Goal: Task Accomplishment & Management: Use online tool/utility

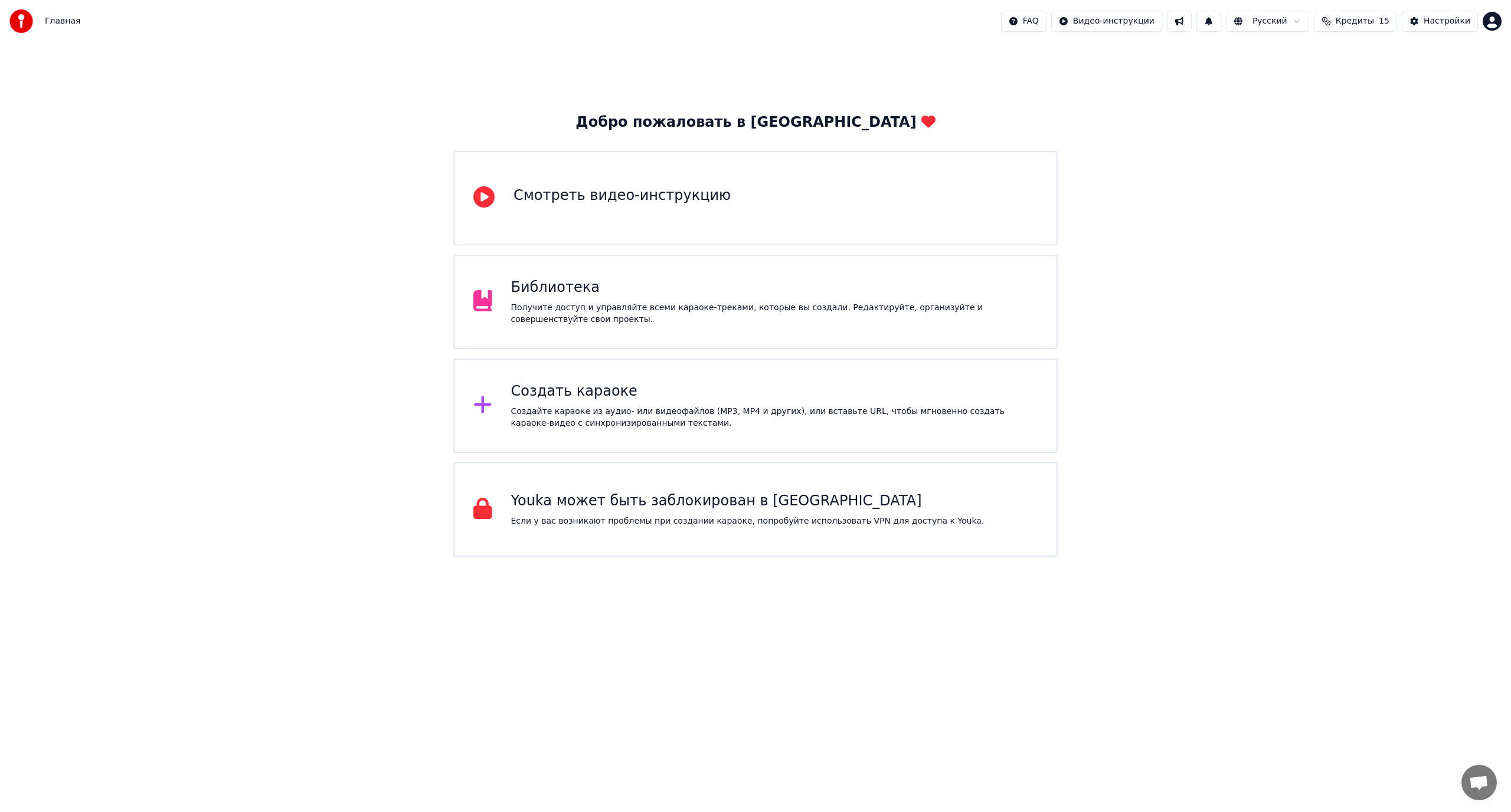
click at [598, 308] on div "Получите доступ и управляйте всеми караоке-треками, которые вы создали. Редакти…" at bounding box center [774, 313] width 527 height 24
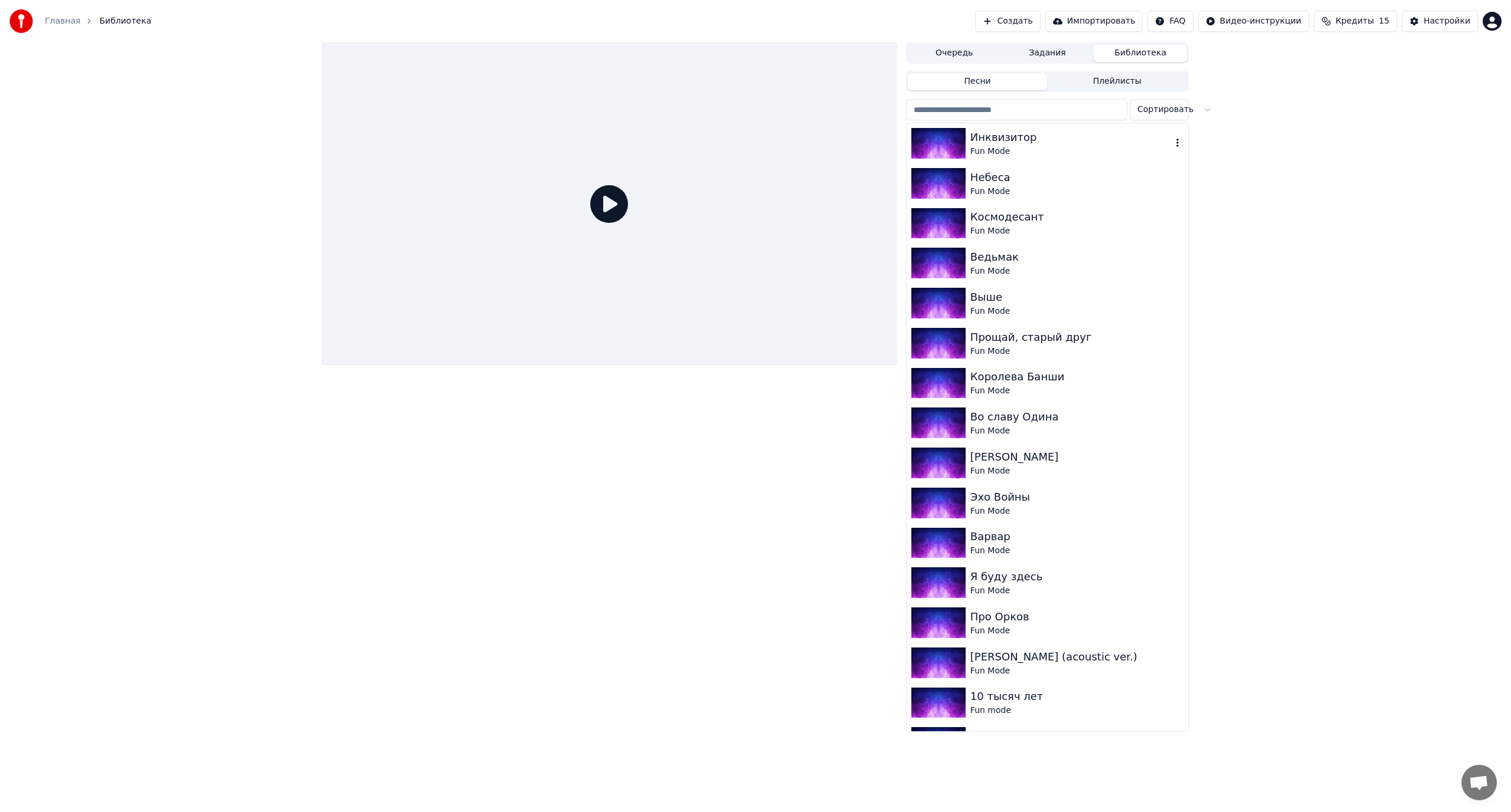
click at [1032, 147] on div "Fun Mode" at bounding box center [1071, 152] width 201 height 12
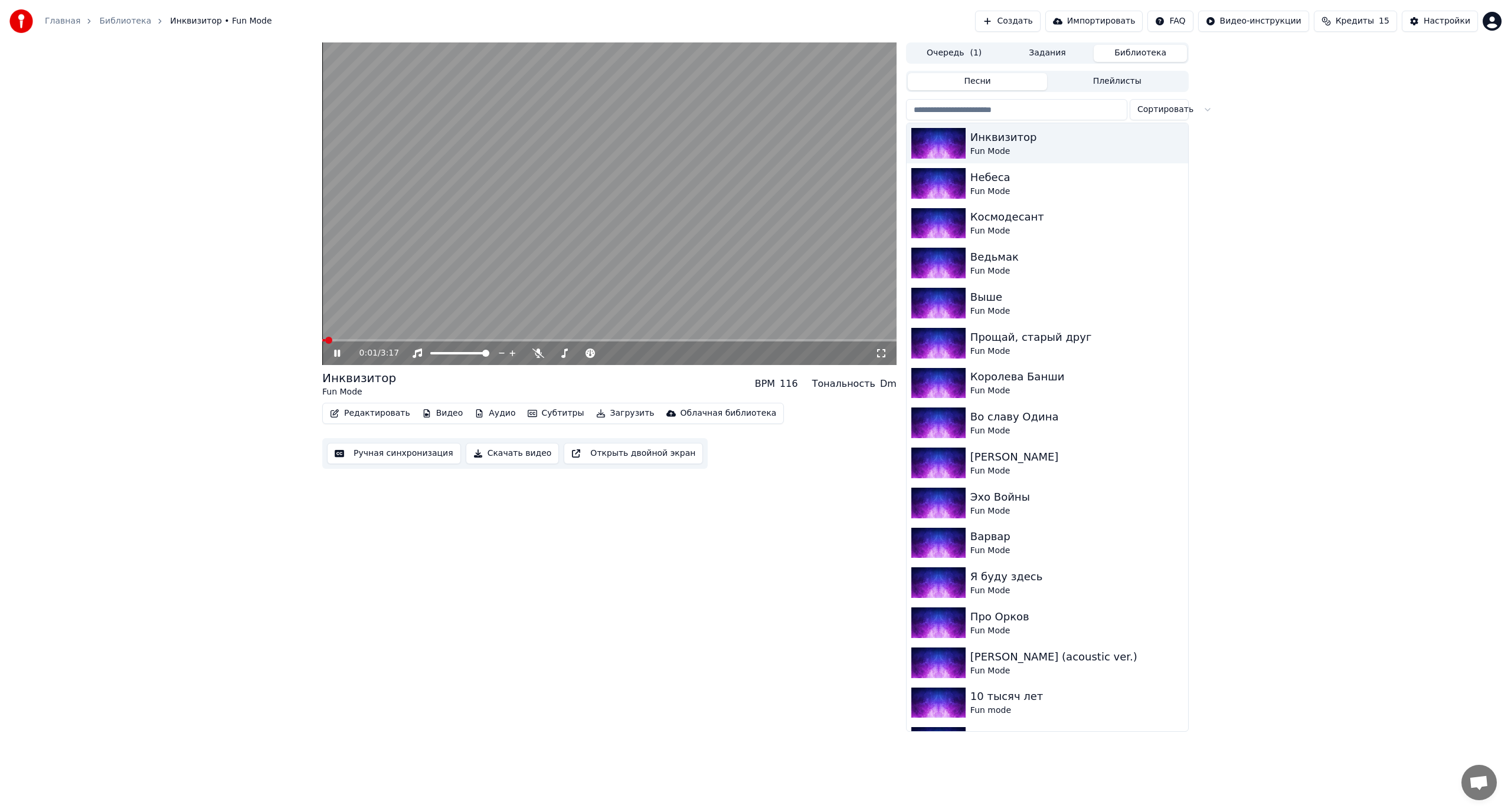
click at [390, 455] on button "Ручная синхронизация" at bounding box center [394, 454] width 134 height 21
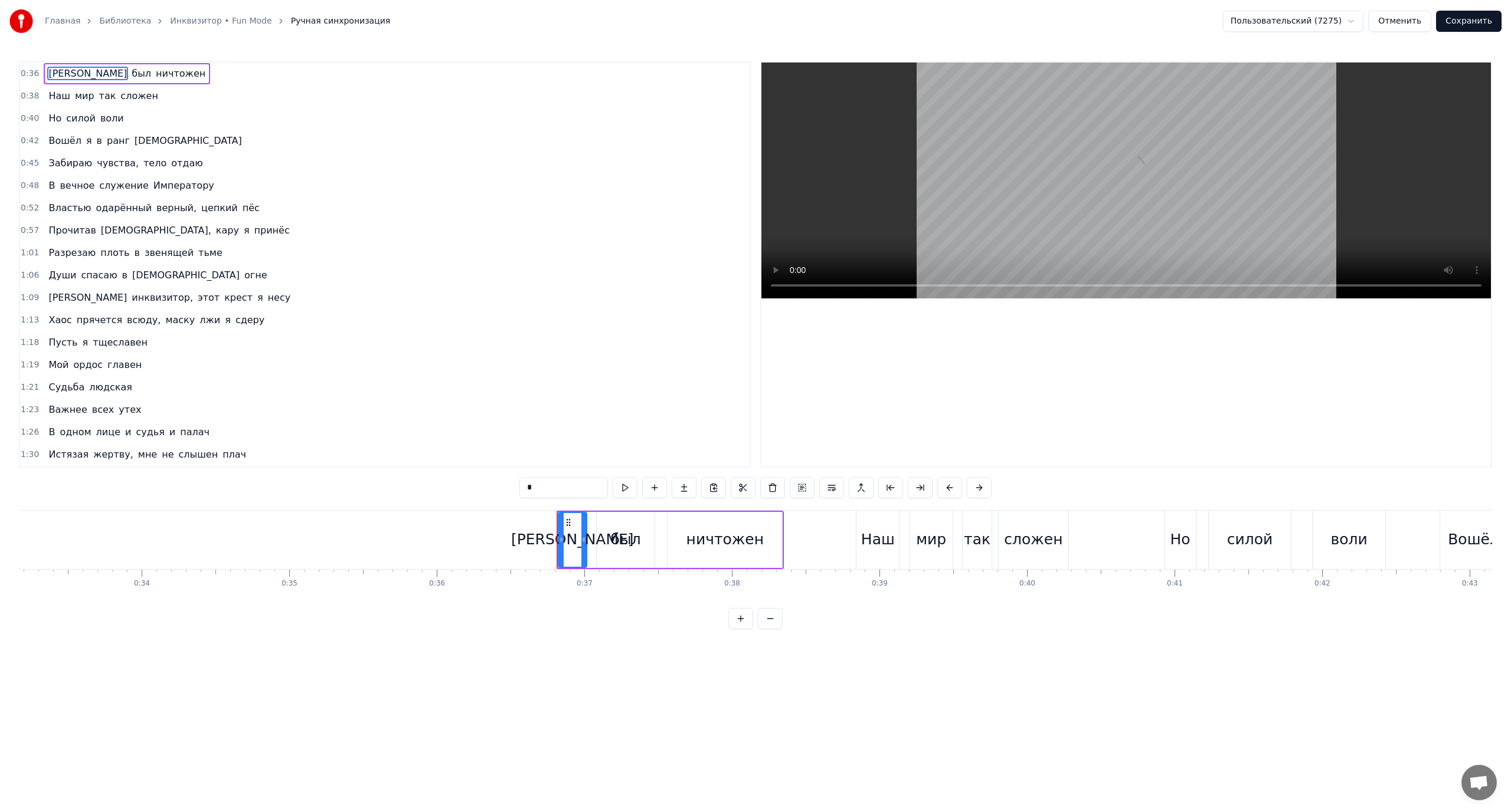
scroll to position [0, 5372]
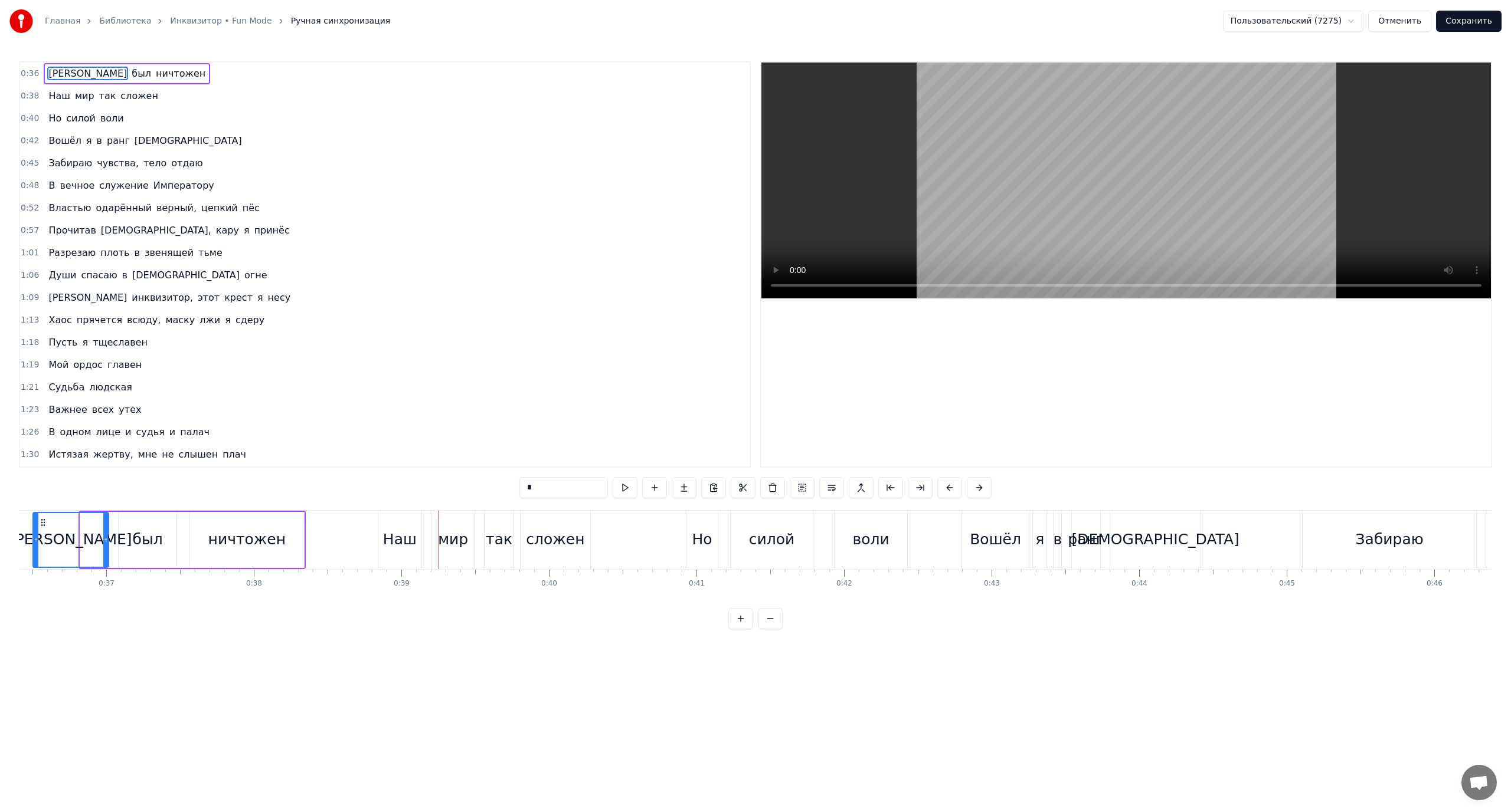
drag, startPoint x: 81, startPoint y: 537, endPoint x: 34, endPoint y: 538, distance: 47.0
click at [34, 538] on icon at bounding box center [36, 540] width 5 height 9
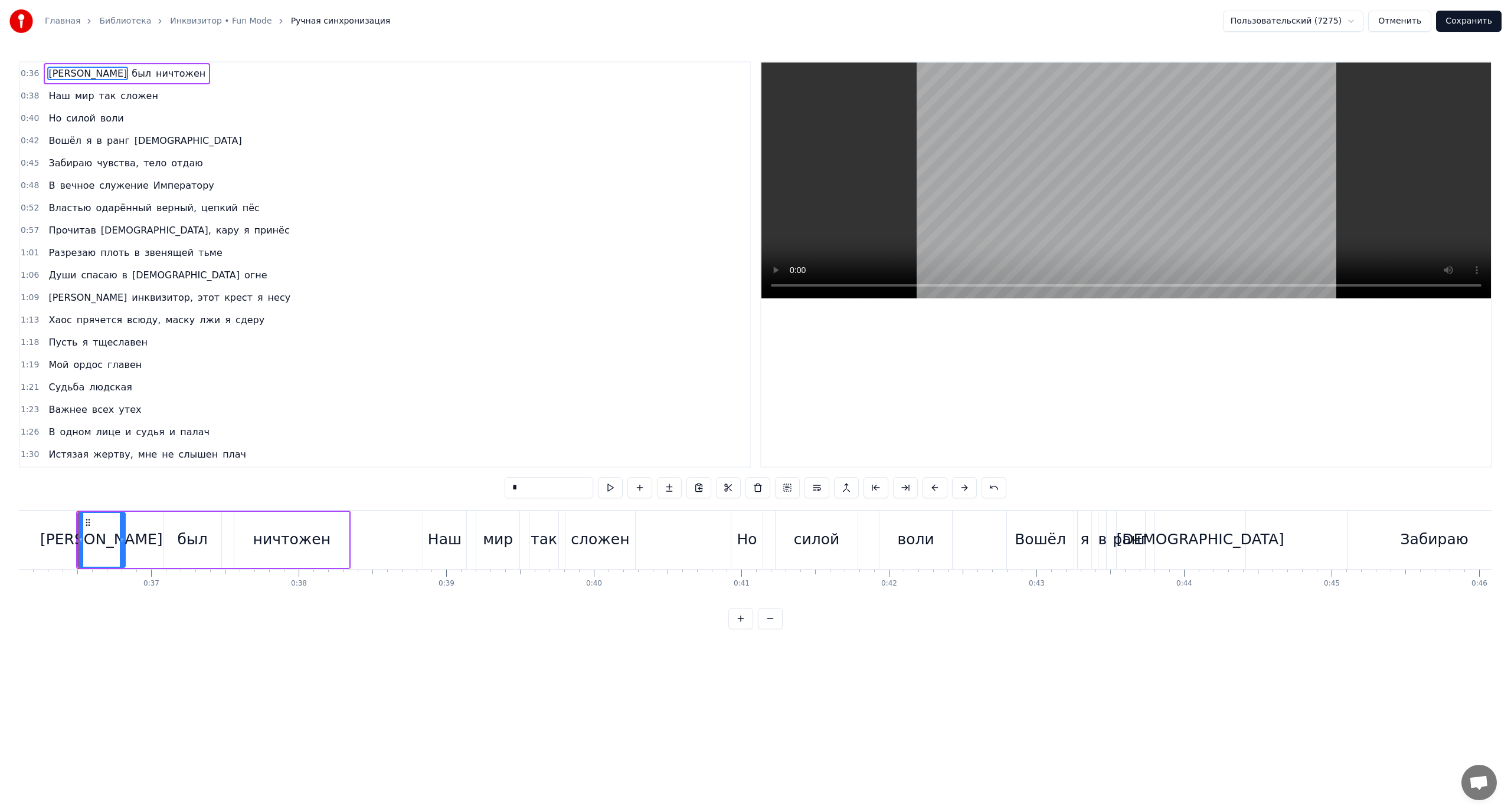
drag, startPoint x: 150, startPoint y: 534, endPoint x: 121, endPoint y: 537, distance: 29.2
click at [121, 537] on div at bounding box center [122, 540] width 5 height 54
click at [105, 536] on div "[PERSON_NAME]" at bounding box center [101, 540] width 123 height 23
click at [179, 536] on div "был" at bounding box center [194, 540] width 58 height 56
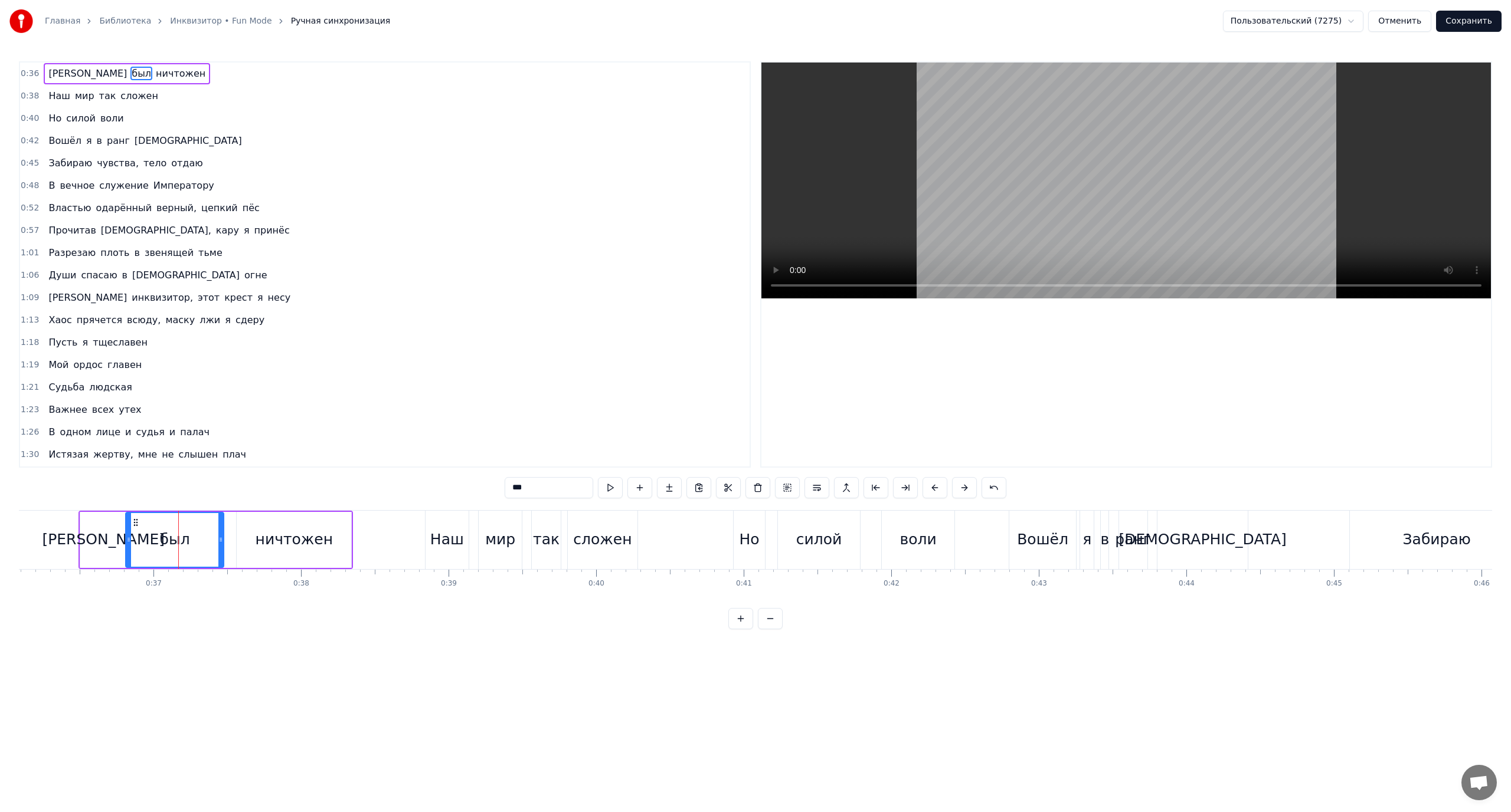
drag, startPoint x: 166, startPoint y: 536, endPoint x: 126, endPoint y: 537, distance: 40.0
click at [126, 537] on icon at bounding box center [128, 540] width 5 height 9
drag, startPoint x: 222, startPoint y: 537, endPoint x: 190, endPoint y: 538, distance: 32.0
click at [190, 538] on icon at bounding box center [189, 540] width 5 height 9
click at [142, 538] on div "был" at bounding box center [159, 540] width 65 height 54
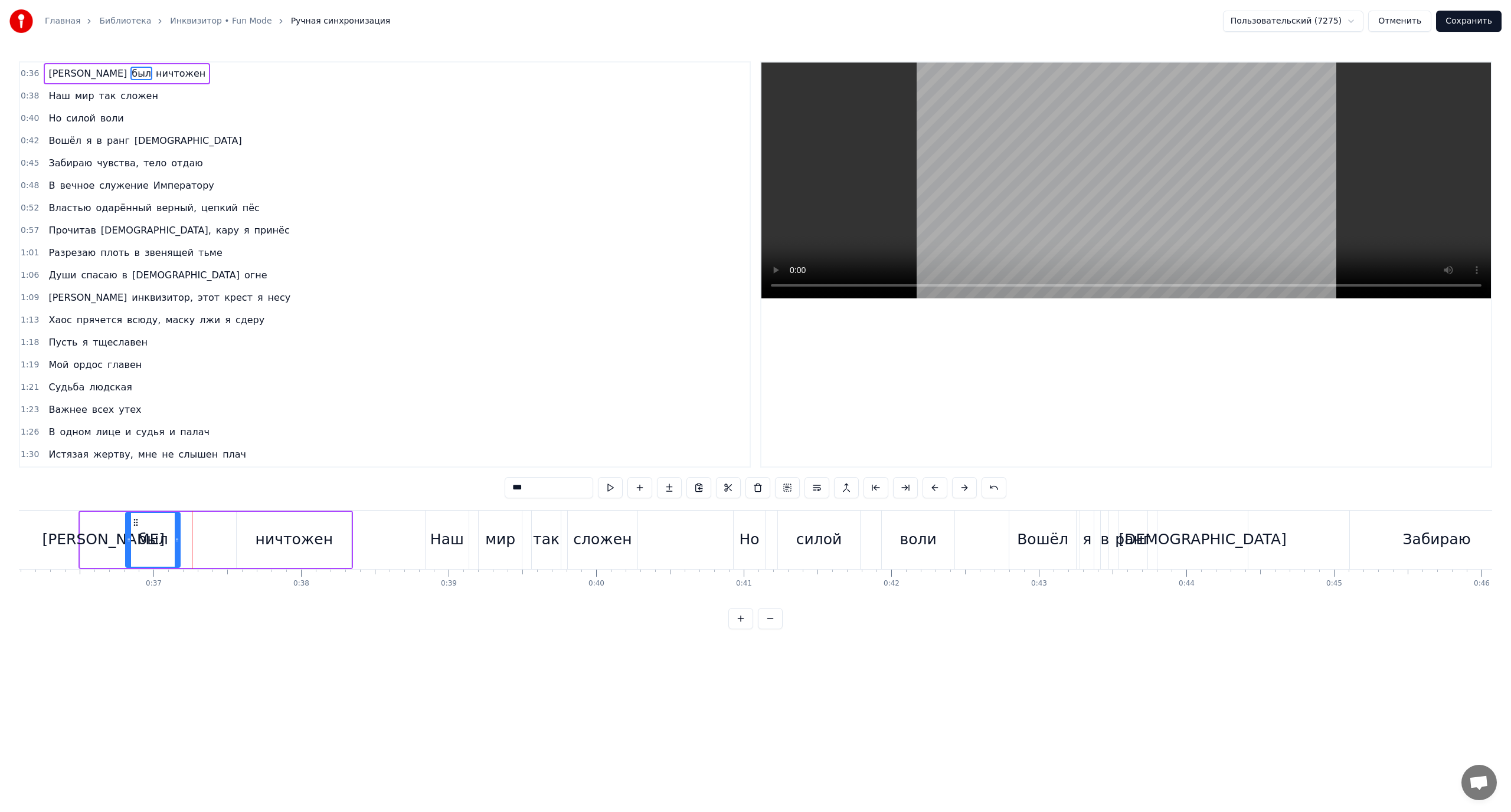
drag, startPoint x: 191, startPoint y: 535, endPoint x: 177, endPoint y: 535, distance: 14.0
click at [177, 535] on icon at bounding box center [177, 540] width 5 height 9
click at [253, 532] on div "ничтожен" at bounding box center [294, 540] width 115 height 56
type input "********"
drag, startPoint x: 238, startPoint y: 536, endPoint x: 189, endPoint y: 540, distance: 49.2
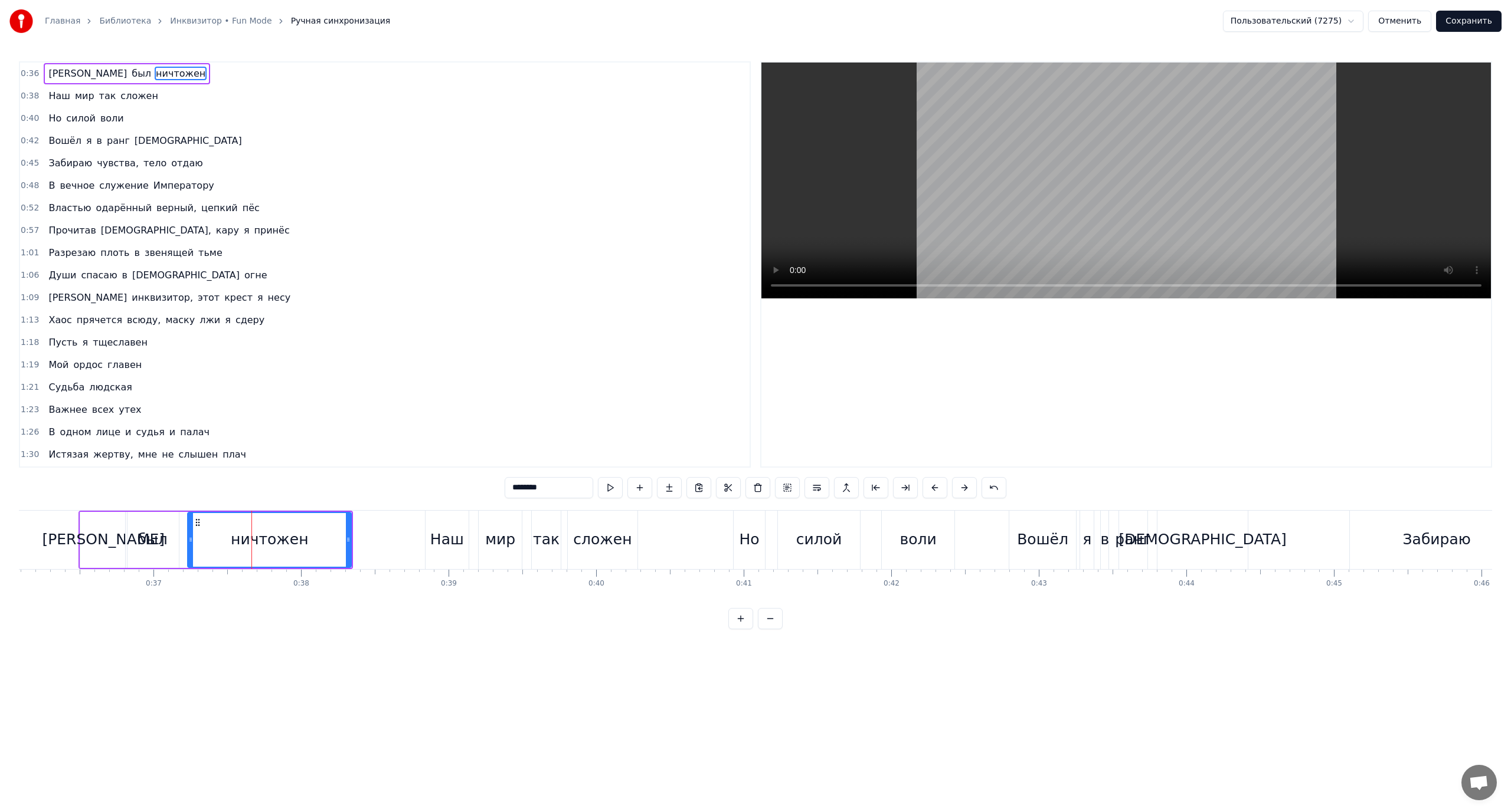
click at [189, 540] on icon at bounding box center [191, 540] width 5 height 9
drag, startPoint x: 349, startPoint y: 534, endPoint x: 298, endPoint y: 540, distance: 51.4
click at [298, 540] on div at bounding box center [298, 540] width 5 height 54
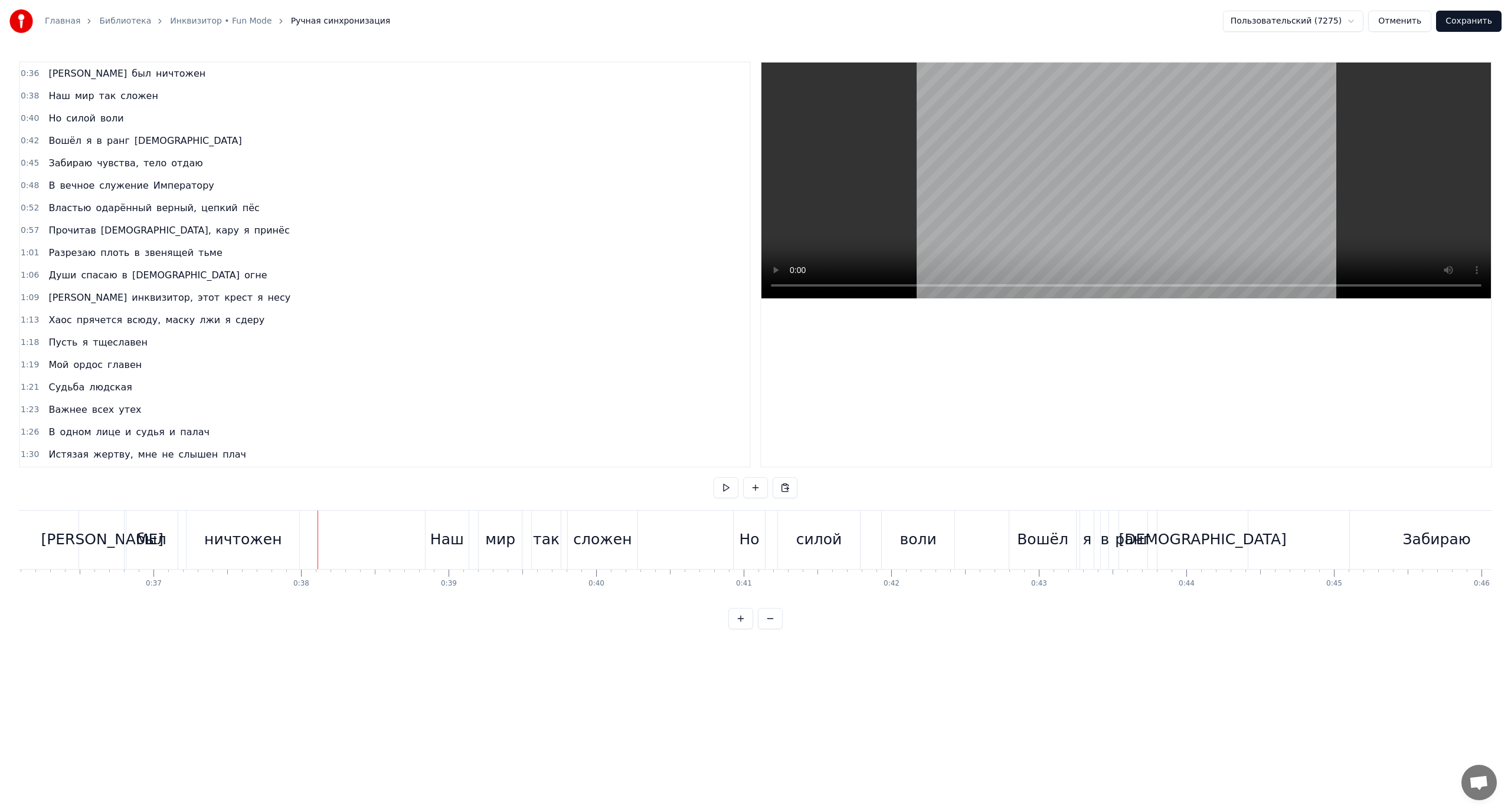
click at [242, 541] on div "ничтожен" at bounding box center [243, 540] width 77 height 23
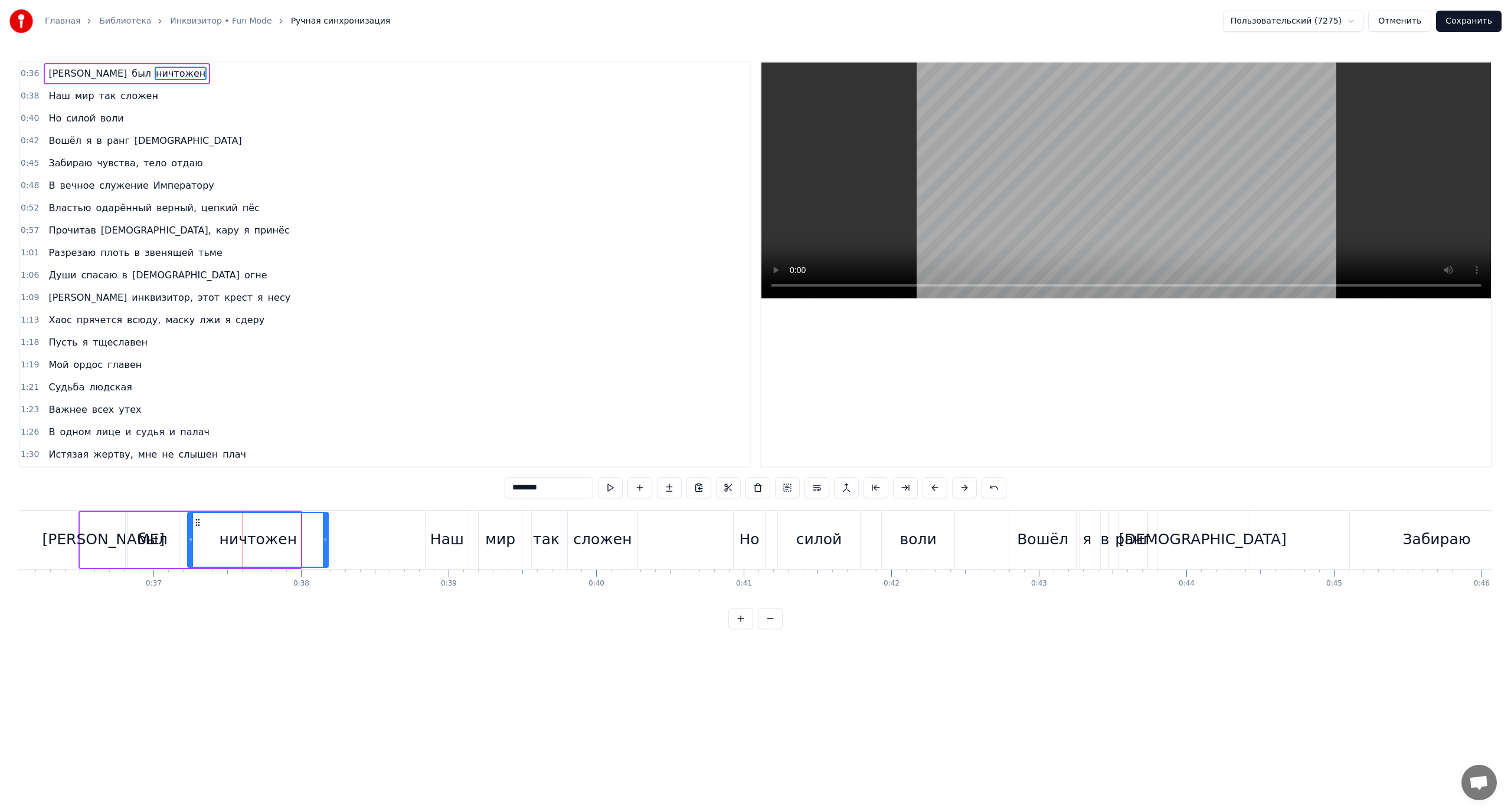
drag, startPoint x: 297, startPoint y: 533, endPoint x: 325, endPoint y: 540, distance: 28.9
click at [325, 540] on div at bounding box center [325, 540] width 5 height 54
click at [431, 534] on div "Наш" at bounding box center [446, 540] width 43 height 58
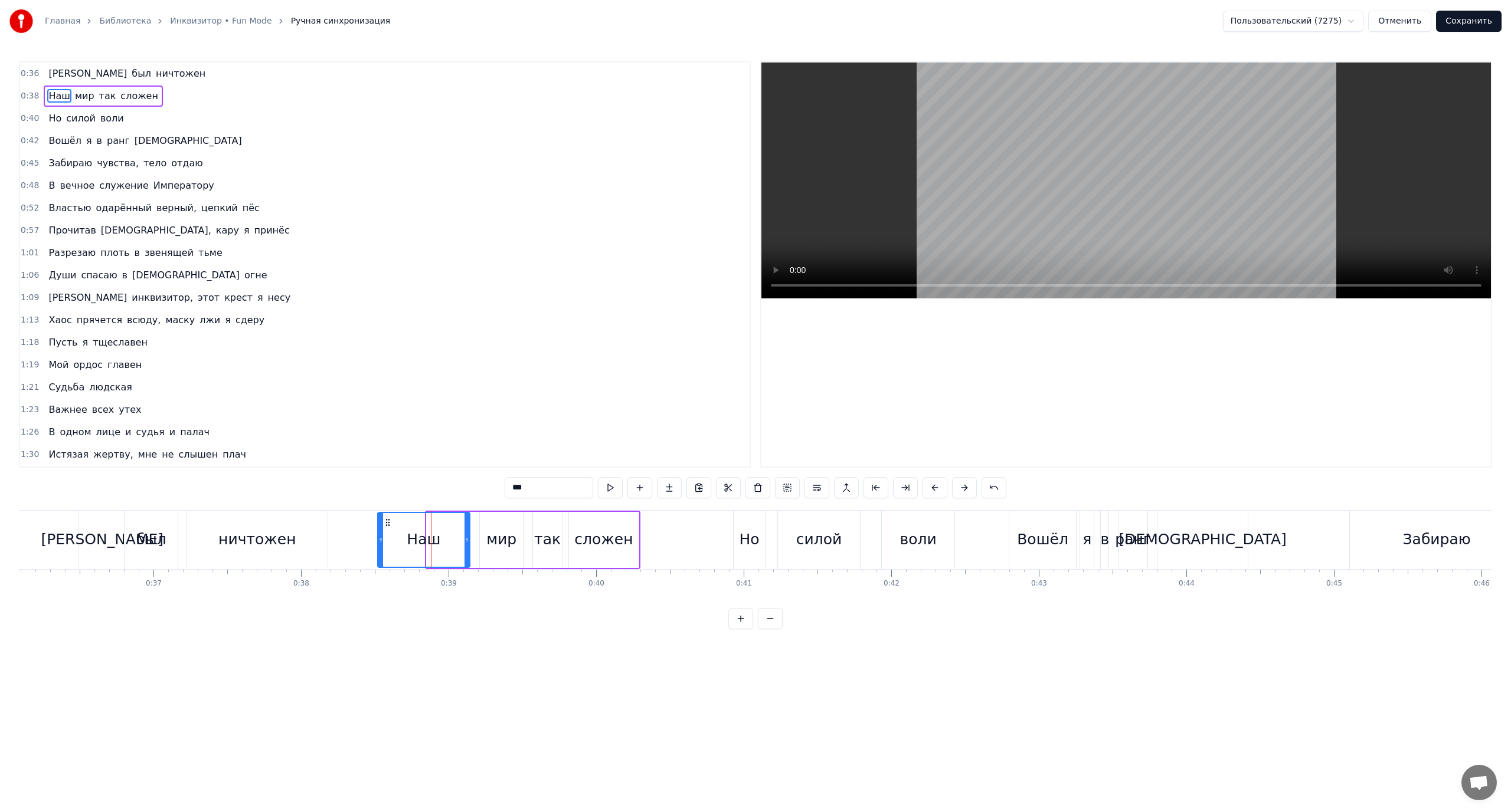
drag, startPoint x: 428, startPoint y: 536, endPoint x: 379, endPoint y: 542, distance: 49.4
click at [379, 542] on icon at bounding box center [380, 540] width 5 height 9
drag, startPoint x: 448, startPoint y: 540, endPoint x: 440, endPoint y: 541, distance: 8.1
click at [440, 541] on icon at bounding box center [440, 540] width 5 height 9
drag, startPoint x: 441, startPoint y: 540, endPoint x: 431, endPoint y: 540, distance: 10.0
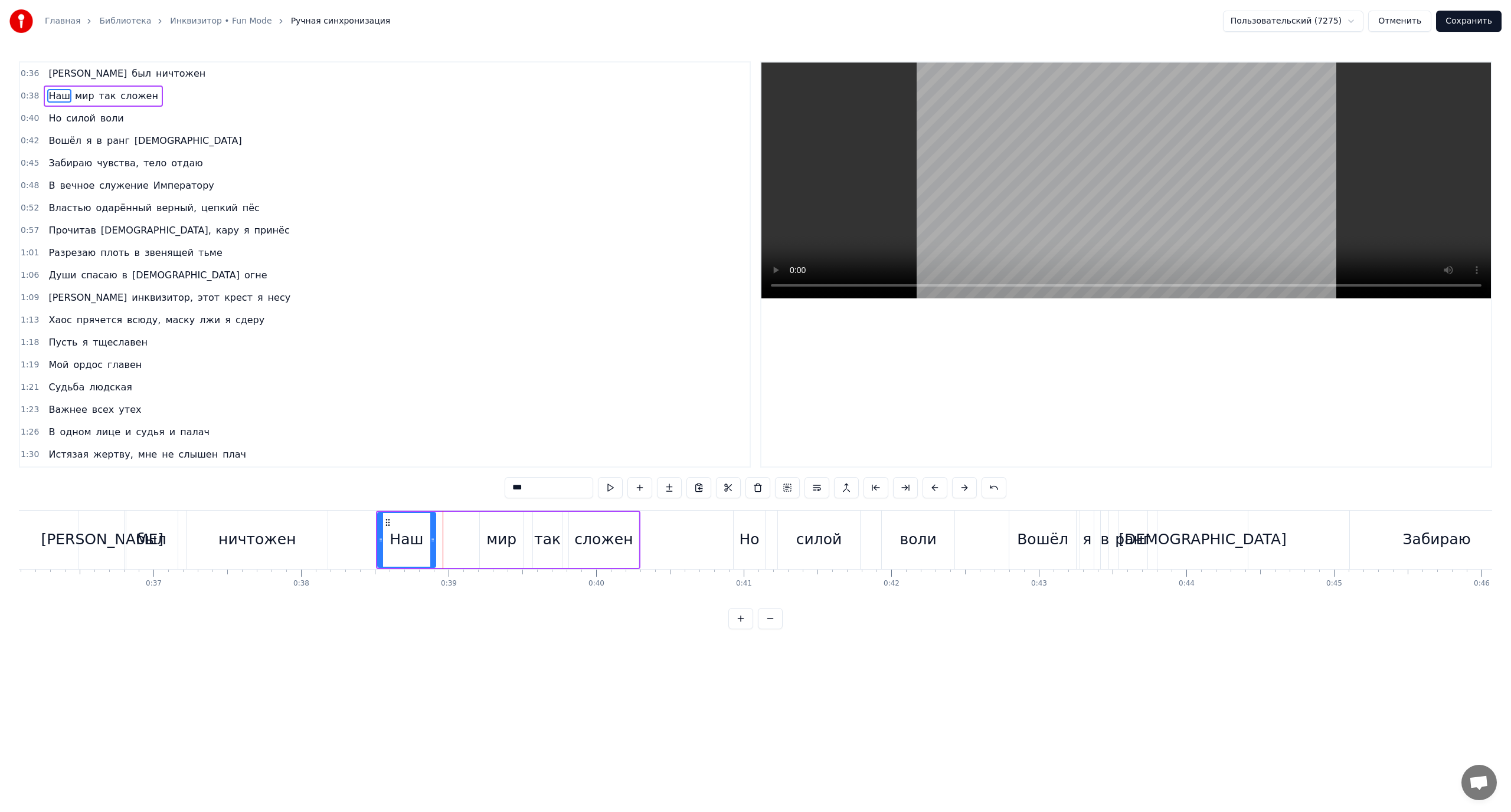
click at [431, 540] on icon at bounding box center [433, 540] width 5 height 9
click at [494, 537] on div "мир" at bounding box center [502, 540] width 30 height 23
drag, startPoint x: 481, startPoint y: 537, endPoint x: 430, endPoint y: 539, distance: 51.0
click at [430, 539] on icon at bounding box center [431, 540] width 5 height 9
drag, startPoint x: 519, startPoint y: 536, endPoint x: 484, endPoint y: 540, distance: 35.2
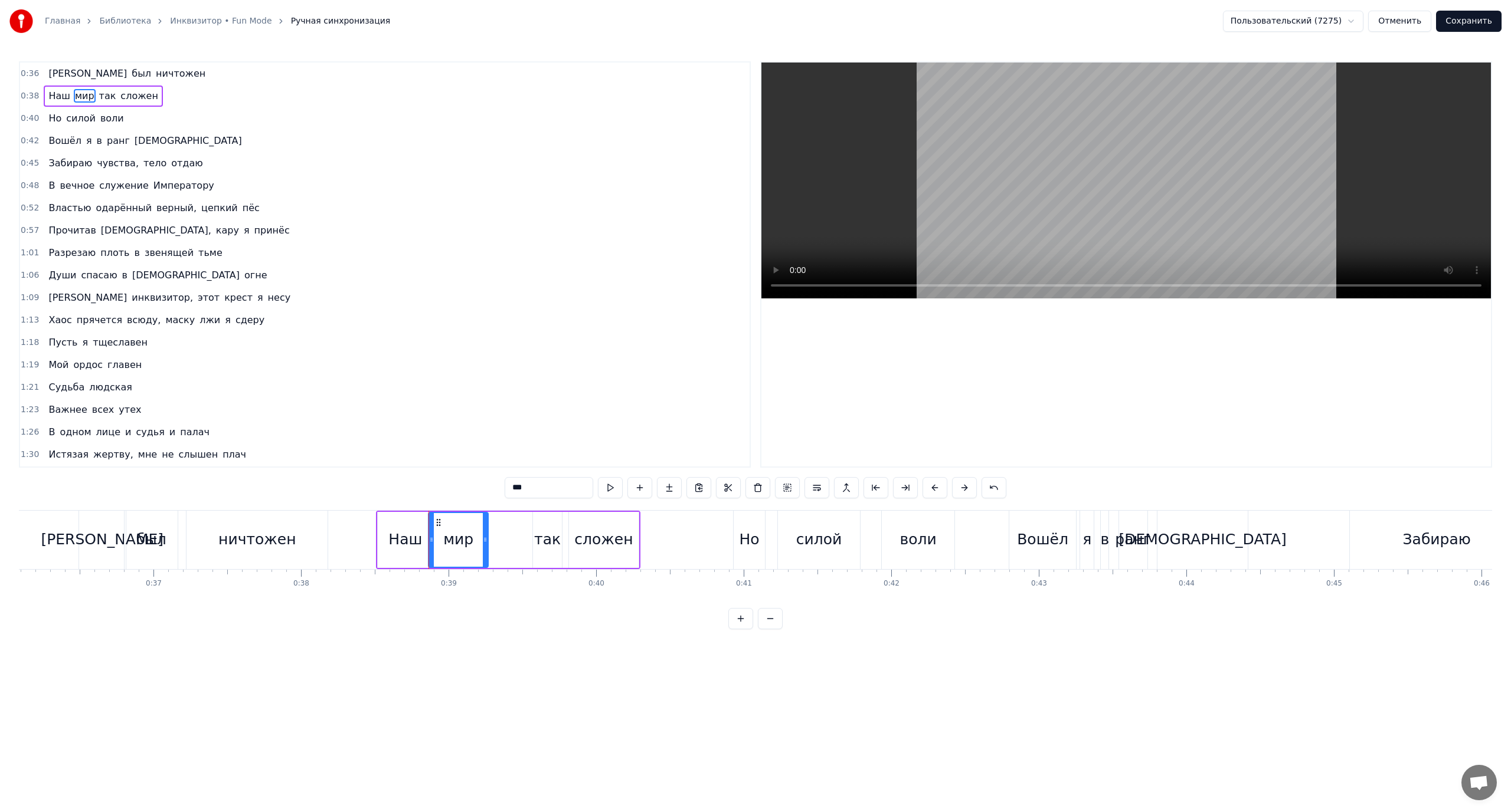
click at [484, 540] on icon at bounding box center [485, 540] width 5 height 9
drag, startPoint x: 431, startPoint y: 536, endPoint x: 443, endPoint y: 539, distance: 12.4
click at [443, 539] on icon at bounding box center [443, 540] width 5 height 9
click at [547, 533] on div "так" at bounding box center [547, 540] width 27 height 23
type input "***"
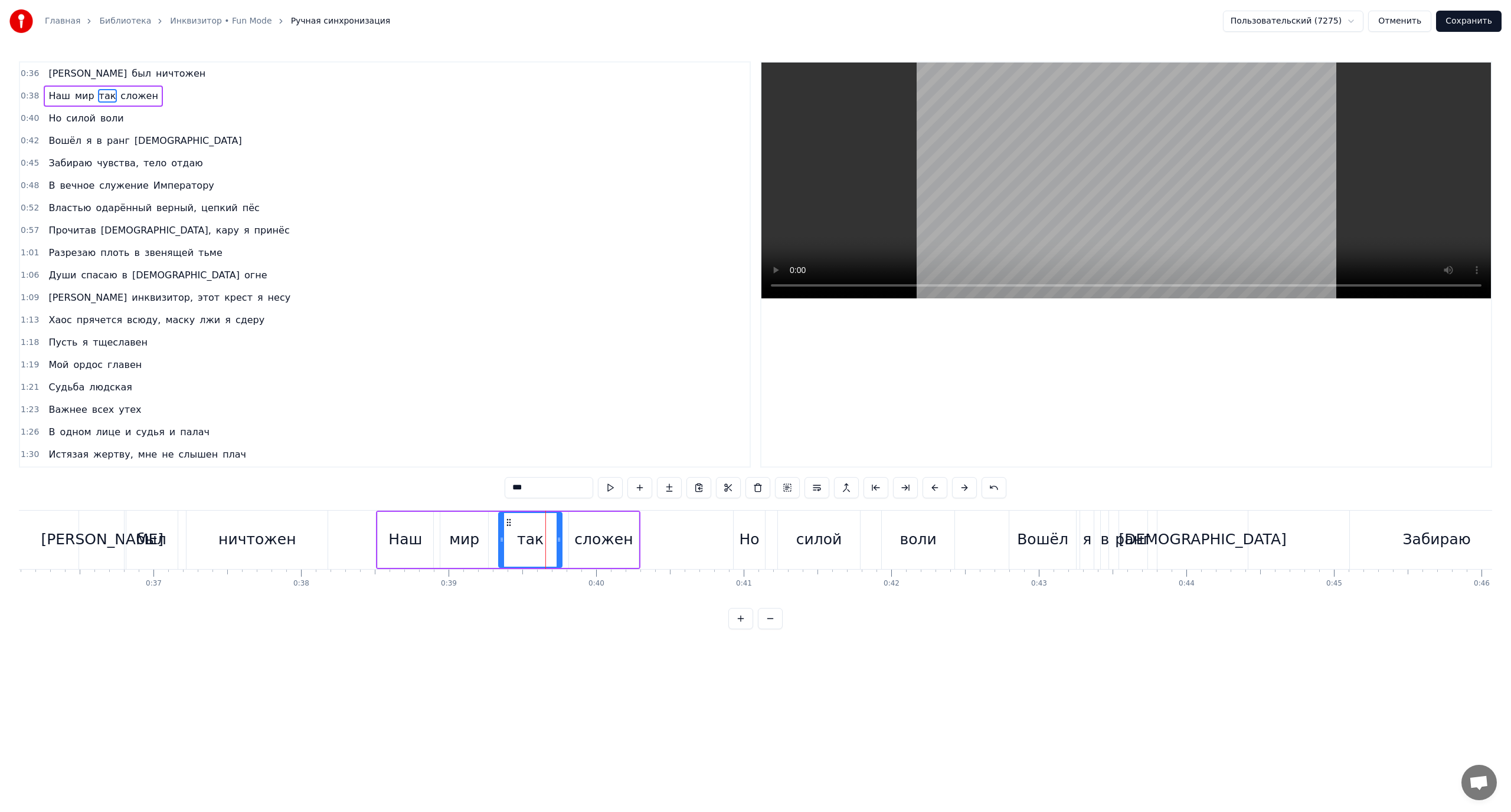
drag, startPoint x: 535, startPoint y: 535, endPoint x: 500, endPoint y: 539, distance: 35.2
click at [500, 539] on icon at bounding box center [502, 540] width 5 height 9
drag, startPoint x: 557, startPoint y: 537, endPoint x: 538, endPoint y: 539, distance: 19.1
click at [538, 539] on icon at bounding box center [541, 540] width 5 height 9
drag, startPoint x: 539, startPoint y: 537, endPoint x: 531, endPoint y: 537, distance: 8.0
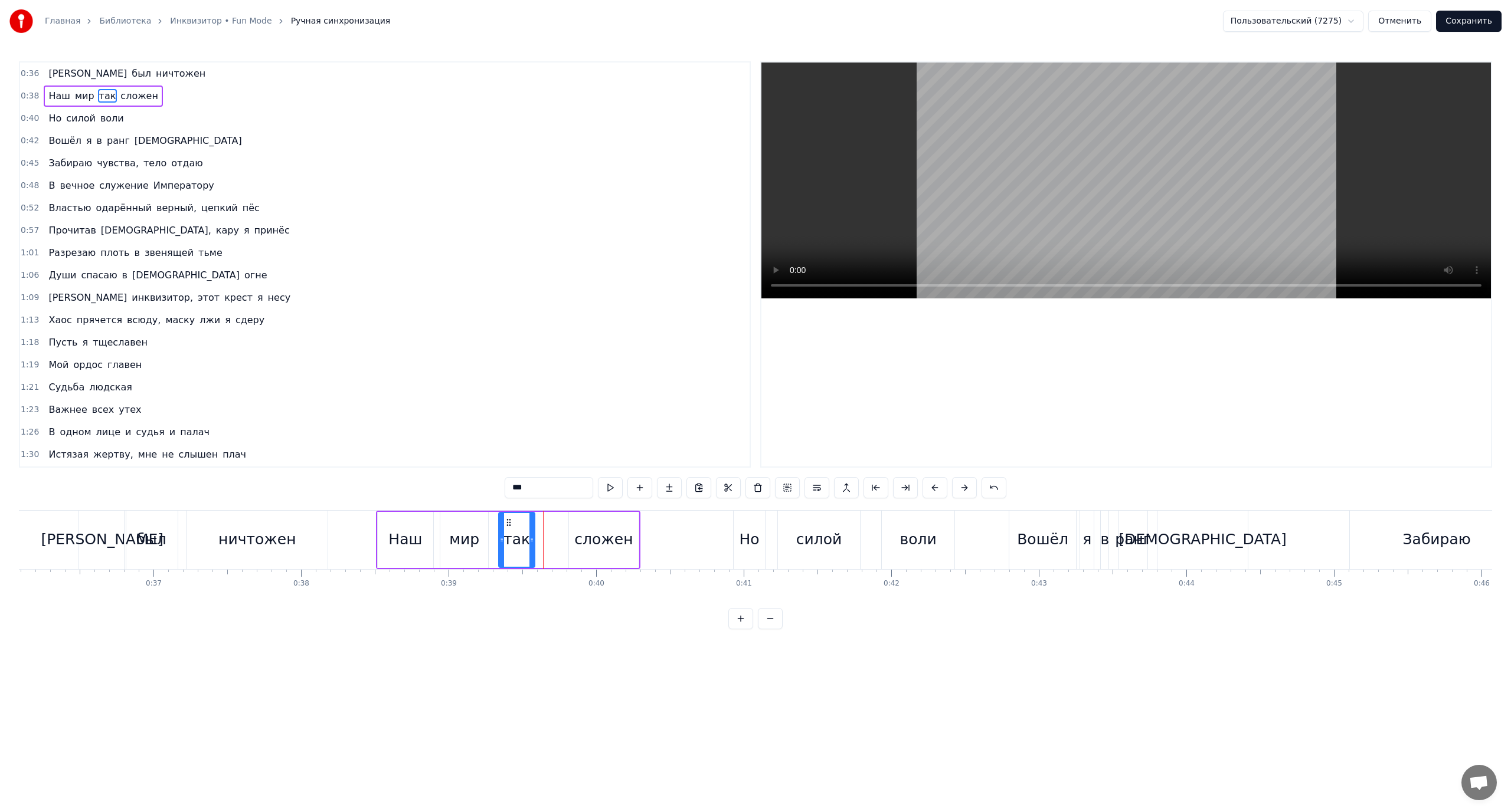
click at [531, 537] on icon at bounding box center [532, 540] width 5 height 9
click at [562, 534] on div "Наш мир так сложен" at bounding box center [508, 540] width 264 height 58
click at [589, 534] on div "сложен" at bounding box center [603, 540] width 58 height 23
drag, startPoint x: 569, startPoint y: 537, endPoint x: 537, endPoint y: 539, distance: 32.1
click at [537, 539] on icon at bounding box center [536, 540] width 5 height 9
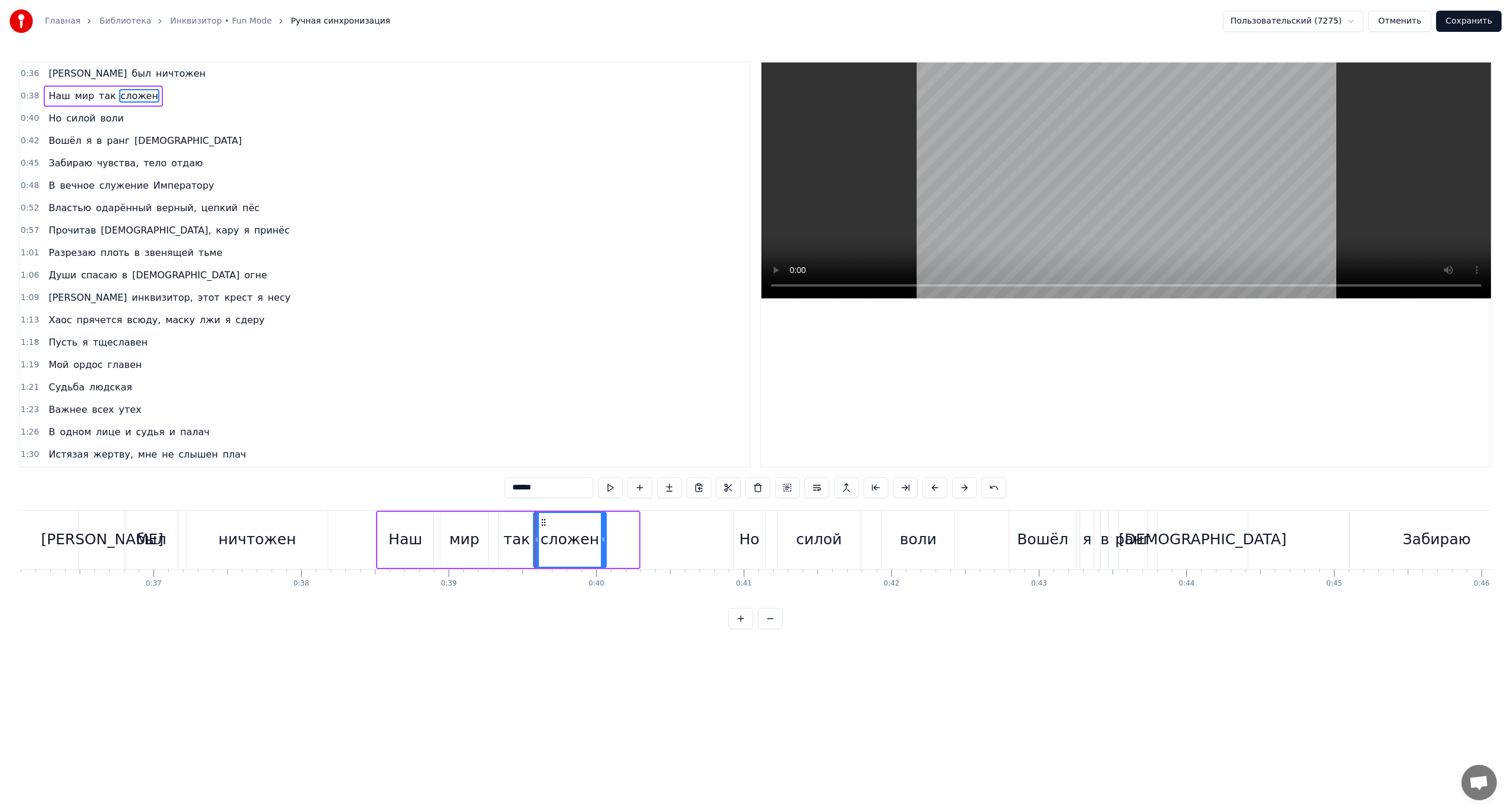
drag, startPoint x: 636, startPoint y: 534, endPoint x: 602, endPoint y: 539, distance: 34.4
click at [602, 539] on div at bounding box center [603, 540] width 5 height 54
drag, startPoint x: 603, startPoint y: 539, endPoint x: 619, endPoint y: 539, distance: 16.0
click at [621, 539] on icon at bounding box center [621, 540] width 5 height 9
drag, startPoint x: 624, startPoint y: 537, endPoint x: 635, endPoint y: 539, distance: 11.2
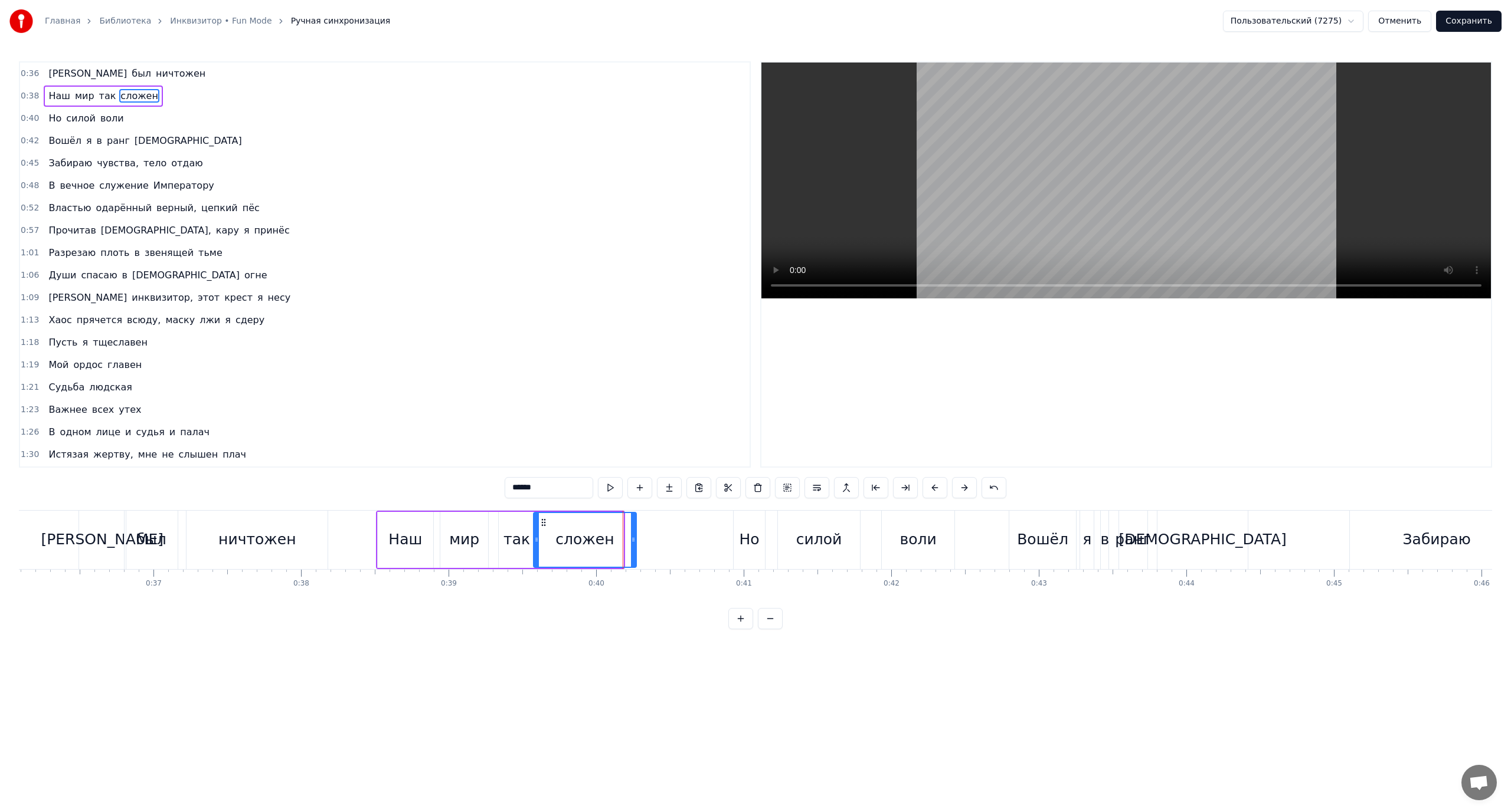
click at [635, 539] on icon at bounding box center [633, 540] width 5 height 9
click at [746, 540] on div "Но" at bounding box center [749, 540] width 20 height 23
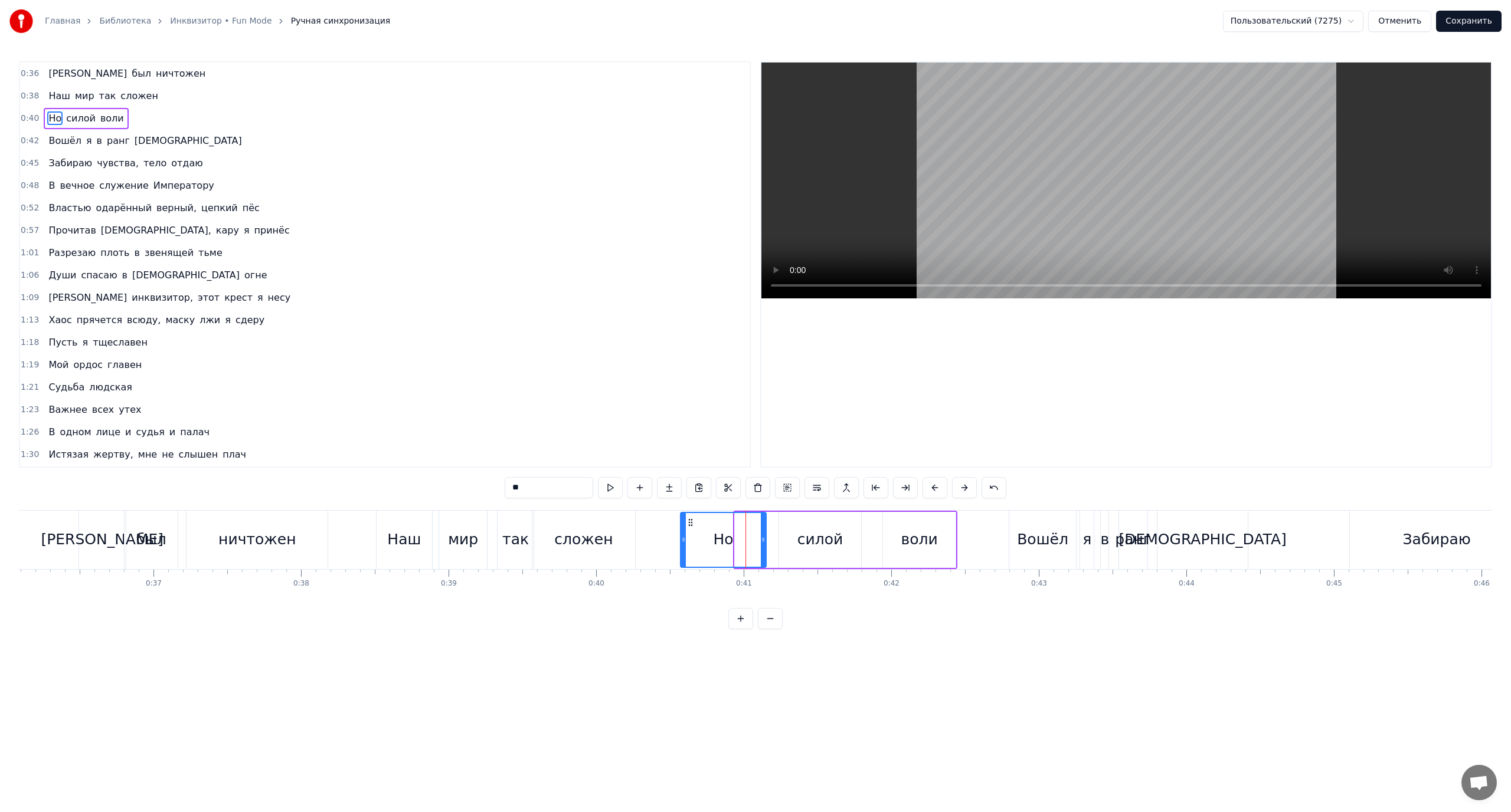
drag, startPoint x: 738, startPoint y: 537, endPoint x: 684, endPoint y: 542, distance: 54.2
click at [684, 542] on icon at bounding box center [683, 540] width 5 height 9
drag, startPoint x: 762, startPoint y: 535, endPoint x: 727, endPoint y: 536, distance: 35.0
click at [727, 536] on icon at bounding box center [728, 540] width 5 height 9
drag, startPoint x: 727, startPoint y: 537, endPoint x: 716, endPoint y: 538, distance: 11.0
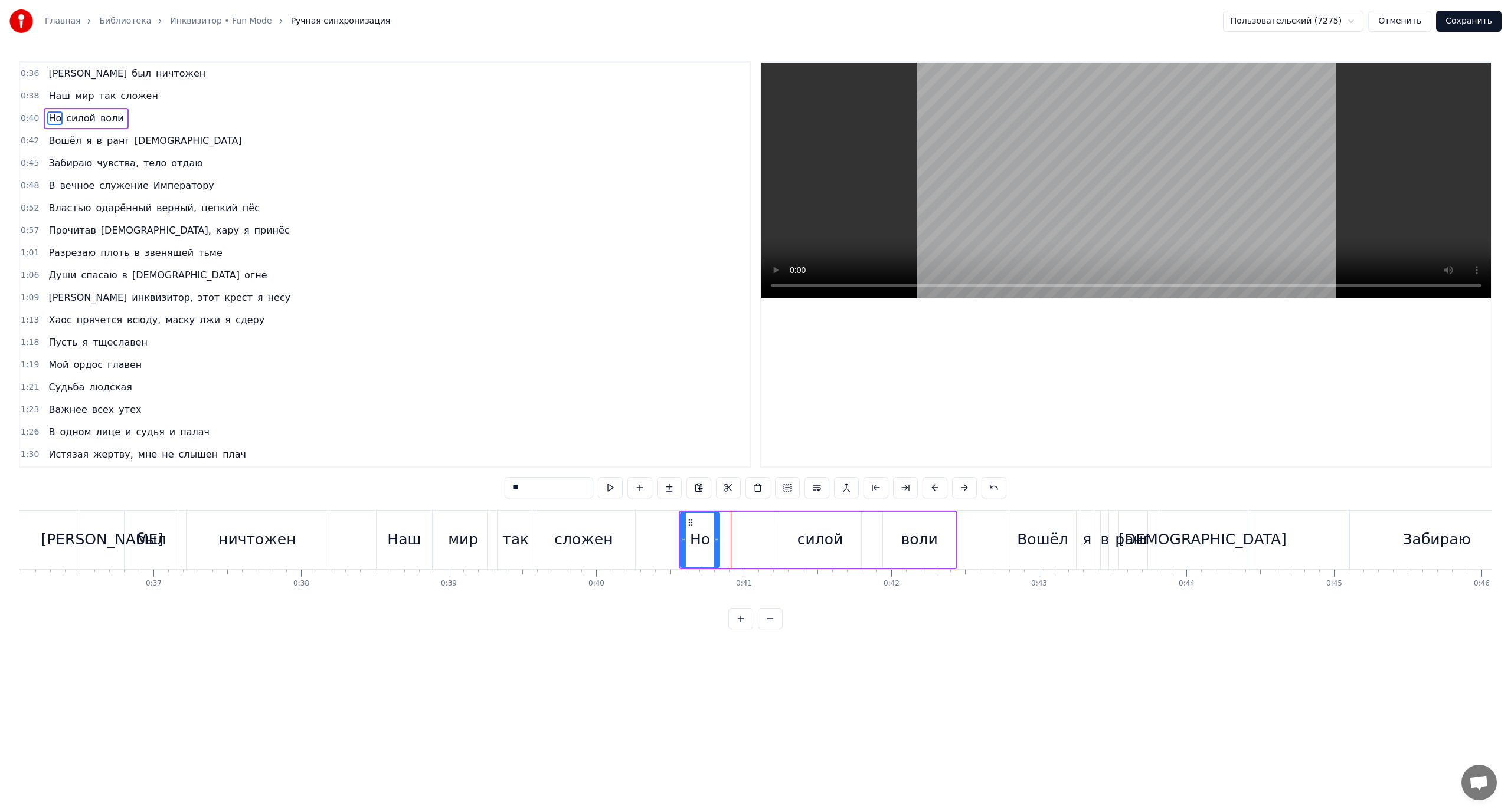
click at [716, 538] on icon at bounding box center [717, 540] width 5 height 9
click at [794, 536] on div "силой" at bounding box center [820, 540] width 82 height 56
drag, startPoint x: 781, startPoint y: 537, endPoint x: 805, endPoint y: 537, distance: 24.0
click at [722, 541] on icon at bounding box center [724, 540] width 5 height 9
click at [854, 533] on div "силой" at bounding box center [790, 540] width 139 height 54
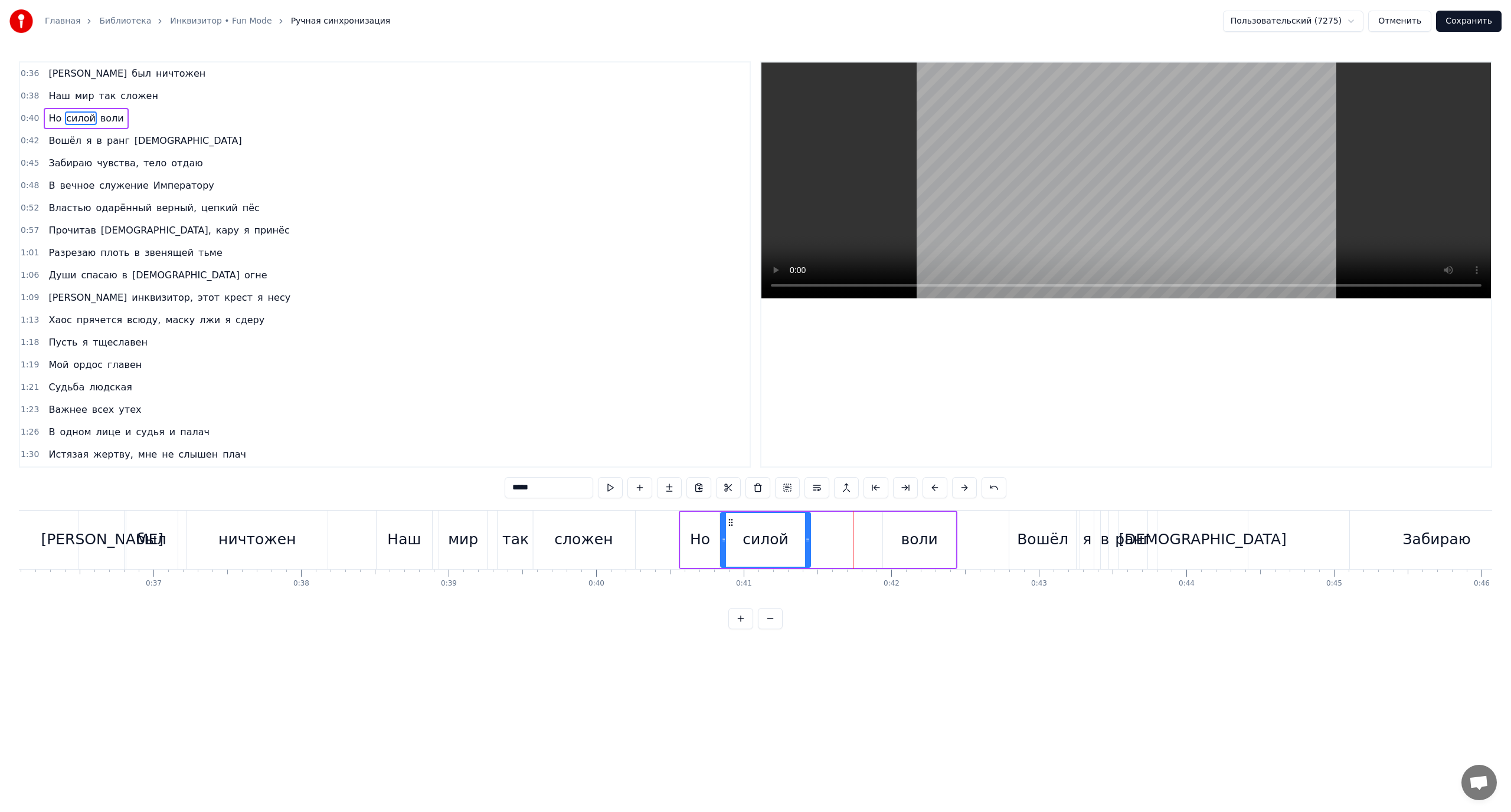
drag, startPoint x: 829, startPoint y: 536, endPoint x: 806, endPoint y: 537, distance: 23.0
click at [806, 537] on div at bounding box center [807, 540] width 5 height 54
drag, startPoint x: 722, startPoint y: 535, endPoint x: 728, endPoint y: 537, distance: 6.3
click at [728, 537] on icon at bounding box center [730, 540] width 5 height 9
drag, startPoint x: 909, startPoint y: 539, endPoint x: 889, endPoint y: 539, distance: 20.0
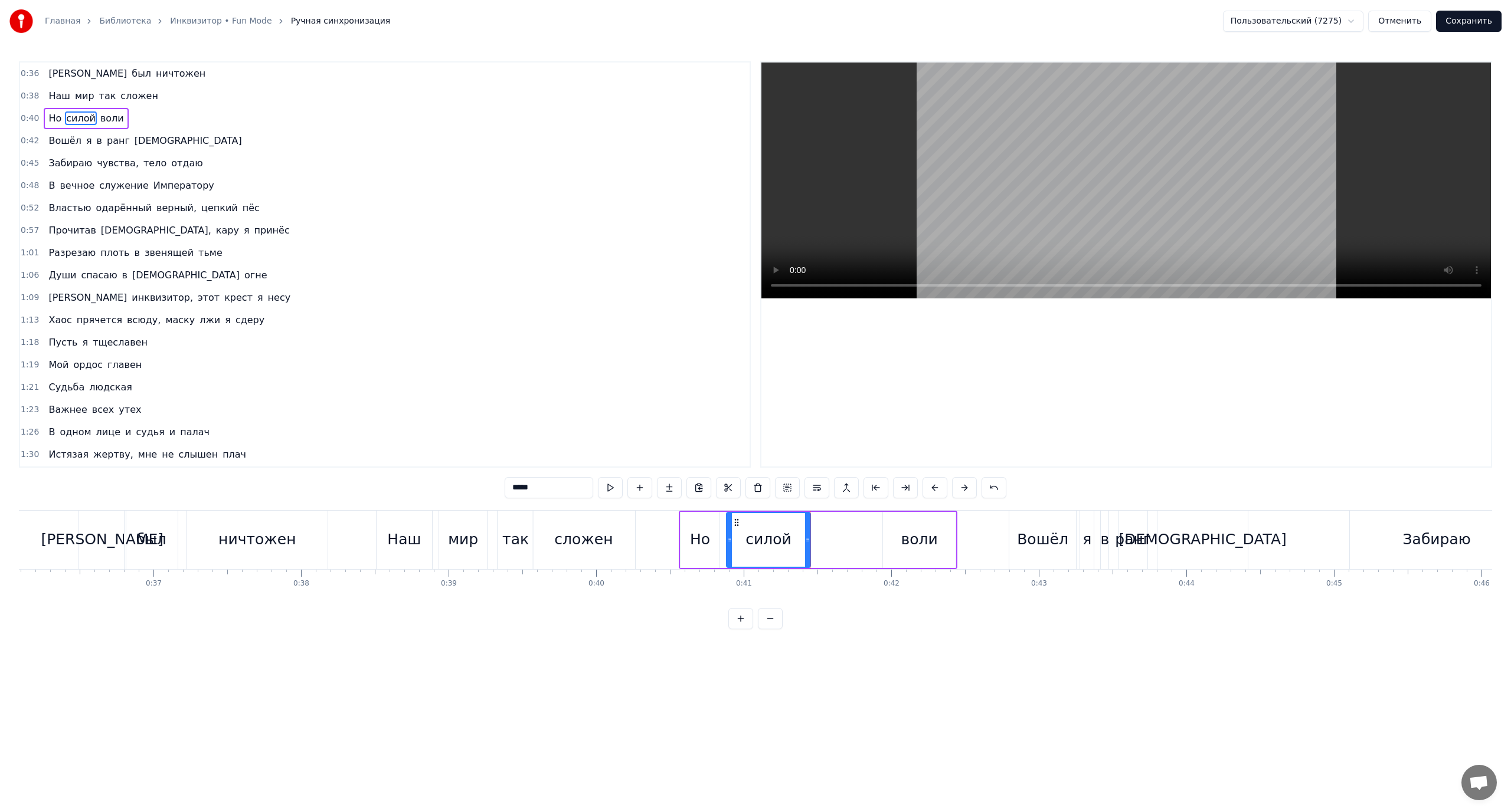
click at [908, 539] on div "воли" at bounding box center [920, 540] width 36 height 23
drag, startPoint x: 873, startPoint y: 540, endPoint x: 813, endPoint y: 542, distance: 60.0
click at [813, 542] on icon at bounding box center [813, 540] width 5 height 9
drag, startPoint x: 954, startPoint y: 536, endPoint x: 934, endPoint y: 537, distance: 20.0
click at [934, 537] on icon at bounding box center [932, 540] width 5 height 9
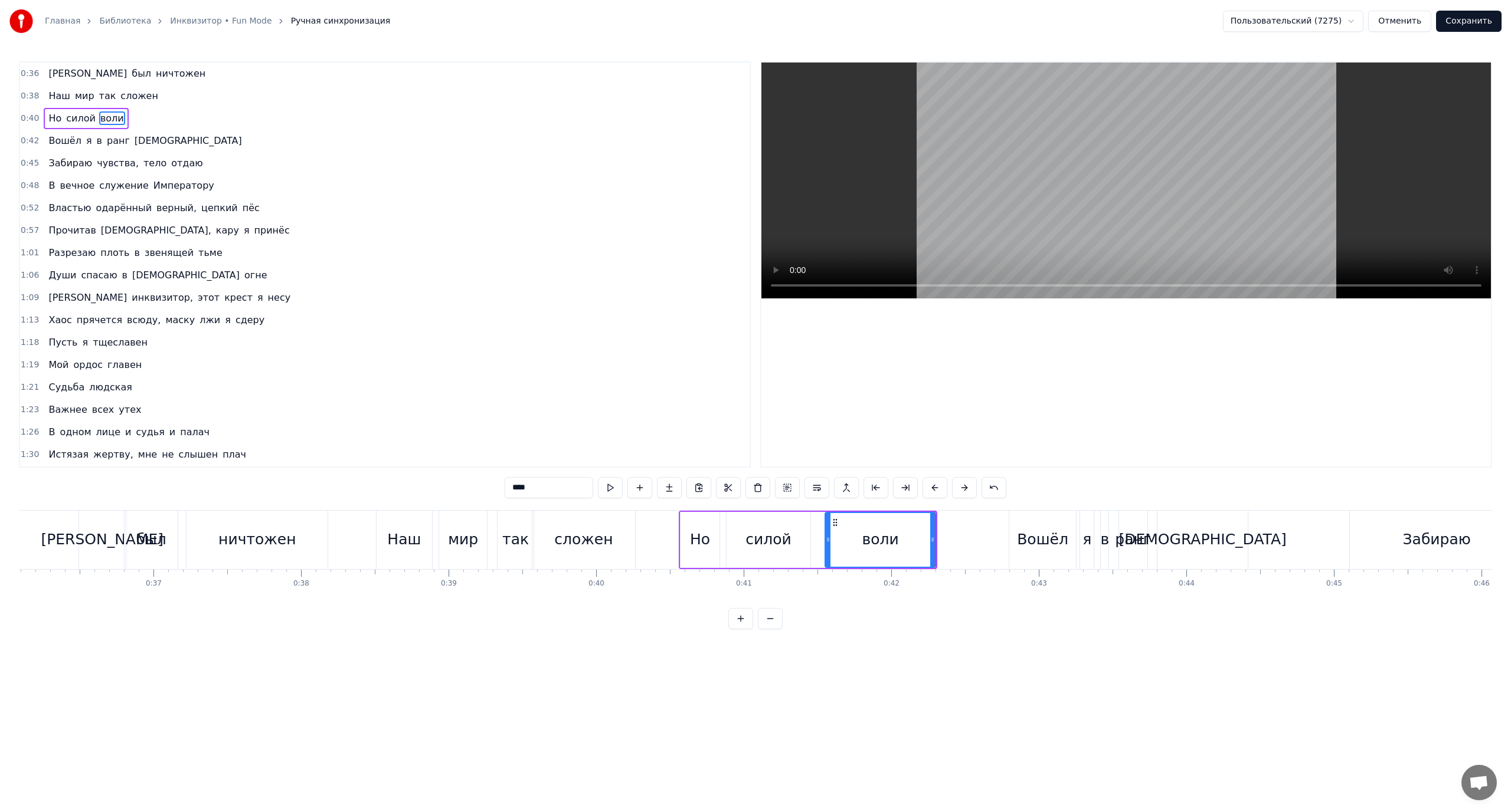
drag, startPoint x: 825, startPoint y: 540, endPoint x: 832, endPoint y: 542, distance: 7.3
click at [831, 542] on icon at bounding box center [828, 540] width 5 height 9
click at [790, 533] on div "силой" at bounding box center [768, 540] width 84 height 56
type input "*****"
click at [879, 531] on div "воли" at bounding box center [881, 540] width 36 height 23
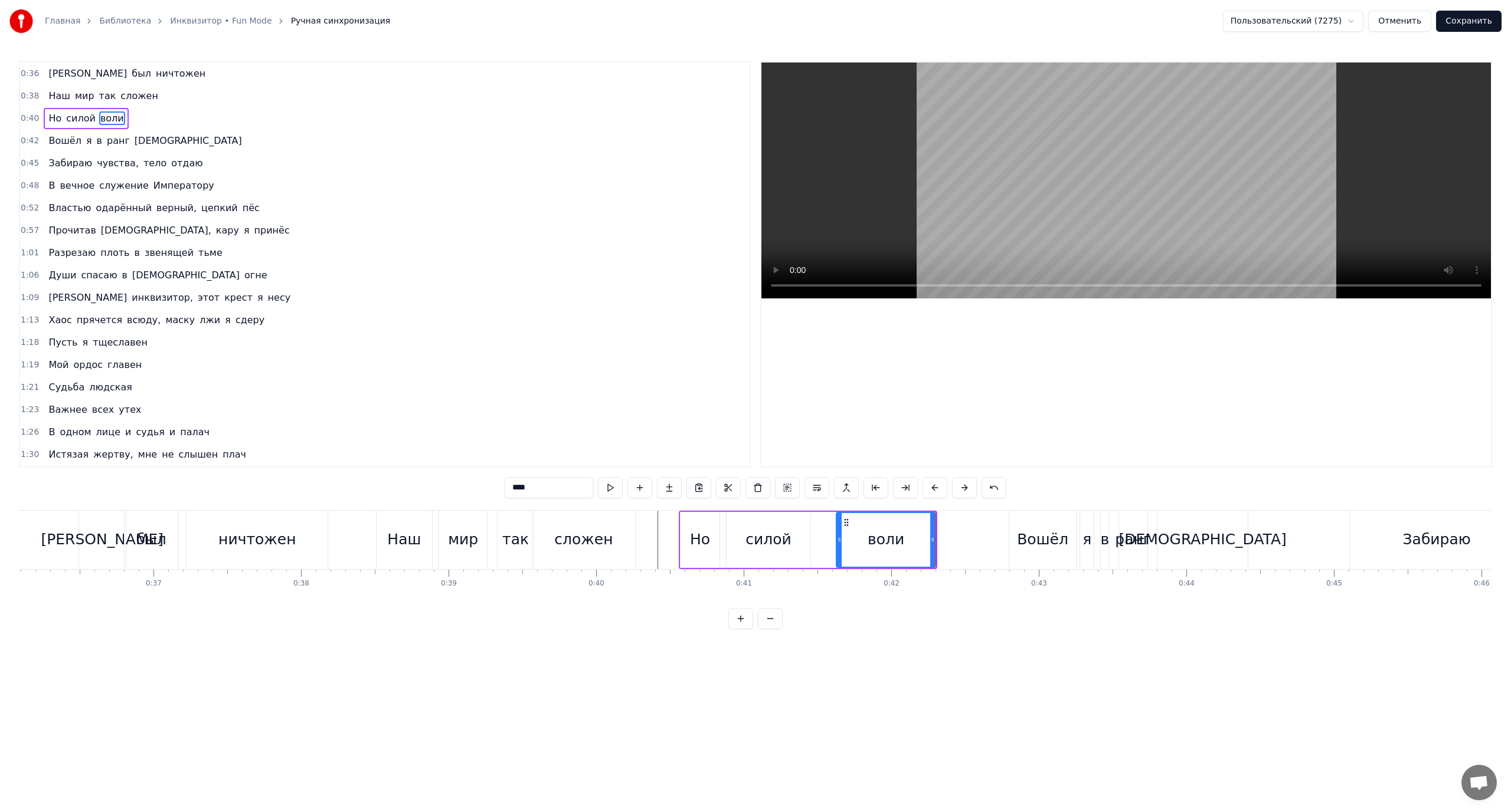
drag, startPoint x: 830, startPoint y: 537, endPoint x: 841, endPoint y: 540, distance: 11.4
click at [841, 540] on icon at bounding box center [839, 540] width 5 height 9
click at [741, 536] on div "силой" at bounding box center [767, 540] width 84 height 58
drag, startPoint x: 730, startPoint y: 536, endPoint x: 711, endPoint y: 537, distance: 19.0
click at [740, 537] on icon at bounding box center [739, 540] width 5 height 9
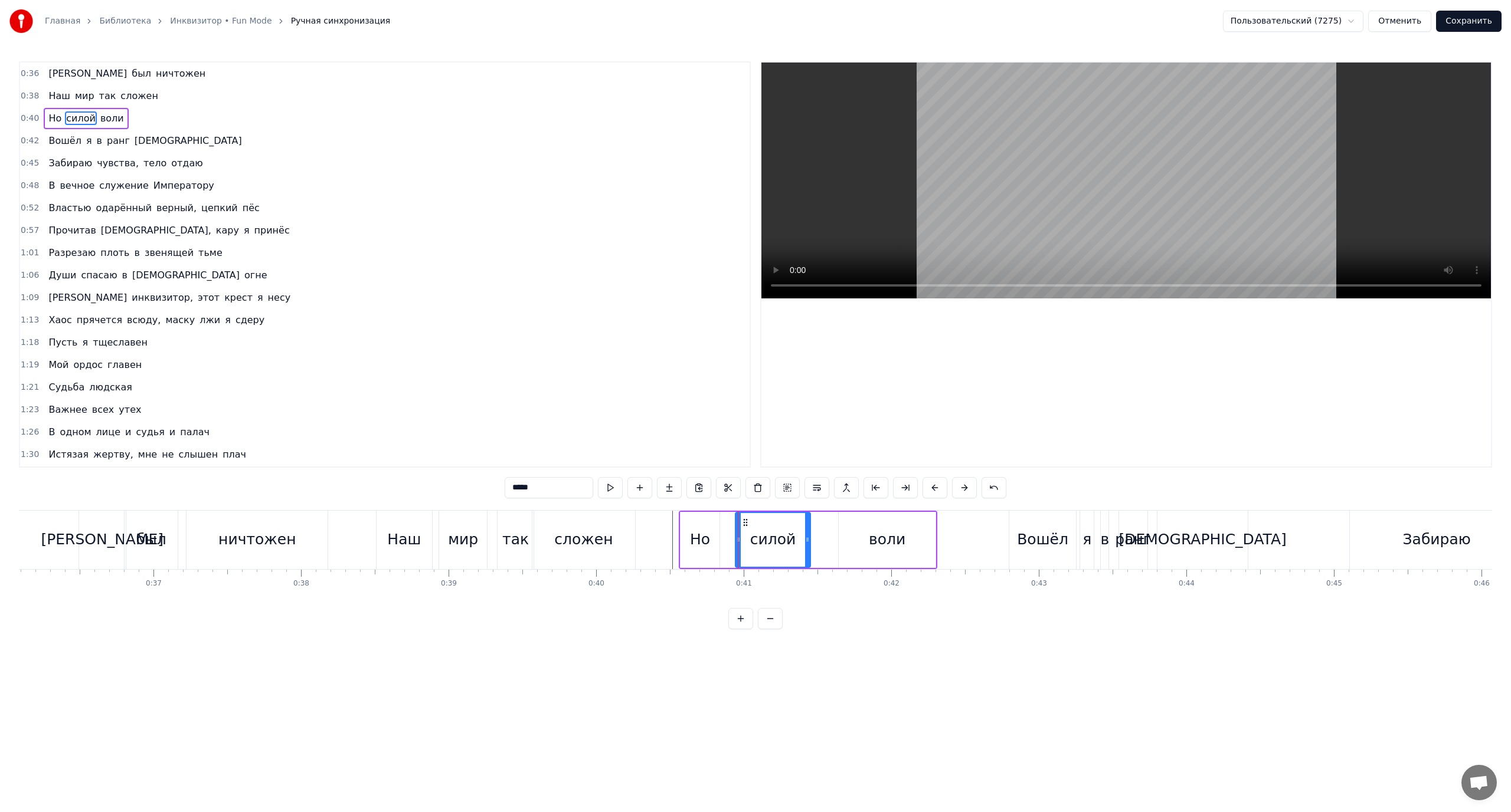
click at [684, 537] on div "Но" at bounding box center [699, 540] width 39 height 56
type input "**"
click at [691, 538] on icon at bounding box center [690, 540] width 5 height 9
click at [636, 535] on div "Наш мир так сложен" at bounding box center [506, 540] width 262 height 58
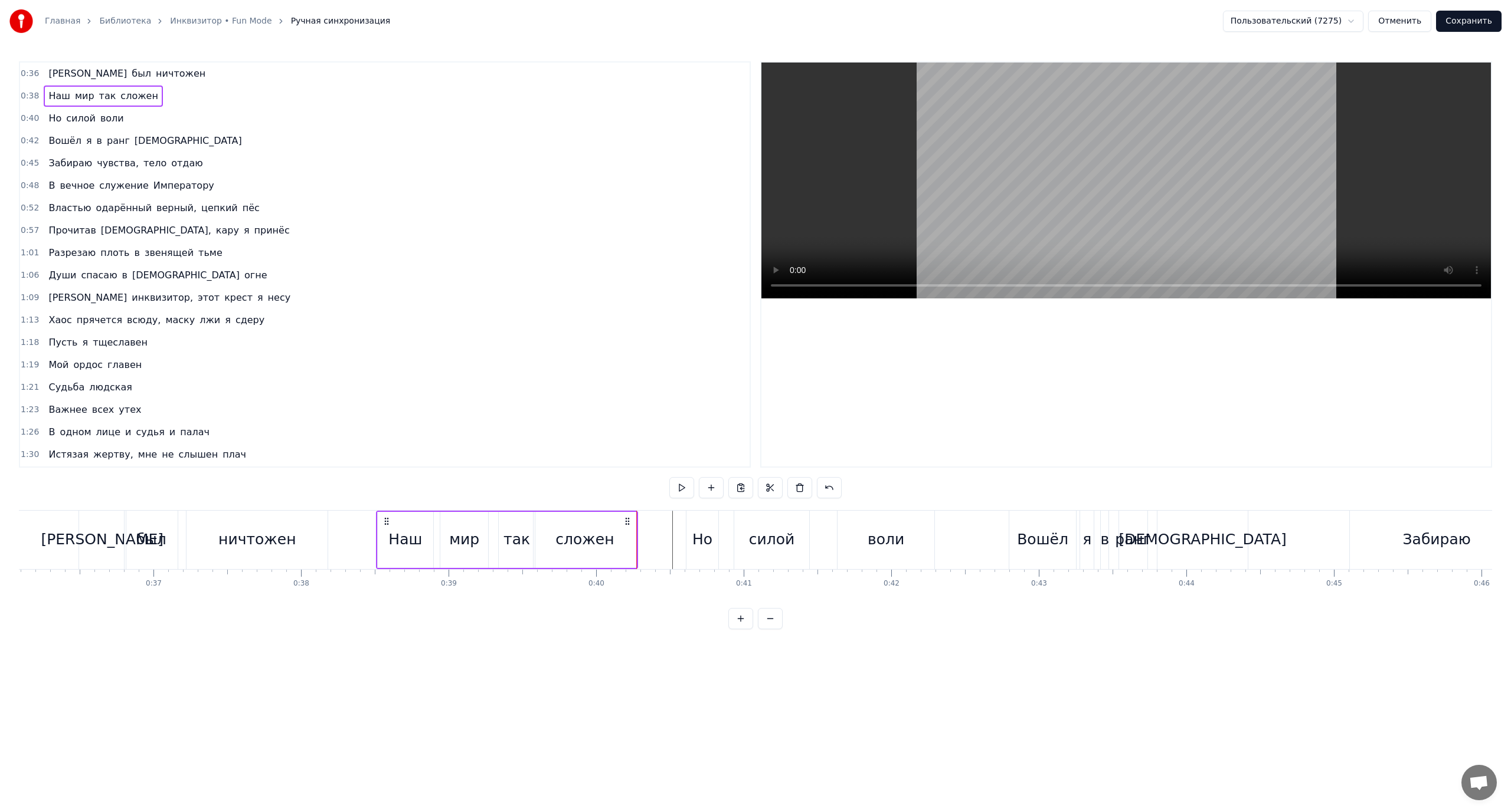
click at [1022, 539] on div "Вошёл" at bounding box center [1043, 540] width 52 height 23
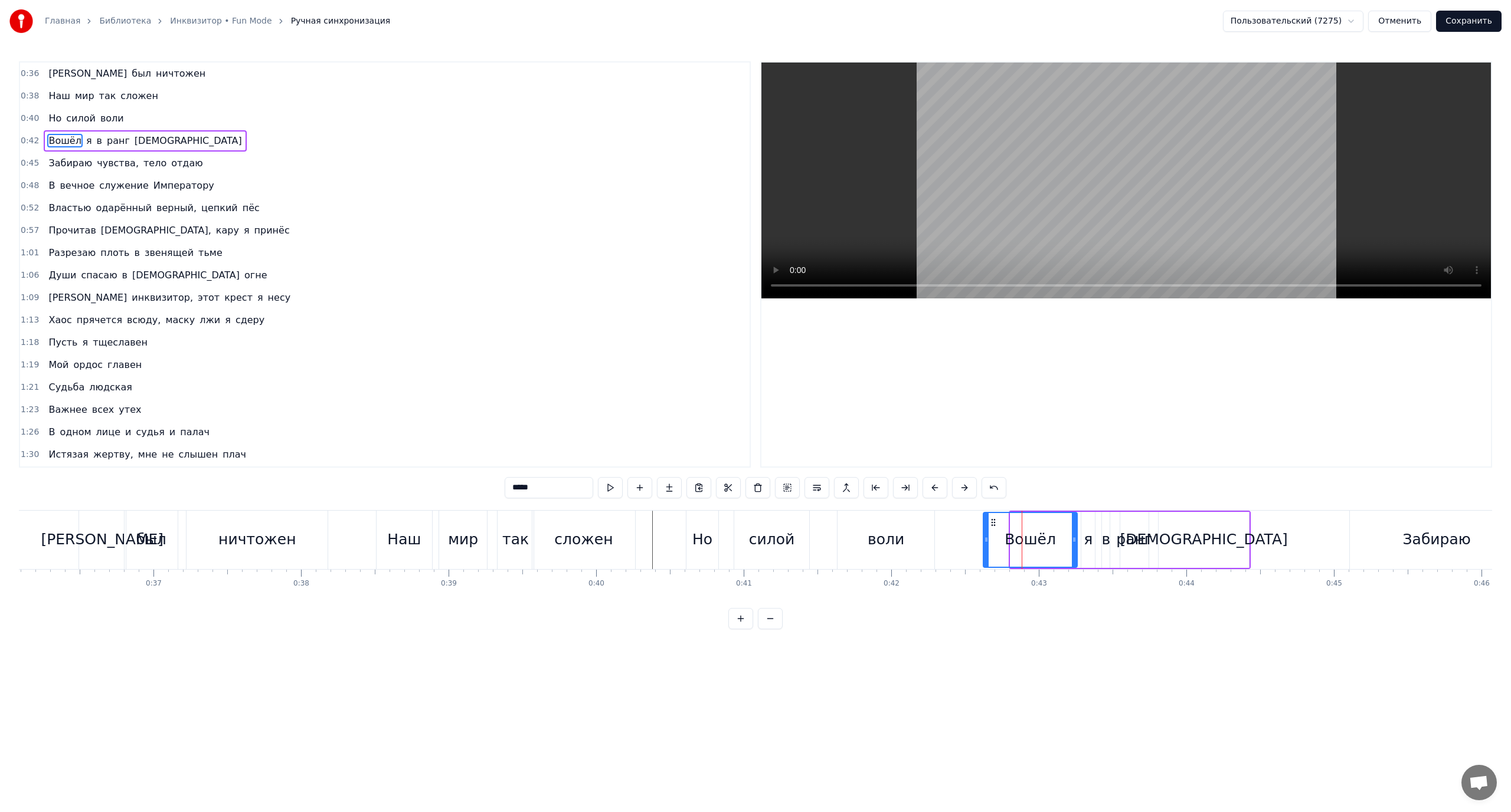
drag, startPoint x: 1013, startPoint y: 539, endPoint x: 986, endPoint y: 542, distance: 27.2
click at [986, 542] on icon at bounding box center [986, 540] width 5 height 9
drag, startPoint x: 1056, startPoint y: 539, endPoint x: 1038, endPoint y: 541, distance: 18.1
click at [1038, 540] on icon at bounding box center [1039, 540] width 5 height 9
click at [1038, 539] on icon at bounding box center [1037, 540] width 5 height 9
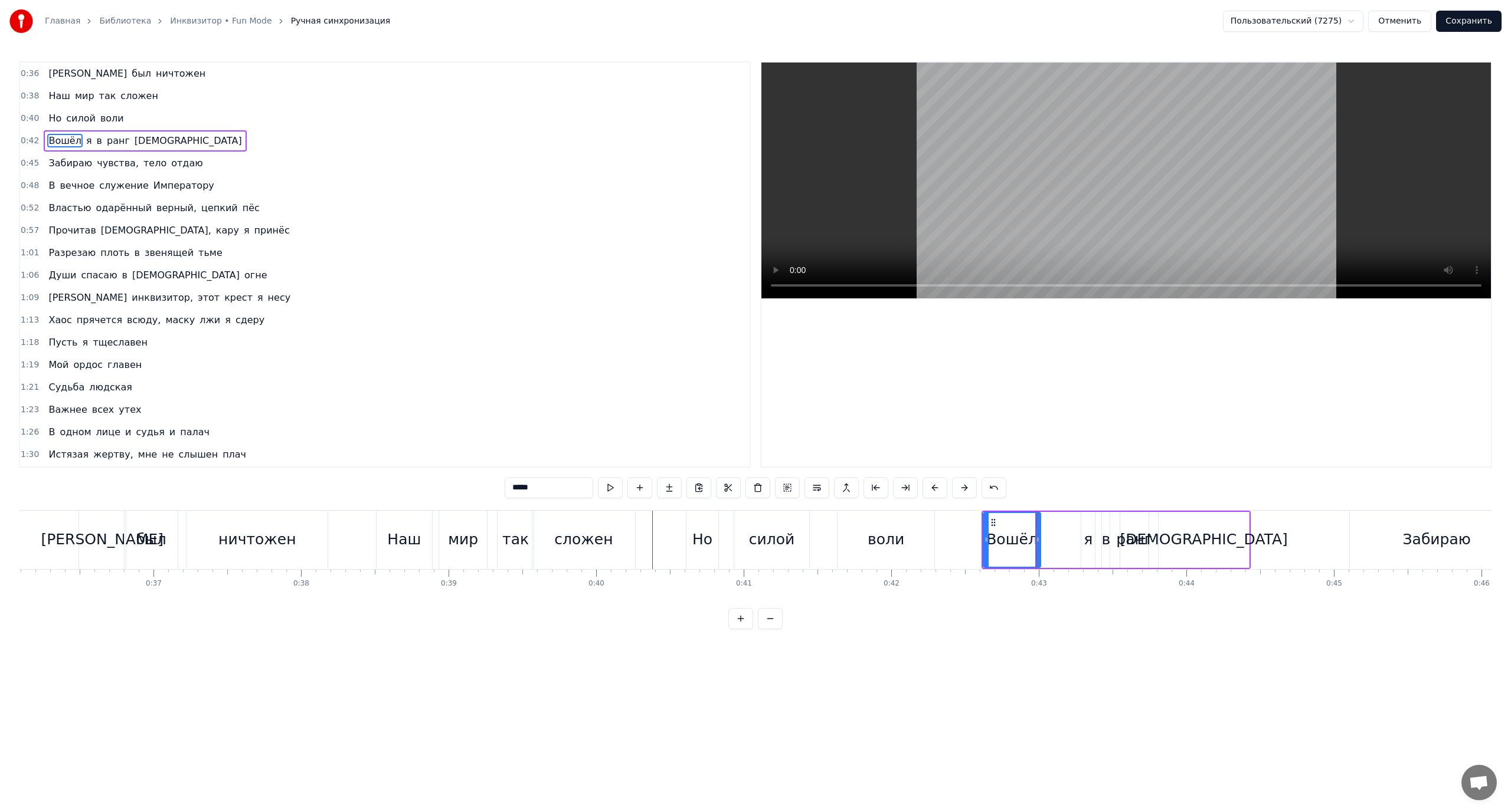
click at [1089, 538] on div "я" at bounding box center [1088, 540] width 9 height 23
drag, startPoint x: 1075, startPoint y: 539, endPoint x: 1044, endPoint y: 540, distance: 31.0
click at [1044, 540] on icon at bounding box center [1046, 540] width 5 height 9
drag, startPoint x: 1082, startPoint y: 538, endPoint x: 1059, endPoint y: 539, distance: 23.0
click at [1059, 539] on icon at bounding box center [1061, 540] width 5 height 9
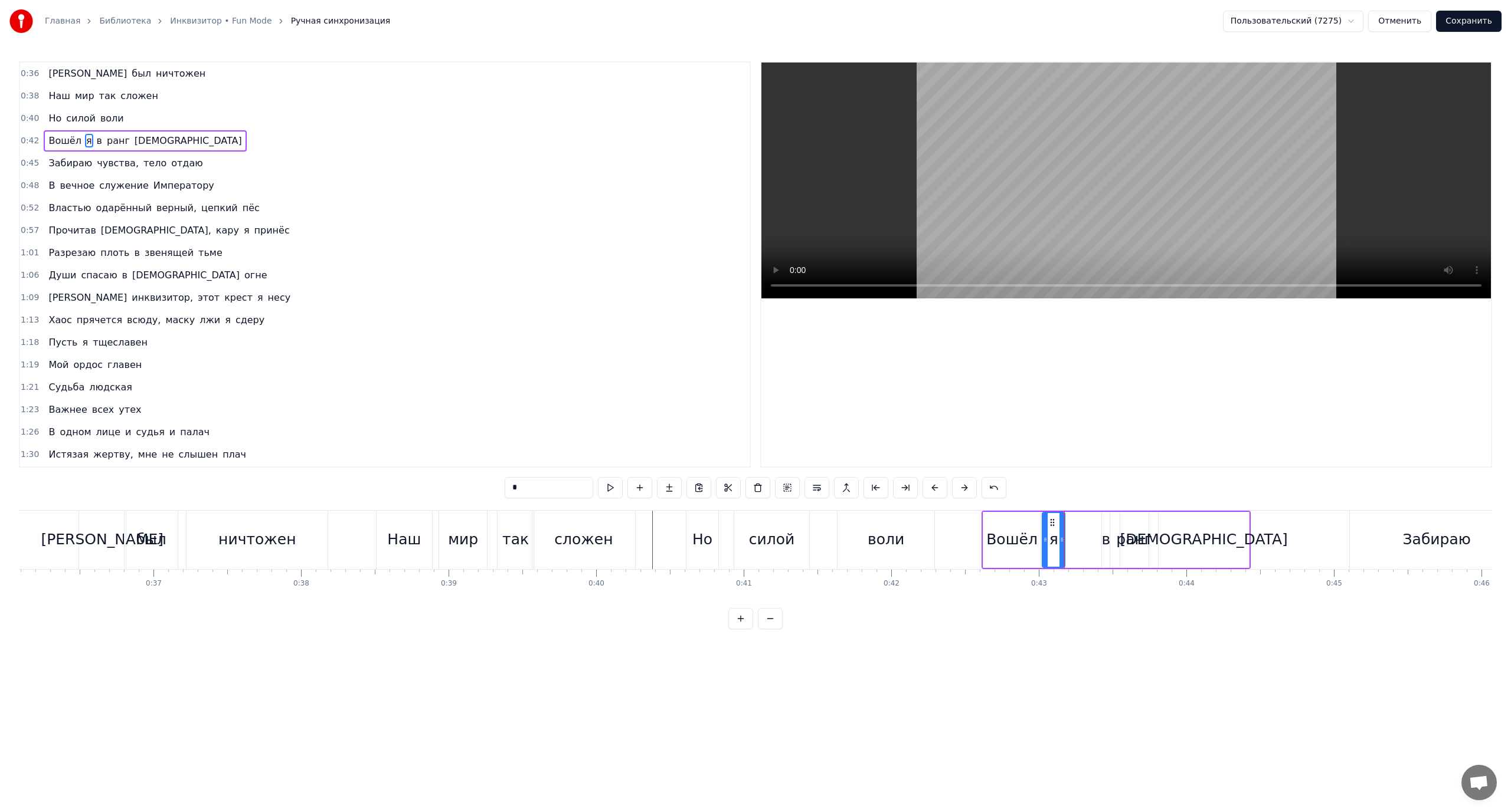
click at [1104, 535] on div "в" at bounding box center [1106, 540] width 9 height 23
click at [1104, 536] on icon at bounding box center [1106, 540] width 5 height 9
drag, startPoint x: 1102, startPoint y: 535, endPoint x: 1068, endPoint y: 535, distance: 34.0
click at [1068, 535] on icon at bounding box center [1071, 540] width 5 height 9
drag, startPoint x: 1106, startPoint y: 534, endPoint x: 1083, endPoint y: 537, distance: 23.2
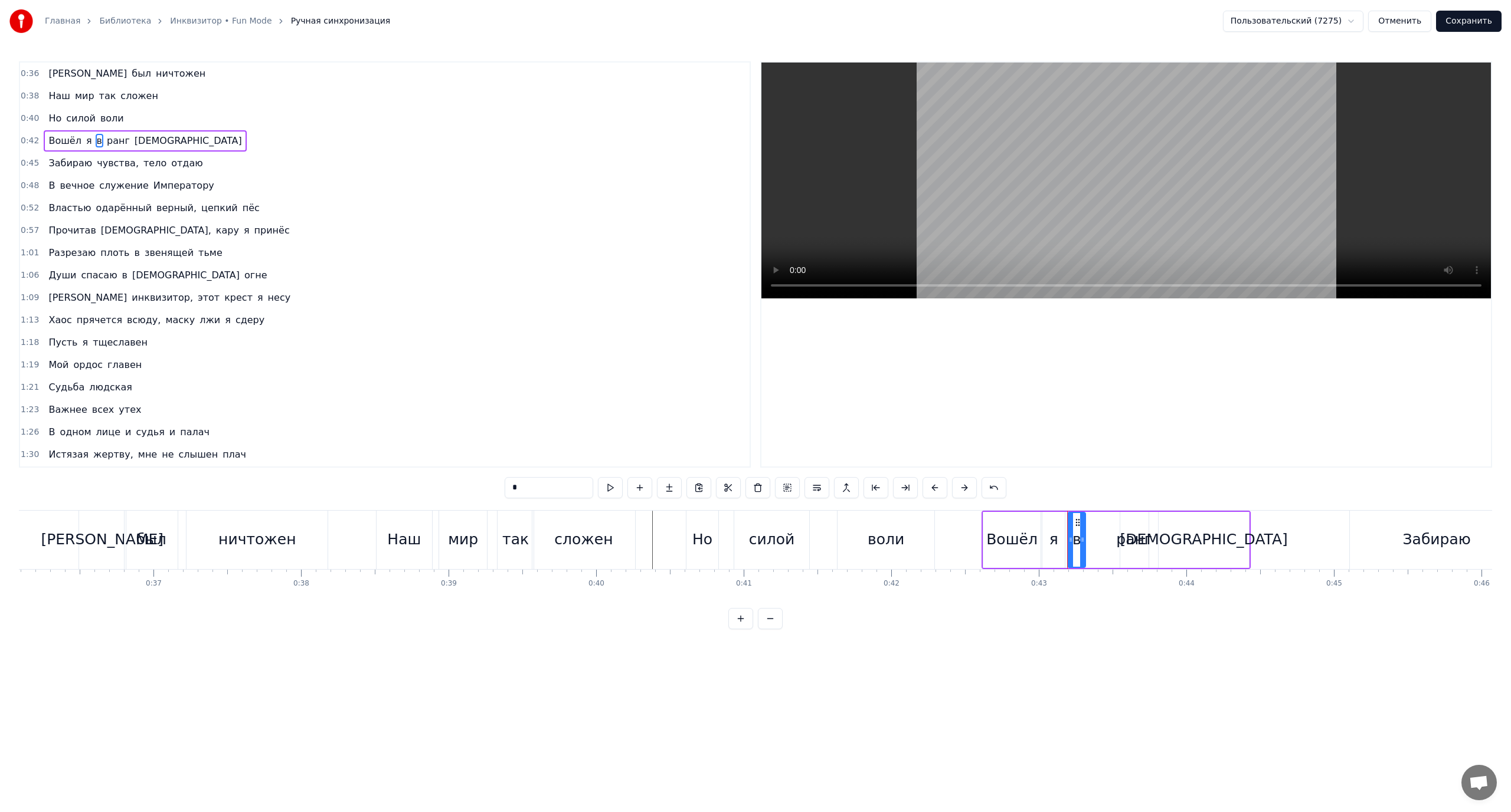
click at [1083, 537] on div at bounding box center [1083, 540] width 5 height 54
click at [1078, 537] on icon at bounding box center [1078, 540] width 5 height 9
click at [1135, 537] on div "ранг" at bounding box center [1134, 540] width 36 height 23
type input "****"
drag, startPoint x: 1093, startPoint y: 536, endPoint x: 1084, endPoint y: 536, distance: 9.0
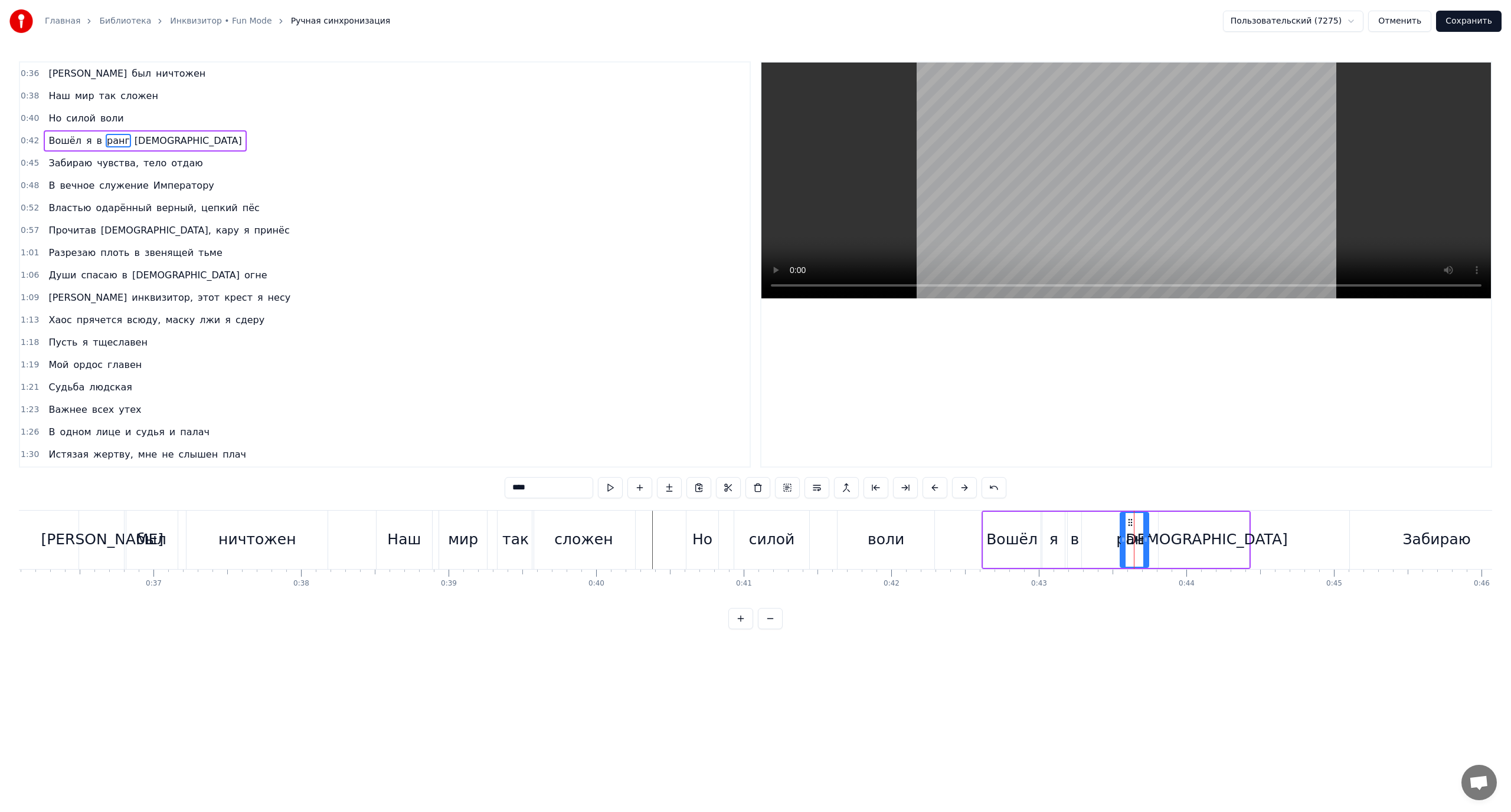
click at [1084, 536] on div "Вошёл я в ранг святых" at bounding box center [1116, 540] width 270 height 58
click at [1125, 533] on div "ранг" at bounding box center [1134, 540] width 36 height 23
drag, startPoint x: 1121, startPoint y: 534, endPoint x: 1080, endPoint y: 537, distance: 41.1
click at [1080, 537] on div at bounding box center [1083, 540] width 5 height 54
drag, startPoint x: 1145, startPoint y: 536, endPoint x: 1109, endPoint y: 537, distance: 36.0
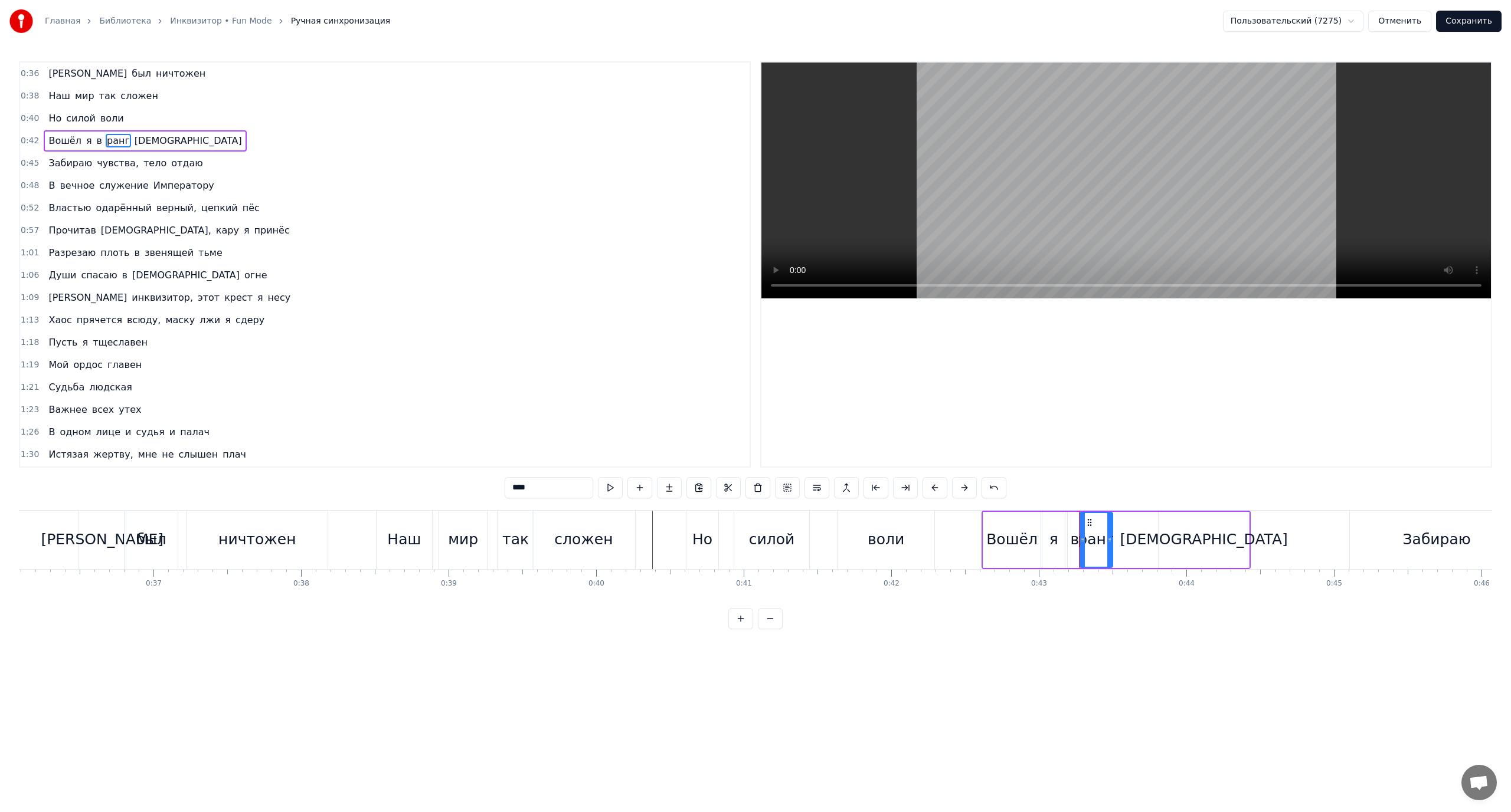
click at [1109, 537] on icon at bounding box center [1109, 540] width 5 height 9
drag, startPoint x: 1193, startPoint y: 534, endPoint x: 1174, endPoint y: 534, distance: 19.0
click at [1186, 534] on div "[DEMOGRAPHIC_DATA]" at bounding box center [1203, 540] width 168 height 23
type input "******"
drag, startPoint x: 1159, startPoint y: 537, endPoint x: 1127, endPoint y: 539, distance: 32.1
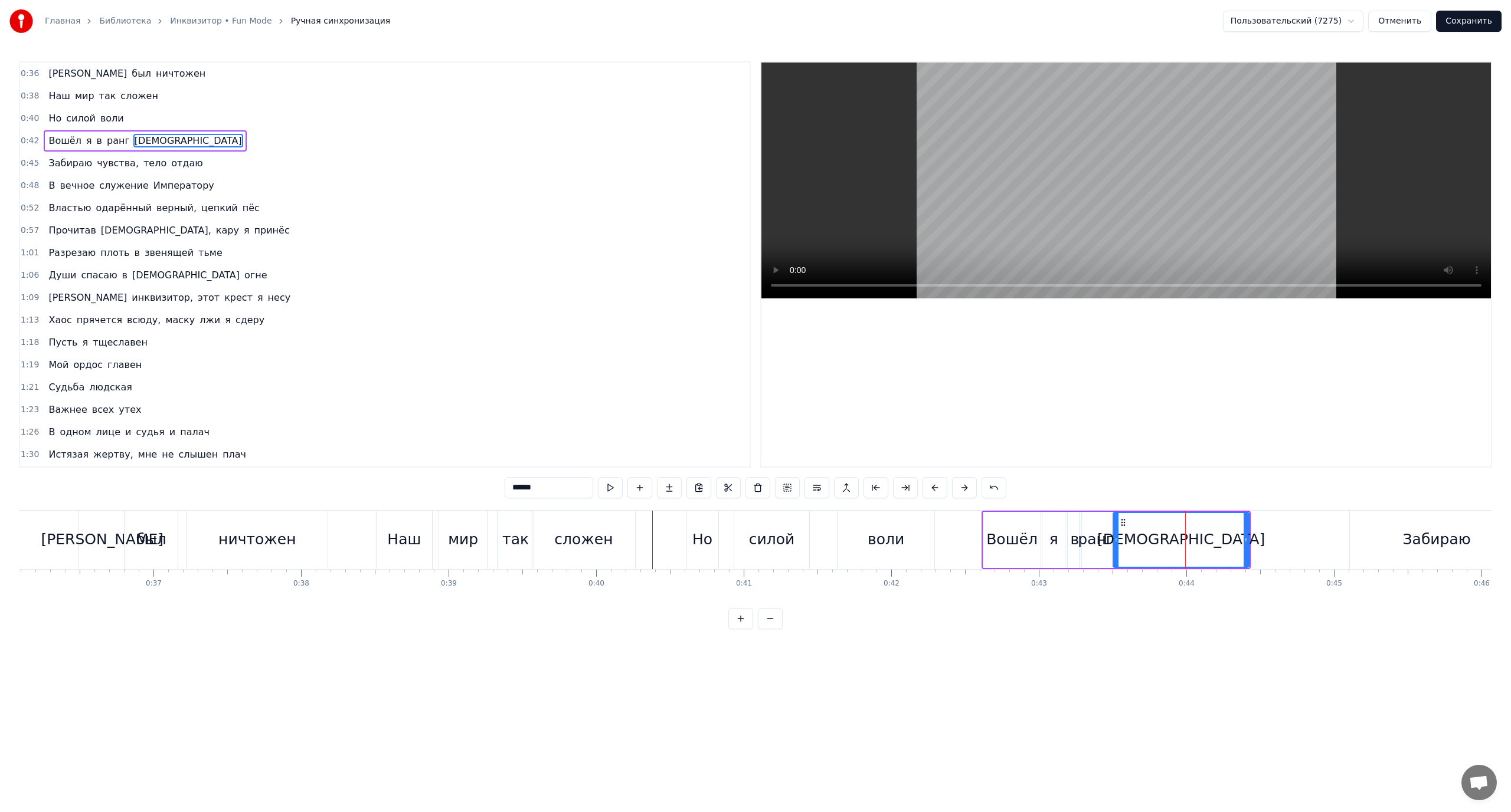
click at [1114, 539] on icon at bounding box center [1116, 540] width 5 height 9
drag, startPoint x: 1246, startPoint y: 537, endPoint x: 954, endPoint y: 570, distance: 293.9
click at [1222, 540] on icon at bounding box center [1225, 540] width 5 height 9
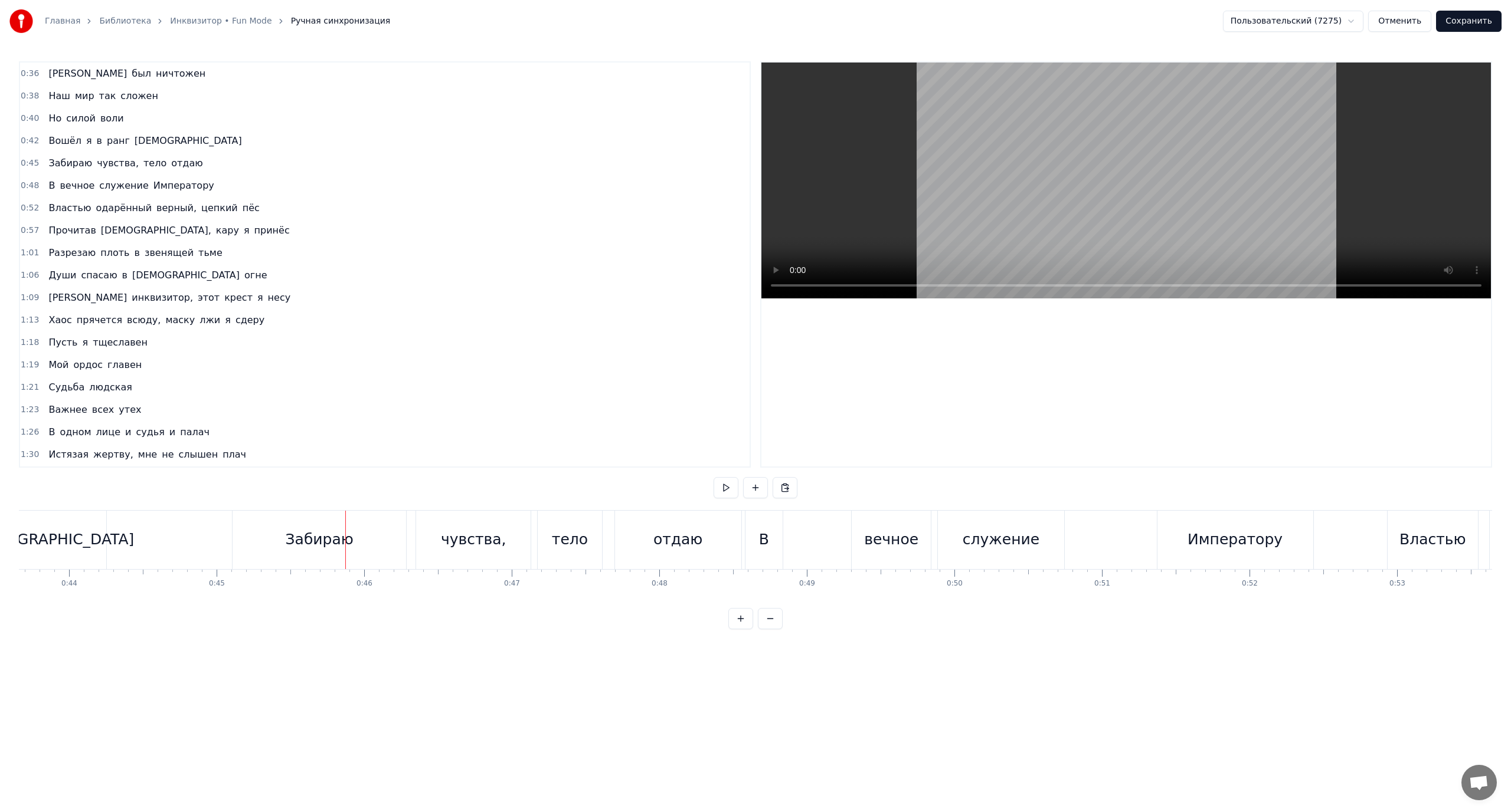
scroll to position [0, 6384]
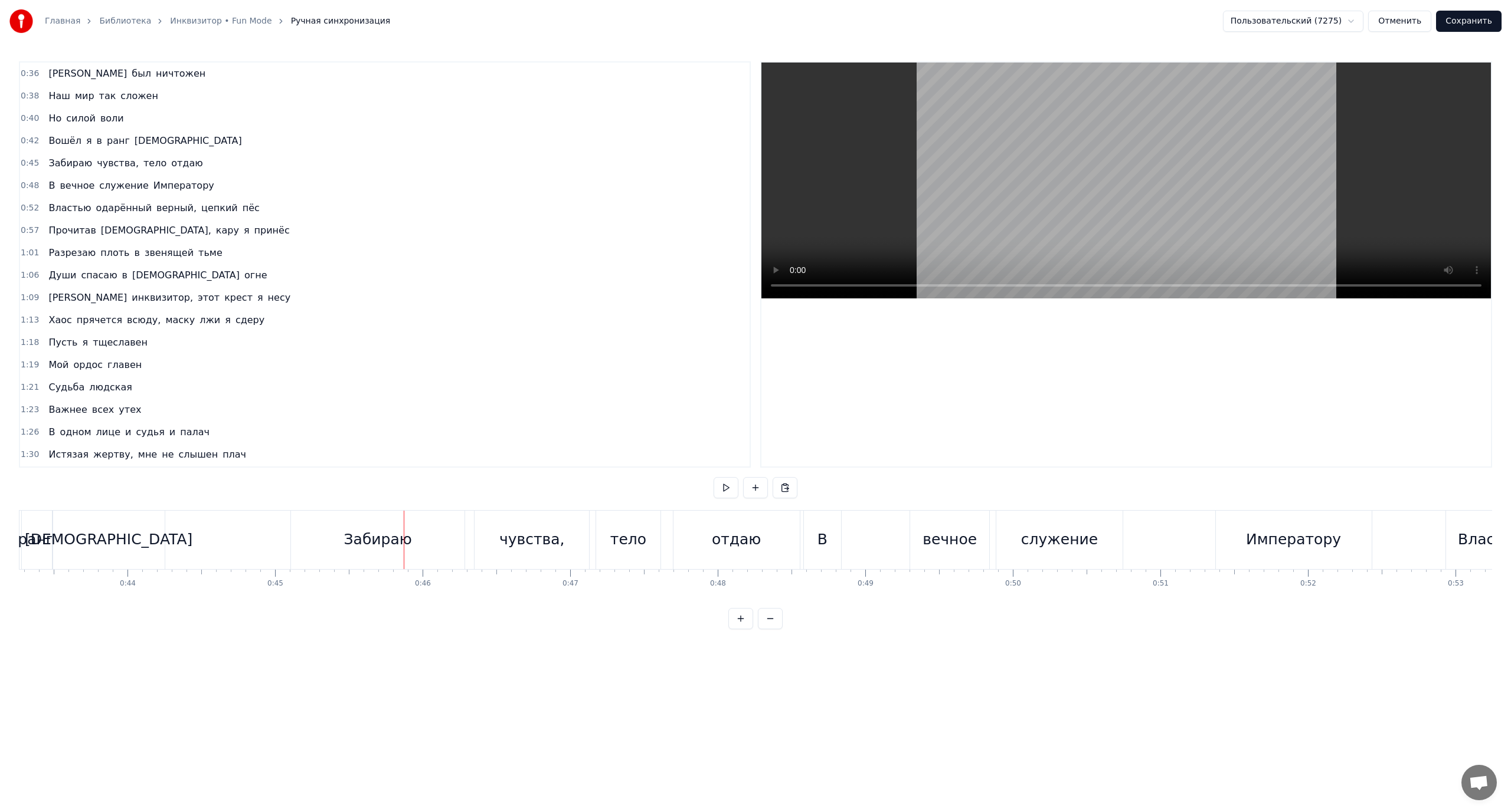
drag, startPoint x: 350, startPoint y: 531, endPoint x: 326, endPoint y: 535, distance: 24.3
click at [349, 533] on div "Забираю" at bounding box center [377, 540] width 68 height 23
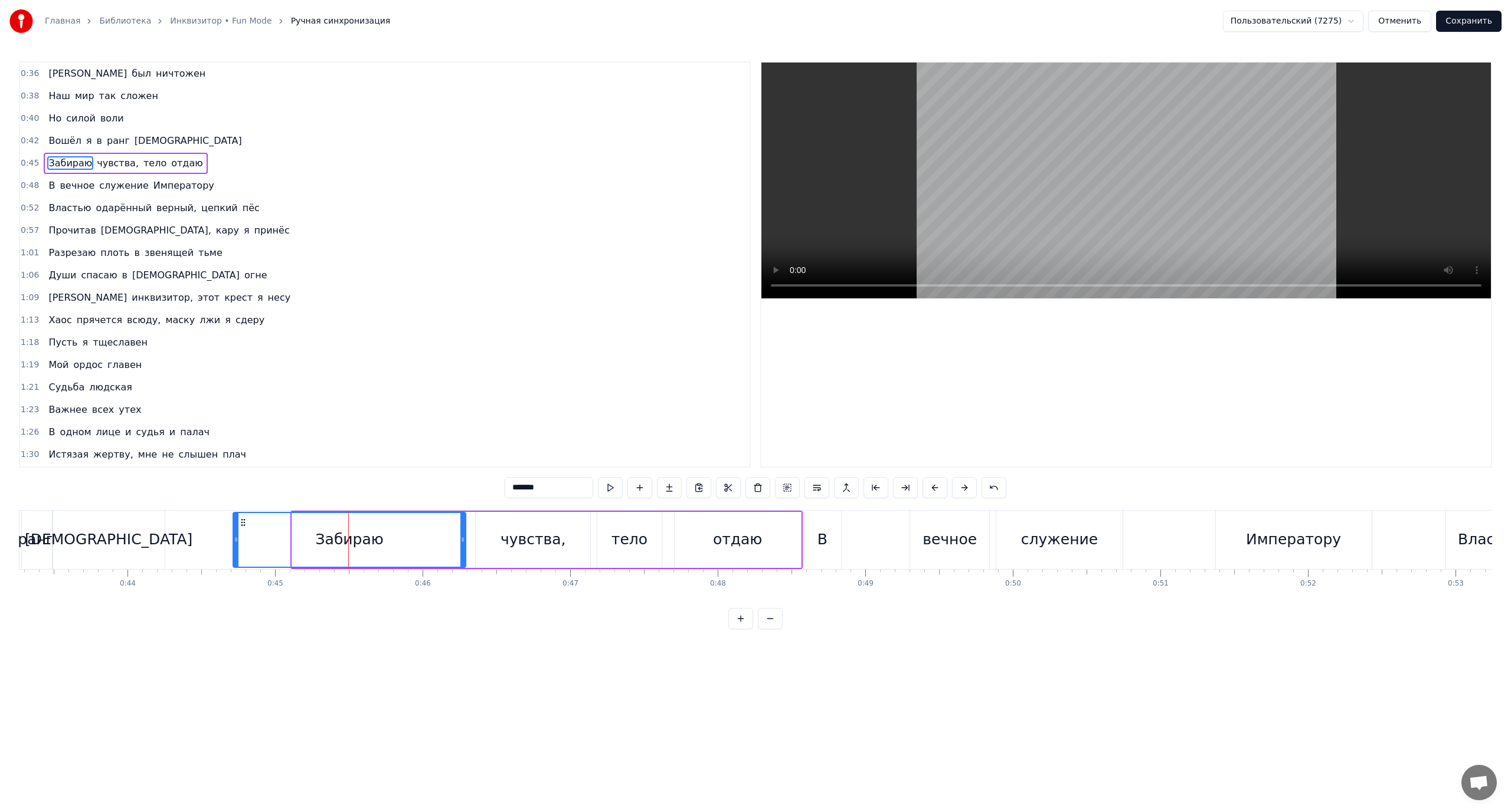
drag, startPoint x: 294, startPoint y: 540, endPoint x: 235, endPoint y: 542, distance: 59.0
click at [235, 542] on icon at bounding box center [236, 540] width 5 height 9
click at [415, 539] on icon at bounding box center [415, 540] width 5 height 9
drag, startPoint x: 513, startPoint y: 535, endPoint x: 483, endPoint y: 537, distance: 30.1
click at [508, 535] on div "чувства," at bounding box center [533, 540] width 65 height 23
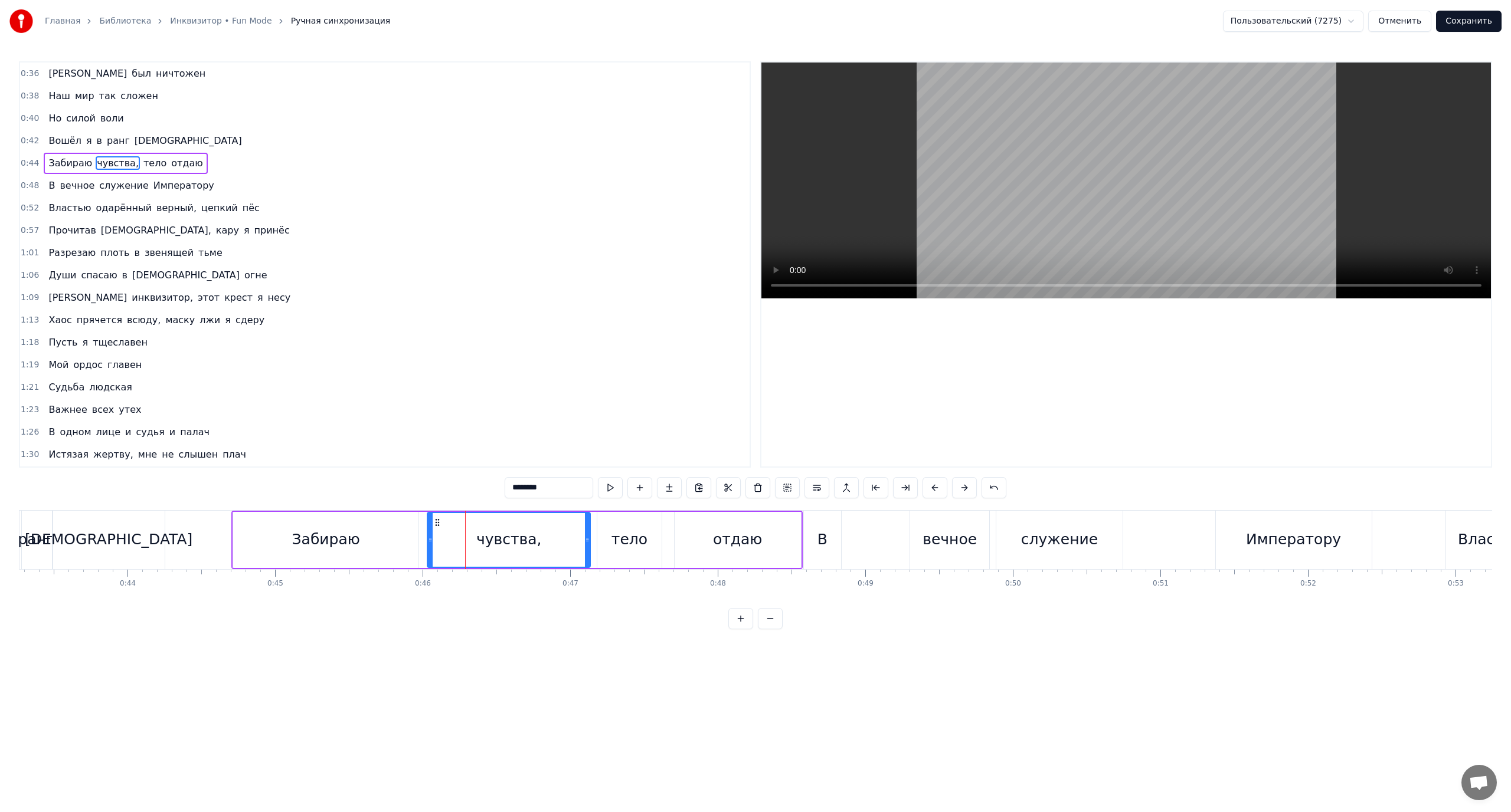
drag, startPoint x: 478, startPoint y: 538, endPoint x: 431, endPoint y: 541, distance: 47.1
click at [431, 541] on icon at bounding box center [431, 540] width 5 height 9
drag, startPoint x: 586, startPoint y: 537, endPoint x: 513, endPoint y: 543, distance: 73.2
click at [513, 543] on icon at bounding box center [515, 540] width 5 height 9
drag, startPoint x: 515, startPoint y: 539, endPoint x: 528, endPoint y: 540, distance: 13.0
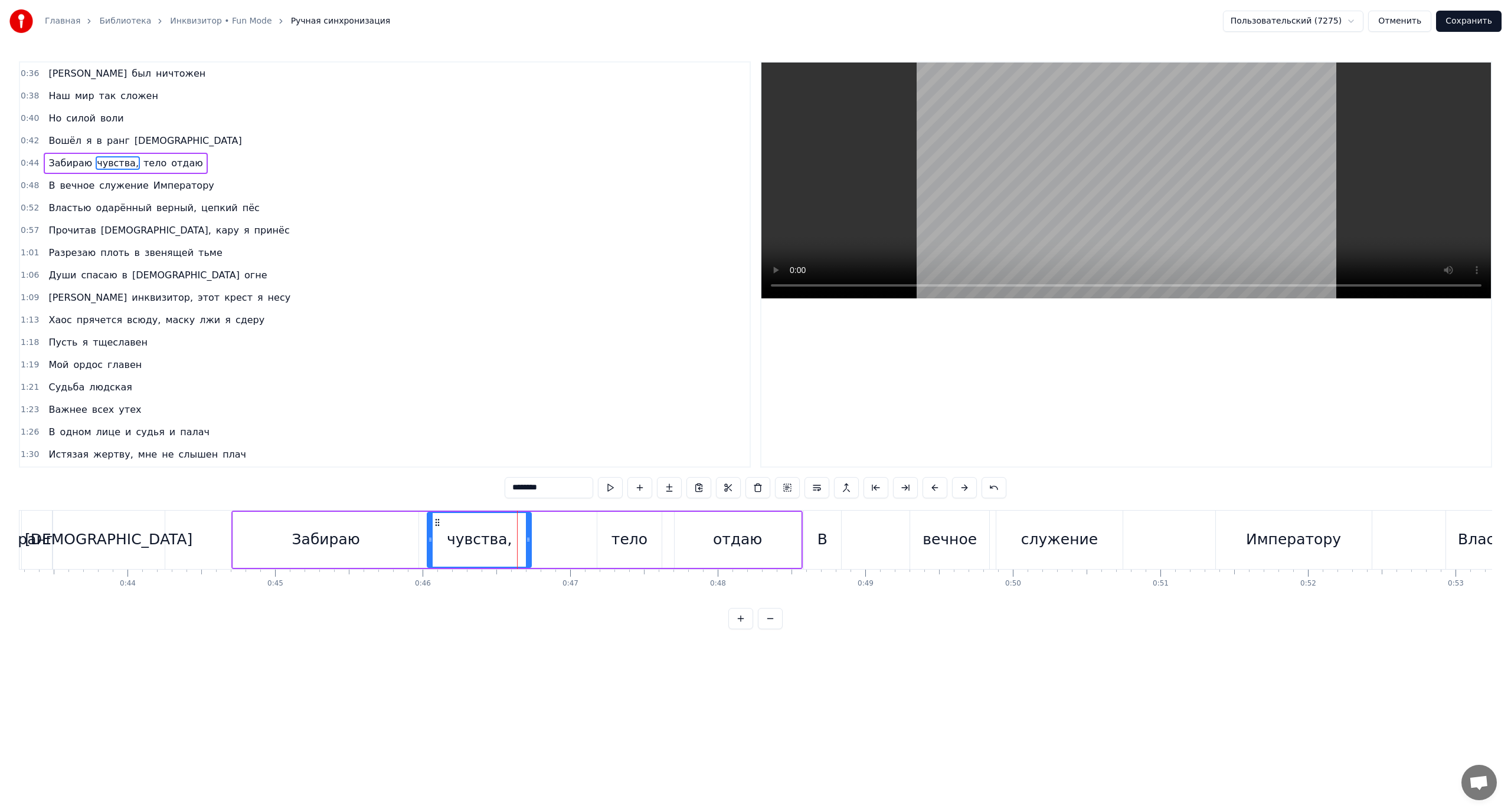
click at [528, 540] on icon at bounding box center [528, 540] width 5 height 9
click at [626, 536] on div "тело" at bounding box center [629, 540] width 36 height 23
type input "****"
drag, startPoint x: 599, startPoint y: 538, endPoint x: 547, endPoint y: 542, distance: 52.2
click at [535, 542] on icon at bounding box center [535, 540] width 5 height 9
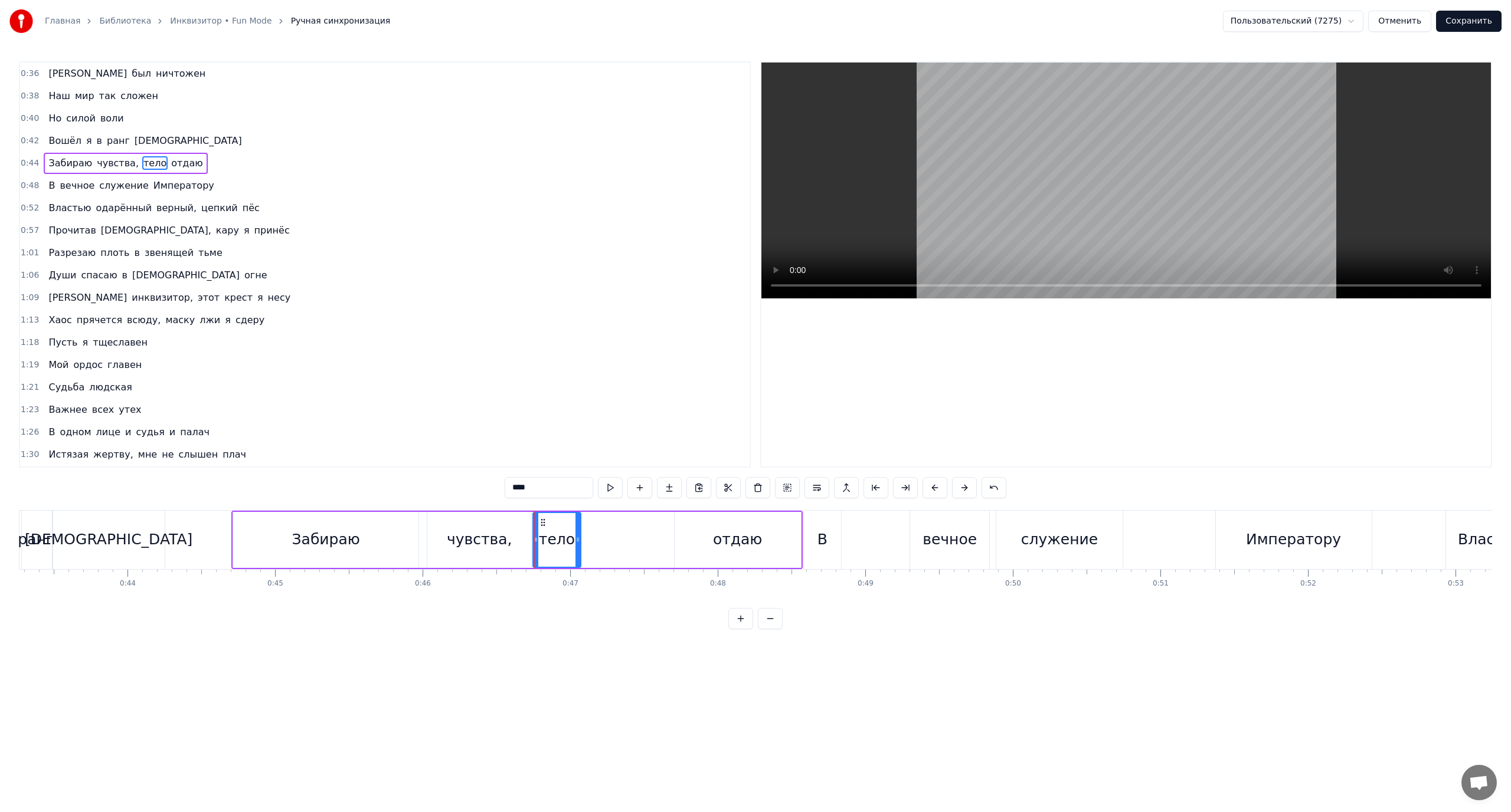
drag, startPoint x: 626, startPoint y: 539, endPoint x: 576, endPoint y: 543, distance: 50.2
click at [576, 543] on icon at bounding box center [578, 540] width 5 height 9
drag, startPoint x: 579, startPoint y: 539, endPoint x: 590, endPoint y: 544, distance: 12.1
click at [592, 541] on icon at bounding box center [591, 540] width 5 height 9
drag, startPoint x: 537, startPoint y: 537, endPoint x: 542, endPoint y: 539, distance: 5.4
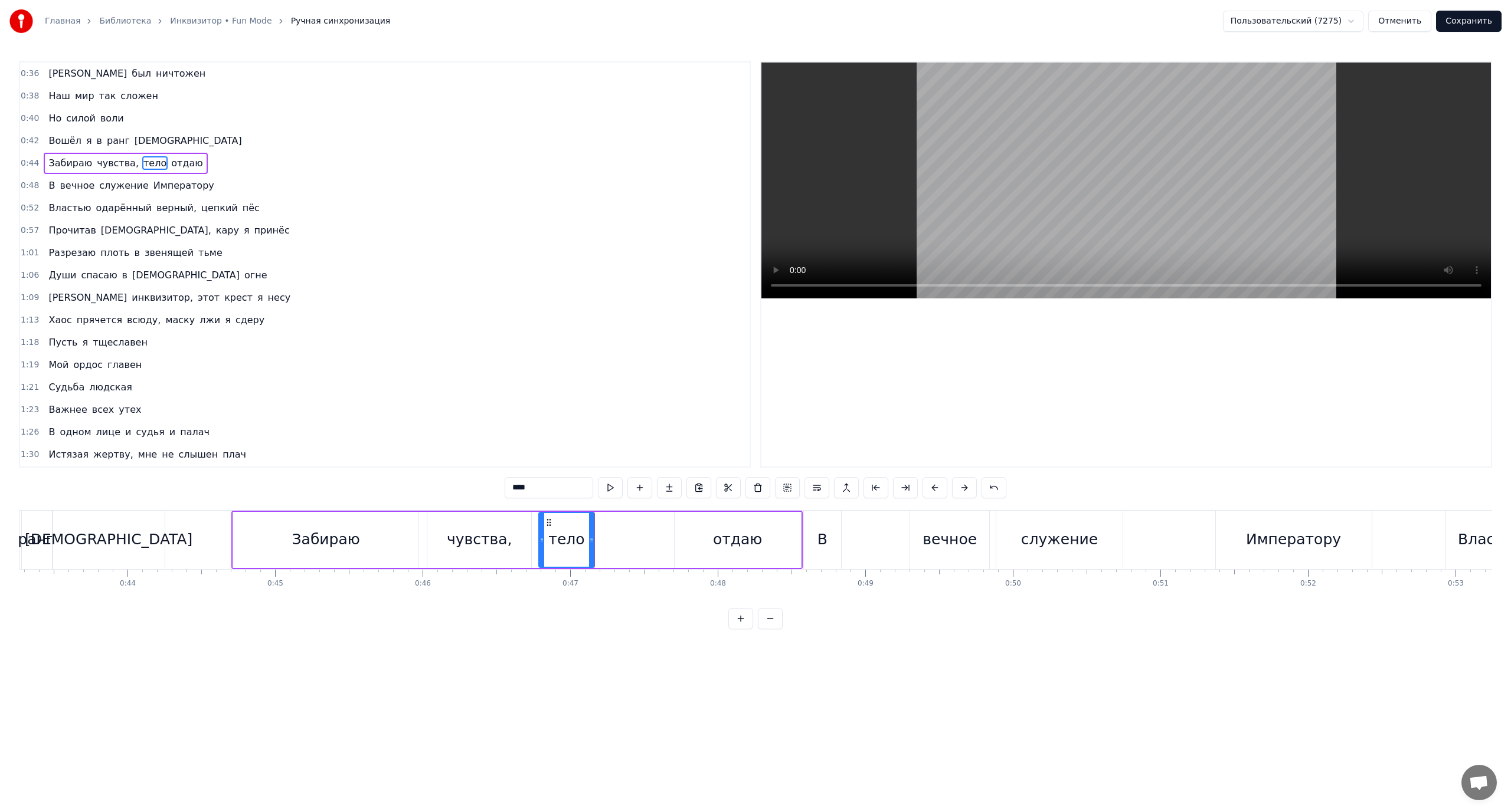
click at [542, 539] on icon at bounding box center [541, 540] width 5 height 9
drag, startPoint x: 596, startPoint y: 535, endPoint x: 591, endPoint y: 538, distance: 5.8
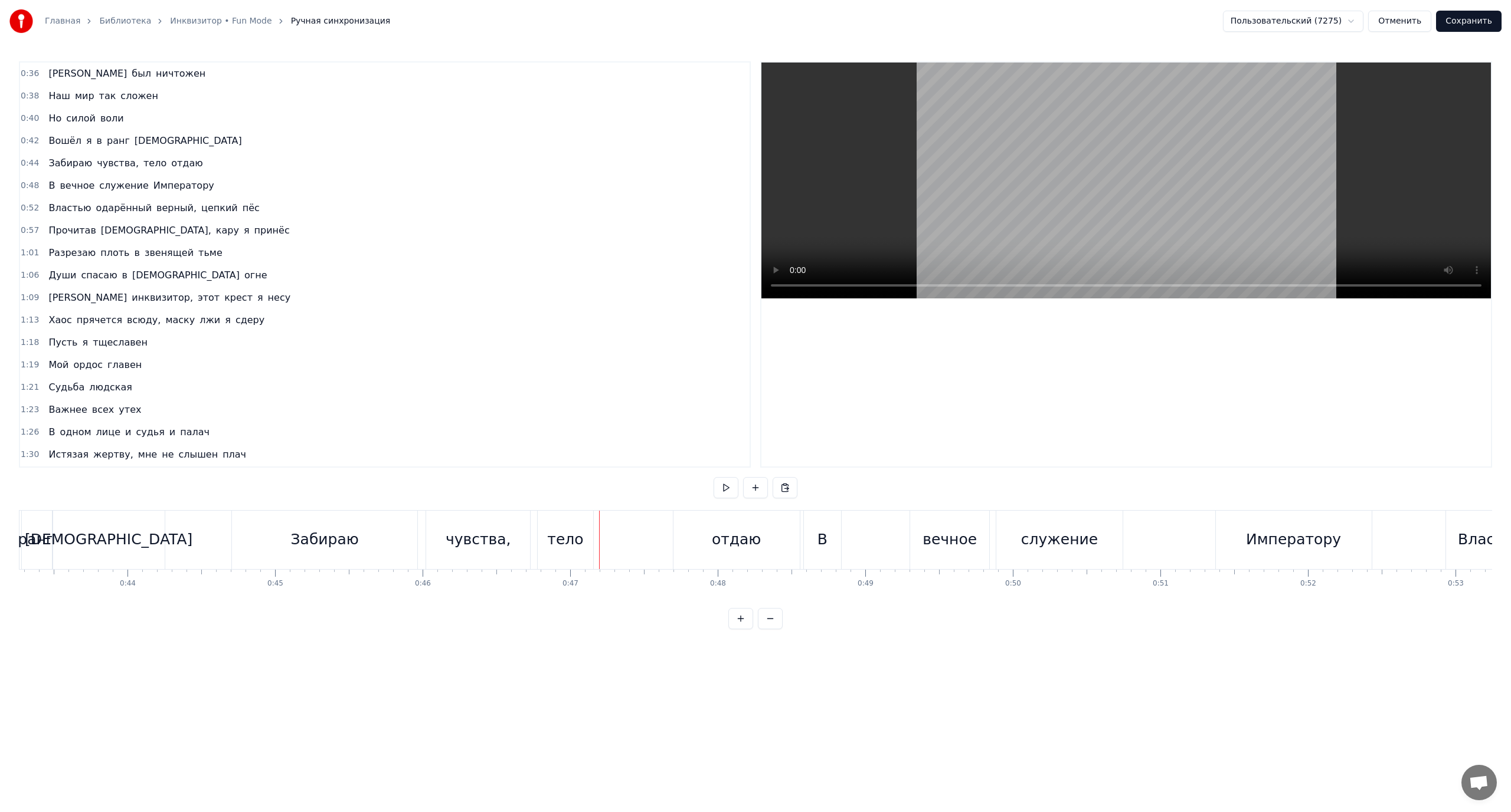
click at [578, 536] on div "тело" at bounding box center [565, 540] width 36 height 23
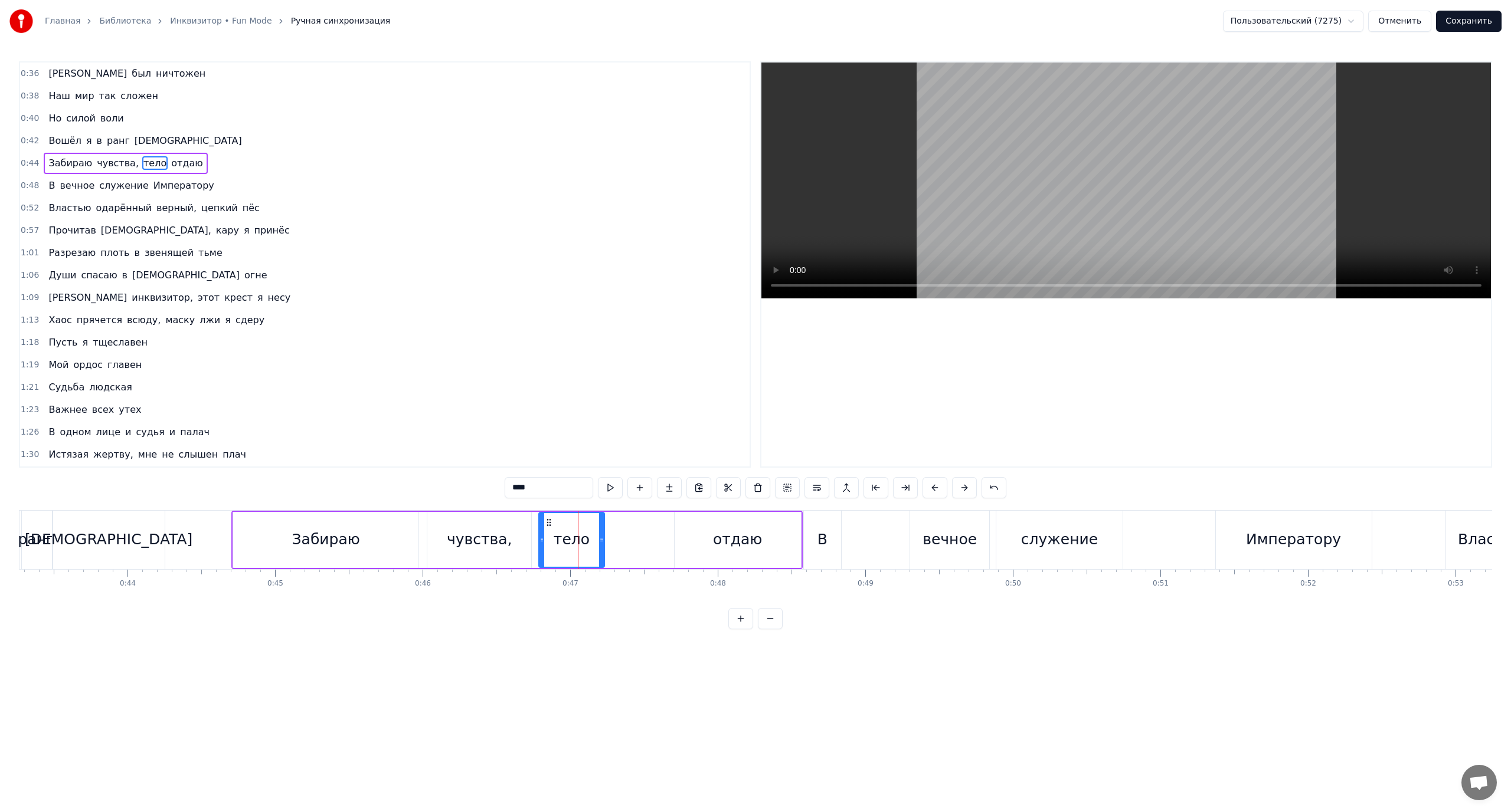
drag, startPoint x: 591, startPoint y: 536, endPoint x: 601, endPoint y: 537, distance: 10.0
click at [601, 537] on icon at bounding box center [601, 540] width 5 height 9
click at [753, 530] on div "отдаю" at bounding box center [737, 540] width 49 height 23
type input "*****"
drag, startPoint x: 679, startPoint y: 539, endPoint x: 614, endPoint y: 542, distance: 65.1
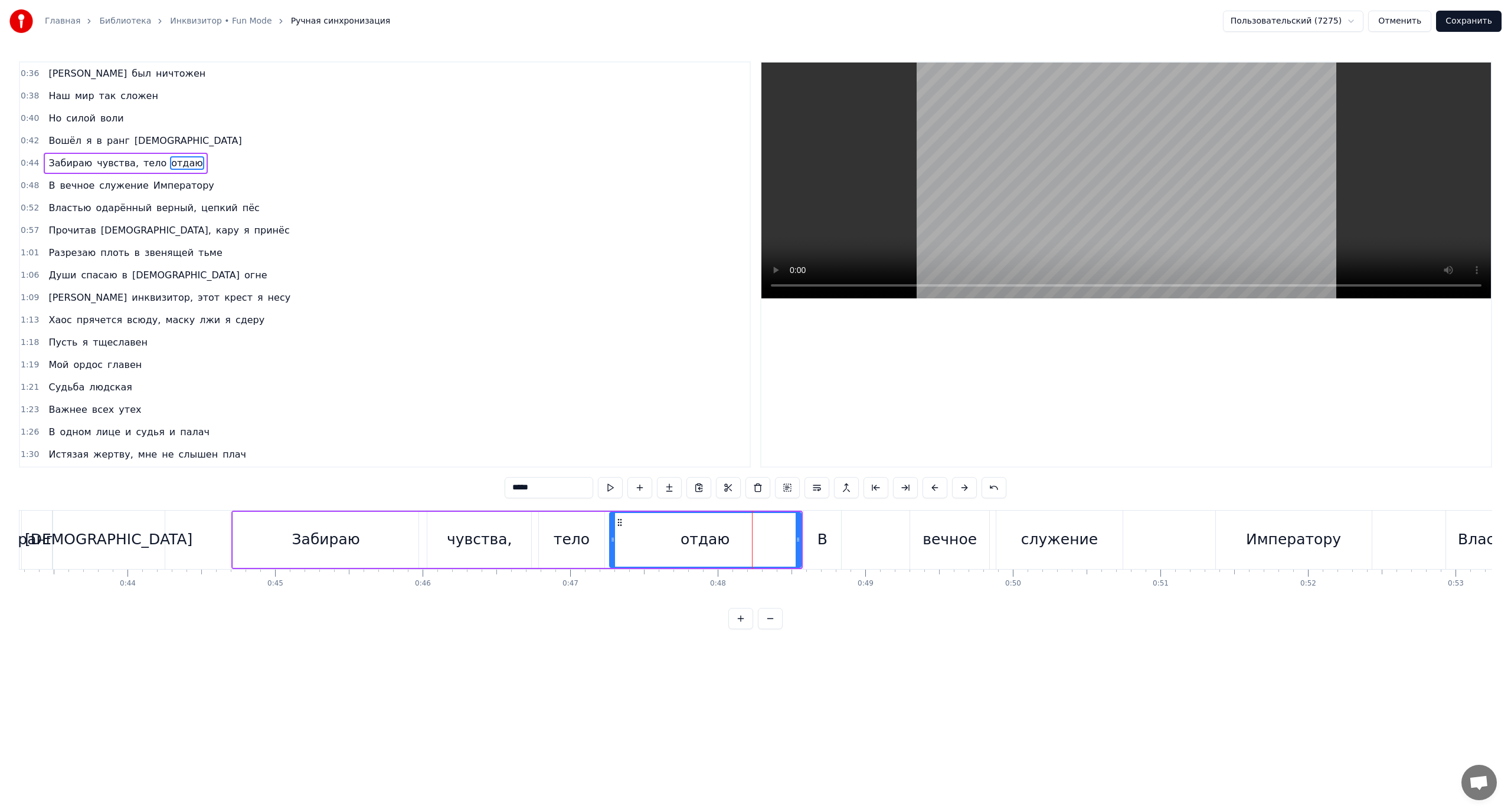
click at [614, 542] on icon at bounding box center [613, 540] width 5 height 9
drag, startPoint x: 613, startPoint y: 539, endPoint x: 626, endPoint y: 542, distance: 13.3
click at [625, 542] on icon at bounding box center [623, 540] width 5 height 9
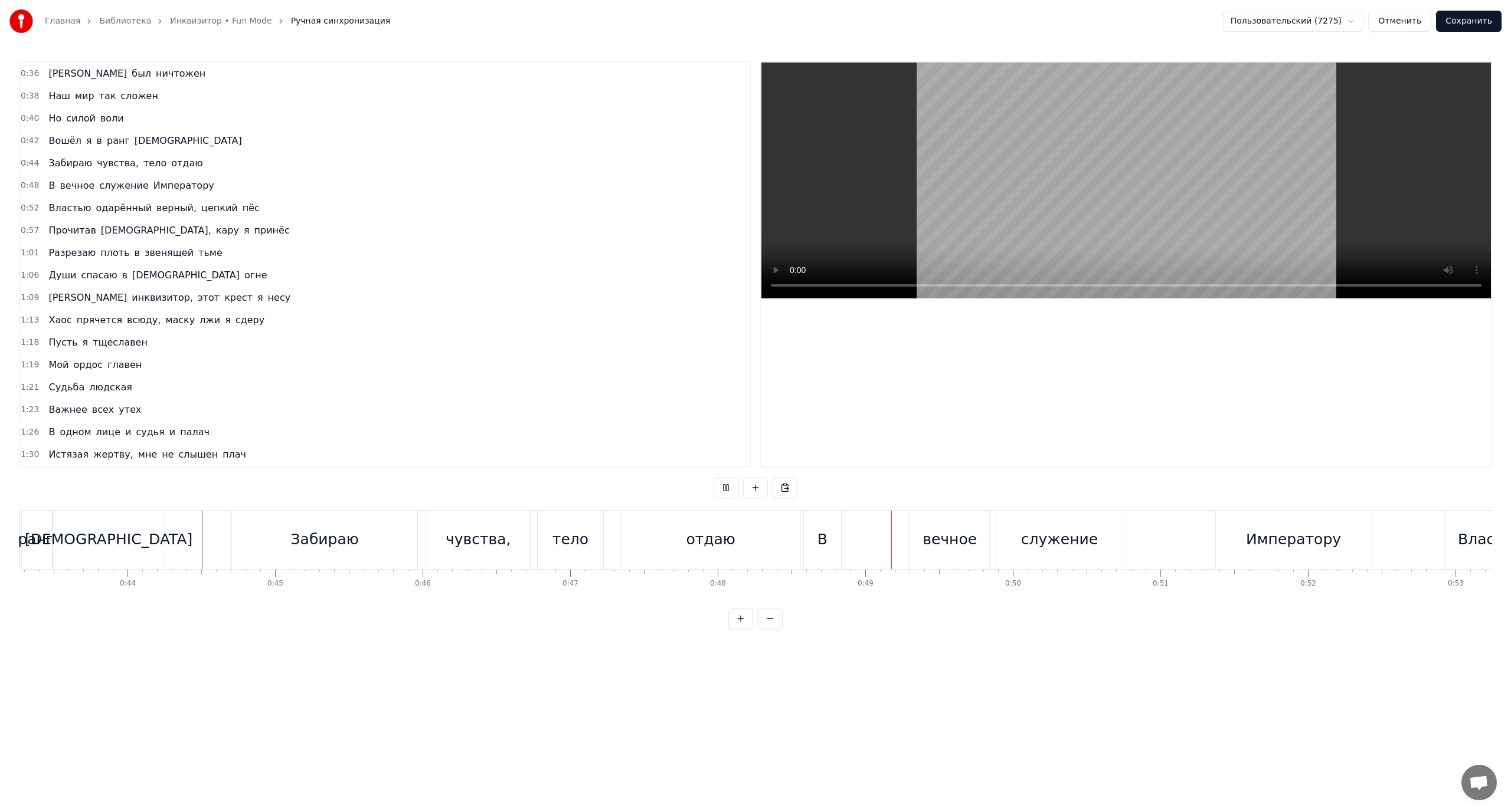
click at [267, 536] on div "Забираю" at bounding box center [324, 540] width 185 height 58
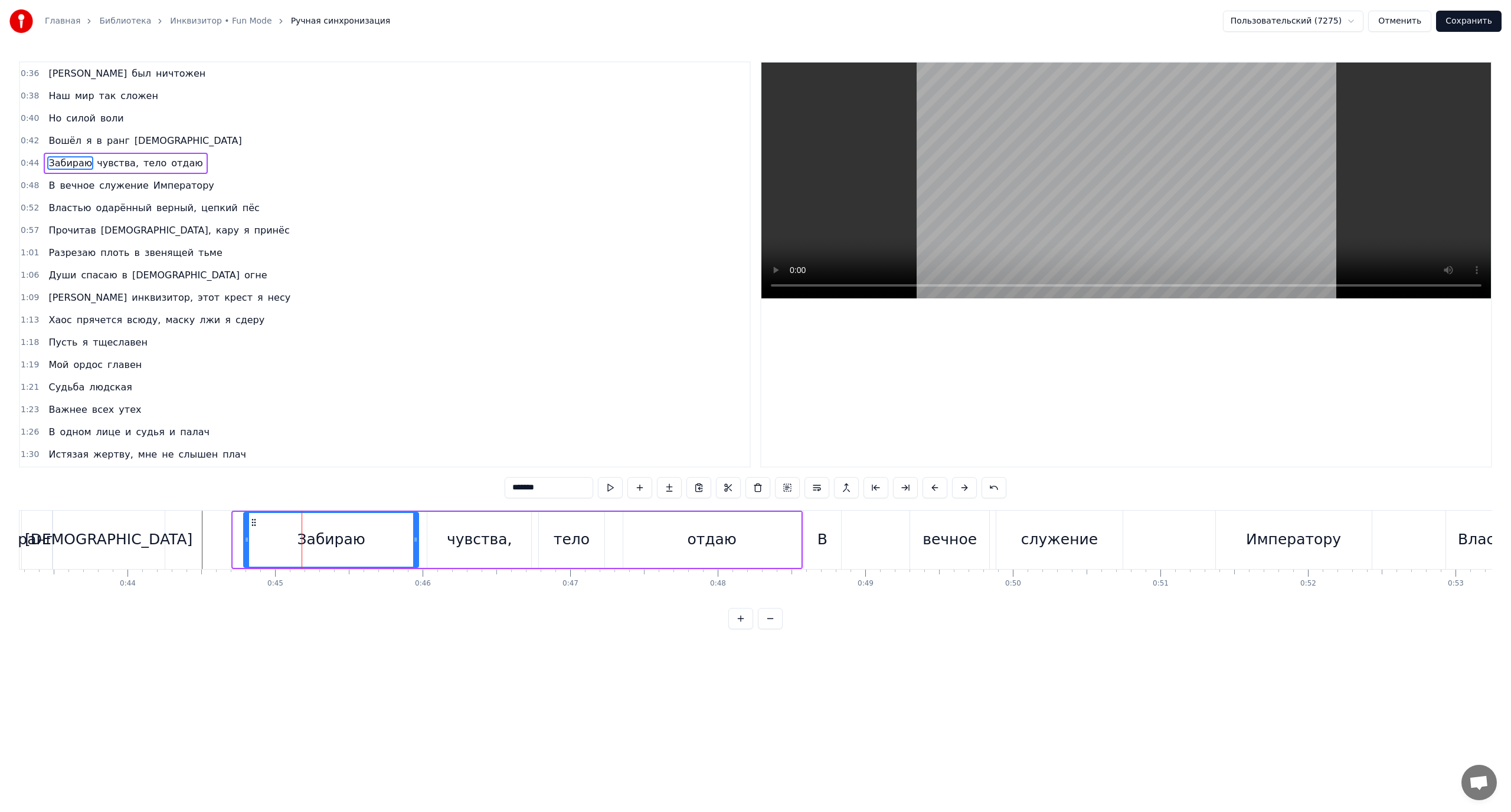
drag, startPoint x: 236, startPoint y: 537, endPoint x: 247, endPoint y: 538, distance: 11.0
click at [247, 538] on icon at bounding box center [247, 540] width 5 height 9
drag, startPoint x: 462, startPoint y: 536, endPoint x: 446, endPoint y: 537, distance: 16.0
click at [459, 537] on div "чувства," at bounding box center [479, 540] width 65 height 23
drag, startPoint x: 431, startPoint y: 539, endPoint x: 446, endPoint y: 543, distance: 15.5
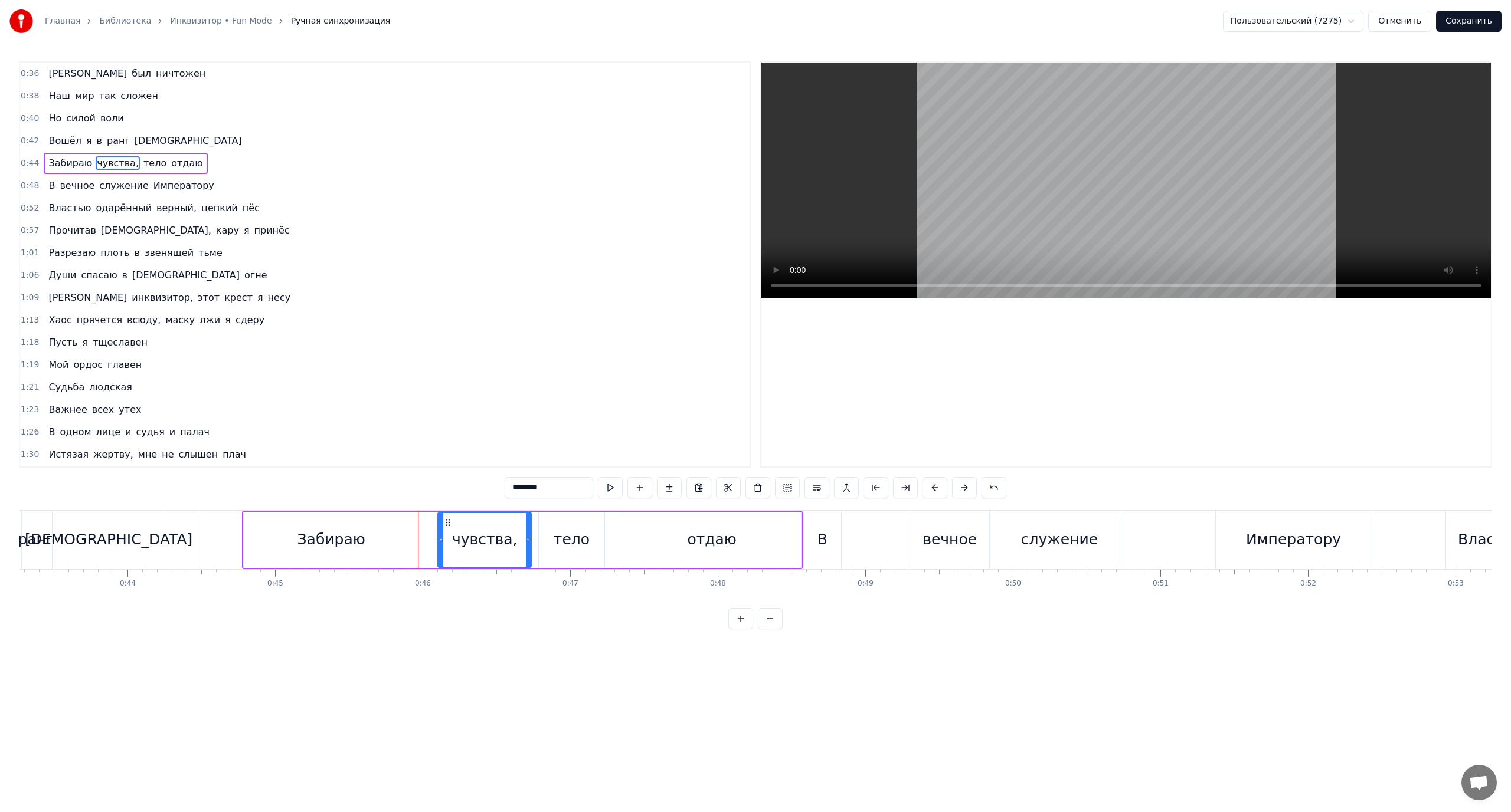
click at [441, 543] on icon at bounding box center [441, 540] width 5 height 9
click at [552, 537] on div "тело" at bounding box center [572, 540] width 65 height 56
drag, startPoint x: 542, startPoint y: 538, endPoint x: 550, endPoint y: 540, distance: 8.2
click at [550, 540] on icon at bounding box center [550, 540] width 5 height 9
drag, startPoint x: 661, startPoint y: 537, endPoint x: 639, endPoint y: 537, distance: 22.0
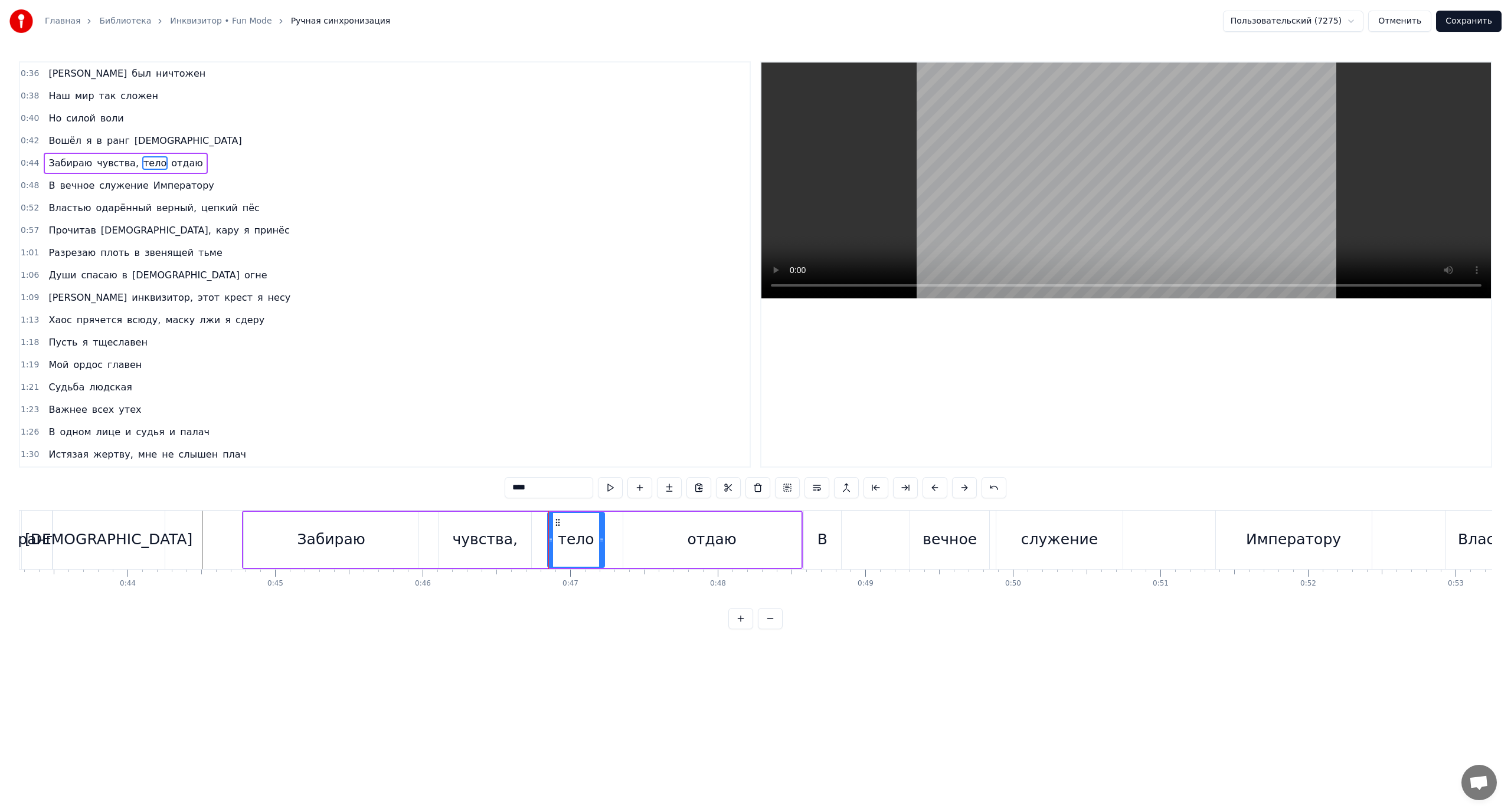
click at [658, 537] on div "отдаю" at bounding box center [712, 540] width 178 height 56
type input "*****"
drag, startPoint x: 627, startPoint y: 537, endPoint x: 532, endPoint y: 540, distance: 95.0
click at [636, 540] on icon at bounding box center [639, 540] width 5 height 9
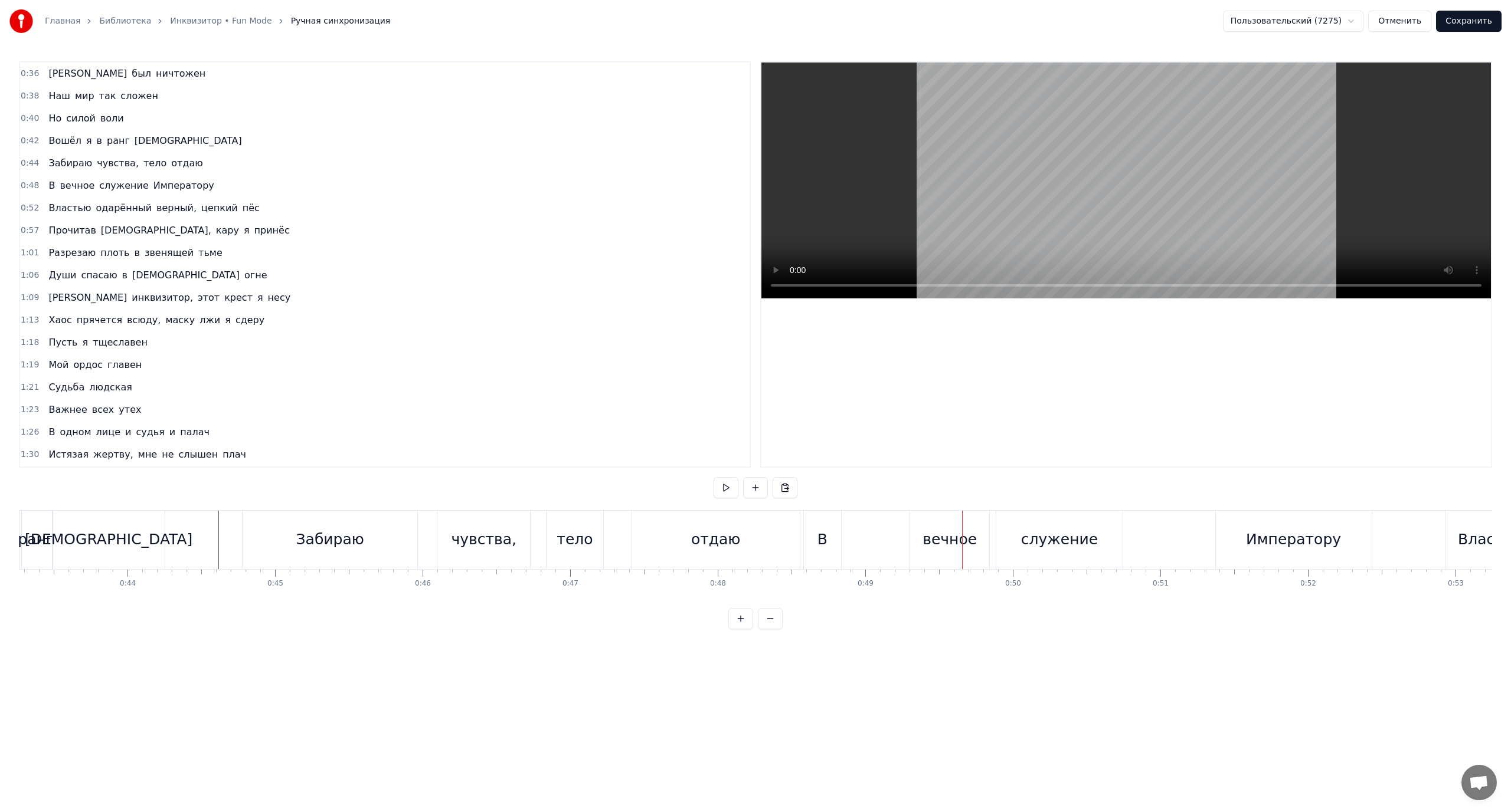
click at [820, 548] on div "В" at bounding box center [822, 540] width 10 height 23
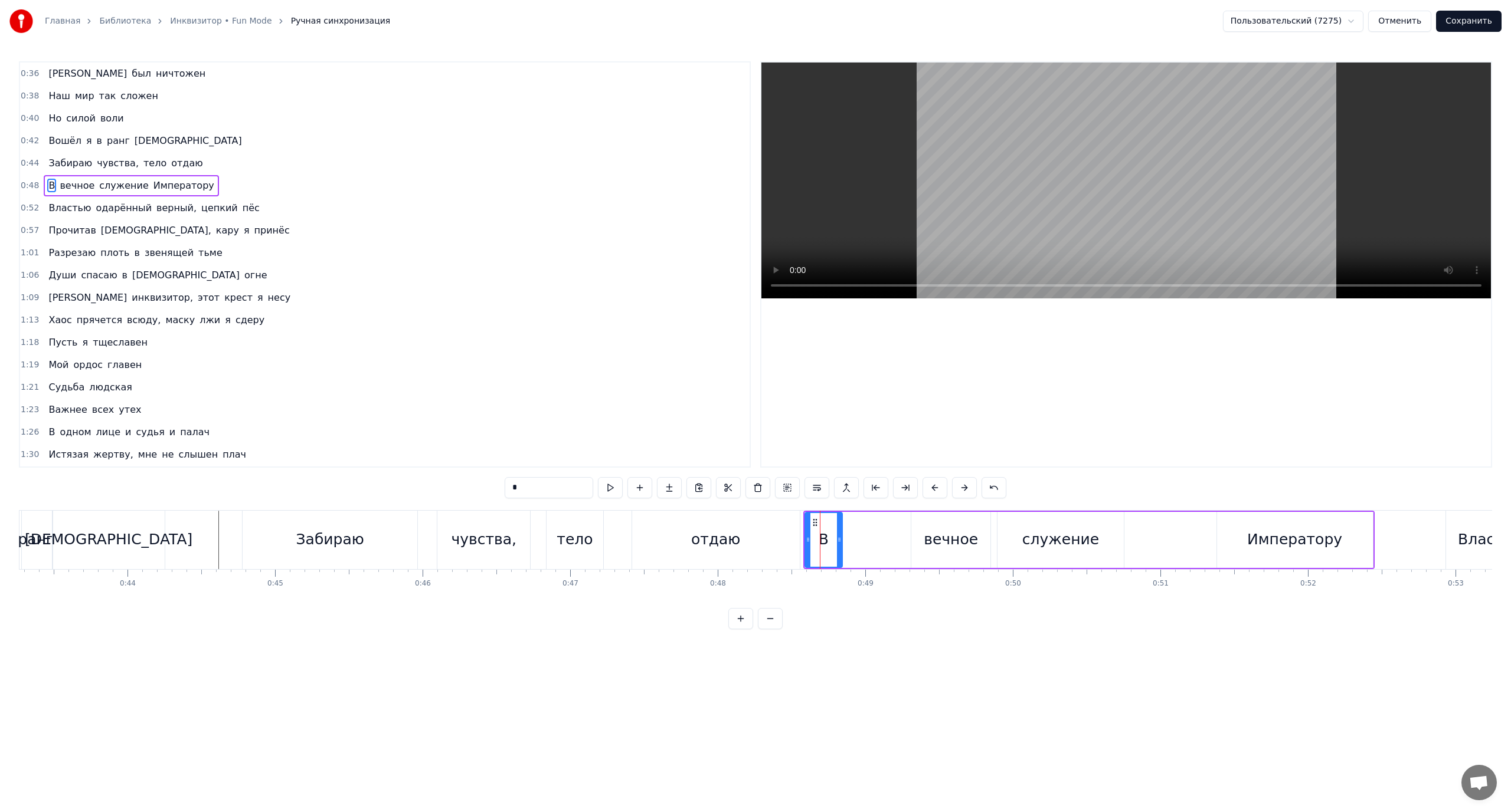
click at [770, 538] on div "отдаю" at bounding box center [716, 540] width 168 height 58
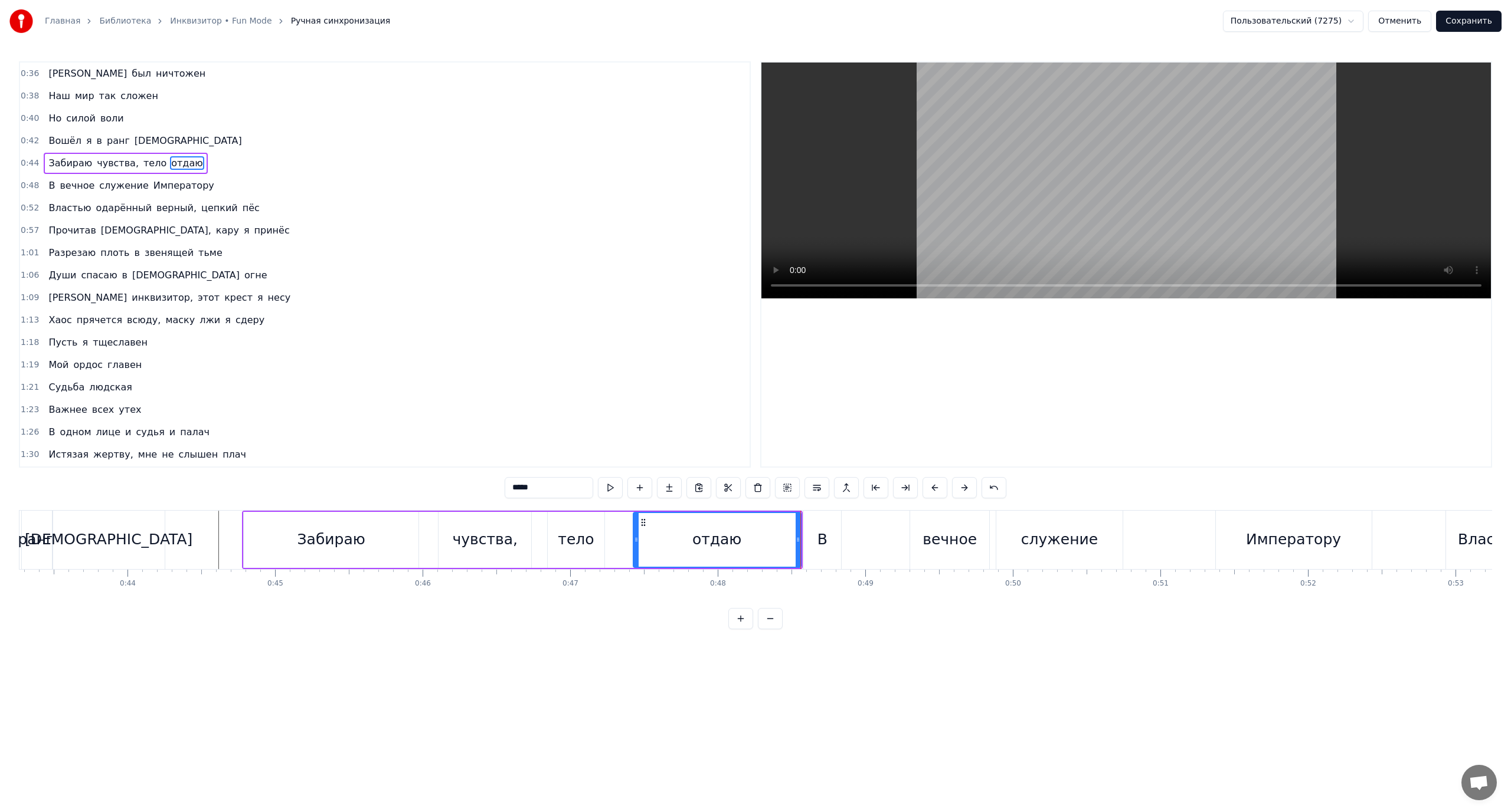
click at [828, 539] on div "В" at bounding box center [822, 540] width 37 height 58
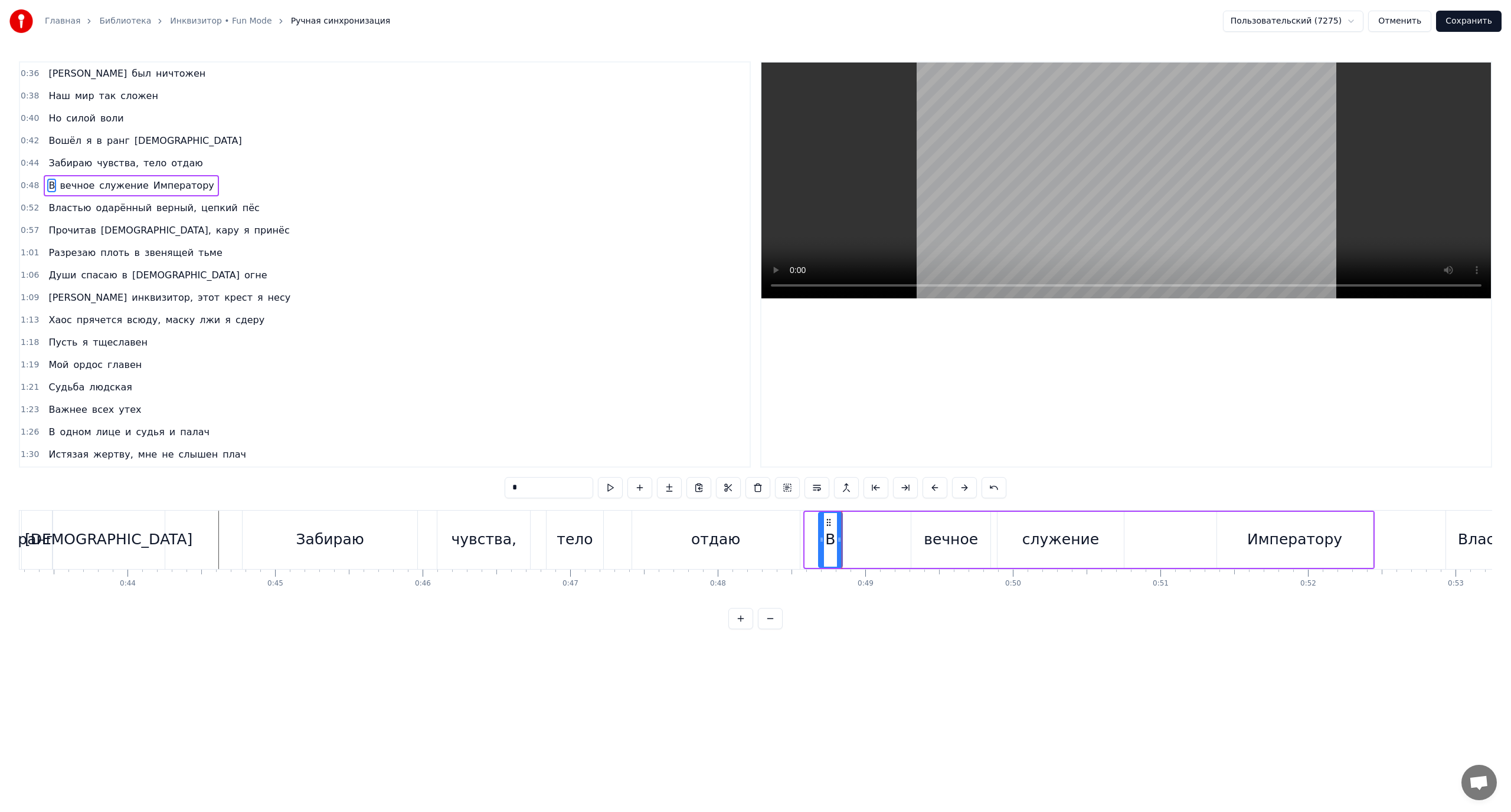
drag, startPoint x: 808, startPoint y: 537, endPoint x: 828, endPoint y: 543, distance: 20.9
click at [824, 543] on icon at bounding box center [822, 540] width 5 height 9
drag, startPoint x: 838, startPoint y: 539, endPoint x: 877, endPoint y: 540, distance: 39.0
click at [877, 540] on icon at bounding box center [879, 540] width 5 height 9
drag, startPoint x: 825, startPoint y: 534, endPoint x: 866, endPoint y: 535, distance: 41.0
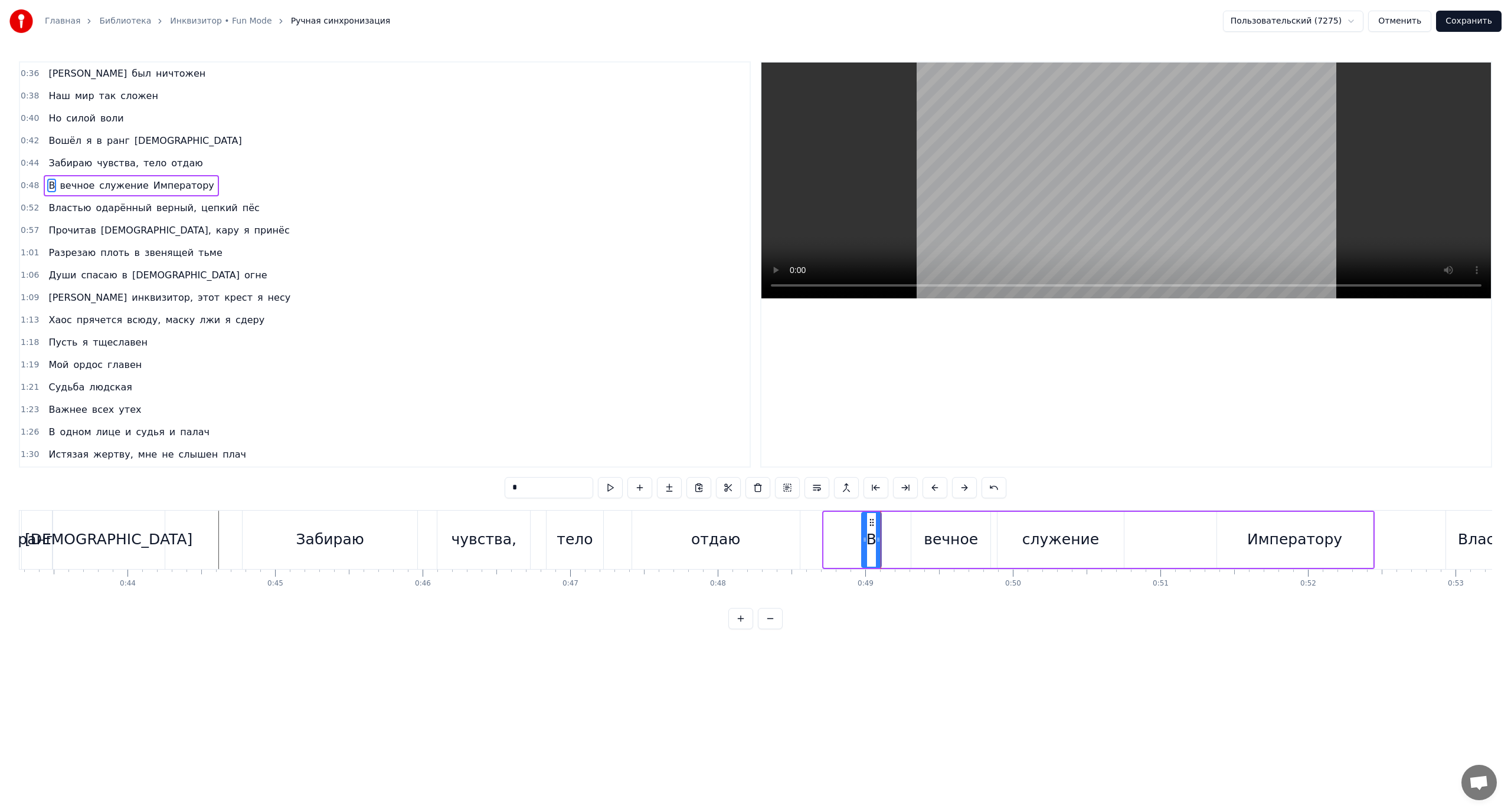
click at [865, 537] on div at bounding box center [865, 540] width 5 height 54
click at [937, 533] on div "вечное" at bounding box center [951, 540] width 55 height 23
drag, startPoint x: 913, startPoint y: 533, endPoint x: 931, endPoint y: 539, distance: 19.0
click at [931, 539] on div at bounding box center [932, 540] width 5 height 54
click at [873, 538] on div "В" at bounding box center [872, 540] width 10 height 23
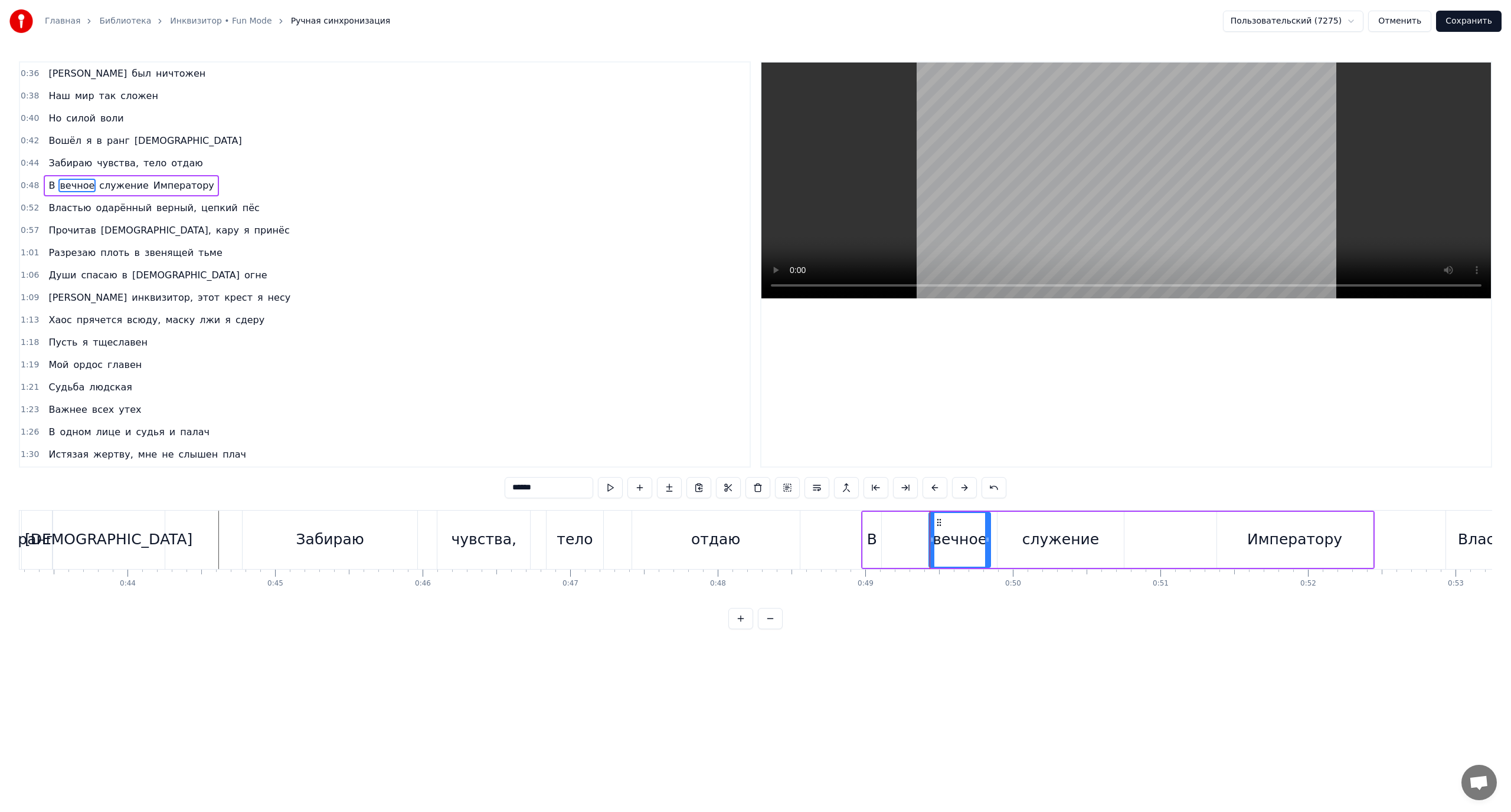
type input "*"
drag, startPoint x: 876, startPoint y: 539, endPoint x: 901, endPoint y: 542, distance: 25.2
click at [901, 542] on icon at bounding box center [903, 540] width 5 height 9
drag, startPoint x: 866, startPoint y: 537, endPoint x: 874, endPoint y: 539, distance: 8.2
click at [874, 539] on icon at bounding box center [875, 540] width 5 height 9
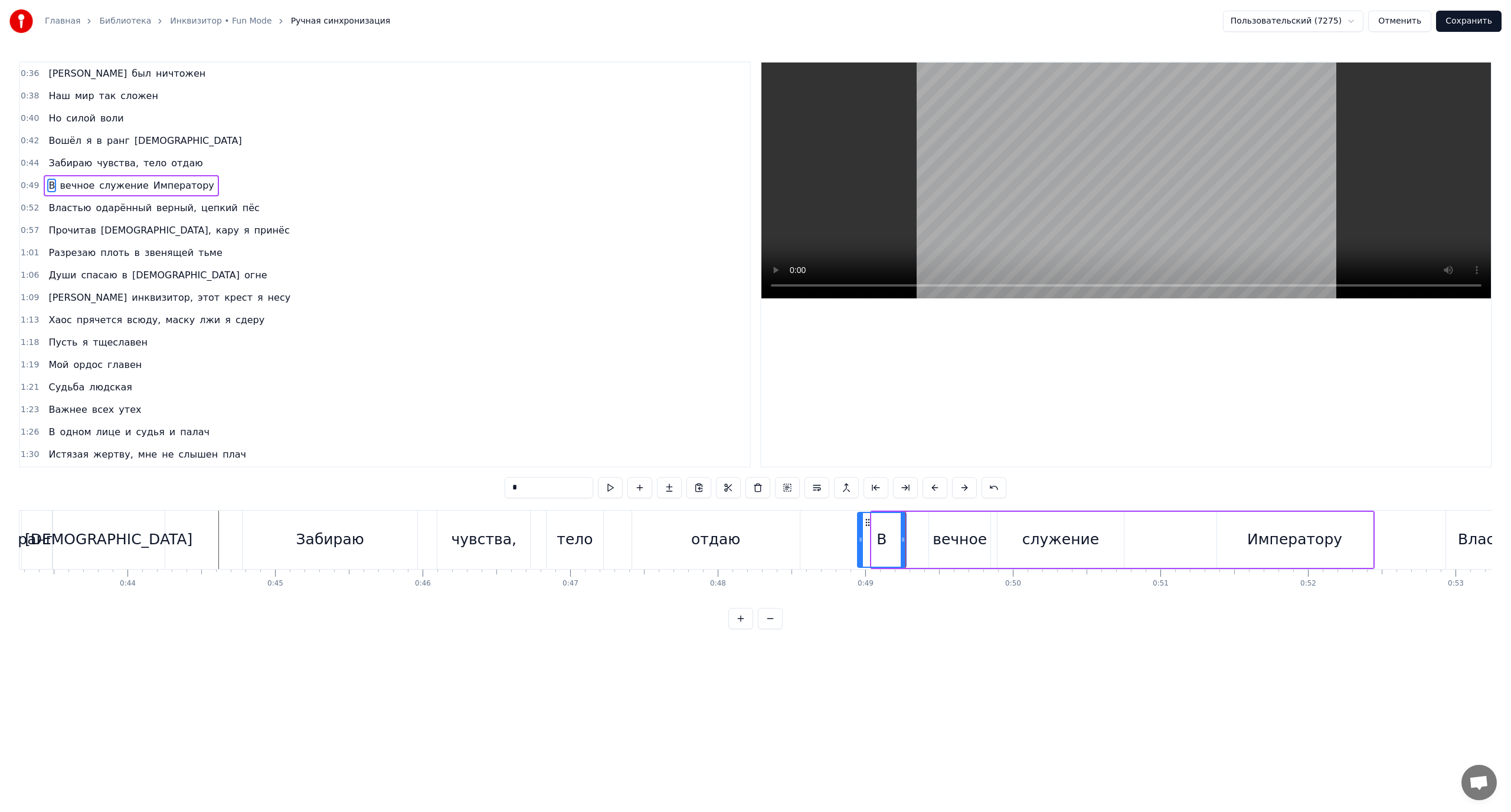
drag, startPoint x: 873, startPoint y: 539, endPoint x: 859, endPoint y: 539, distance: 14.0
click at [859, 539] on icon at bounding box center [860, 540] width 5 height 9
drag, startPoint x: 903, startPoint y: 534, endPoint x: 877, endPoint y: 535, distance: 26.0
click at [877, 535] on div at bounding box center [878, 540] width 5 height 54
click at [926, 537] on div "В вечное служение Императору" at bounding box center [1115, 540] width 519 height 58
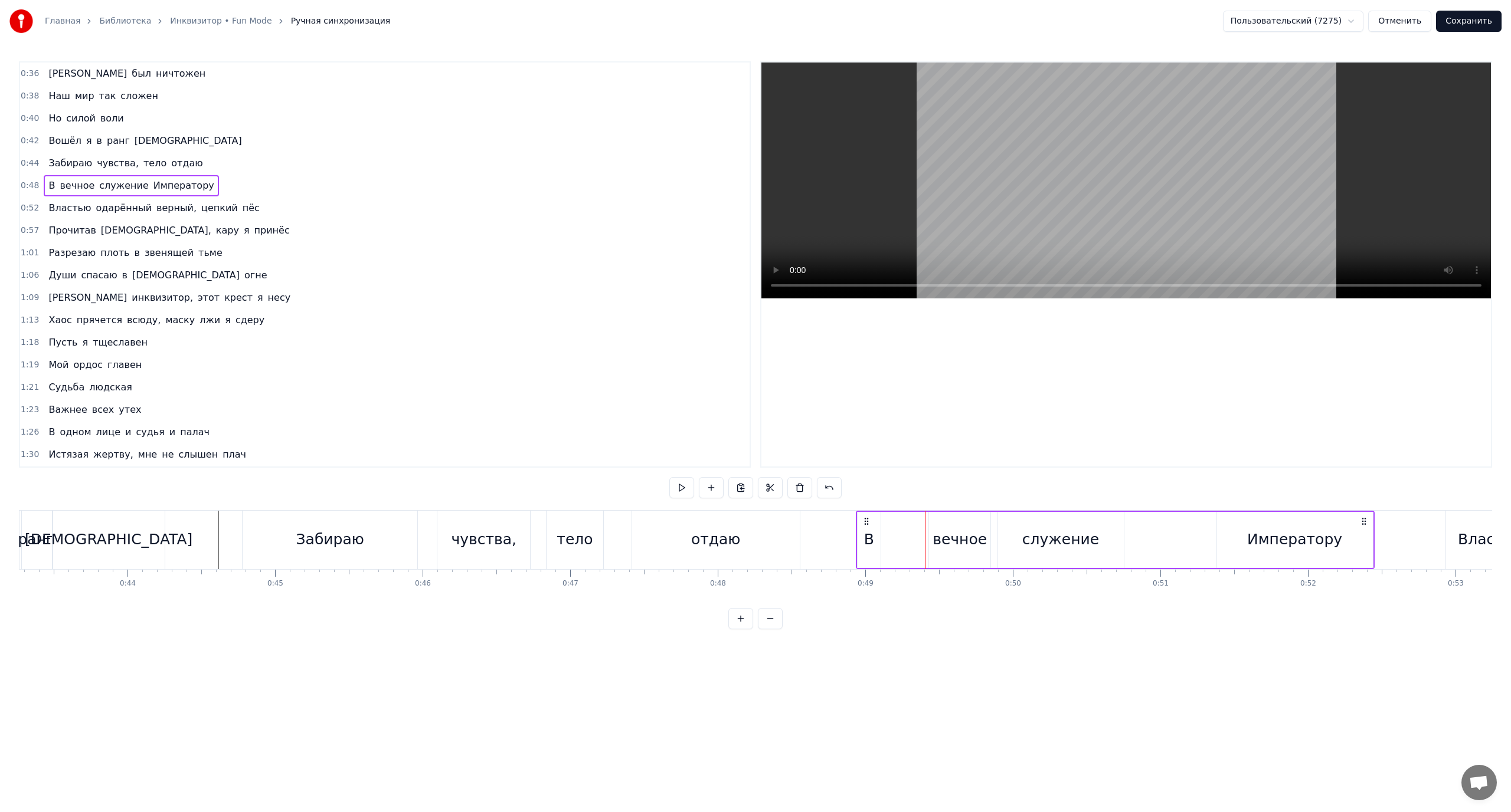
click at [946, 538] on div "вечное" at bounding box center [960, 540] width 55 height 23
drag, startPoint x: 932, startPoint y: 539, endPoint x: 892, endPoint y: 542, distance: 40.1
click at [882, 542] on icon at bounding box center [882, 540] width 5 height 9
drag, startPoint x: 959, startPoint y: 539, endPoint x: 951, endPoint y: 539, distance: 8.0
click at [951, 539] on icon at bounding box center [953, 540] width 5 height 9
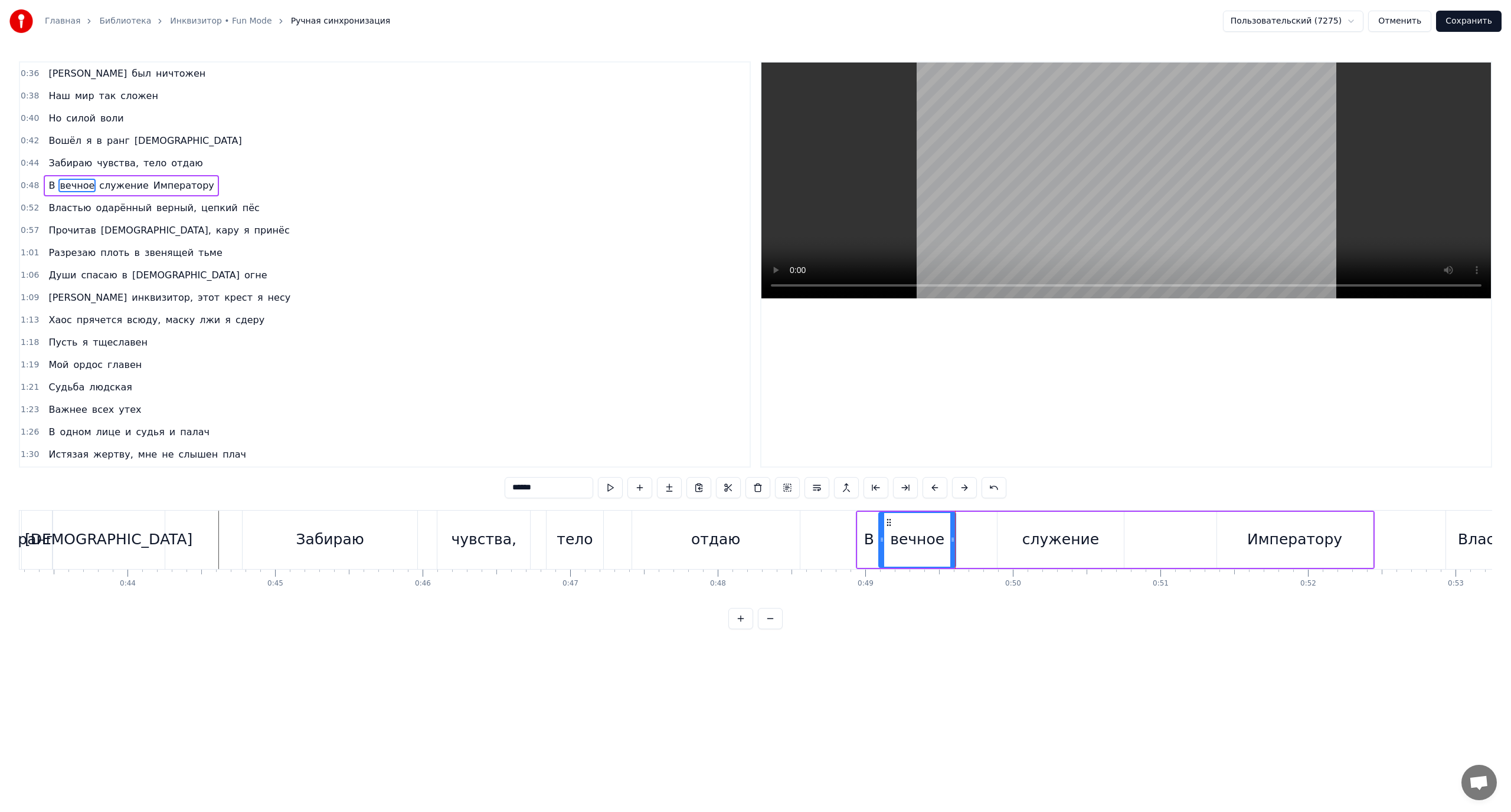
drag, startPoint x: 1016, startPoint y: 537, endPoint x: 1006, endPoint y: 539, distance: 10.2
click at [1016, 538] on div "служение" at bounding box center [1061, 540] width 126 height 56
type input "********"
drag, startPoint x: 977, startPoint y: 539, endPoint x: 964, endPoint y: 544, distance: 13.9
click at [964, 544] on div at bounding box center [964, 540] width 5 height 54
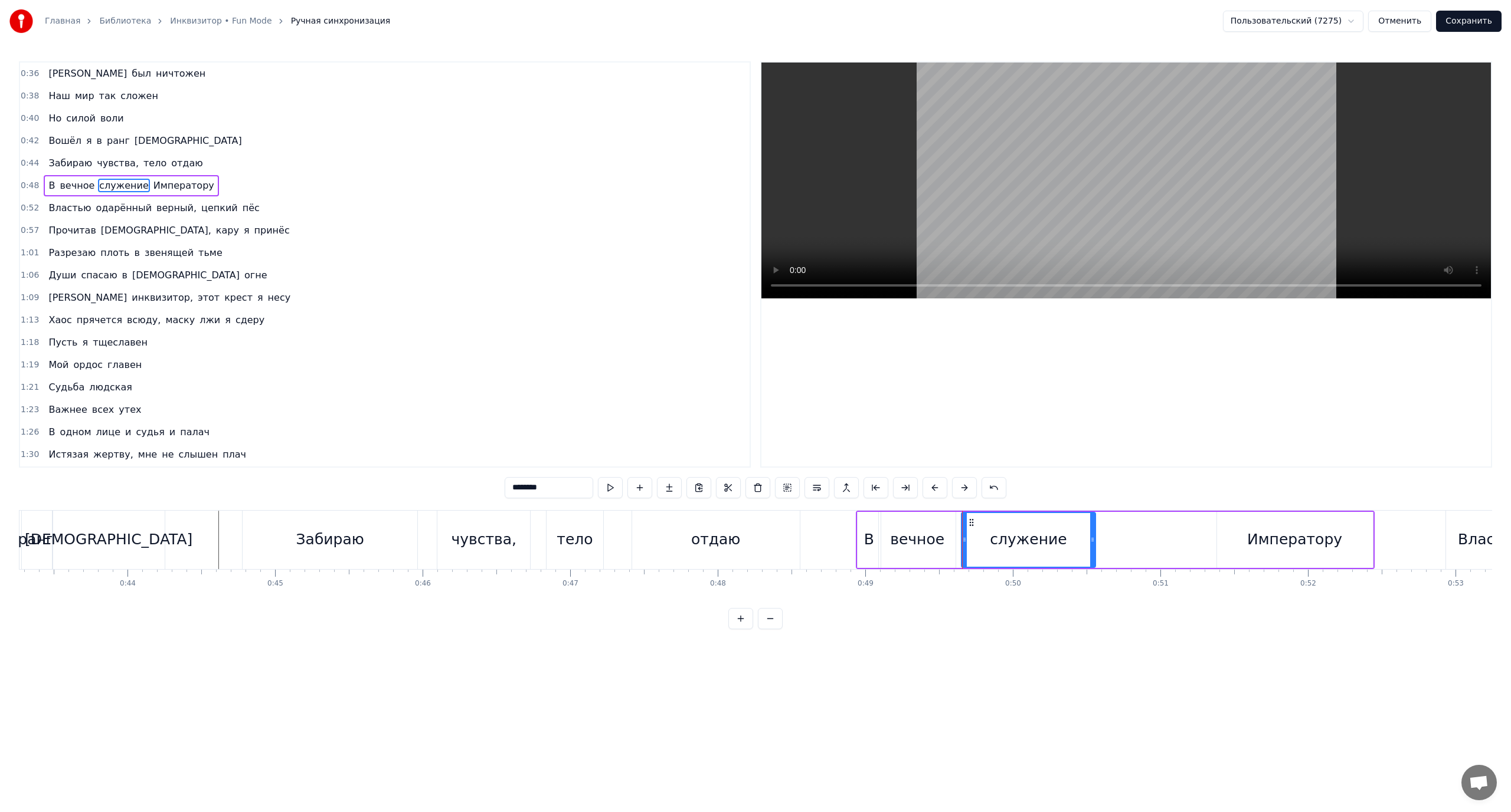
click at [1090, 544] on div at bounding box center [1093, 540] width 5 height 54
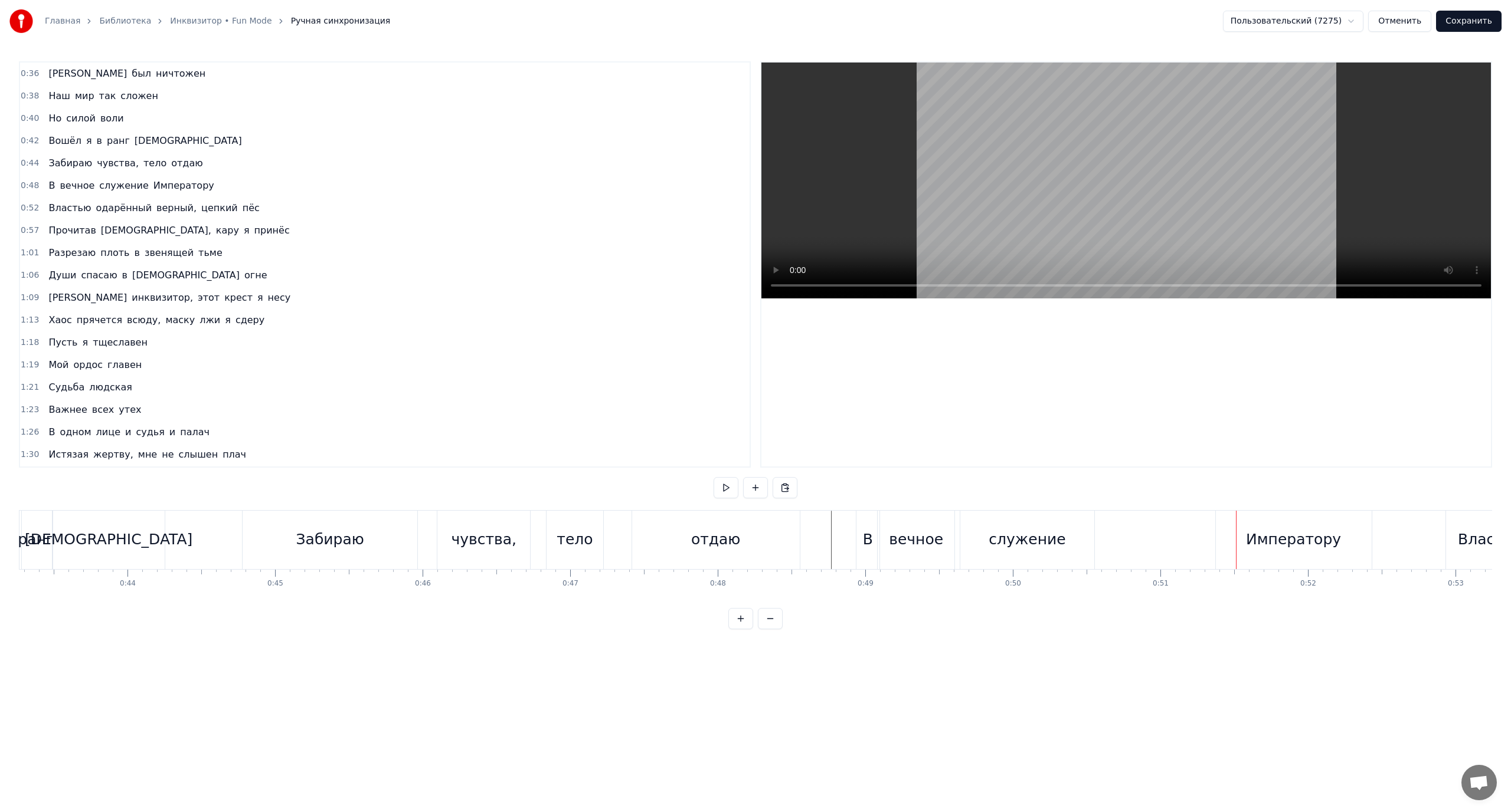
drag, startPoint x: 1260, startPoint y: 542, endPoint x: 1241, endPoint y: 543, distance: 19.0
click at [1258, 543] on div "Императору" at bounding box center [1293, 540] width 95 height 23
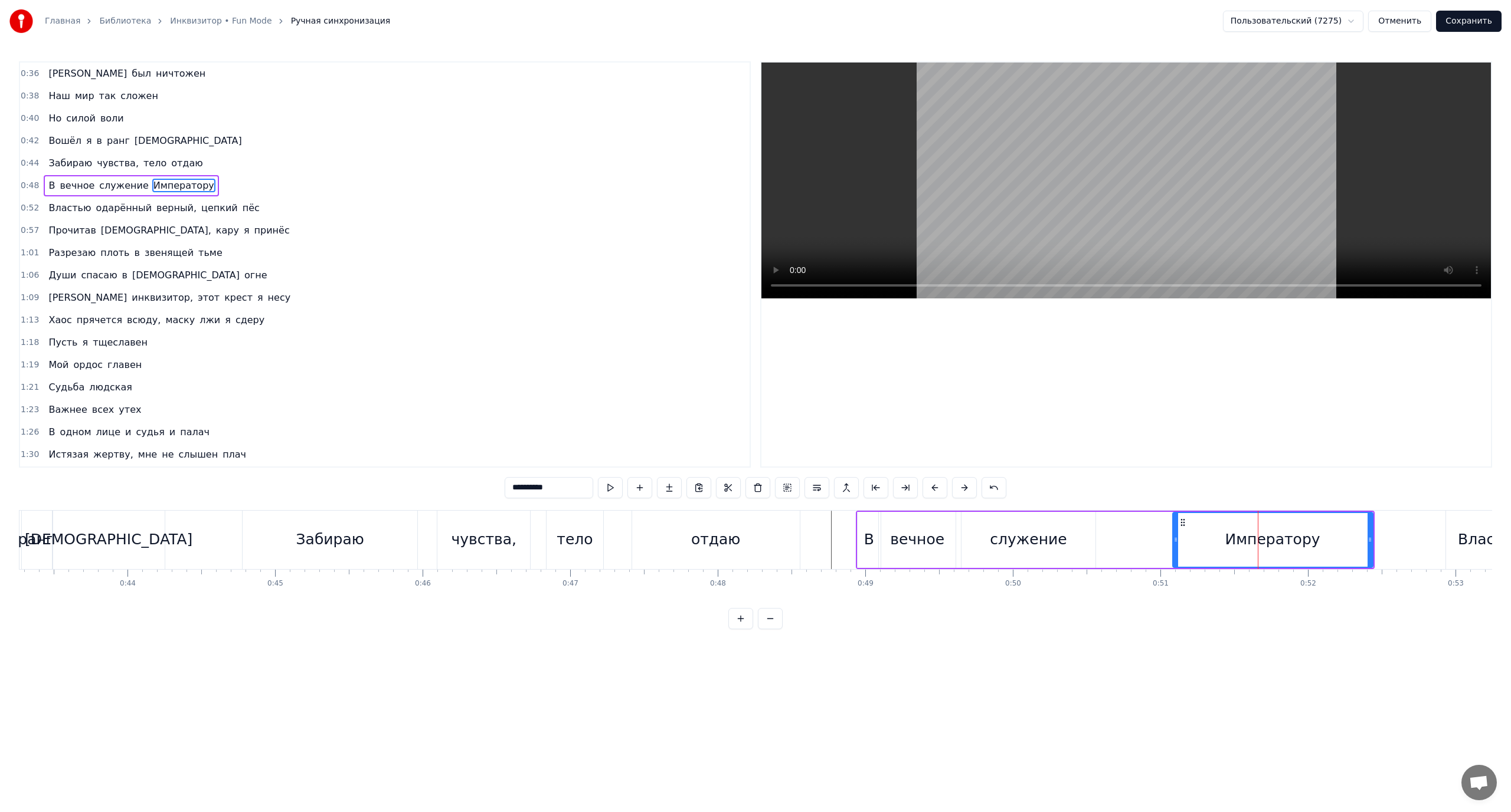
drag, startPoint x: 1218, startPoint y: 542, endPoint x: 1174, endPoint y: 547, distance: 44.3
click at [1174, 547] on div at bounding box center [1175, 540] width 5 height 54
drag, startPoint x: 1371, startPoint y: 539, endPoint x: 1353, endPoint y: 540, distance: 18.0
click at [1352, 540] on icon at bounding box center [1352, 540] width 5 height 9
click at [1465, 539] on div "Властью" at bounding box center [1491, 540] width 67 height 23
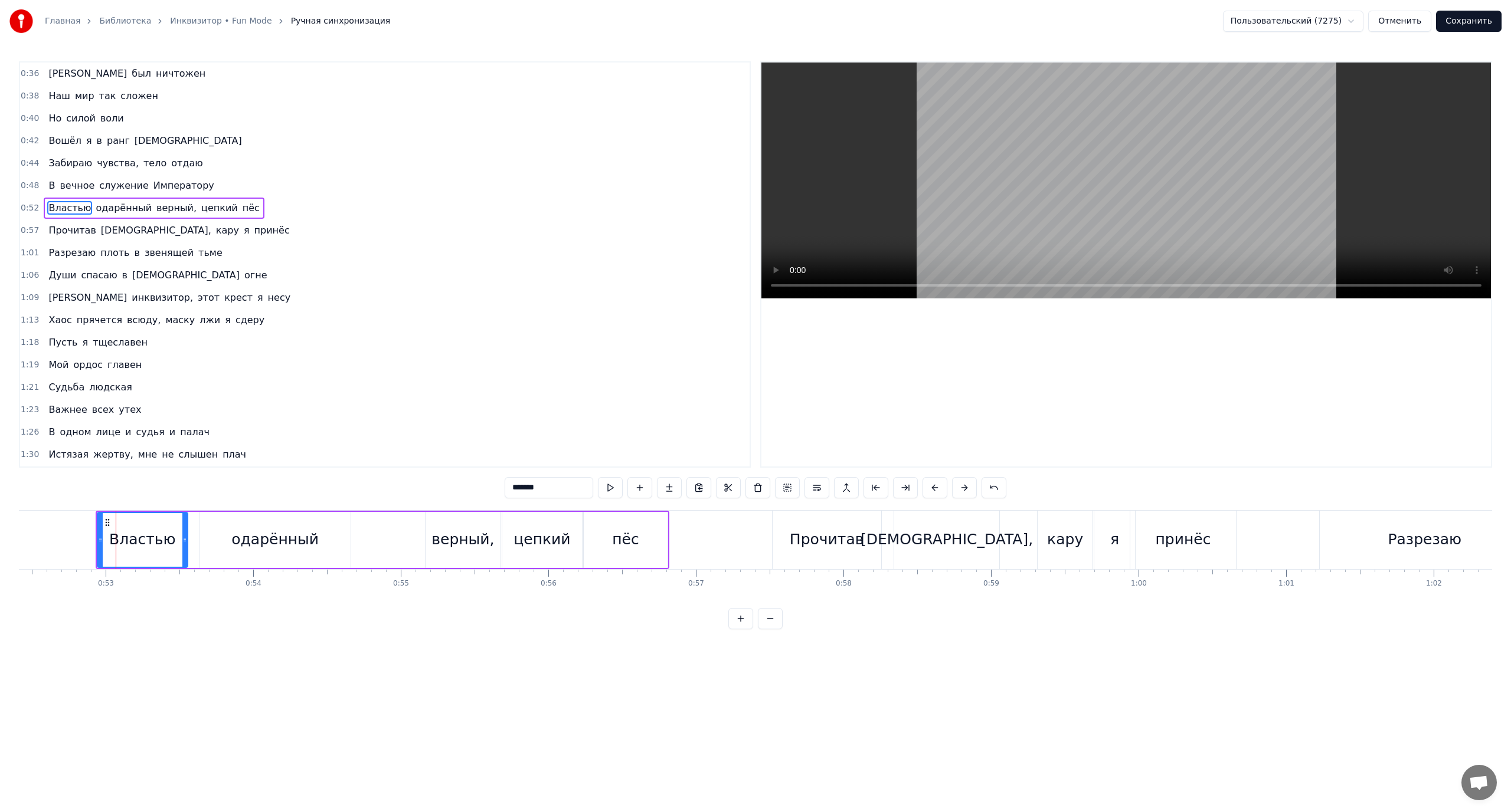
scroll to position [0, 7771]
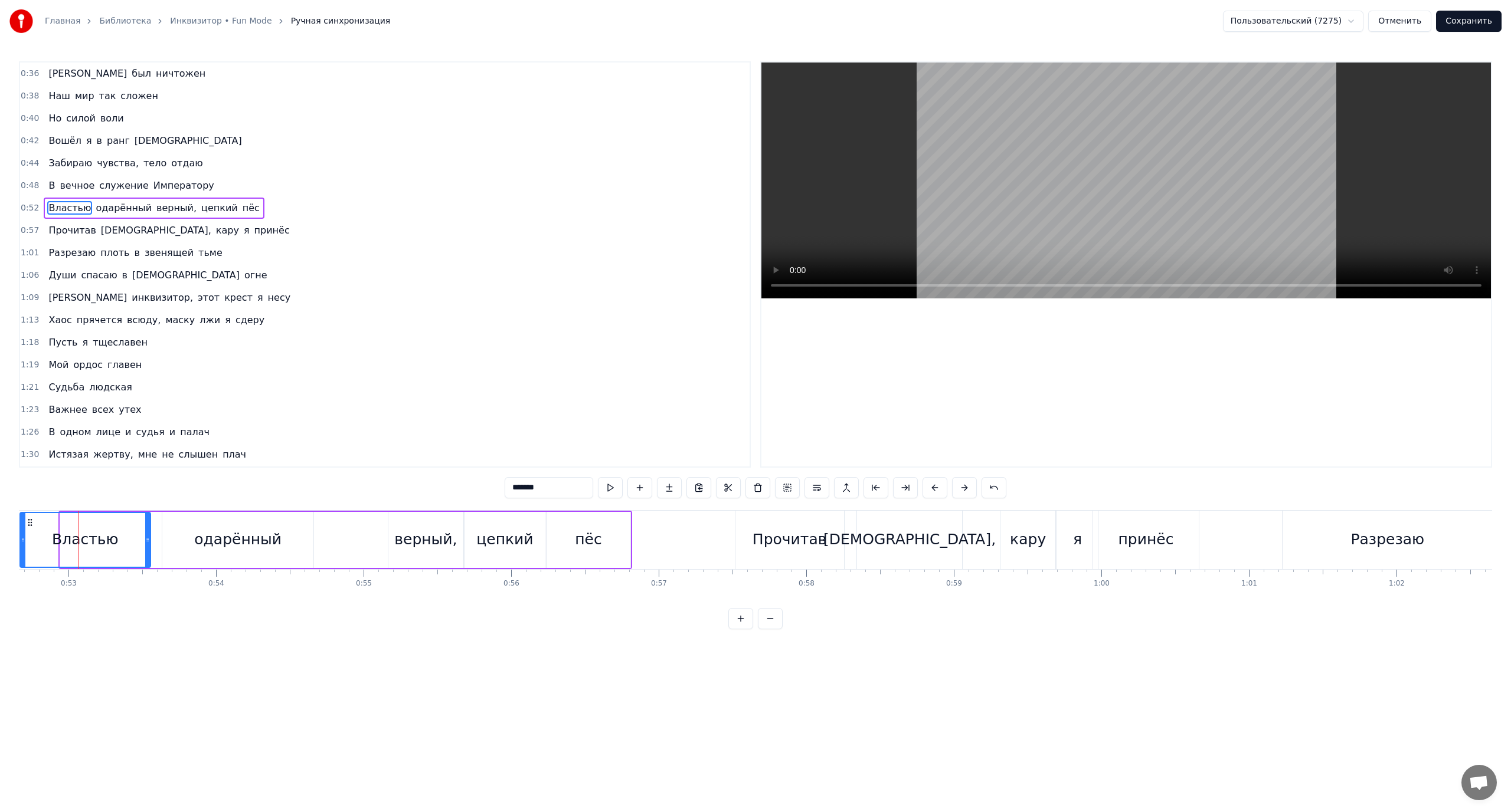
drag, startPoint x: 65, startPoint y: 531, endPoint x: 25, endPoint y: 529, distance: 40.0
click at [25, 529] on div at bounding box center [23, 540] width 5 height 54
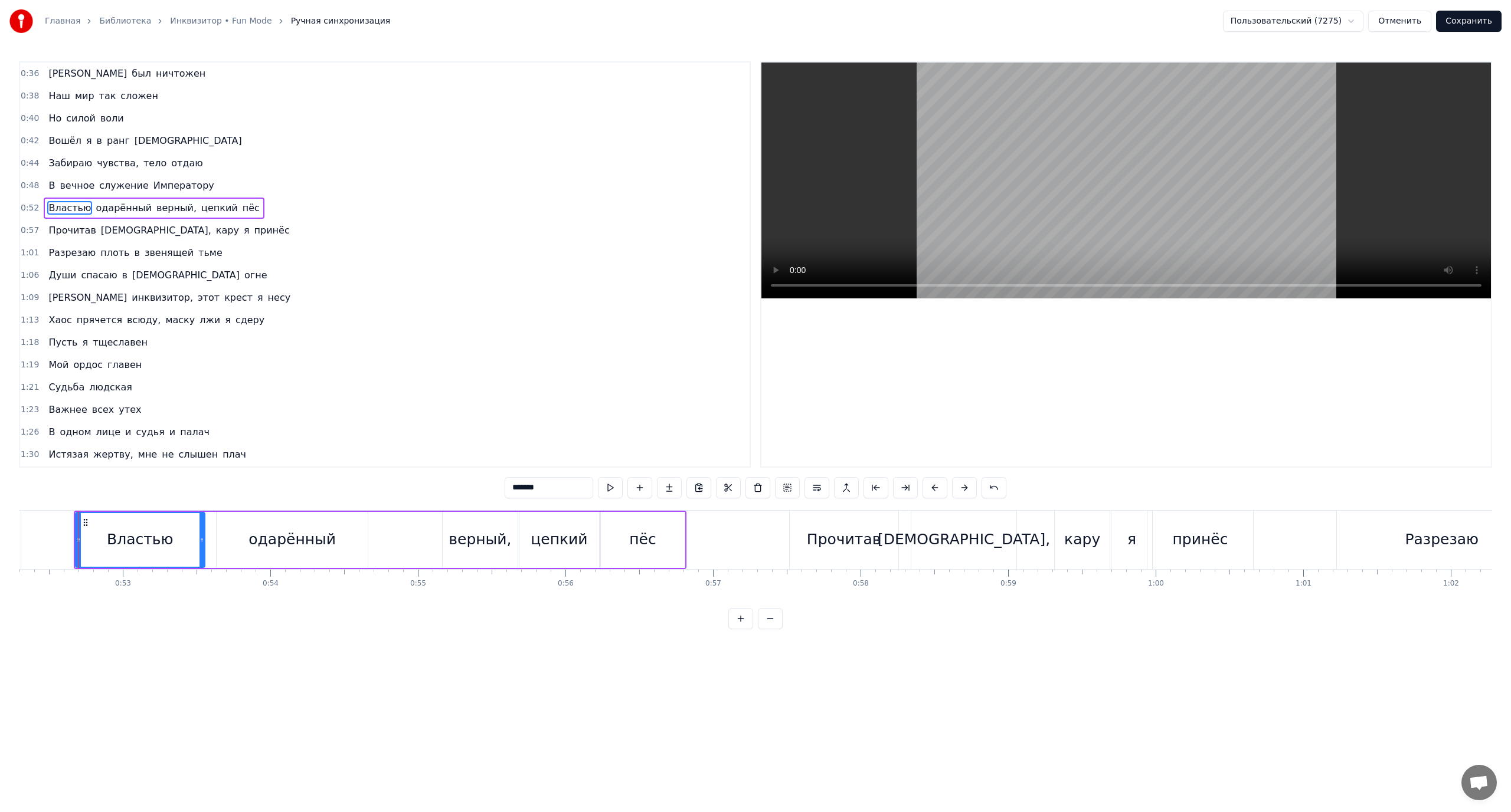
scroll to position [0, 7712]
drag, startPoint x: 83, startPoint y: 534, endPoint x: 123, endPoint y: 534, distance: 40.0
click at [123, 534] on div at bounding box center [124, 540] width 5 height 54
click at [272, 544] on div "одарённый" at bounding box center [296, 540] width 87 height 23
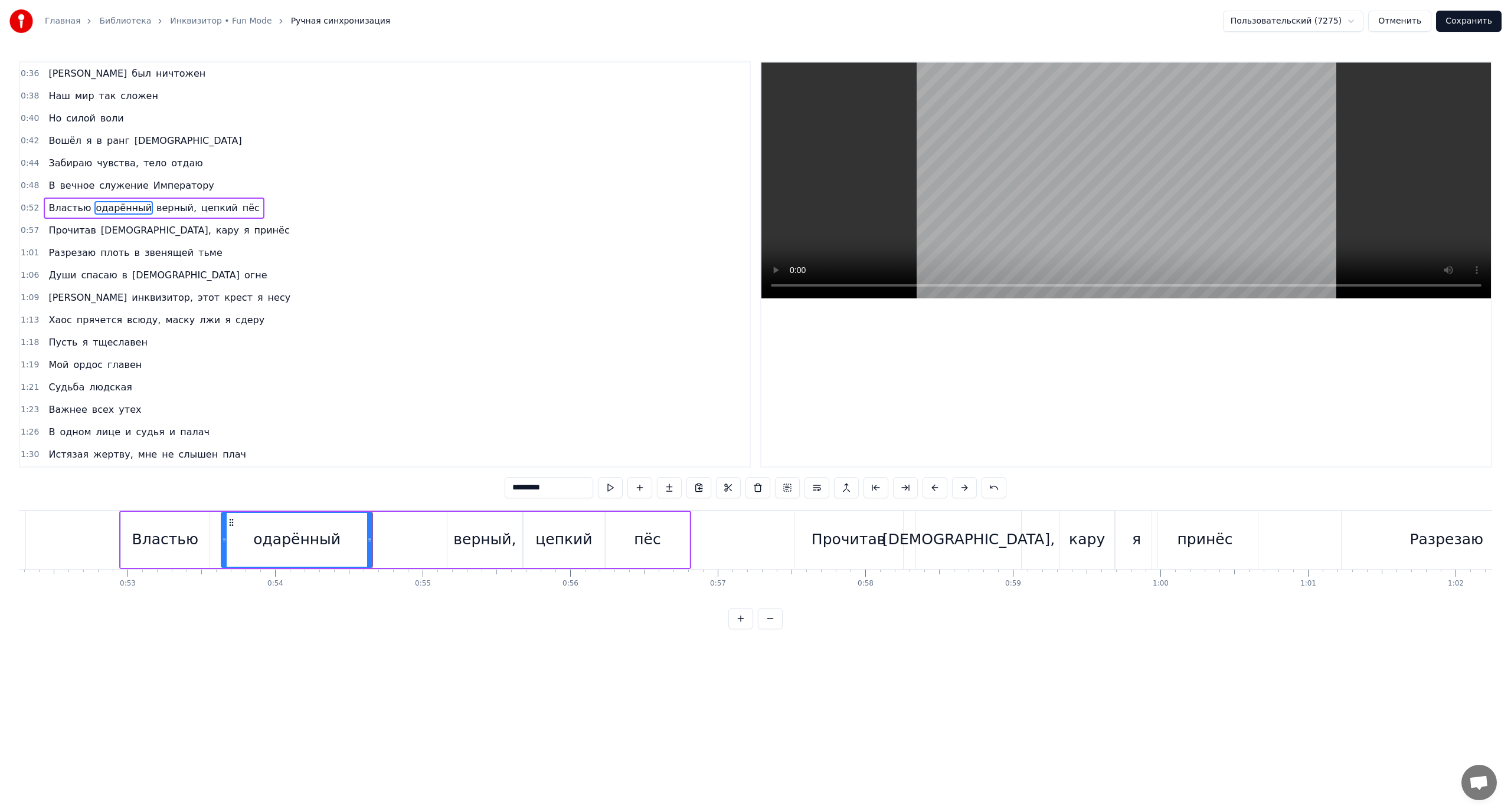
click at [476, 537] on div "верный," at bounding box center [484, 540] width 62 height 23
click at [555, 540] on div "цепкий" at bounding box center [563, 540] width 57 height 23
click at [640, 536] on div "пёс" at bounding box center [647, 540] width 27 height 23
type input "***"
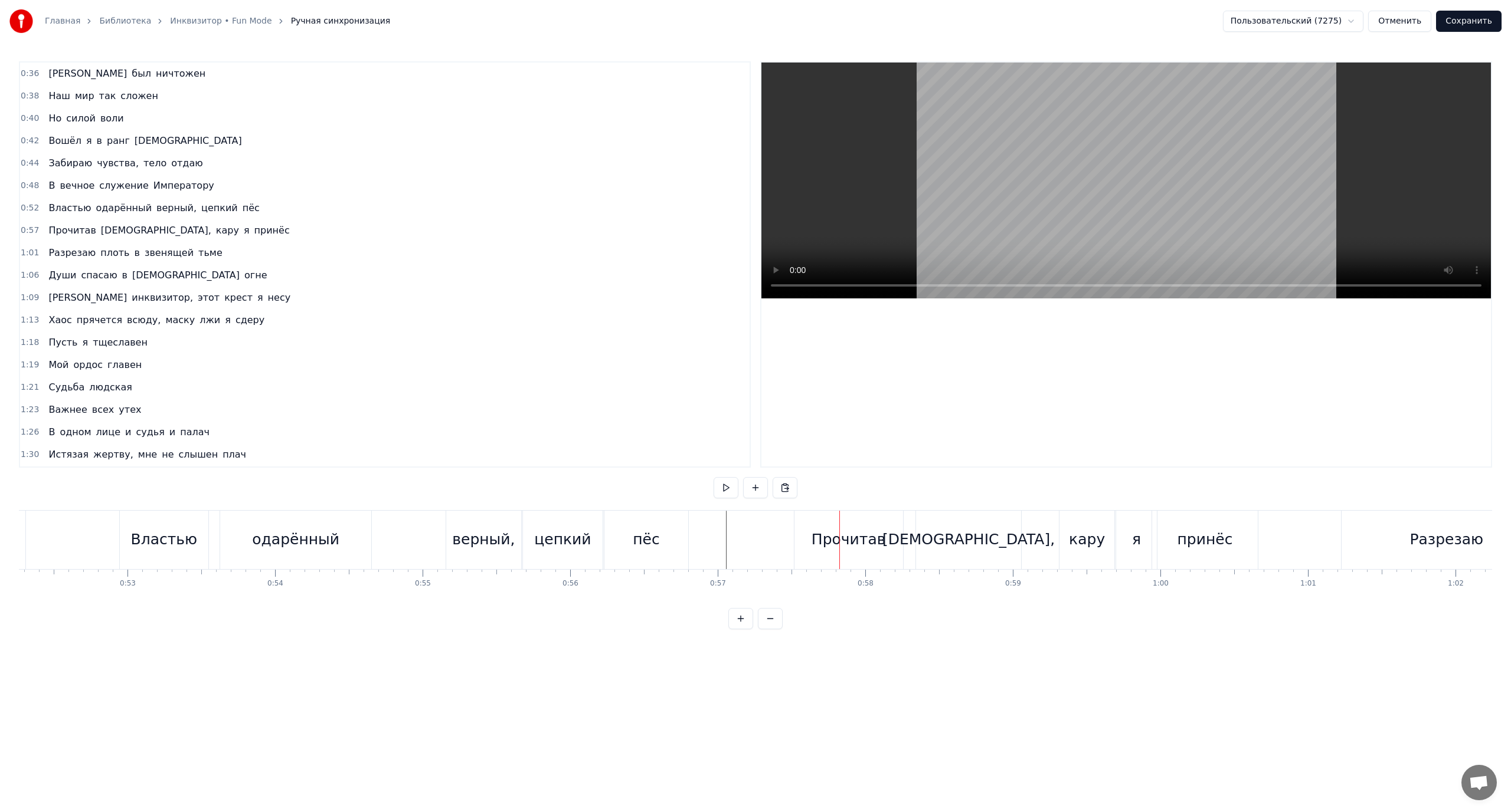
click at [804, 539] on div "Прочитав" at bounding box center [848, 540] width 109 height 58
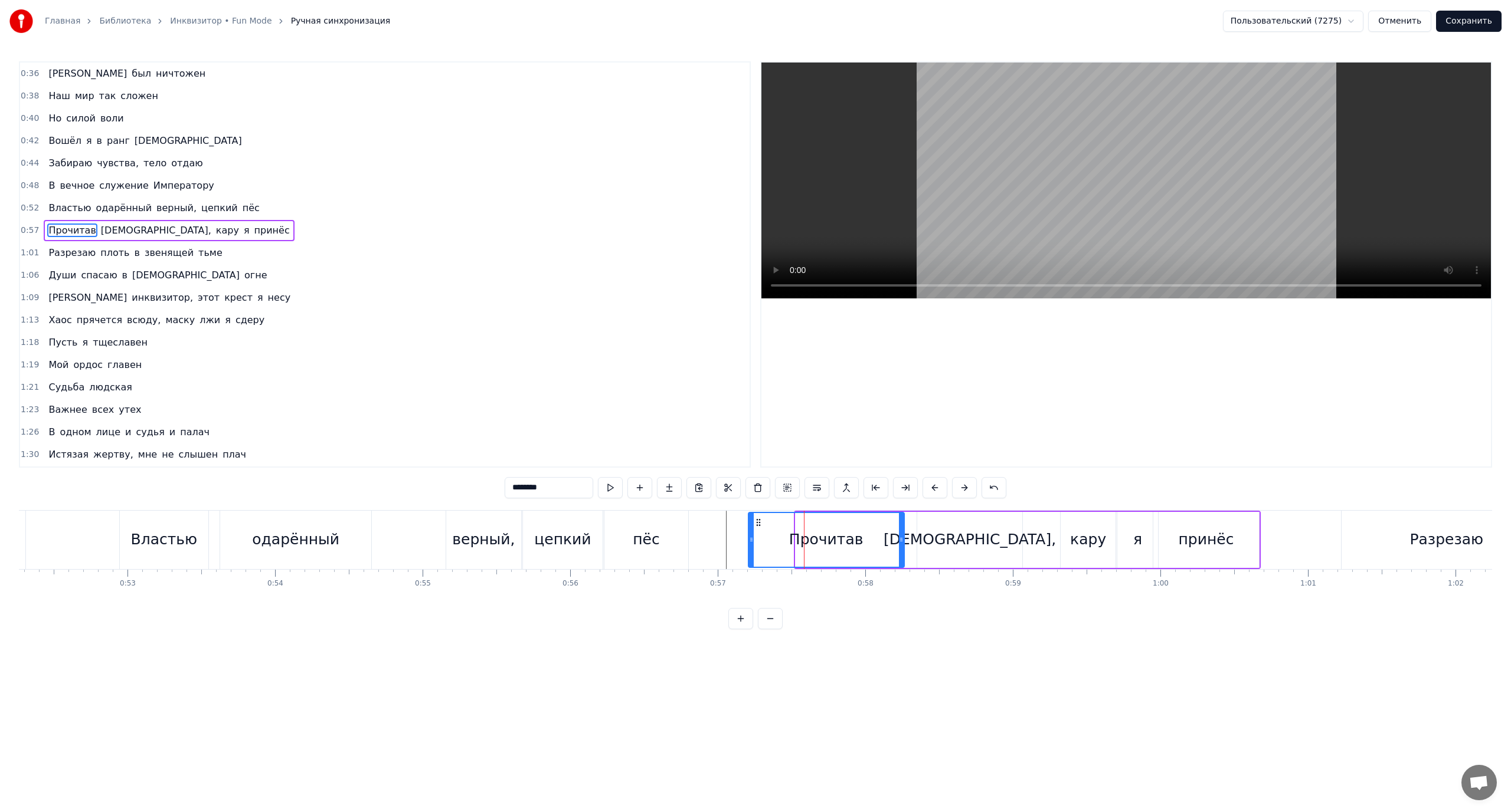
drag, startPoint x: 797, startPoint y: 541, endPoint x: 749, endPoint y: 546, distance: 48.3
click at [749, 546] on div at bounding box center [751, 540] width 5 height 54
drag, startPoint x: 901, startPoint y: 534, endPoint x: 868, endPoint y: 534, distance: 33.0
click at [868, 534] on div at bounding box center [868, 540] width 5 height 54
drag, startPoint x: 868, startPoint y: 534, endPoint x: 859, endPoint y: 534, distance: 9.0
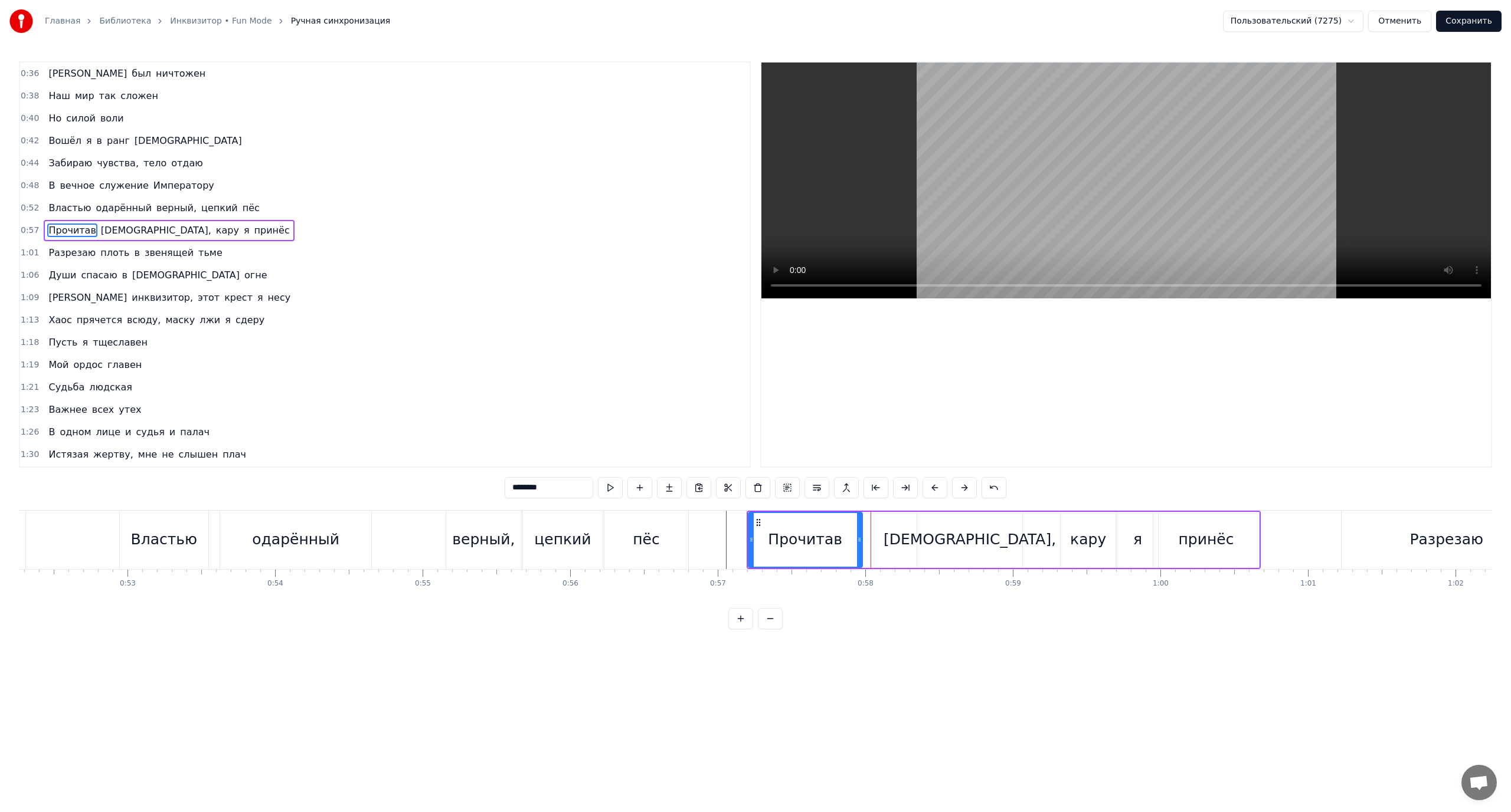
click at [859, 534] on div at bounding box center [860, 540] width 5 height 54
click at [927, 534] on div "[DEMOGRAPHIC_DATA]," at bounding box center [970, 540] width 106 height 56
drag, startPoint x: 903, startPoint y: 539, endPoint x: 866, endPoint y: 543, distance: 37.2
click at [866, 543] on icon at bounding box center [868, 540] width 5 height 9
drag, startPoint x: 1017, startPoint y: 538, endPoint x: 985, endPoint y: 539, distance: 32.0
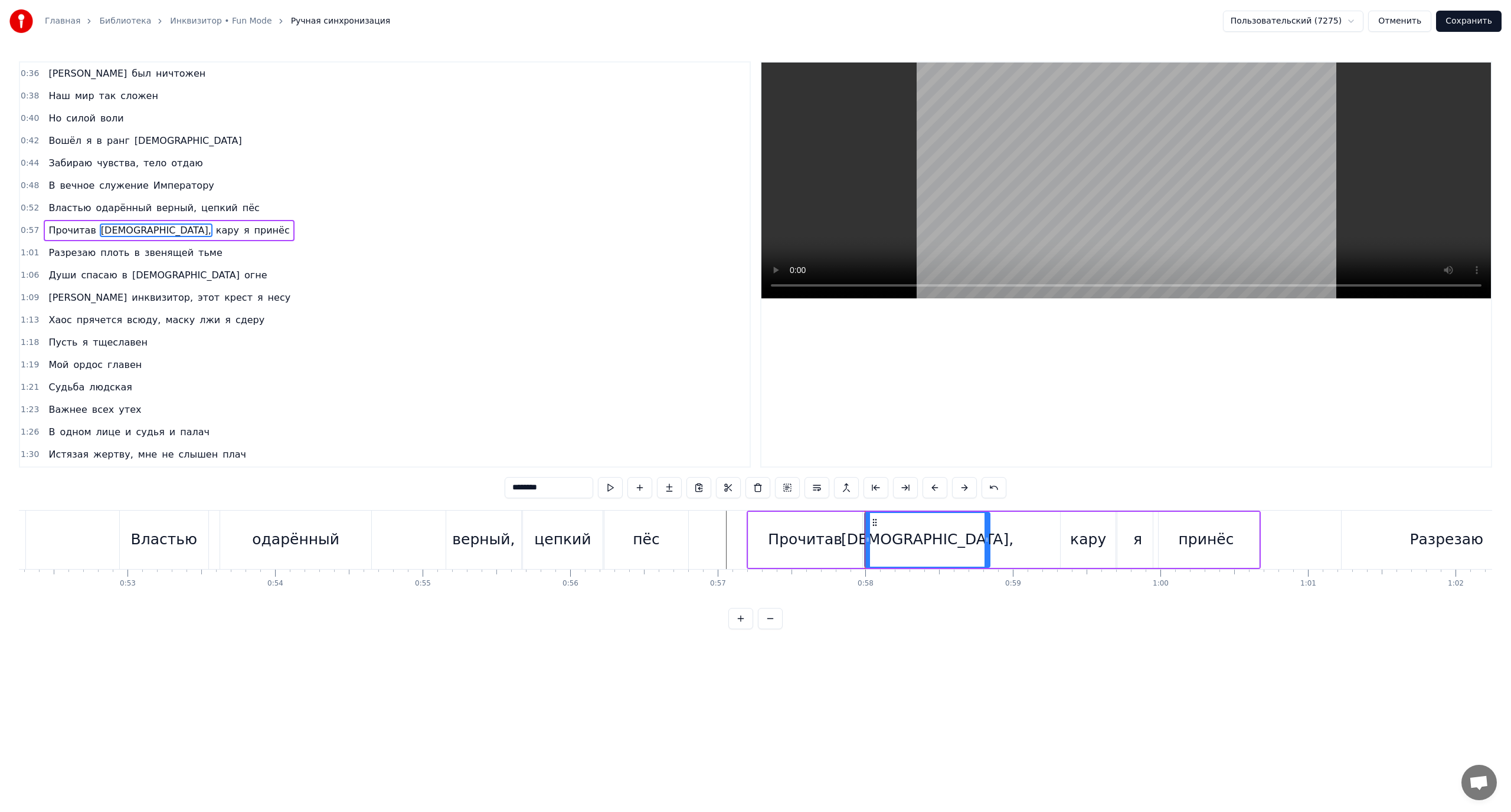
click at [985, 539] on icon at bounding box center [987, 540] width 5 height 9
click at [1093, 542] on div "кару" at bounding box center [1087, 540] width 36 height 23
click at [1075, 540] on div "кару" at bounding box center [1087, 540] width 36 height 23
click at [1127, 543] on div "я" at bounding box center [1137, 540] width 40 height 56
click at [1186, 539] on div "принёс" at bounding box center [1206, 540] width 55 height 23
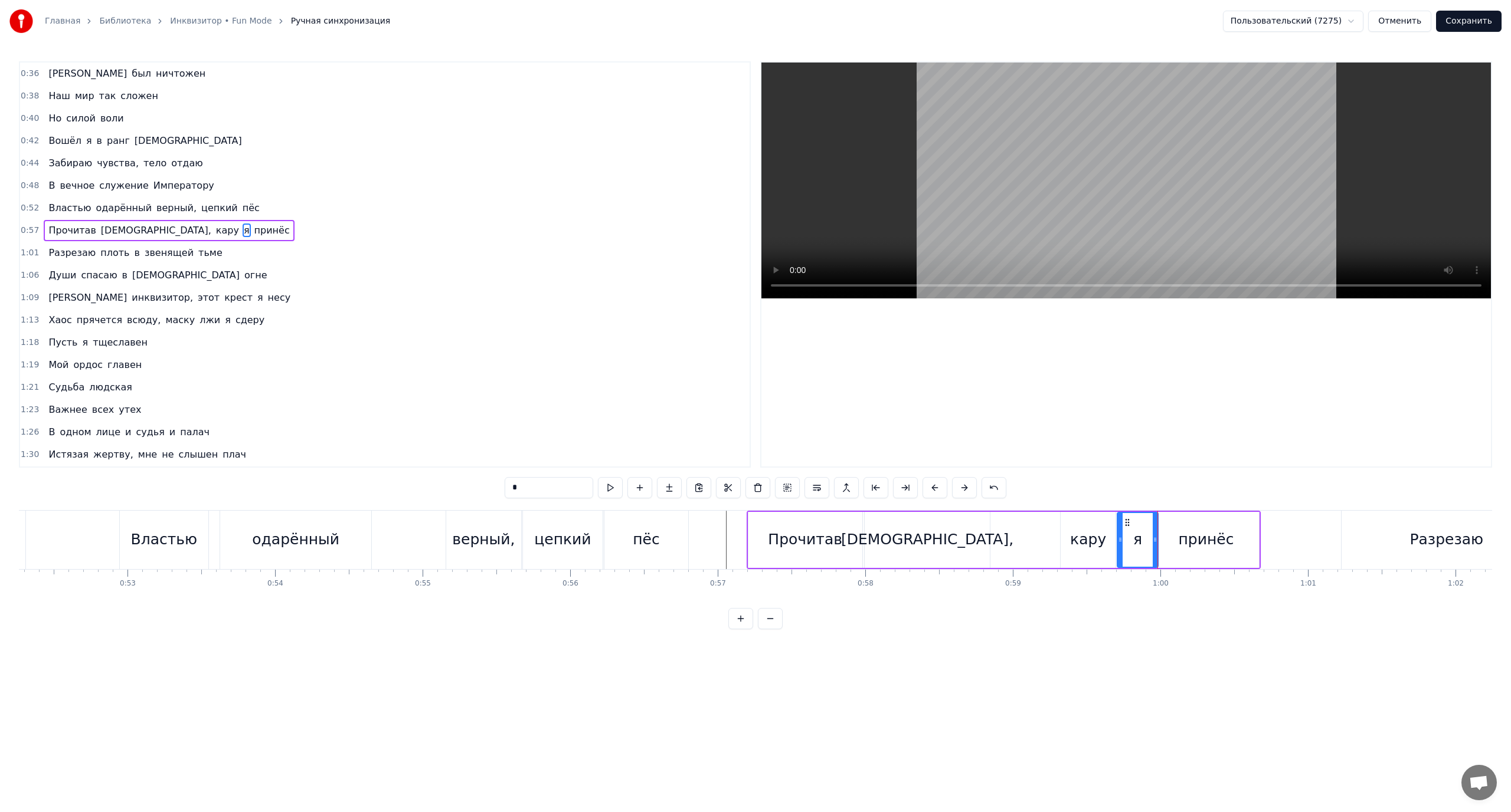
type input "******"
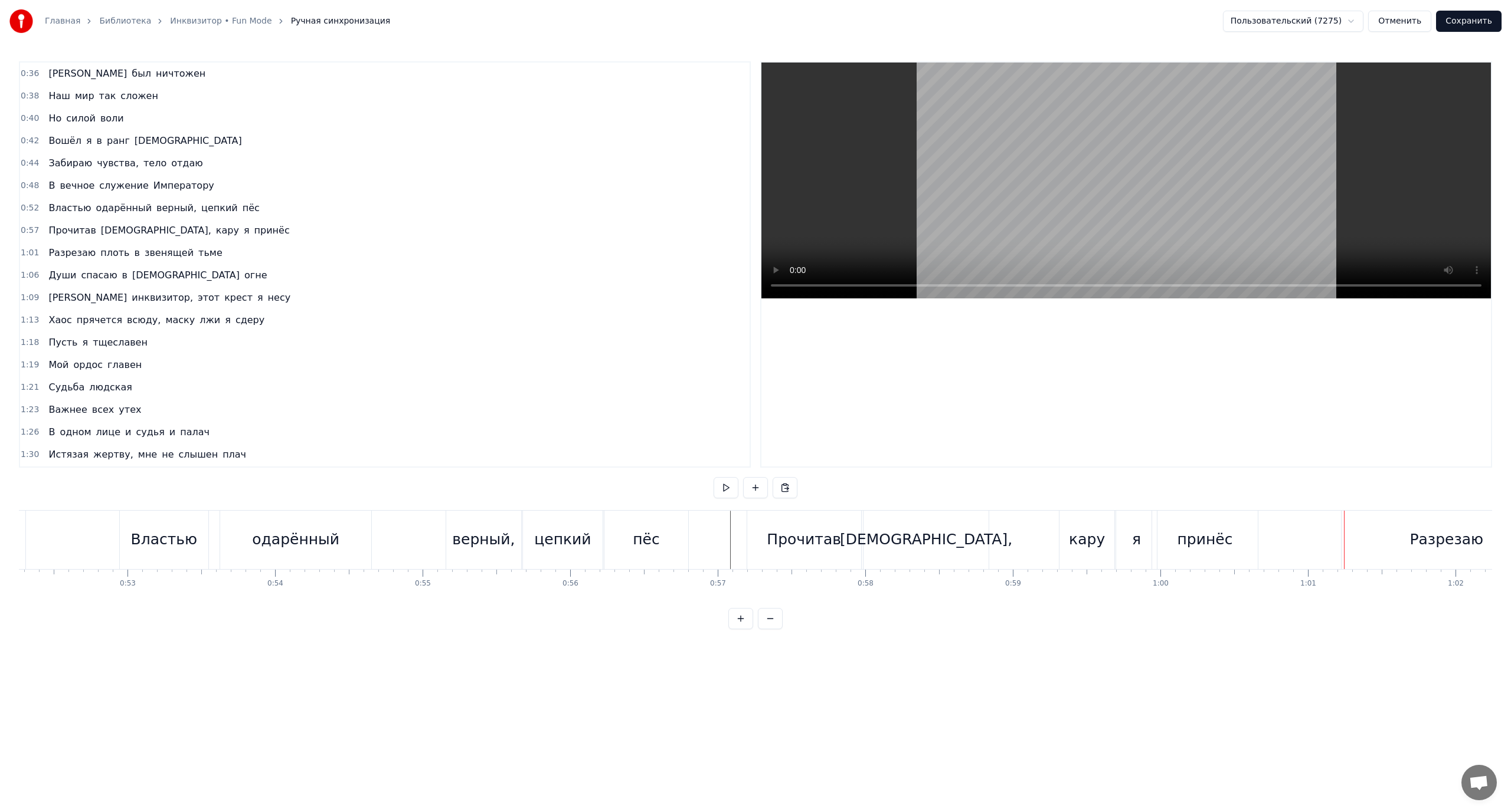
click at [809, 527] on div "Прочитав" at bounding box center [804, 540] width 114 height 58
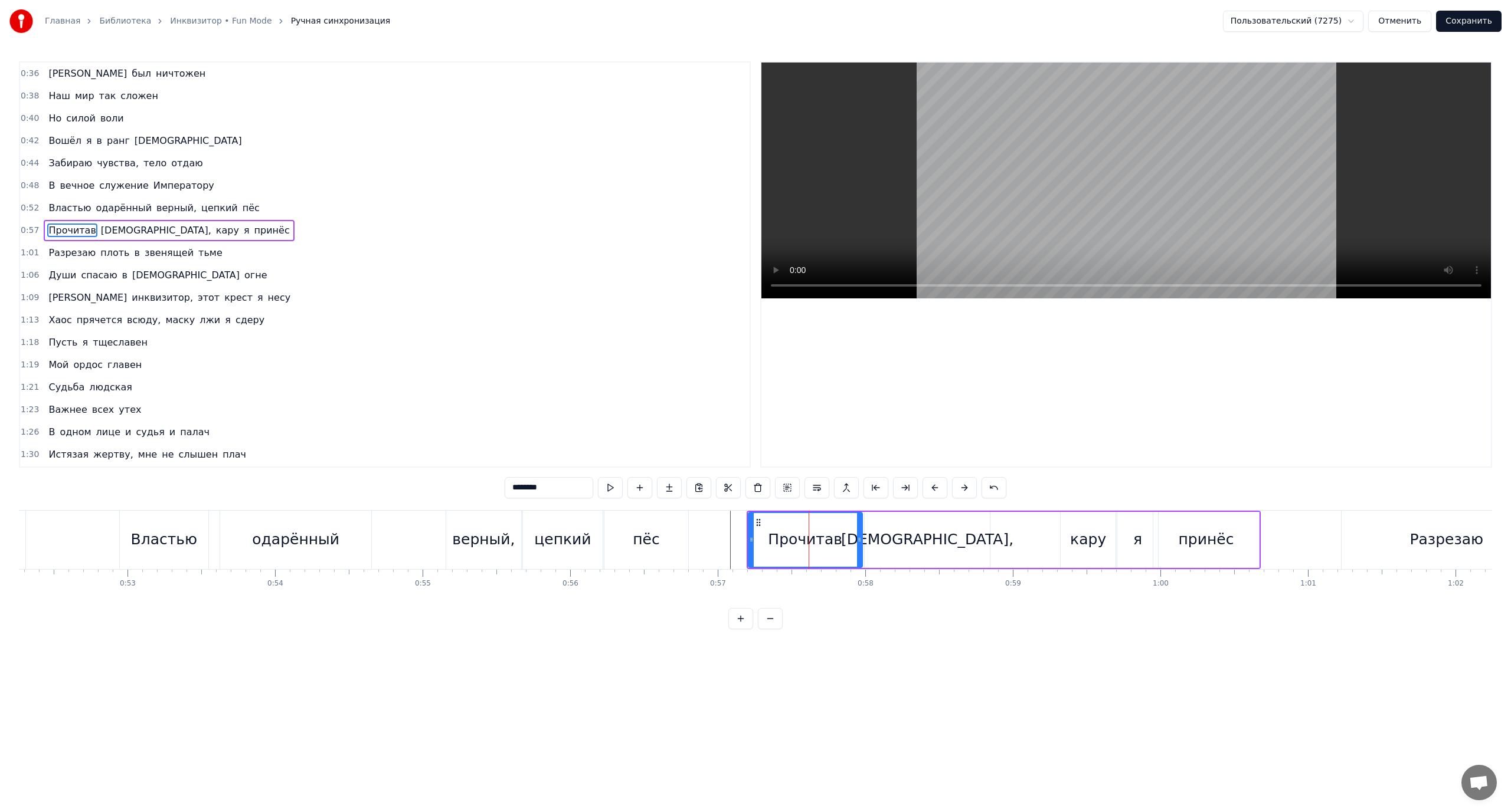
click at [215, 229] on span "кару" at bounding box center [227, 231] width 25 height 14
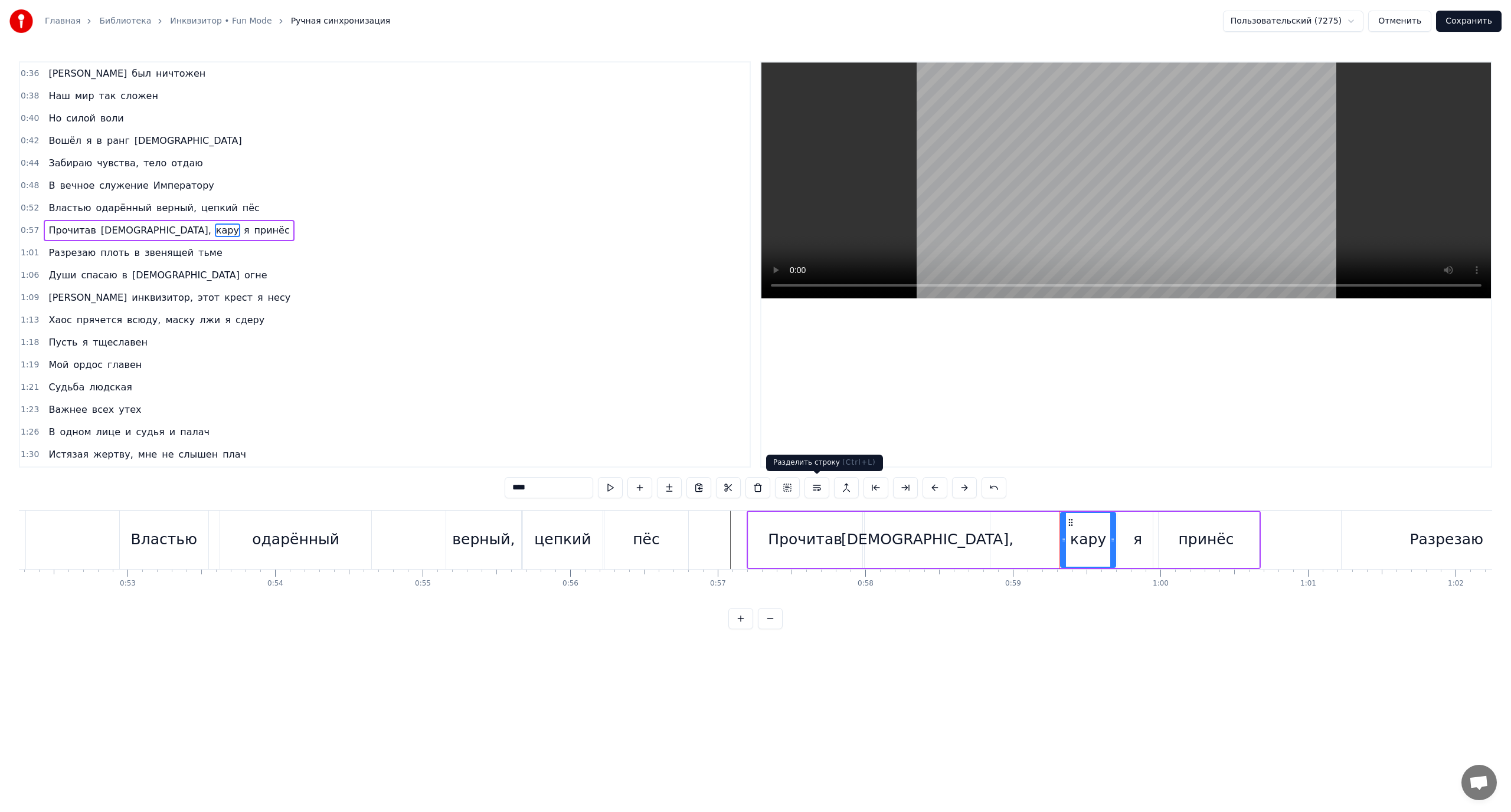
click at [820, 486] on button at bounding box center [817, 488] width 25 height 21
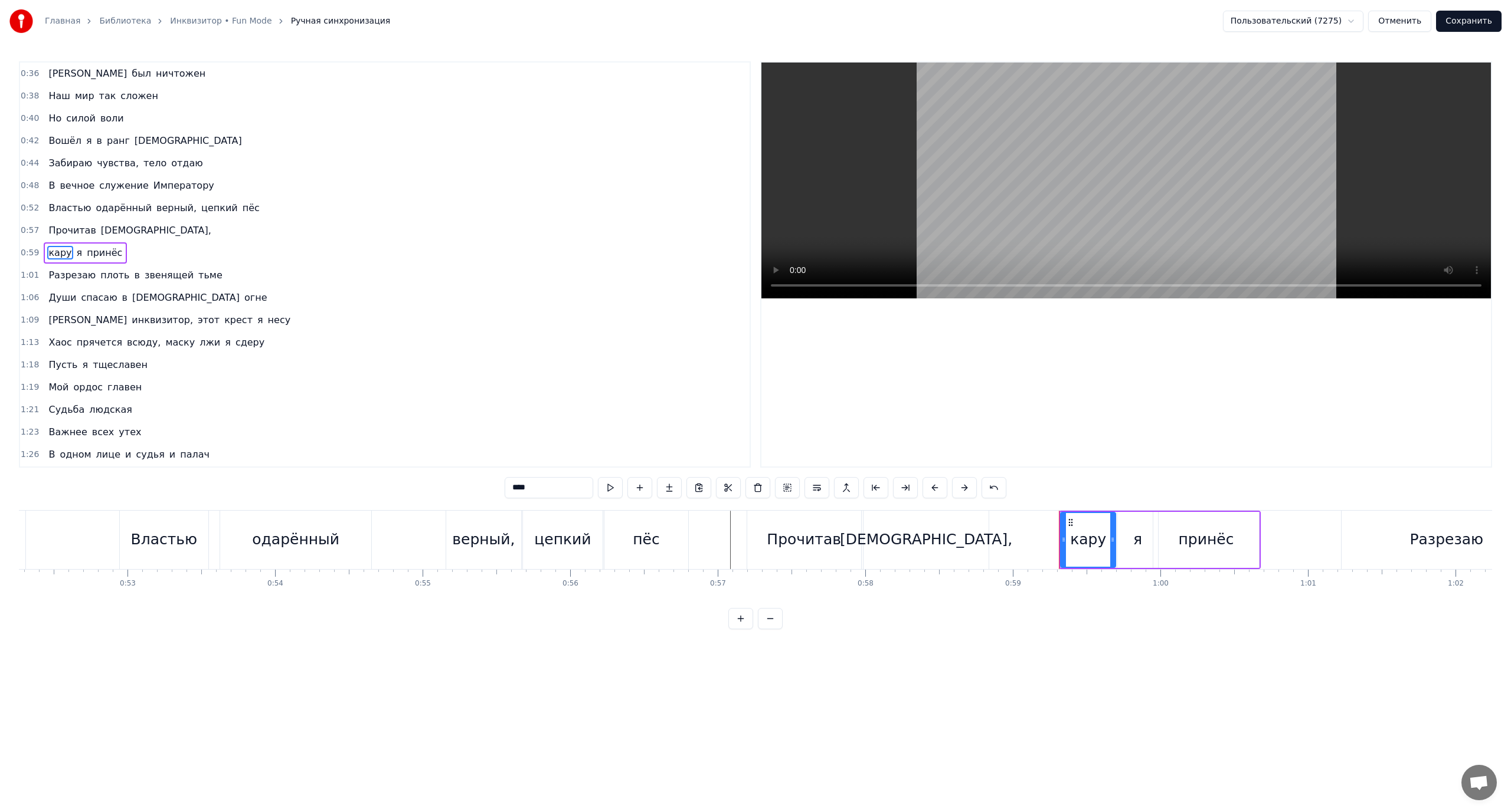
click at [75, 254] on span "я" at bounding box center [79, 253] width 8 height 14
click at [811, 488] on button at bounding box center [817, 488] width 25 height 21
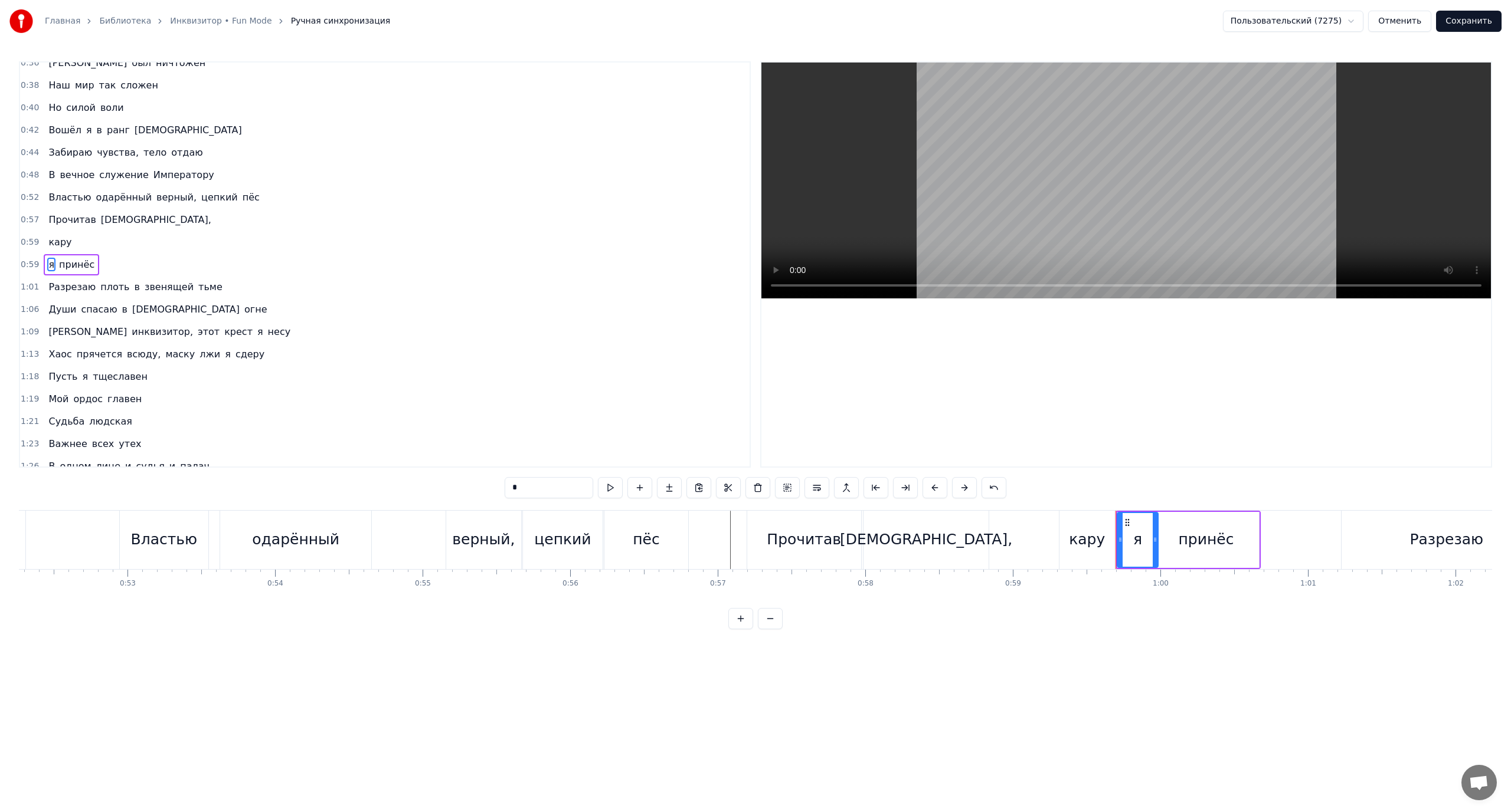
click at [77, 266] on span "принёс" at bounding box center [77, 265] width 38 height 14
type input "******"
click at [819, 488] on button at bounding box center [817, 488] width 25 height 21
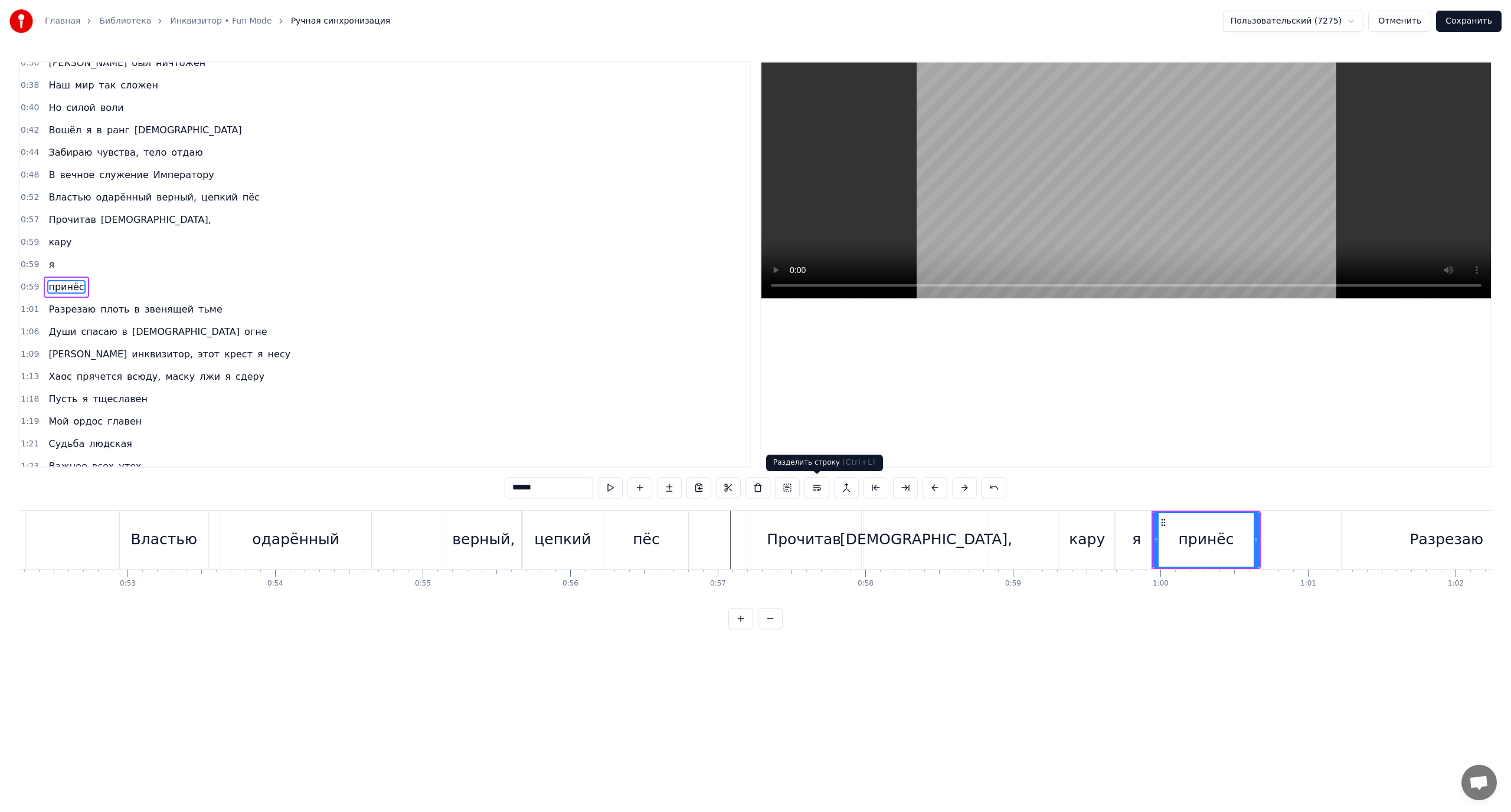
scroll to position [33, 0]
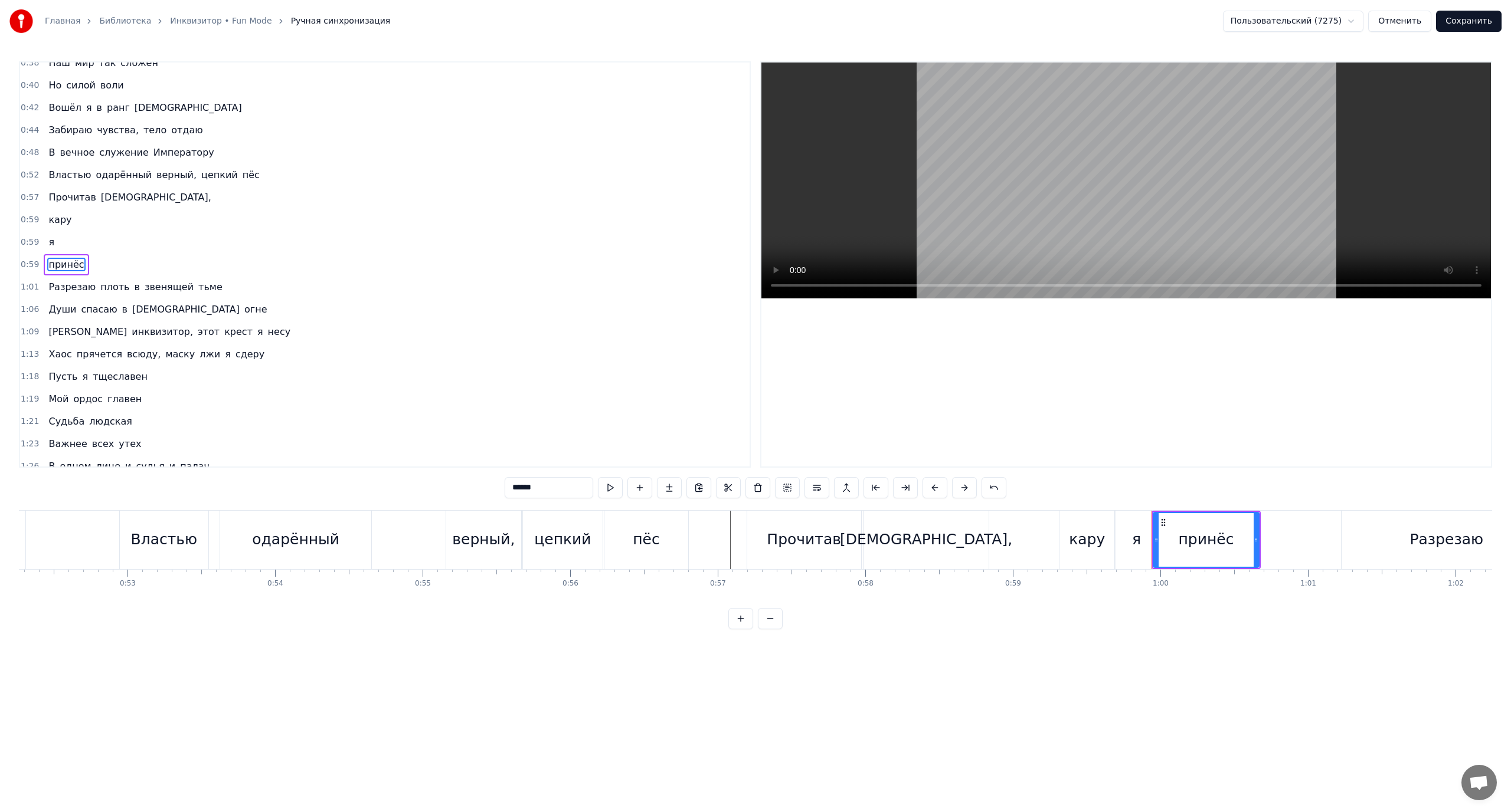
click at [908, 538] on div "[DEMOGRAPHIC_DATA]," at bounding box center [926, 540] width 172 height 23
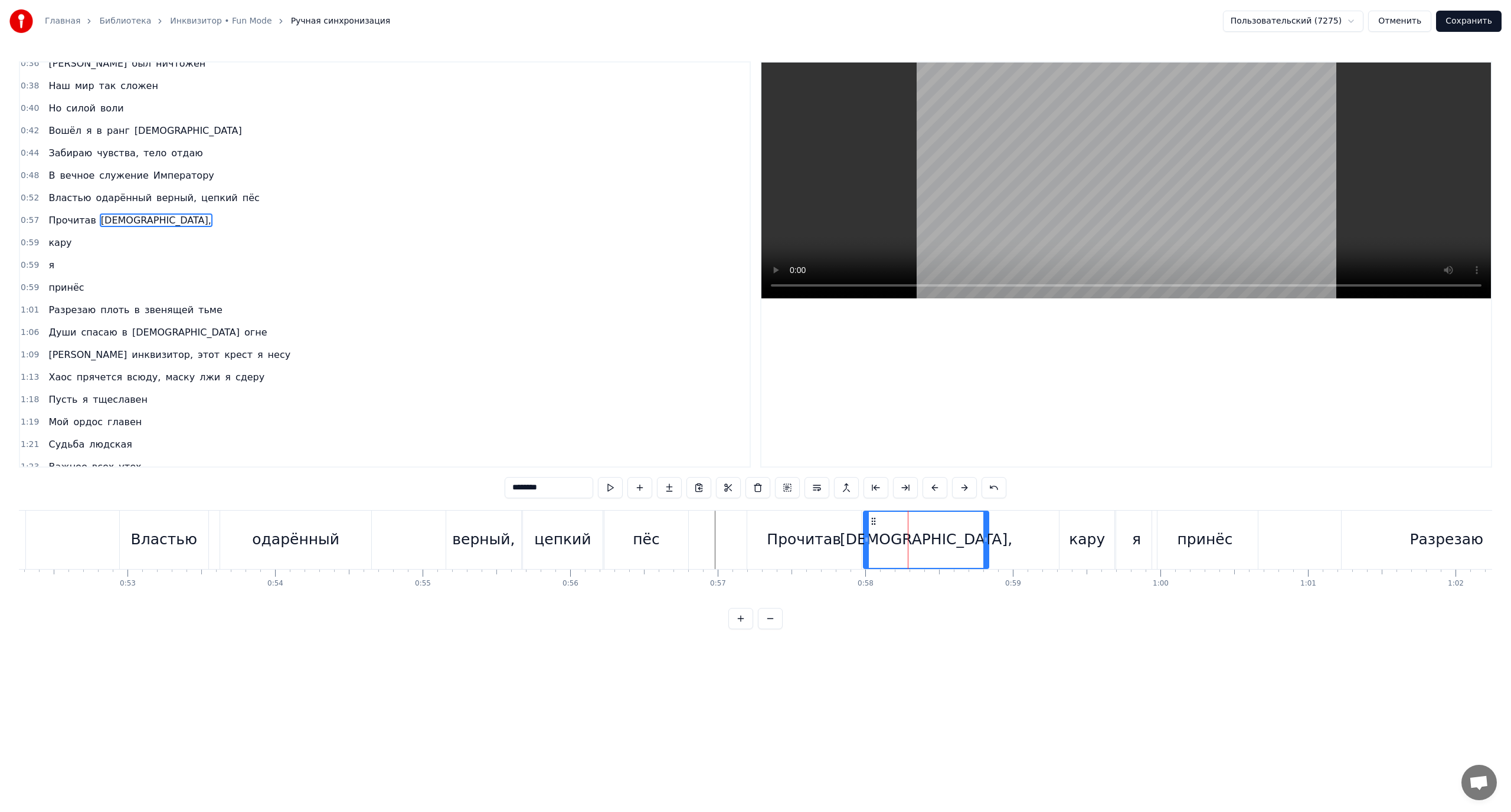
scroll to position [0, 0]
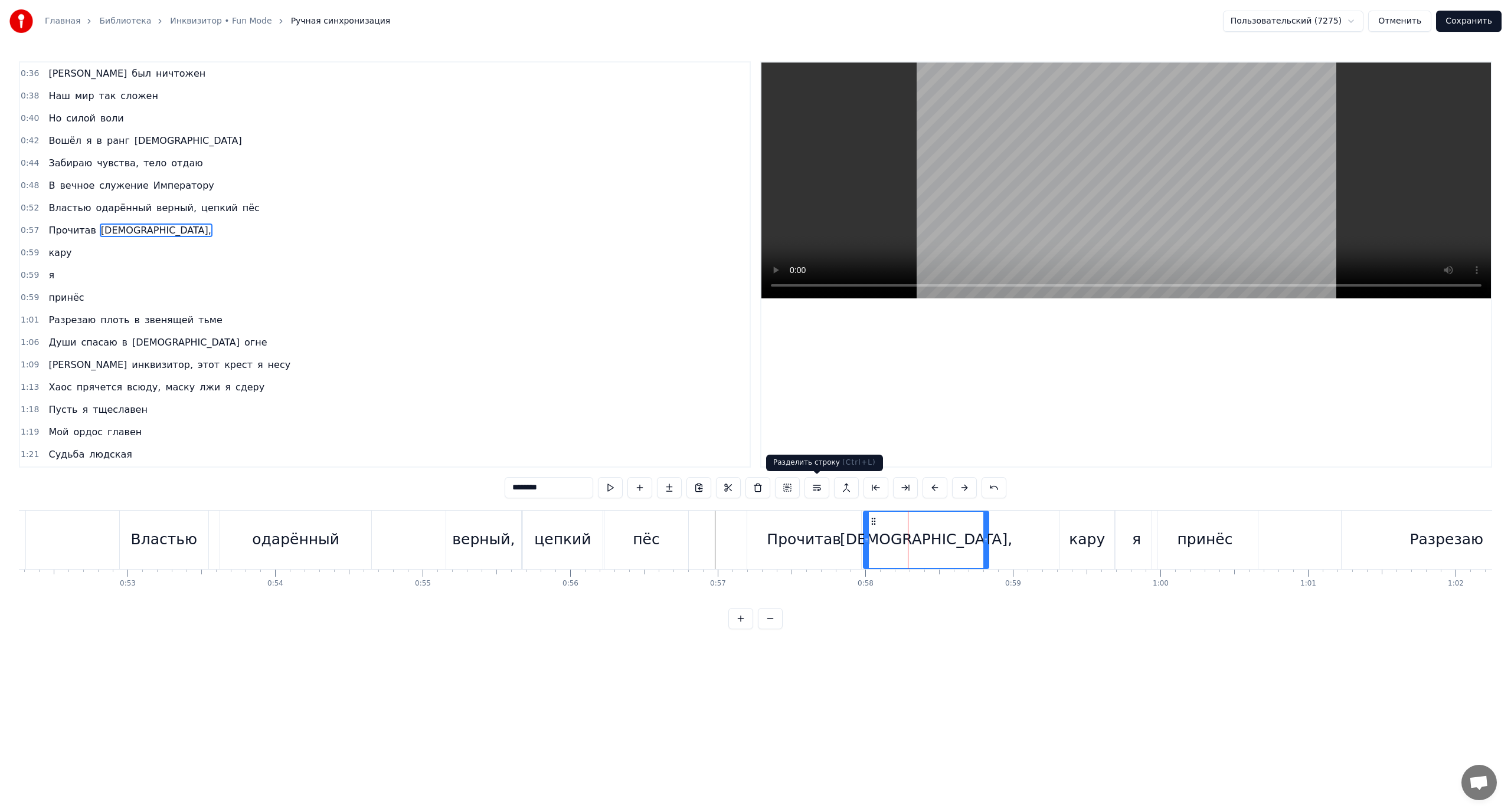
click at [816, 493] on button at bounding box center [817, 488] width 25 height 21
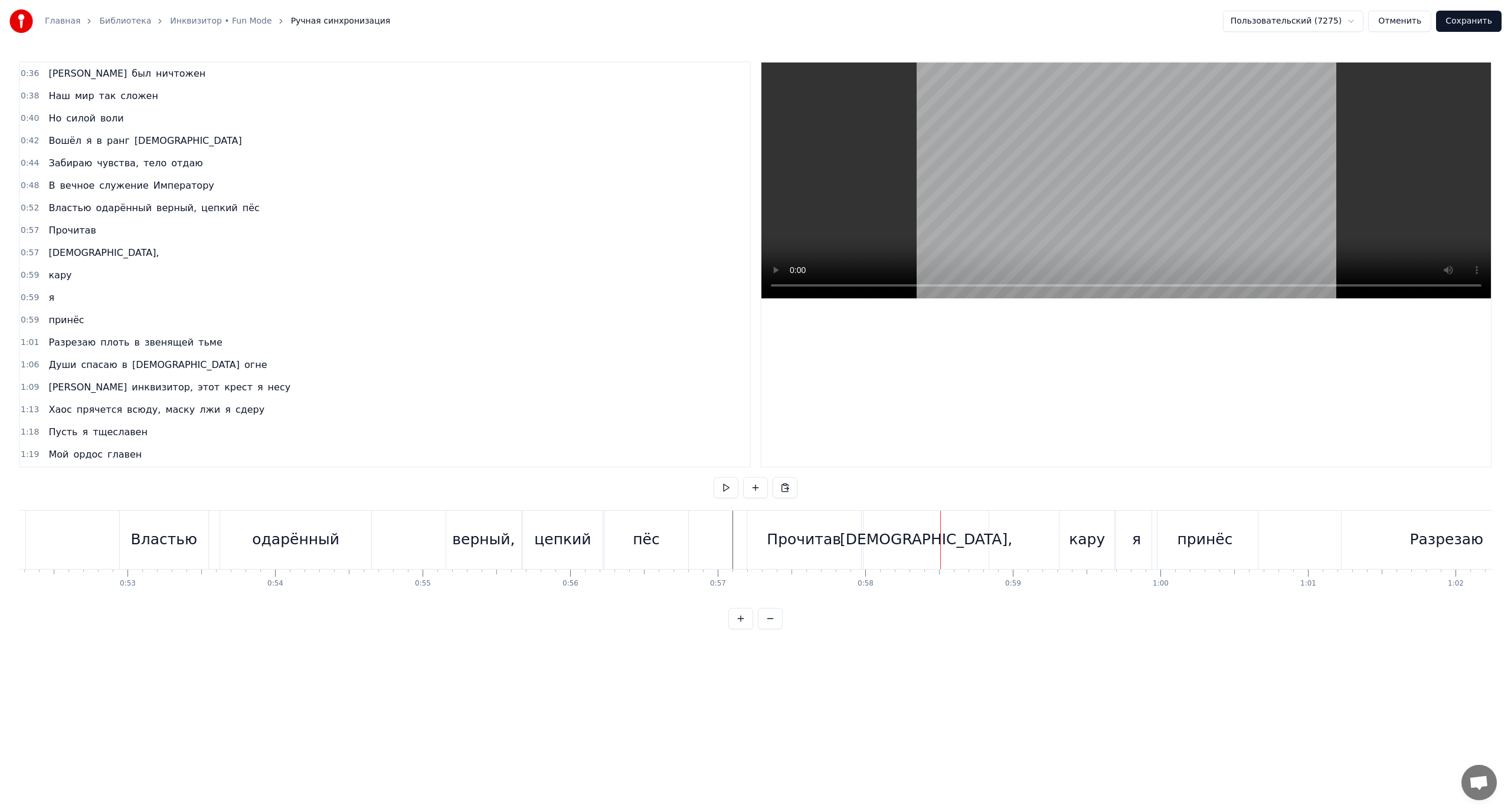
click at [778, 537] on div "Прочитав" at bounding box center [804, 540] width 74 height 23
click at [990, 491] on button at bounding box center [994, 488] width 25 height 21
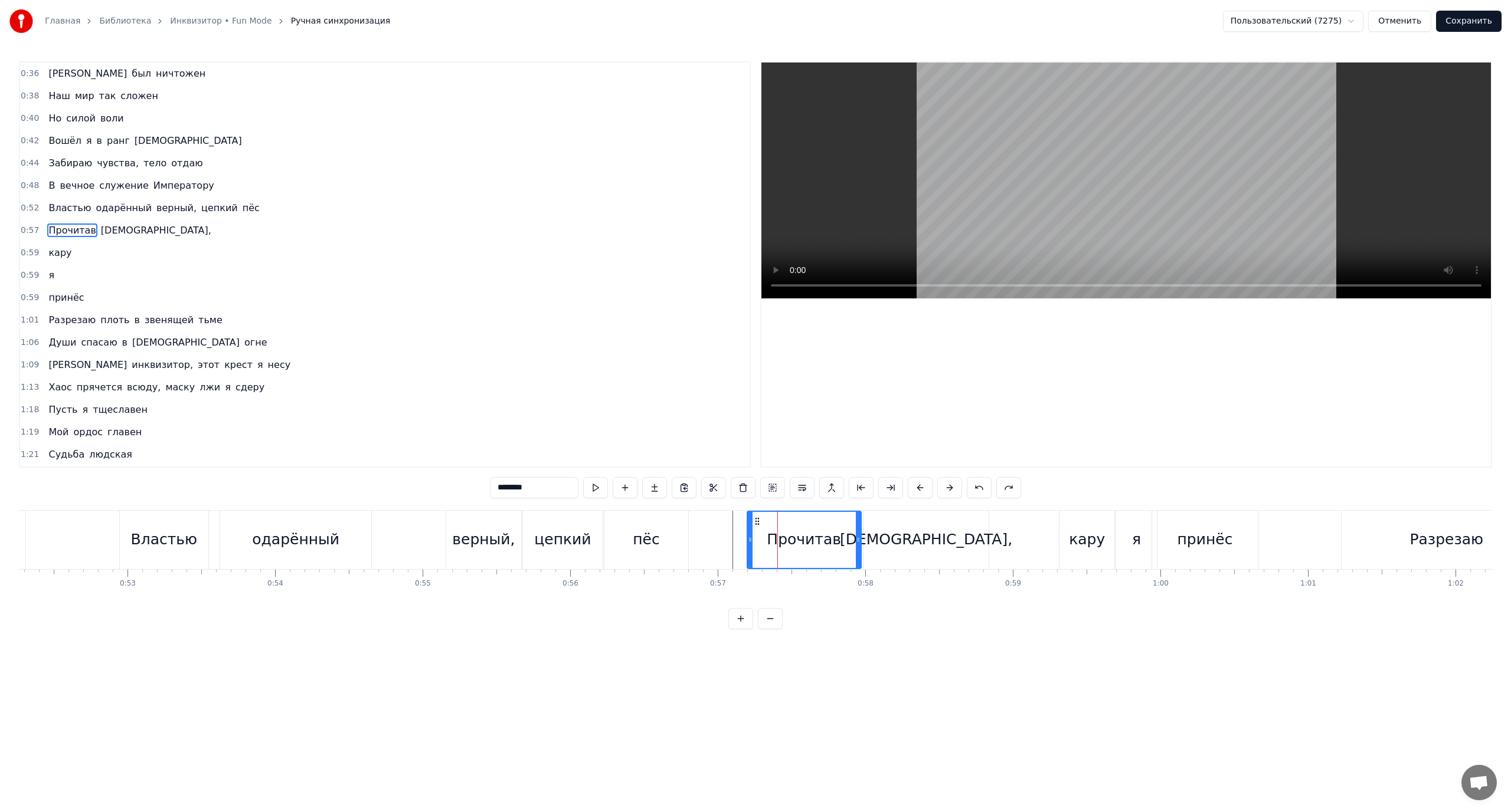
click at [979, 486] on button at bounding box center [979, 488] width 25 height 21
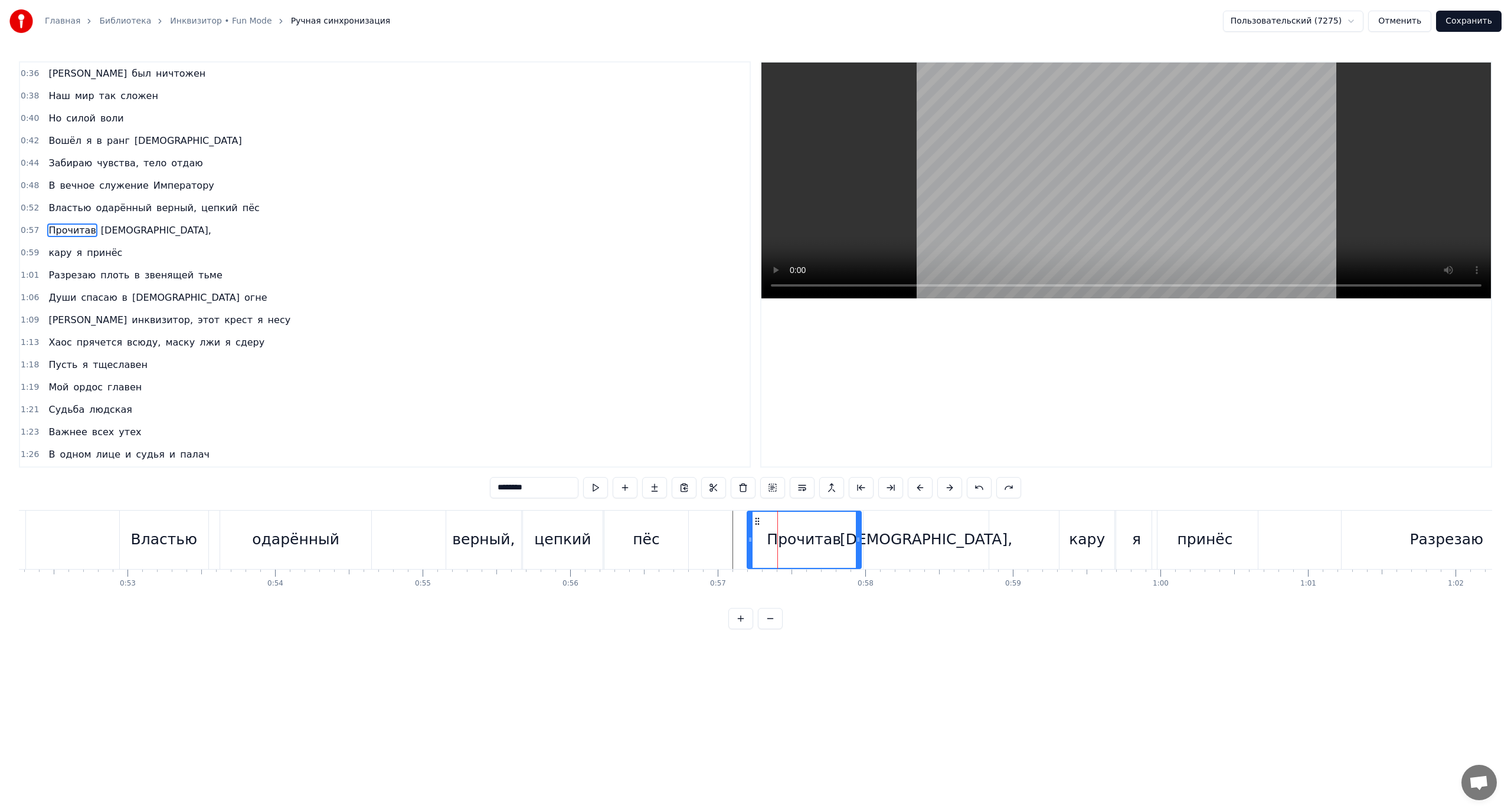
click at [979, 486] on button at bounding box center [979, 488] width 25 height 21
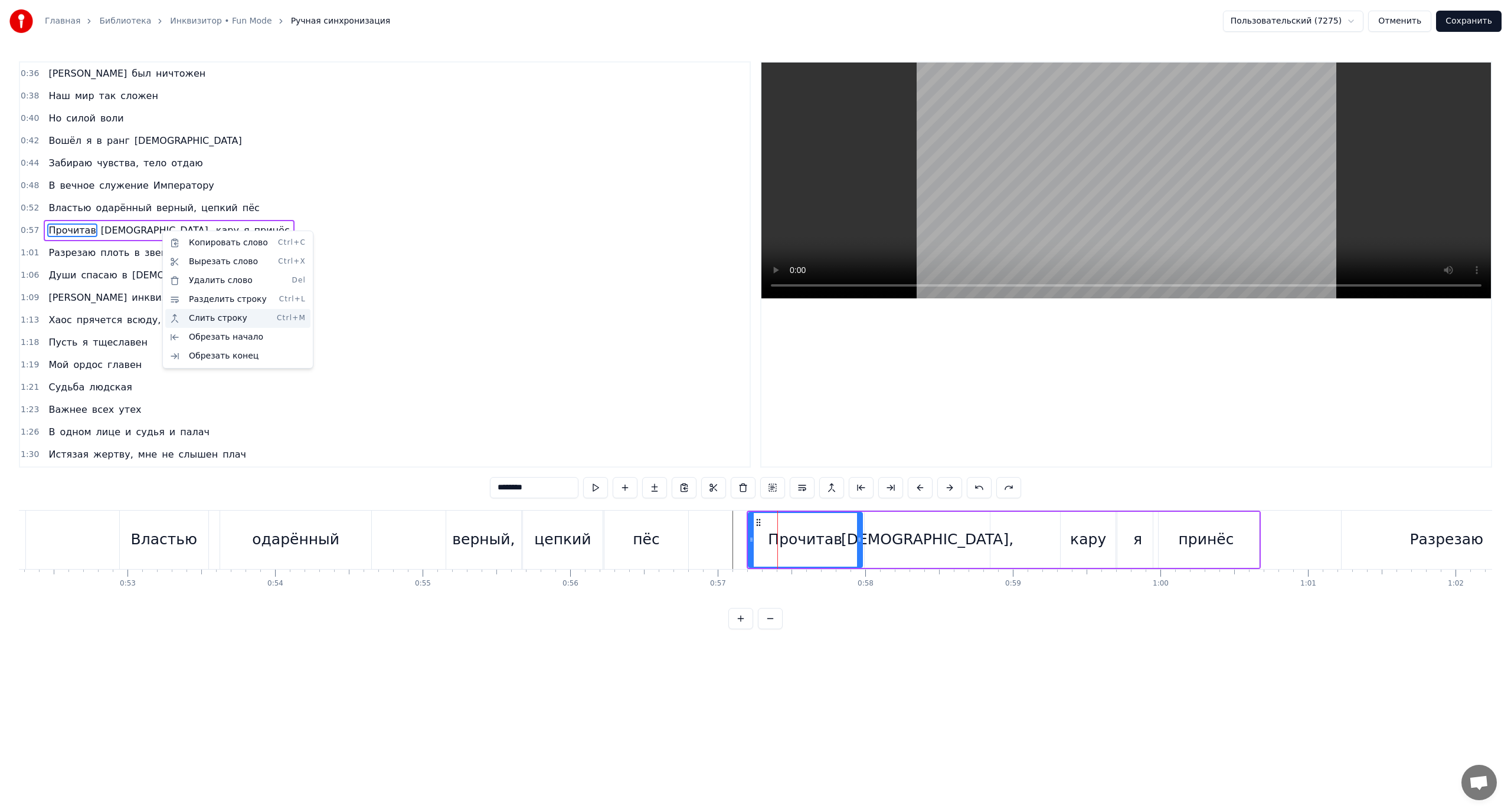
click at [212, 319] on div "Слить строку Ctrl+M" at bounding box center [238, 318] width 145 height 19
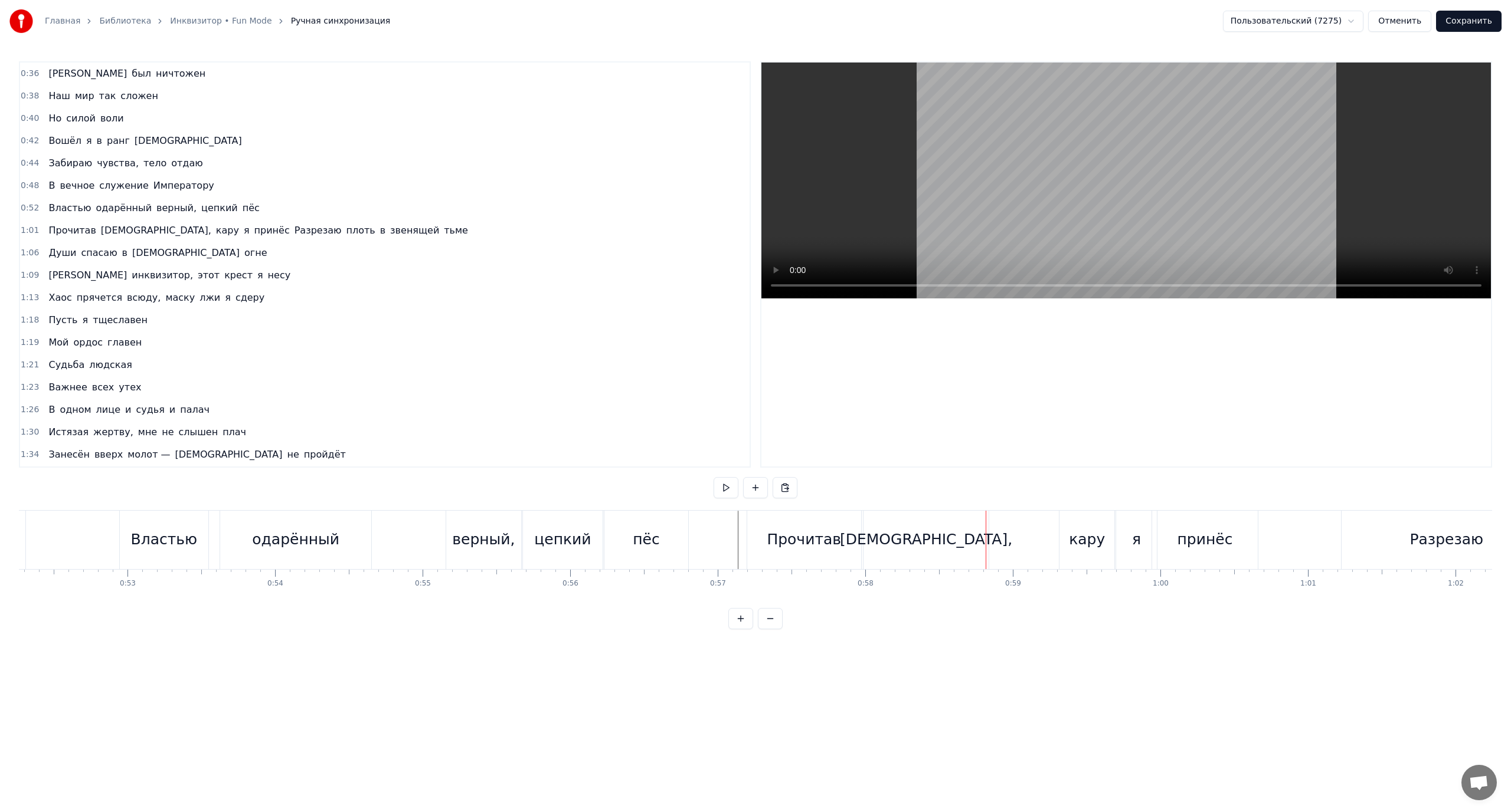
click at [831, 533] on div "Прочитав" at bounding box center [804, 540] width 74 height 23
click at [993, 492] on button at bounding box center [994, 488] width 25 height 21
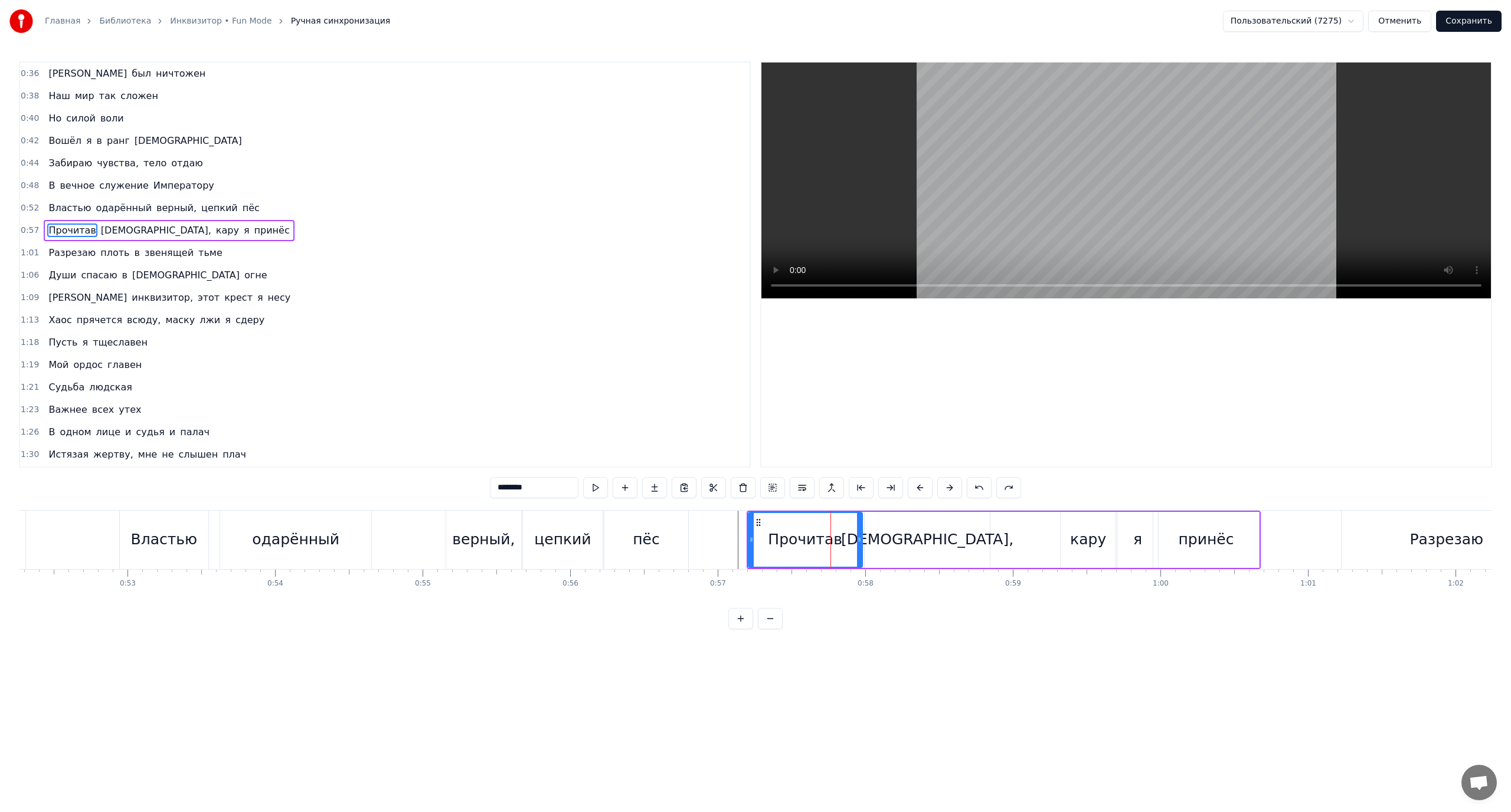
click at [253, 229] on span "принёс" at bounding box center [272, 231] width 38 height 14
type input "******"
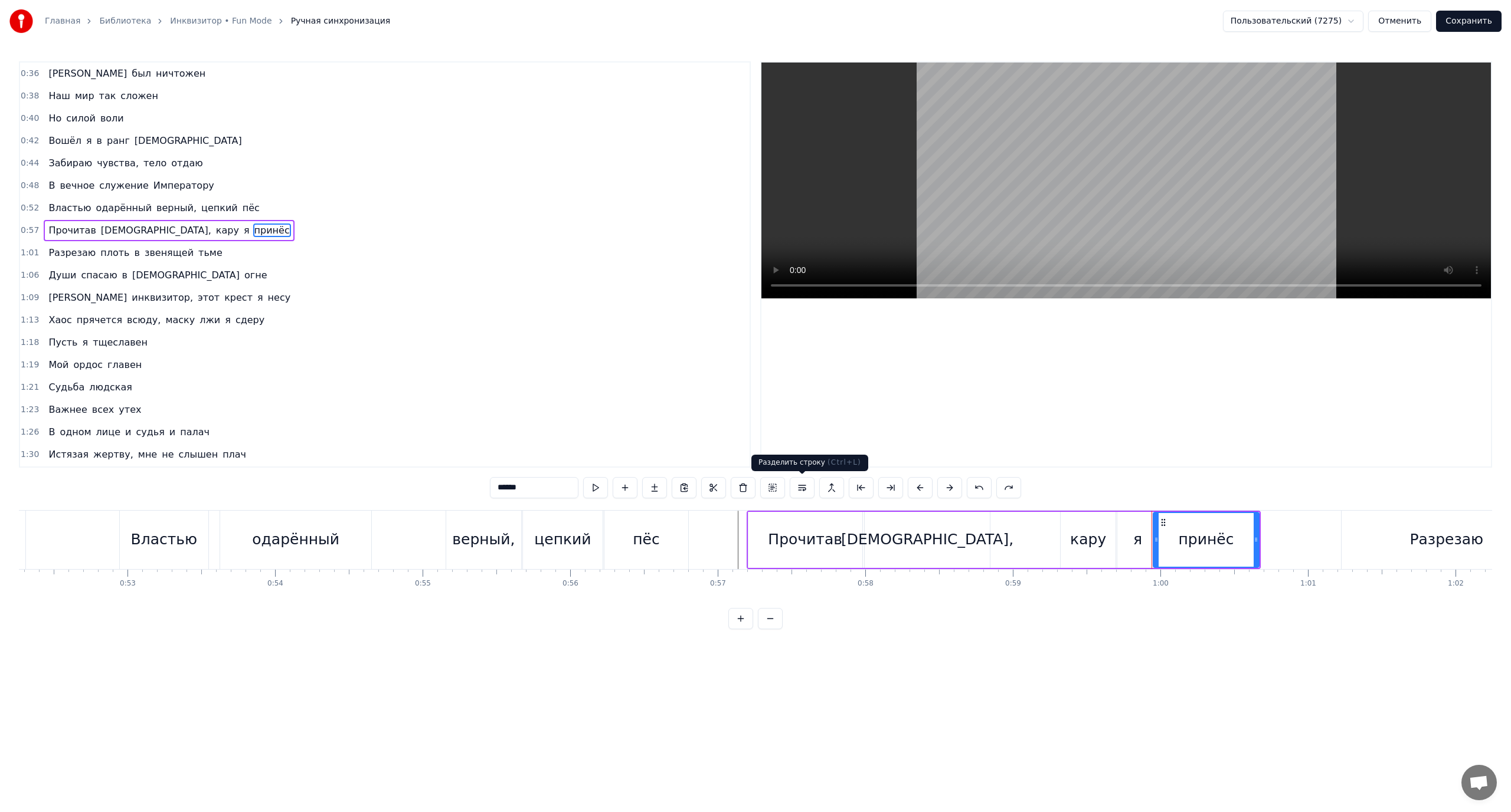
click at [801, 485] on button at bounding box center [802, 488] width 25 height 21
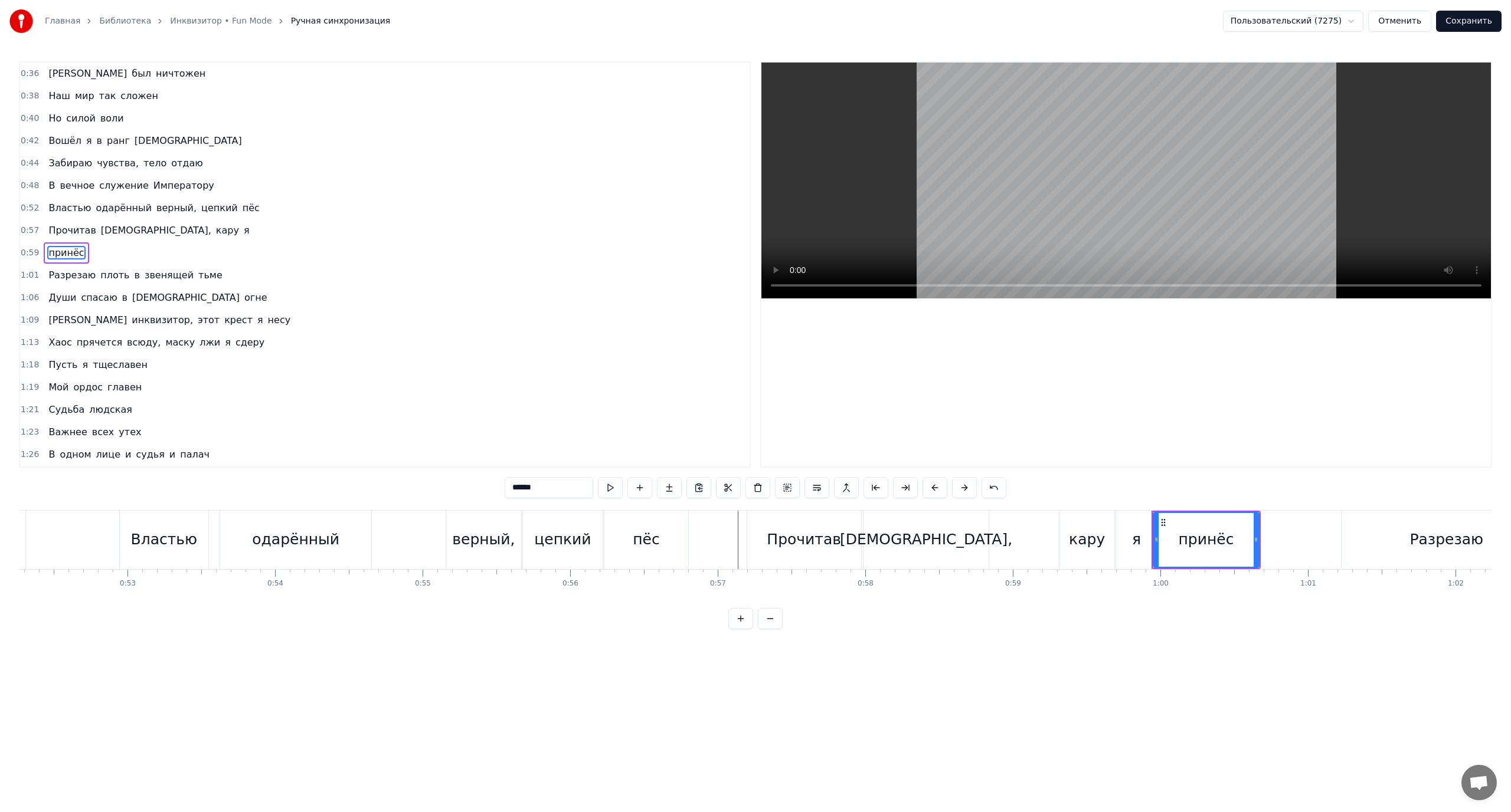
click at [785, 547] on div "Прочитав" at bounding box center [804, 540] width 74 height 23
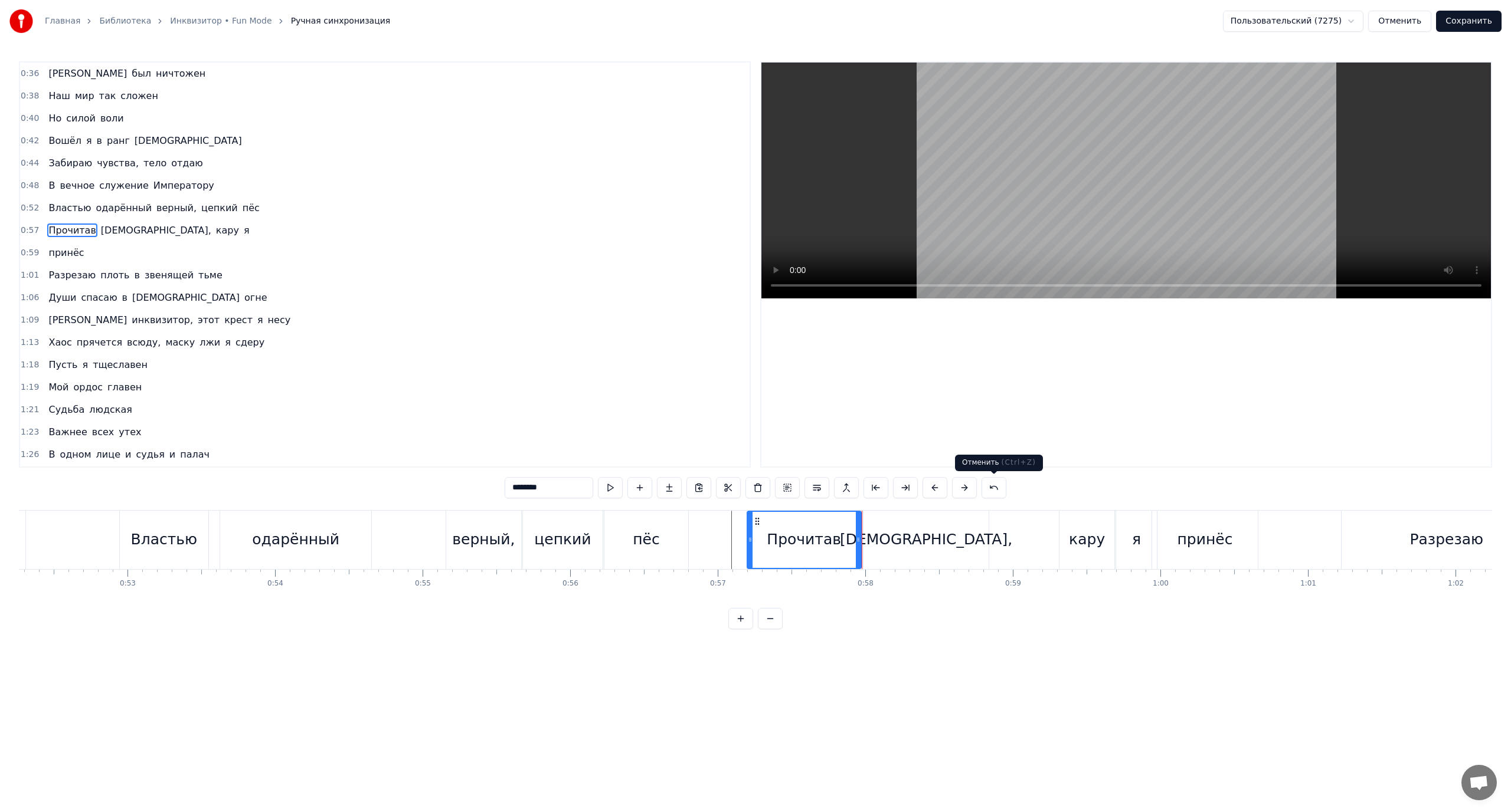
click at [989, 487] on button at bounding box center [994, 488] width 25 height 21
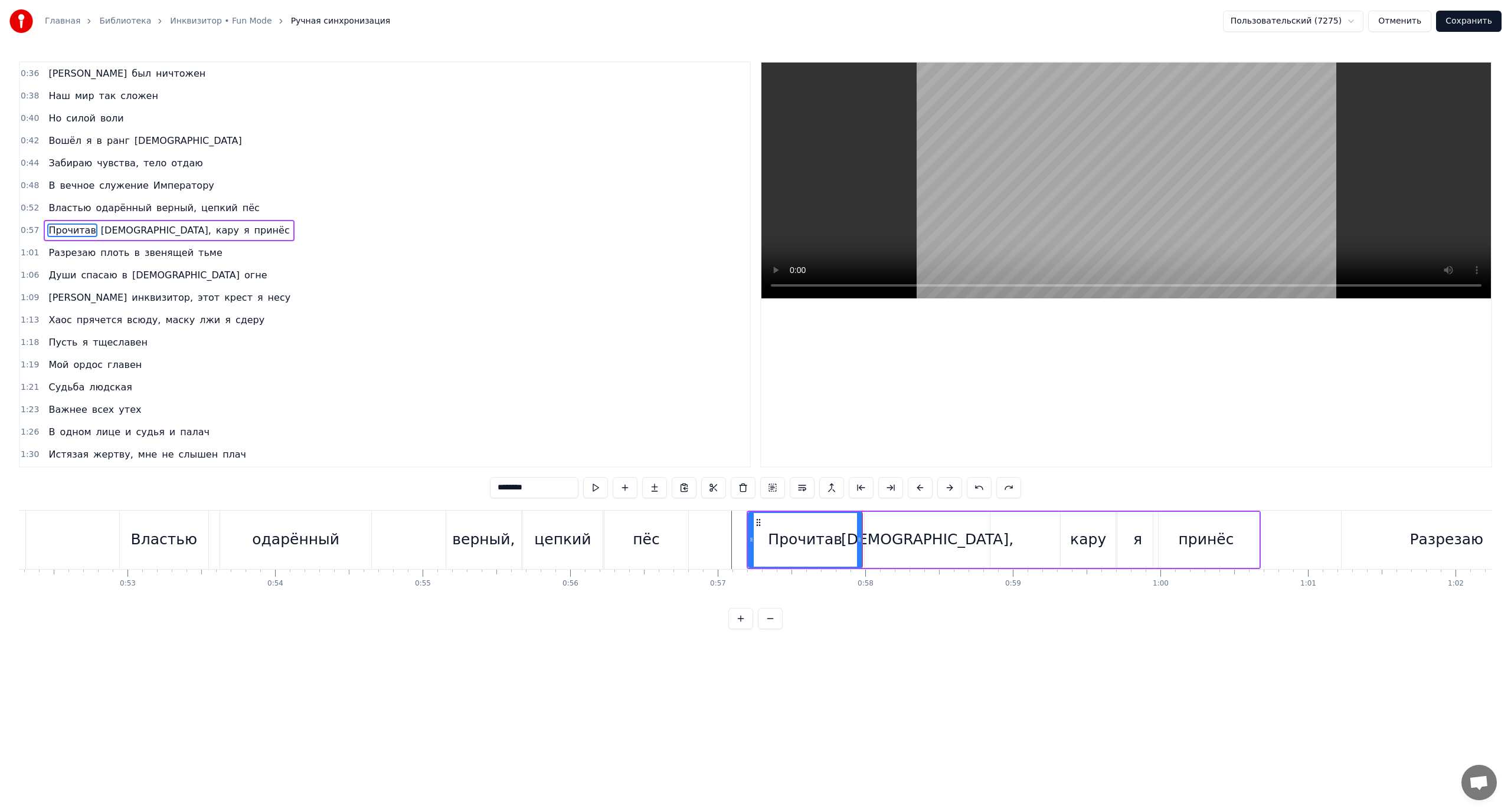
click at [64, 249] on span "Разрезаю" at bounding box center [71, 253] width 49 height 14
type input "********"
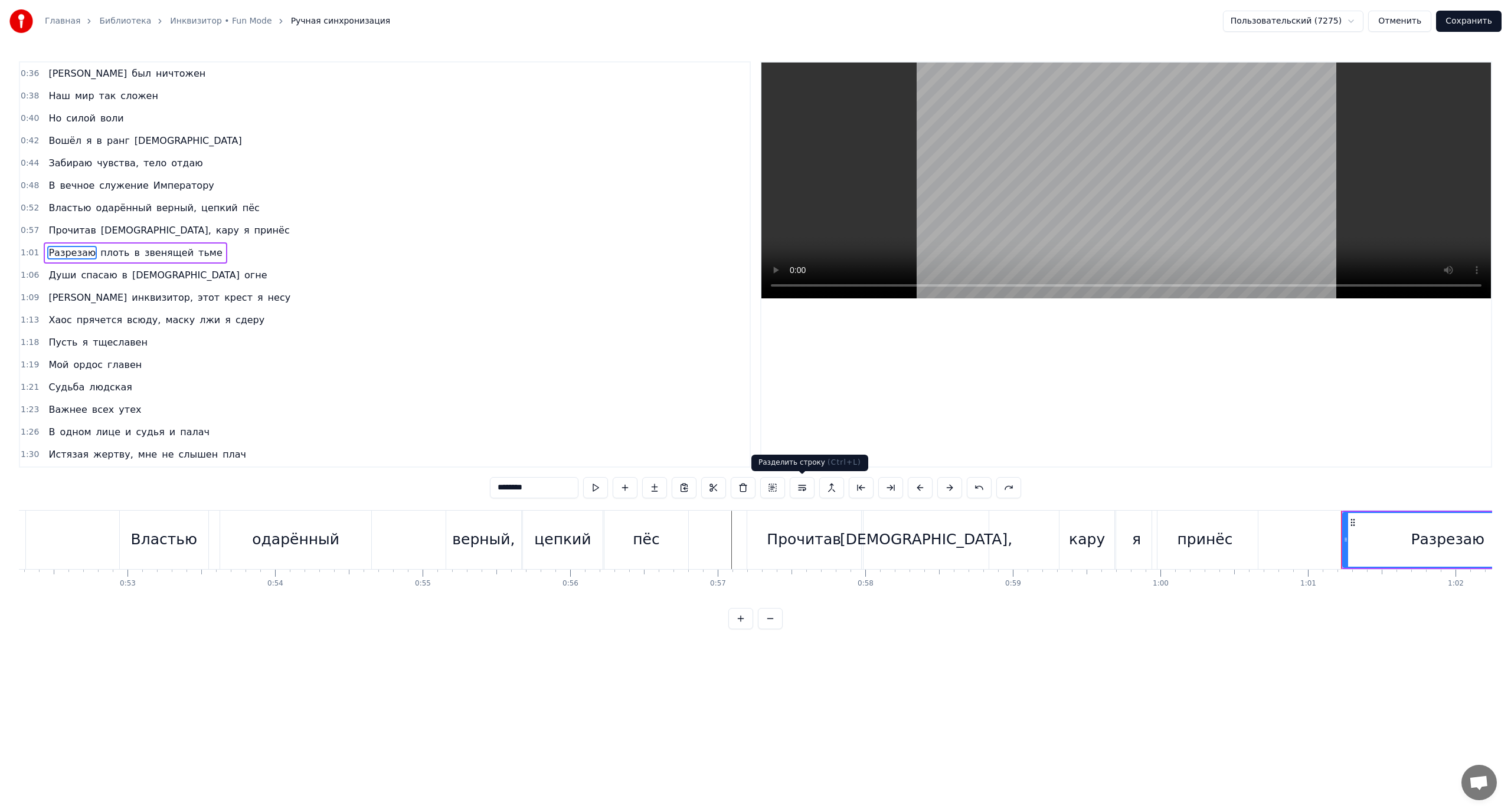
click at [803, 489] on button at bounding box center [802, 488] width 25 height 21
click at [242, 226] on span "я" at bounding box center [246, 231] width 8 height 14
click at [185, 239] on div "Прочитав [DEMOGRAPHIC_DATA], кару я принёс" at bounding box center [169, 231] width 251 height 21
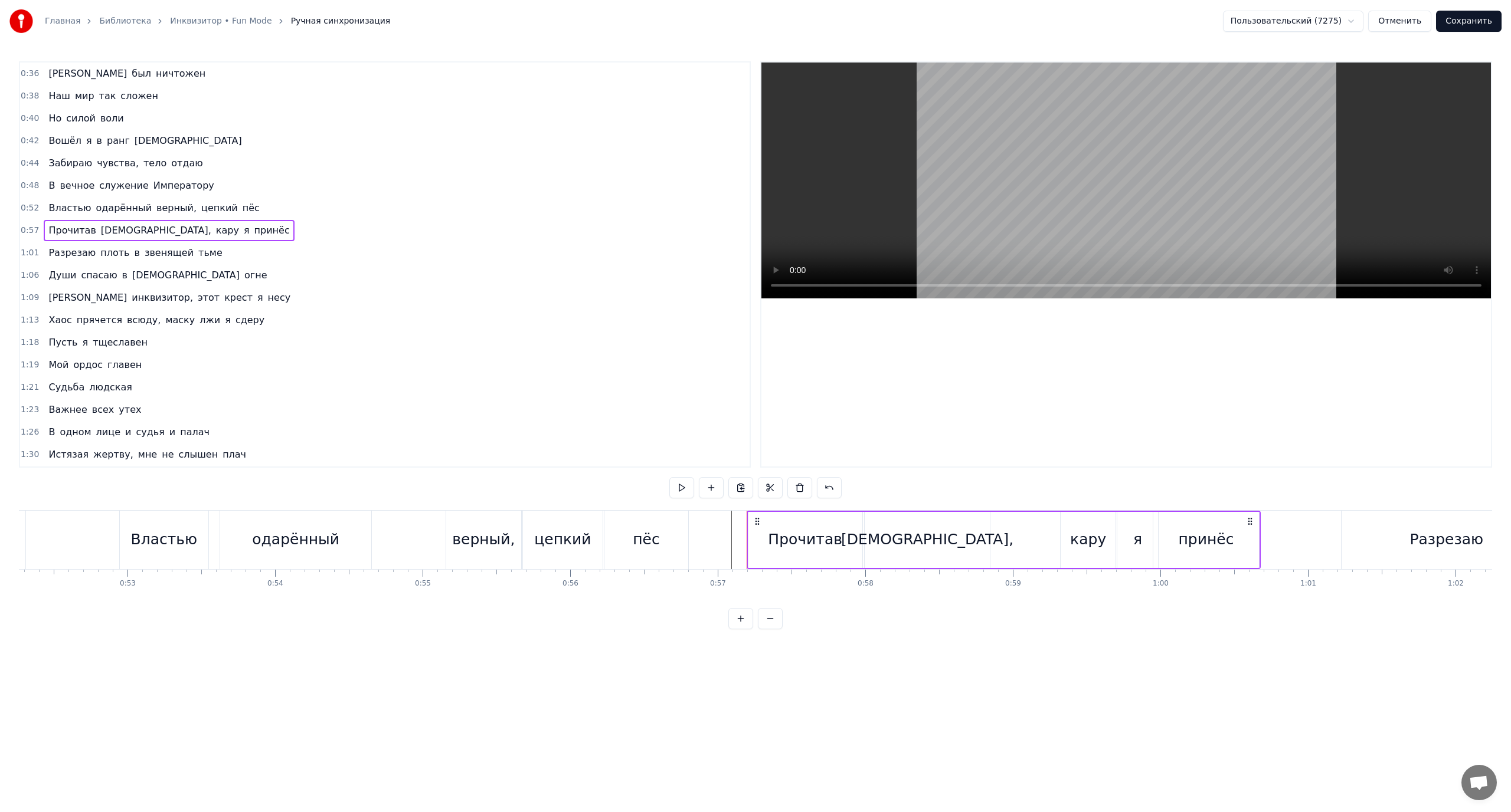
click at [78, 229] on span "Прочитав" at bounding box center [71, 231] width 49 height 14
click at [106, 231] on span "[DEMOGRAPHIC_DATA]," at bounding box center [156, 231] width 112 height 14
click at [215, 231] on span "кару" at bounding box center [227, 231] width 25 height 14
type input "****"
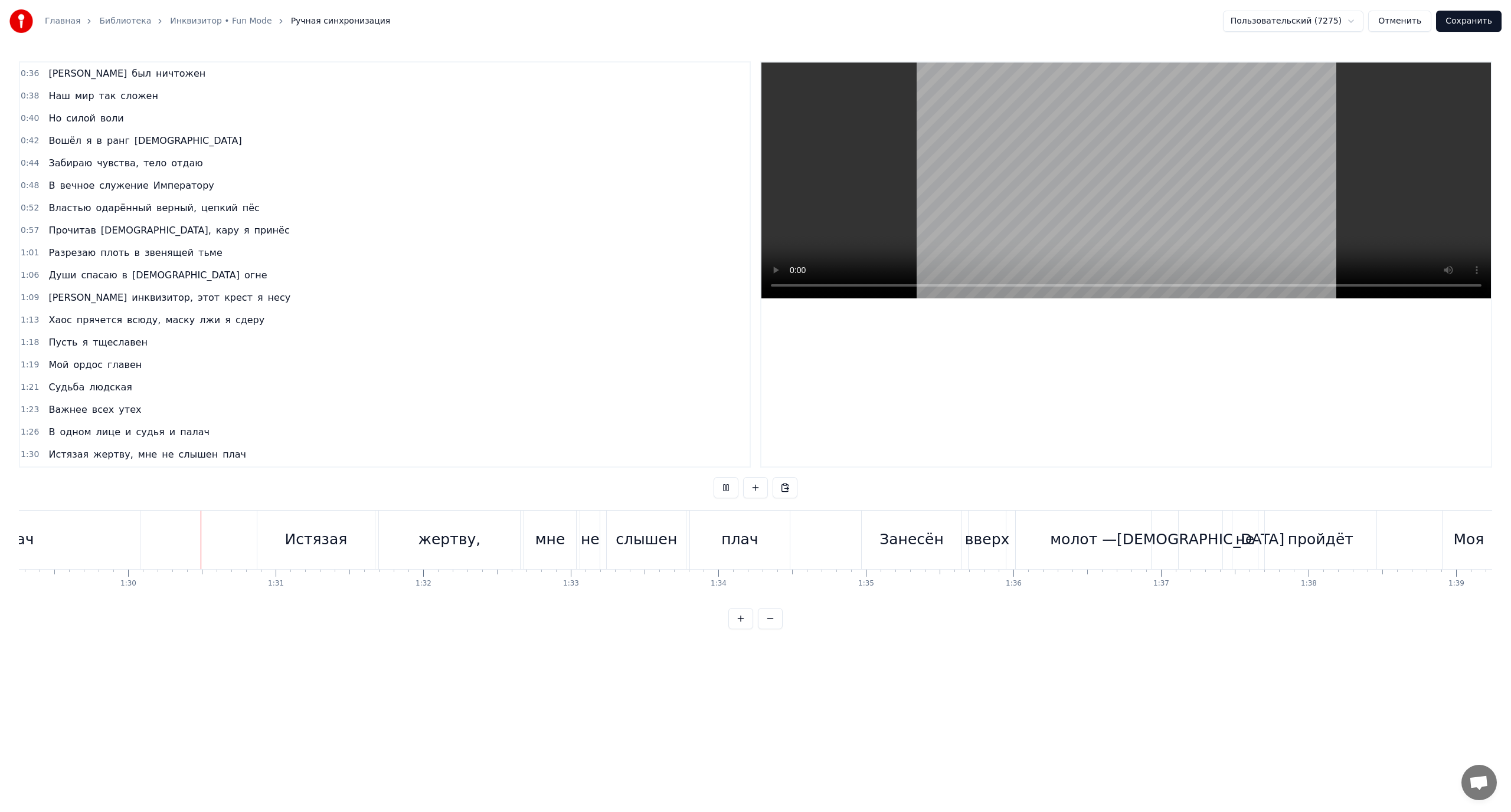
scroll to position [0, 13202]
click at [245, 542] on div "Истязая" at bounding box center [285, 540] width 118 height 58
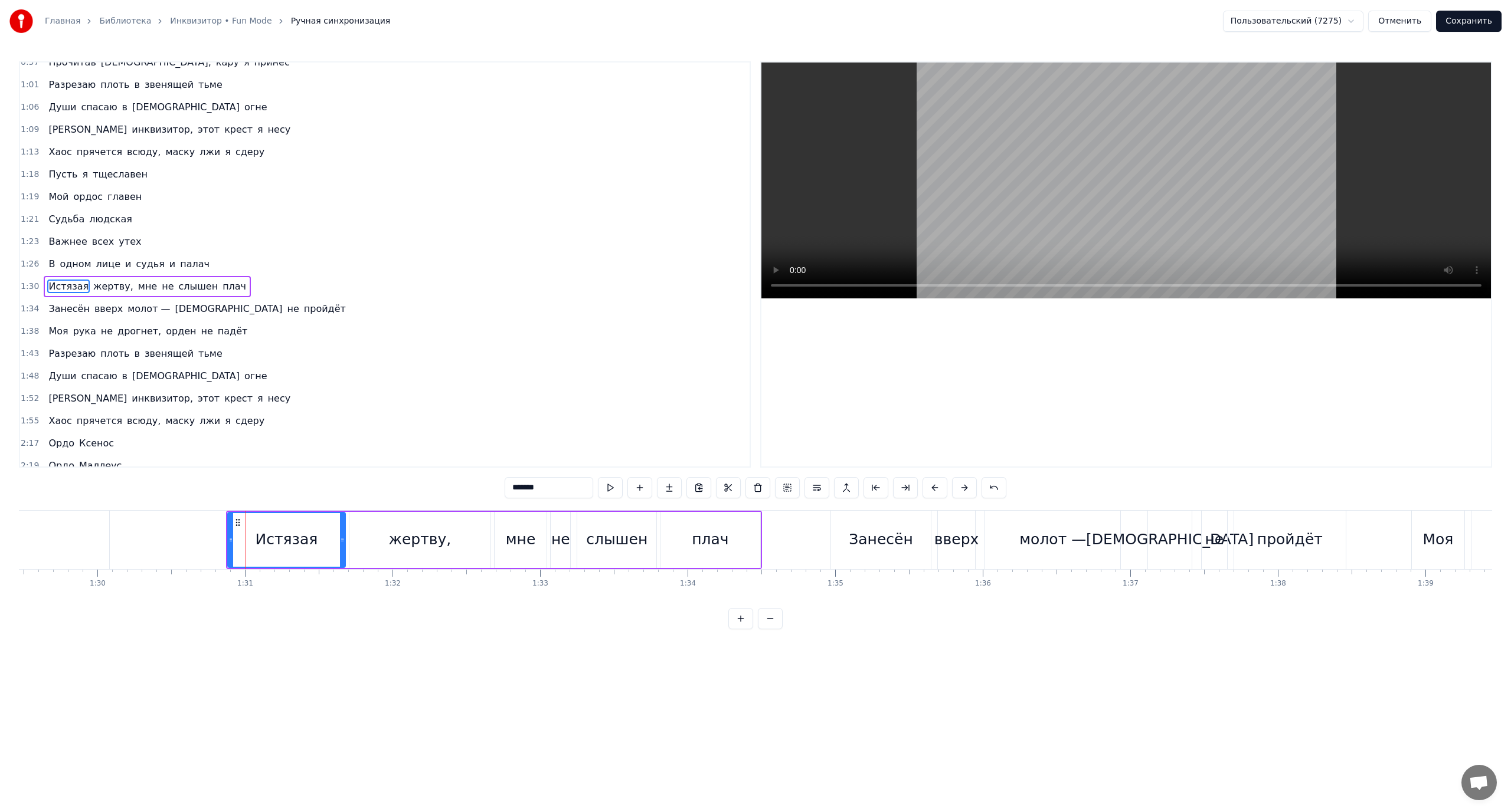
scroll to position [190, 0]
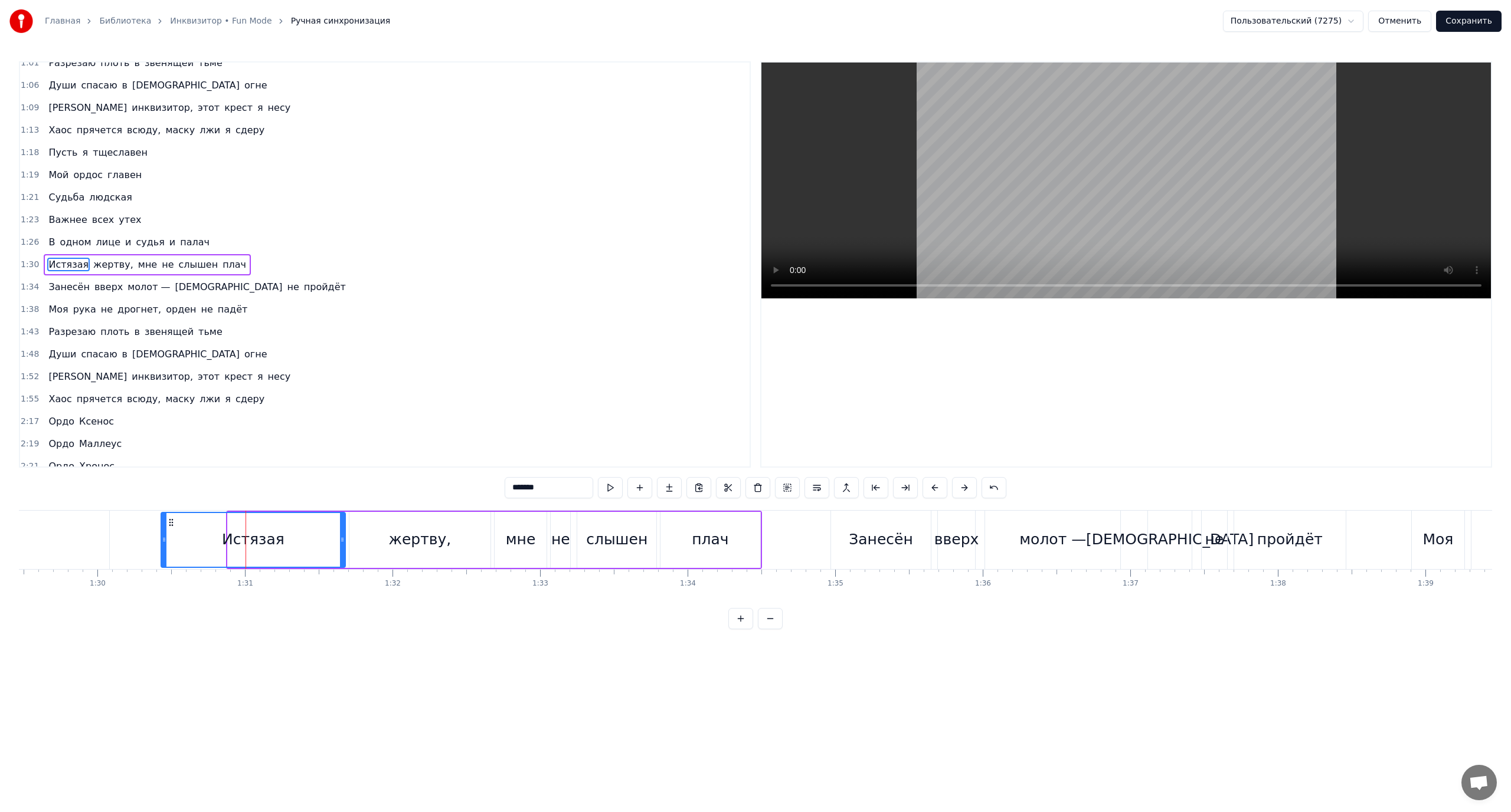
drag, startPoint x: 228, startPoint y: 537, endPoint x: 161, endPoint y: 537, distance: 67.0
click at [162, 537] on icon at bounding box center [164, 540] width 5 height 9
drag, startPoint x: 340, startPoint y: 533, endPoint x: 280, endPoint y: 537, distance: 60.1
click at [280, 537] on div at bounding box center [282, 540] width 5 height 54
drag, startPoint x: 279, startPoint y: 537, endPoint x: 261, endPoint y: 541, distance: 18.4
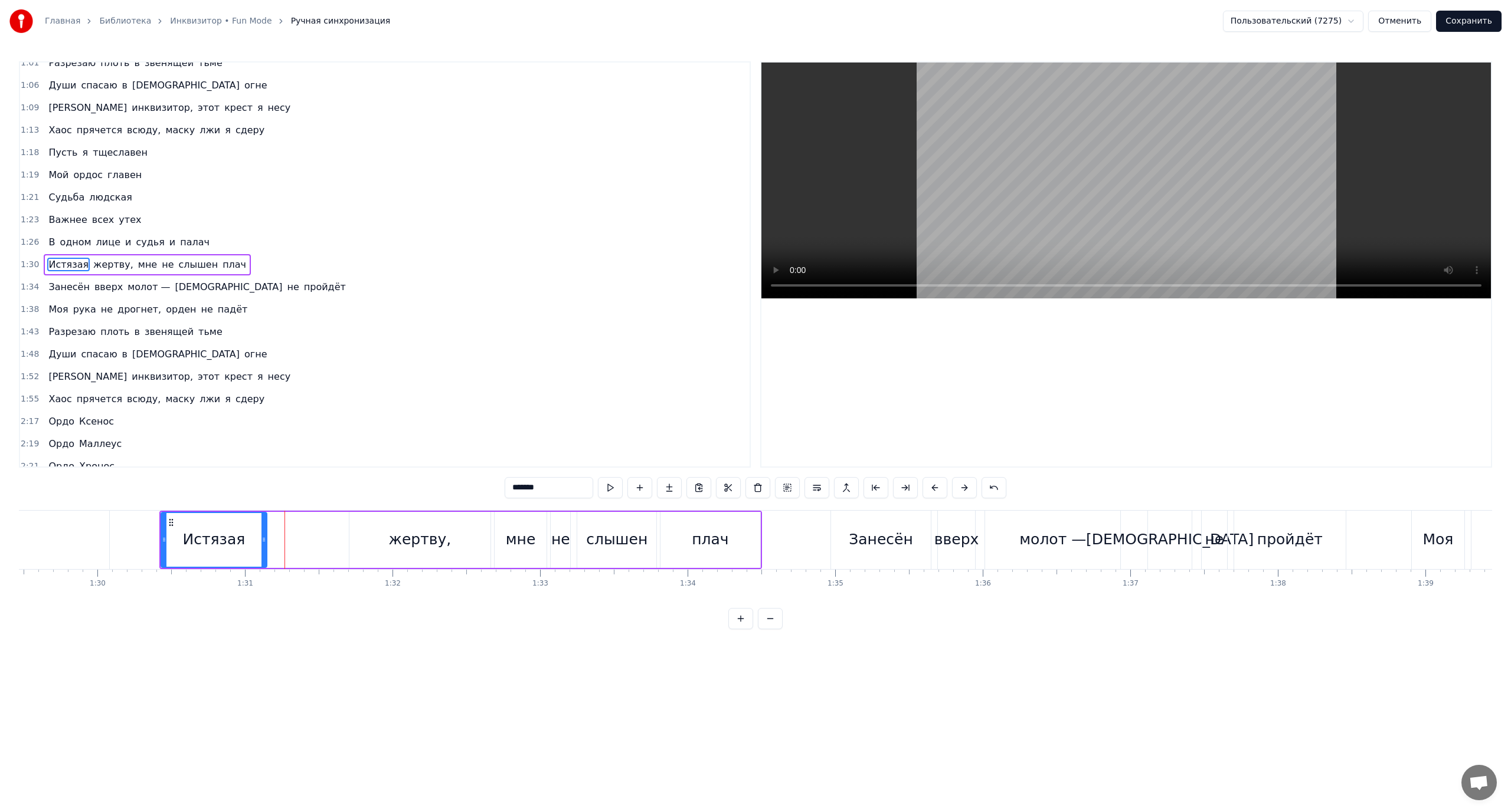
click at [261, 541] on icon at bounding box center [263, 540] width 5 height 9
click at [380, 539] on div "жертву," at bounding box center [420, 540] width 141 height 56
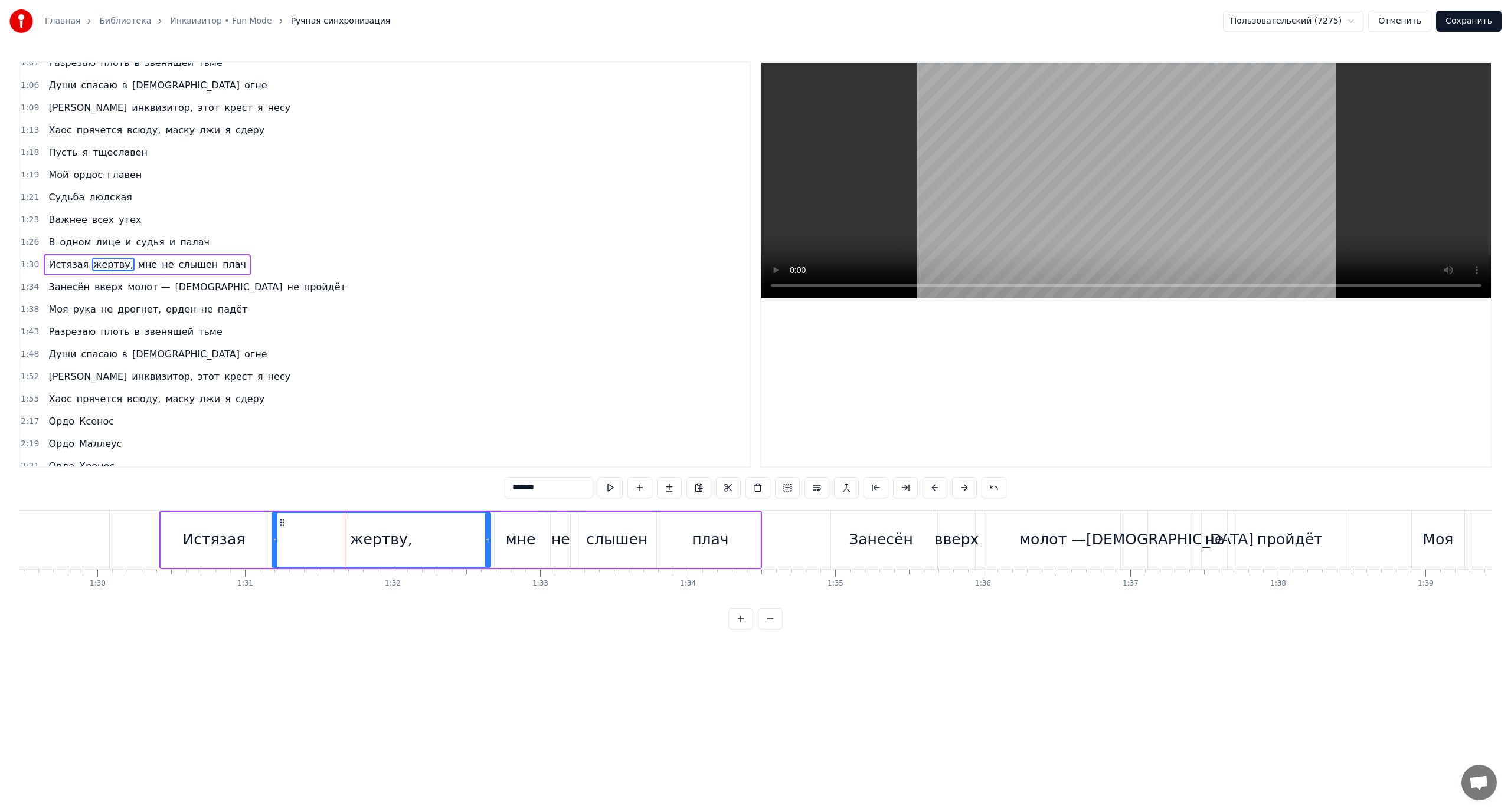
drag, startPoint x: 325, startPoint y: 540, endPoint x: 457, endPoint y: 537, distance: 132.0
click at [277, 542] on icon at bounding box center [275, 540] width 5 height 9
drag, startPoint x: 487, startPoint y: 537, endPoint x: 425, endPoint y: 538, distance: 62.0
click at [425, 538] on icon at bounding box center [425, 540] width 5 height 9
drag, startPoint x: 426, startPoint y: 539, endPoint x: 436, endPoint y: 542, distance: 10.4
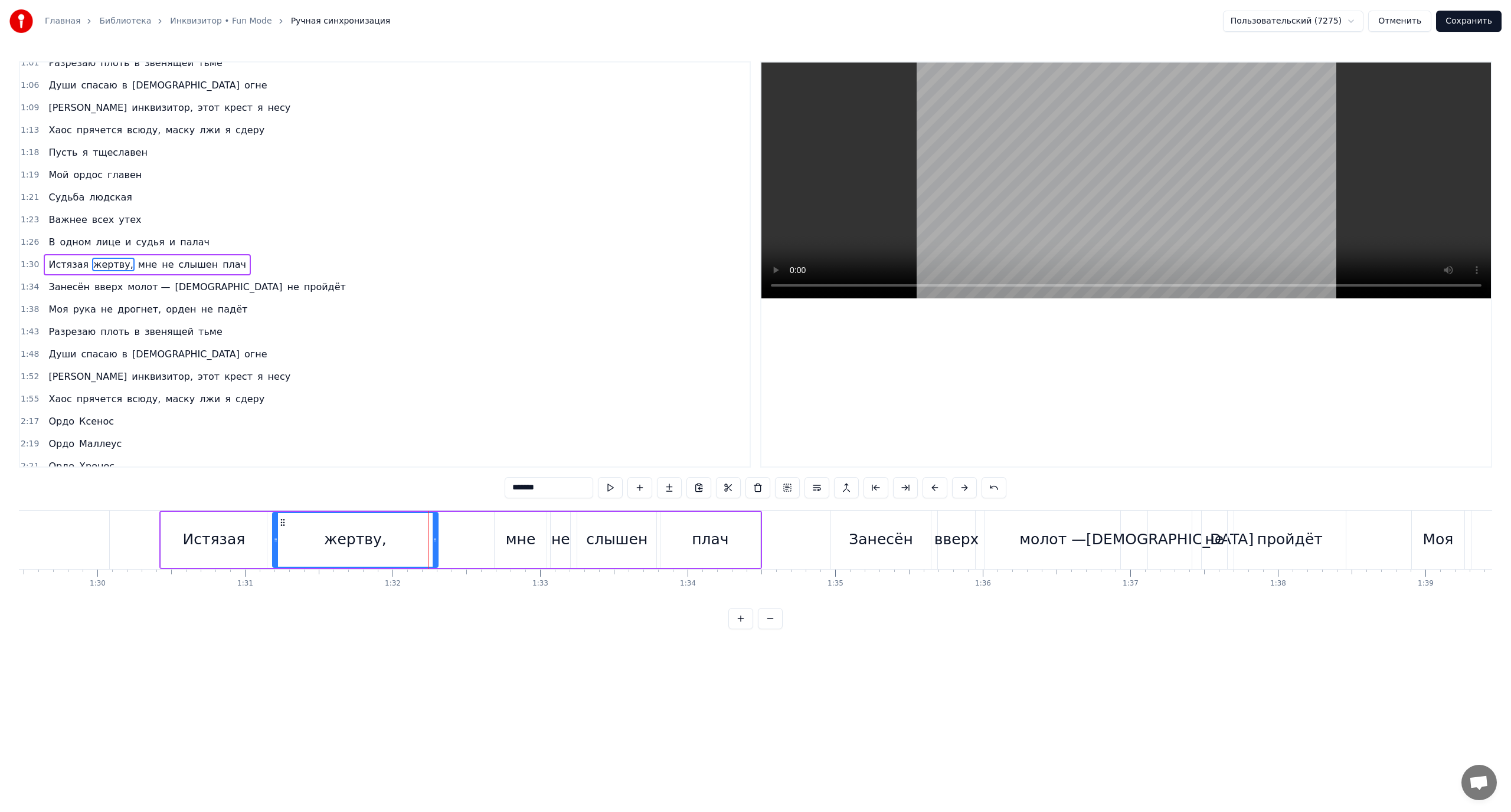
click at [436, 542] on icon at bounding box center [435, 540] width 5 height 9
drag, startPoint x: 274, startPoint y: 537, endPoint x: 288, endPoint y: 540, distance: 14.3
click at [288, 540] on icon at bounding box center [289, 540] width 5 height 9
click at [506, 538] on div "мне" at bounding box center [520, 540] width 52 height 56
drag, startPoint x: 497, startPoint y: 539, endPoint x: 445, endPoint y: 543, distance: 52.2
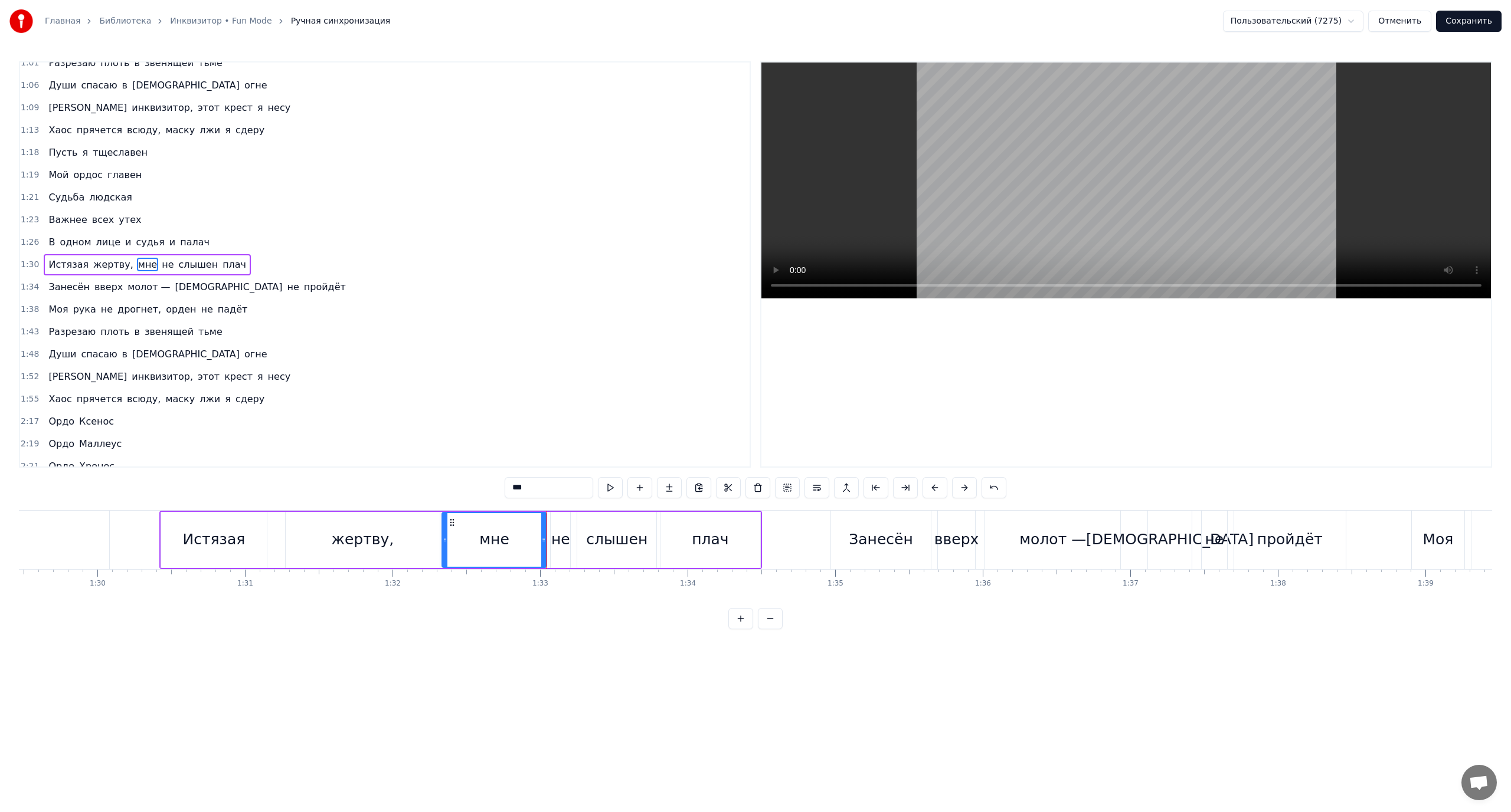
click at [445, 542] on icon at bounding box center [445, 540] width 5 height 9
drag, startPoint x: 544, startPoint y: 537, endPoint x: 494, endPoint y: 540, distance: 50.1
click at [494, 540] on icon at bounding box center [494, 540] width 5 height 9
click at [489, 541] on icon at bounding box center [489, 540] width 5 height 9
click at [563, 539] on div "не" at bounding box center [560, 540] width 19 height 23
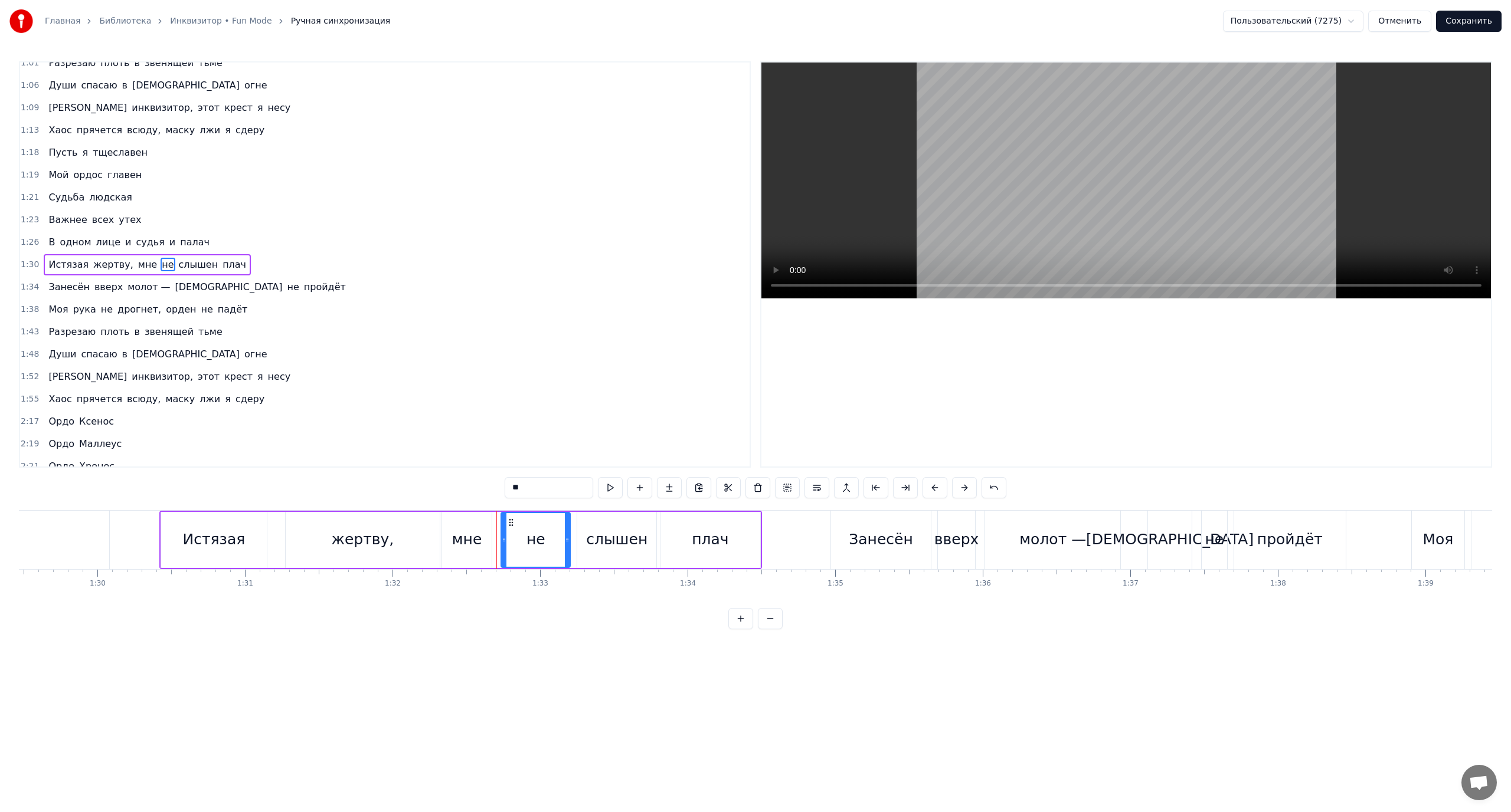
drag, startPoint x: 537, startPoint y: 542, endPoint x: 503, endPoint y: 543, distance: 34.0
click at [503, 543] on icon at bounding box center [504, 540] width 5 height 9
drag, startPoint x: 558, startPoint y: 542, endPoint x: 530, endPoint y: 544, distance: 28.1
click at [530, 544] on icon at bounding box center [529, 540] width 5 height 9
click at [523, 542] on icon at bounding box center [525, 540] width 5 height 9
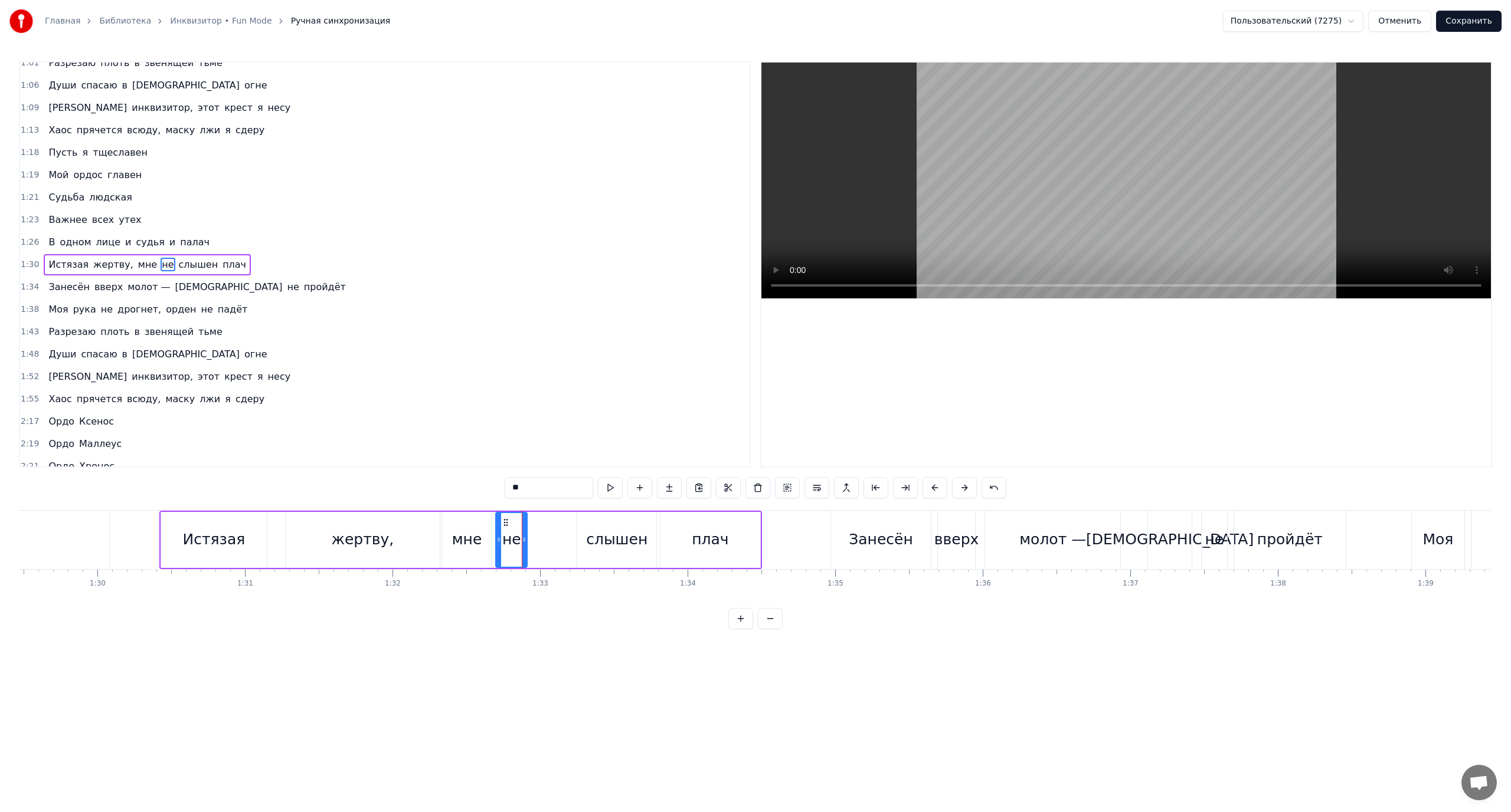
click at [498, 541] on circle at bounding box center [498, 541] width 1 height 1
click at [503, 540] on icon at bounding box center [503, 540] width 5 height 9
click at [622, 538] on div "слышен" at bounding box center [617, 540] width 62 height 23
drag, startPoint x: 581, startPoint y: 539, endPoint x: 535, endPoint y: 542, distance: 46.1
click at [535, 542] on icon at bounding box center [535, 540] width 5 height 9
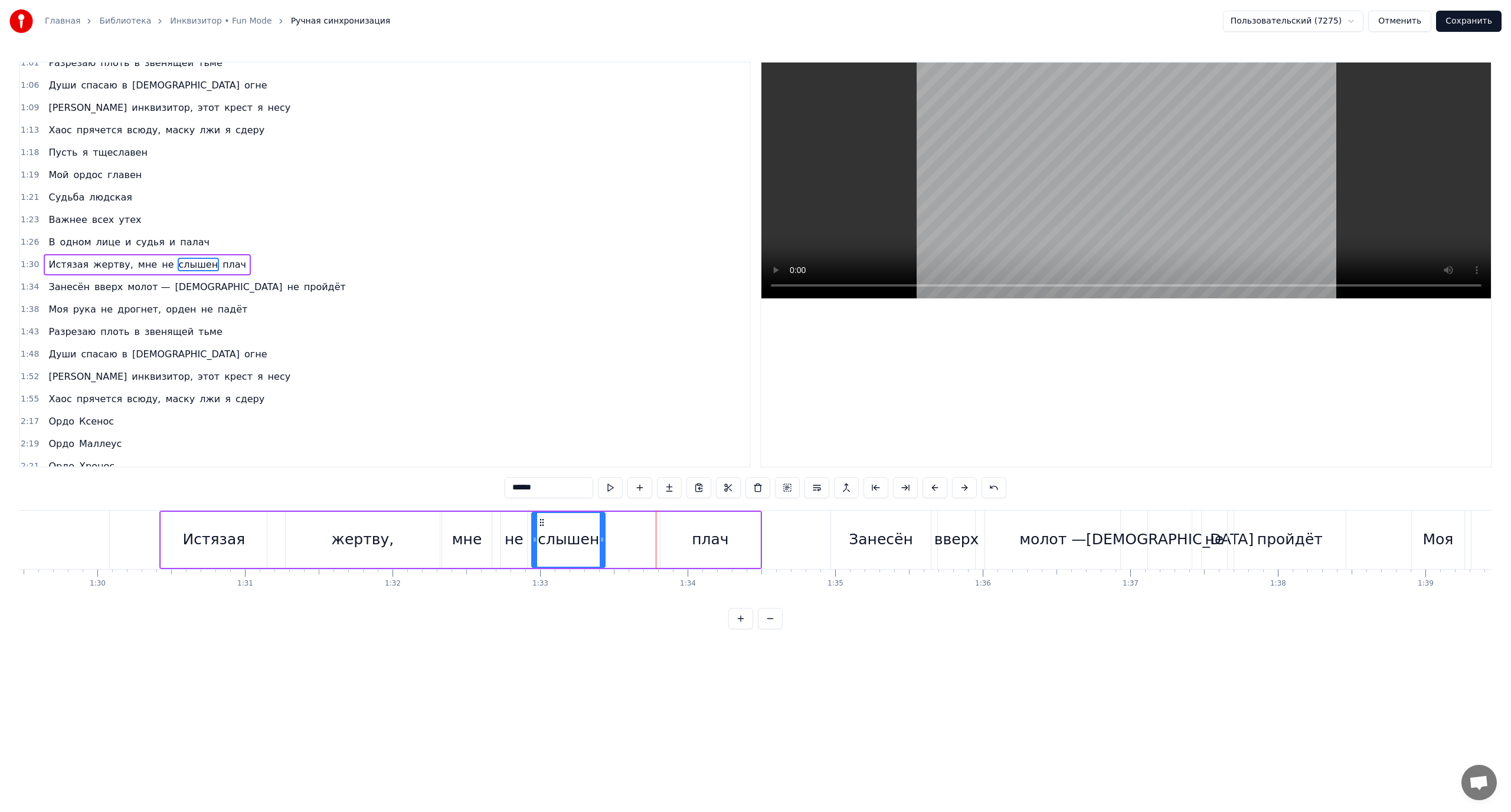
drag, startPoint x: 651, startPoint y: 538, endPoint x: 601, endPoint y: 542, distance: 50.2
click at [601, 542] on icon at bounding box center [602, 540] width 5 height 9
drag, startPoint x: 599, startPoint y: 542, endPoint x: 583, endPoint y: 543, distance: 16.0
click at [584, 543] on icon at bounding box center [586, 540] width 5 height 9
click at [675, 539] on div "плач" at bounding box center [710, 540] width 99 height 56
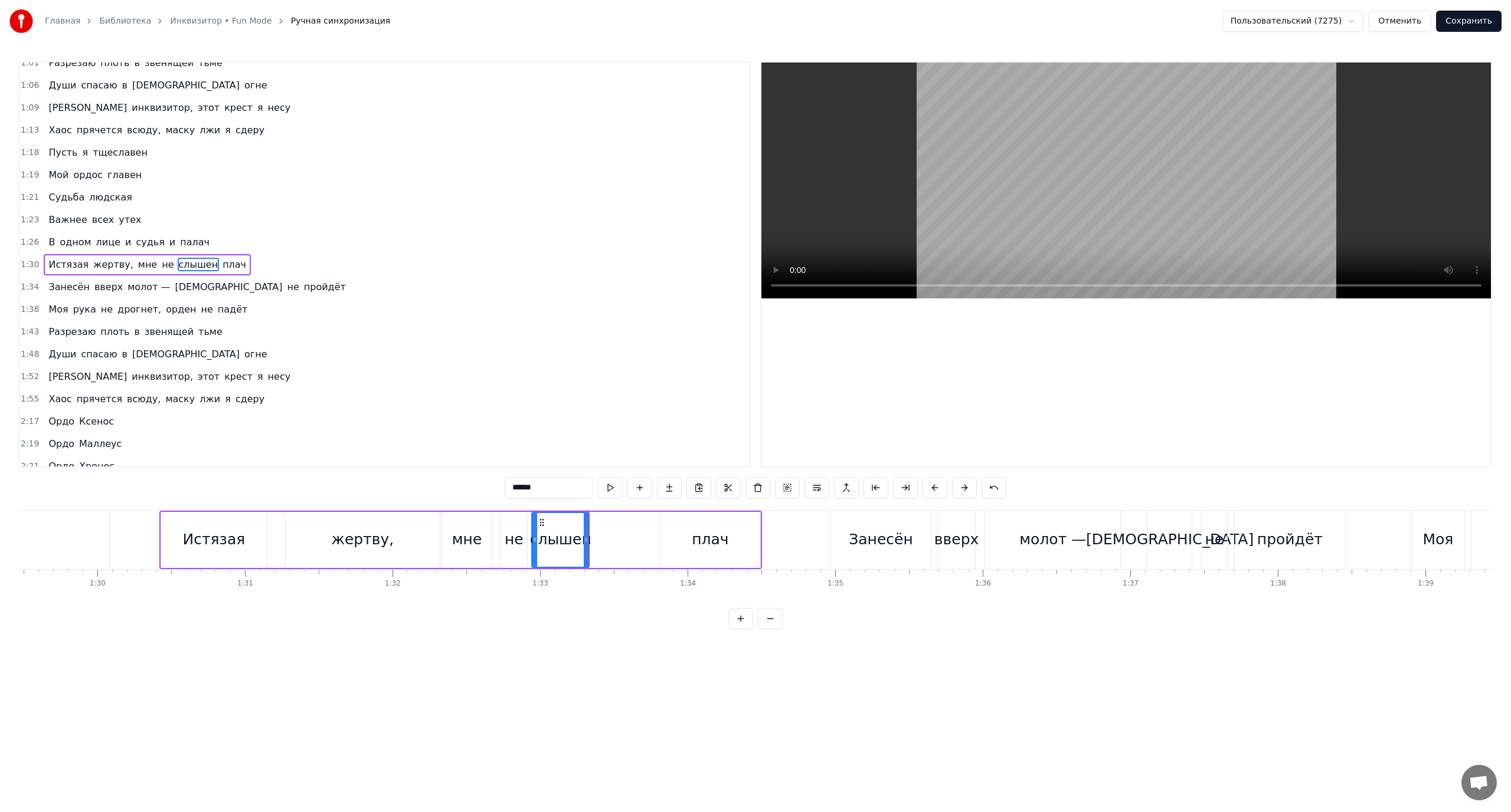
type input "****"
drag, startPoint x: 622, startPoint y: 543, endPoint x: 598, endPoint y: 543, distance: 24.0
click at [598, 543] on icon at bounding box center [600, 540] width 5 height 9
drag, startPoint x: 757, startPoint y: 538, endPoint x: 683, endPoint y: 540, distance: 74.0
click at [683, 540] on icon at bounding box center [683, 540] width 5 height 9
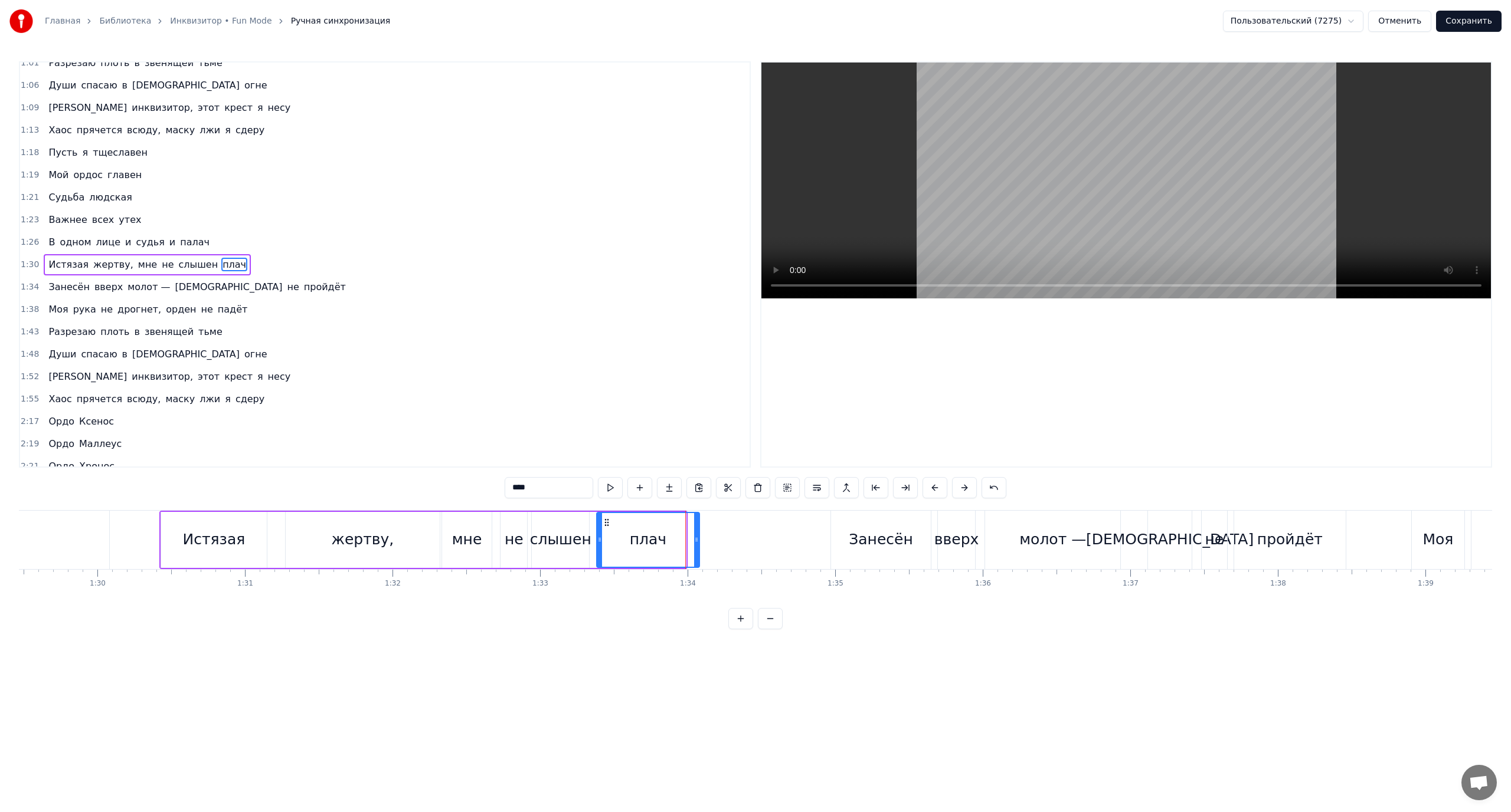
drag, startPoint x: 684, startPoint y: 537, endPoint x: 699, endPoint y: 539, distance: 15.1
click at [699, 539] on icon at bounding box center [696, 540] width 5 height 9
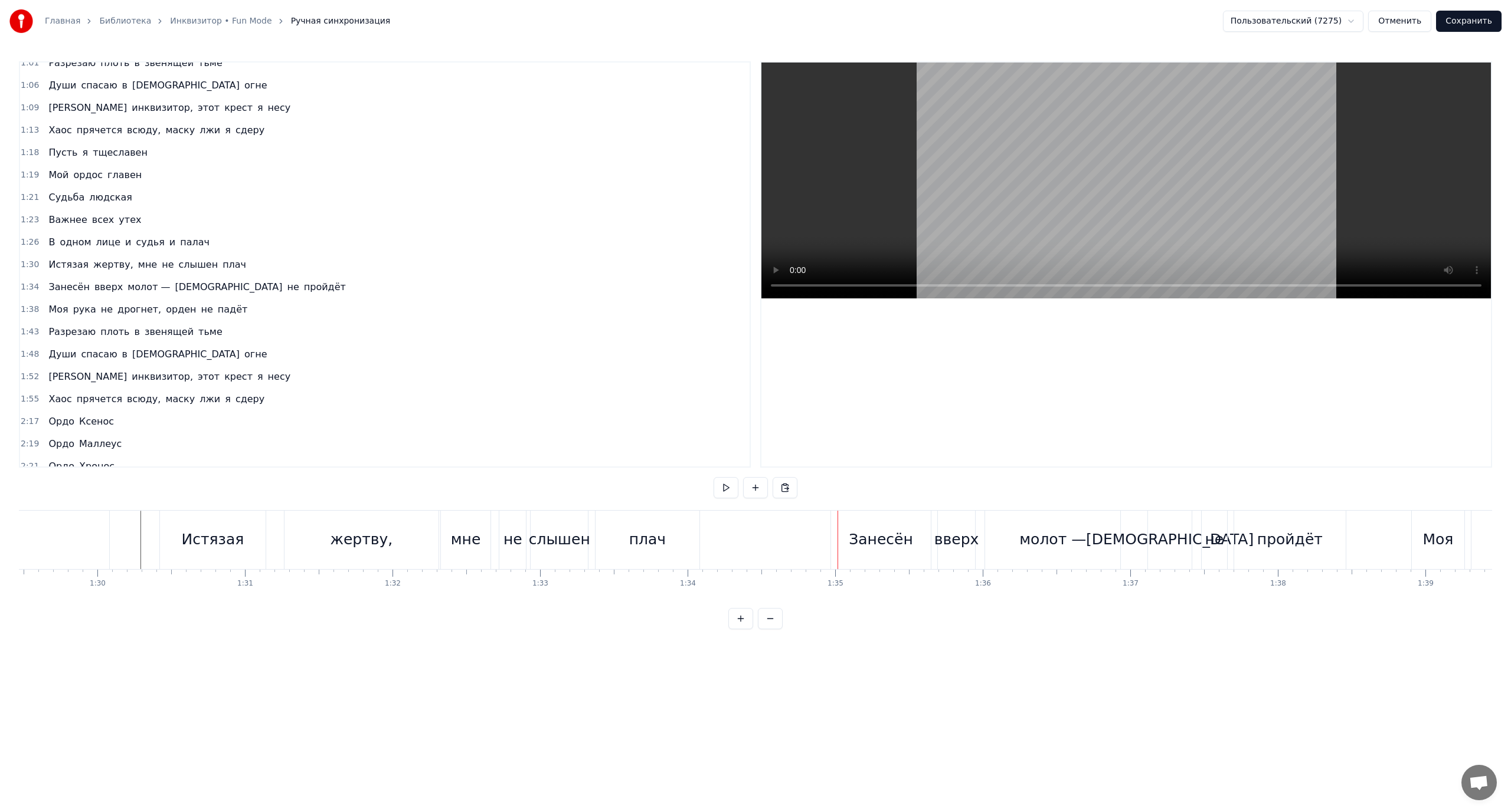
drag, startPoint x: 889, startPoint y: 552, endPoint x: 834, endPoint y: 549, distance: 55.1
click at [889, 552] on div "Занесён" at bounding box center [880, 540] width 99 height 58
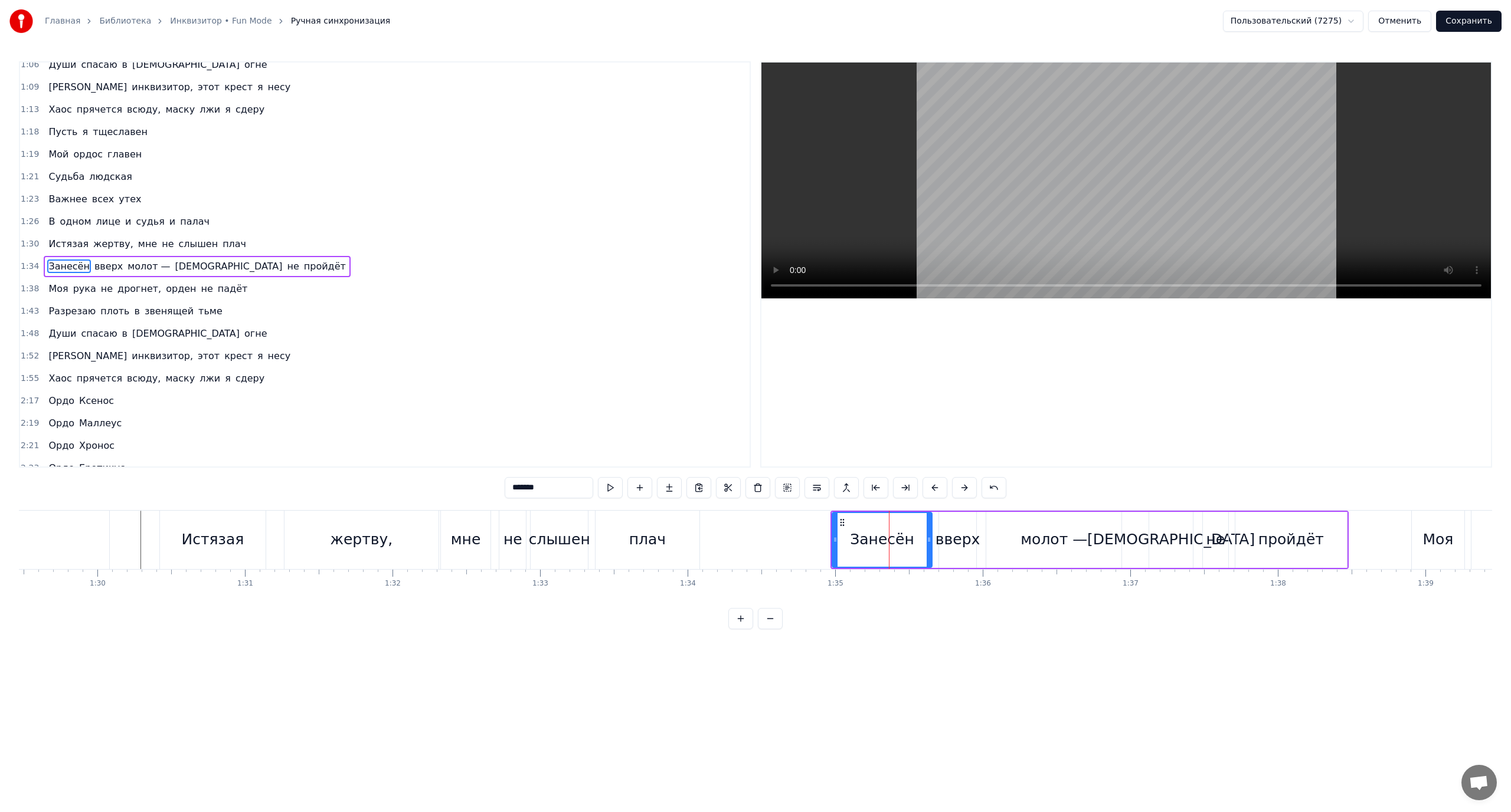
scroll to position [212, 0]
drag, startPoint x: 833, startPoint y: 542, endPoint x: 757, endPoint y: 543, distance: 76.0
click at [757, 543] on icon at bounding box center [759, 540] width 5 height 9
drag, startPoint x: 926, startPoint y: 537, endPoint x: 867, endPoint y: 542, distance: 59.2
click at [867, 542] on icon at bounding box center [868, 540] width 5 height 9
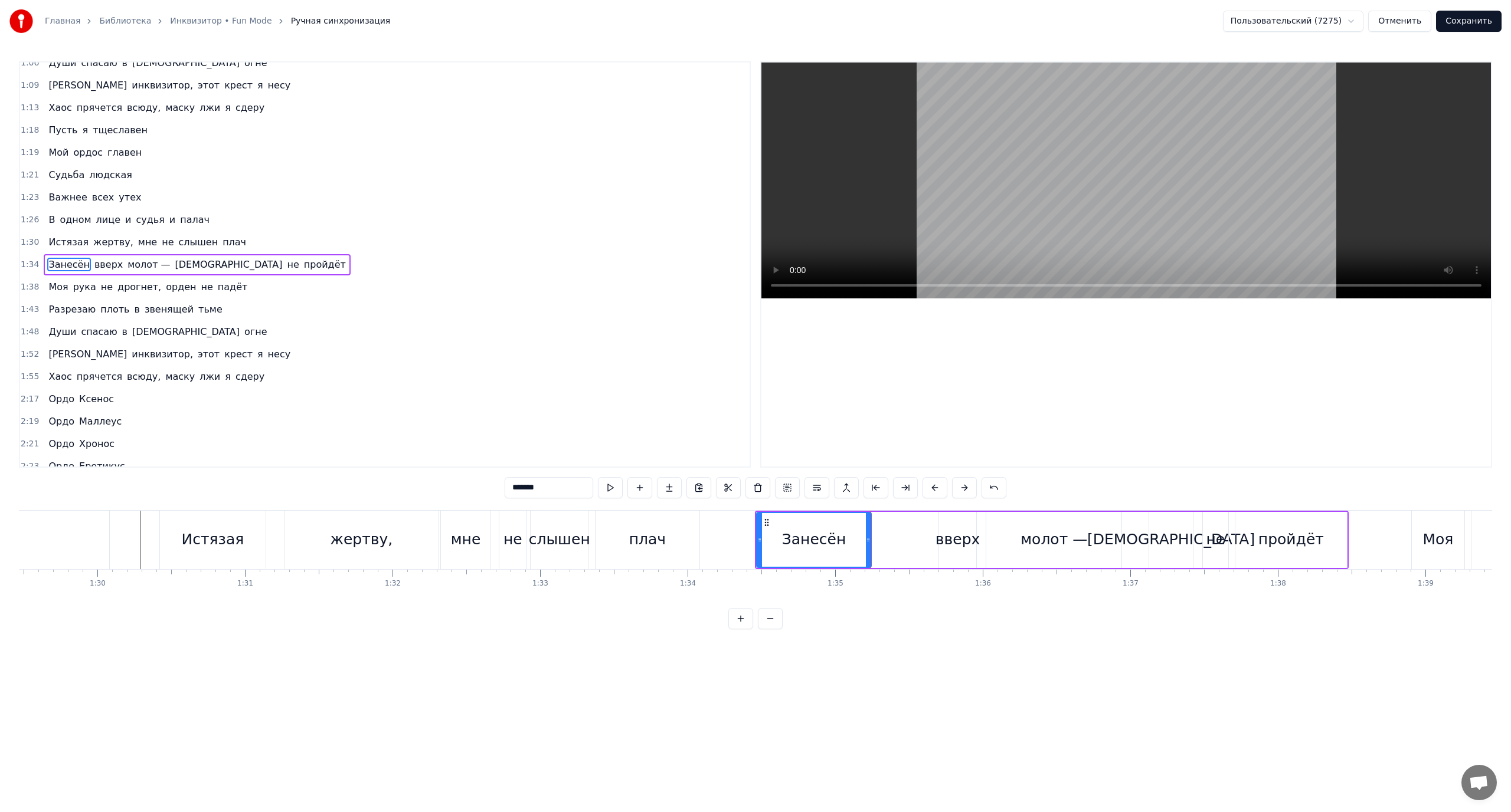
click at [951, 541] on div "вверх" at bounding box center [957, 540] width 45 height 23
drag, startPoint x: 942, startPoint y: 542, endPoint x: 916, endPoint y: 545, distance: 26.2
click at [878, 549] on div at bounding box center [875, 540] width 5 height 54
drag, startPoint x: 973, startPoint y: 542, endPoint x: 903, endPoint y: 547, distance: 70.2
click at [903, 547] on div at bounding box center [903, 540] width 5 height 54
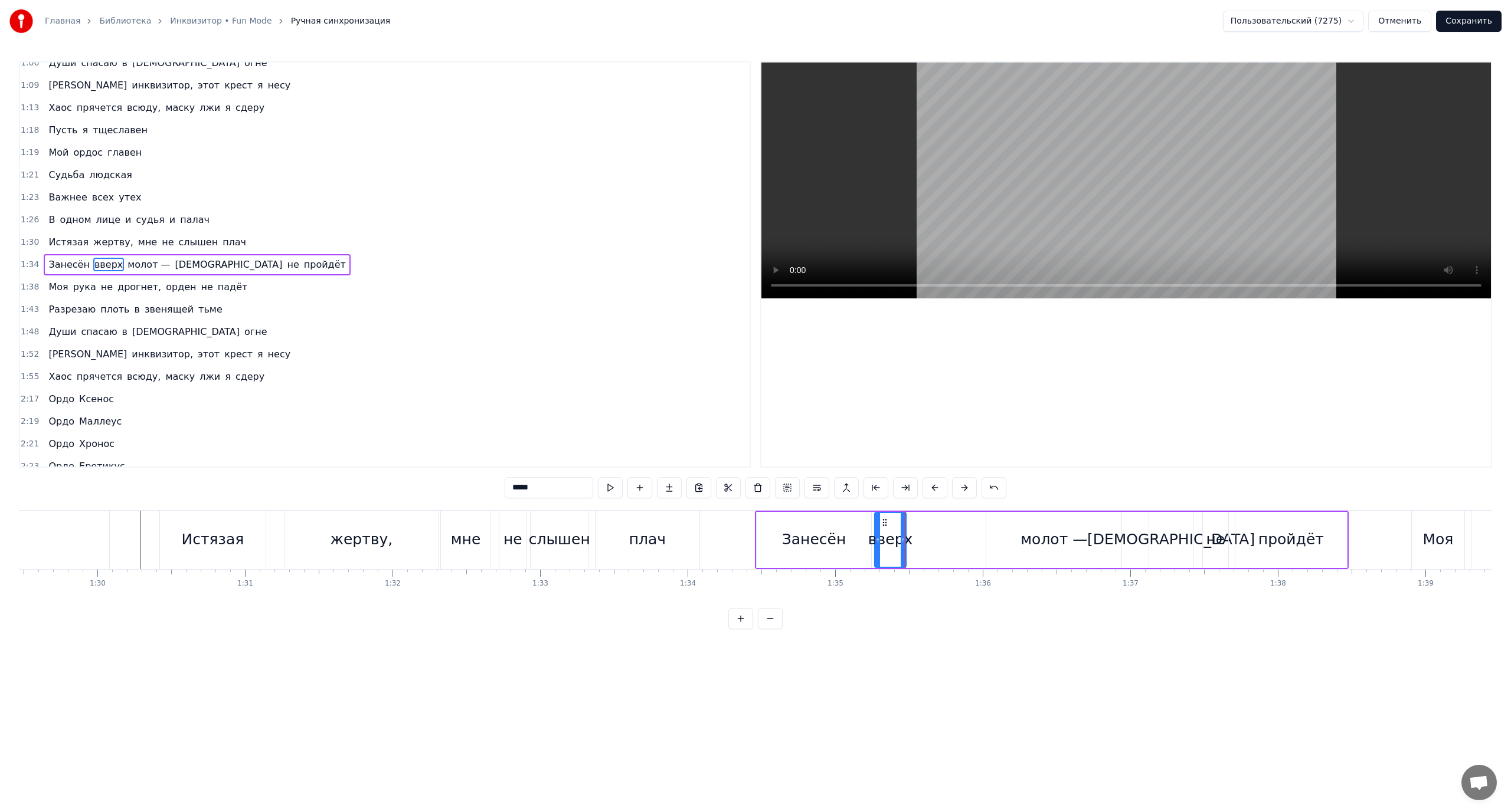
drag, startPoint x: 1026, startPoint y: 545, endPoint x: 999, endPoint y: 543, distance: 27.1
click at [1020, 546] on div "молот —" at bounding box center [1054, 540] width 135 height 56
type input "*******"
drag, startPoint x: 987, startPoint y: 540, endPoint x: 913, endPoint y: 544, distance: 74.1
click at [913, 544] on icon at bounding box center [916, 540] width 5 height 9
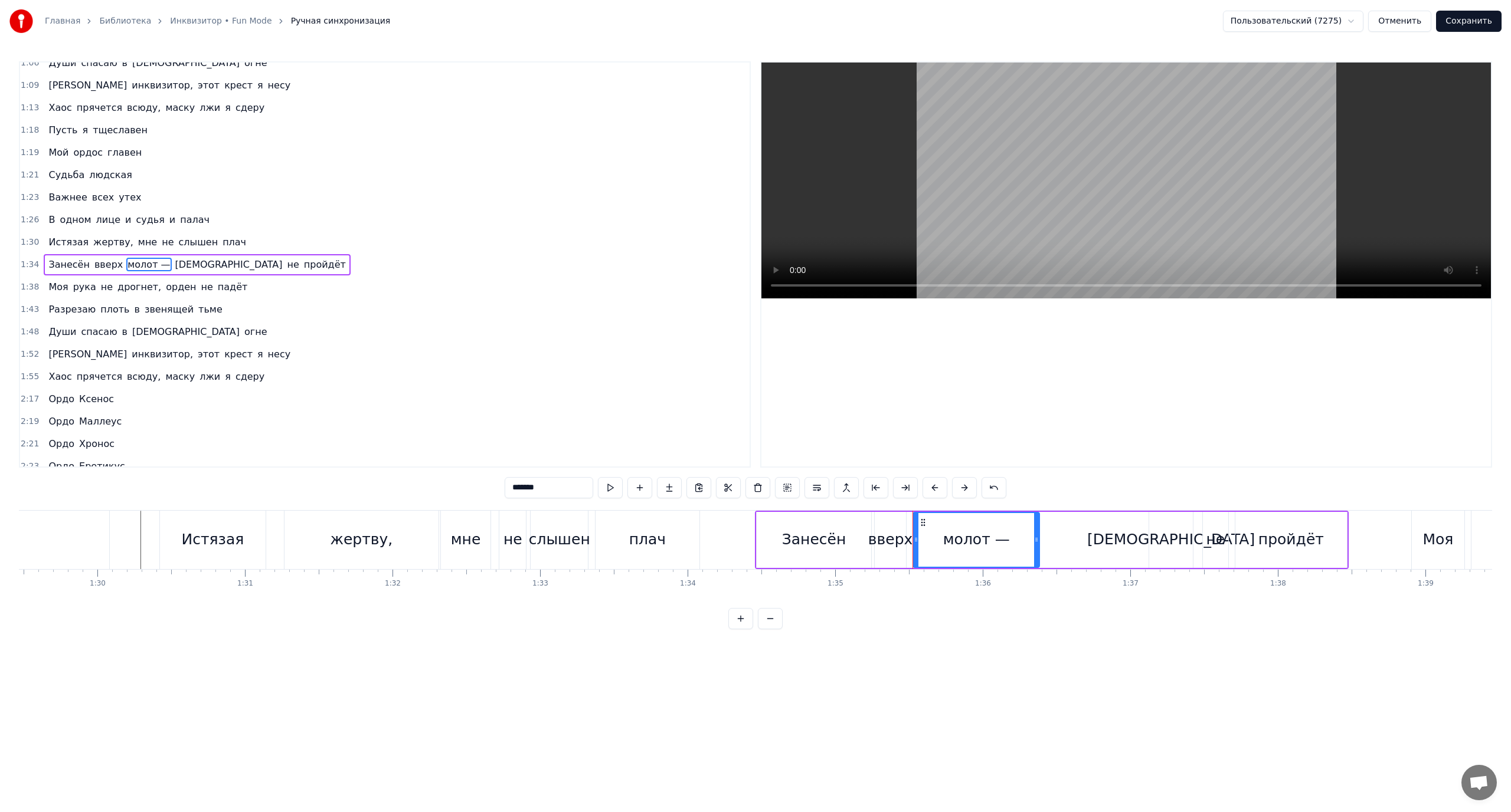
drag, startPoint x: 1052, startPoint y: 542, endPoint x: 1034, endPoint y: 544, distance: 18.1
click at [1034, 544] on div at bounding box center [1036, 540] width 5 height 54
click at [1043, 538] on icon at bounding box center [1042, 540] width 5 height 9
click at [1112, 547] on div "Занесён вверх молот — ересь не пройдёт" at bounding box center [1052, 540] width 594 height 58
click at [1178, 545] on div "[DEMOGRAPHIC_DATA]" at bounding box center [1171, 540] width 168 height 23
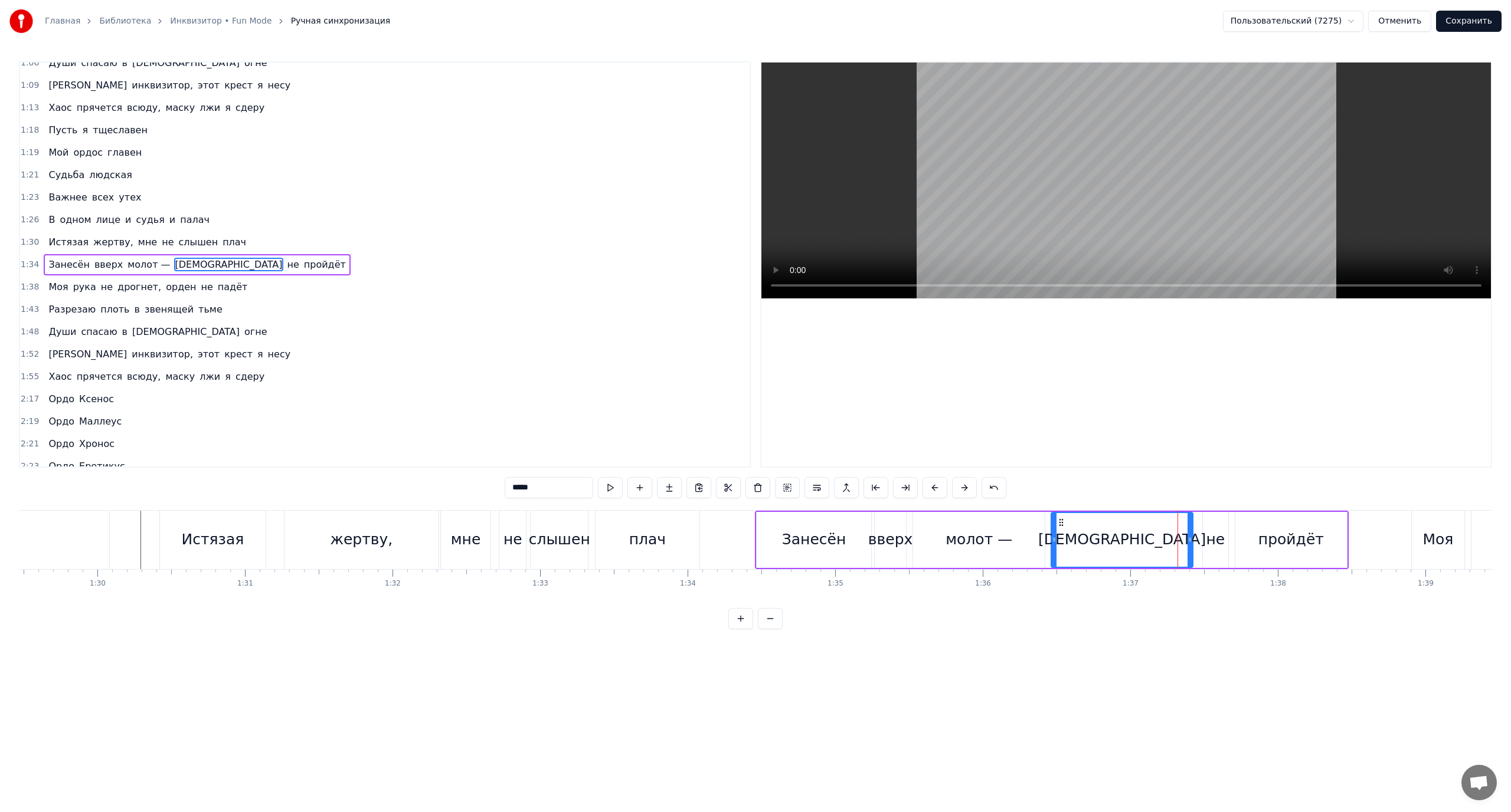
drag, startPoint x: 1152, startPoint y: 540, endPoint x: 1054, endPoint y: 544, distance: 98.1
click at [1054, 544] on div at bounding box center [1054, 540] width 5 height 54
drag, startPoint x: 1189, startPoint y: 541, endPoint x: 1113, endPoint y: 543, distance: 76.0
click at [1113, 543] on icon at bounding box center [1115, 540] width 5 height 9
drag, startPoint x: 1115, startPoint y: 539, endPoint x: 1178, endPoint y: 542, distance: 63.1
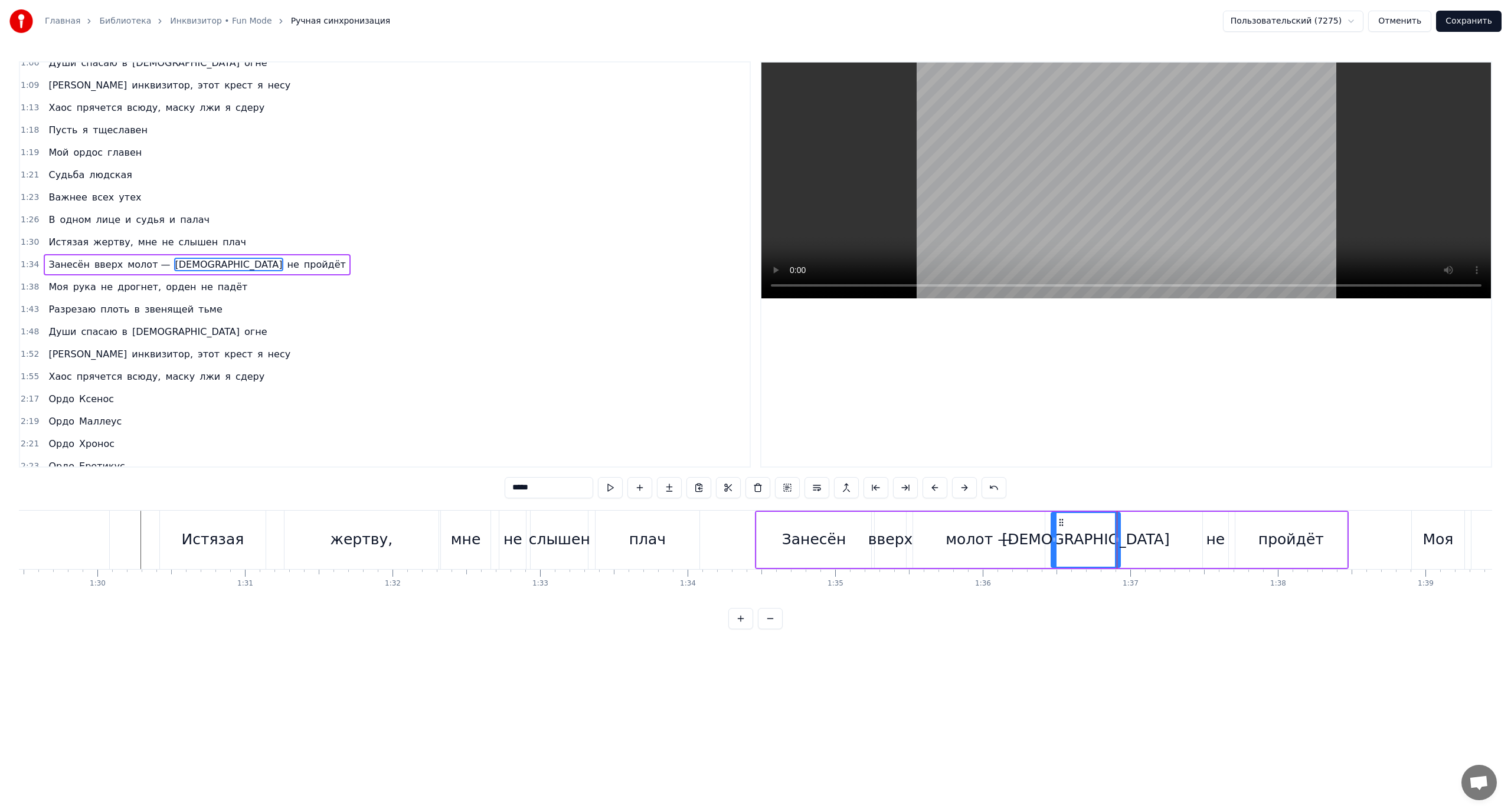
click at [1119, 540] on icon at bounding box center [1117, 540] width 5 height 9
click at [1213, 542] on div "не" at bounding box center [1215, 540] width 19 height 23
drag, startPoint x: 1203, startPoint y: 539, endPoint x: 1133, endPoint y: 540, distance: 70.0
click at [1133, 540] on icon at bounding box center [1135, 540] width 5 height 9
drag, startPoint x: 1226, startPoint y: 540, endPoint x: 1161, endPoint y: 541, distance: 65.0
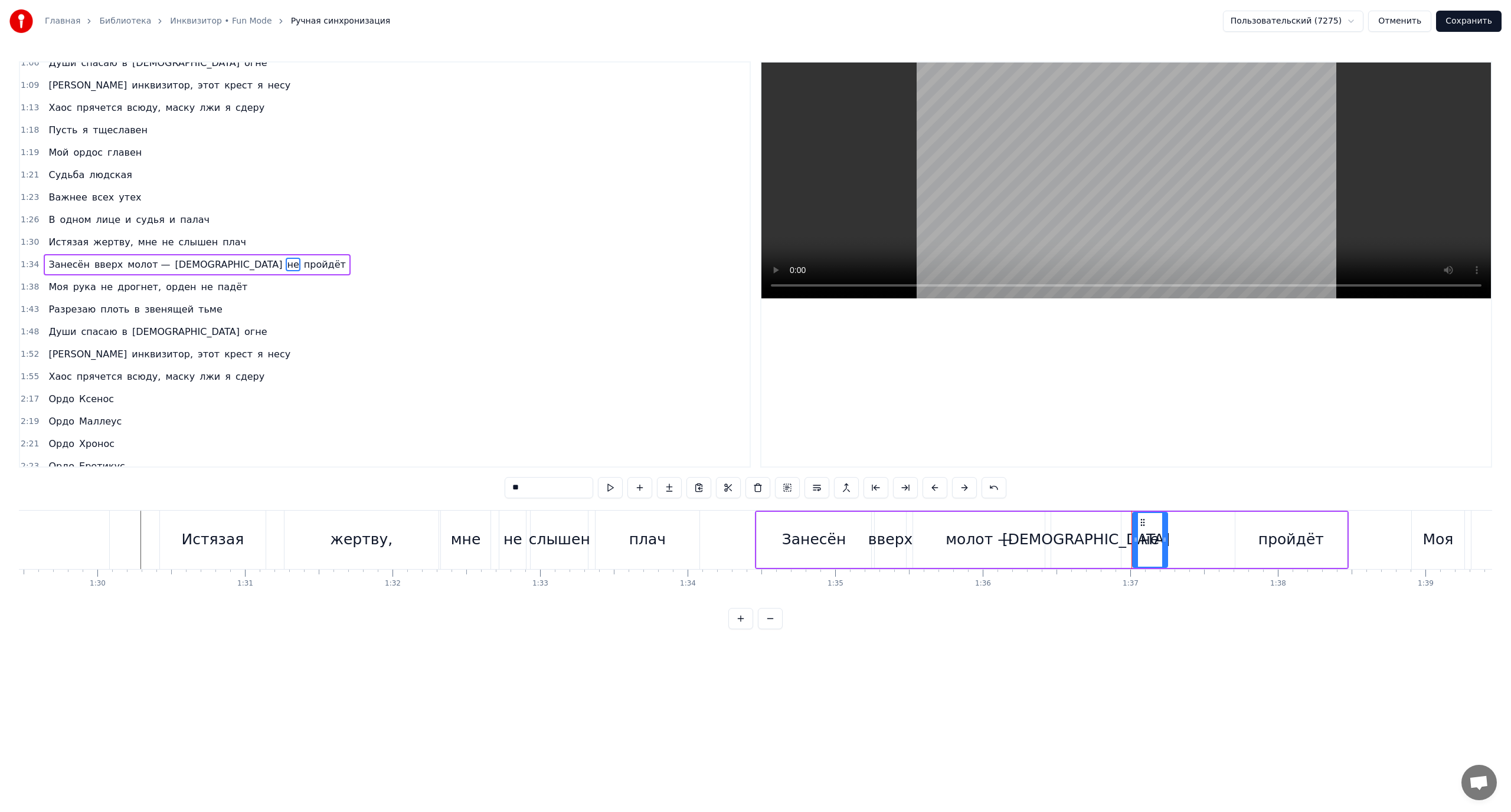
click at [1164, 541] on icon at bounding box center [1165, 540] width 5 height 9
click at [1271, 540] on div "пройдёт" at bounding box center [1291, 540] width 65 height 23
type input "*******"
drag, startPoint x: 1231, startPoint y: 539, endPoint x: 1172, endPoint y: 541, distance: 59.0
click at [1172, 541] on icon at bounding box center [1172, 540] width 5 height 9
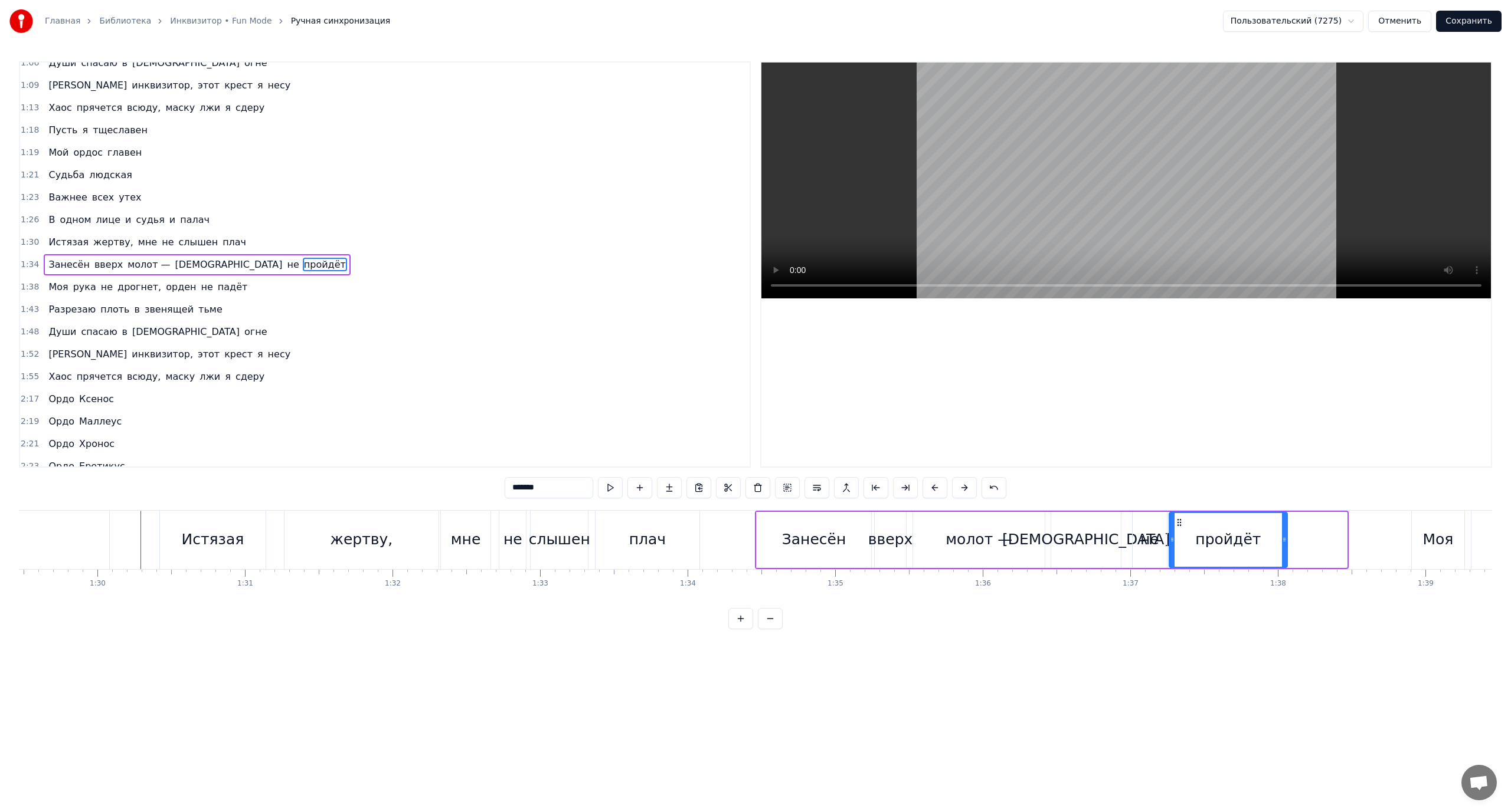
drag, startPoint x: 1338, startPoint y: 539, endPoint x: 1282, endPoint y: 541, distance: 56.0
click at [1282, 541] on icon at bounding box center [1284, 540] width 5 height 9
drag, startPoint x: 1282, startPoint y: 539, endPoint x: 1298, endPoint y: 541, distance: 16.1
click at [1298, 541] on icon at bounding box center [1295, 540] width 5 height 9
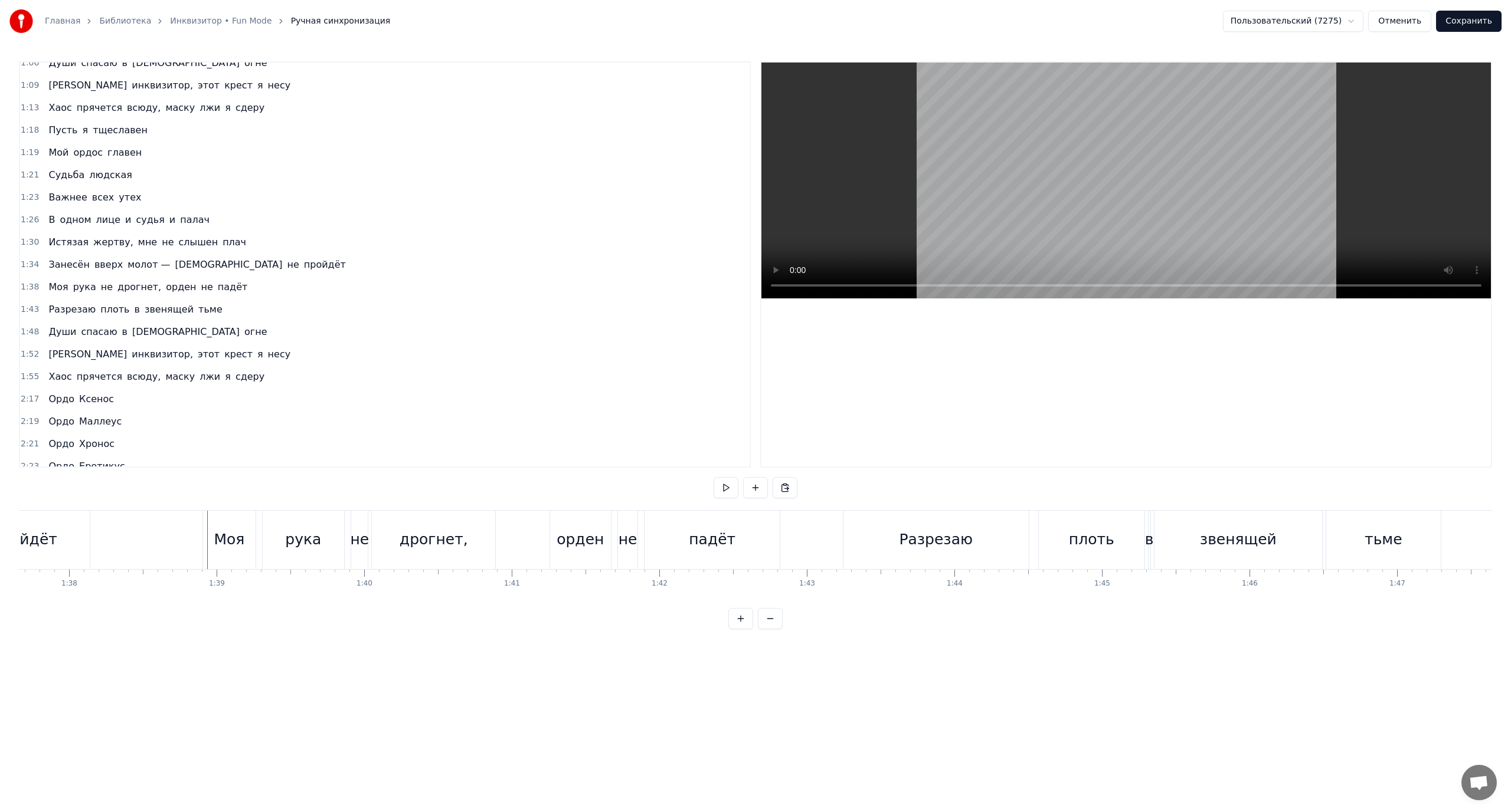
scroll to position [0, 14398]
click at [251, 531] on div "Моя" at bounding box center [241, 540] width 30 height 23
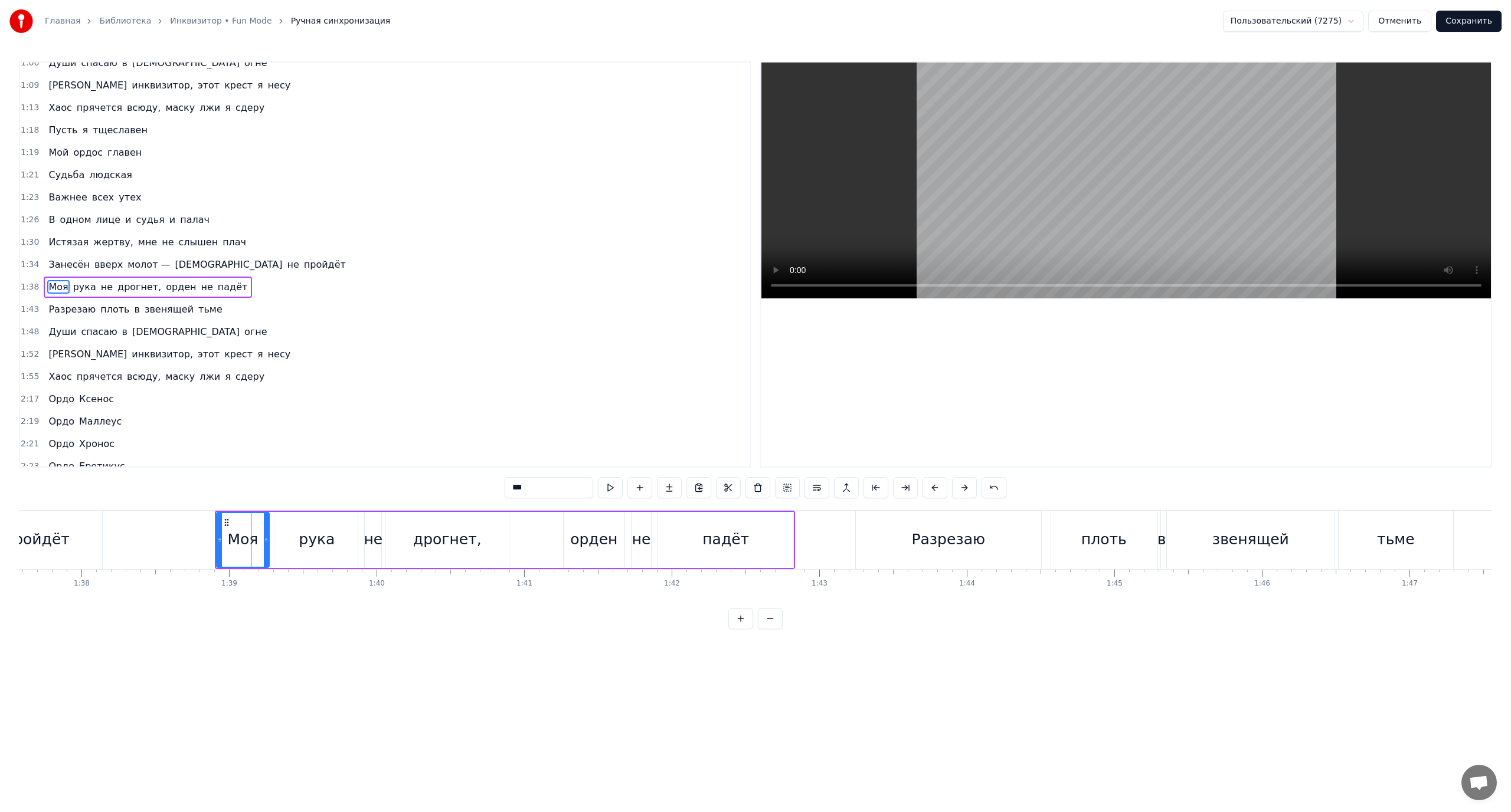
scroll to position [234, 0]
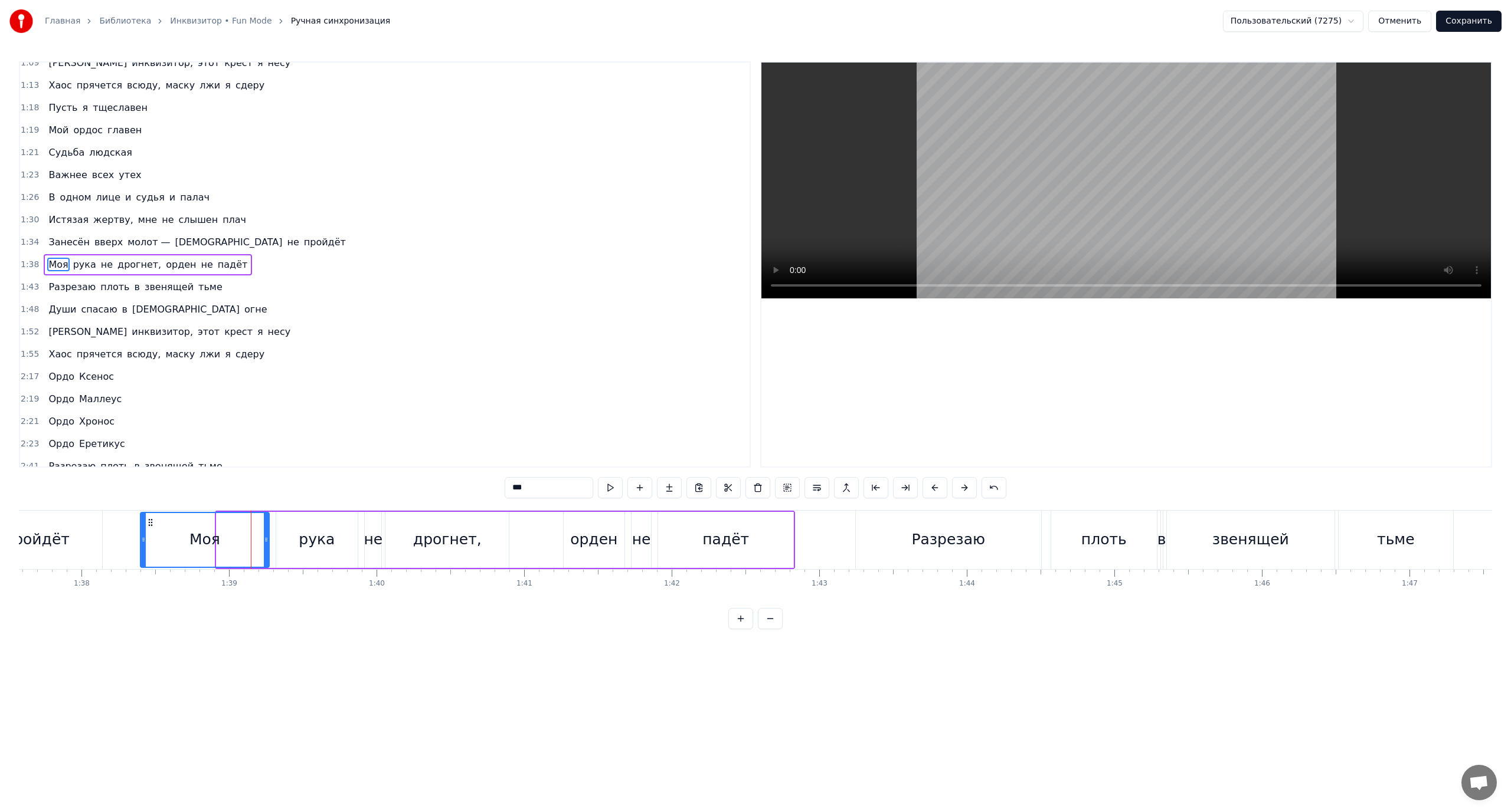
drag, startPoint x: 219, startPoint y: 539, endPoint x: 144, endPoint y: 540, distance: 75.0
click at [144, 540] on icon at bounding box center [144, 540] width 5 height 9
drag, startPoint x: 267, startPoint y: 537, endPoint x: 211, endPoint y: 540, distance: 56.1
click at [211, 540] on icon at bounding box center [210, 540] width 5 height 9
click at [197, 542] on icon at bounding box center [200, 540] width 5 height 9
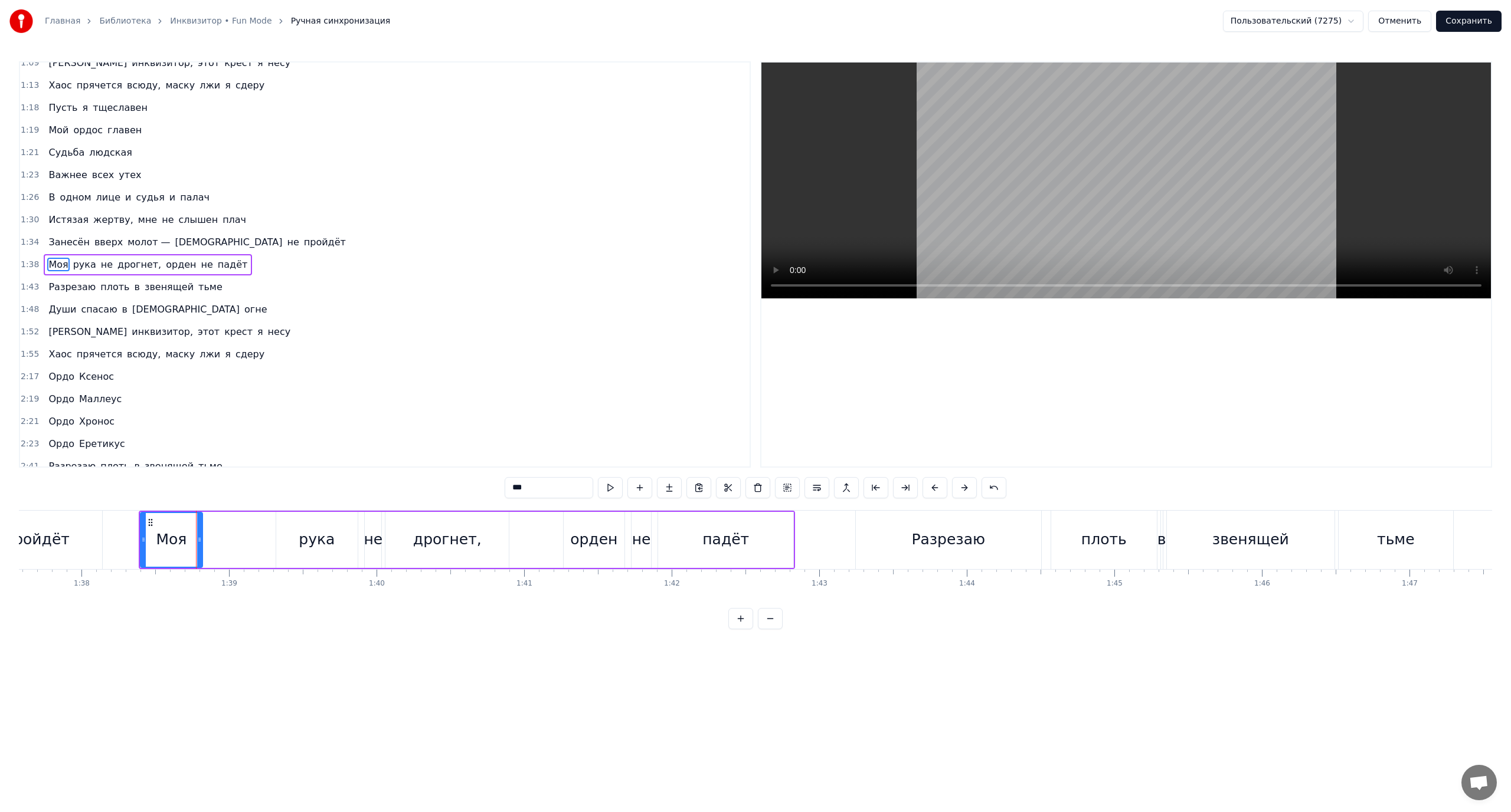
drag, startPoint x: 301, startPoint y: 524, endPoint x: 285, endPoint y: 529, distance: 16.8
click at [300, 525] on div "рука" at bounding box center [317, 540] width 82 height 56
drag, startPoint x: 279, startPoint y: 535, endPoint x: 206, endPoint y: 546, distance: 73.8
click at [206, 546] on div at bounding box center [205, 540] width 5 height 54
drag, startPoint x: 355, startPoint y: 537, endPoint x: 250, endPoint y: 543, distance: 105.2
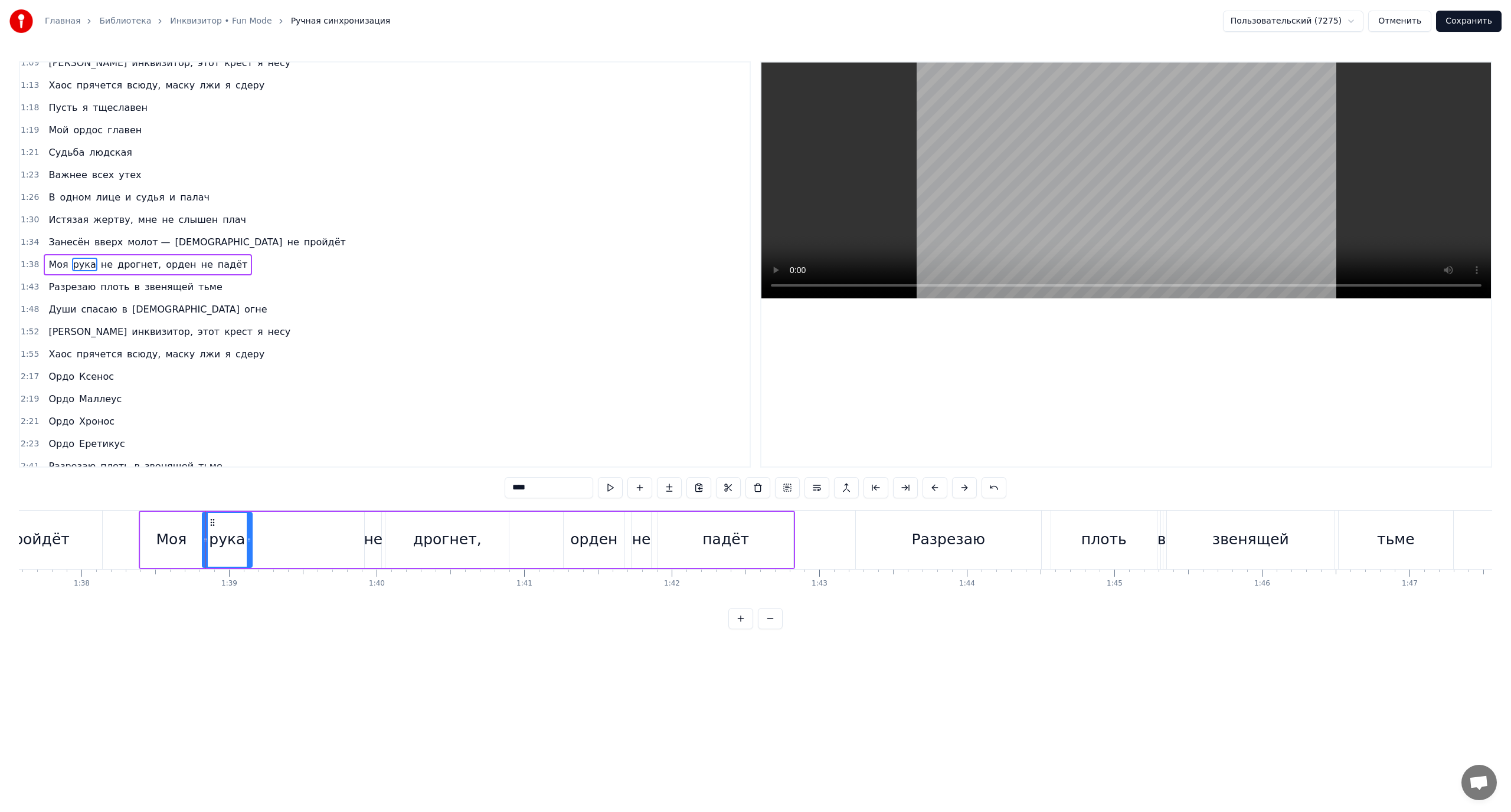
click at [250, 543] on icon at bounding box center [249, 540] width 5 height 9
drag, startPoint x: 251, startPoint y: 540, endPoint x: 263, endPoint y: 546, distance: 13.4
click at [263, 546] on div at bounding box center [263, 540] width 5 height 54
click at [370, 537] on div "не" at bounding box center [373, 540] width 19 height 23
drag, startPoint x: 370, startPoint y: 538, endPoint x: 277, endPoint y: 548, distance: 93.5
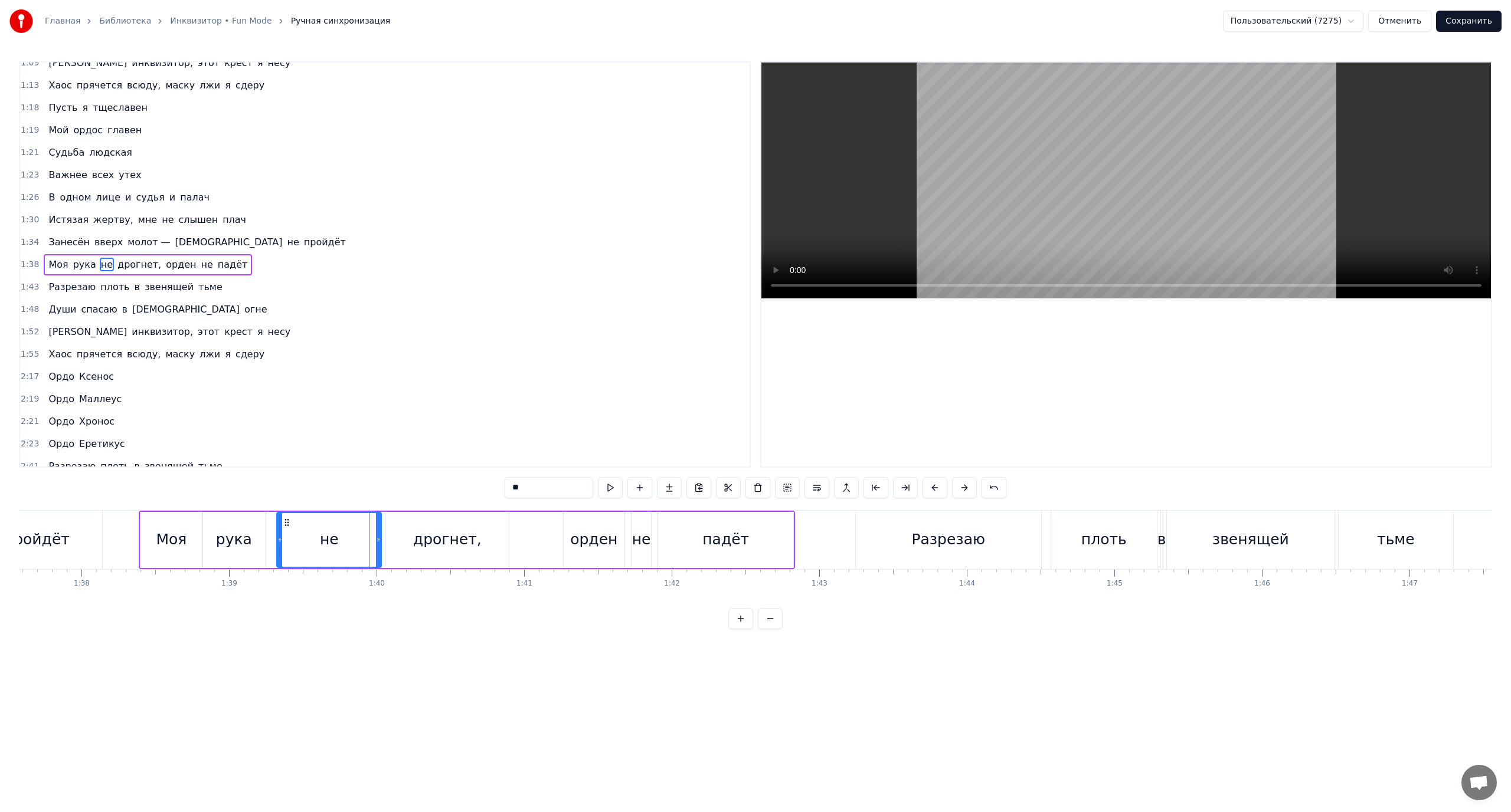
click at [277, 548] on div at bounding box center [279, 540] width 5 height 54
drag, startPoint x: 377, startPoint y: 538, endPoint x: 294, endPoint y: 550, distance: 83.9
click at [294, 550] on div at bounding box center [296, 540] width 5 height 54
drag, startPoint x: 296, startPoint y: 539, endPoint x: 317, endPoint y: 545, distance: 21.8
click at [317, 545] on div at bounding box center [315, 540] width 5 height 54
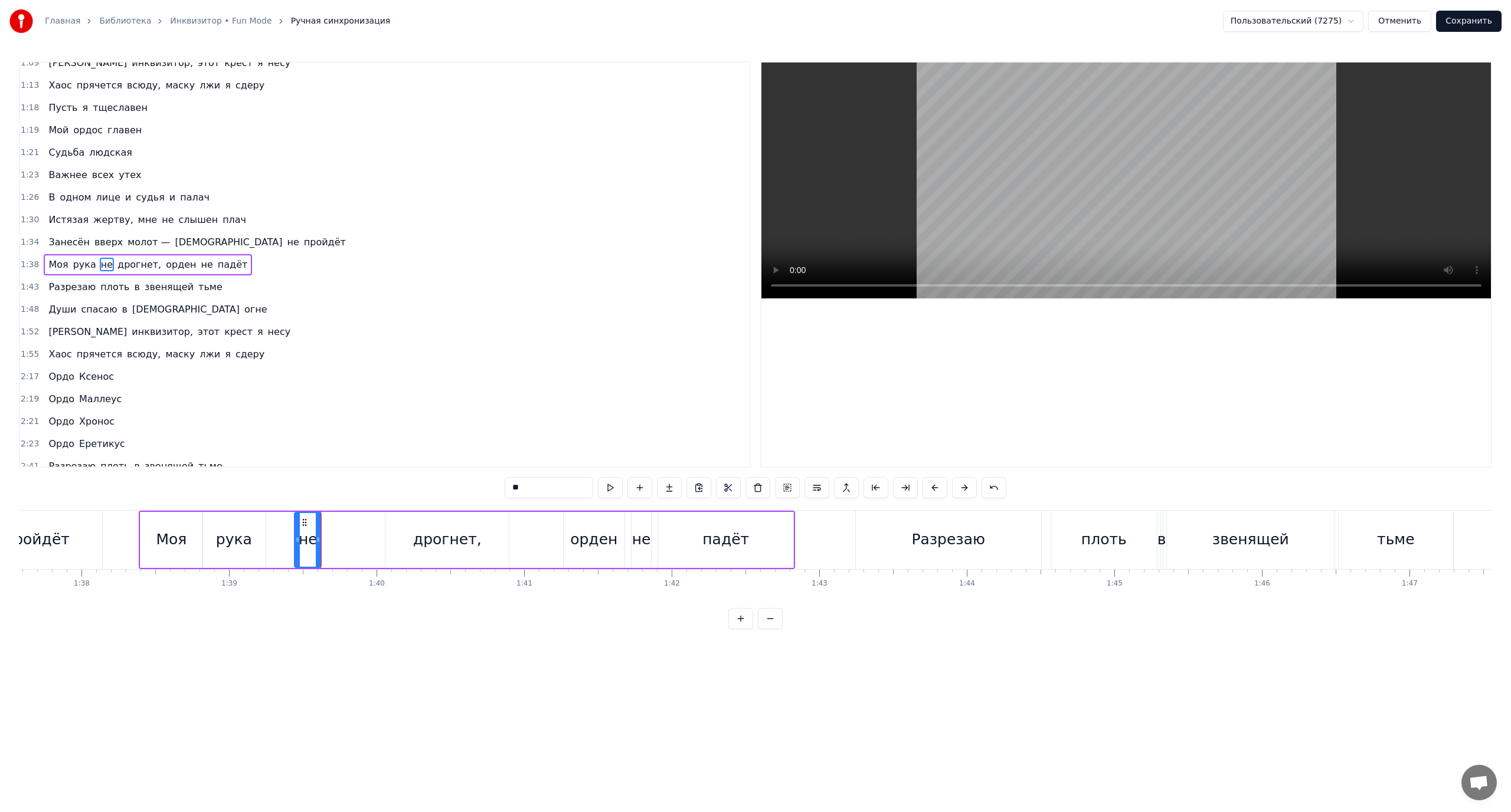
drag, startPoint x: 280, startPoint y: 537, endPoint x: 293, endPoint y: 542, distance: 13.9
click at [295, 542] on icon at bounding box center [298, 540] width 5 height 9
click at [258, 538] on div "рука" at bounding box center [235, 540] width 64 height 56
type input "****"
drag, startPoint x: 263, startPoint y: 538, endPoint x: 283, endPoint y: 544, distance: 20.9
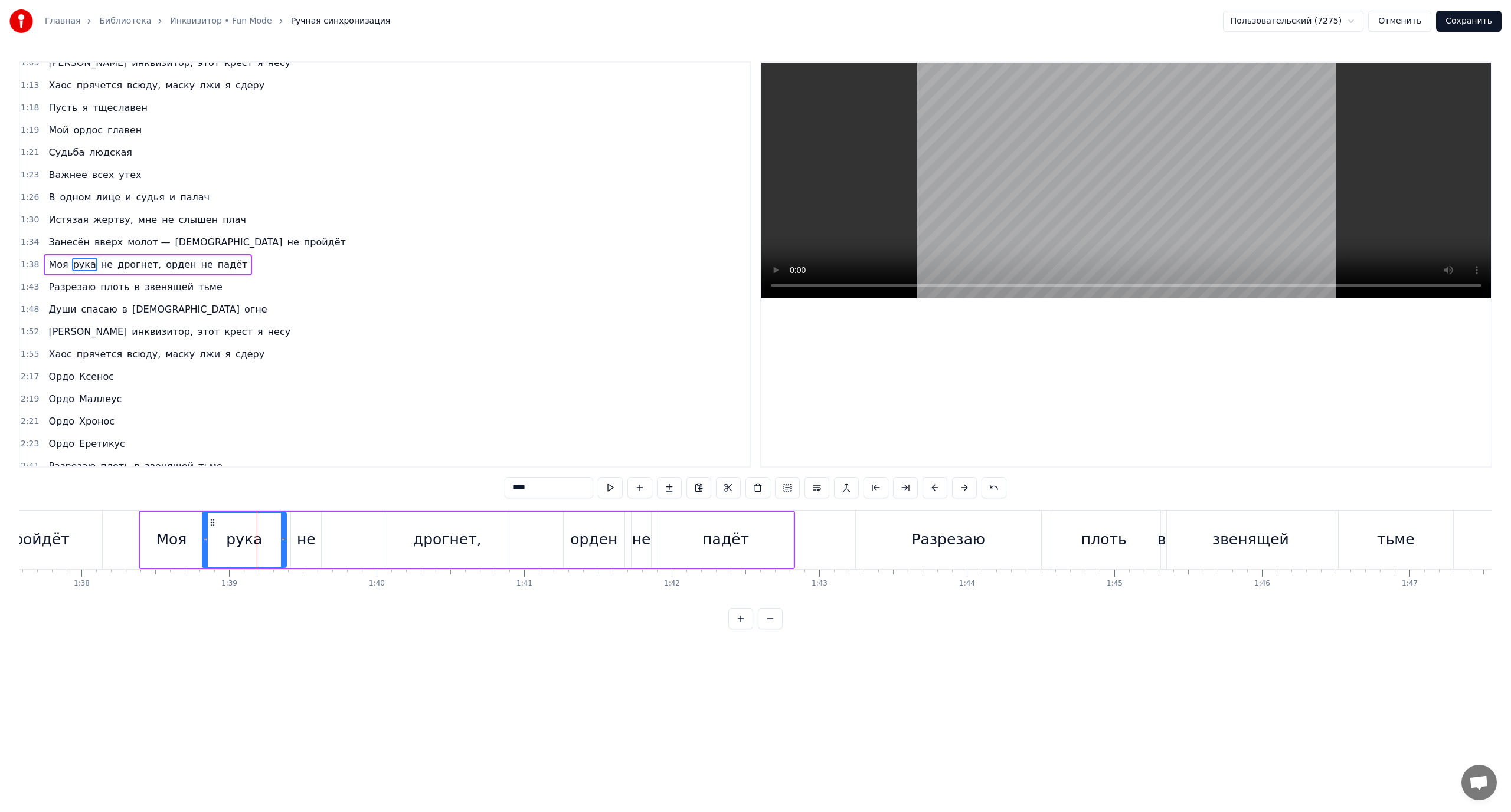
click at [283, 544] on icon at bounding box center [283, 540] width 5 height 9
click at [346, 538] on div "Моя рука не дрогнет, орден не падёт" at bounding box center [467, 540] width 656 height 58
click at [425, 534] on div "дрогнет," at bounding box center [447, 540] width 68 height 23
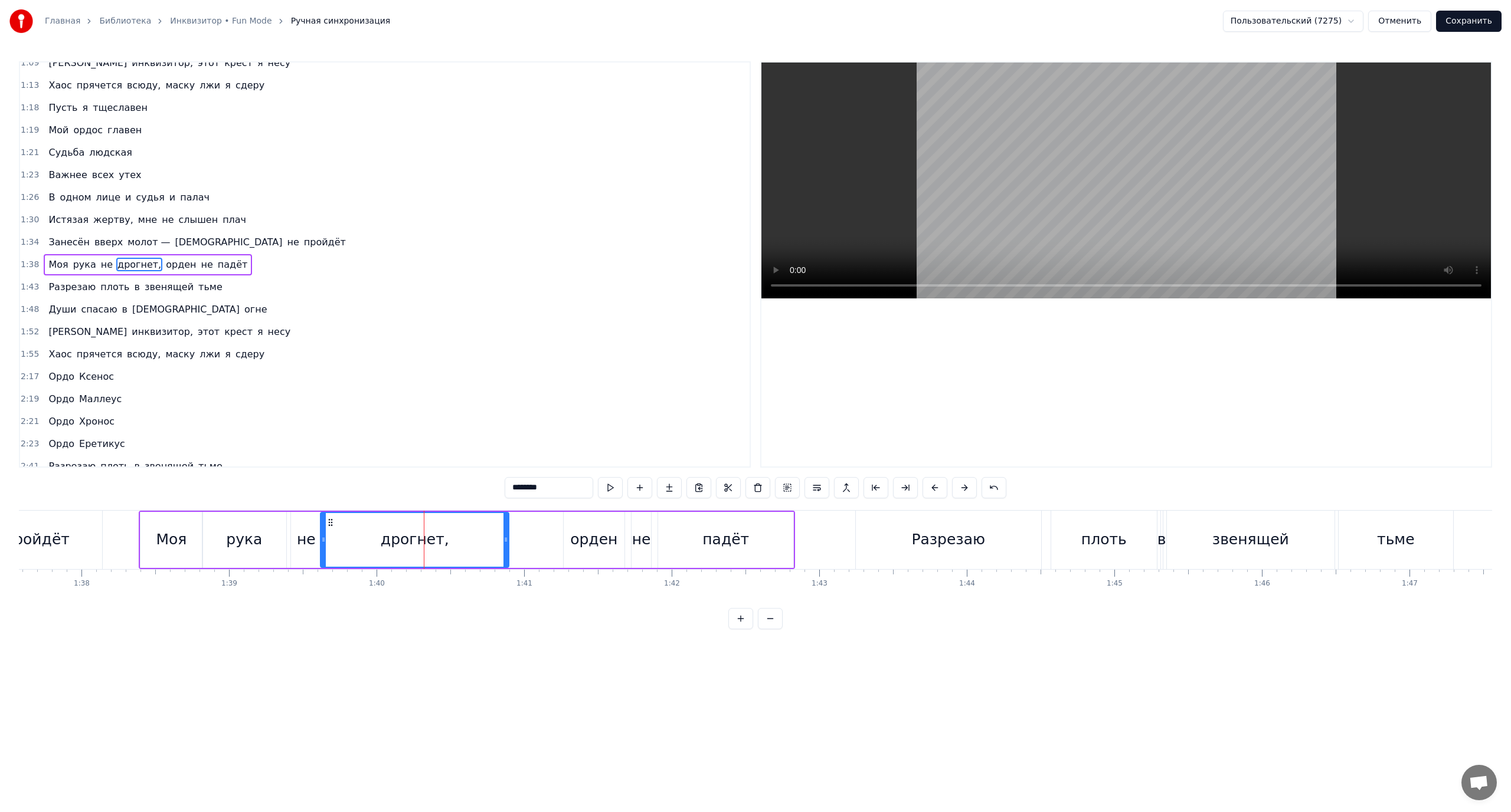
click at [323, 542] on icon at bounding box center [323, 540] width 5 height 9
drag, startPoint x: 486, startPoint y: 539, endPoint x: 449, endPoint y: 542, distance: 37.1
click at [449, 542] on icon at bounding box center [447, 540] width 5 height 9
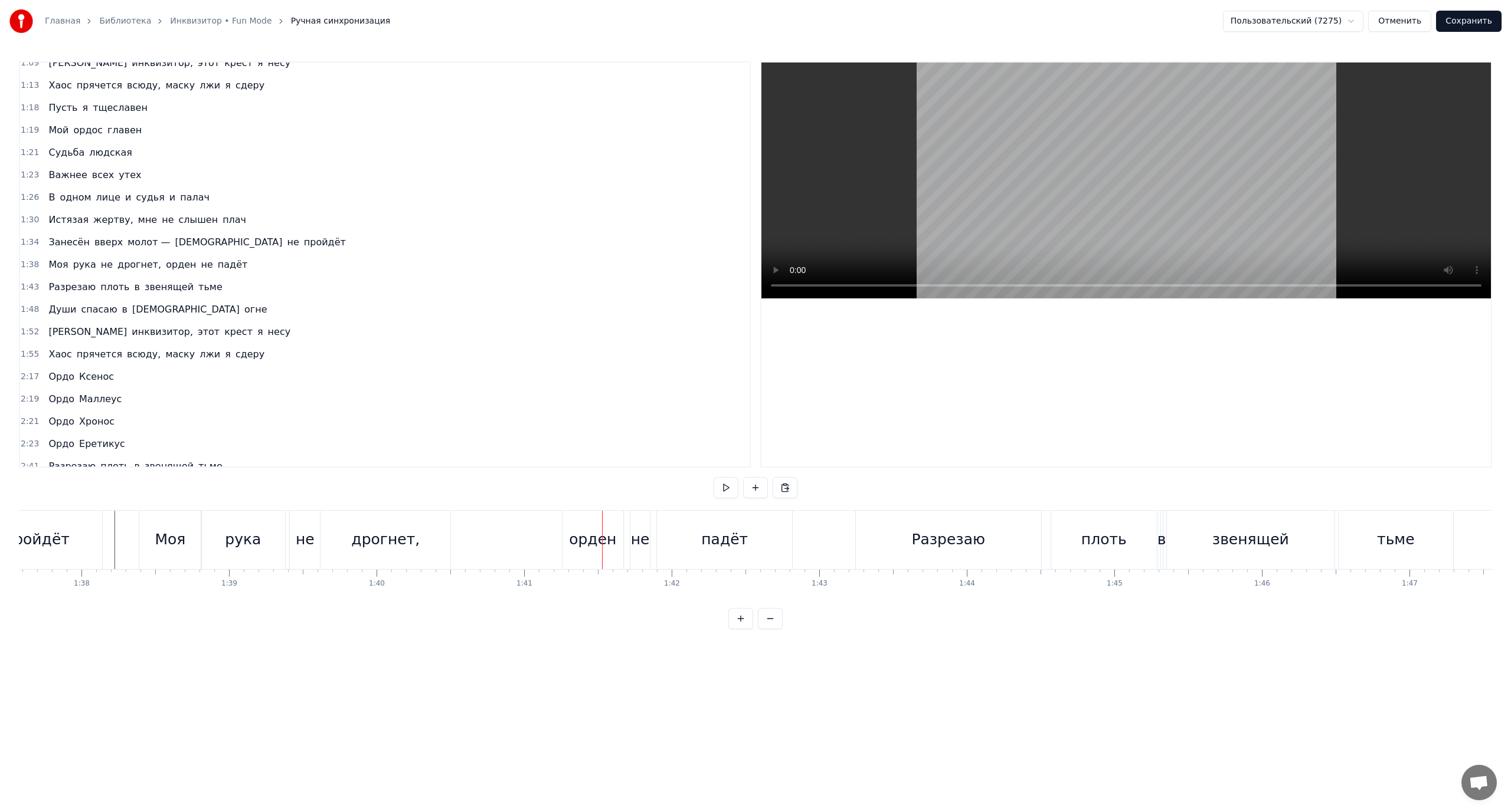
click at [588, 538] on div "орден" at bounding box center [592, 540] width 47 height 23
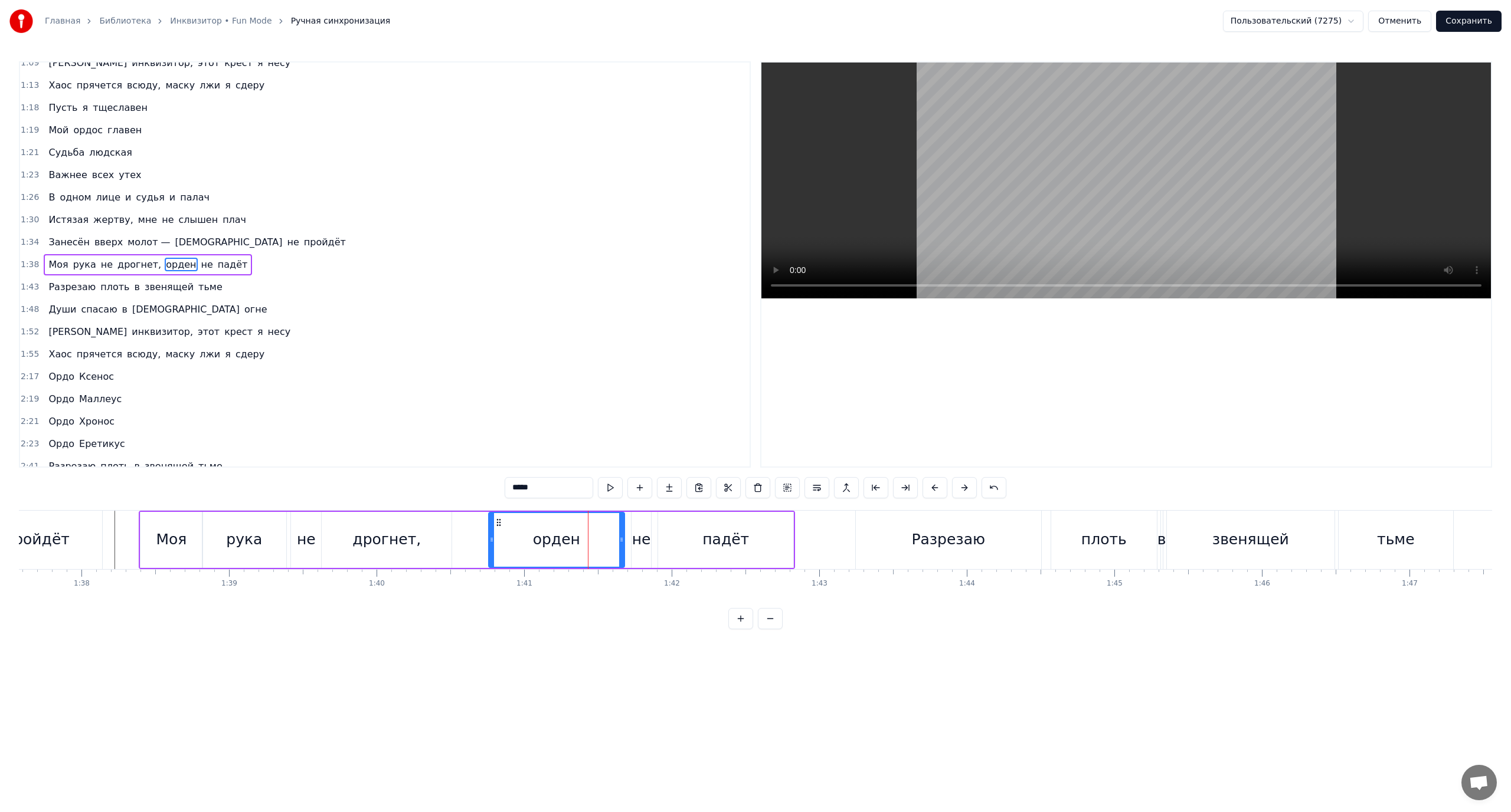
drag, startPoint x: 566, startPoint y: 538, endPoint x: 491, endPoint y: 546, distance: 75.4
click at [491, 546] on div at bounding box center [491, 540] width 5 height 54
drag, startPoint x: 622, startPoint y: 533, endPoint x: 565, endPoint y: 542, distance: 57.7
click at [565, 542] on div at bounding box center [563, 540] width 5 height 54
drag, startPoint x: 562, startPoint y: 541, endPoint x: 554, endPoint y: 542, distance: 8.1
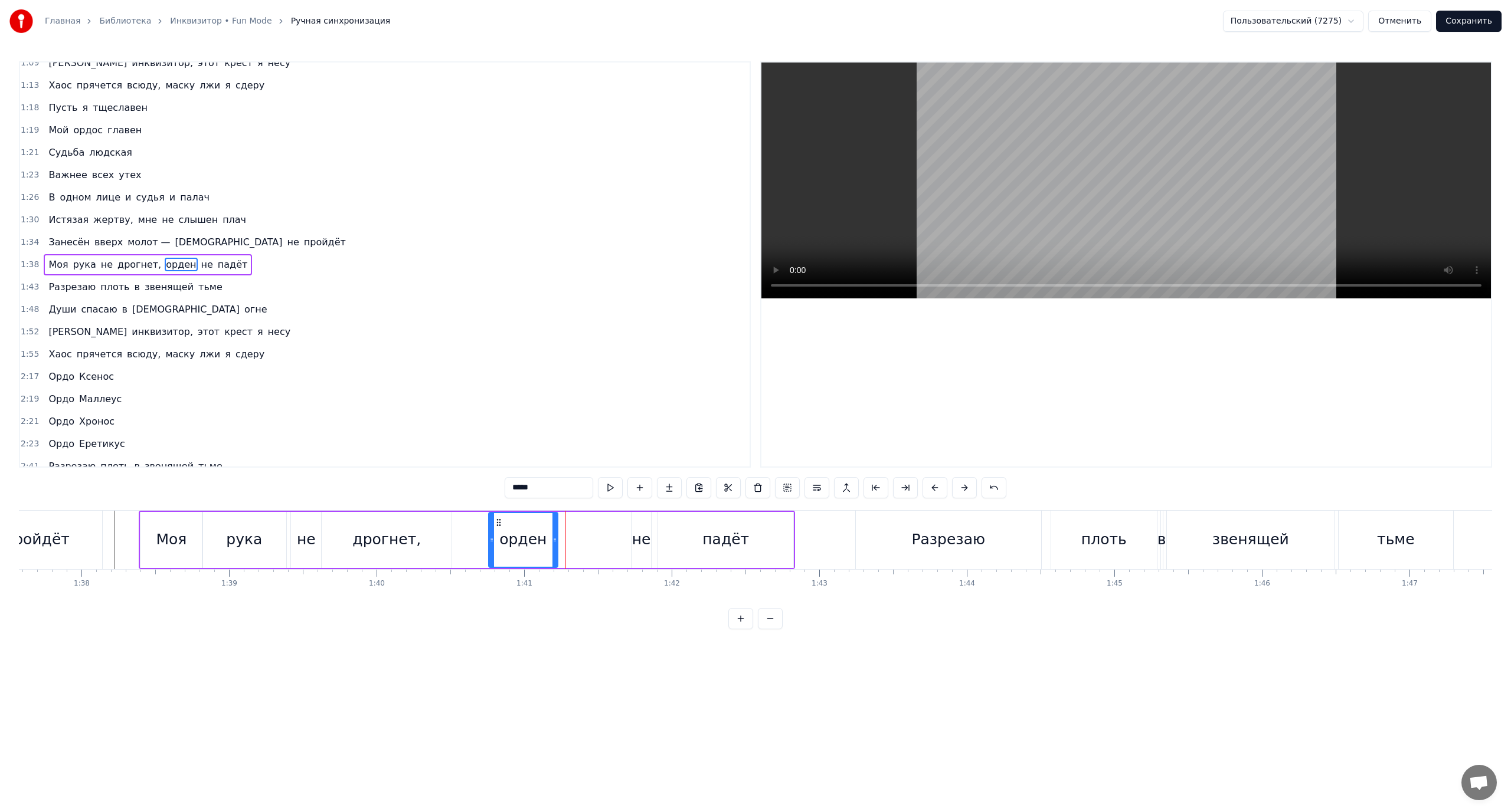
click at [554, 542] on icon at bounding box center [555, 540] width 5 height 9
click at [642, 538] on div "не" at bounding box center [642, 540] width 19 height 23
drag, startPoint x: 632, startPoint y: 539, endPoint x: 582, endPoint y: 540, distance: 50.0
click at [560, 546] on div at bounding box center [562, 540] width 5 height 54
drag, startPoint x: 620, startPoint y: 542, endPoint x: 583, endPoint y: 546, distance: 37.2
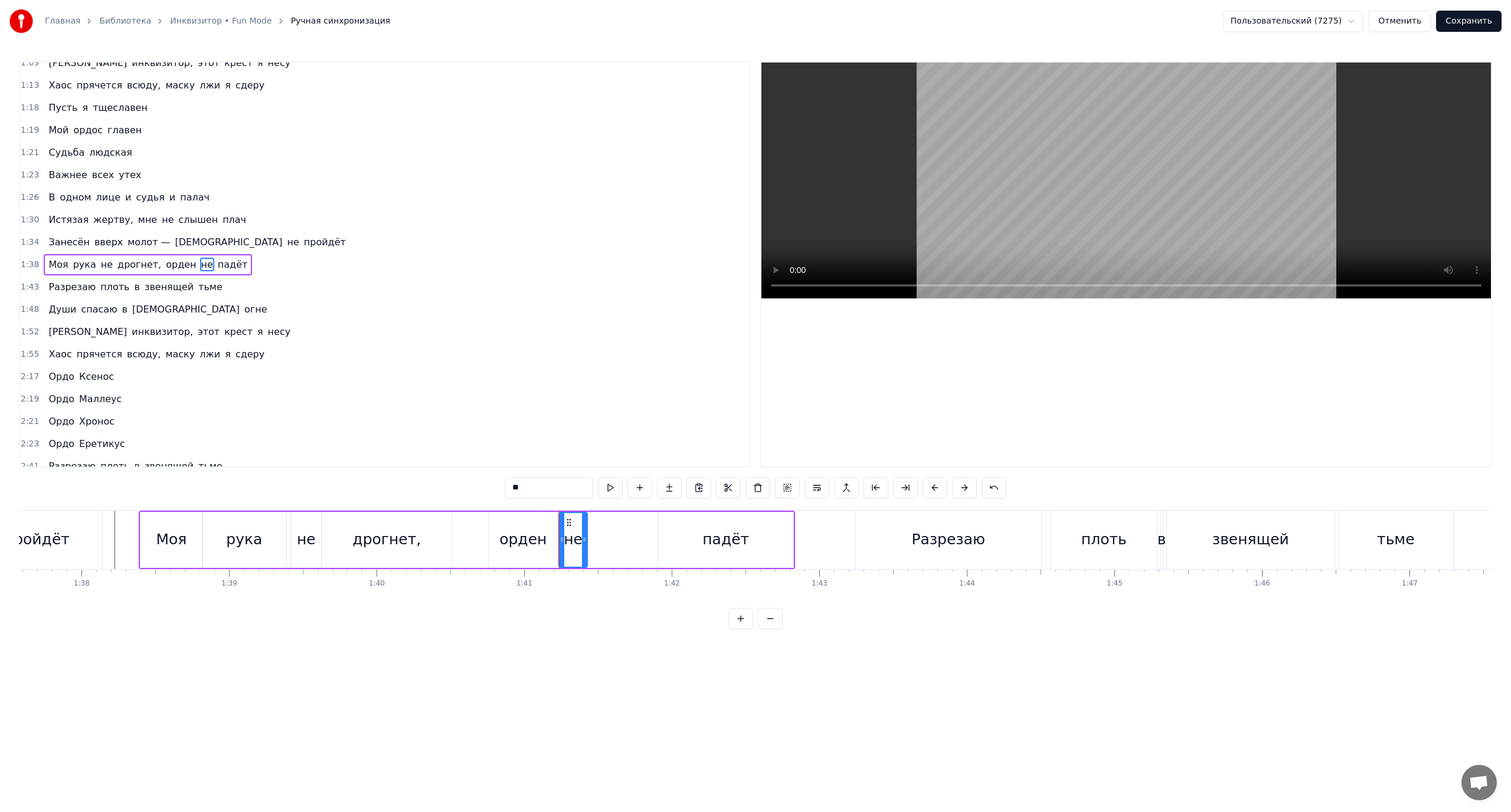
click at [583, 546] on div at bounding box center [584, 540] width 5 height 54
drag, startPoint x: 745, startPoint y: 537, endPoint x: 702, endPoint y: 542, distance: 43.3
click at [740, 538] on div "падёт" at bounding box center [726, 540] width 135 height 56
drag, startPoint x: 661, startPoint y: 539, endPoint x: 617, endPoint y: 542, distance: 44.1
click at [592, 543] on icon at bounding box center [589, 540] width 5 height 9
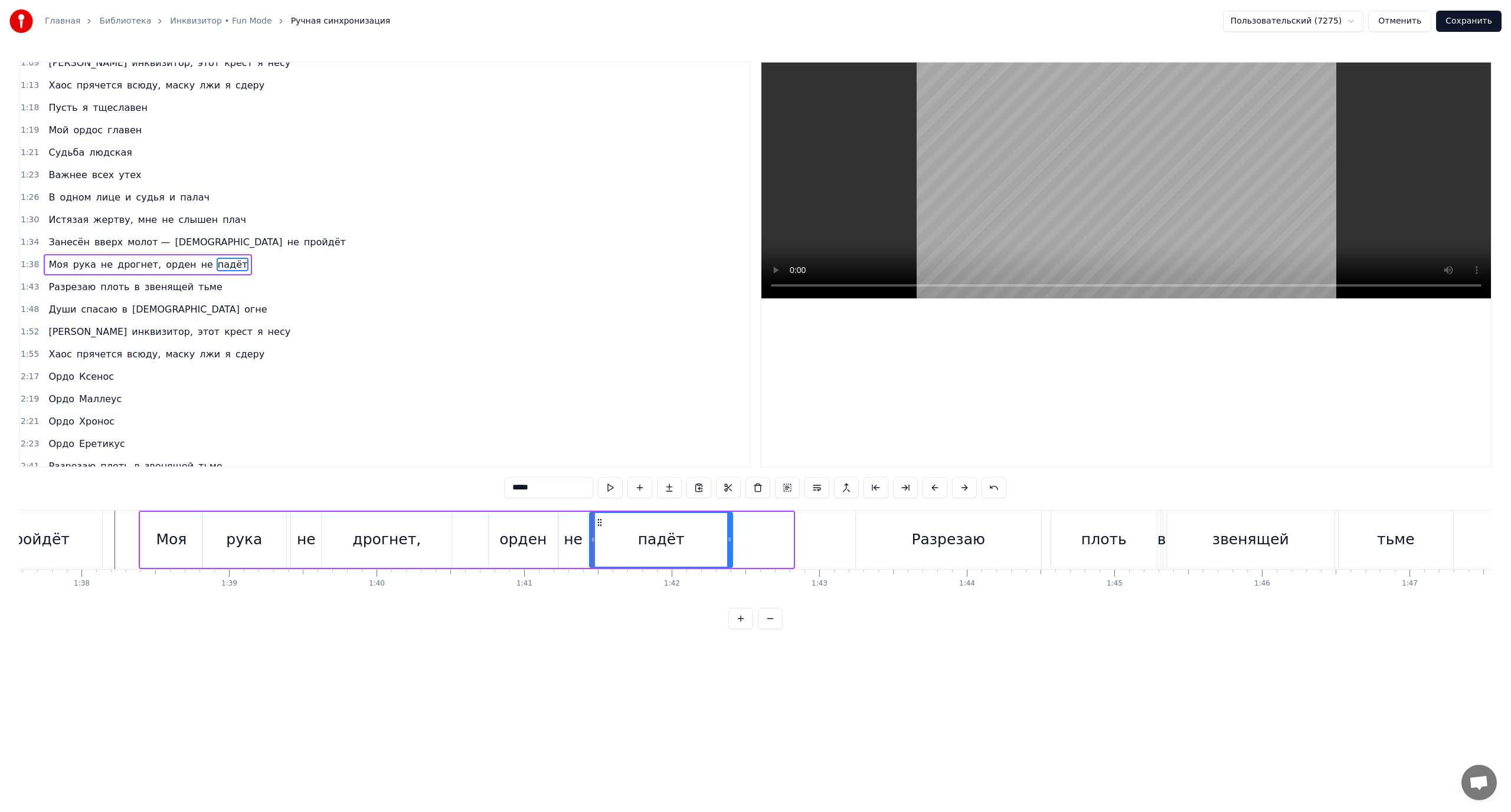
drag, startPoint x: 791, startPoint y: 537, endPoint x: 730, endPoint y: 546, distance: 61.7
click at [730, 546] on div at bounding box center [730, 540] width 5 height 54
drag, startPoint x: 730, startPoint y: 539, endPoint x: 739, endPoint y: 542, distance: 9.5
click at [739, 542] on icon at bounding box center [738, 540] width 5 height 9
click at [939, 545] on div "Разрезаю" at bounding box center [948, 540] width 74 height 23
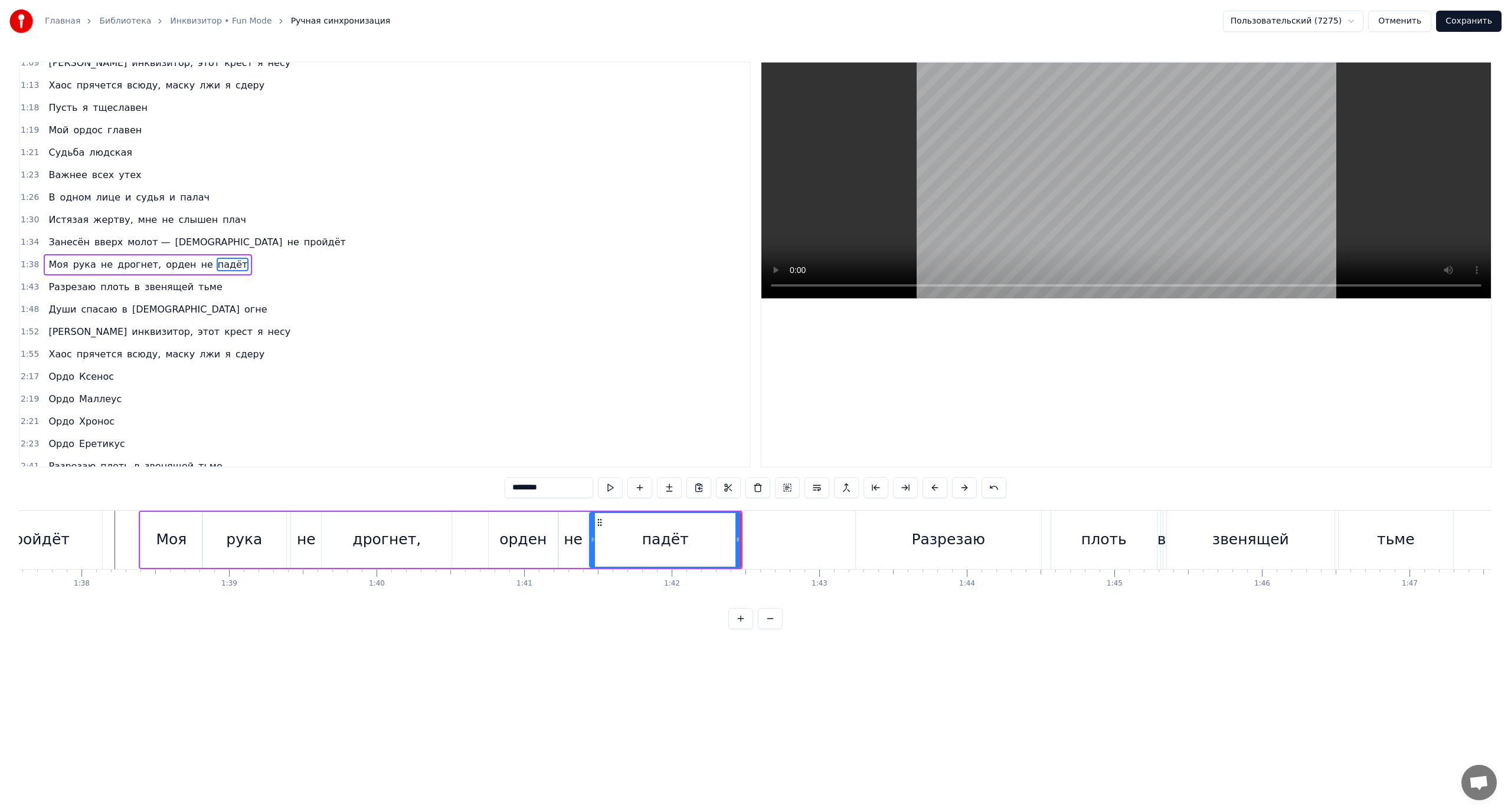
scroll to position [257, 0]
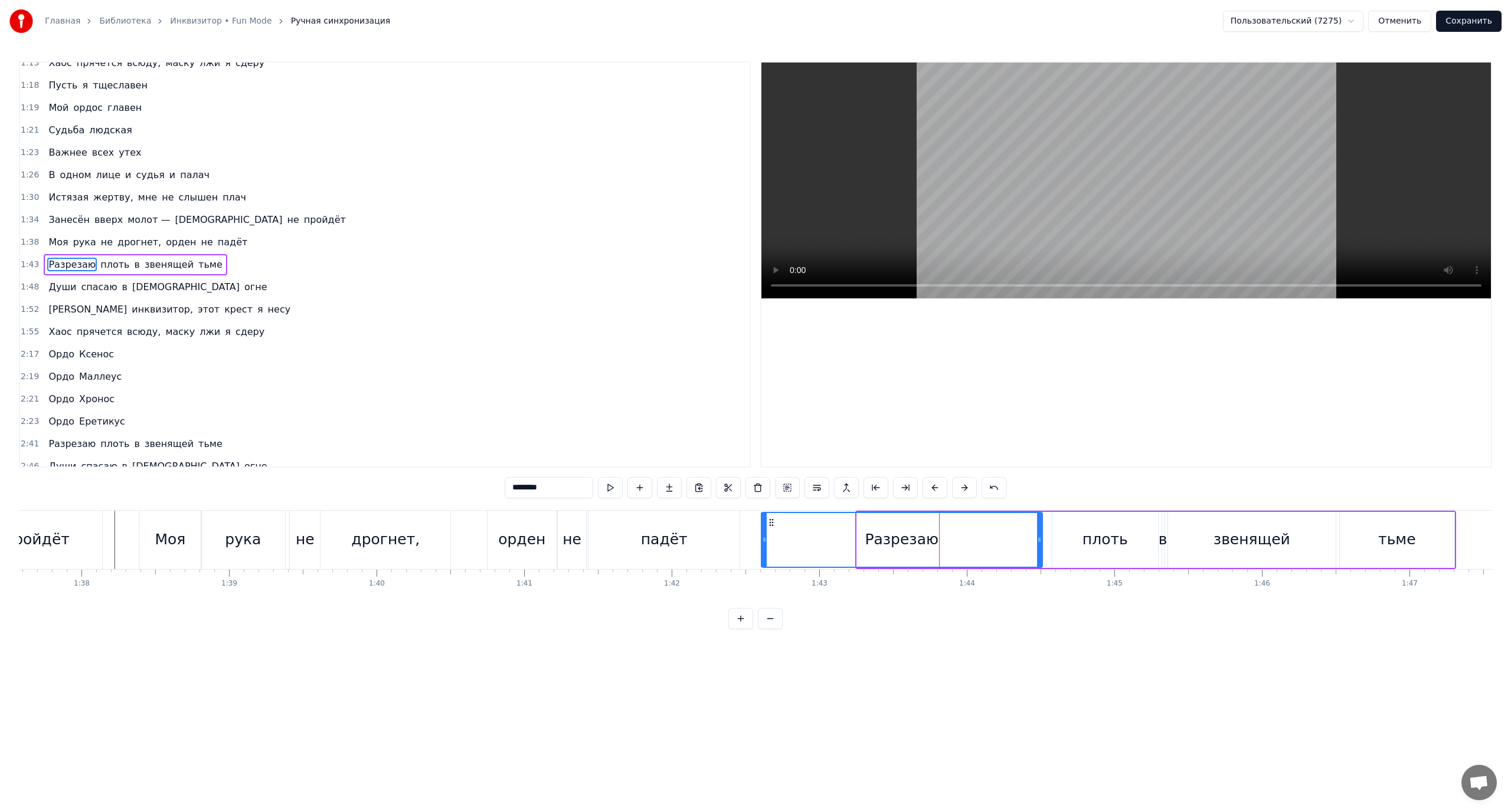
drag, startPoint x: 860, startPoint y: 539, endPoint x: 765, endPoint y: 551, distance: 95.8
click at [765, 551] on div at bounding box center [765, 540] width 5 height 54
drag, startPoint x: 1033, startPoint y: 541, endPoint x: 1020, endPoint y: 542, distance: 13.0
click at [998, 545] on div "Разрезаю" at bounding box center [902, 540] width 282 height 56
drag, startPoint x: 1039, startPoint y: 538, endPoint x: 972, endPoint y: 543, distance: 67.2
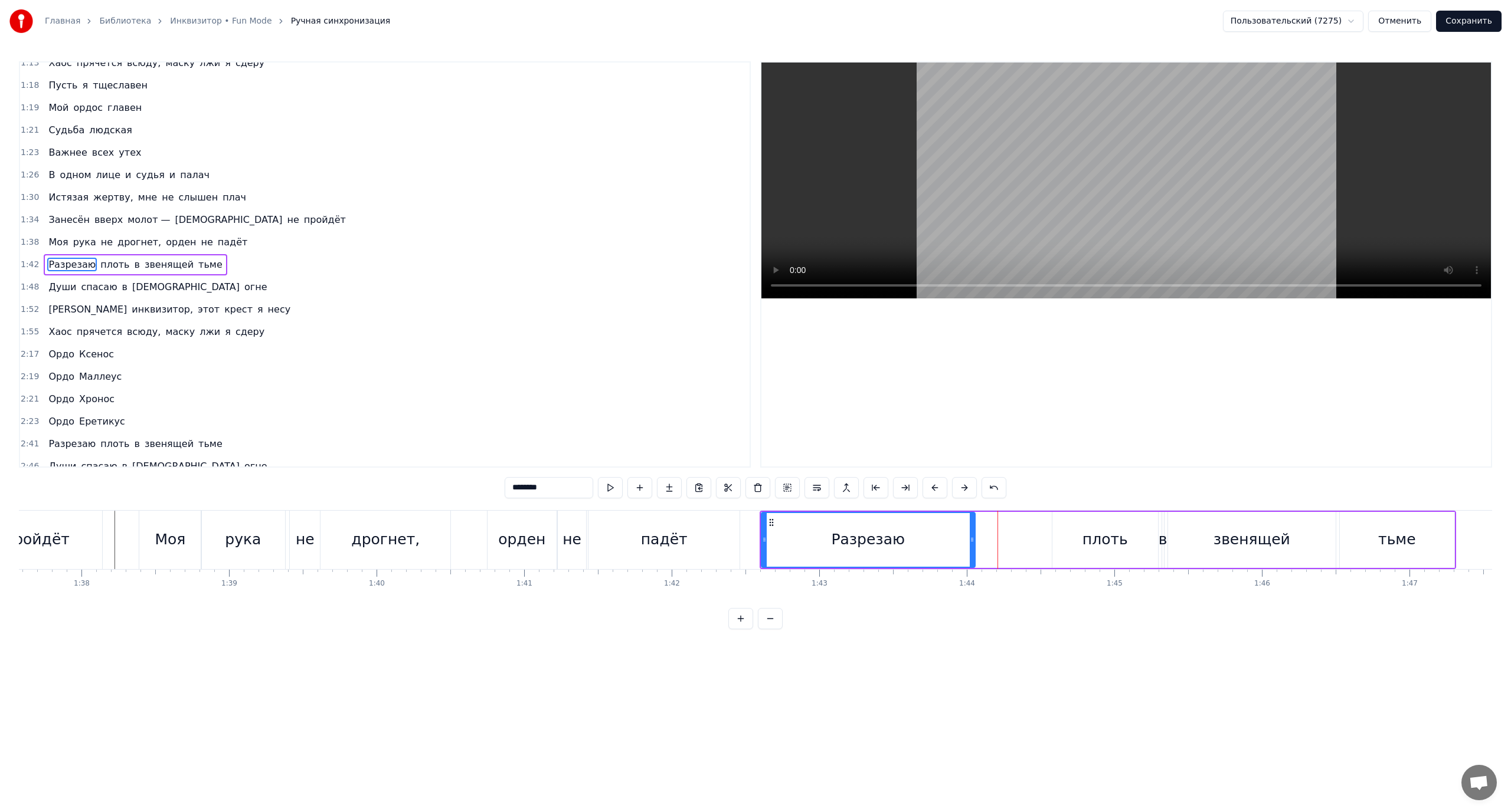
click at [972, 543] on icon at bounding box center [972, 540] width 5 height 9
click at [1086, 540] on div "плоть" at bounding box center [1106, 540] width 46 height 23
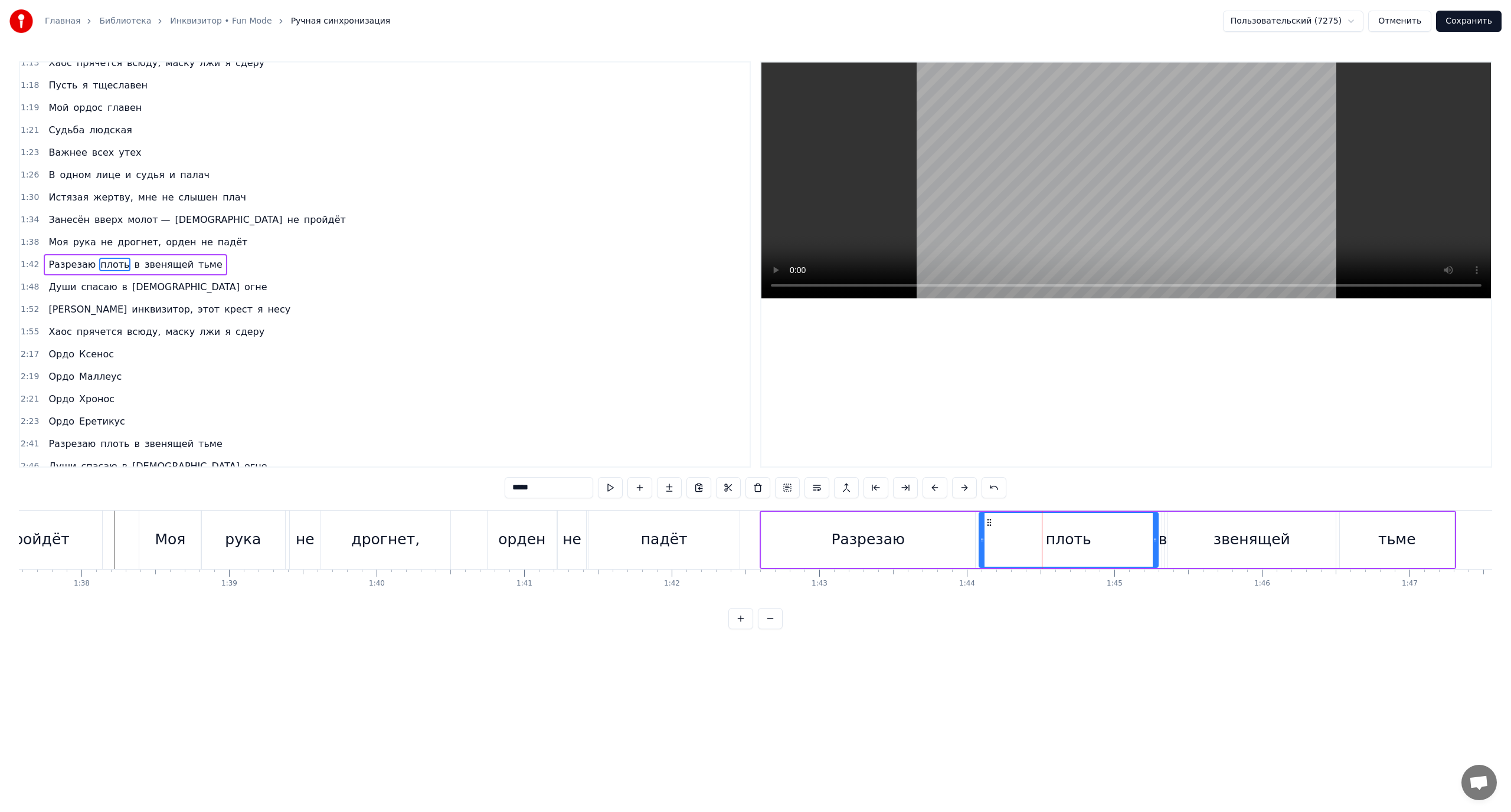
drag, startPoint x: 1054, startPoint y: 540, endPoint x: 980, endPoint y: 550, distance: 74.7
click at [980, 550] on div at bounding box center [982, 540] width 5 height 54
drag, startPoint x: 1122, startPoint y: 542, endPoint x: 1072, endPoint y: 544, distance: 50.0
click at [1073, 544] on div at bounding box center [1075, 540] width 5 height 54
click at [1080, 540] on icon at bounding box center [1080, 540] width 5 height 9
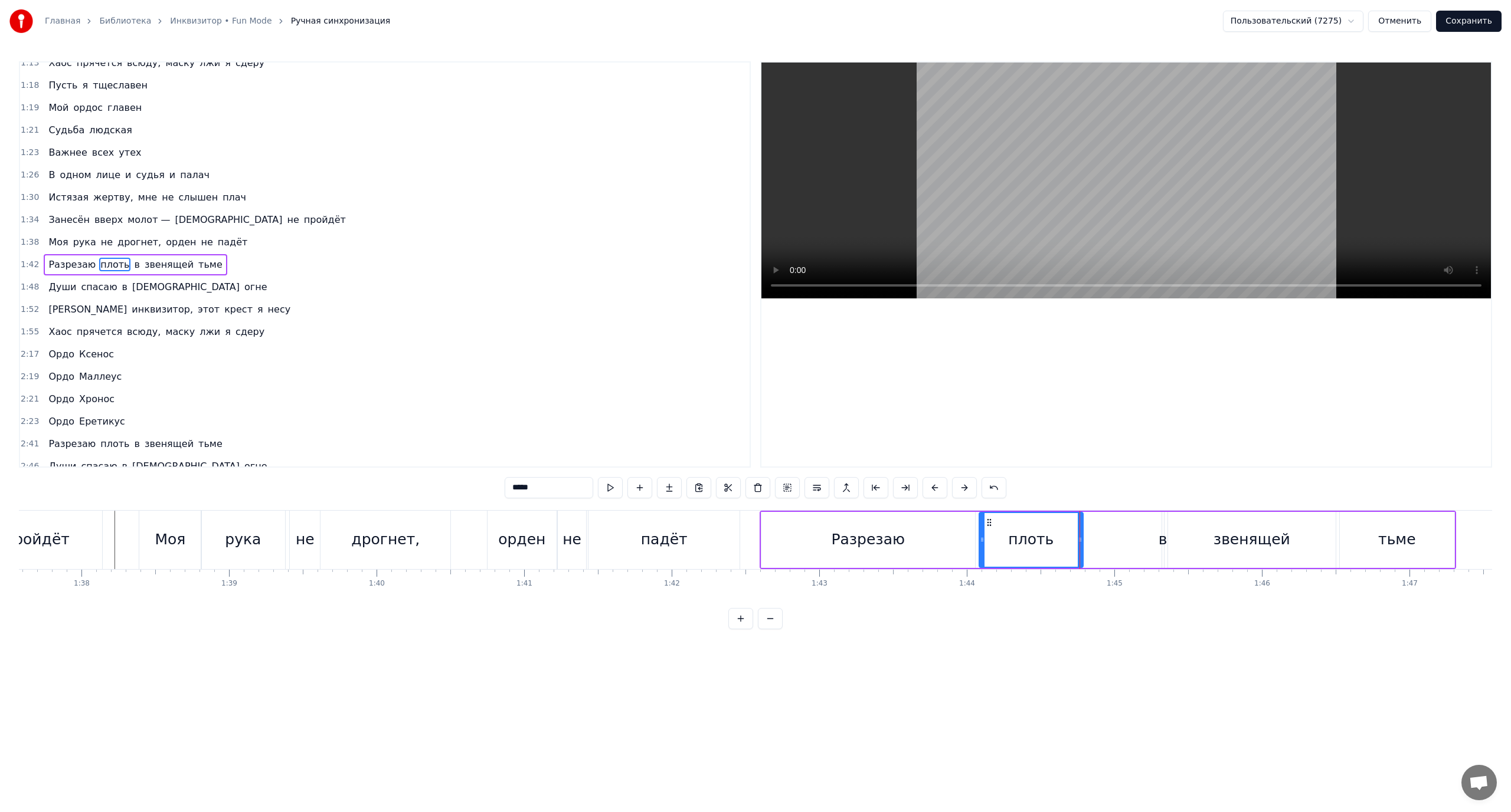
click at [1161, 542] on div "в" at bounding box center [1163, 540] width 9 height 23
type input "*"
drag, startPoint x: 1158, startPoint y: 538, endPoint x: 1126, endPoint y: 541, distance: 32.1
click at [1126, 541] on div "Разрезаю плоть в звенящей тьме" at bounding box center [1107, 540] width 696 height 58
click at [1162, 539] on div "в" at bounding box center [1162, 540] width 9 height 23
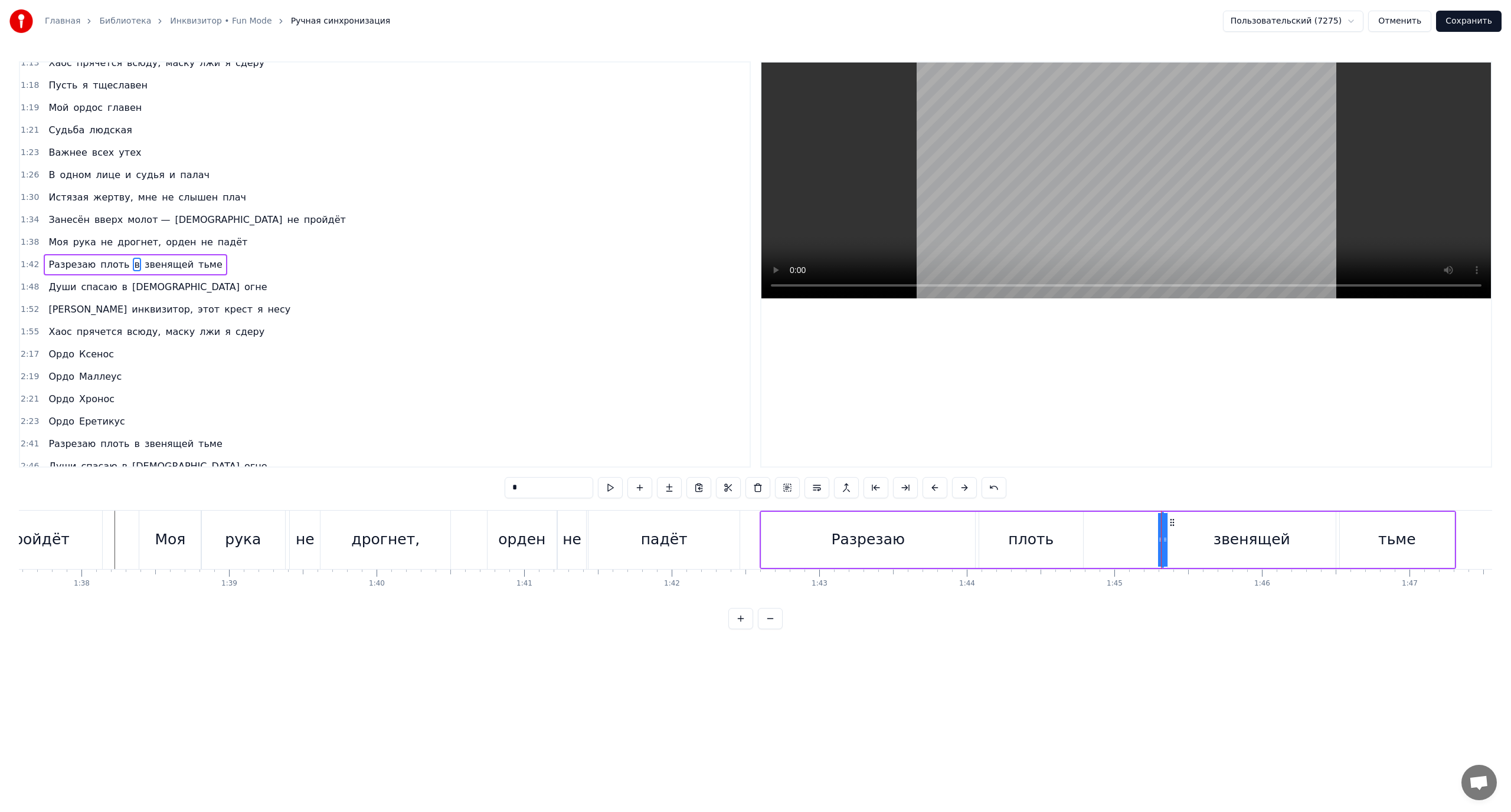
click at [1142, 543] on div "Разрезаю плоть в звенящей тьме" at bounding box center [1107, 540] width 696 height 58
click at [1162, 536] on div "в" at bounding box center [1162, 540] width 9 height 23
drag, startPoint x: 1158, startPoint y: 519, endPoint x: 1120, endPoint y: 521, distance: 38.1
click at [1120, 521] on div "Разрезаю плоть в звенящей тьме" at bounding box center [1107, 540] width 696 height 58
drag, startPoint x: 1189, startPoint y: 531, endPoint x: 1177, endPoint y: 532, distance: 12.0
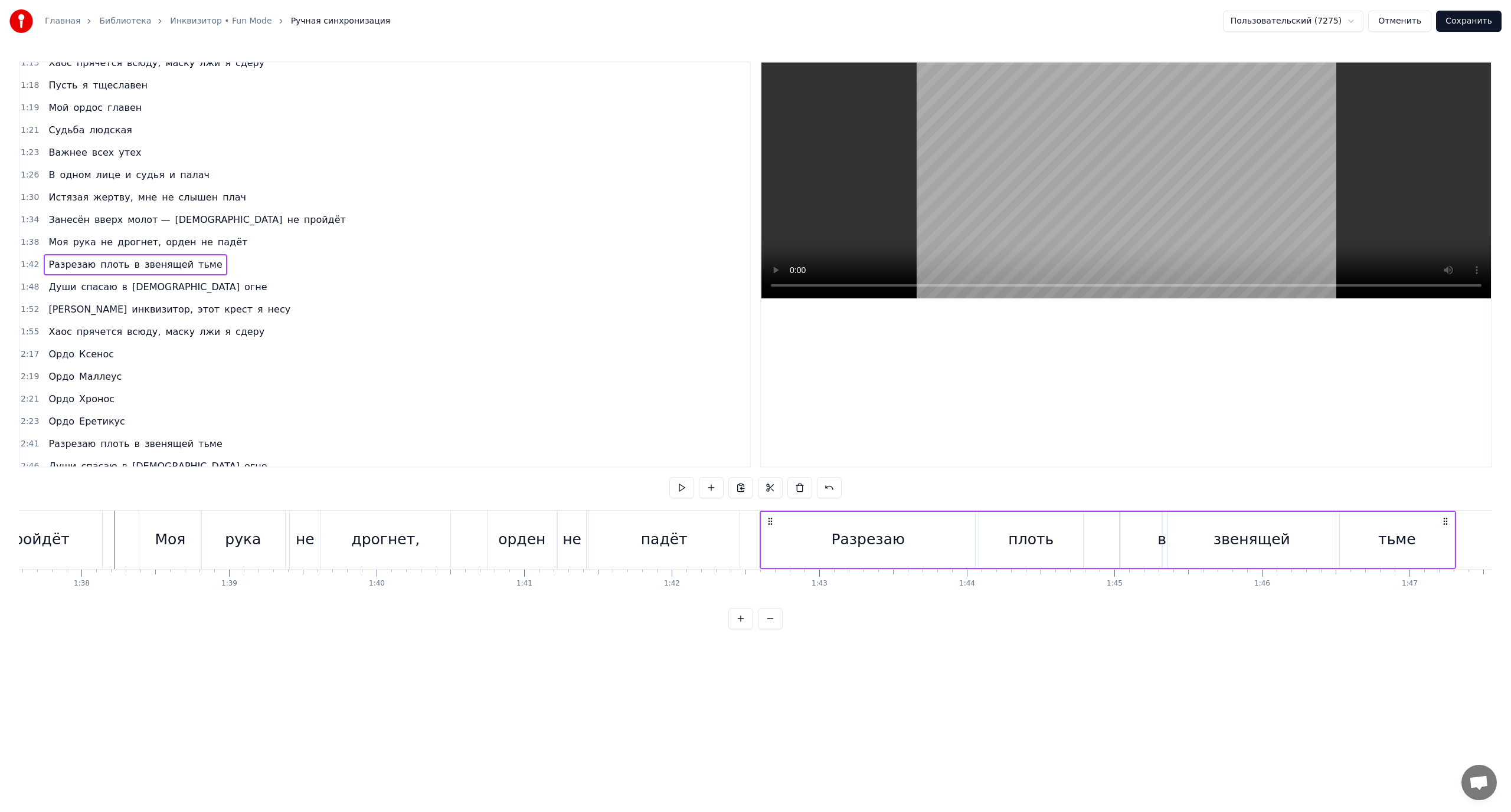
click at [1188, 532] on div "звенящей" at bounding box center [1251, 540] width 168 height 56
drag, startPoint x: 1172, startPoint y: 532, endPoint x: 1218, endPoint y: 531, distance: 46.0
click at [1218, 531] on div at bounding box center [1216, 540] width 5 height 54
click at [1162, 540] on div "в" at bounding box center [1162, 540] width 9 height 23
type input "*"
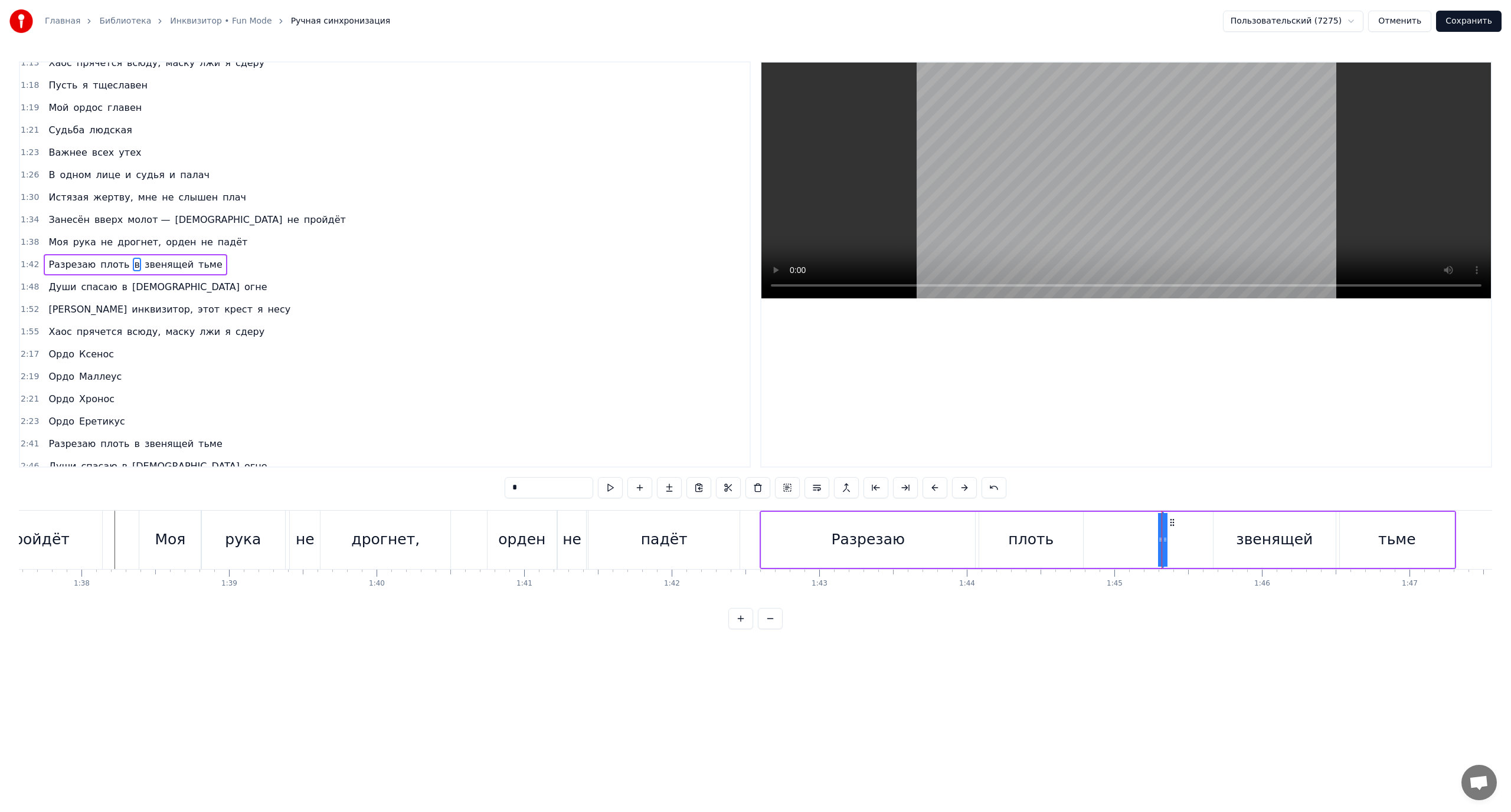
drag, startPoint x: 1166, startPoint y: 537, endPoint x: 1194, endPoint y: 538, distance: 28.0
click at [1194, 538] on div "Разрезаю плоть в звенящей тьме" at bounding box center [1107, 540] width 696 height 58
click at [1164, 537] on div "в" at bounding box center [1162, 540] width 9 height 23
click at [741, 625] on html "Главная Библиотека Инквизитор • Fun Mode Ручная синхронизация Пользовательский …" at bounding box center [756, 324] width 1511 height 648
click at [740, 625] on button at bounding box center [740, 618] width 25 height 21
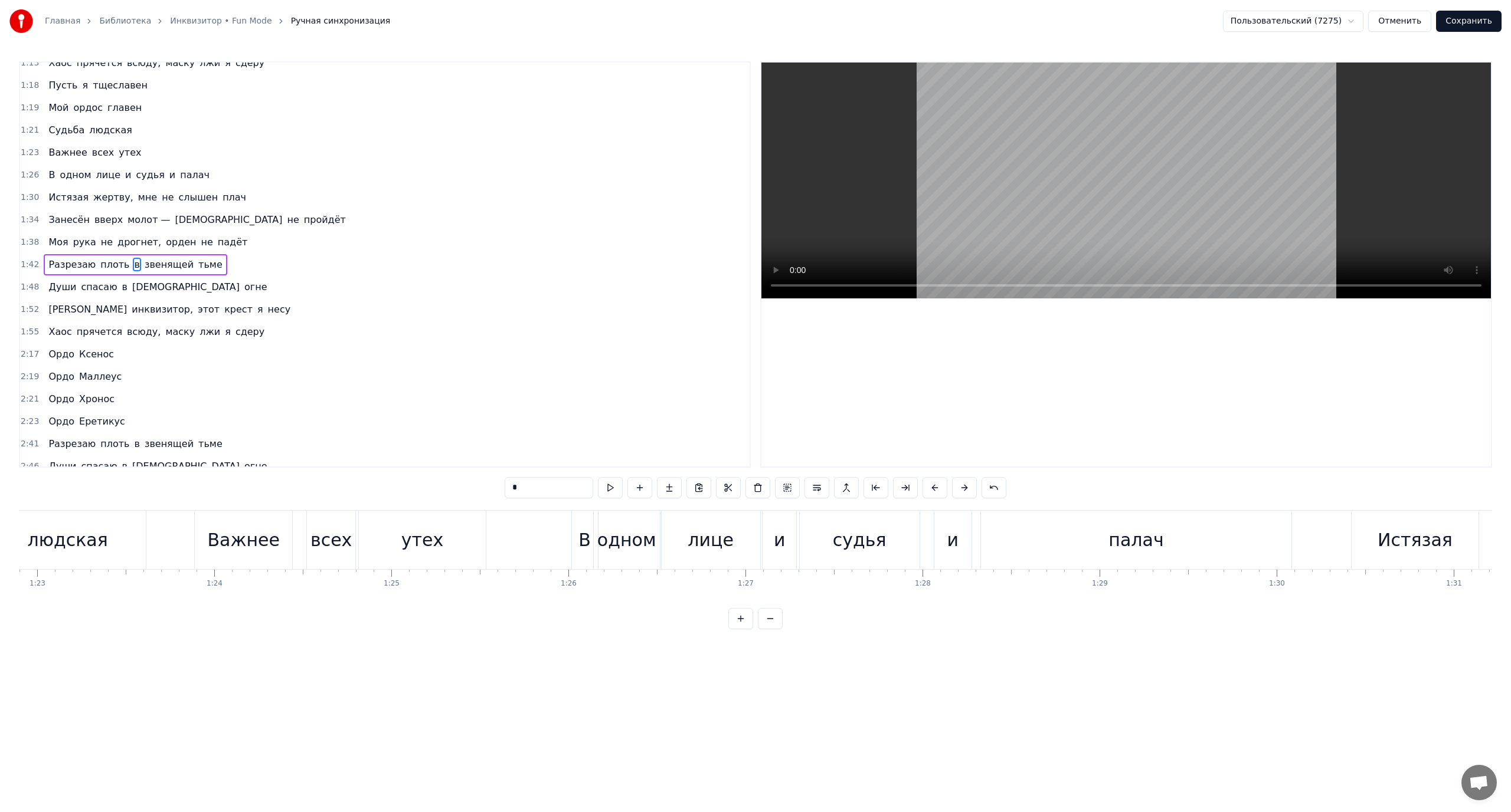
click at [740, 625] on button at bounding box center [740, 618] width 25 height 21
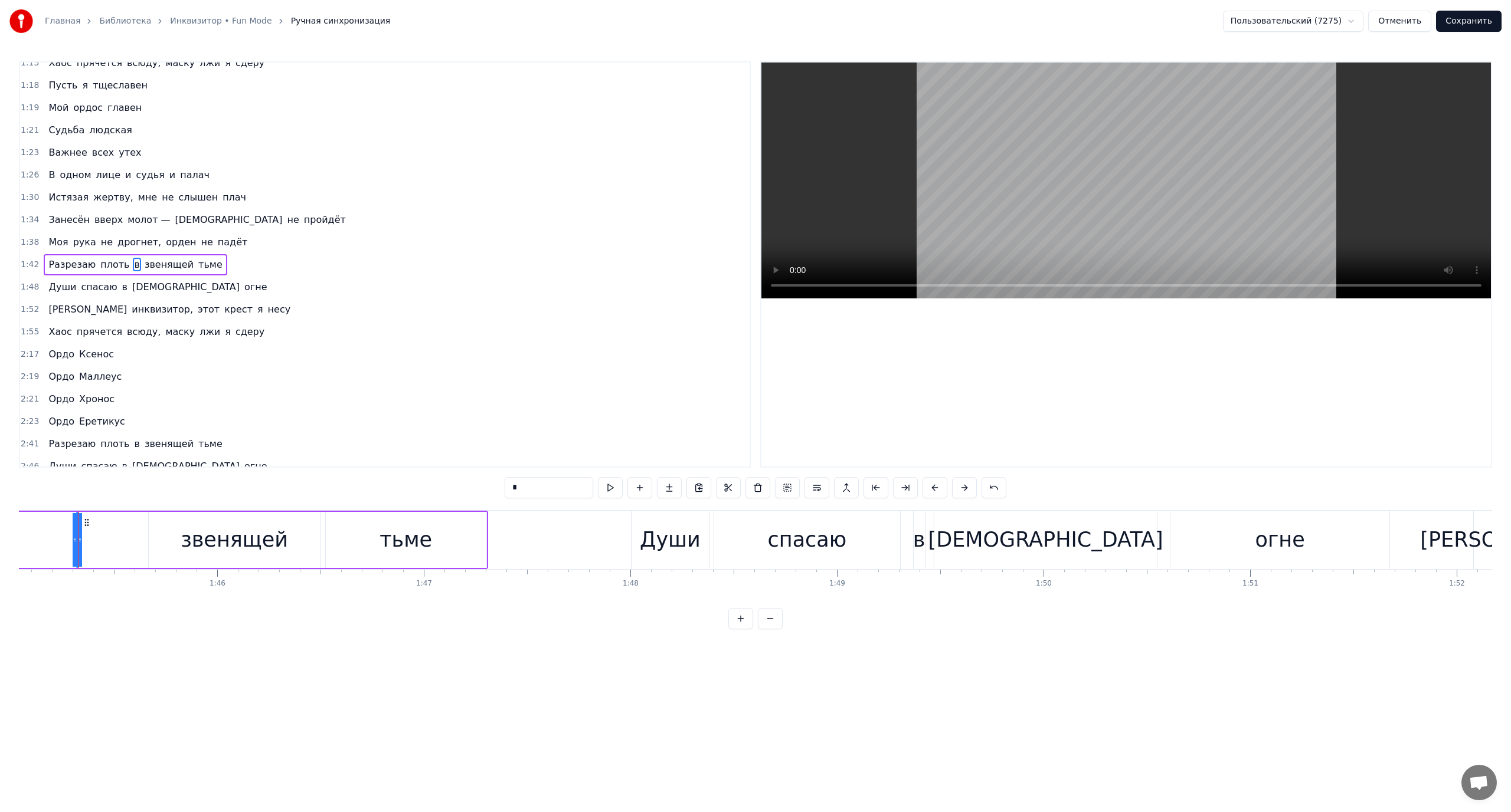
click at [740, 625] on button at bounding box center [740, 618] width 25 height 21
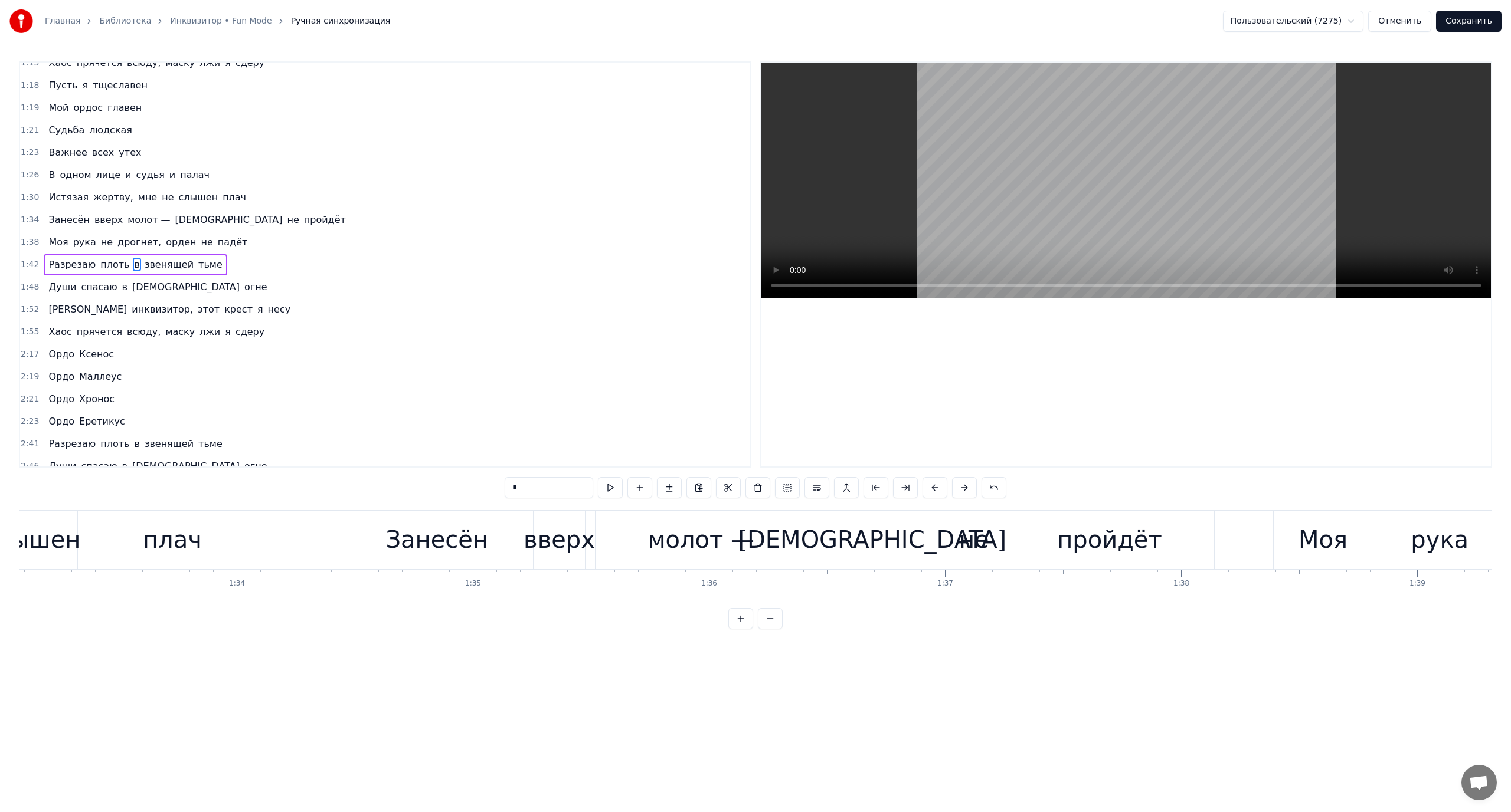
click at [740, 625] on button at bounding box center [740, 618] width 25 height 21
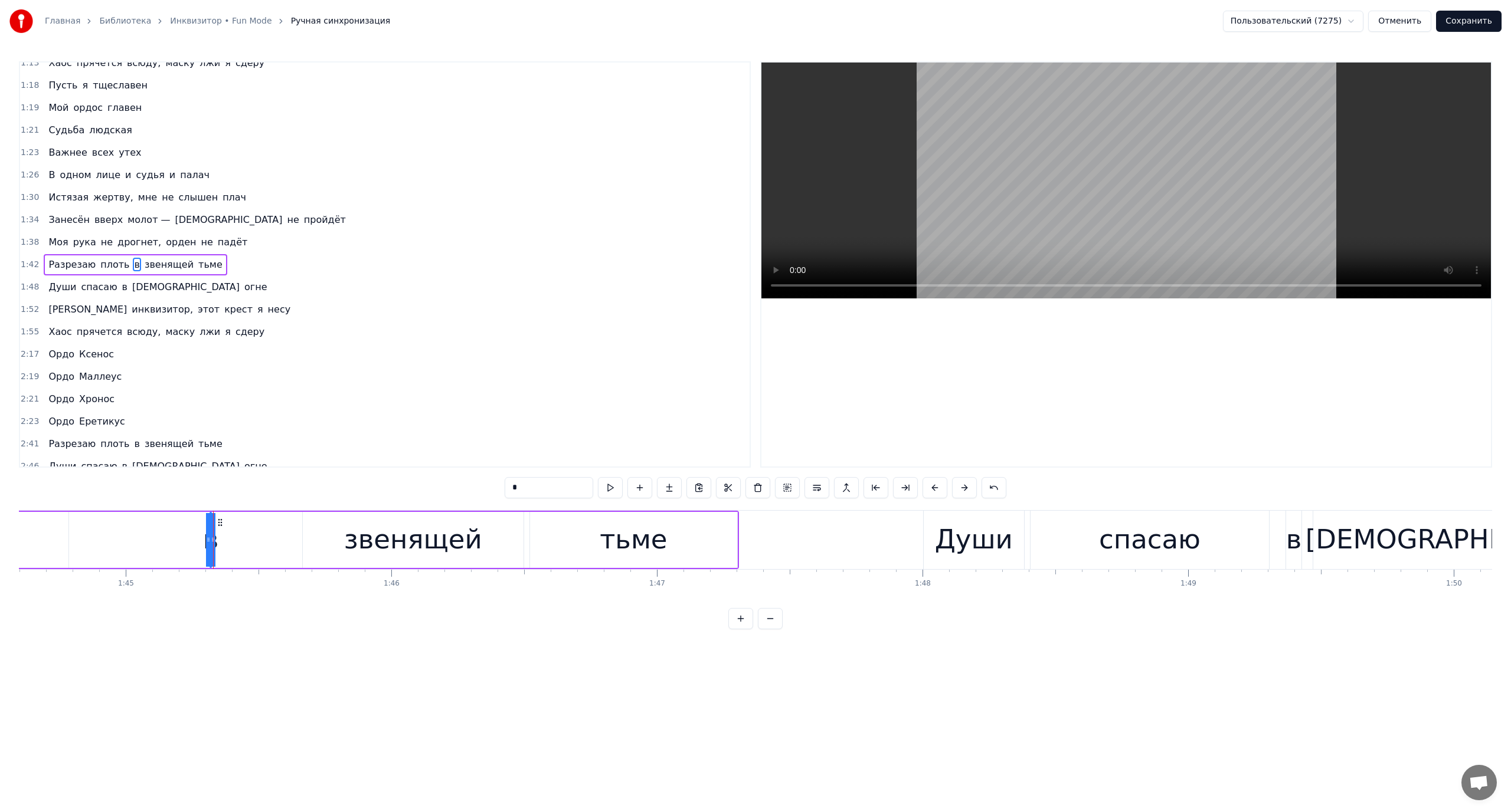
scroll to position [0, 27916]
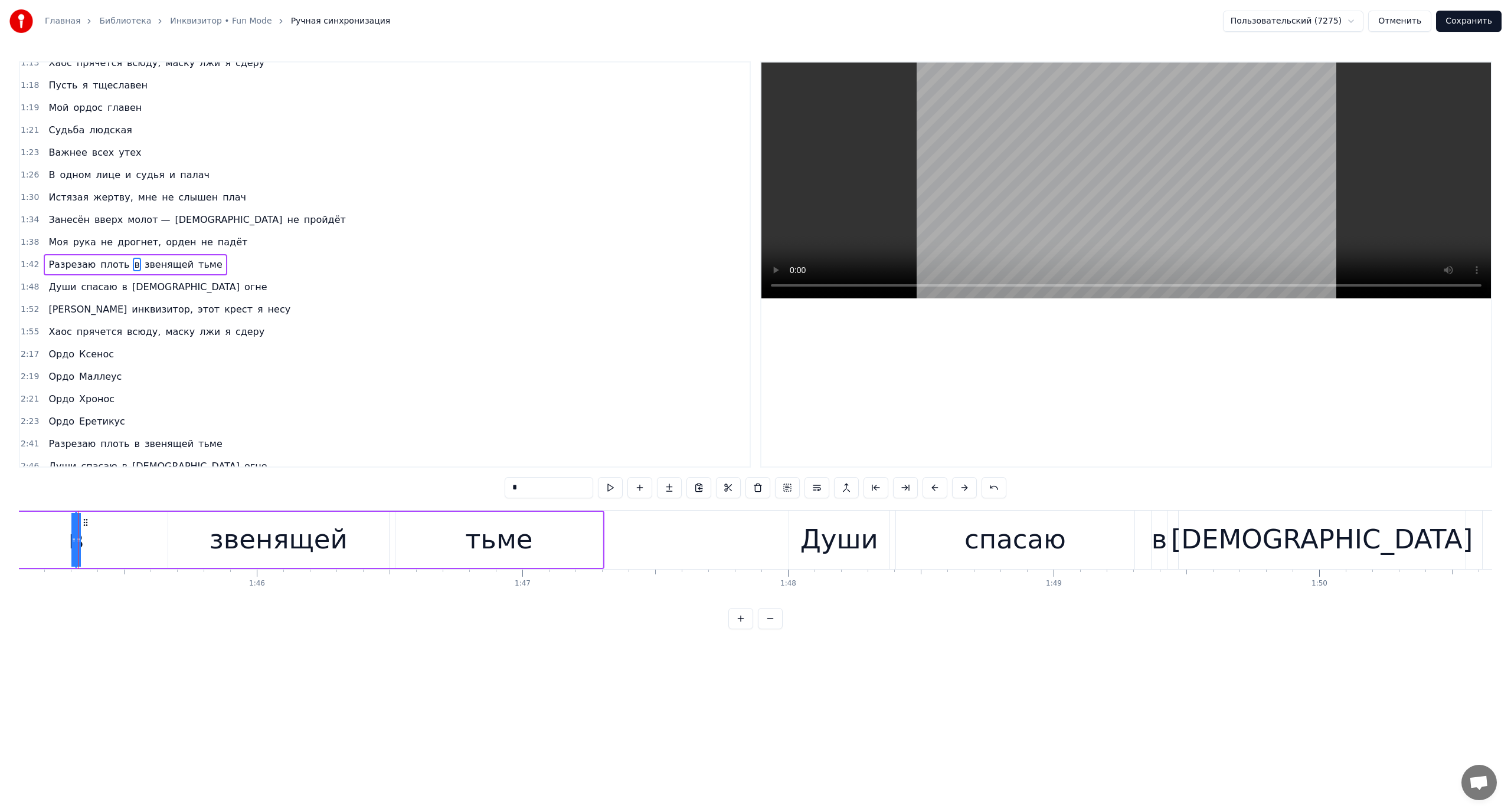
drag, startPoint x: 80, startPoint y: 528, endPoint x: 119, endPoint y: 527, distance: 39.0
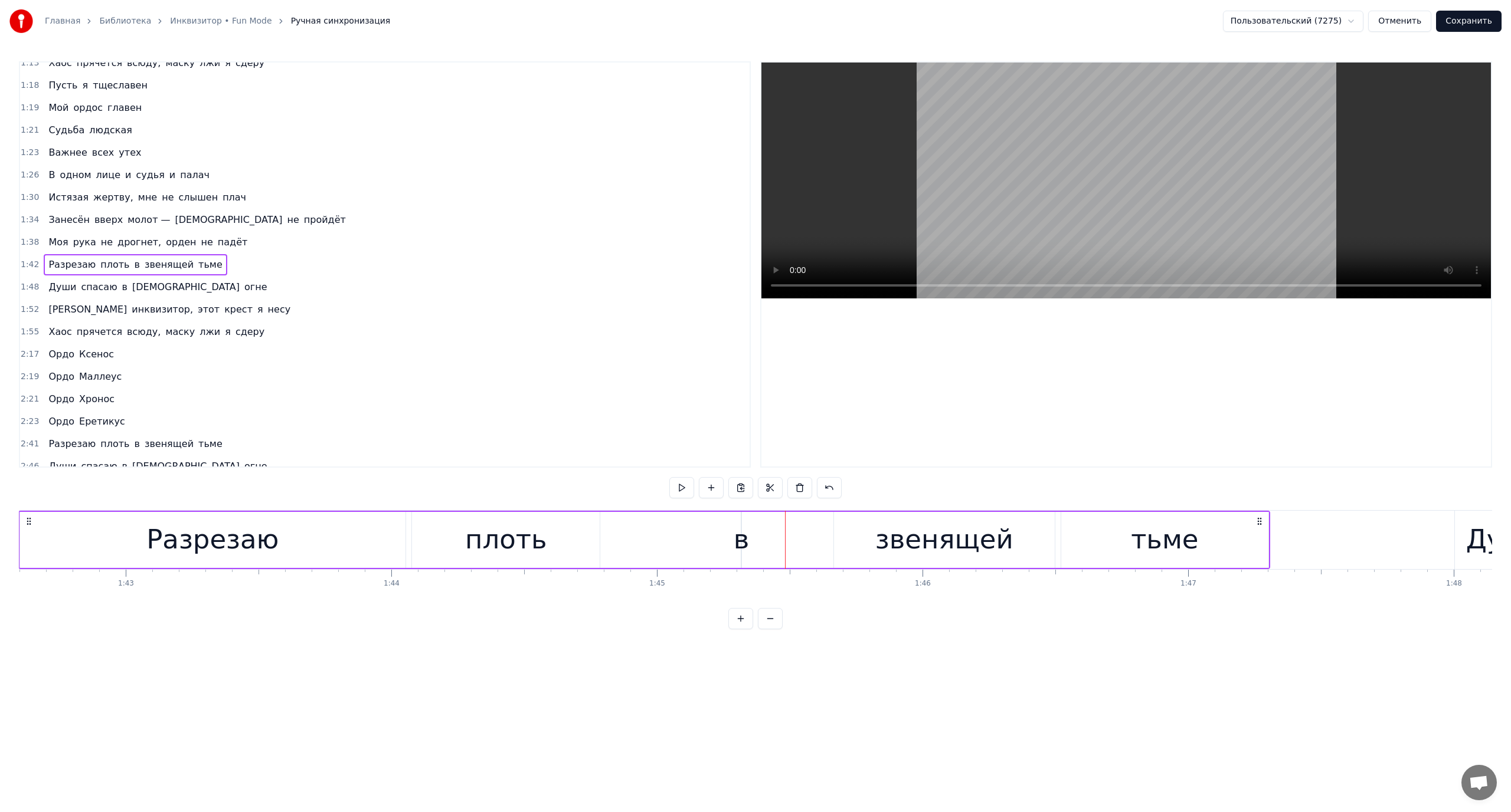
scroll to position [0, 27208]
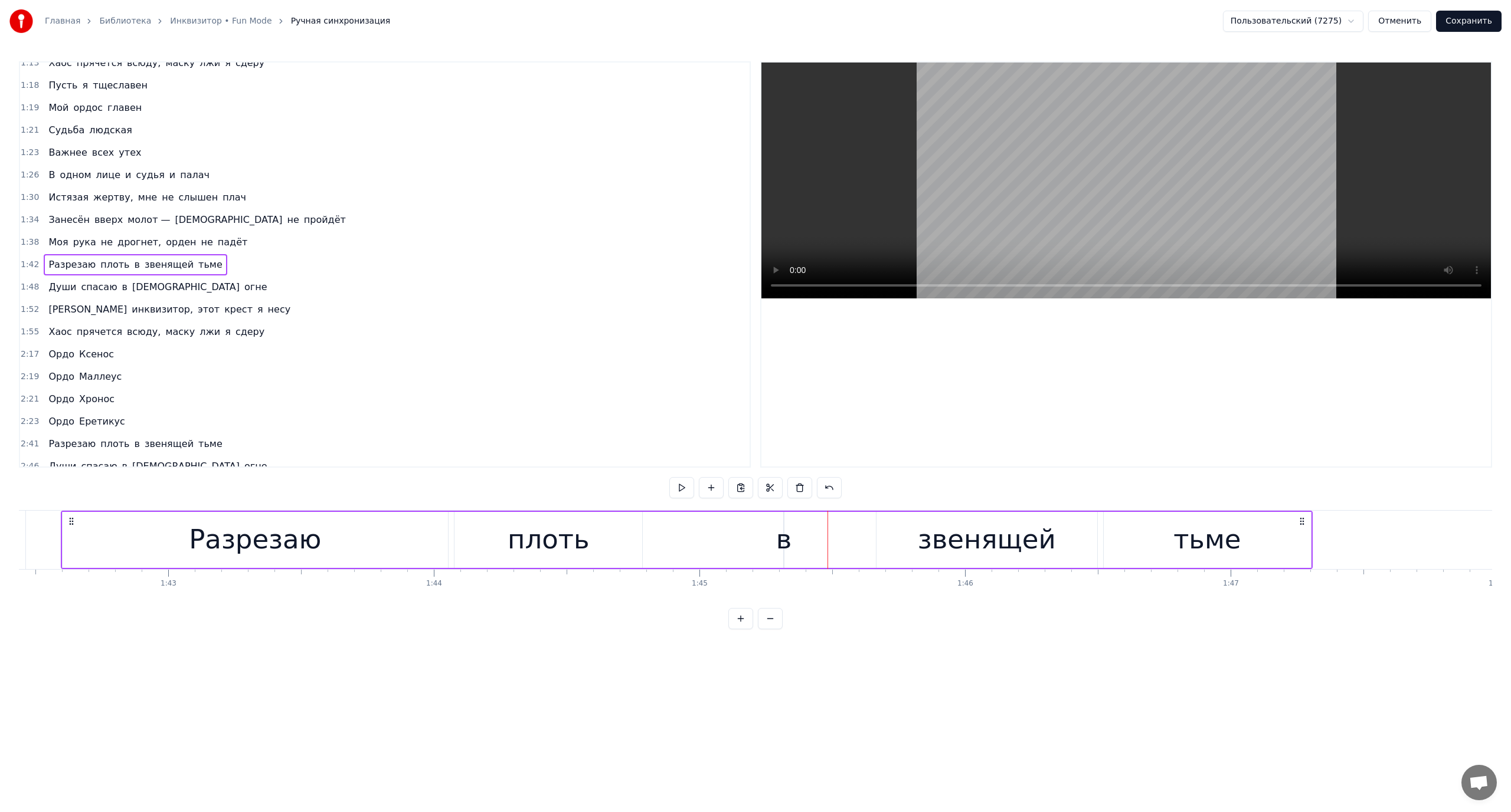
click at [783, 543] on div "в" at bounding box center [784, 540] width 16 height 40
drag, startPoint x: 779, startPoint y: 542, endPoint x: 733, endPoint y: 543, distance: 46.0
click at [733, 543] on div "Разрезаю плоть в звенящей тьме" at bounding box center [686, 540] width 1252 height 58
click at [787, 540] on div "в" at bounding box center [784, 540] width 16 height 40
click at [786, 540] on div at bounding box center [786, 540] width 1 height 58
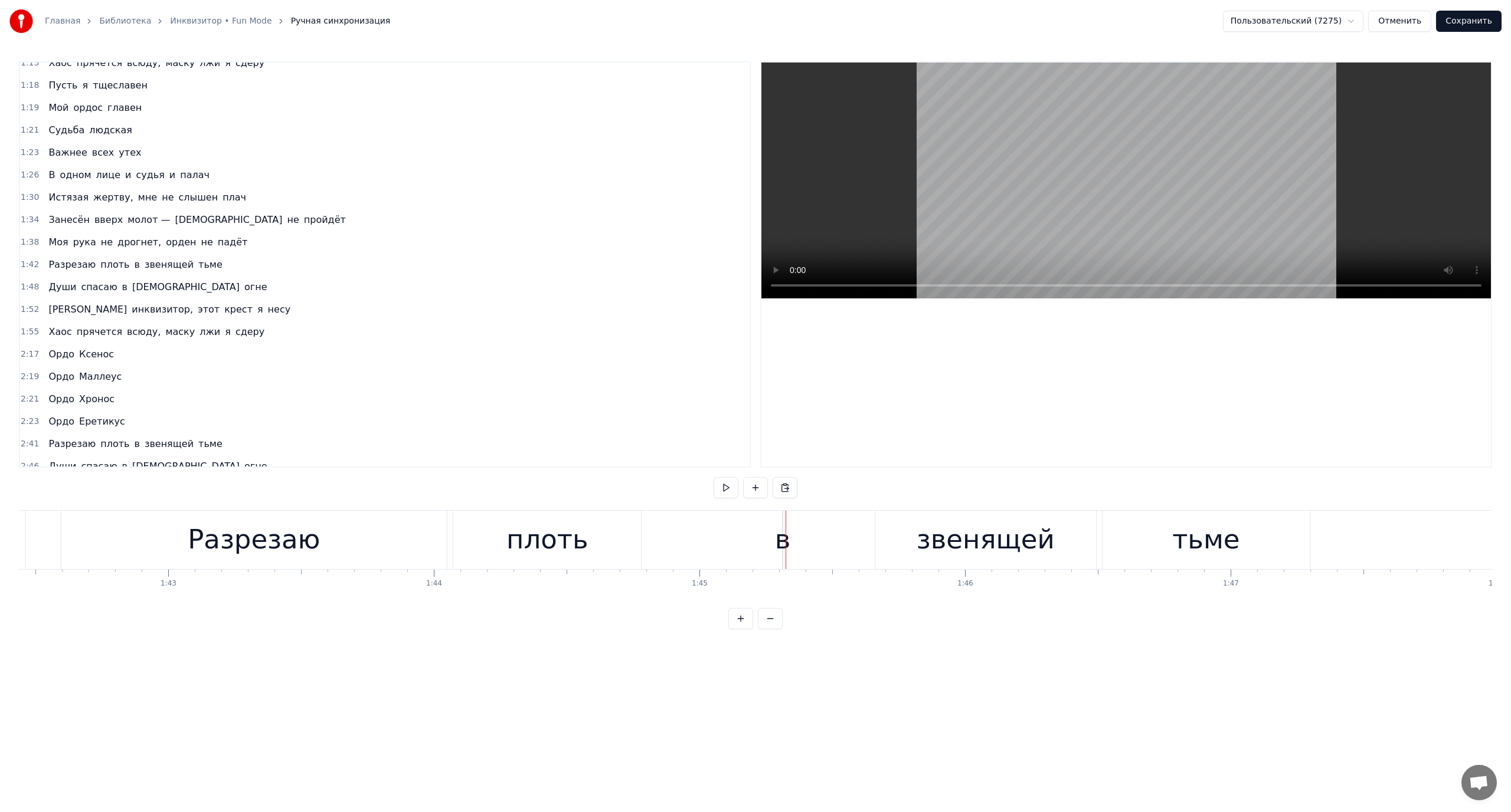
click at [786, 540] on div at bounding box center [786, 540] width 1 height 58
click at [780, 540] on div "в" at bounding box center [783, 540] width 16 height 40
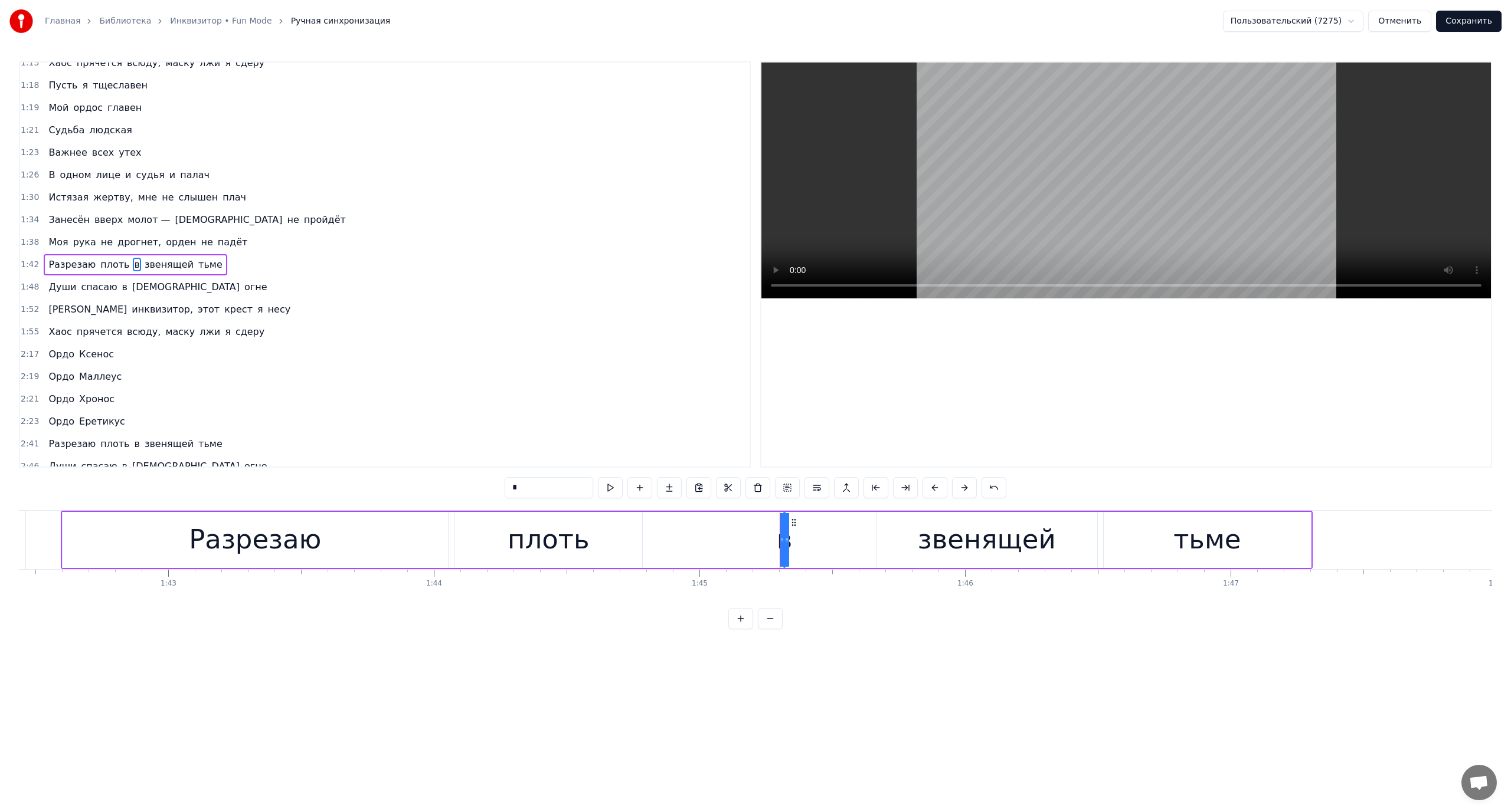
click at [712, 539] on div "Разрезаю плоть в звенящей тьме" at bounding box center [686, 540] width 1252 height 58
click at [784, 542] on div "в" at bounding box center [784, 540] width 16 height 40
click at [738, 622] on button at bounding box center [740, 618] width 25 height 21
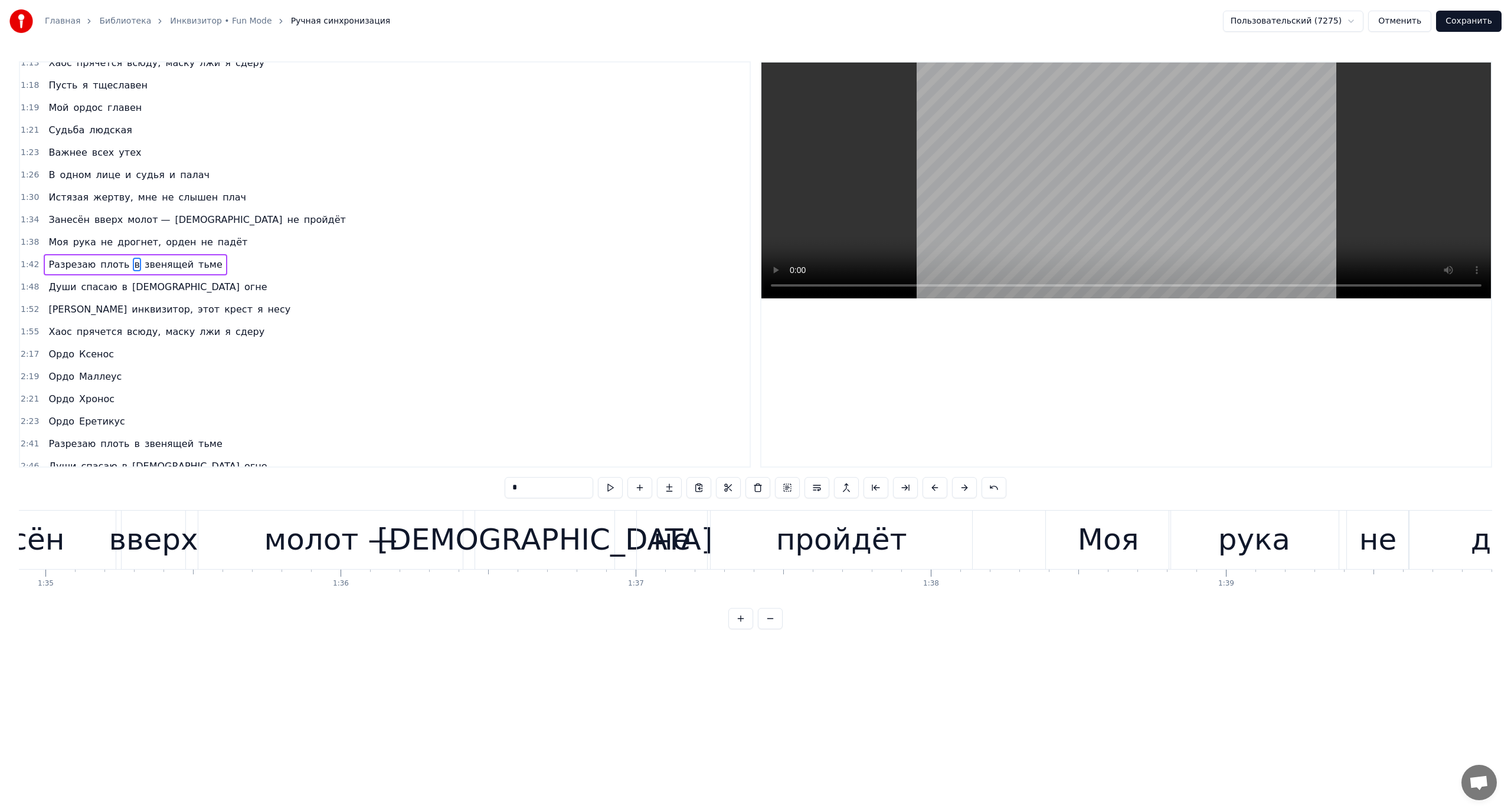
click at [738, 622] on button at bounding box center [740, 618] width 25 height 21
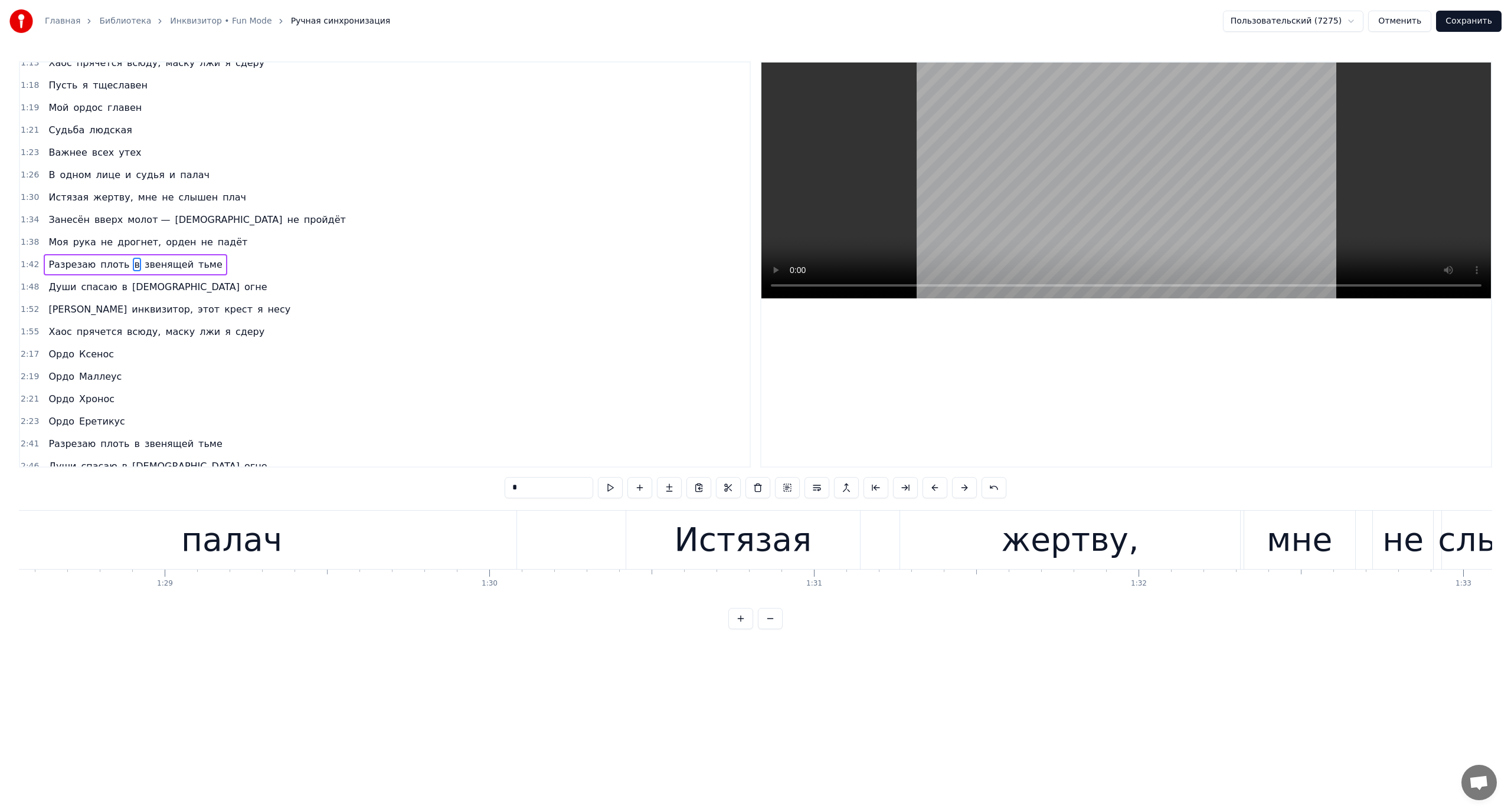
click at [738, 622] on button at bounding box center [740, 618] width 25 height 21
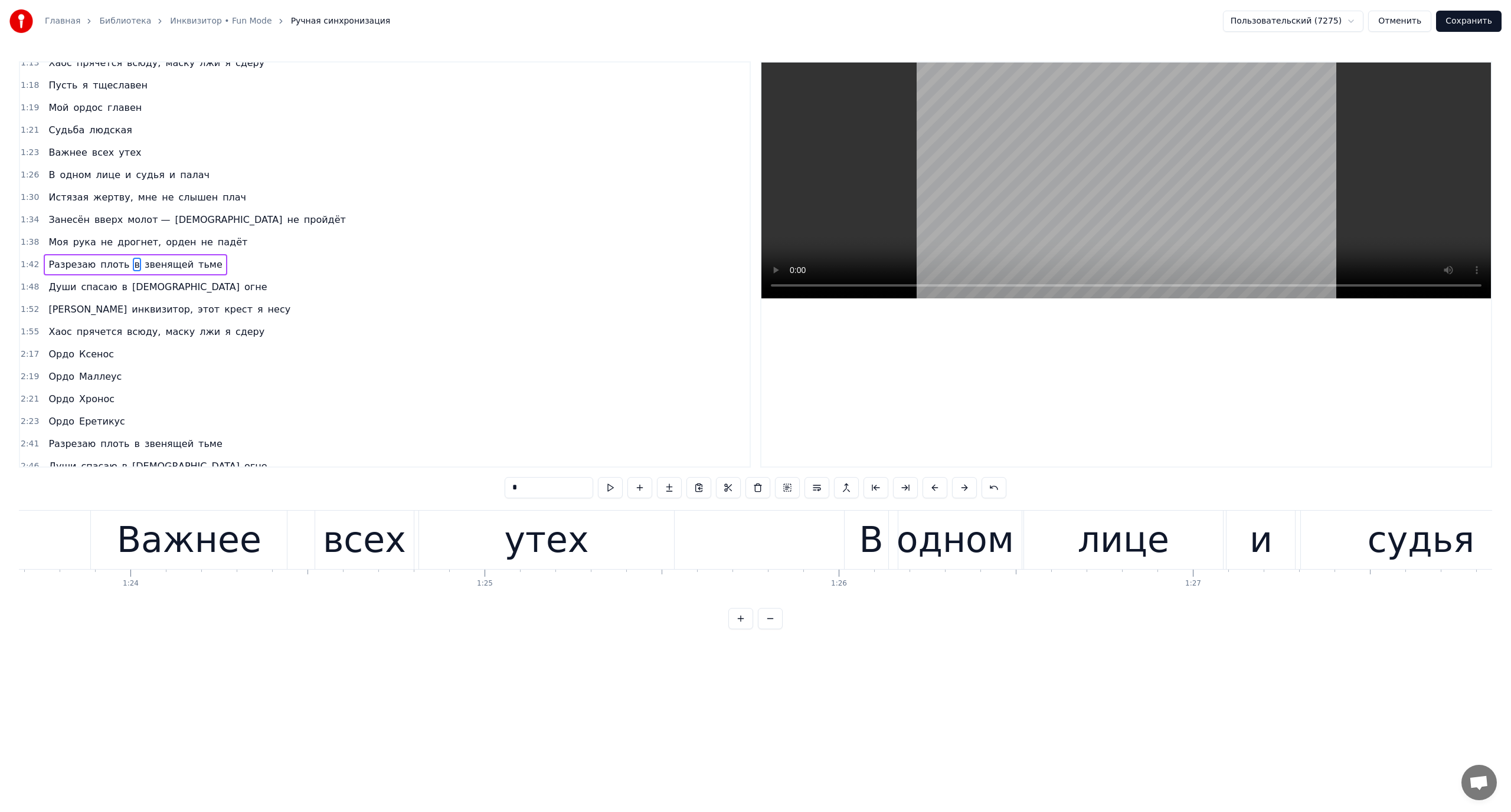
click at [738, 622] on button at bounding box center [740, 618] width 25 height 21
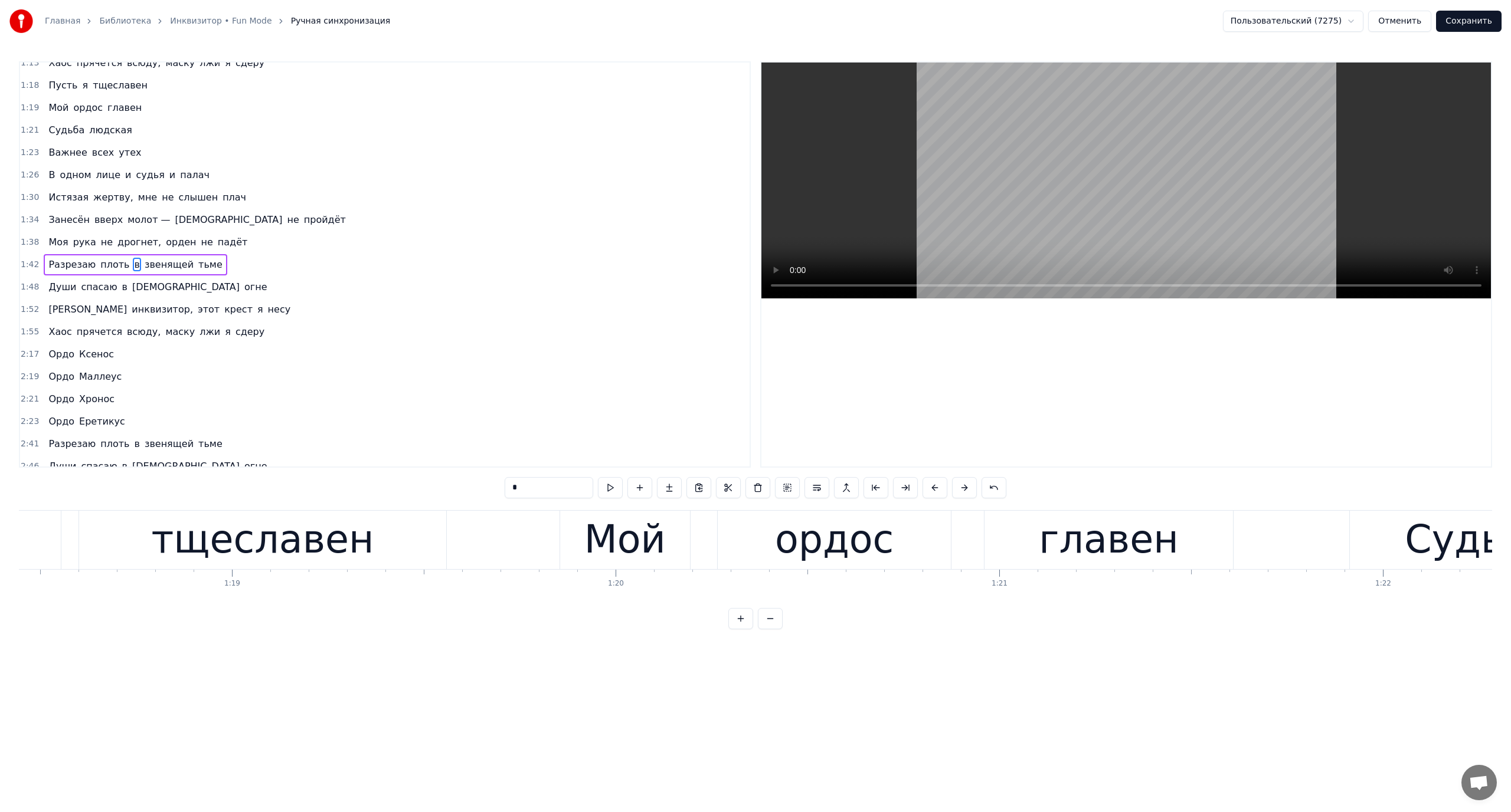
click at [738, 622] on button at bounding box center [740, 618] width 25 height 21
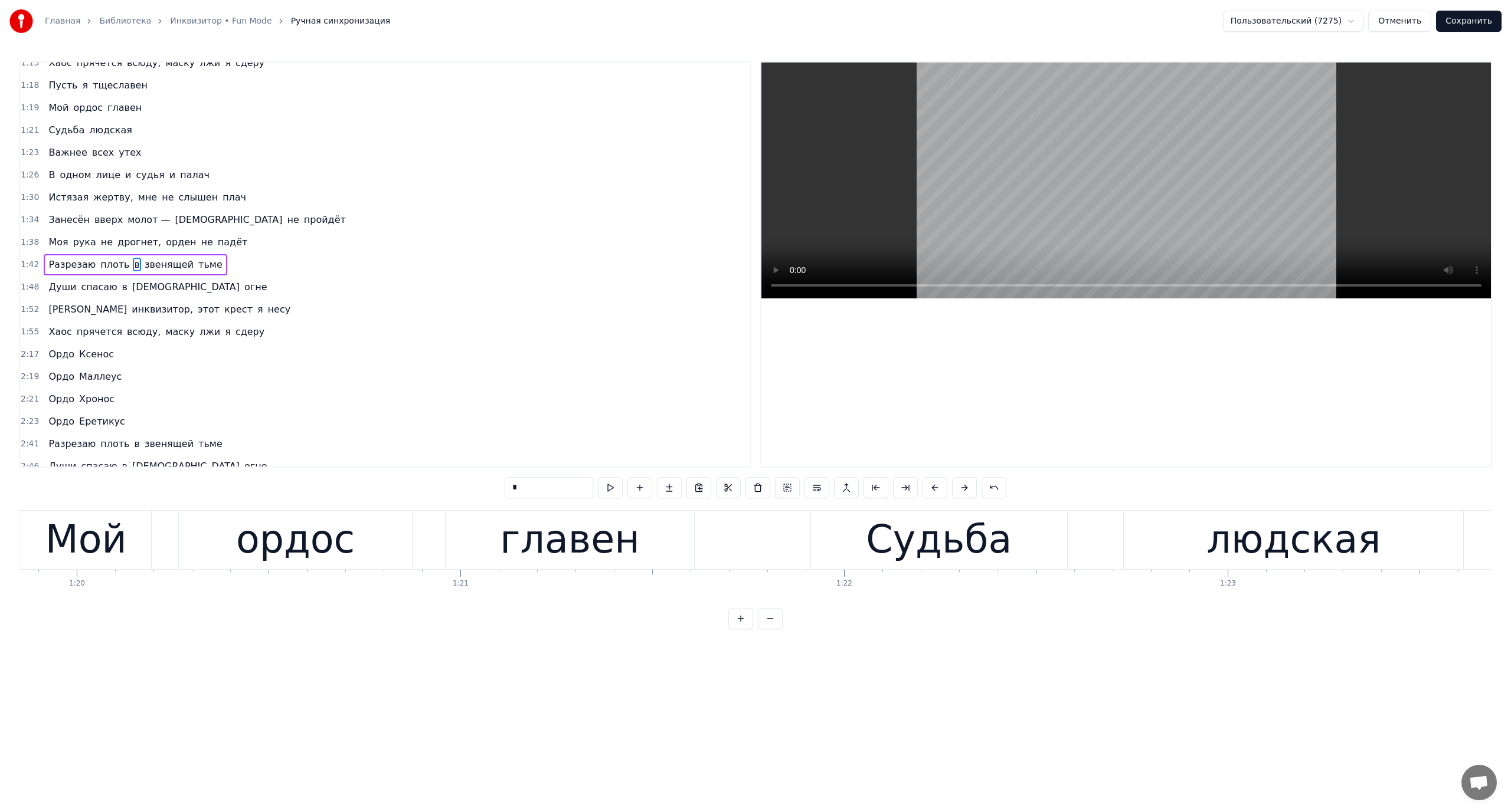
click at [738, 622] on button at bounding box center [740, 618] width 25 height 21
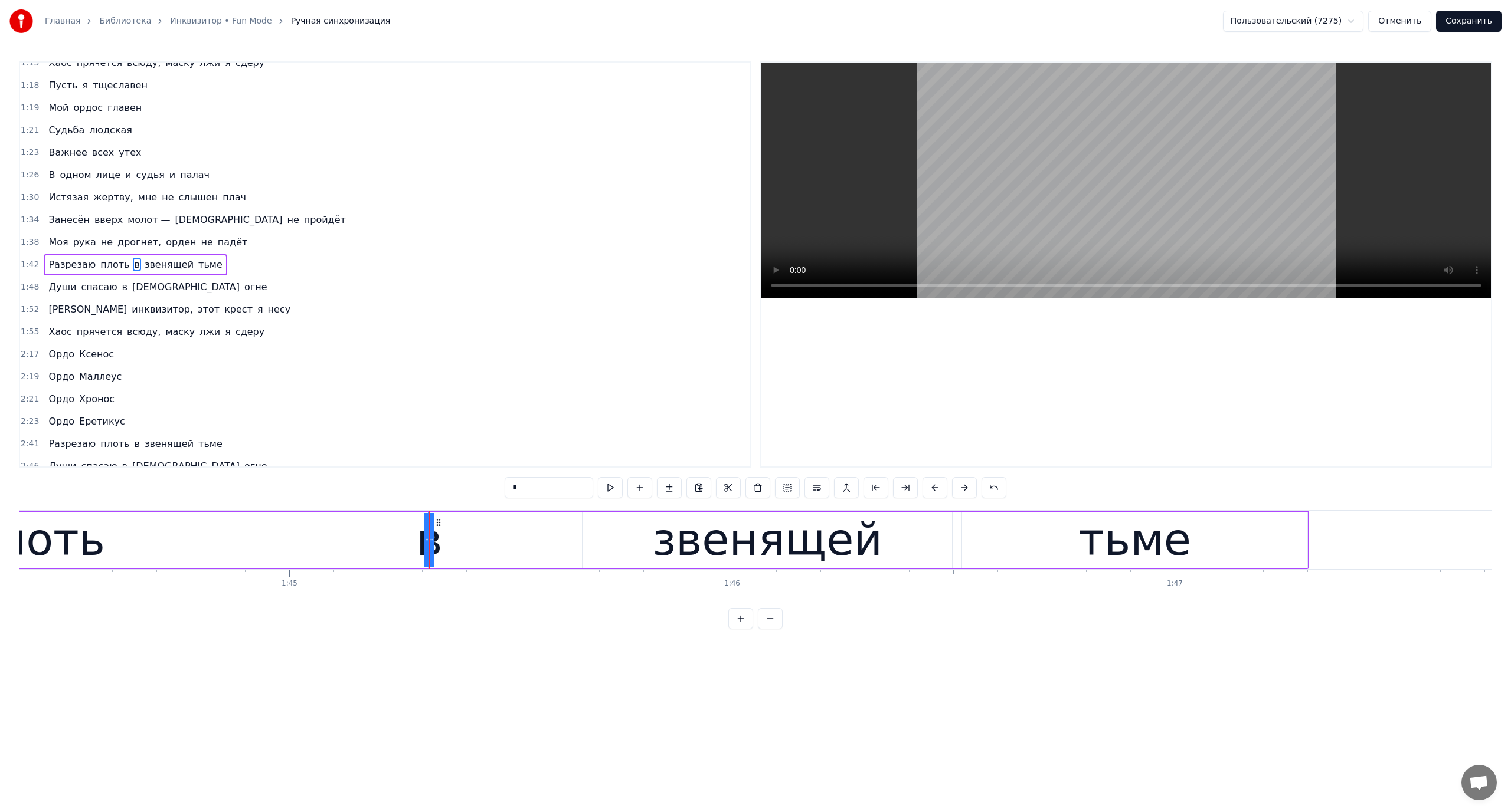
scroll to position [0, 46561]
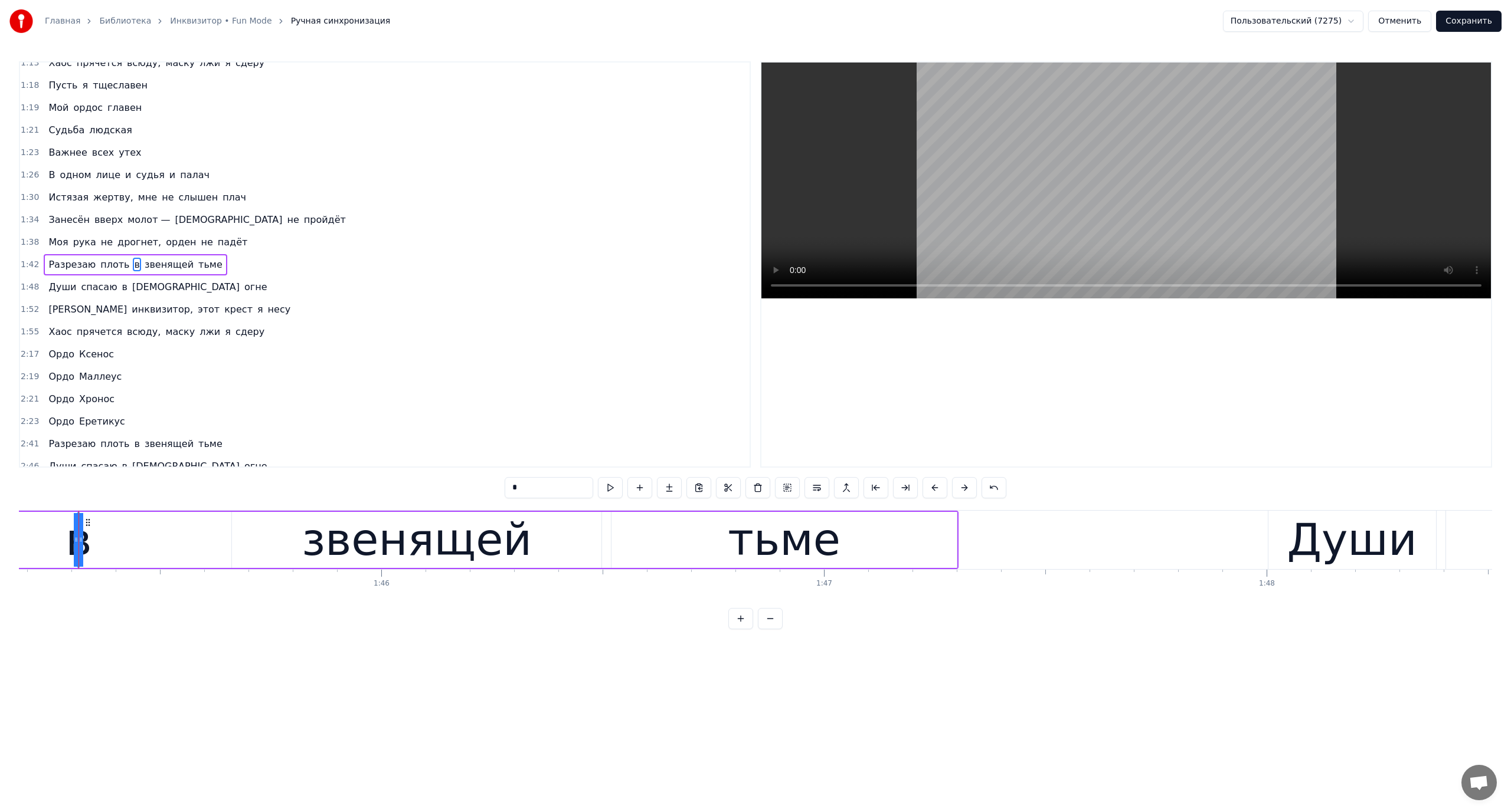
drag, startPoint x: 84, startPoint y: 530, endPoint x: 128, endPoint y: 540, distance: 45.1
click at [78, 542] on div "в" at bounding box center [78, 540] width 26 height 67
click at [742, 626] on button at bounding box center [740, 618] width 25 height 21
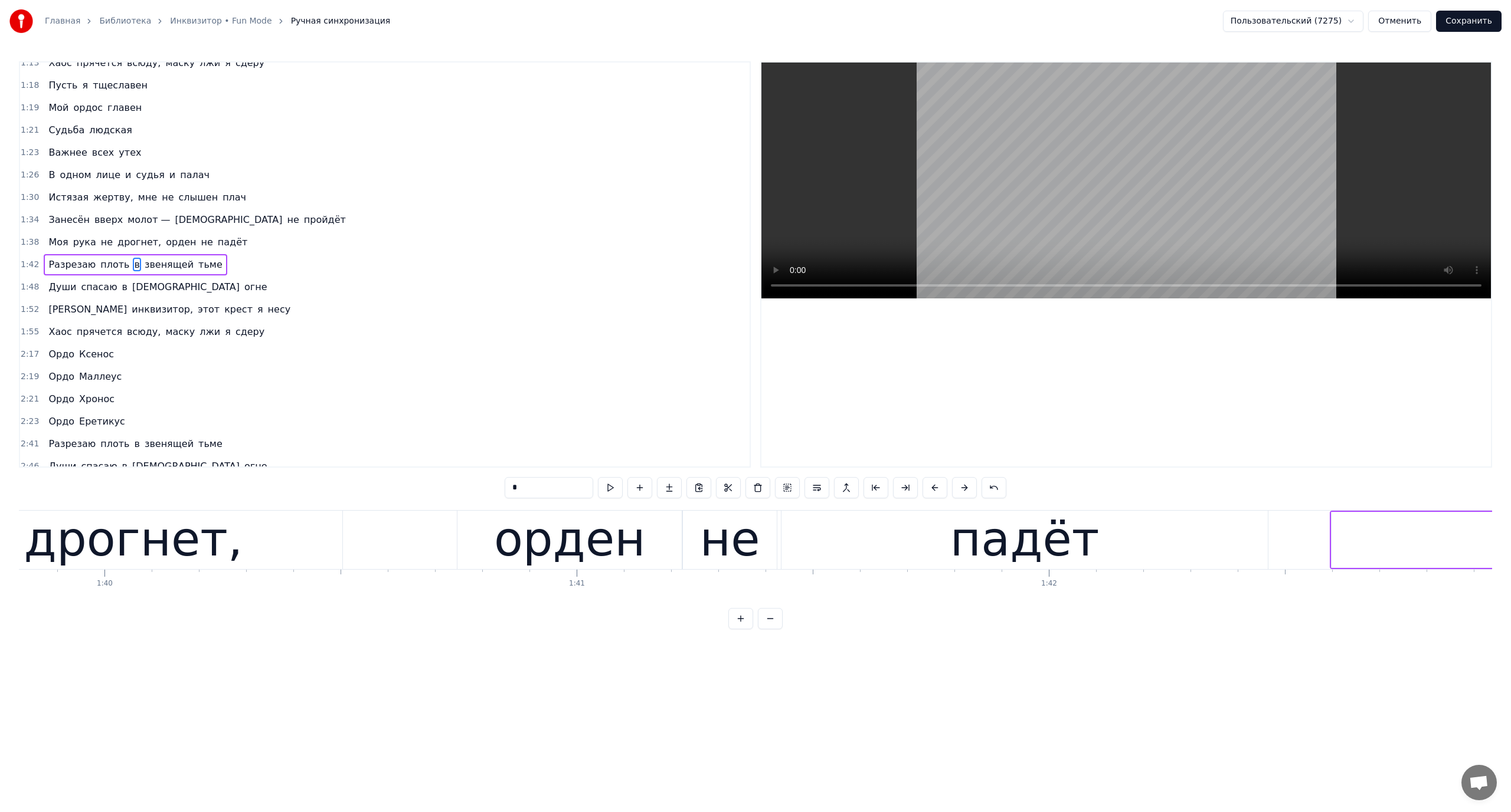
click at [742, 626] on button at bounding box center [740, 618] width 25 height 21
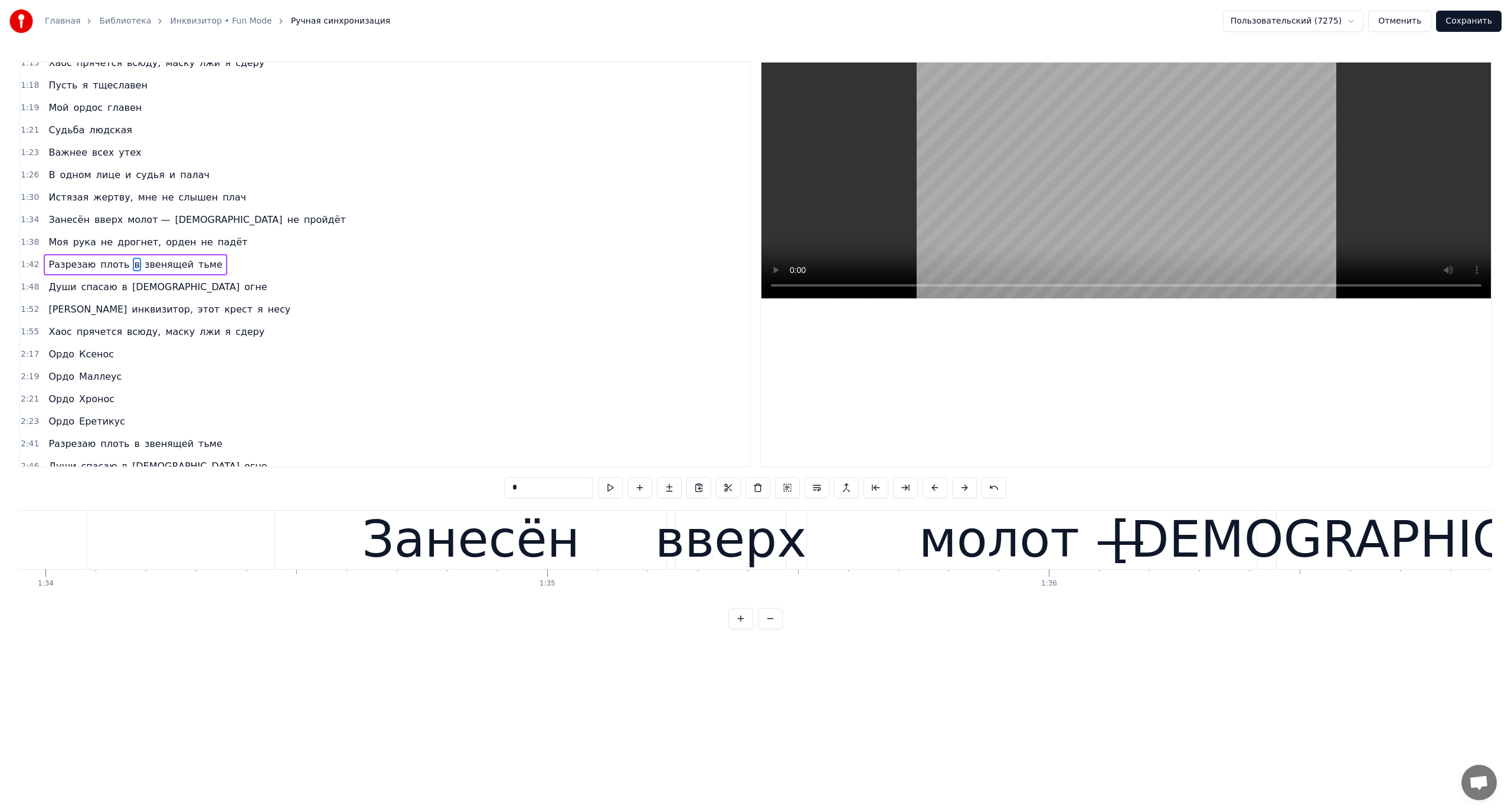
click at [742, 626] on button at bounding box center [740, 618] width 25 height 21
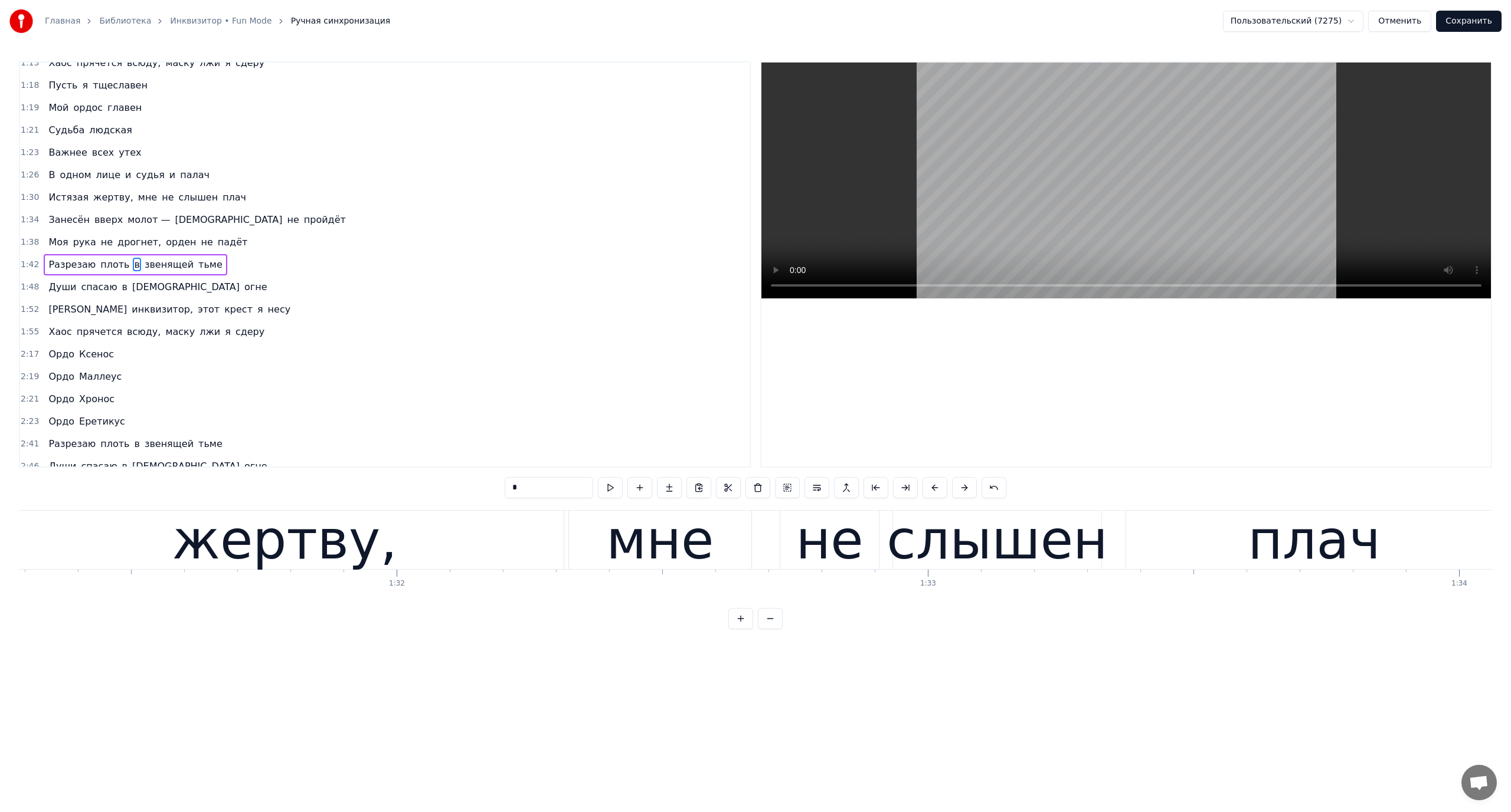
click at [740, 626] on button at bounding box center [740, 618] width 25 height 21
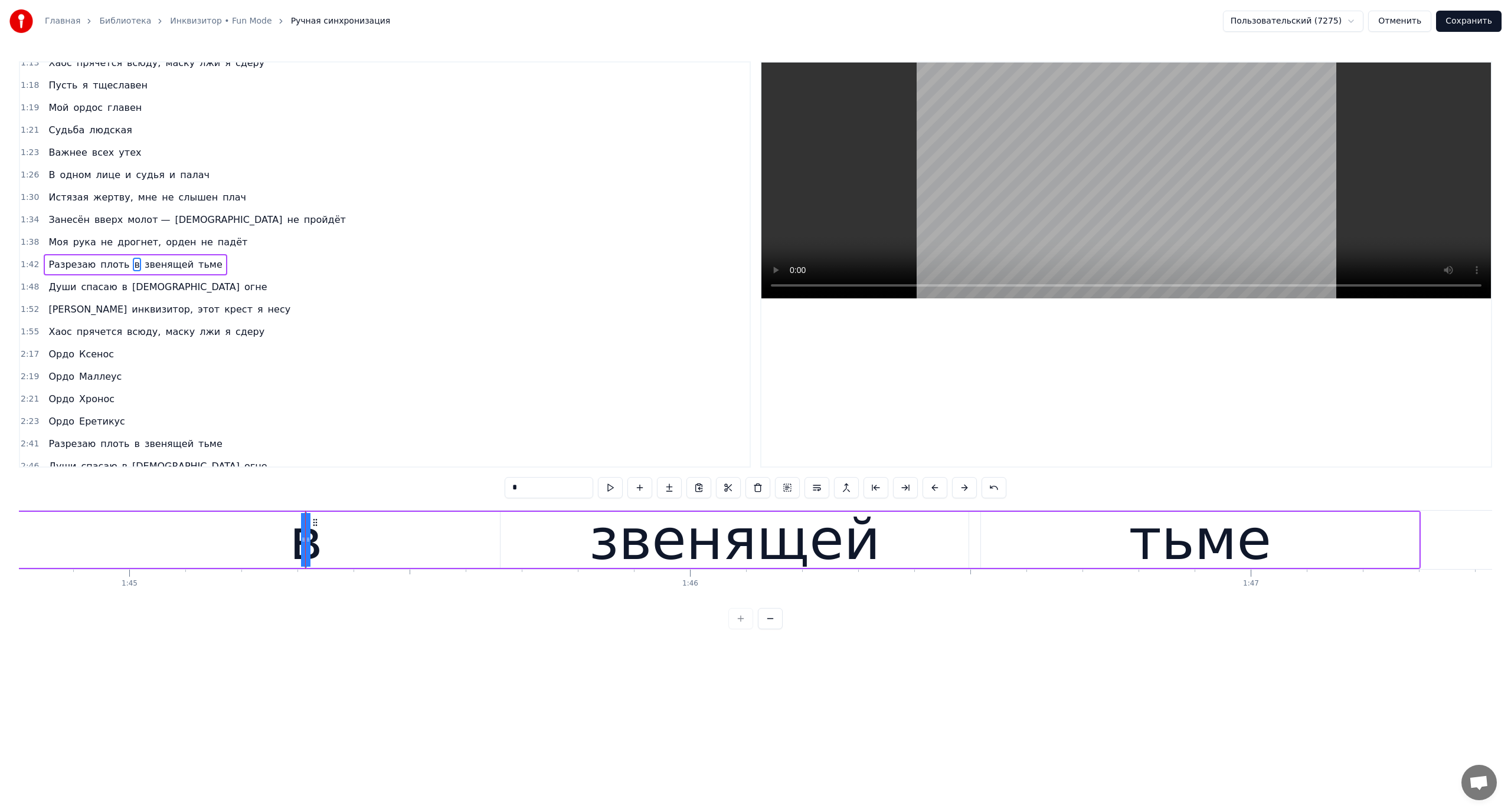
scroll to position [0, 58991]
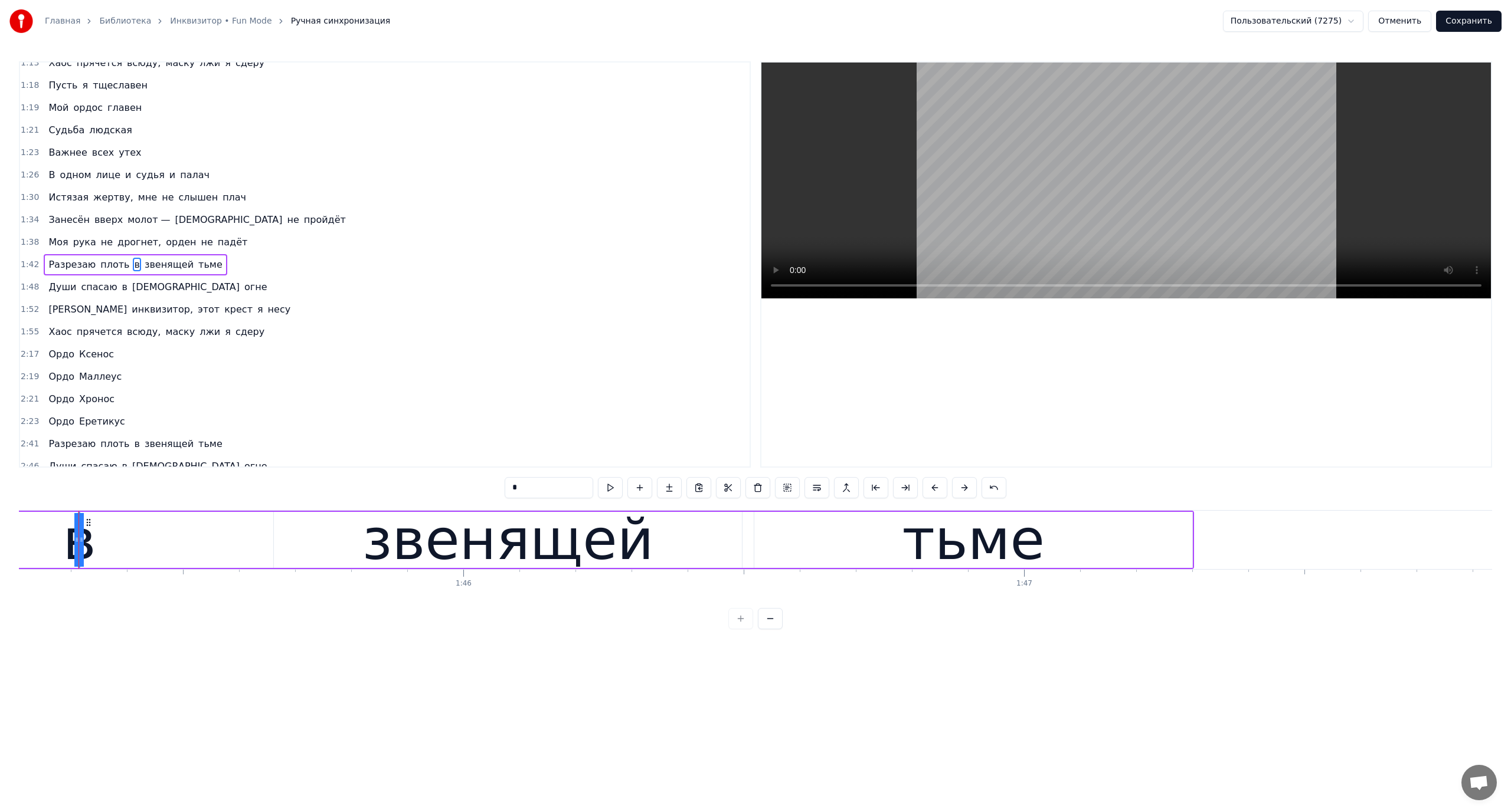
drag, startPoint x: 85, startPoint y: 537, endPoint x: 100, endPoint y: 537, distance: 15.0
click at [80, 546] on div "в" at bounding box center [79, 540] width 33 height 84
drag, startPoint x: 76, startPoint y: 546, endPoint x: 38, endPoint y: 548, distance: 38.1
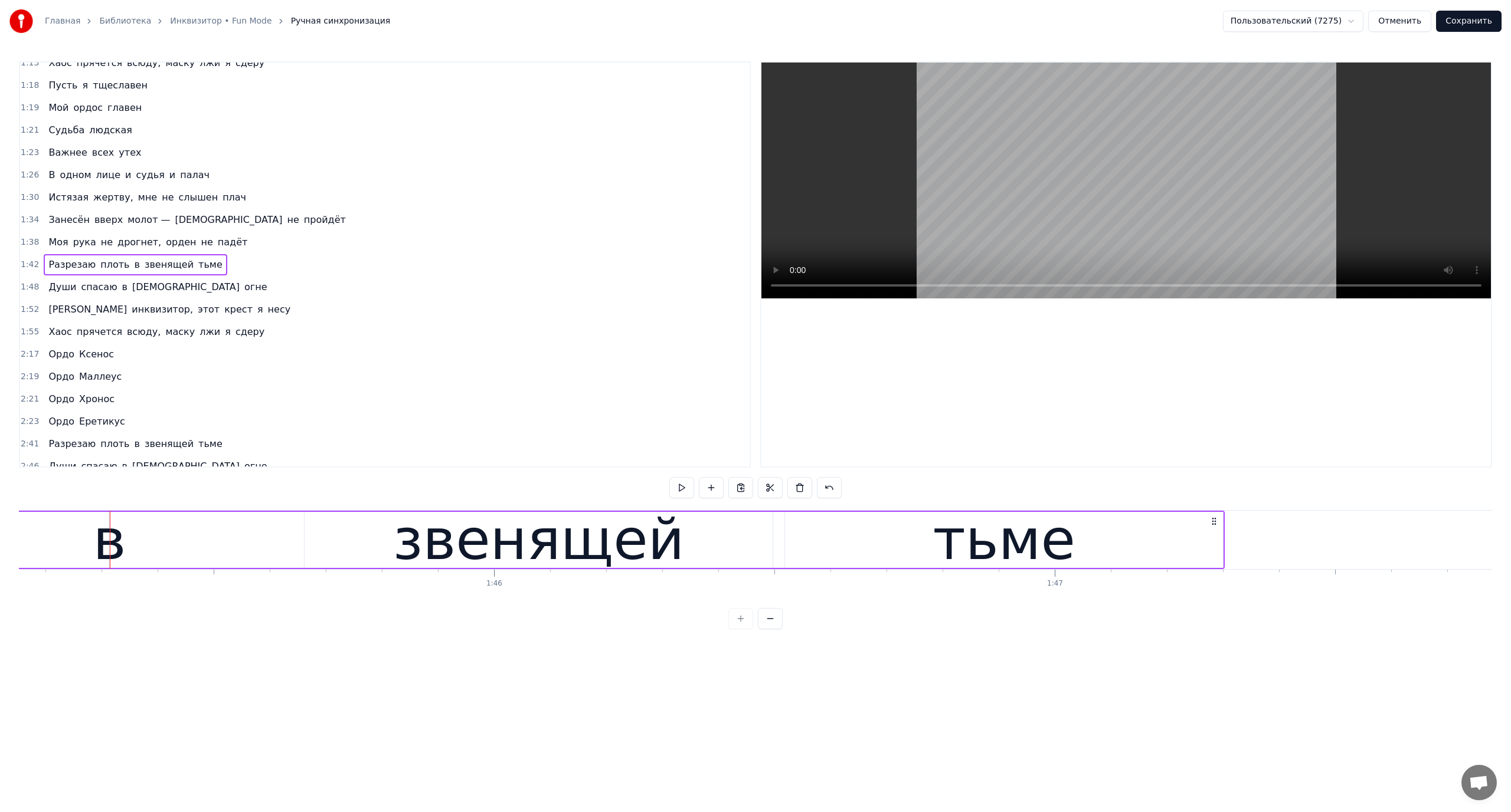
scroll to position [0, 58952]
click at [112, 544] on div "в" at bounding box center [118, 540] width 33 height 84
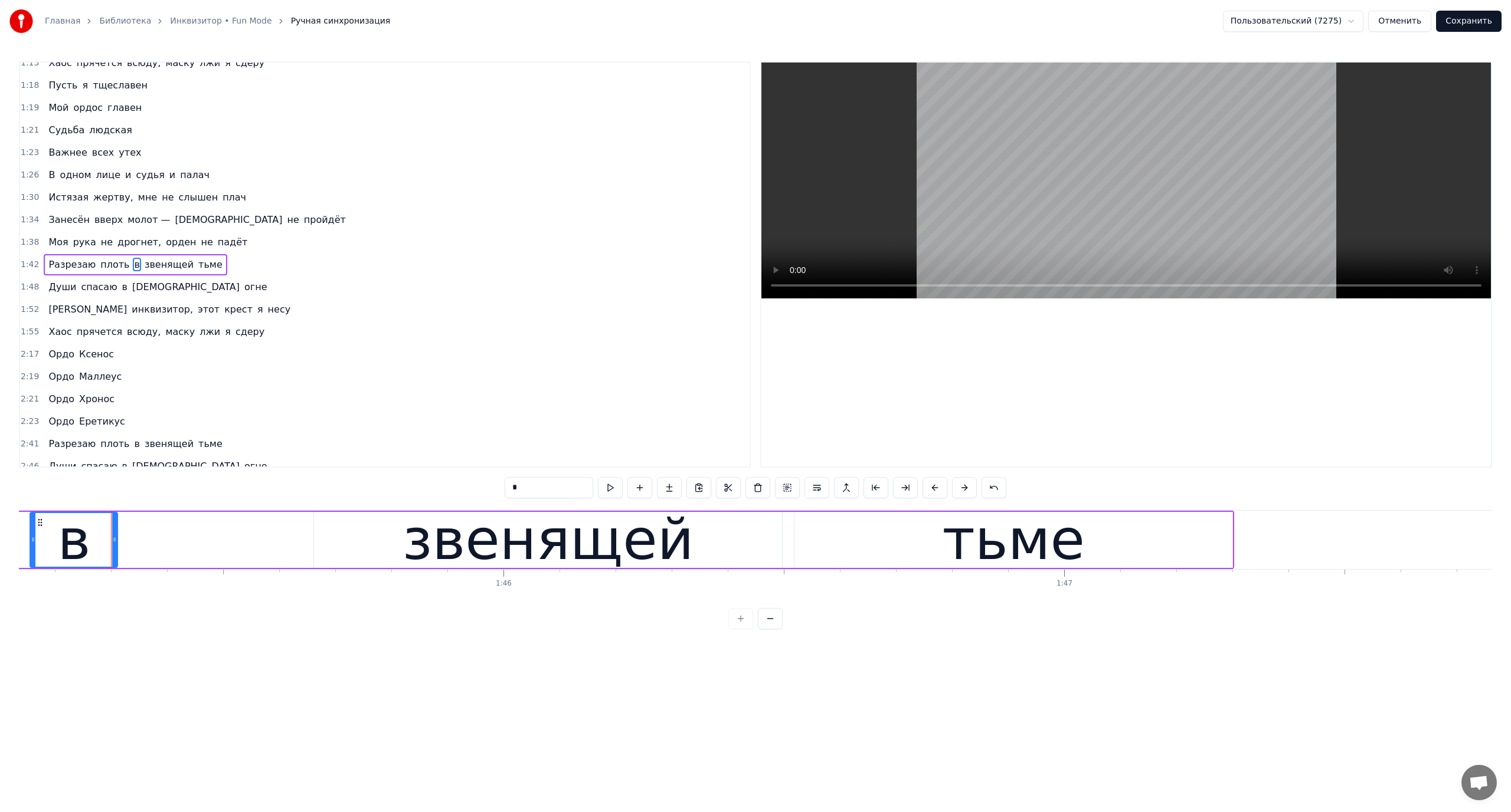
drag, startPoint x: 120, startPoint y: 542, endPoint x: 31, endPoint y: 547, distance: 89.1
click at [31, 547] on div at bounding box center [33, 540] width 5 height 54
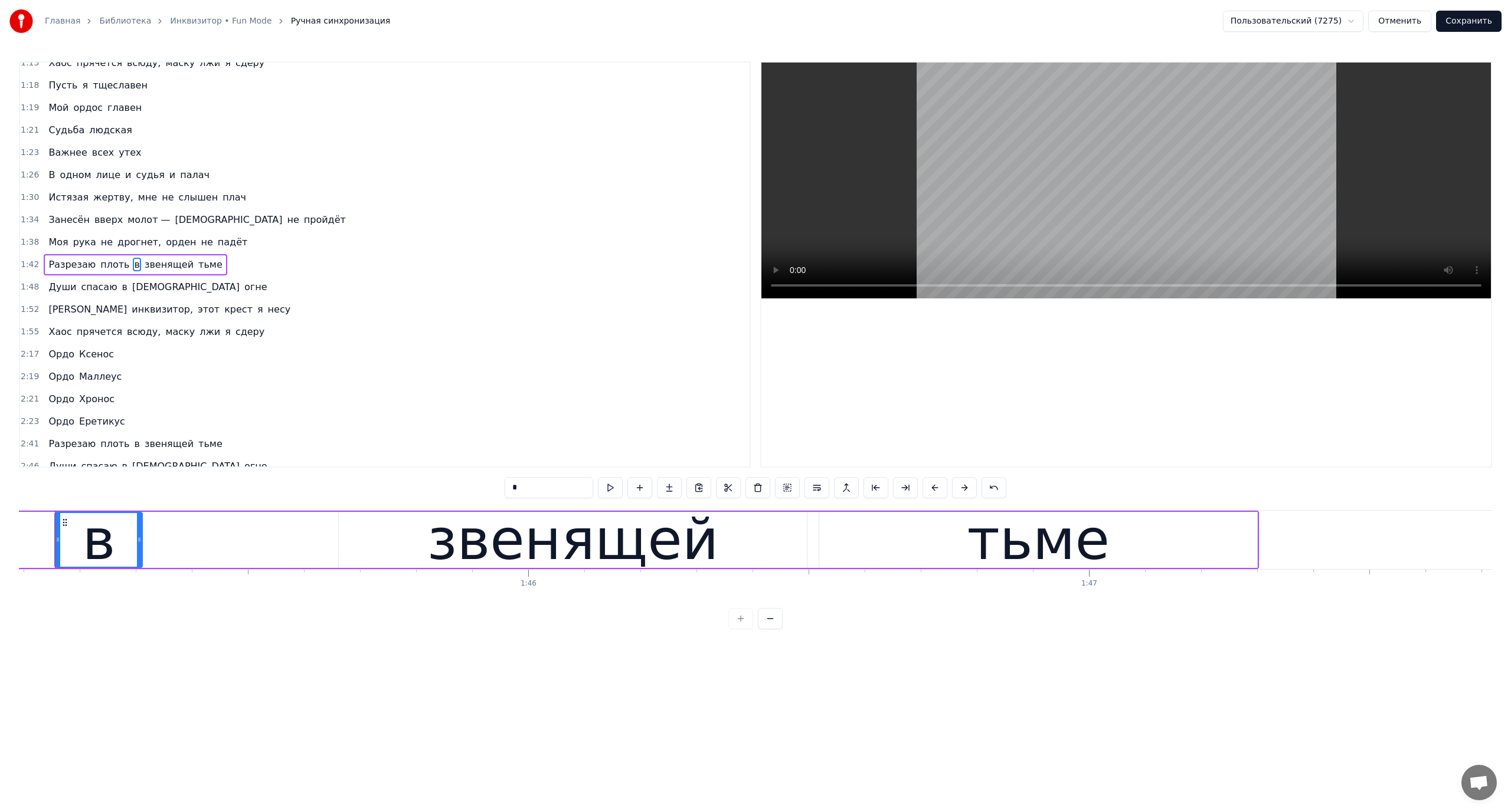
scroll to position [0, 58904]
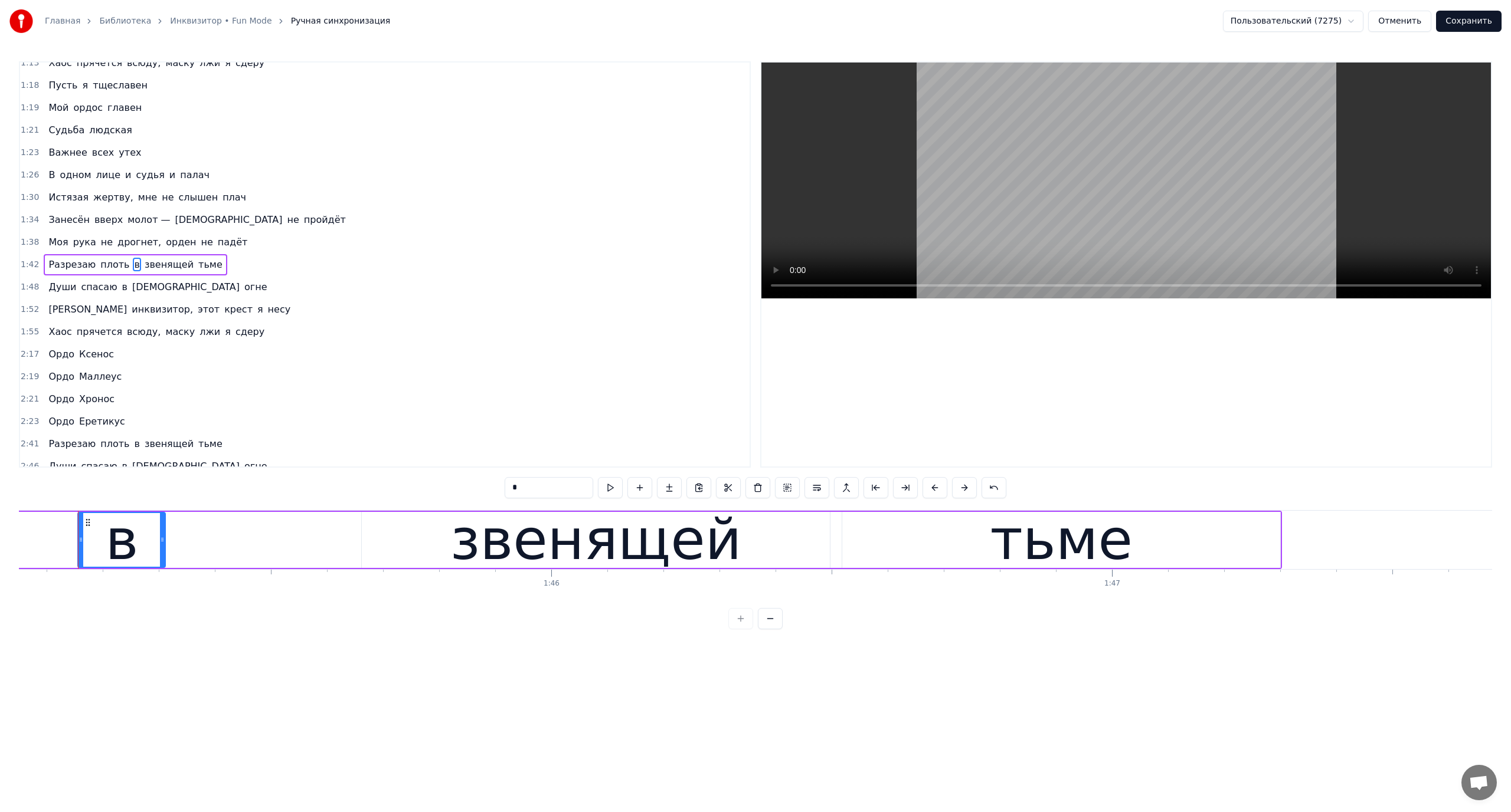
click at [774, 629] on button at bounding box center [770, 618] width 25 height 21
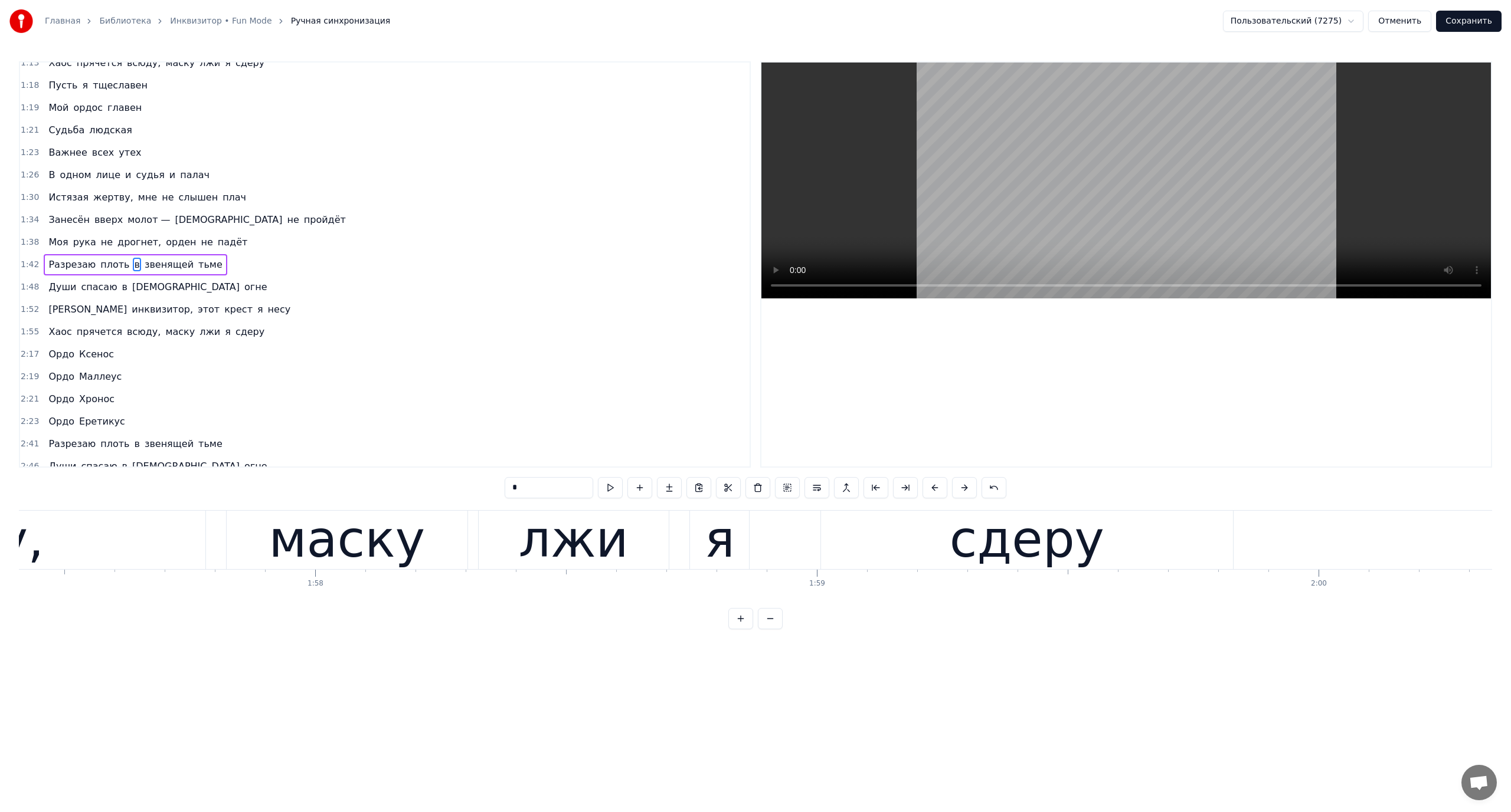
click at [774, 629] on button at bounding box center [770, 618] width 25 height 21
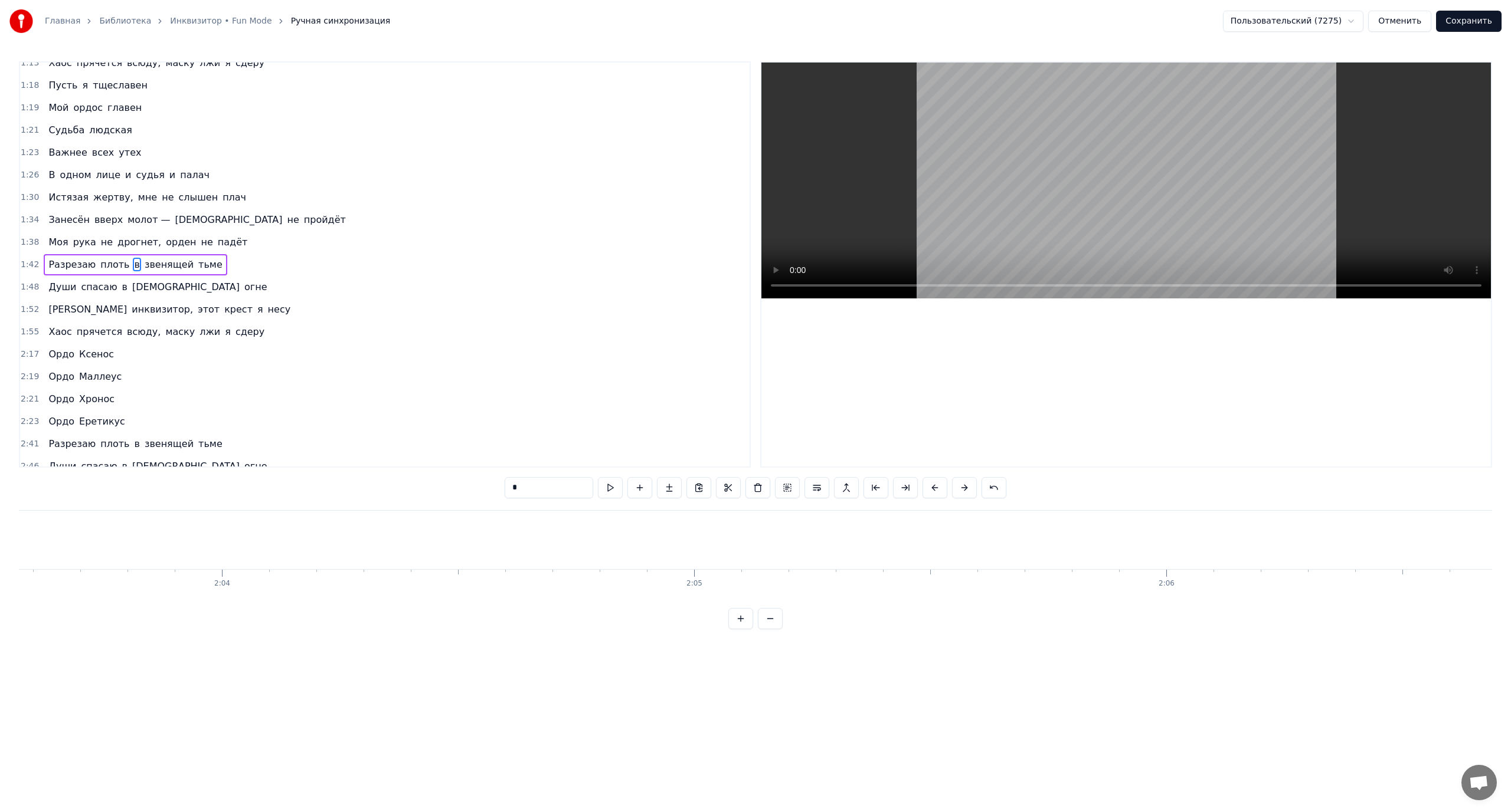
click at [774, 629] on button at bounding box center [770, 618] width 25 height 21
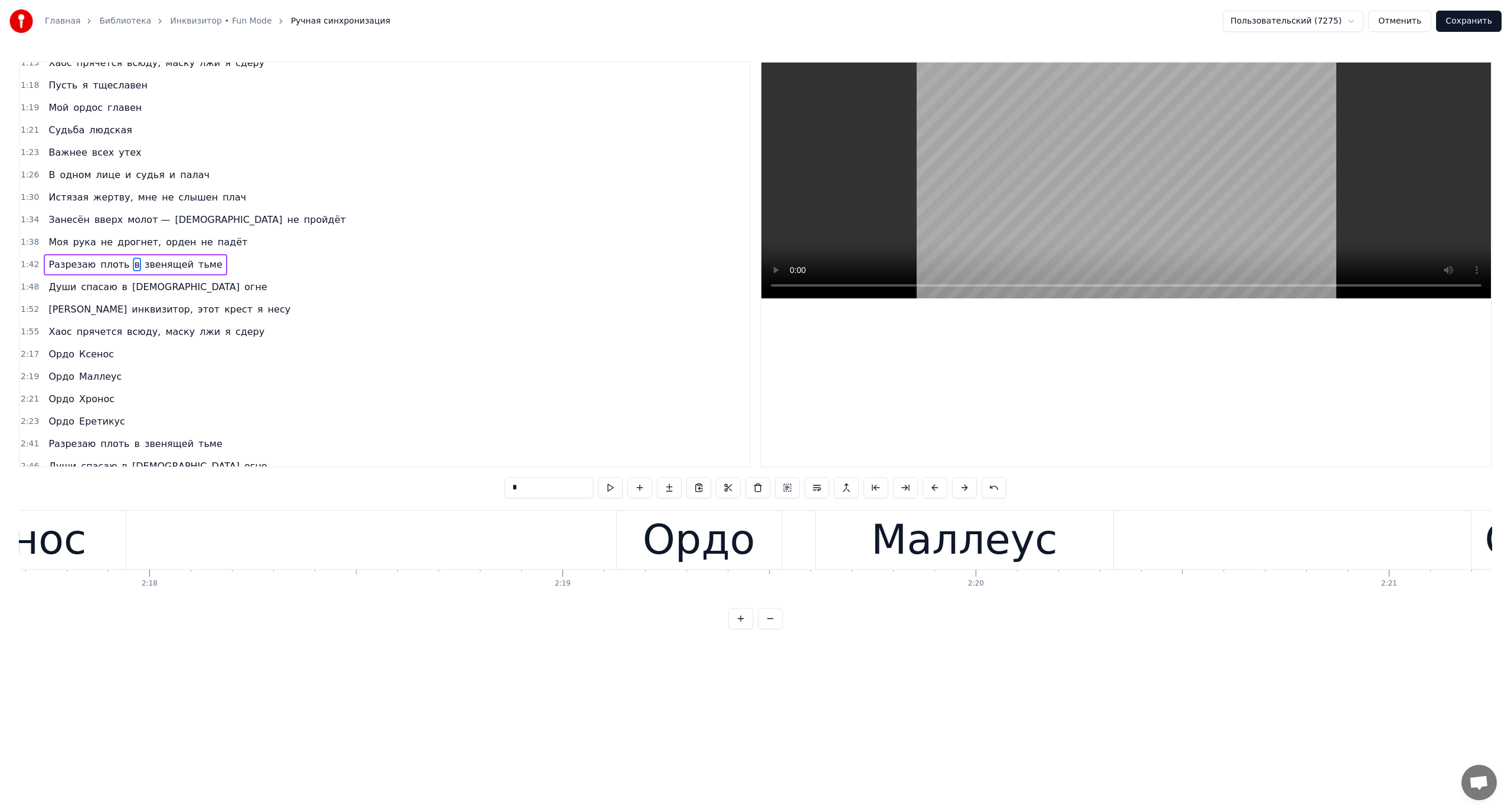
click at [774, 629] on button at bounding box center [770, 618] width 25 height 21
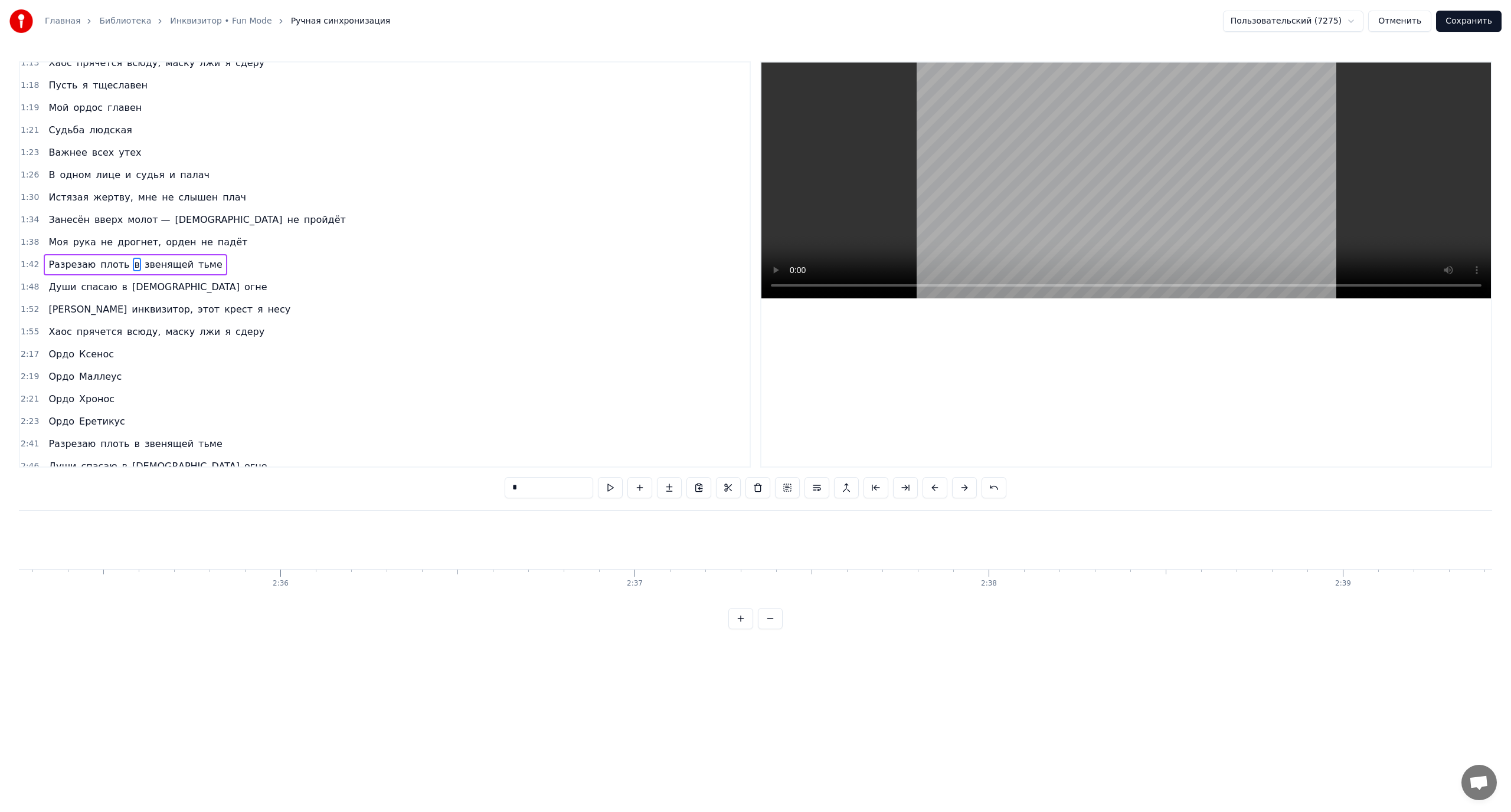
click at [774, 629] on button at bounding box center [770, 618] width 25 height 21
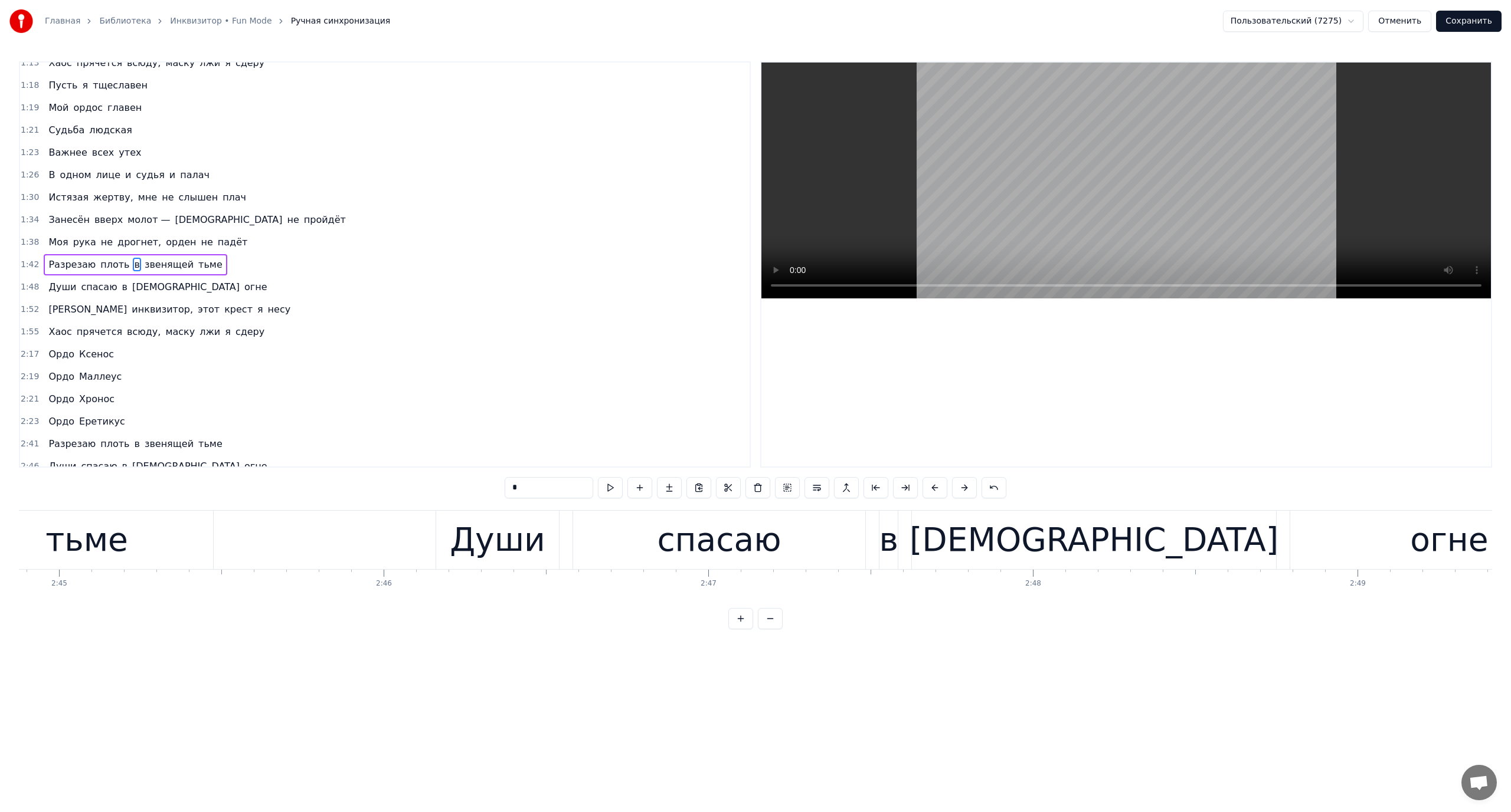
click at [774, 629] on button at bounding box center [770, 618] width 25 height 21
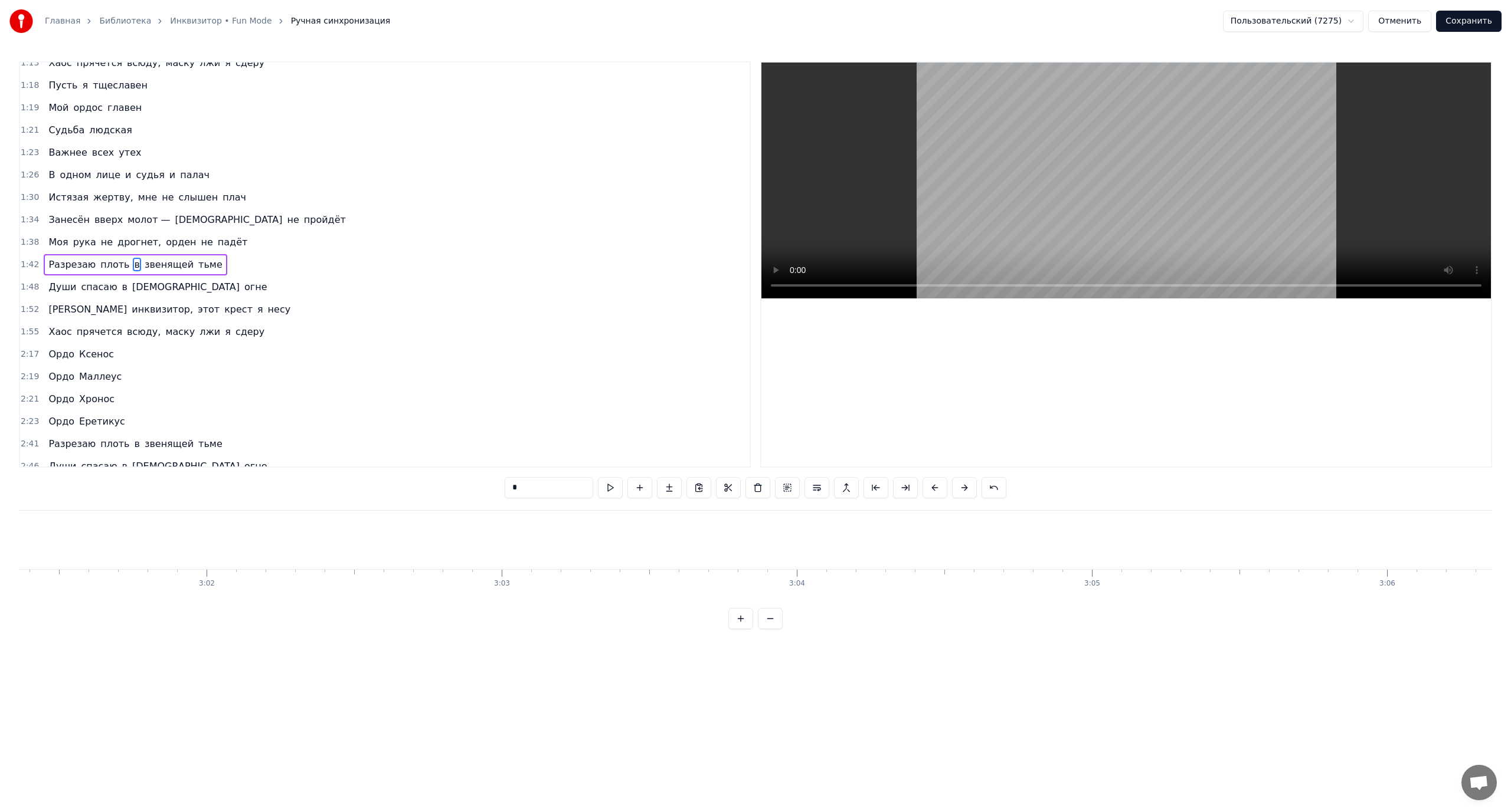
click at [773, 629] on button at bounding box center [770, 618] width 25 height 21
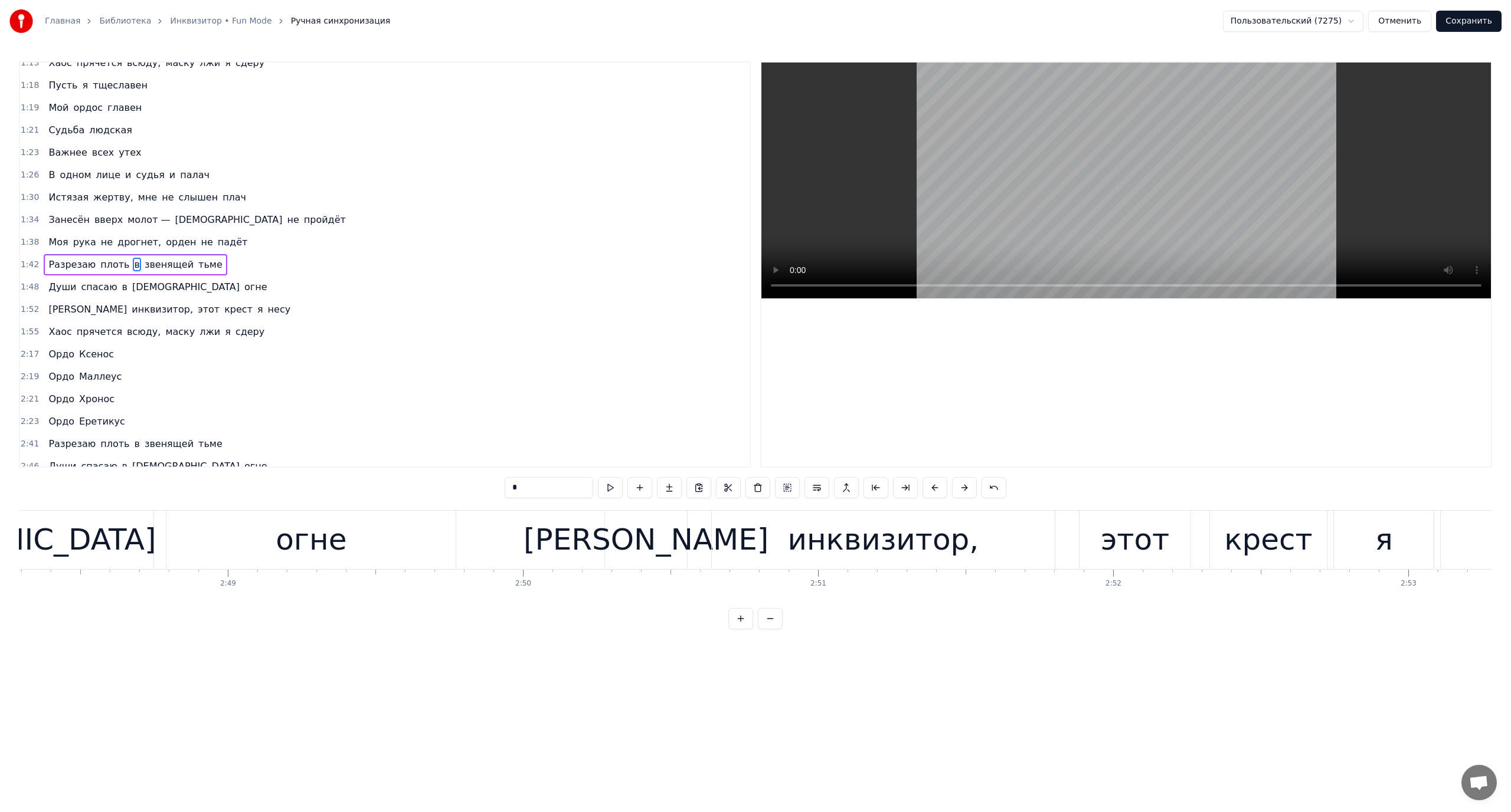
click at [773, 629] on button at bounding box center [770, 618] width 25 height 21
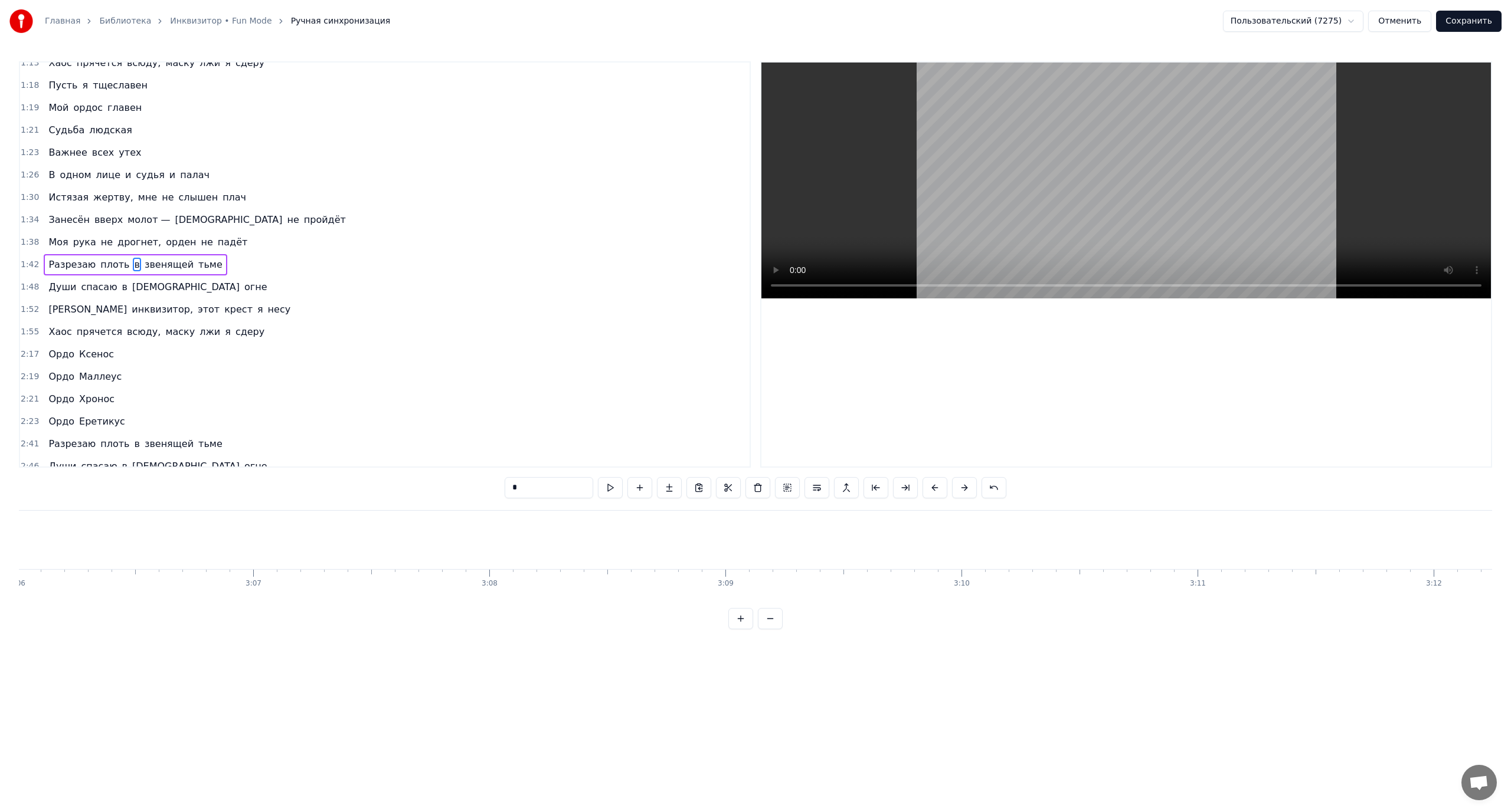
click at [773, 629] on button at bounding box center [770, 618] width 25 height 21
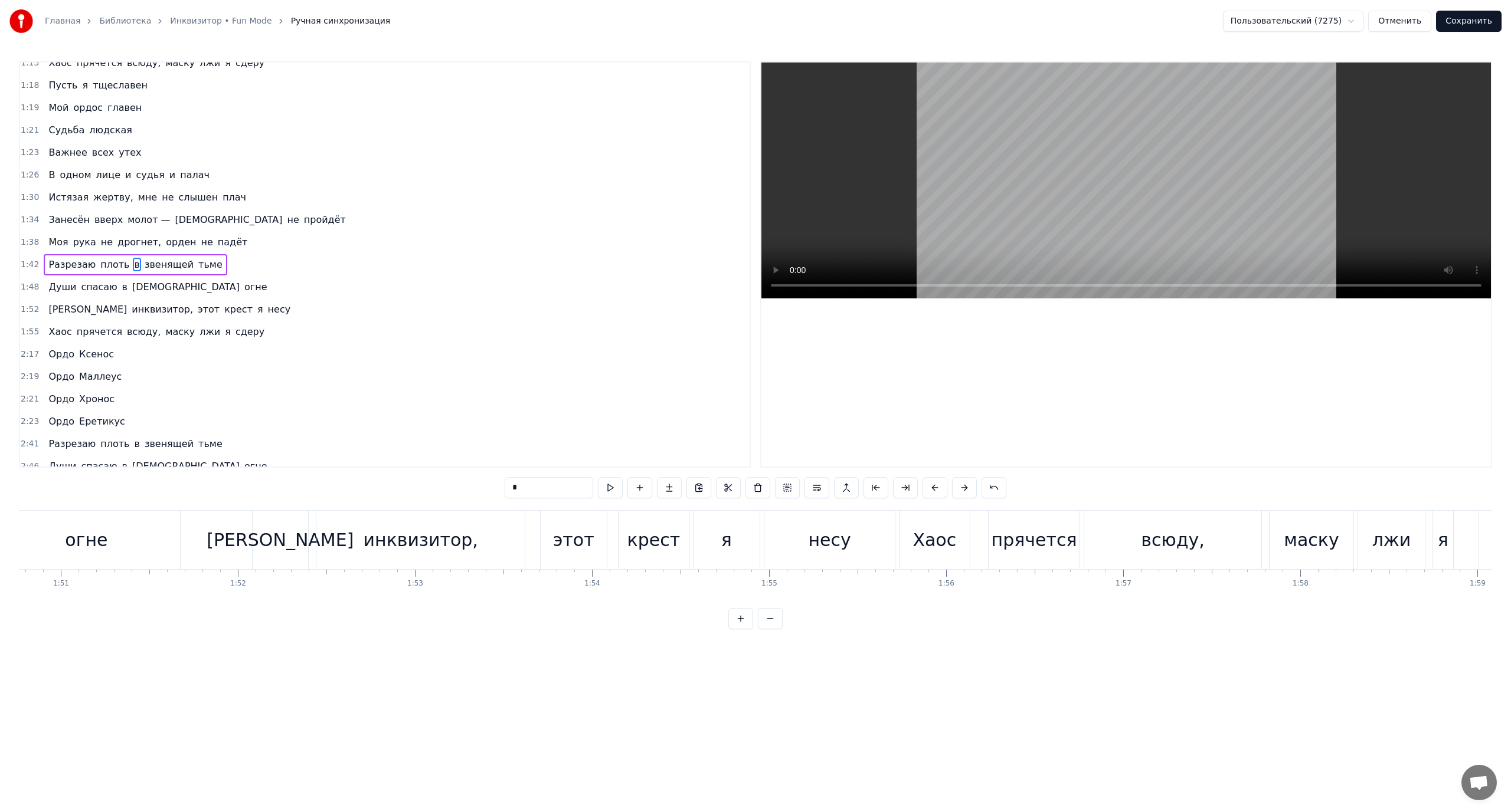
scroll to position [0, 18560]
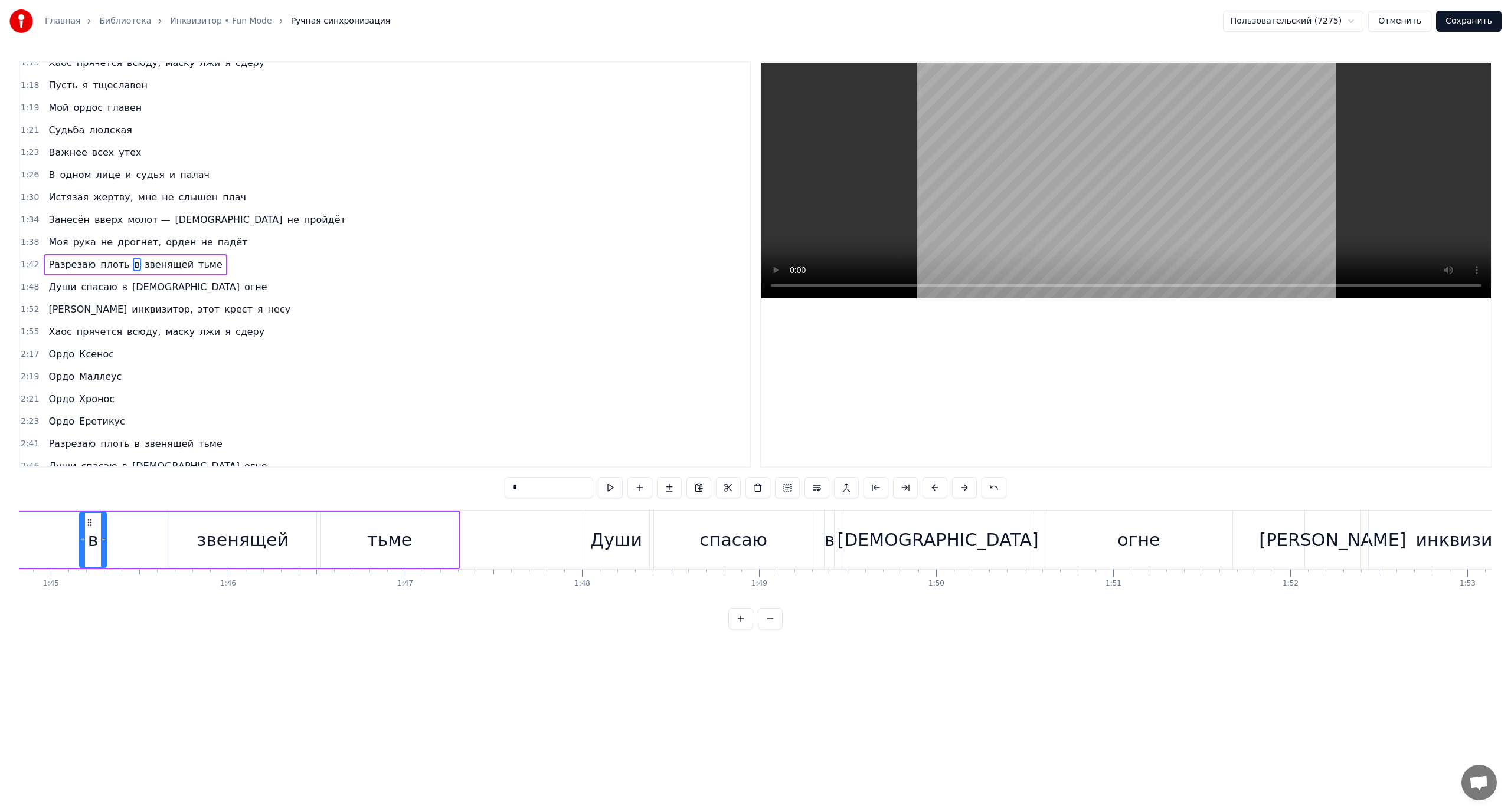
click at [770, 629] on button at bounding box center [770, 618] width 25 height 21
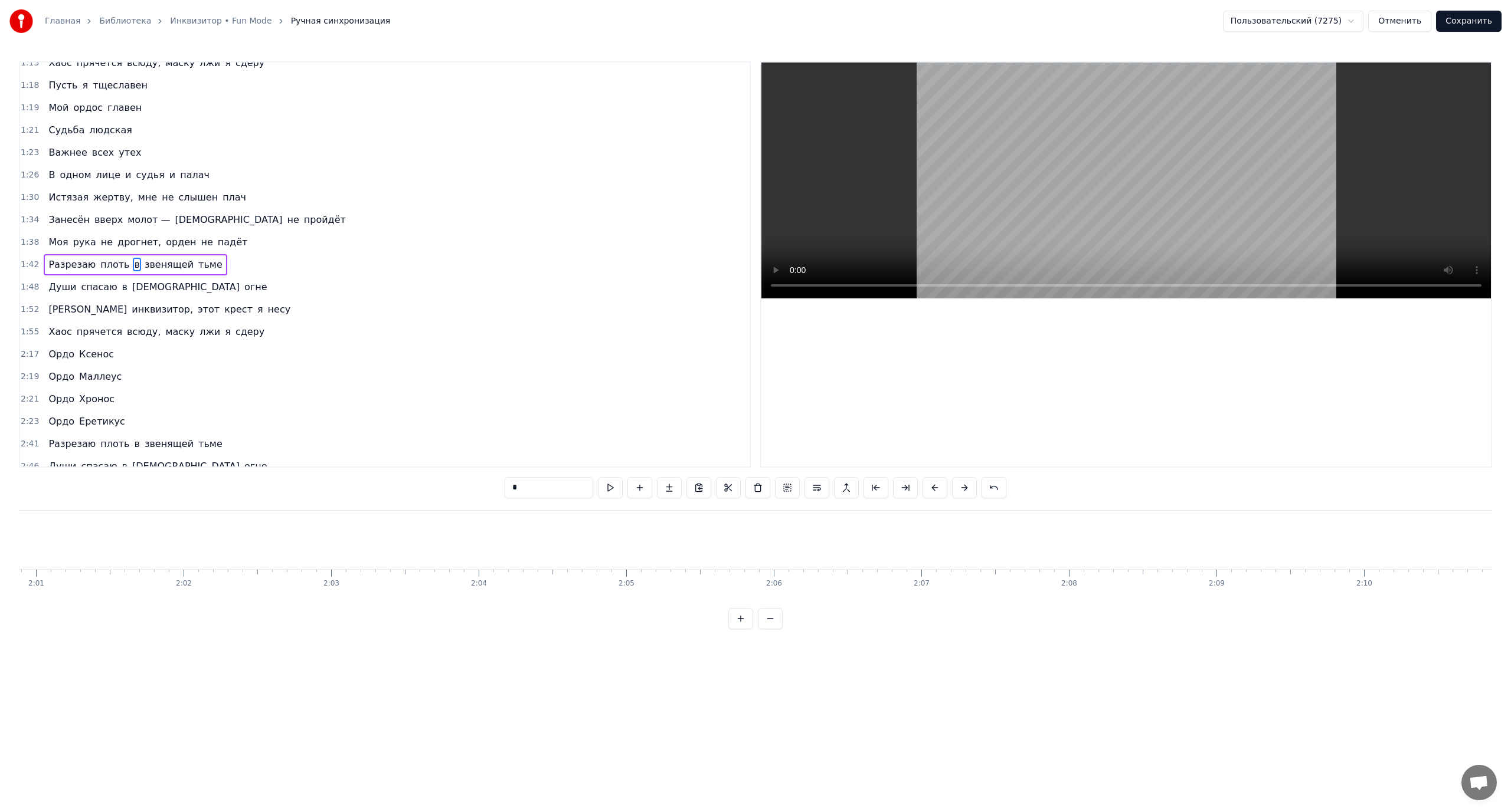
click at [770, 629] on button at bounding box center [770, 618] width 25 height 21
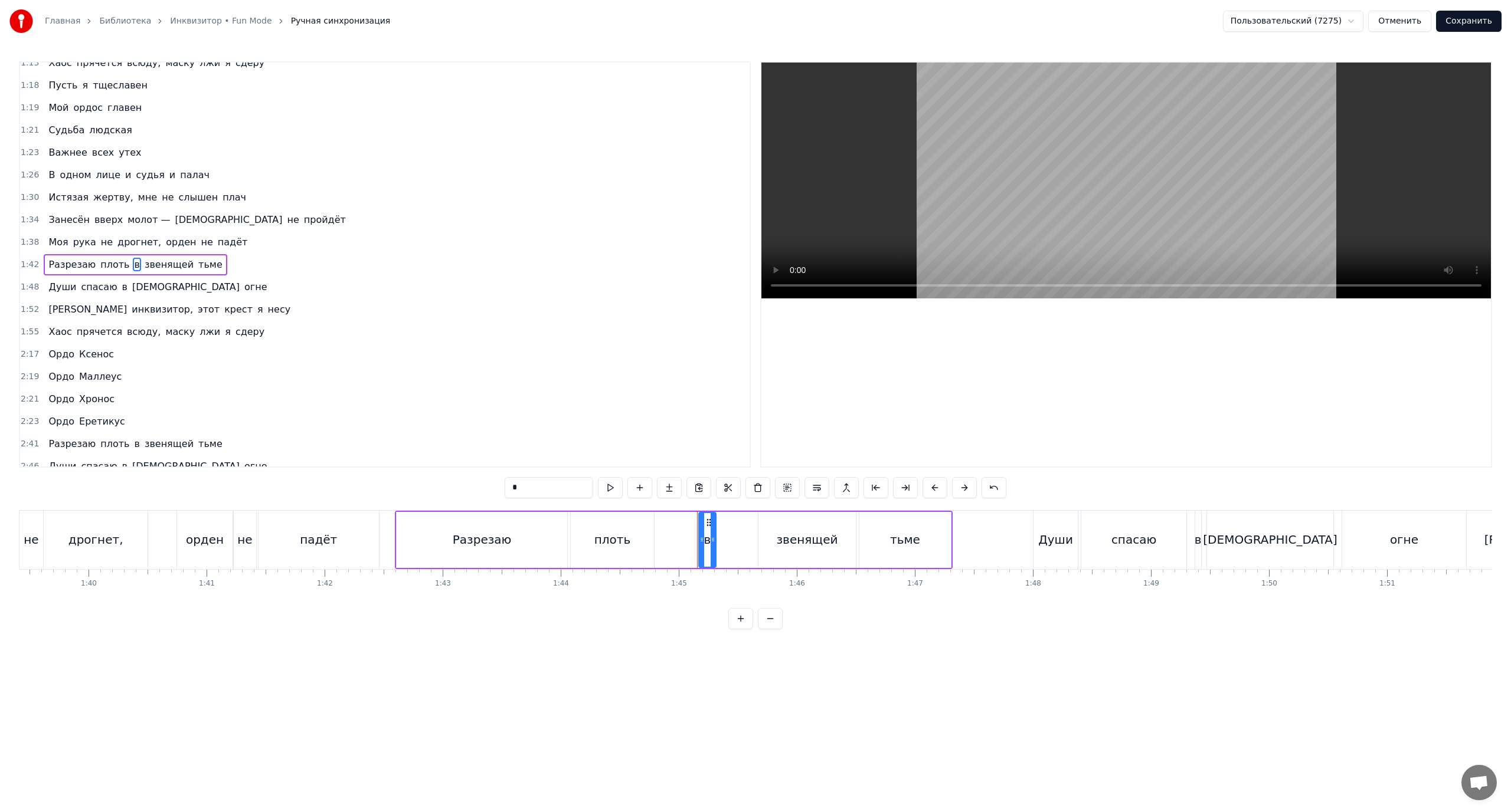
scroll to position [0, 11584]
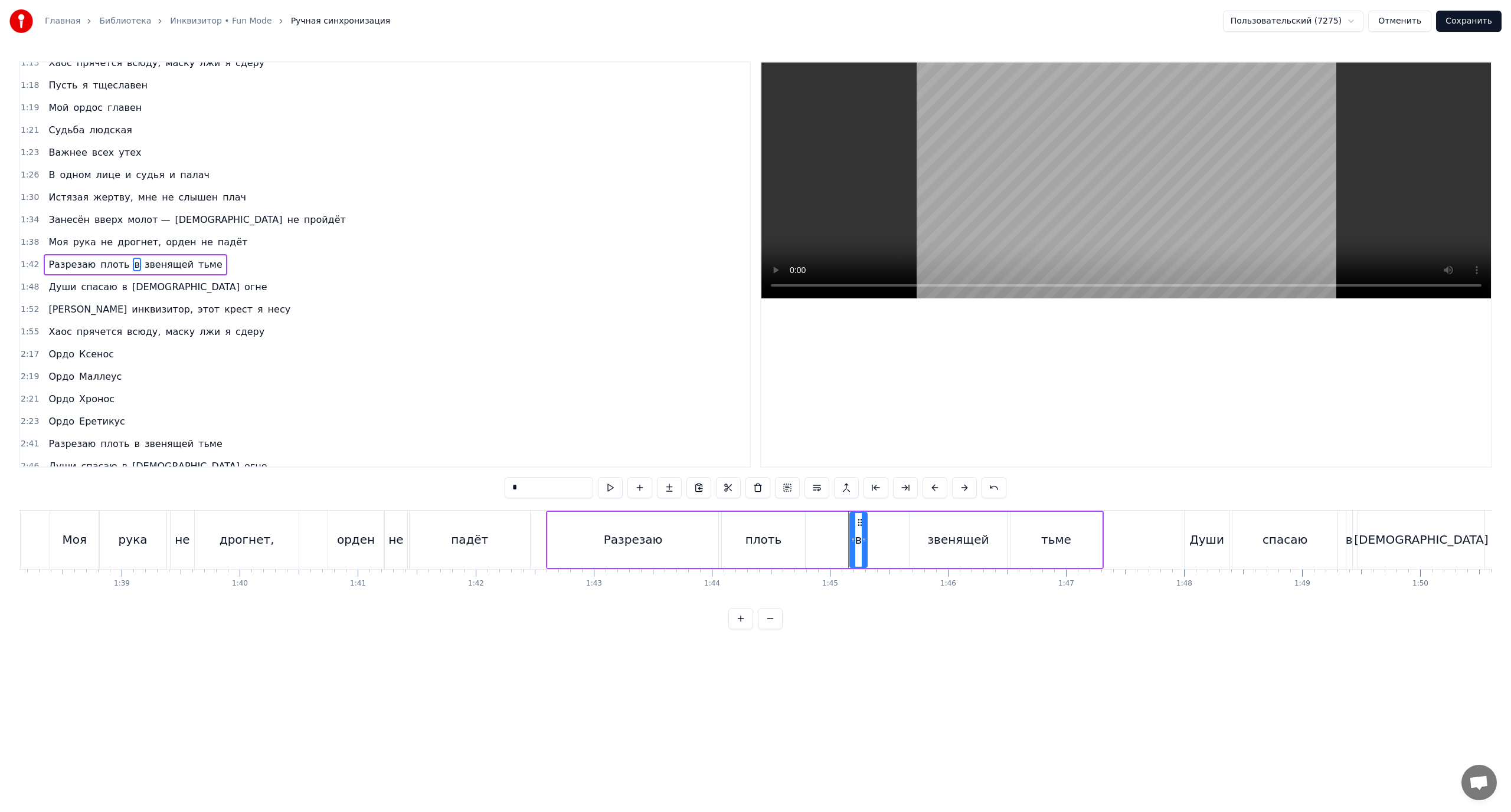
click at [768, 539] on div "плоть" at bounding box center [764, 540] width 36 height 17
click at [854, 539] on div "в" at bounding box center [858, 540] width 17 height 56
drag, startPoint x: 850, startPoint y: 539, endPoint x: 812, endPoint y: 547, distance: 38.8
click at [812, 547] on div at bounding box center [815, 540] width 5 height 54
drag, startPoint x: 852, startPoint y: 545, endPoint x: 836, endPoint y: 547, distance: 16.1
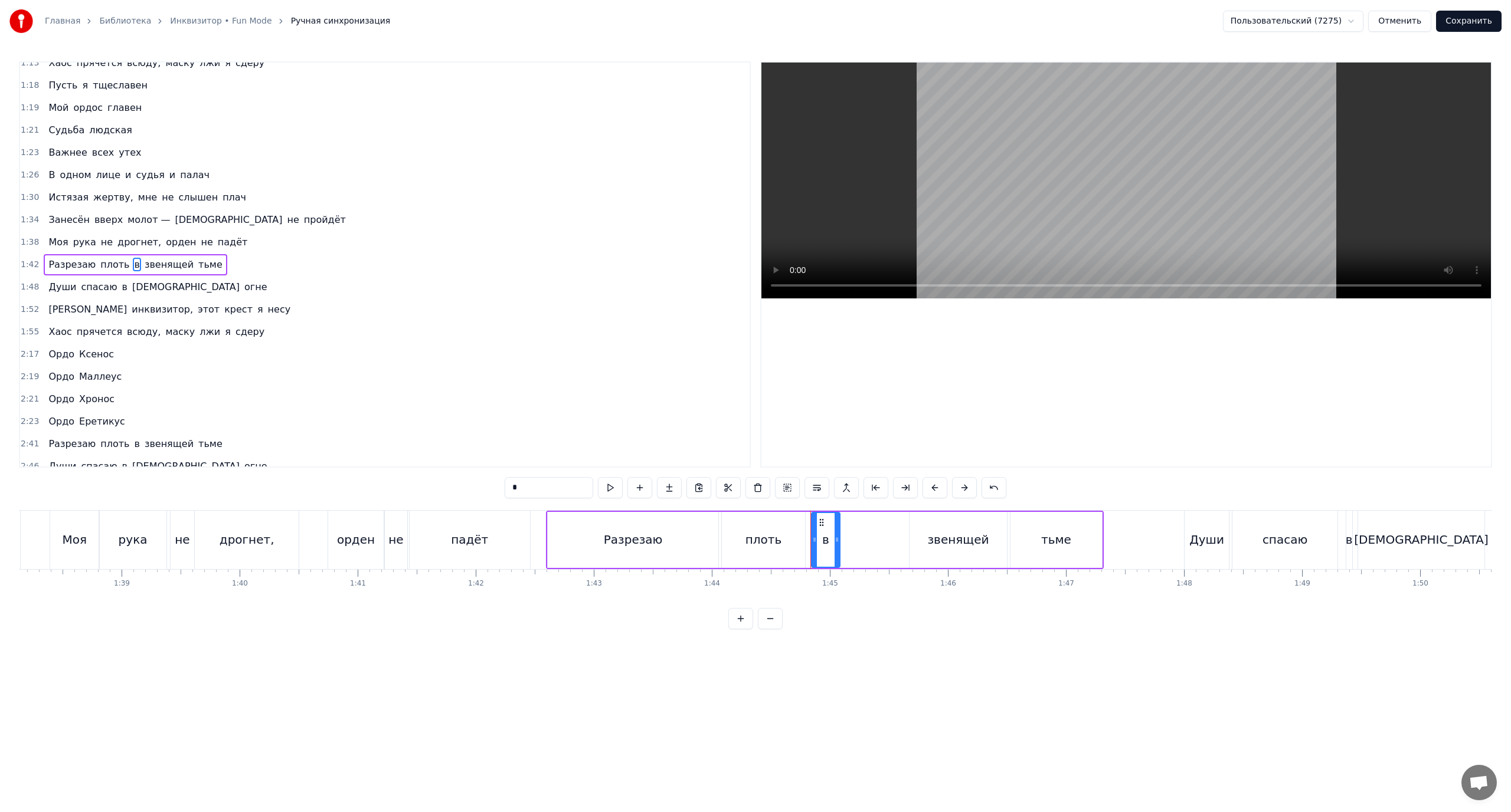
click at [836, 547] on div at bounding box center [837, 540] width 5 height 54
drag, startPoint x: 837, startPoint y: 540, endPoint x: 822, endPoint y: 545, distance: 15.8
click at [822, 545] on div at bounding box center [822, 540] width 5 height 54
click at [822, 546] on div at bounding box center [821, 540] width 5 height 54
click at [812, 542] on icon at bounding box center [811, 540] width 5 height 9
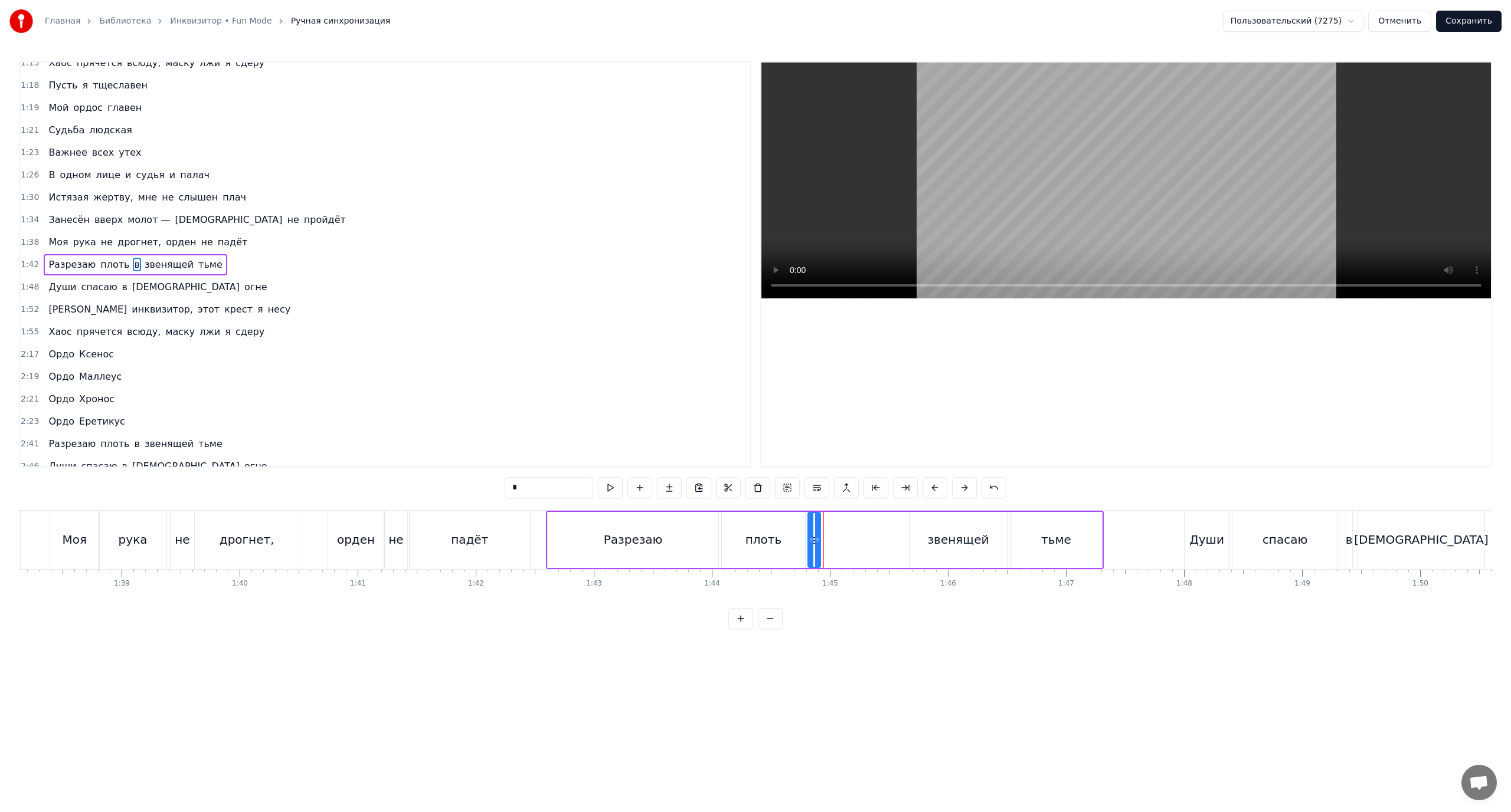
click at [817, 537] on icon at bounding box center [818, 540] width 5 height 9
click at [931, 537] on div "звенящей" at bounding box center [958, 540] width 97 height 56
drag, startPoint x: 911, startPoint y: 539, endPoint x: 844, endPoint y: 551, distance: 68.1
click at [821, 550] on div at bounding box center [821, 540] width 5 height 54
drag, startPoint x: 1002, startPoint y: 538, endPoint x: 935, endPoint y: 546, distance: 67.5
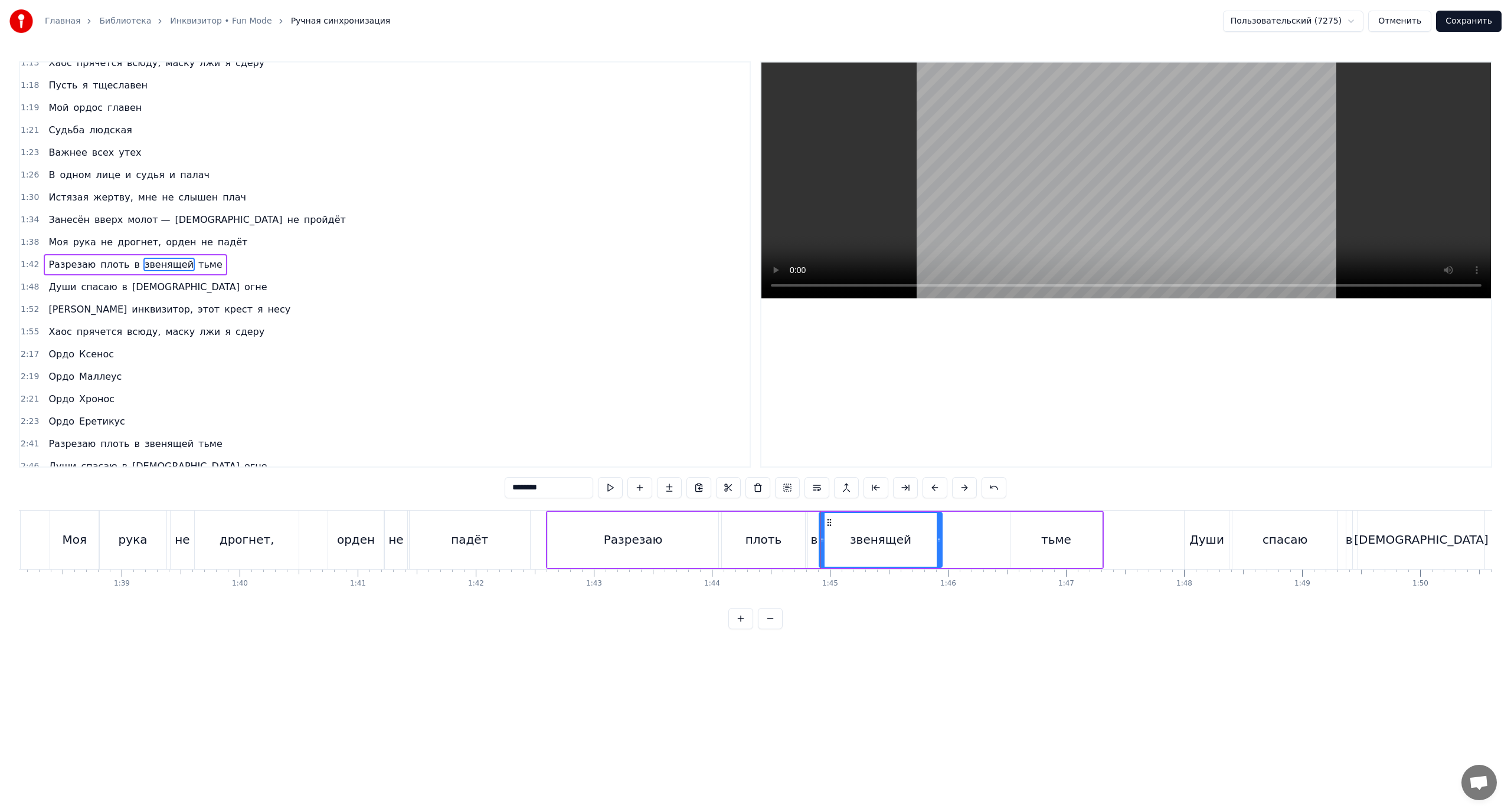
click at [937, 546] on div at bounding box center [939, 540] width 5 height 54
drag, startPoint x: 938, startPoint y: 537, endPoint x: 969, endPoint y: 540, distance: 31.1
click at [944, 537] on icon at bounding box center [945, 540] width 5 height 9
drag, startPoint x: 1038, startPoint y: 540, endPoint x: 1027, endPoint y: 541, distance: 11.0
click at [1033, 541] on div "тьме" at bounding box center [1056, 540] width 91 height 56
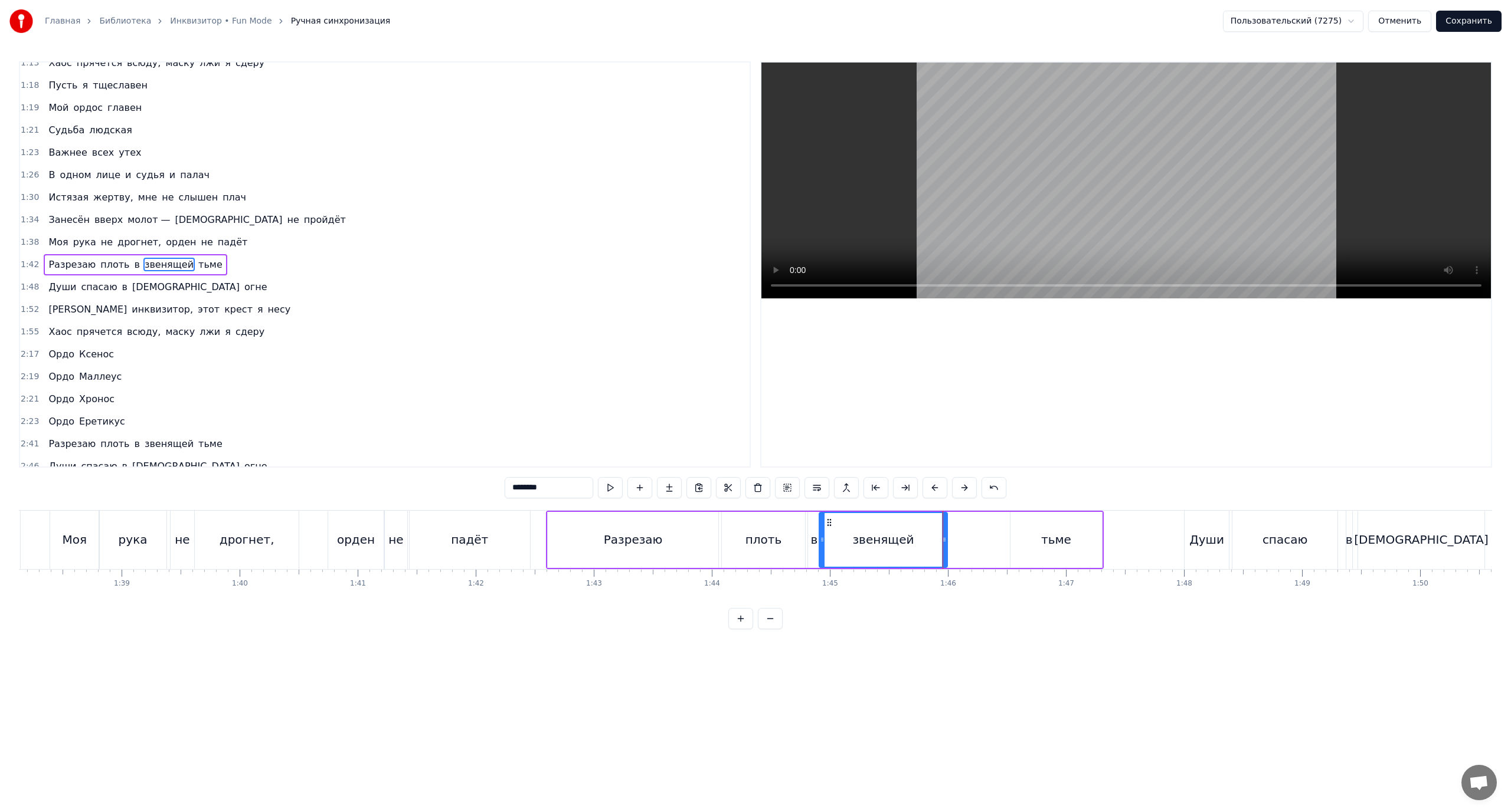
type input "****"
drag, startPoint x: 974, startPoint y: 541, endPoint x: 955, endPoint y: 544, distance: 19.2
click at [953, 543] on icon at bounding box center [953, 540] width 5 height 9
drag, startPoint x: 1091, startPoint y: 541, endPoint x: 1060, endPoint y: 549, distance: 32.0
click at [1061, 547] on div at bounding box center [1060, 540] width 5 height 54
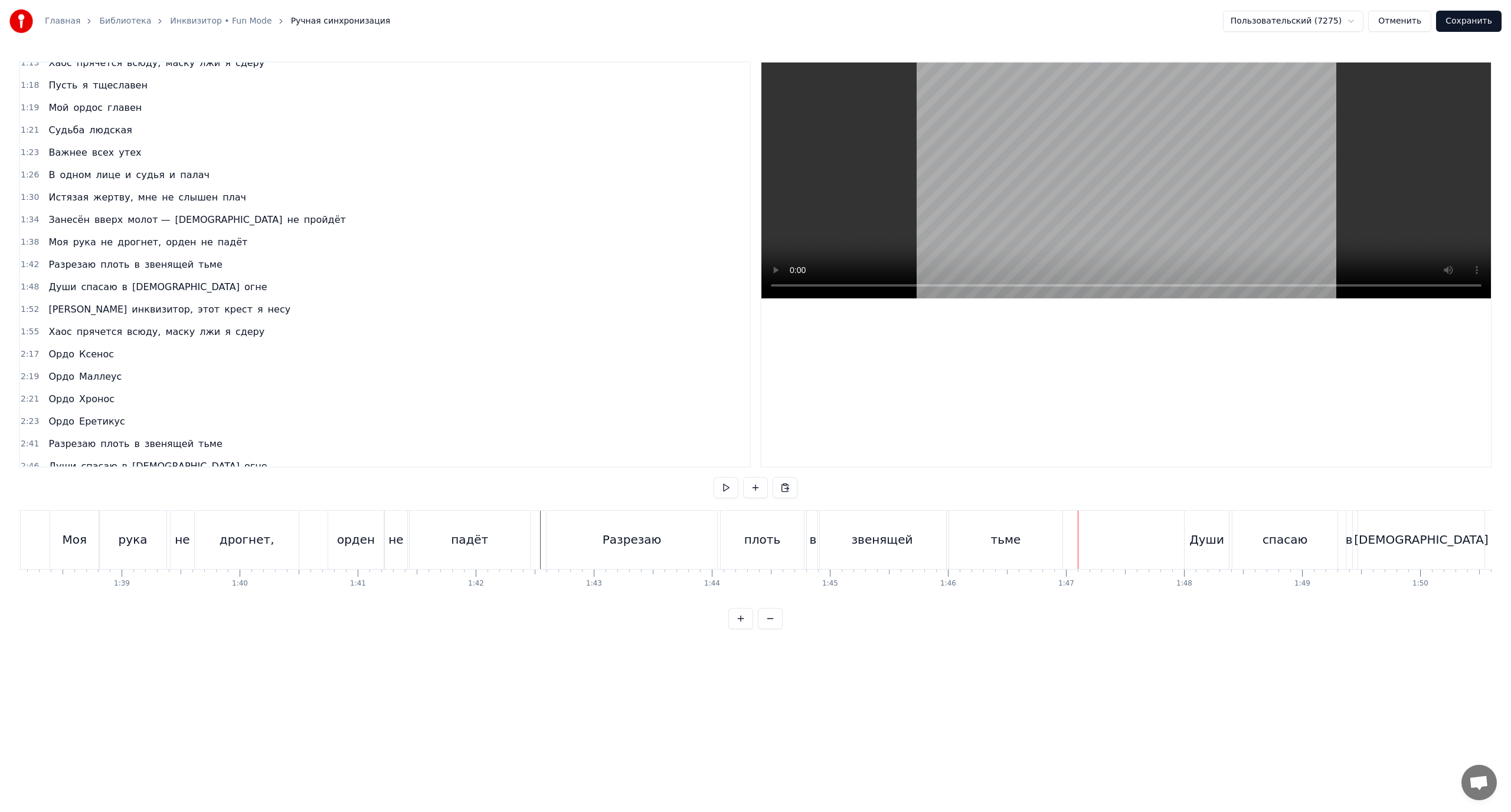
click at [1235, 548] on div "спасаю" at bounding box center [1285, 540] width 106 height 58
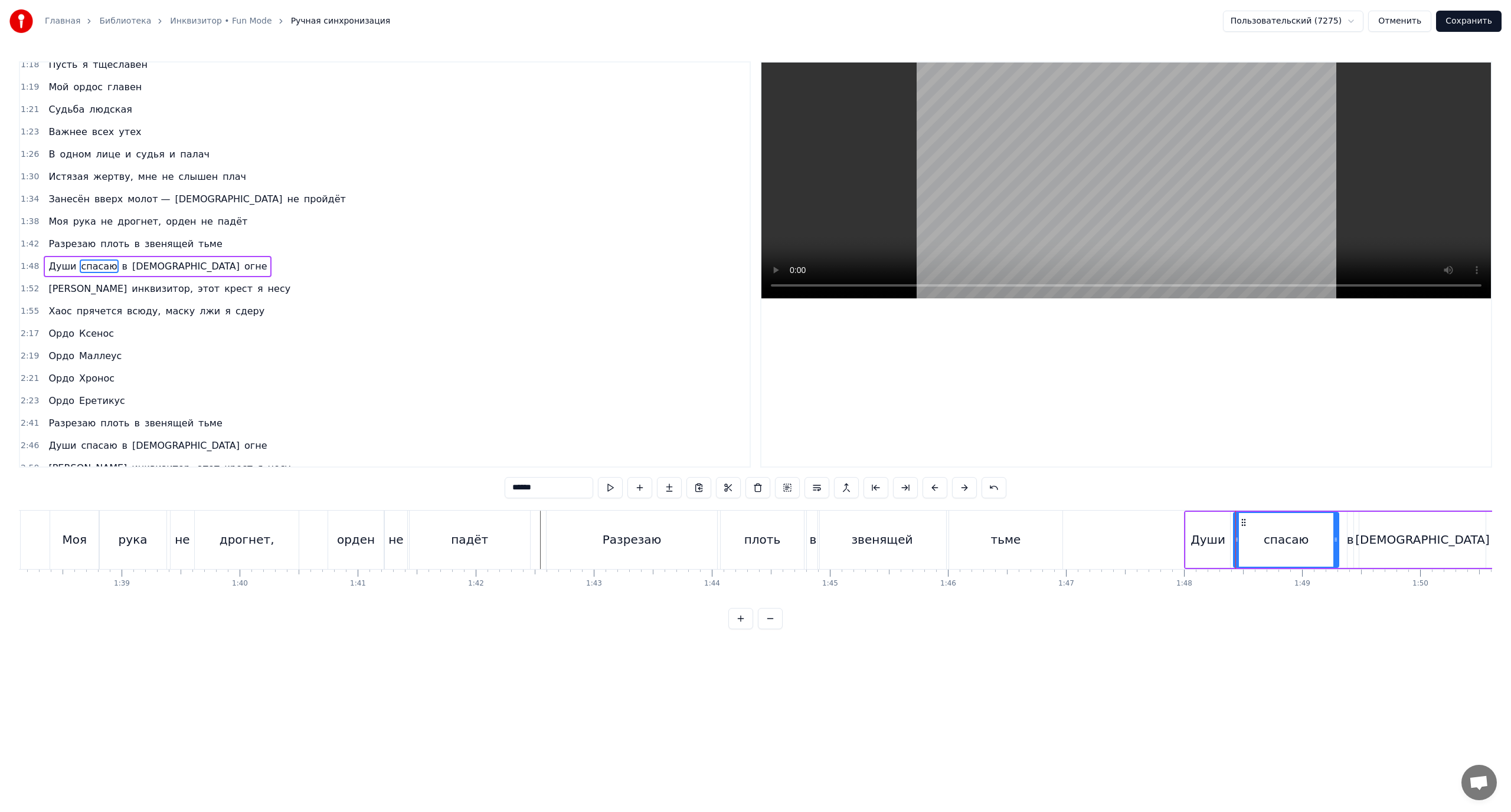
scroll to position [279, 0]
click at [1200, 537] on div "Души" at bounding box center [1208, 540] width 35 height 17
drag, startPoint x: 1188, startPoint y: 539, endPoint x: 1080, endPoint y: 543, distance: 108.1
click at [1080, 543] on icon at bounding box center [1080, 540] width 5 height 9
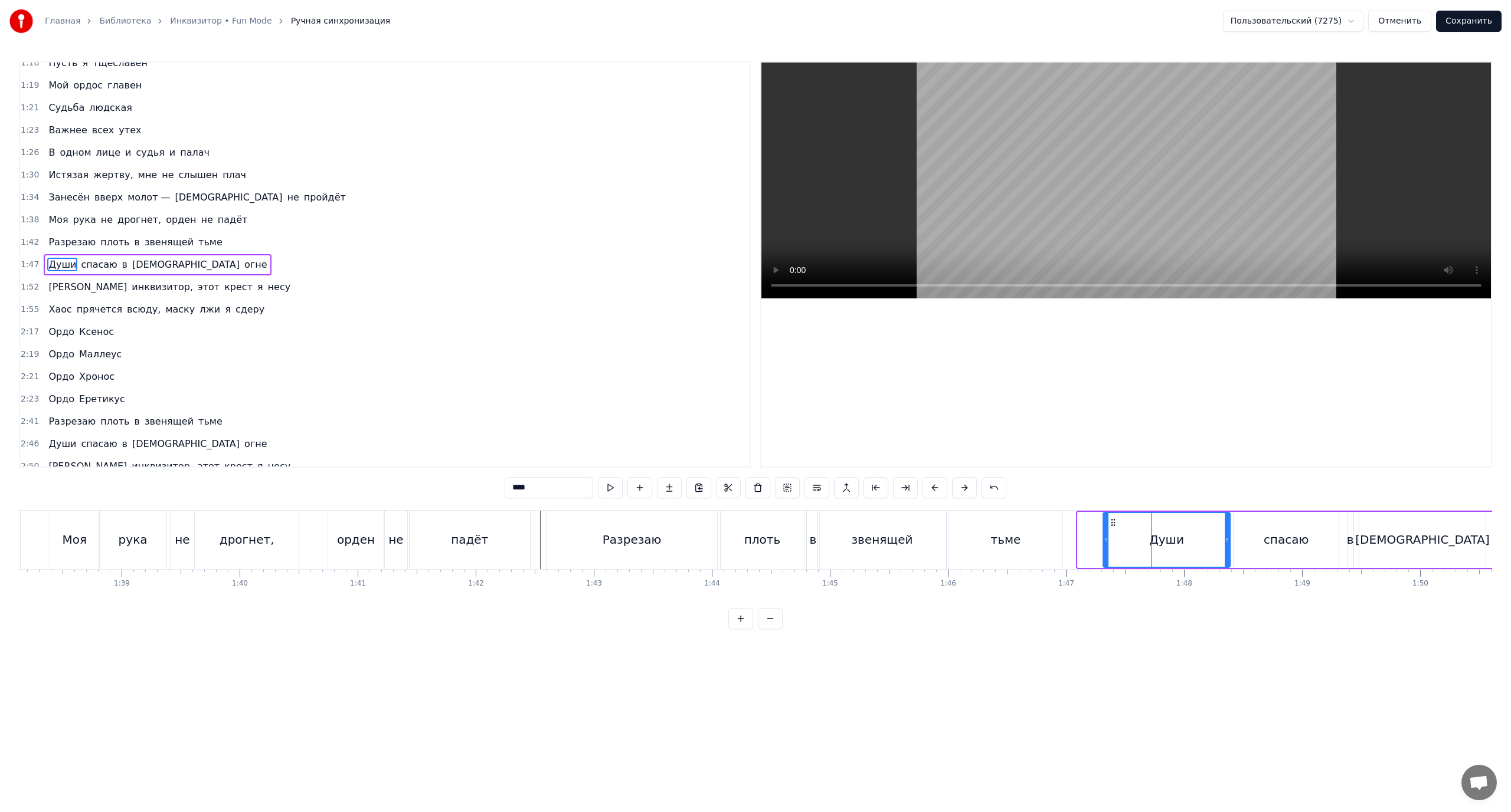
drag, startPoint x: 1080, startPoint y: 541, endPoint x: 1104, endPoint y: 544, distance: 24.2
click at [1104, 544] on icon at bounding box center [1106, 540] width 5 height 9
drag, startPoint x: 1226, startPoint y: 536, endPoint x: 1175, endPoint y: 543, distance: 51.5
click at [1175, 543] on icon at bounding box center [1176, 540] width 5 height 9
drag, startPoint x: 1175, startPoint y: 543, endPoint x: 1168, endPoint y: 543, distance: 7.0
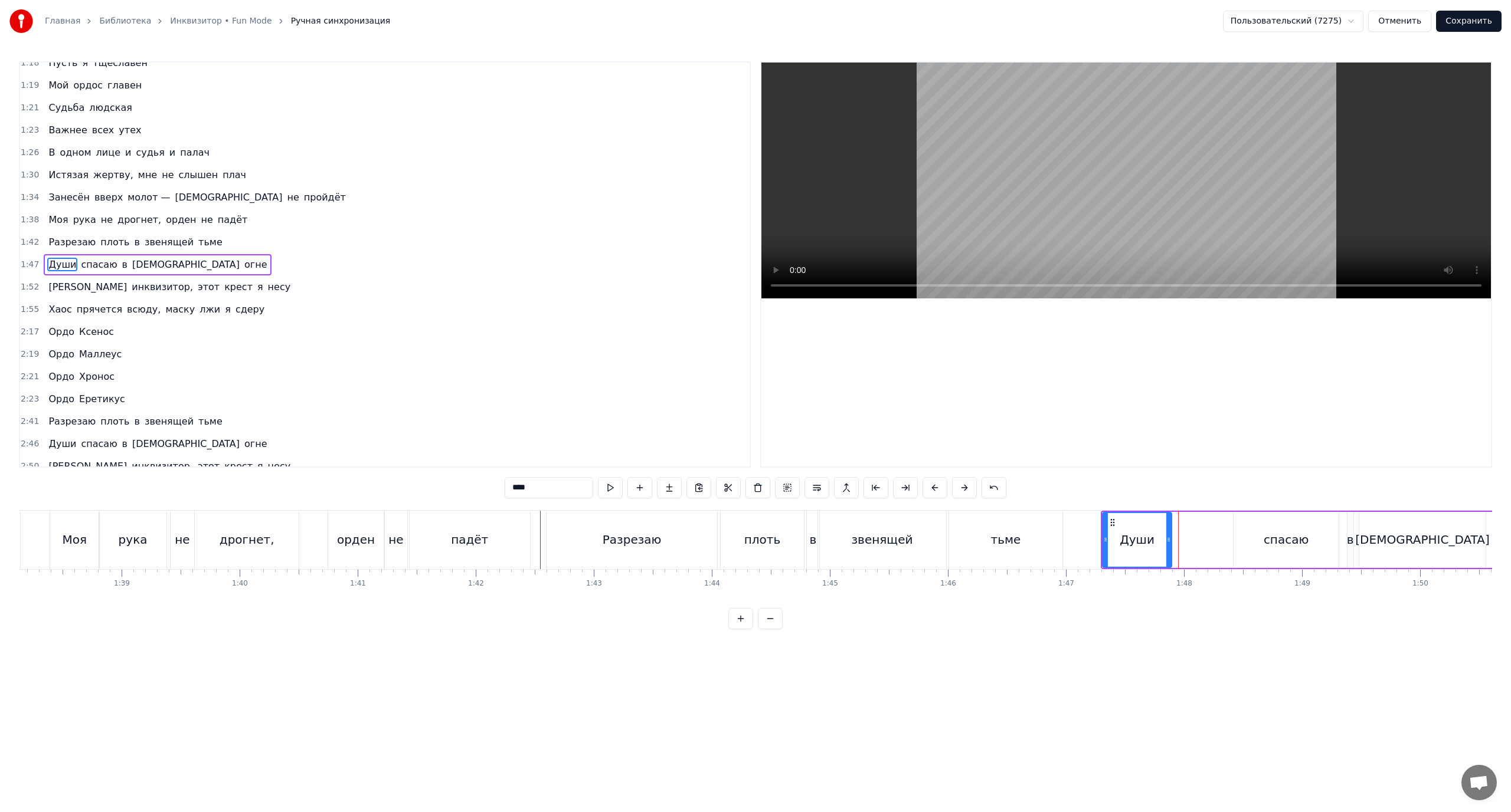
click at [1168, 543] on icon at bounding box center [1169, 540] width 5 height 9
drag, startPoint x: 1260, startPoint y: 540, endPoint x: 1241, endPoint y: 540, distance: 19.0
click at [1256, 540] on div "спасаю" at bounding box center [1286, 540] width 106 height 56
drag, startPoint x: 1234, startPoint y: 540, endPoint x: 1176, endPoint y: 550, distance: 58.9
click at [1176, 550] on div at bounding box center [1178, 540] width 5 height 54
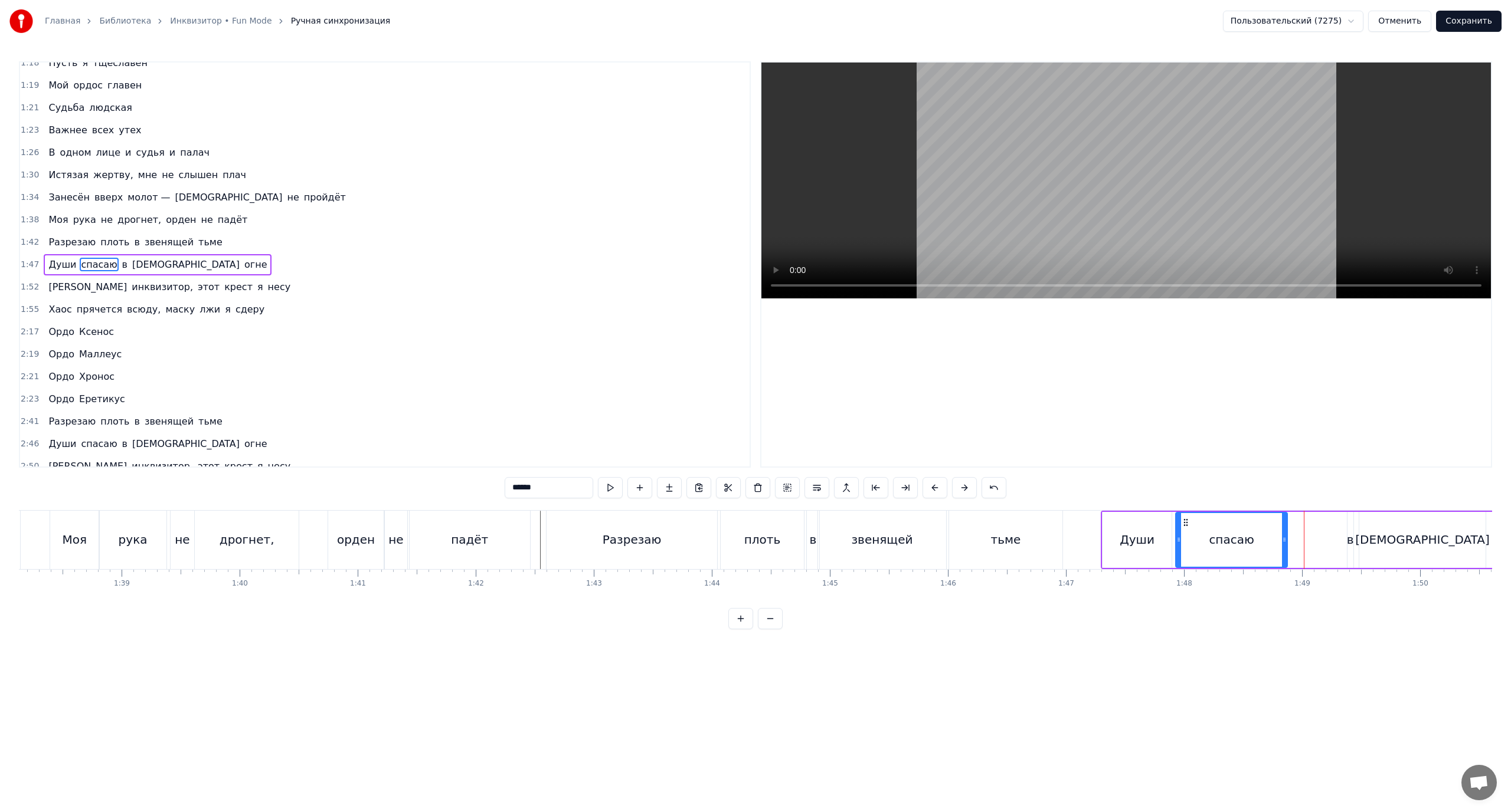
drag, startPoint x: 1326, startPoint y: 541, endPoint x: 1283, endPoint y: 549, distance: 43.7
click at [1283, 549] on div at bounding box center [1284, 540] width 5 height 54
click at [1349, 542] on div "в" at bounding box center [1350, 540] width 7 height 17
type input "*"
drag, startPoint x: 1348, startPoint y: 534, endPoint x: 1320, endPoint y: 540, distance: 28.6
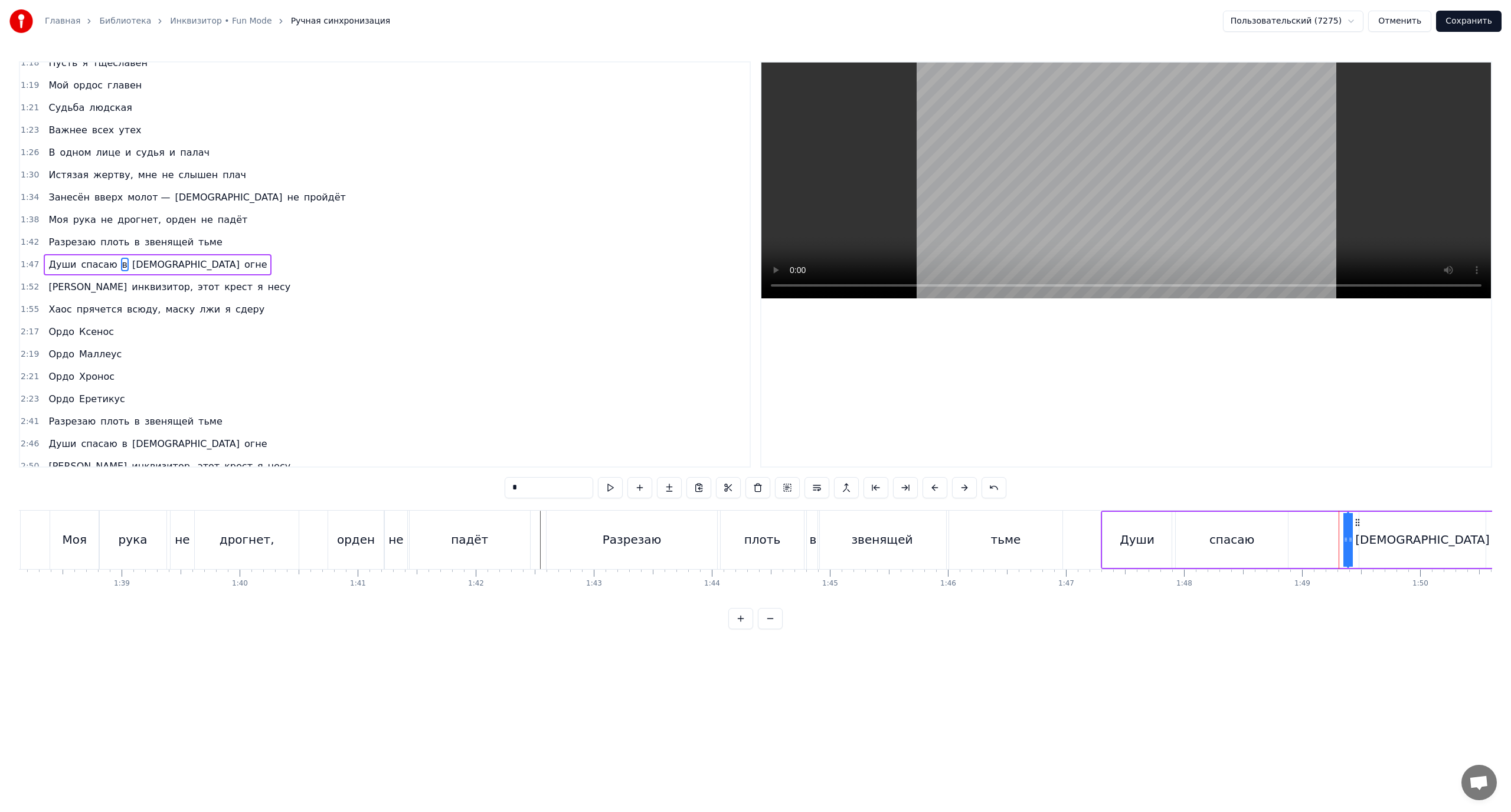
click at [1320, 540] on div "[PERSON_NAME] спасаю в священном огне" at bounding box center [1361, 540] width 519 height 58
click at [1348, 535] on div "в" at bounding box center [1347, 540] width 7 height 17
drag, startPoint x: 1345, startPoint y: 537, endPoint x: 1374, endPoint y: 538, distance: 29.0
click at [1374, 538] on div "в" at bounding box center [1361, 540] width 29 height 56
drag, startPoint x: 1351, startPoint y: 537, endPoint x: 1298, endPoint y: 544, distance: 53.5
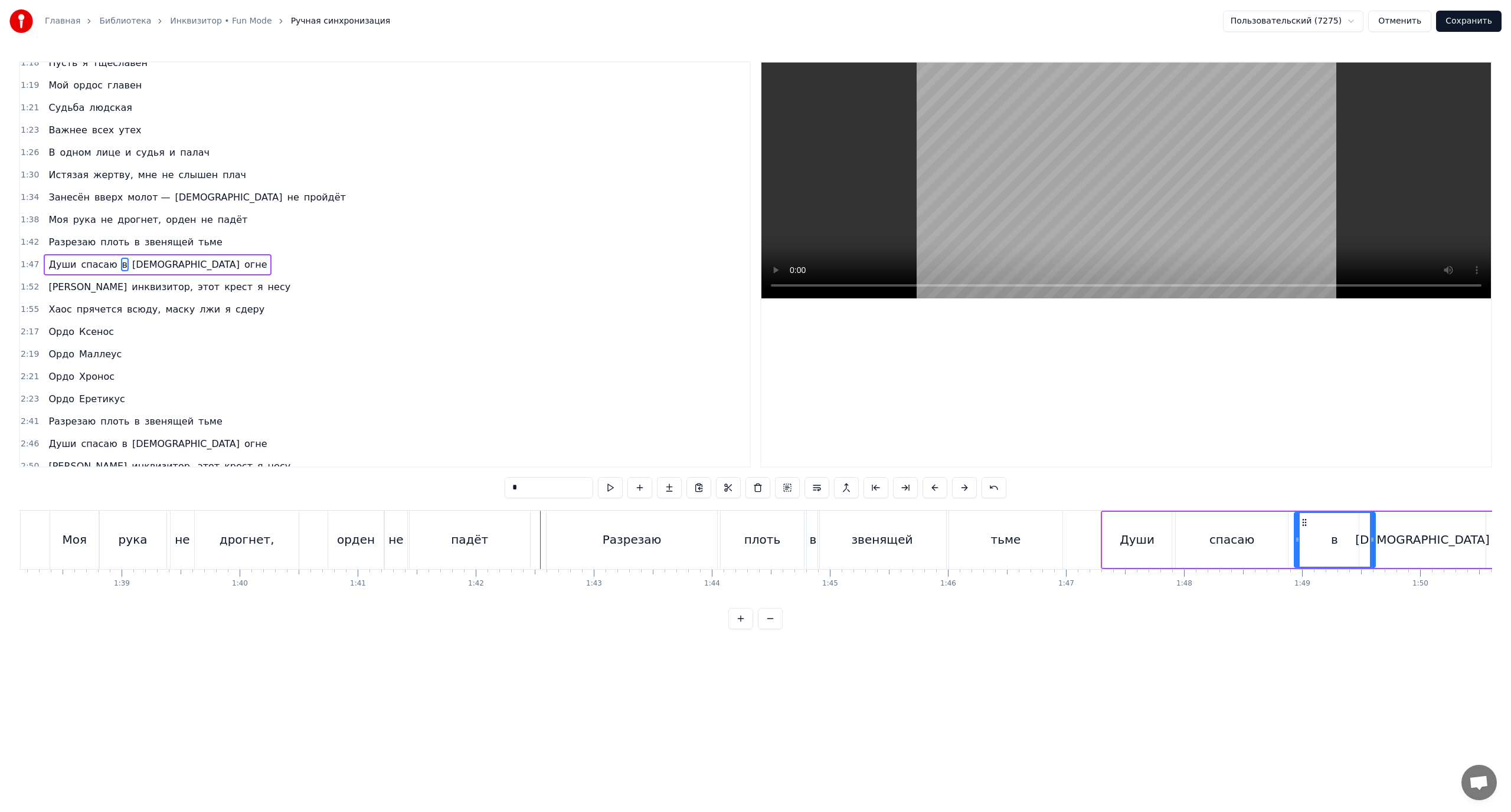
click at [1298, 544] on div at bounding box center [1297, 540] width 5 height 54
drag, startPoint x: 1369, startPoint y: 539, endPoint x: 1306, endPoint y: 546, distance: 63.4
click at [1306, 546] on div at bounding box center [1308, 540] width 5 height 54
click at [1303, 544] on icon at bounding box center [1303, 540] width 5 height 9
click at [1292, 543] on icon at bounding box center [1292, 540] width 5 height 9
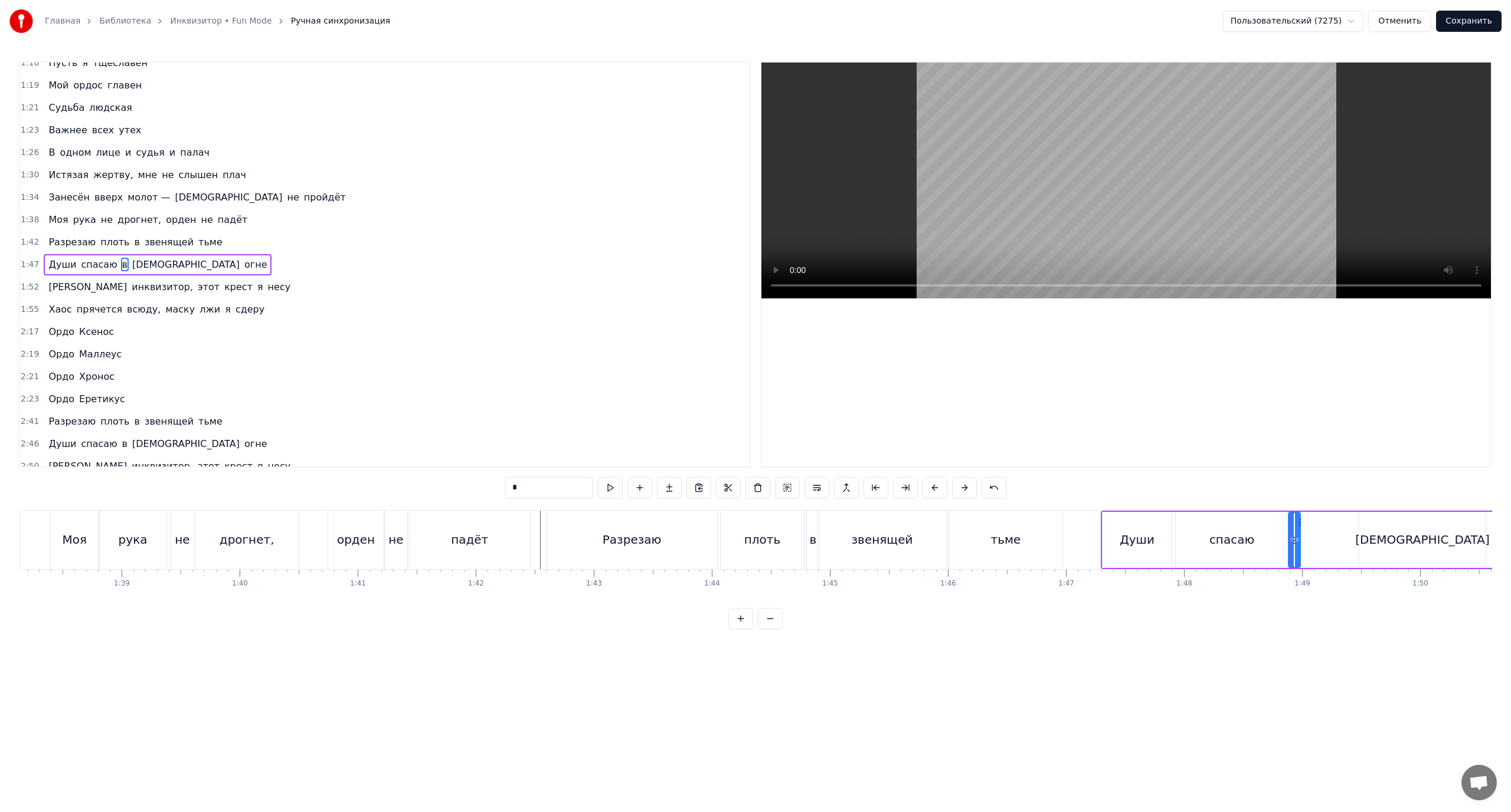
drag, startPoint x: 1304, startPoint y: 542, endPoint x: 1297, endPoint y: 542, distance: 7.0
click at [1298, 542] on icon at bounding box center [1297, 540] width 5 height 9
drag, startPoint x: 1387, startPoint y: 539, endPoint x: 1373, endPoint y: 539, distance: 14.0
click at [1386, 539] on div "[DEMOGRAPHIC_DATA]" at bounding box center [1422, 540] width 127 height 56
drag, startPoint x: 1361, startPoint y: 539, endPoint x: 1302, endPoint y: 544, distance: 59.2
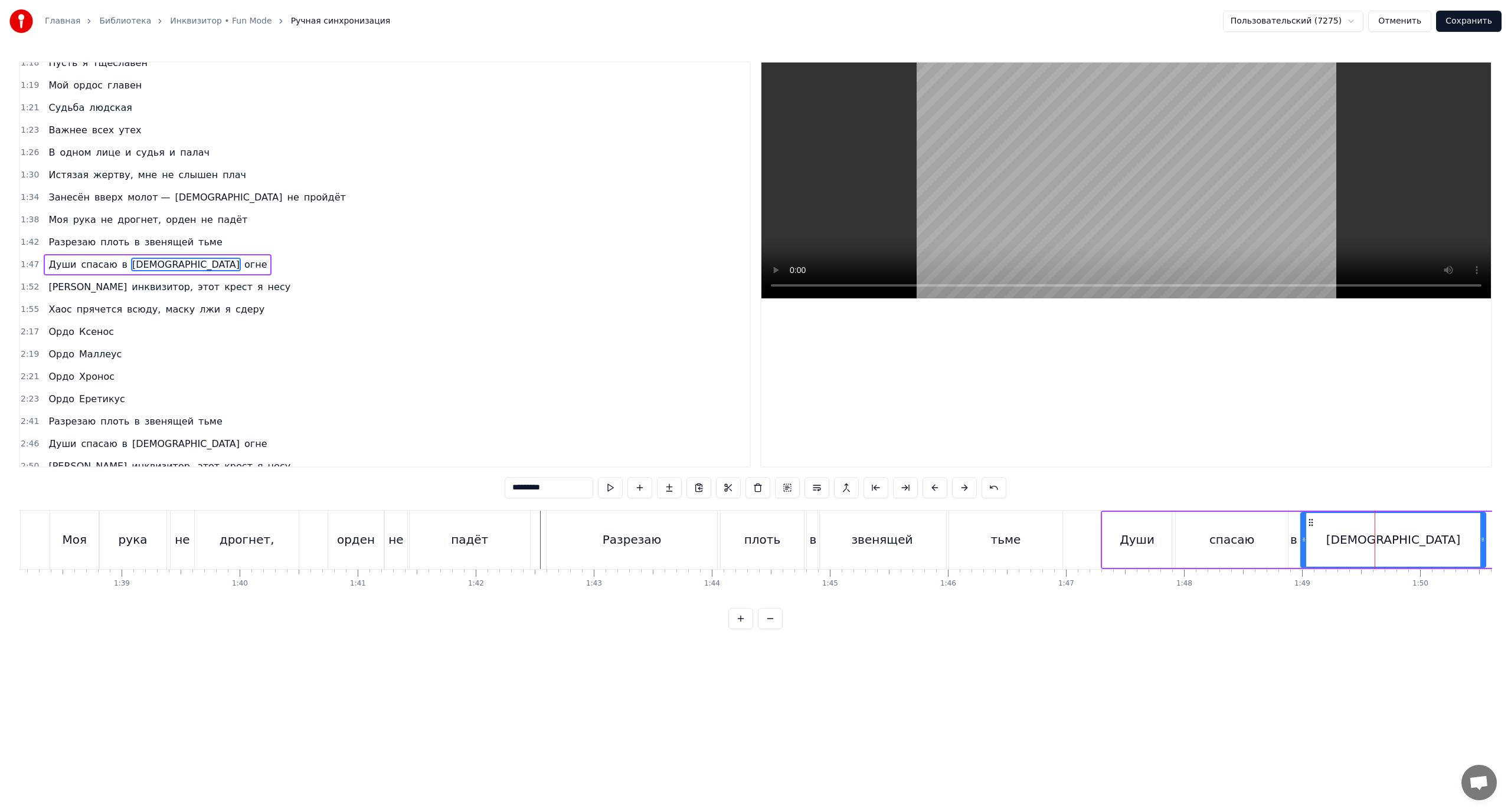
click at [1302, 544] on div at bounding box center [1304, 540] width 5 height 54
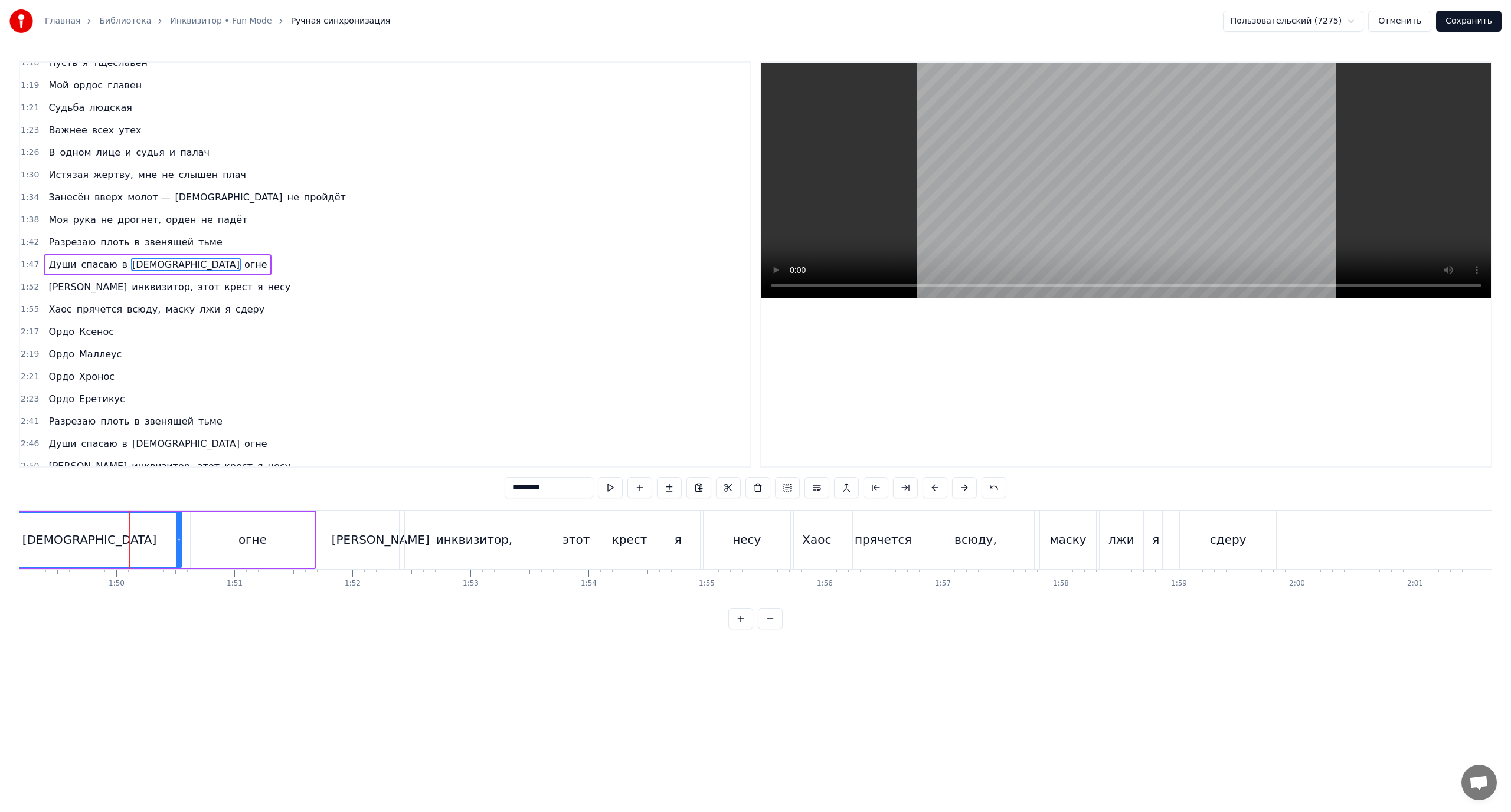
scroll to position [0, 12939]
drag, startPoint x: 102, startPoint y: 542, endPoint x: 108, endPoint y: 544, distance: 6.3
click at [80, 547] on div "[DEMOGRAPHIC_DATA]" at bounding box center [38, 540] width 185 height 54
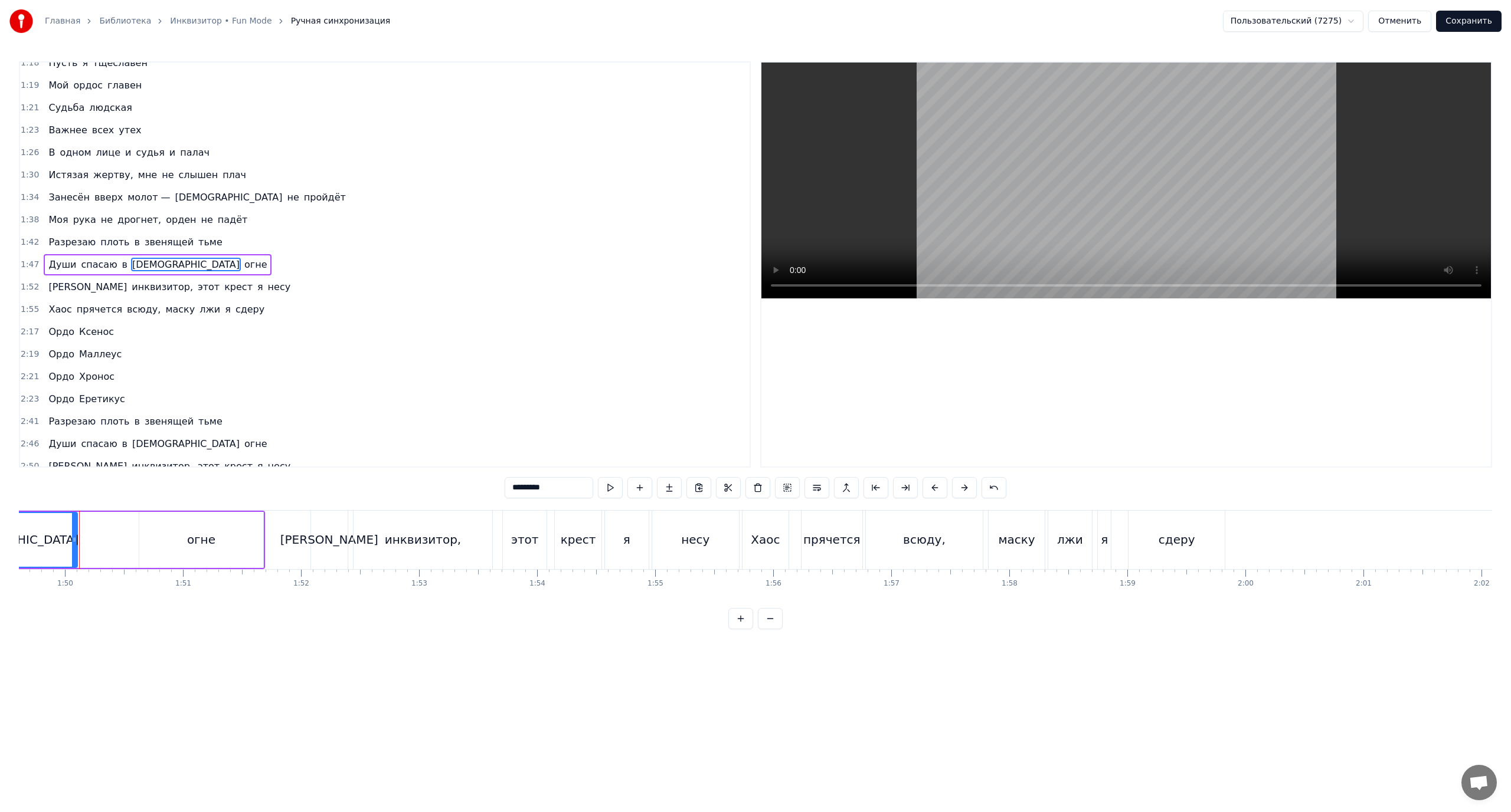
drag, startPoint x: 127, startPoint y: 540, endPoint x: 74, endPoint y: 546, distance: 53.3
click at [74, 546] on div at bounding box center [74, 540] width 5 height 54
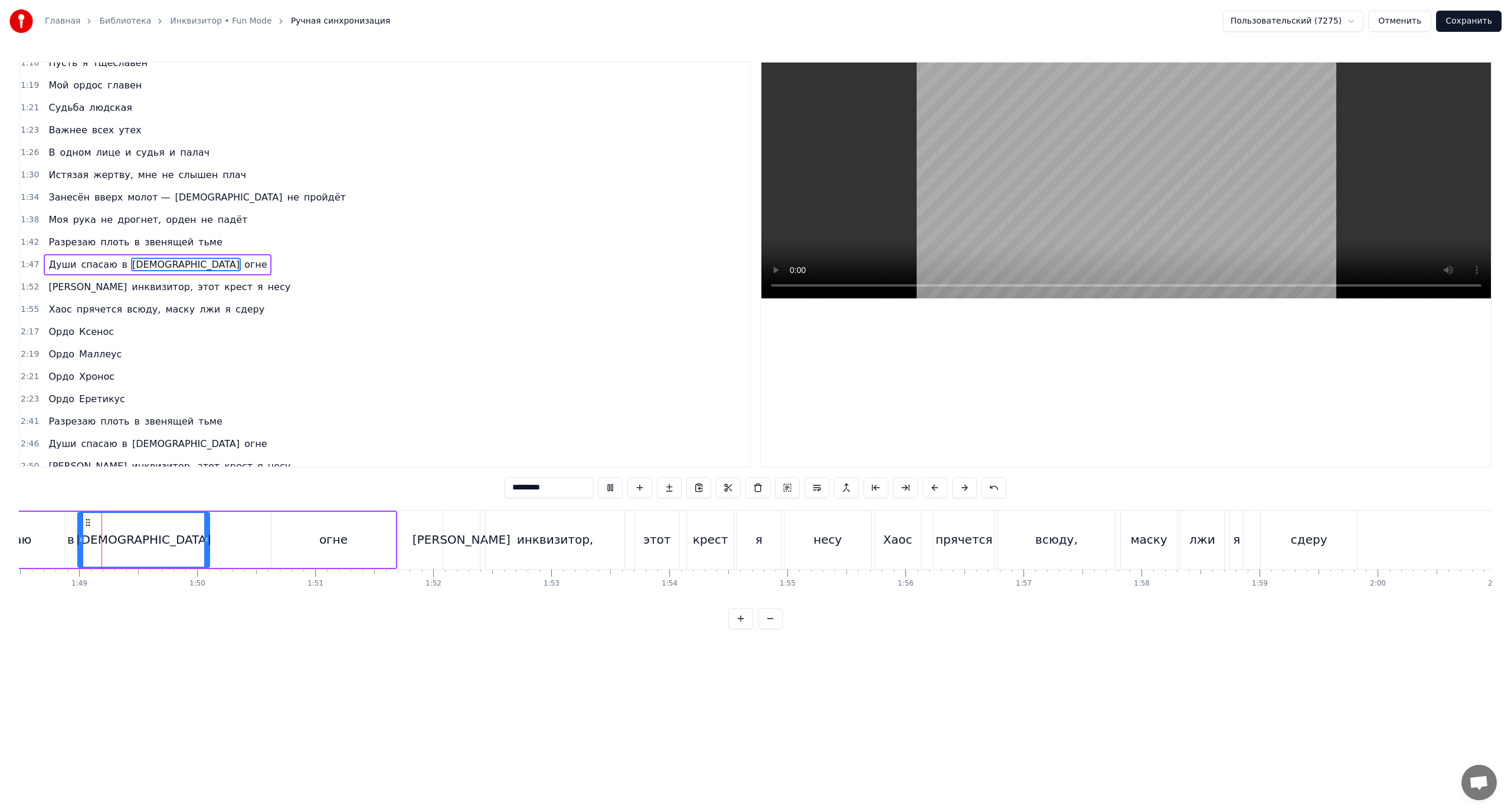
scroll to position [0, 12805]
click at [293, 540] on div "огне" at bounding box center [336, 540] width 125 height 56
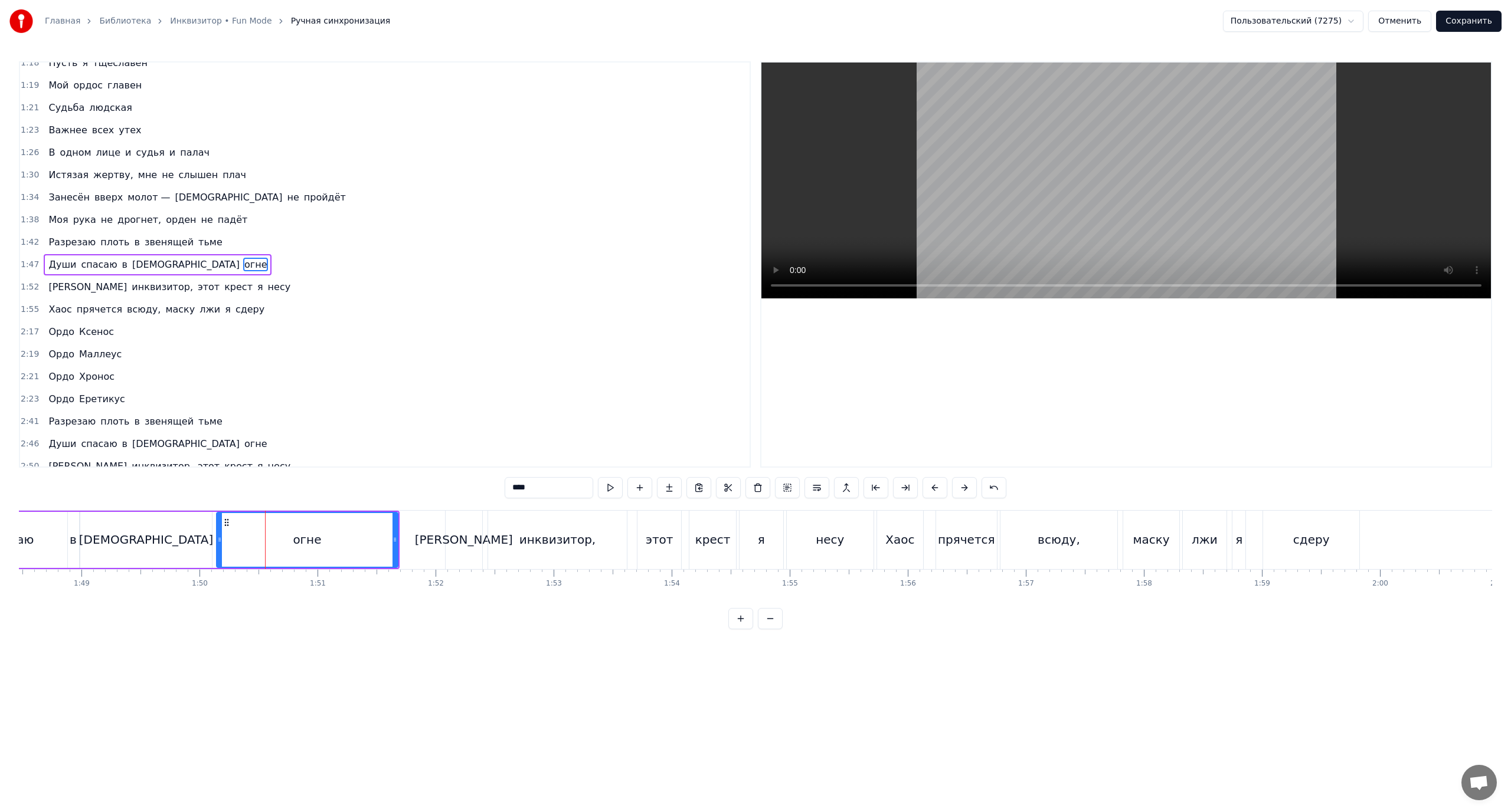
drag, startPoint x: 274, startPoint y: 537, endPoint x: 217, endPoint y: 547, distance: 57.9
click at [217, 547] on div at bounding box center [219, 540] width 5 height 54
drag, startPoint x: 396, startPoint y: 537, endPoint x: 345, endPoint y: 546, distance: 51.8
click at [345, 546] on div at bounding box center [343, 540] width 5 height 54
click at [468, 540] on div "[PERSON_NAME]" at bounding box center [464, 540] width 36 height 58
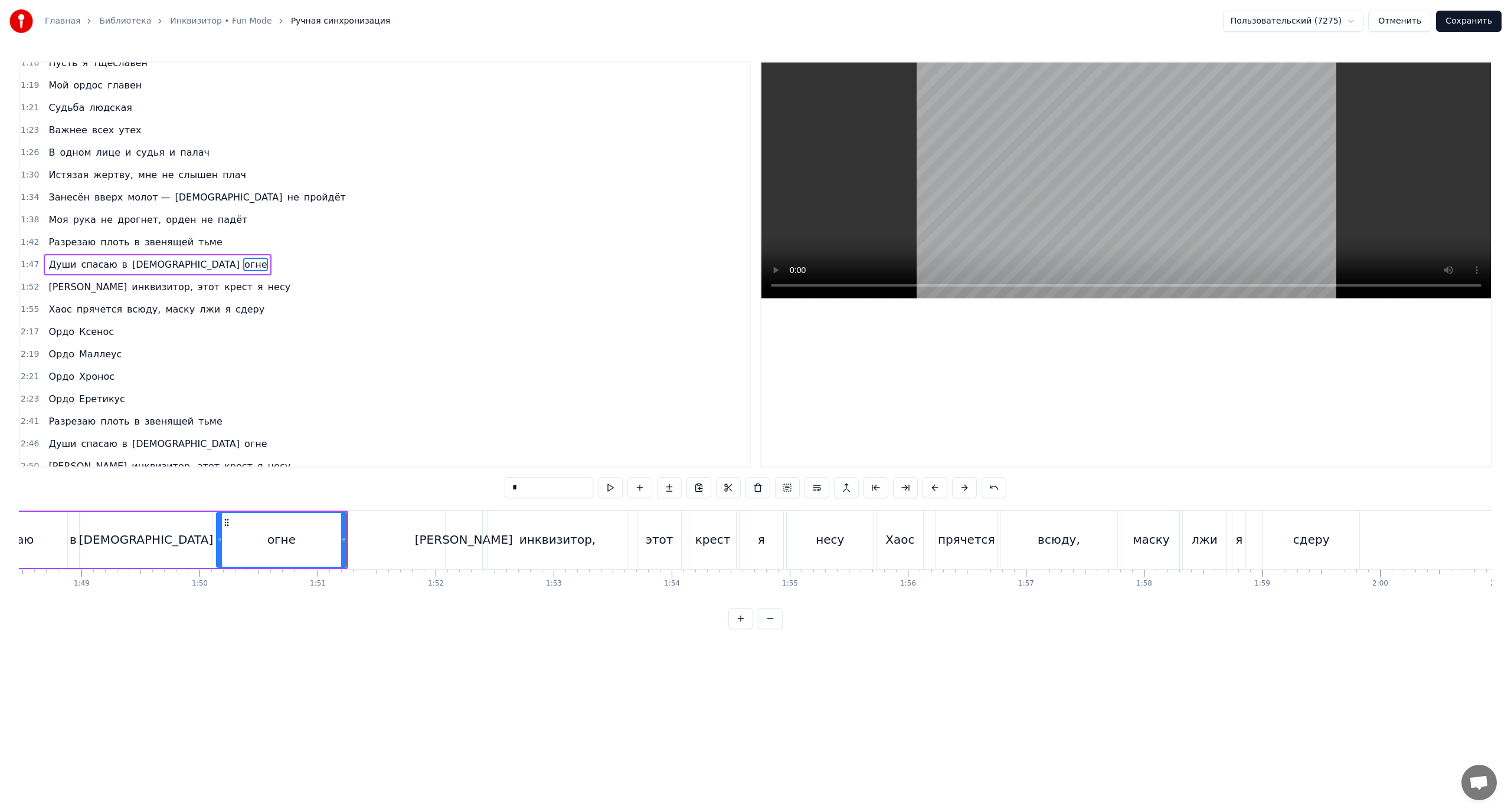
scroll to position [302, 0]
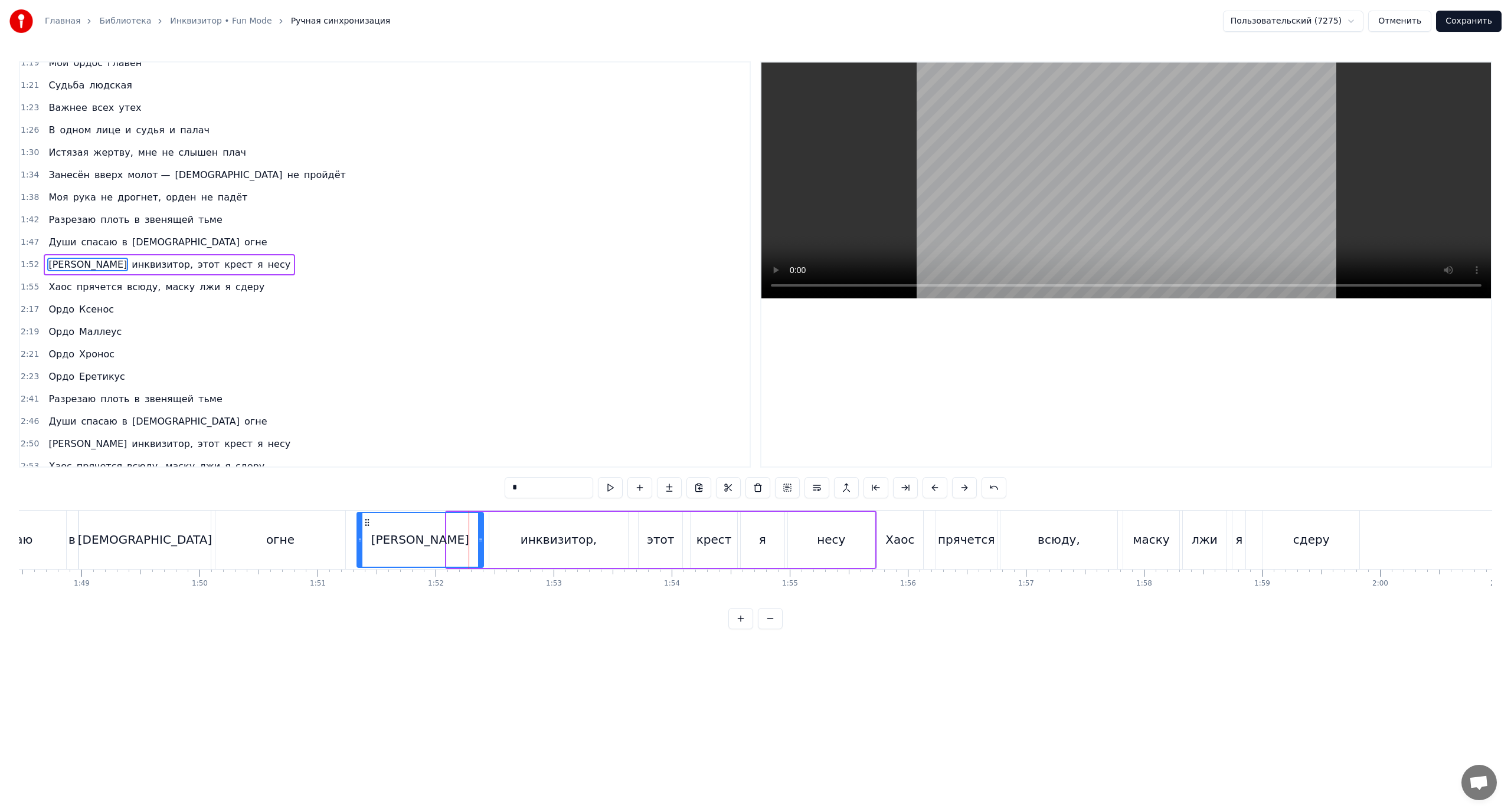
drag, startPoint x: 422, startPoint y: 540, endPoint x: 412, endPoint y: 544, distance: 10.8
click at [362, 544] on icon at bounding box center [360, 540] width 5 height 9
drag, startPoint x: 455, startPoint y: 544, endPoint x: 399, endPoint y: 545, distance: 56.0
click at [399, 545] on div at bounding box center [400, 540] width 5 height 54
click at [539, 542] on div "инквизитор," at bounding box center [559, 540] width 77 height 17
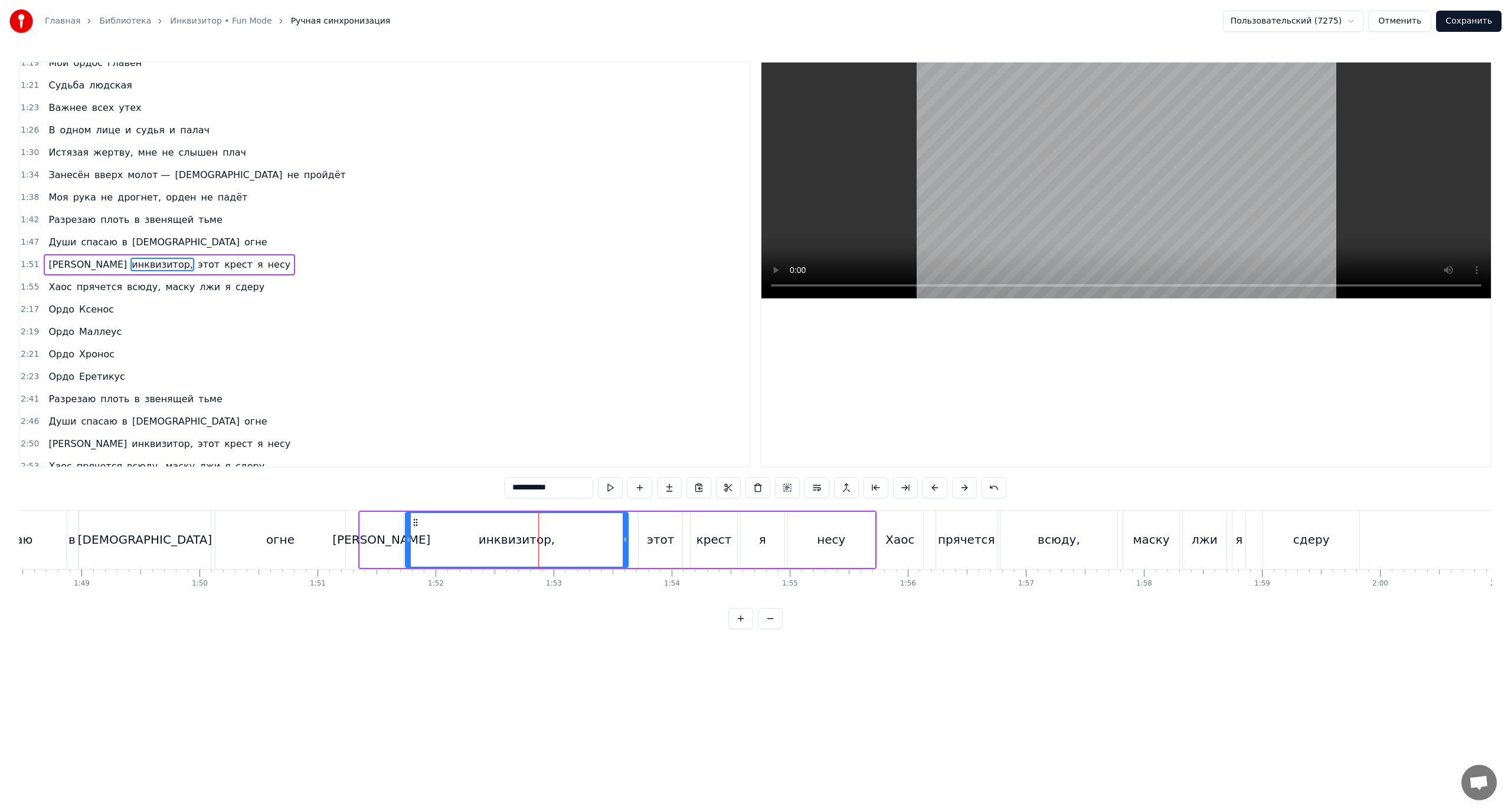
drag, startPoint x: 492, startPoint y: 539, endPoint x: 409, endPoint y: 546, distance: 83.3
click at [409, 546] on div at bounding box center [409, 540] width 5 height 54
drag, startPoint x: 409, startPoint y: 540, endPoint x: 420, endPoint y: 542, distance: 11.2
click at [420, 542] on icon at bounding box center [420, 540] width 5 height 9
drag, startPoint x: 617, startPoint y: 541, endPoint x: 580, endPoint y: 548, distance: 37.7
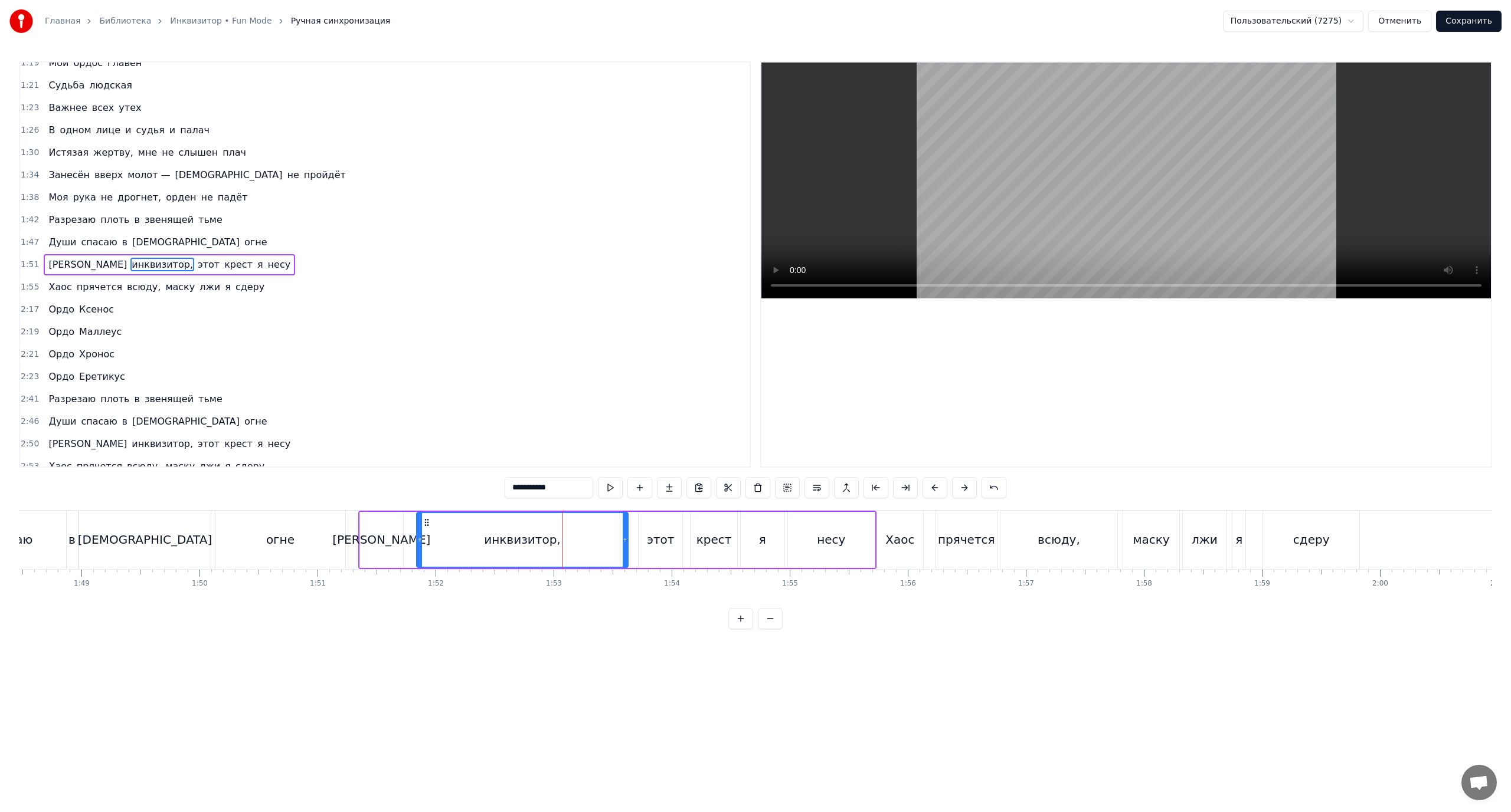
click at [566, 548] on div "инквизитор," at bounding box center [522, 540] width 210 height 54
click at [622, 538] on div "инквизитор," at bounding box center [522, 540] width 210 height 54
drag, startPoint x: 625, startPoint y: 539, endPoint x: 550, endPoint y: 545, distance: 75.2
click at [550, 545] on div at bounding box center [550, 540] width 5 height 54
drag, startPoint x: 549, startPoint y: 531, endPoint x: 560, endPoint y: 533, distance: 11.2
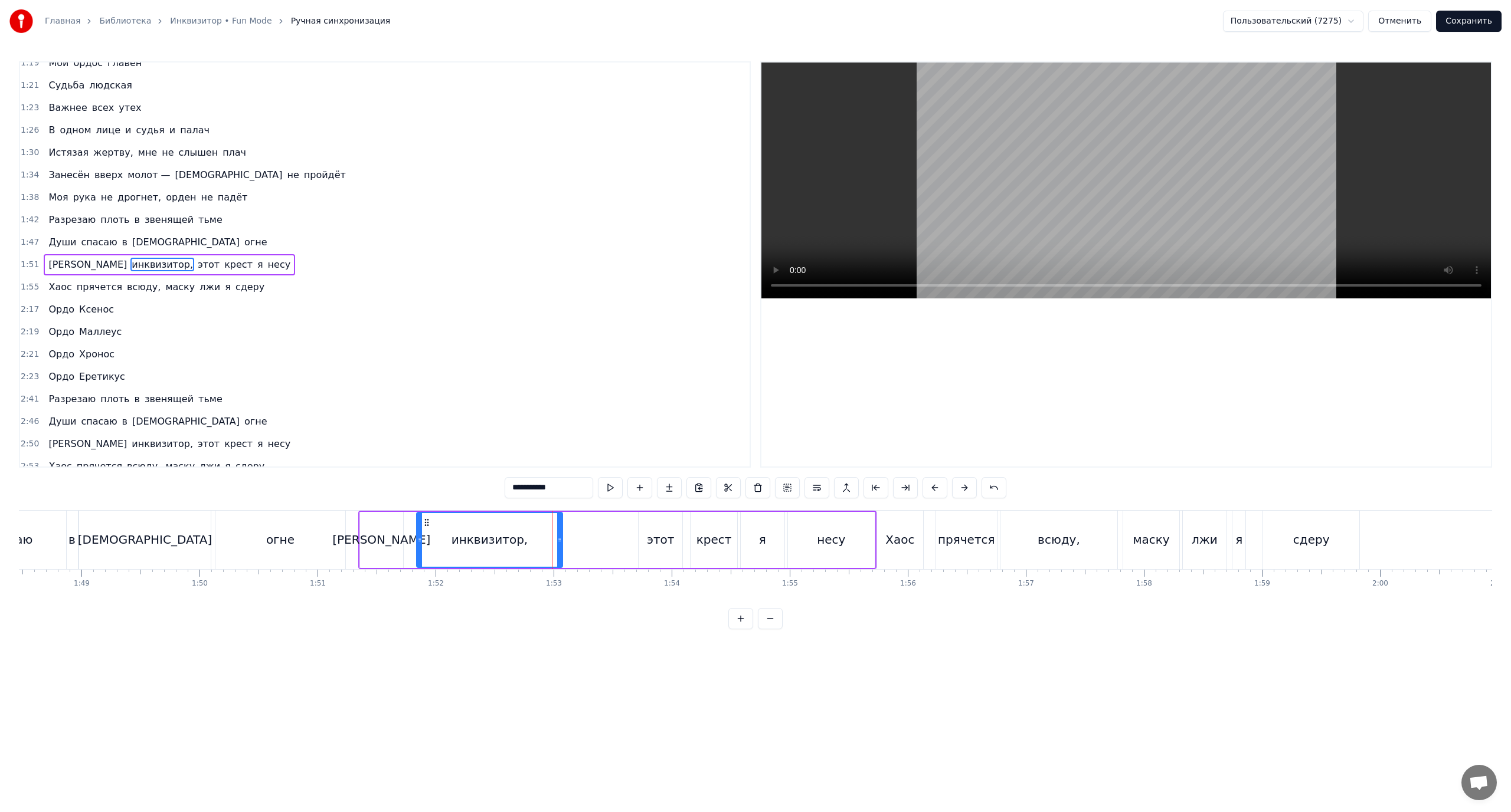
click at [560, 533] on div at bounding box center [560, 540] width 5 height 54
click at [659, 539] on div "этот" at bounding box center [661, 540] width 28 height 17
drag, startPoint x: 615, startPoint y: 536, endPoint x: 634, endPoint y: 537, distance: 19.0
click at [570, 537] on icon at bounding box center [569, 540] width 5 height 9
drag, startPoint x: 638, startPoint y: 535, endPoint x: 599, endPoint y: 537, distance: 39.1
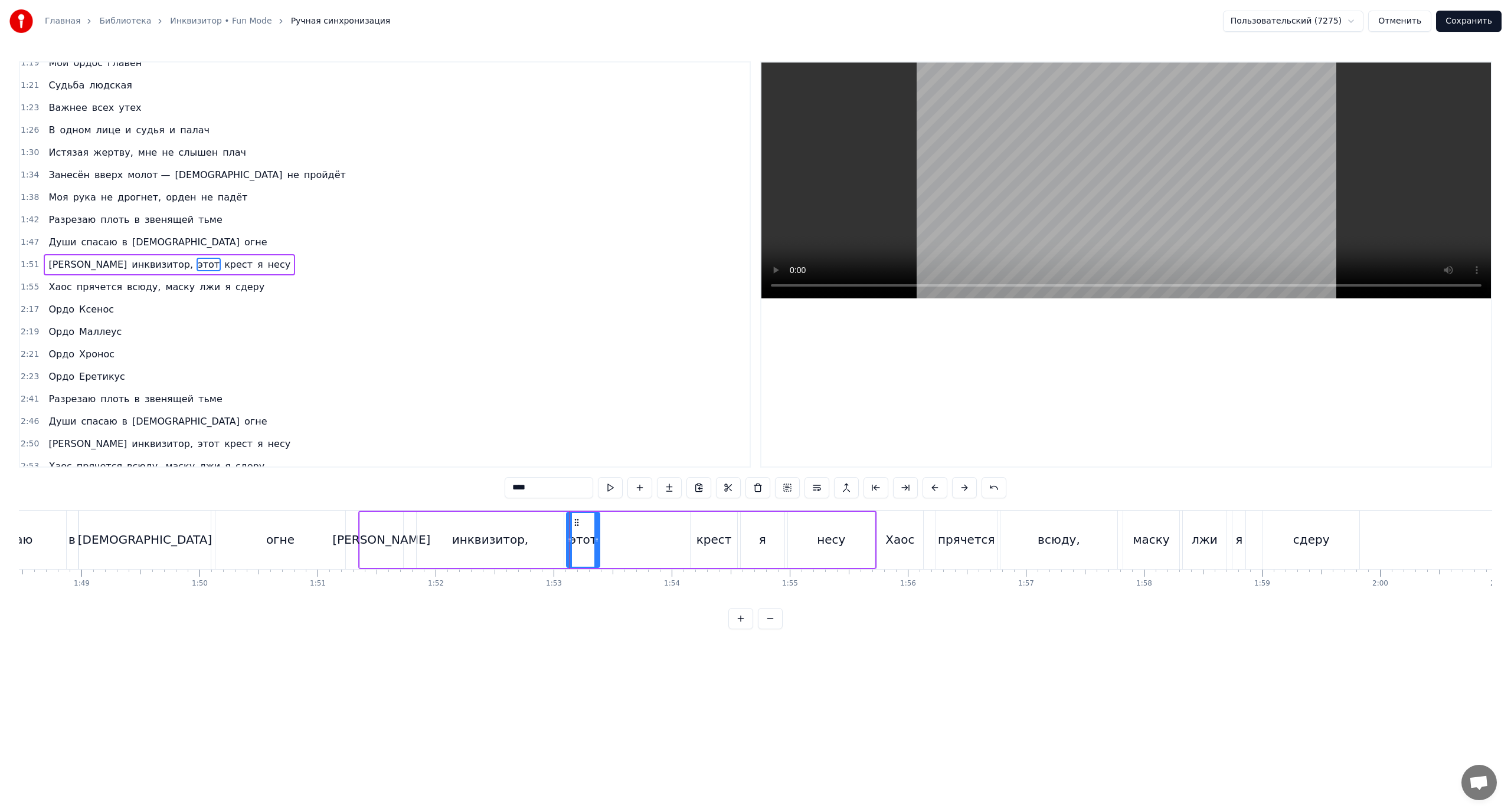
click at [599, 537] on div at bounding box center [597, 540] width 5 height 54
drag, startPoint x: 603, startPoint y: 536, endPoint x: 622, endPoint y: 537, distance: 19.0
click at [618, 537] on icon at bounding box center [616, 540] width 5 height 9
click at [703, 538] on div "крест" at bounding box center [714, 540] width 36 height 17
drag, startPoint x: 693, startPoint y: 538, endPoint x: 629, endPoint y: 542, distance: 64.1
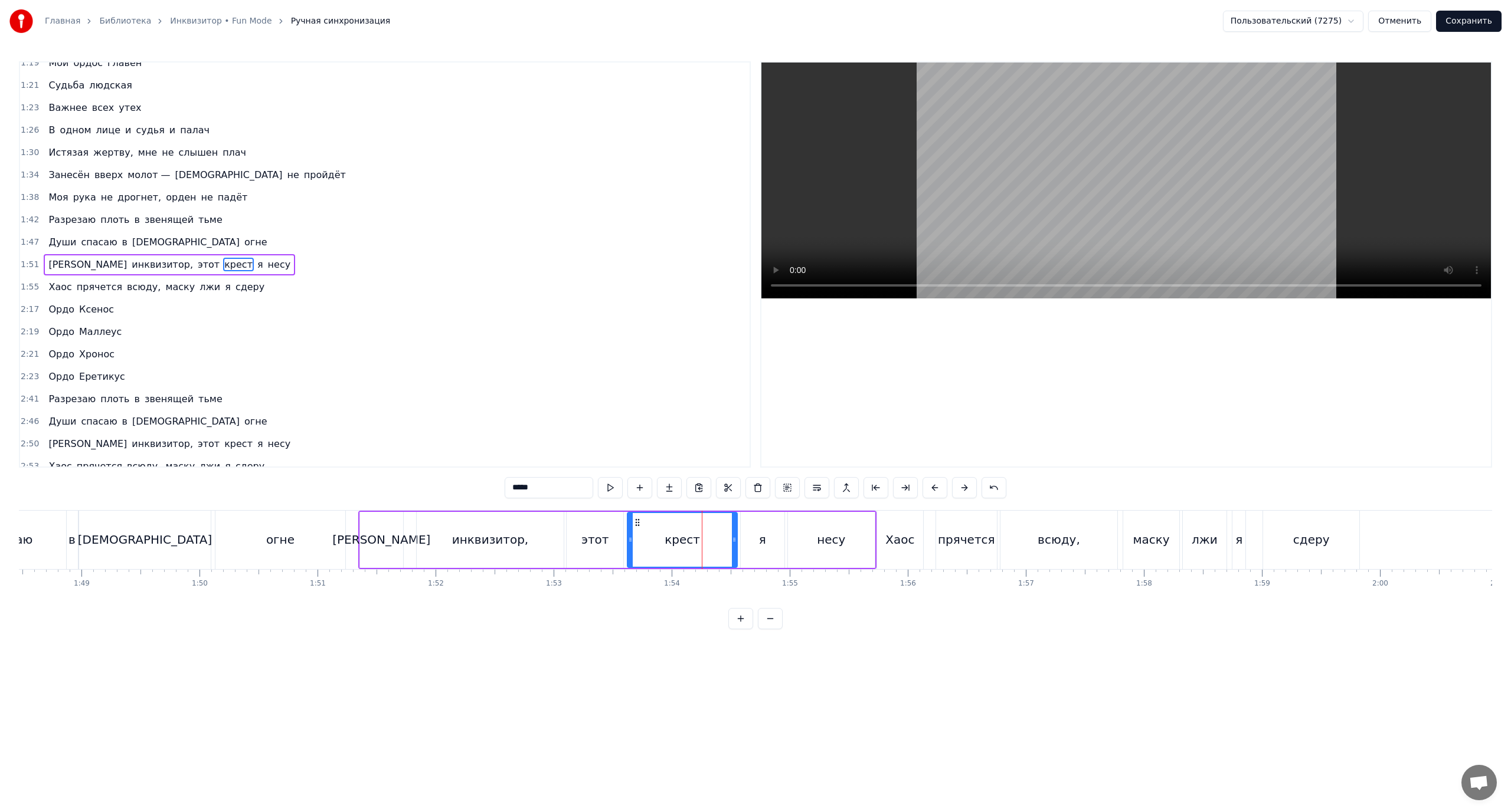
click at [629, 542] on icon at bounding box center [630, 540] width 5 height 9
drag, startPoint x: 703, startPoint y: 537, endPoint x: 682, endPoint y: 537, distance: 21.0
click at [682, 537] on icon at bounding box center [684, 540] width 5 height 9
drag, startPoint x: 683, startPoint y: 537, endPoint x: 674, endPoint y: 537, distance: 9.0
click at [674, 537] on icon at bounding box center [673, 540] width 5 height 9
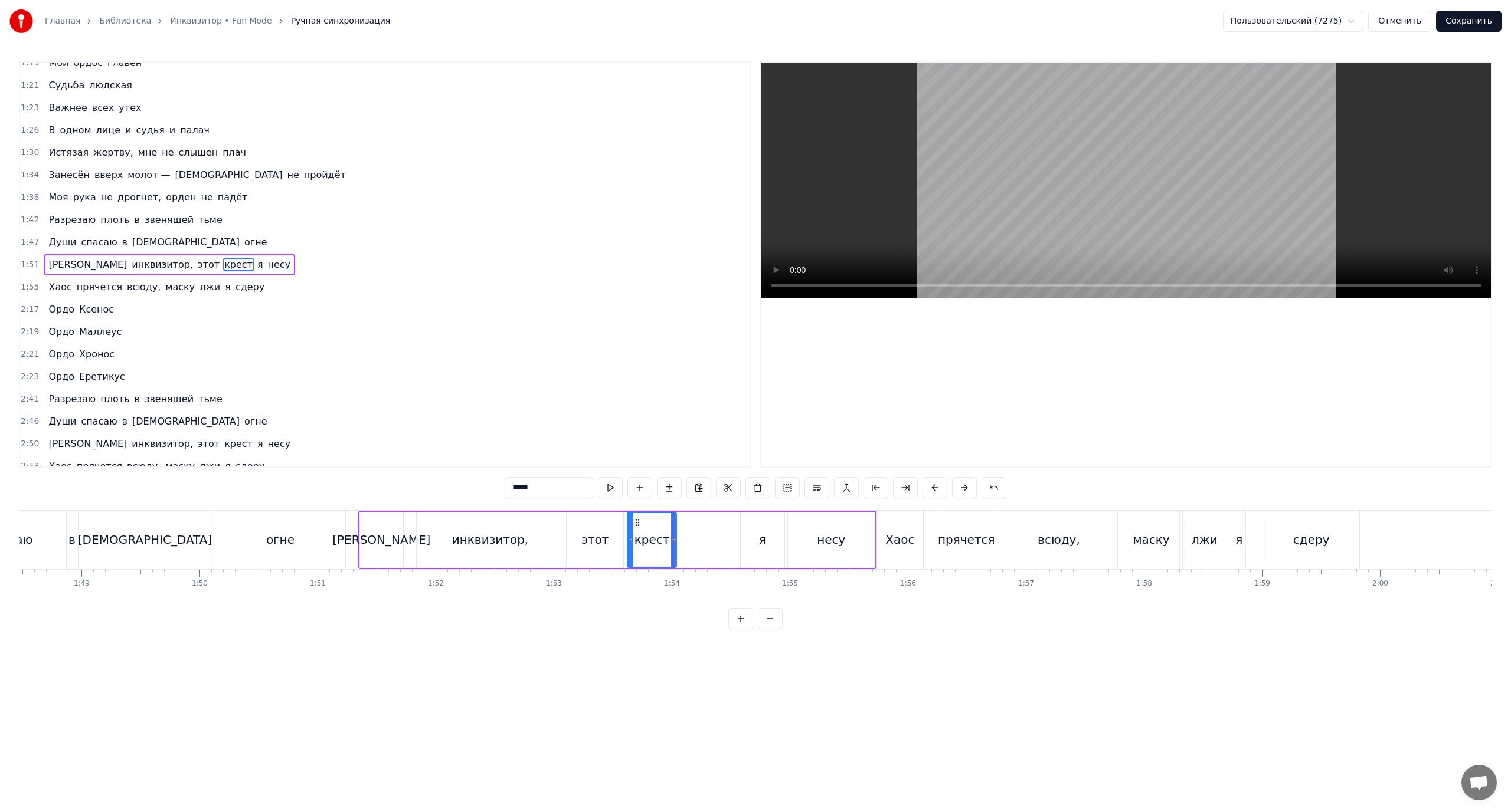
drag, startPoint x: 762, startPoint y: 541, endPoint x: 749, endPoint y: 540, distance: 13.0
click at [759, 542] on div "я" at bounding box center [763, 540] width 44 height 56
drag, startPoint x: 733, startPoint y: 539, endPoint x: 688, endPoint y: 540, distance: 45.0
click at [688, 540] on icon at bounding box center [689, 540] width 5 height 9
drag, startPoint x: 781, startPoint y: 539, endPoint x: 699, endPoint y: 543, distance: 82.1
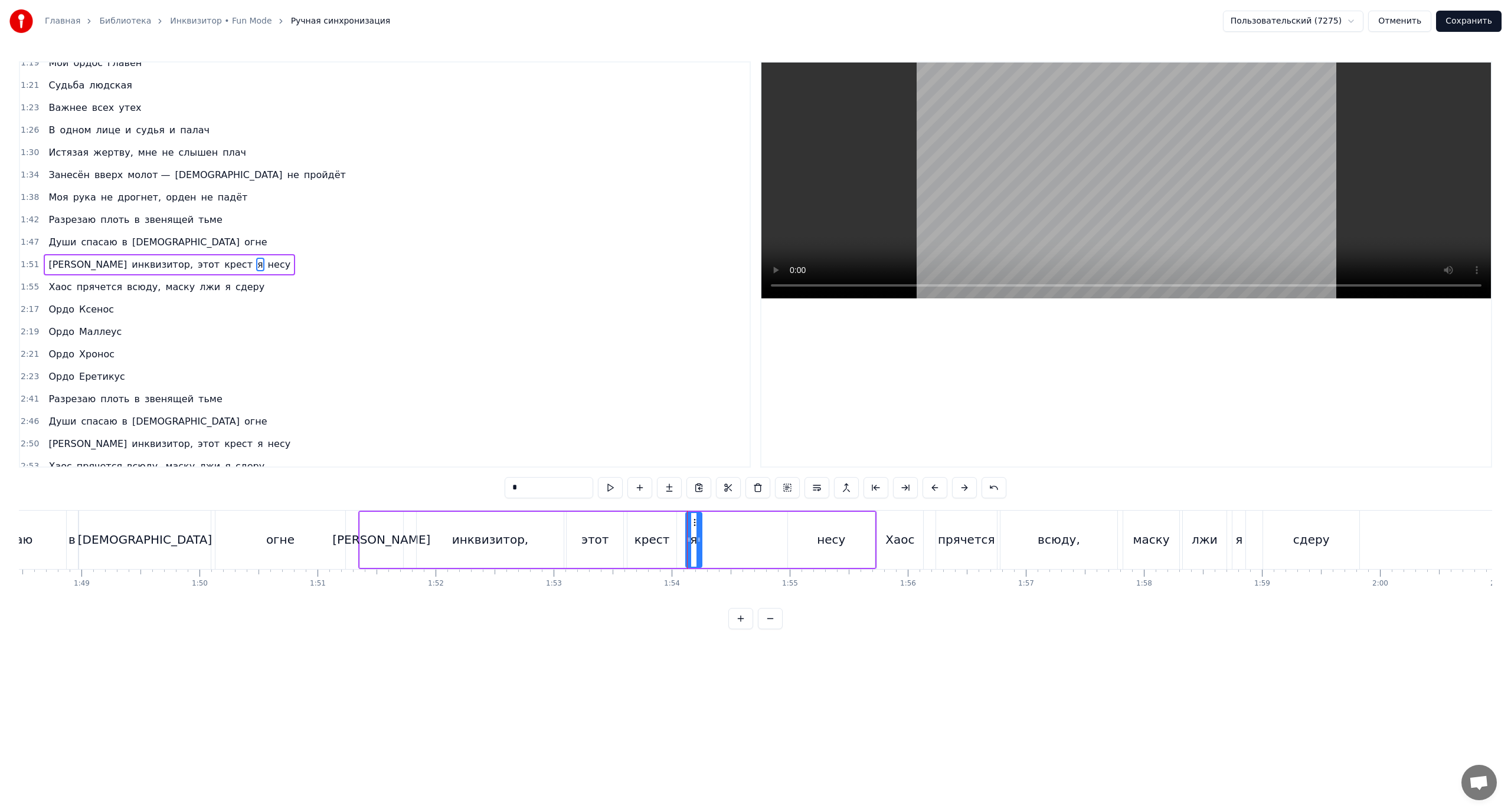
click at [699, 543] on icon at bounding box center [699, 540] width 5 height 9
click at [829, 545] on div "несу" at bounding box center [831, 540] width 28 height 17
type input "****"
click at [787, 539] on div "Я инквизитор, этот крест я несу" at bounding box center [617, 540] width 519 height 58
click at [802, 541] on div "несу" at bounding box center [831, 540] width 87 height 56
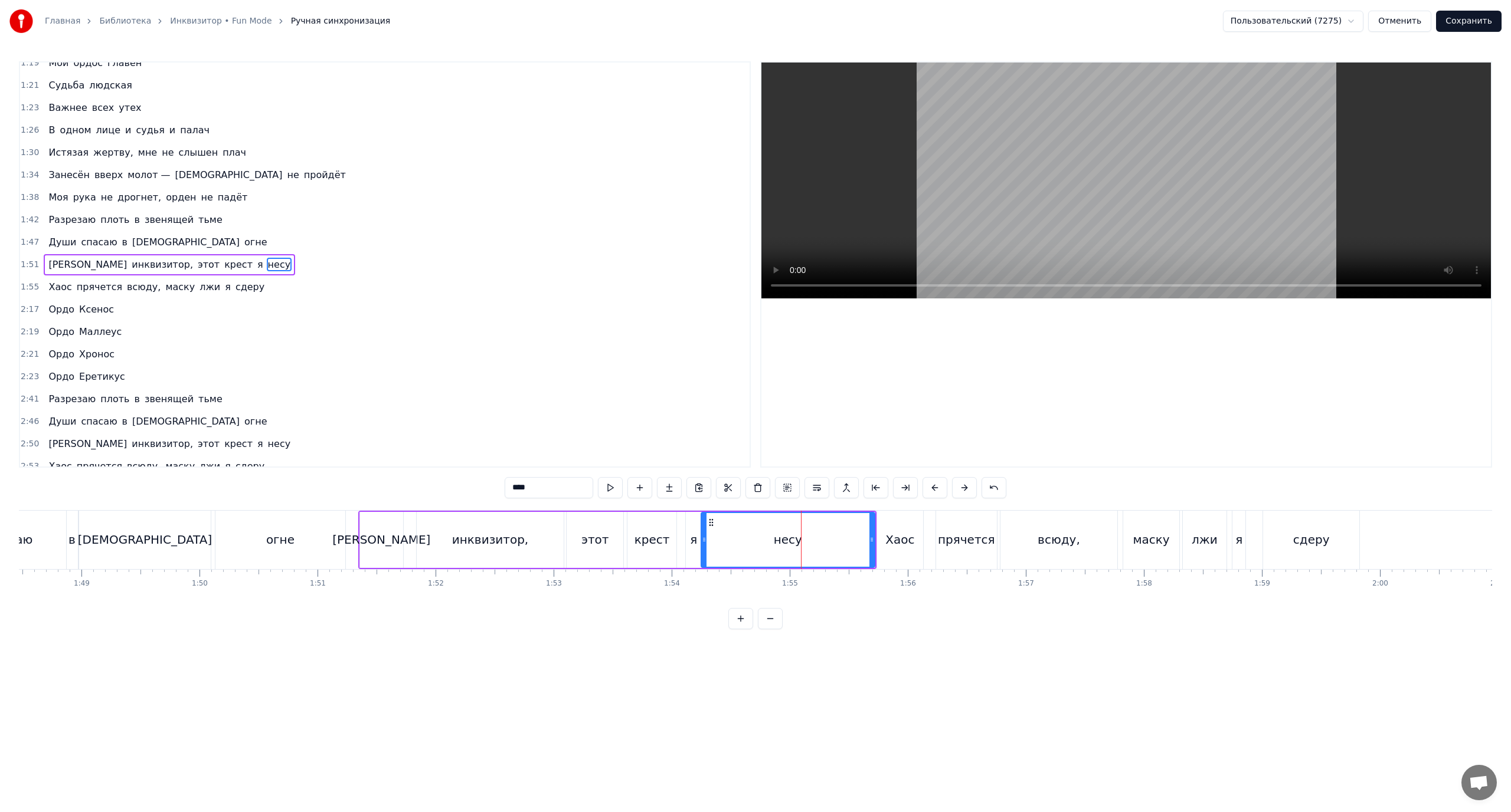
drag, startPoint x: 790, startPoint y: 541, endPoint x: 703, endPoint y: 544, distance: 87.1
click at [703, 544] on div at bounding box center [704, 540] width 5 height 54
drag, startPoint x: 871, startPoint y: 537, endPoint x: 817, endPoint y: 540, distance: 54.1
click at [817, 540] on icon at bounding box center [818, 540] width 5 height 9
click at [708, 537] on icon at bounding box center [708, 540] width 5 height 9
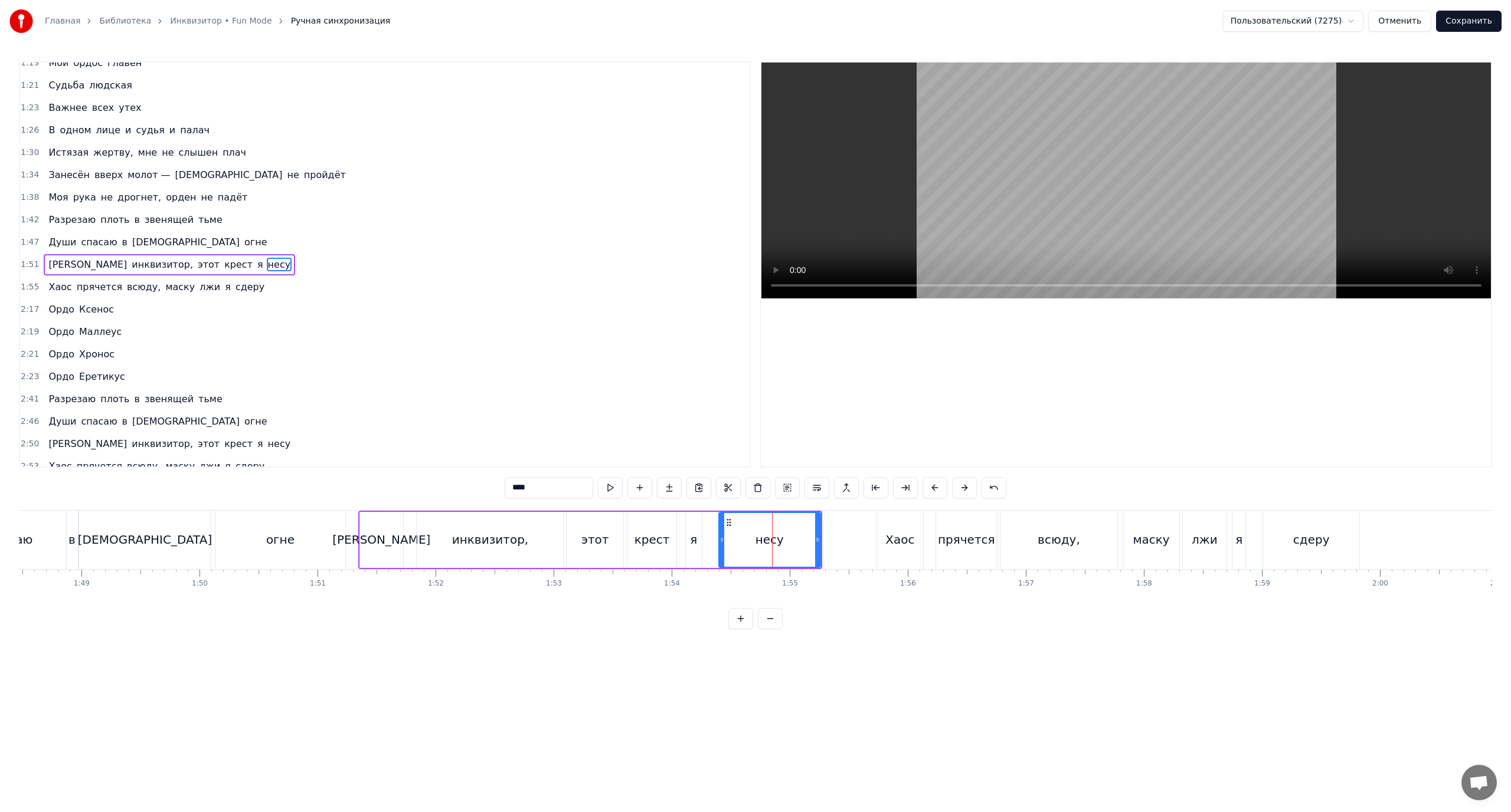
drag, startPoint x: 708, startPoint y: 537, endPoint x: 722, endPoint y: 538, distance: 14.0
click at [722, 538] on icon at bounding box center [722, 540] width 5 height 9
drag, startPoint x: 721, startPoint y: 537, endPoint x: 727, endPoint y: 538, distance: 6.1
click at [727, 538] on icon at bounding box center [728, 540] width 5 height 9
click at [696, 536] on div "я" at bounding box center [693, 540] width 7 height 17
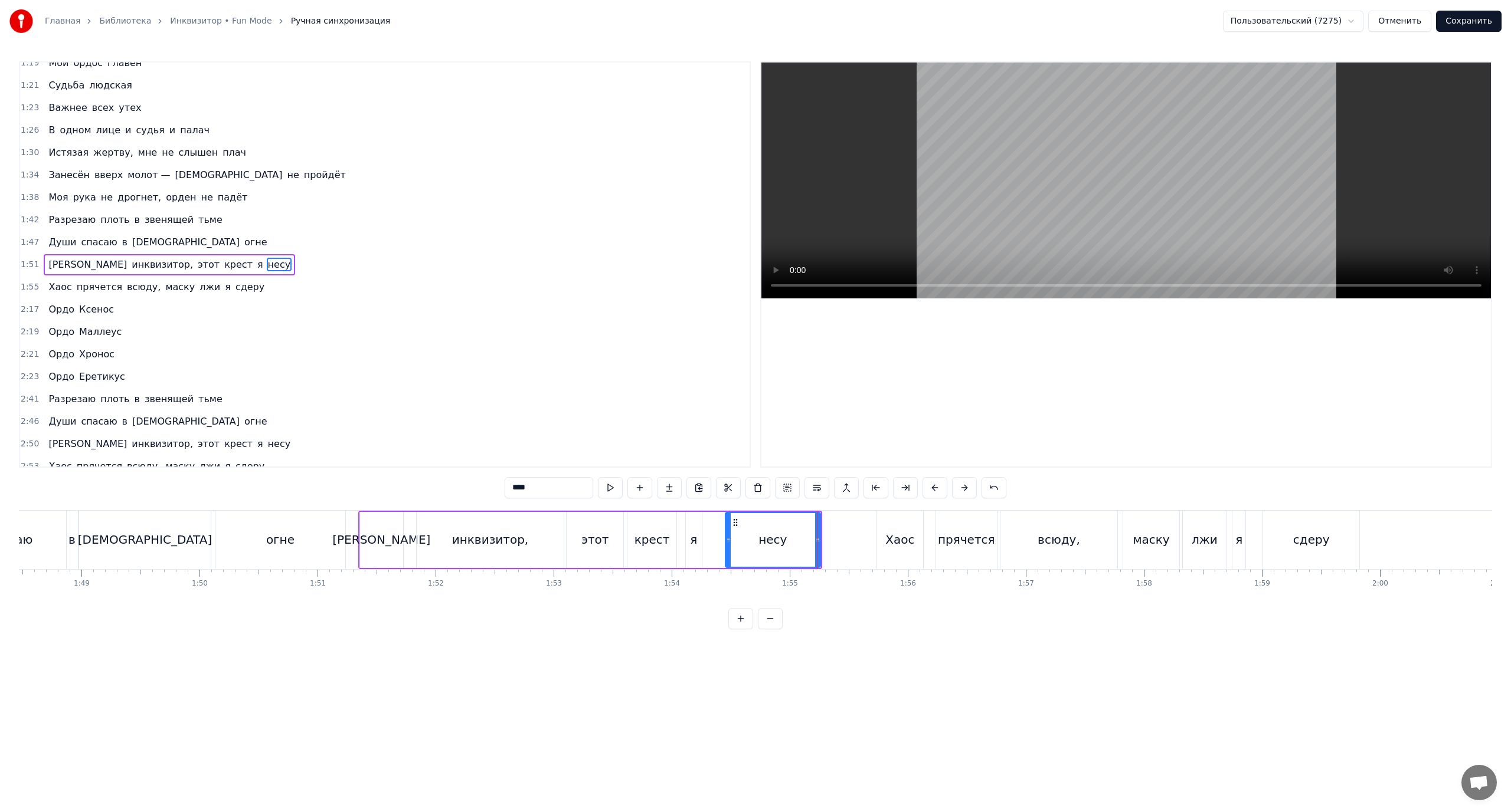
type input "*"
drag, startPoint x: 708, startPoint y: 538, endPoint x: 720, endPoint y: 539, distance: 12.0
click at [720, 539] on icon at bounding box center [718, 540] width 5 height 9
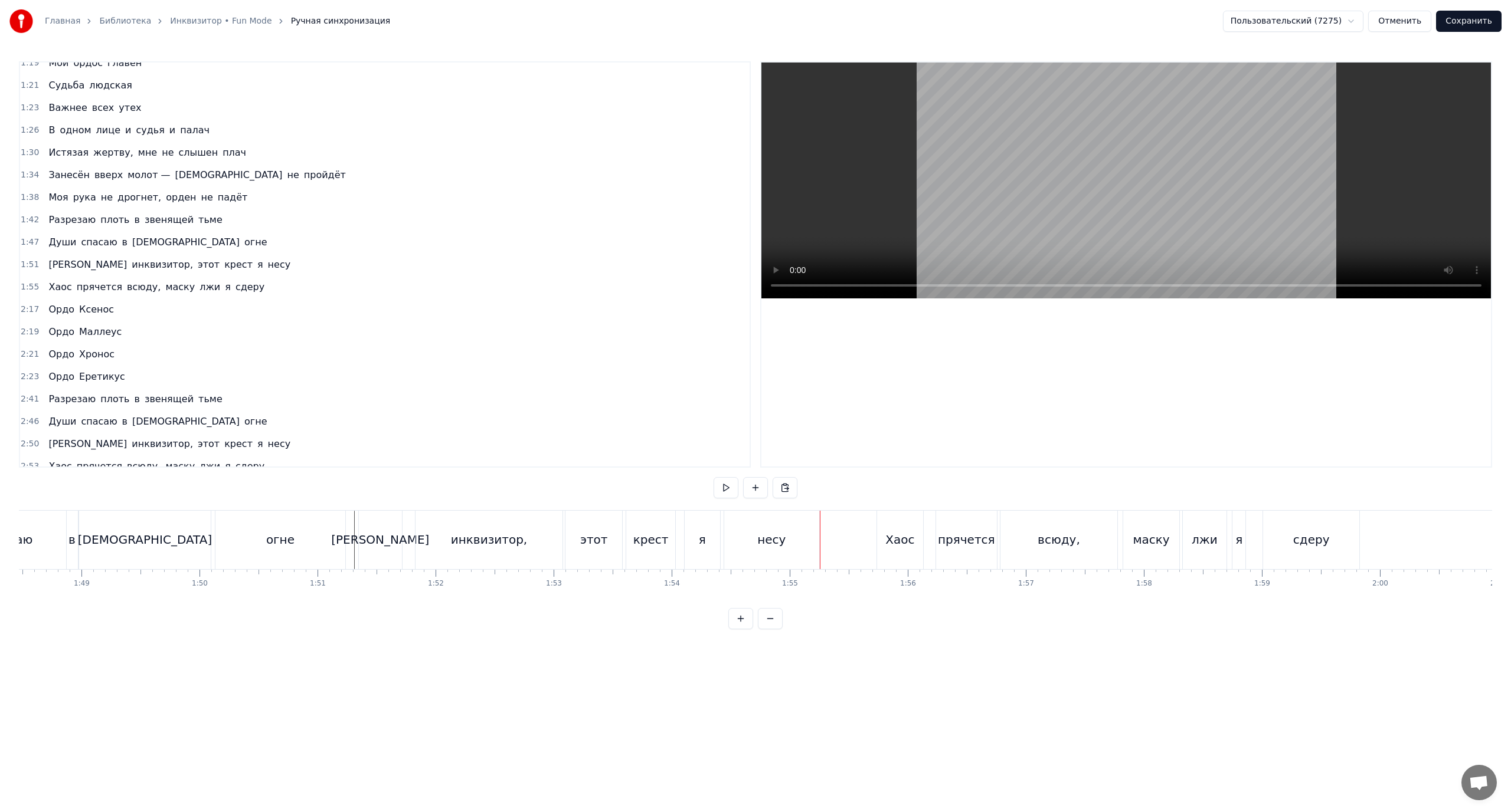
click at [915, 552] on div "Хаос" at bounding box center [900, 540] width 46 height 58
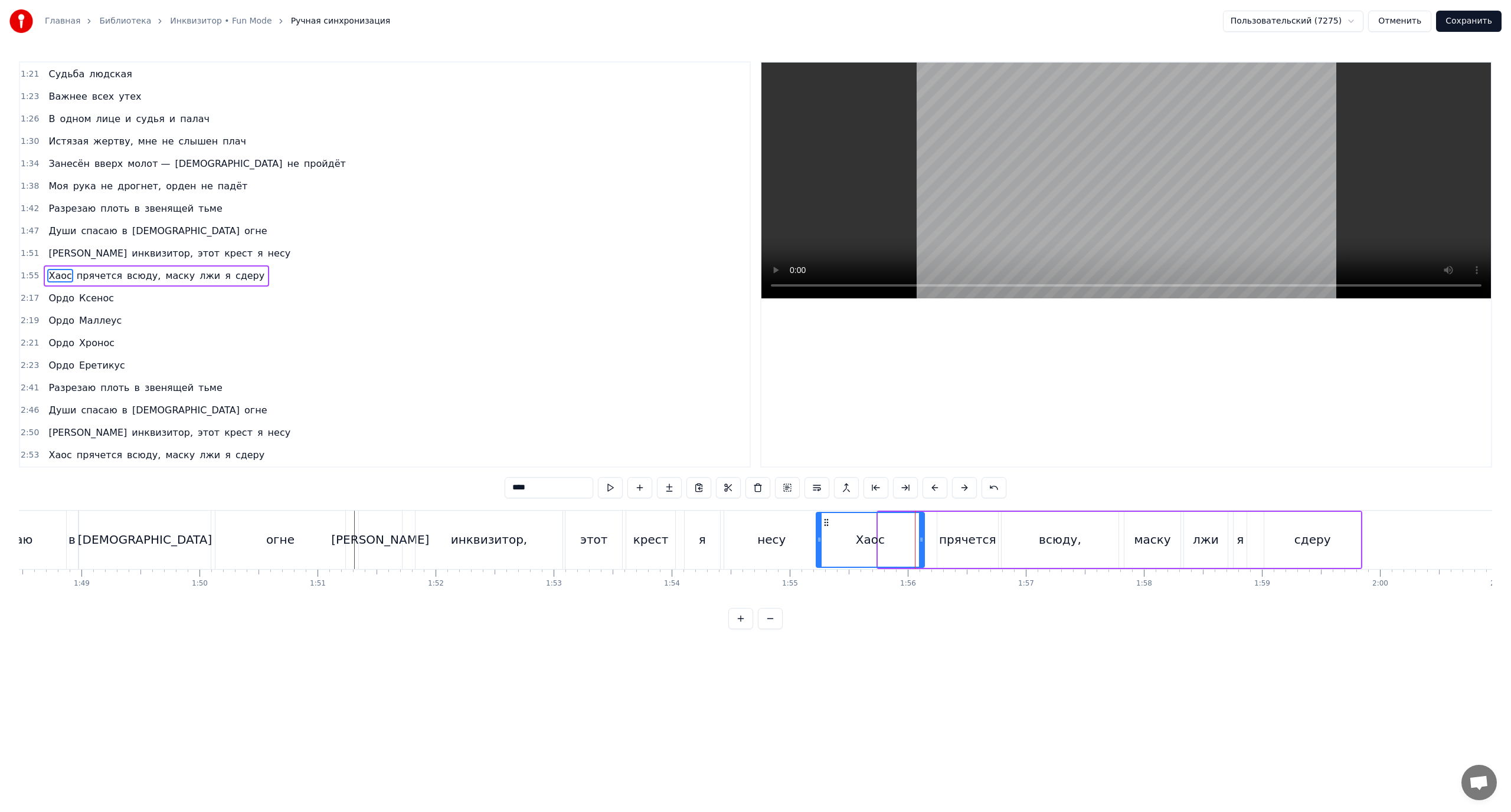
drag, startPoint x: 872, startPoint y: 539, endPoint x: 819, endPoint y: 543, distance: 53.2
click at [819, 543] on icon at bounding box center [819, 540] width 5 height 9
drag, startPoint x: 913, startPoint y: 540, endPoint x: 871, endPoint y: 545, distance: 42.3
click at [871, 545] on div at bounding box center [870, 540] width 5 height 54
click at [966, 539] on div "прячется" at bounding box center [967, 540] width 57 height 17
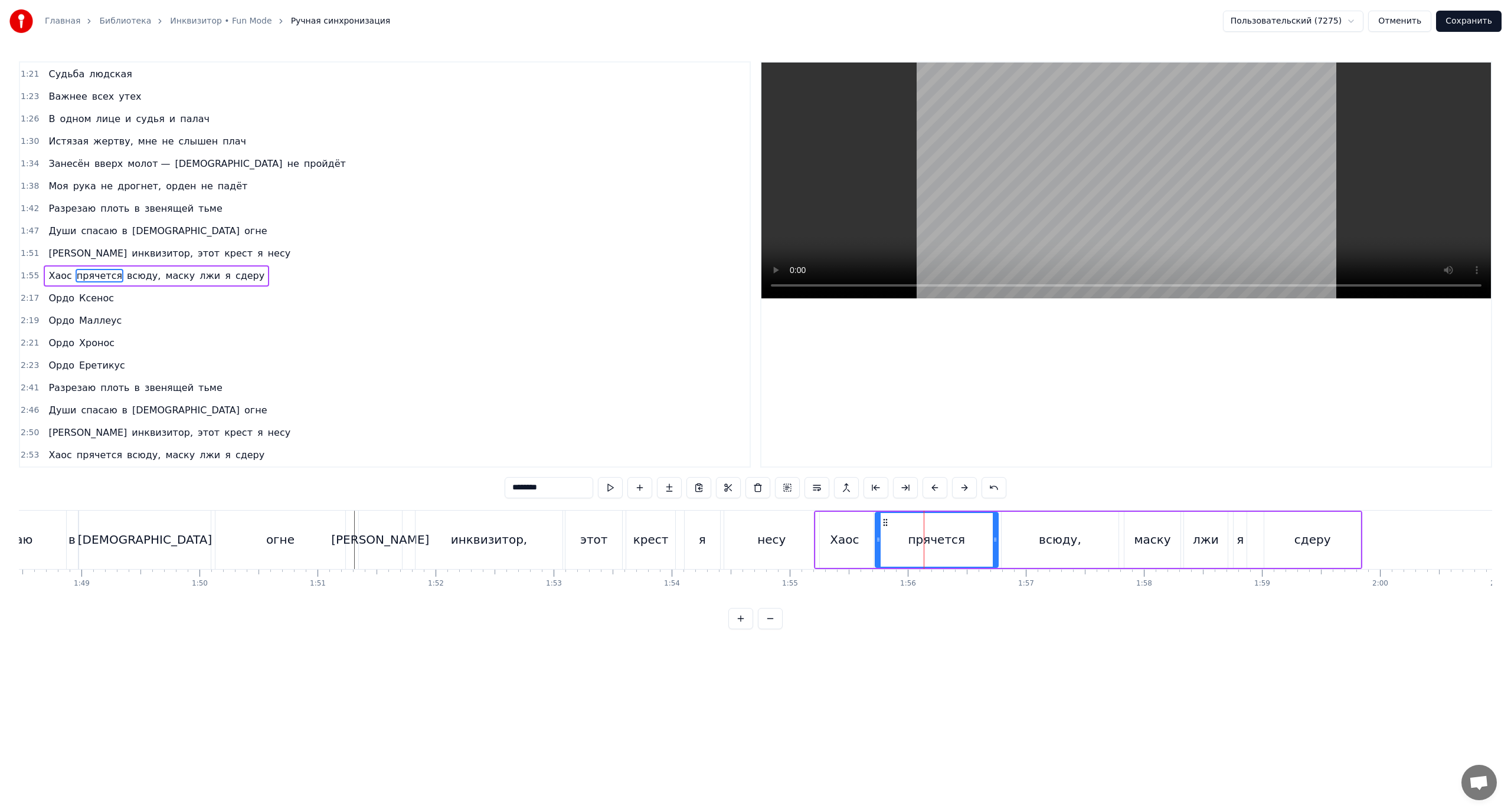
drag, startPoint x: 940, startPoint y: 537, endPoint x: 879, endPoint y: 546, distance: 61.7
click at [879, 546] on div at bounding box center [879, 540] width 5 height 54
drag, startPoint x: 989, startPoint y: 539, endPoint x: 966, endPoint y: 540, distance: 23.0
click at [966, 540] on div "прячется" at bounding box center [936, 540] width 121 height 54
drag, startPoint x: 995, startPoint y: 535, endPoint x: 972, endPoint y: 540, distance: 23.5
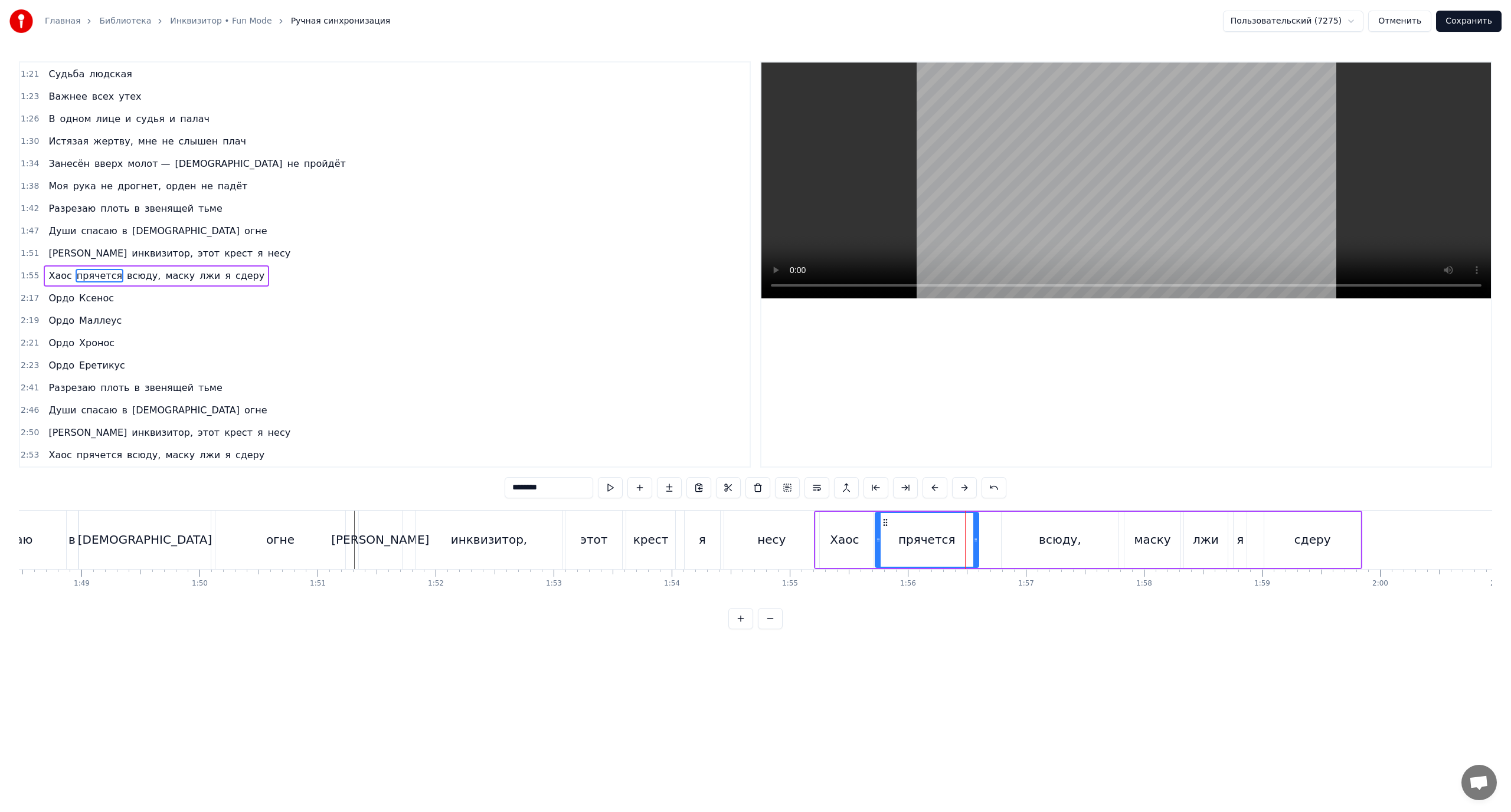
click at [973, 540] on icon at bounding box center [976, 540] width 5 height 9
drag, startPoint x: 972, startPoint y: 539, endPoint x: 954, endPoint y: 541, distance: 18.1
click at [954, 541] on icon at bounding box center [955, 540] width 5 height 9
click at [1015, 537] on div "всюду," at bounding box center [1060, 540] width 118 height 56
drag, startPoint x: 1003, startPoint y: 539, endPoint x: 961, endPoint y: 547, distance: 42.8
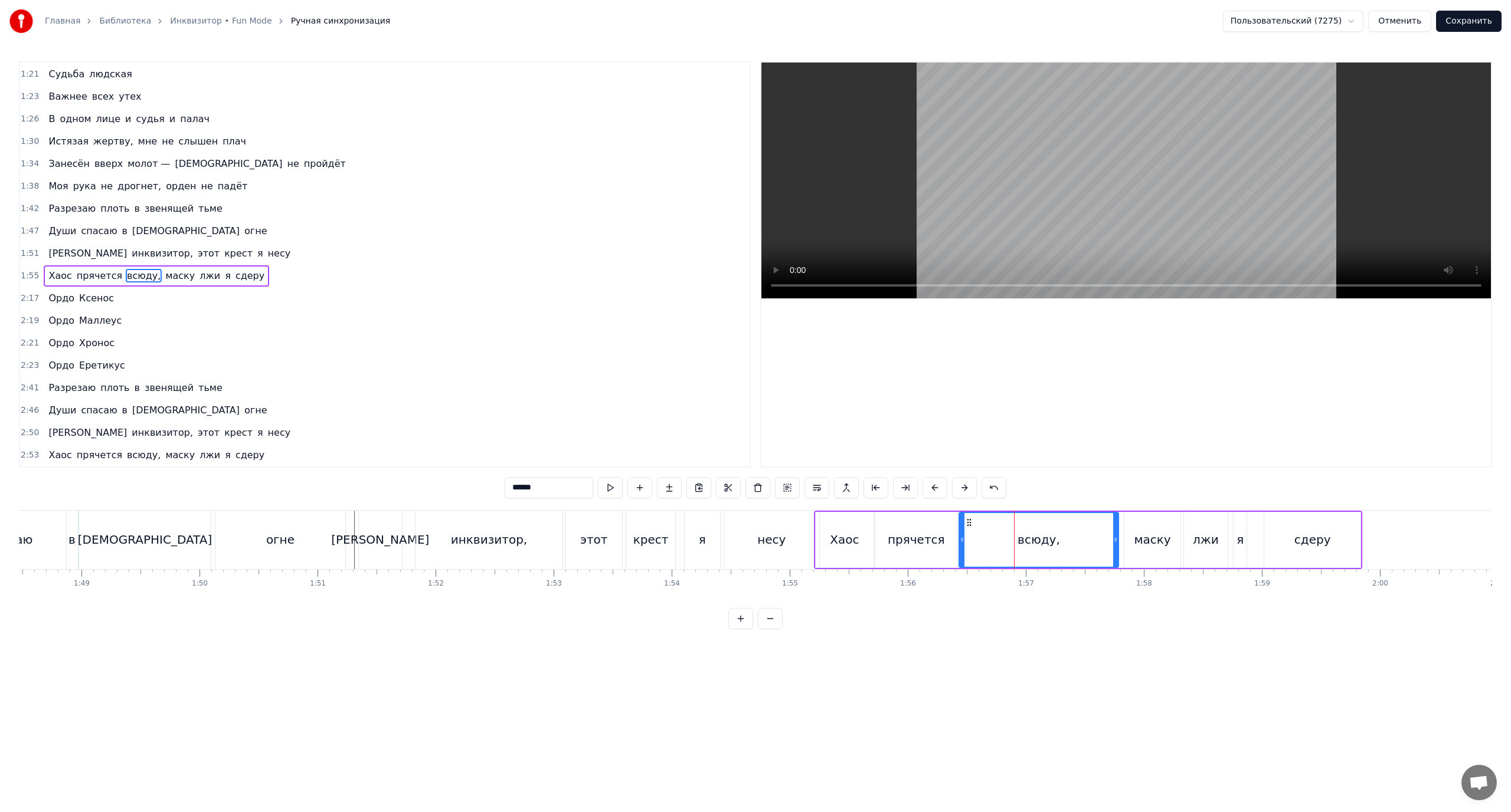
click at [961, 547] on div at bounding box center [962, 540] width 5 height 54
drag, startPoint x: 1093, startPoint y: 544, endPoint x: 1052, endPoint y: 546, distance: 41.0
click at [1052, 546] on div at bounding box center [1052, 540] width 5 height 54
click at [1164, 538] on div "маску" at bounding box center [1152, 540] width 36 height 17
drag, startPoint x: 1126, startPoint y: 540, endPoint x: 1058, endPoint y: 549, distance: 68.6
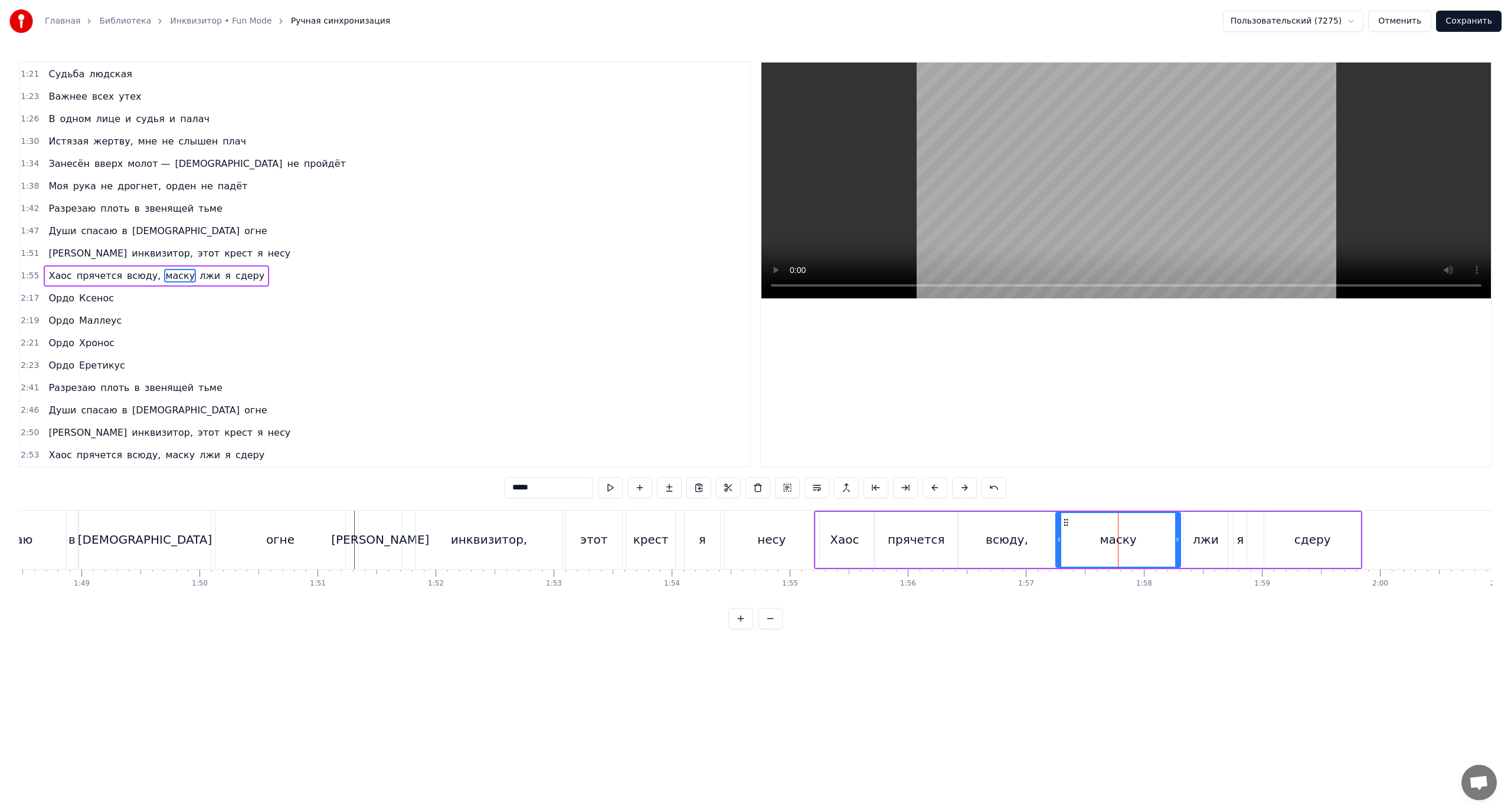
click at [1058, 549] on div at bounding box center [1058, 540] width 5 height 54
drag, startPoint x: 1175, startPoint y: 538, endPoint x: 1112, endPoint y: 538, distance: 63.0
click at [1112, 538] on icon at bounding box center [1114, 540] width 5 height 9
drag, startPoint x: 1115, startPoint y: 537, endPoint x: 1106, endPoint y: 540, distance: 9.5
click at [1106, 540] on icon at bounding box center [1106, 540] width 5 height 9
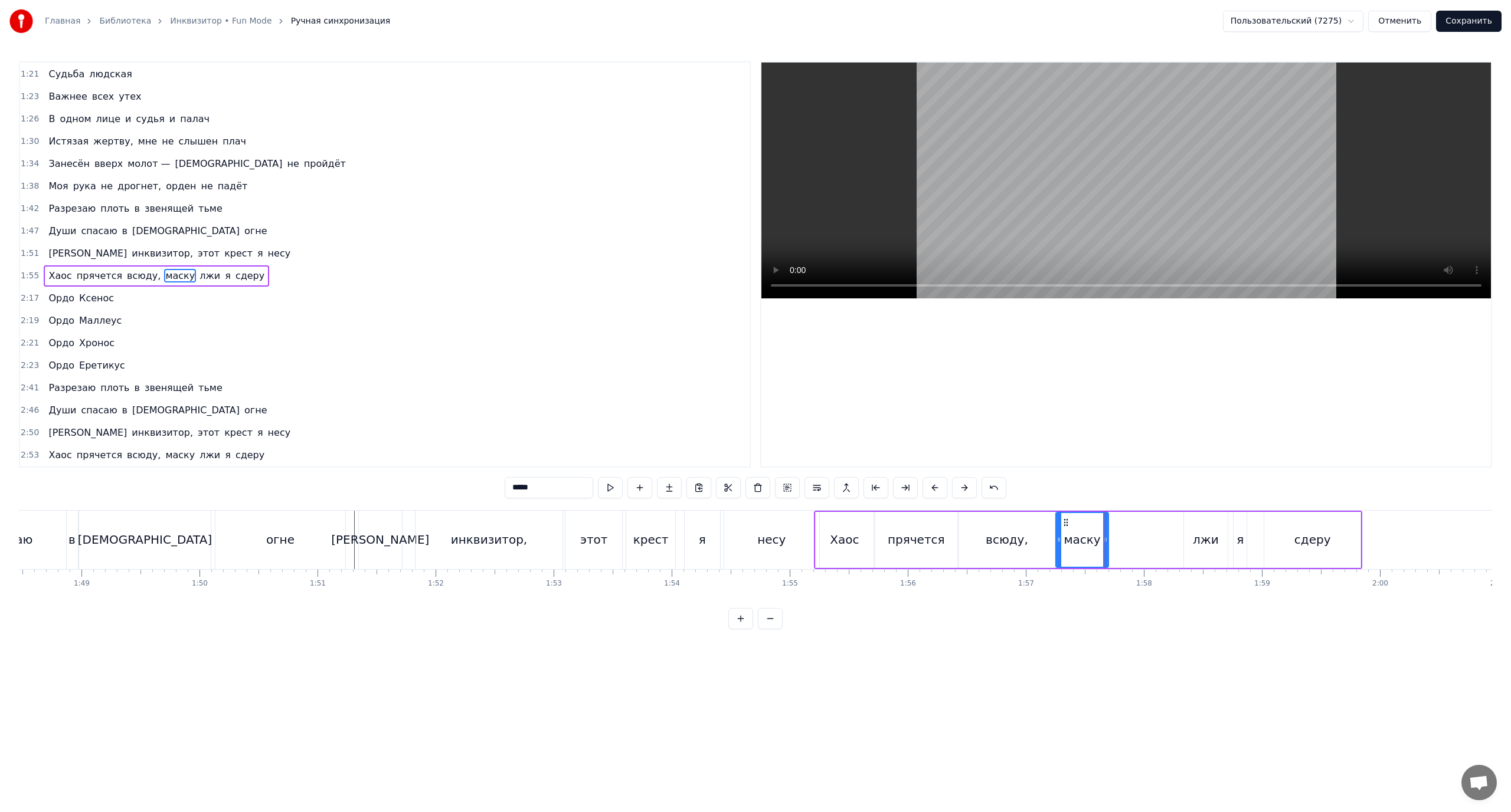
click at [1207, 537] on div "лжи" at bounding box center [1206, 540] width 26 height 17
drag, startPoint x: 1181, startPoint y: 539, endPoint x: 1111, endPoint y: 542, distance: 70.1
click at [1111, 542] on icon at bounding box center [1112, 540] width 5 height 9
drag, startPoint x: 1226, startPoint y: 539, endPoint x: 1153, endPoint y: 544, distance: 73.2
click at [1153, 544] on icon at bounding box center [1153, 540] width 5 height 9
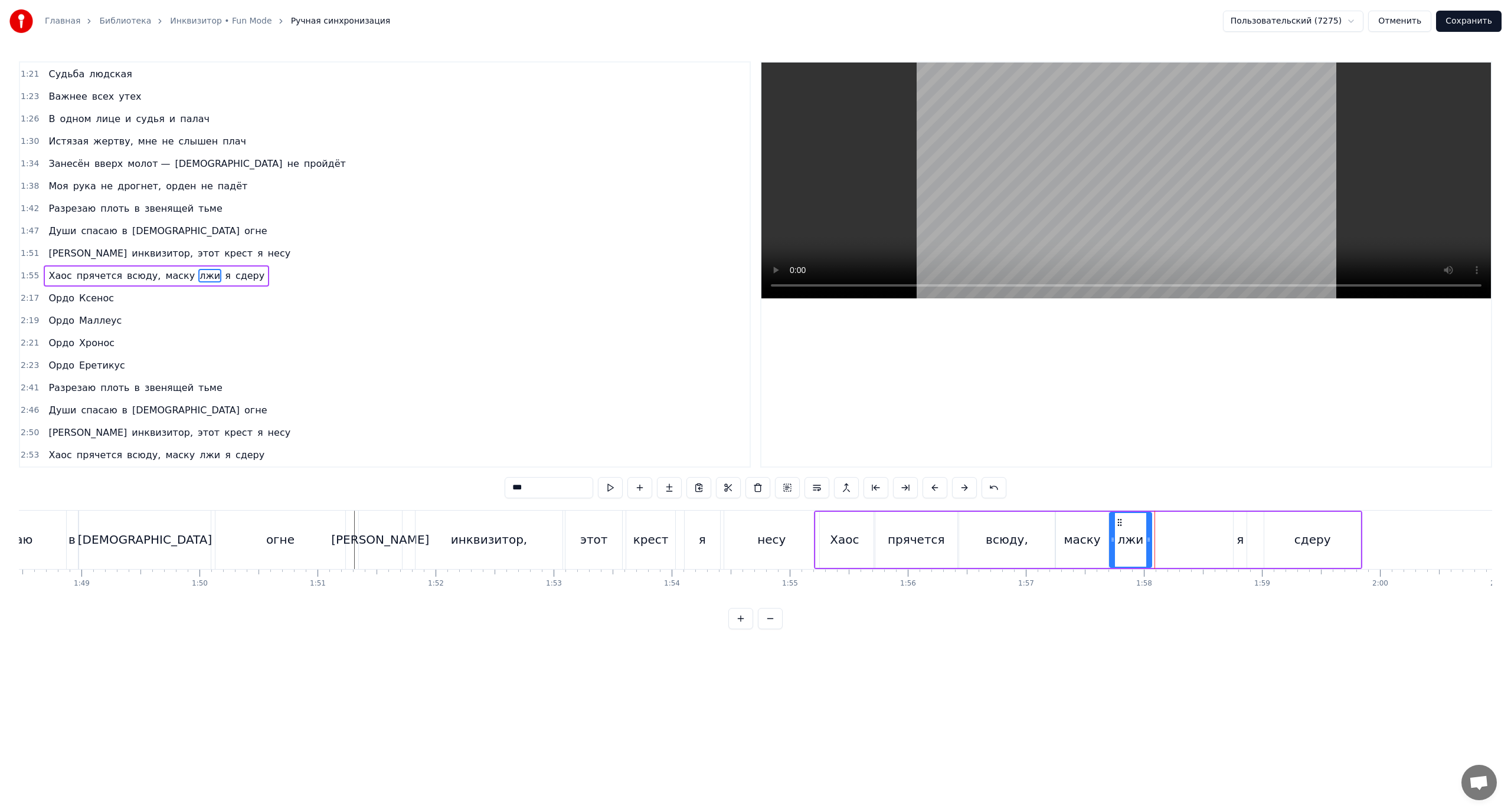
click at [1150, 540] on icon at bounding box center [1149, 540] width 5 height 9
click at [1238, 540] on div "я" at bounding box center [1240, 540] width 7 height 17
click at [1234, 540] on div "я" at bounding box center [1240, 540] width 14 height 56
drag, startPoint x: 1237, startPoint y: 540, endPoint x: 1170, endPoint y: 546, distance: 67.3
click at [1155, 547] on div at bounding box center [1156, 540] width 5 height 54
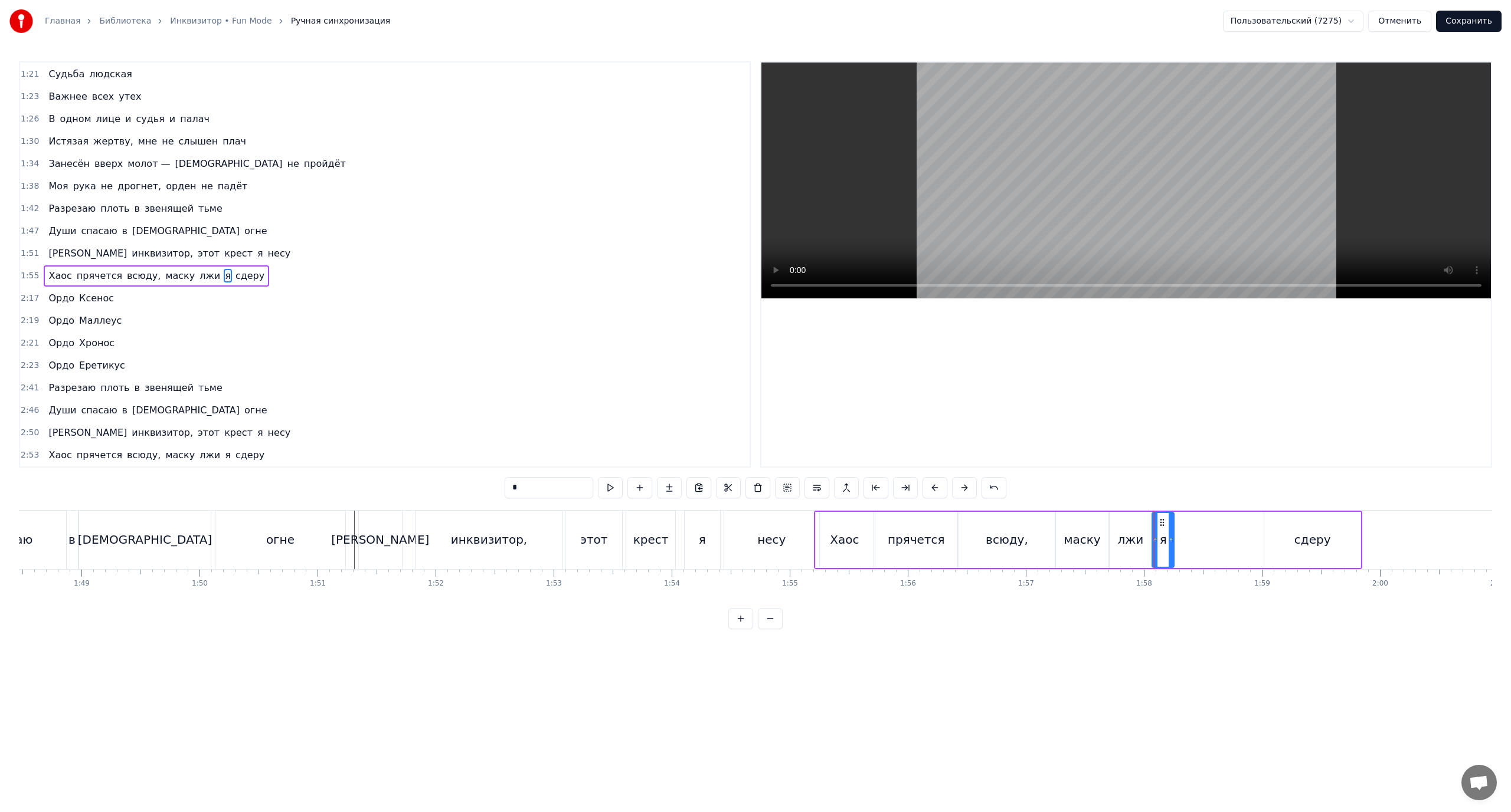
drag, startPoint x: 1244, startPoint y: 537, endPoint x: 1171, endPoint y: 541, distance: 73.1
click at [1171, 541] on icon at bounding box center [1171, 540] width 5 height 9
drag, startPoint x: 1172, startPoint y: 542, endPoint x: 1178, endPoint y: 542, distance: 6.0
click at [1178, 542] on icon at bounding box center [1178, 540] width 5 height 9
drag, startPoint x: 1178, startPoint y: 539, endPoint x: 1188, endPoint y: 540, distance: 10.0
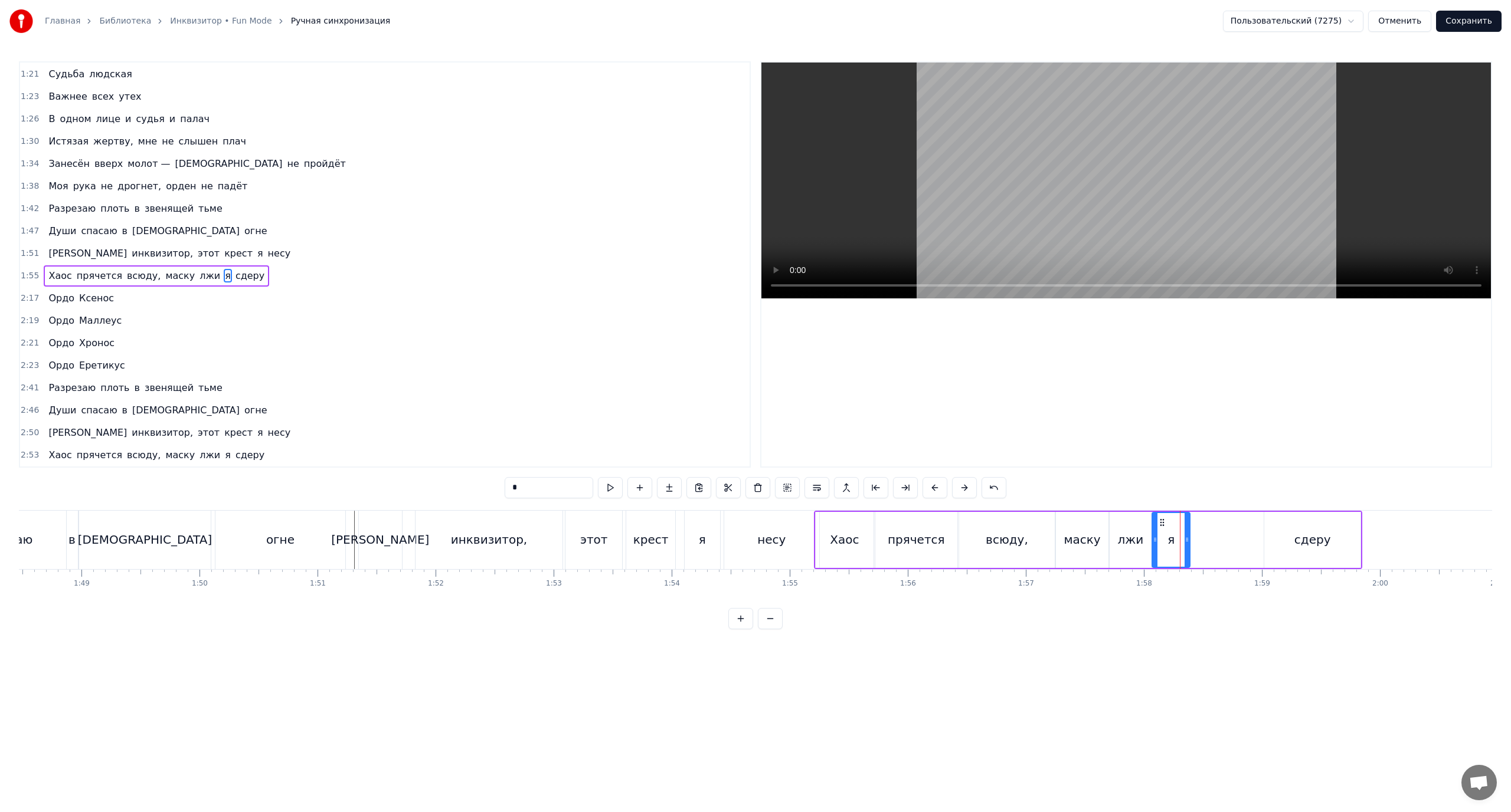
click at [1188, 540] on icon at bounding box center [1187, 540] width 5 height 9
drag, startPoint x: 1189, startPoint y: 543, endPoint x: 1210, endPoint y: 546, distance: 21.2
click at [1210, 546] on div at bounding box center [1209, 540] width 5 height 54
drag, startPoint x: 1210, startPoint y: 542, endPoint x: 1190, endPoint y: 544, distance: 20.1
click at [1190, 544] on div at bounding box center [1191, 540] width 5 height 54
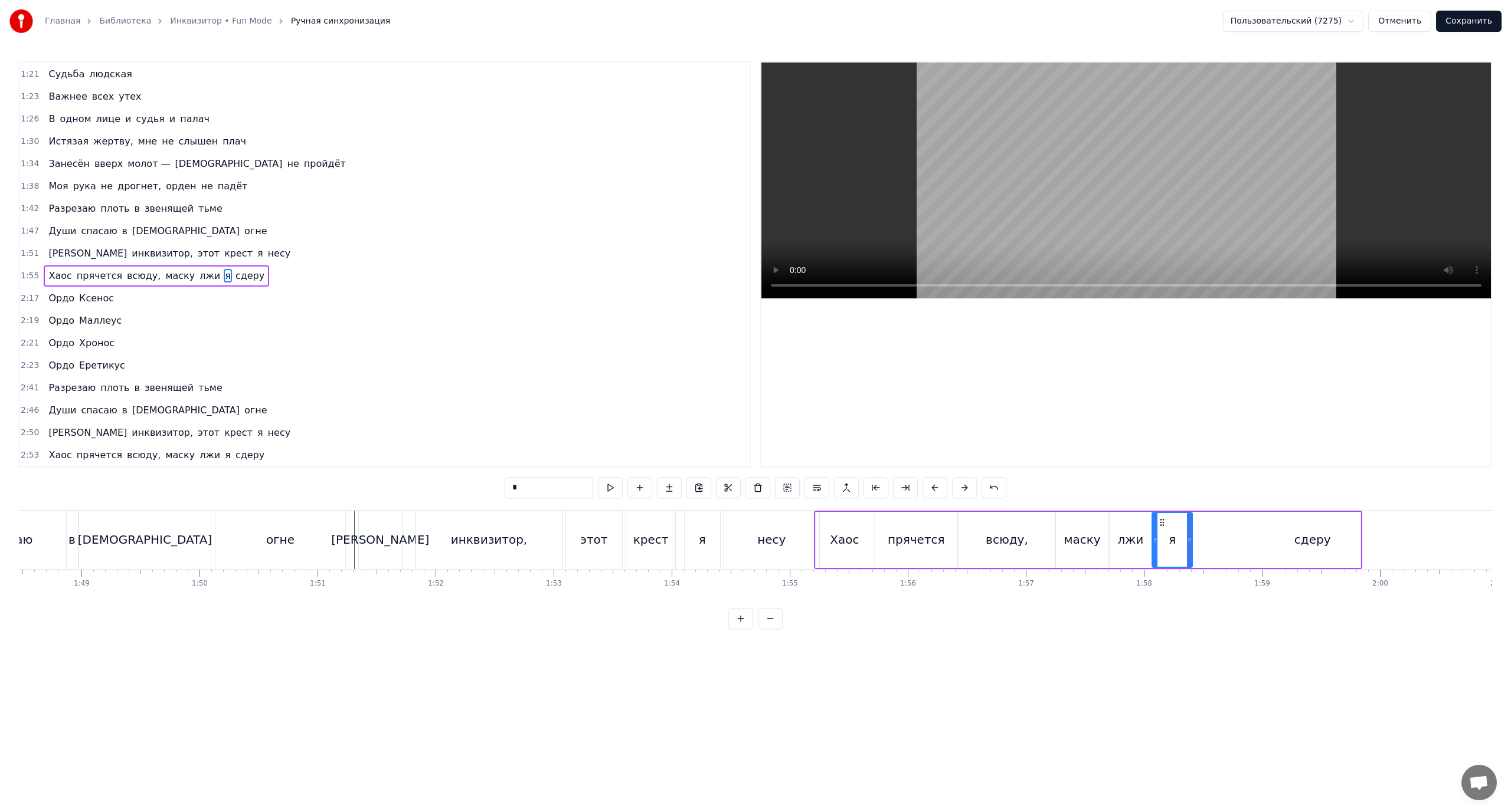
click at [1284, 537] on div "сдеру" at bounding box center [1312, 540] width 96 height 56
drag, startPoint x: 1266, startPoint y: 542, endPoint x: 1197, endPoint y: 549, distance: 69.4
click at [1197, 549] on div at bounding box center [1199, 540] width 5 height 54
drag, startPoint x: 1358, startPoint y: 537, endPoint x: 1305, endPoint y: 543, distance: 53.3
click at [1305, 543] on icon at bounding box center [1304, 540] width 5 height 9
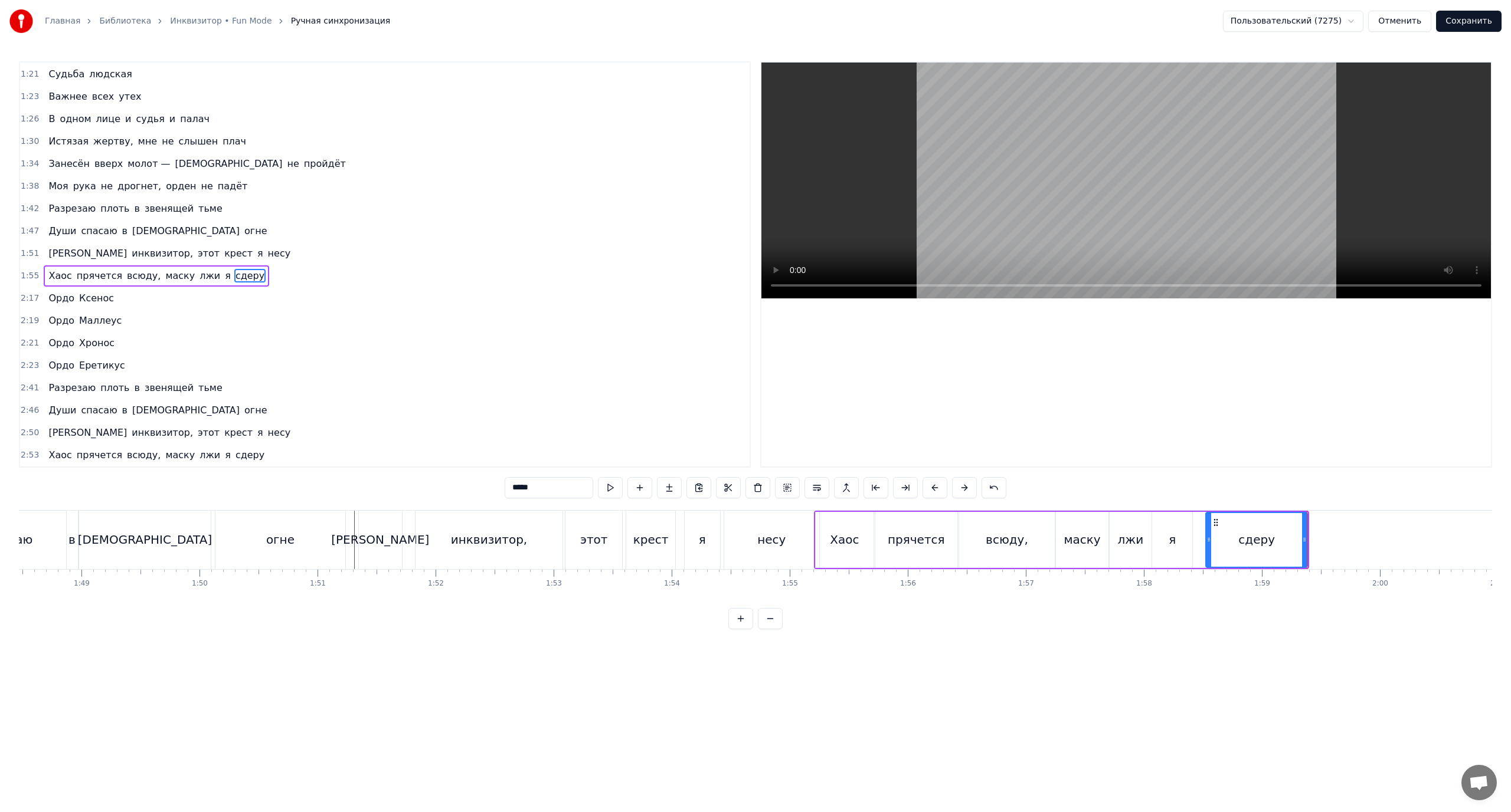
drag, startPoint x: 1200, startPoint y: 534, endPoint x: 1210, endPoint y: 533, distance: 10.0
click at [1210, 533] on div at bounding box center [1209, 540] width 5 height 54
click at [822, 531] on div "Хаос" at bounding box center [844, 540] width 58 height 56
click at [1067, 496] on div "0:36 Я был ничтожен 0:38 Наш мир так сложен 0:40 Но силой воли 0:42 Вошёл я в р…" at bounding box center [756, 345] width 1473 height 568
drag, startPoint x: 90, startPoint y: 279, endPoint x: 68, endPoint y: 277, distance: 22.1
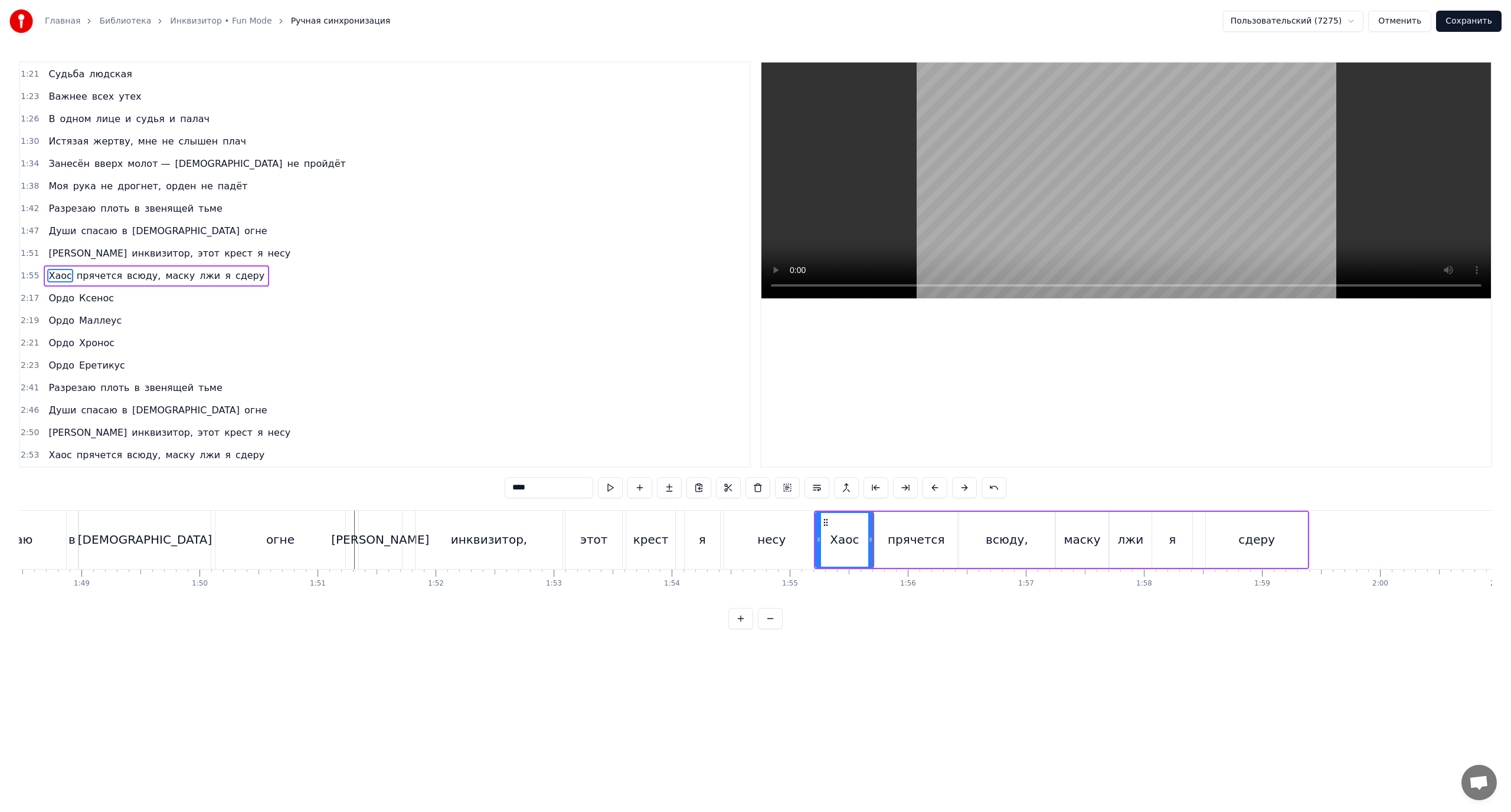
click at [90, 279] on span "прячется" at bounding box center [99, 275] width 48 height 14
click at [58, 276] on span "Хаос" at bounding box center [59, 275] width 25 height 14
type input "****"
click at [248, 257] on div "1:51 Я инквизитор, этот крест я несу" at bounding box center [384, 253] width 730 height 23
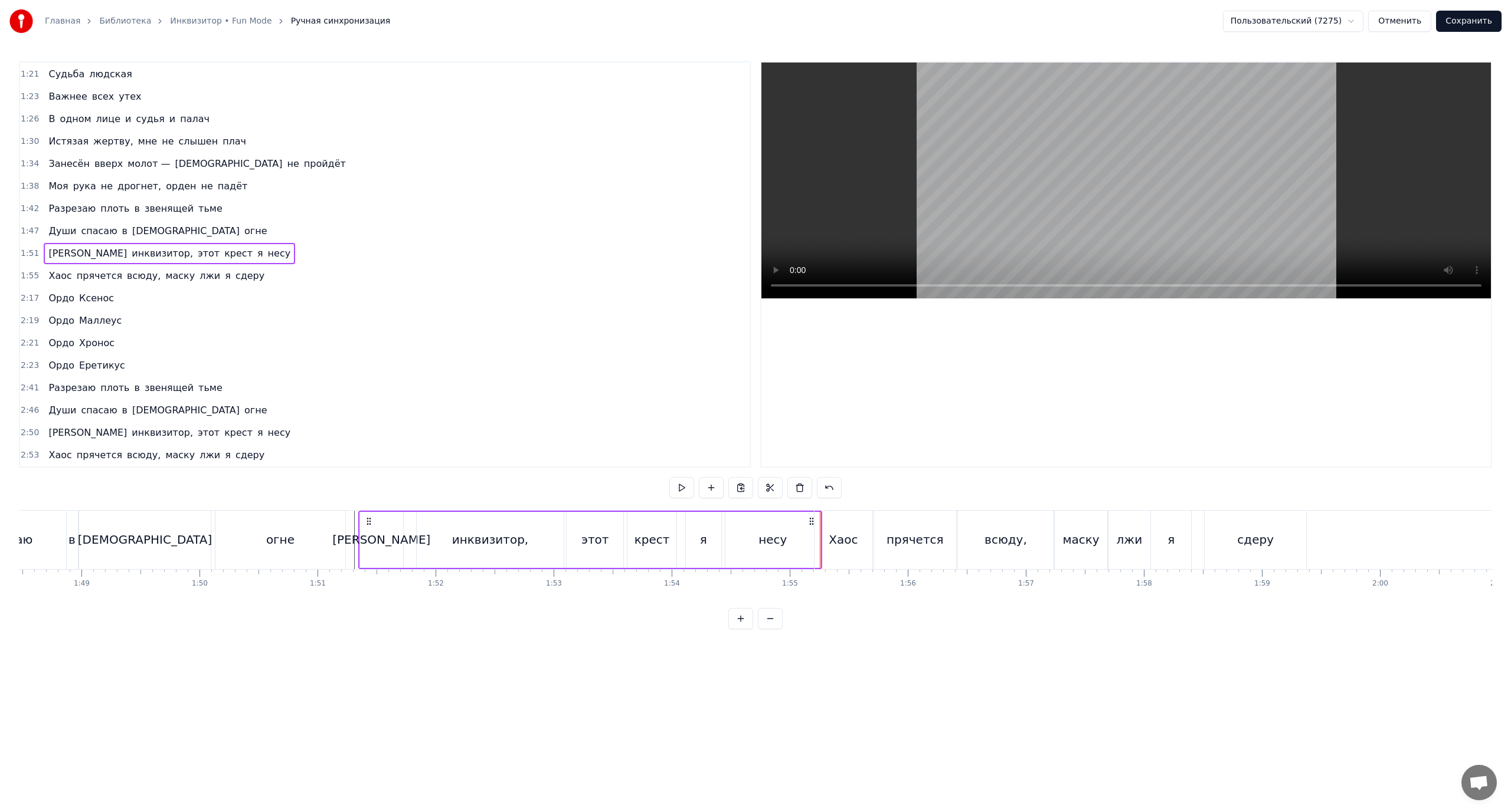
click at [279, 274] on div "1:55 Хаос прячется всюду, маску лжи я сдеру" at bounding box center [384, 276] width 730 height 23
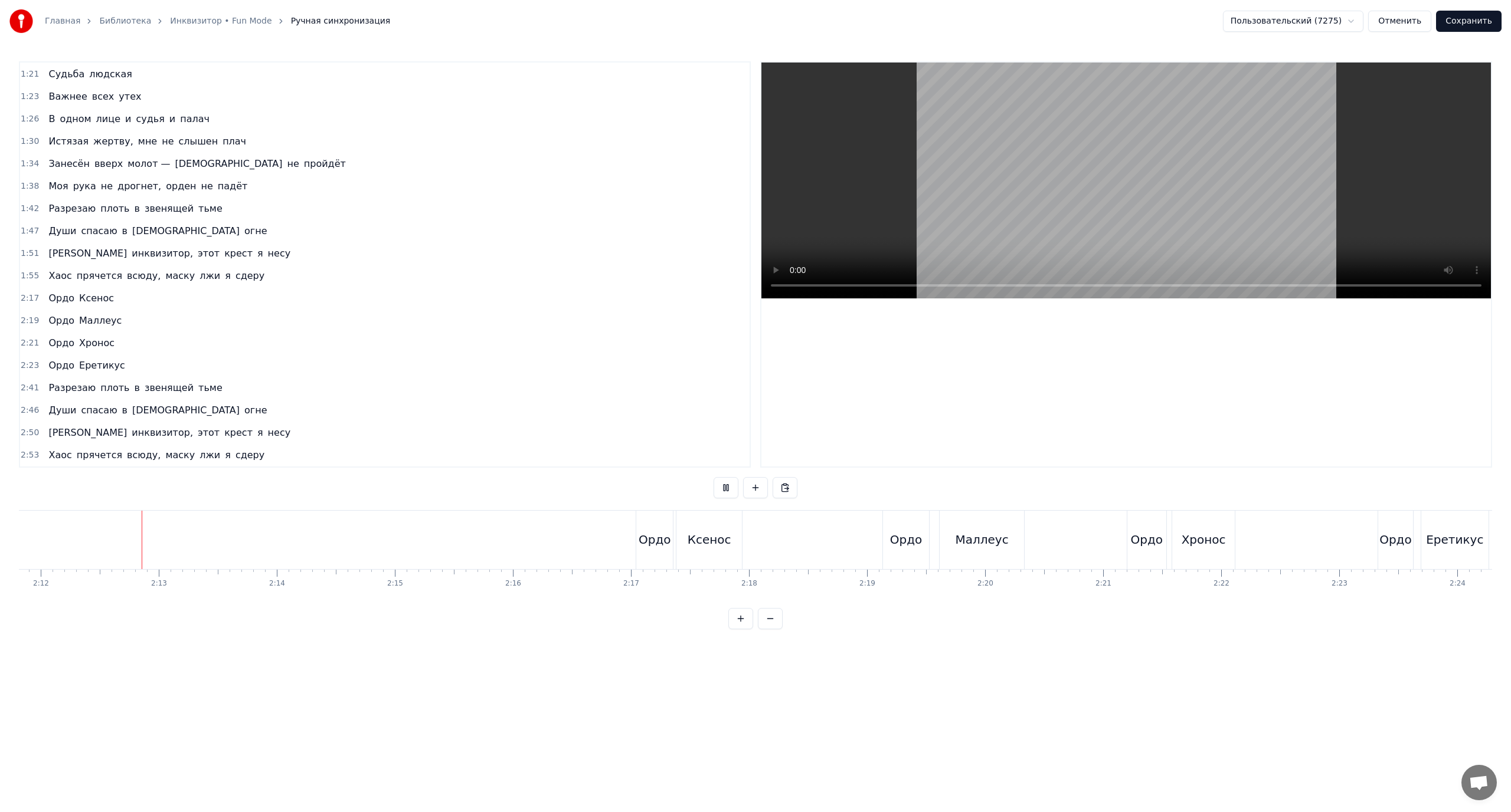
scroll to position [0, 15562]
click at [642, 549] on div "Ордо" at bounding box center [653, 540] width 36 height 58
drag, startPoint x: 639, startPoint y: 537, endPoint x: 565, endPoint y: 542, distance: 74.2
click at [565, 542] on icon at bounding box center [565, 540] width 5 height 9
drag, startPoint x: 667, startPoint y: 533, endPoint x: 622, endPoint y: 537, distance: 45.2
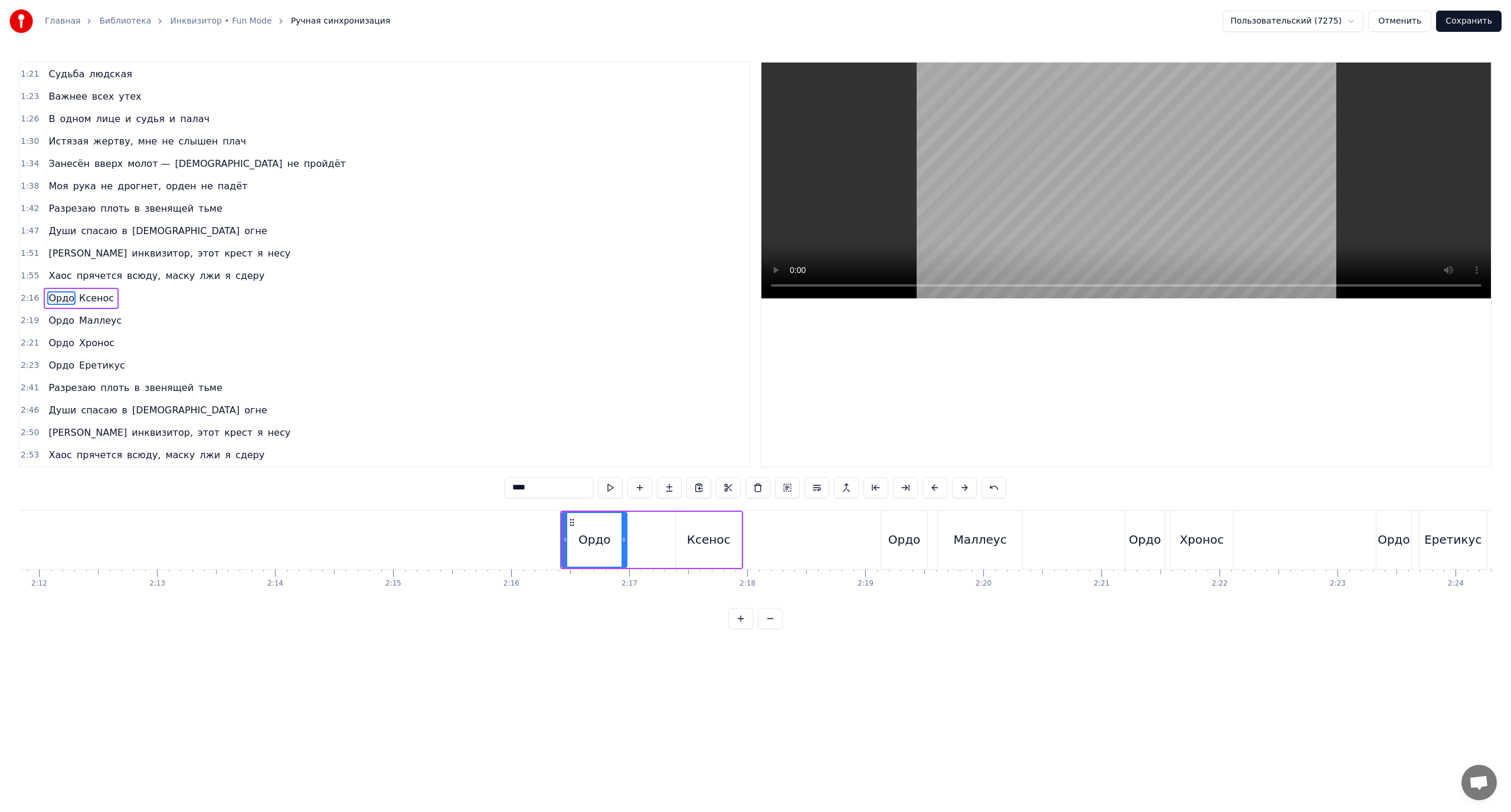
click at [622, 537] on div at bounding box center [624, 540] width 5 height 54
drag, startPoint x: 622, startPoint y: 537, endPoint x: 605, endPoint y: 537, distance: 17.0
click at [606, 537] on icon at bounding box center [608, 540] width 5 height 9
drag, startPoint x: 606, startPoint y: 536, endPoint x: 597, endPoint y: 539, distance: 9.5
click at [597, 539] on icon at bounding box center [598, 540] width 5 height 9
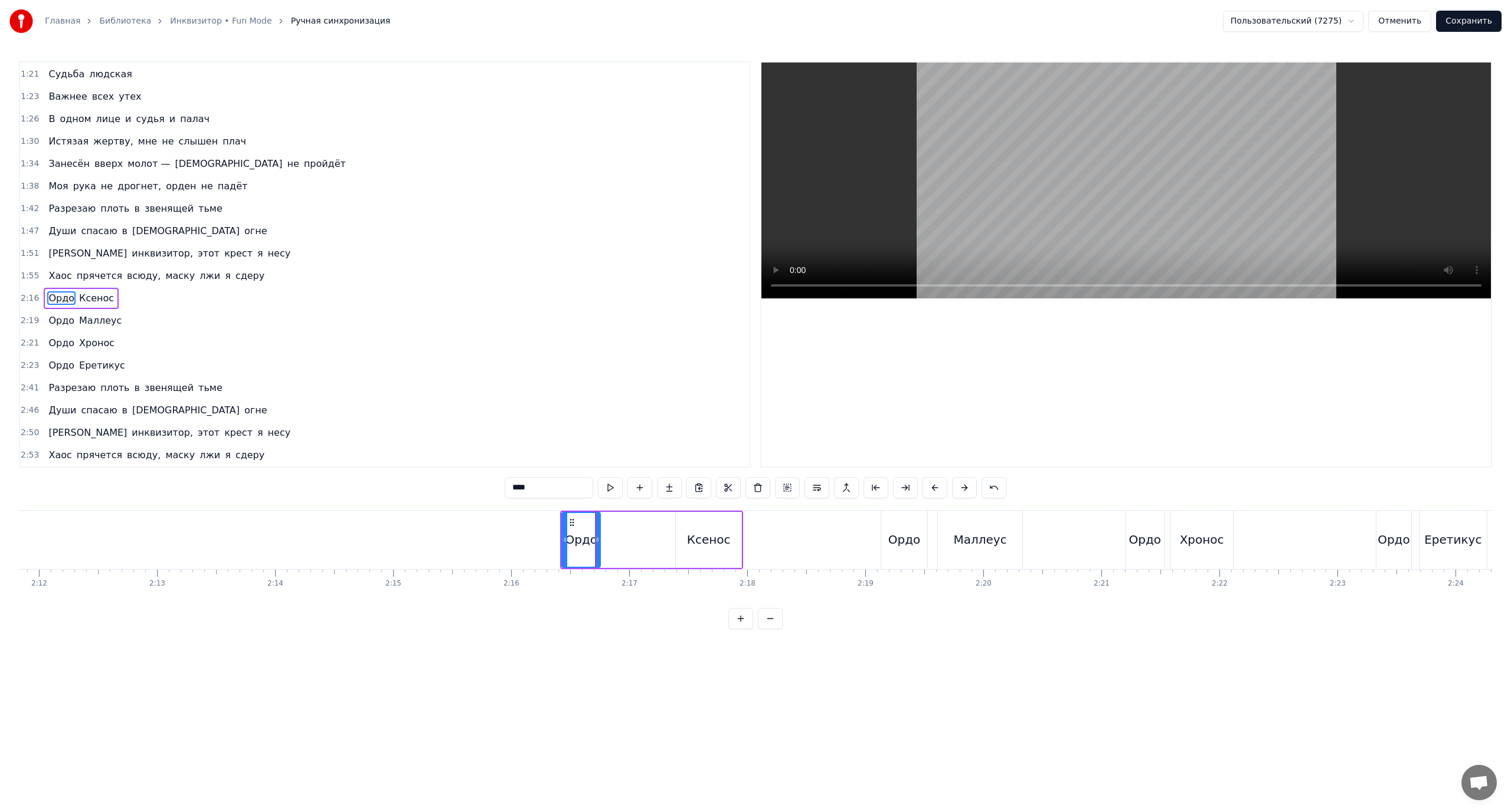
click at [705, 537] on div "Ксенос" at bounding box center [709, 540] width 44 height 17
drag, startPoint x: 677, startPoint y: 538, endPoint x: 603, endPoint y: 543, distance: 74.2
click at [603, 543] on icon at bounding box center [605, 540] width 5 height 9
drag, startPoint x: 740, startPoint y: 533, endPoint x: 688, endPoint y: 542, distance: 52.8
click at [689, 542] on div at bounding box center [688, 540] width 5 height 54
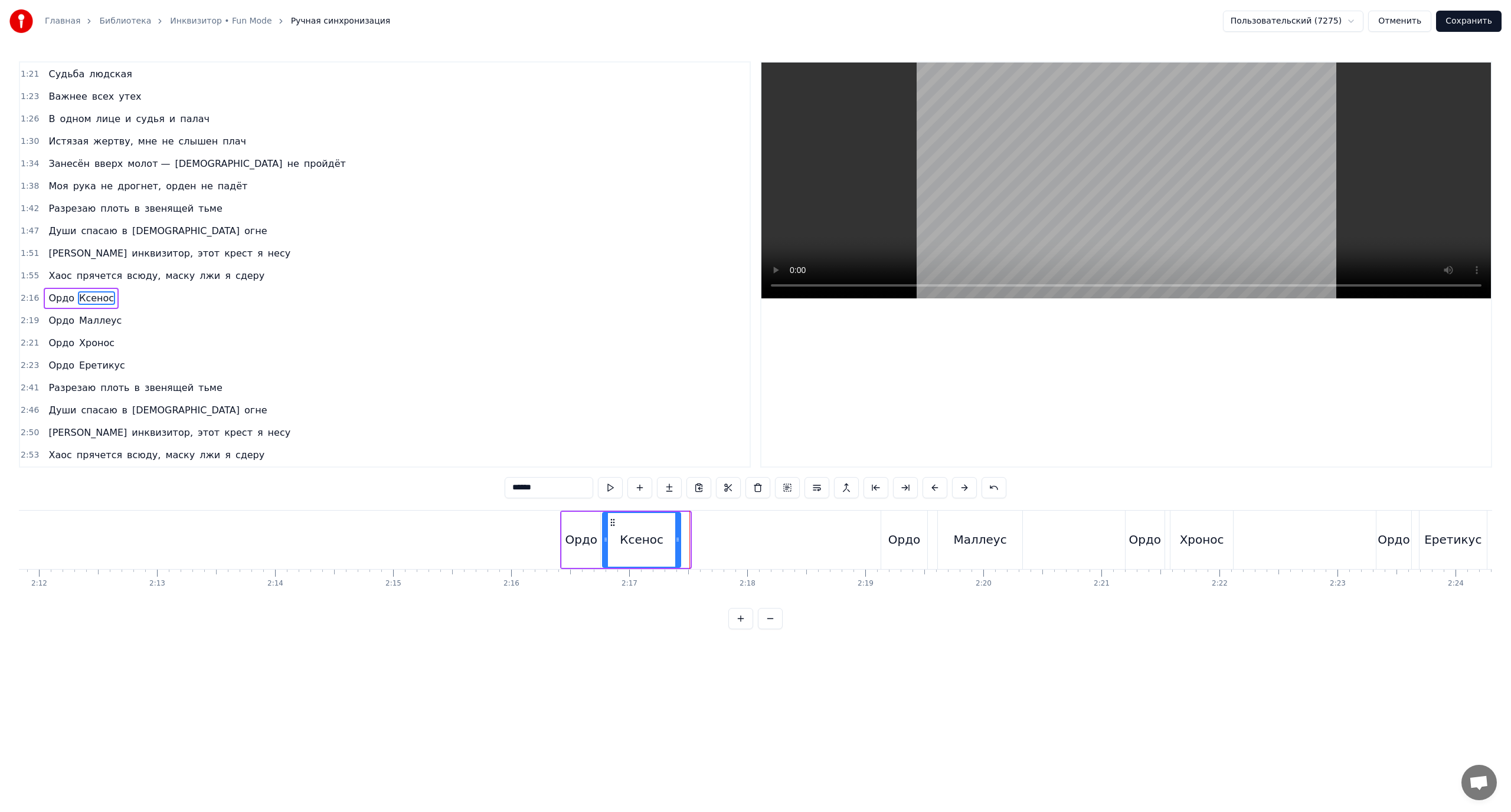
drag, startPoint x: 688, startPoint y: 540, endPoint x: 677, endPoint y: 543, distance: 11.4
click at [678, 543] on icon at bounding box center [677, 540] width 5 height 9
drag, startPoint x: 897, startPoint y: 543, endPoint x: 888, endPoint y: 540, distance: 9.5
click at [894, 542] on div "Ордо" at bounding box center [904, 540] width 33 height 17
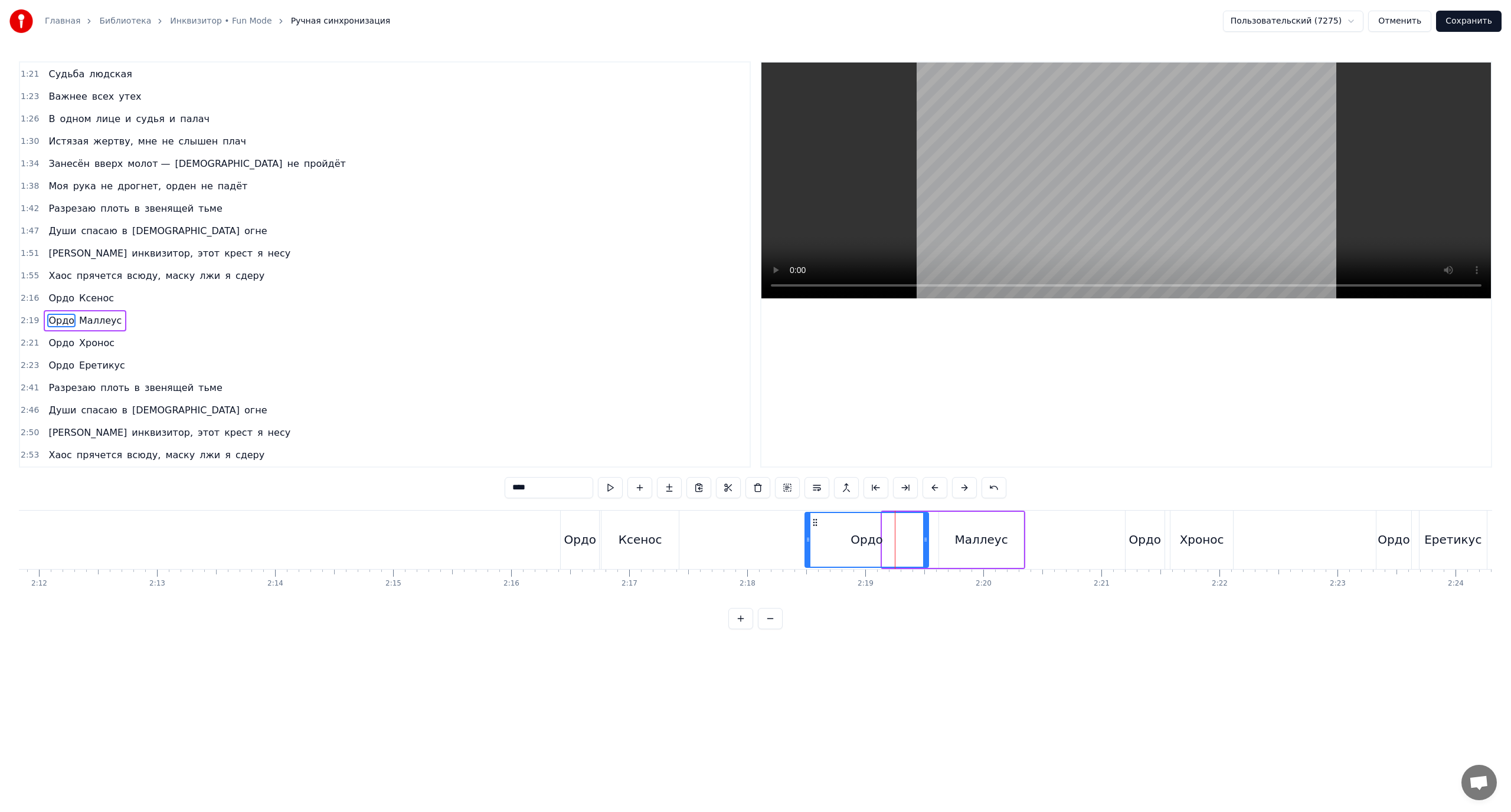
drag, startPoint x: 884, startPoint y: 539, endPoint x: 807, endPoint y: 543, distance: 77.1
click at [807, 543] on icon at bounding box center [808, 540] width 5 height 9
drag, startPoint x: 925, startPoint y: 539, endPoint x: 846, endPoint y: 542, distance: 79.1
click at [846, 542] on icon at bounding box center [848, 540] width 5 height 9
click at [992, 538] on div "Маллеус" at bounding box center [981, 540] width 53 height 17
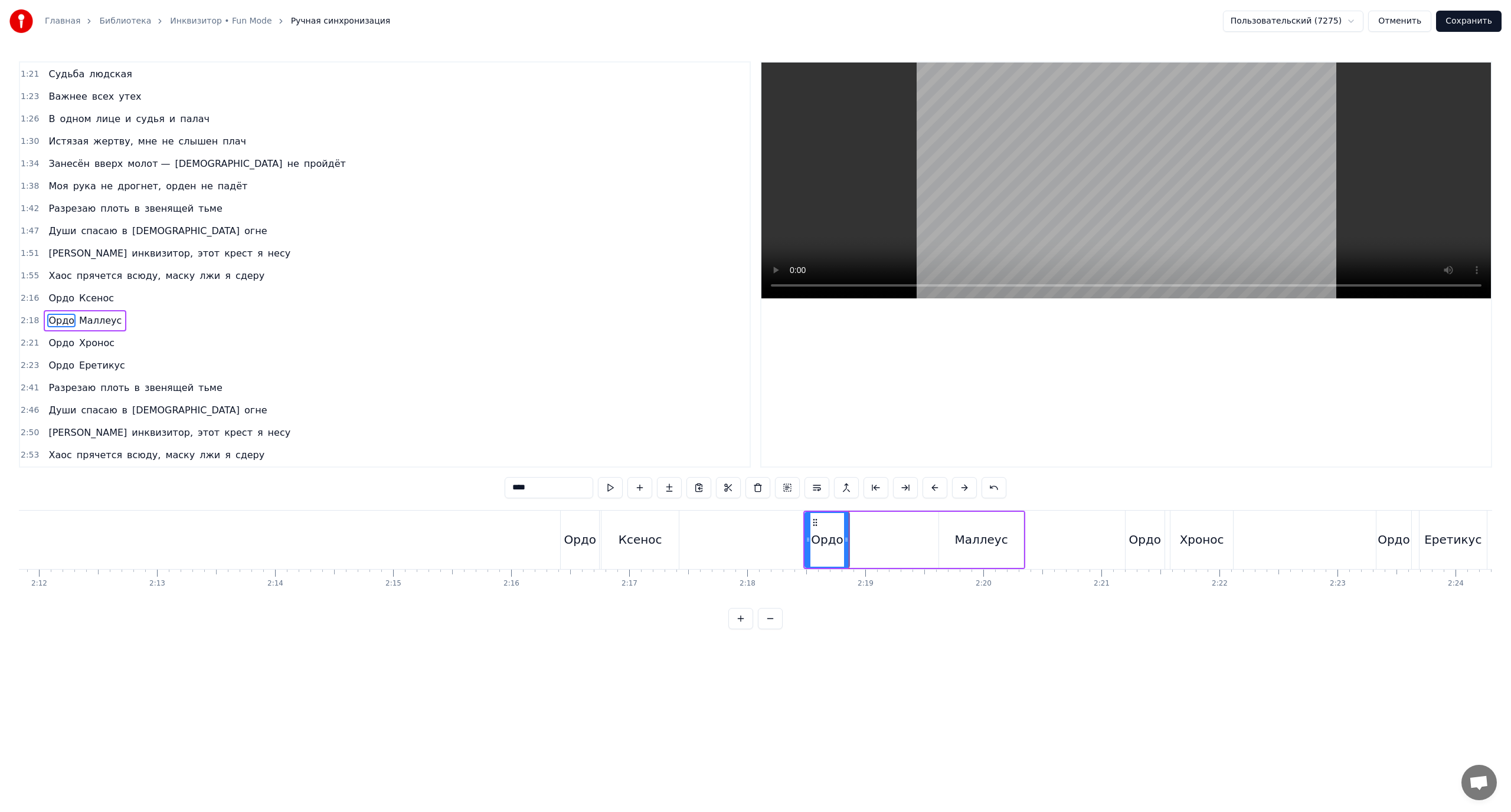
type input "*******"
drag, startPoint x: 941, startPoint y: 539, endPoint x: 852, endPoint y: 549, distance: 89.6
click at [852, 549] on div at bounding box center [853, 540] width 5 height 54
drag, startPoint x: 1020, startPoint y: 537, endPoint x: 937, endPoint y: 549, distance: 83.9
click at [937, 549] on div at bounding box center [938, 540] width 5 height 54
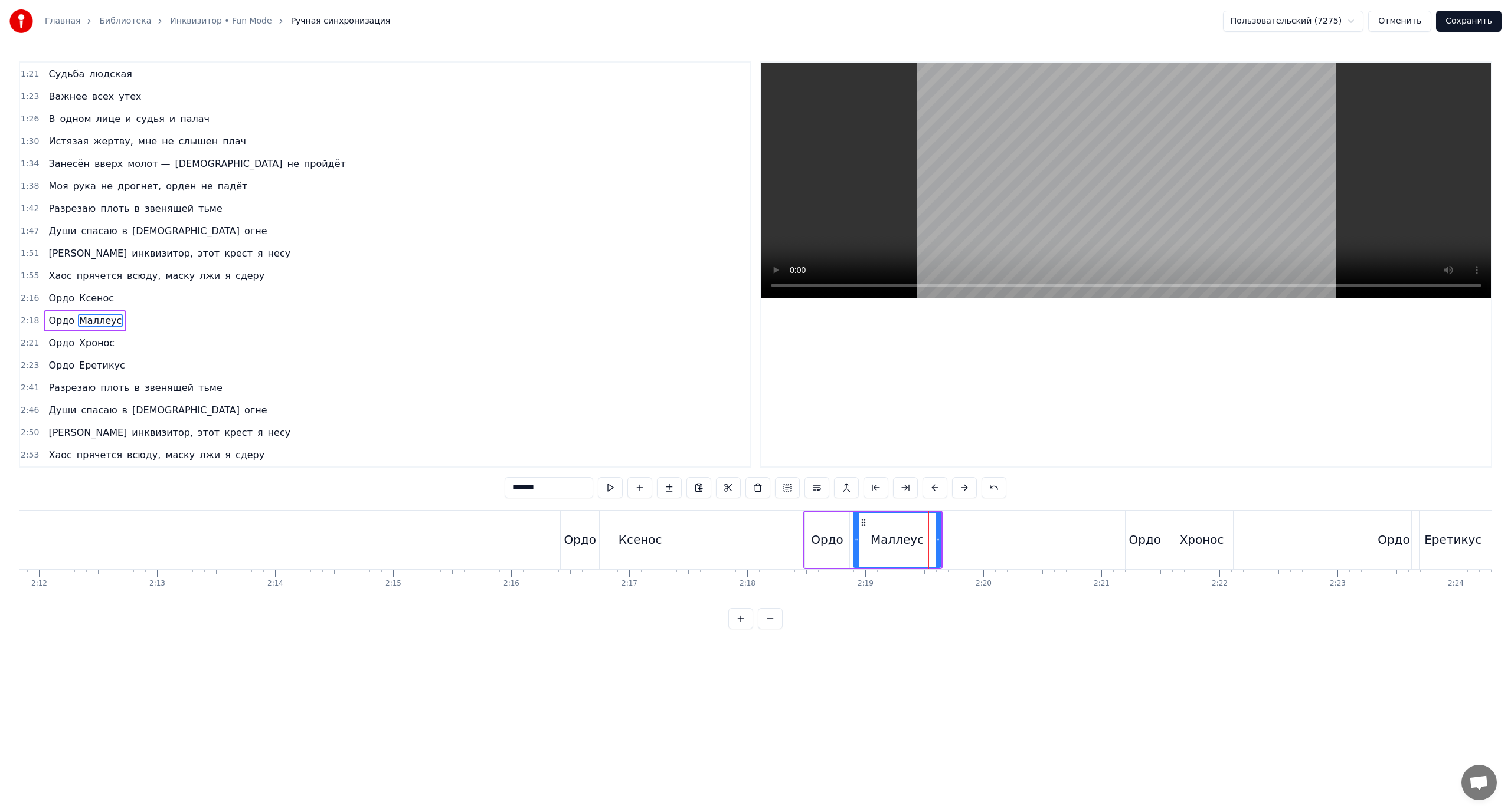
click at [857, 538] on icon at bounding box center [856, 540] width 5 height 9
click at [1131, 539] on div "Ордо" at bounding box center [1144, 540] width 33 height 17
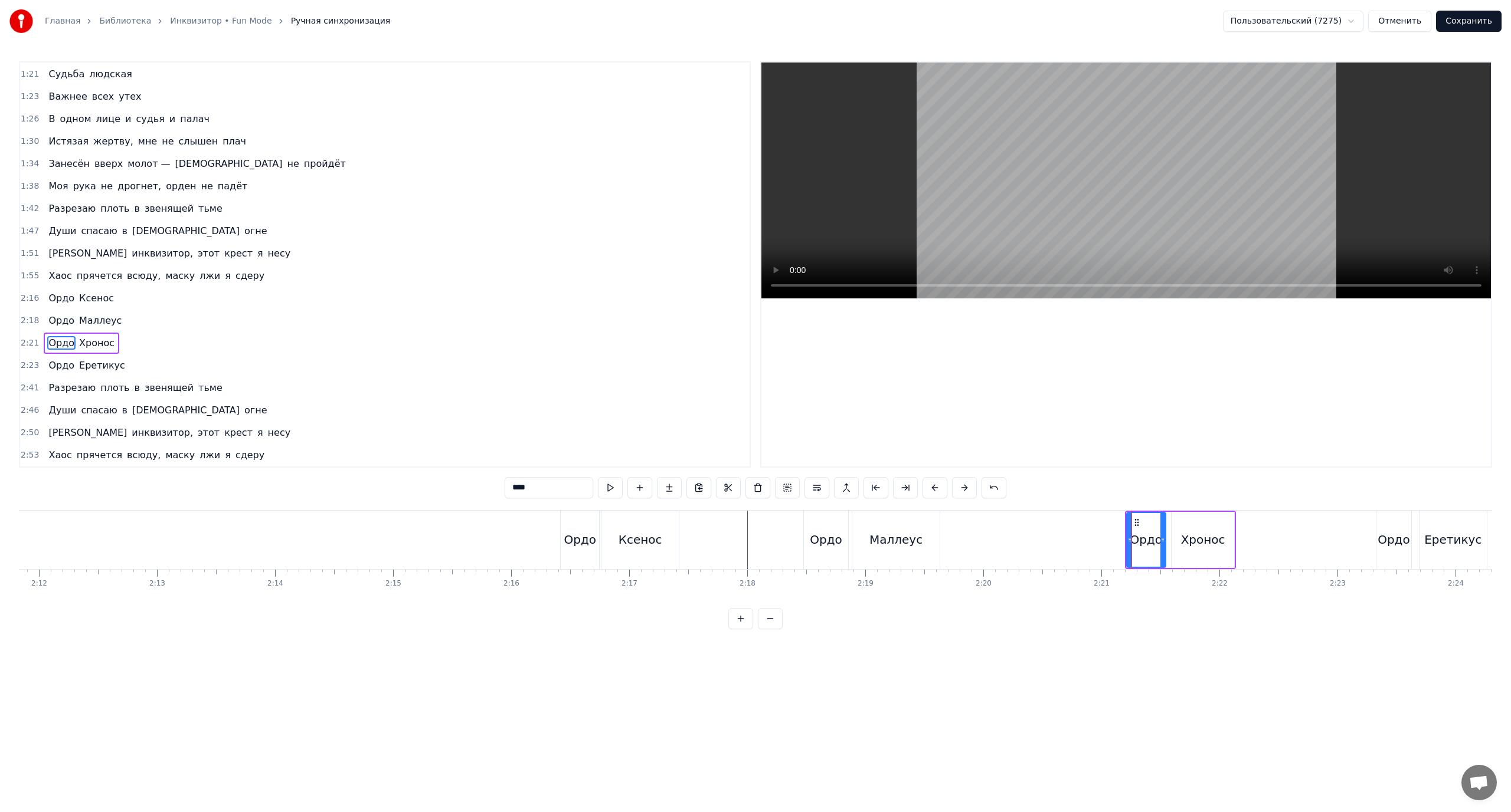
click at [1125, 540] on div "[PERSON_NAME]" at bounding box center [1181, 540] width 112 height 58
click at [1140, 538] on div "Ордо" at bounding box center [1146, 540] width 33 height 17
drag, startPoint x: 1128, startPoint y: 539, endPoint x: 1055, endPoint y: 548, distance: 73.6
click at [1055, 548] on div at bounding box center [1056, 540] width 5 height 54
drag, startPoint x: 1162, startPoint y: 536, endPoint x: 1093, endPoint y: 544, distance: 69.5
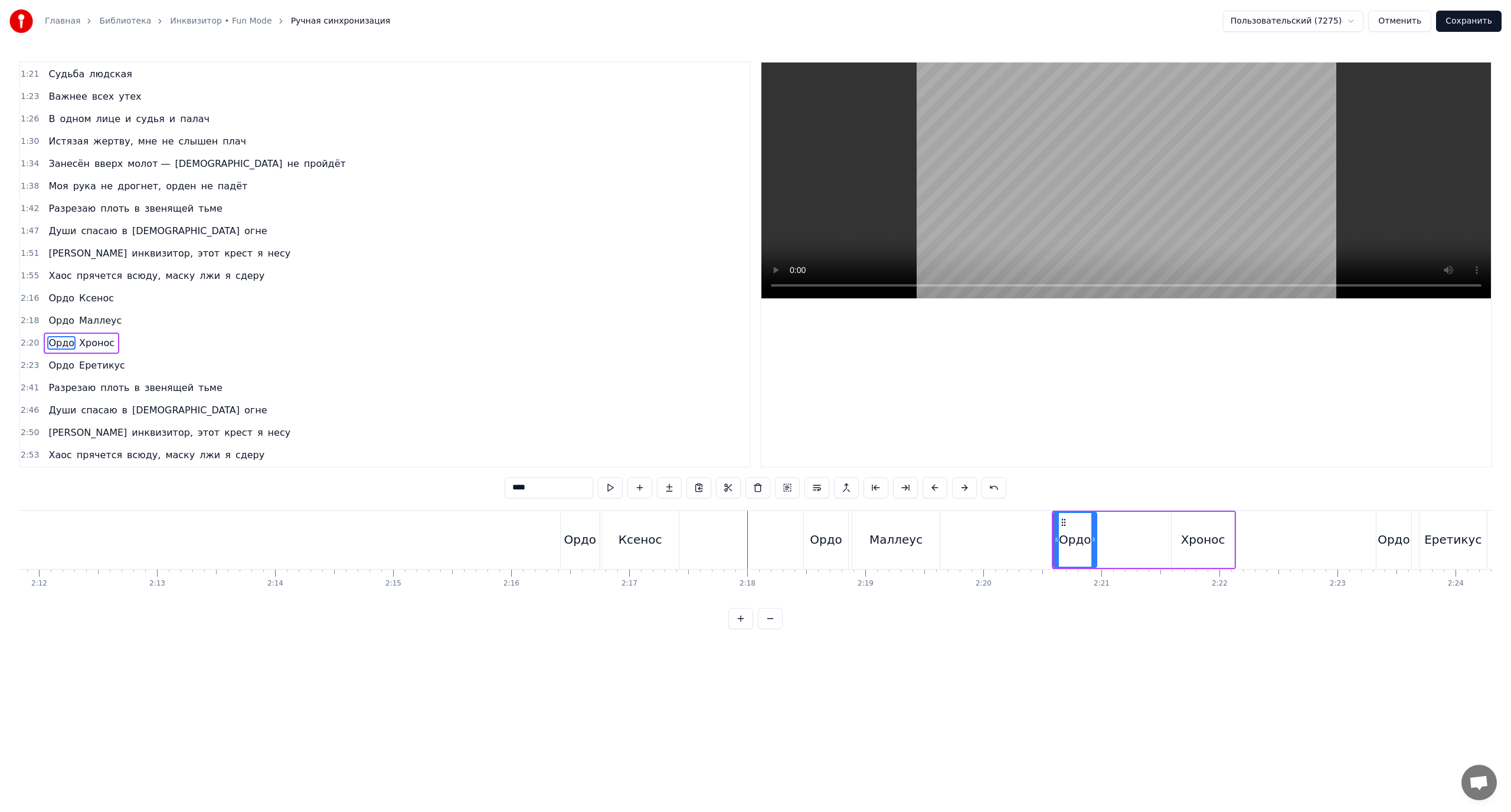
click at [1093, 544] on div at bounding box center [1093, 540] width 5 height 54
drag, startPoint x: 1093, startPoint y: 539, endPoint x: 1086, endPoint y: 543, distance: 8.1
click at [1086, 543] on icon at bounding box center [1086, 540] width 5 height 9
click at [1184, 536] on div "Хронос" at bounding box center [1203, 540] width 44 height 17
drag, startPoint x: 1173, startPoint y: 539, endPoint x: 1093, endPoint y: 546, distance: 80.3
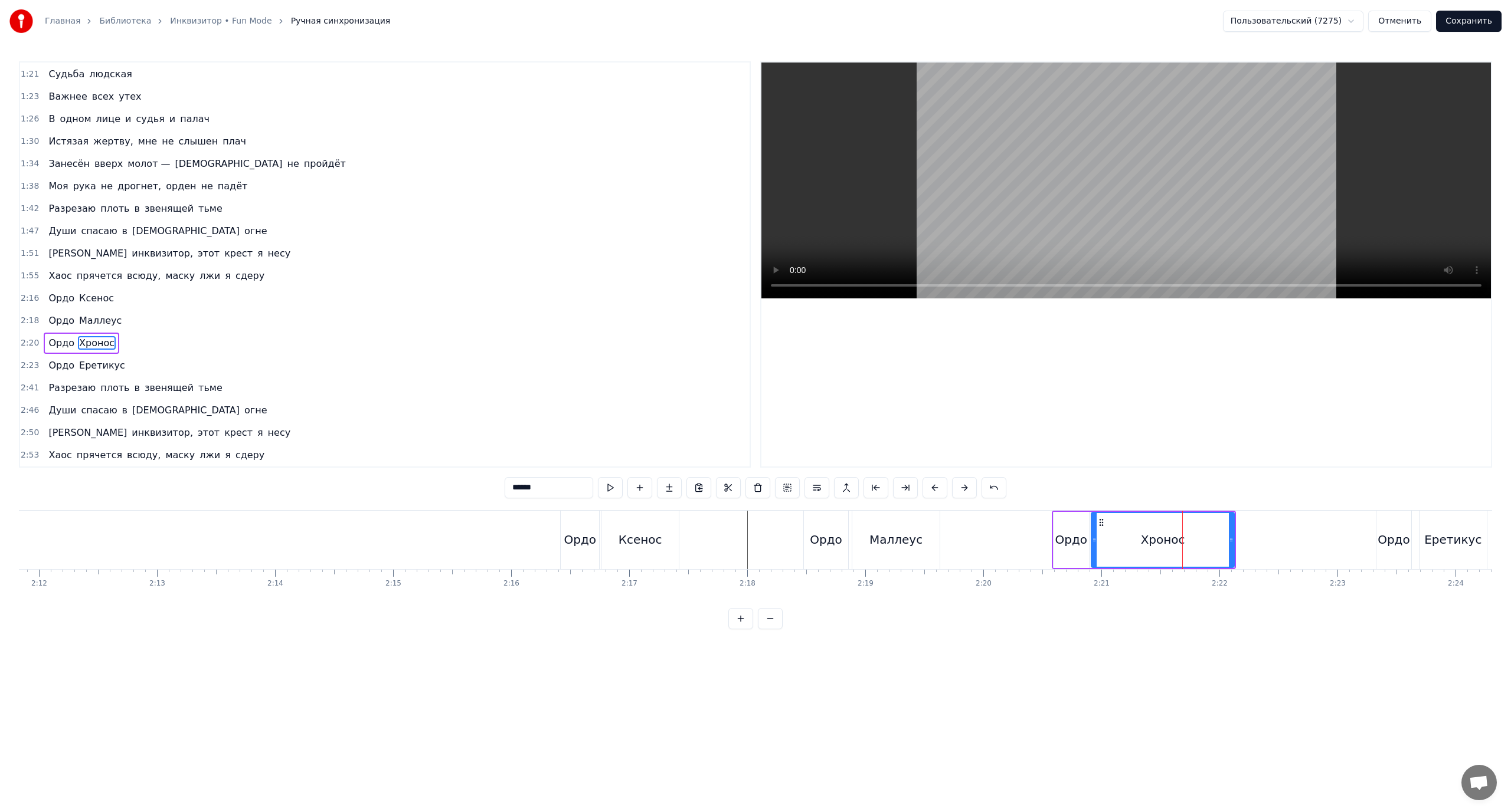
click at [1093, 546] on div at bounding box center [1094, 540] width 5 height 54
drag, startPoint x: 1232, startPoint y: 533, endPoint x: 1169, endPoint y: 546, distance: 64.3
click at [1169, 546] on div at bounding box center [1168, 540] width 5 height 54
click at [1393, 540] on div "Ордо" at bounding box center [1393, 540] width 33 height 17
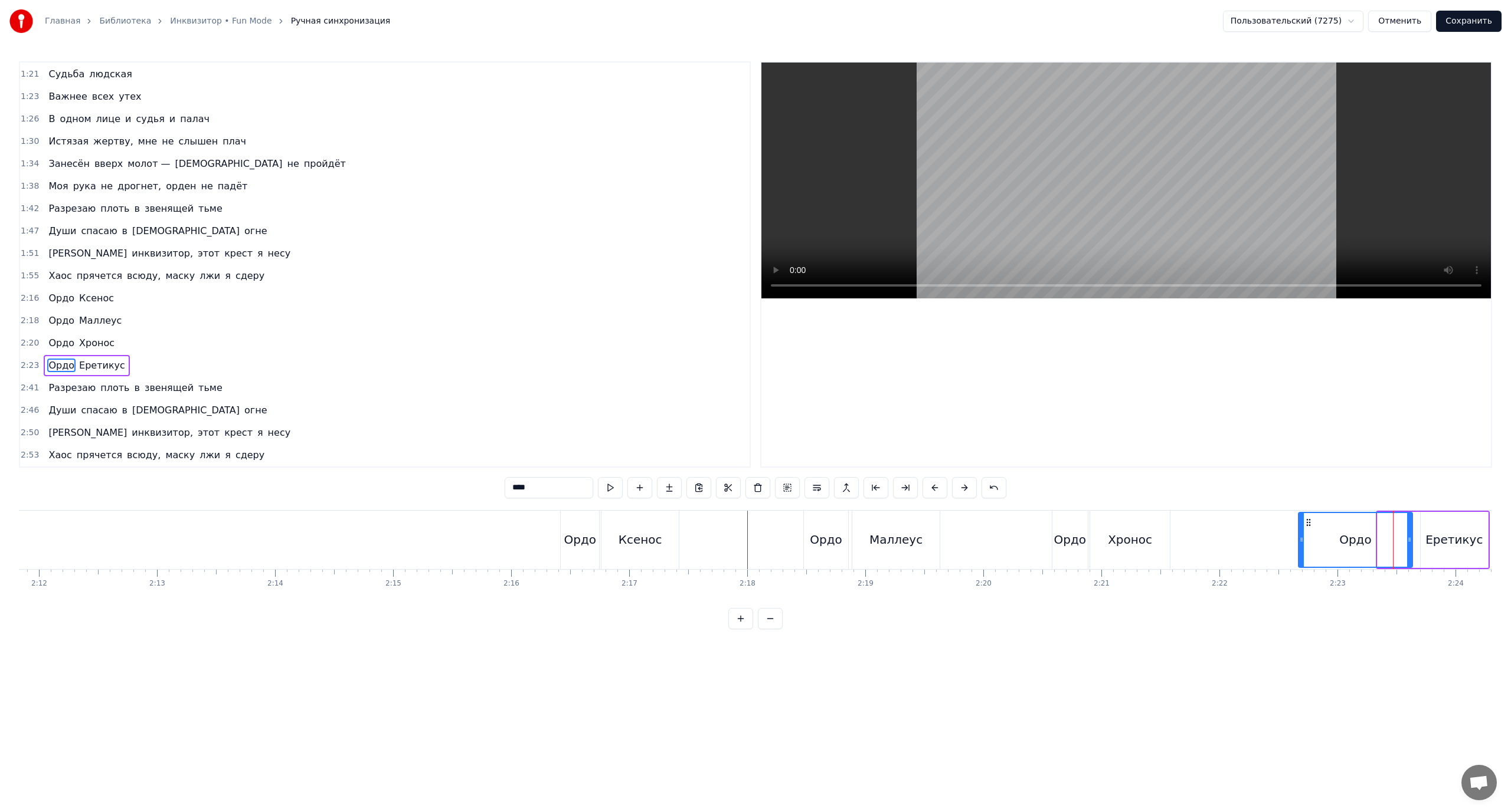
drag, startPoint x: 1380, startPoint y: 541, endPoint x: 1300, endPoint y: 549, distance: 80.4
click at [1300, 549] on div at bounding box center [1301, 540] width 5 height 54
drag, startPoint x: 1408, startPoint y: 537, endPoint x: 1335, endPoint y: 546, distance: 73.6
click at [1335, 546] on div at bounding box center [1336, 540] width 5 height 54
click at [1331, 540] on icon at bounding box center [1332, 540] width 5 height 9
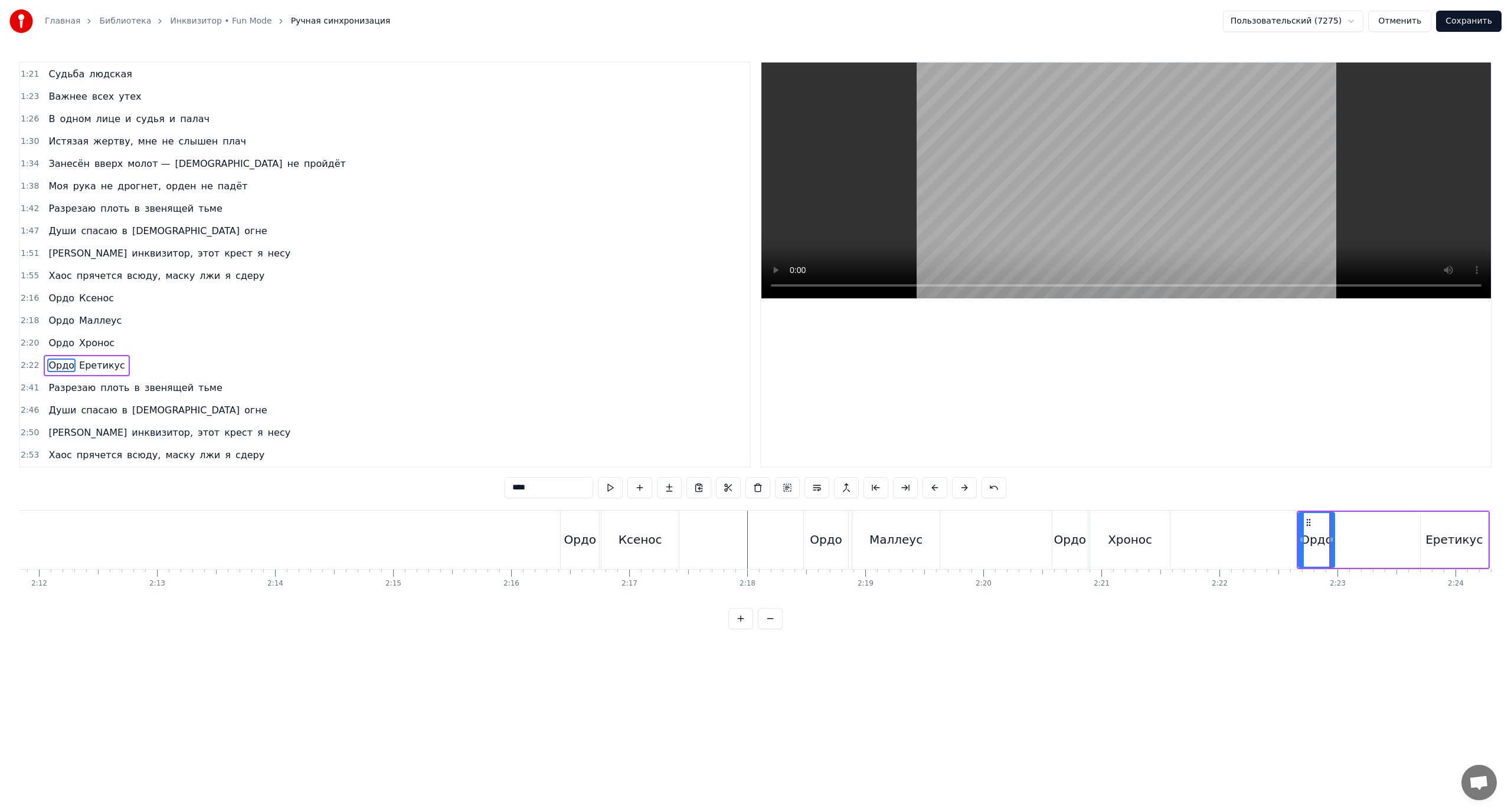
click at [1438, 531] on div "Еретикус" at bounding box center [1453, 540] width 57 height 17
type input "********"
drag, startPoint x: 1405, startPoint y: 541, endPoint x: 1343, endPoint y: 548, distance: 62.4
click at [1343, 548] on div at bounding box center [1342, 540] width 5 height 54
drag, startPoint x: 1484, startPoint y: 536, endPoint x: 1417, endPoint y: 544, distance: 67.5
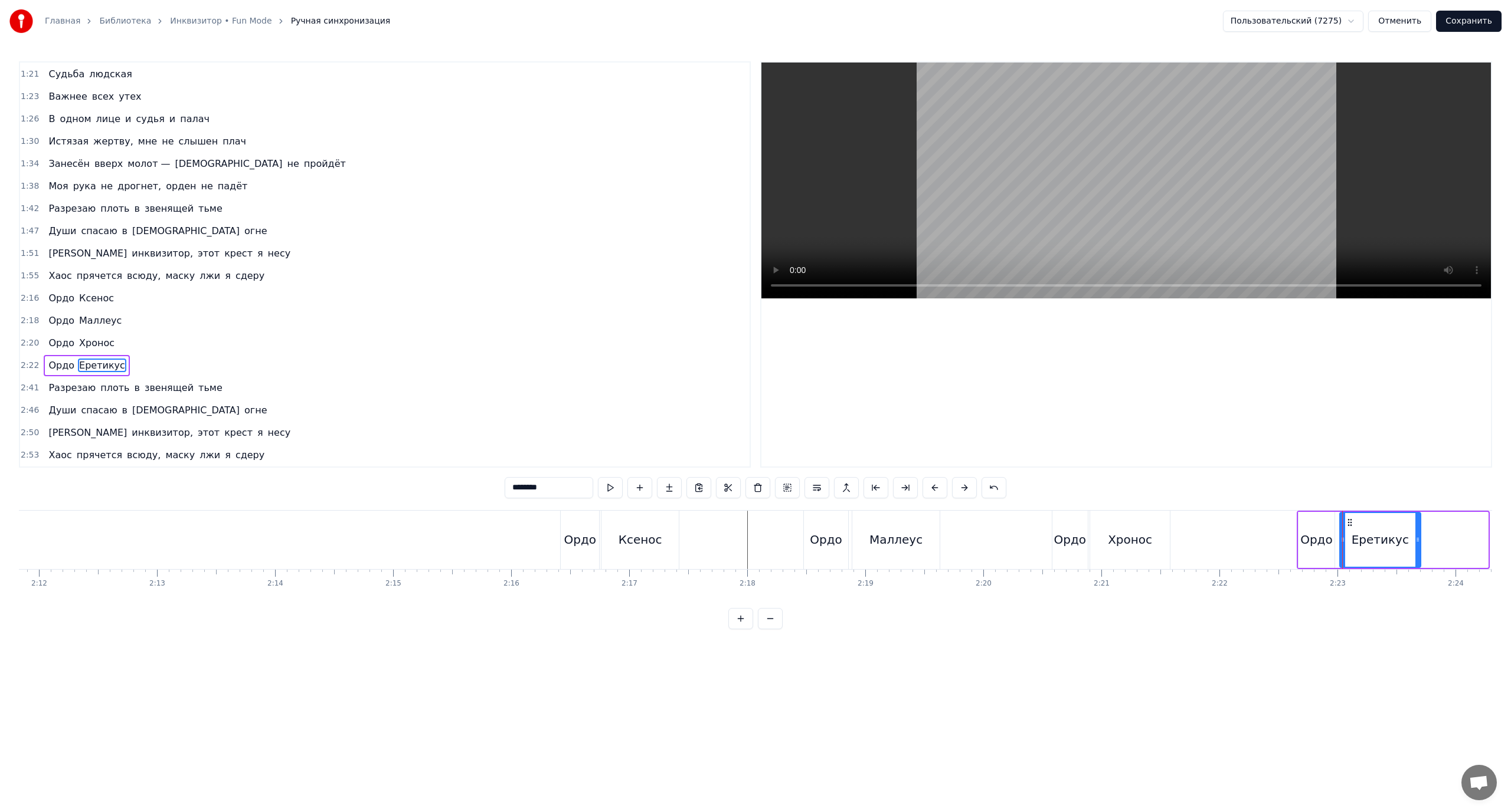
click at [1417, 544] on icon at bounding box center [1418, 540] width 5 height 9
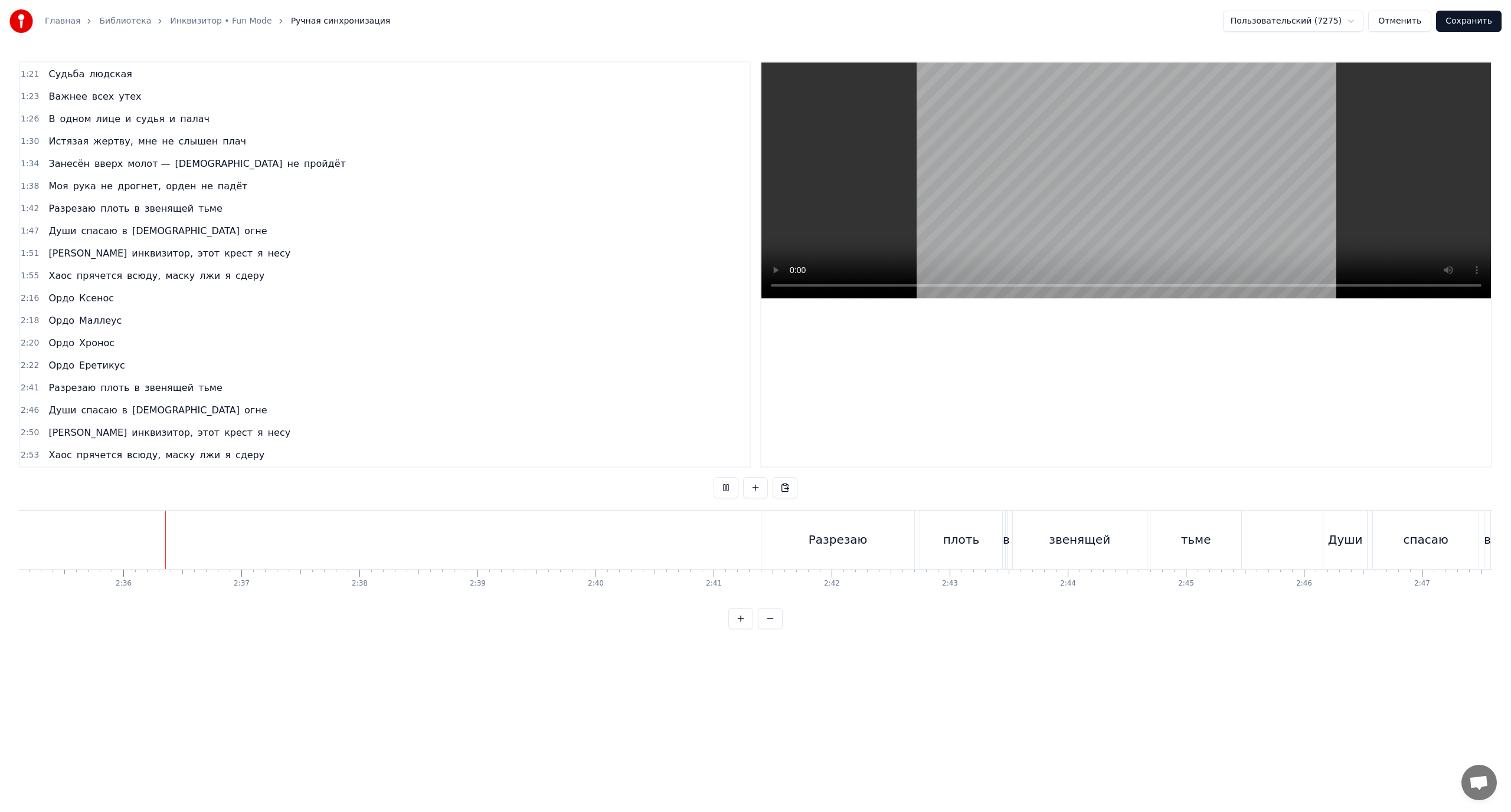
scroll to position [0, 18311]
click at [778, 535] on div "Разрезаю" at bounding box center [837, 540] width 153 height 58
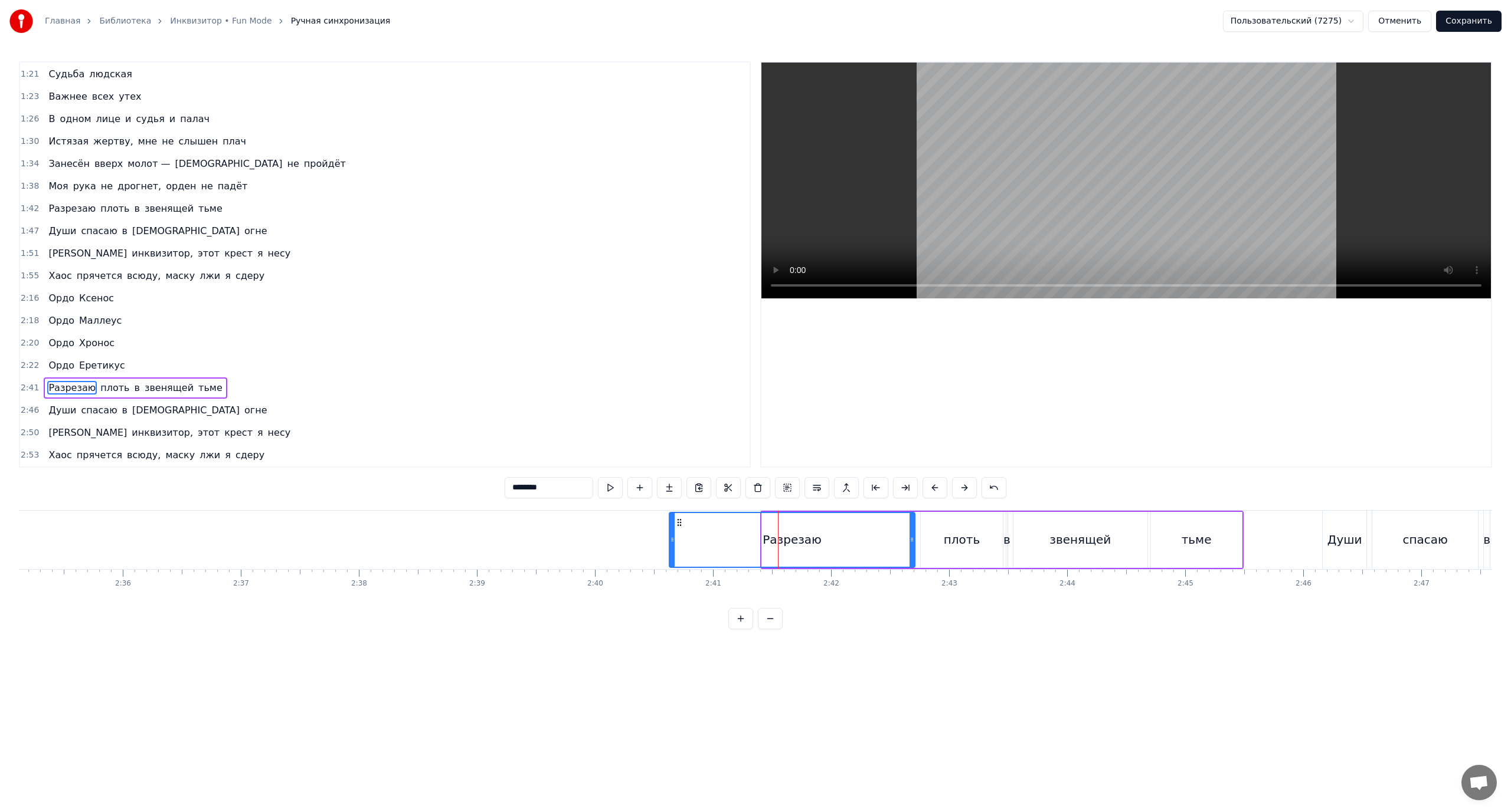
drag, startPoint x: 765, startPoint y: 537, endPoint x: 789, endPoint y: 549, distance: 26.8
click at [673, 551] on div at bounding box center [672, 540] width 5 height 54
drag, startPoint x: 680, startPoint y: 524, endPoint x: 680, endPoint y: 540, distance: 16.0
click at [680, 540] on div "Разрезаю" at bounding box center [791, 540] width 244 height 54
drag, startPoint x: 863, startPoint y: 541, endPoint x: 817, endPoint y: 544, distance: 46.1
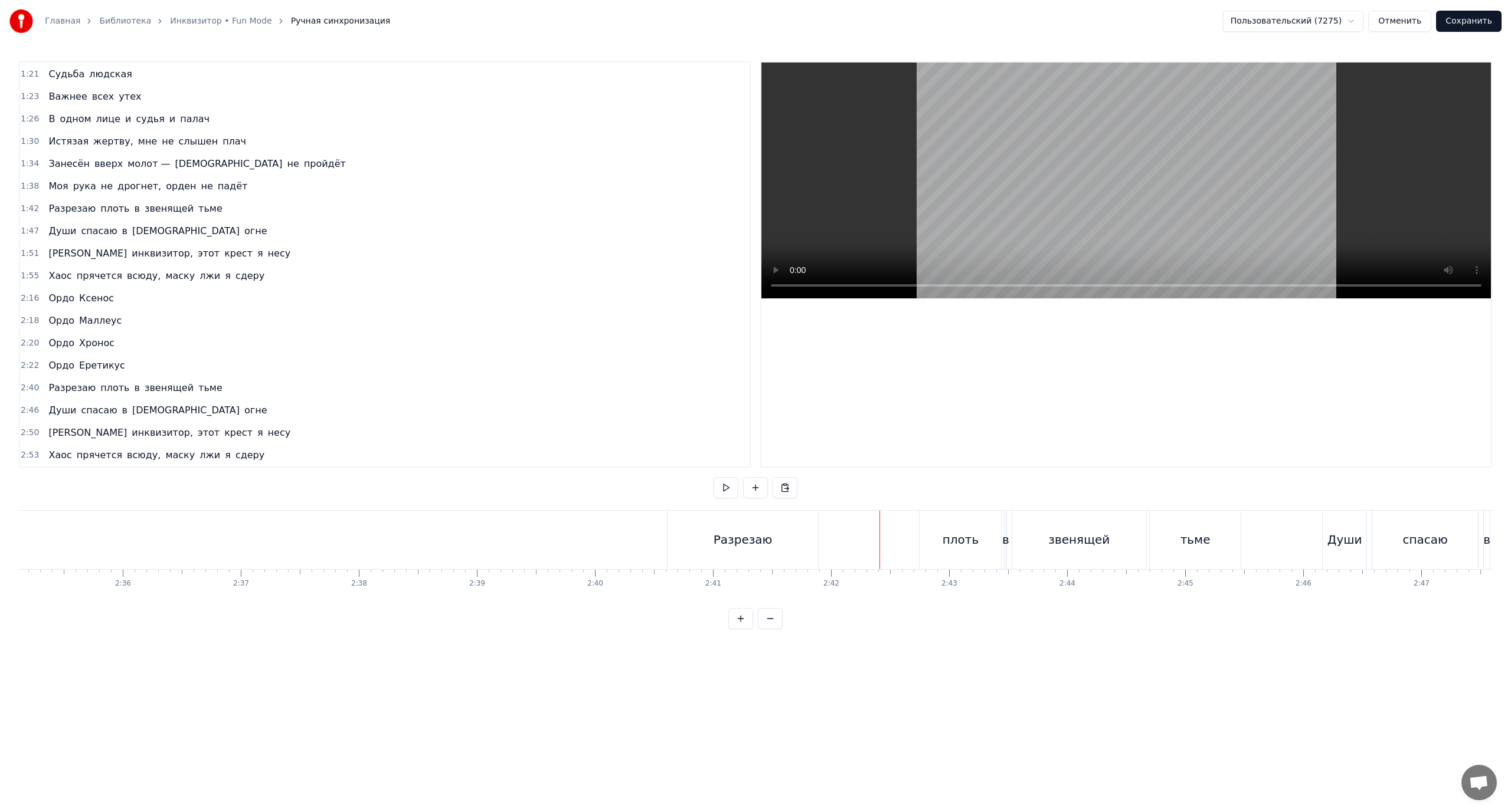
click at [760, 534] on div "Разрезаю" at bounding box center [743, 540] width 59 height 17
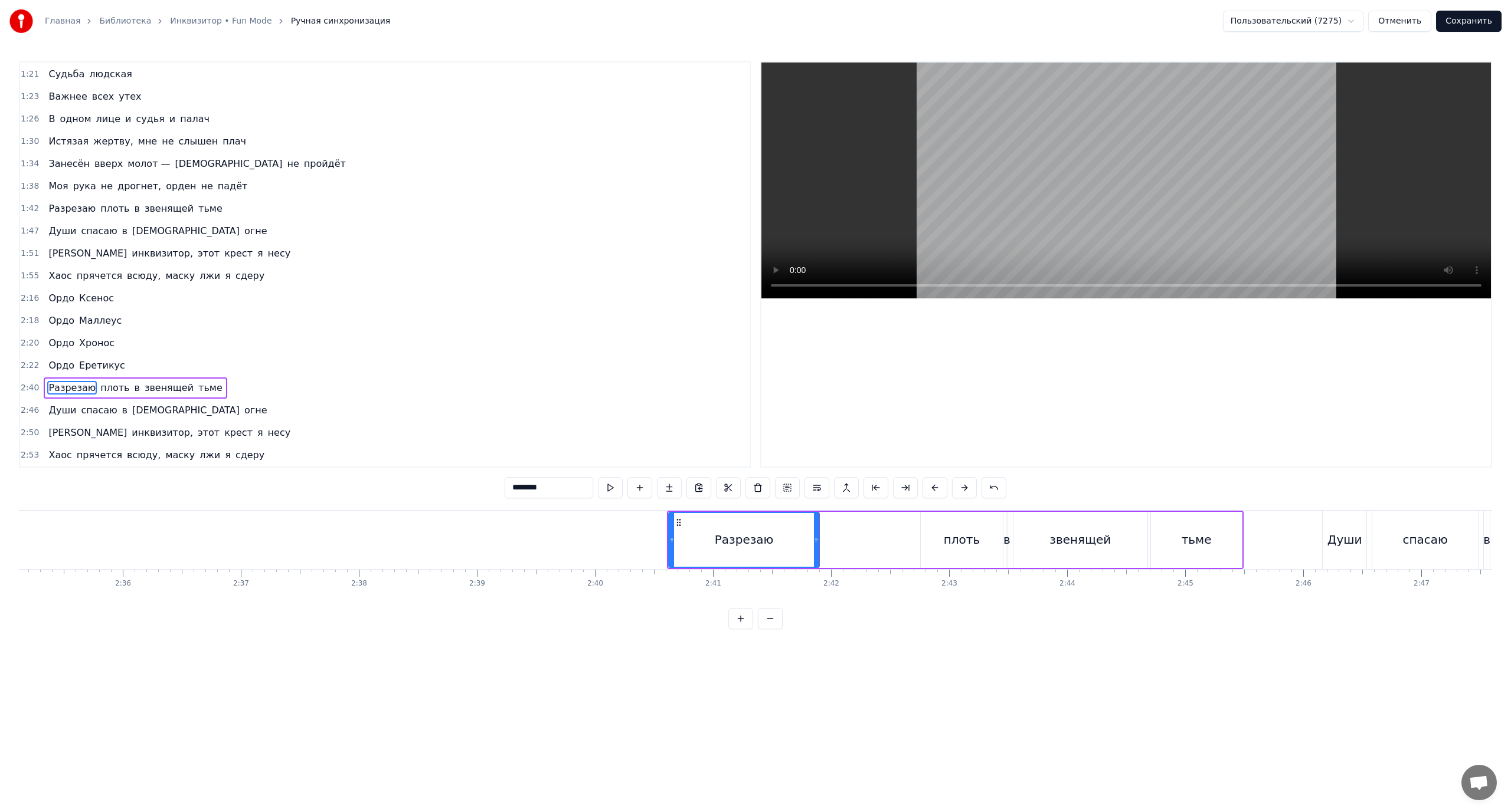
click at [933, 521] on div "плоть" at bounding box center [962, 540] width 82 height 56
drag, startPoint x: 932, startPoint y: 521, endPoint x: 833, endPoint y: 530, distance: 99.4
click at [833, 530] on div "плоть" at bounding box center [863, 540] width 80 height 54
click at [1005, 537] on div "в" at bounding box center [1006, 540] width 7 height 17
type input "*"
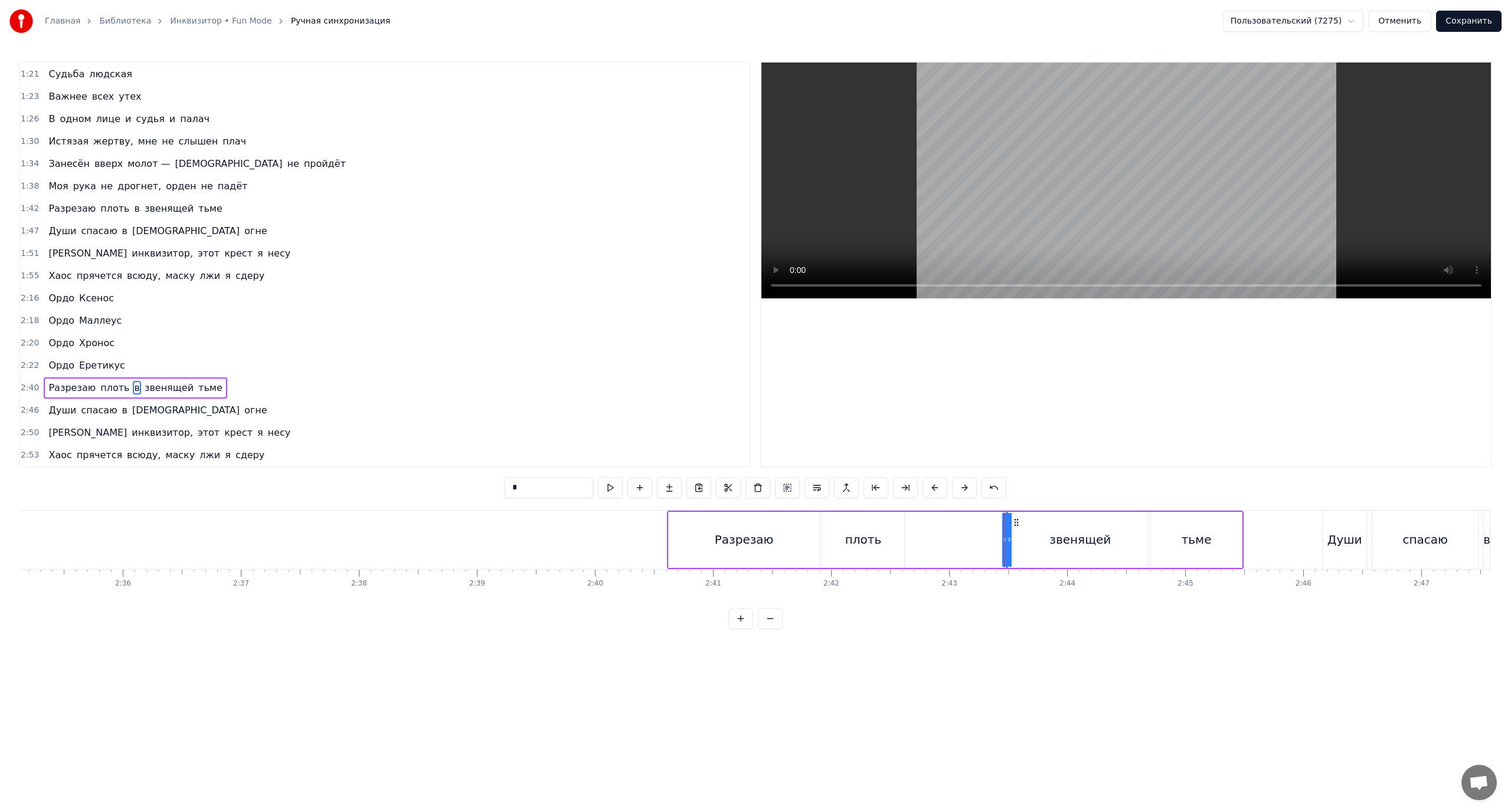
drag, startPoint x: 1017, startPoint y: 522, endPoint x: 987, endPoint y: 527, distance: 30.4
click at [953, 526] on div "Разрезаю плоть в звенящей тьме" at bounding box center [954, 540] width 576 height 58
click at [1006, 536] on div "в" at bounding box center [1006, 540] width 7 height 17
click at [1003, 535] on div "Разрезаю плоть в звенящей тьме" at bounding box center [954, 540] width 576 height 58
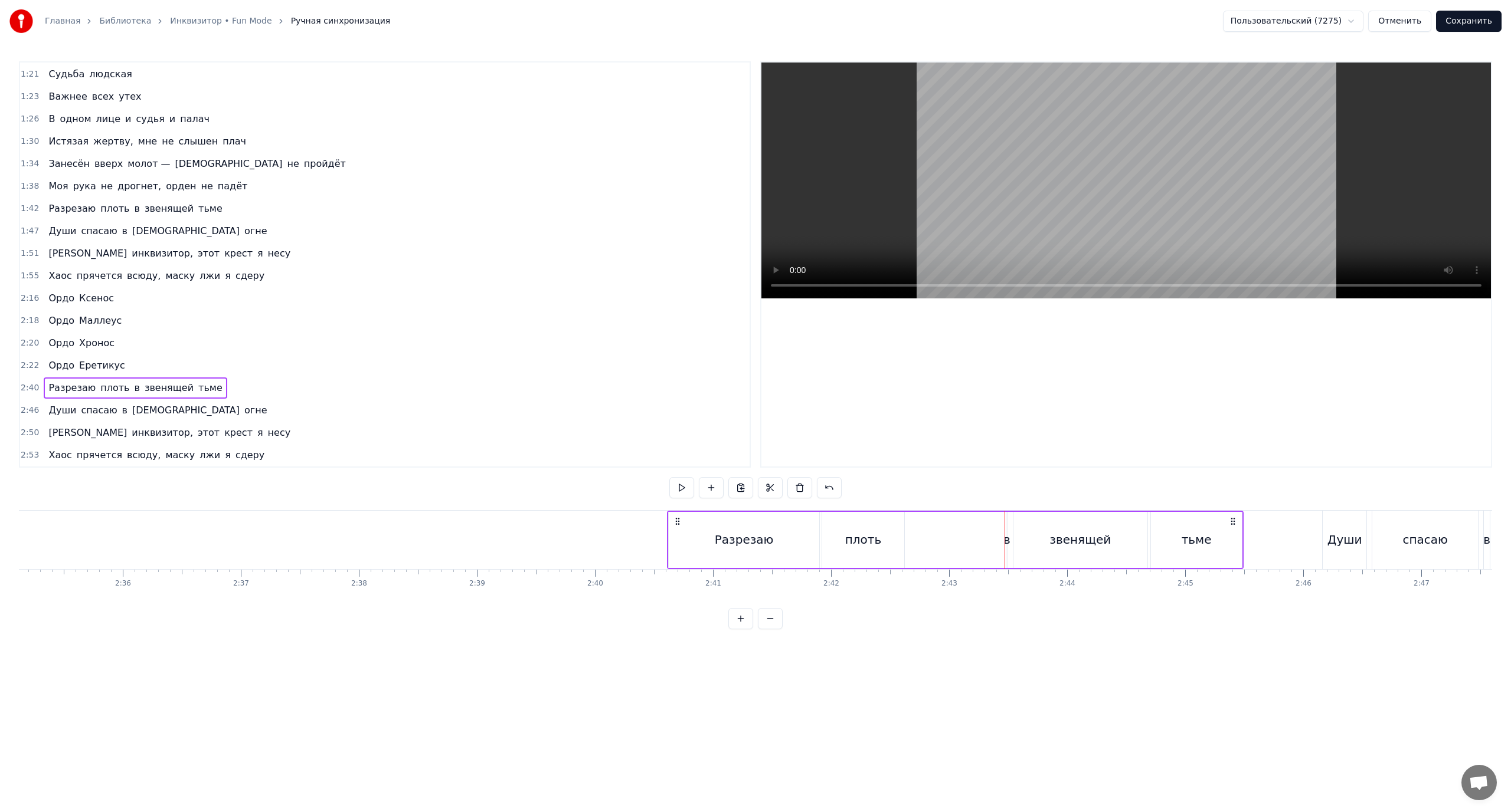
click at [1006, 532] on div "в" at bounding box center [1006, 540] width 7 height 17
drag, startPoint x: 1005, startPoint y: 532, endPoint x: 1019, endPoint y: 533, distance: 14.0
click at [1019, 533] on div at bounding box center [1019, 540] width 5 height 54
drag, startPoint x: 1014, startPoint y: 524, endPoint x: 993, endPoint y: 527, distance: 21.2
click at [993, 527] on div "Разрезаю плоть в звенящей тьме" at bounding box center [954, 540] width 576 height 58
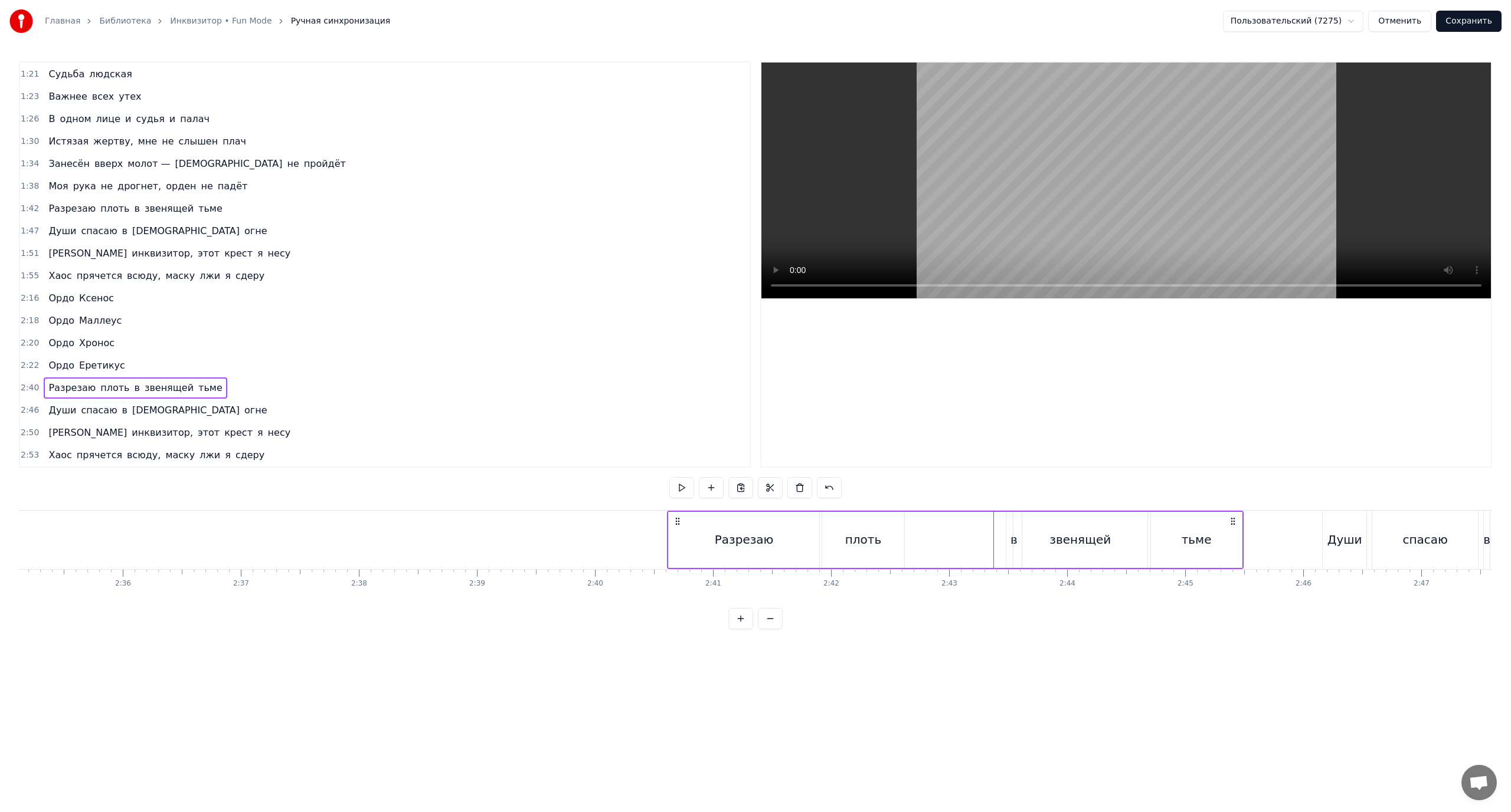
drag, startPoint x: 1010, startPoint y: 527, endPoint x: 979, endPoint y: 528, distance: 31.0
click at [979, 528] on div "Разрезаю плоть в звенящей тьме" at bounding box center [954, 540] width 576 height 58
click at [1013, 537] on div "звенящей" at bounding box center [1080, 540] width 135 height 56
click at [1003, 537] on div "Разрезаю плоть в звенящей тьме" at bounding box center [954, 540] width 576 height 58
click at [1010, 537] on div "в" at bounding box center [1014, 540] width 15 height 56
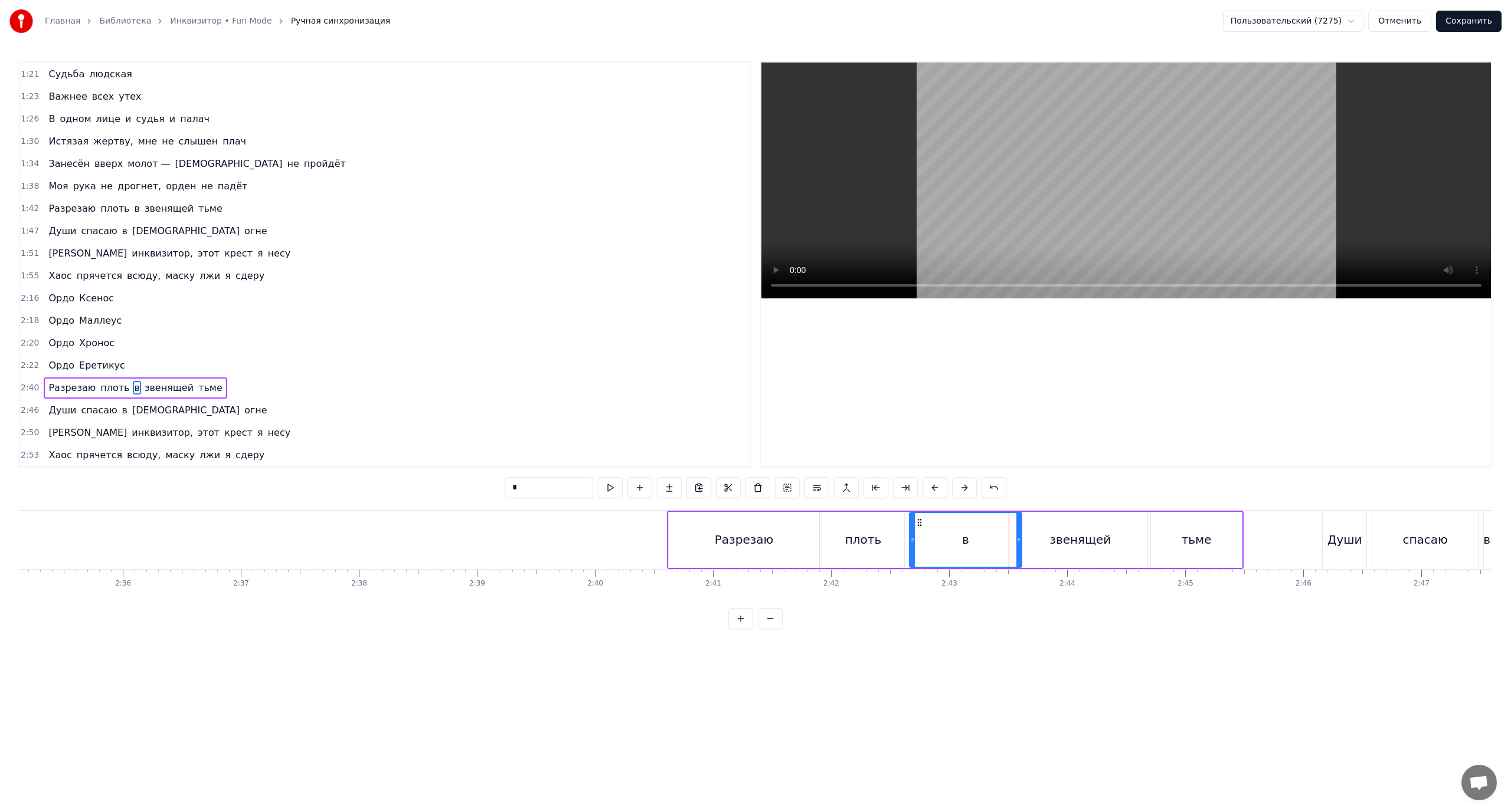
drag, startPoint x: 1010, startPoint y: 536, endPoint x: 913, endPoint y: 543, distance: 97.3
click at [913, 543] on icon at bounding box center [913, 540] width 5 height 9
drag, startPoint x: 1018, startPoint y: 533, endPoint x: 920, endPoint y: 540, distance: 98.2
click at [920, 540] on div at bounding box center [920, 540] width 5 height 54
click at [1040, 525] on div "звенящей" at bounding box center [1080, 540] width 134 height 56
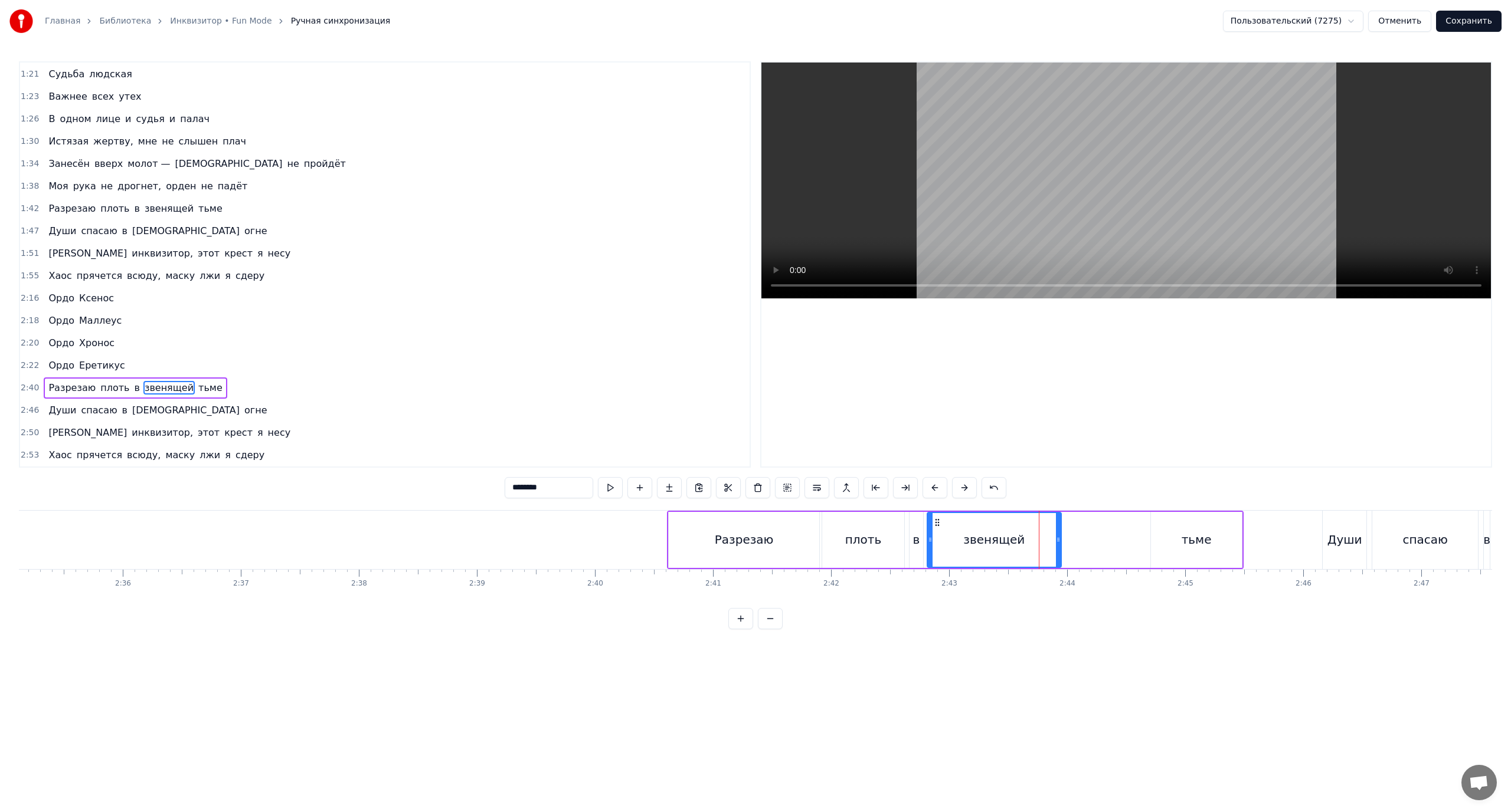
drag, startPoint x: 1024, startPoint y: 522, endPoint x: 937, endPoint y: 530, distance: 87.4
click at [937, 530] on div "звенящей" at bounding box center [994, 540] width 133 height 54
click at [1181, 533] on div "тьме" at bounding box center [1197, 540] width 91 height 56
type input "****"
drag, startPoint x: 1162, startPoint y: 524, endPoint x: 1101, endPoint y: 528, distance: 61.1
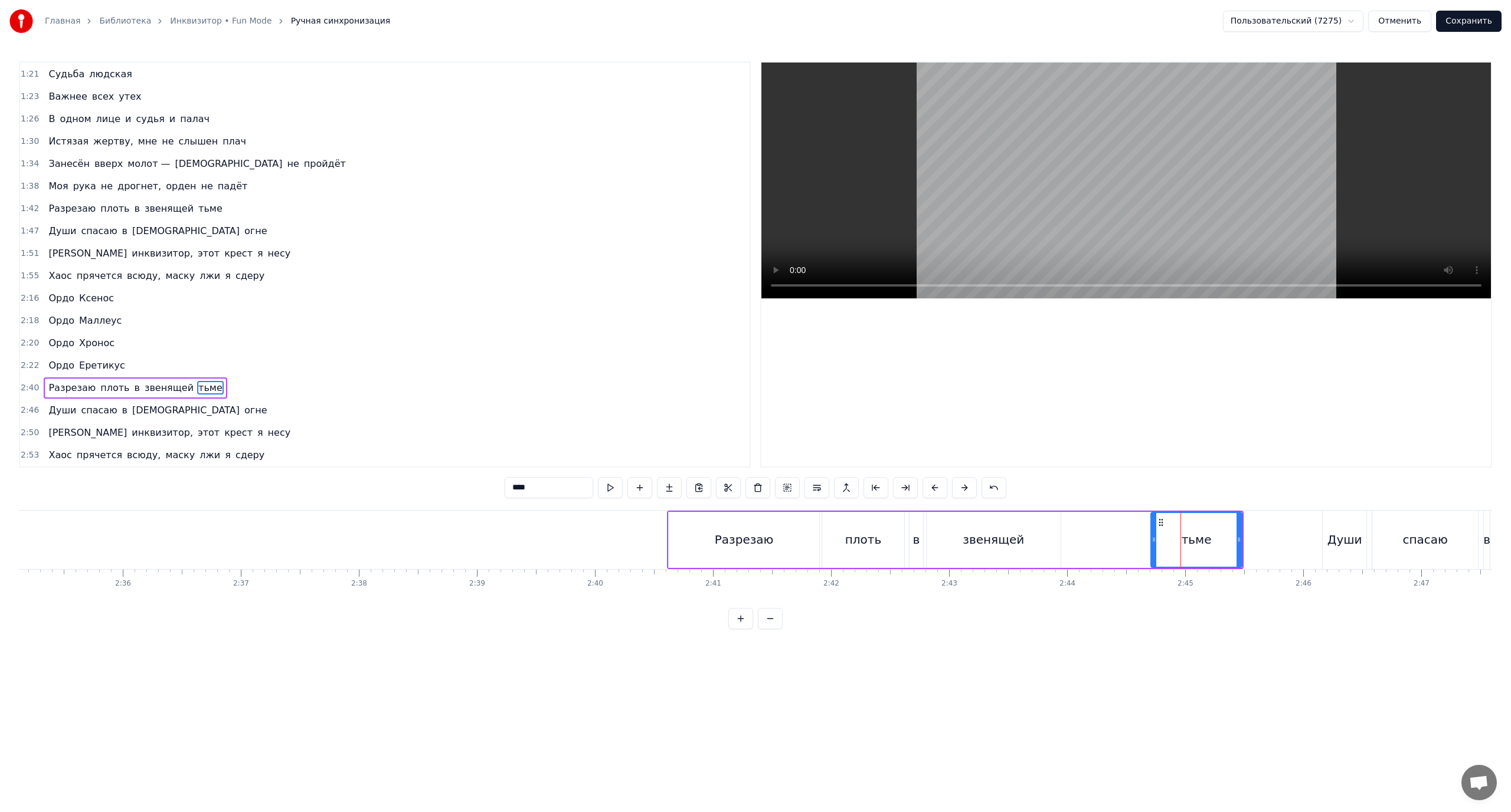
click at [1101, 528] on div "Разрезаю плоть в звенящей тьме" at bounding box center [954, 540] width 576 height 58
drag, startPoint x: 1202, startPoint y: 525, endPoint x: 1168, endPoint y: 527, distance: 34.1
click at [1200, 527] on div "тьме" at bounding box center [1197, 540] width 91 height 56
drag, startPoint x: 1161, startPoint y: 524, endPoint x: 1104, endPoint y: 529, distance: 57.2
click at [1104, 529] on div "Разрезаю плоть в звенящей тьме" at bounding box center [954, 540] width 576 height 58
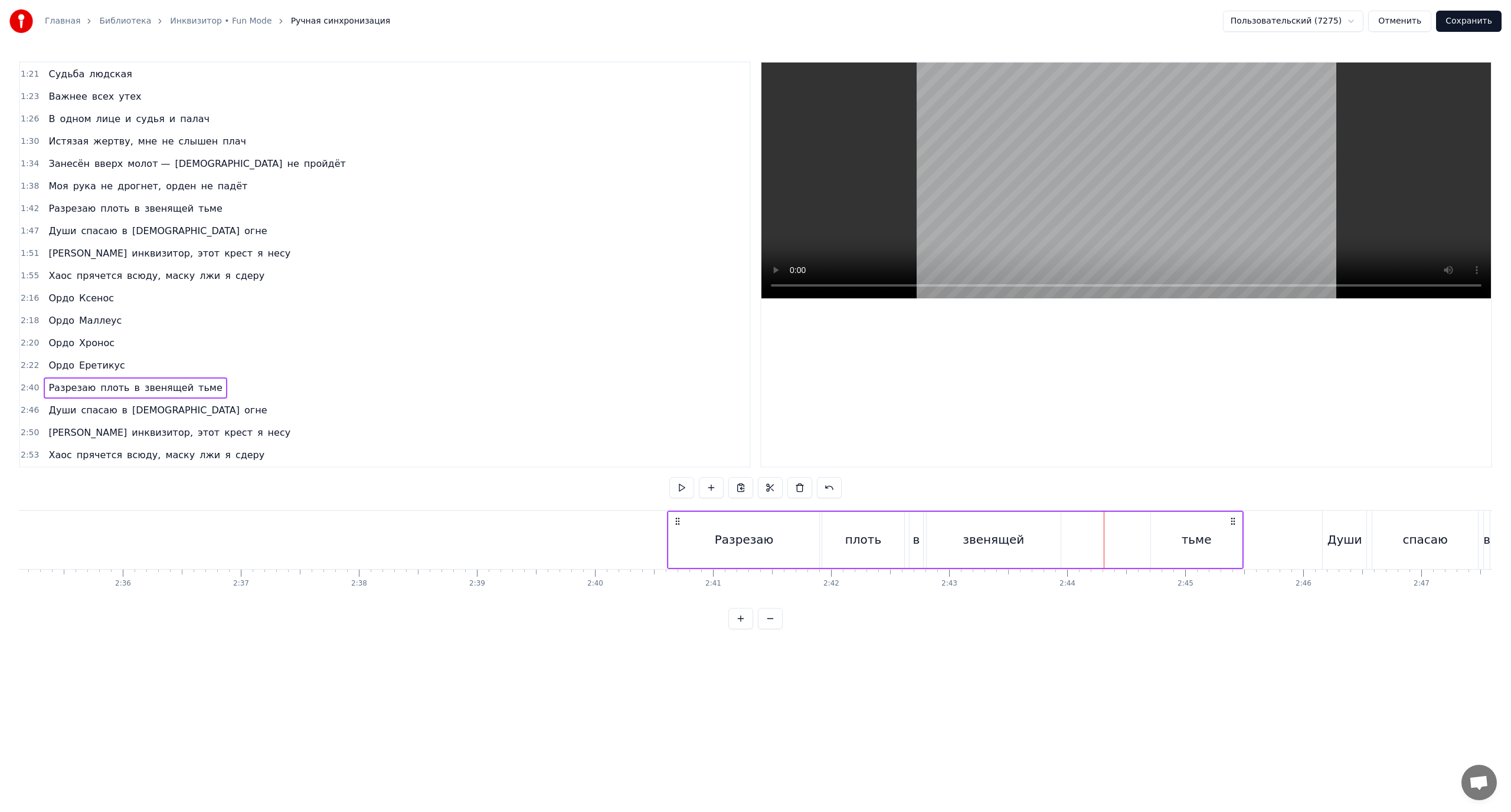
drag, startPoint x: 1182, startPoint y: 523, endPoint x: 1148, endPoint y: 527, distance: 34.2
click at [1138, 528] on div "Разрезаю плоть в звенящей тьме" at bounding box center [954, 540] width 576 height 58
drag, startPoint x: 1233, startPoint y: 520, endPoint x: 1193, endPoint y: 525, distance: 40.3
click at [1193, 525] on div "Разрезаю плоть в звенящей тьме" at bounding box center [954, 540] width 576 height 58
click at [1196, 525] on div "тьме" at bounding box center [1197, 540] width 91 height 56
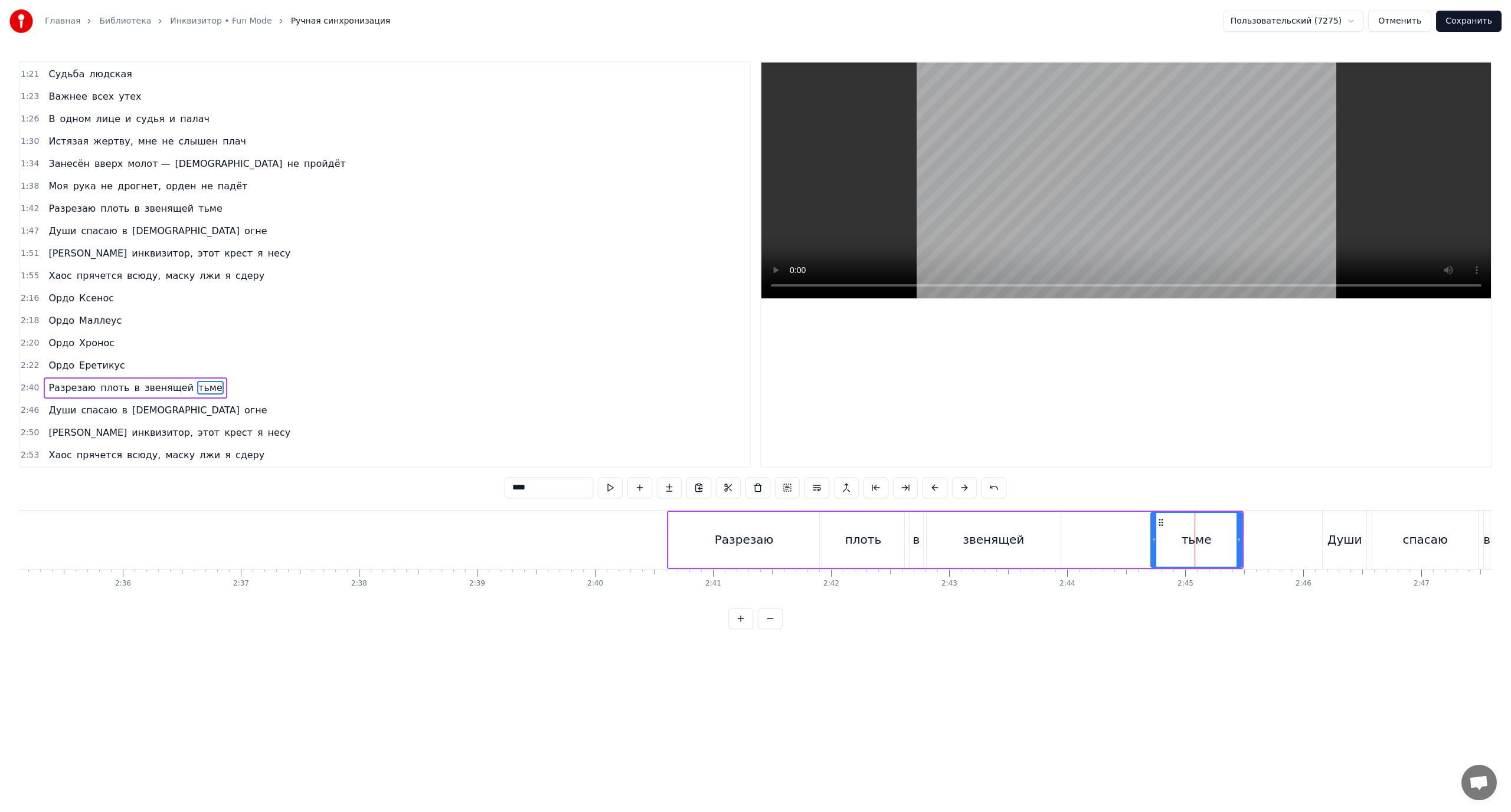
drag, startPoint x: 1162, startPoint y: 523, endPoint x: 1144, endPoint y: 523, distance: 18.0
click at [1144, 523] on div "Разрезаю плоть в звенящей тьме" at bounding box center [954, 540] width 576 height 58
click at [1172, 523] on div "тьме" at bounding box center [1197, 540] width 91 height 56
drag, startPoint x: 1159, startPoint y: 522, endPoint x: 1119, endPoint y: 525, distance: 40.1
click at [1119, 525] on div "Разрезаю плоть в звенящей тьме" at bounding box center [954, 540] width 576 height 58
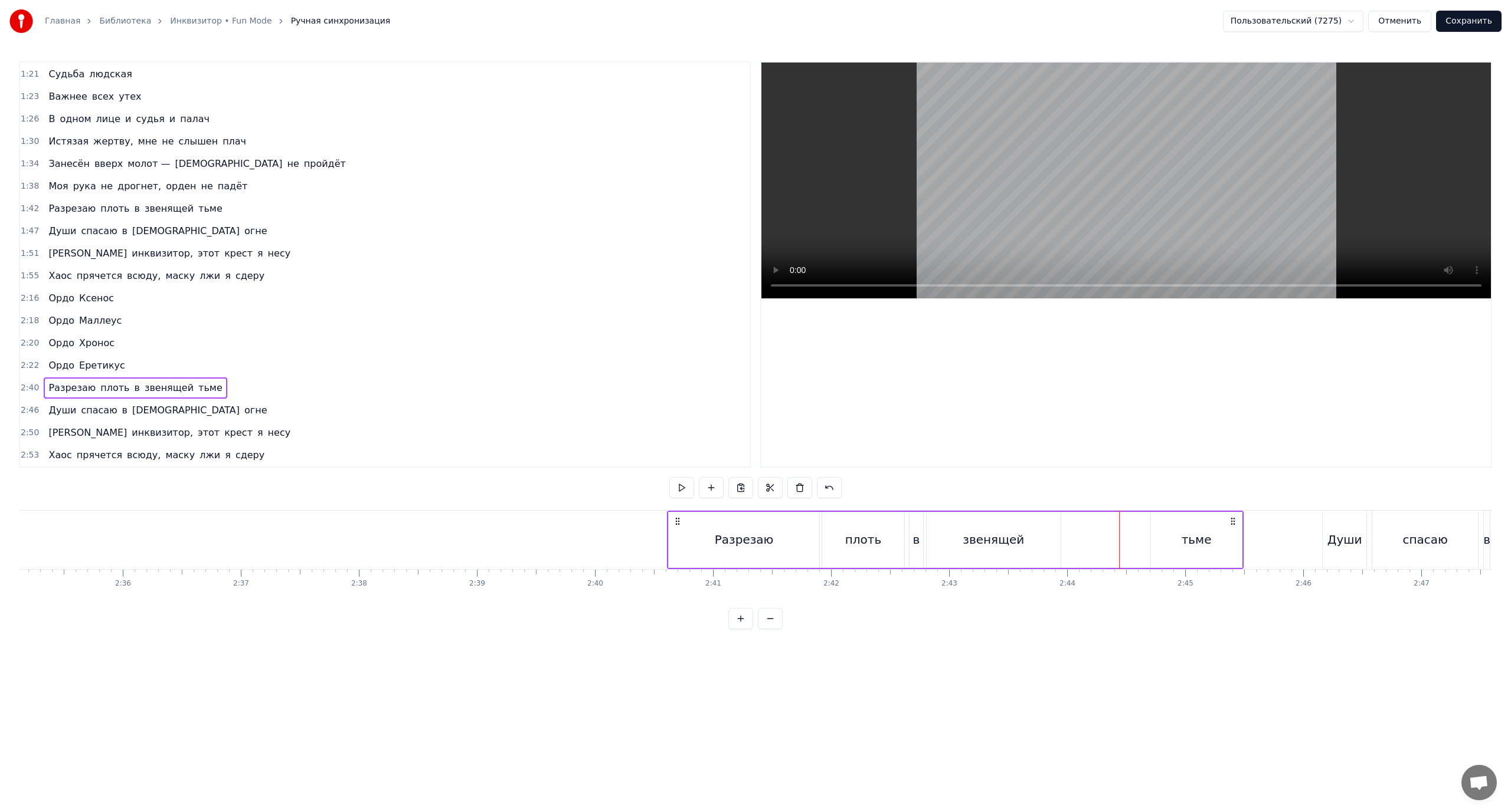
click at [1157, 534] on div "тьме" at bounding box center [1197, 540] width 91 height 56
drag, startPoint x: 1167, startPoint y: 534, endPoint x: 1094, endPoint y: 535, distance: 73.0
click at [1094, 535] on div "Разрезаю плоть в звенящей тьме" at bounding box center [954, 540] width 576 height 58
click at [1154, 522] on div "тьме" at bounding box center [1197, 540] width 91 height 56
drag, startPoint x: 1153, startPoint y: 524, endPoint x: 1074, endPoint y: 537, distance: 80.1
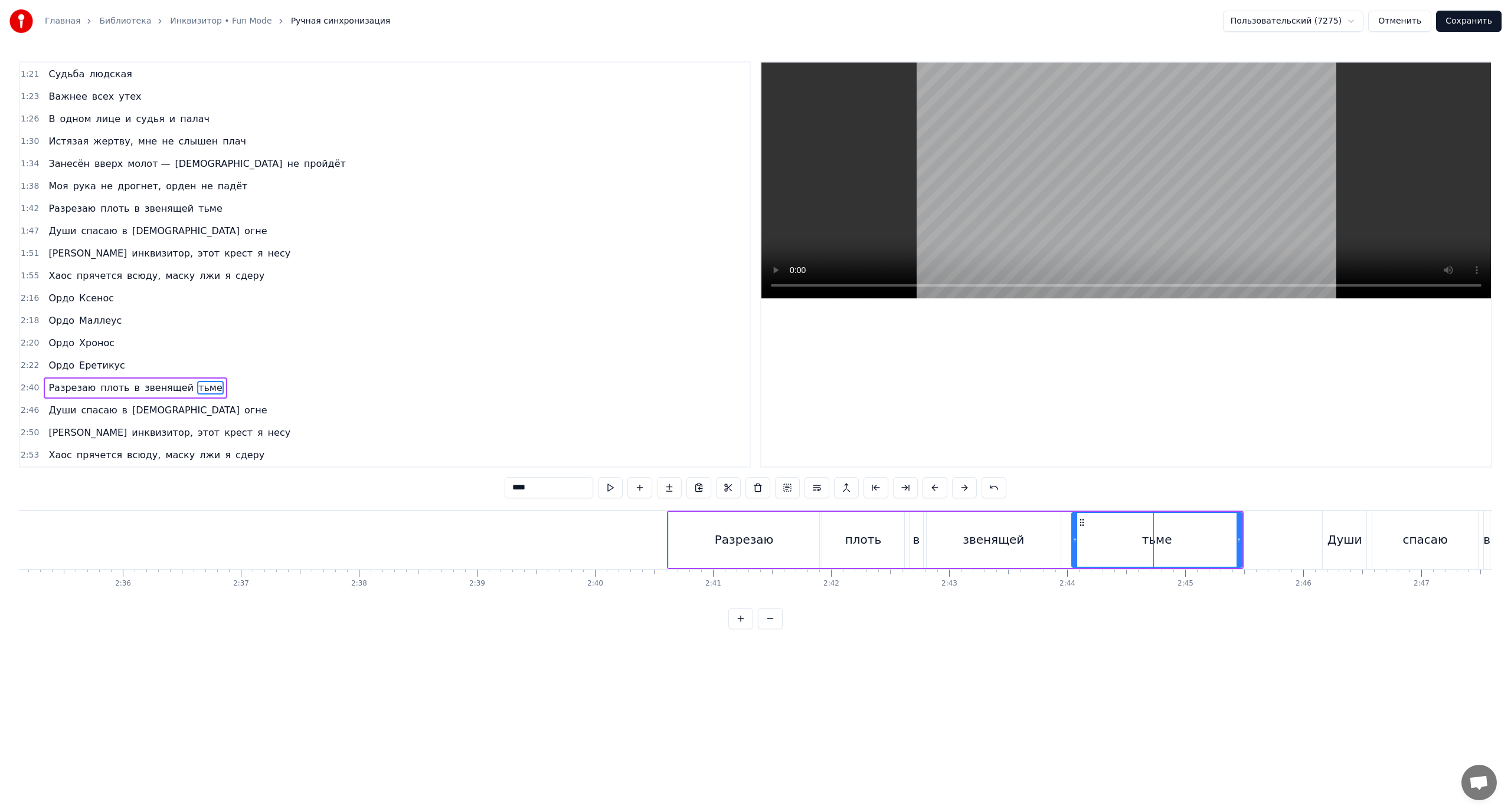
click at [1074, 537] on div at bounding box center [1074, 540] width 5 height 54
drag, startPoint x: 1234, startPoint y: 537, endPoint x: 1178, endPoint y: 543, distance: 56.3
click at [1178, 543] on icon at bounding box center [1178, 540] width 5 height 9
drag, startPoint x: 1074, startPoint y: 538, endPoint x: 1065, endPoint y: 540, distance: 9.2
click at [1065, 540] on icon at bounding box center [1066, 540] width 5 height 9
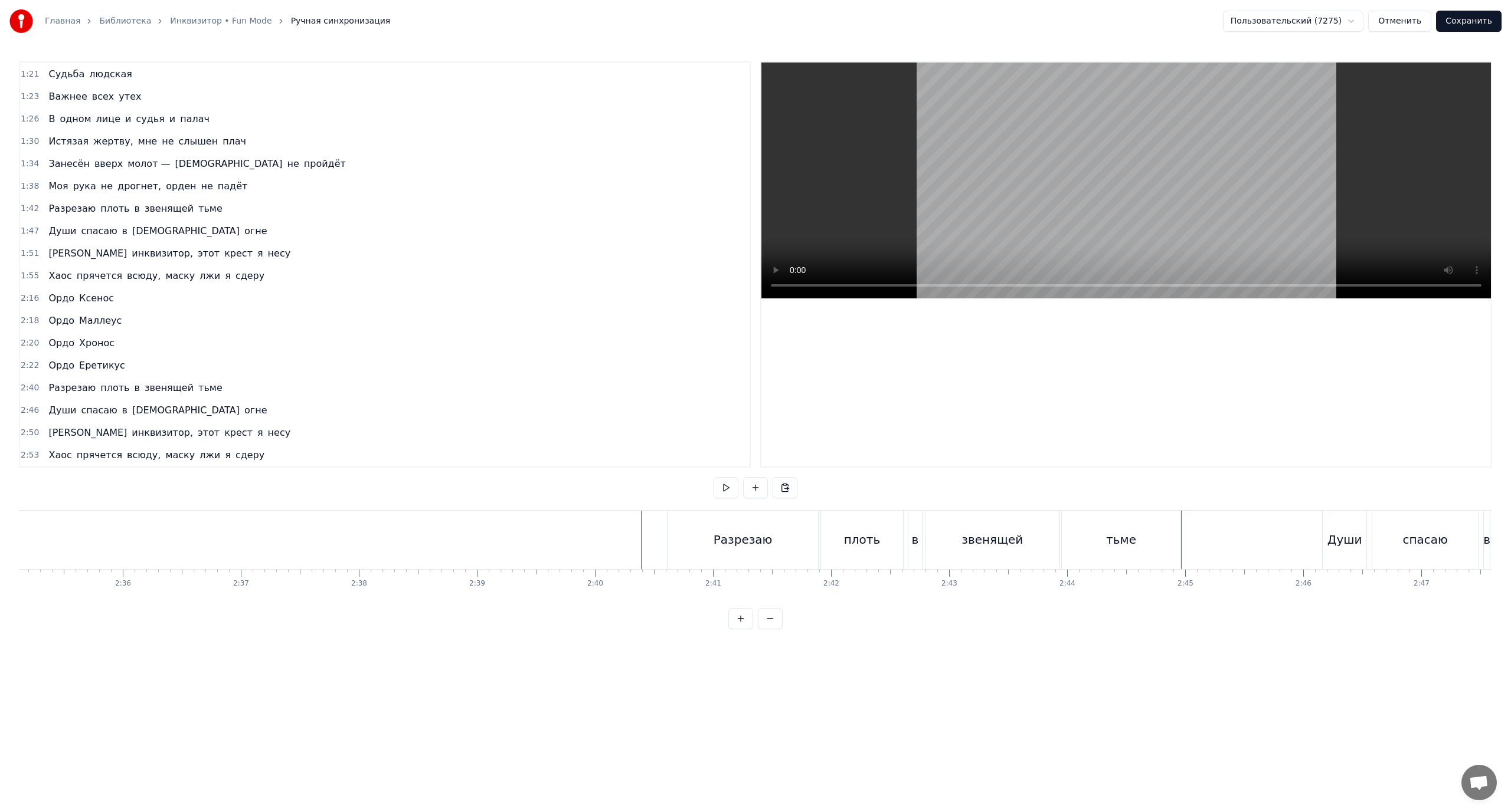
click at [1342, 539] on div "Души" at bounding box center [1345, 540] width 35 height 17
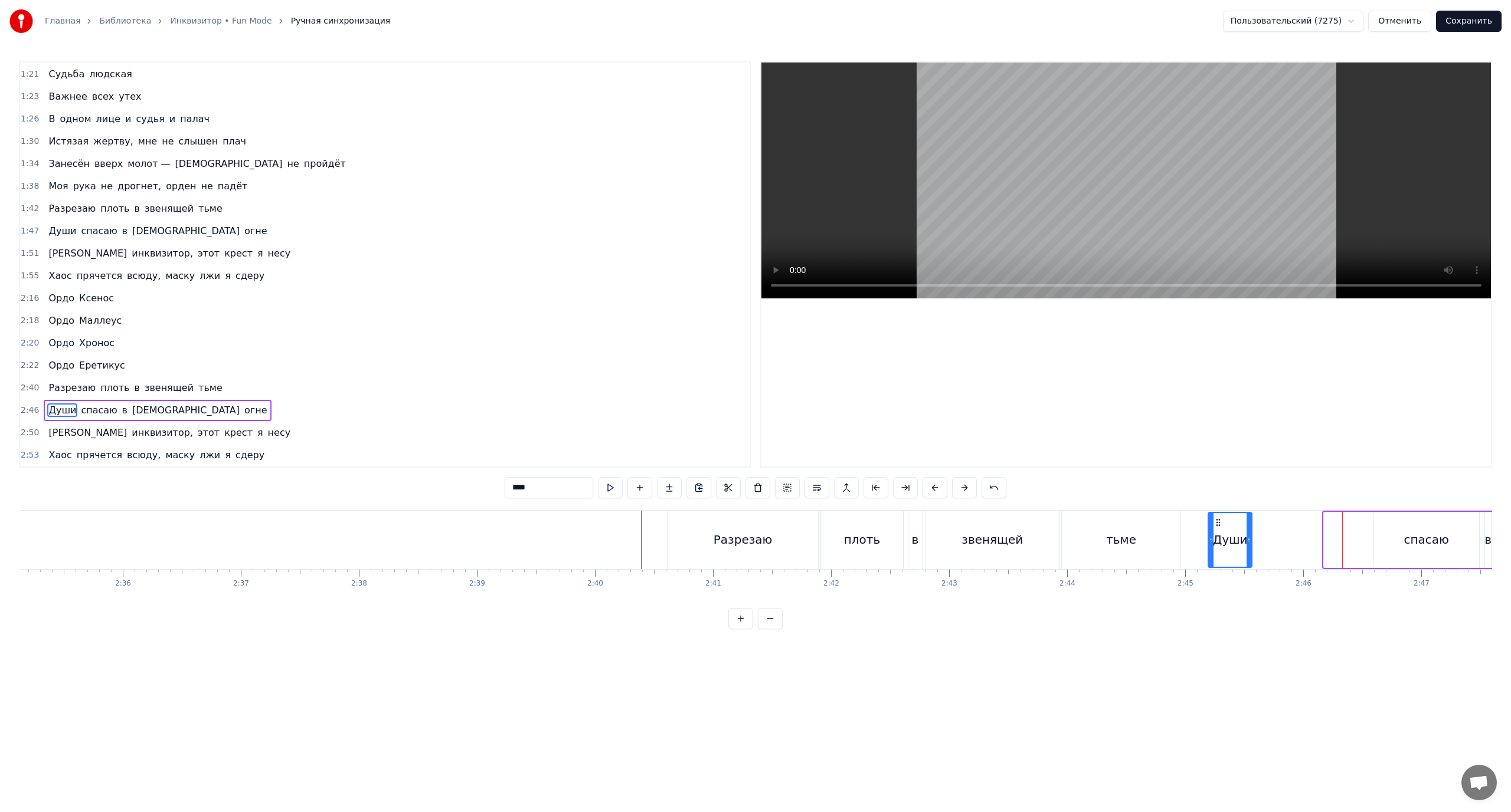
drag, startPoint x: 1326, startPoint y: 527, endPoint x: 1218, endPoint y: 542, distance: 109.0
click at [1218, 542] on div "Души" at bounding box center [1230, 540] width 43 height 54
drag, startPoint x: 1218, startPoint y: 523, endPoint x: 1225, endPoint y: 527, distance: 8.1
click at [1225, 527] on div "Души" at bounding box center [1229, 540] width 43 height 54
drag, startPoint x: 1218, startPoint y: 522, endPoint x: 1232, endPoint y: 527, distance: 14.9
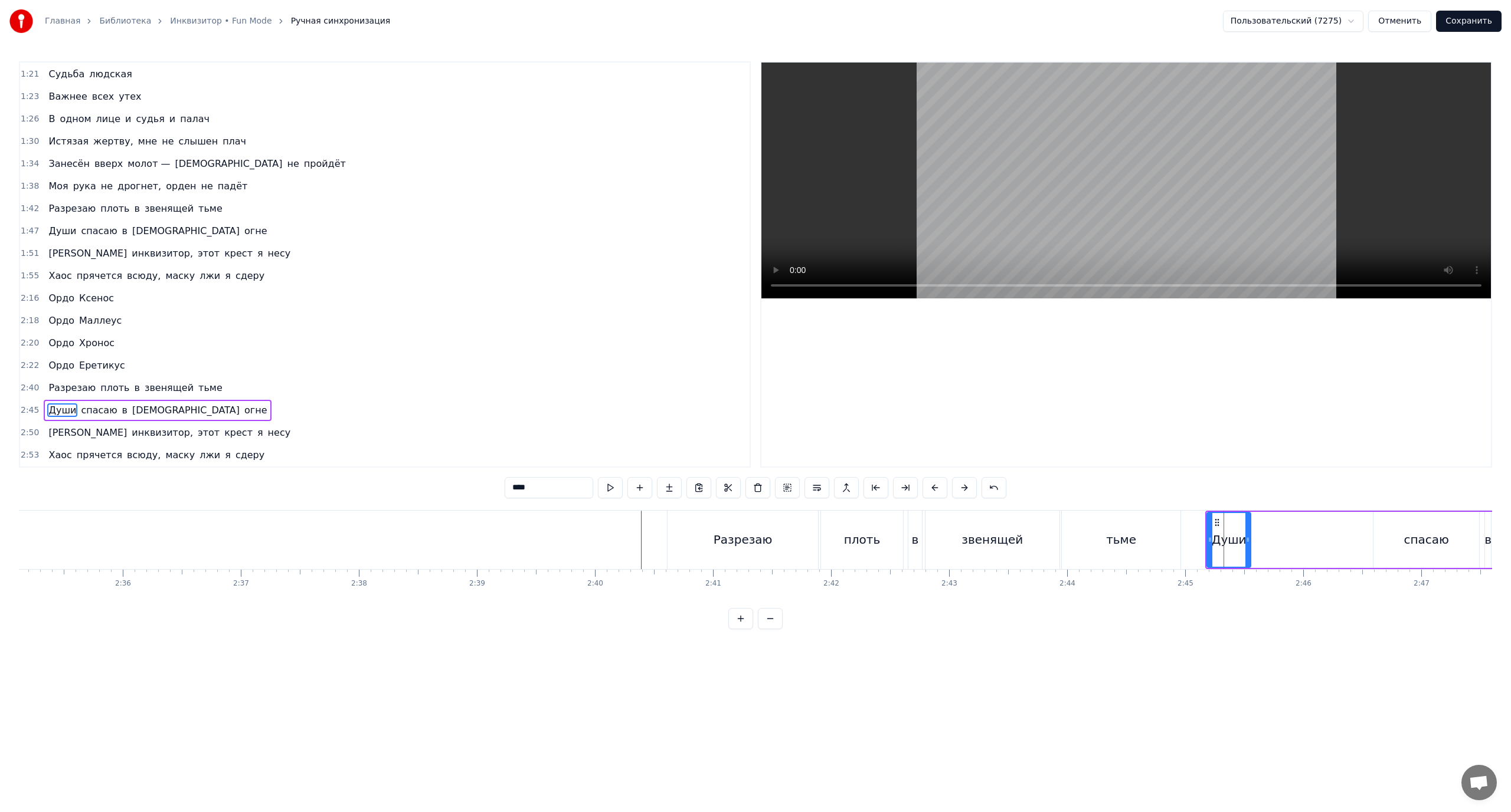
click at [1232, 527] on div "Души" at bounding box center [1229, 540] width 43 height 54
click at [1283, 533] on div "[PERSON_NAME] спасаю в священном огне" at bounding box center [1478, 540] width 546 height 58
drag, startPoint x: 1216, startPoint y: 522, endPoint x: 1231, endPoint y: 527, distance: 15.8
click at [1231, 527] on div "[PERSON_NAME] спасаю в священном огне" at bounding box center [1478, 540] width 546 height 58
click at [1240, 527] on div "Души" at bounding box center [1229, 540] width 44 height 56
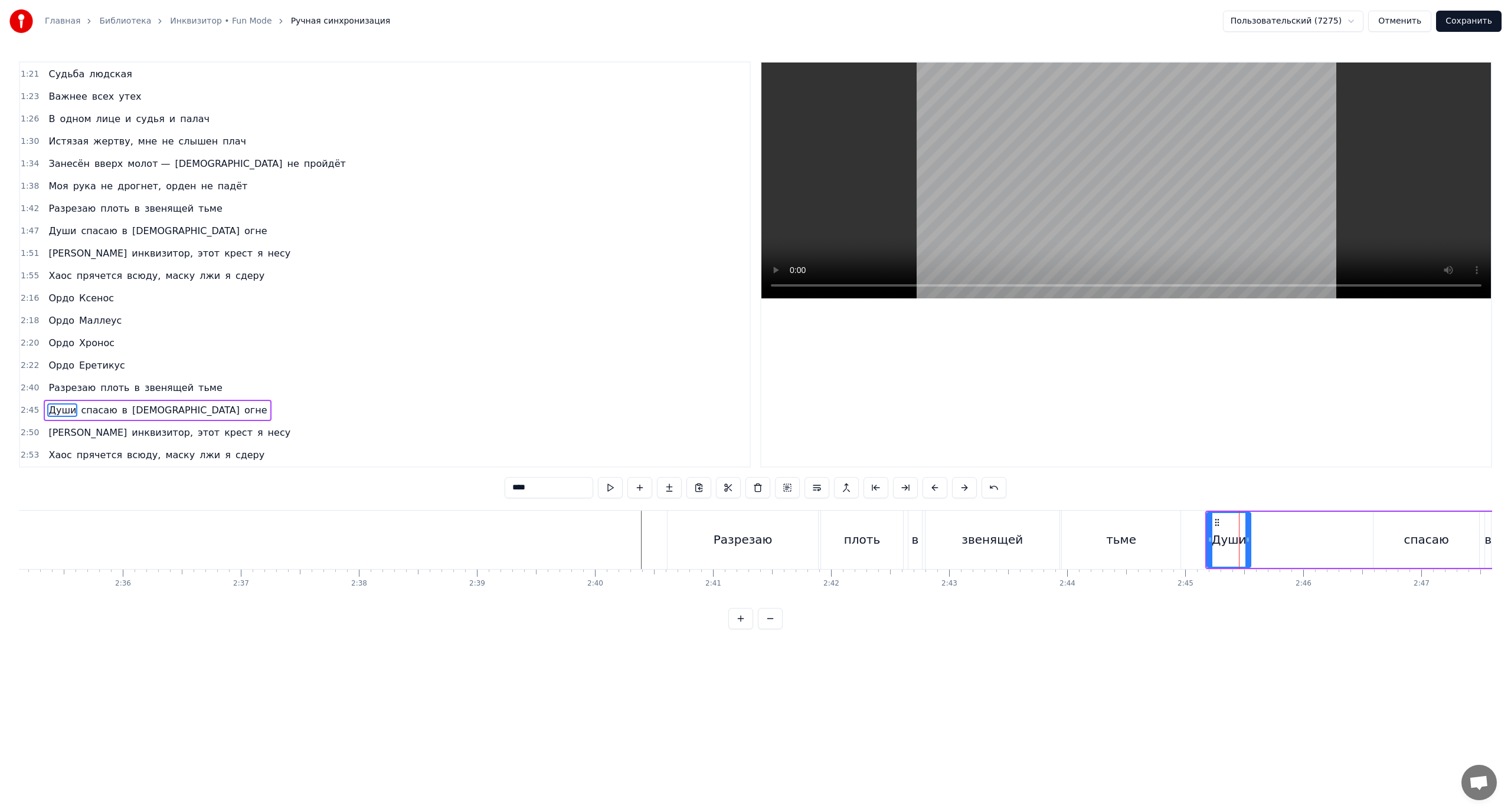
drag, startPoint x: 1216, startPoint y: 523, endPoint x: 1253, endPoint y: 527, distance: 37.2
click at [1244, 527] on div "Души" at bounding box center [1229, 540] width 43 height 54
drag, startPoint x: 1248, startPoint y: 531, endPoint x: 1264, endPoint y: 537, distance: 17.1
click at [1289, 537] on div at bounding box center [1290, 540] width 5 height 54
drag, startPoint x: 1216, startPoint y: 530, endPoint x: 1223, endPoint y: 531, distance: 7.1
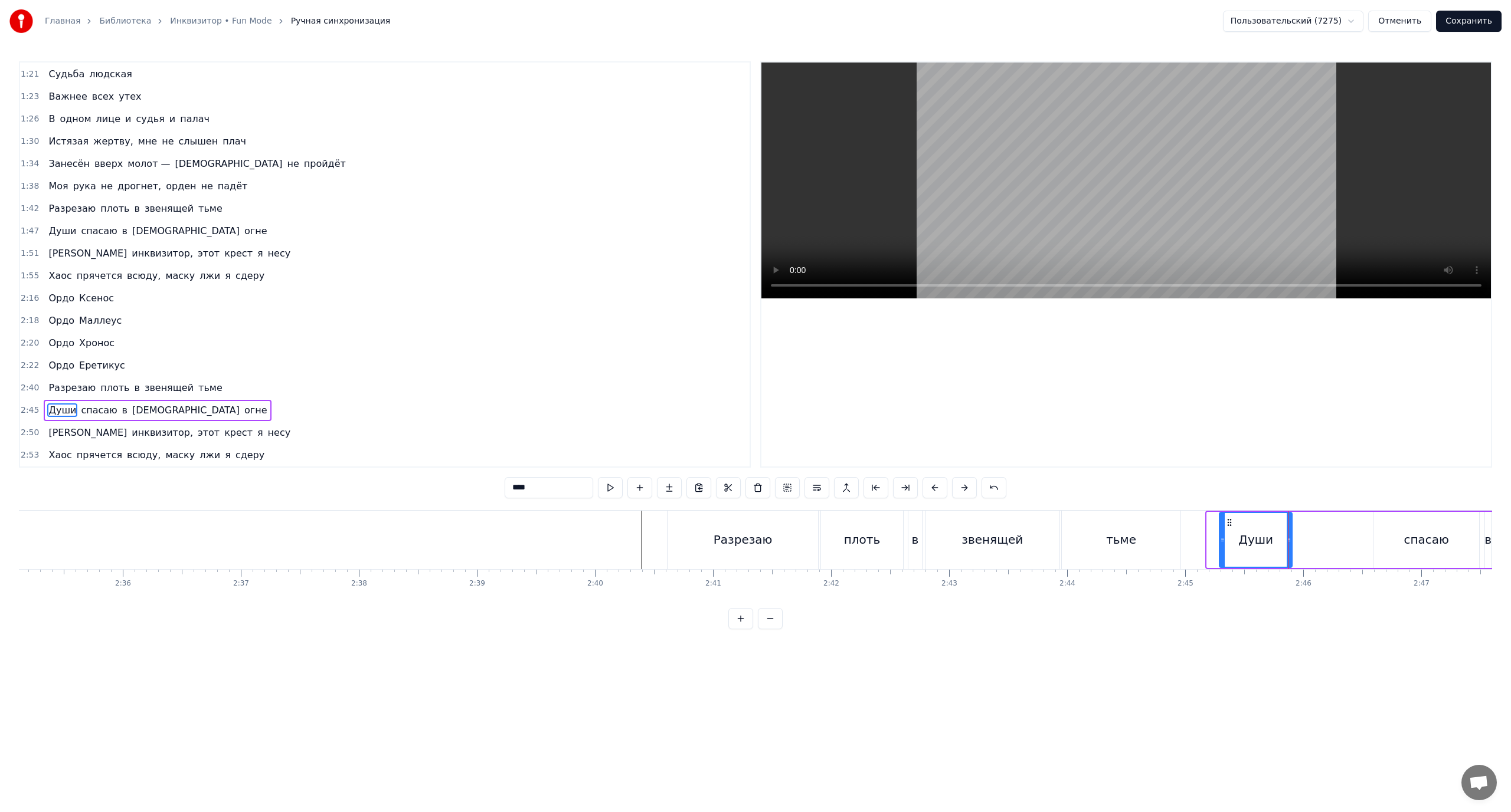
click at [1223, 531] on div at bounding box center [1222, 540] width 5 height 54
drag, startPoint x: 1289, startPoint y: 527, endPoint x: 1274, endPoint y: 529, distance: 15.1
click at [1274, 529] on div at bounding box center [1274, 540] width 5 height 54
click at [1417, 530] on div "спасаю" at bounding box center [1426, 540] width 106 height 56
type input "******"
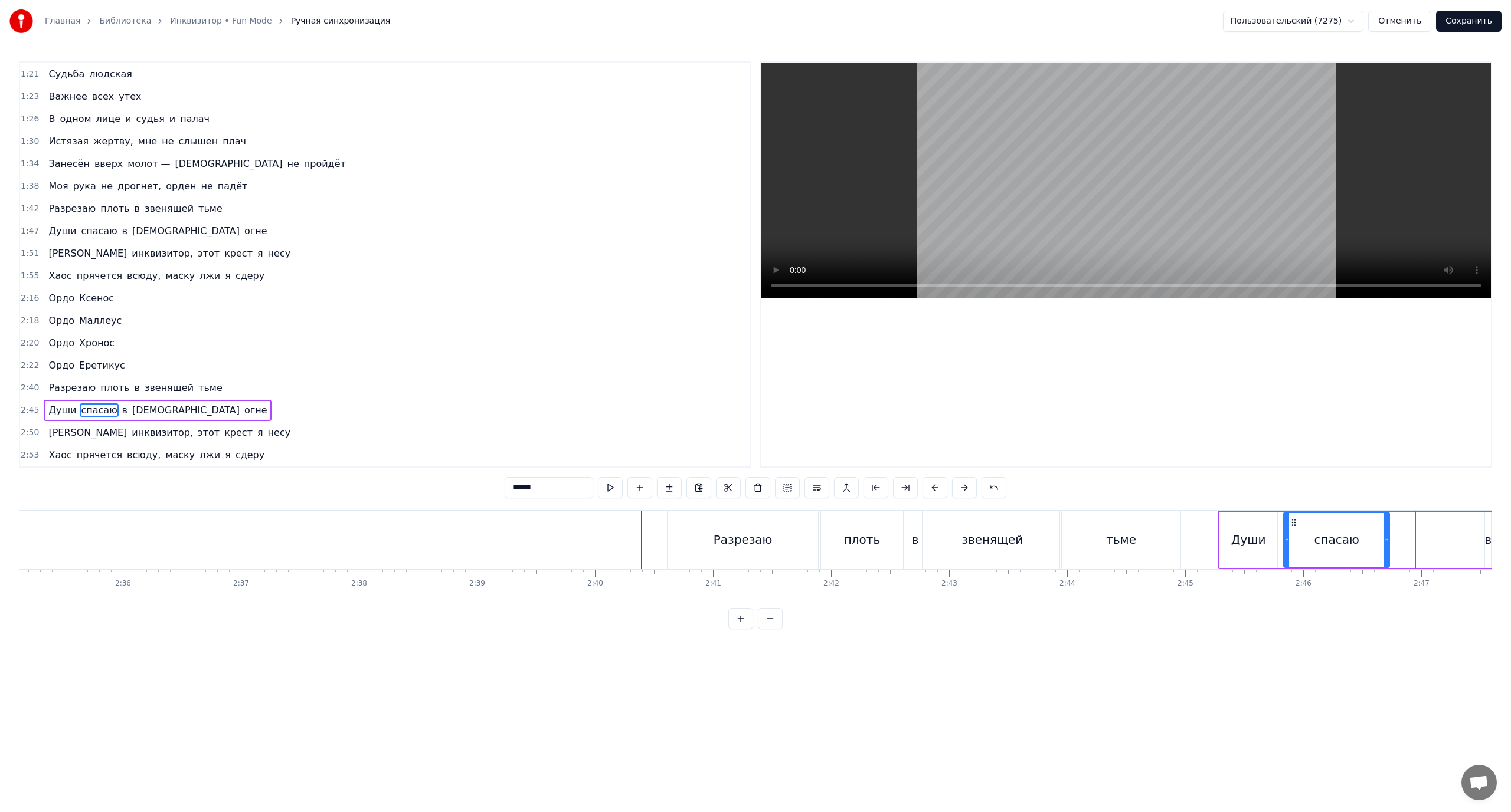
drag, startPoint x: 1383, startPoint y: 525, endPoint x: 1294, endPoint y: 530, distance: 89.1
click at [1294, 530] on div "спасаю" at bounding box center [1336, 540] width 105 height 54
drag, startPoint x: 1292, startPoint y: 523, endPoint x: 1267, endPoint y: 527, distance: 25.3
click at [1267, 527] on div "[PERSON_NAME] спасаю в священном огне" at bounding box center [1450, 540] width 534 height 58
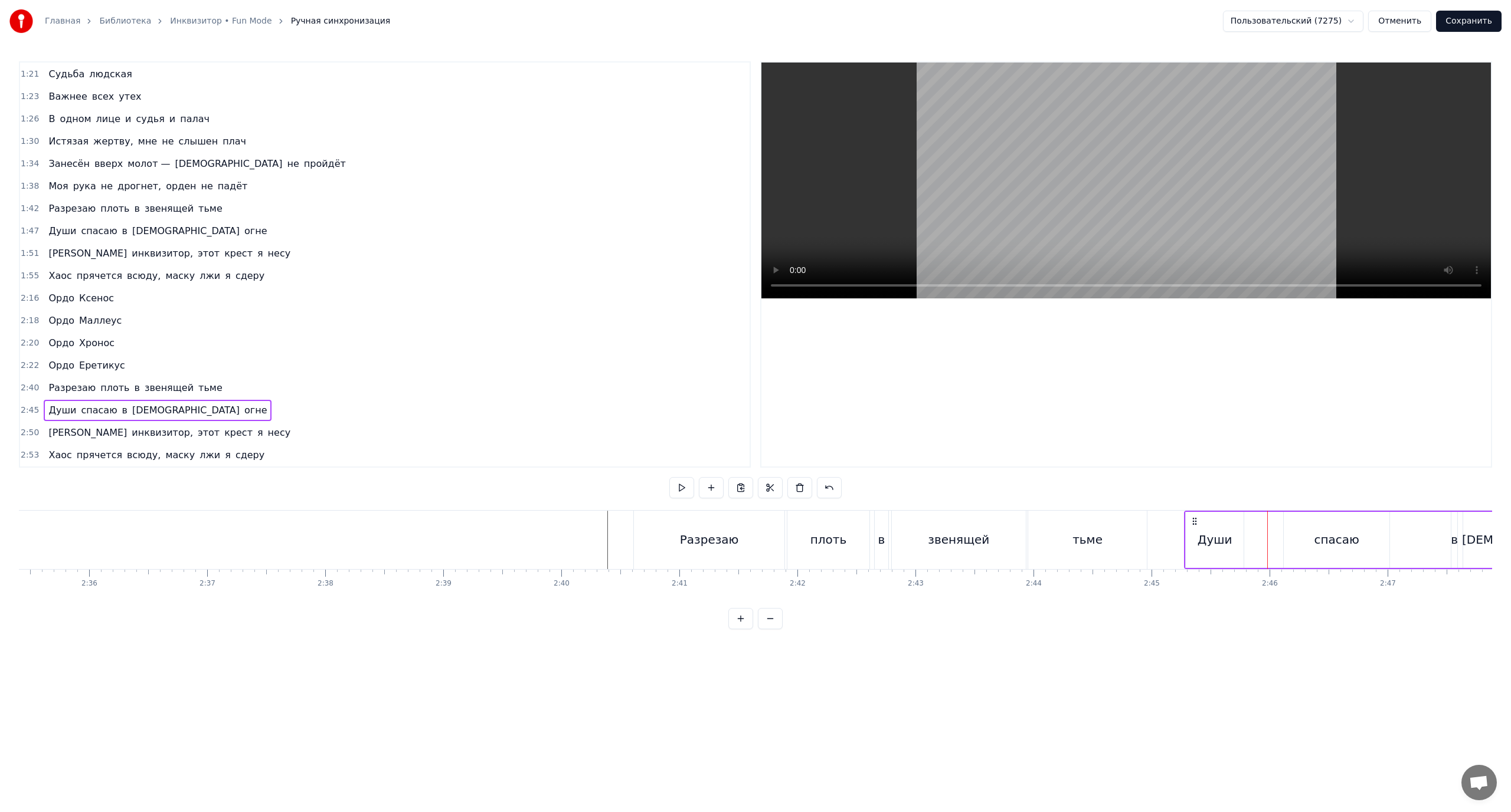
click at [1295, 523] on div "спасаю" at bounding box center [1336, 540] width 106 height 56
drag, startPoint x: 1289, startPoint y: 524, endPoint x: 1269, endPoint y: 528, distance: 20.4
click at [1269, 528] on div "[PERSON_NAME] спасаю в священном огне" at bounding box center [1450, 540] width 534 height 58
click at [1292, 524] on div "спасаю" at bounding box center [1336, 540] width 106 height 56
drag, startPoint x: 1286, startPoint y: 530, endPoint x: 1254, endPoint y: 533, distance: 32.1
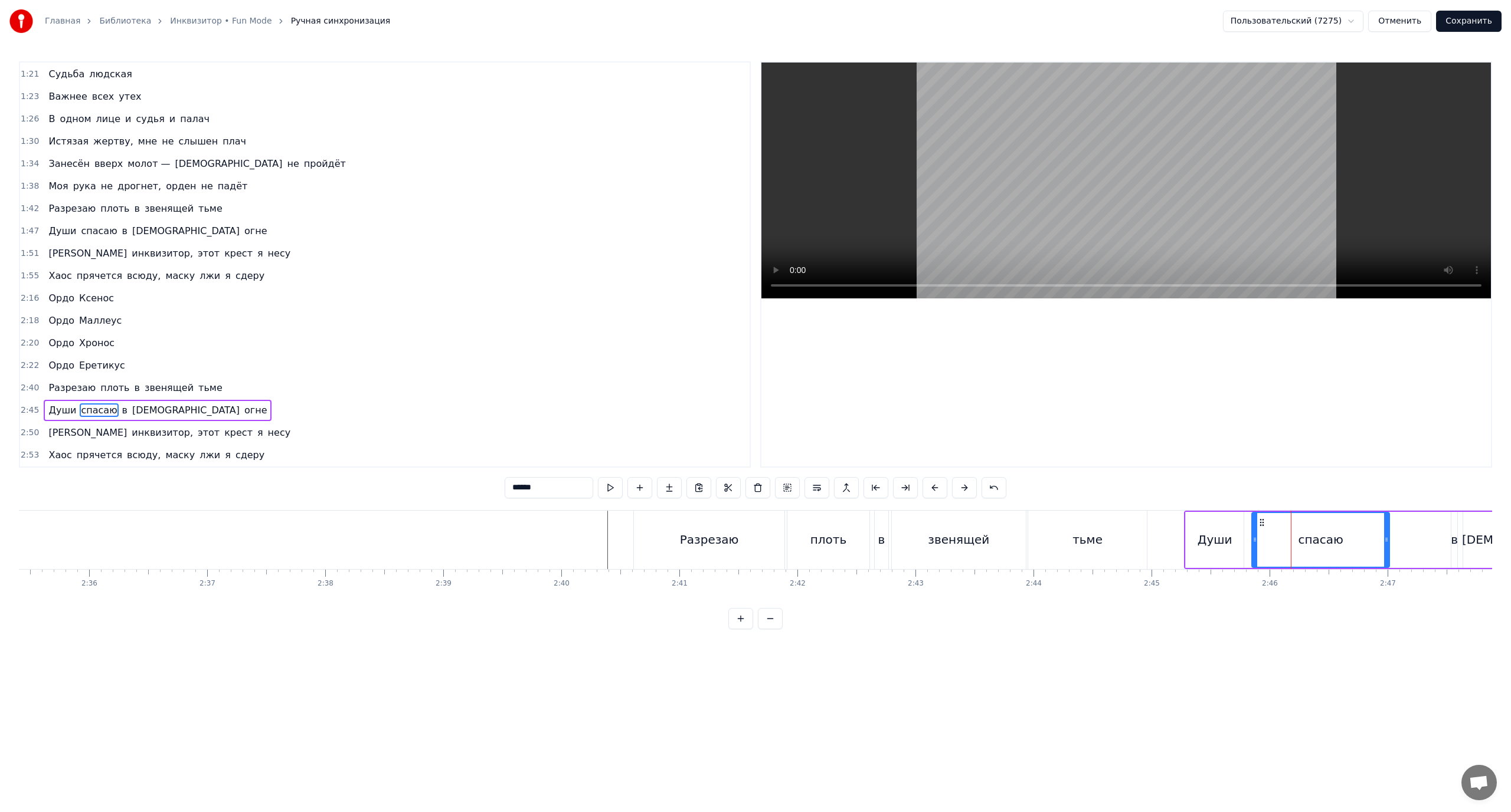
click at [1254, 533] on div at bounding box center [1255, 540] width 5 height 54
drag, startPoint x: 1361, startPoint y: 540, endPoint x: 1349, endPoint y: 541, distance: 12.0
click at [1349, 541] on div at bounding box center [1352, 540] width 5 height 54
drag, startPoint x: 1353, startPoint y: 535, endPoint x: 1361, endPoint y: 538, distance: 8.5
click at [1361, 538] on icon at bounding box center [1358, 540] width 5 height 9
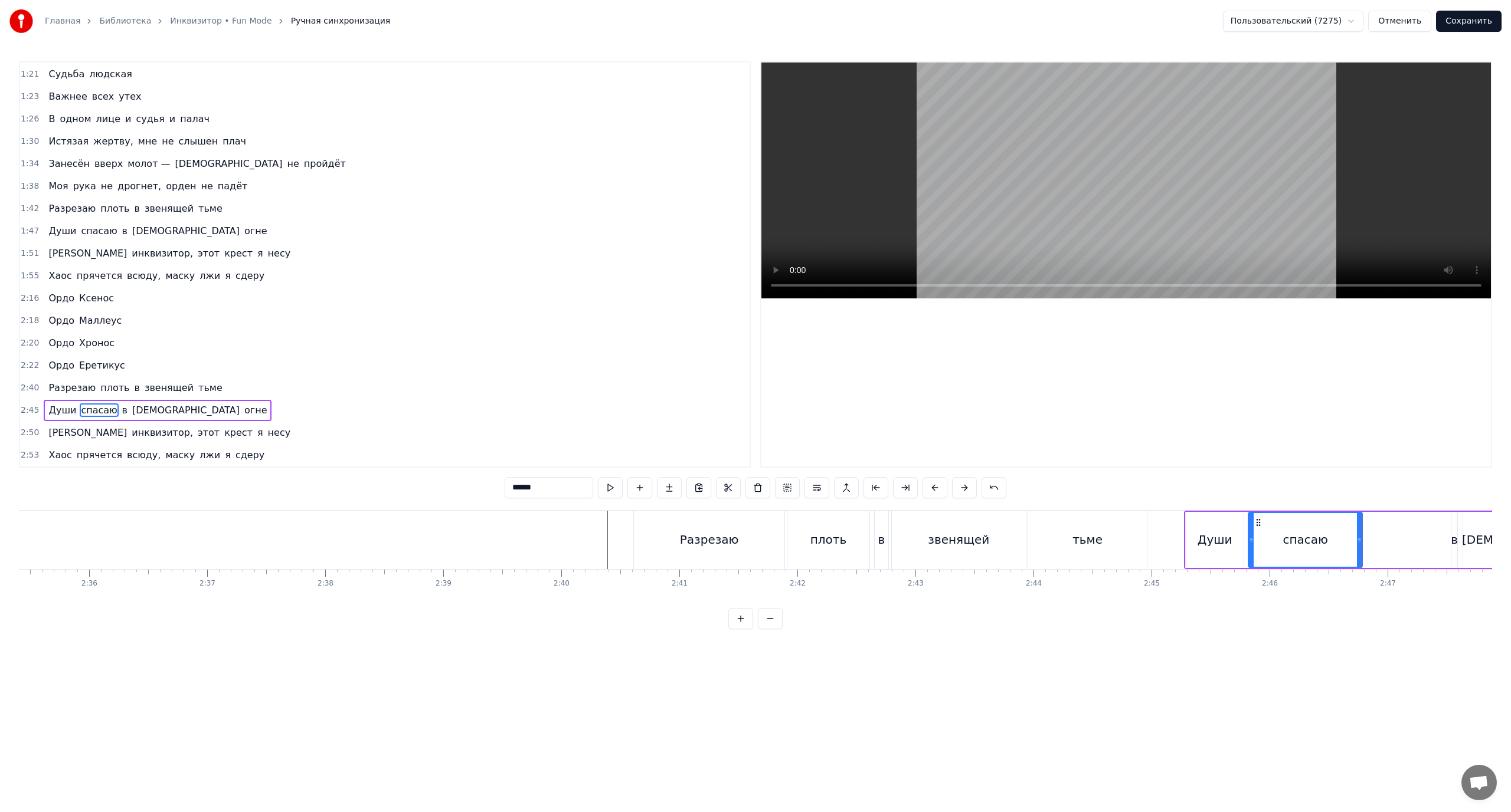
click at [1251, 537] on icon at bounding box center [1251, 540] width 5 height 9
drag, startPoint x: 1251, startPoint y: 537, endPoint x: 1258, endPoint y: 542, distance: 8.6
click at [1258, 542] on icon at bounding box center [1257, 540] width 5 height 9
click at [1454, 542] on div "в" at bounding box center [1454, 540] width 7 height 17
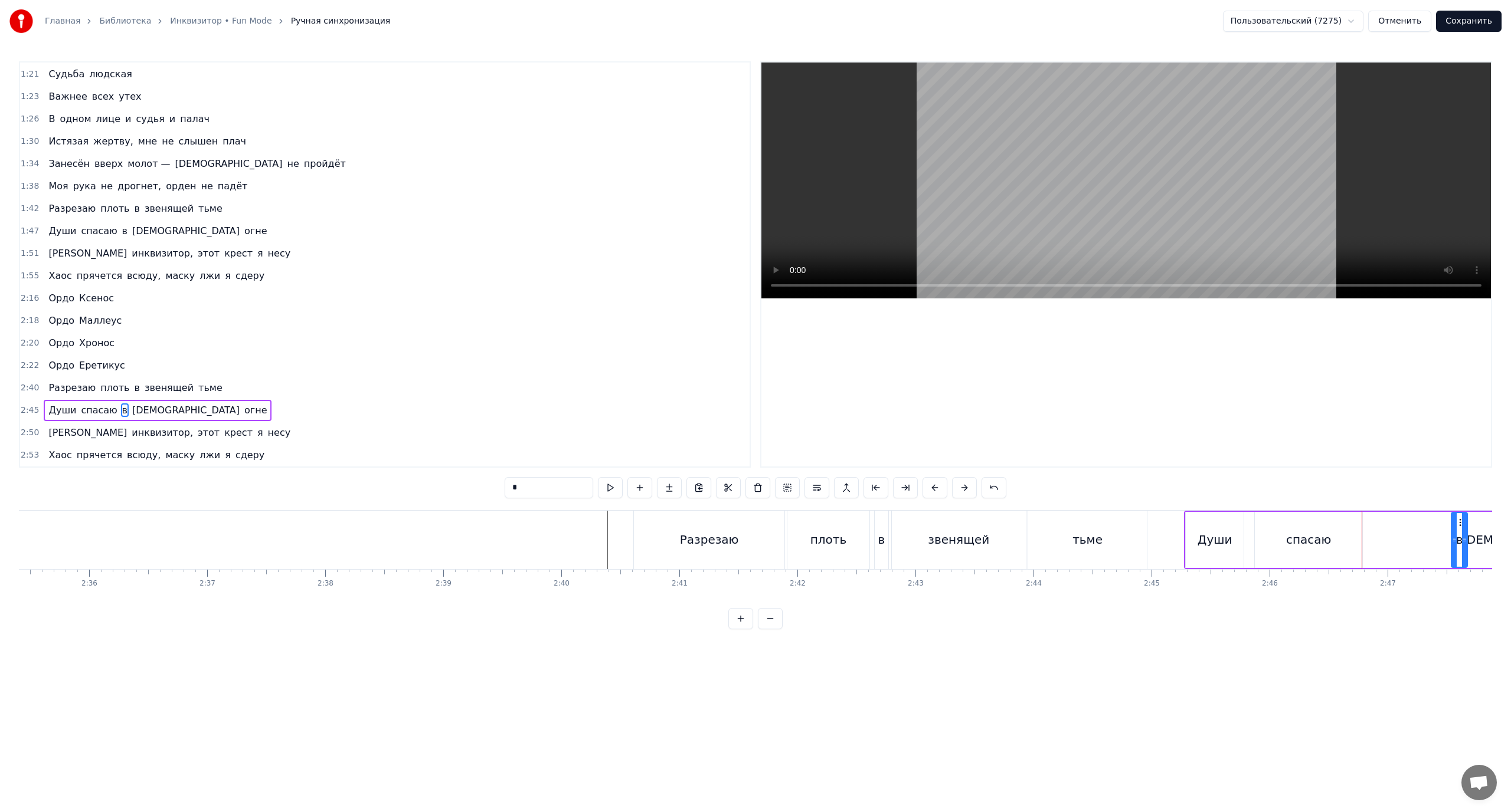
drag, startPoint x: 1453, startPoint y: 542, endPoint x: 1463, endPoint y: 542, distance: 10.0
click at [1463, 542] on icon at bounding box center [1464, 540] width 5 height 9
drag, startPoint x: 1453, startPoint y: 523, endPoint x: 1368, endPoint y: 537, distance: 86.1
click at [1368, 537] on div at bounding box center [1369, 540] width 5 height 54
drag, startPoint x: 1455, startPoint y: 524, endPoint x: 1384, endPoint y: 529, distance: 71.2
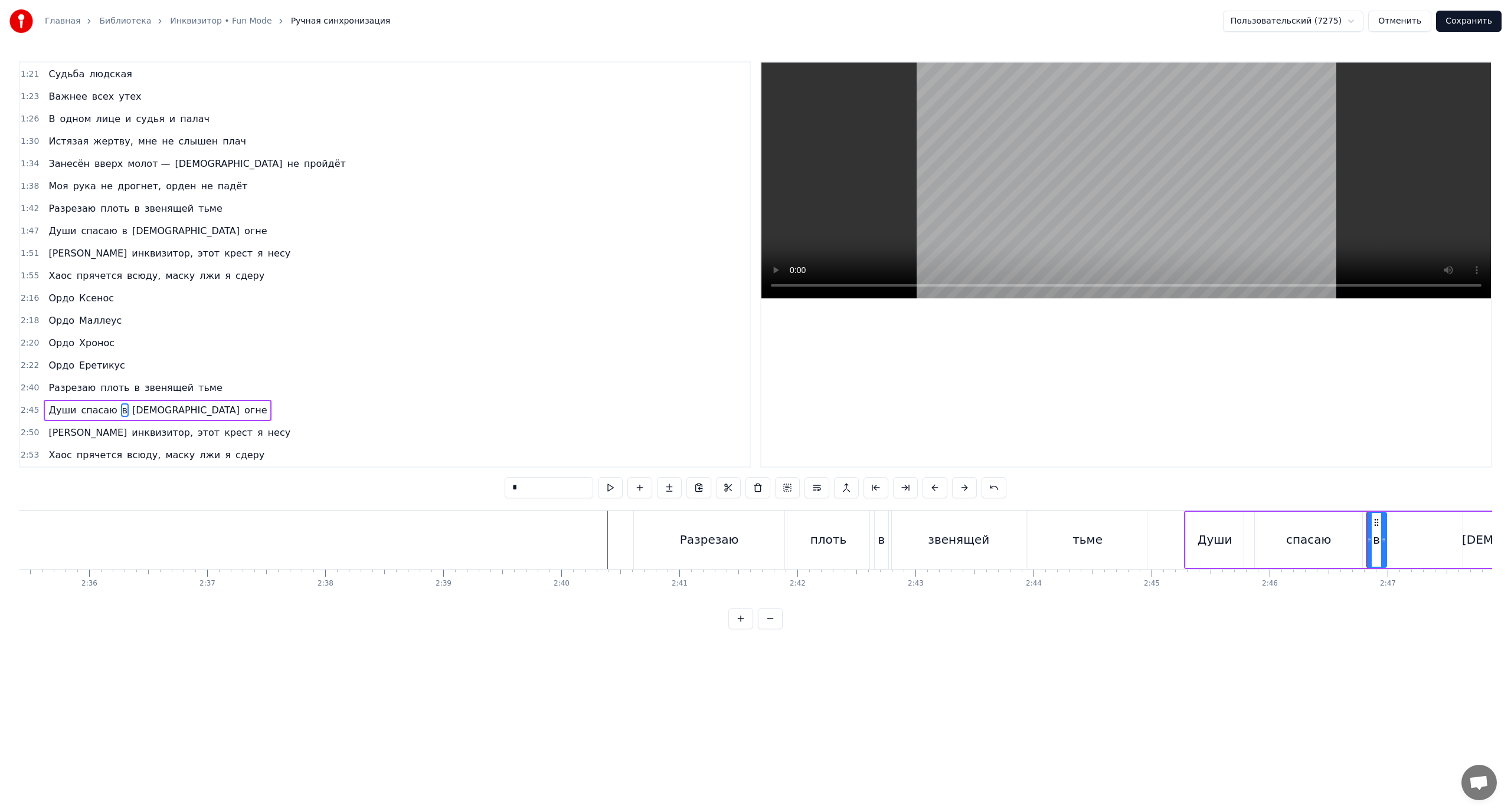
click at [1384, 529] on div at bounding box center [1383, 540] width 5 height 54
drag, startPoint x: 1384, startPoint y: 529, endPoint x: 1377, endPoint y: 532, distance: 7.6
click at [1377, 532] on div at bounding box center [1377, 540] width 5 height 54
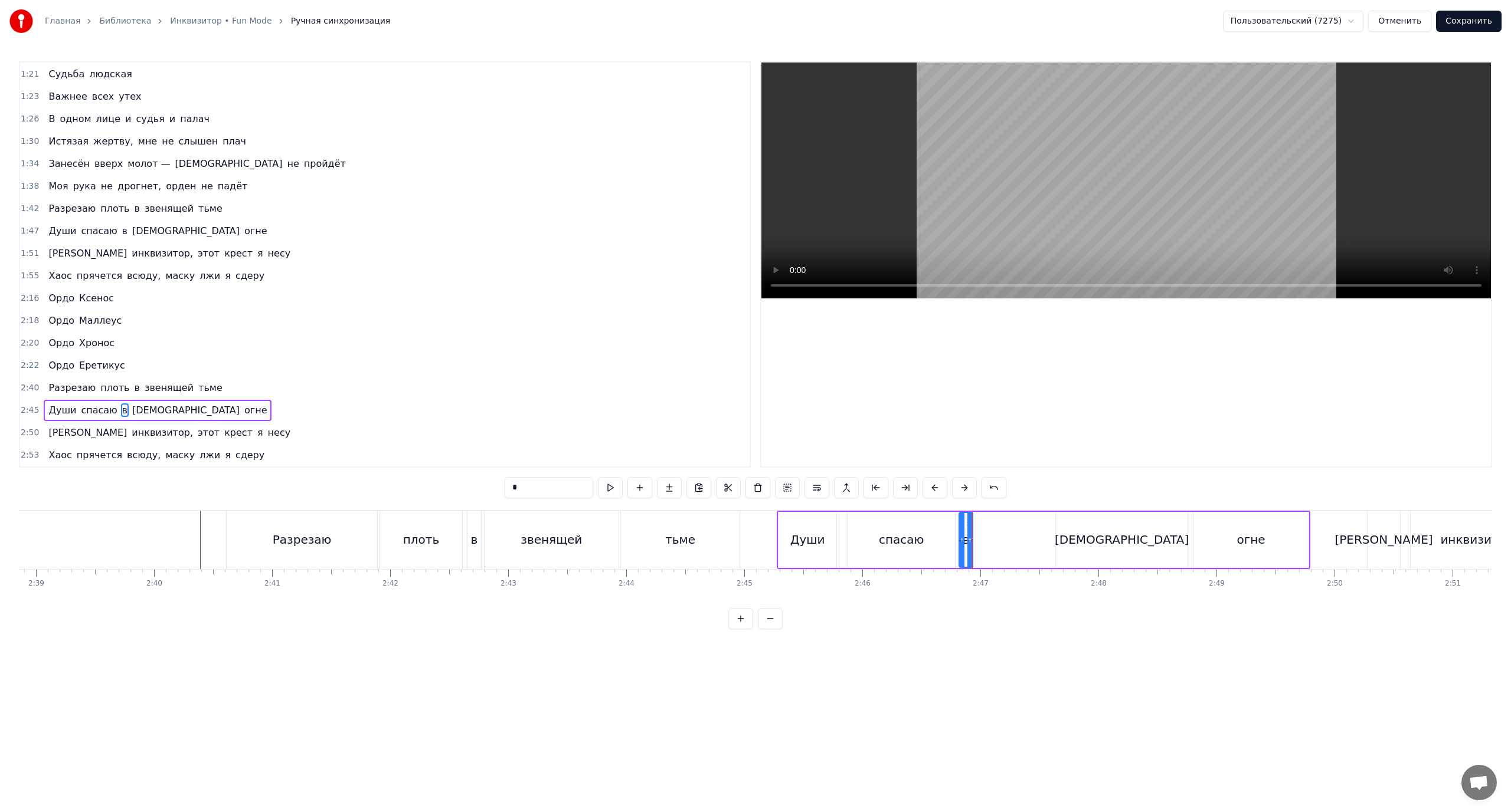
scroll to position [0, 18657]
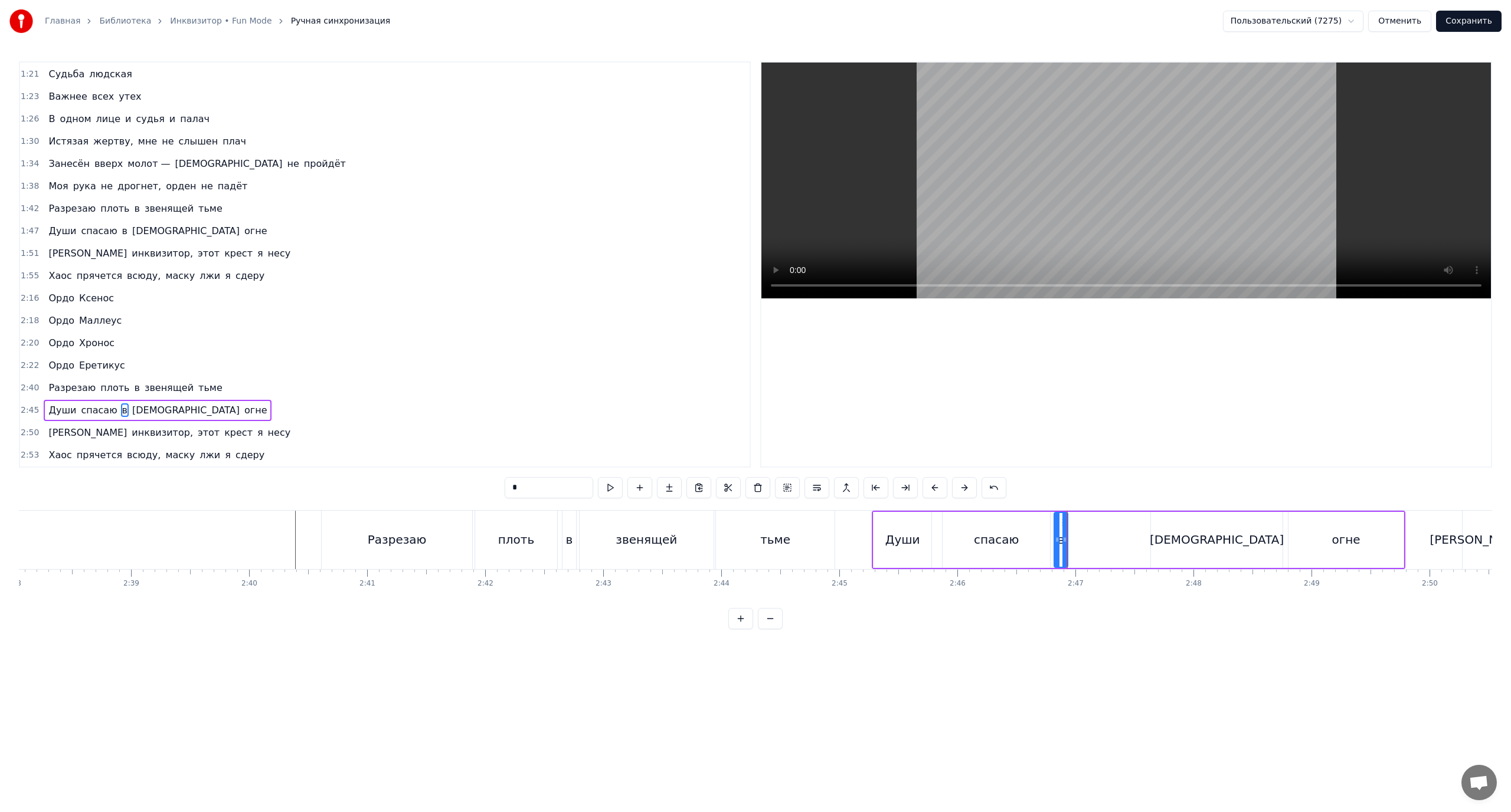
click at [1207, 530] on div "[DEMOGRAPHIC_DATA]" at bounding box center [1216, 540] width 131 height 56
type input "*********"
drag, startPoint x: 1162, startPoint y: 522, endPoint x: 1080, endPoint y: 526, distance: 82.1
click at [1080, 526] on icon at bounding box center [1079, 523] width 9 height 9
click at [1244, 532] on div "[PERSON_NAME] спасаю в священном огне" at bounding box center [1138, 540] width 534 height 58
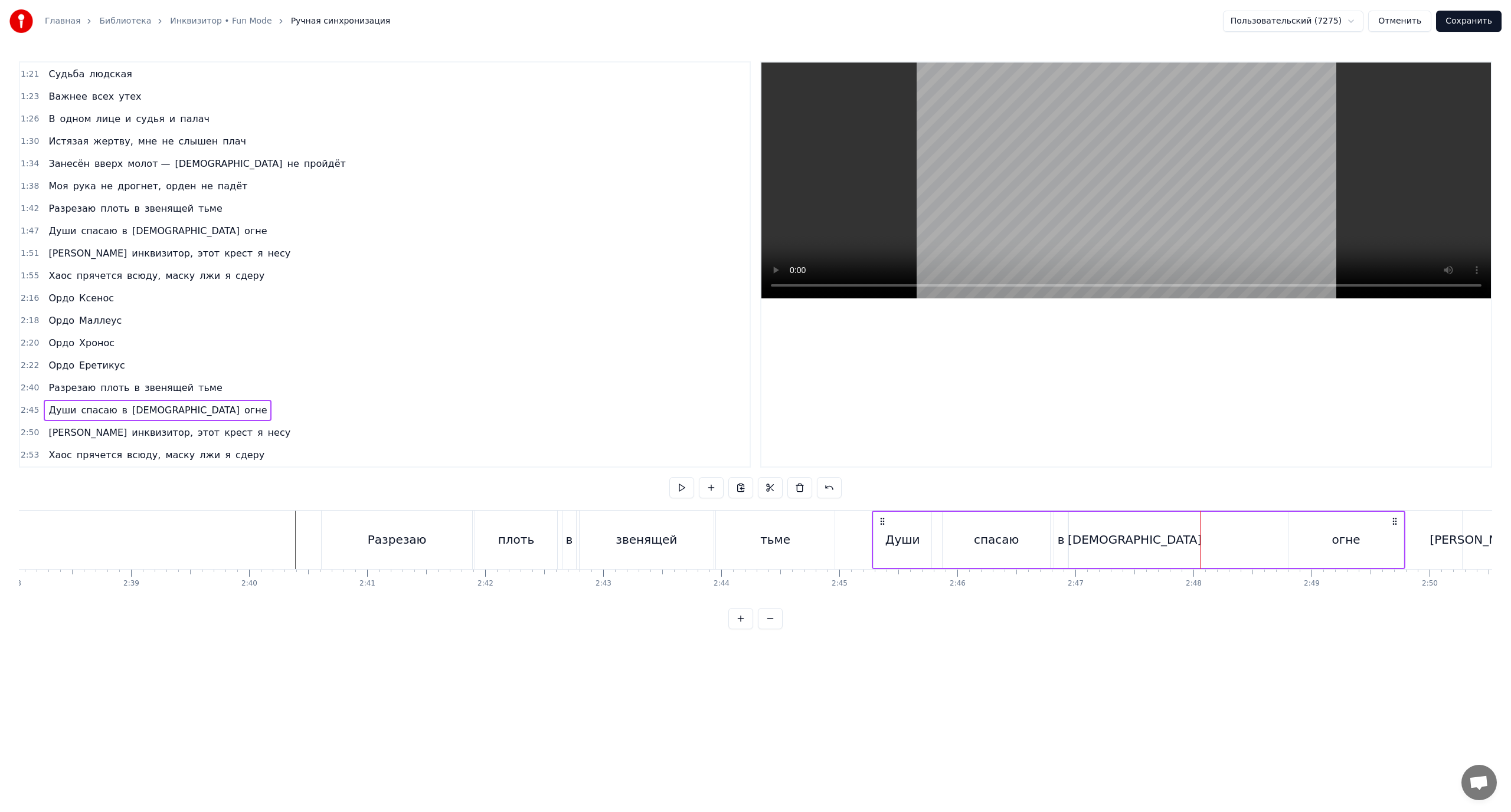
click at [1369, 533] on div "огне" at bounding box center [1346, 540] width 115 height 56
drag, startPoint x: 1301, startPoint y: 521, endPoint x: 1192, endPoint y: 531, distance: 109.5
click at [1192, 531] on div "огне" at bounding box center [1238, 540] width 114 height 54
drag, startPoint x: 1191, startPoint y: 522, endPoint x: 1211, endPoint y: 527, distance: 20.6
click at [1211, 527] on div "огне" at bounding box center [1238, 540] width 114 height 54
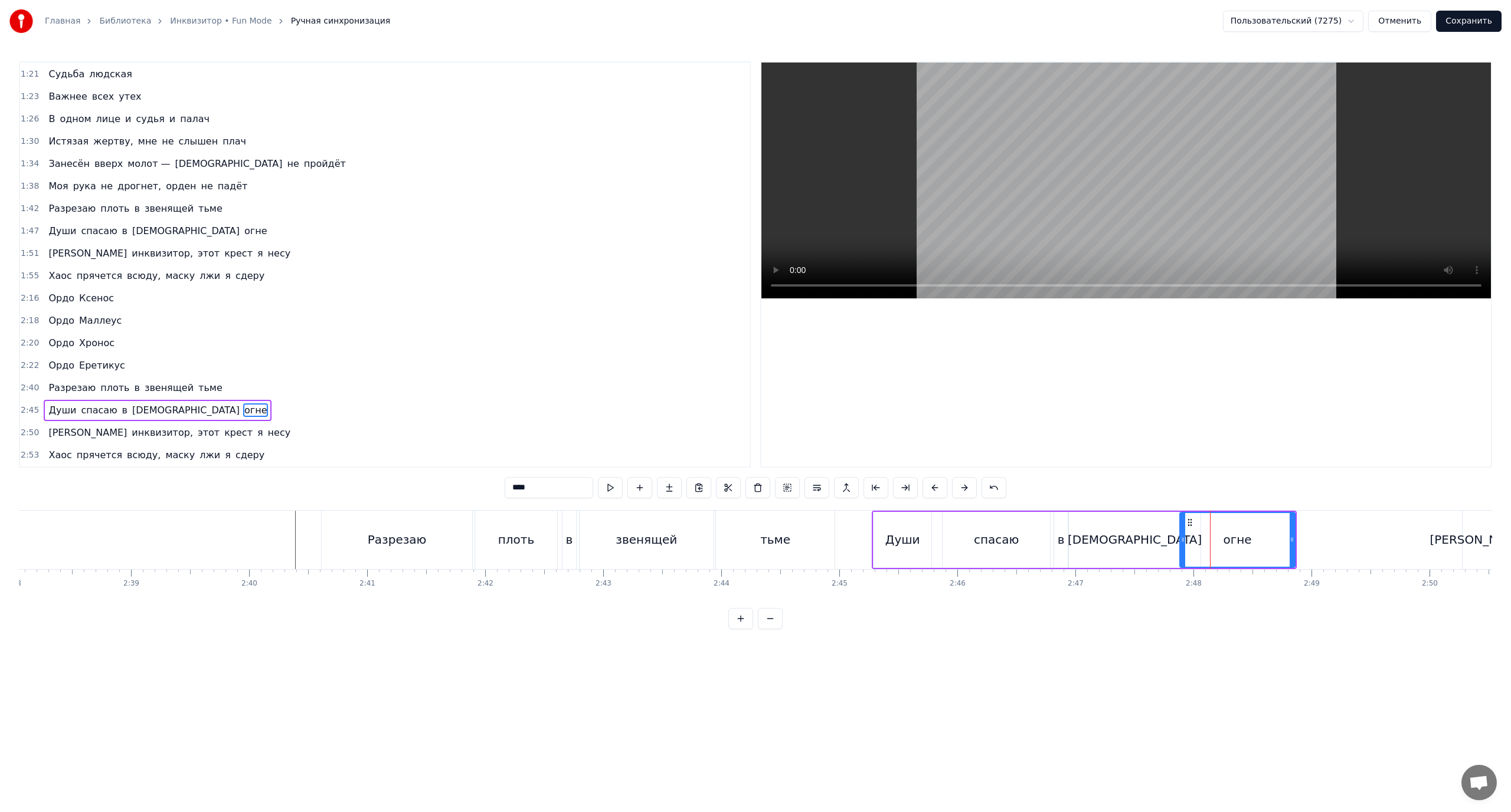
drag, startPoint x: 1190, startPoint y: 522, endPoint x: 1219, endPoint y: 528, distance: 29.6
click at [1219, 528] on div "огне" at bounding box center [1238, 540] width 114 height 54
click at [1249, 528] on div "огне" at bounding box center [1238, 540] width 114 height 54
drag, startPoint x: 1184, startPoint y: 536, endPoint x: 1213, endPoint y: 539, distance: 29.2
click at [1213, 539] on icon at bounding box center [1212, 540] width 5 height 9
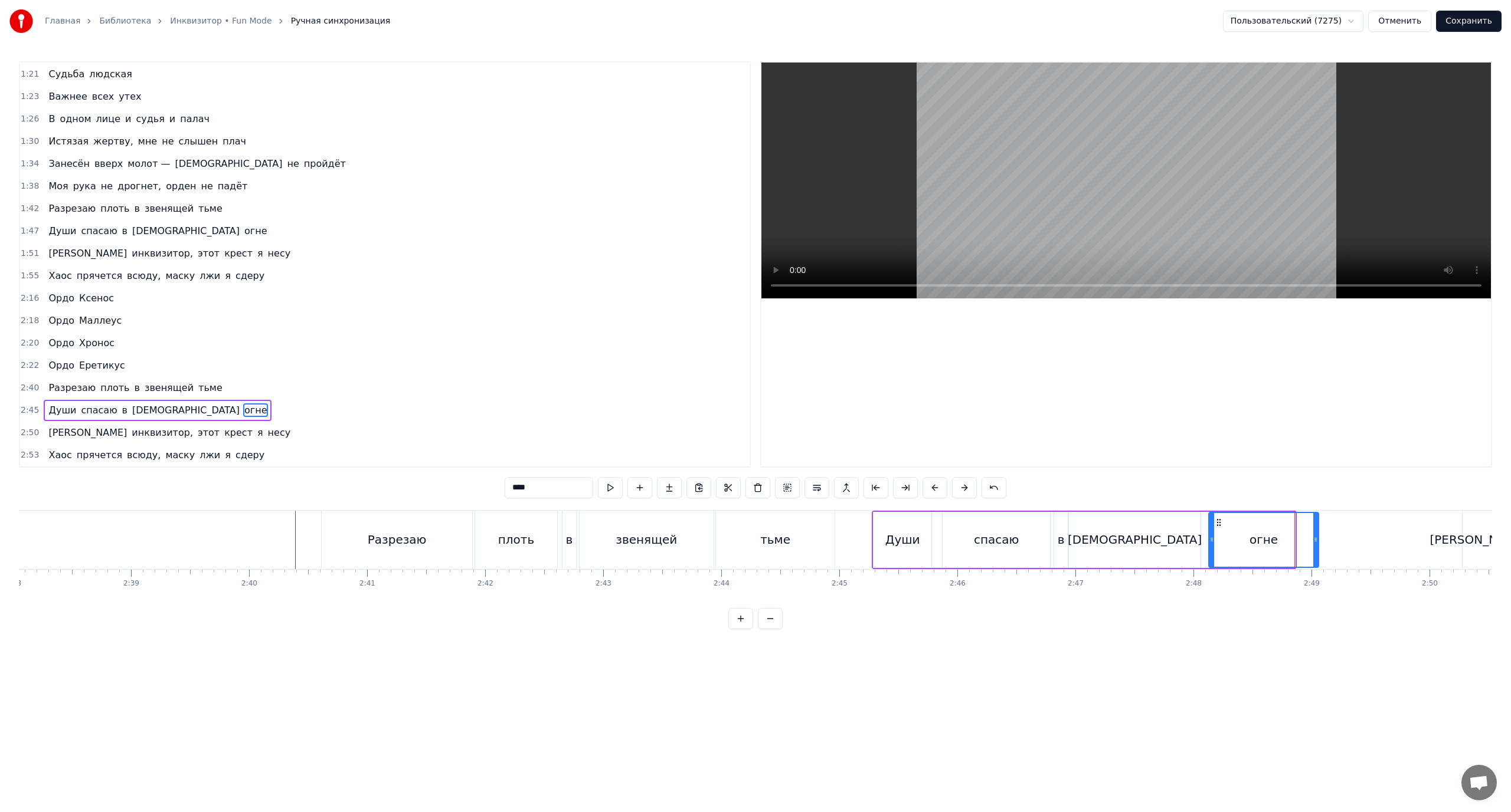
drag, startPoint x: 1298, startPoint y: 533, endPoint x: 1316, endPoint y: 535, distance: 18.1
click at [1316, 535] on div at bounding box center [1316, 540] width 5 height 54
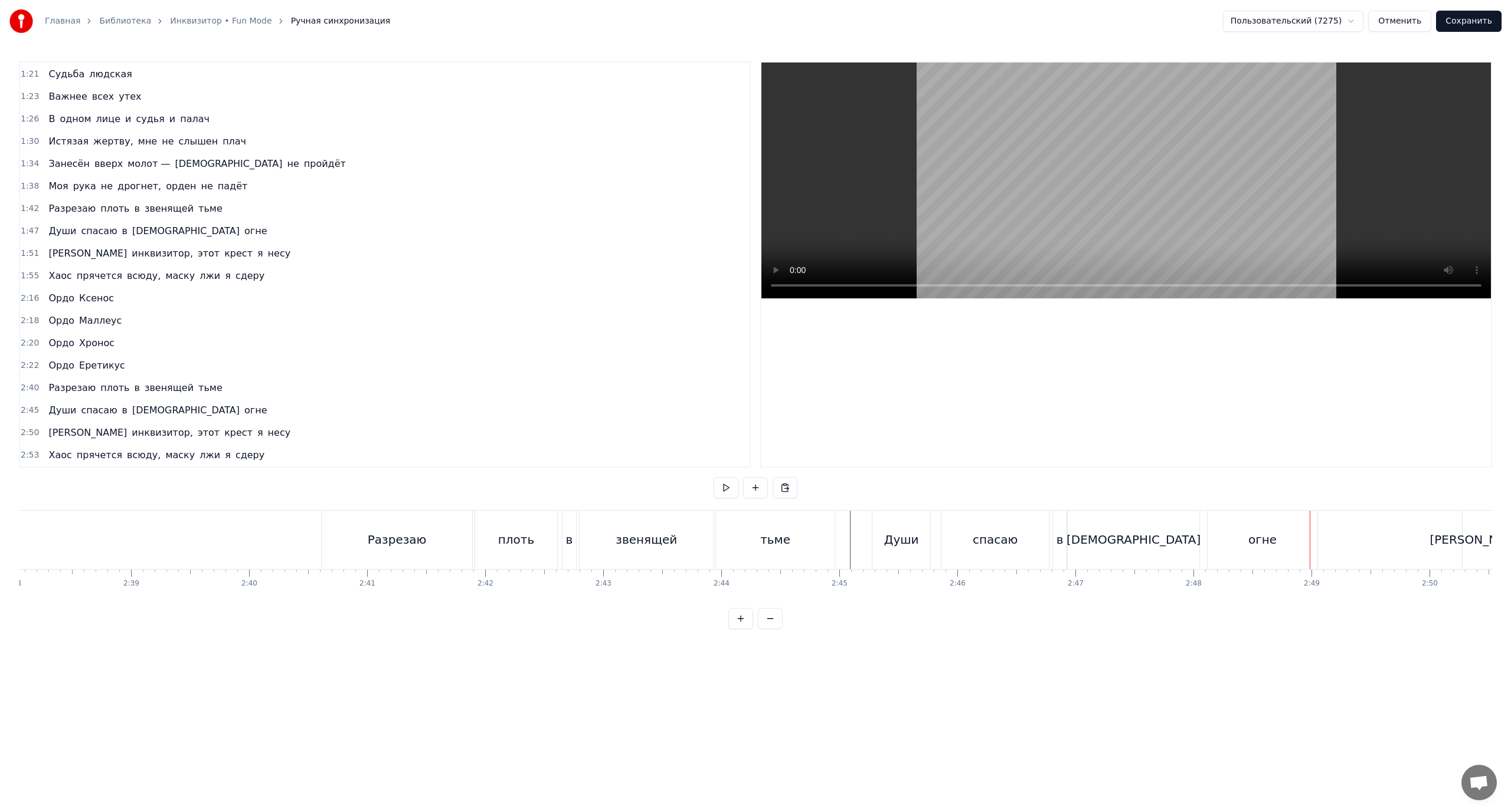
click at [911, 540] on div "Души" at bounding box center [901, 540] width 35 height 17
click at [894, 539] on div "Души" at bounding box center [901, 540] width 35 height 17
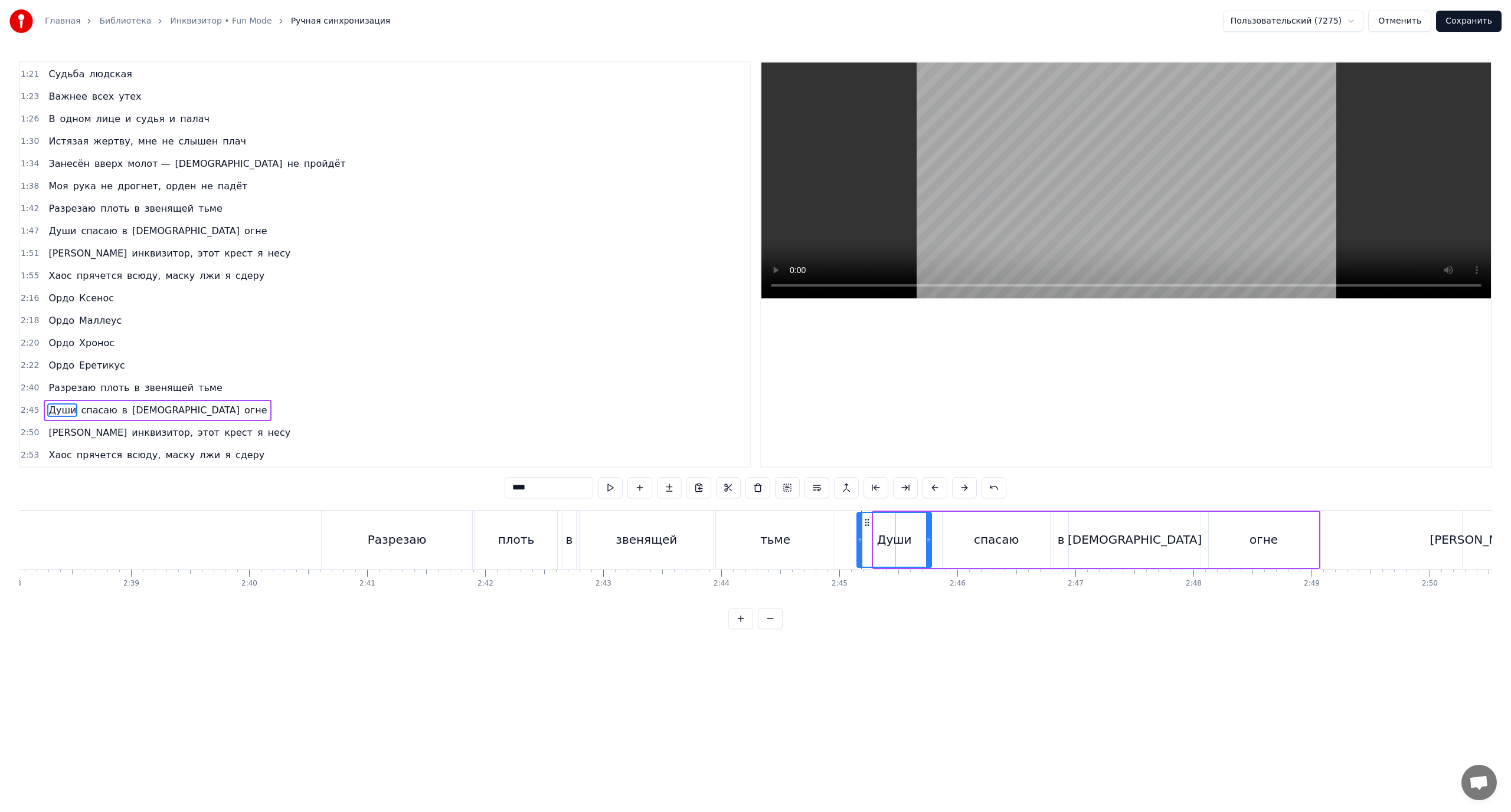
drag, startPoint x: 877, startPoint y: 539, endPoint x: 860, endPoint y: 540, distance: 17.0
click at [860, 540] on icon at bounding box center [860, 540] width 5 height 9
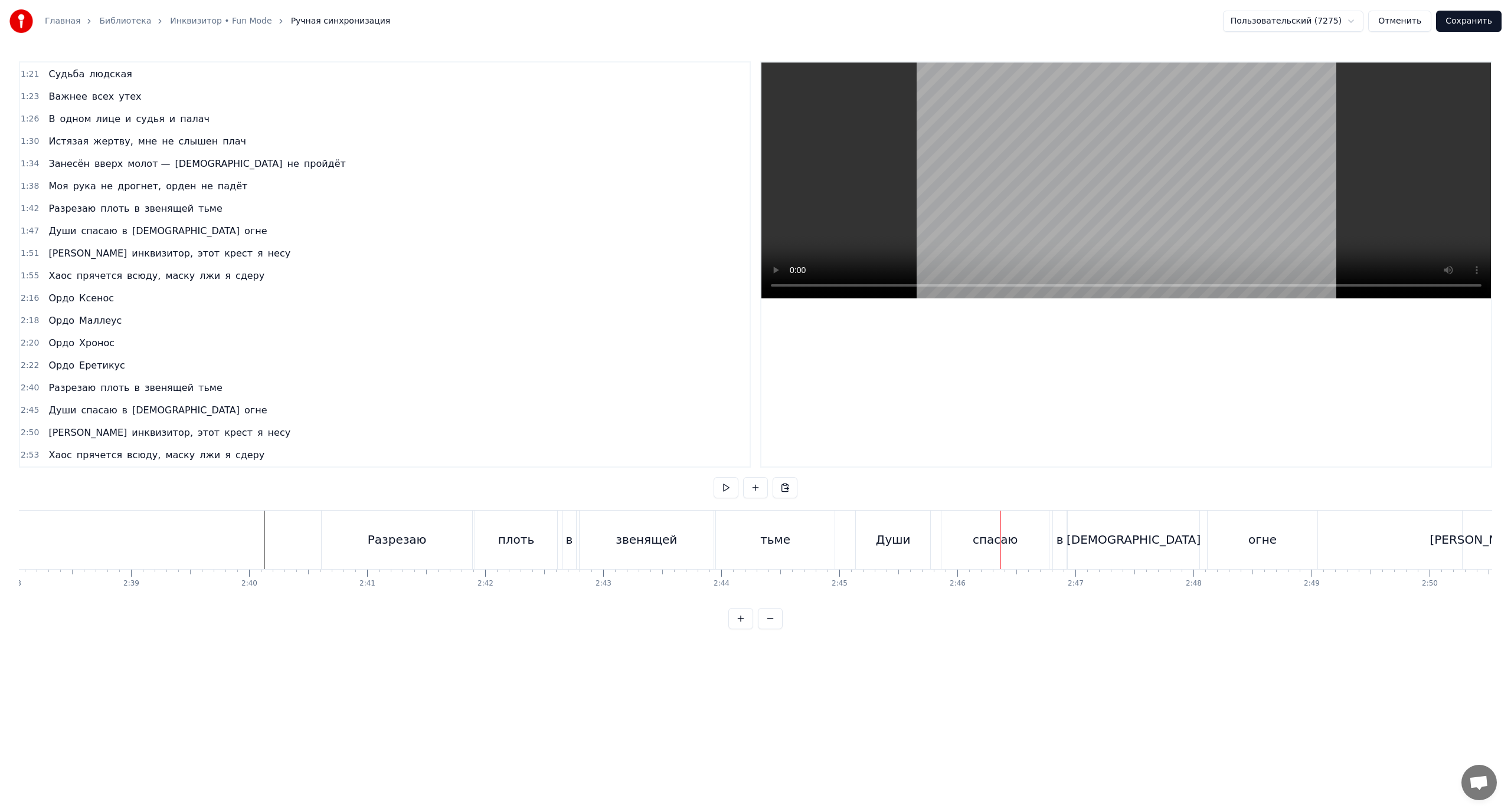
click at [855, 528] on div "Души" at bounding box center [892, 540] width 75 height 58
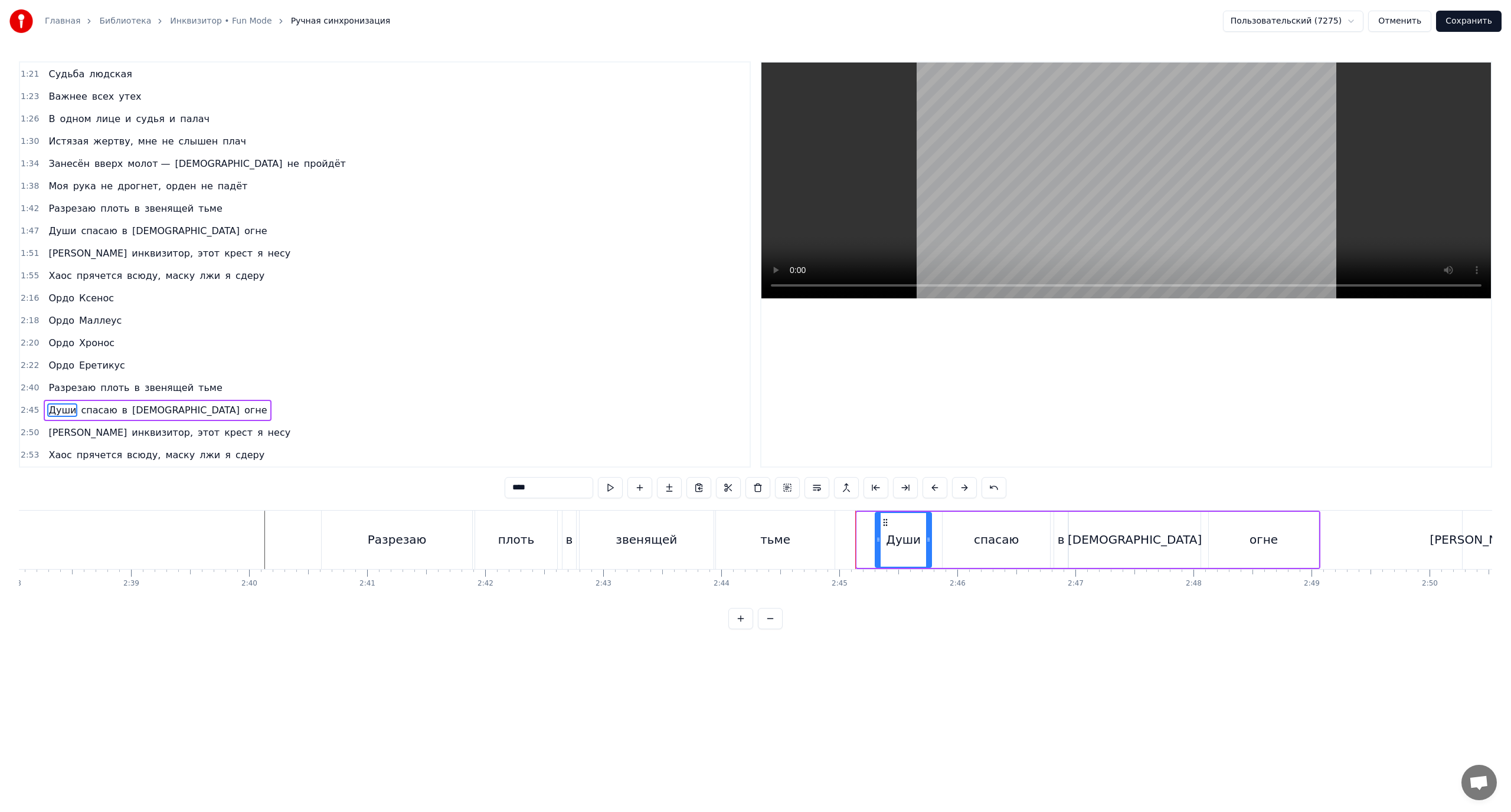
drag, startPoint x: 858, startPoint y: 529, endPoint x: 876, endPoint y: 536, distance: 19.3
click at [876, 536] on div at bounding box center [879, 540] width 5 height 54
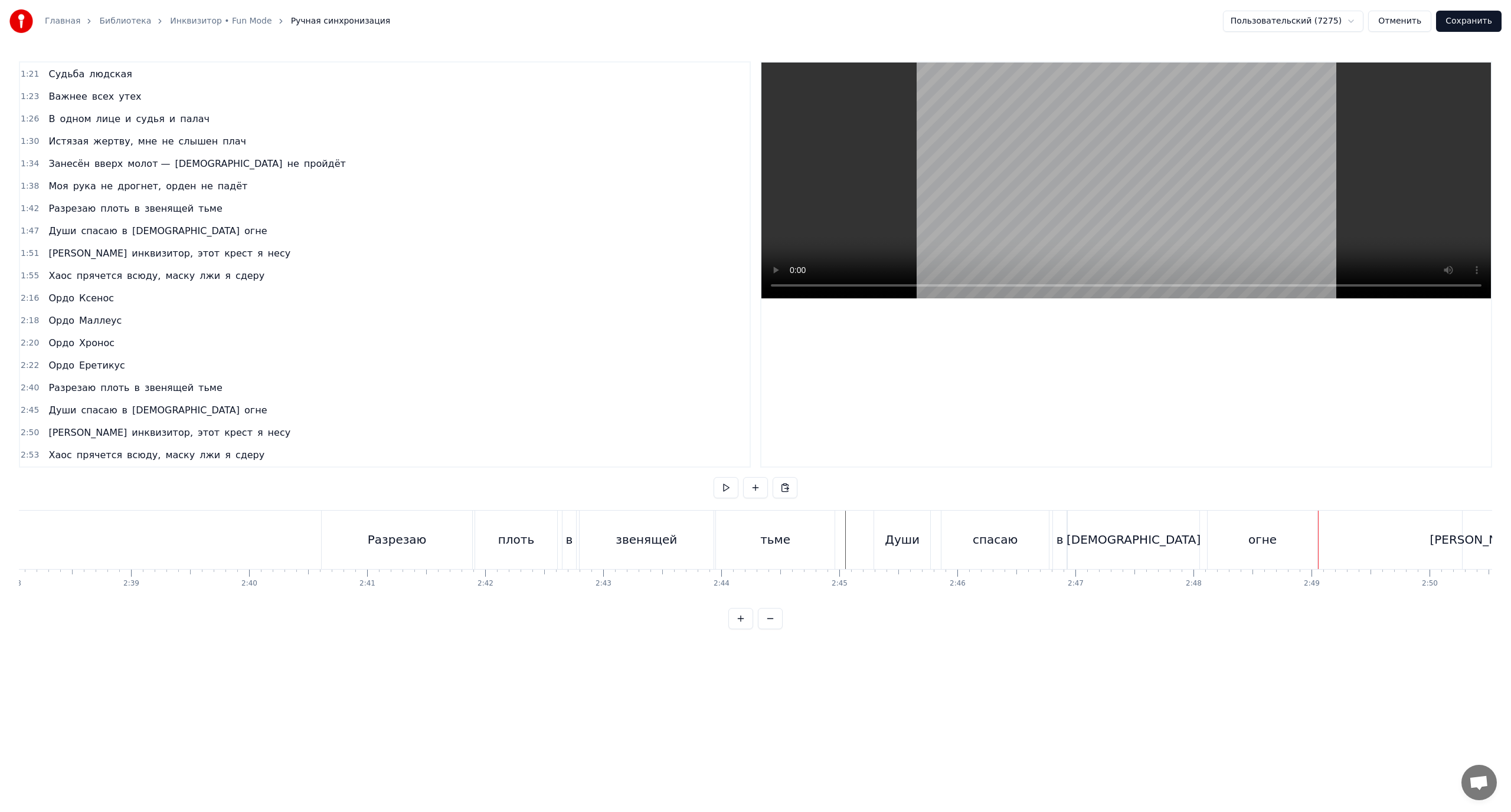
click at [1475, 540] on div "[PERSON_NAME]" at bounding box center [1478, 540] width 98 height 17
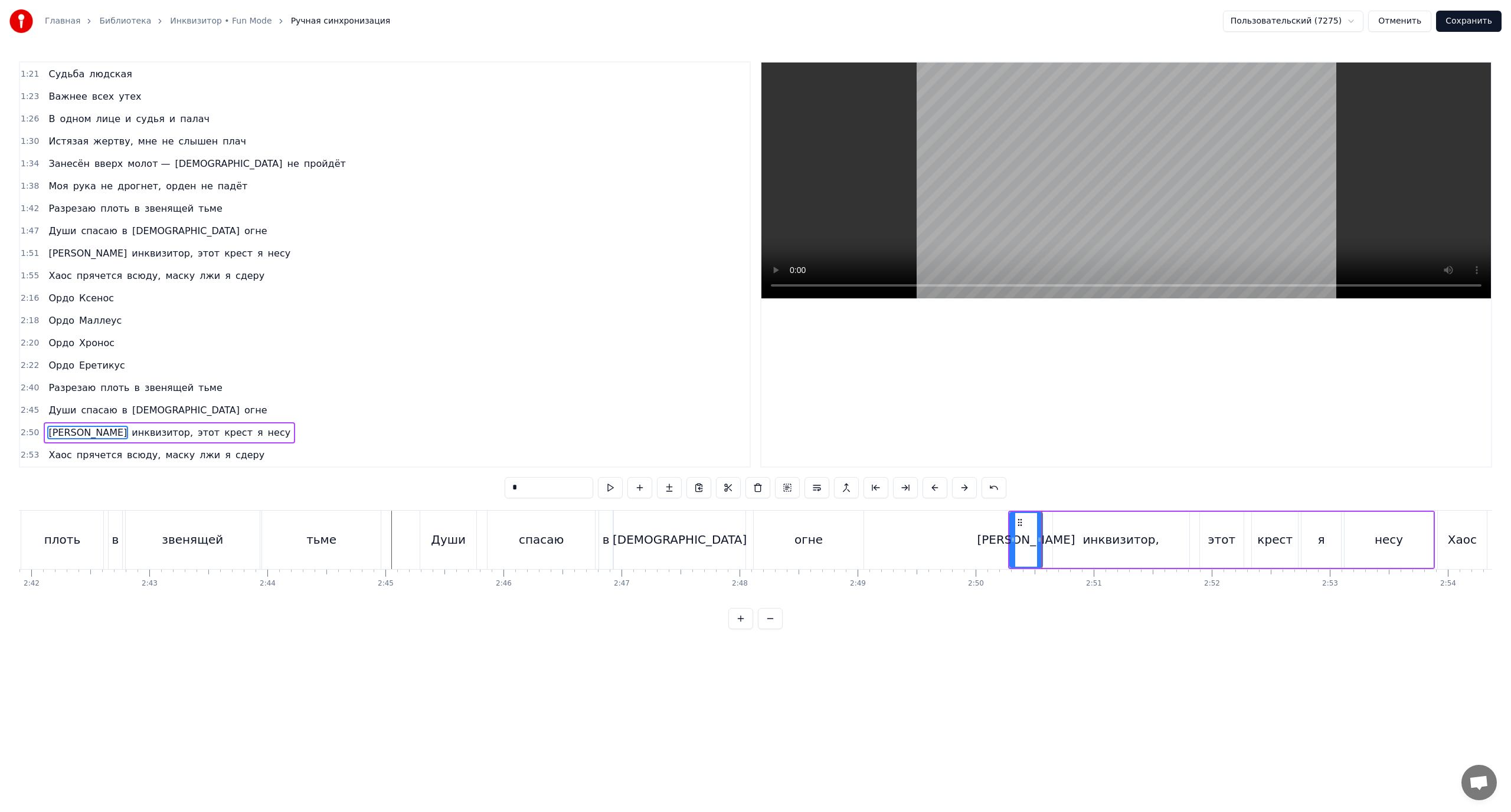
scroll to position [0, 19102]
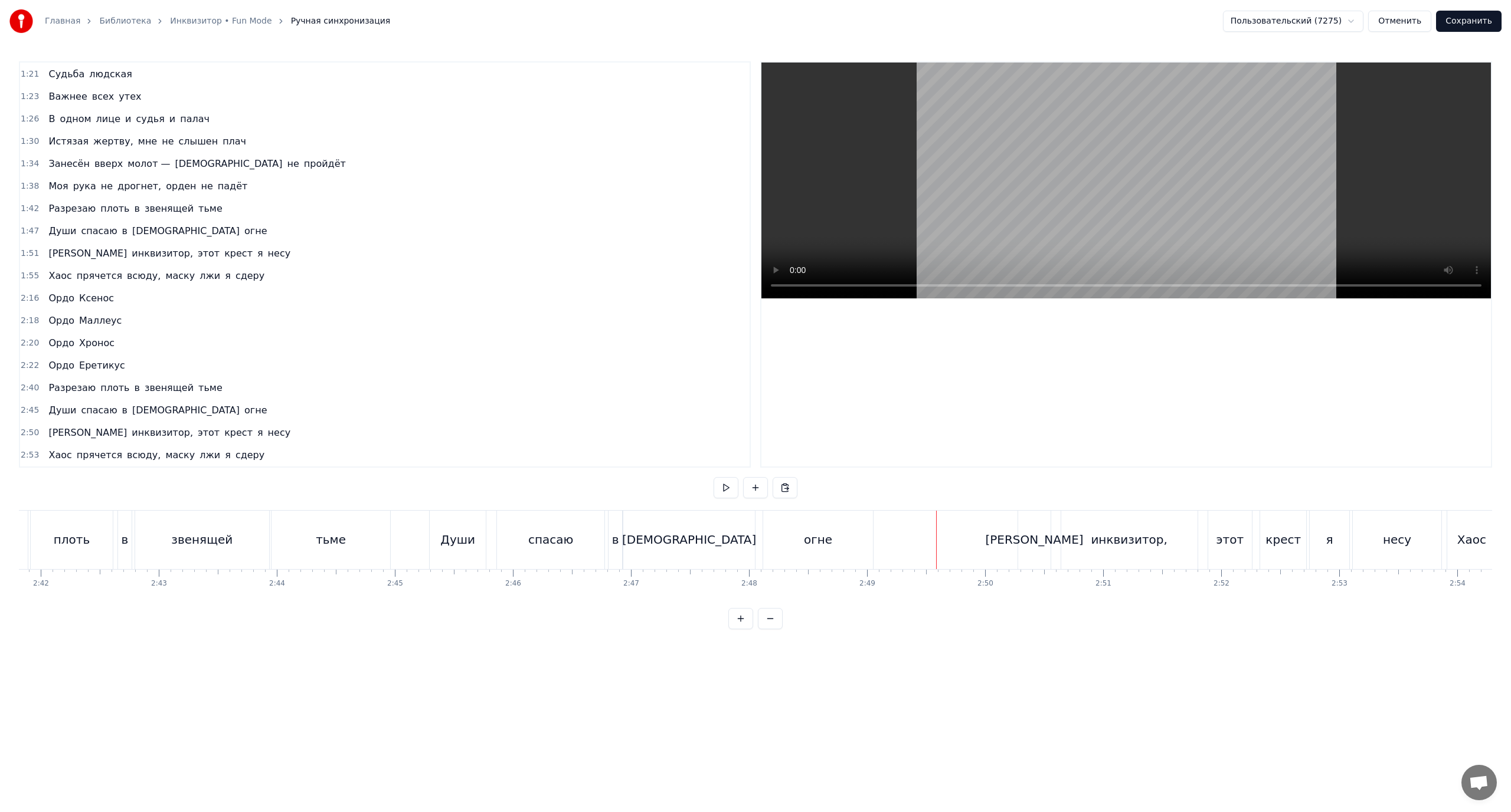
click at [1040, 538] on div "[PERSON_NAME]" at bounding box center [1034, 540] width 32 height 58
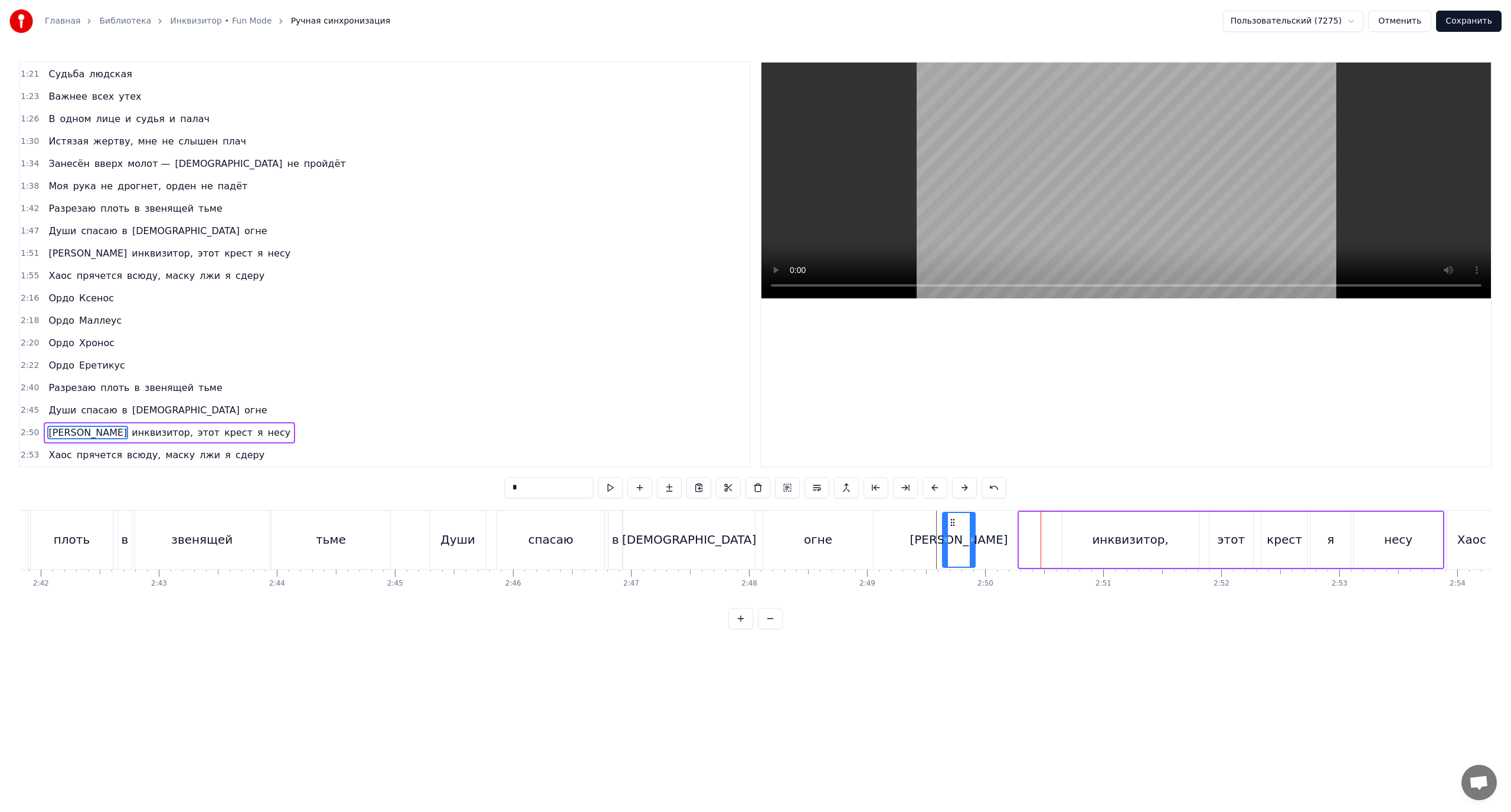
drag, startPoint x: 1030, startPoint y: 523, endPoint x: 953, endPoint y: 531, distance: 77.4
click at [953, 531] on div "[PERSON_NAME]" at bounding box center [958, 540] width 30 height 54
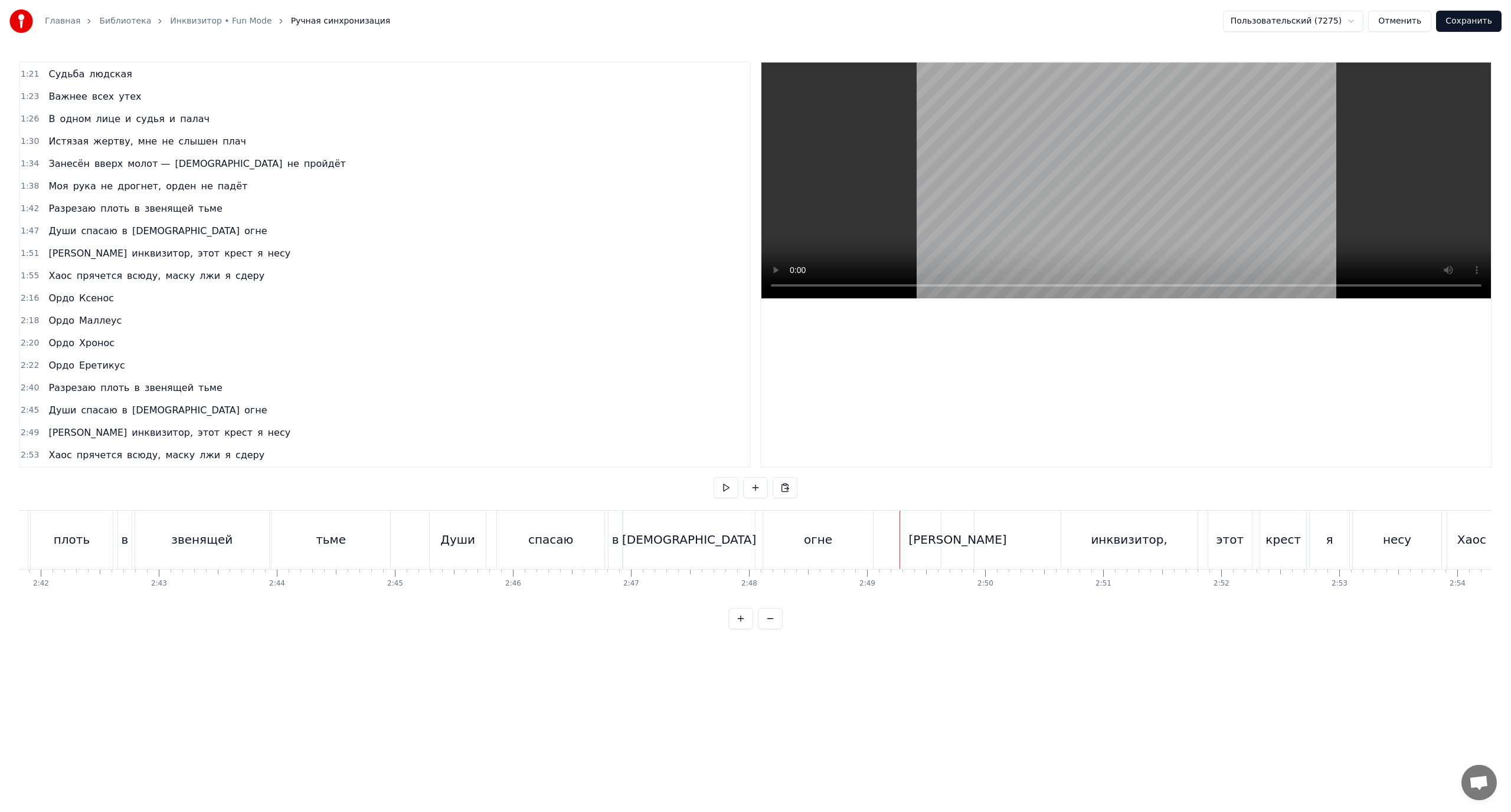
click at [808, 544] on div "огне" at bounding box center [818, 540] width 28 height 17
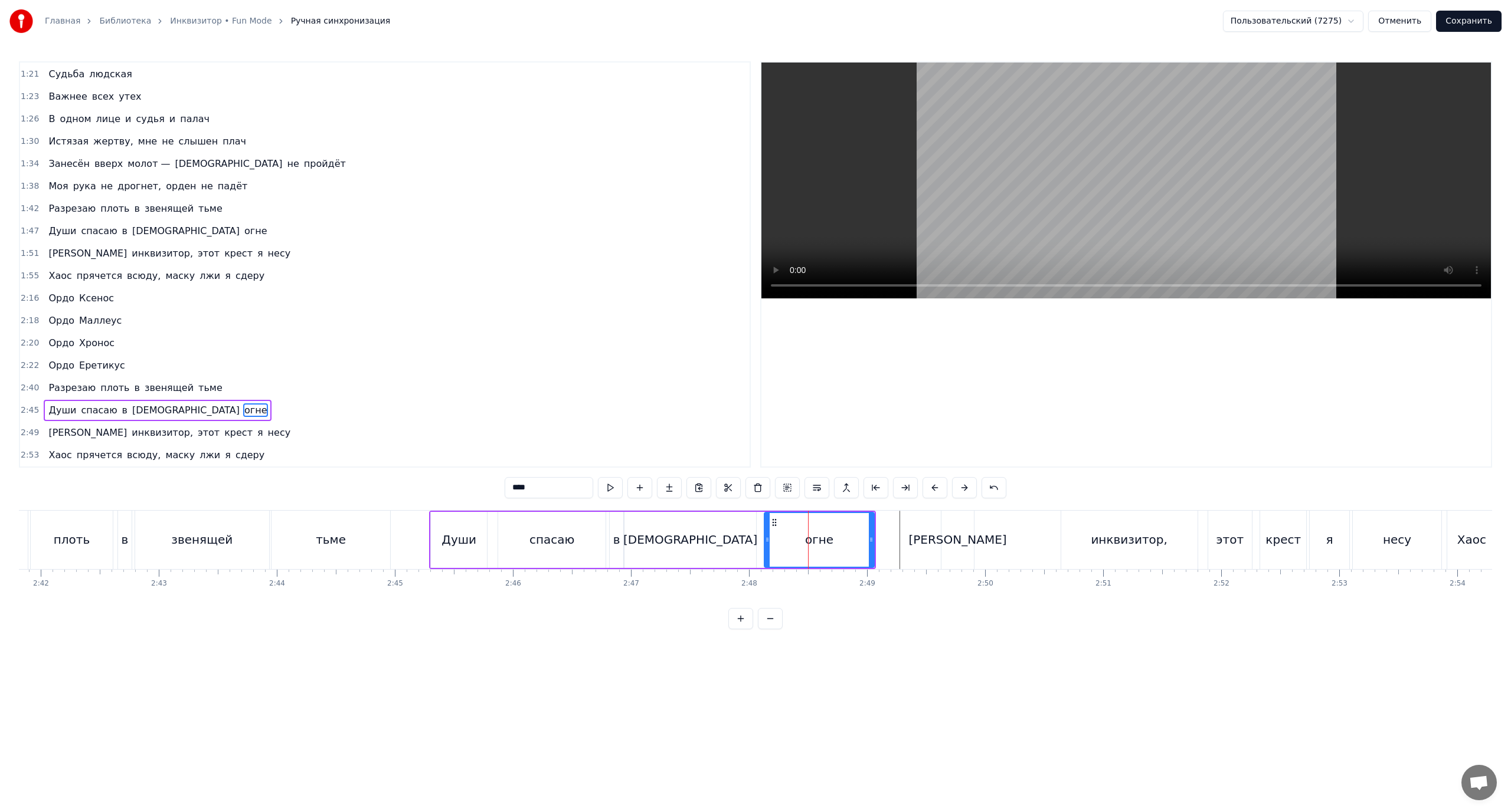
click at [968, 536] on div "[PERSON_NAME]" at bounding box center [957, 540] width 32 height 58
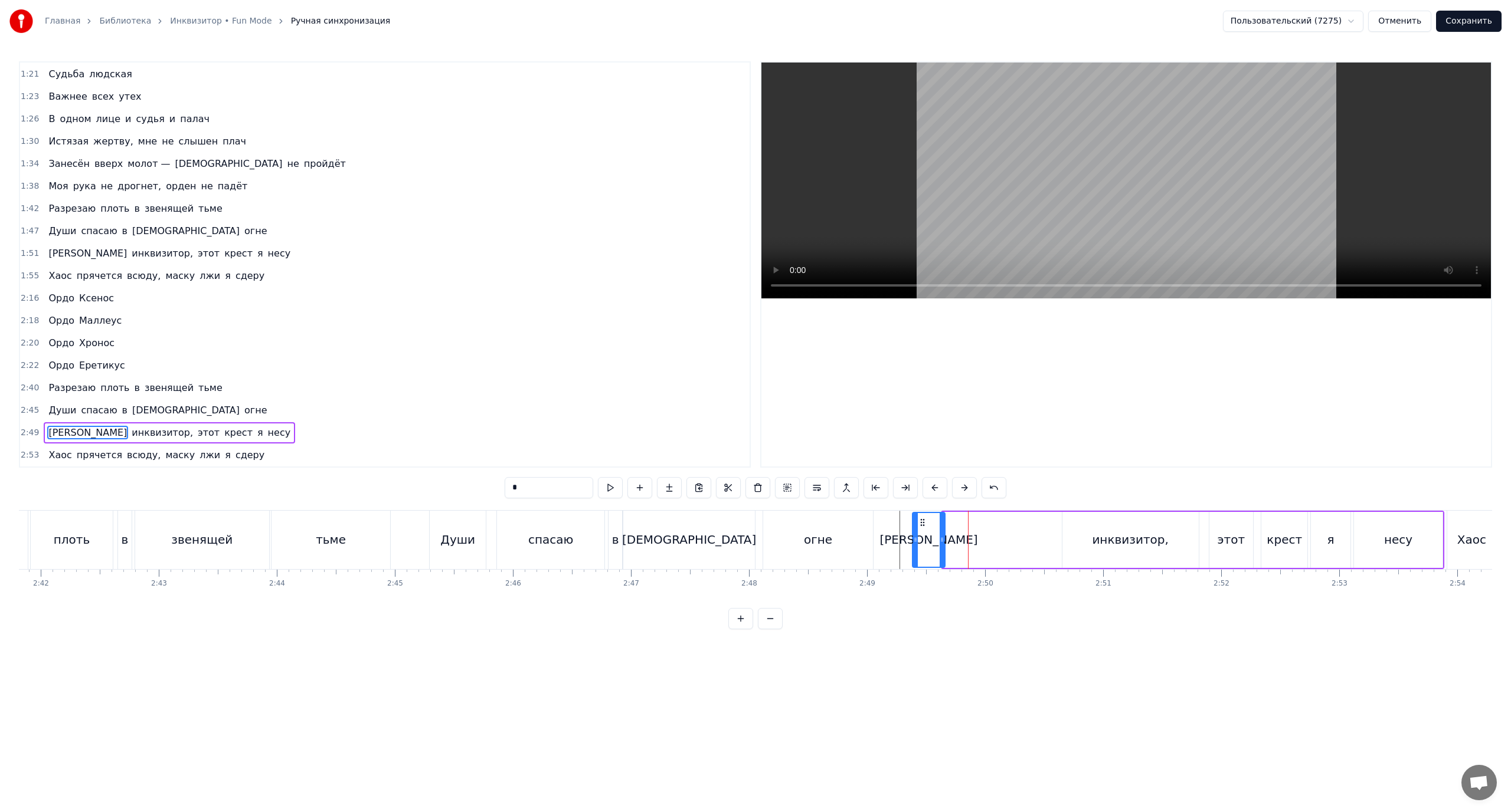
drag, startPoint x: 943, startPoint y: 524, endPoint x: 921, endPoint y: 526, distance: 22.1
click at [921, 526] on icon at bounding box center [923, 523] width 9 height 9
click at [1117, 531] on div "инквизитор," at bounding box center [1130, 540] width 77 height 17
type input "**********"
drag, startPoint x: 1071, startPoint y: 523, endPoint x: 1017, endPoint y: 530, distance: 54.5
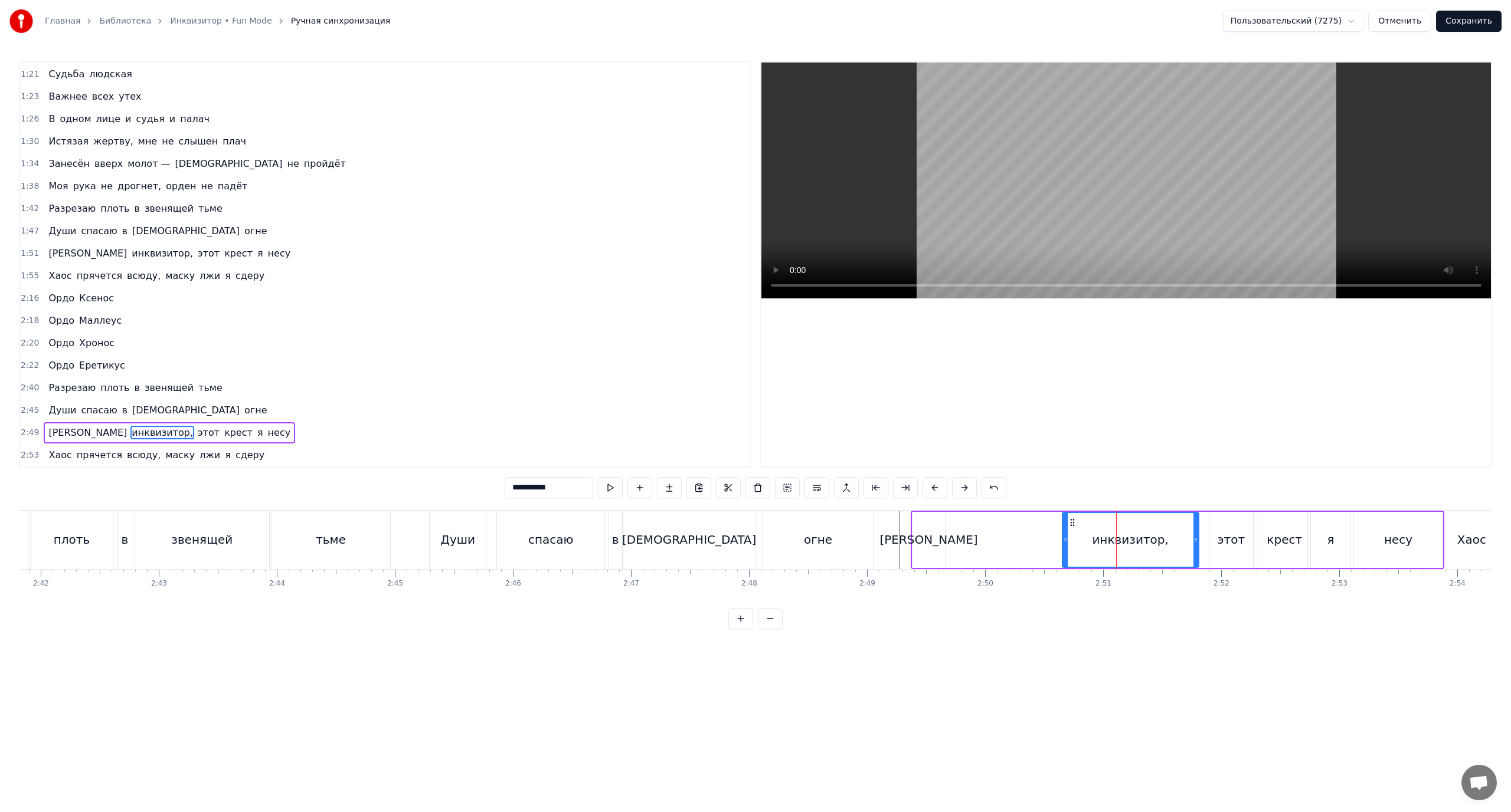
click at [1017, 530] on div "Я инквизитор, этот крест я несу" at bounding box center [1177, 540] width 534 height 58
click at [1087, 524] on div "инквизитор," at bounding box center [1131, 540] width 137 height 56
drag, startPoint x: 1071, startPoint y: 521, endPoint x: 1014, endPoint y: 530, distance: 57.7
click at [1014, 530] on div "Я инквизитор, этот крест я несу" at bounding box center [1177, 540] width 534 height 58
click at [1142, 527] on div "инквизитор," at bounding box center [1131, 540] width 137 height 56
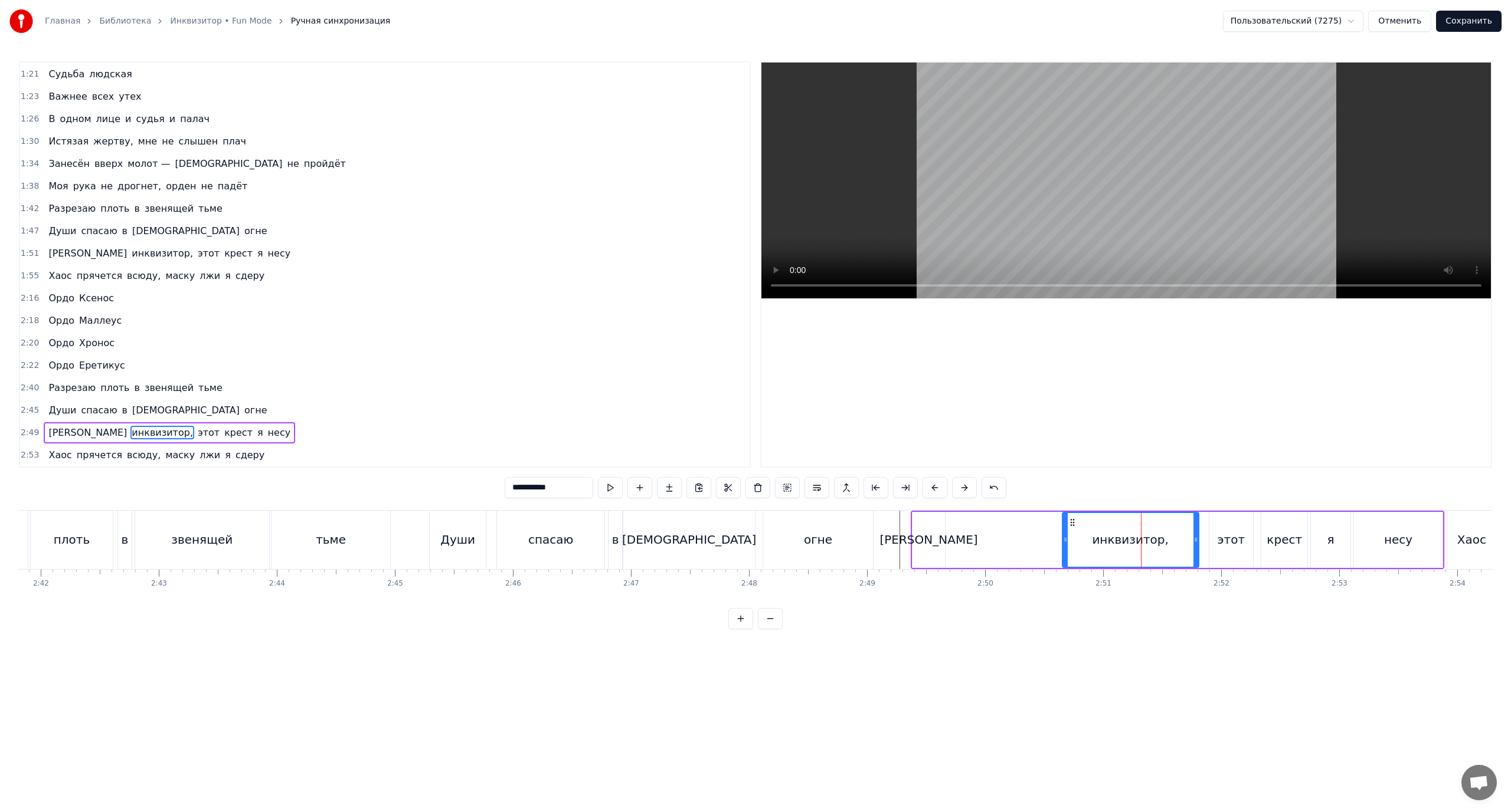
click at [1188, 524] on div "инквизитор," at bounding box center [1131, 540] width 135 height 54
click at [1188, 524] on div "инквизитор," at bounding box center [1131, 540] width 135 height 54
drag, startPoint x: 1190, startPoint y: 528, endPoint x: 1122, endPoint y: 531, distance: 68.1
click at [1194, 531] on div at bounding box center [1196, 540] width 5 height 54
click at [1052, 537] on div "Я инквизитор, этот крест я несу" at bounding box center [1177, 540] width 534 height 58
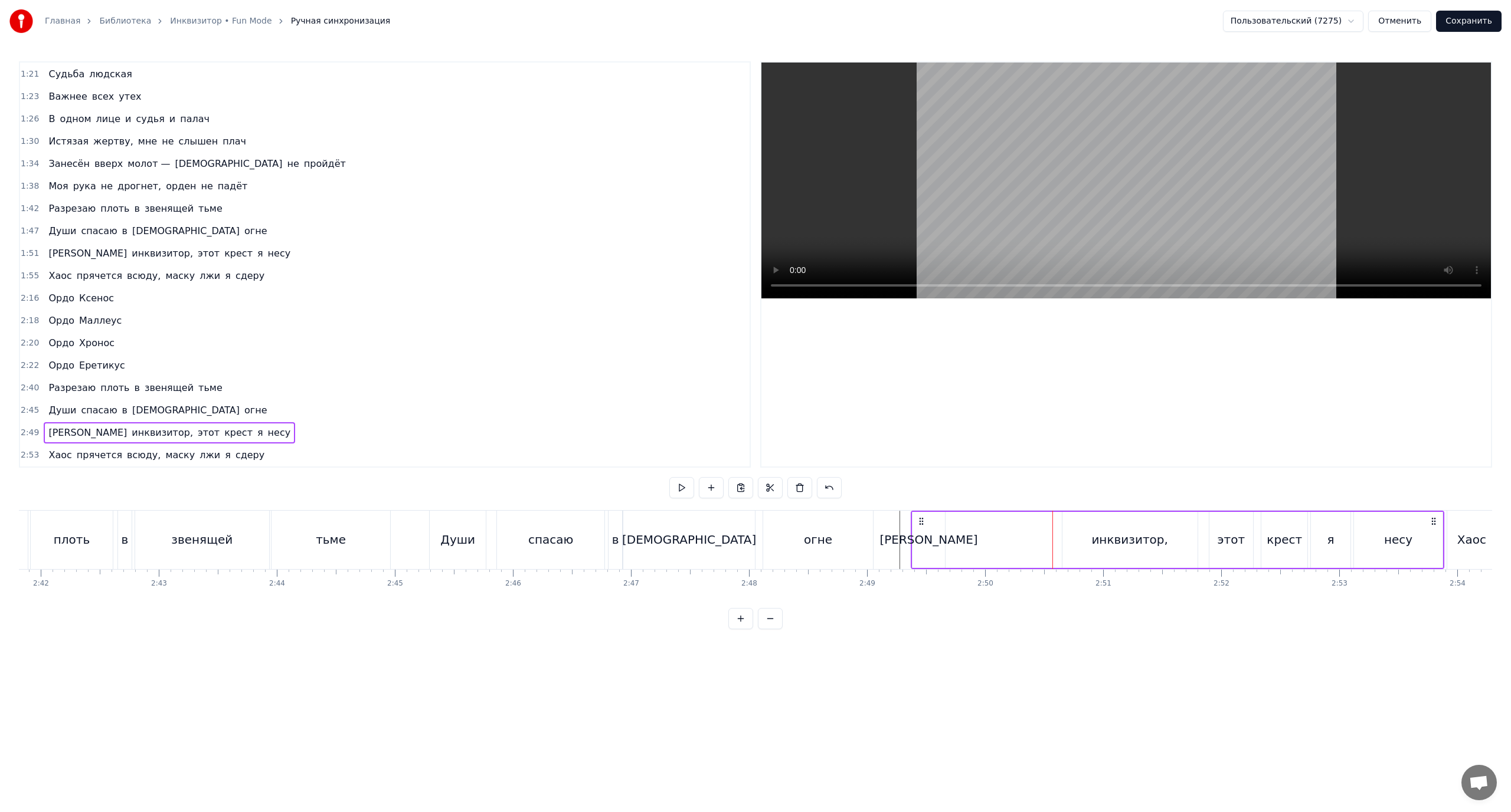
click at [1112, 533] on div "инквизитор," at bounding box center [1129, 540] width 77 height 17
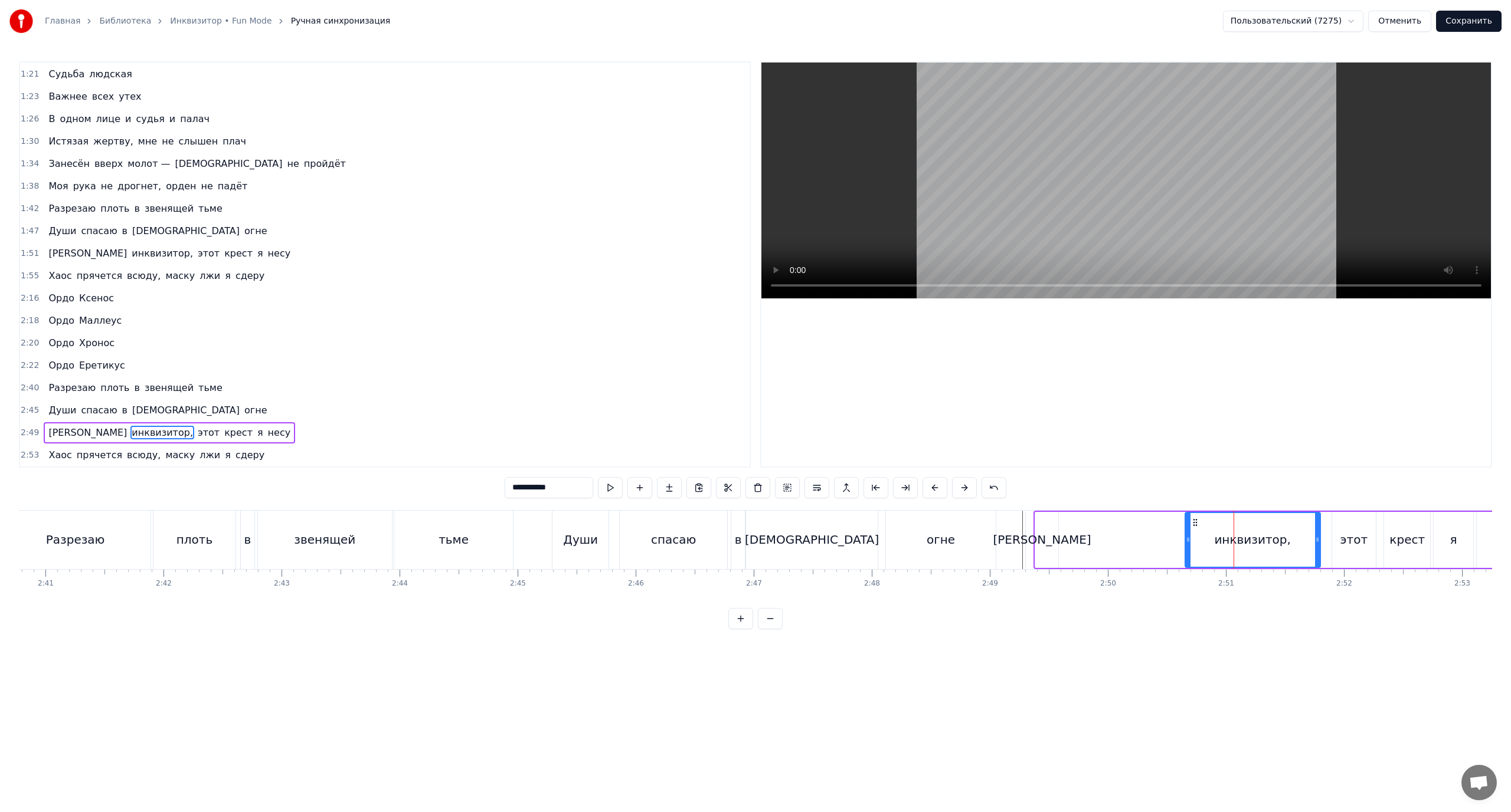
scroll to position [0, 18970]
click at [1205, 524] on icon at bounding box center [1204, 523] width 9 height 9
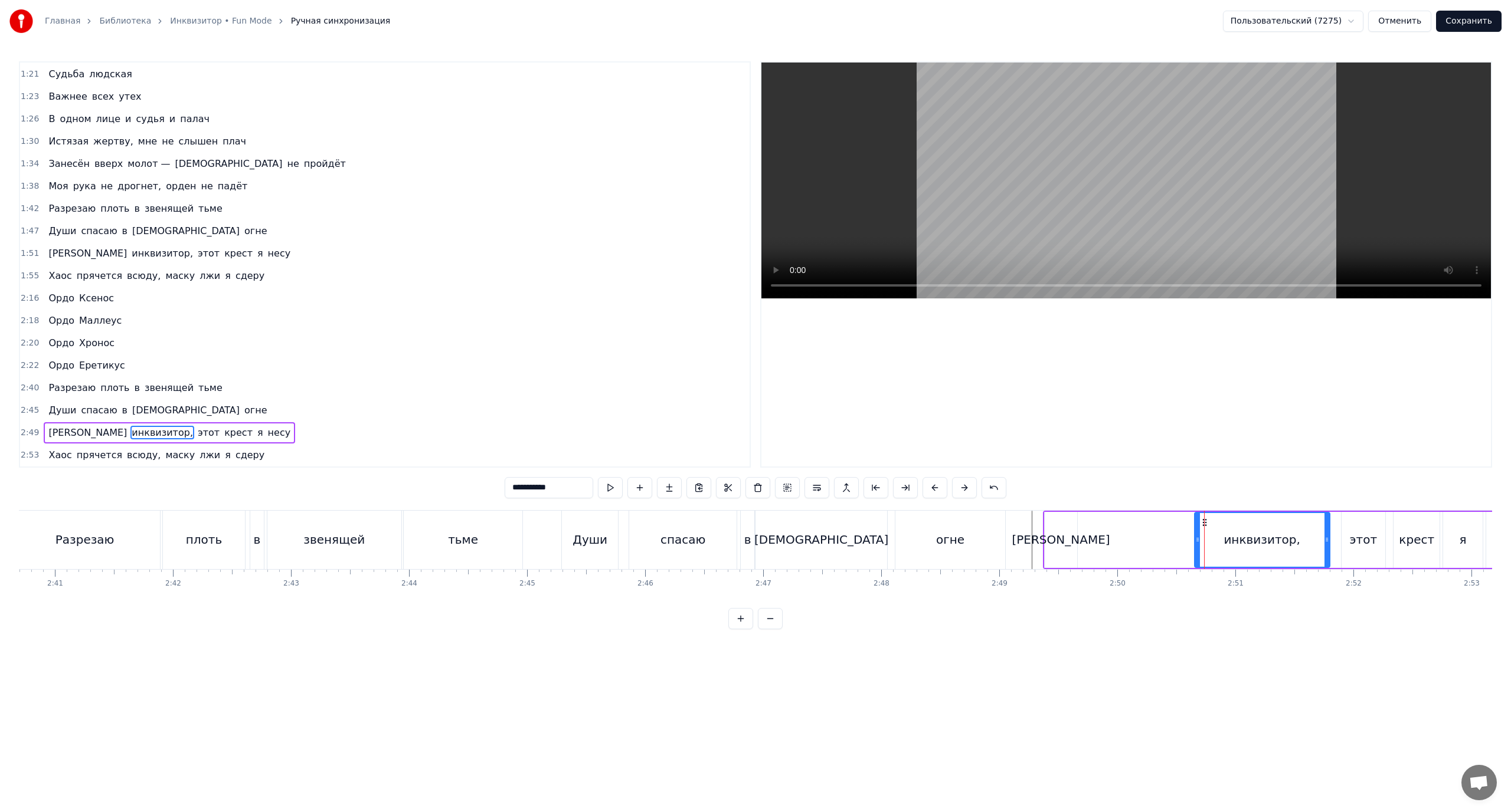
click at [1205, 524] on icon at bounding box center [1204, 523] width 9 height 9
click at [1197, 547] on div at bounding box center [1197, 540] width 5 height 54
drag, startPoint x: 1197, startPoint y: 537, endPoint x: 1083, endPoint y: 554, distance: 115.3
click at [1083, 554] on div at bounding box center [1082, 540] width 5 height 54
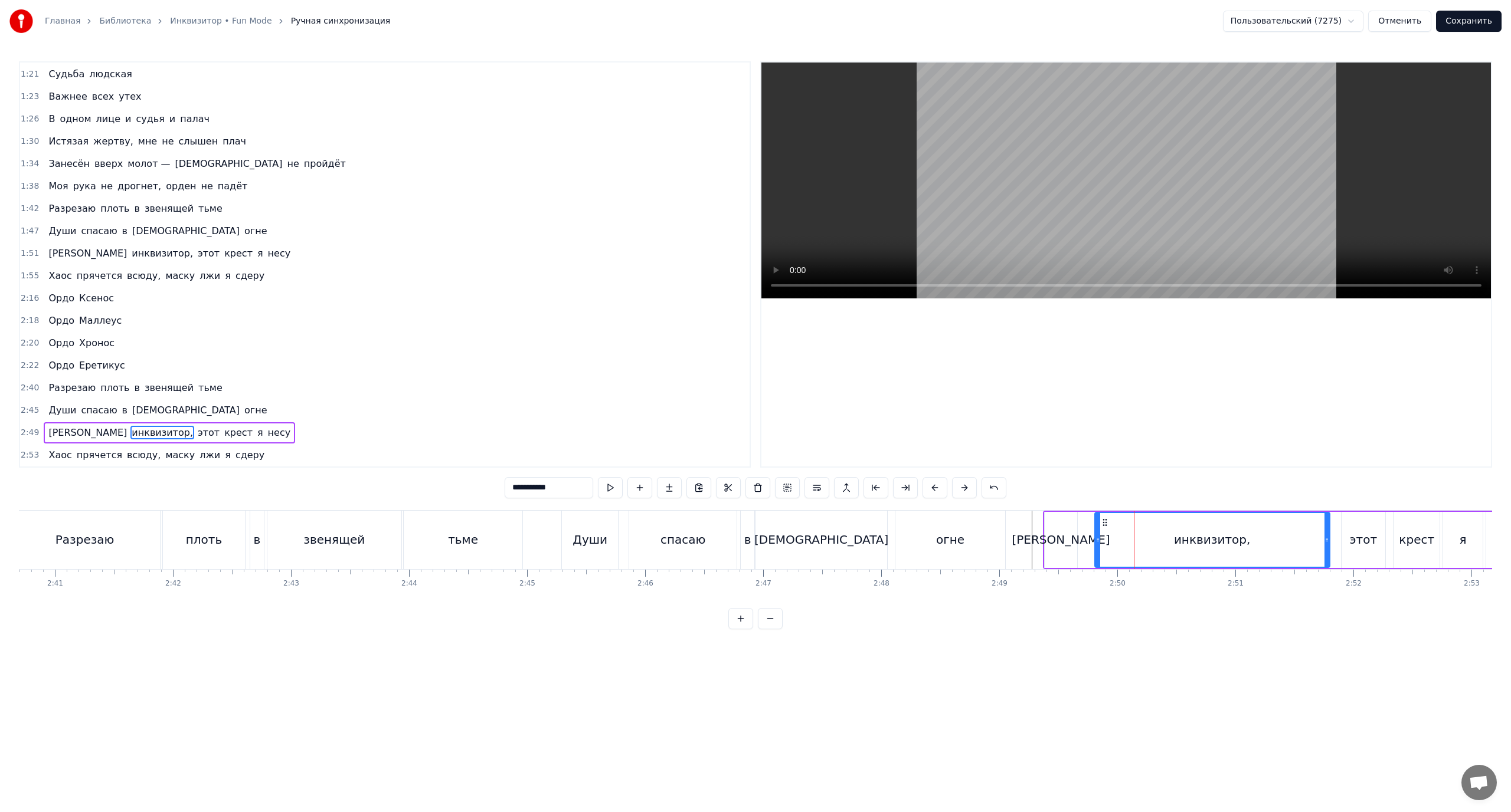
drag, startPoint x: 1084, startPoint y: 539, endPoint x: 1102, endPoint y: 547, distance: 19.7
click at [1102, 547] on div at bounding box center [1101, 540] width 5 height 54
drag, startPoint x: 1329, startPoint y: 530, endPoint x: 1250, endPoint y: 540, distance: 79.6
click at [1250, 540] on div at bounding box center [1248, 540] width 5 height 54
drag, startPoint x: 1248, startPoint y: 537, endPoint x: 1235, endPoint y: 538, distance: 13.0
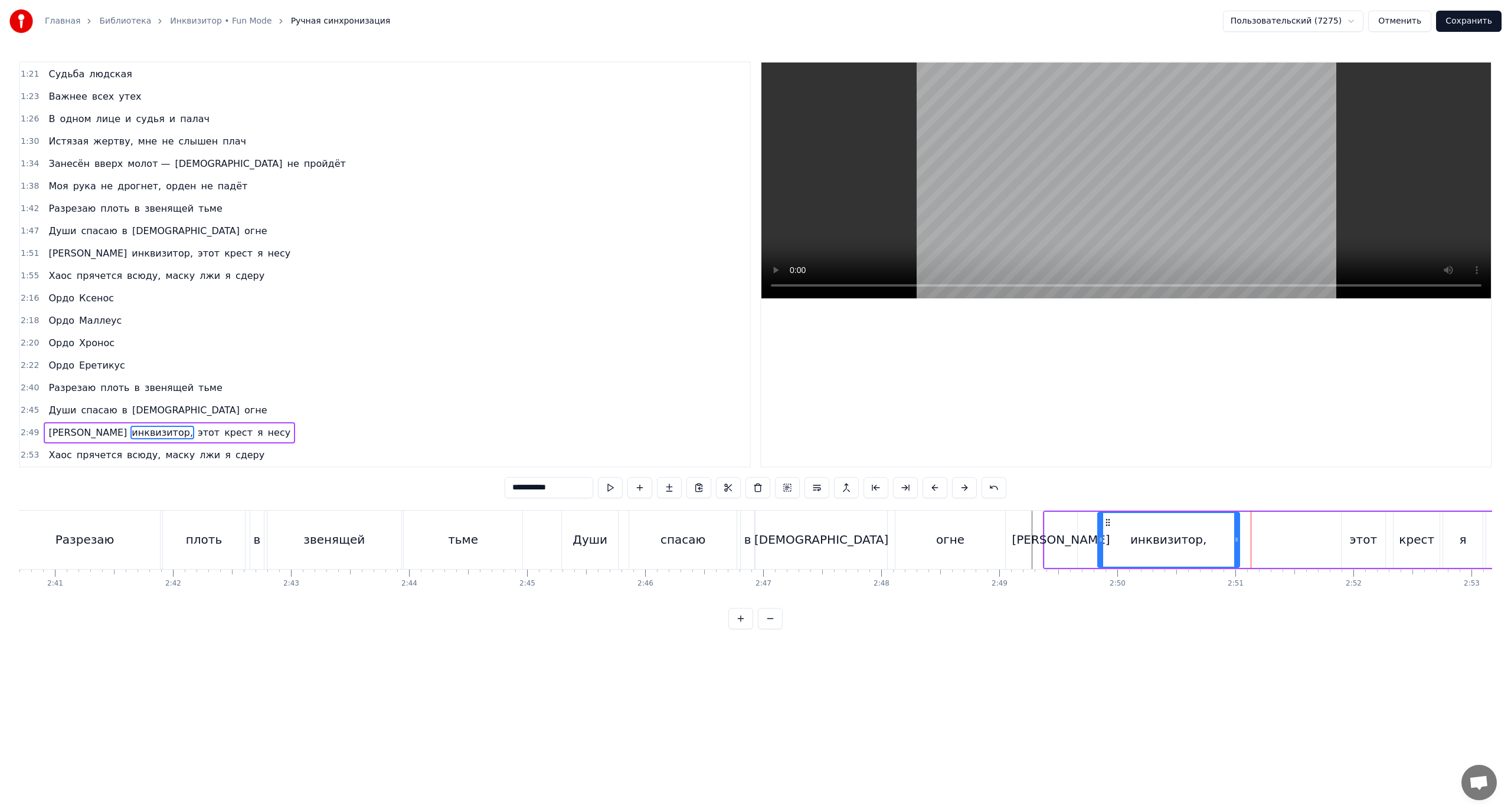
click at [1235, 538] on icon at bounding box center [1236, 540] width 5 height 9
click at [1107, 540] on icon at bounding box center [1106, 540] width 5 height 9
click at [1059, 546] on div "[PERSON_NAME]" at bounding box center [1060, 540] width 98 height 17
drag, startPoint x: 1361, startPoint y: 539, endPoint x: 1347, endPoint y: 539, distance: 14.0
click at [1360, 539] on div "этот" at bounding box center [1364, 540] width 28 height 17
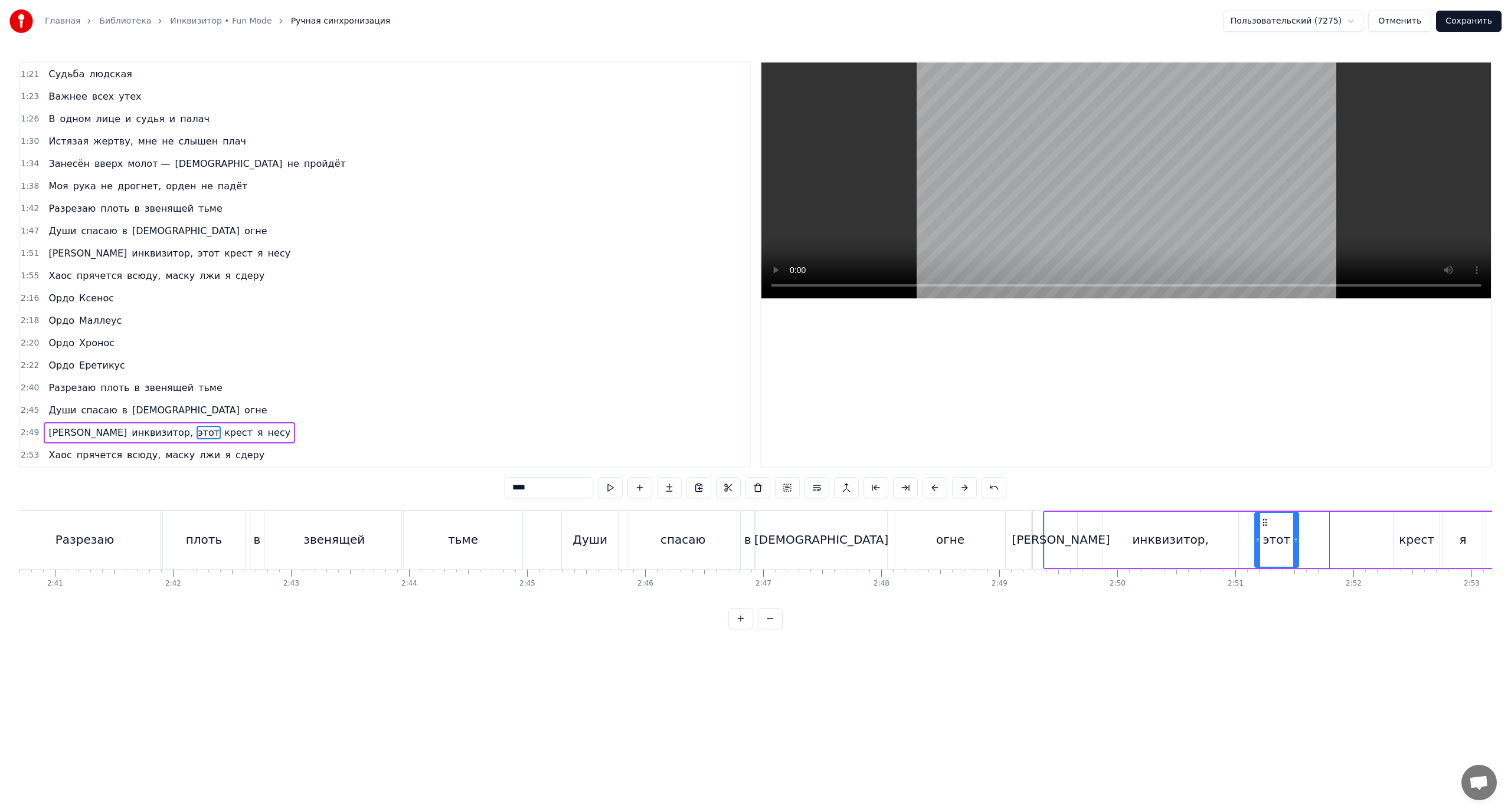
drag, startPoint x: 1352, startPoint y: 523, endPoint x: 1265, endPoint y: 537, distance: 88.1
click at [1265, 537] on div "этот" at bounding box center [1276, 540] width 43 height 54
click at [1424, 533] on div "крест" at bounding box center [1416, 540] width 36 height 17
type input "*****"
drag, startPoint x: 1397, startPoint y: 524, endPoint x: 1351, endPoint y: 530, distance: 46.4
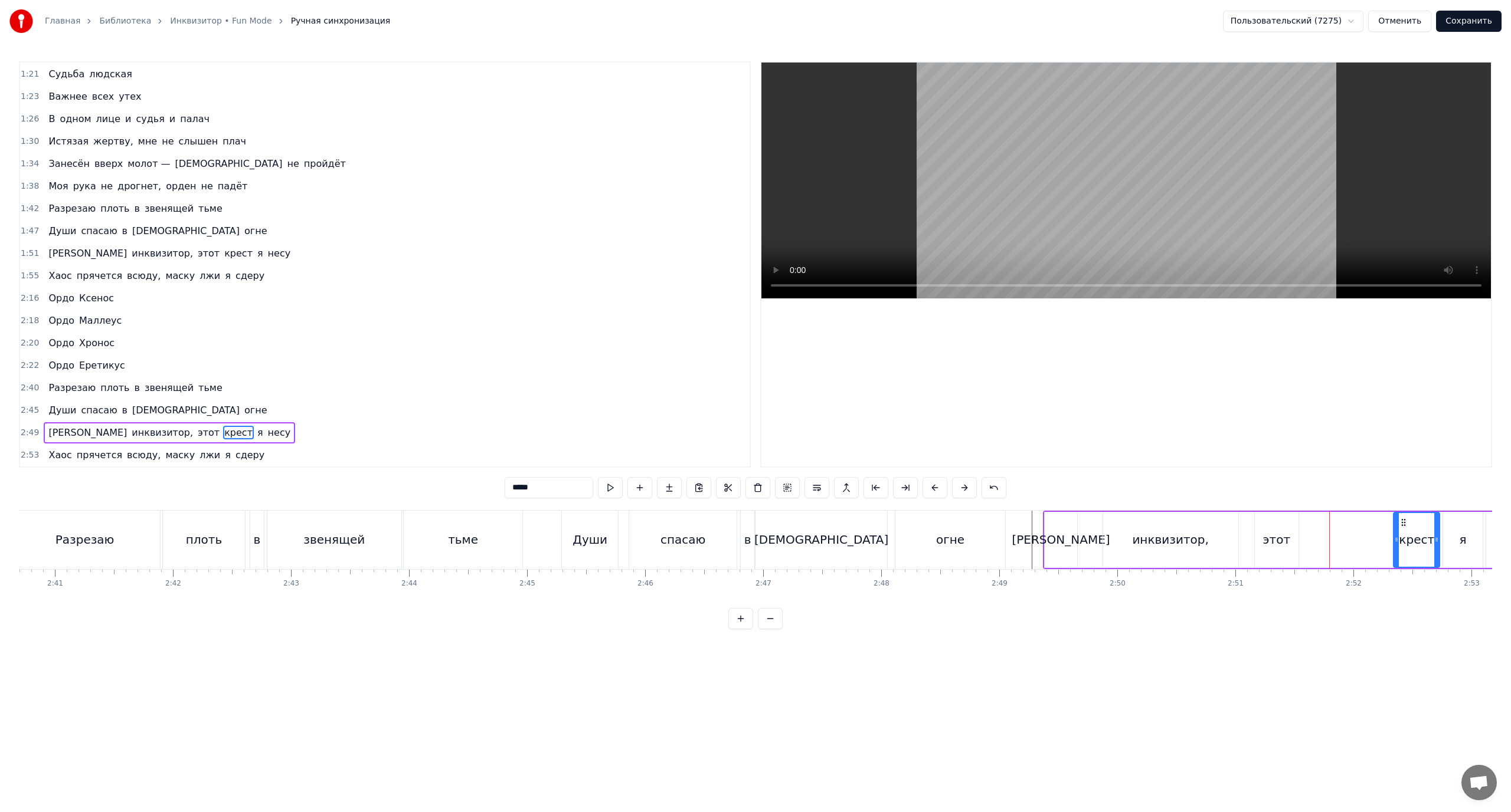
click at [1351, 530] on div "Я инквизитор, этот крест я несу" at bounding box center [1310, 540] width 534 height 58
click at [1403, 525] on div "крест" at bounding box center [1416, 540] width 46 height 56
drag, startPoint x: 1403, startPoint y: 521, endPoint x: 1342, endPoint y: 530, distance: 61.7
click at [1342, 530] on div "Я инквизитор, этот крест я несу" at bounding box center [1310, 540] width 534 height 58
drag, startPoint x: 1420, startPoint y: 537, endPoint x: 1400, endPoint y: 537, distance: 20.0
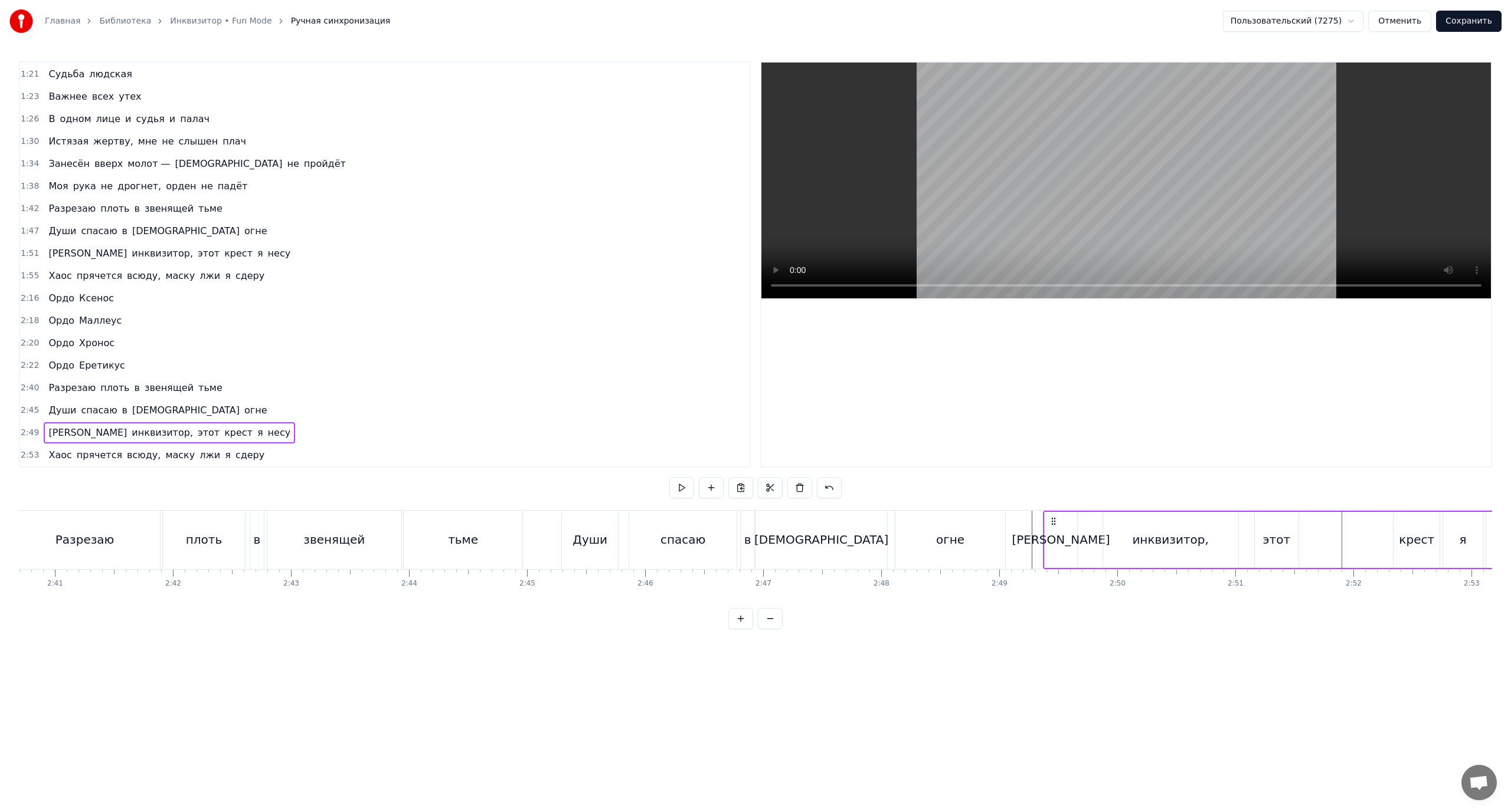
click at [1417, 537] on div "крест" at bounding box center [1416, 540] width 36 height 17
drag, startPoint x: 1396, startPoint y: 537, endPoint x: 1305, endPoint y: 552, distance: 92.2
click at [1305, 552] on div at bounding box center [1305, 540] width 5 height 54
drag, startPoint x: 1438, startPoint y: 537, endPoint x: 1349, endPoint y: 545, distance: 89.4
click at [1349, 545] on div at bounding box center [1349, 540] width 5 height 54
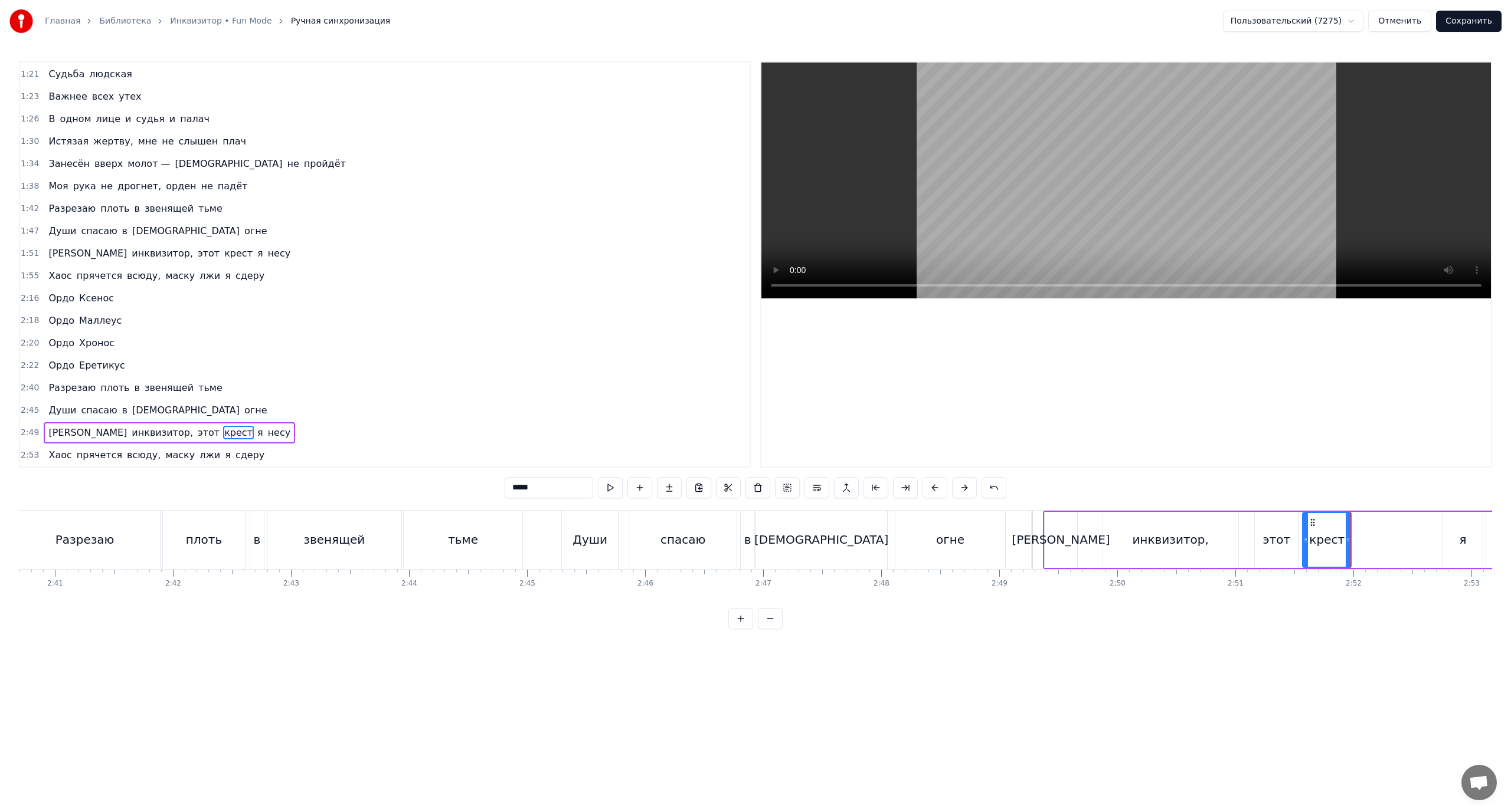
click at [1461, 537] on div "я" at bounding box center [1462, 540] width 7 height 17
drag, startPoint x: 1446, startPoint y: 537, endPoint x: 1358, endPoint y: 547, distance: 88.6
click at [1355, 549] on div at bounding box center [1355, 540] width 5 height 54
drag, startPoint x: 1481, startPoint y: 539, endPoint x: 1385, endPoint y: 547, distance: 96.3
click at [1386, 547] on div at bounding box center [1386, 540] width 5 height 54
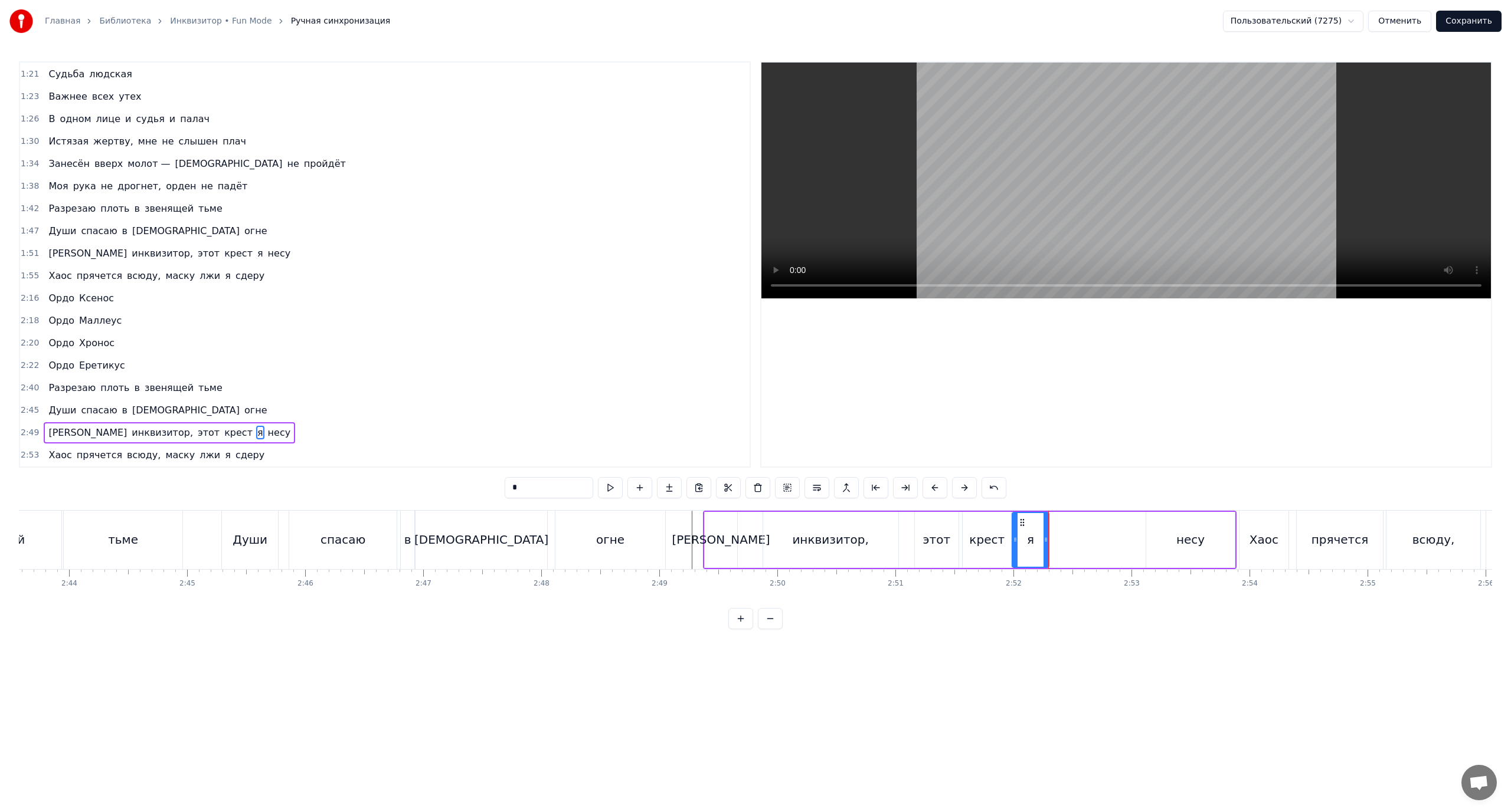
scroll to position [0, 19310]
click at [1189, 543] on div "несу" at bounding box center [1190, 540] width 28 height 17
type input "****"
click at [1153, 521] on icon at bounding box center [1156, 523] width 9 height 9
drag, startPoint x: 1150, startPoint y: 530, endPoint x: 1063, endPoint y: 538, distance: 87.4
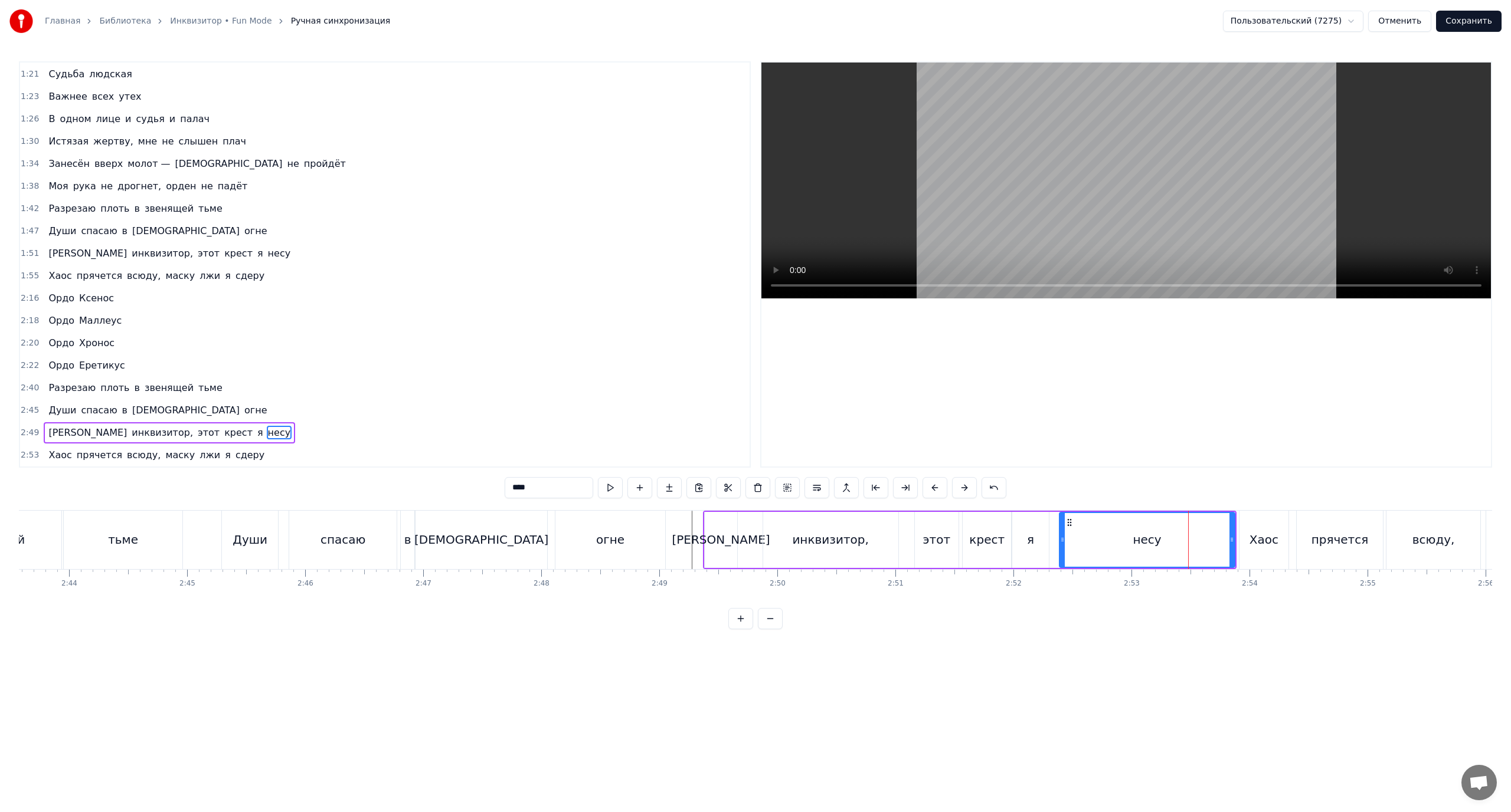
click at [1063, 538] on div at bounding box center [1062, 540] width 5 height 54
drag, startPoint x: 1218, startPoint y: 535, endPoint x: 1154, endPoint y: 541, distance: 64.3
click at [1154, 541] on div at bounding box center [1156, 540] width 5 height 54
drag, startPoint x: 1154, startPoint y: 537, endPoint x: 1137, endPoint y: 540, distance: 17.3
click at [1137, 540] on icon at bounding box center [1135, 540] width 5 height 9
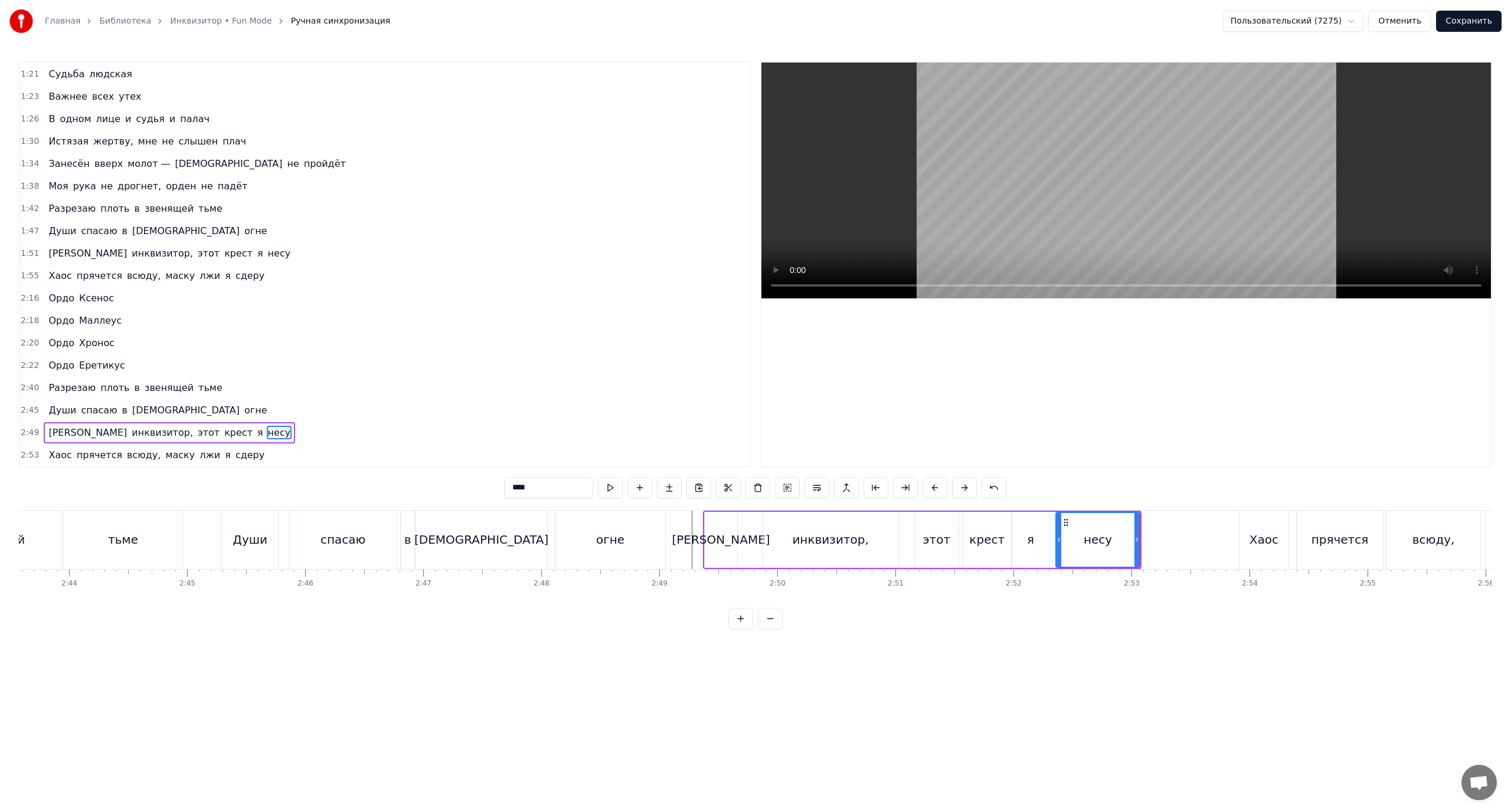
click at [1057, 540] on icon at bounding box center [1058, 540] width 5 height 9
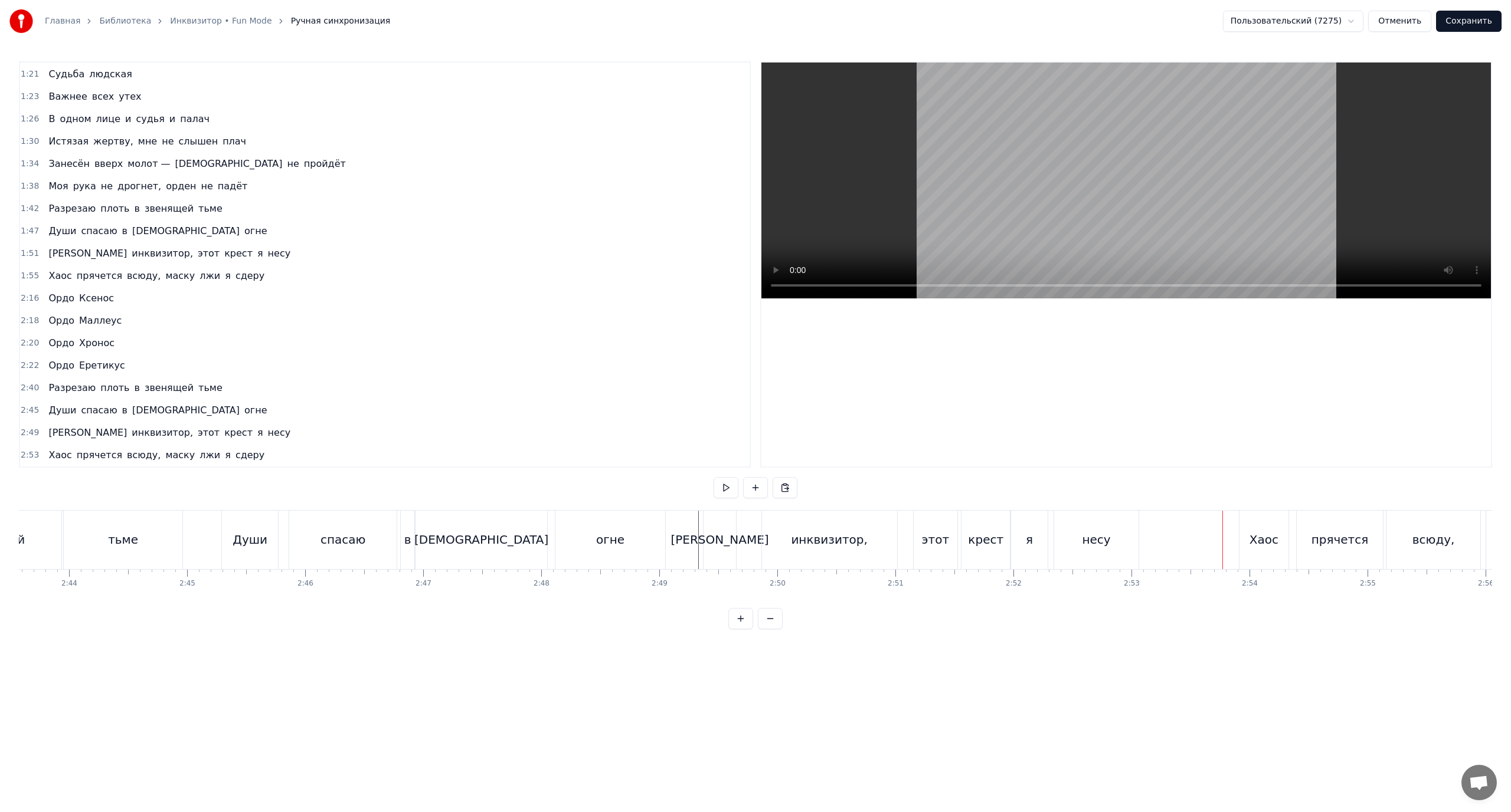
click at [1269, 538] on div "Хаос" at bounding box center [1264, 540] width 29 height 17
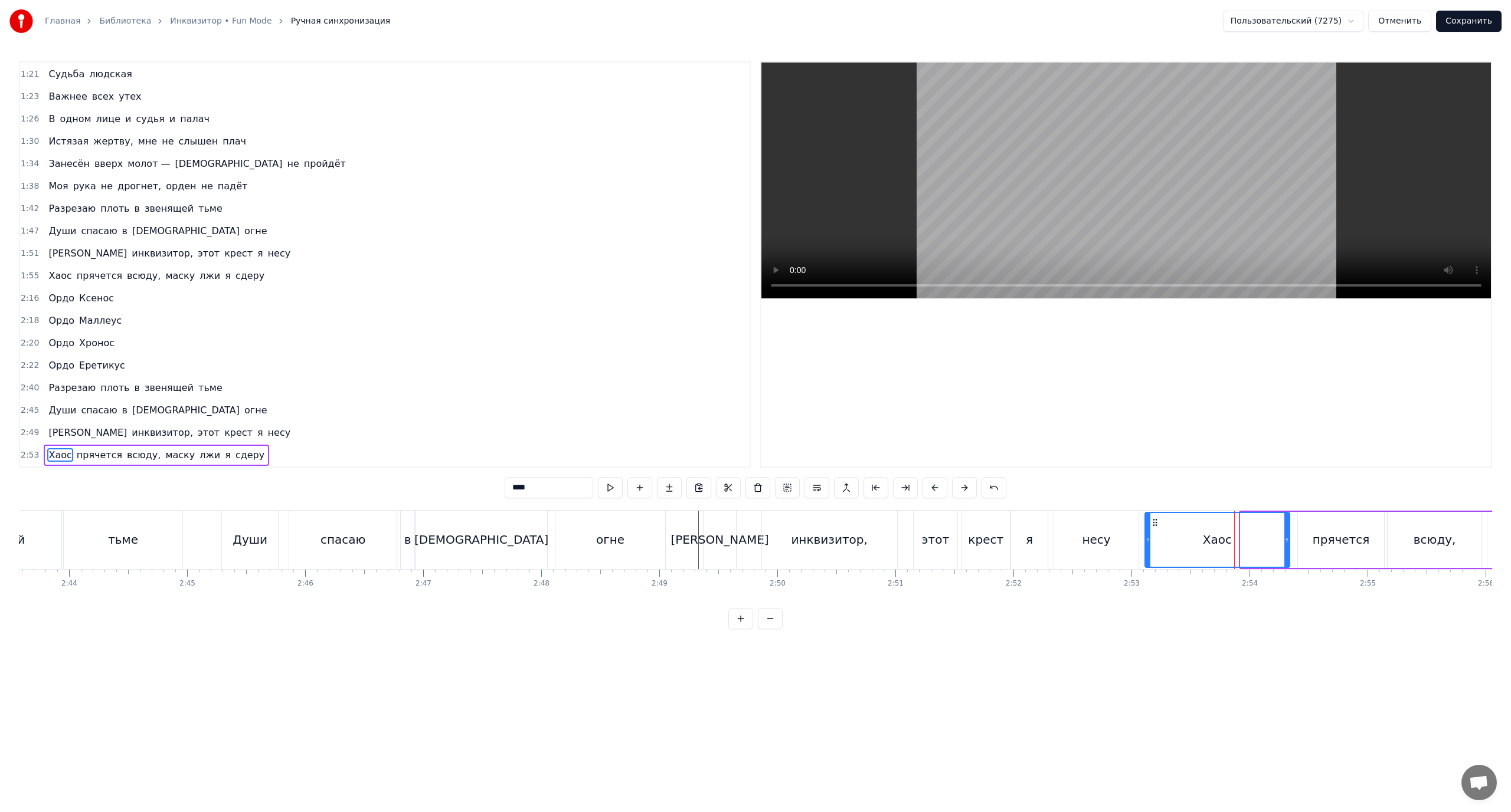
drag, startPoint x: 1242, startPoint y: 538, endPoint x: 1147, endPoint y: 546, distance: 95.3
click at [1147, 546] on div at bounding box center [1148, 540] width 5 height 54
drag, startPoint x: 1285, startPoint y: 537, endPoint x: 1198, endPoint y: 543, distance: 87.2
click at [1198, 543] on icon at bounding box center [1199, 540] width 5 height 9
click at [1326, 535] on div "прячется" at bounding box center [1341, 540] width 57 height 17
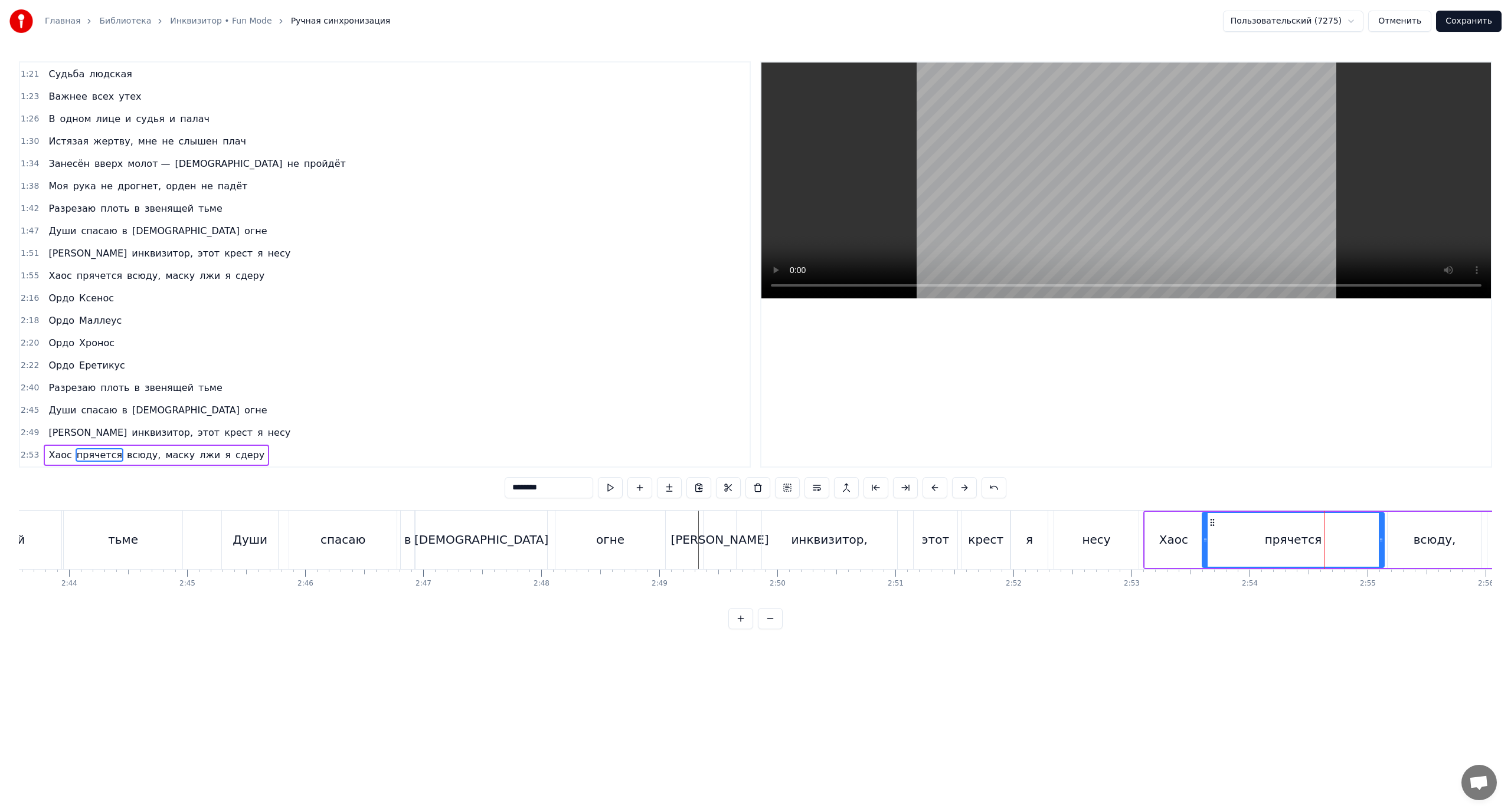
drag, startPoint x: 1301, startPoint y: 536, endPoint x: 1205, endPoint y: 549, distance: 96.9
click at [1205, 549] on div at bounding box center [1205, 540] width 5 height 54
drag, startPoint x: 1380, startPoint y: 534, endPoint x: 1295, endPoint y: 548, distance: 86.1
click at [1295, 548] on div at bounding box center [1295, 540] width 5 height 54
click at [1209, 540] on icon at bounding box center [1210, 540] width 5 height 9
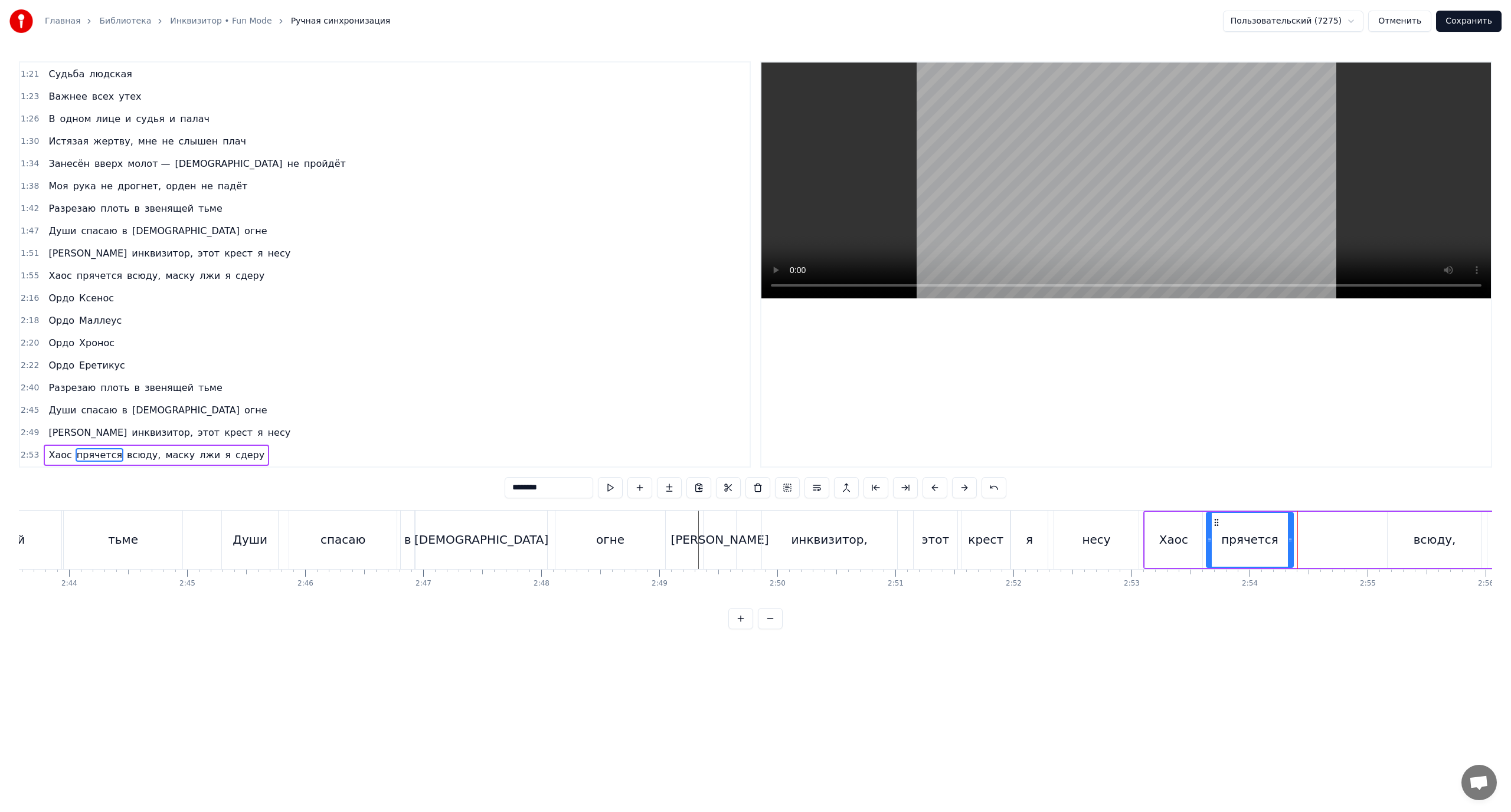
click at [1289, 542] on icon at bounding box center [1290, 540] width 5 height 9
drag, startPoint x: 1424, startPoint y: 531, endPoint x: 1405, endPoint y: 533, distance: 19.1
click at [1423, 531] on div "всюду," at bounding box center [1435, 540] width 43 height 17
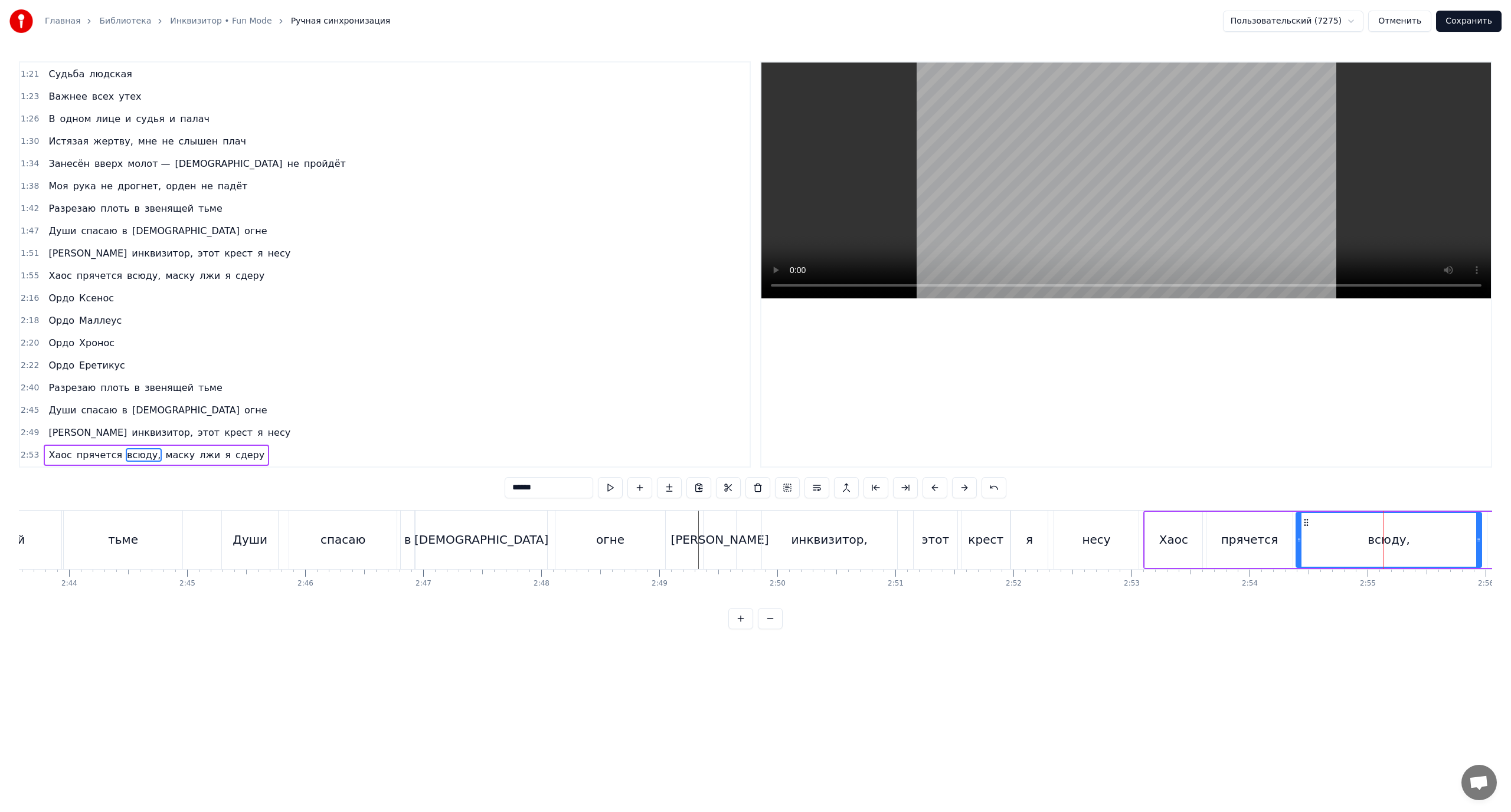
drag, startPoint x: 1393, startPoint y: 538, endPoint x: 1301, endPoint y: 549, distance: 92.7
click at [1301, 549] on div at bounding box center [1299, 540] width 5 height 54
drag, startPoint x: 1480, startPoint y: 535, endPoint x: 1374, endPoint y: 547, distance: 106.7
click at [1374, 547] on div at bounding box center [1373, 540] width 5 height 54
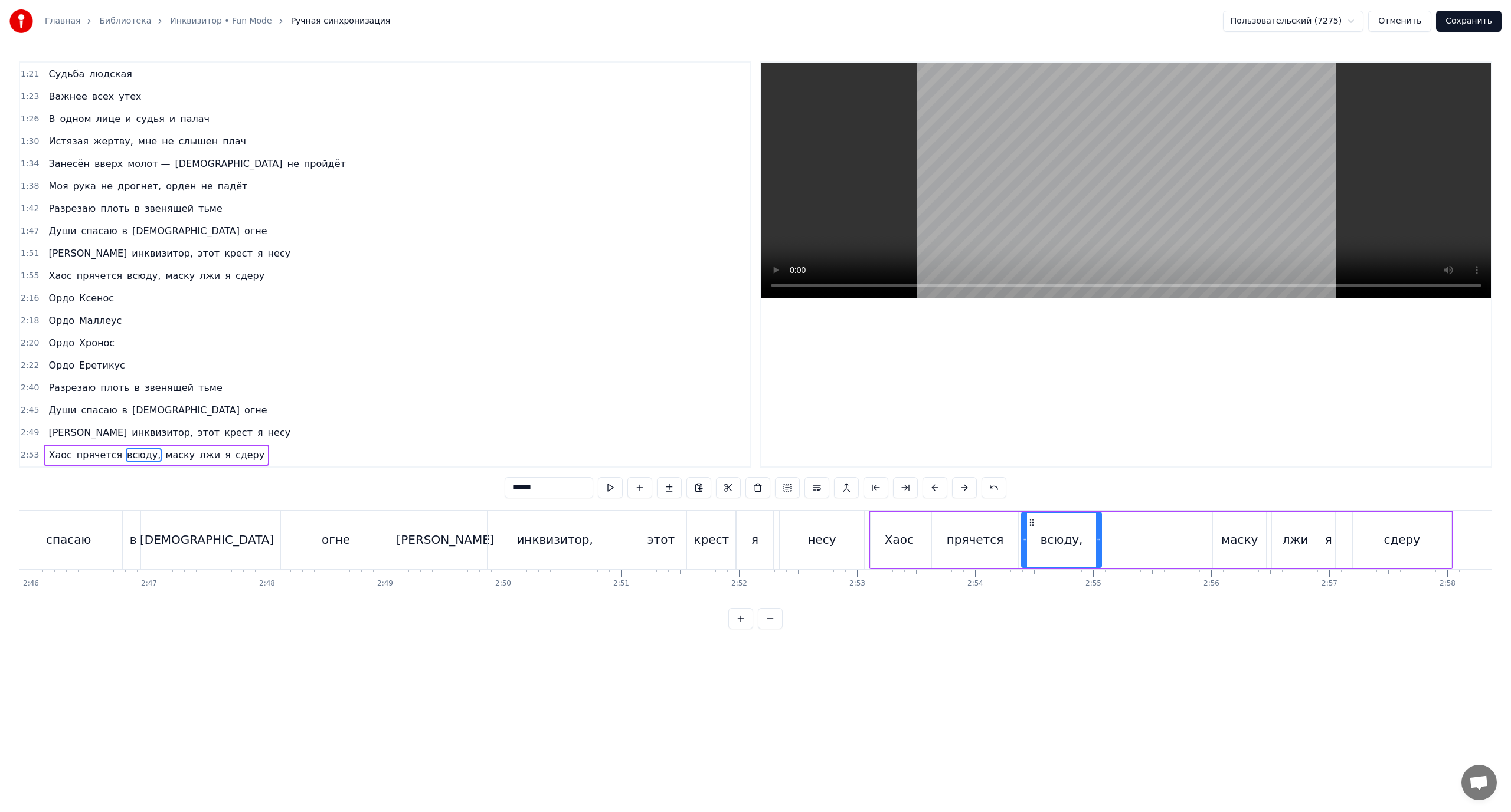
scroll to position [0, 19622]
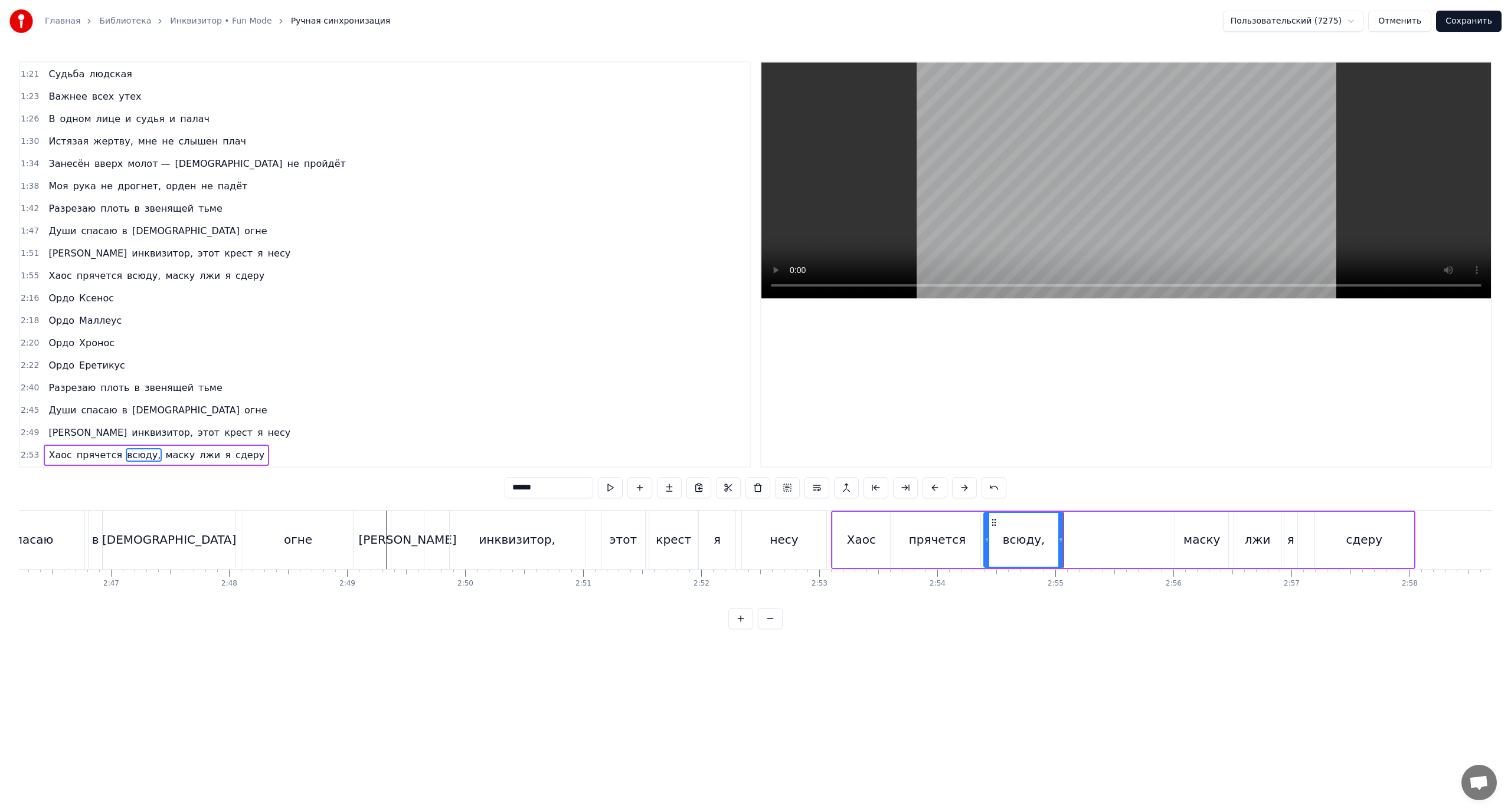
click at [1200, 542] on div "маску" at bounding box center [1202, 540] width 36 height 17
drag, startPoint x: 1179, startPoint y: 540, endPoint x: 1205, endPoint y: 543, distance: 26.2
click at [1073, 552] on div at bounding box center [1072, 540] width 5 height 54
drag, startPoint x: 1226, startPoint y: 540, endPoint x: 1110, endPoint y: 549, distance: 116.3
click at [1111, 549] on div at bounding box center [1112, 540] width 5 height 54
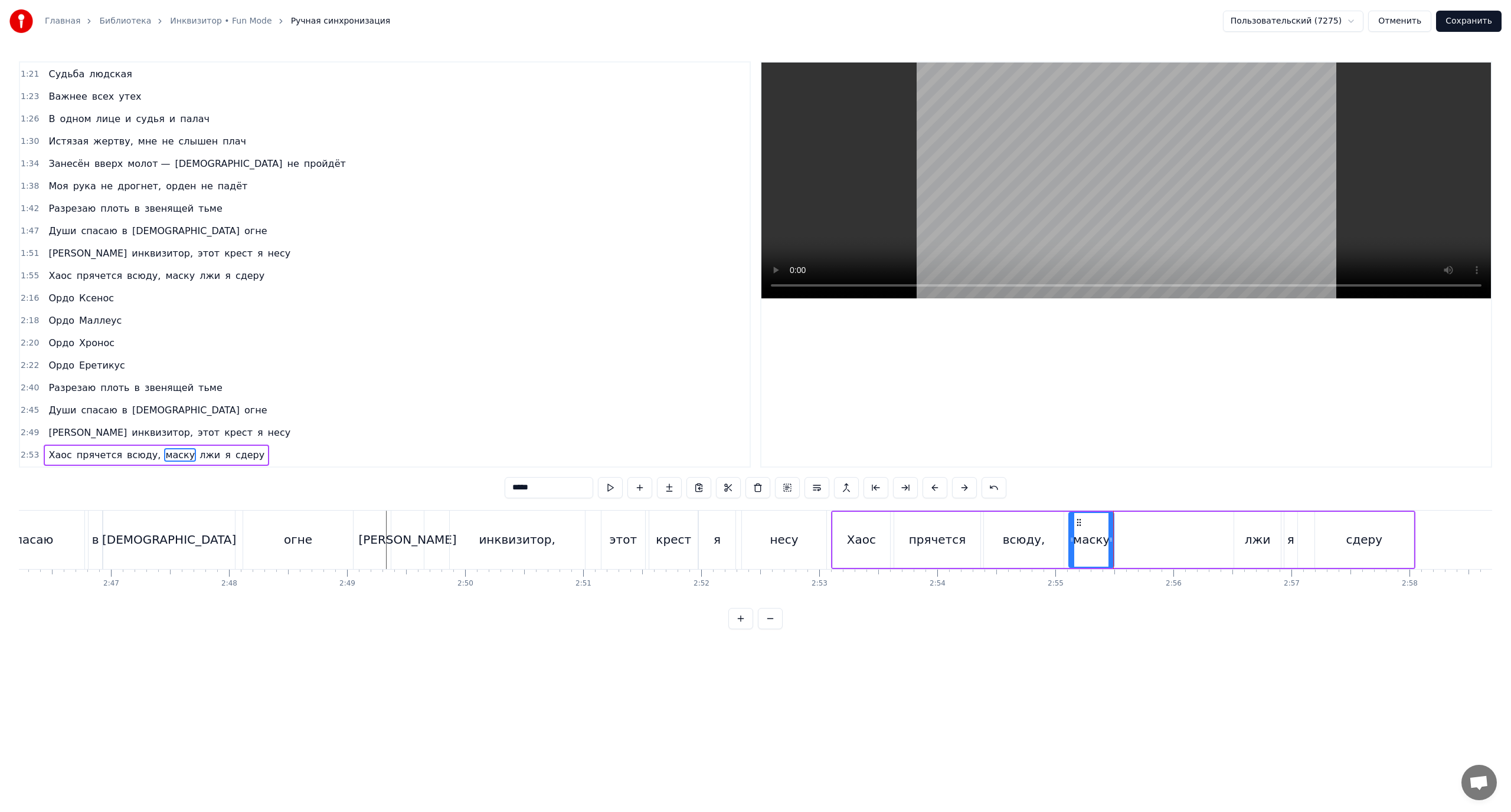
click at [1260, 538] on div "лжи" at bounding box center [1257, 540] width 26 height 17
drag, startPoint x: 1235, startPoint y: 540, endPoint x: 1119, endPoint y: 551, distance: 116.5
click at [1119, 551] on div at bounding box center [1121, 540] width 5 height 54
drag, startPoint x: 1279, startPoint y: 539, endPoint x: 1159, endPoint y: 544, distance: 120.1
click at [1159, 545] on div at bounding box center [1159, 540] width 5 height 54
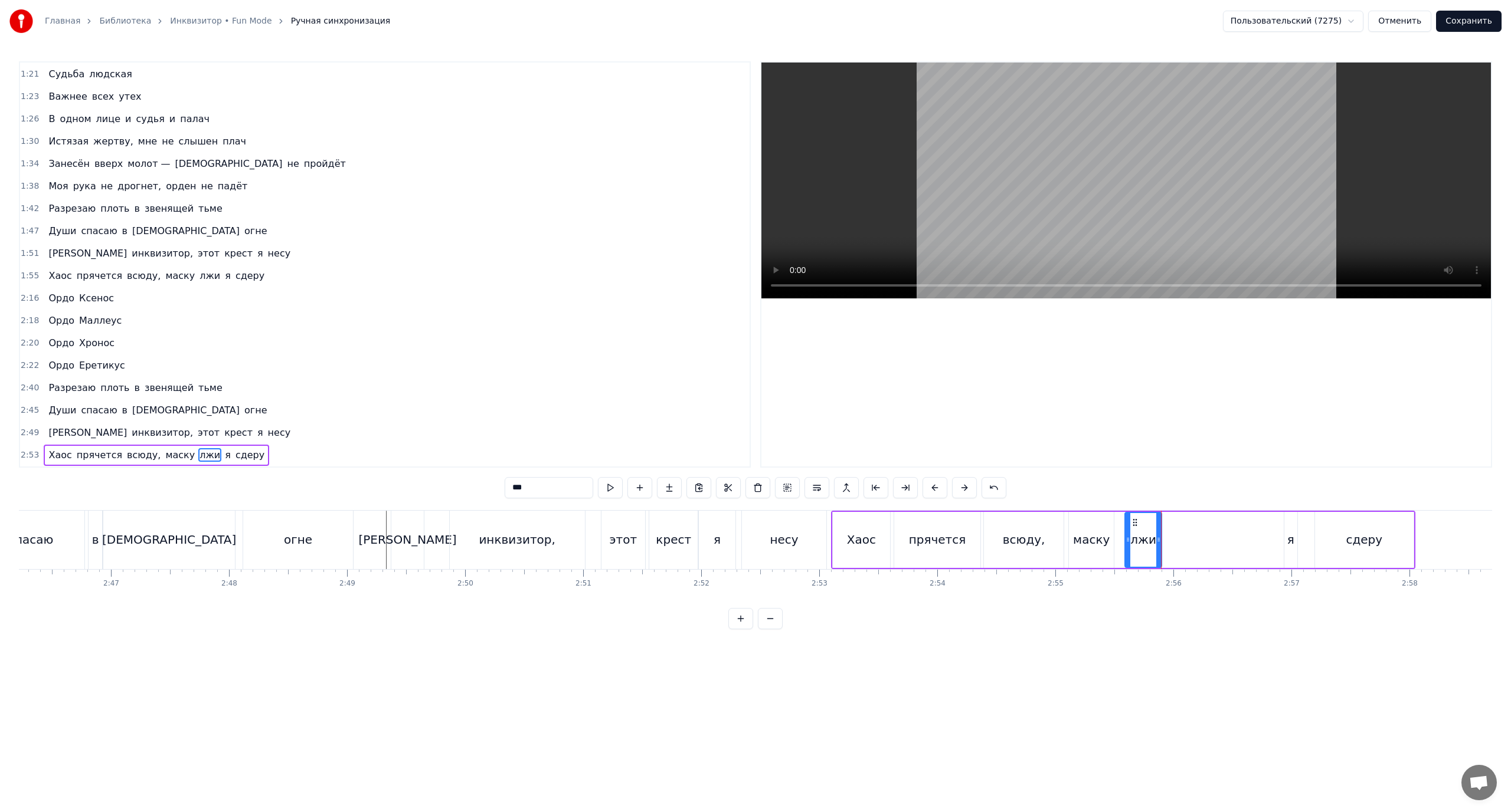
click at [1125, 539] on icon at bounding box center [1128, 540] width 5 height 9
click at [1294, 539] on div "я" at bounding box center [1290, 540] width 13 height 56
drag, startPoint x: 1285, startPoint y: 540, endPoint x: 1167, endPoint y: 549, distance: 118.3
click at [1167, 549] on div at bounding box center [1169, 540] width 5 height 54
drag, startPoint x: 1293, startPoint y: 540, endPoint x: 1197, endPoint y: 547, distance: 96.3
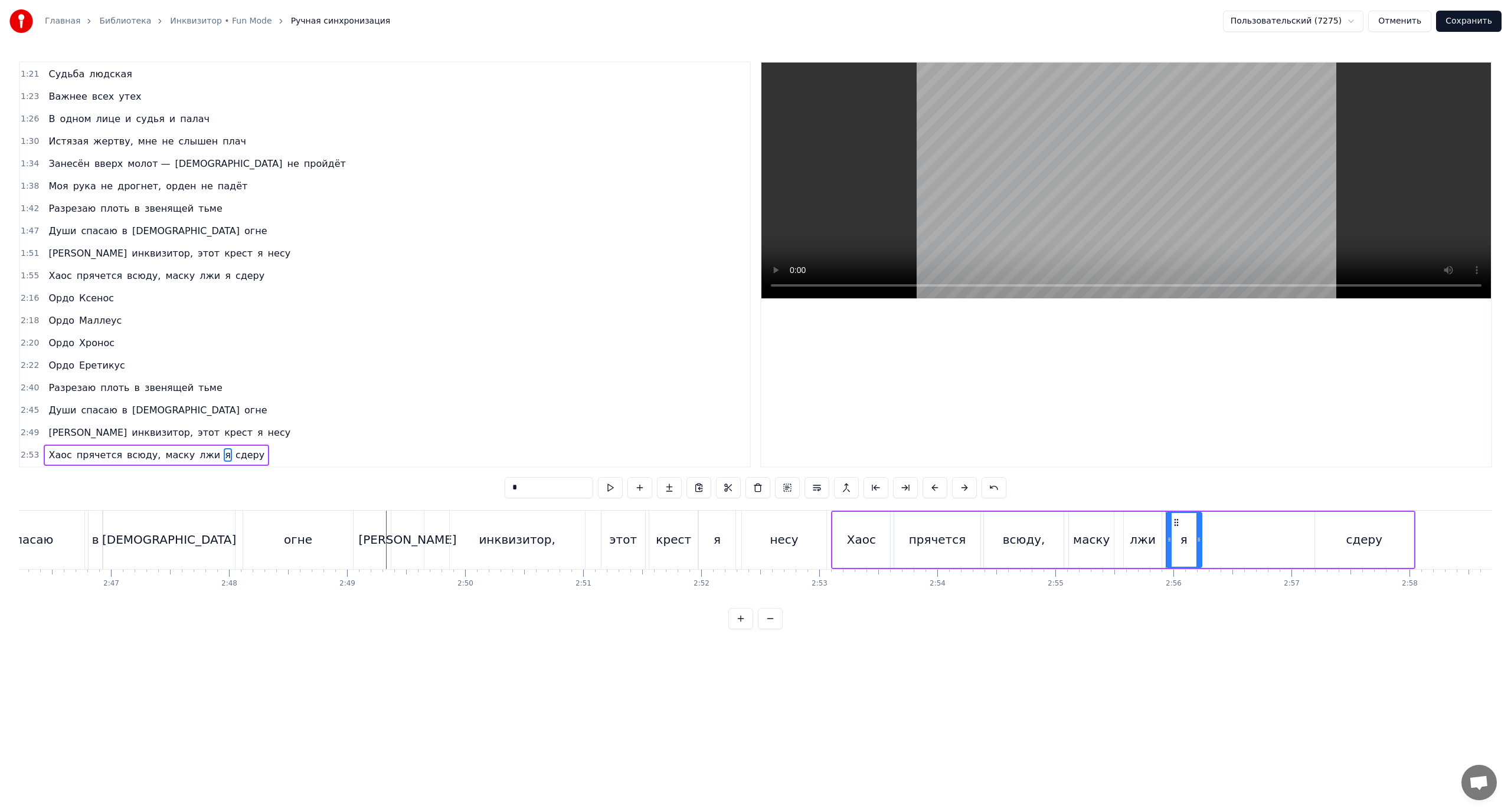
click at [1197, 547] on div at bounding box center [1199, 540] width 5 height 54
click at [1174, 542] on icon at bounding box center [1175, 540] width 5 height 9
click at [1355, 537] on div "сдеру" at bounding box center [1364, 540] width 36 height 17
drag, startPoint x: 1307, startPoint y: 542, endPoint x: 1197, endPoint y: 547, distance: 110.1
click at [1197, 547] on div at bounding box center [1200, 540] width 5 height 54
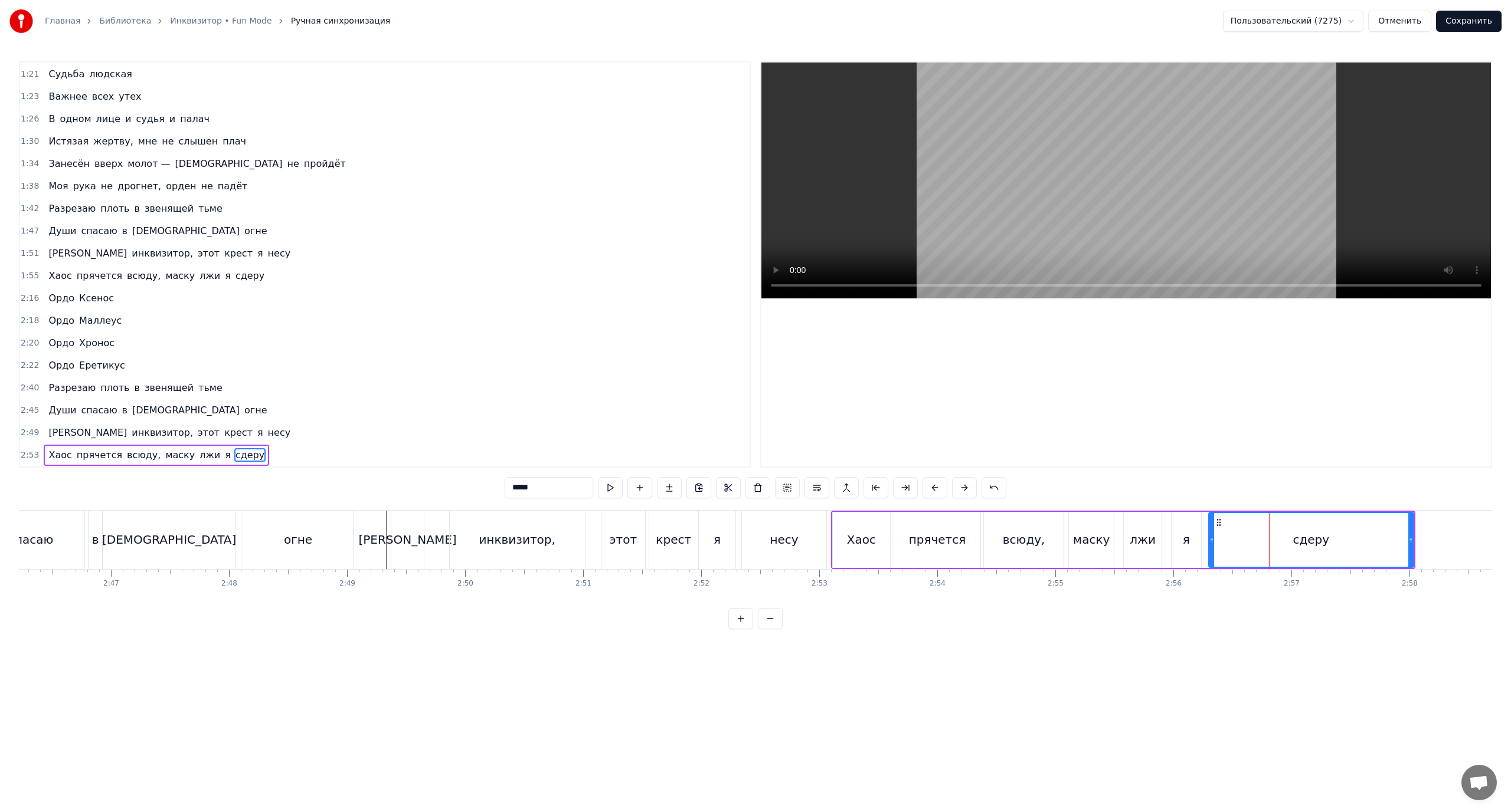
drag, startPoint x: 1205, startPoint y: 539, endPoint x: 1211, endPoint y: 542, distance: 6.7
click at [1211, 542] on icon at bounding box center [1212, 540] width 5 height 9
drag, startPoint x: 1213, startPoint y: 541, endPoint x: 1220, endPoint y: 544, distance: 7.6
click at [1220, 544] on div at bounding box center [1219, 540] width 5 height 54
drag, startPoint x: 1219, startPoint y: 539, endPoint x: 1226, endPoint y: 543, distance: 8.1
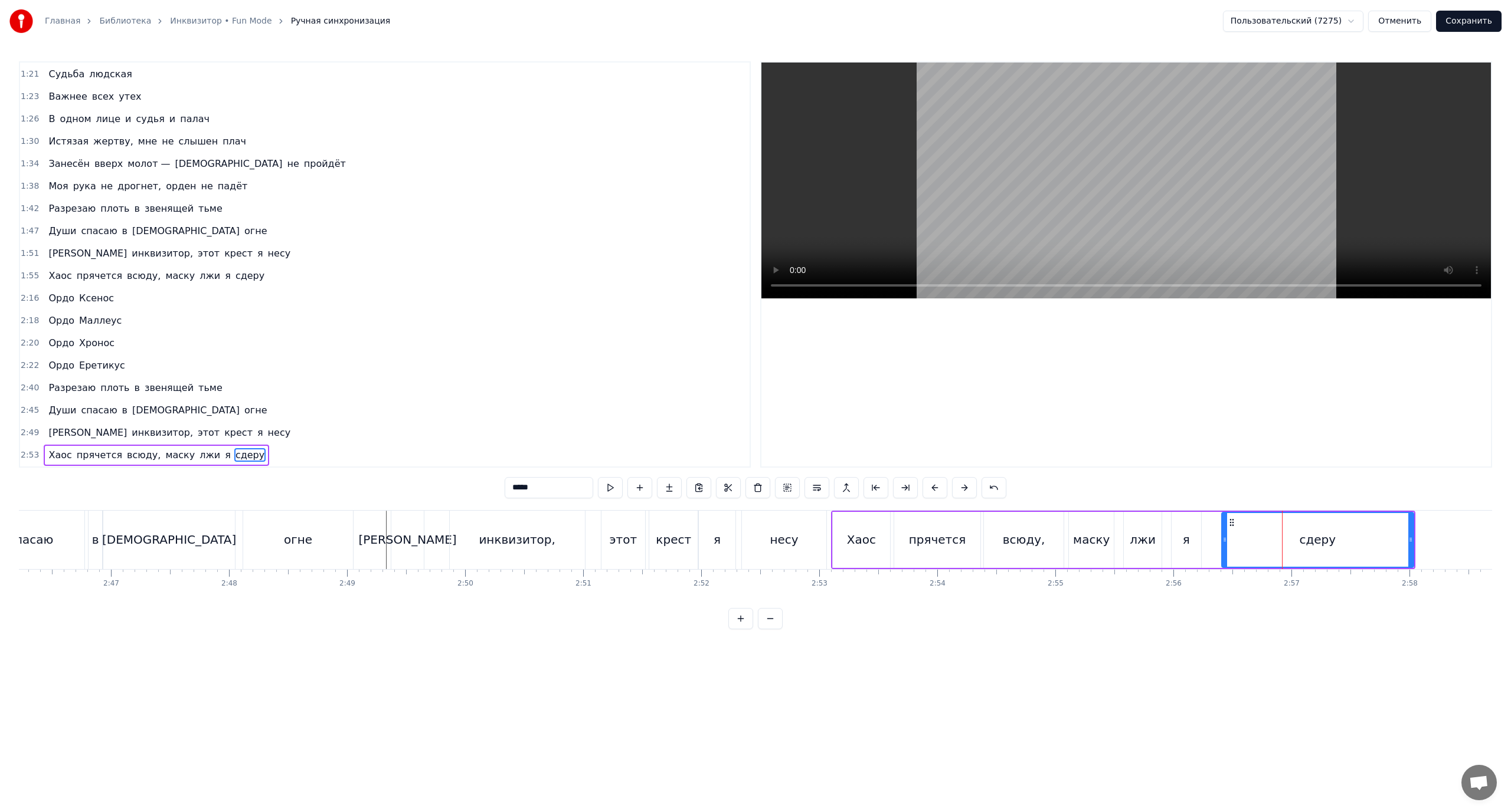
click at [1226, 543] on icon at bounding box center [1225, 540] width 5 height 9
drag, startPoint x: 1412, startPoint y: 533, endPoint x: 1325, endPoint y: 543, distance: 87.6
click at [1325, 543] on div at bounding box center [1323, 540] width 5 height 54
click at [1181, 540] on div "я" at bounding box center [1186, 540] width 30 height 56
type input "*"
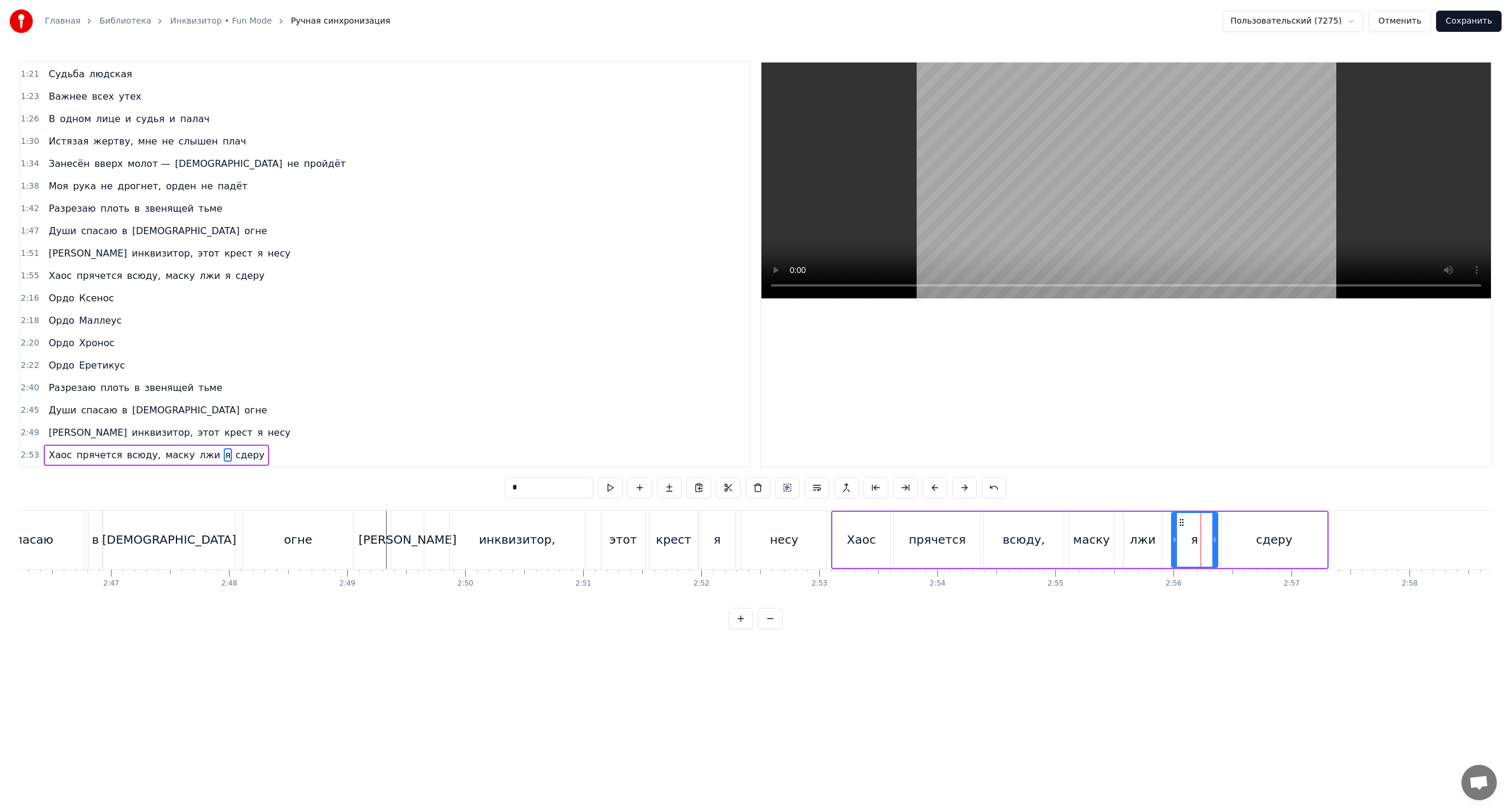
drag, startPoint x: 1197, startPoint y: 537, endPoint x: 1213, endPoint y: 542, distance: 16.8
click at [1213, 542] on icon at bounding box center [1215, 540] width 5 height 9
drag, startPoint x: 1175, startPoint y: 538, endPoint x: 1191, endPoint y: 544, distance: 17.1
click at [1191, 544] on icon at bounding box center [1191, 540] width 5 height 9
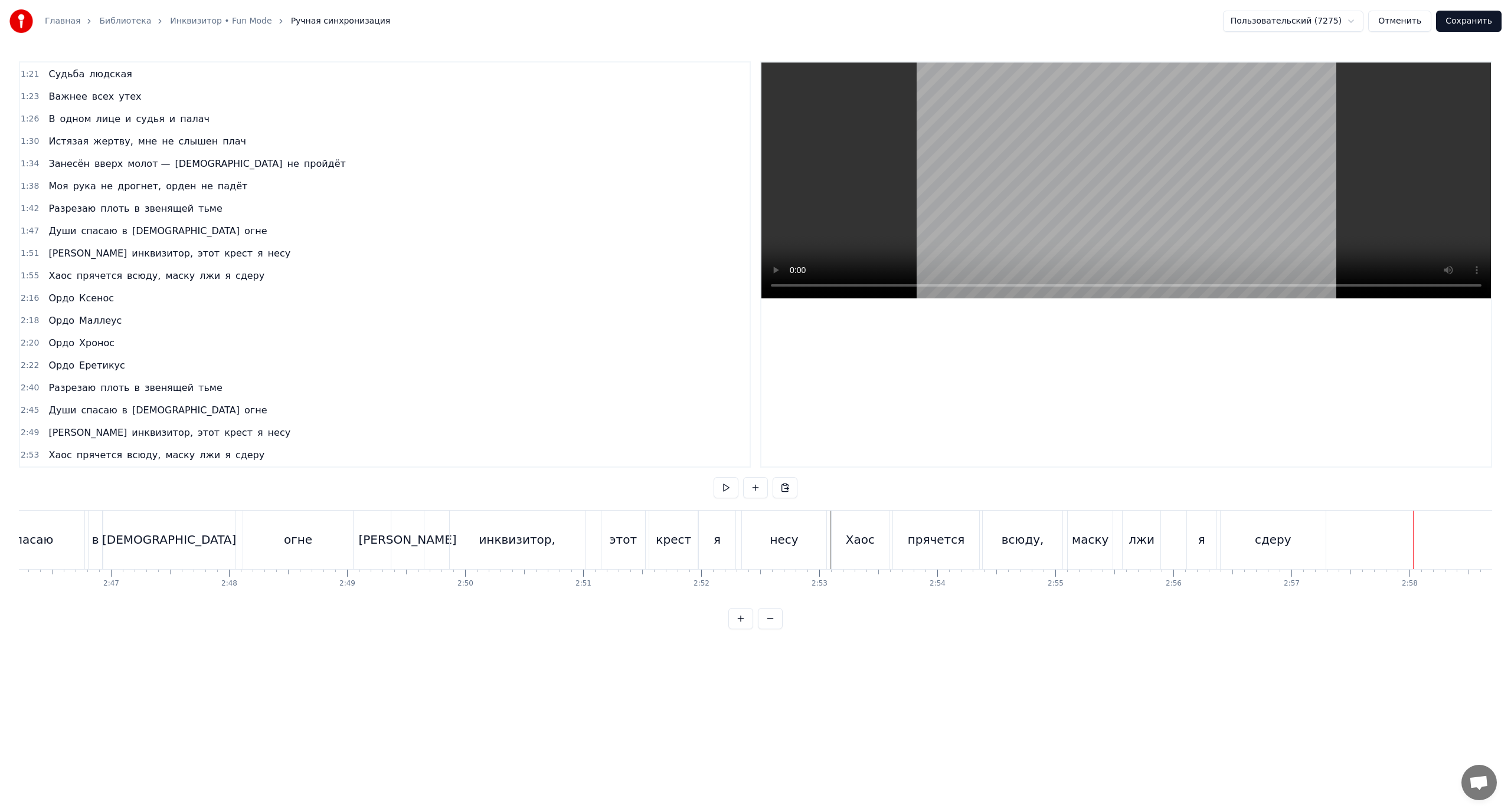
click at [1465, 20] on button "Сохранить" at bounding box center [1468, 21] width 65 height 21
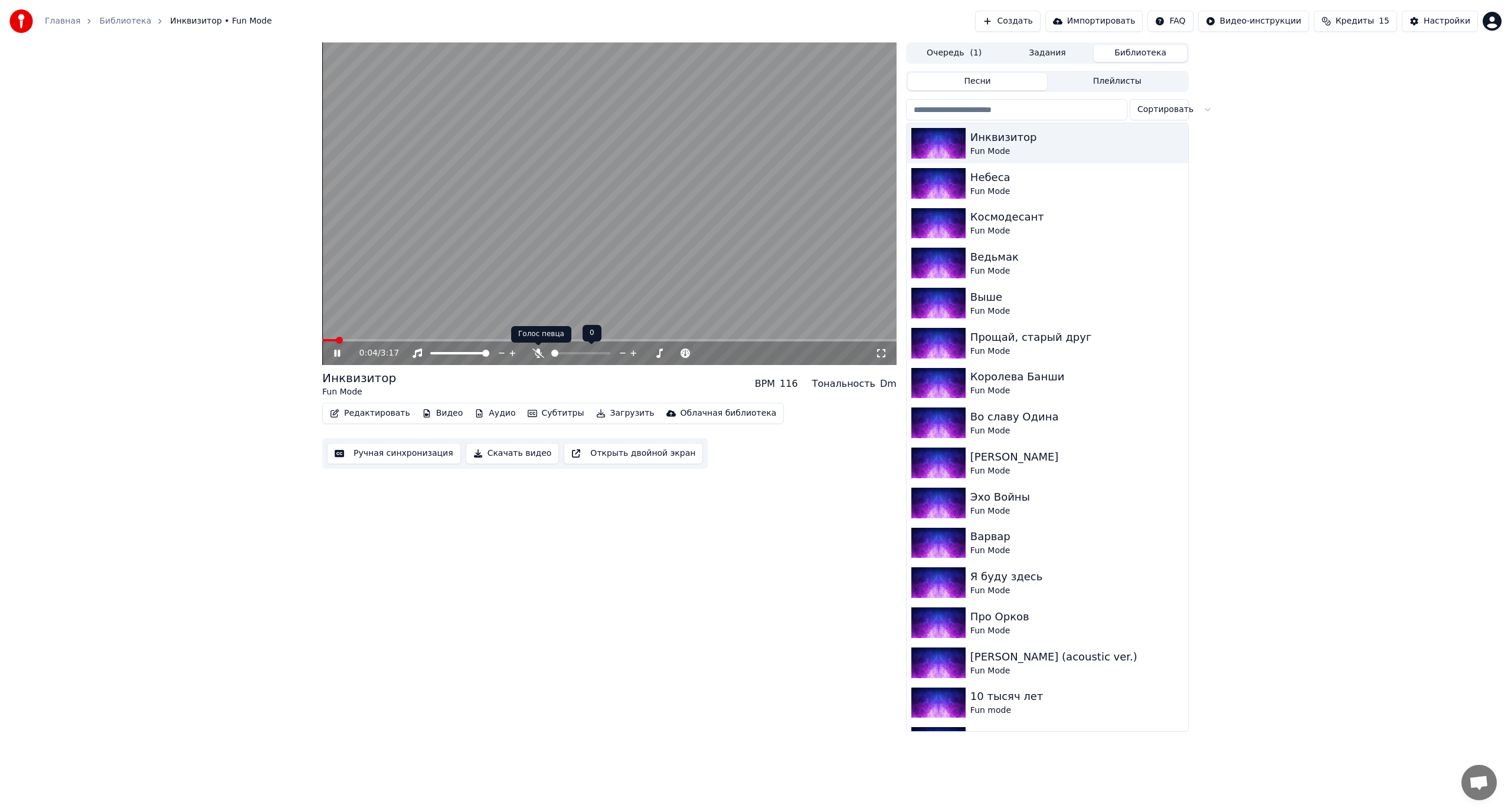
click at [537, 349] on icon at bounding box center [538, 353] width 12 height 9
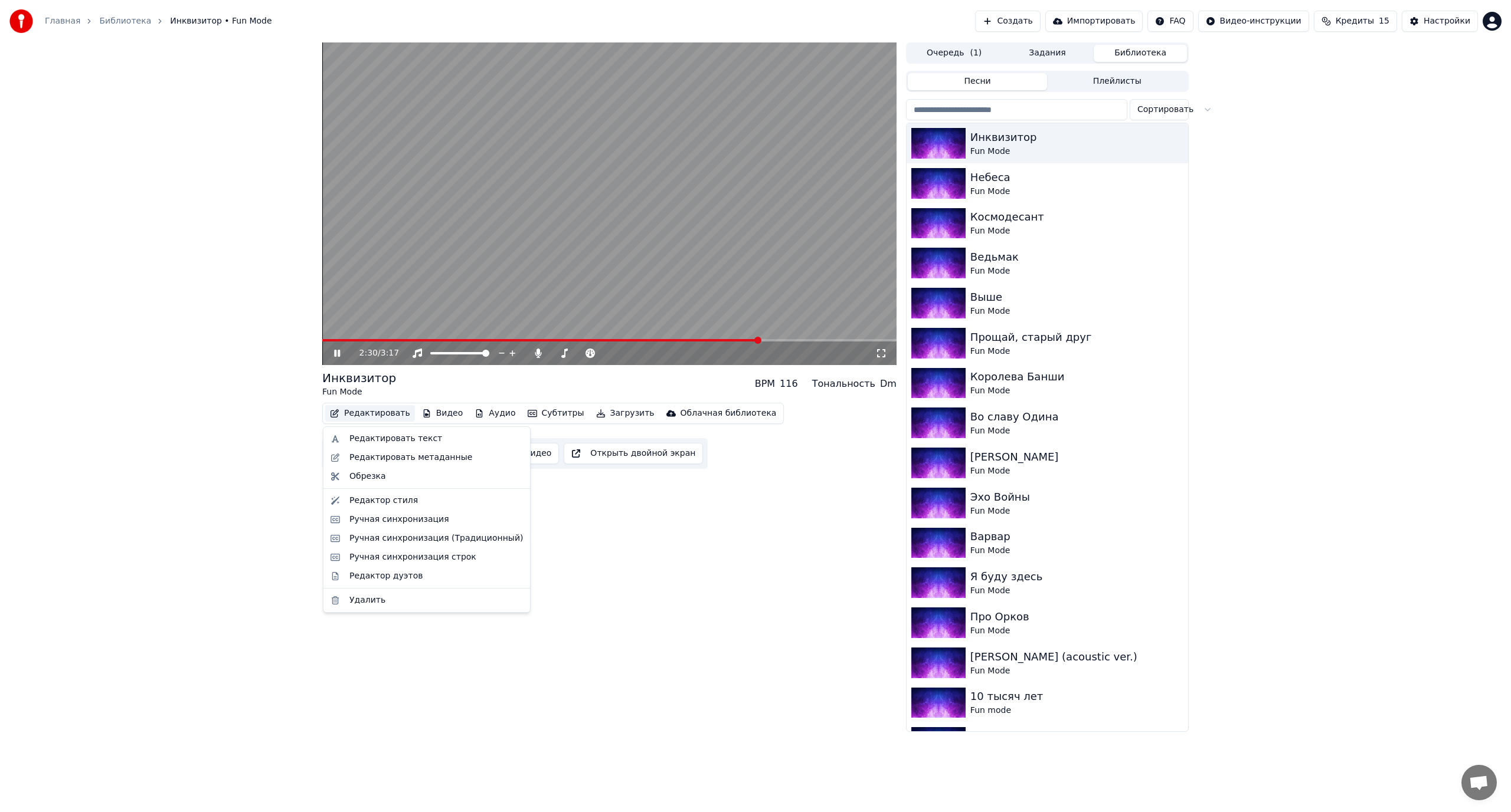
click at [359, 412] on button "Редактировать" at bounding box center [370, 414] width 90 height 17
click at [387, 499] on div "Редактор стиля" at bounding box center [383, 501] width 68 height 12
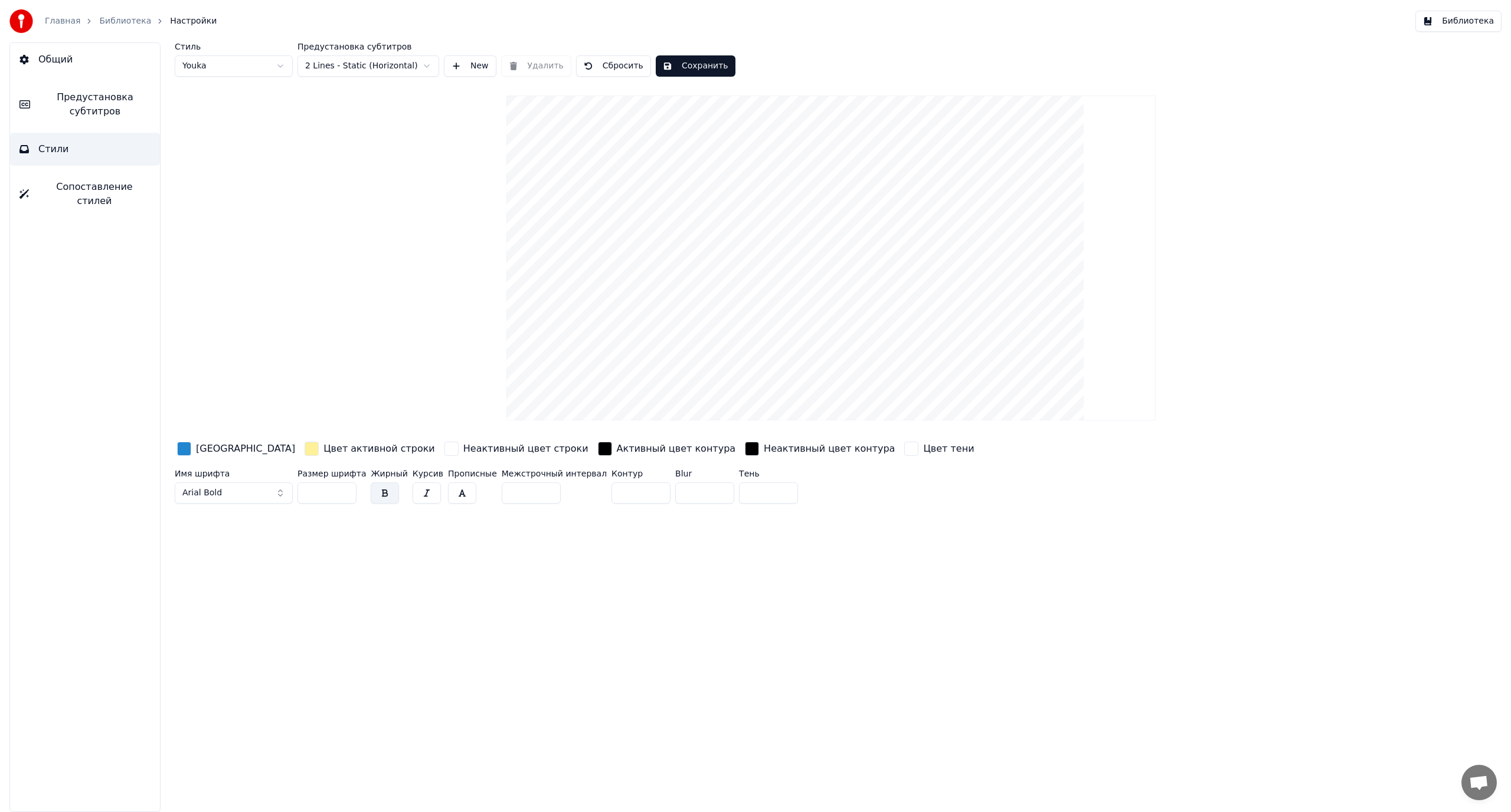
click at [99, 103] on span "Предустановка субтитров" at bounding box center [95, 104] width 111 height 28
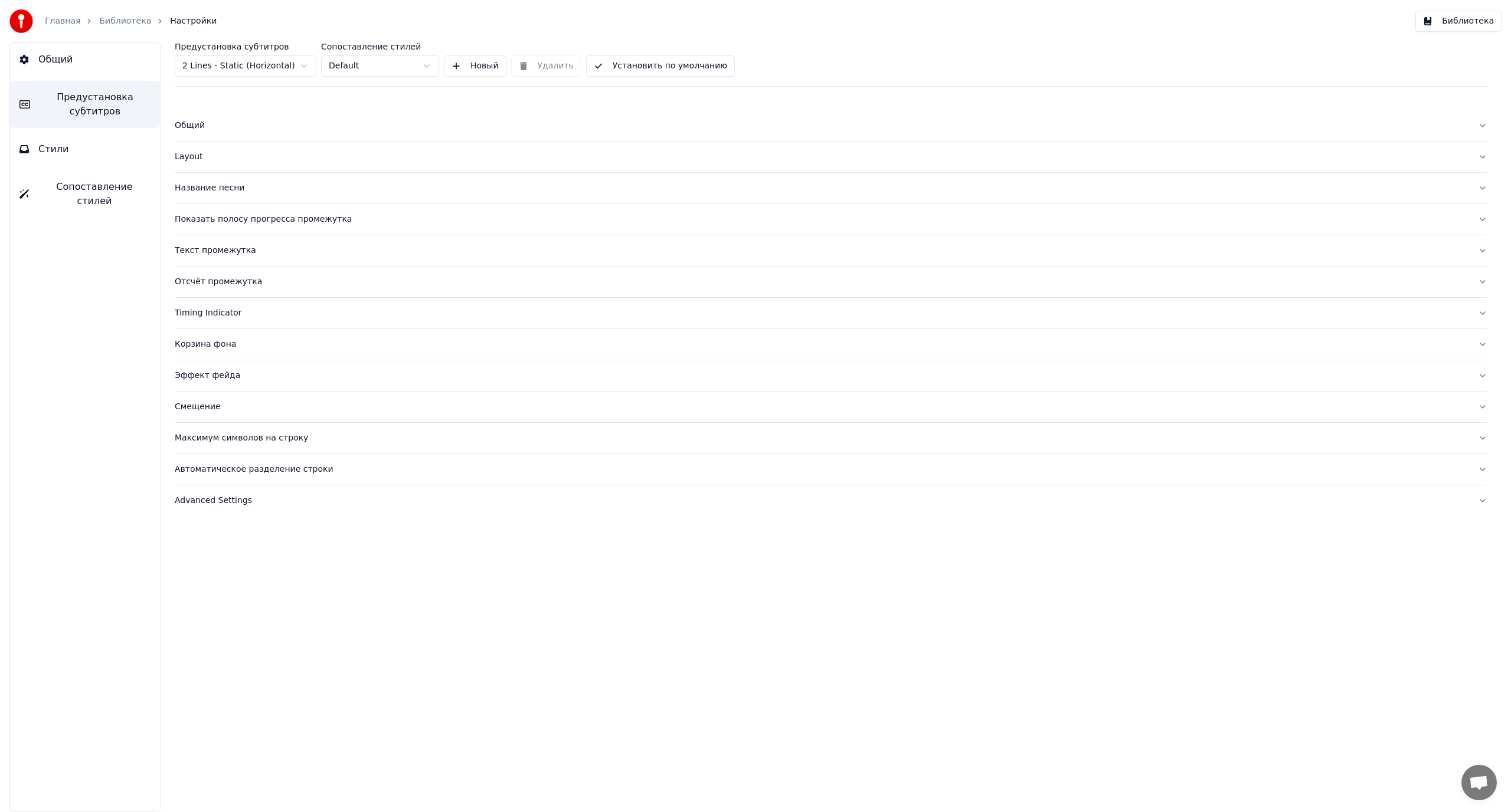
click at [226, 129] on div "Общий" at bounding box center [822, 126] width 1294 height 12
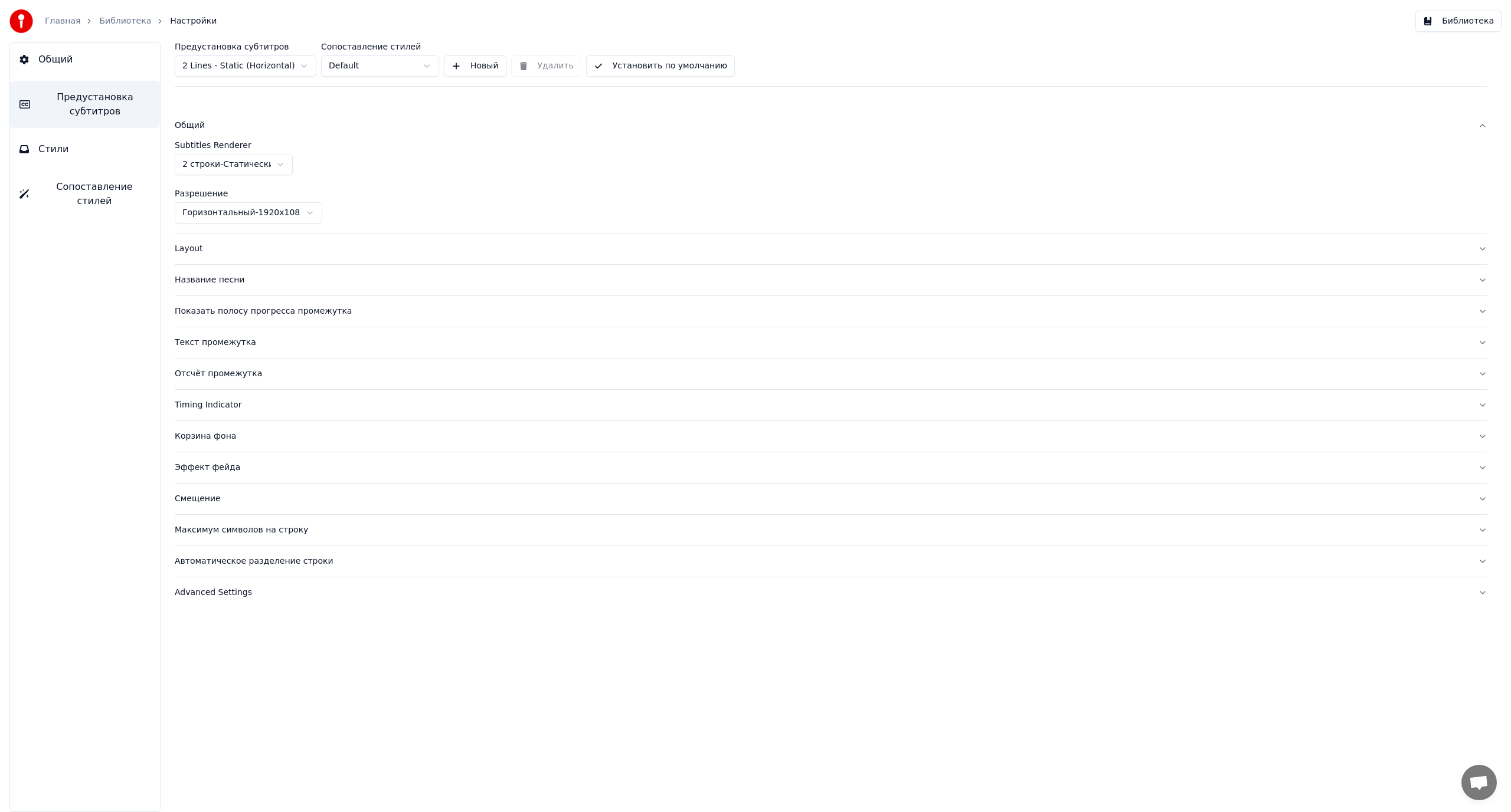
click at [220, 254] on div "Layout" at bounding box center [822, 249] width 1294 height 12
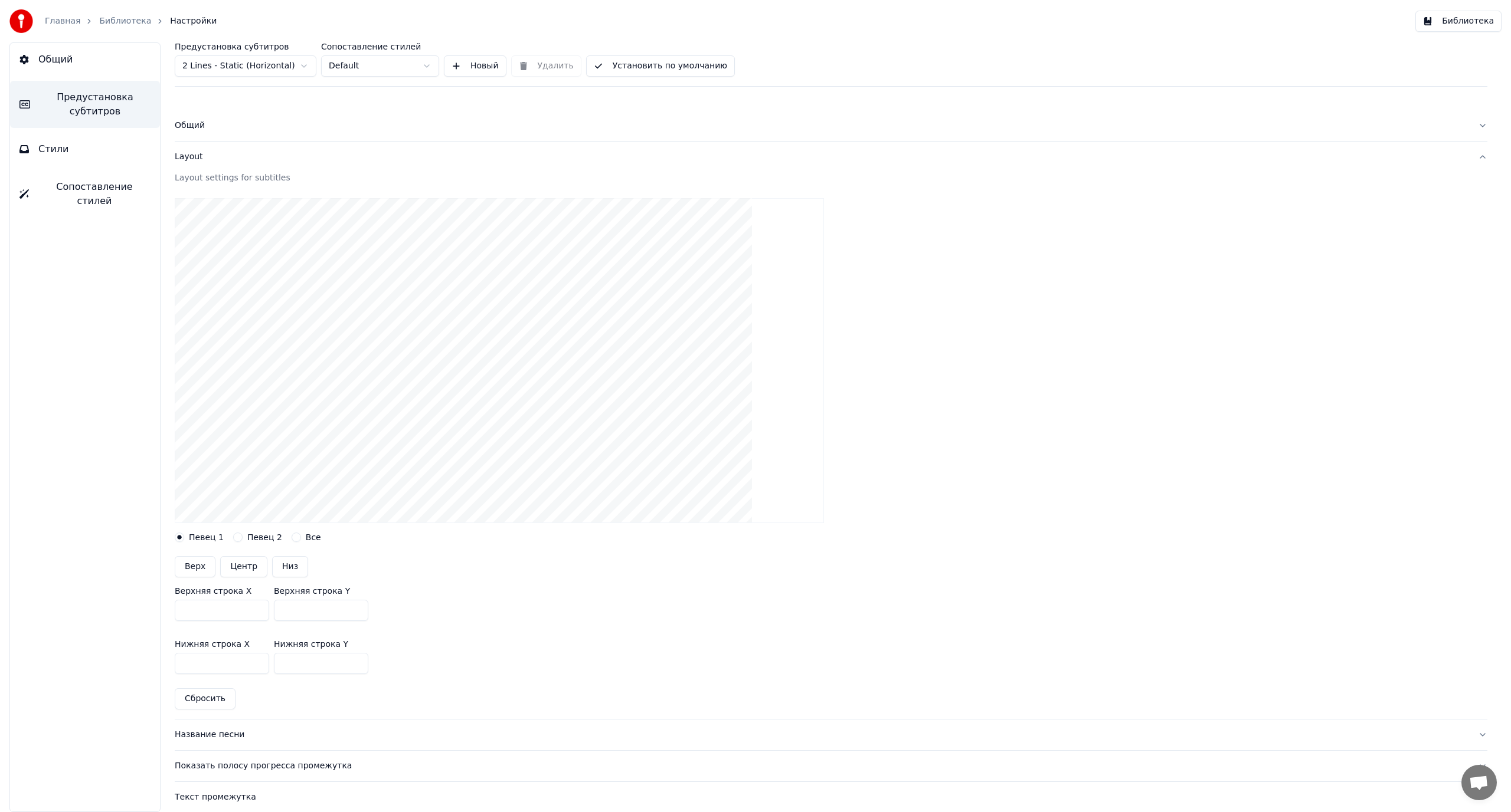
click at [192, 156] on div "Layout" at bounding box center [822, 157] width 1294 height 12
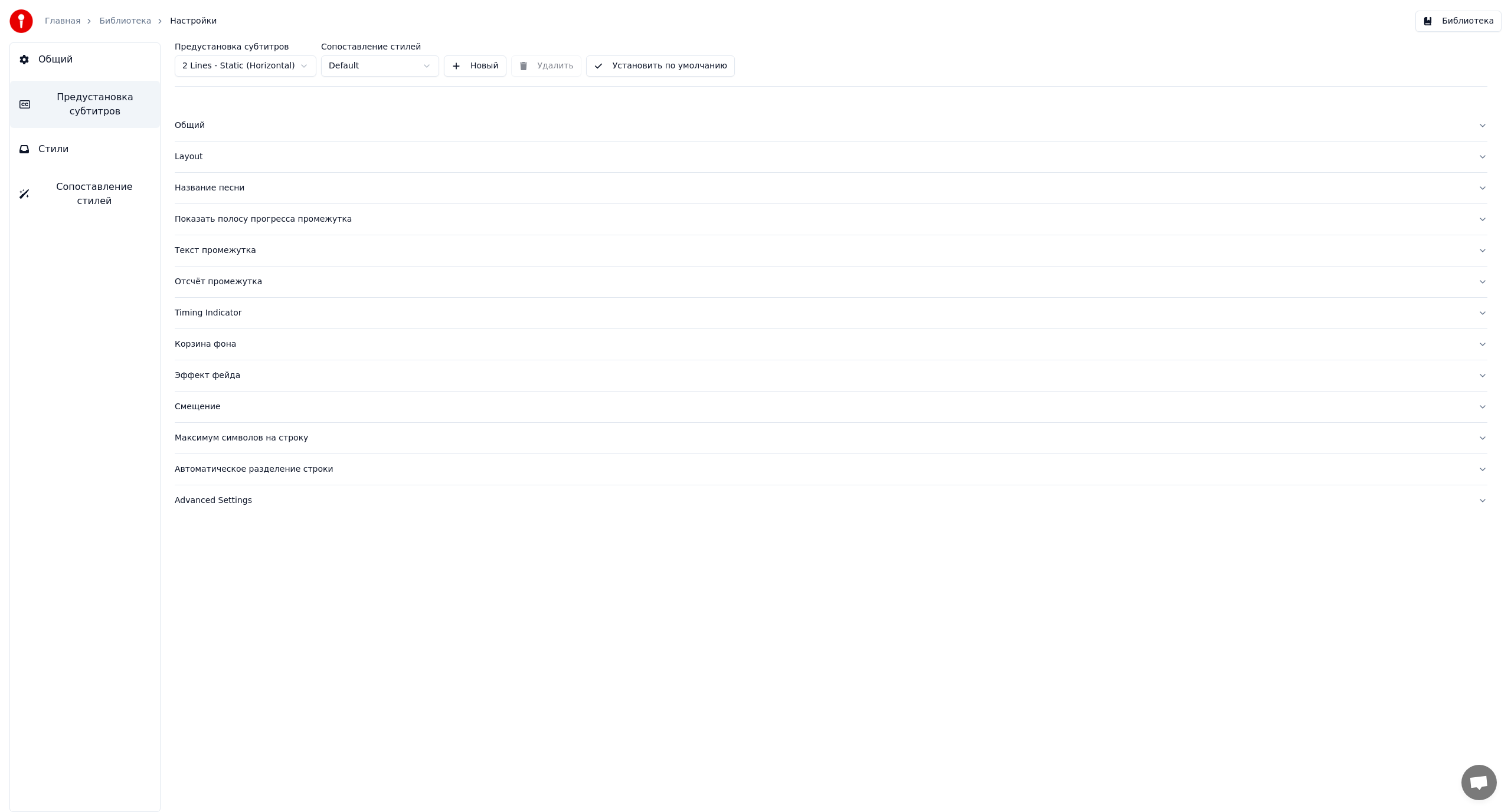
click at [213, 499] on div "Advanced Settings" at bounding box center [822, 501] width 1294 height 12
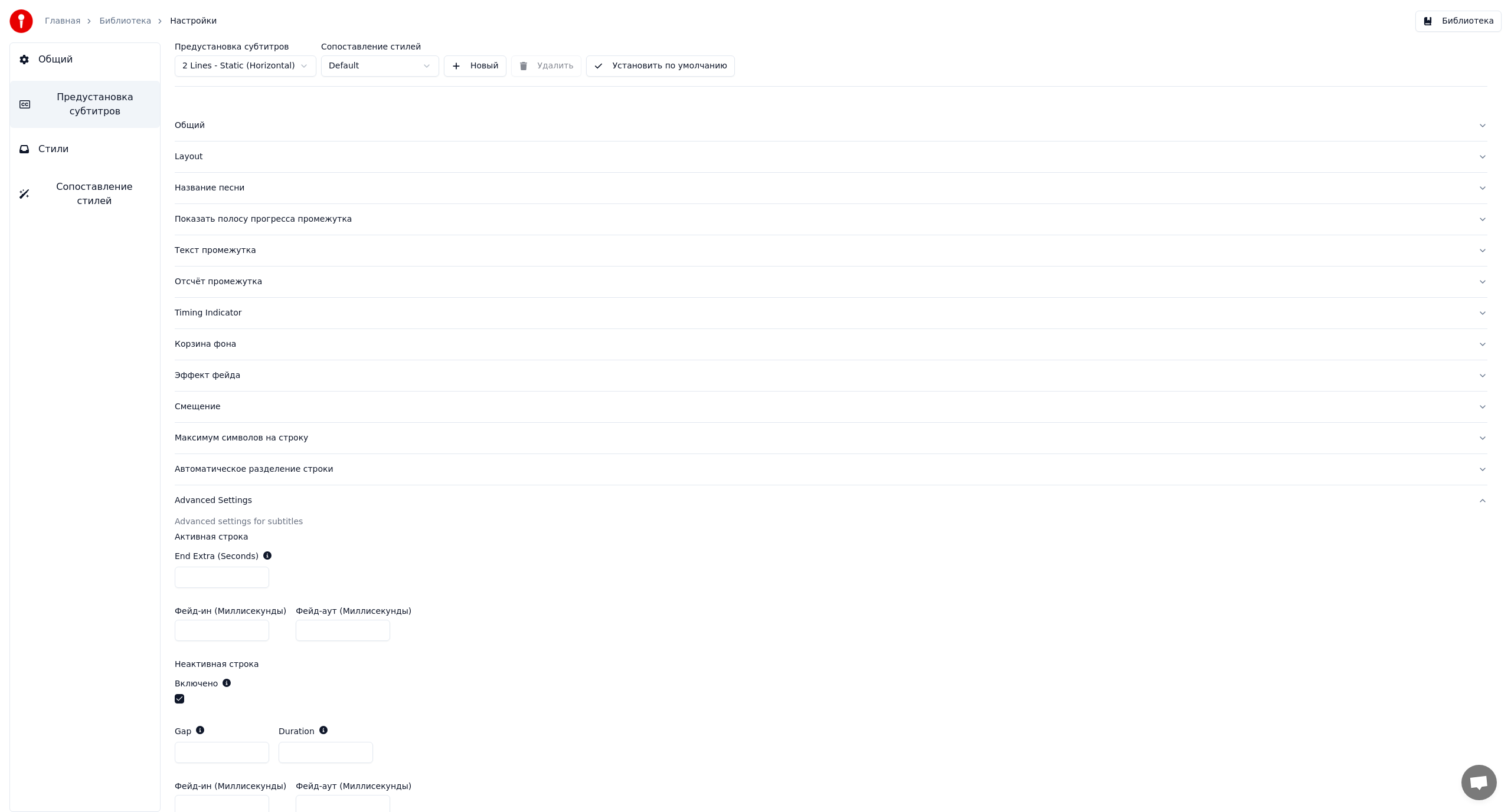
click at [213, 499] on div "Advanced Settings" at bounding box center [822, 501] width 1294 height 12
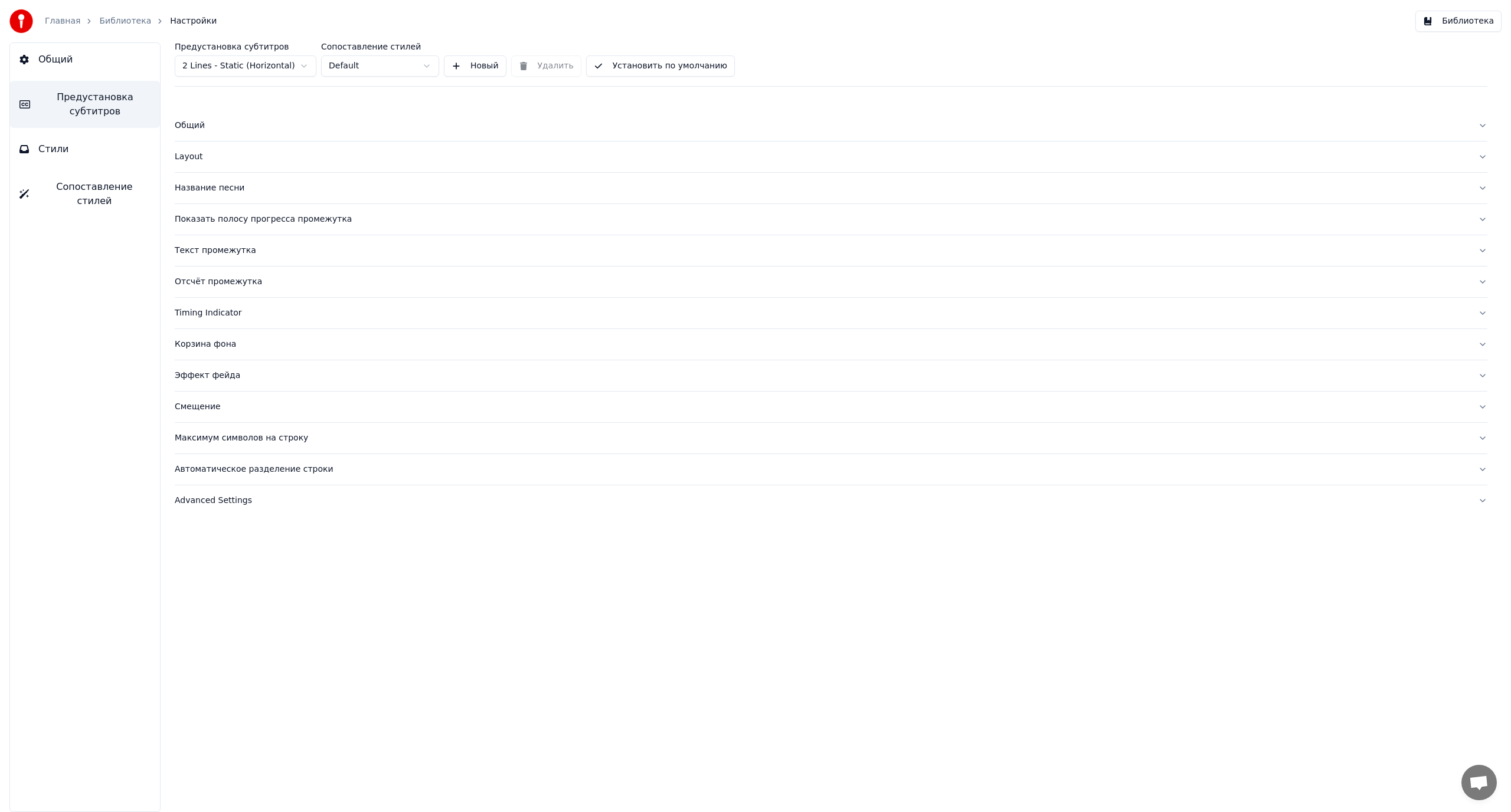
click at [219, 473] on div "Автоматическое разделение строки" at bounding box center [822, 470] width 1294 height 12
click at [181, 527] on button "button" at bounding box center [179, 528] width 9 height 9
click at [1453, 21] on button "Библиотека" at bounding box center [1458, 21] width 86 height 21
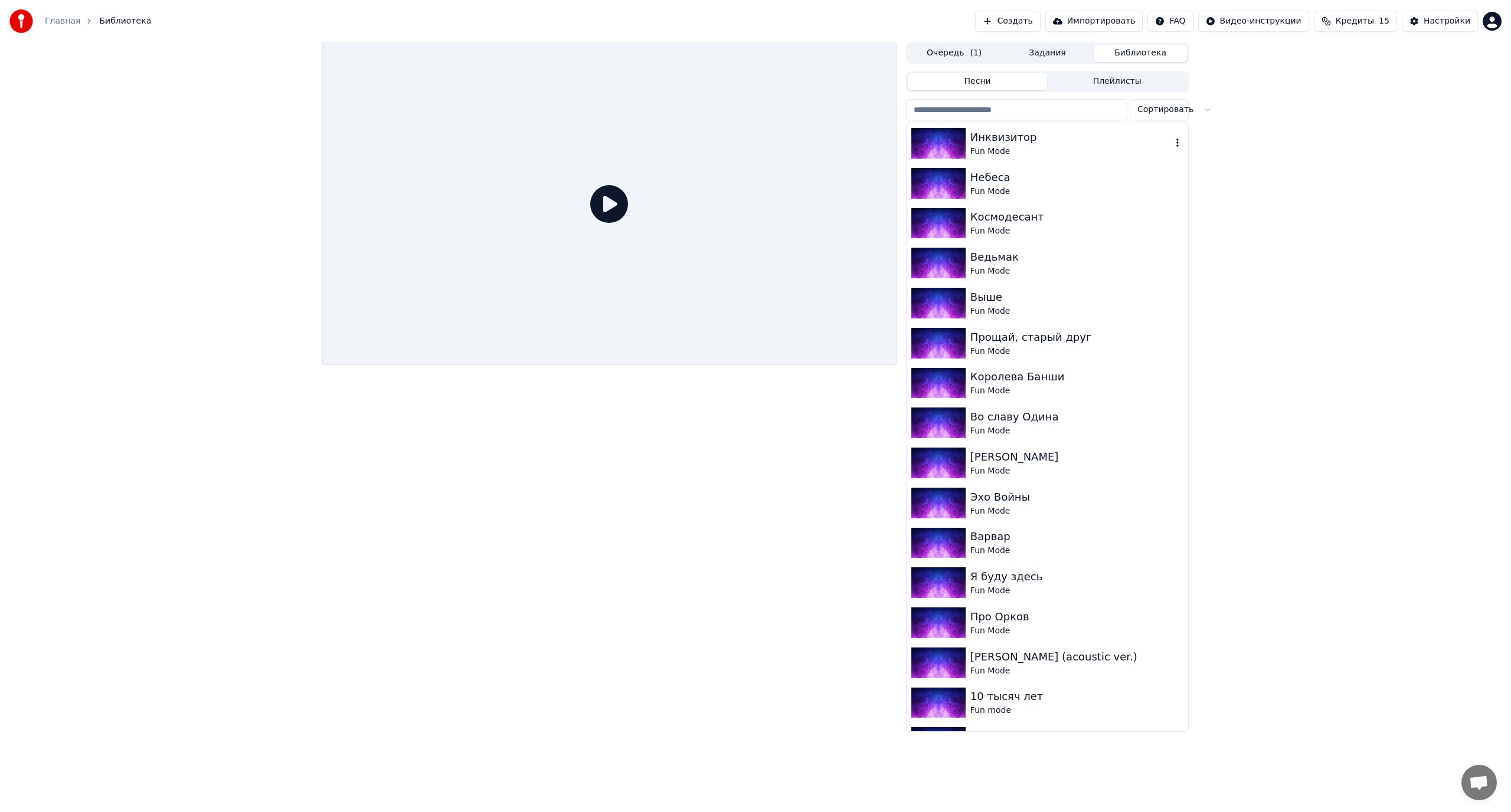
click at [1021, 132] on div "Инквизитор" at bounding box center [1071, 137] width 201 height 17
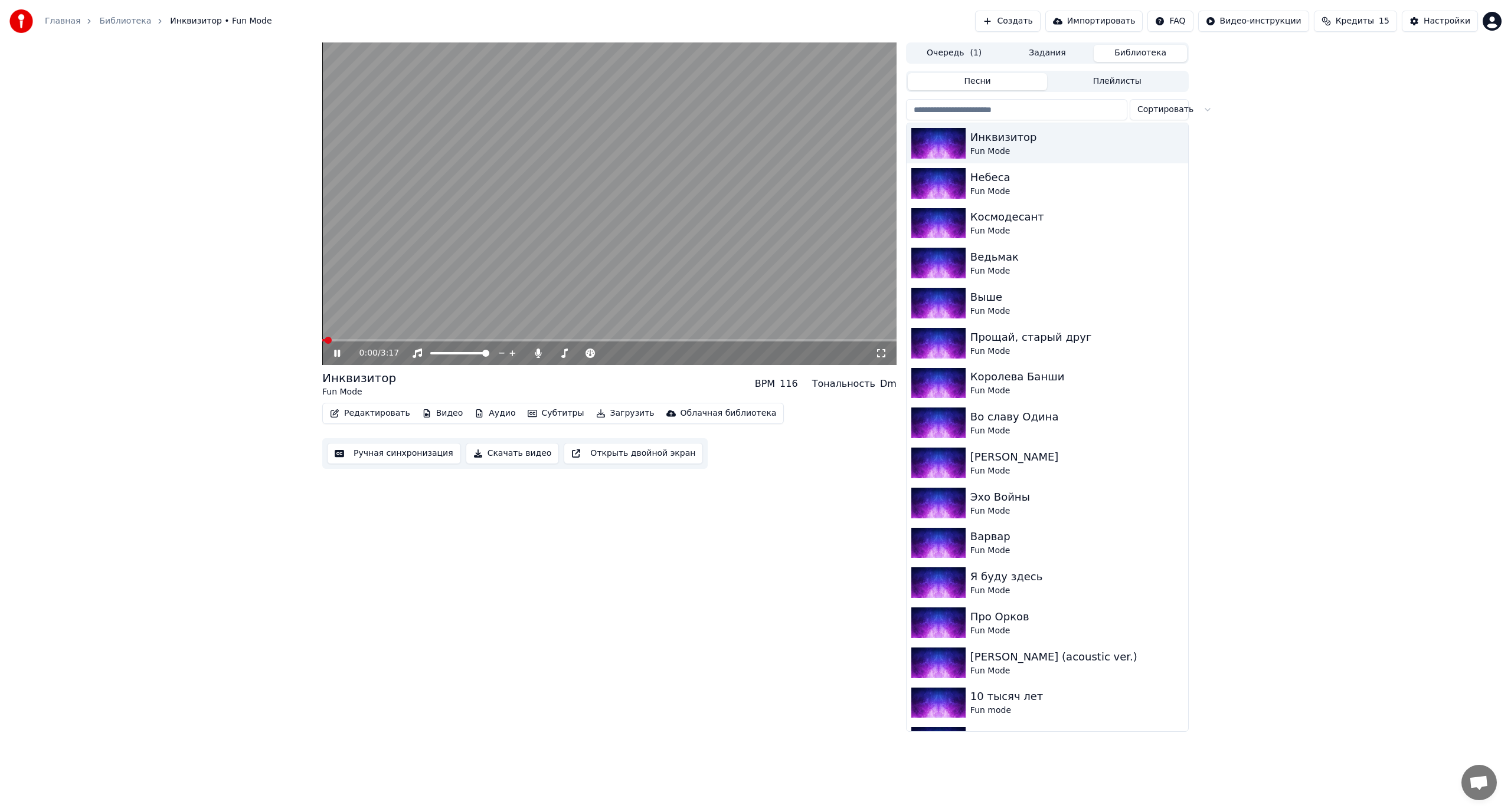
click at [615, 338] on video at bounding box center [609, 203] width 574 height 323
click at [659, 339] on span at bounding box center [609, 340] width 574 height 2
click at [333, 354] on icon at bounding box center [345, 353] width 28 height 9
click at [396, 454] on button "Ручная синхронизация" at bounding box center [394, 454] width 134 height 21
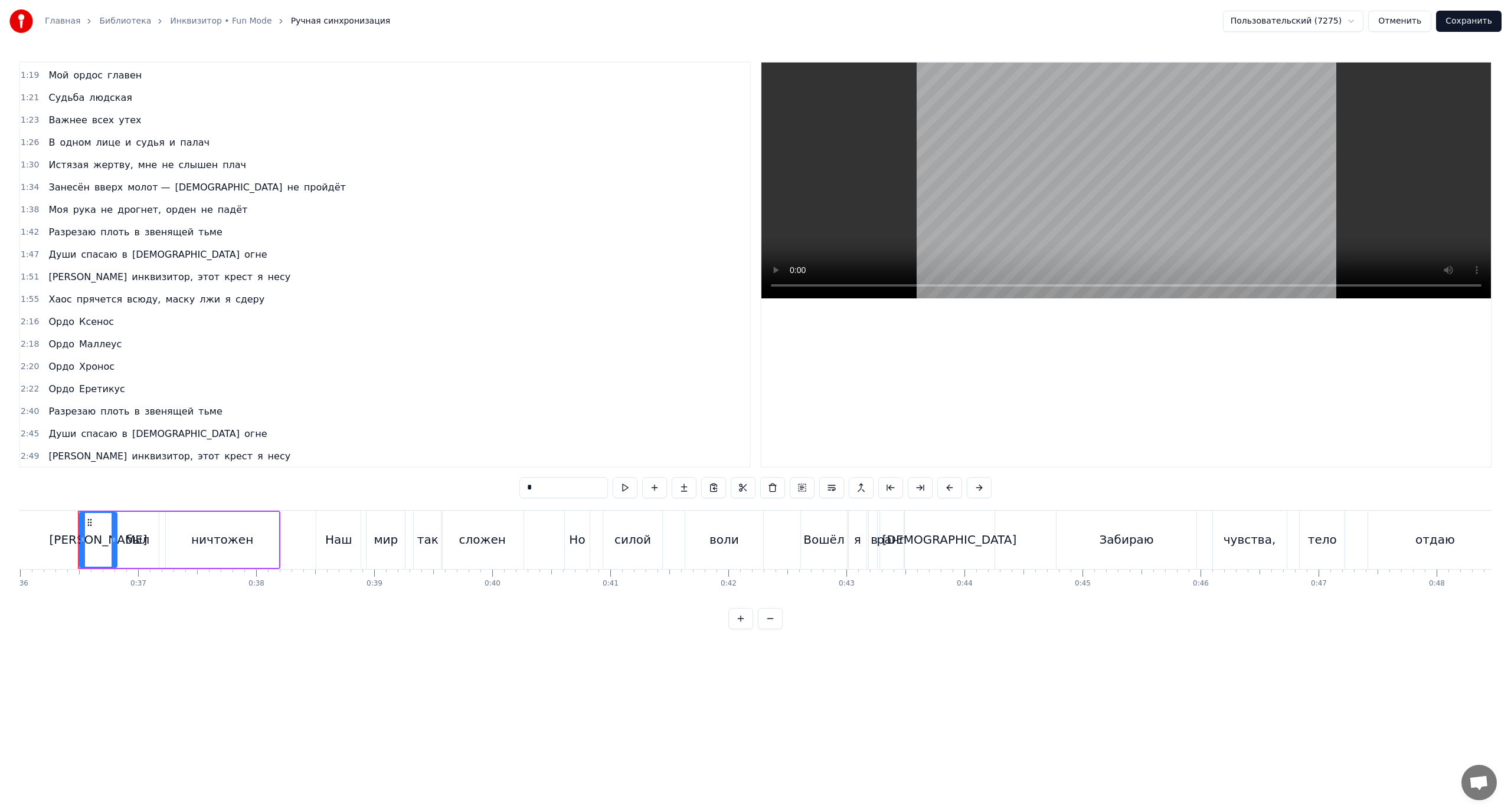
scroll to position [313, 0]
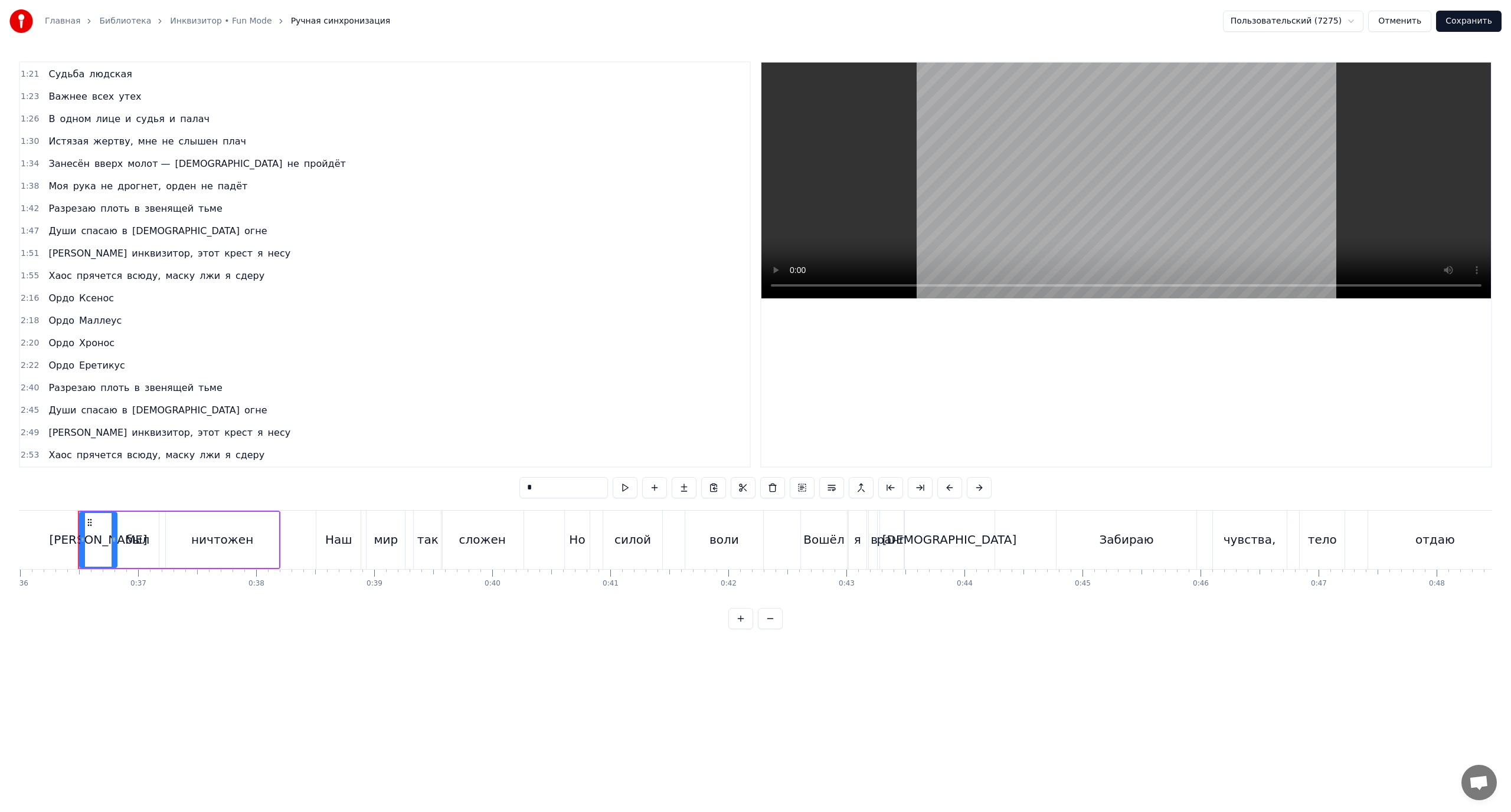
click at [120, 367] on div "2:22 [PERSON_NAME]" at bounding box center [384, 366] width 730 height 23
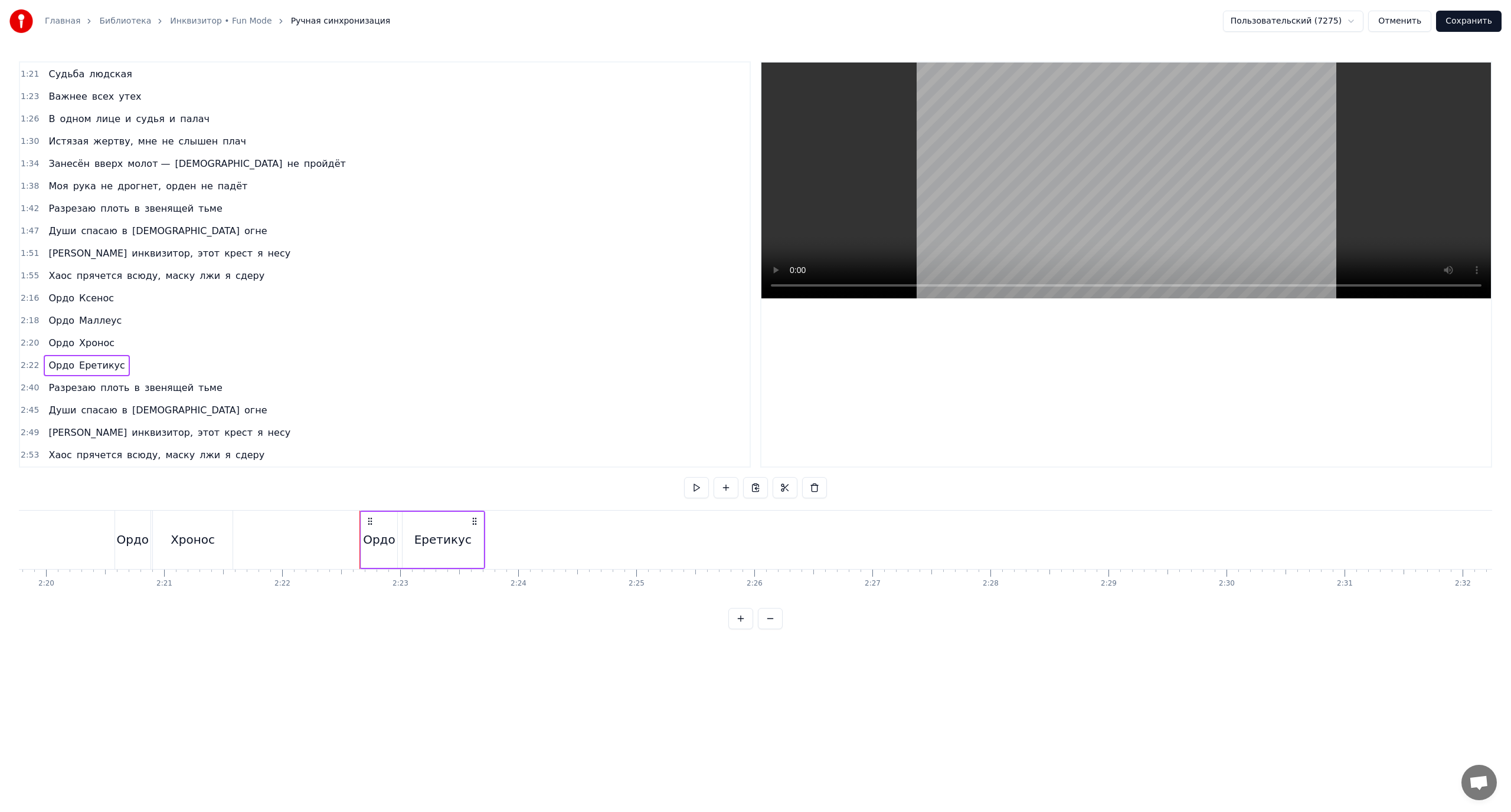
scroll to position [0, 16780]
click at [147, 549] on div "Еретикус" at bounding box center [161, 540] width 80 height 56
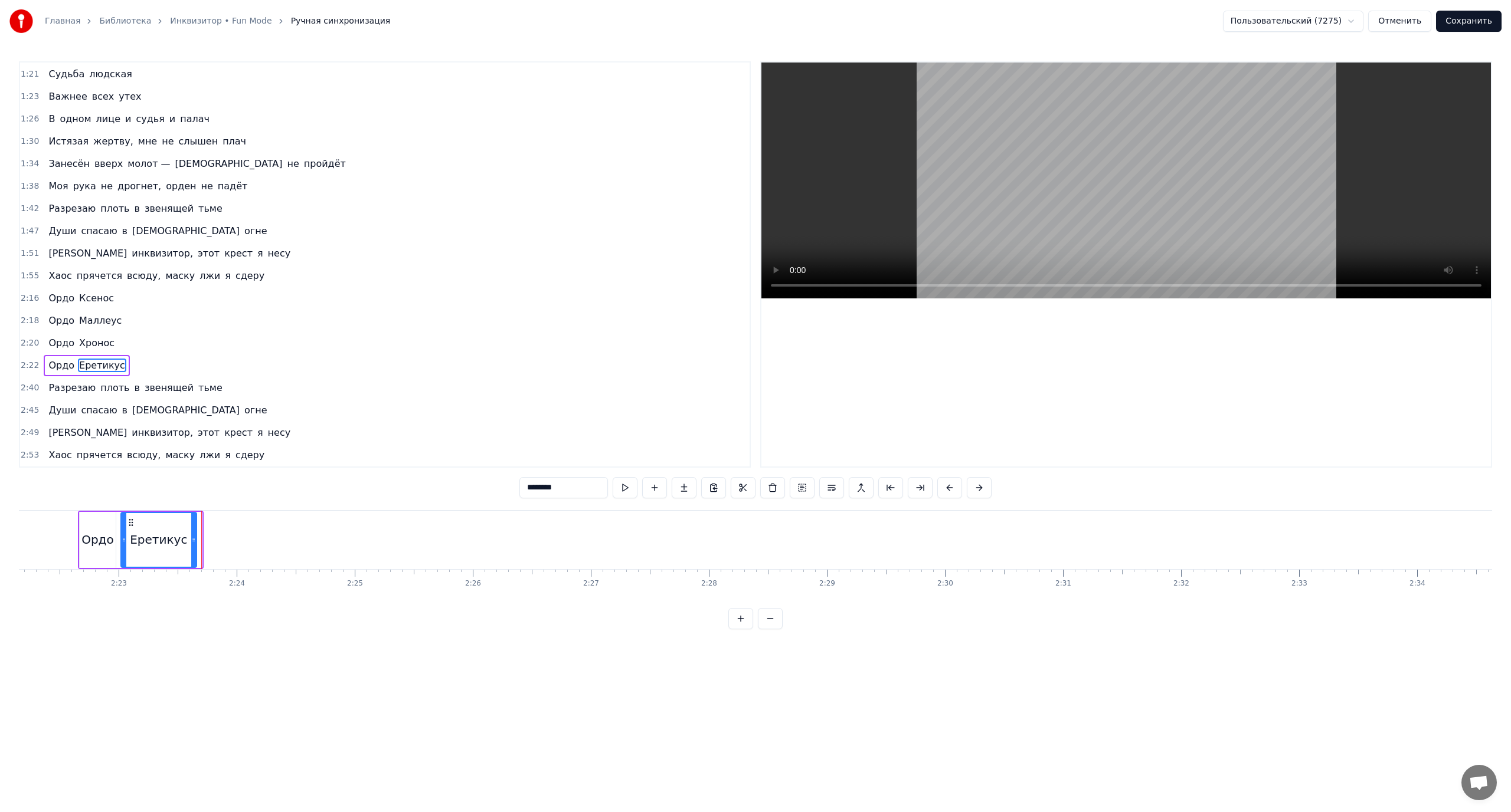
click at [194, 537] on icon at bounding box center [194, 540] width 5 height 9
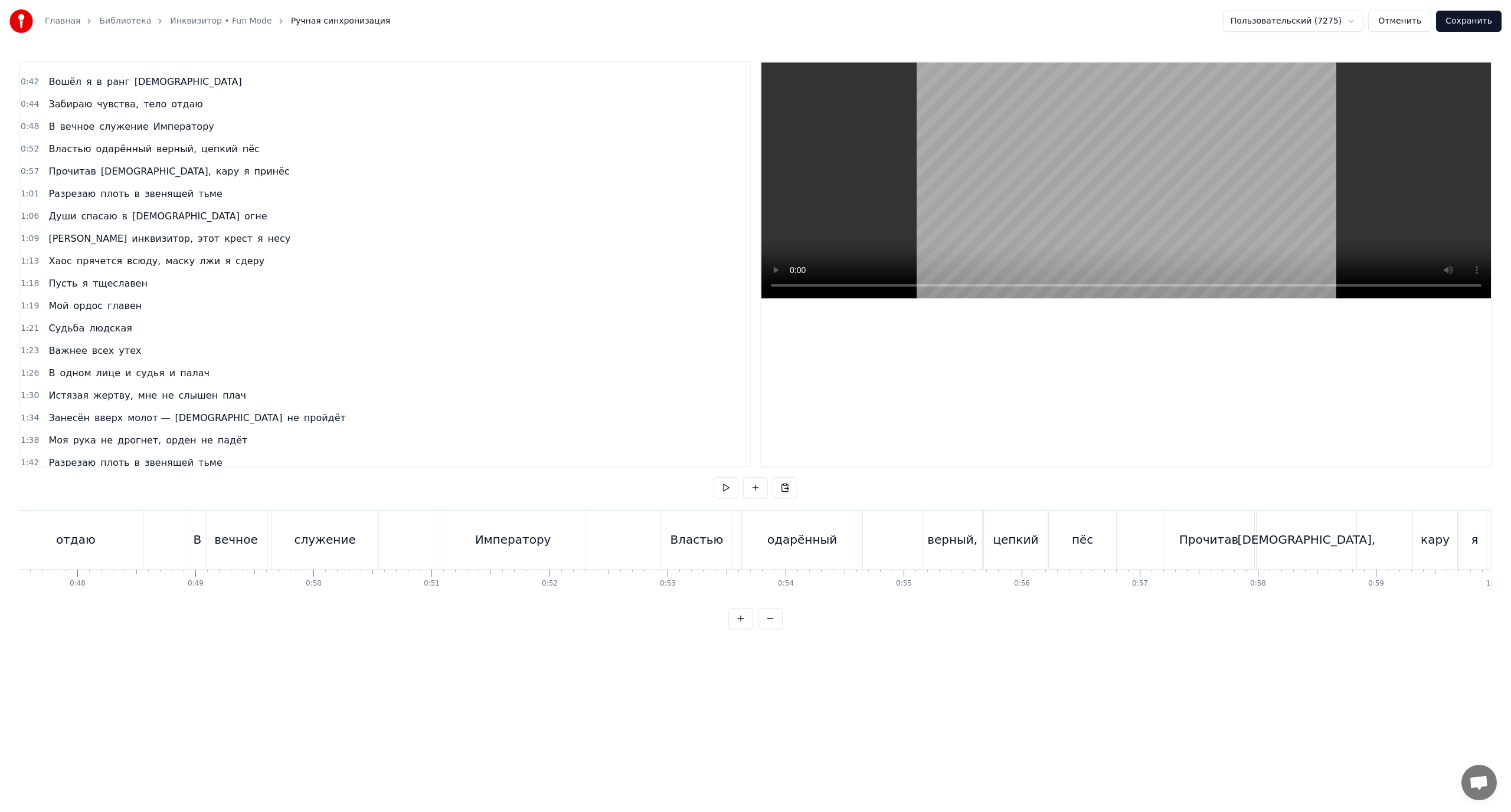
scroll to position [0, 0]
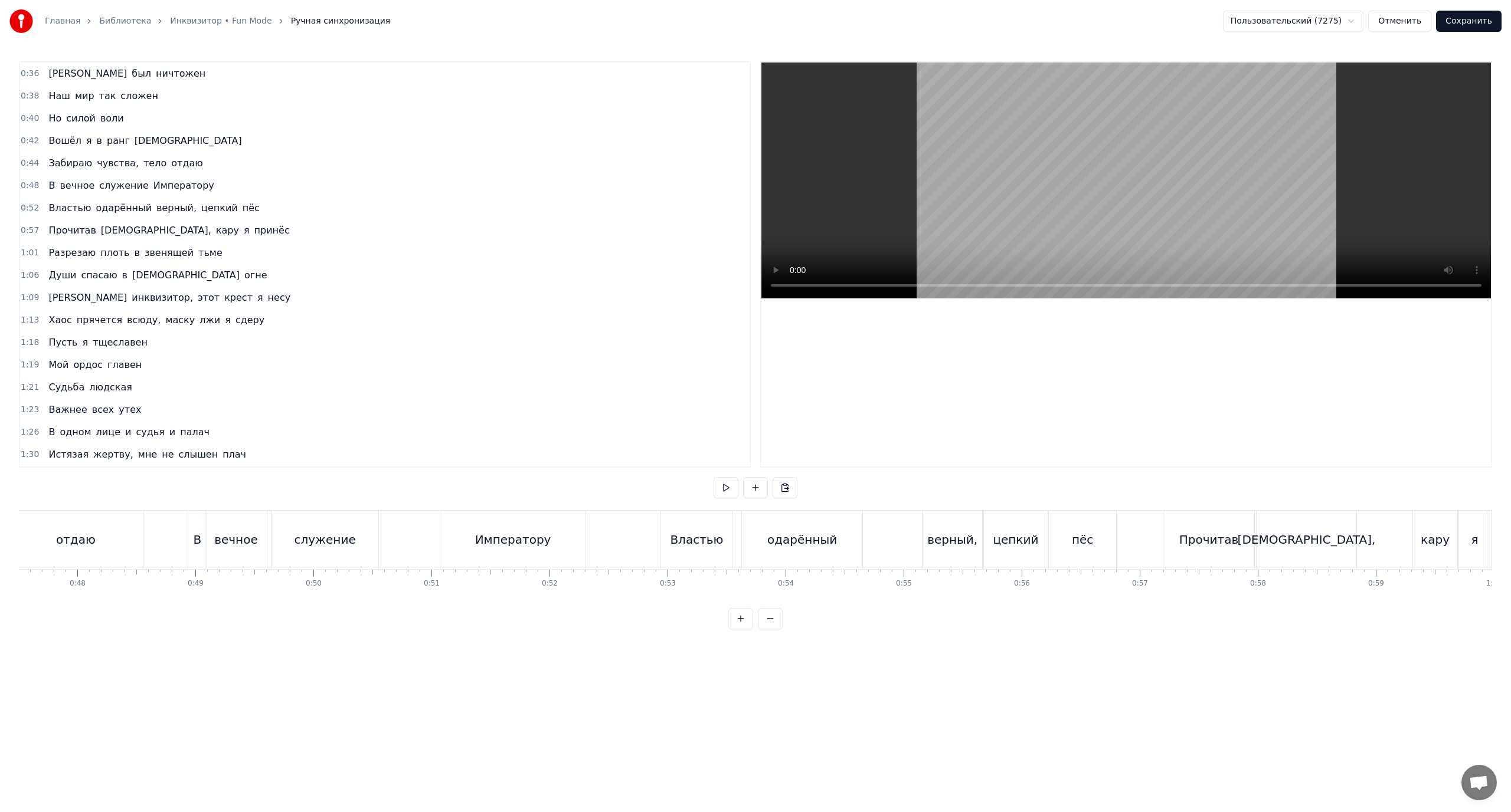
click at [168, 180] on span "Императору" at bounding box center [184, 186] width 63 height 14
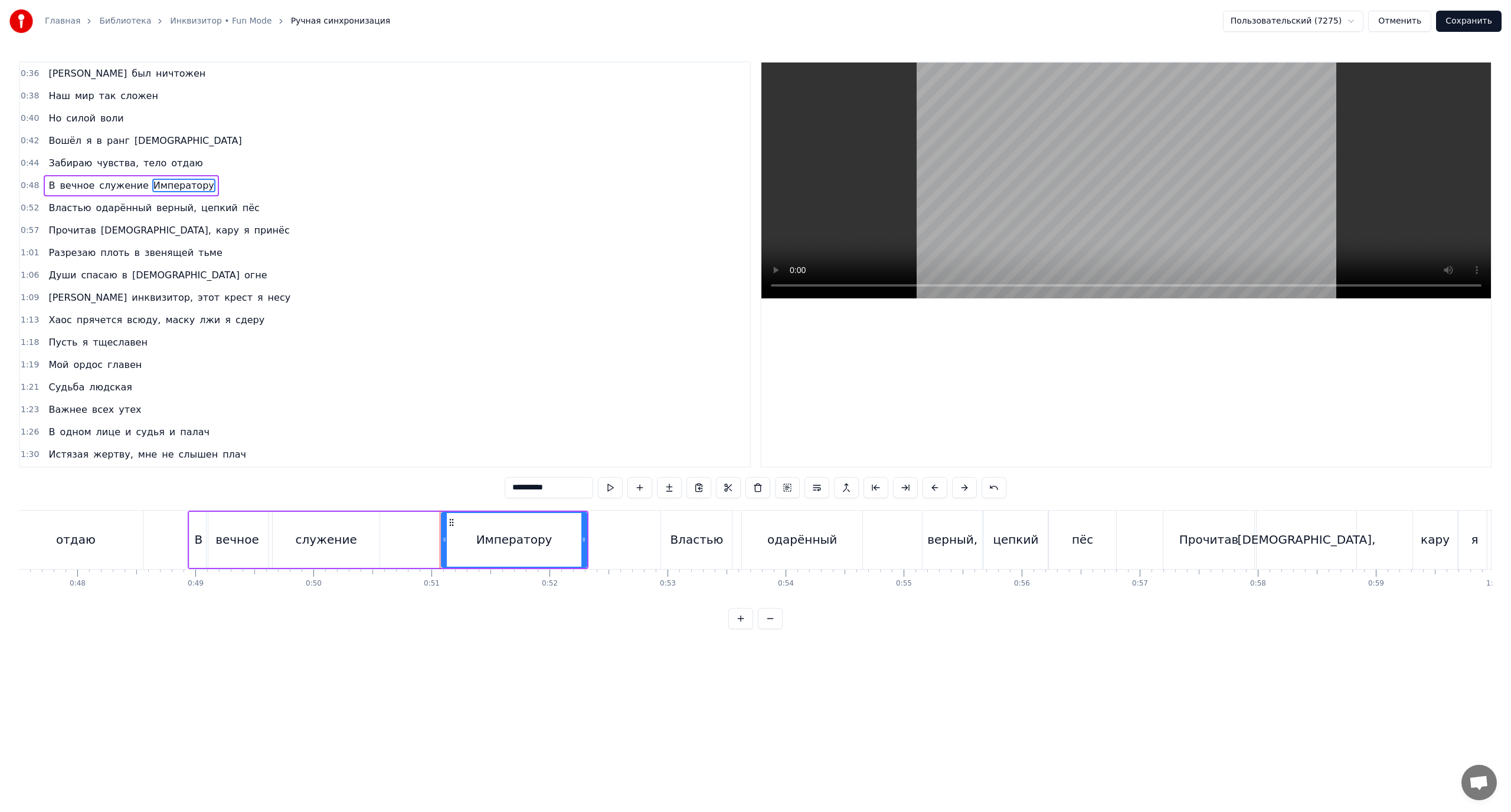
click at [47, 190] on span "В" at bounding box center [52, 186] width 9 height 14
click at [153, 181] on span "Императору" at bounding box center [184, 186] width 63 height 14
click at [812, 492] on button at bounding box center [817, 488] width 25 height 21
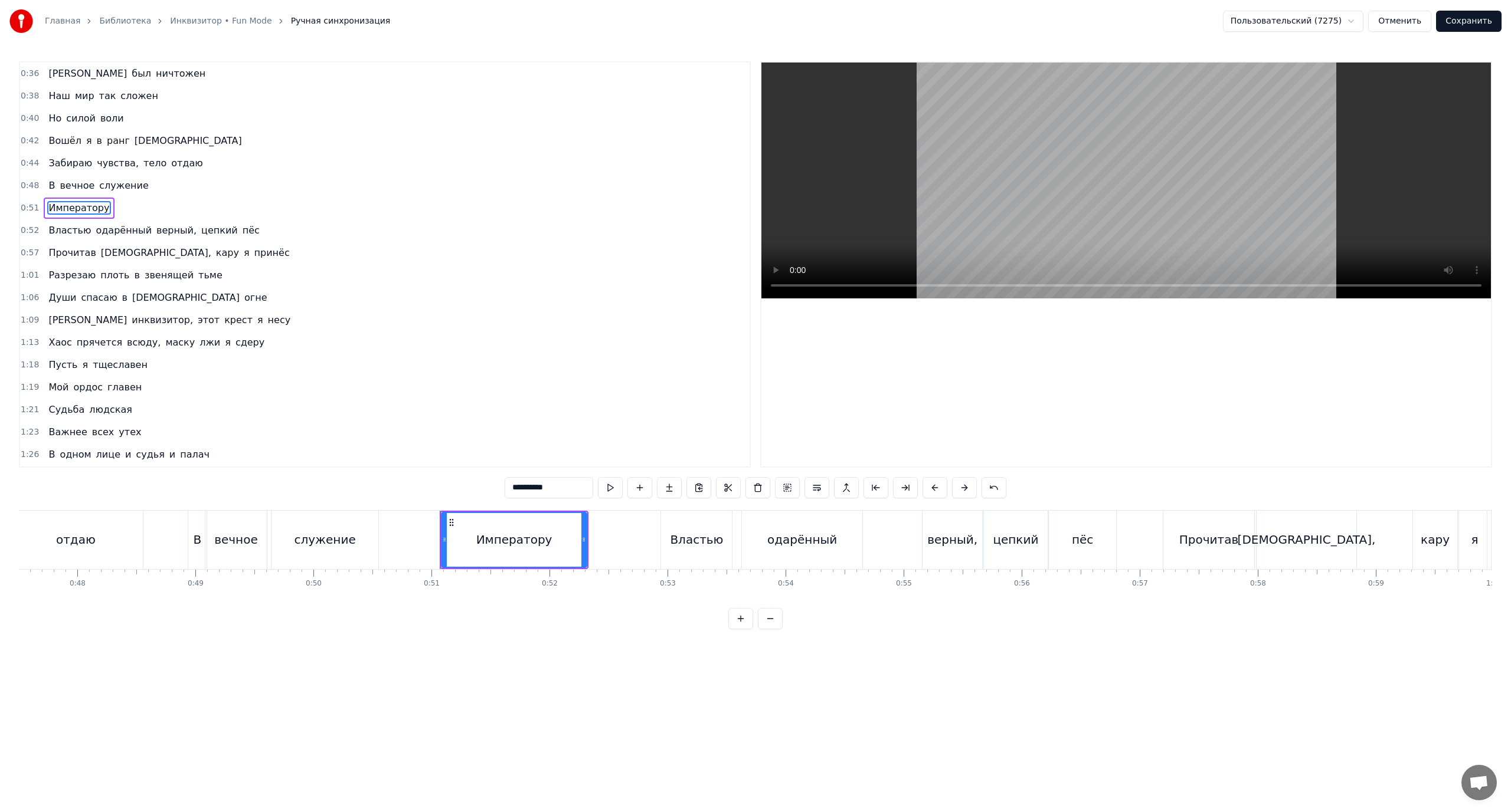
click at [58, 179] on span "вечное" at bounding box center [77, 186] width 37 height 14
click at [109, 181] on span "служение" at bounding box center [124, 186] width 52 height 14
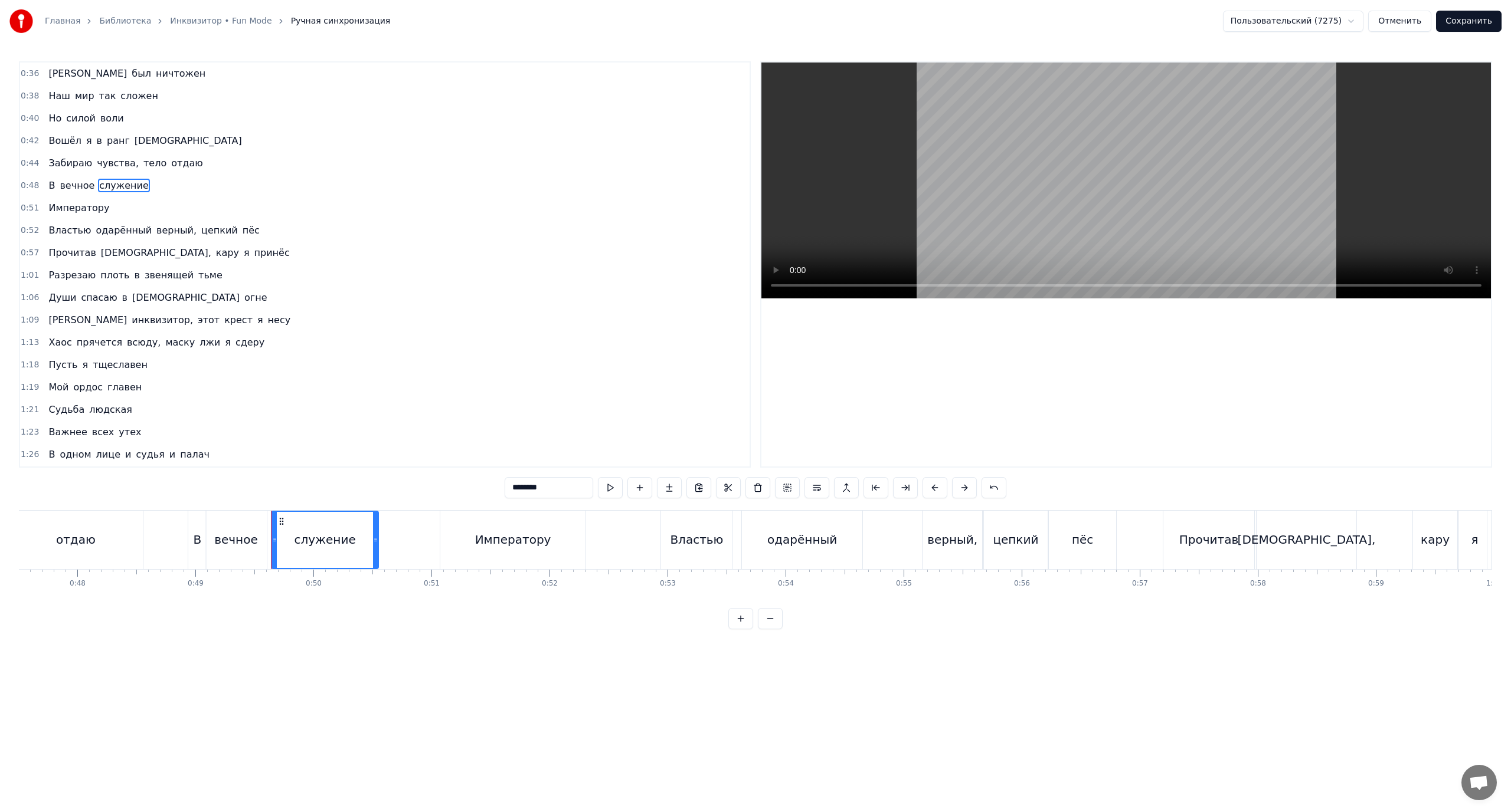
click at [82, 208] on span "Императору" at bounding box center [78, 208] width 63 height 14
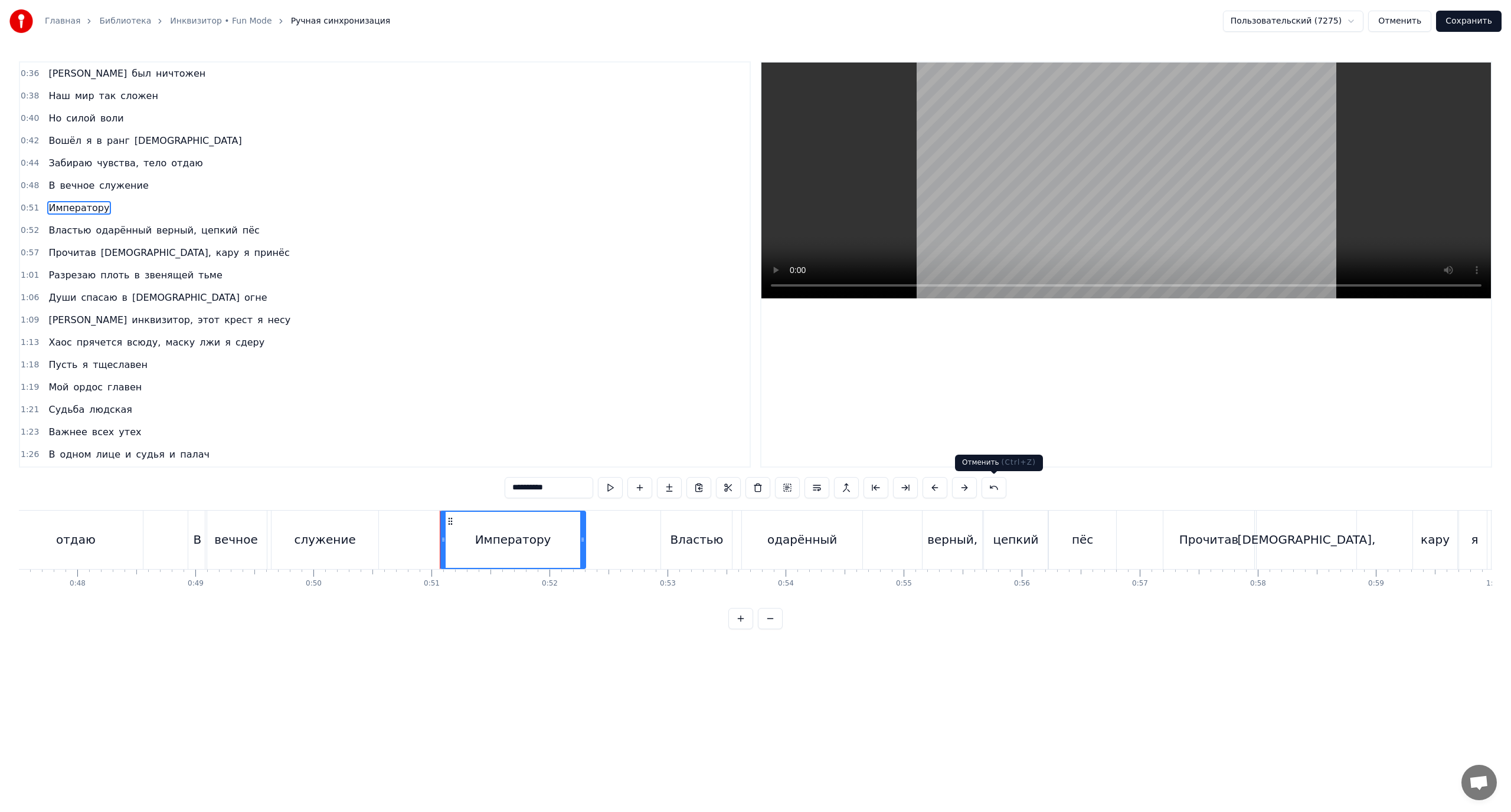
click at [992, 486] on button at bounding box center [994, 488] width 25 height 21
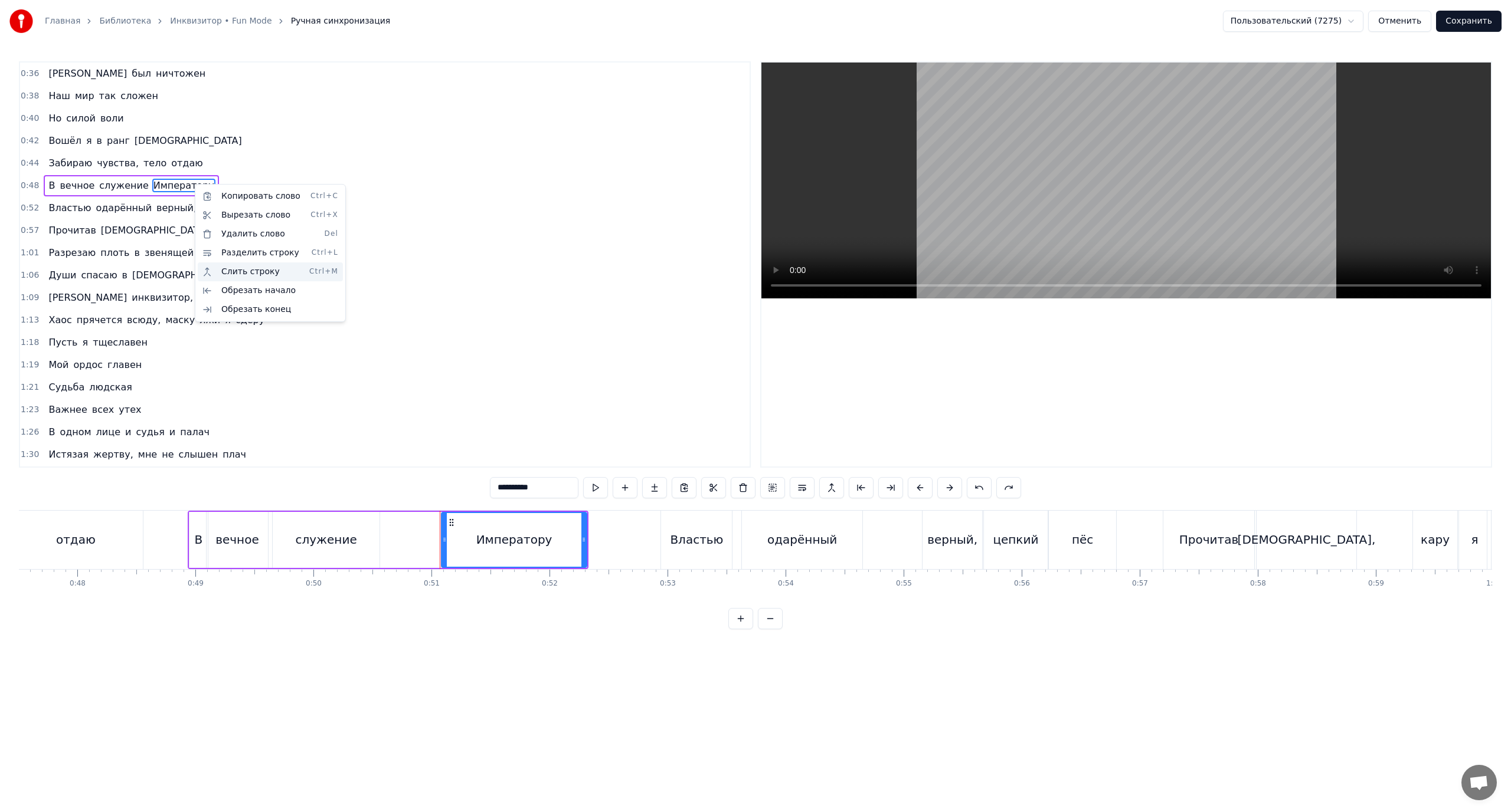
click at [241, 272] on div "Слить строку Ctrl+M" at bounding box center [270, 272] width 145 height 19
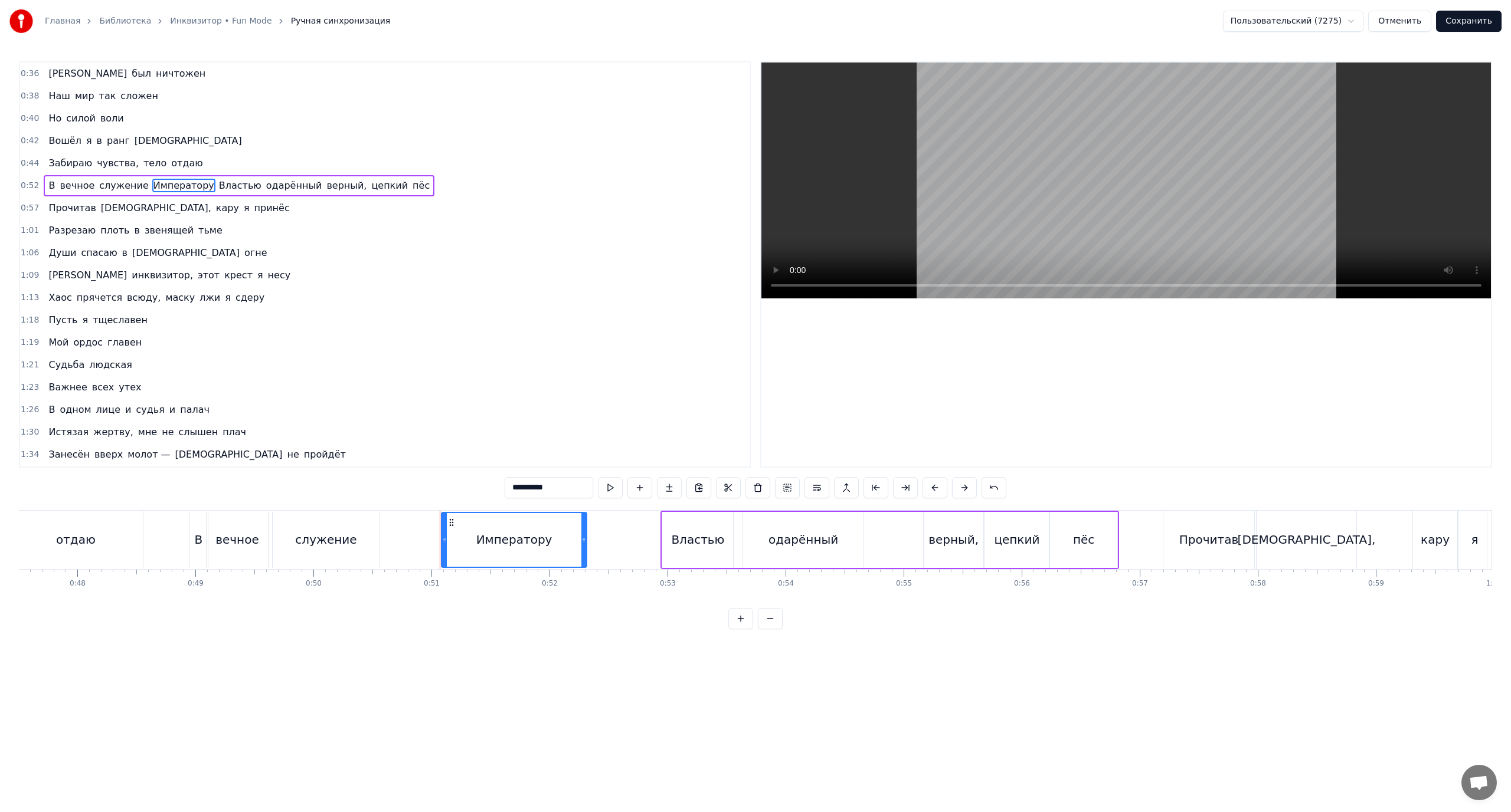
click at [73, 182] on span "вечное" at bounding box center [77, 186] width 37 height 14
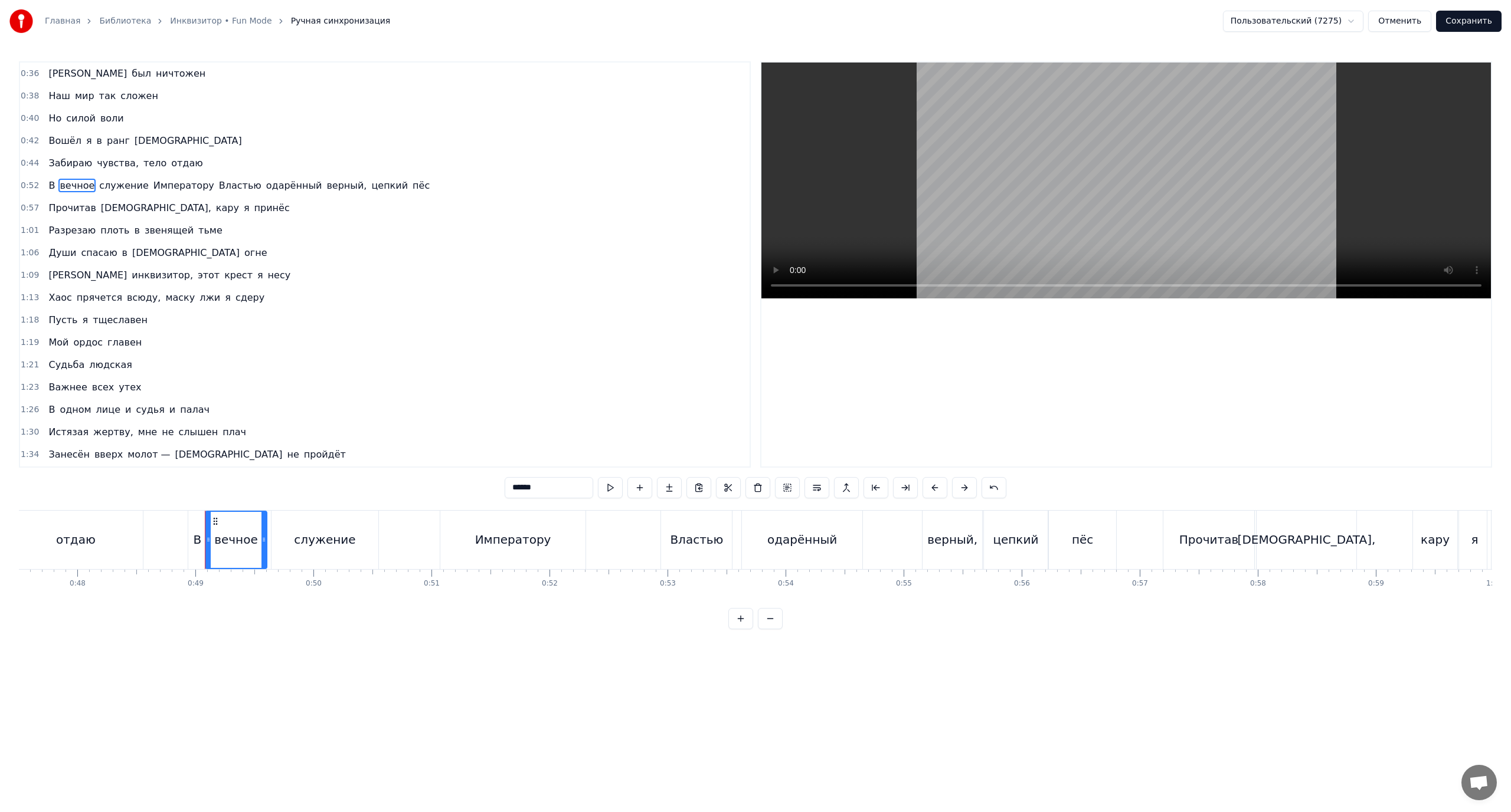
click at [176, 184] on span "Императору" at bounding box center [184, 186] width 63 height 14
type input "**********"
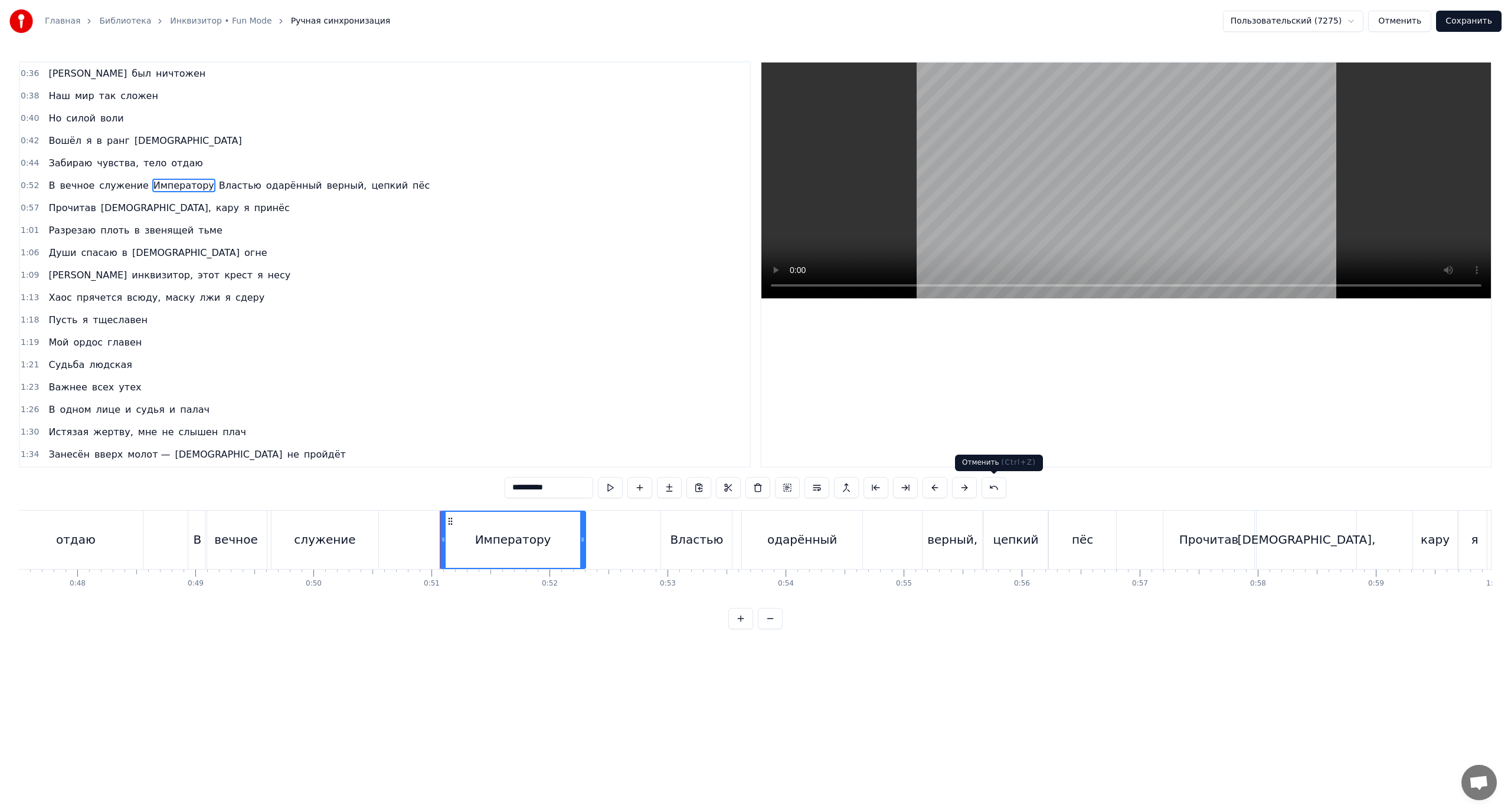
click at [995, 489] on button at bounding box center [994, 488] width 25 height 21
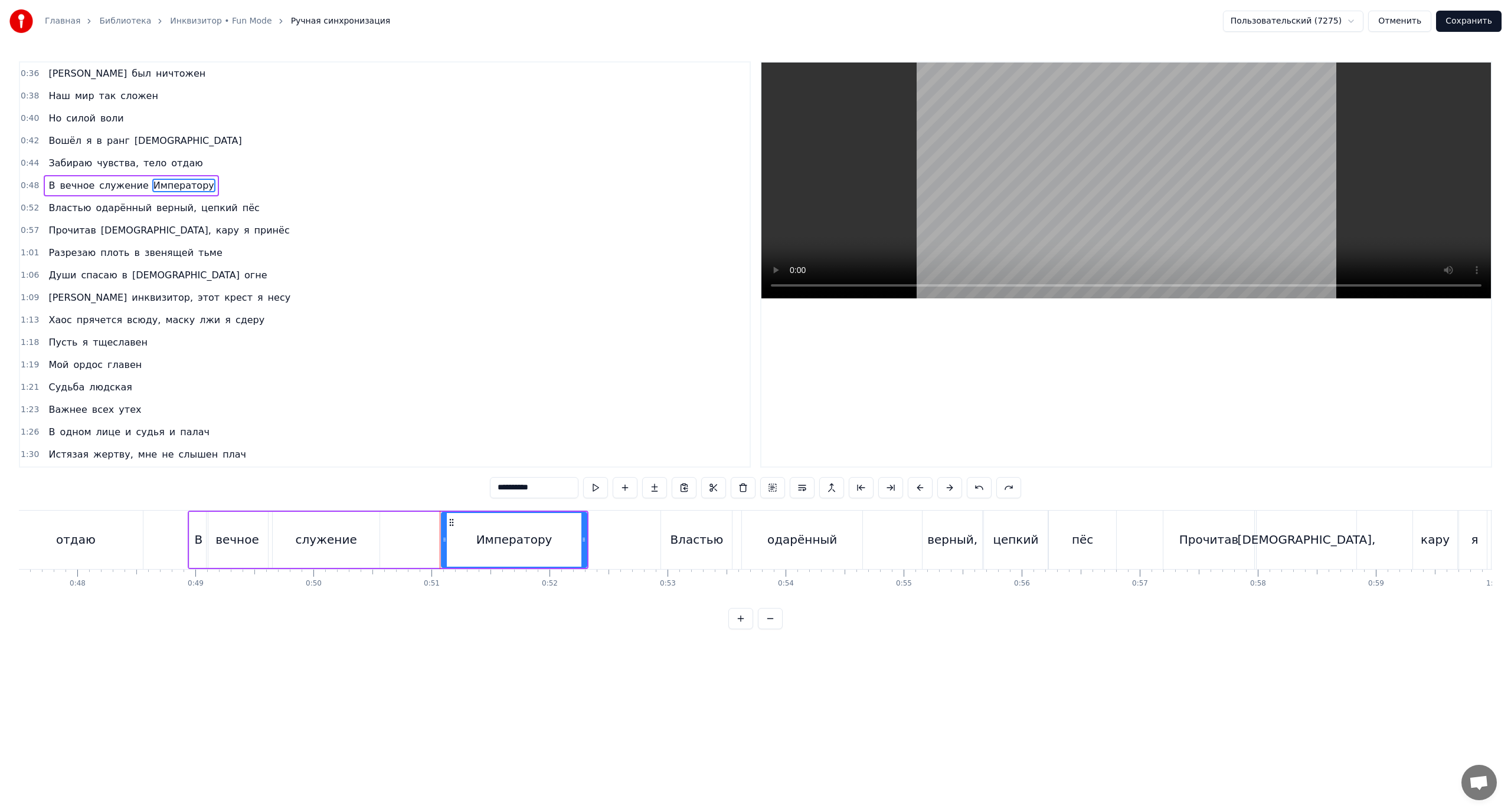
click at [229, 175] on div "0:48 В вечное служение Императору" at bounding box center [384, 186] width 730 height 23
click at [411, 540] on div "В вечное служение Императору" at bounding box center [388, 540] width 401 height 58
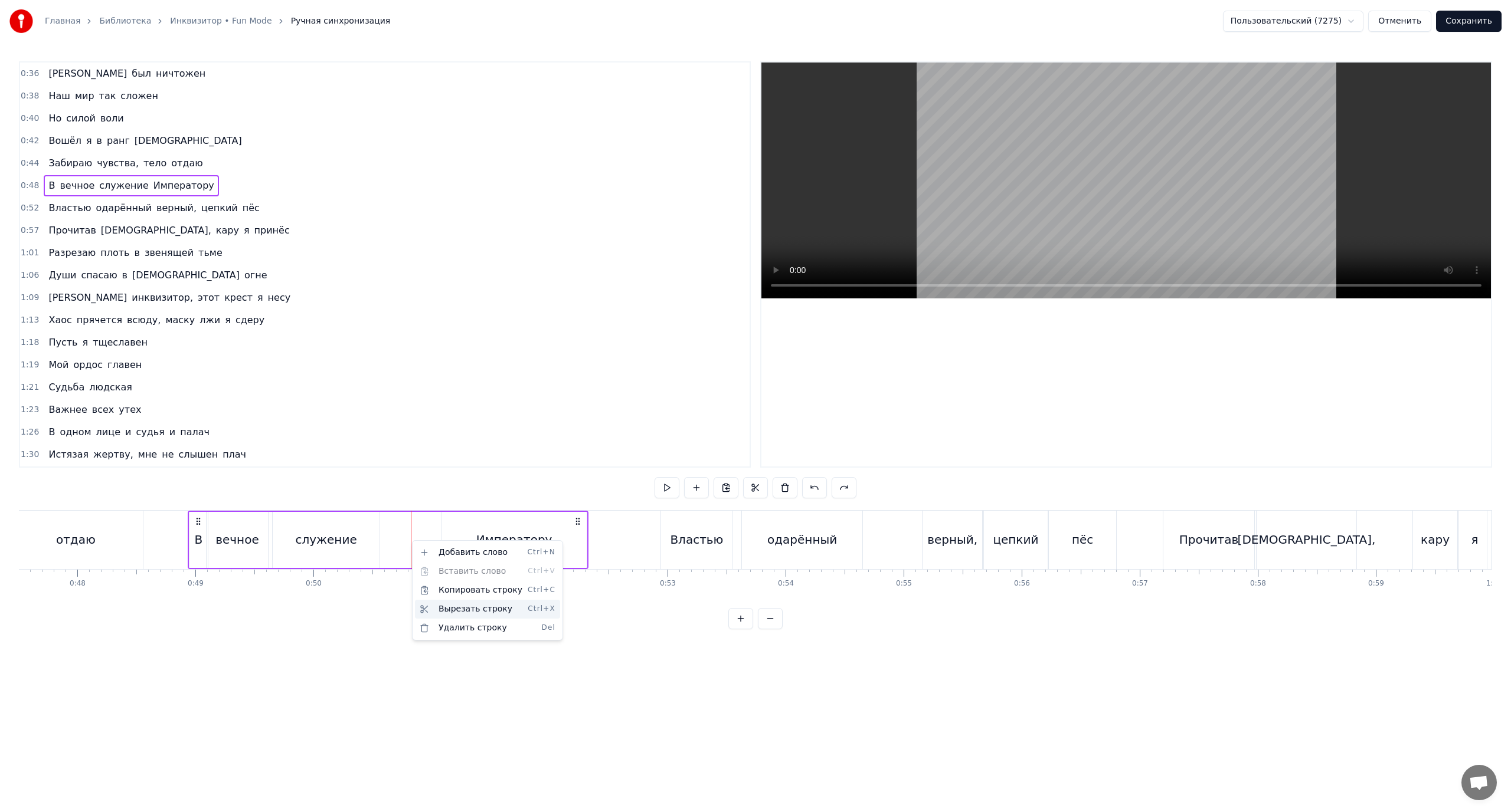
click at [471, 609] on div "Вырезать строку Ctrl+X" at bounding box center [487, 609] width 145 height 19
click at [39, 182] on div "0:48 В вечное служение Императору" at bounding box center [384, 186] width 730 height 23
click at [52, 187] on span "В" at bounding box center [52, 186] width 9 height 14
click at [84, 187] on span "вечное" at bounding box center [77, 186] width 37 height 14
type input "******"
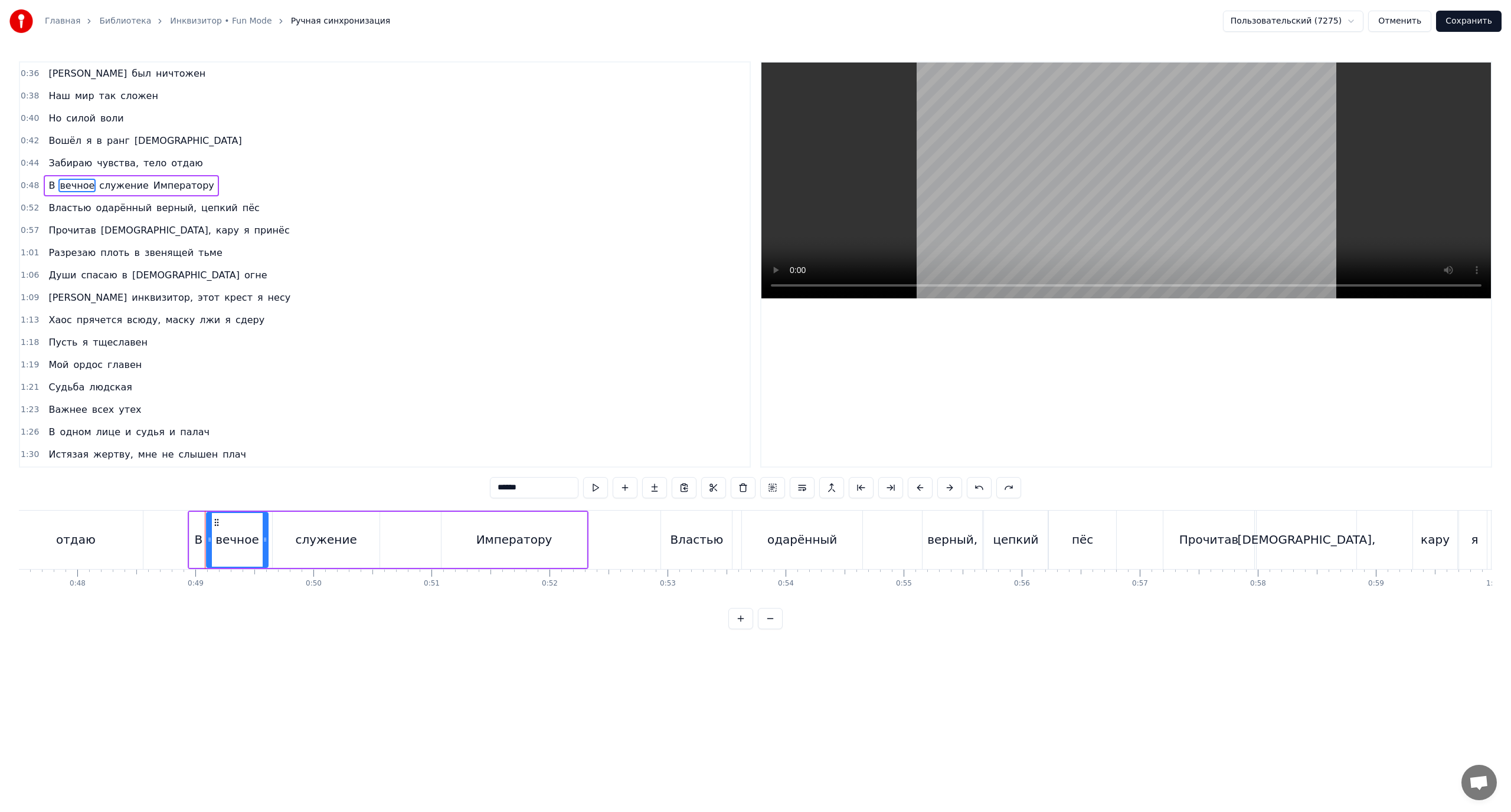
click at [197, 170] on div "0:44 Забираю чувства, тело отдаю" at bounding box center [384, 164] width 730 height 23
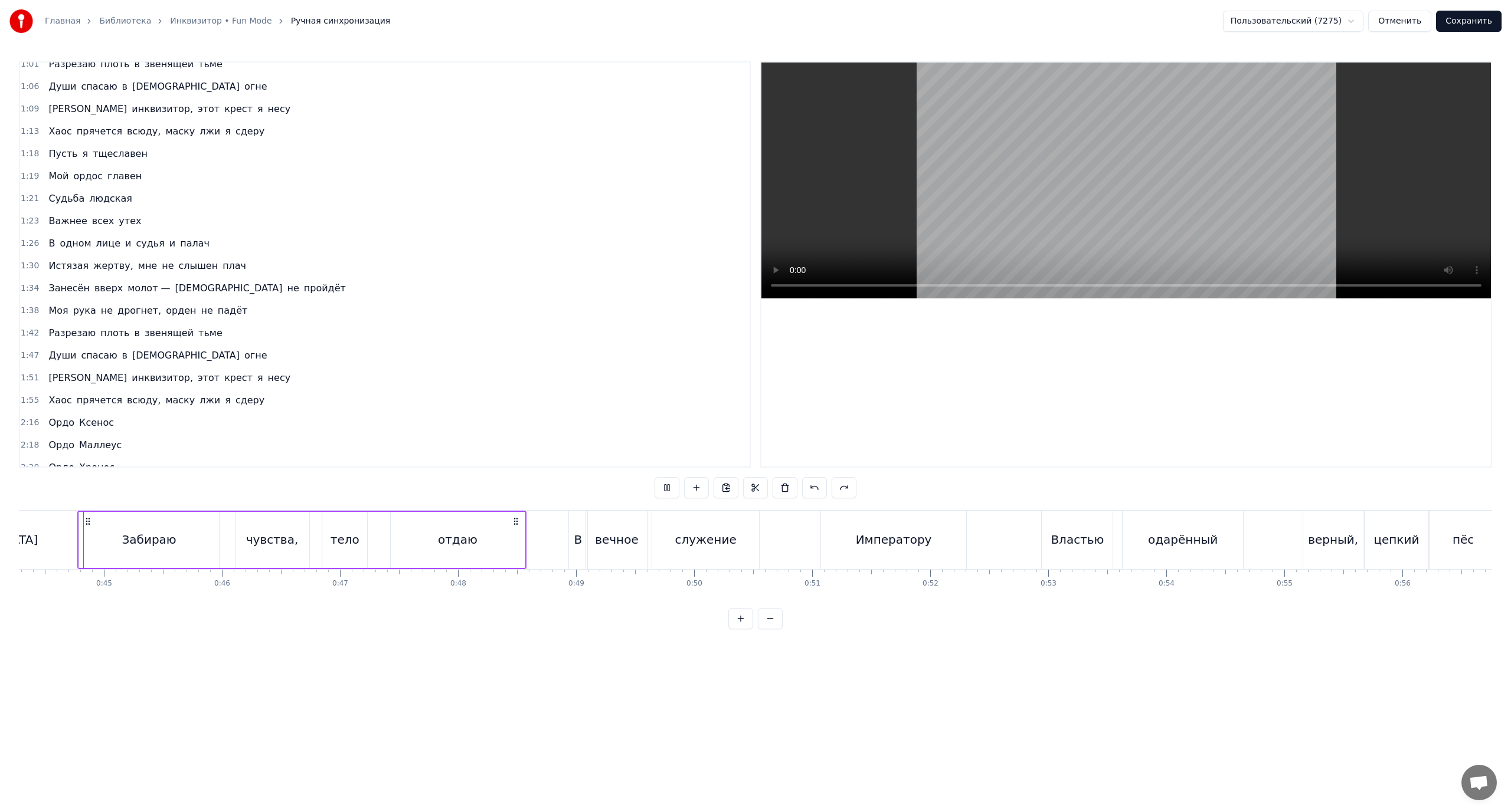
scroll to position [313, 0]
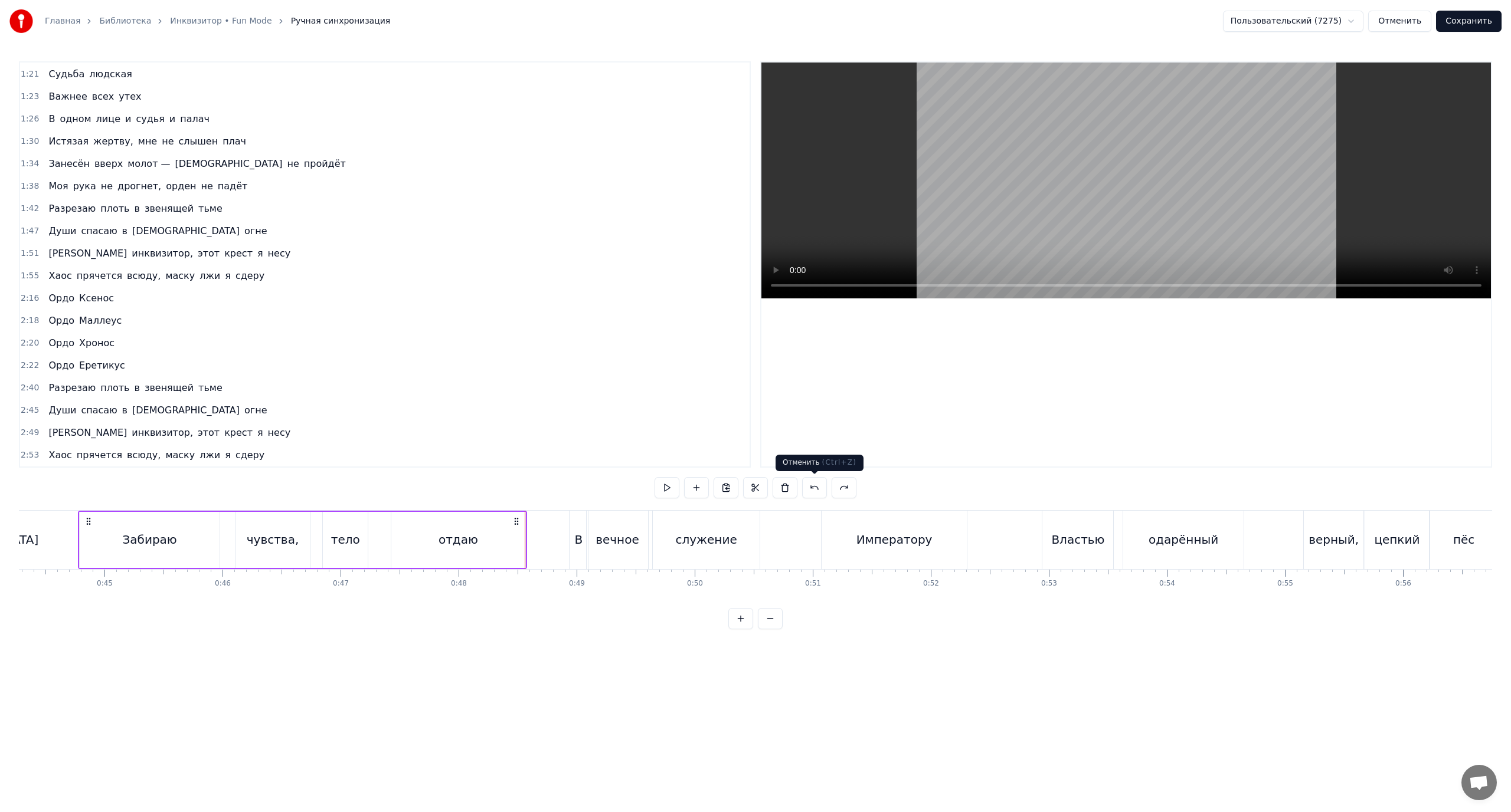
click at [819, 486] on button at bounding box center [814, 488] width 25 height 21
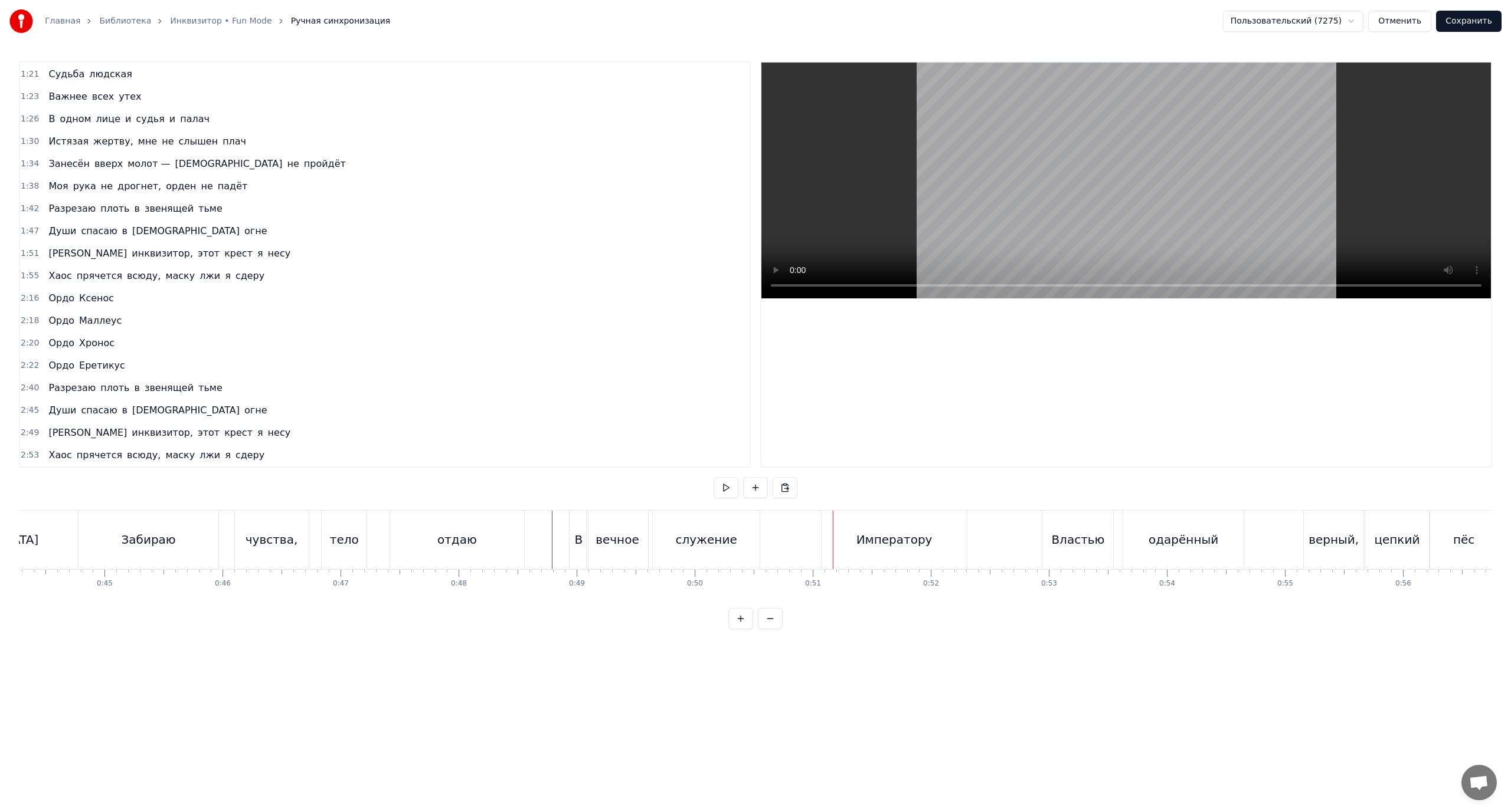
click at [806, 544] on div "В вечное служение Императору" at bounding box center [769, 540] width 401 height 58
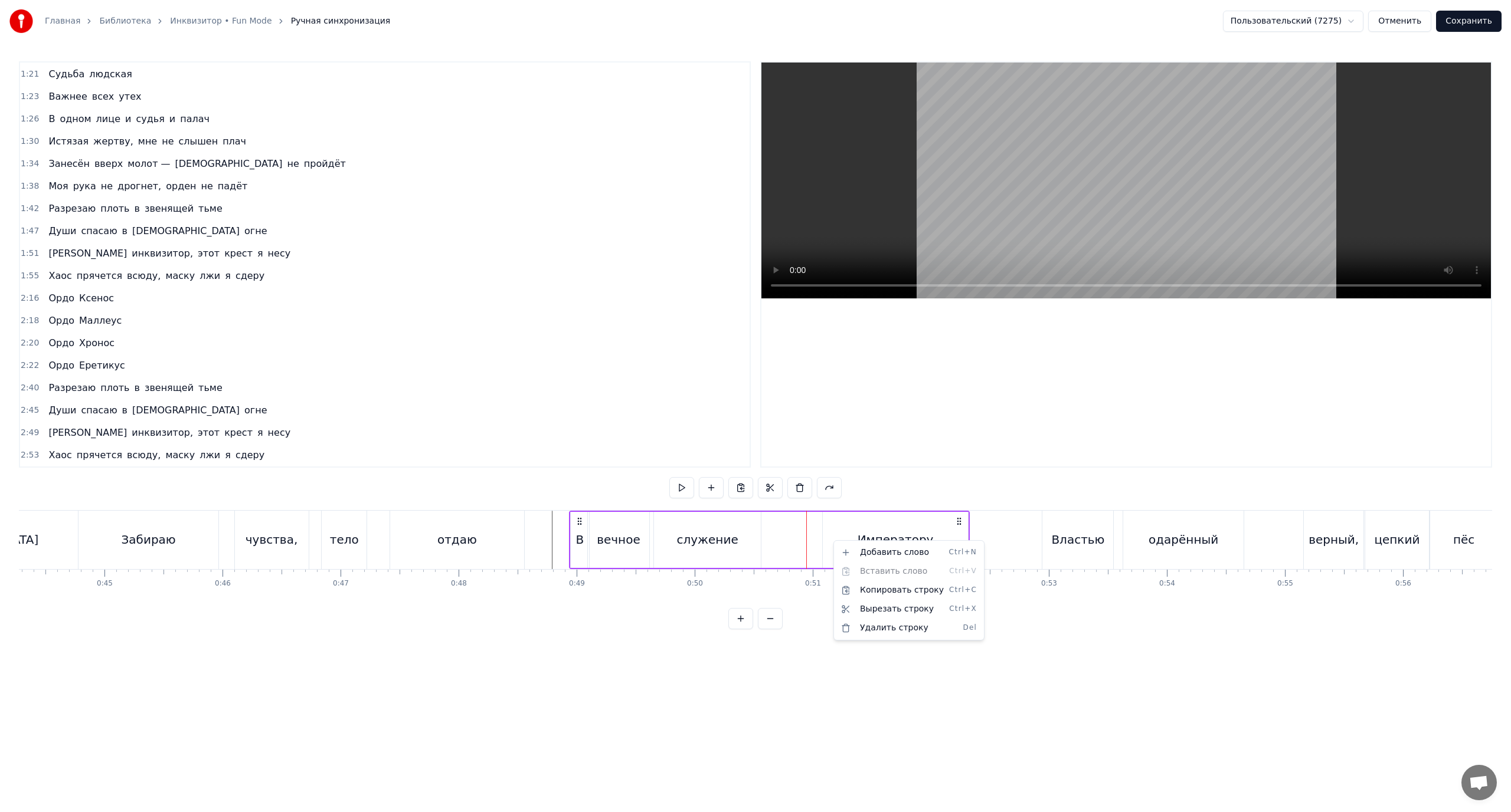
click at [961, 521] on html "Главная Библиотека Инквизитор • Fun Mode Ручная синхронизация Пользовательский …" at bounding box center [756, 324] width 1511 height 648
drag, startPoint x: 960, startPoint y: 521, endPoint x: 978, endPoint y: 527, distance: 19.0
click at [978, 527] on div "В вечное служение Императору" at bounding box center [787, 540] width 401 height 58
drag, startPoint x: 979, startPoint y: 522, endPoint x: 967, endPoint y: 521, distance: 12.0
click at [967, 521] on icon at bounding box center [965, 521] width 9 height 9
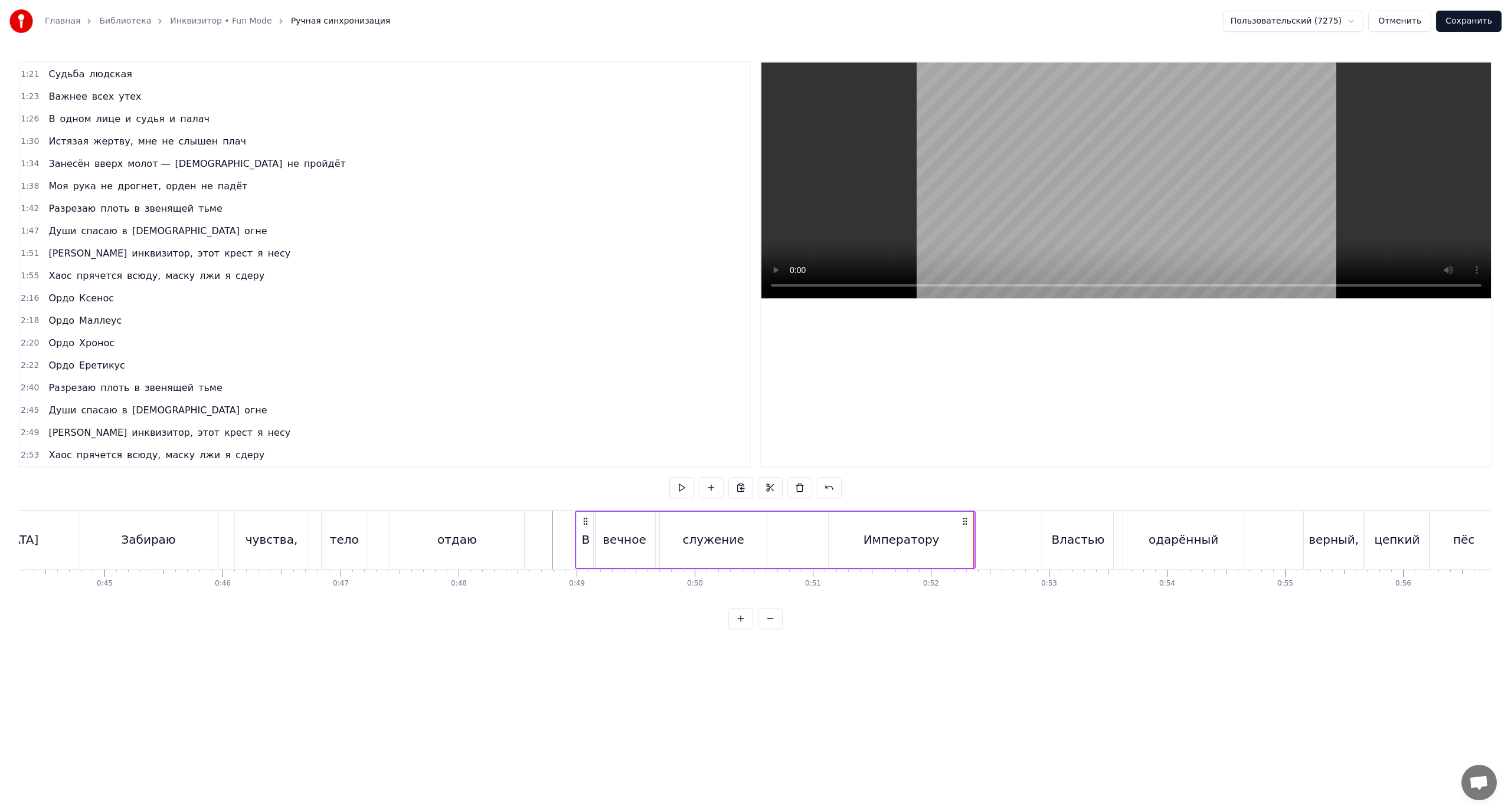
click at [797, 546] on div "В вечное служение Императору" at bounding box center [775, 540] width 401 height 58
click at [586, 537] on div "В" at bounding box center [585, 540] width 8 height 17
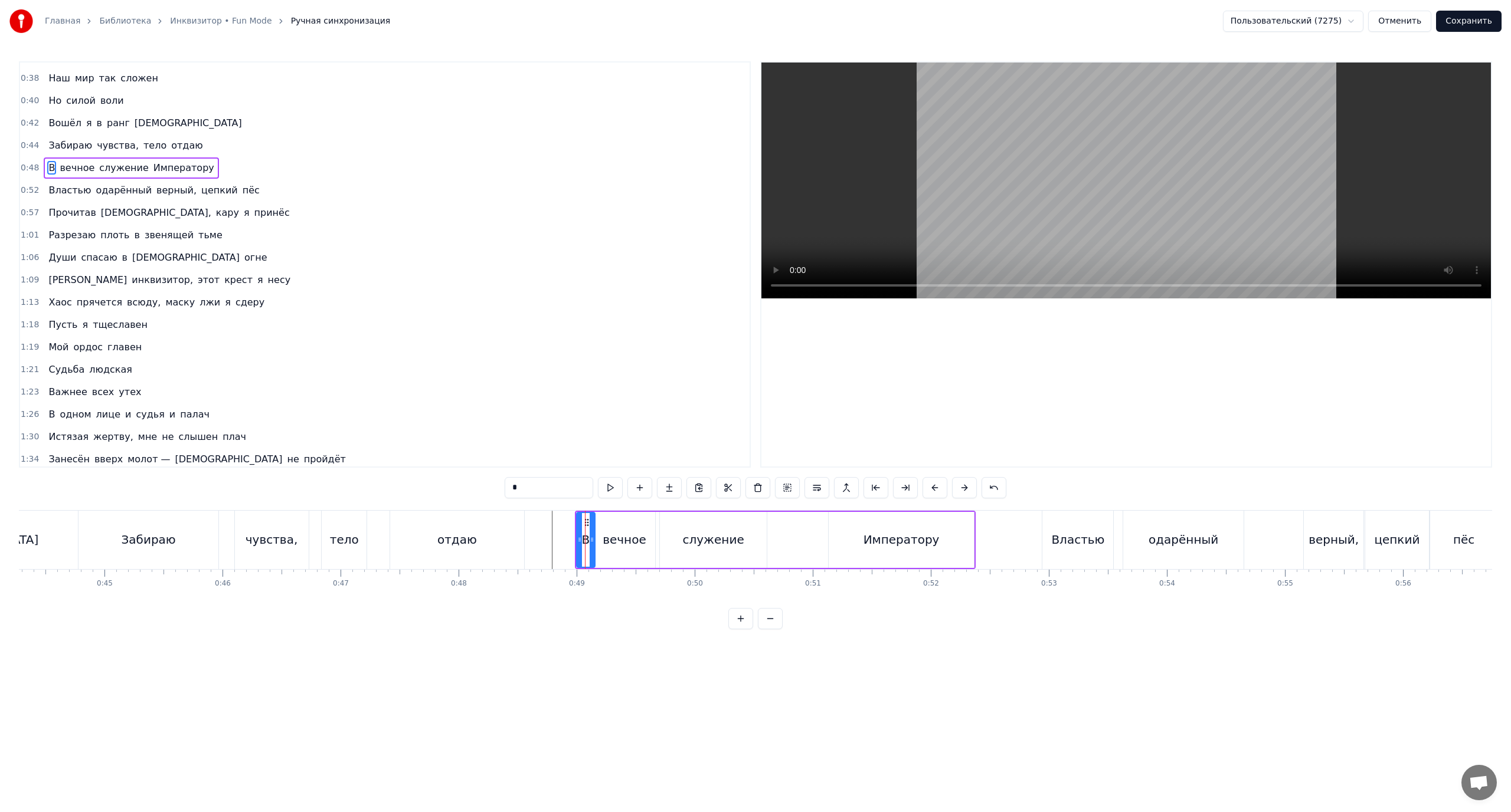
scroll to position [0, 0]
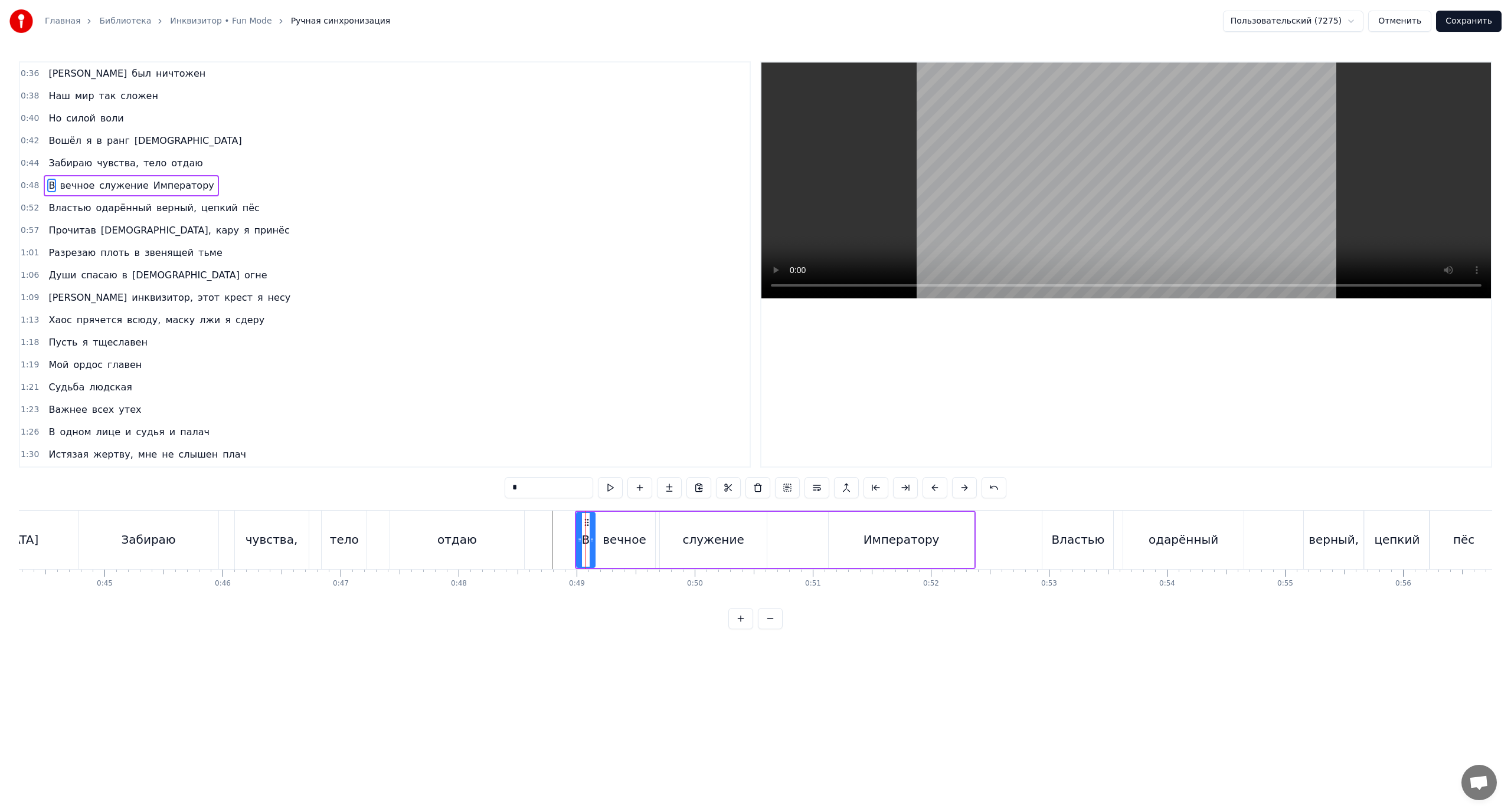
click at [49, 181] on span "В" at bounding box center [52, 186] width 9 height 14
click at [820, 489] on button at bounding box center [817, 488] width 25 height 21
click at [65, 164] on span "Забираю" at bounding box center [70, 163] width 46 height 14
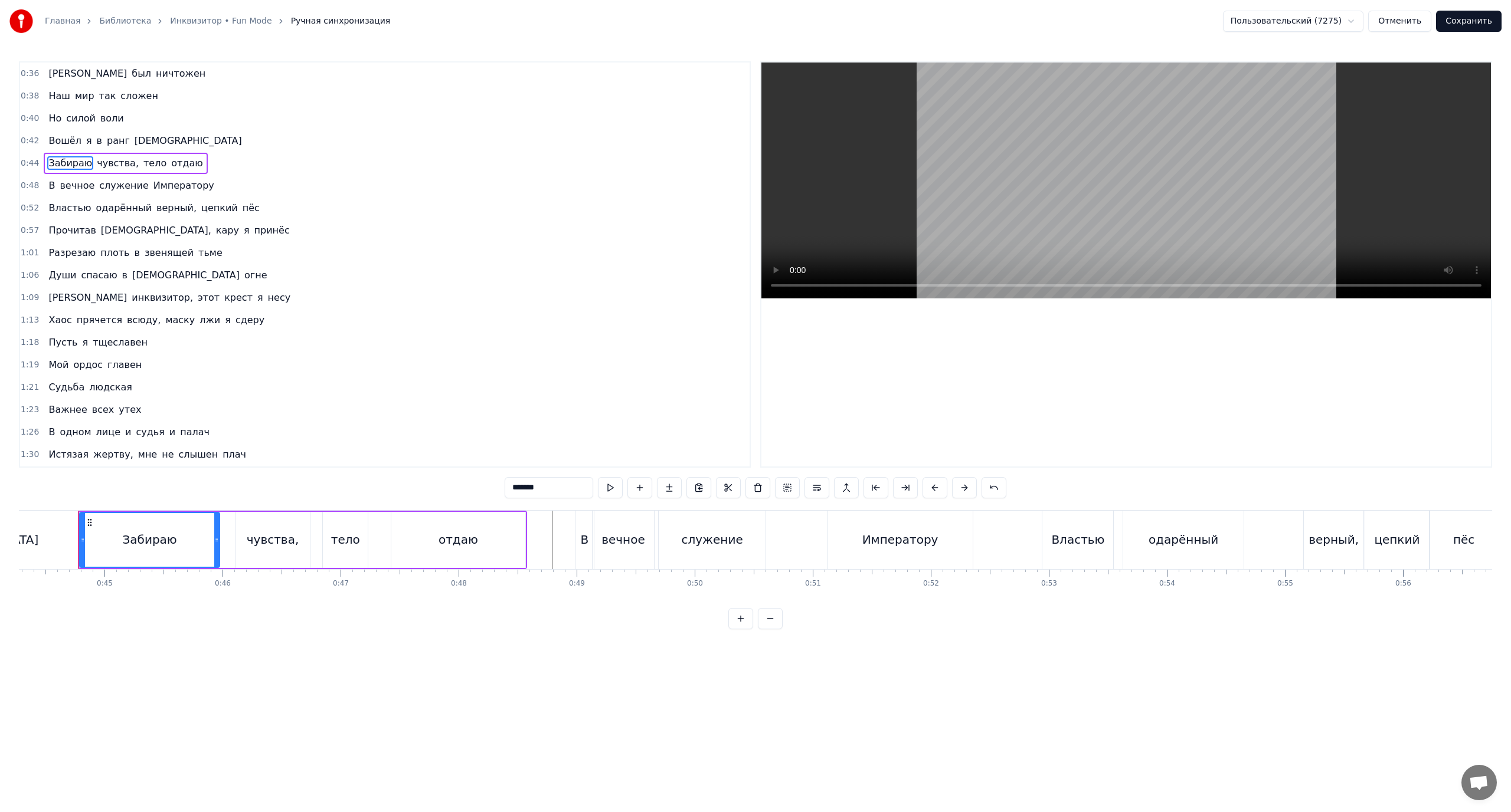
click at [49, 184] on span "В" at bounding box center [52, 186] width 9 height 14
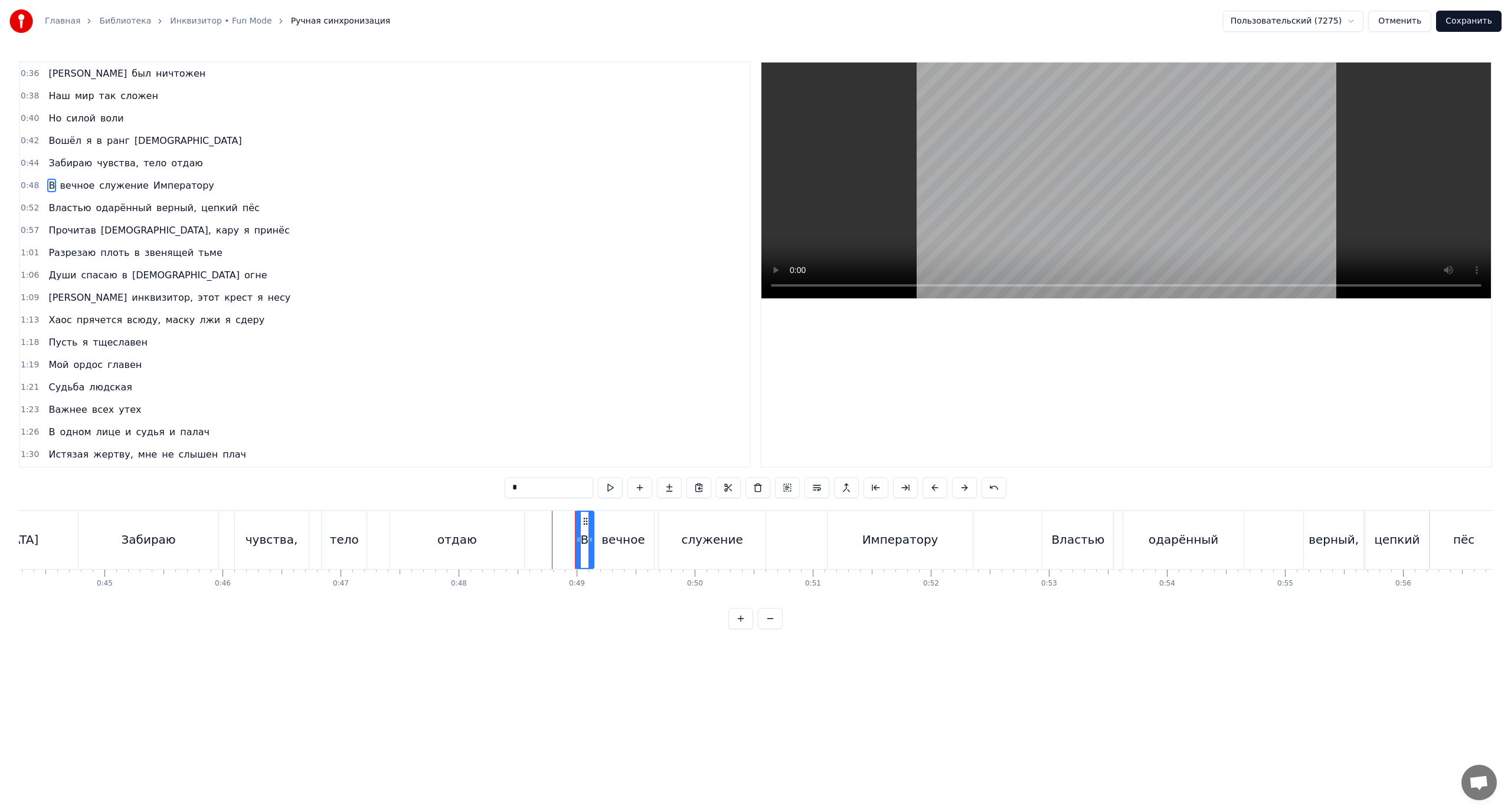
click at [67, 184] on span "вечное" at bounding box center [77, 186] width 37 height 14
click at [49, 184] on span "В" at bounding box center [52, 186] width 9 height 14
click at [815, 488] on button at bounding box center [817, 488] width 25 height 21
click at [62, 184] on span "вечное" at bounding box center [77, 186] width 37 height 14
type input "******"
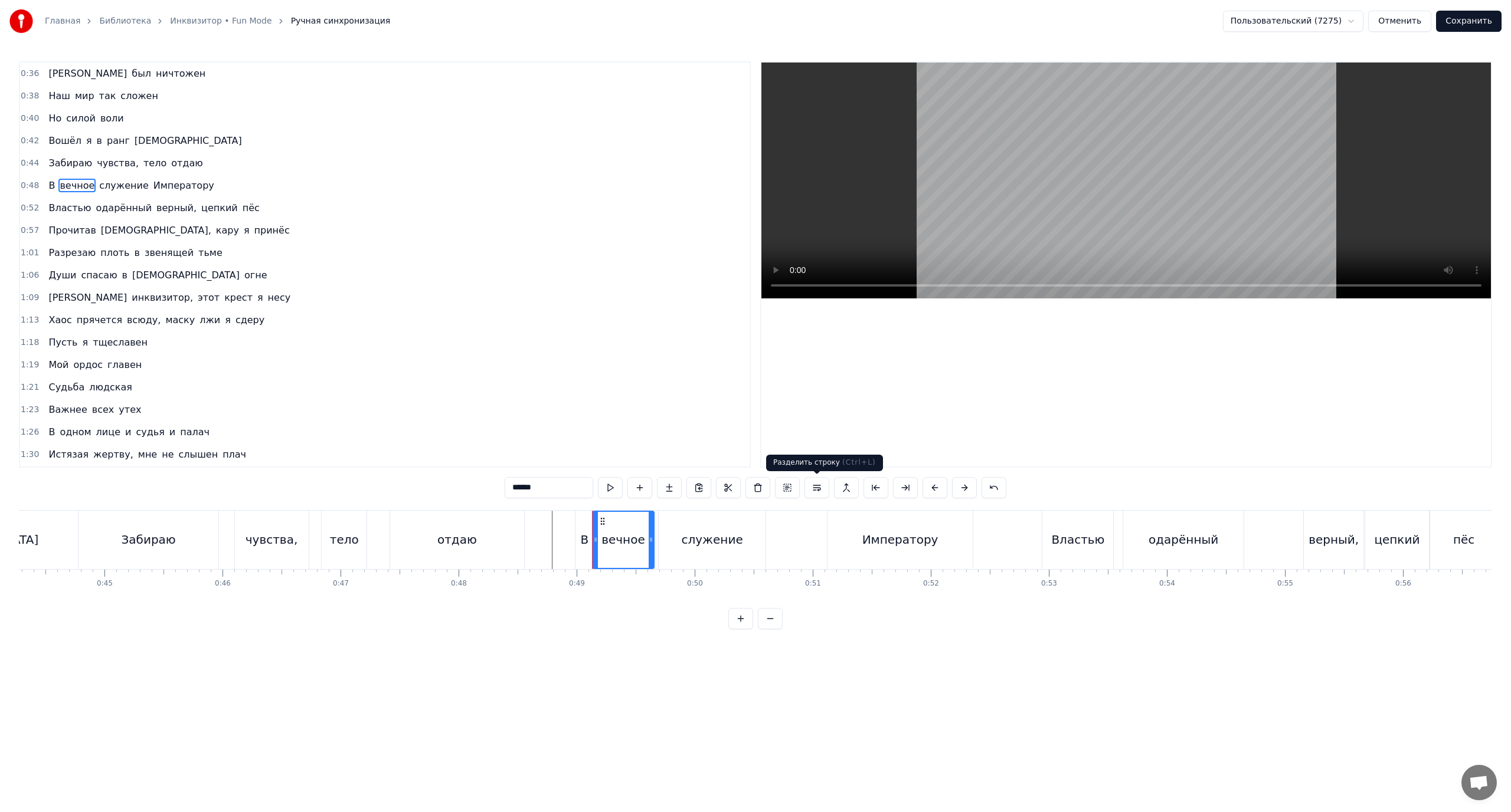
click at [815, 488] on button at bounding box center [817, 488] width 25 height 21
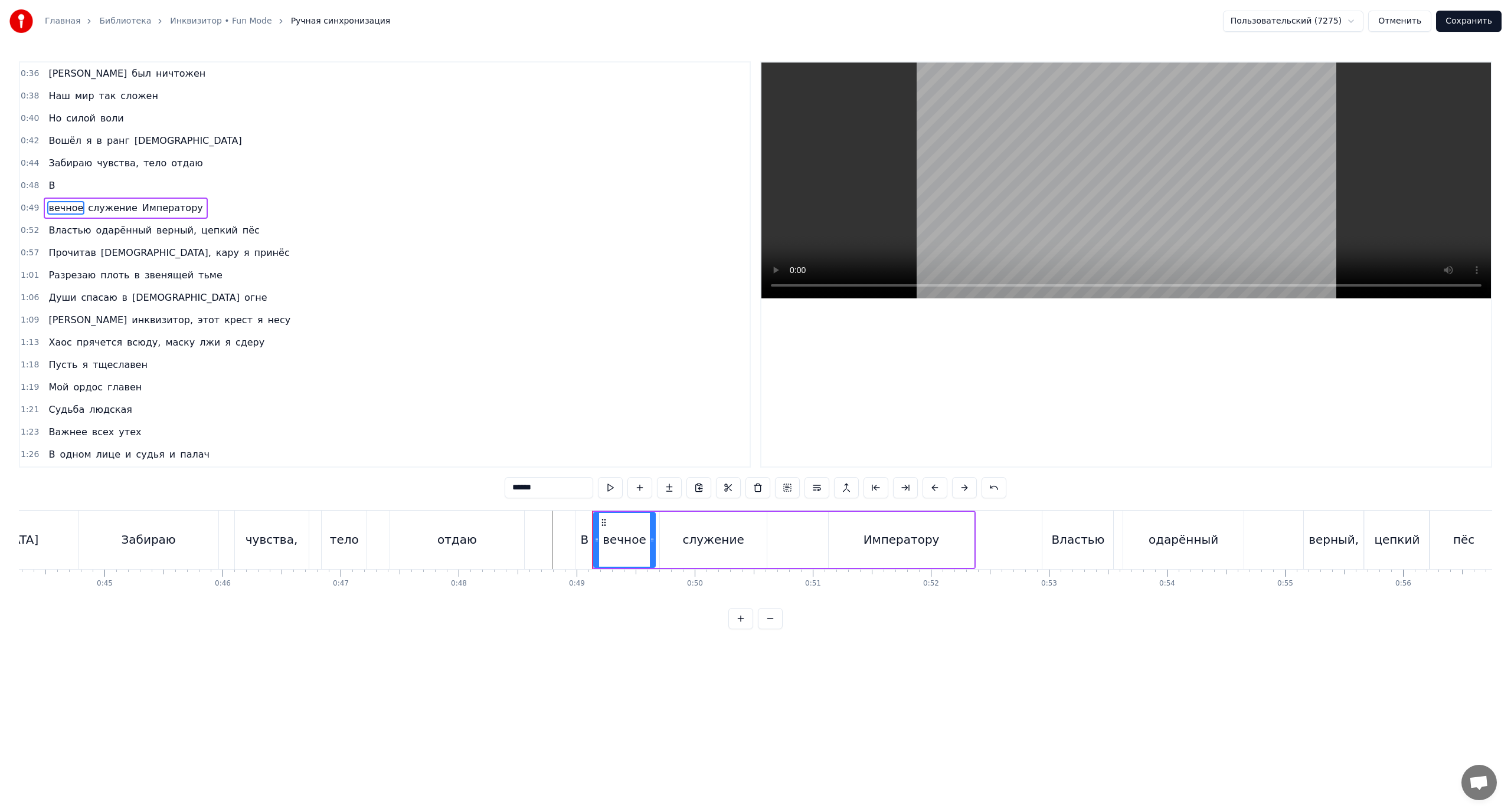
click at [52, 187] on div "В" at bounding box center [52, 186] width 16 height 21
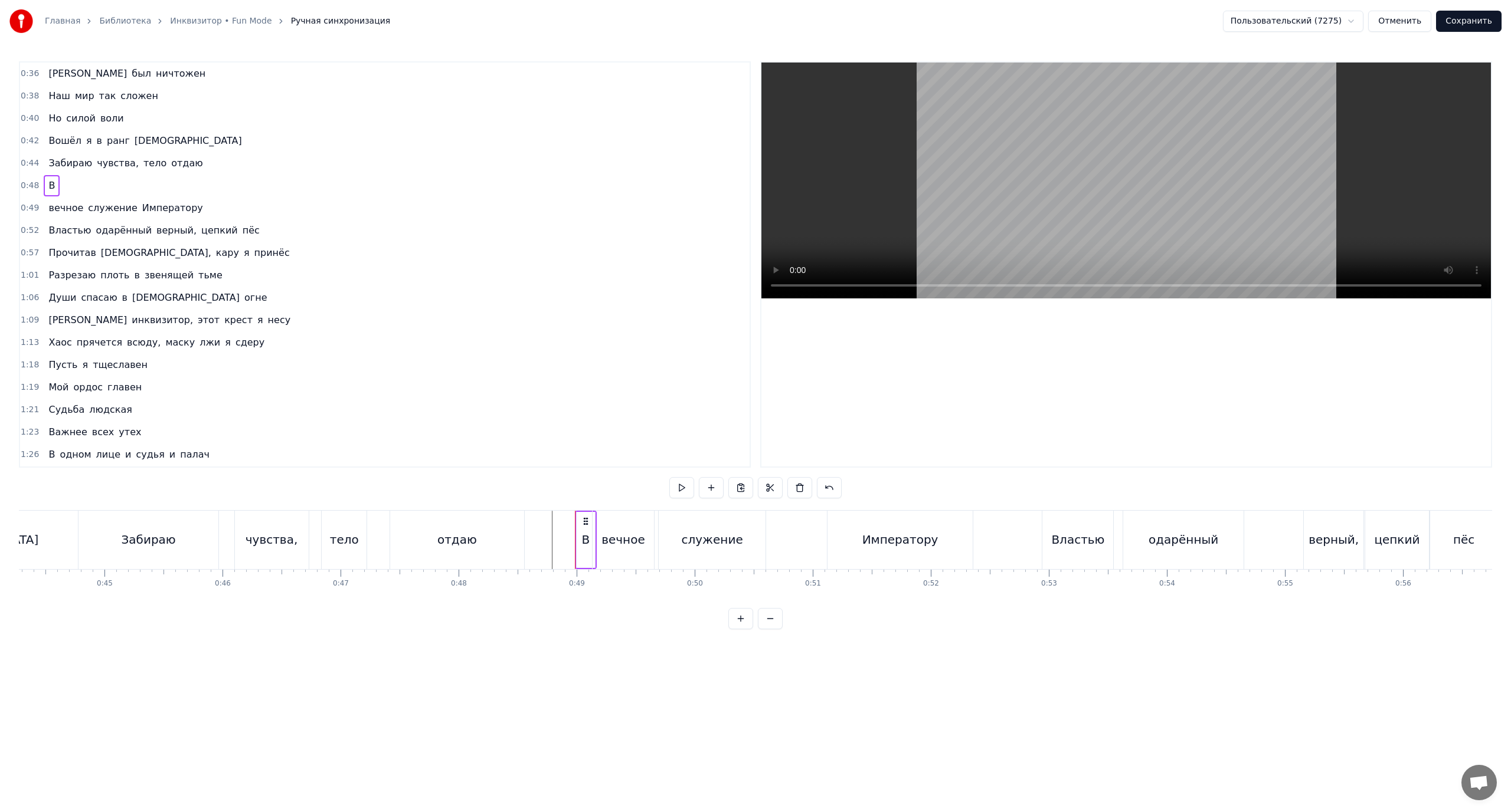
click at [67, 208] on span "вечное" at bounding box center [65, 208] width 37 height 14
click at [103, 210] on span "служение" at bounding box center [112, 208] width 52 height 14
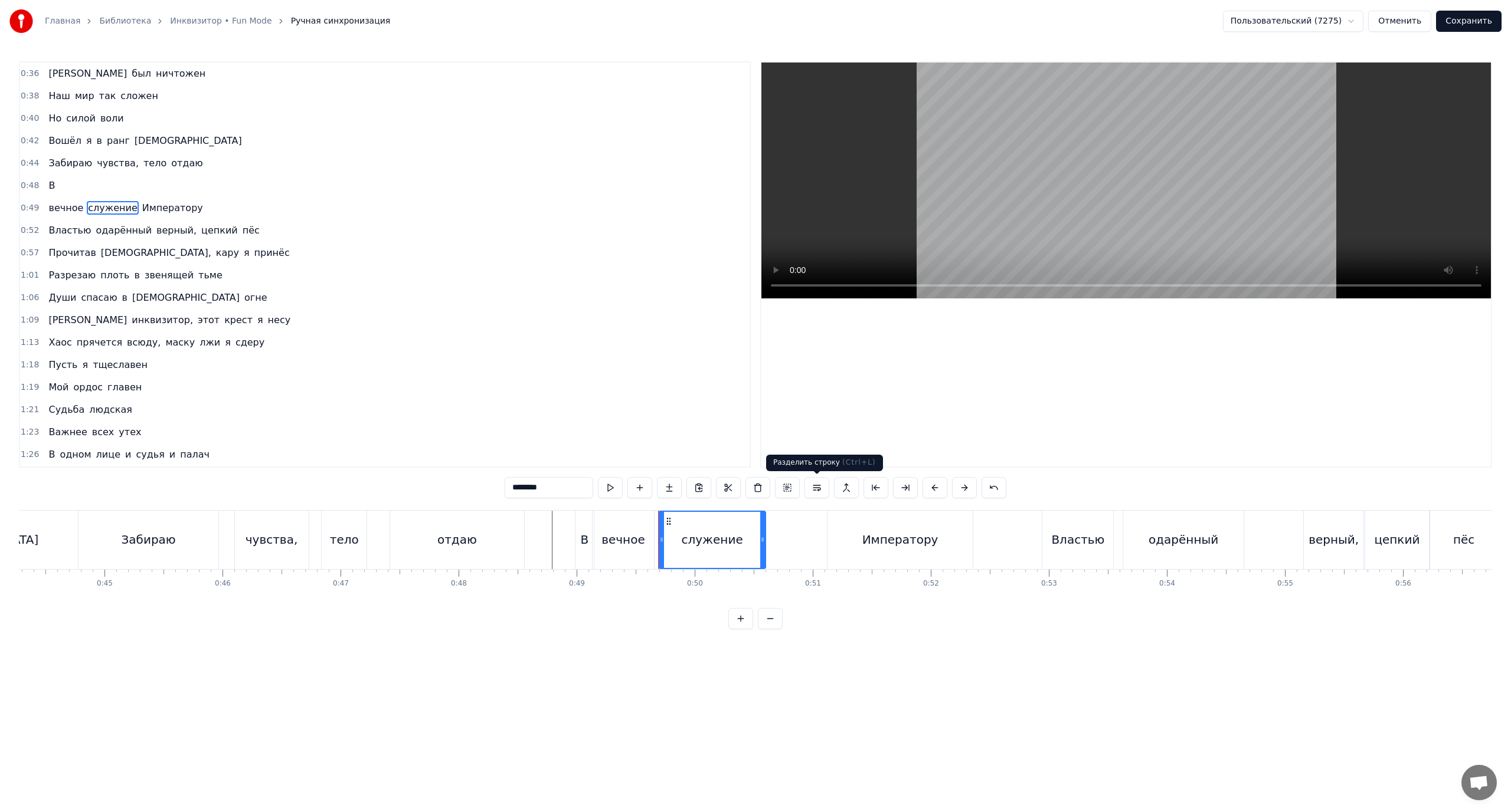
drag, startPoint x: 819, startPoint y: 488, endPoint x: 789, endPoint y: 476, distance: 32.3
click at [818, 488] on button at bounding box center [817, 488] width 25 height 21
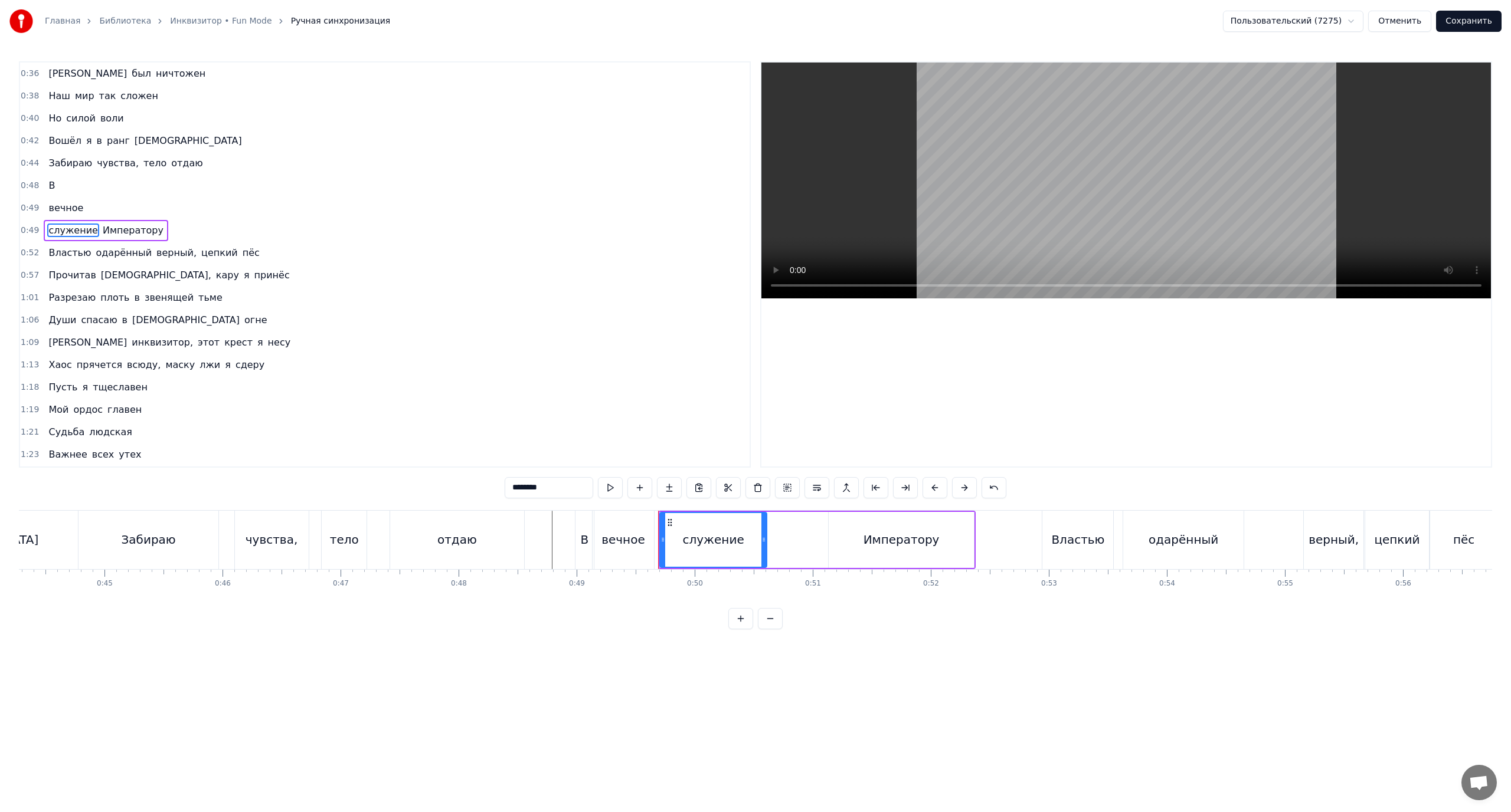
click at [117, 231] on span "Императору" at bounding box center [133, 231] width 63 height 14
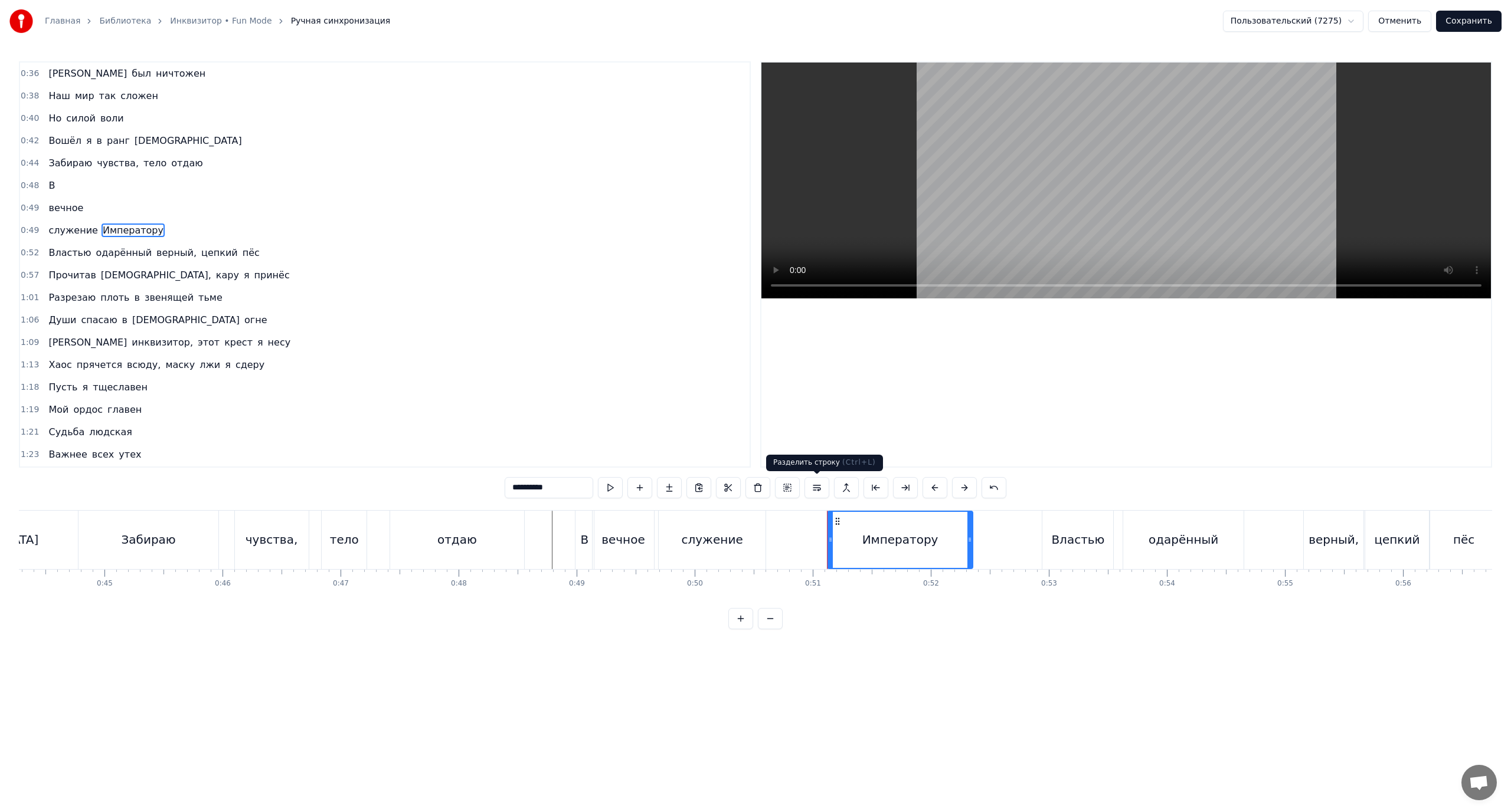
drag, startPoint x: 819, startPoint y: 489, endPoint x: 778, endPoint y: 476, distance: 43.0
click at [816, 489] on button at bounding box center [817, 488] width 25 height 21
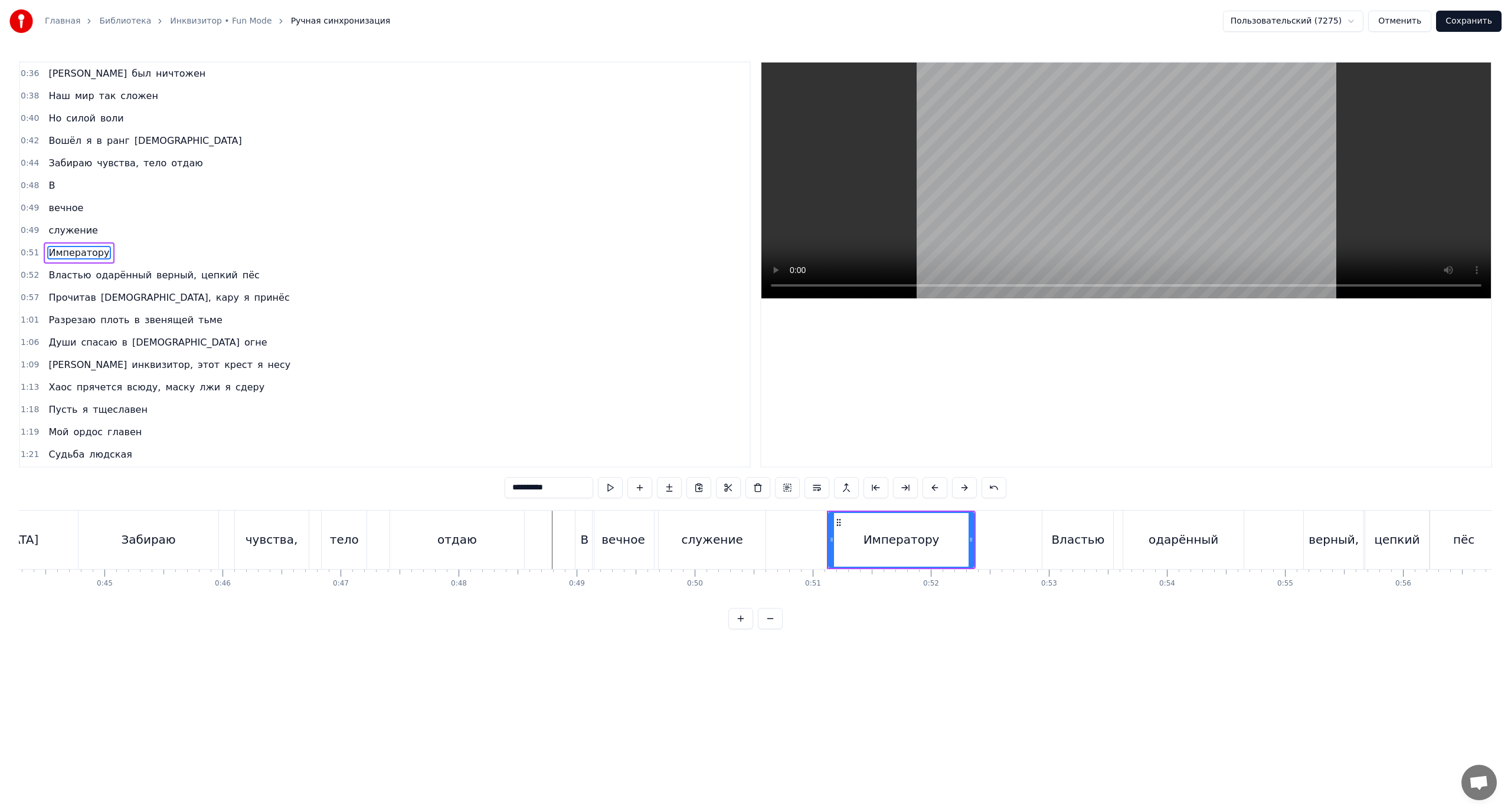
click at [47, 187] on span "В" at bounding box center [52, 186] width 9 height 14
type input "*"
click at [197, 163] on div "0:44 Забираю чувства, тело отдаю" at bounding box center [384, 164] width 730 height 23
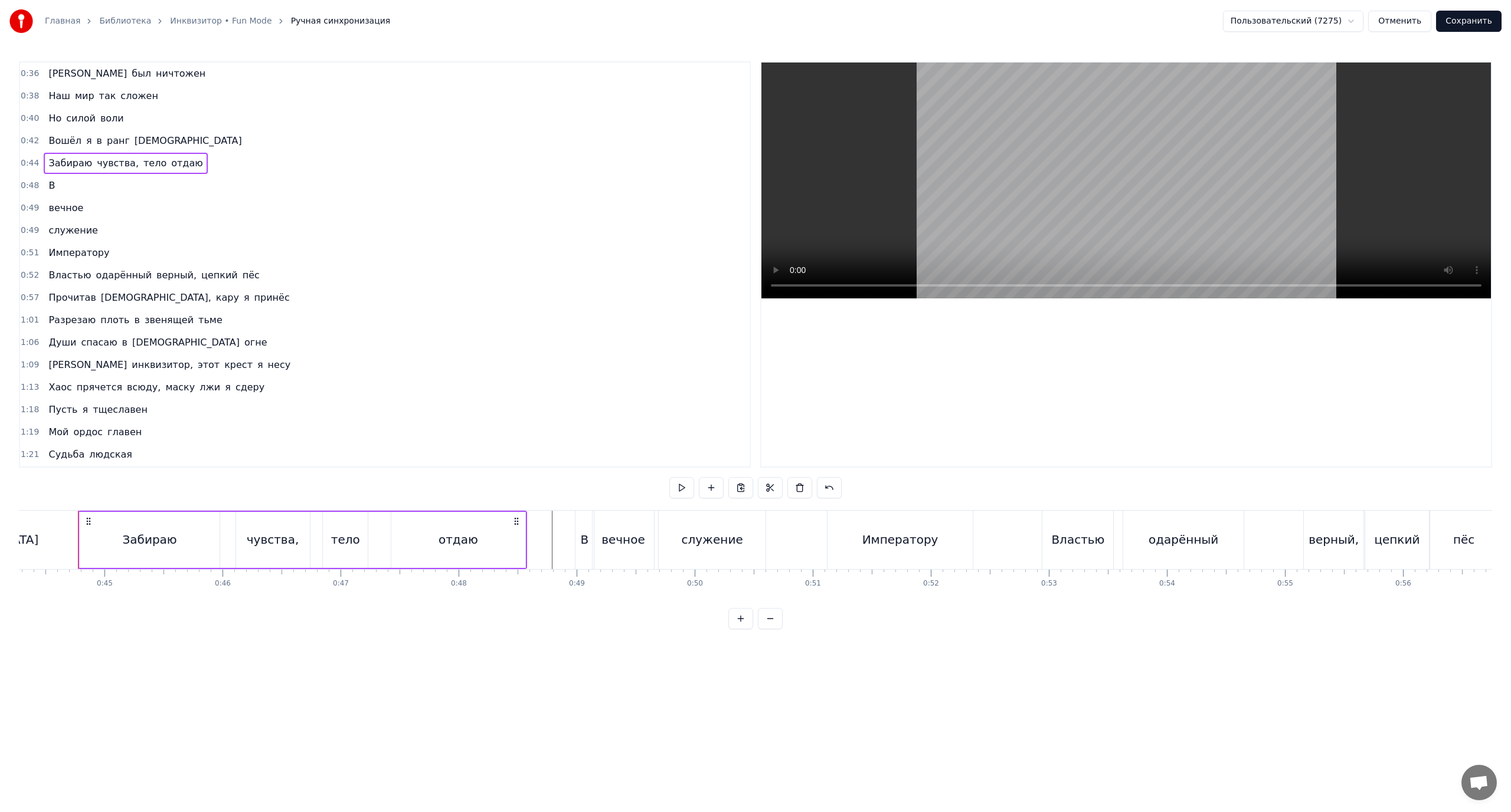
click at [170, 160] on span "отдаю" at bounding box center [187, 163] width 33 height 14
click at [819, 489] on button at bounding box center [817, 488] width 25 height 21
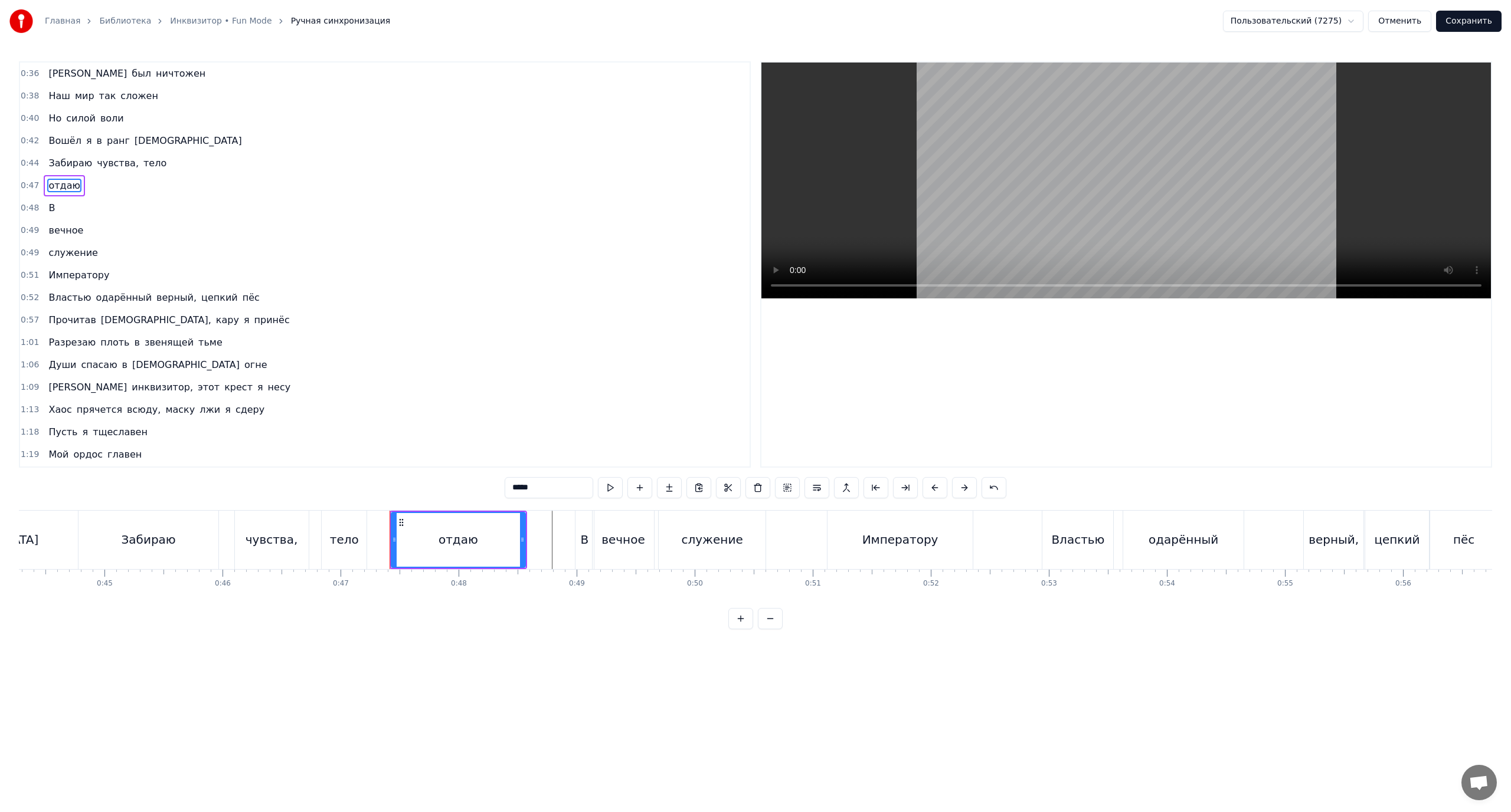
click at [55, 161] on span "Забираю" at bounding box center [70, 163] width 46 height 14
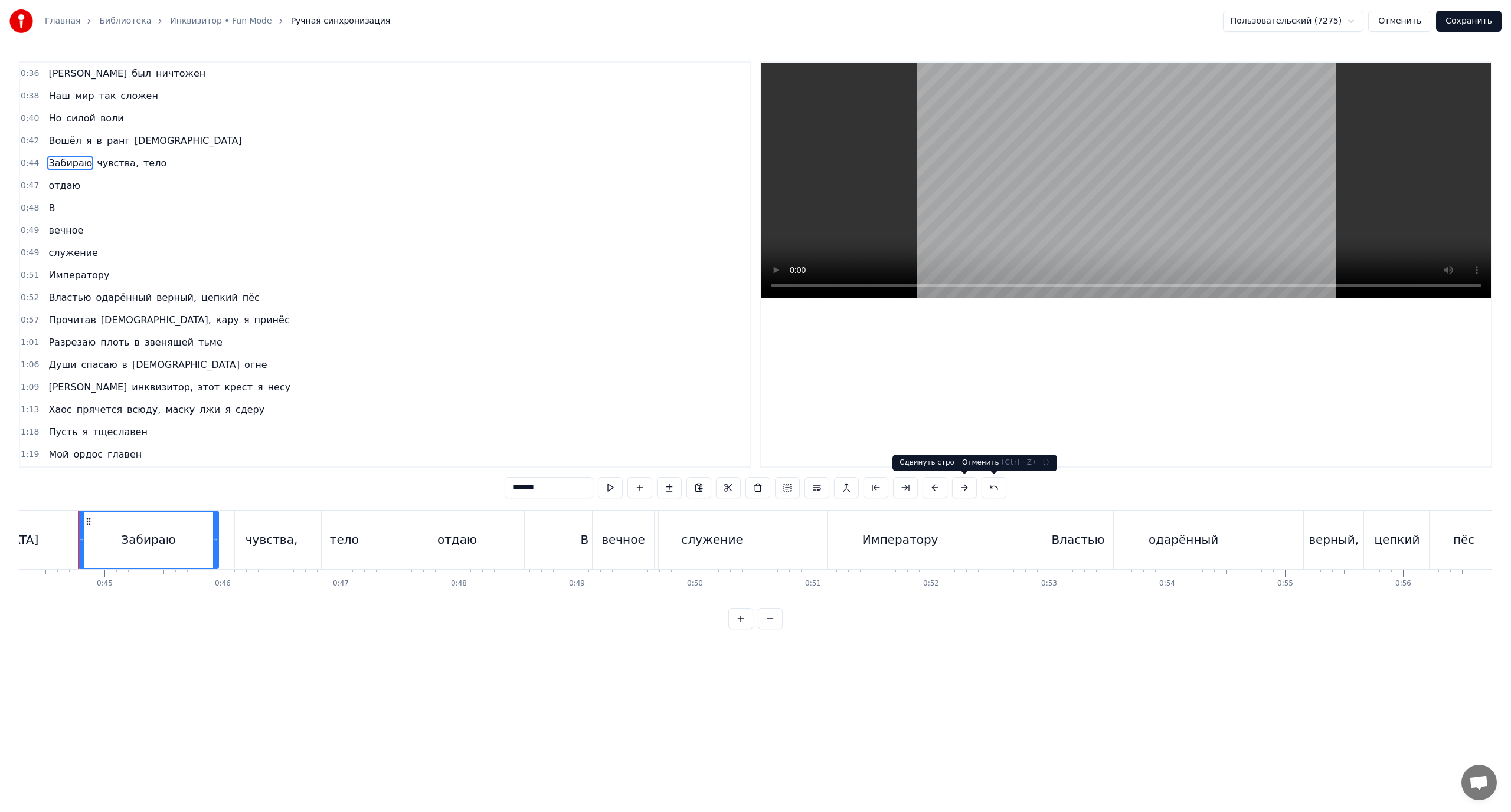
click at [992, 489] on button at bounding box center [994, 488] width 25 height 21
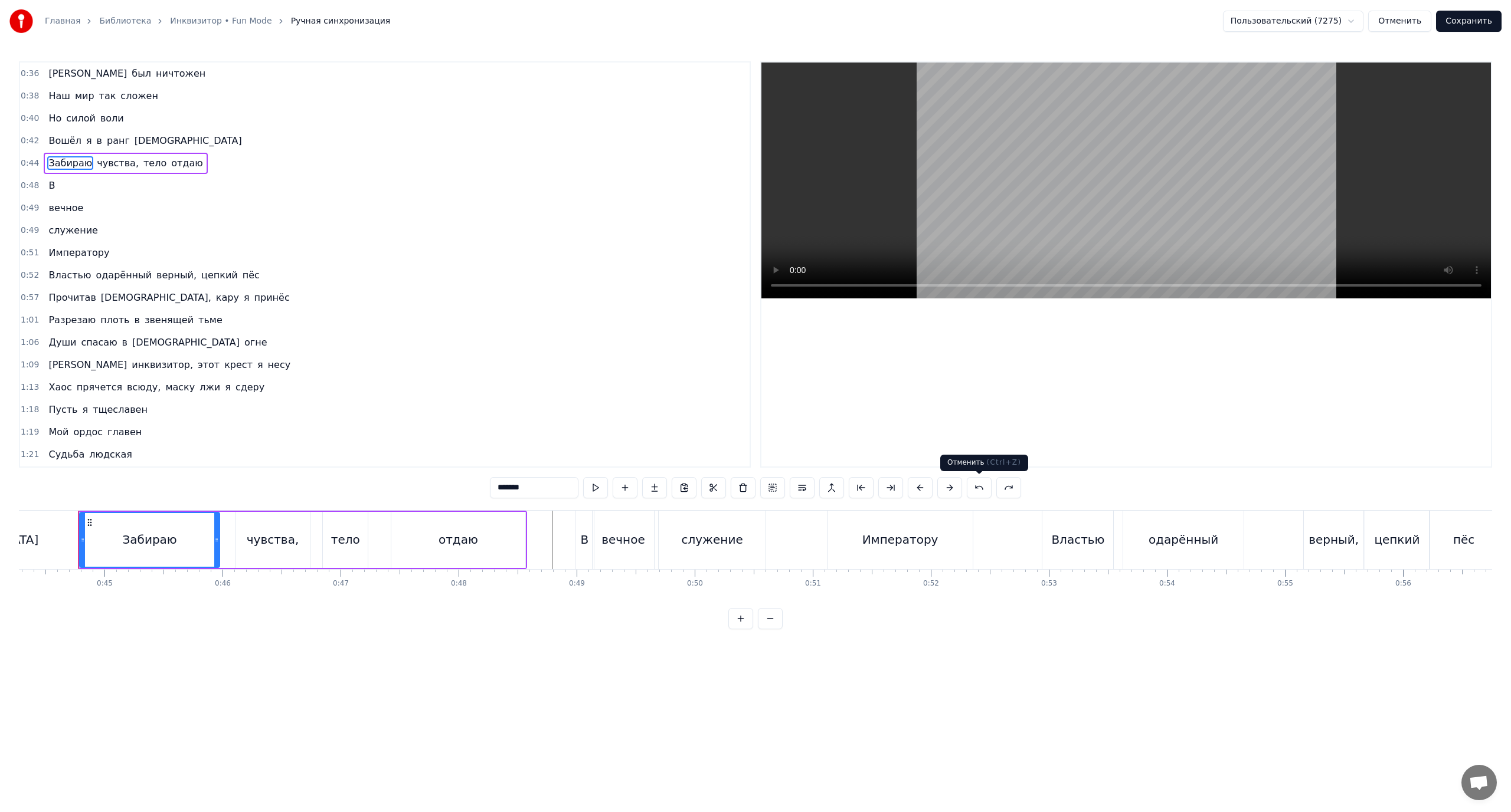
click at [980, 489] on button at bounding box center [979, 488] width 25 height 21
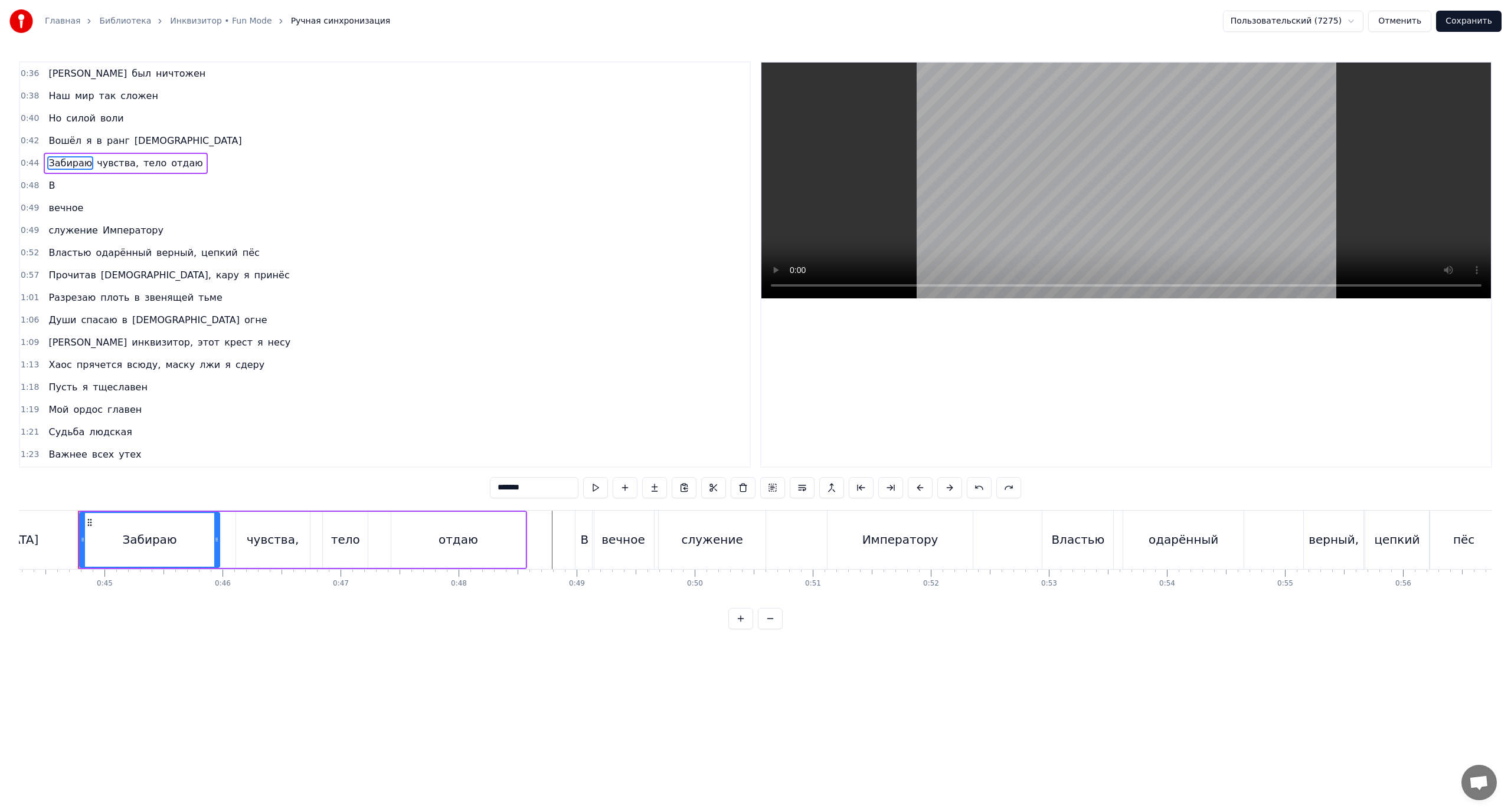
click at [978, 486] on button at bounding box center [979, 488] width 25 height 21
click at [60, 159] on span "Забираю" at bounding box center [70, 163] width 46 height 14
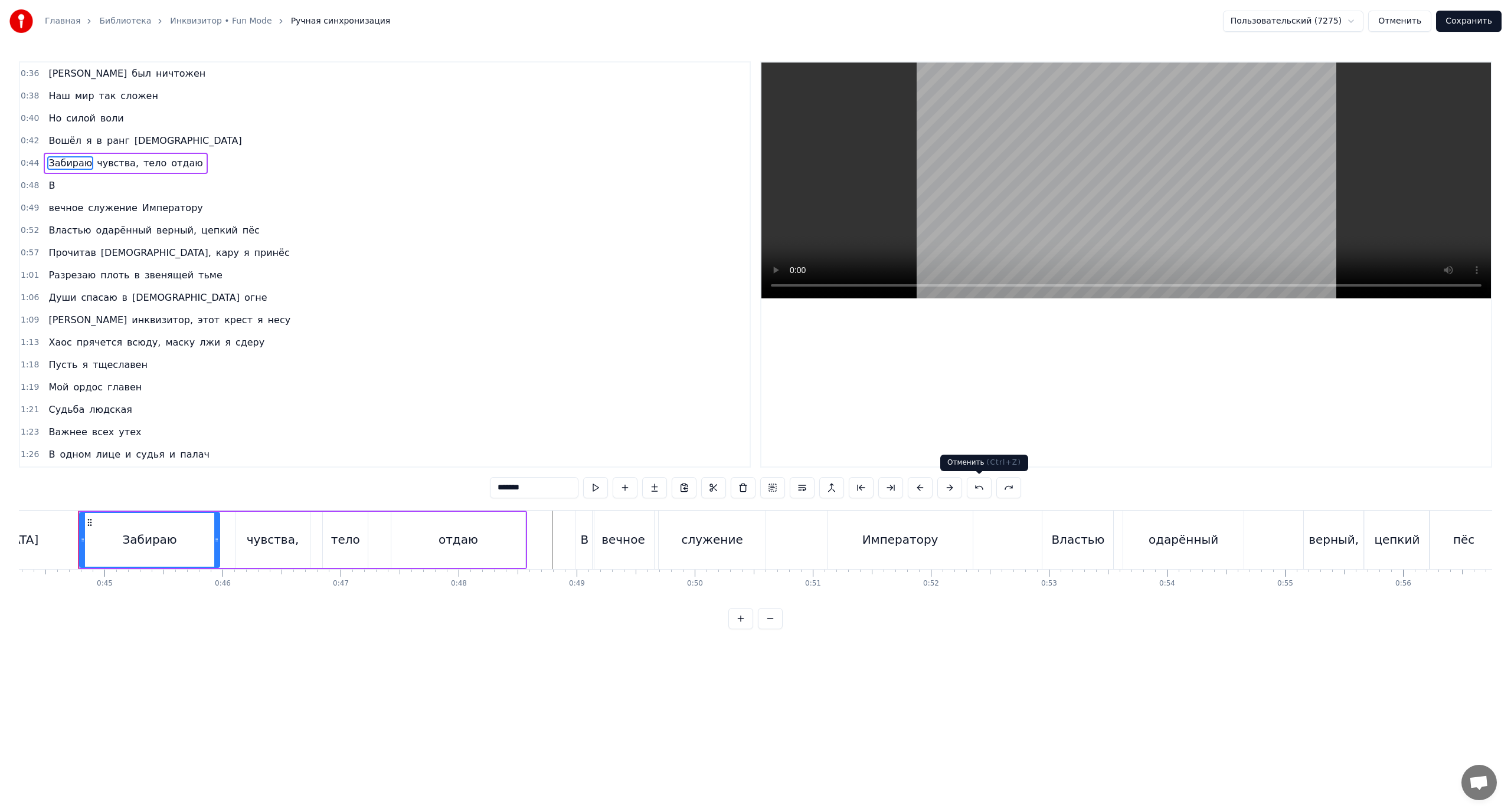
click at [978, 489] on button at bounding box center [979, 488] width 25 height 21
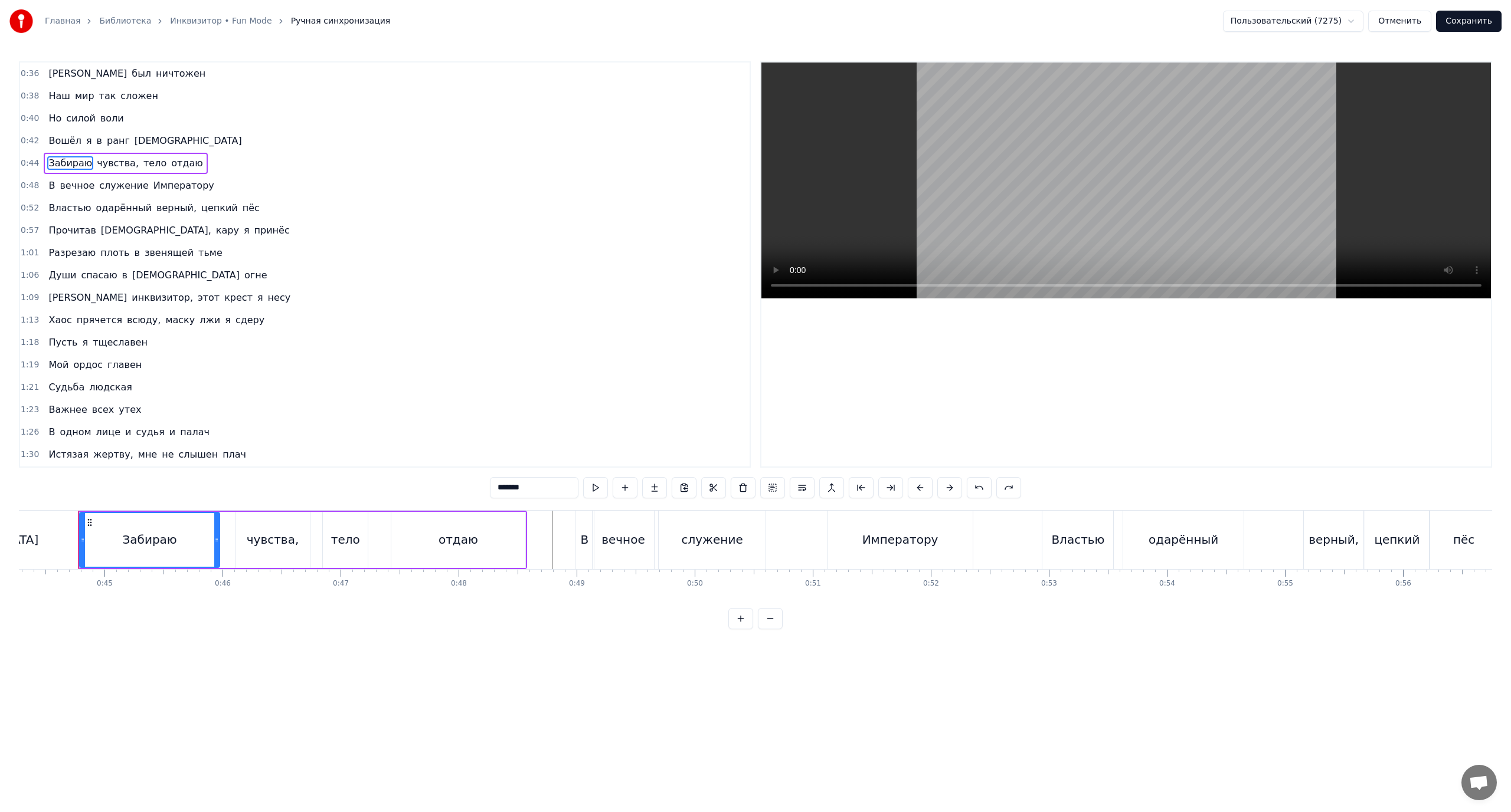
click at [49, 185] on span "В" at bounding box center [52, 186] width 9 height 14
type input "*"
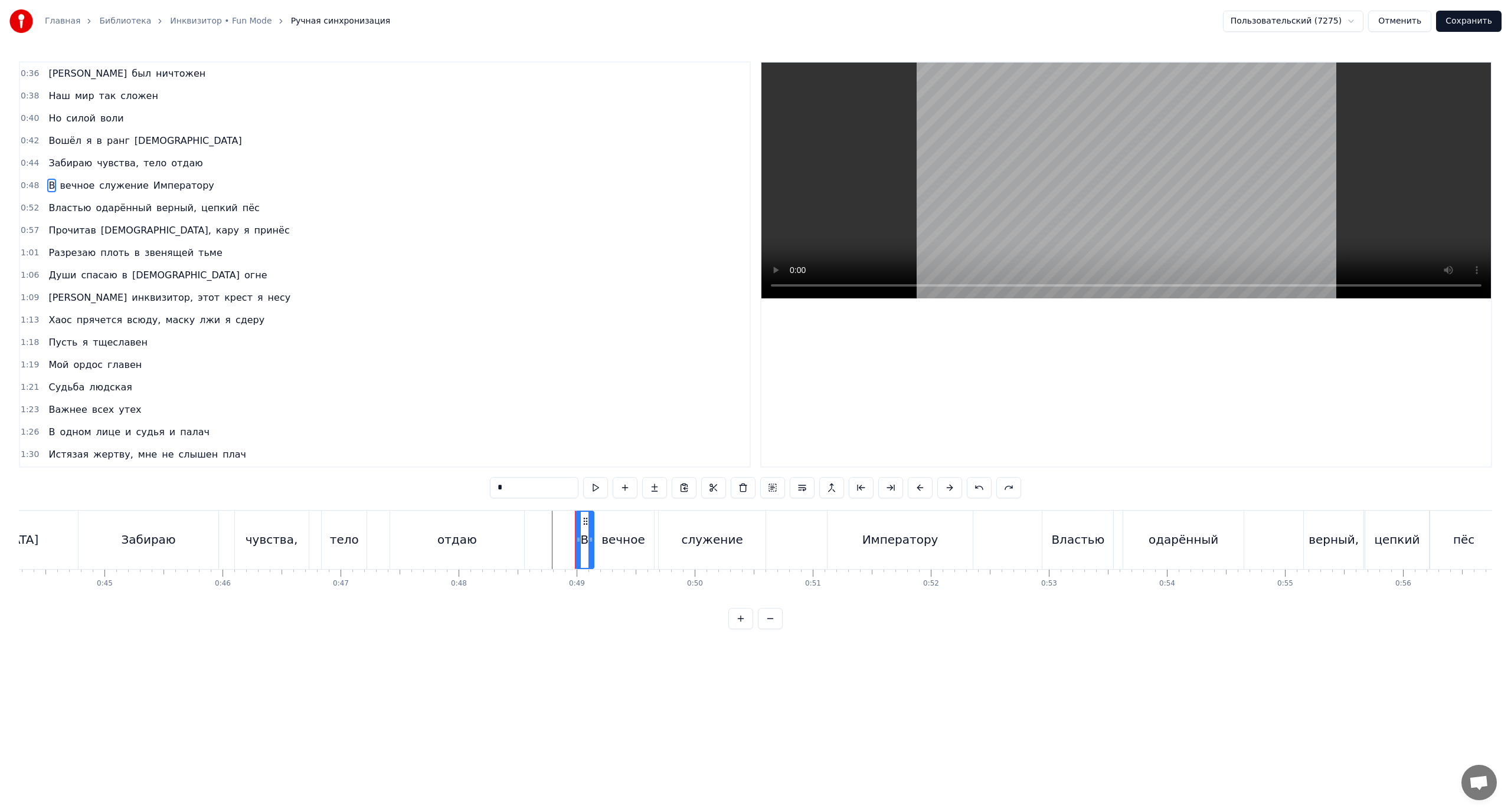
click at [213, 191] on div "0:48 В вечное служение Императору" at bounding box center [384, 186] width 730 height 23
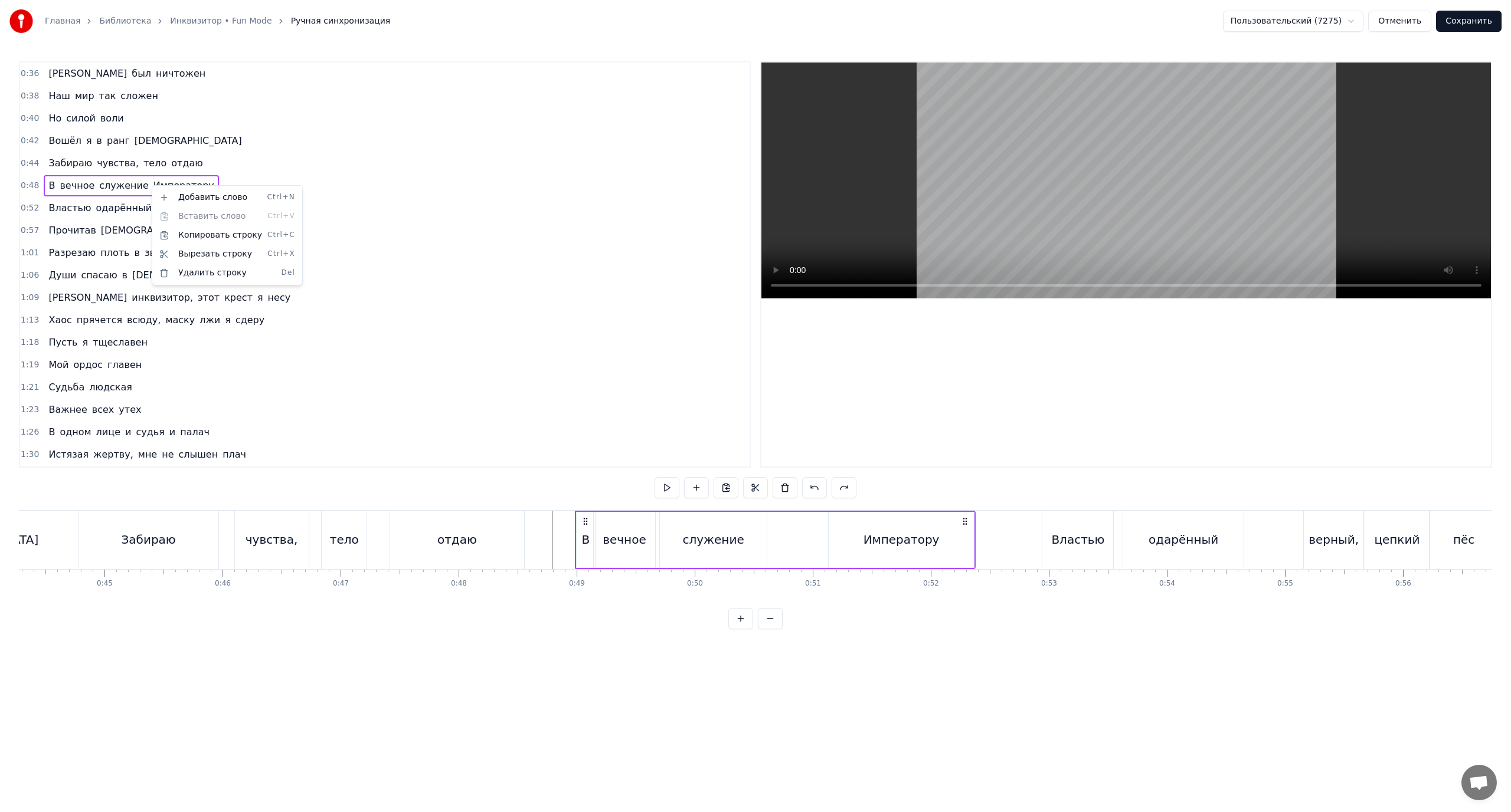
click at [122, 182] on html "Главная Библиотека Инквизитор • Fun Mode Ручная синхронизация Пользовательский …" at bounding box center [756, 324] width 1511 height 648
click at [122, 182] on span "служение" at bounding box center [124, 186] width 52 height 14
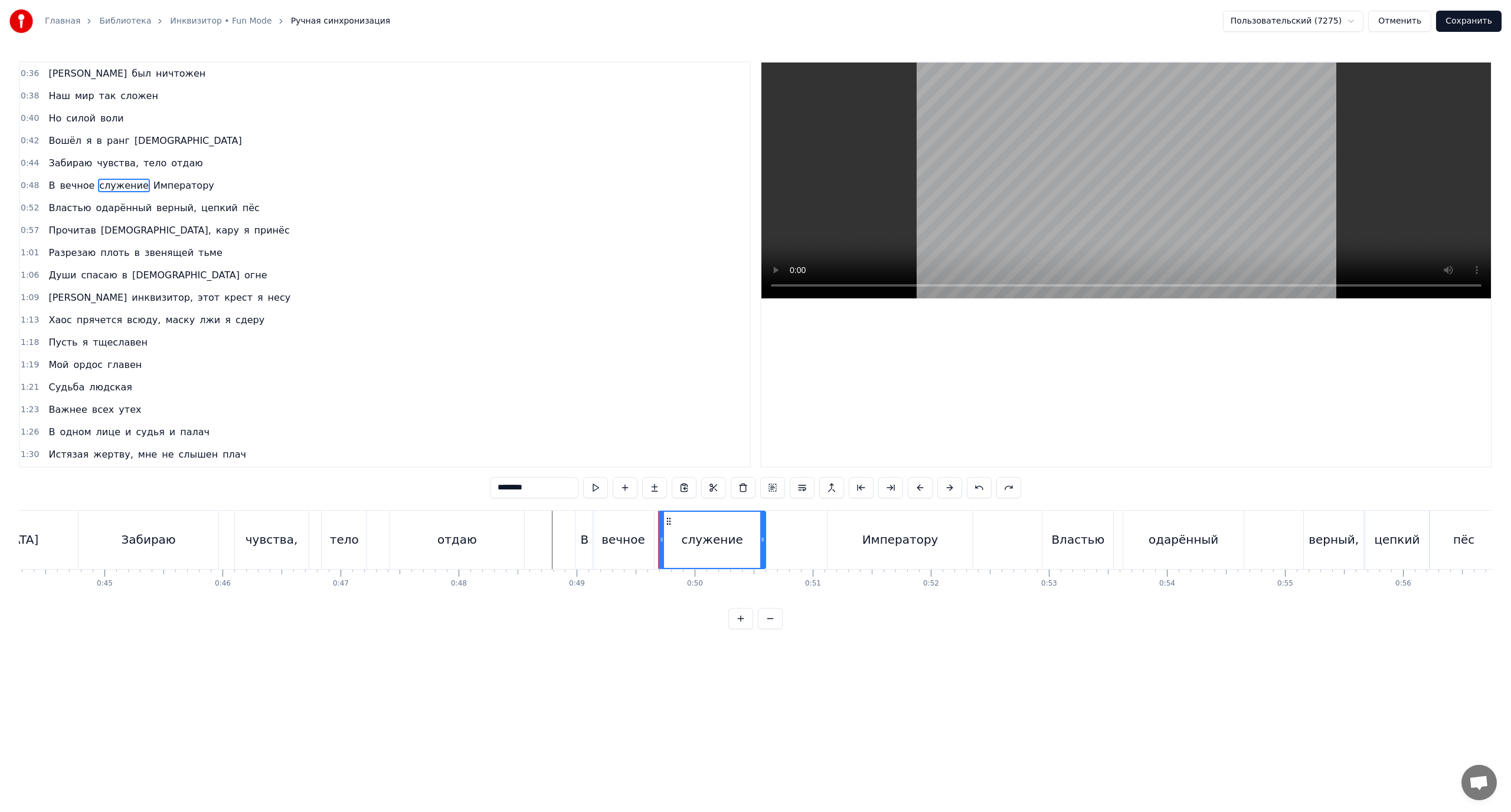
click at [122, 182] on span "служение" at bounding box center [124, 186] width 52 height 14
click at [828, 487] on button at bounding box center [831, 488] width 25 height 21
click at [73, 186] on span "вечное" at bounding box center [77, 186] width 37 height 14
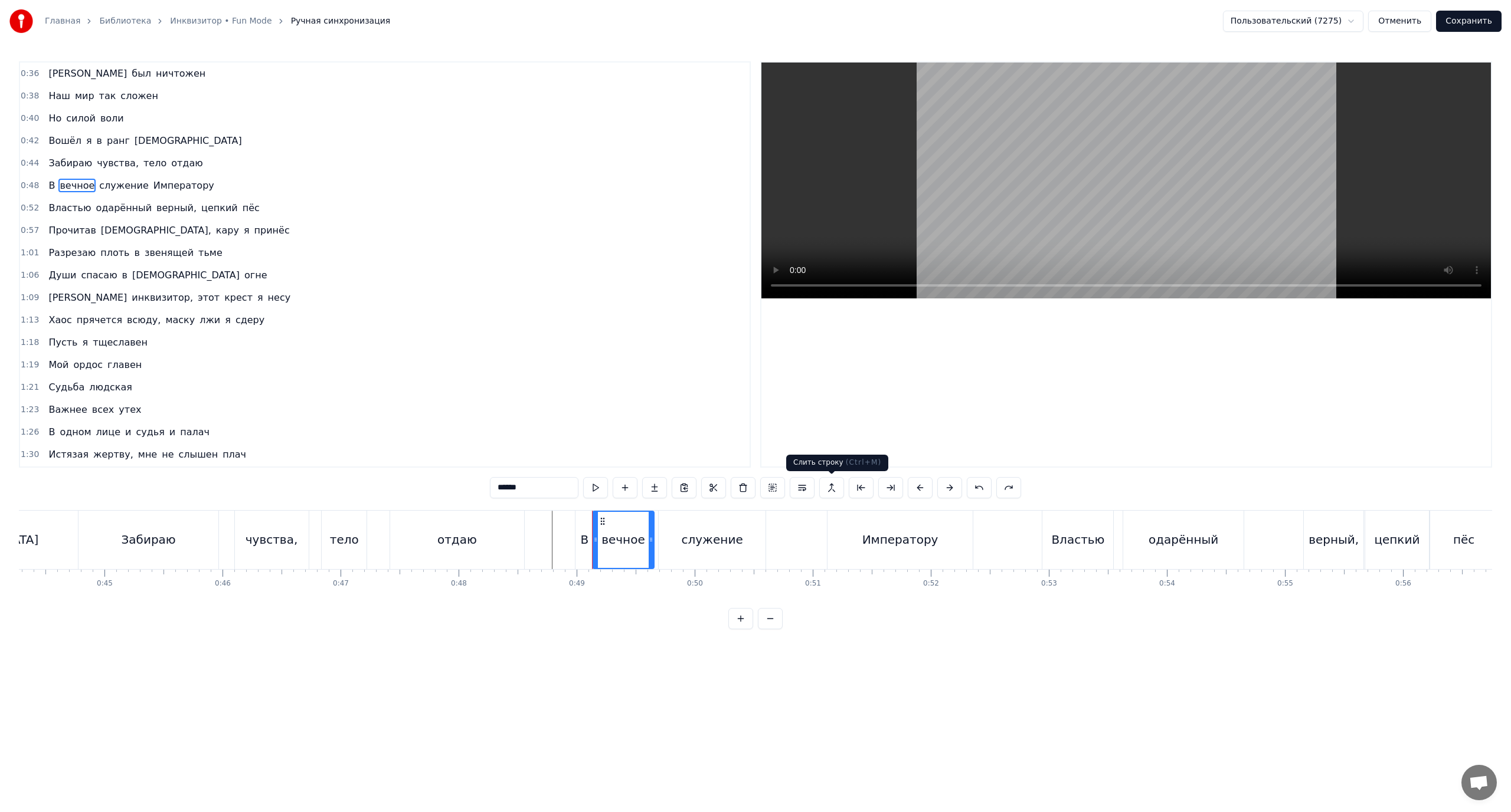
click at [831, 483] on button at bounding box center [831, 488] width 25 height 21
click at [49, 182] on span "В" at bounding box center [52, 186] width 9 height 14
click at [836, 486] on button at bounding box center [831, 488] width 25 height 21
click at [163, 187] on span "Императору" at bounding box center [184, 186] width 63 height 14
click at [831, 486] on button at bounding box center [831, 488] width 25 height 21
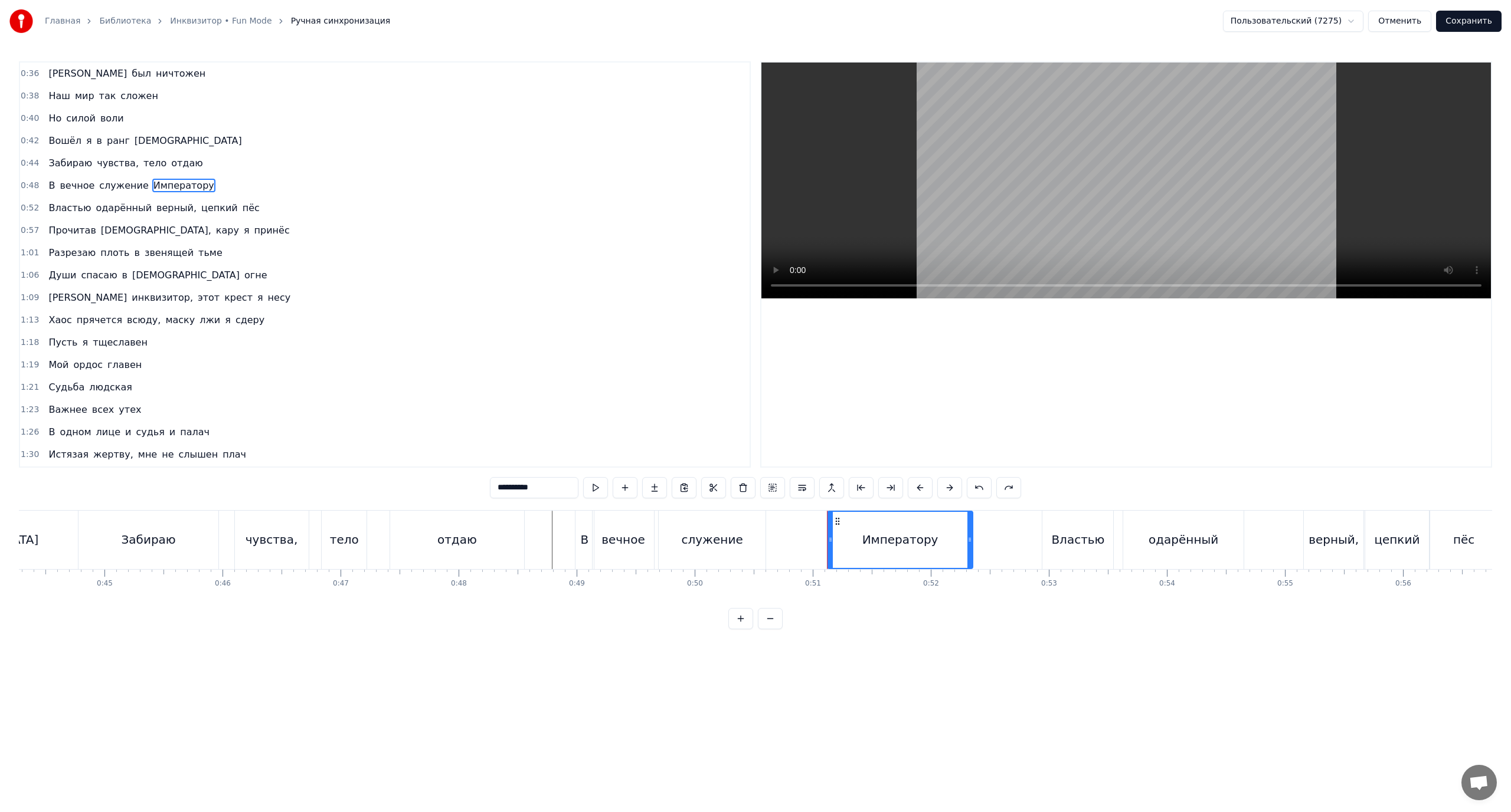
click at [153, 184] on span "Императору" at bounding box center [184, 186] width 63 height 14
click at [801, 489] on button at bounding box center [802, 488] width 25 height 21
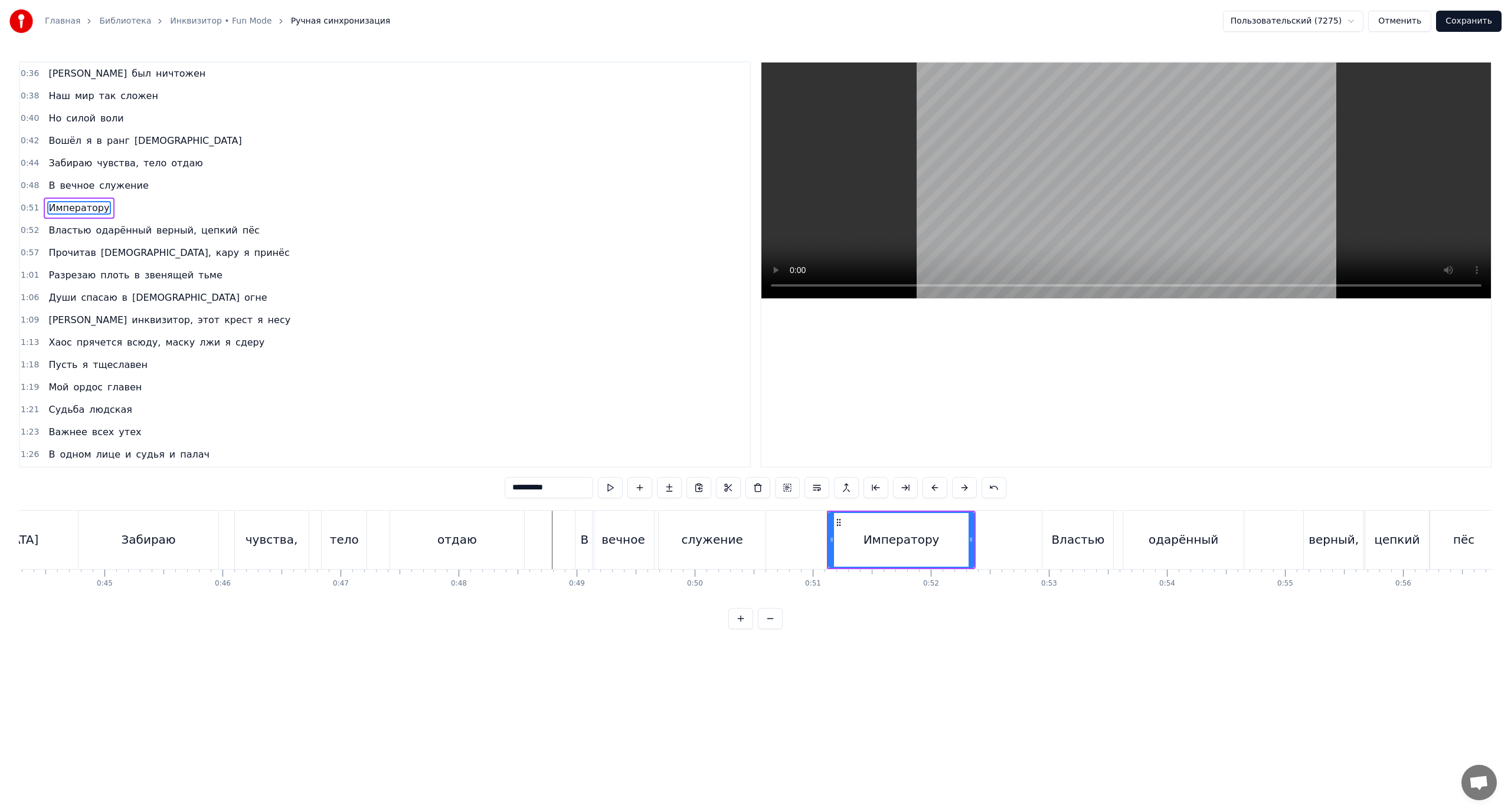
click at [60, 184] on span "вечное" at bounding box center [77, 186] width 37 height 14
type input "******"
click at [44, 184] on div "В вечное служение" at bounding box center [99, 186] width 109 height 21
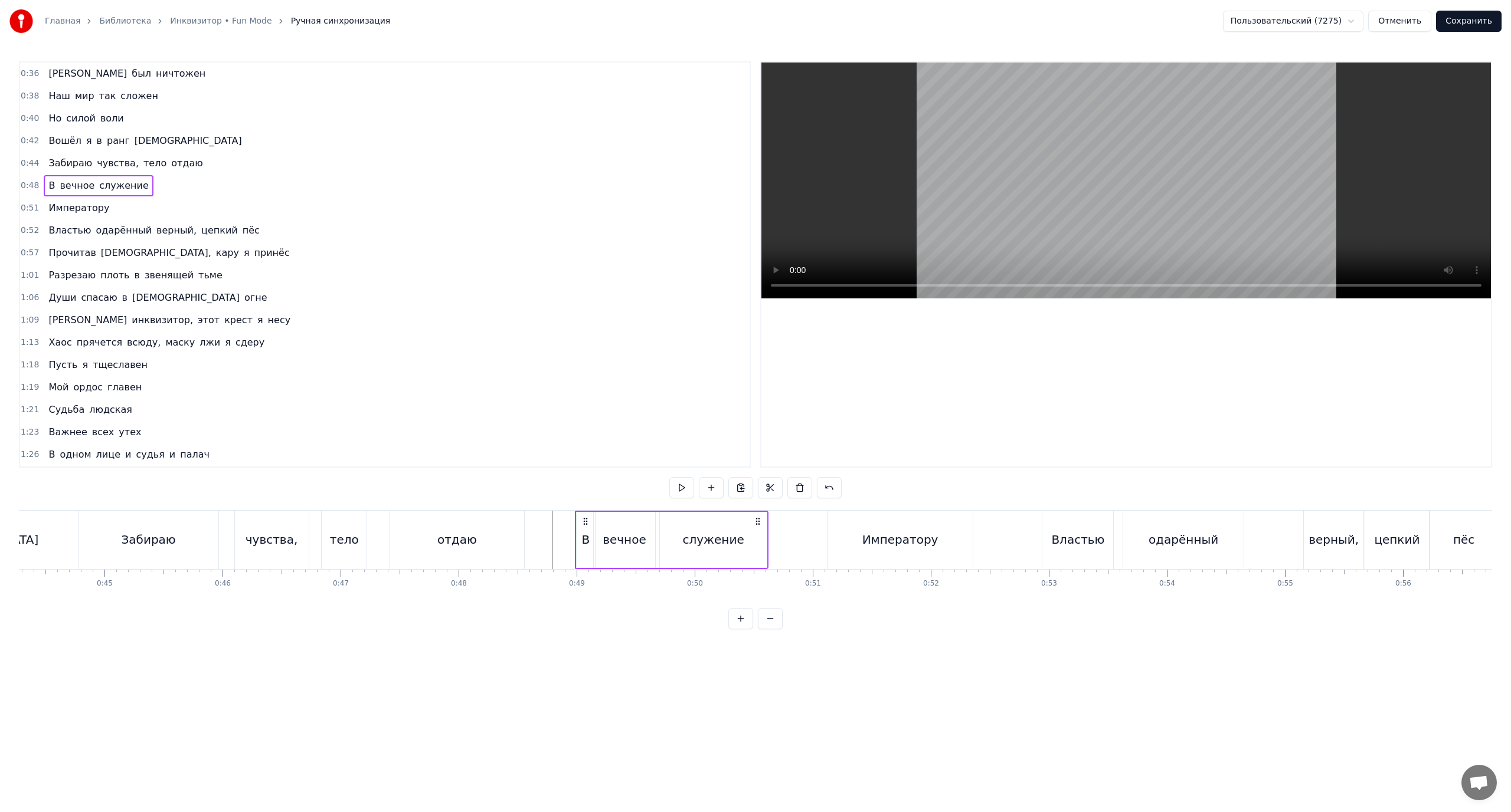
click at [69, 206] on span "Императору" at bounding box center [78, 208] width 63 height 14
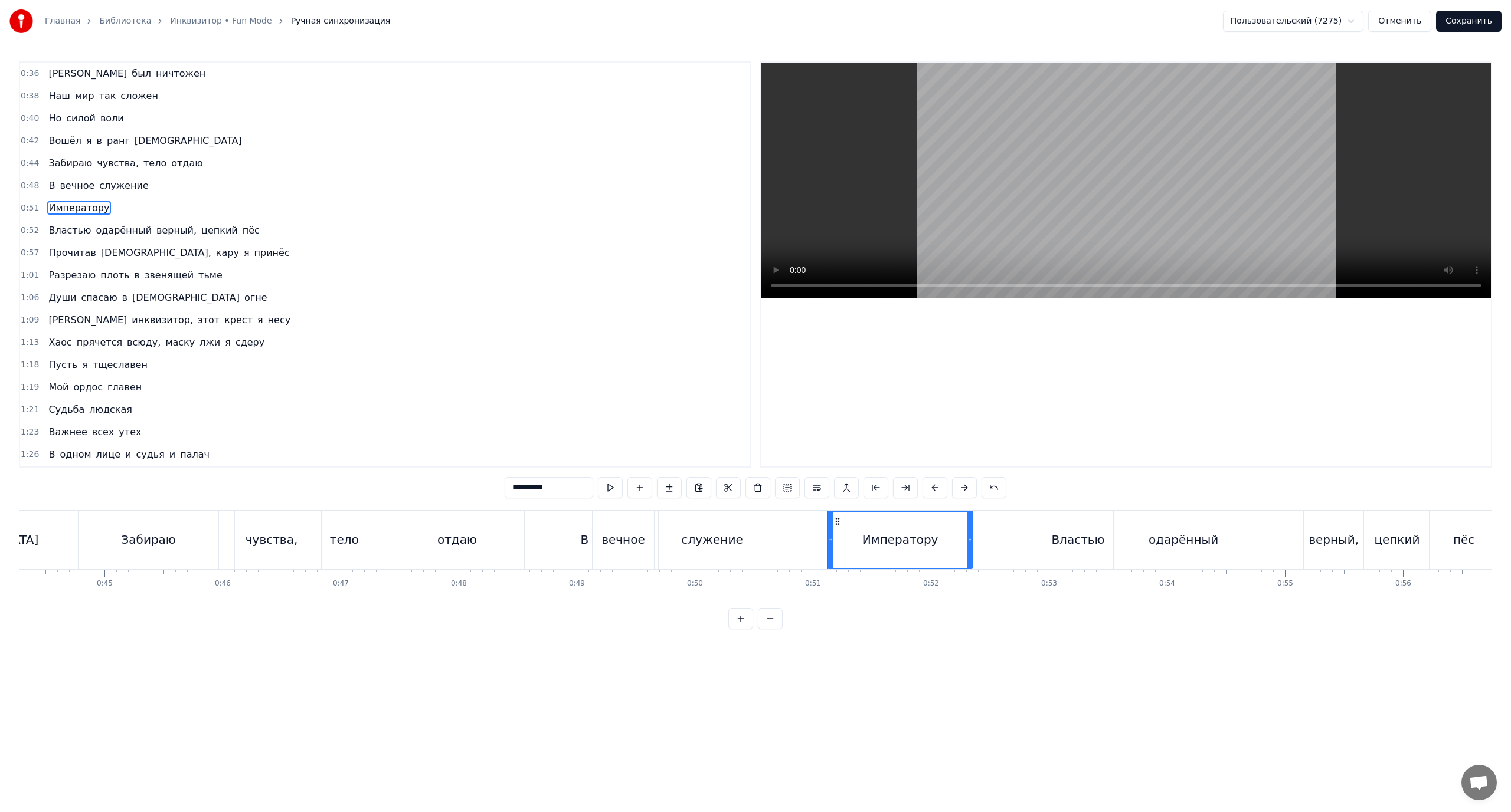
click at [71, 228] on span "Властью" at bounding box center [69, 231] width 45 height 14
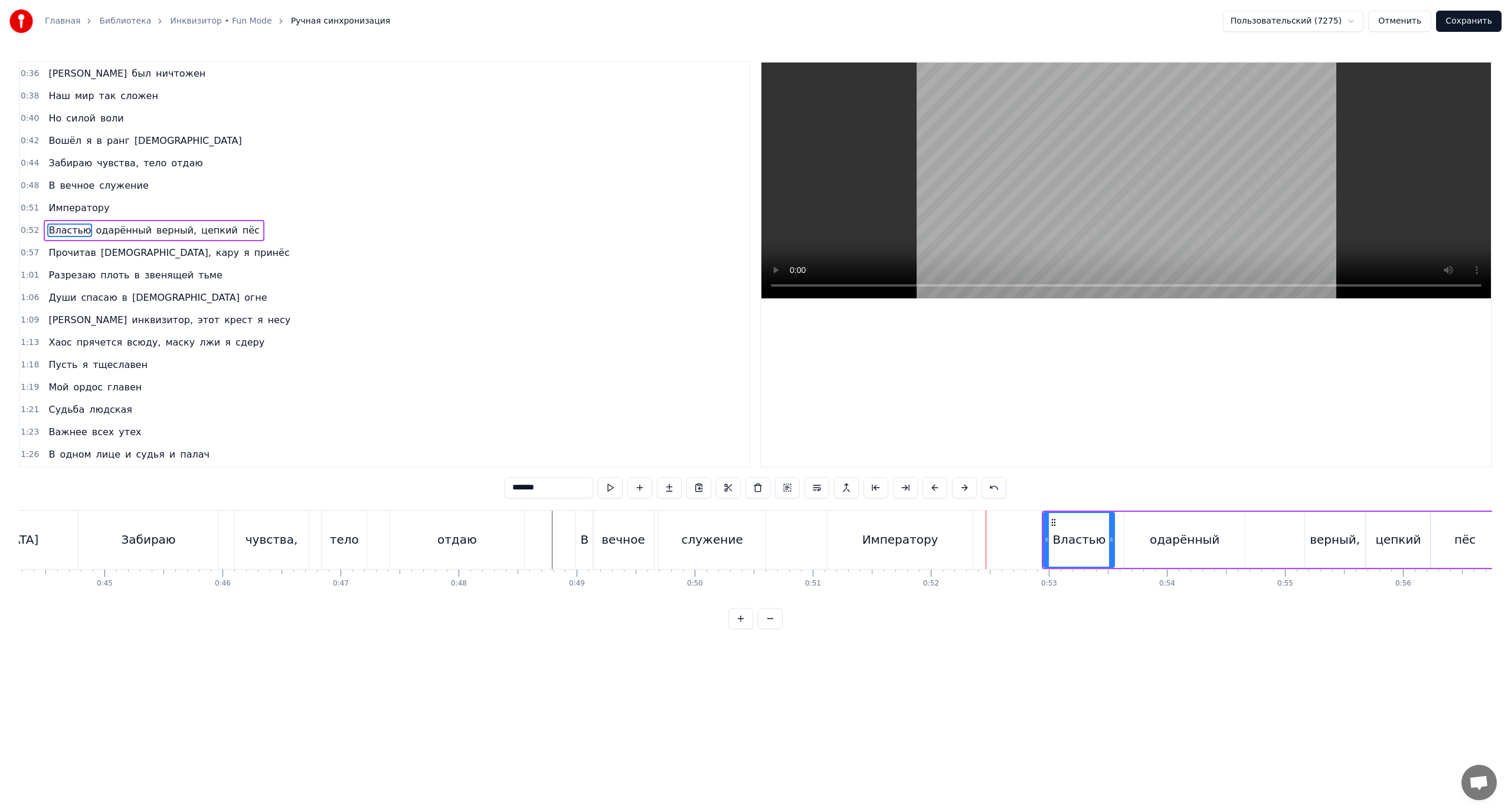
click at [71, 202] on span "Императору" at bounding box center [78, 208] width 63 height 14
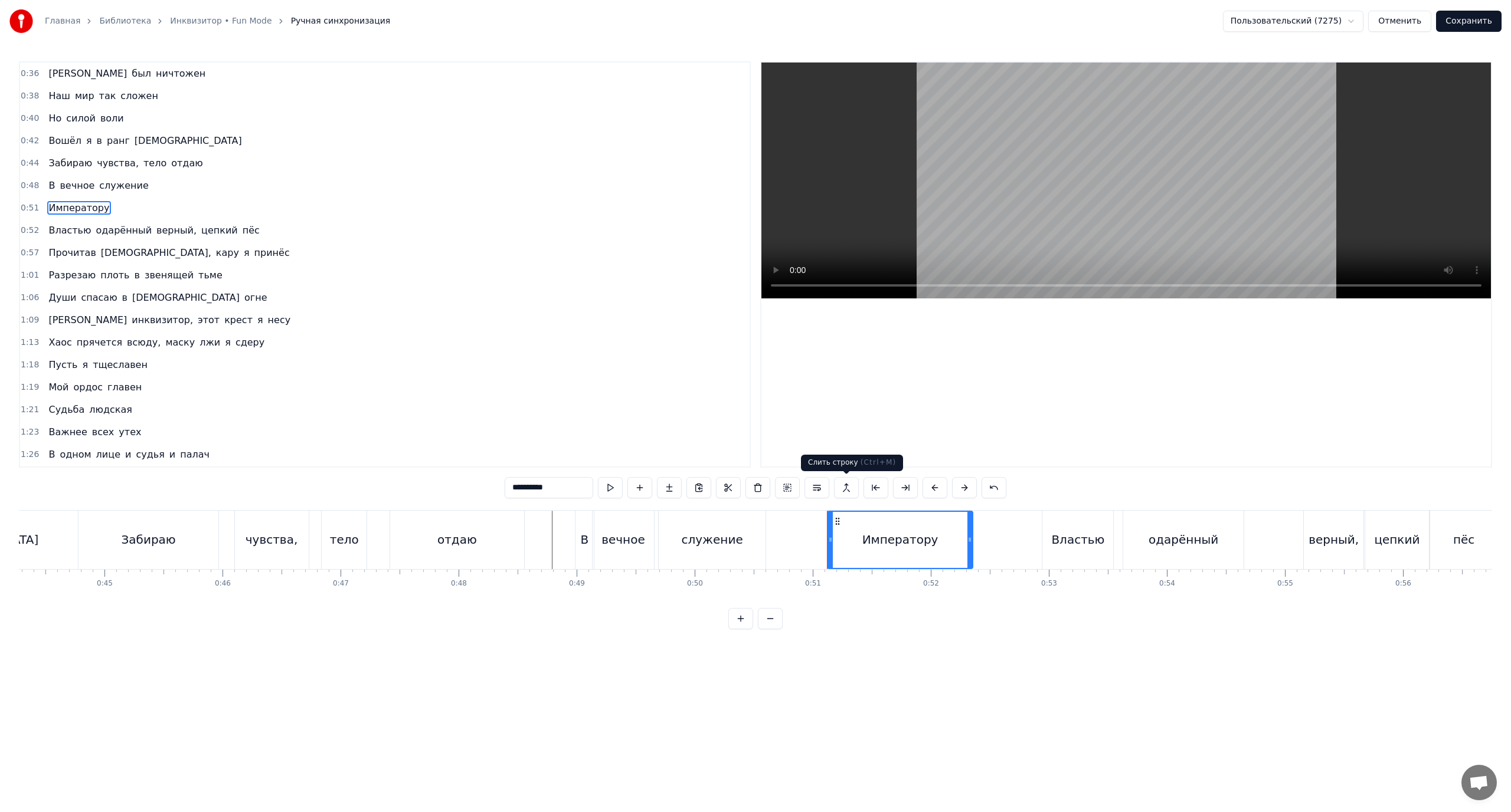
click at [846, 486] on button at bounding box center [846, 488] width 25 height 21
click at [989, 486] on button at bounding box center [994, 488] width 25 height 21
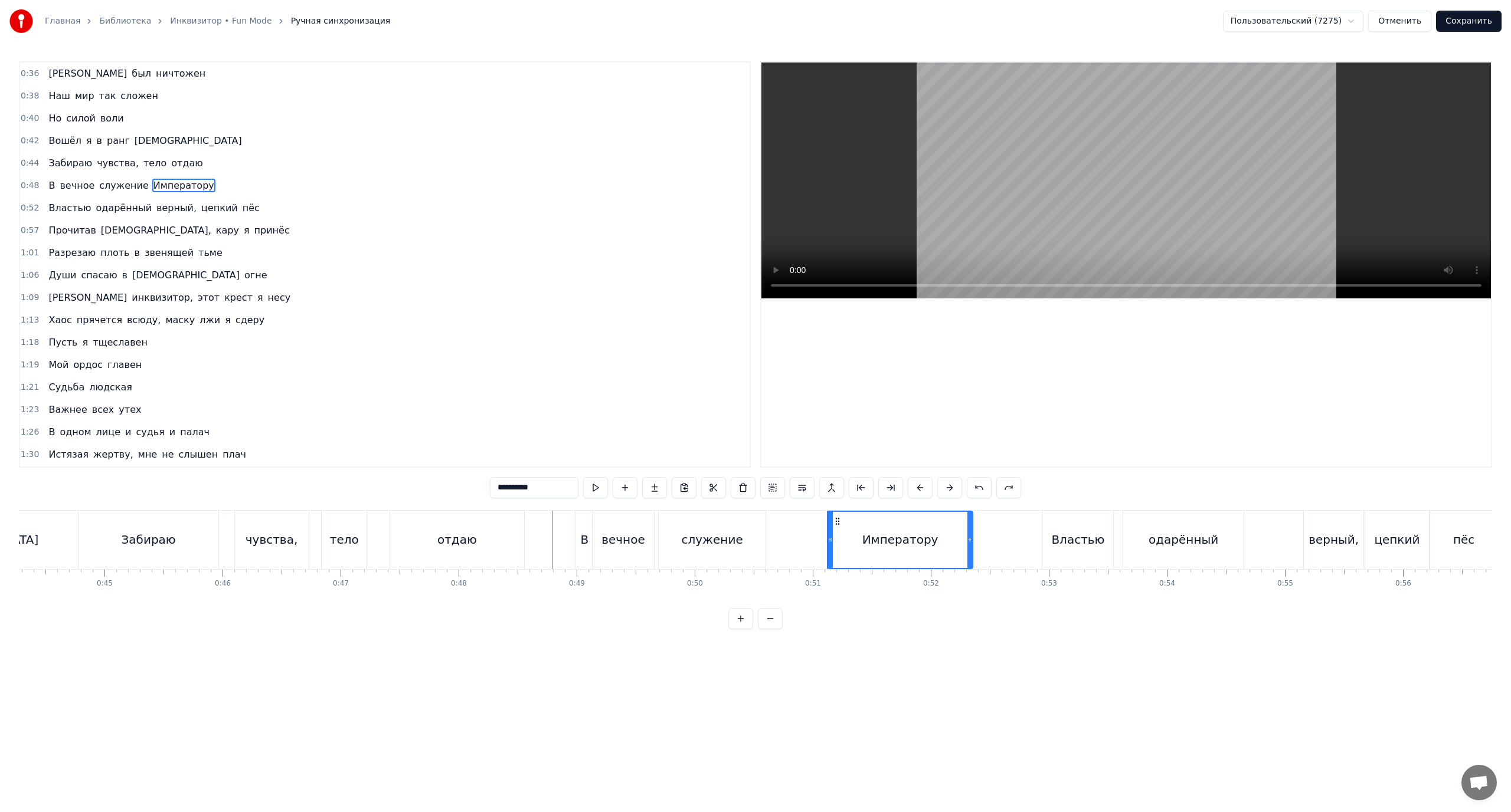
click at [66, 208] on span "Властью" at bounding box center [69, 208] width 45 height 14
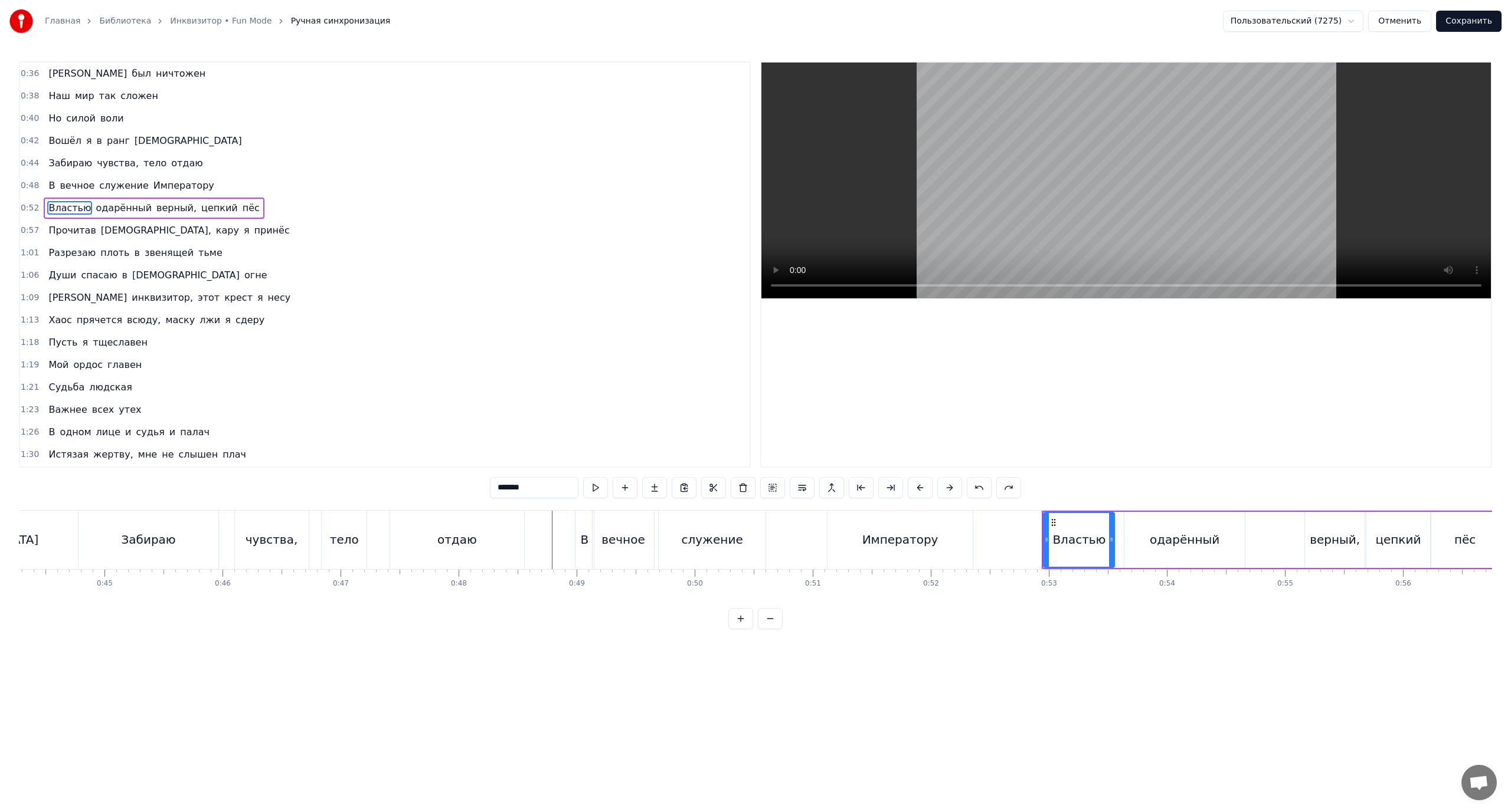
click at [162, 208] on span "верный," at bounding box center [176, 208] width 43 height 14
type input "*******"
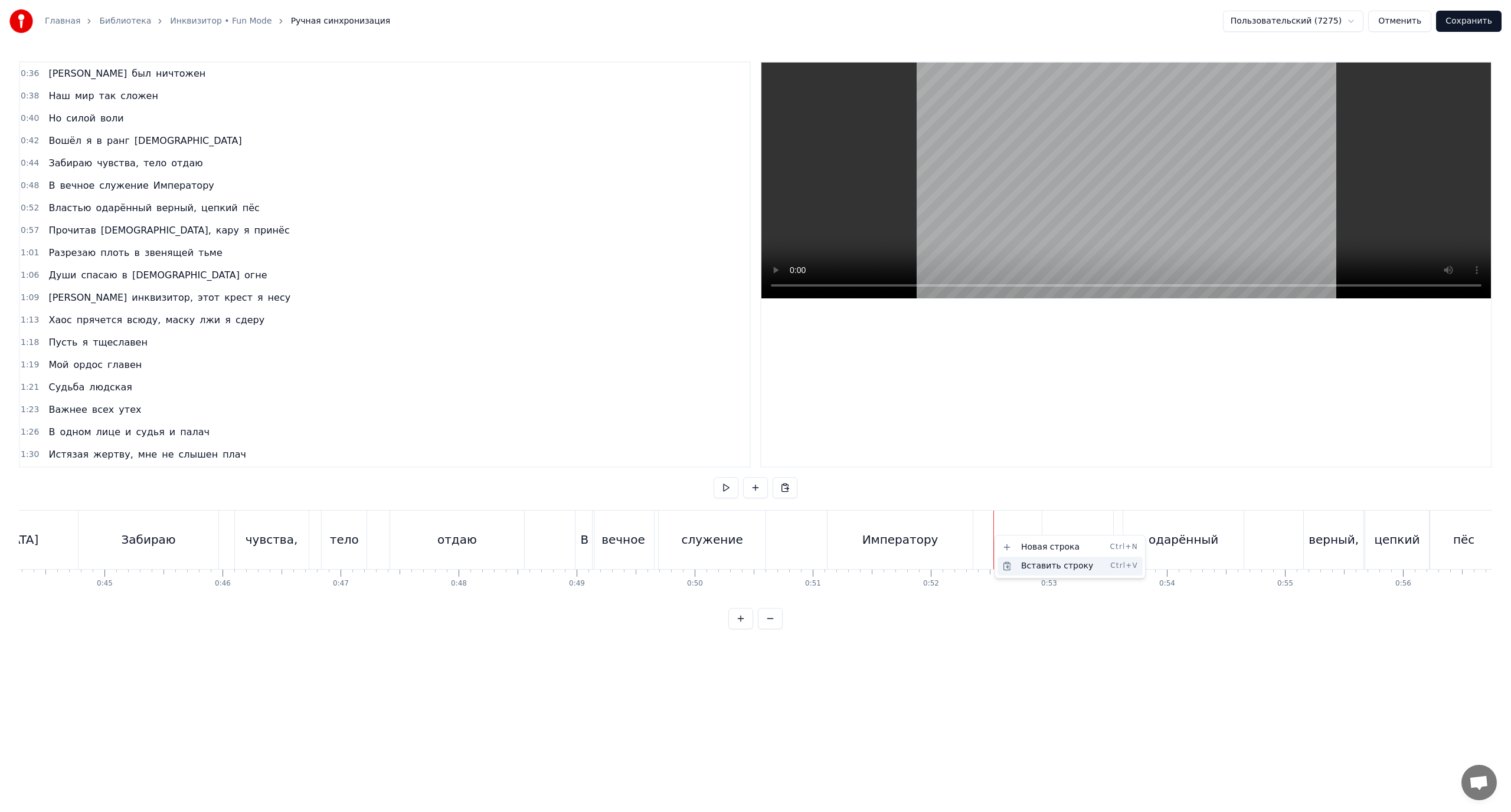
click at [1039, 570] on div "Вставить строку Ctrl+V" at bounding box center [1070, 566] width 145 height 19
click at [1073, 550] on div "Властью" at bounding box center [1077, 540] width 71 height 58
click at [1017, 541] on div at bounding box center [1017, 540] width 1 height 58
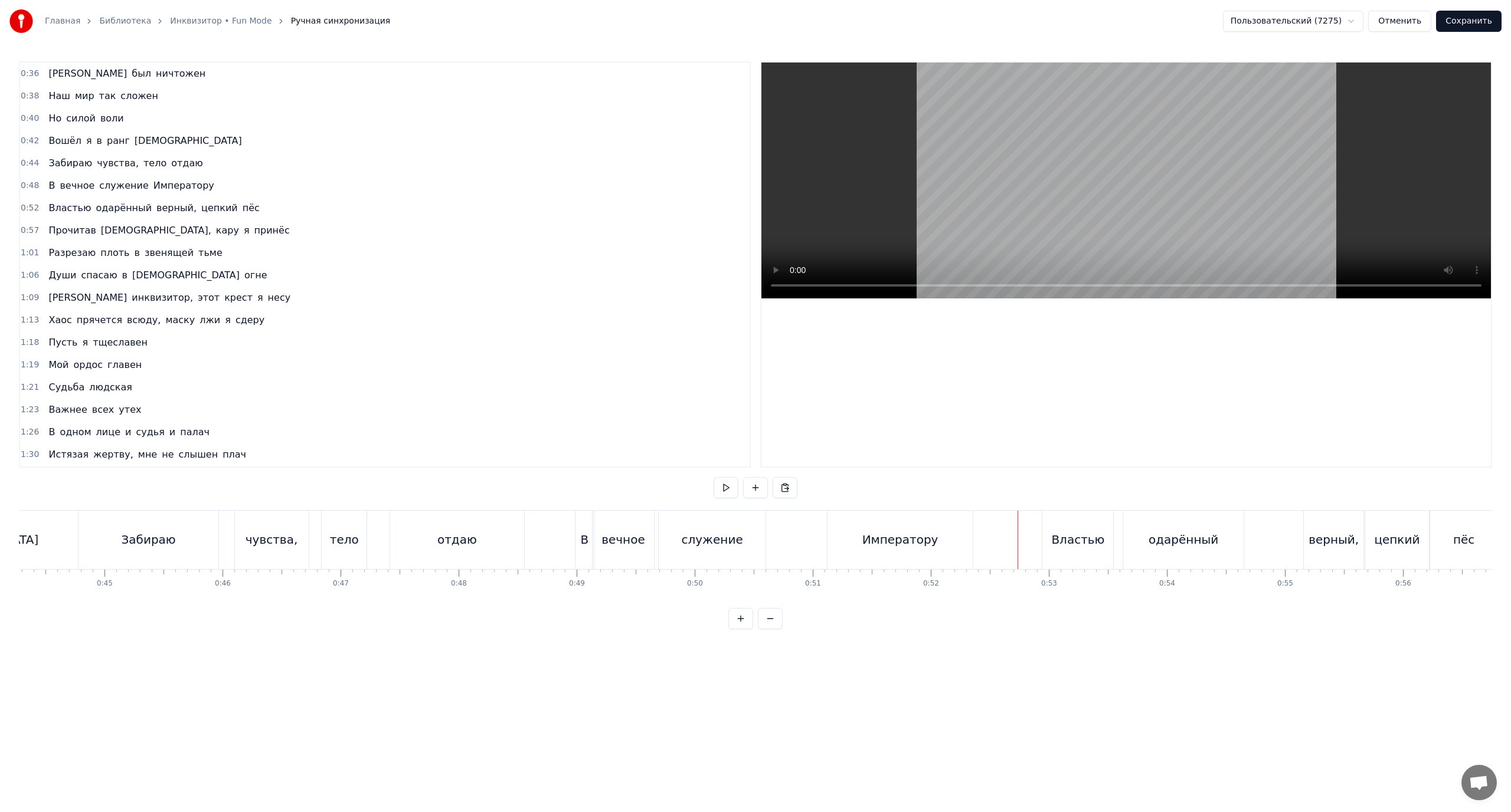
click at [1017, 541] on div at bounding box center [1017, 540] width 1 height 58
click at [71, 187] on span "вечное" at bounding box center [77, 186] width 37 height 14
click at [256, 184] on div "0:48 В вечное служение Императору" at bounding box center [384, 186] width 730 height 23
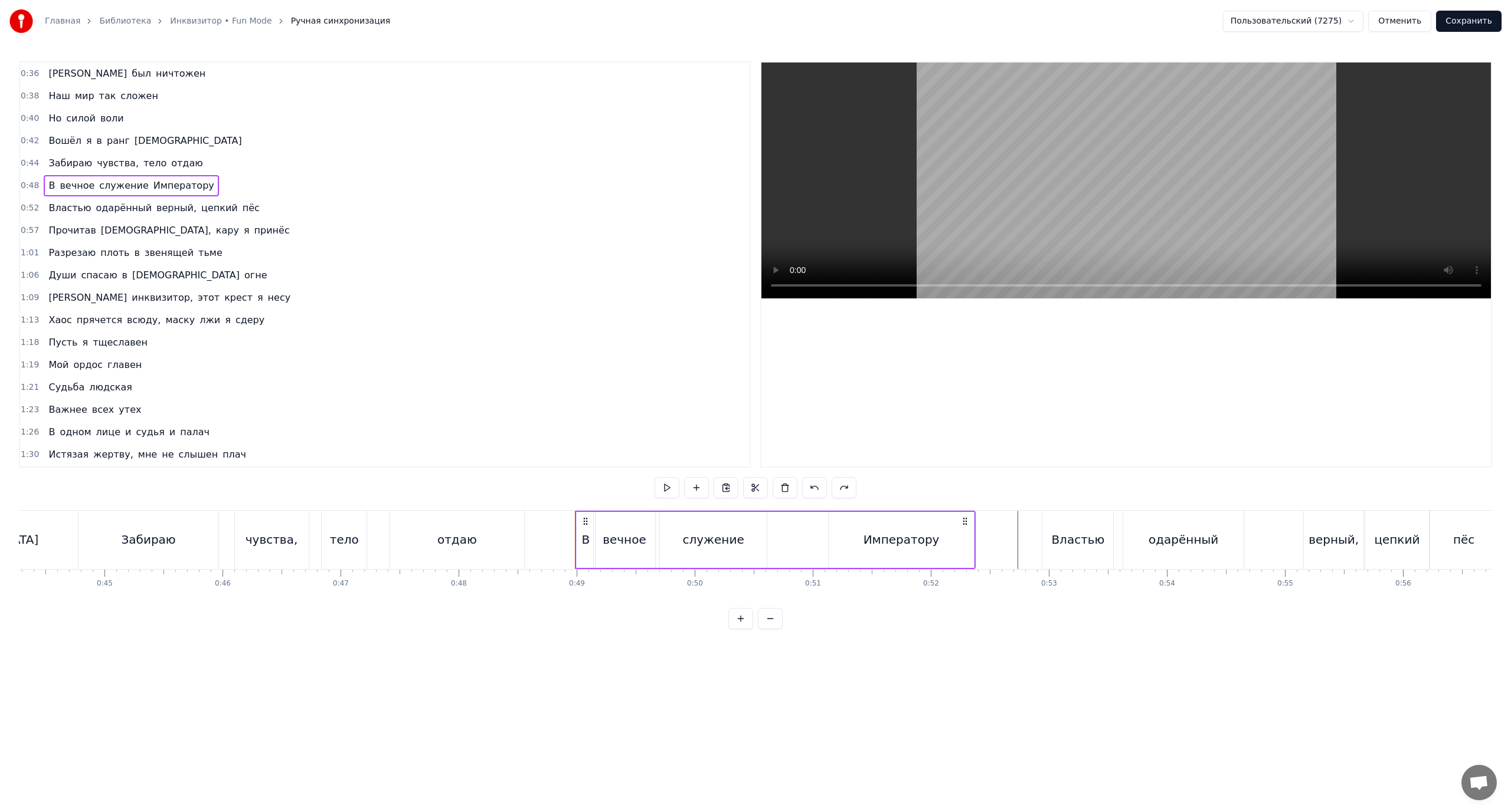
click at [230, 180] on div "0:48 В вечное служение Императору" at bounding box center [384, 186] width 730 height 23
click at [152, 186] on html "Главная Библиотека Инквизитор • Fun Mode Ручная синхронизация Пользовательский …" at bounding box center [756, 324] width 1511 height 648
click at [115, 181] on span "служение" at bounding box center [124, 186] width 52 height 14
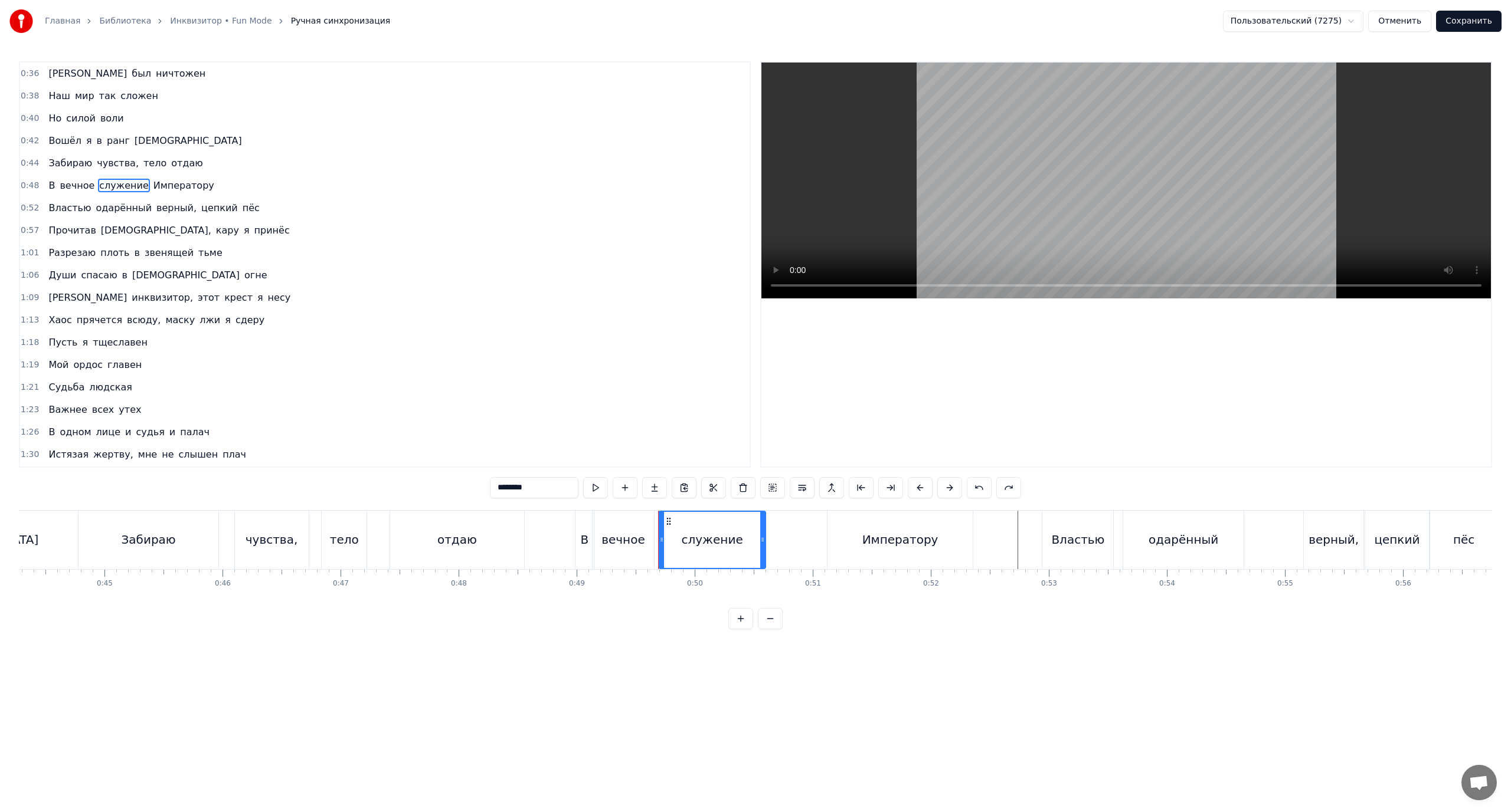
click at [891, 543] on div "Императору" at bounding box center [901, 540] width 76 height 17
type input "**********"
drag, startPoint x: 798, startPoint y: 534, endPoint x: 790, endPoint y: 534, distance: 8.0
click at [797, 534] on div "В вечное служение Императору" at bounding box center [775, 540] width 401 height 58
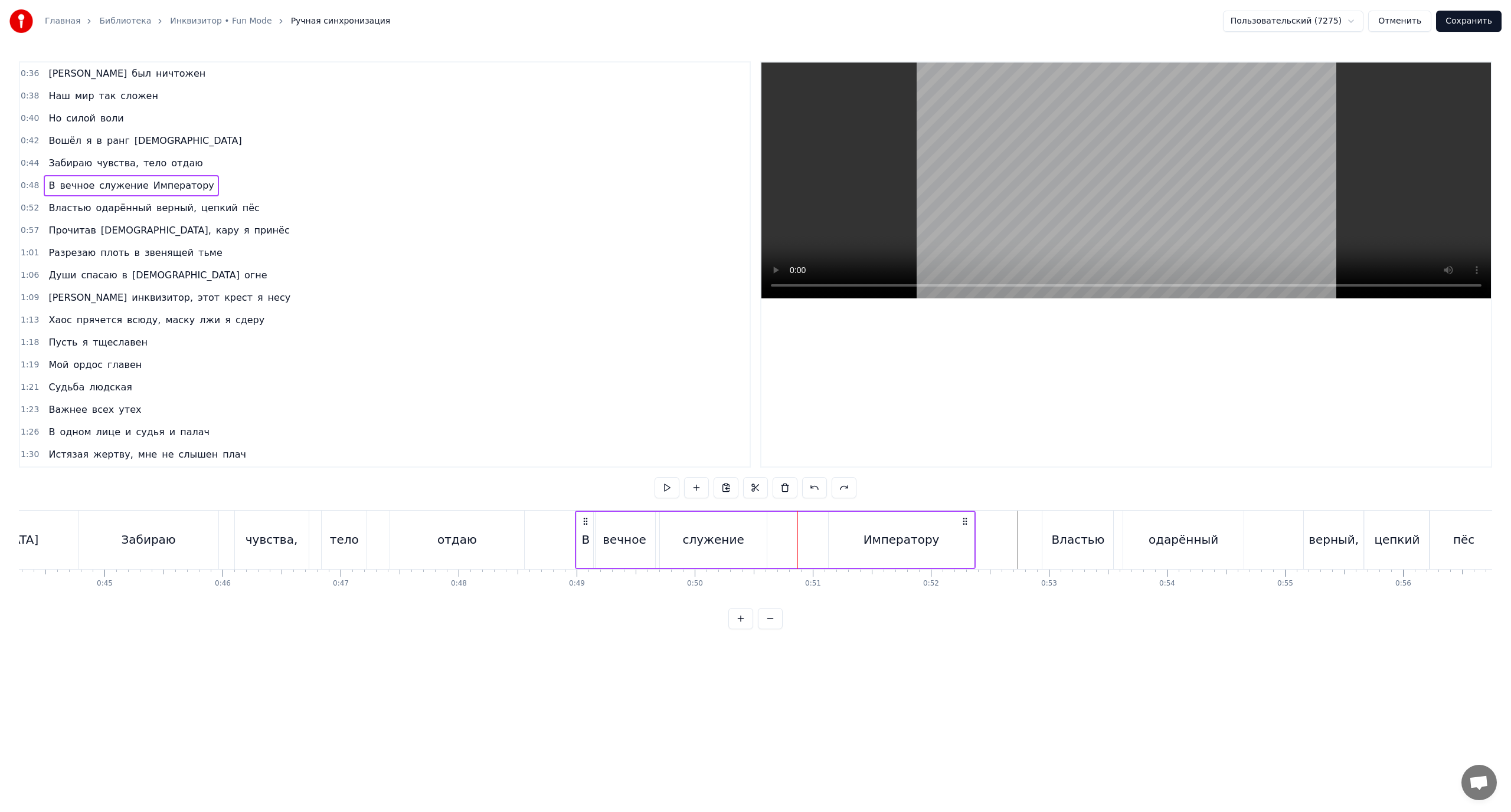
click at [964, 521] on circle at bounding box center [964, 521] width 1 height 1
click at [964, 521] on html "Главная Библиотека Инквизитор • Fun Mode Ручная синхронизация Пользовательский …" at bounding box center [756, 324] width 1511 height 648
click at [964, 521] on div at bounding box center [964, 540] width 1 height 58
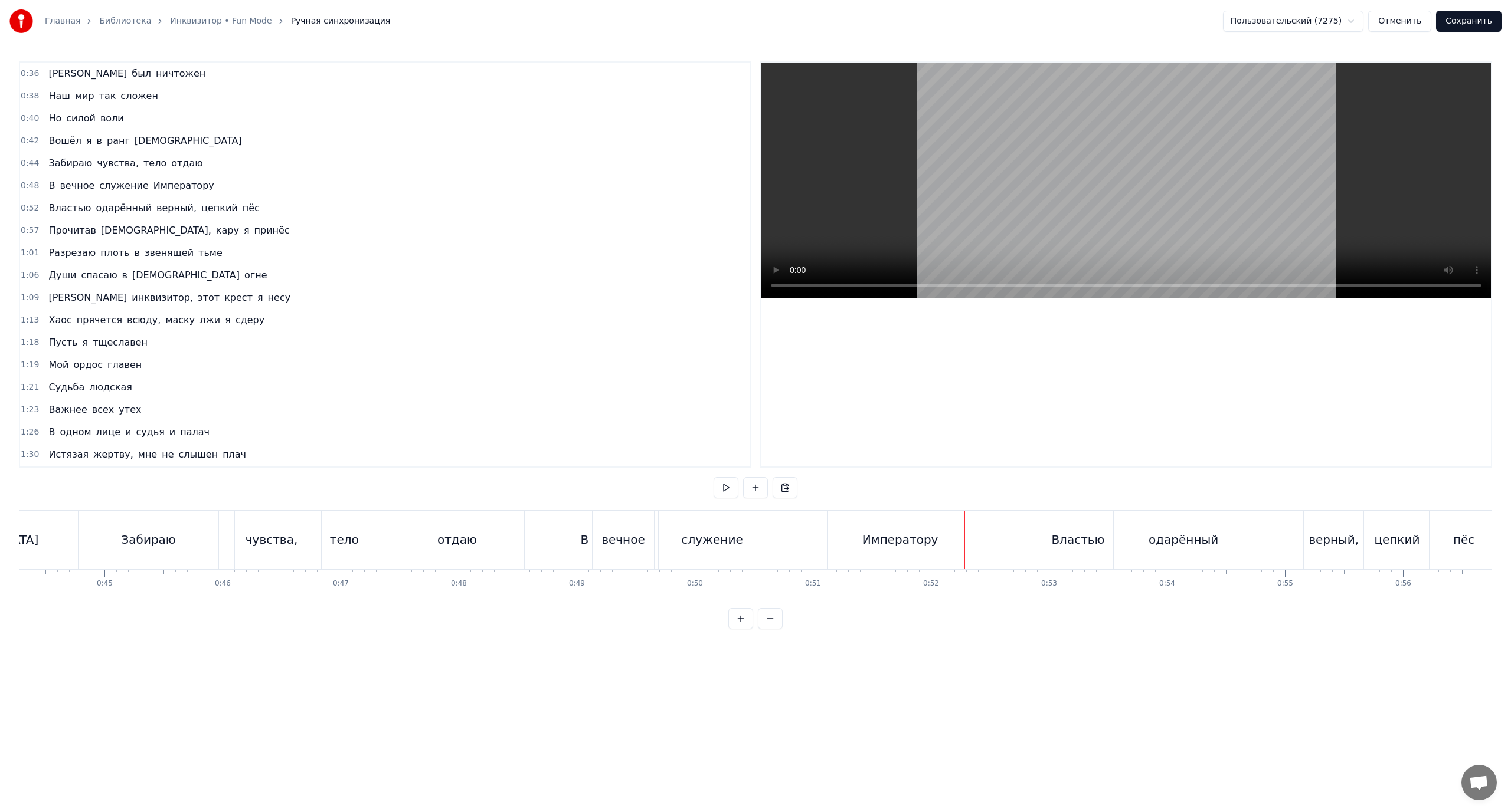
click at [607, 536] on div "вечное" at bounding box center [623, 540] width 44 height 17
click at [603, 521] on icon at bounding box center [602, 521] width 9 height 9
drag, startPoint x: 603, startPoint y: 521, endPoint x: 624, endPoint y: 521, distance: 21.0
click at [603, 518] on div "вечное" at bounding box center [623, 540] width 61 height 58
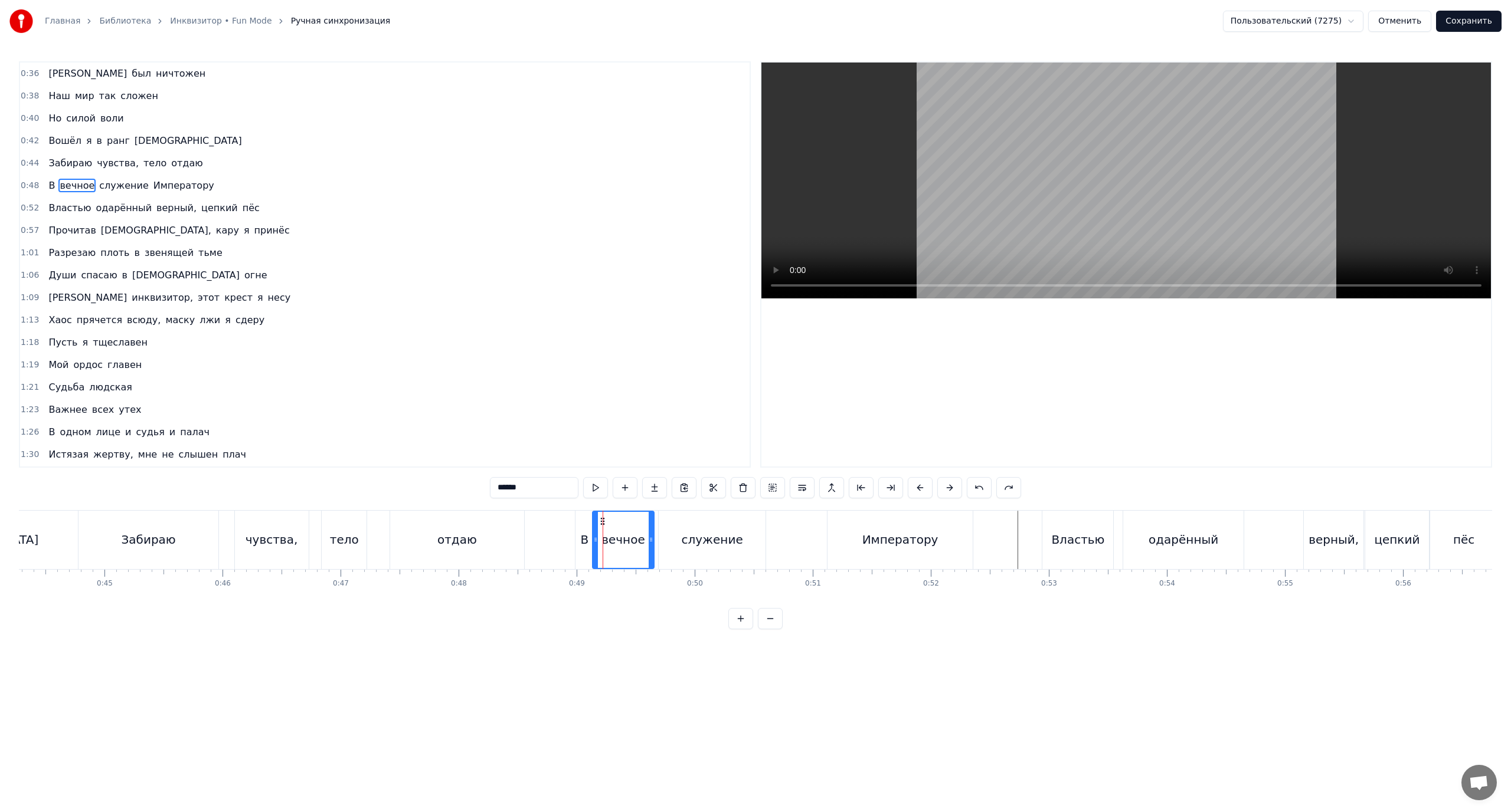
click at [586, 538] on div "В" at bounding box center [585, 540] width 8 height 17
type input "*"
click at [582, 524] on icon at bounding box center [585, 521] width 9 height 9
click at [582, 524] on div at bounding box center [582, 540] width 1 height 58
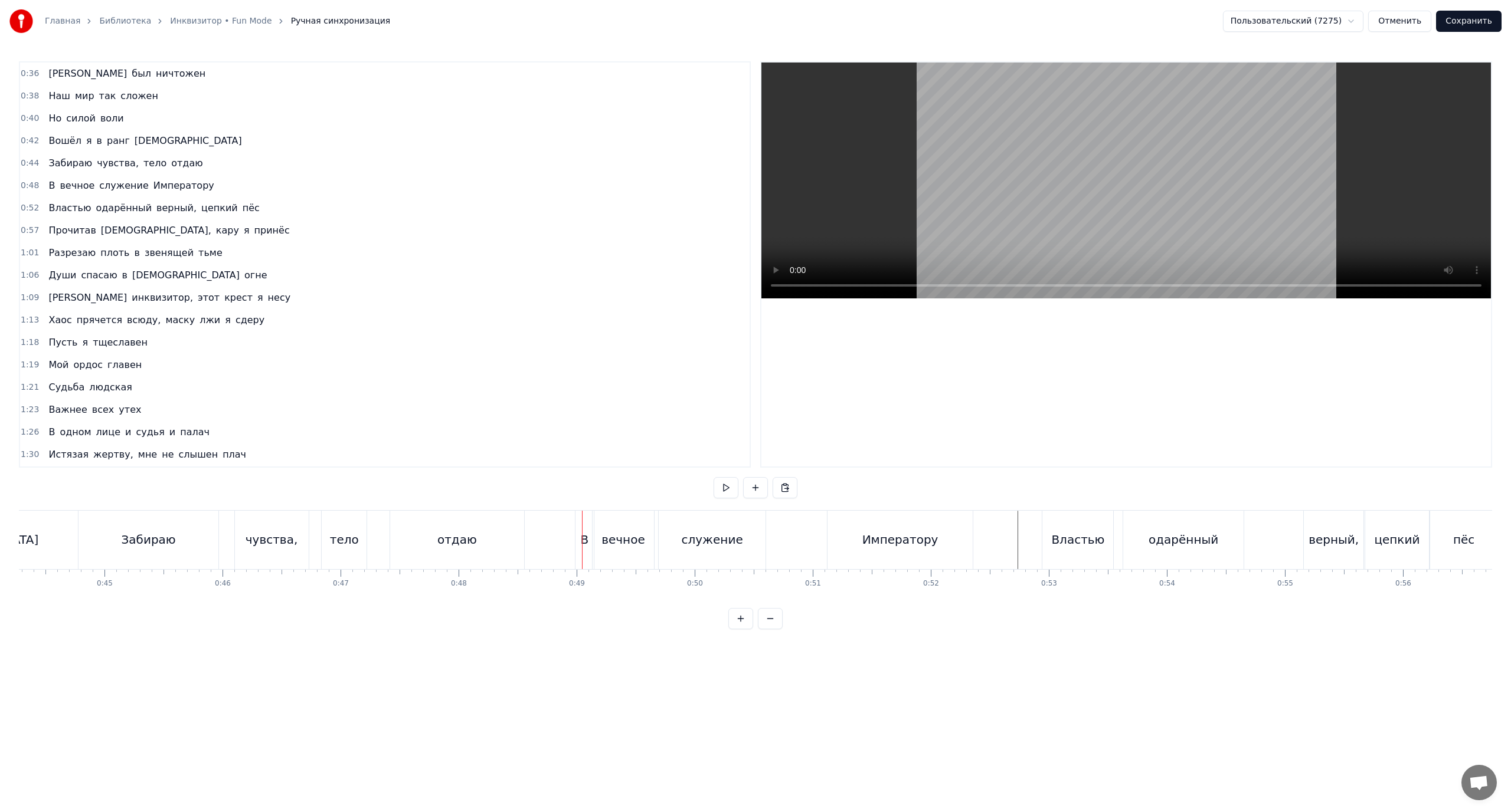
click at [636, 531] on div "вечное" at bounding box center [623, 540] width 44 height 17
click at [825, 562] on div "В вечное служение Императору" at bounding box center [775, 540] width 401 height 58
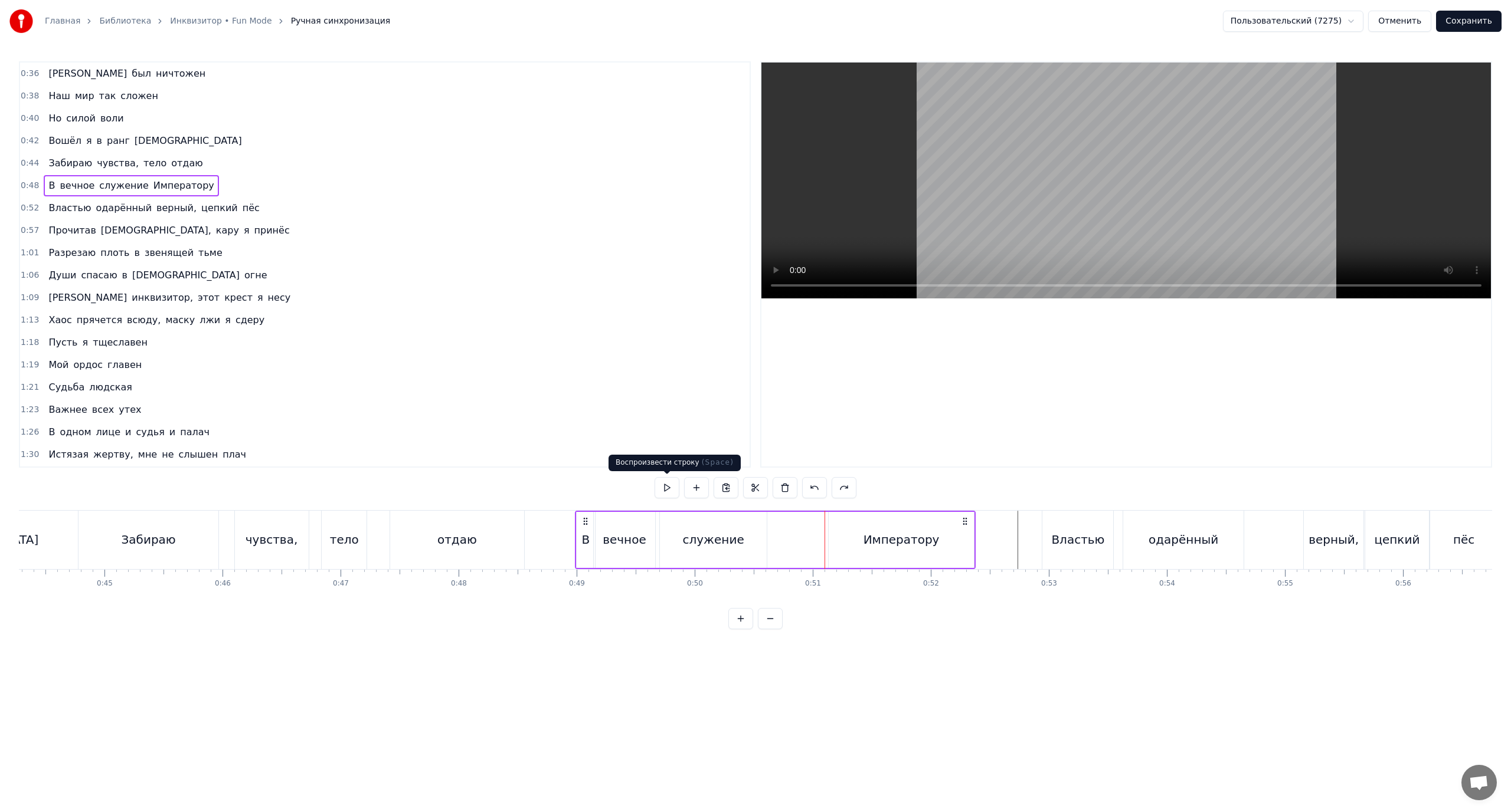
click at [667, 489] on button at bounding box center [667, 488] width 25 height 21
click at [65, 275] on span "Души" at bounding box center [62, 275] width 30 height 14
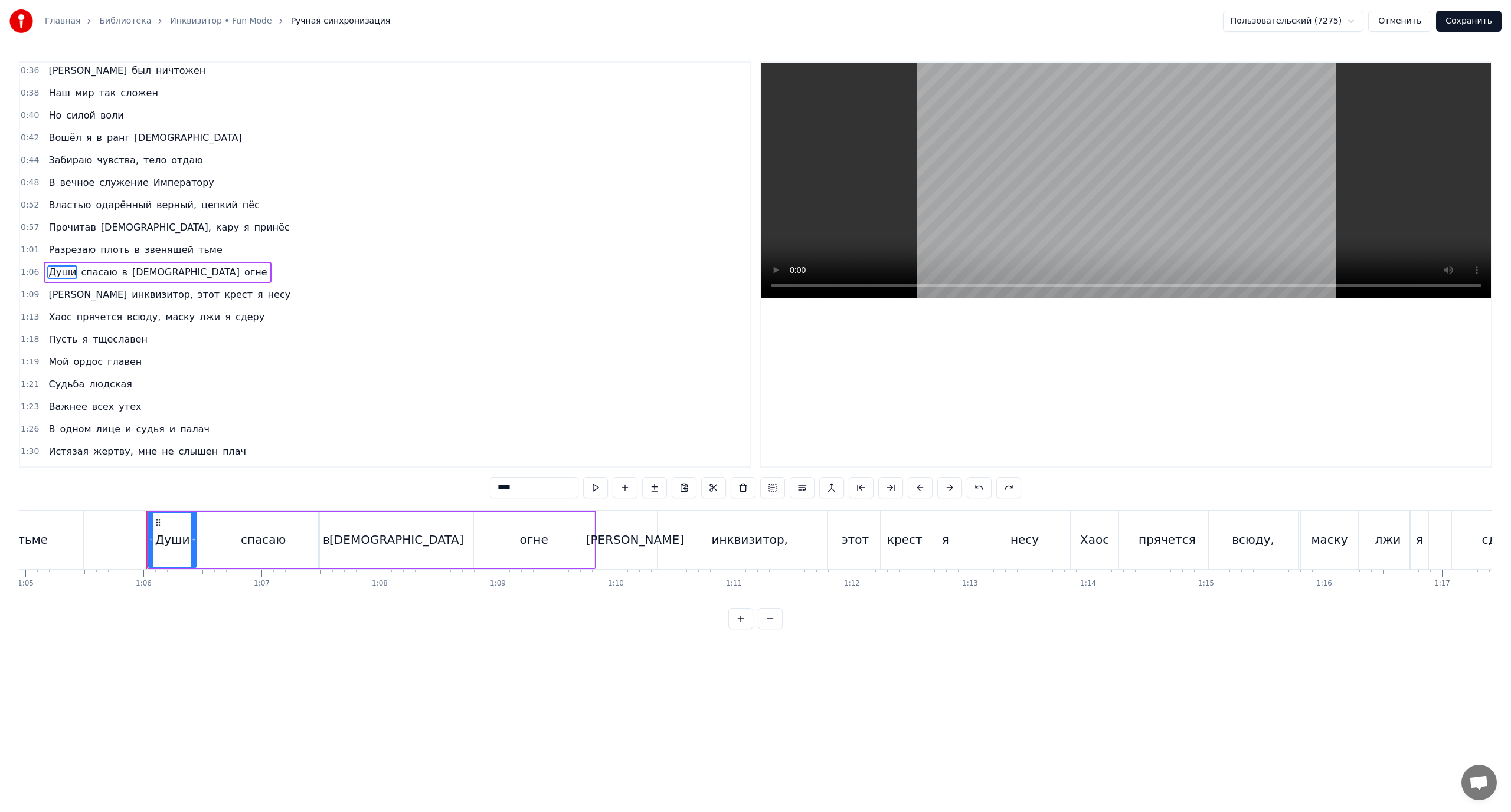
scroll to position [0, 7734]
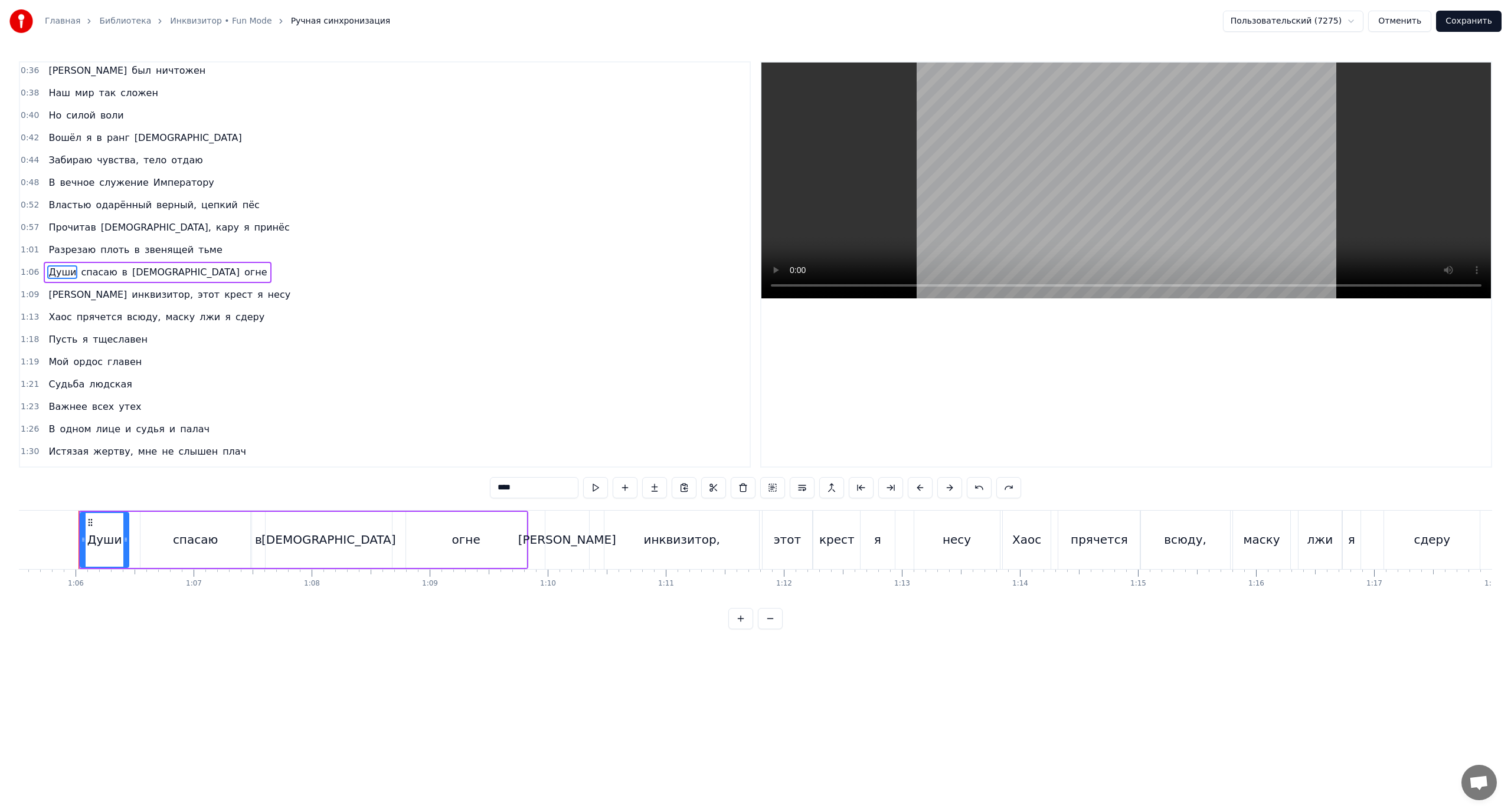
click at [55, 247] on span "Разрезаю" at bounding box center [71, 250] width 49 height 14
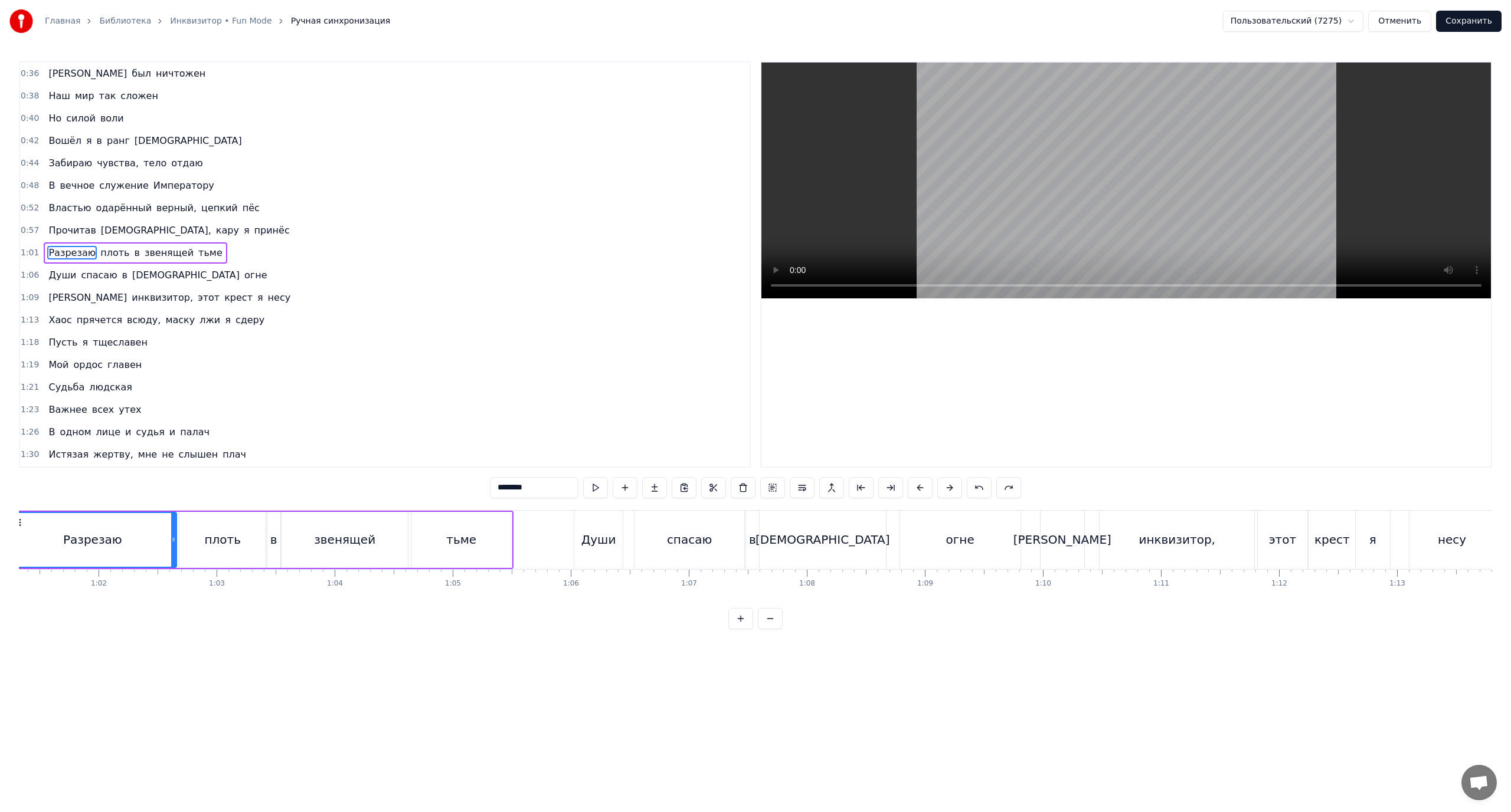
scroll to position [0, 7168]
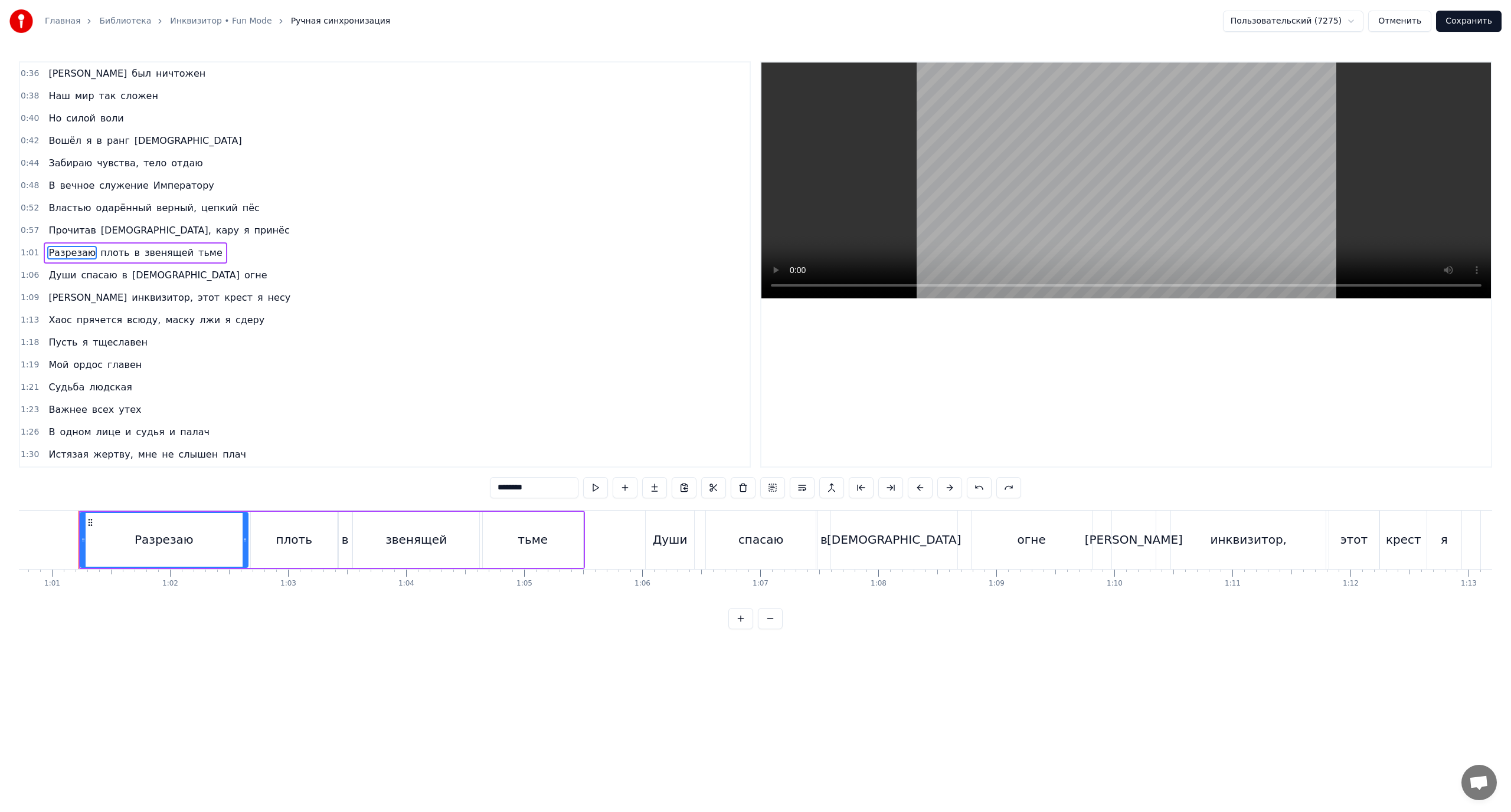
click at [133, 256] on span "в" at bounding box center [137, 253] width 8 height 14
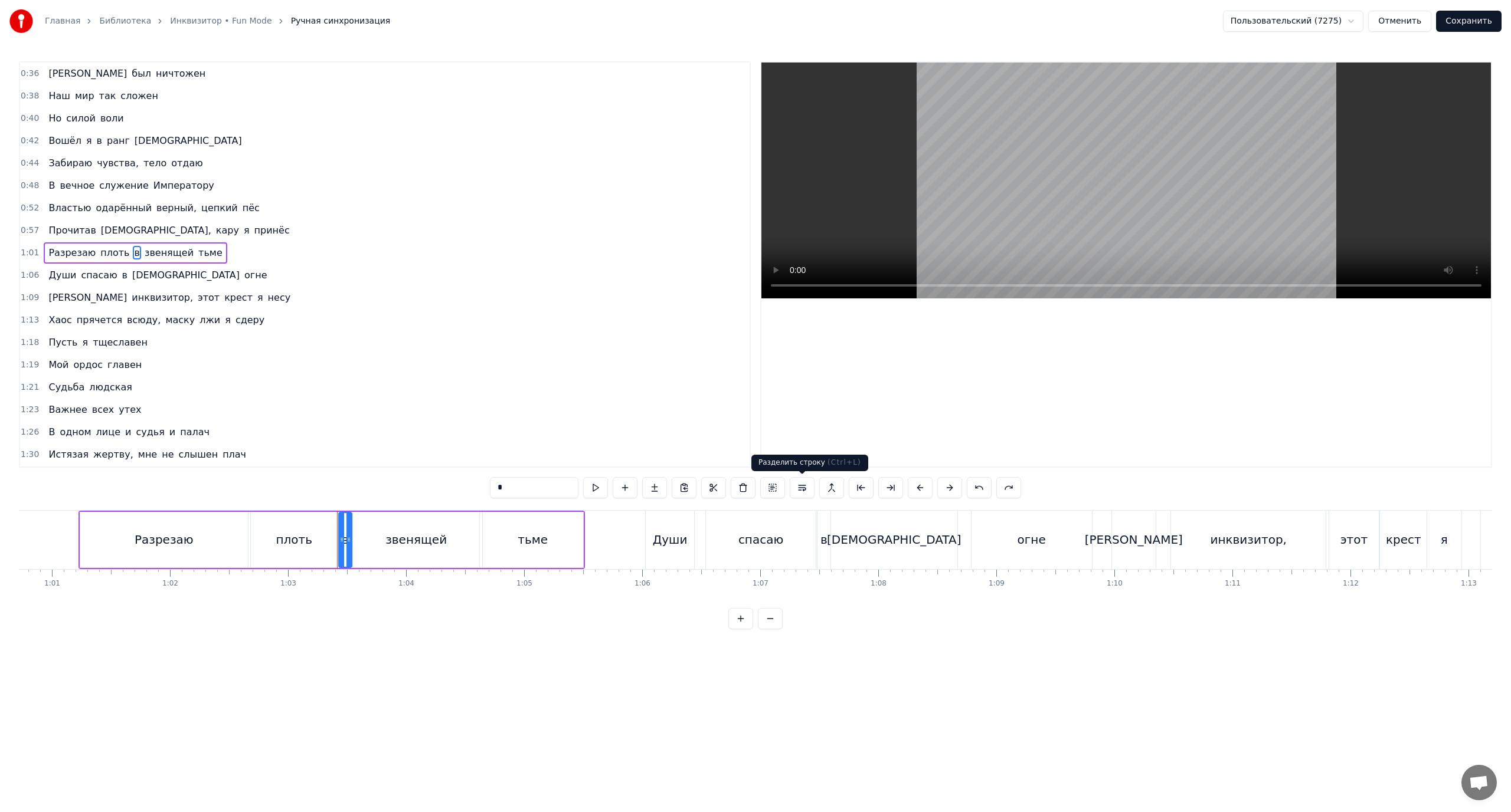
click at [798, 485] on button at bounding box center [802, 488] width 25 height 21
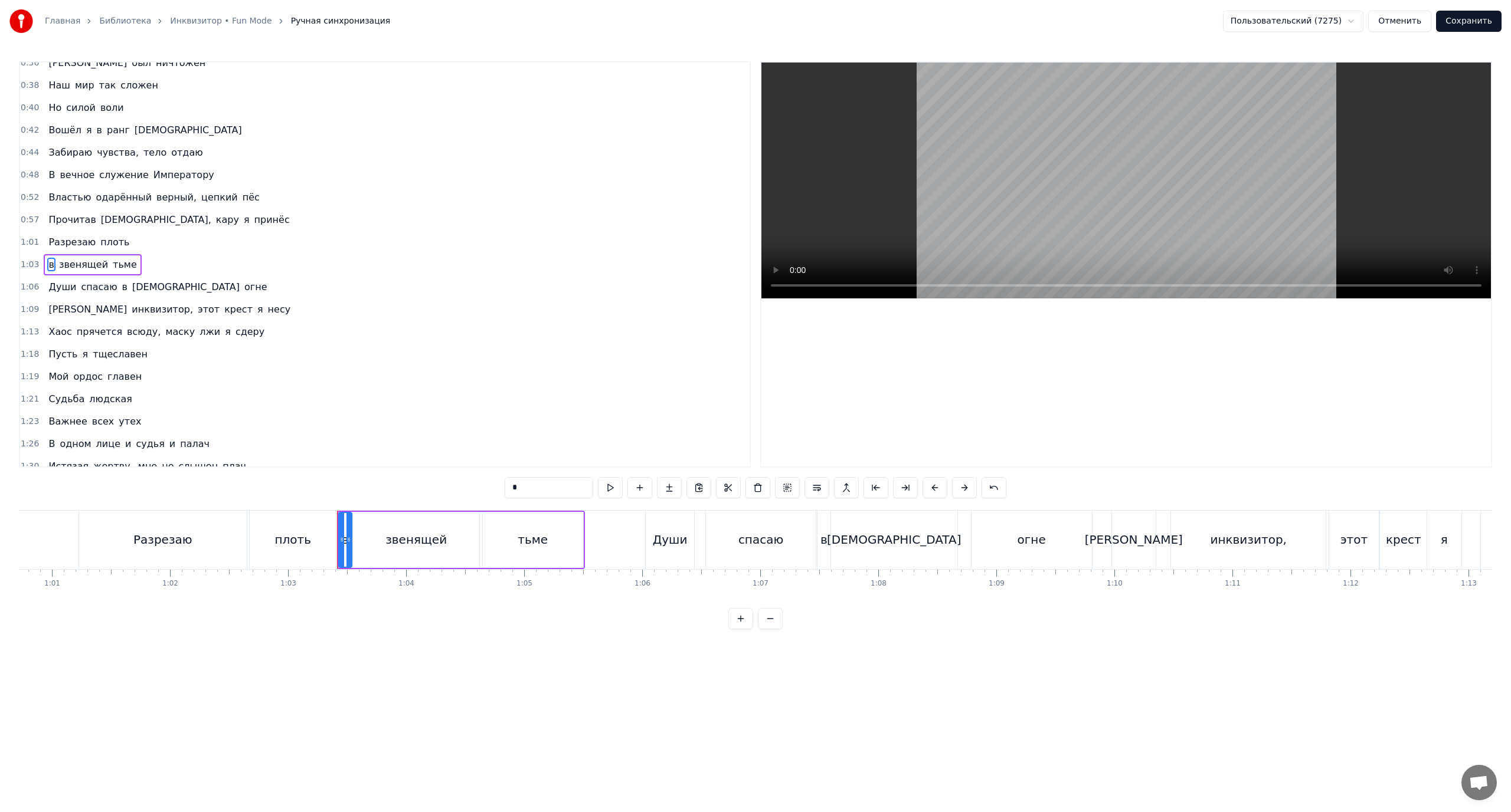
click at [62, 249] on span "Разрезаю" at bounding box center [71, 242] width 49 height 14
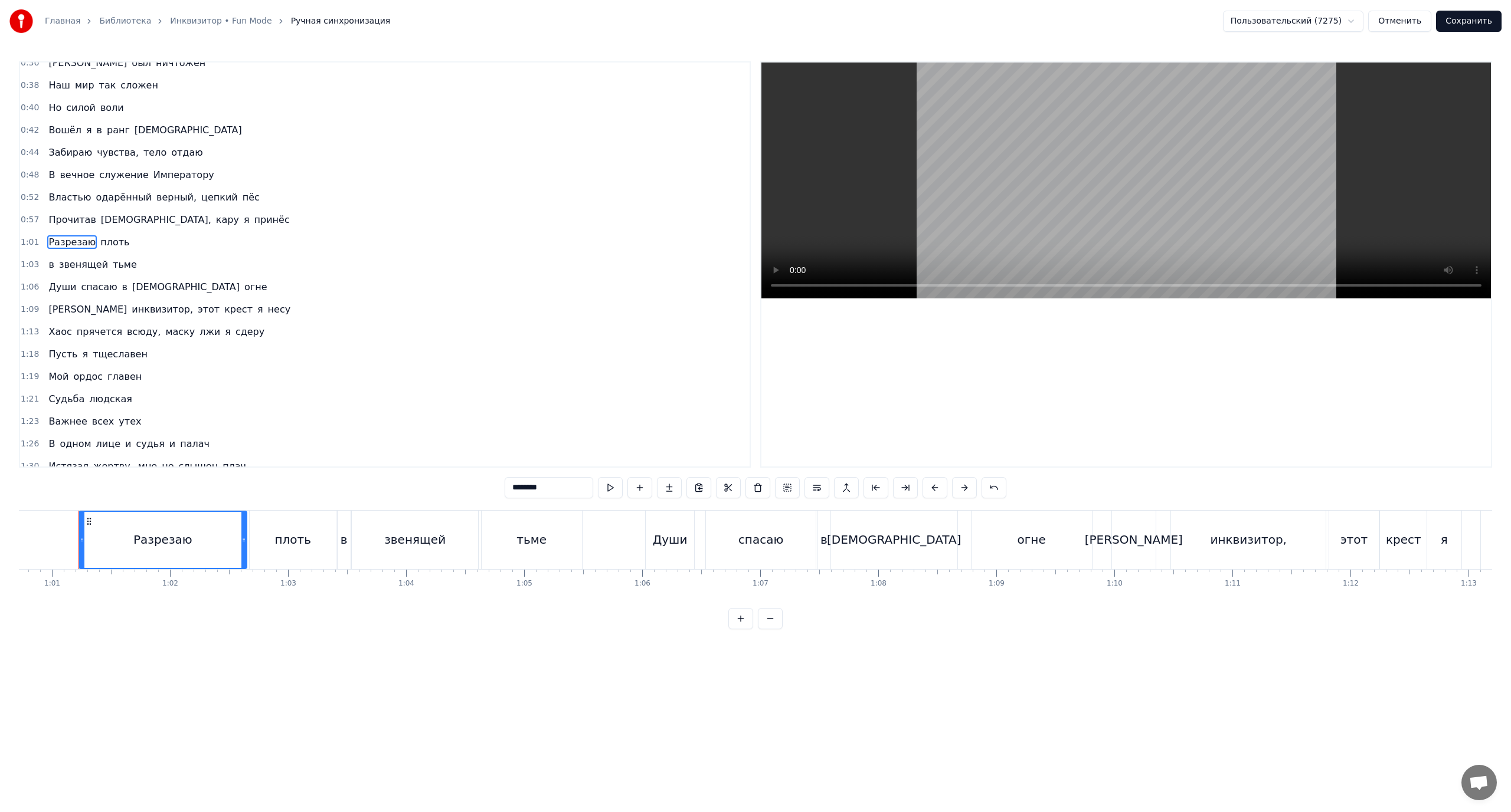
scroll to position [0, 0]
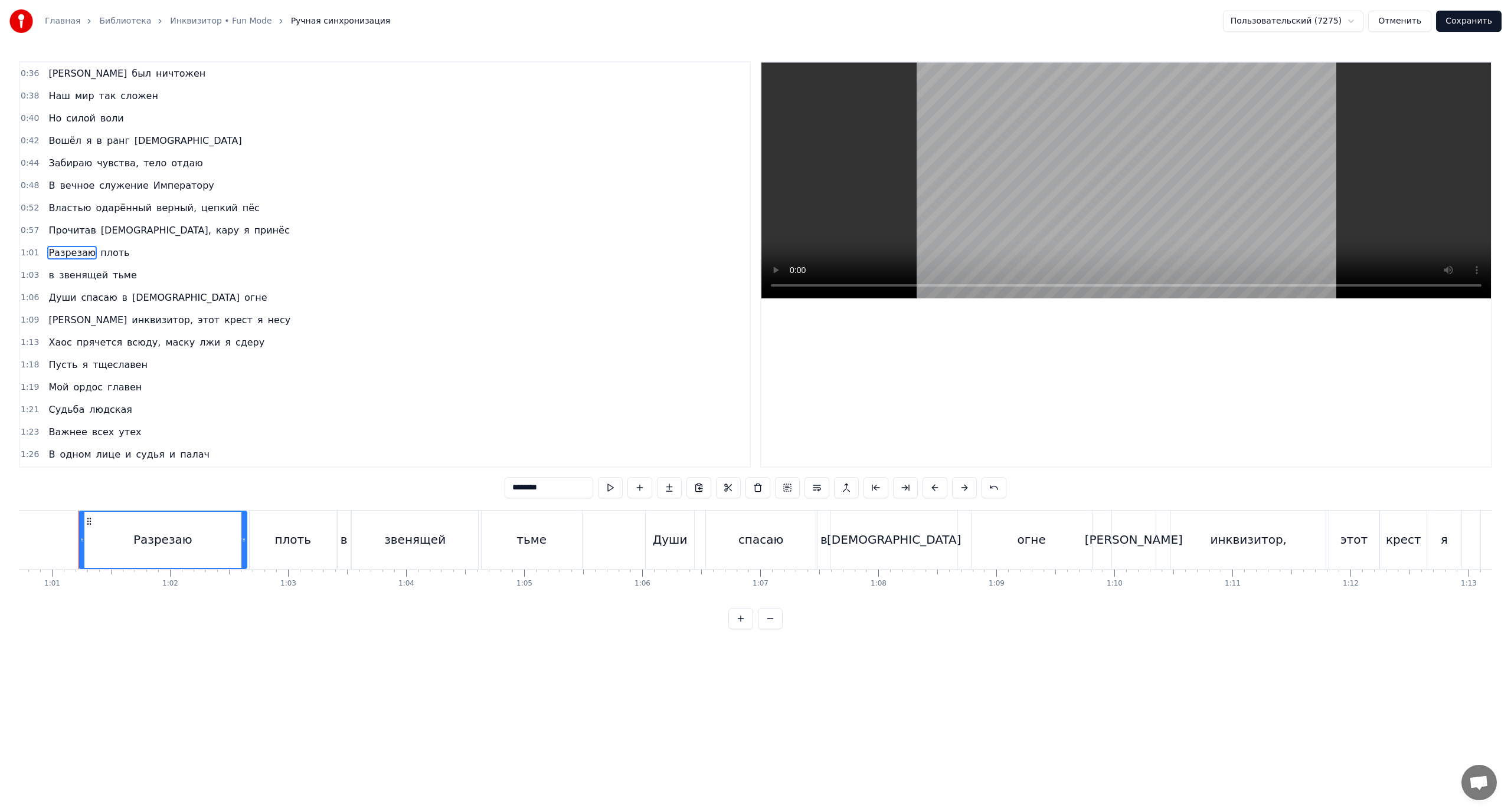
click at [78, 274] on span "звенящей" at bounding box center [84, 275] width 52 height 14
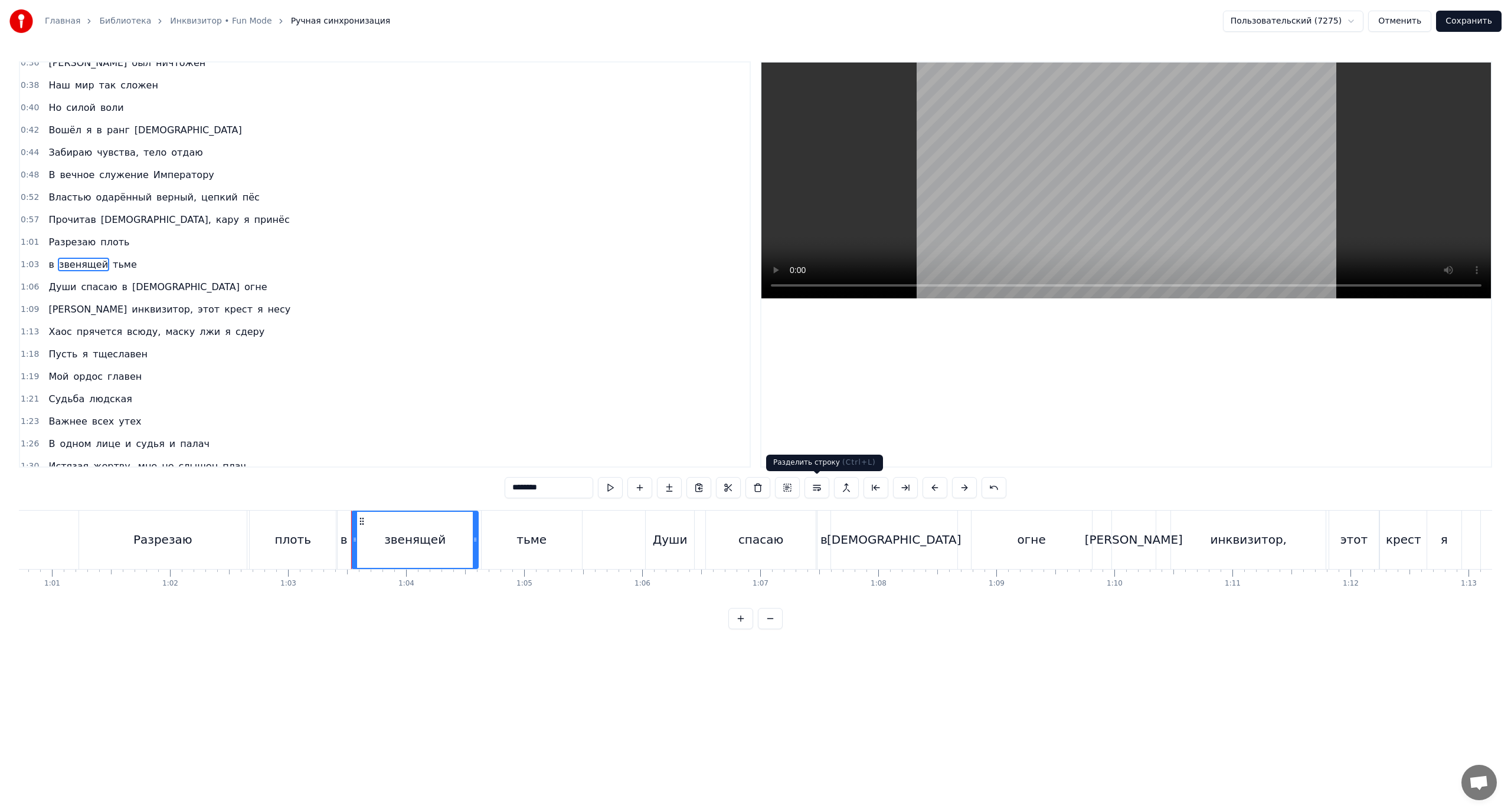
drag, startPoint x: 820, startPoint y: 486, endPoint x: 806, endPoint y: 486, distance: 14.0
click at [820, 486] on button at bounding box center [817, 488] width 25 height 21
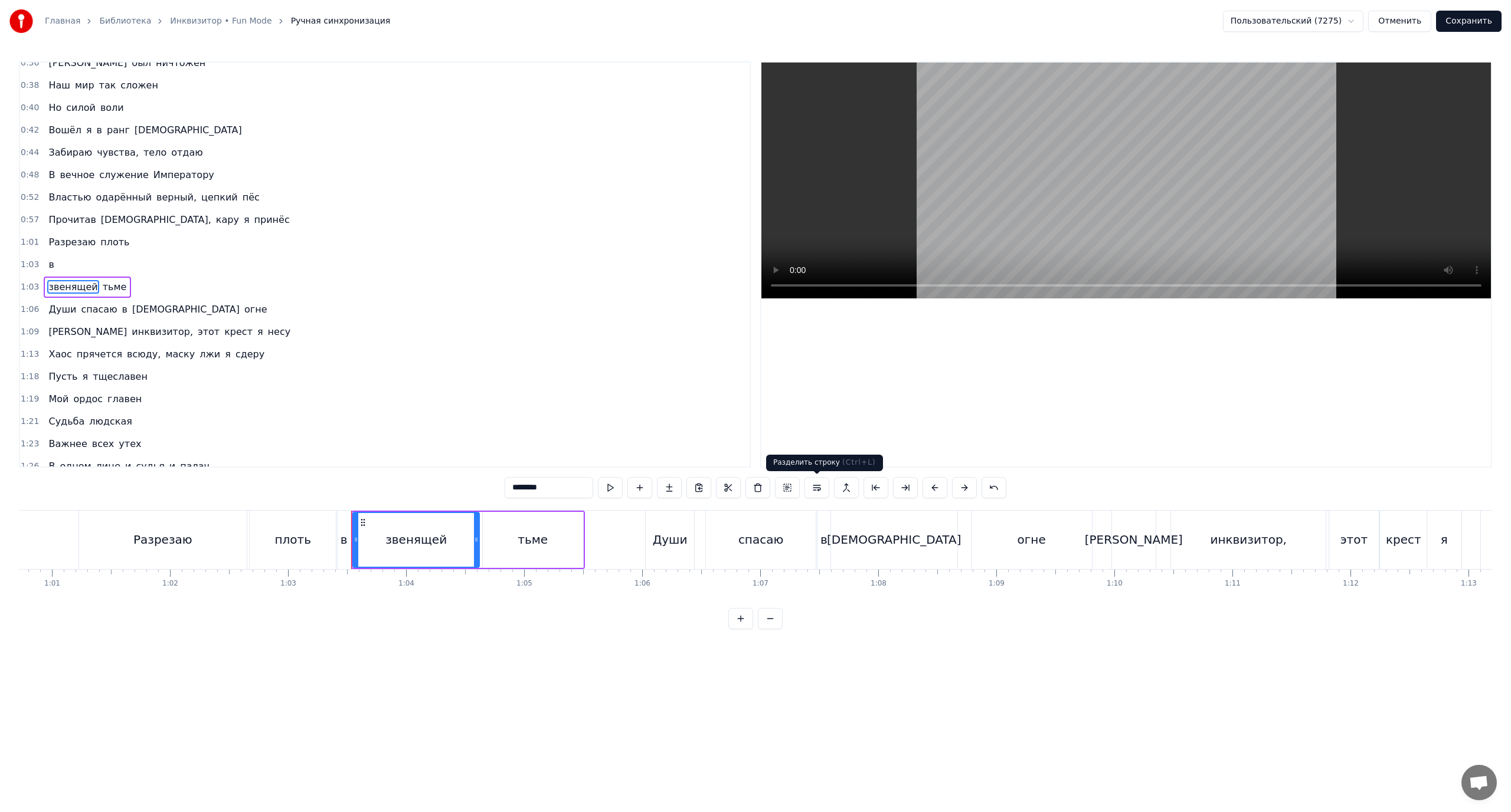
scroll to position [33, 0]
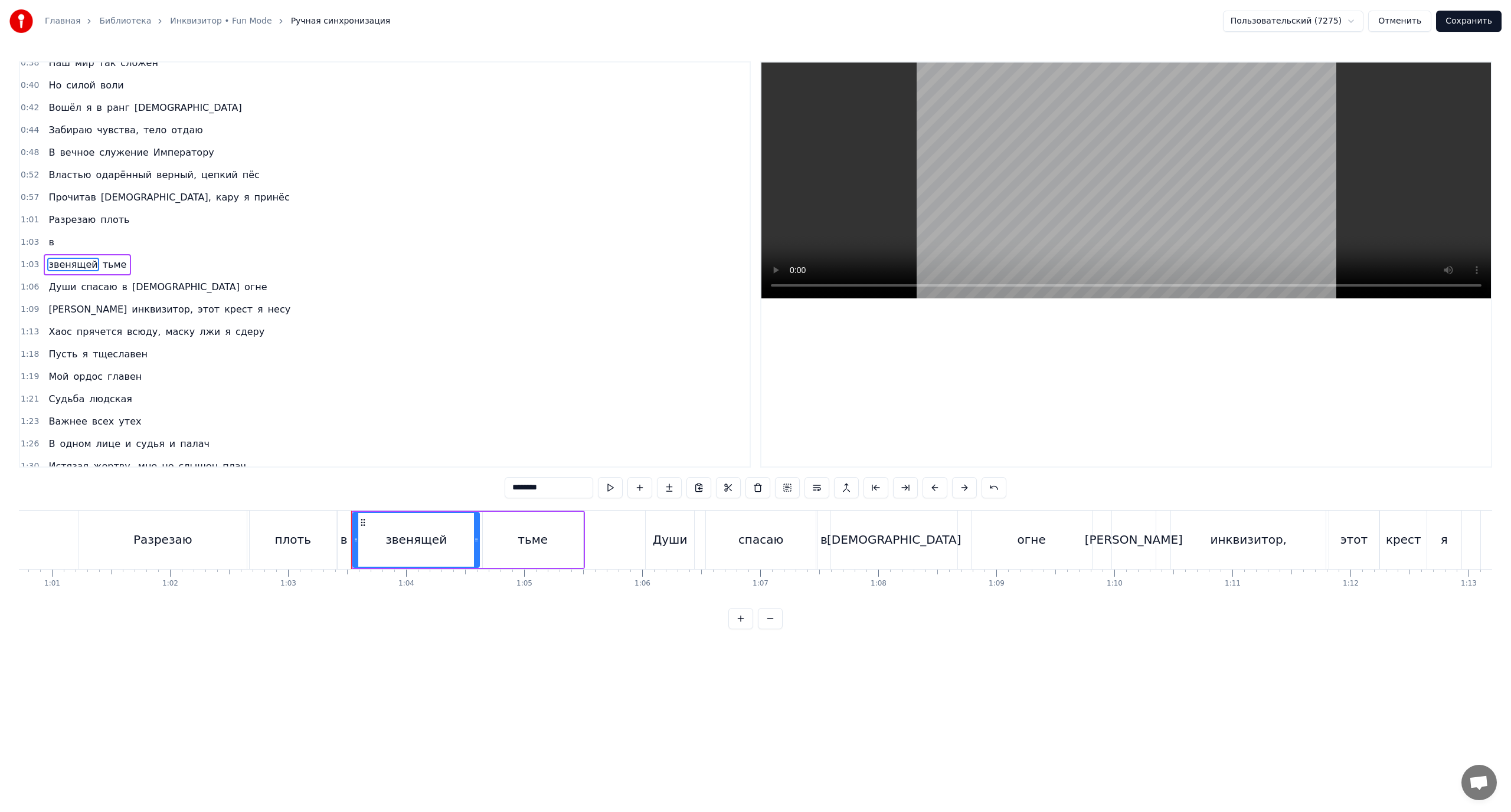
click at [105, 263] on span "тьме" at bounding box center [115, 265] width 27 height 14
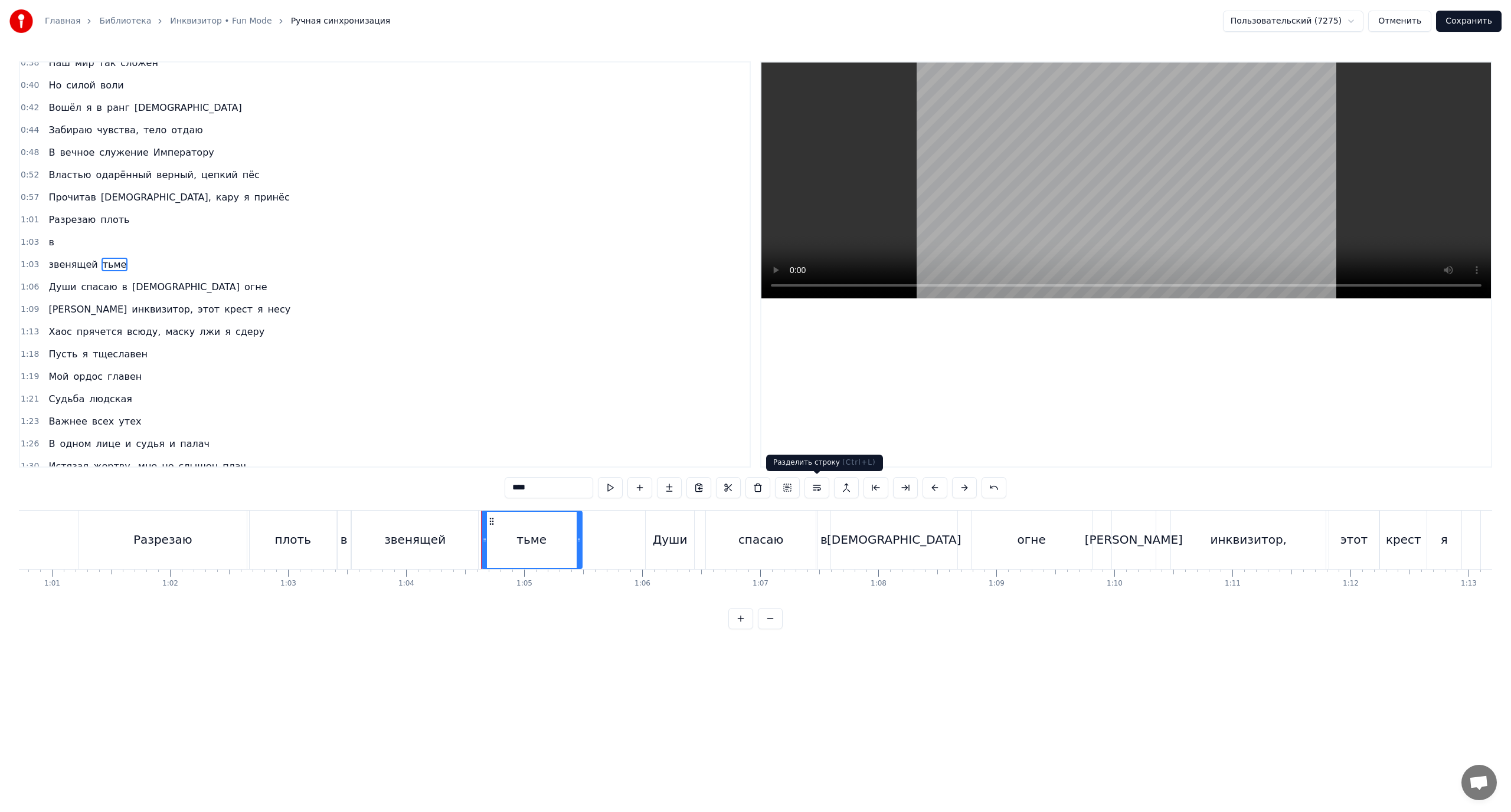
click at [813, 487] on button at bounding box center [817, 488] width 25 height 21
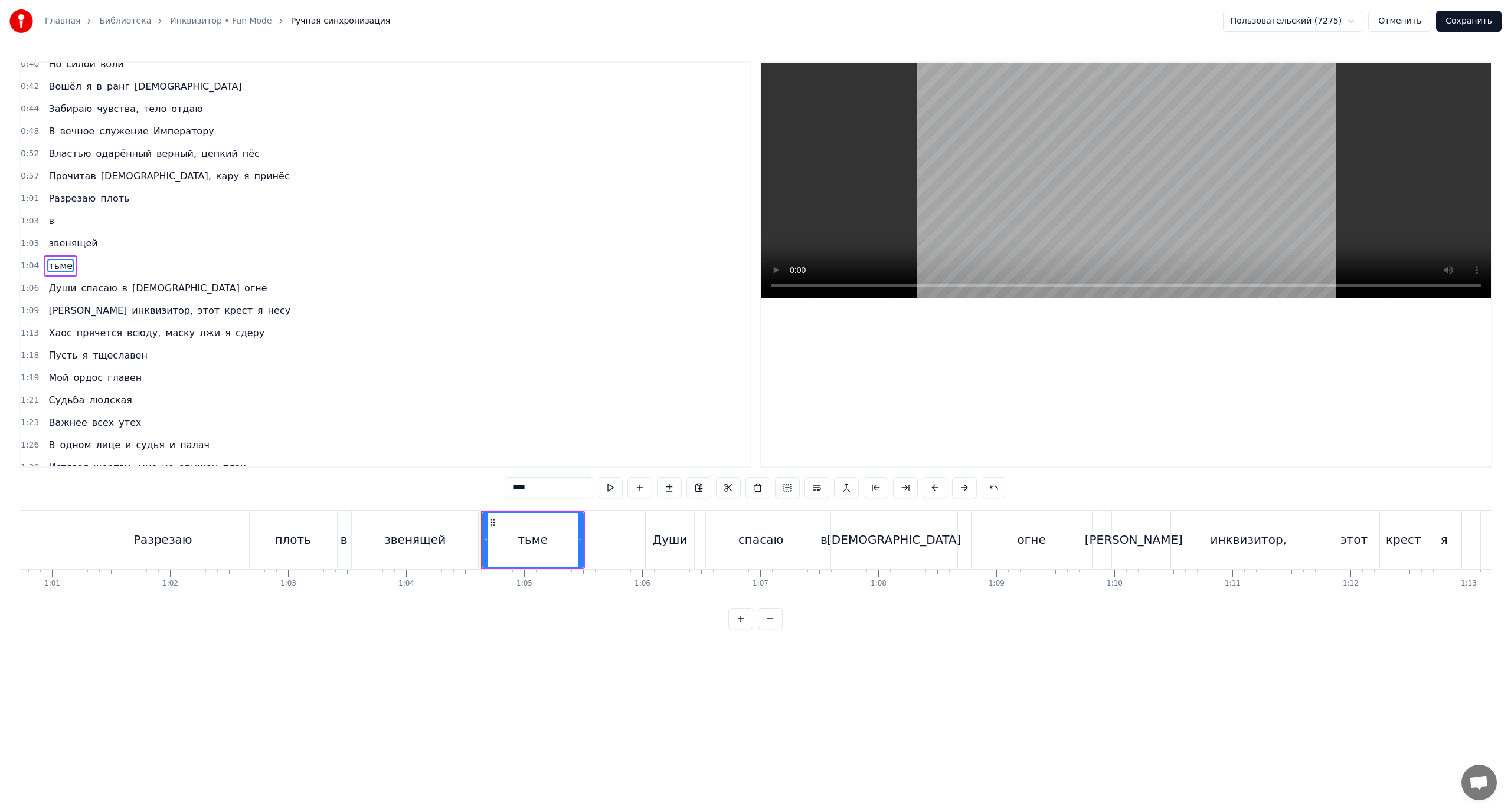
scroll to position [55, 0]
click at [53, 197] on span "Разрезаю" at bounding box center [71, 197] width 49 height 14
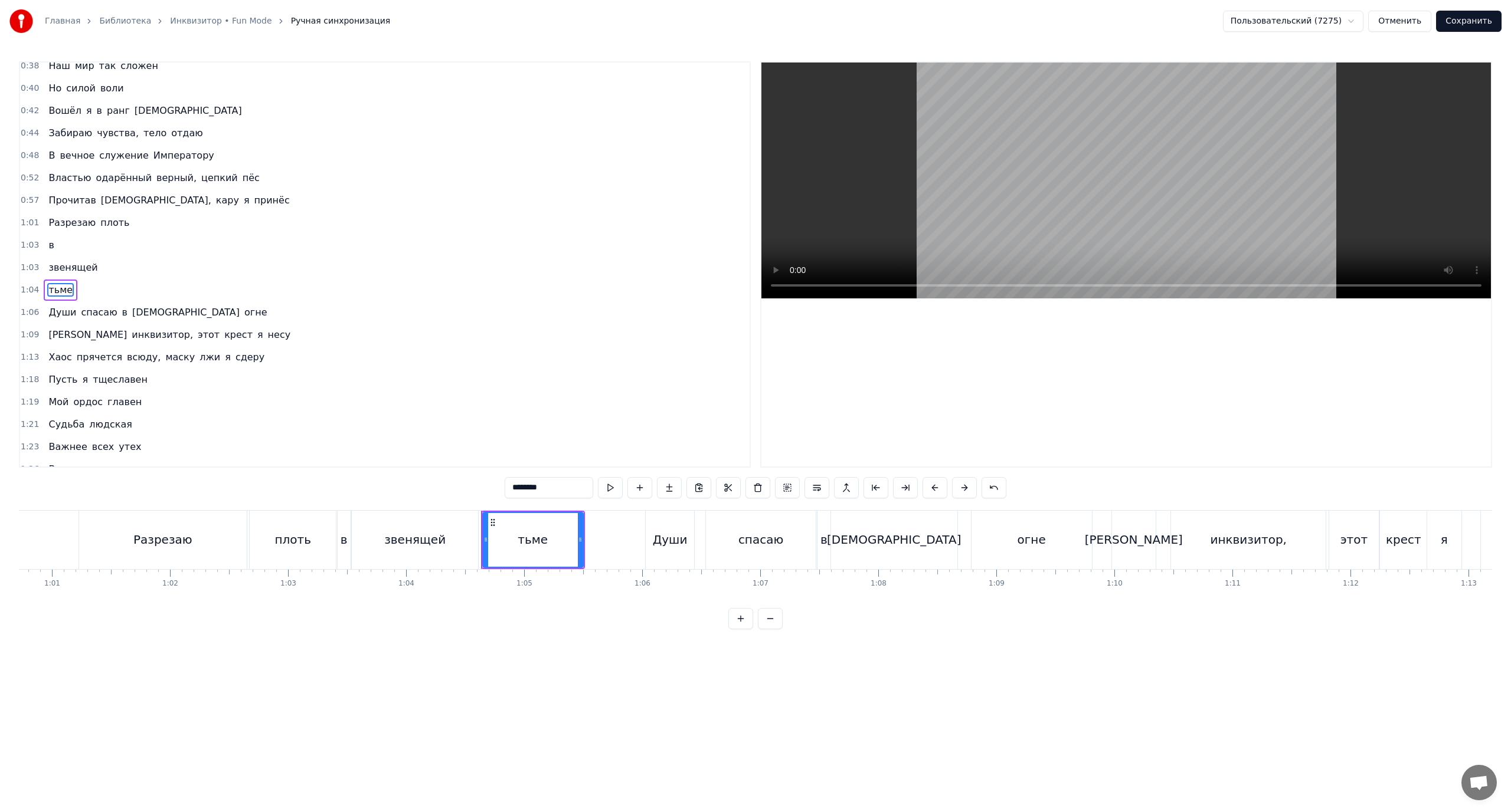
scroll to position [0, 0]
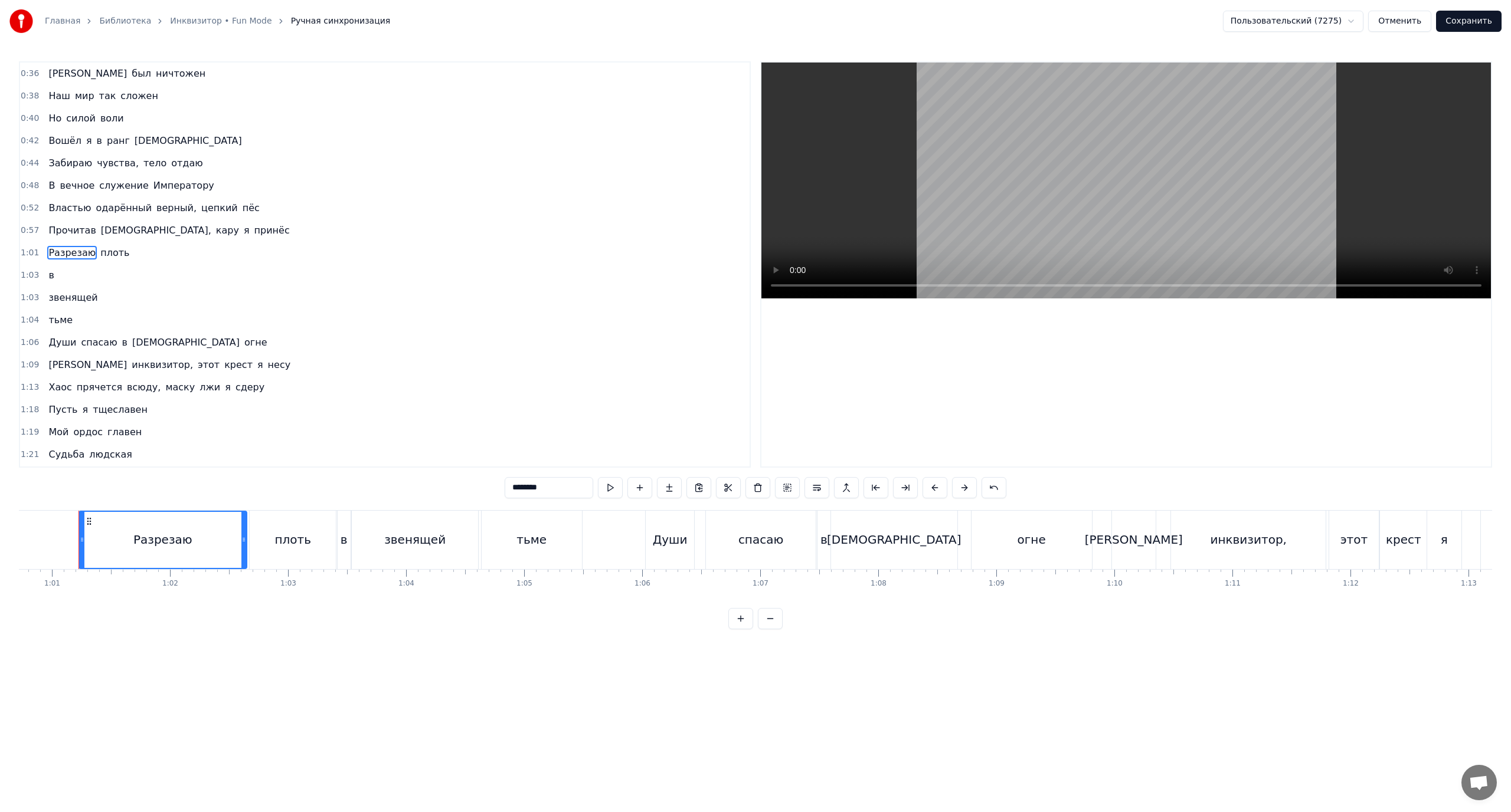
click at [55, 338] on span "Души" at bounding box center [62, 342] width 30 height 14
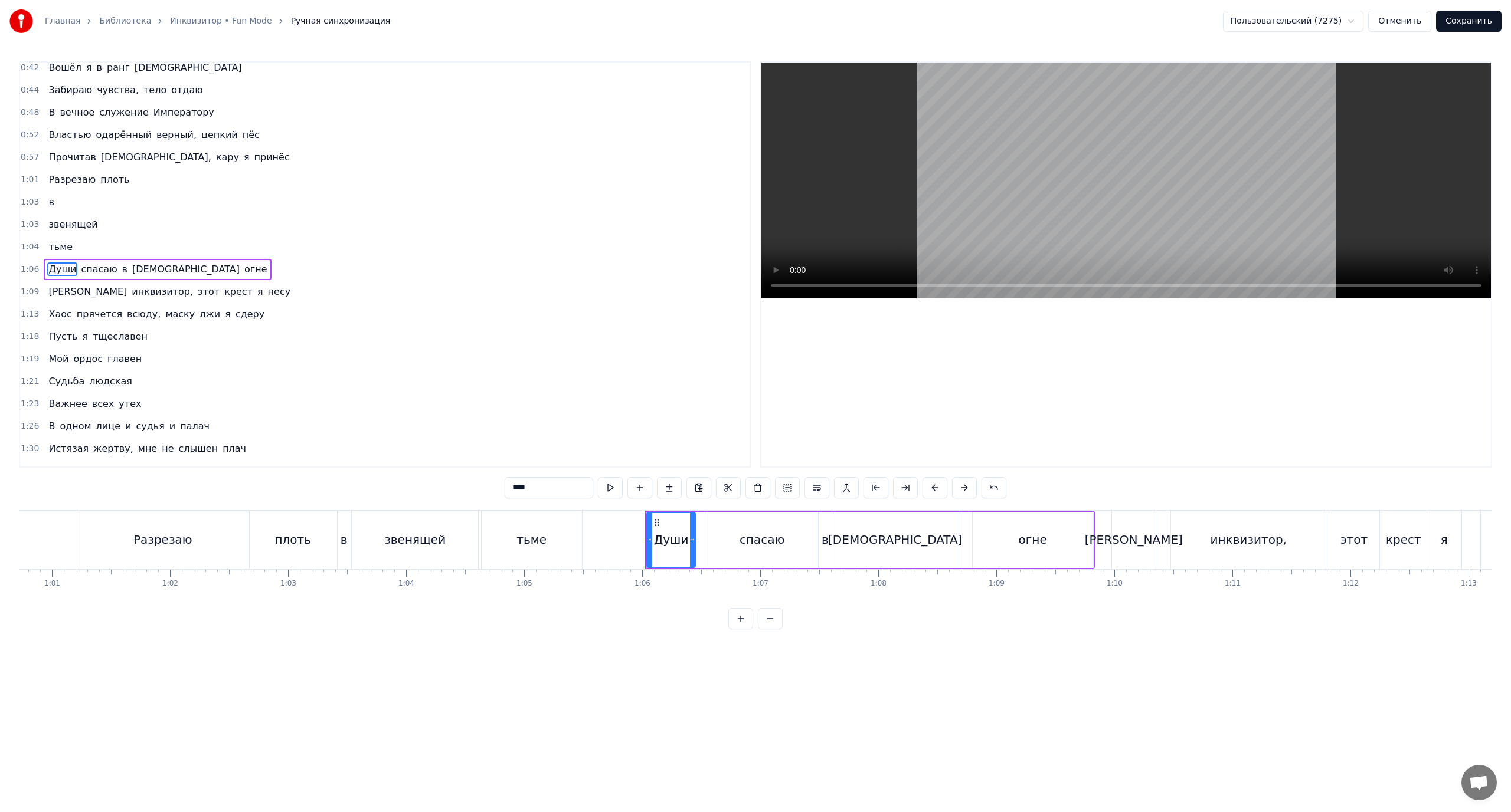
scroll to position [78, 0]
click at [47, 288] on span "[PERSON_NAME]" at bounding box center [87, 287] width 80 height 14
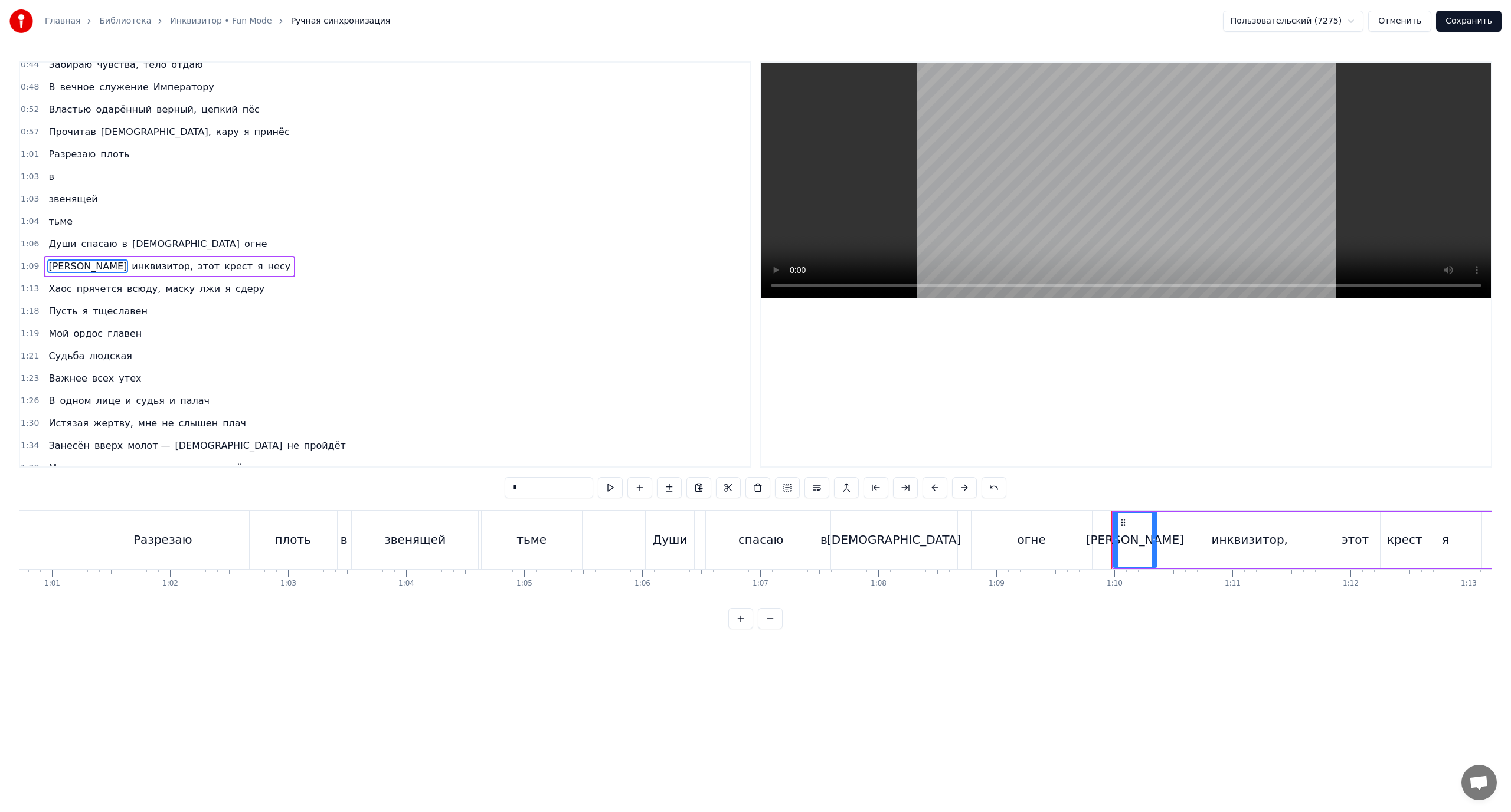
scroll to position [100, 0]
click at [197, 268] on span "этот" at bounding box center [209, 265] width 24 height 14
click at [814, 489] on button at bounding box center [817, 488] width 25 height 21
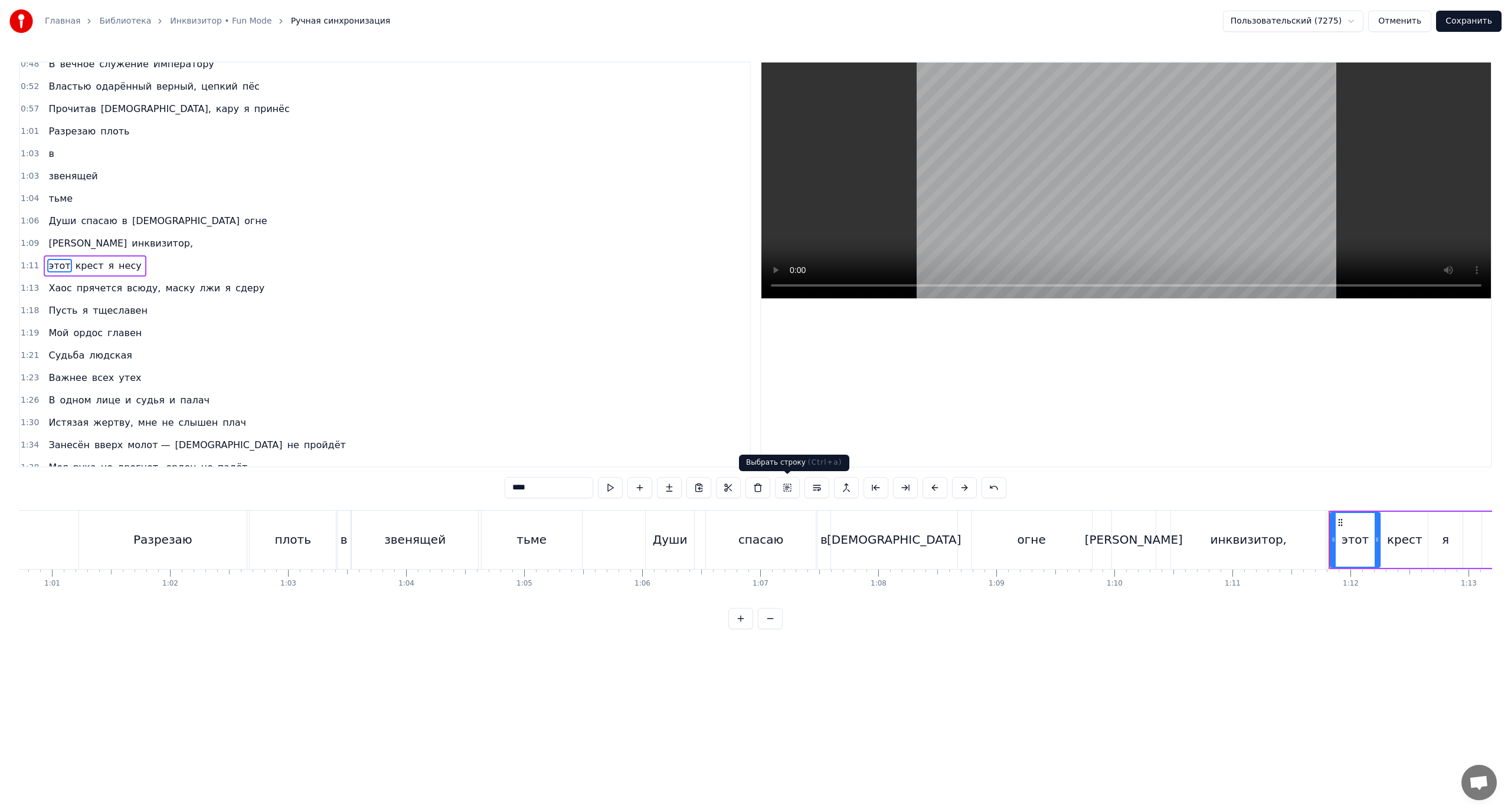
scroll to position [123, 0]
click at [81, 266] on span "крест" at bounding box center [90, 265] width 30 height 14
click at [814, 489] on button at bounding box center [817, 488] width 25 height 21
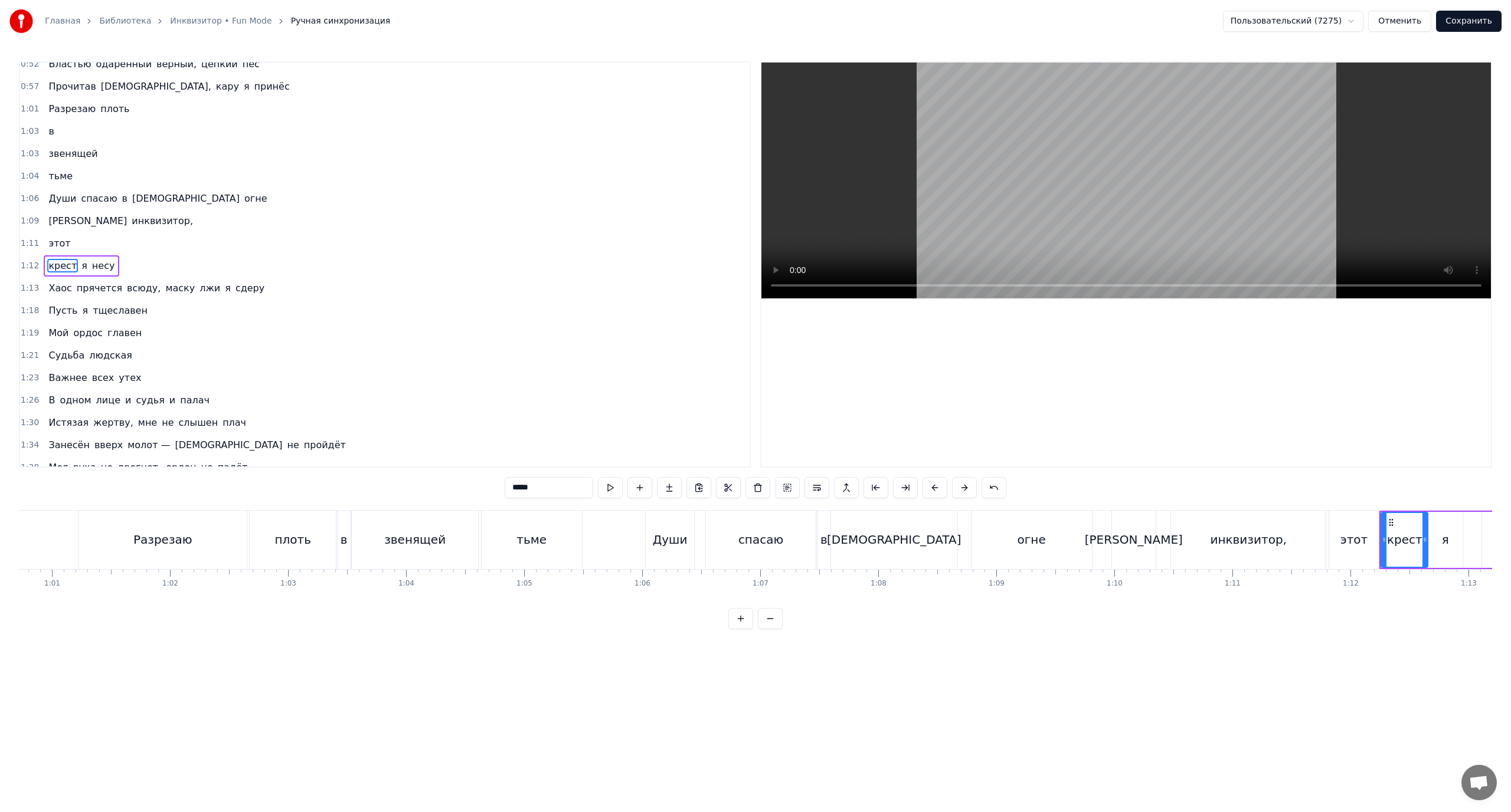
scroll to position [145, 0]
click at [47, 219] on span "[PERSON_NAME]" at bounding box center [87, 220] width 80 height 14
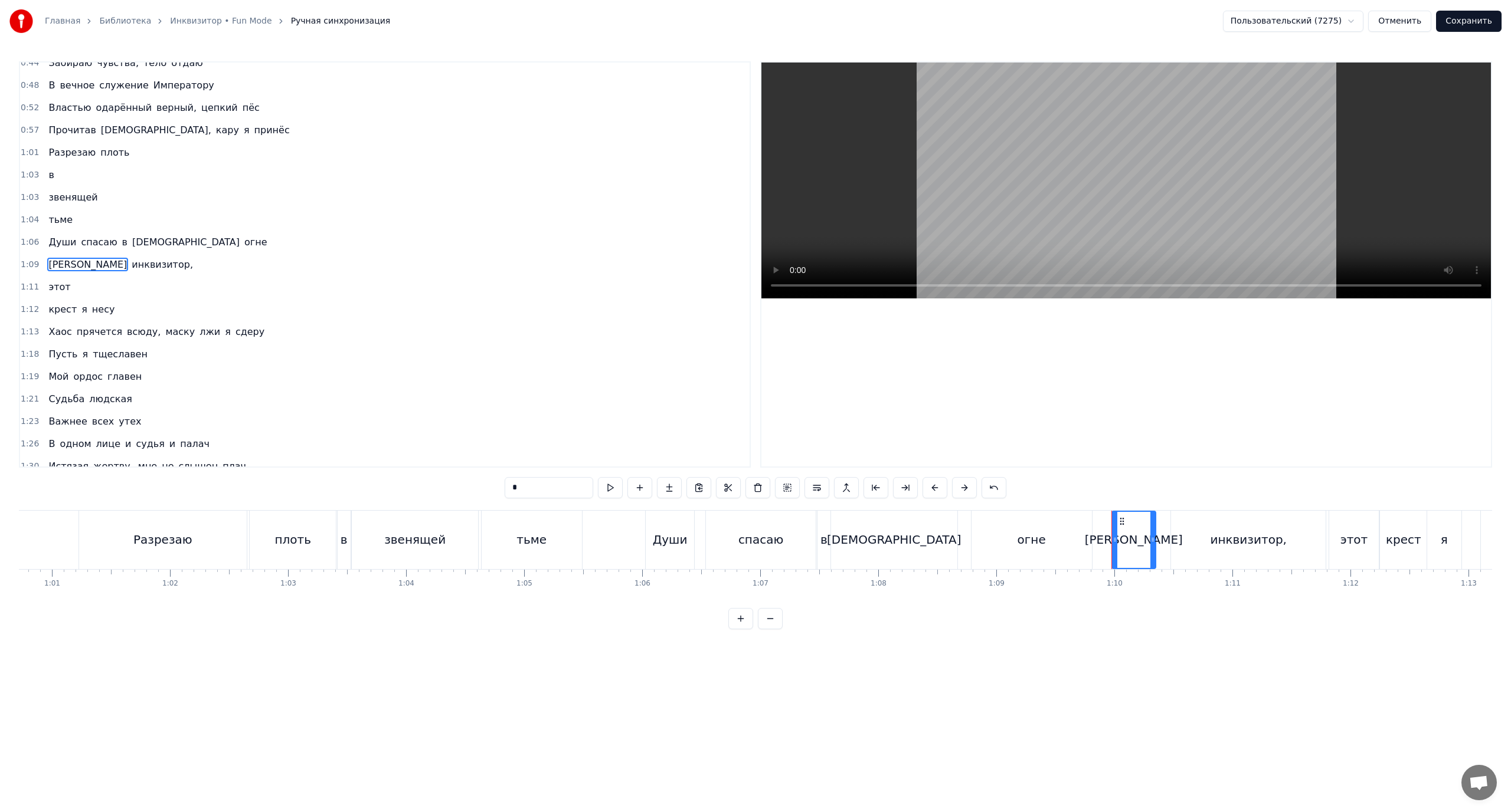
click at [80, 308] on span "я" at bounding box center [84, 310] width 8 height 14
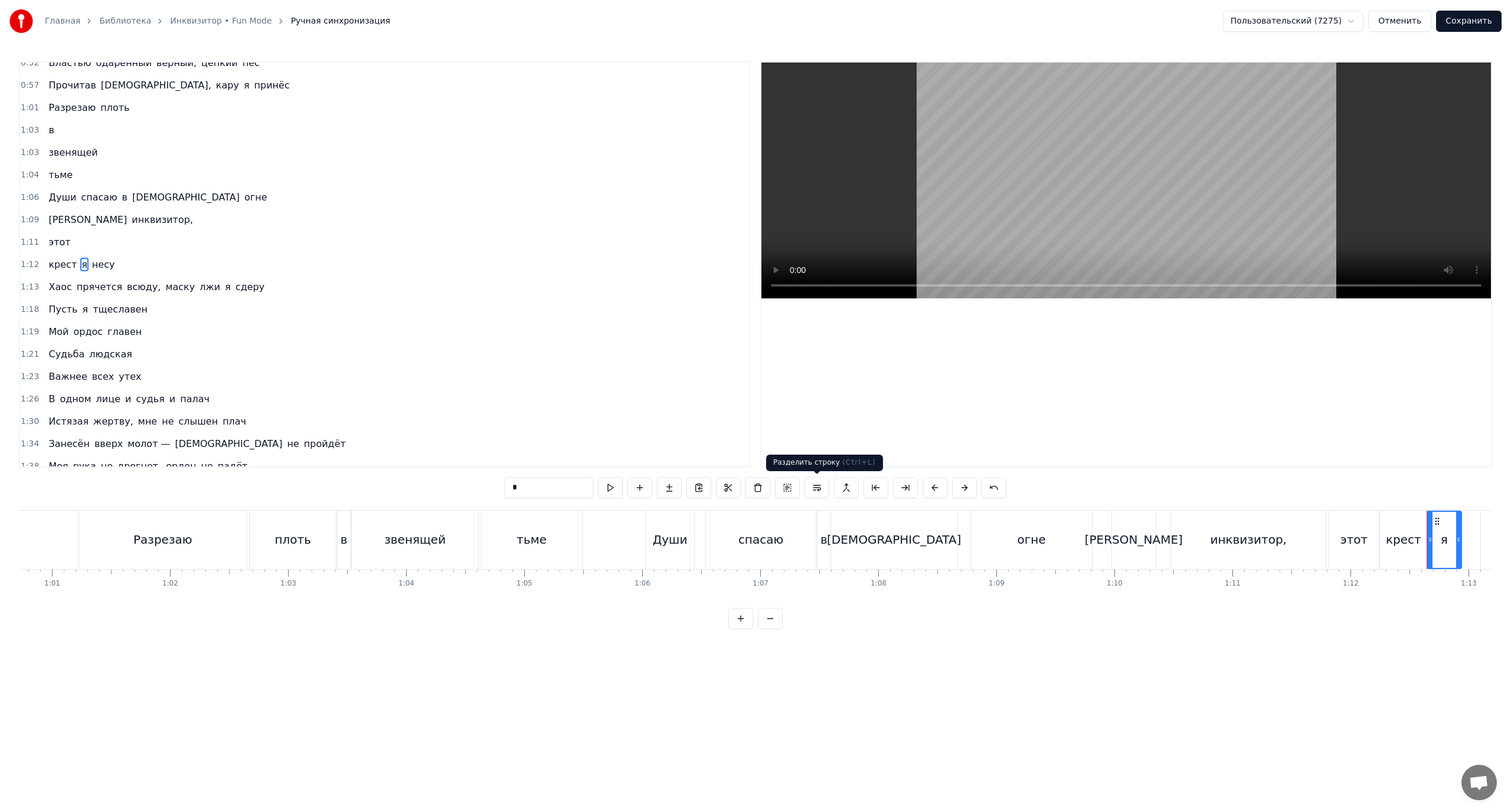
drag, startPoint x: 818, startPoint y: 486, endPoint x: 635, endPoint y: 442, distance: 188.2
click at [817, 486] on button at bounding box center [817, 488] width 25 height 21
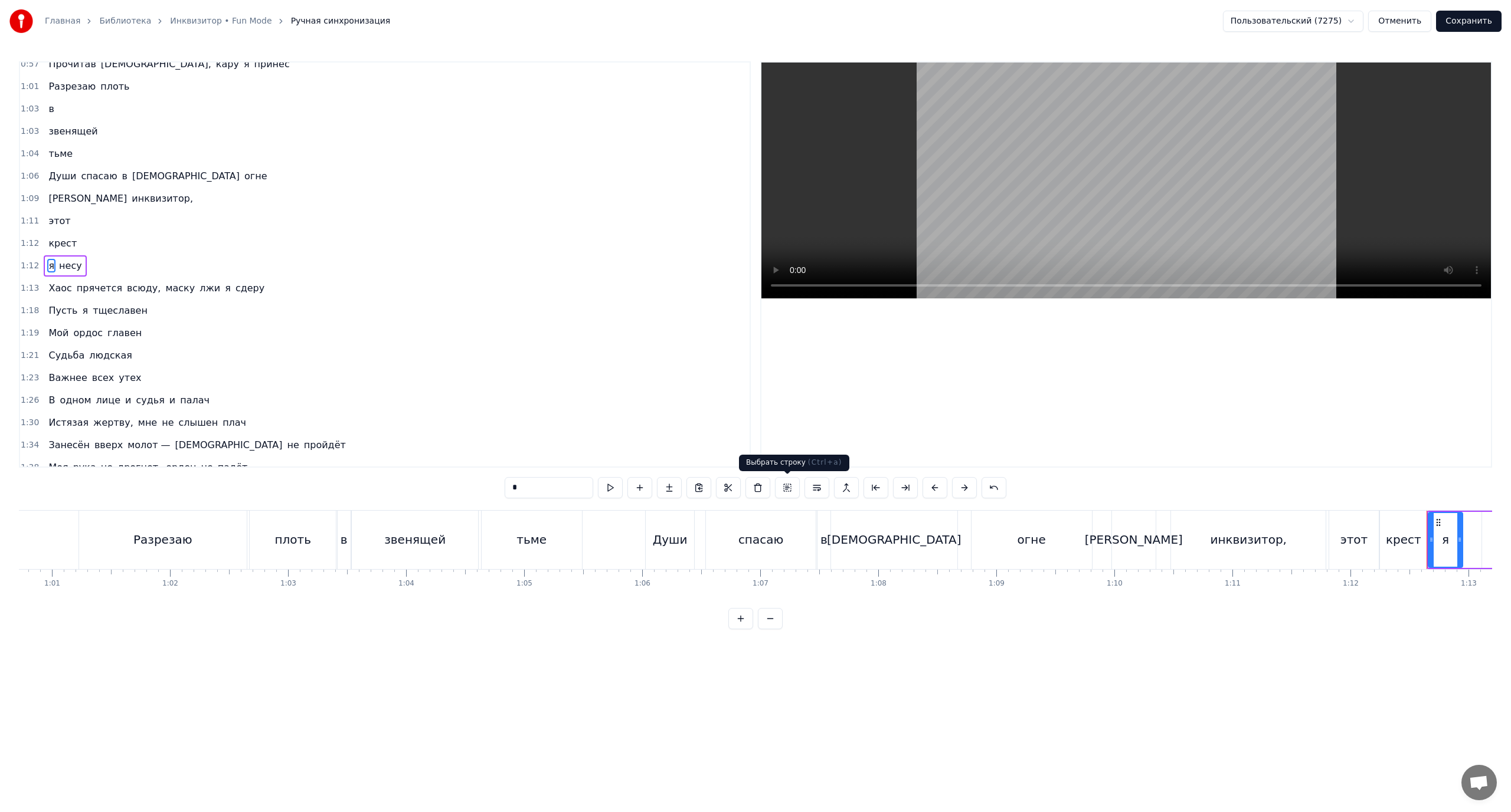
scroll to position [168, 0]
click at [64, 268] on span "несу" at bounding box center [70, 265] width 25 height 14
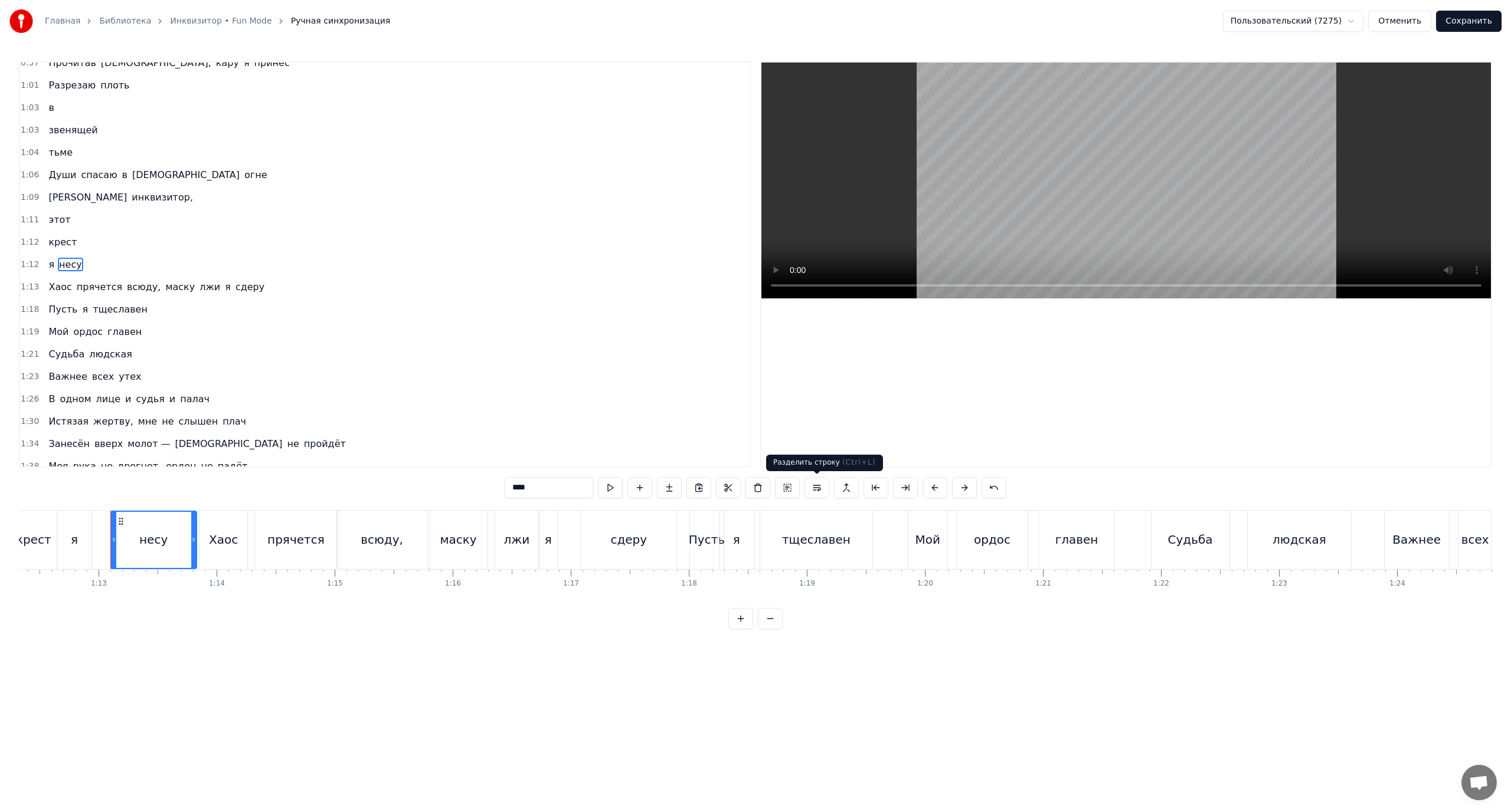
scroll to position [0, 8569]
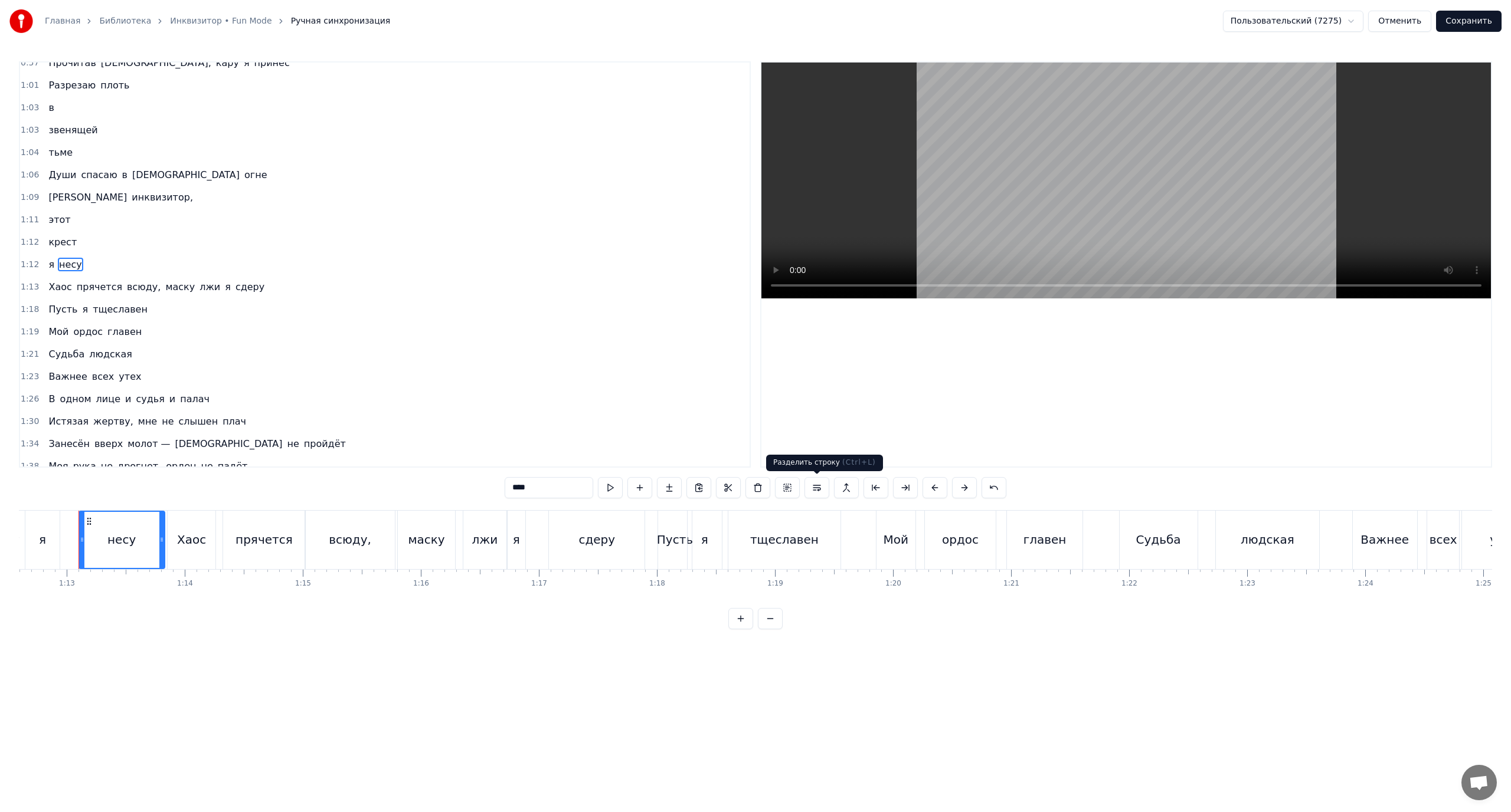
click at [816, 486] on button at bounding box center [817, 488] width 25 height 21
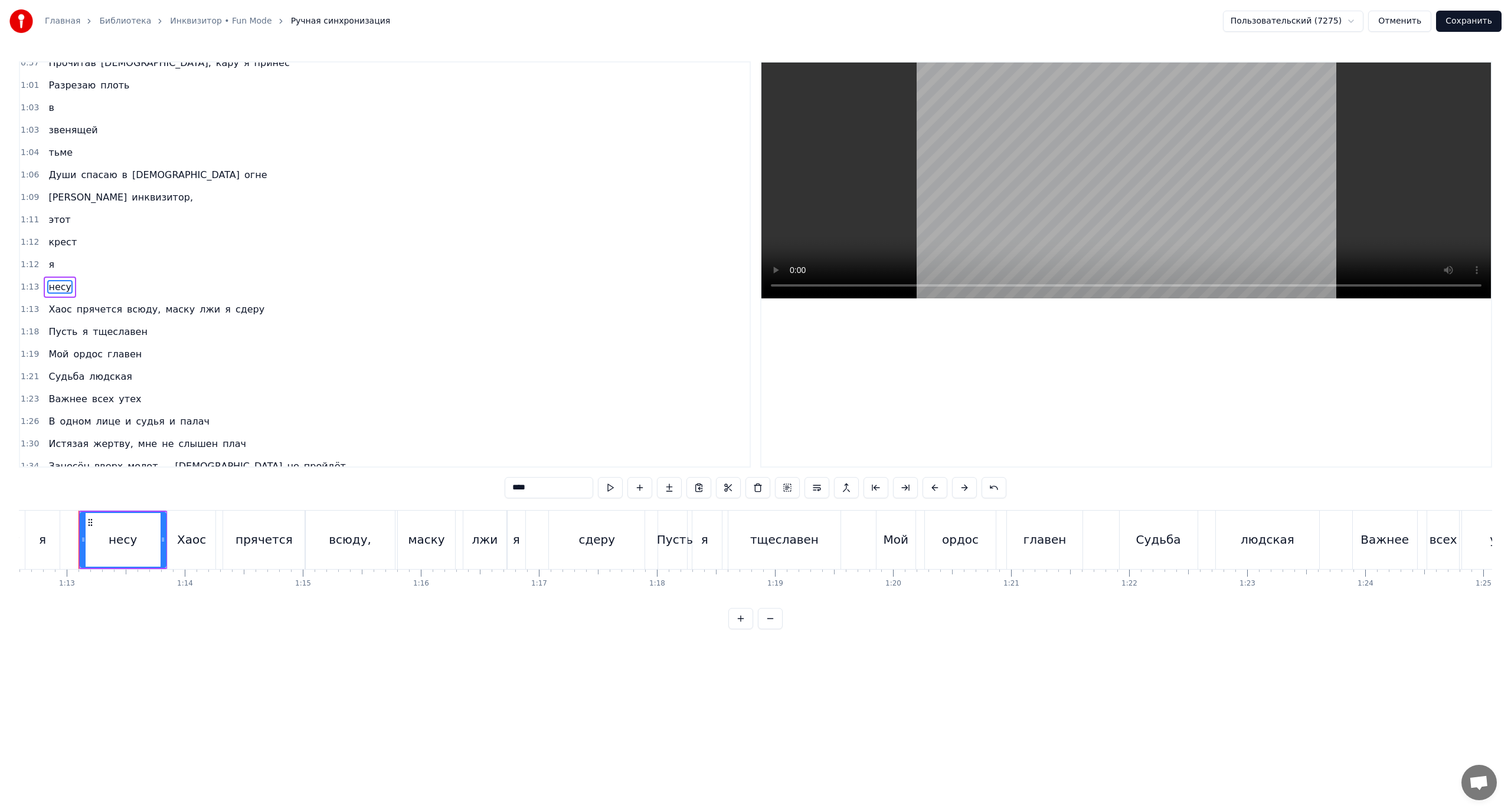
scroll to position [190, 0]
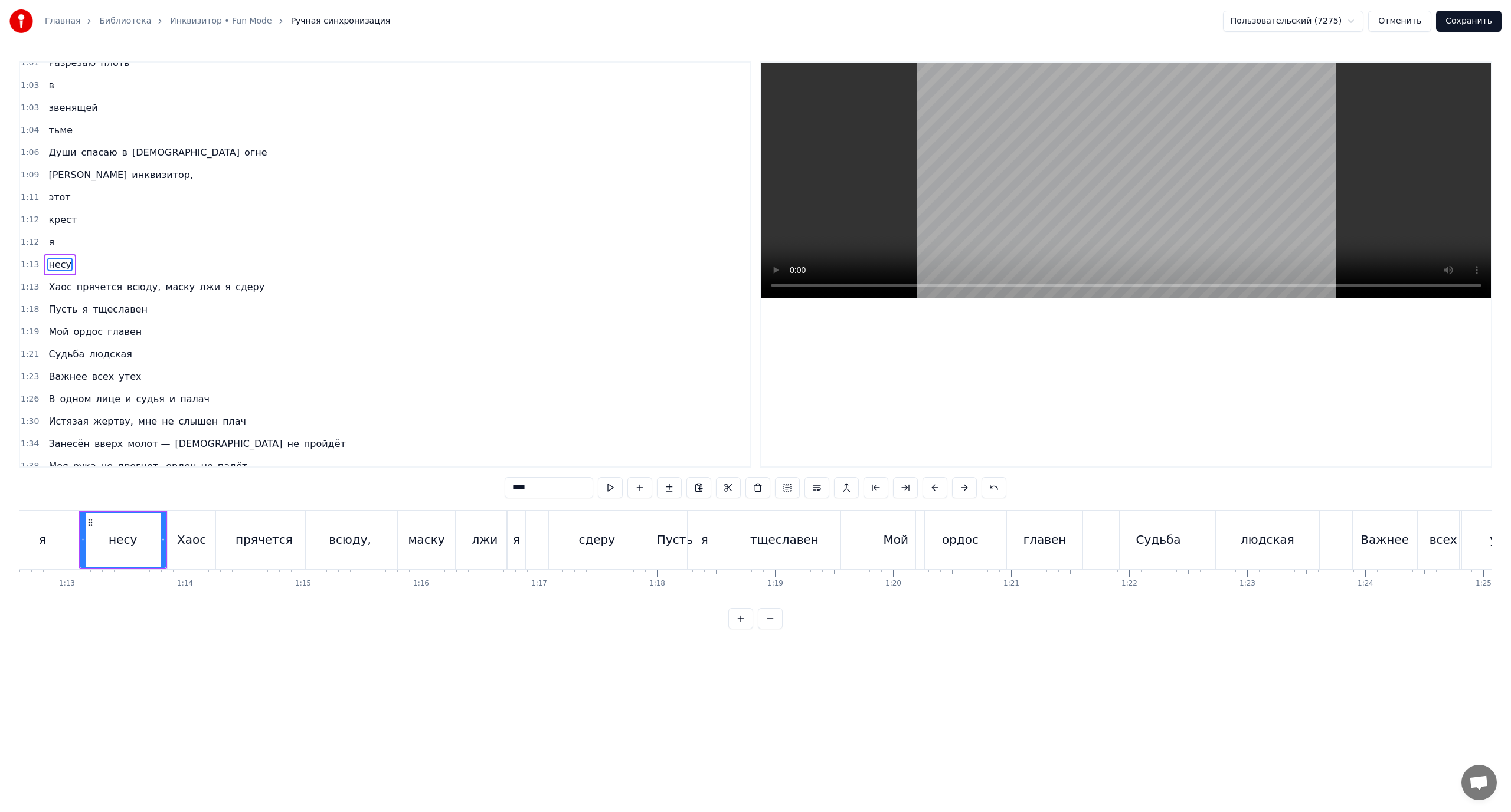
click at [48, 174] on span "[PERSON_NAME]" at bounding box center [87, 175] width 80 height 14
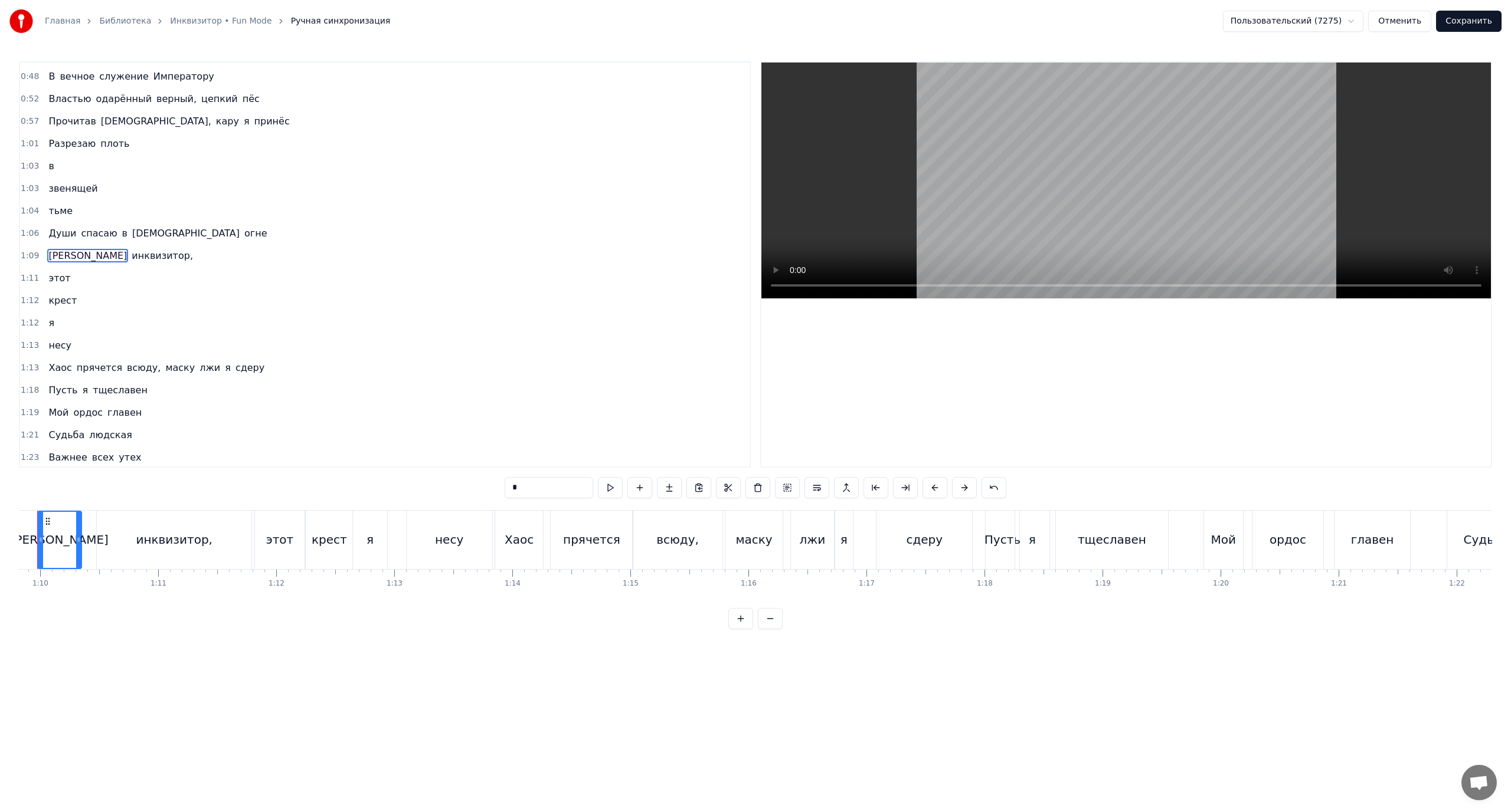
scroll to position [0, 8200]
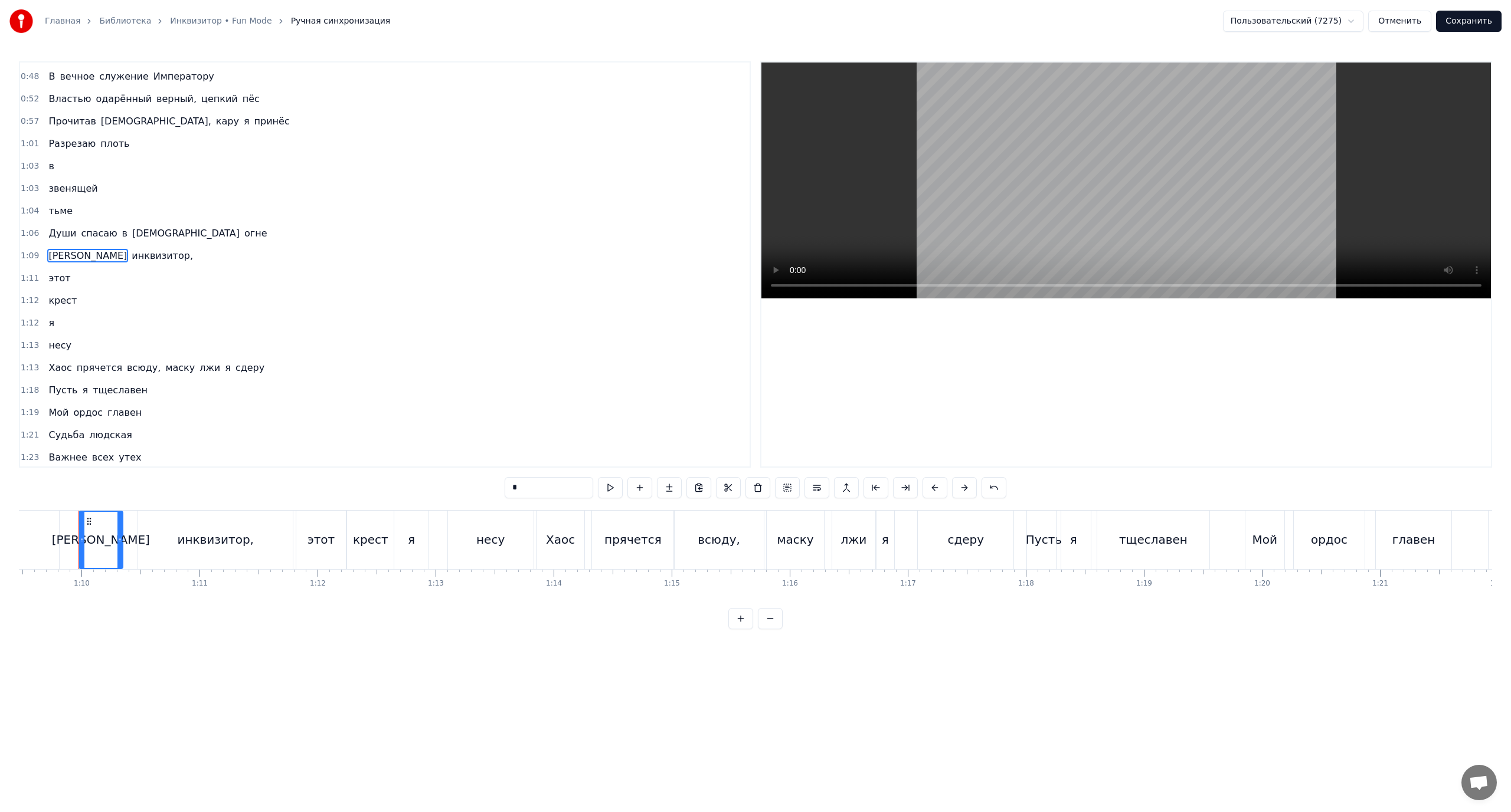
click at [62, 364] on span "Хаос" at bounding box center [59, 368] width 25 height 14
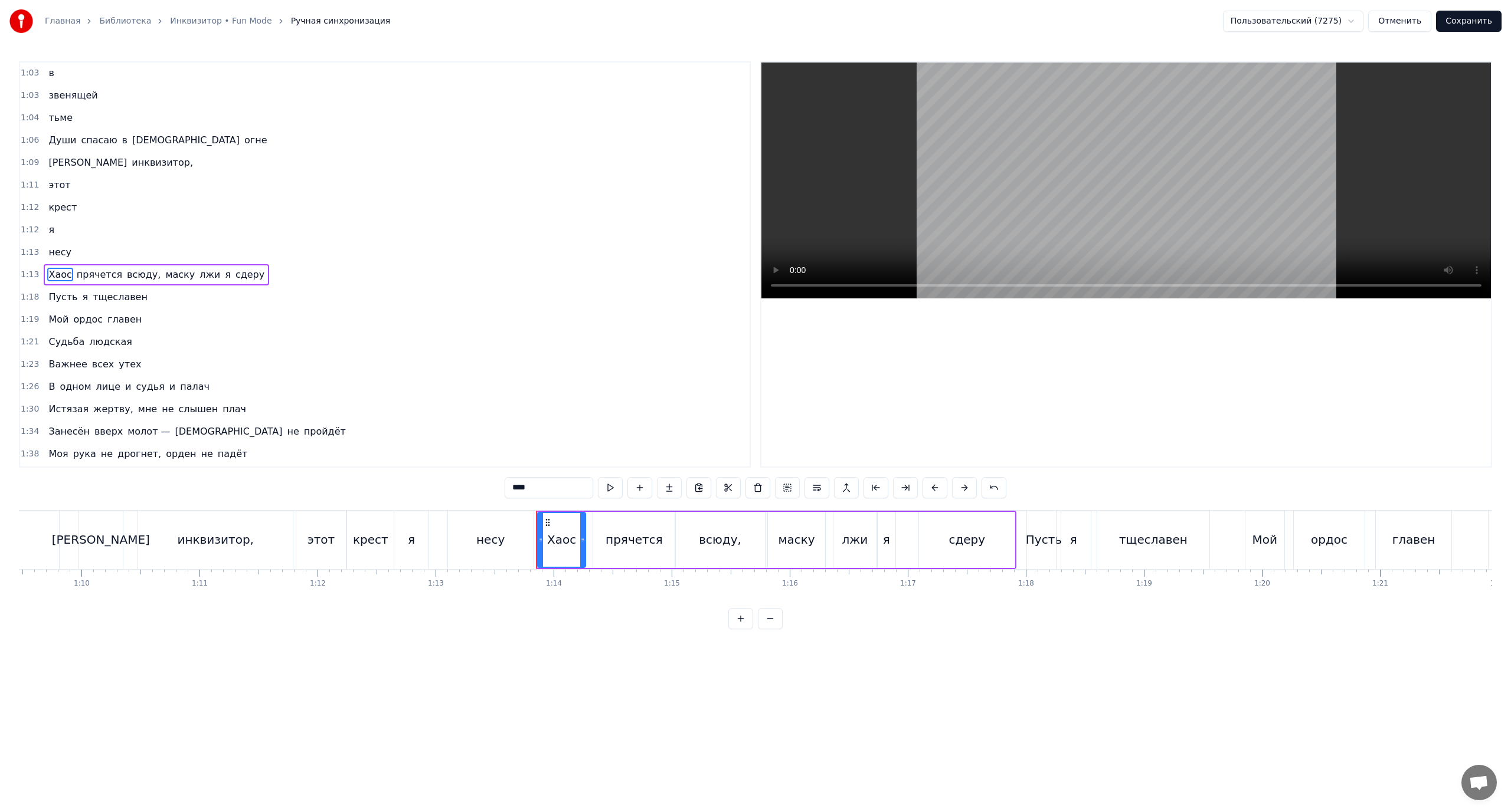
scroll to position [212, 0]
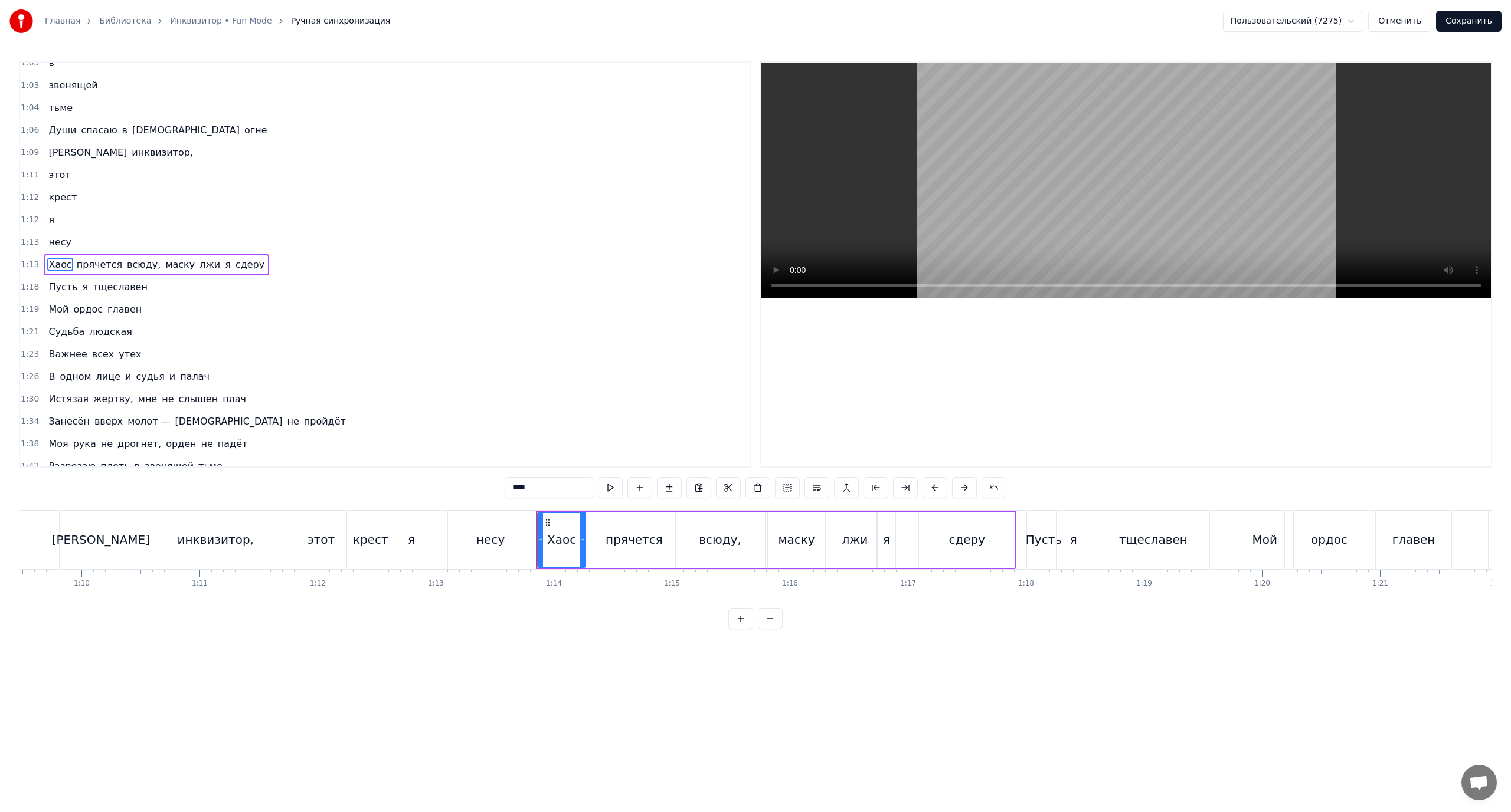
click at [164, 262] on span "маску" at bounding box center [180, 265] width 32 height 14
type input "*****"
click at [819, 489] on button at bounding box center [817, 488] width 25 height 21
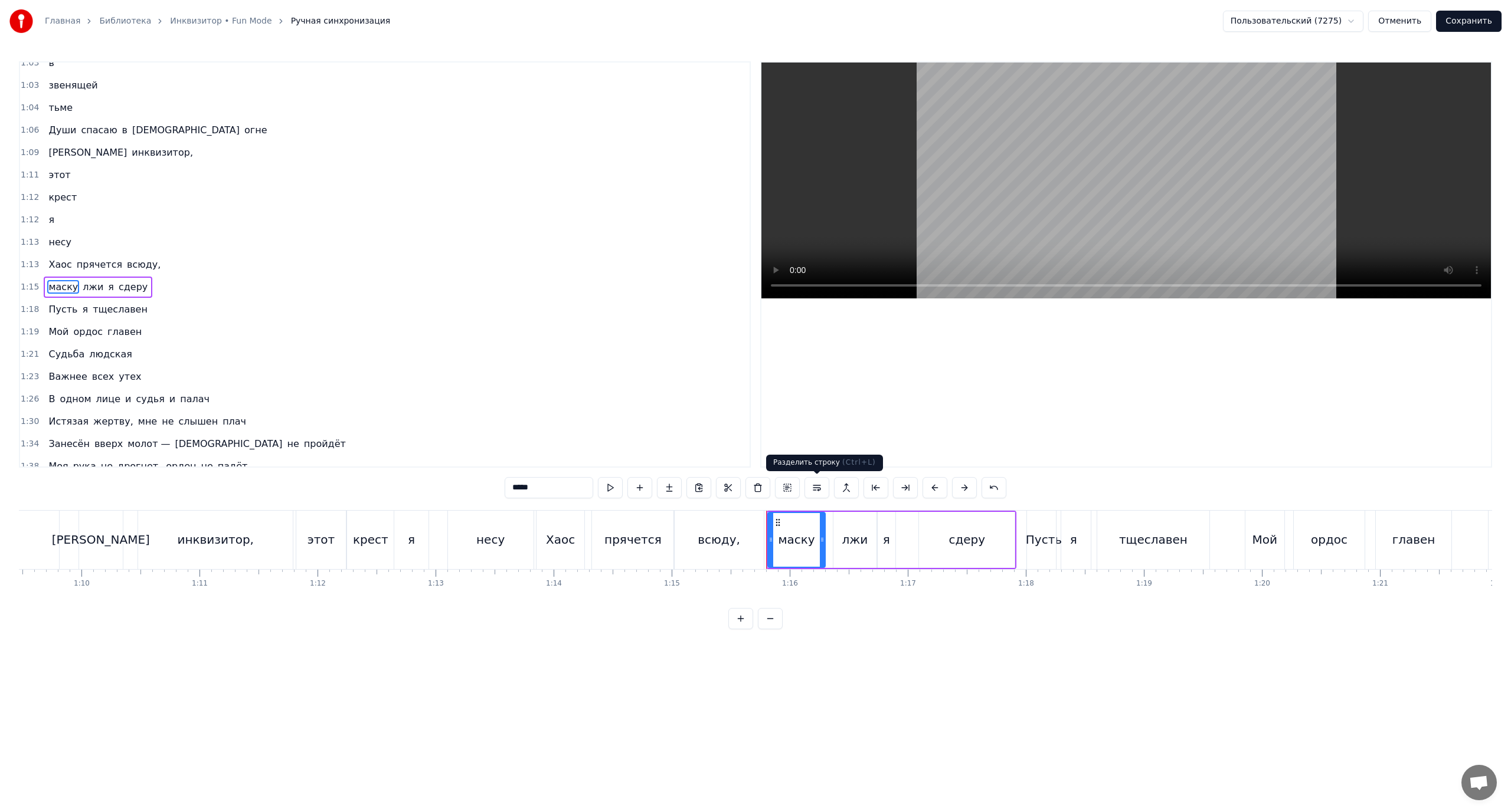
scroll to position [234, 0]
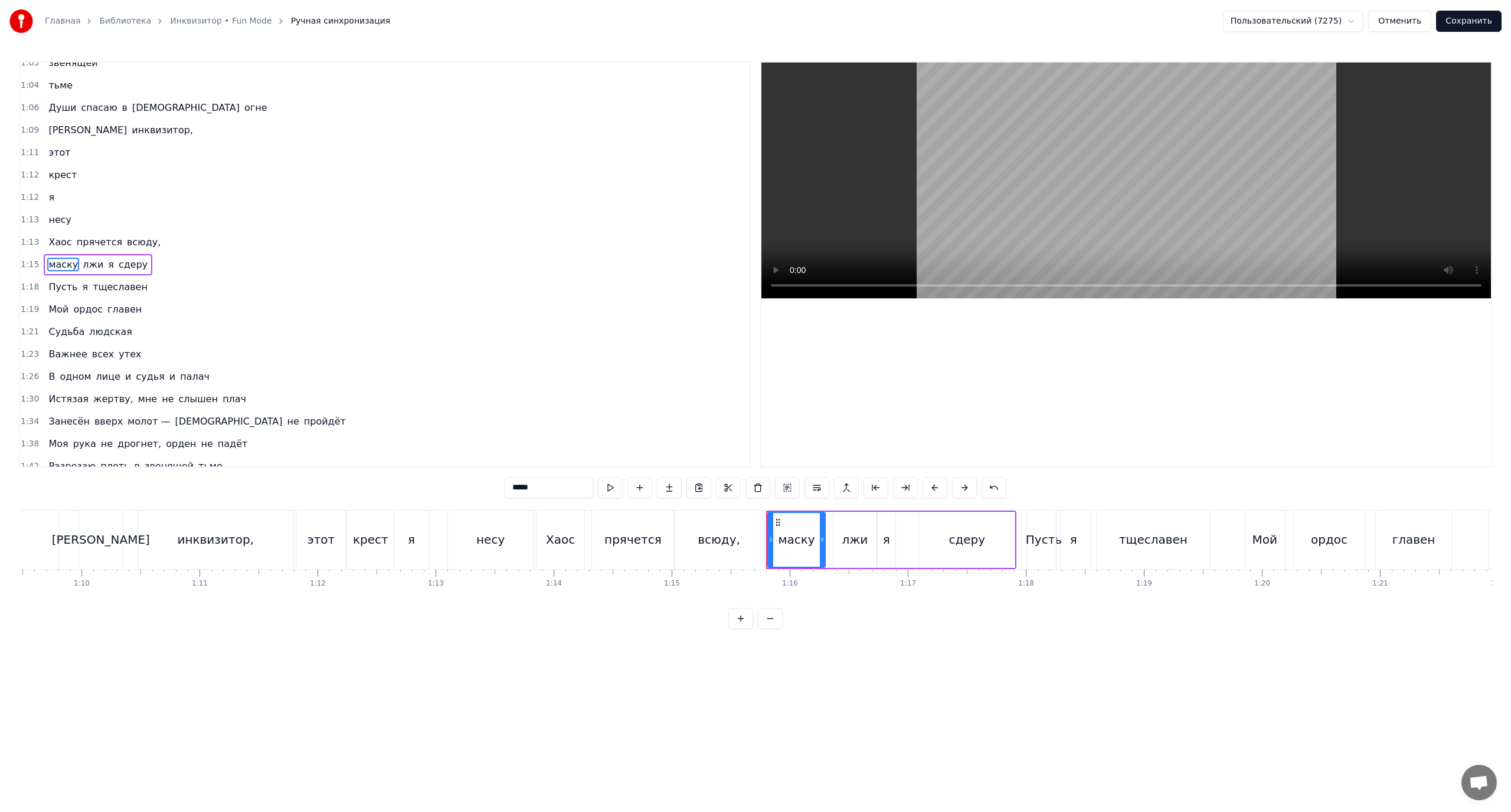
click at [94, 266] on div "маску лжи я сдеру" at bounding box center [98, 265] width 109 height 21
click at [86, 263] on span "лжи" at bounding box center [93, 265] width 23 height 14
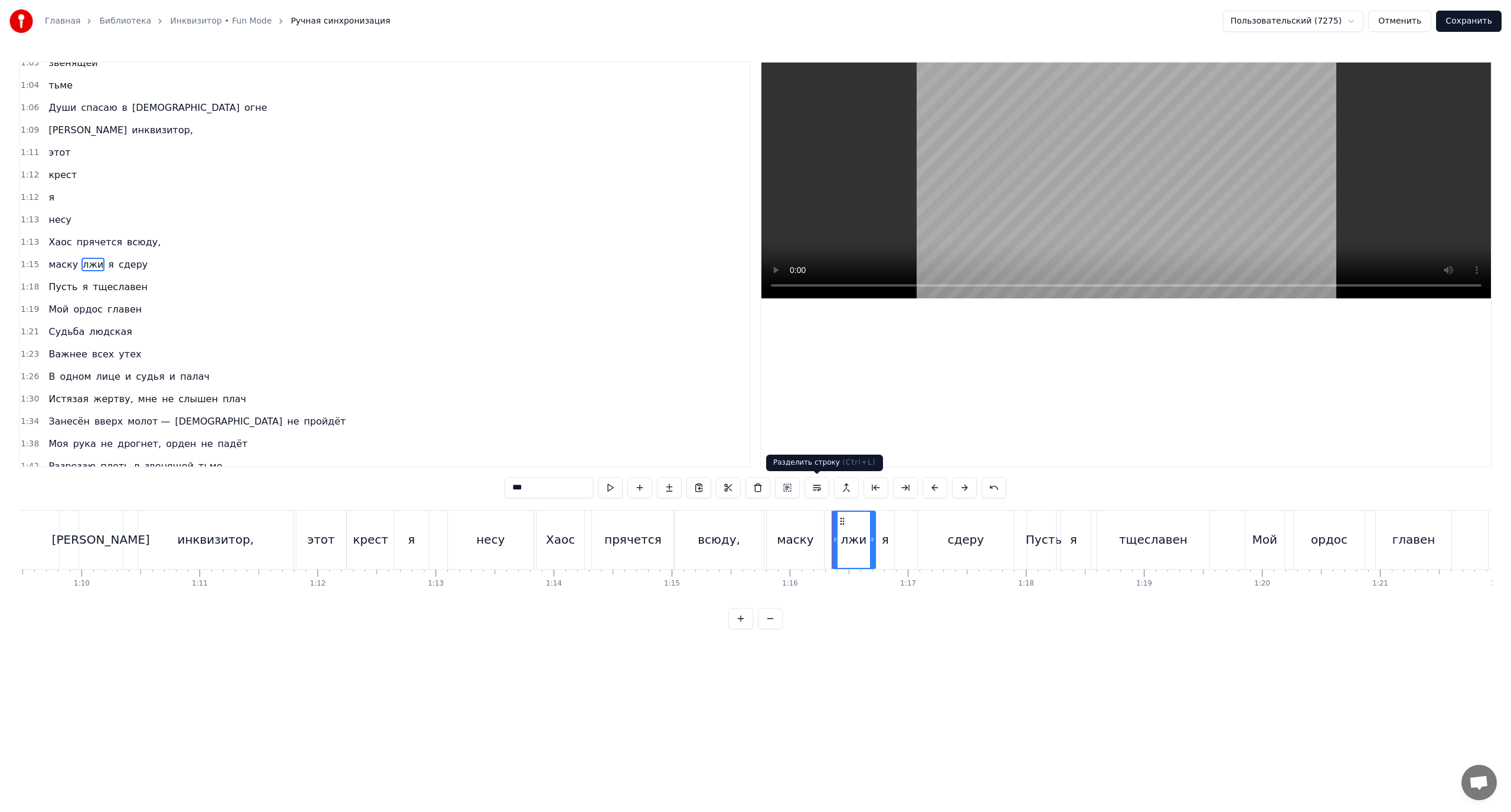
click at [815, 487] on button at bounding box center [817, 488] width 25 height 21
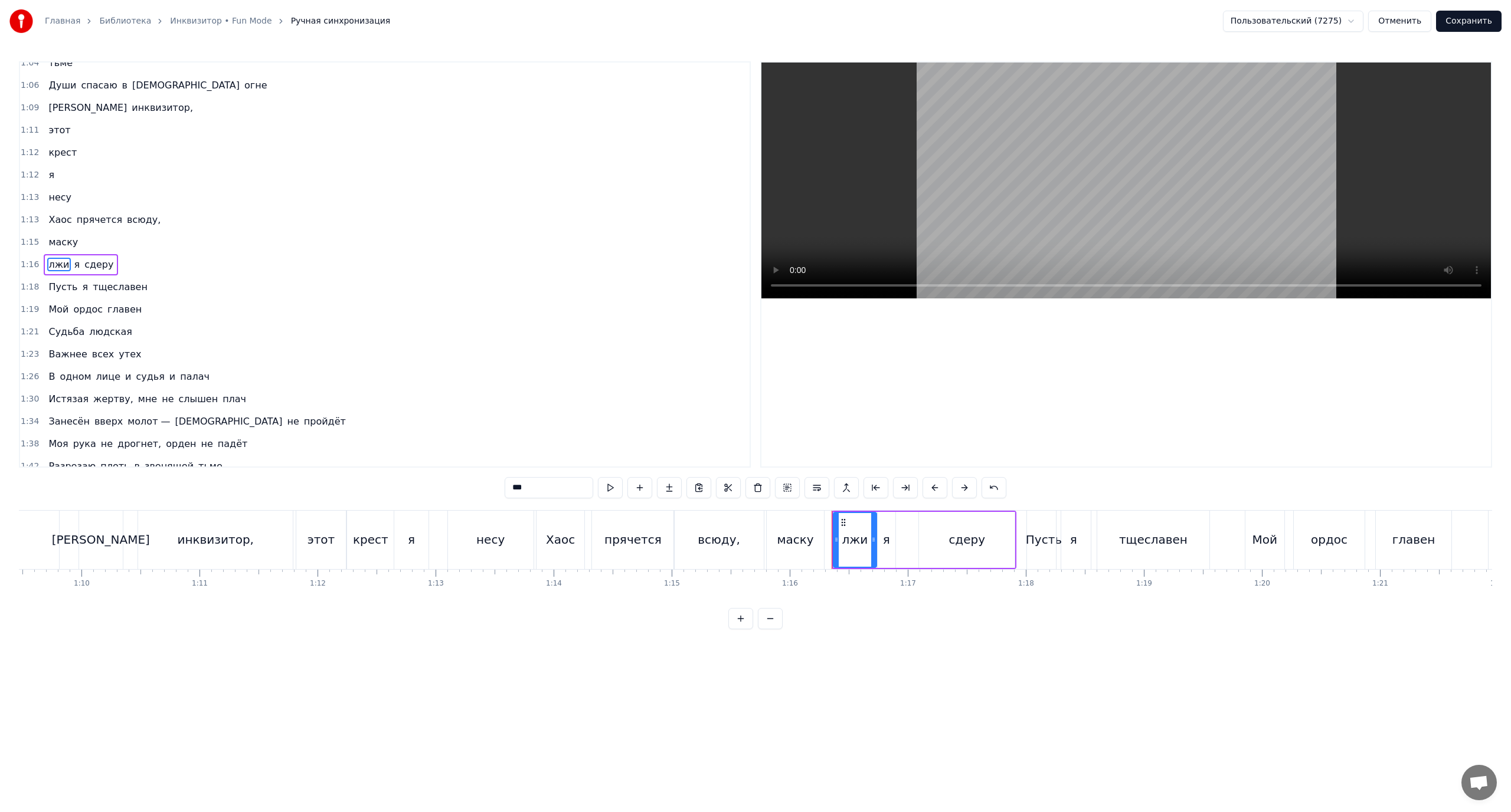
click at [73, 263] on span "я" at bounding box center [77, 265] width 8 height 14
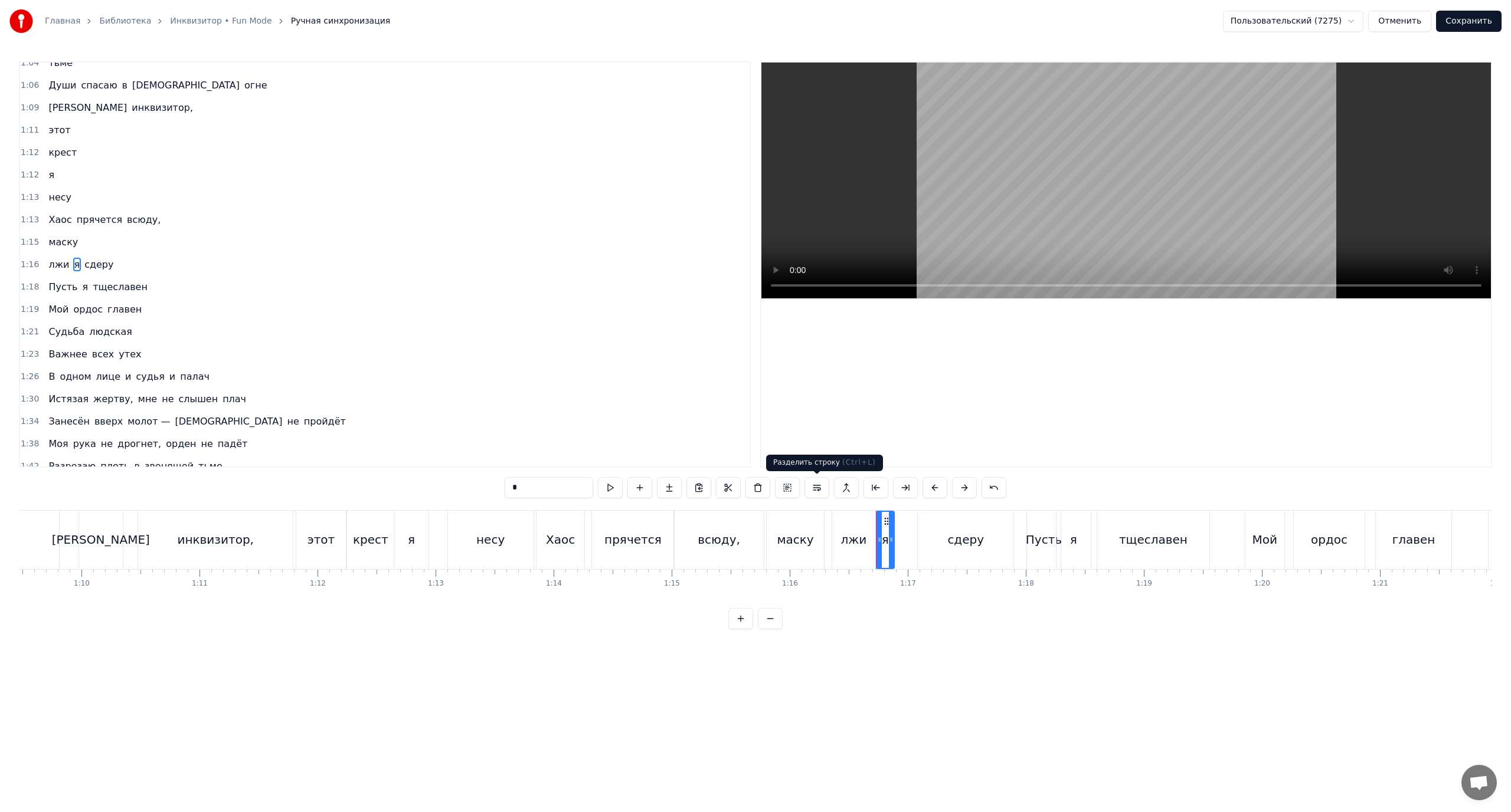
drag, startPoint x: 815, startPoint y: 483, endPoint x: 764, endPoint y: 474, distance: 51.8
click at [815, 483] on button at bounding box center [817, 488] width 25 height 21
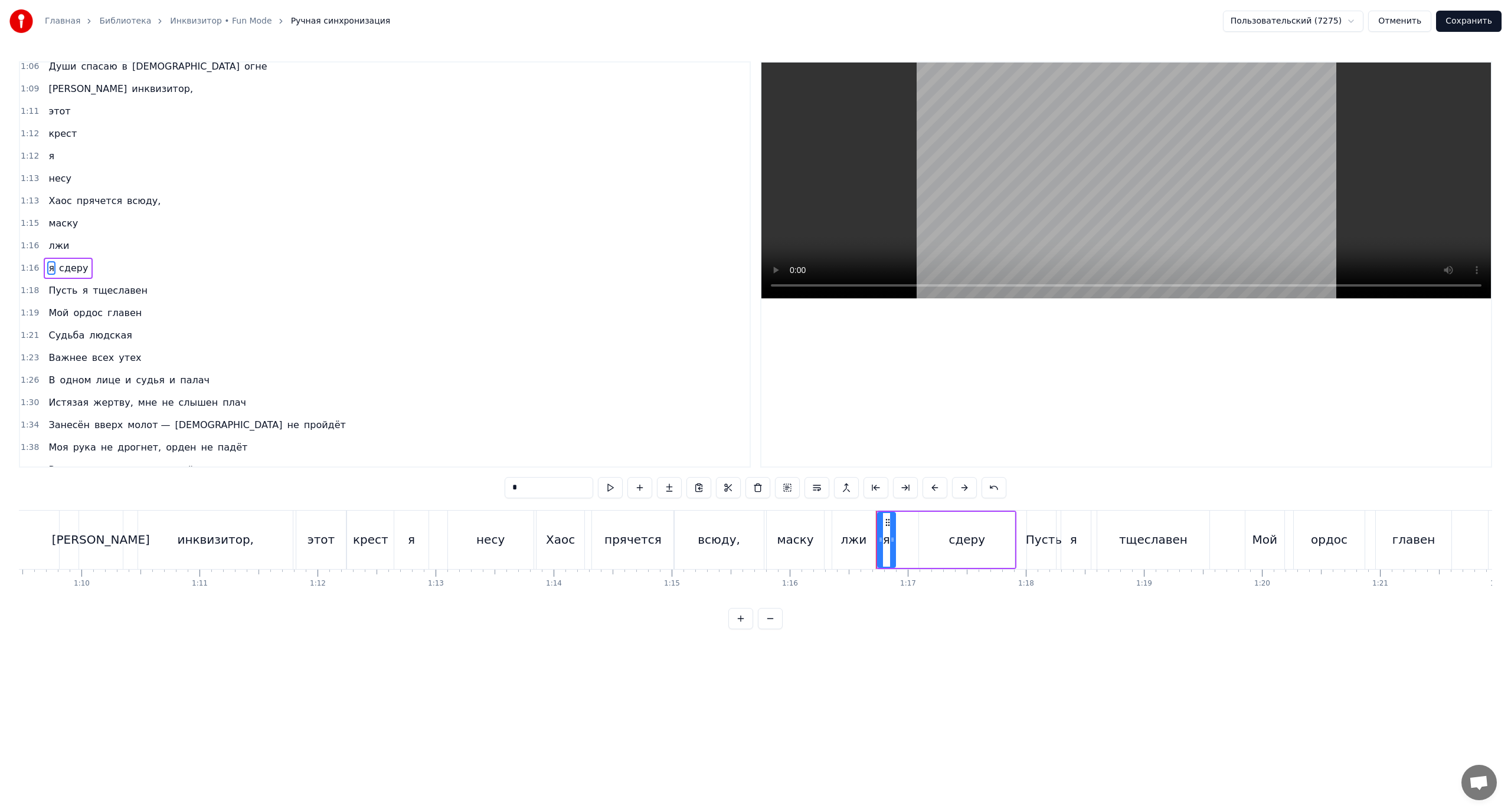
scroll to position [279, 0]
click at [71, 261] on span "сдеру" at bounding box center [73, 265] width 31 height 14
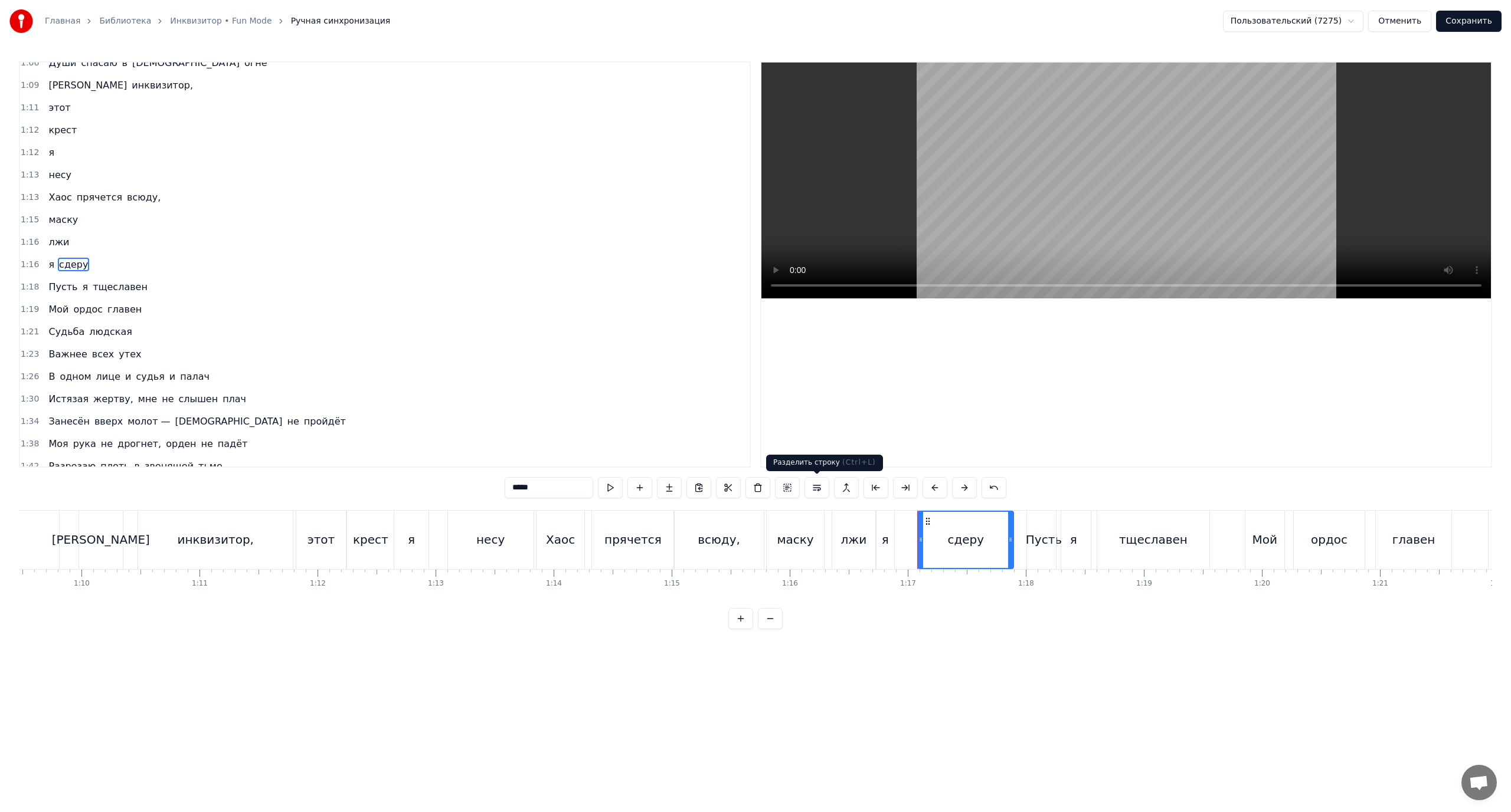
click at [818, 486] on button at bounding box center [817, 488] width 25 height 21
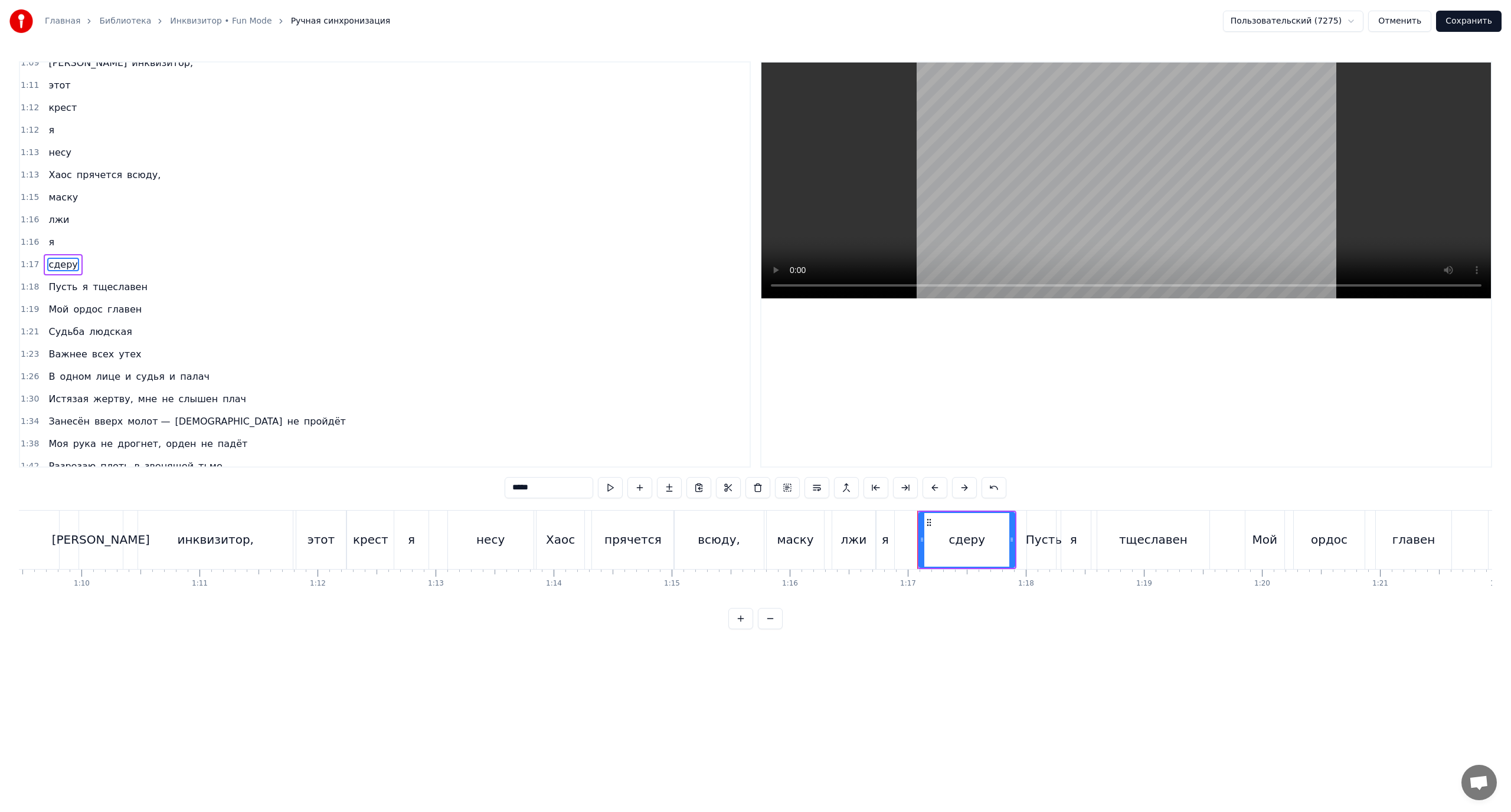
click at [51, 174] on span "Хаос" at bounding box center [59, 175] width 25 height 14
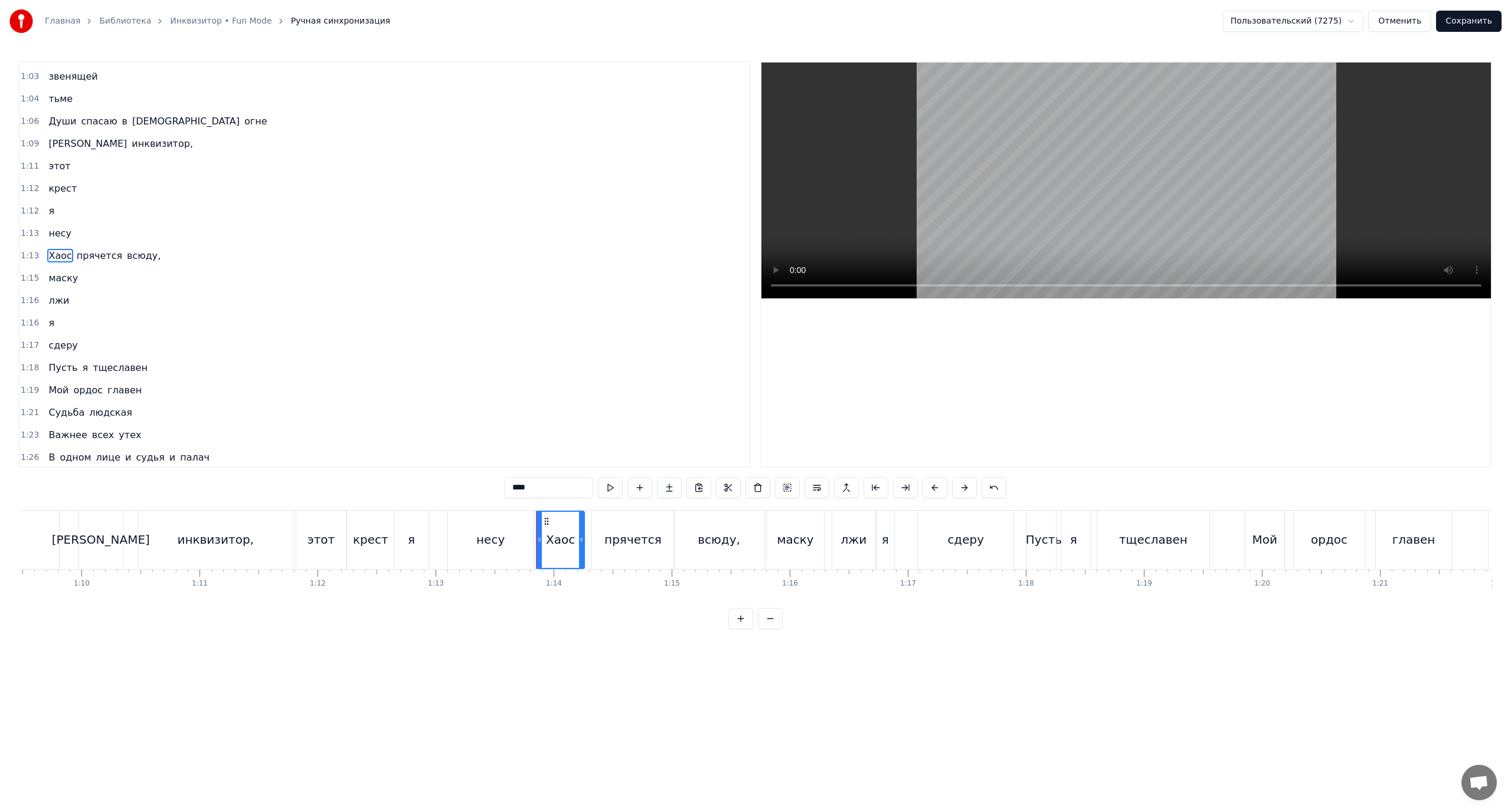
scroll to position [212, 0]
click at [48, 373] on span "Пусть" at bounding box center [62, 376] width 31 height 14
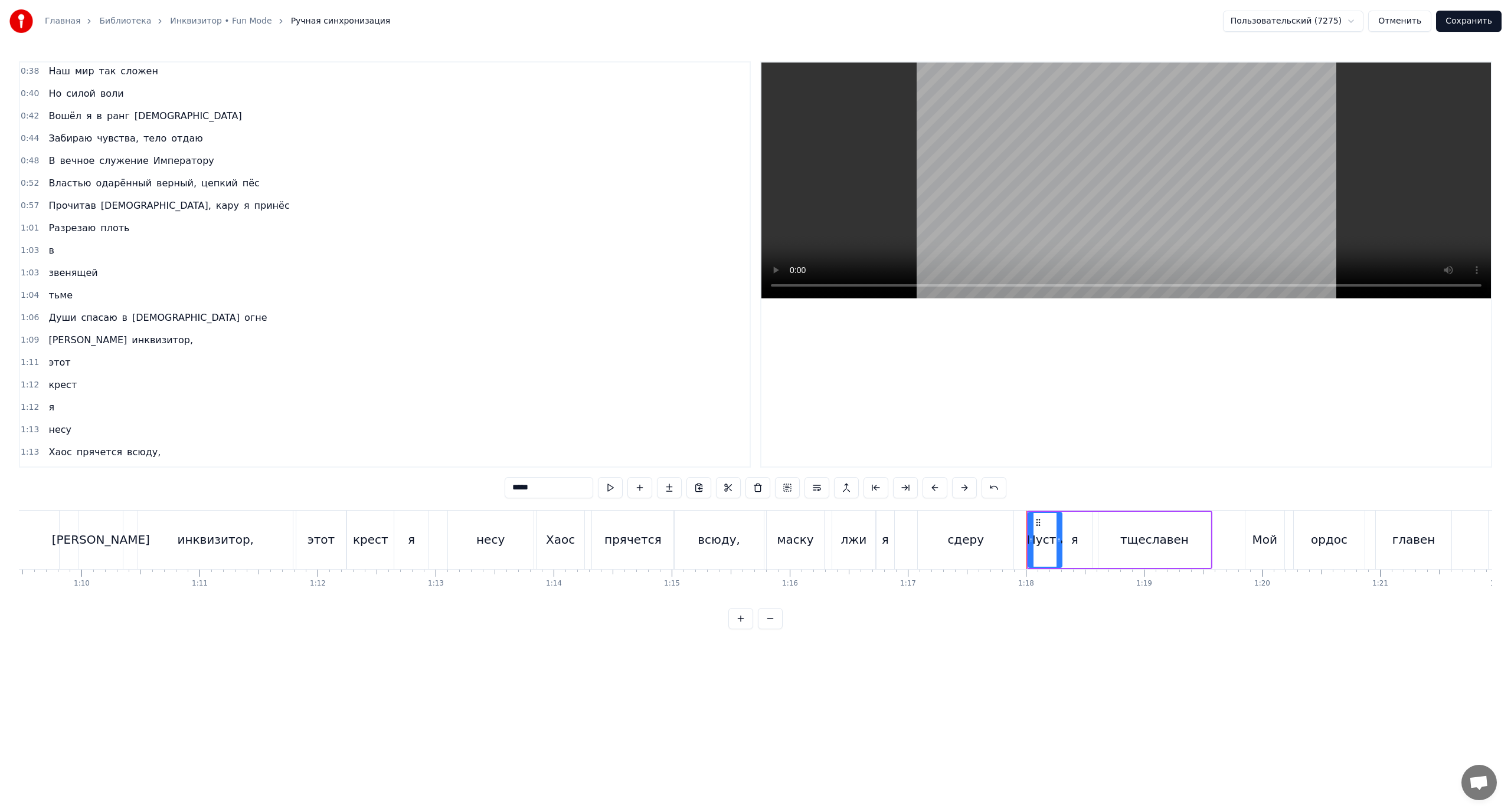
scroll to position [0, 0]
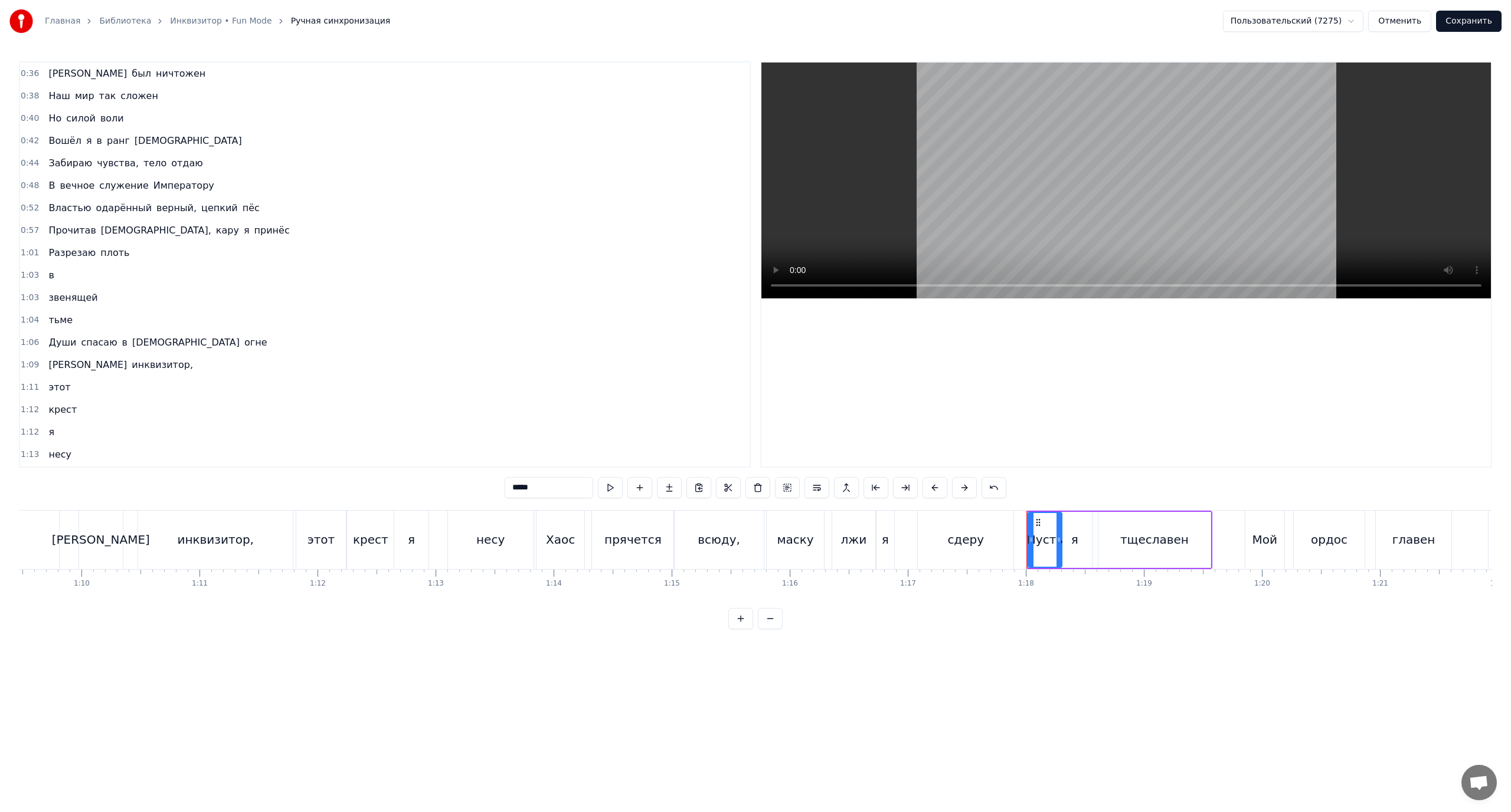
click at [65, 208] on span "Властью" at bounding box center [69, 208] width 45 height 14
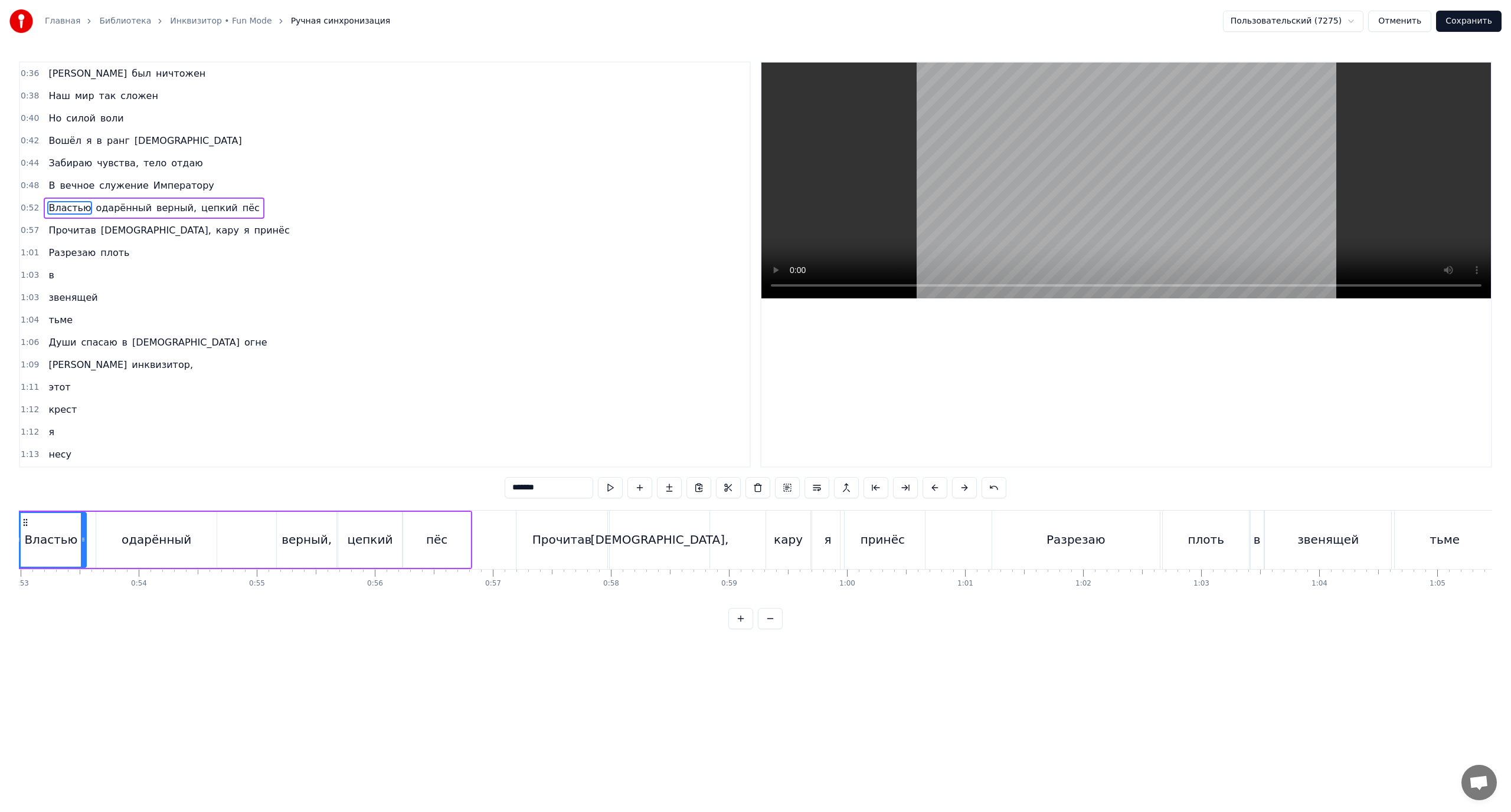
scroll to position [0, 6191]
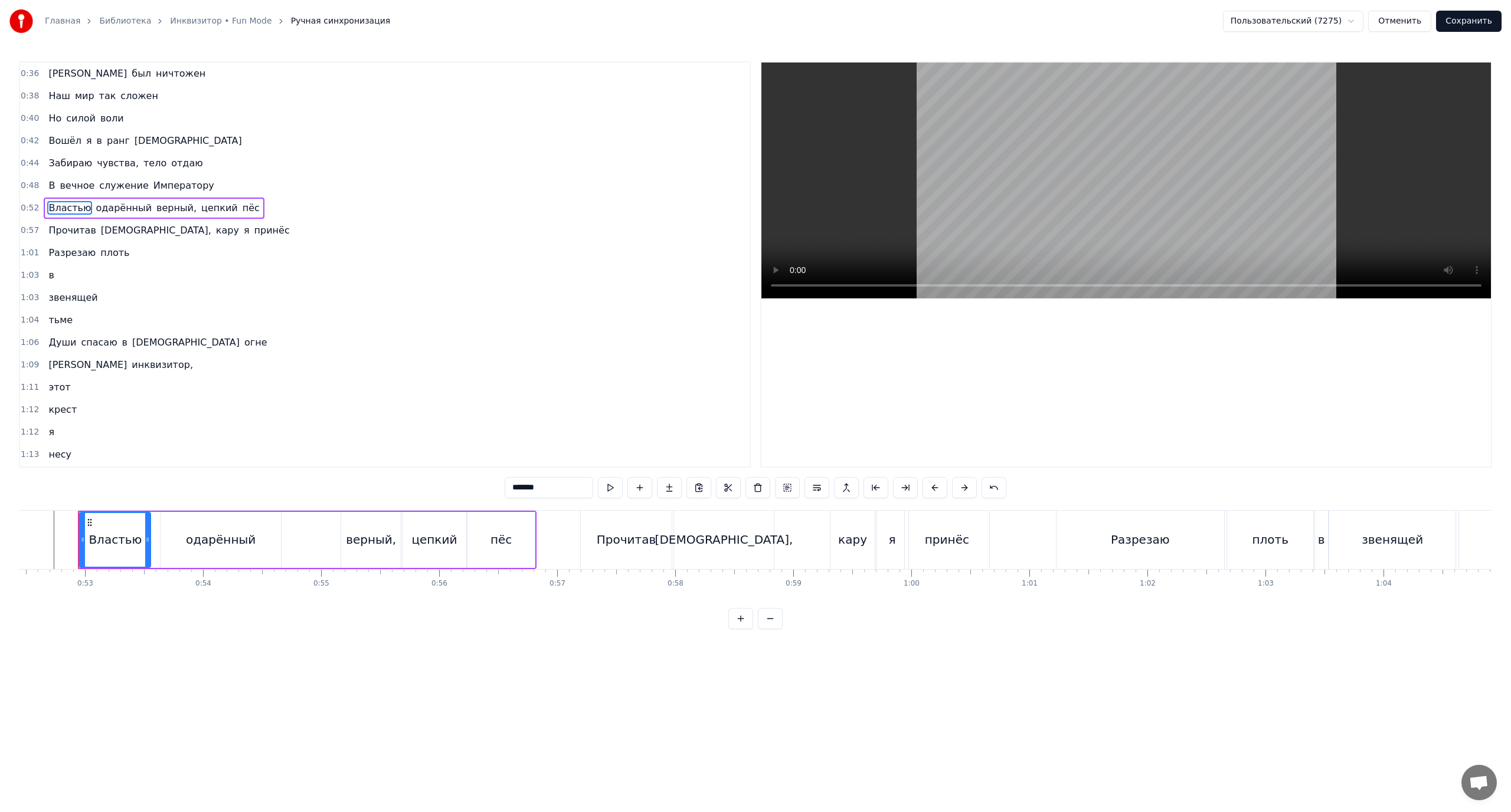
click at [171, 207] on span "верный," at bounding box center [176, 208] width 43 height 14
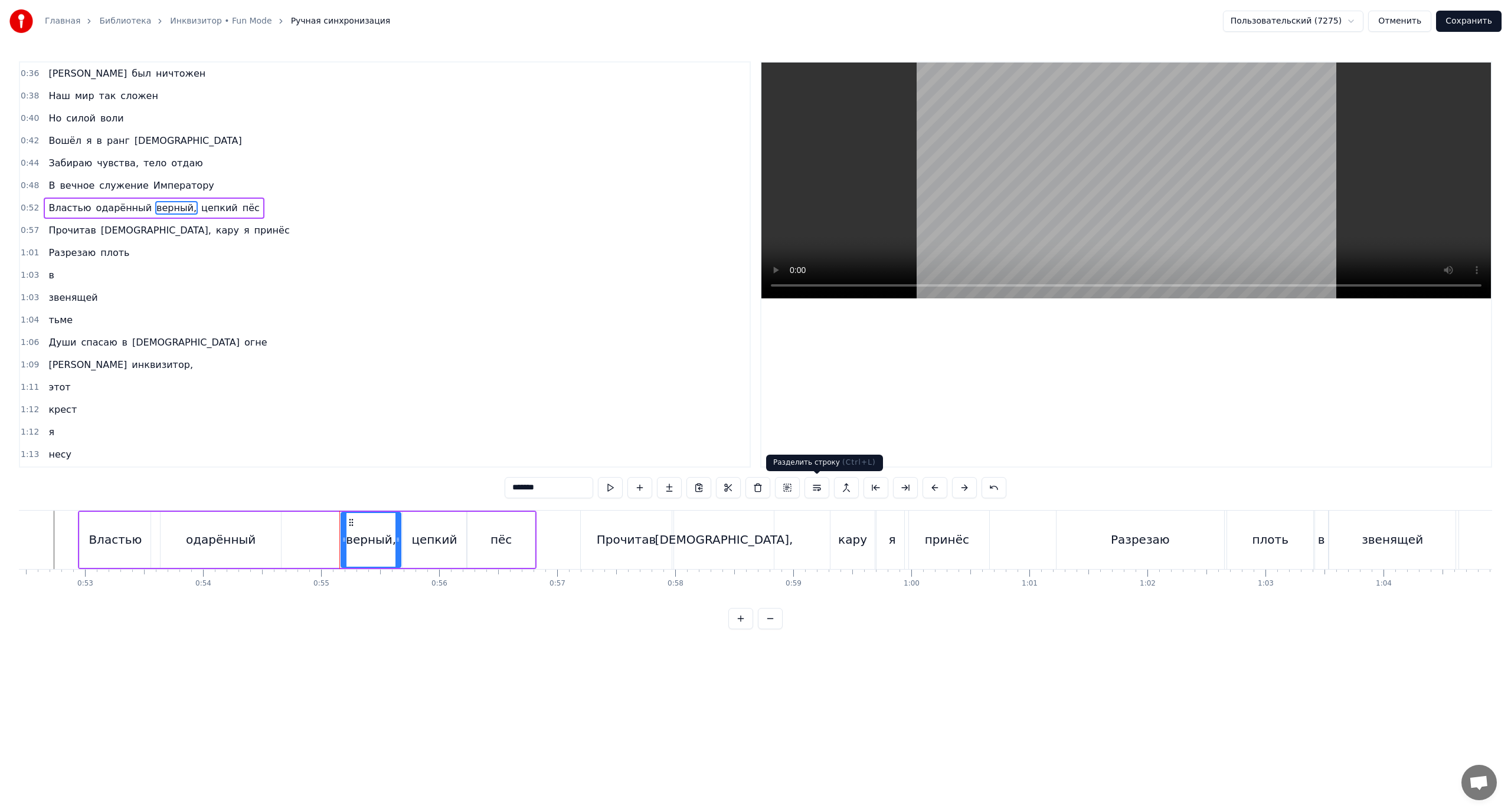
click at [817, 486] on button at bounding box center [817, 488] width 25 height 21
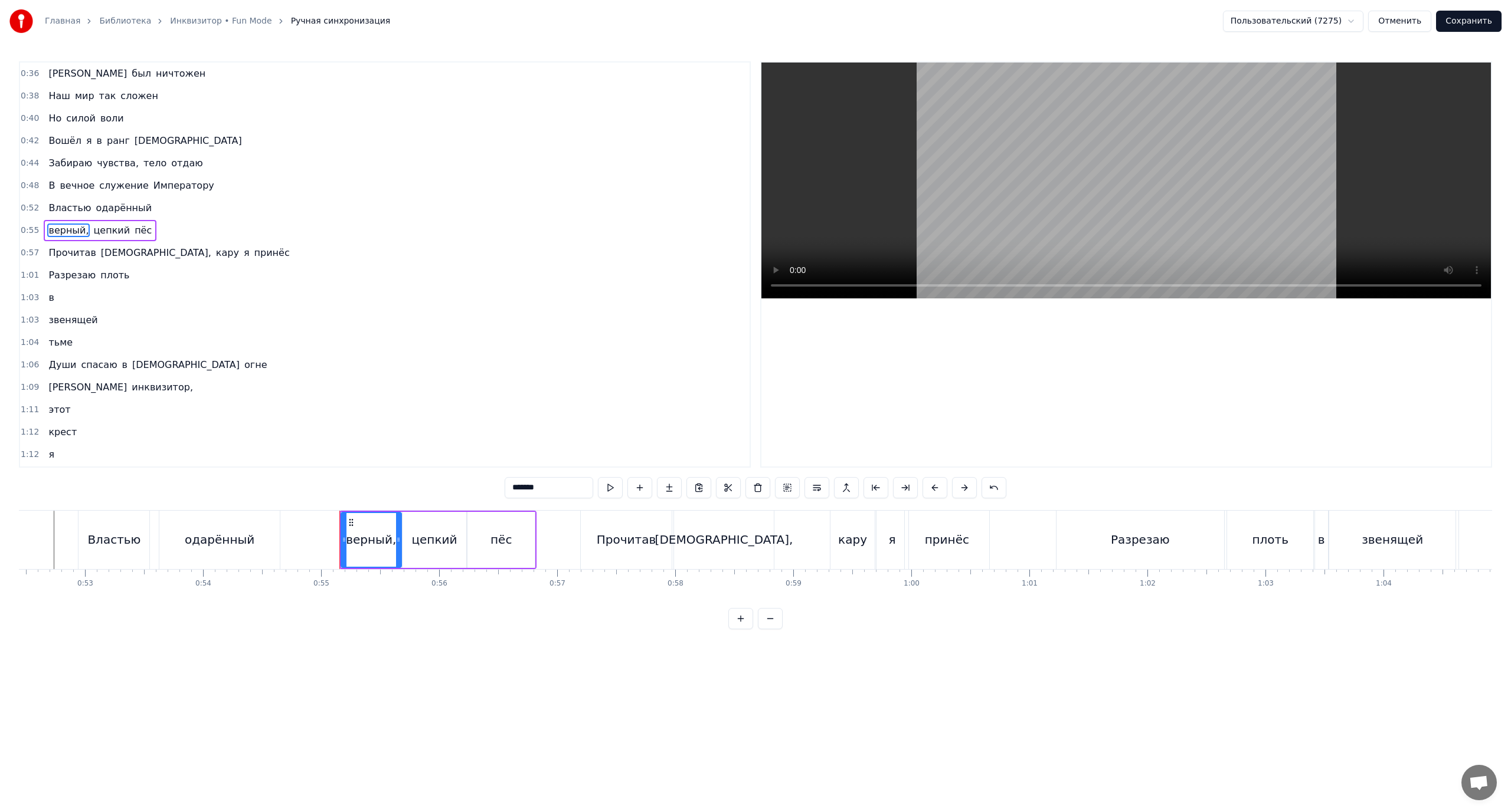
click at [64, 209] on span "Властью" at bounding box center [69, 208] width 45 height 14
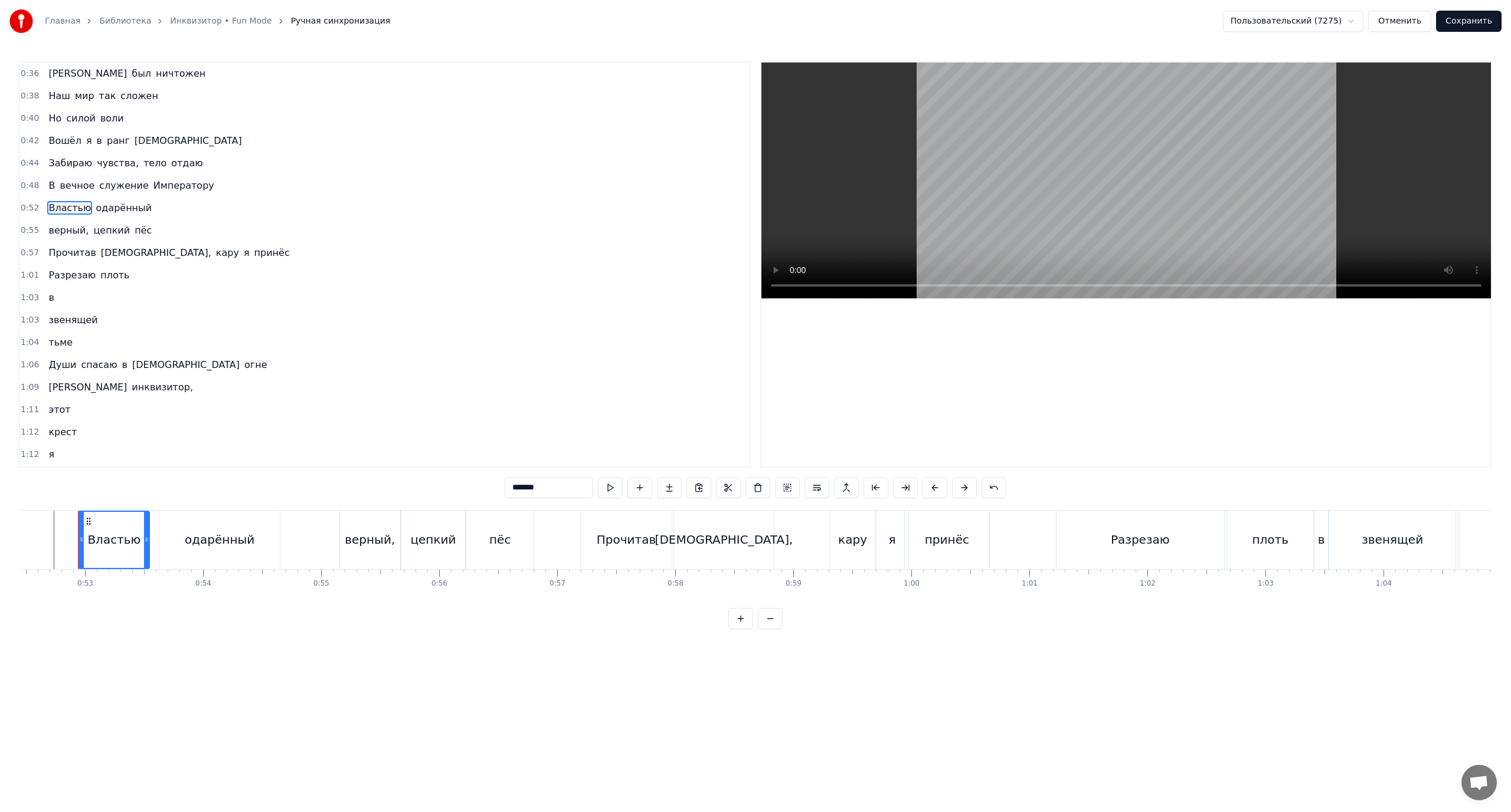
click at [102, 206] on span "одарённый" at bounding box center [123, 208] width 58 height 14
click at [52, 231] on span "верный," at bounding box center [68, 231] width 43 height 14
type input "*******"
click at [996, 484] on button at bounding box center [994, 488] width 25 height 21
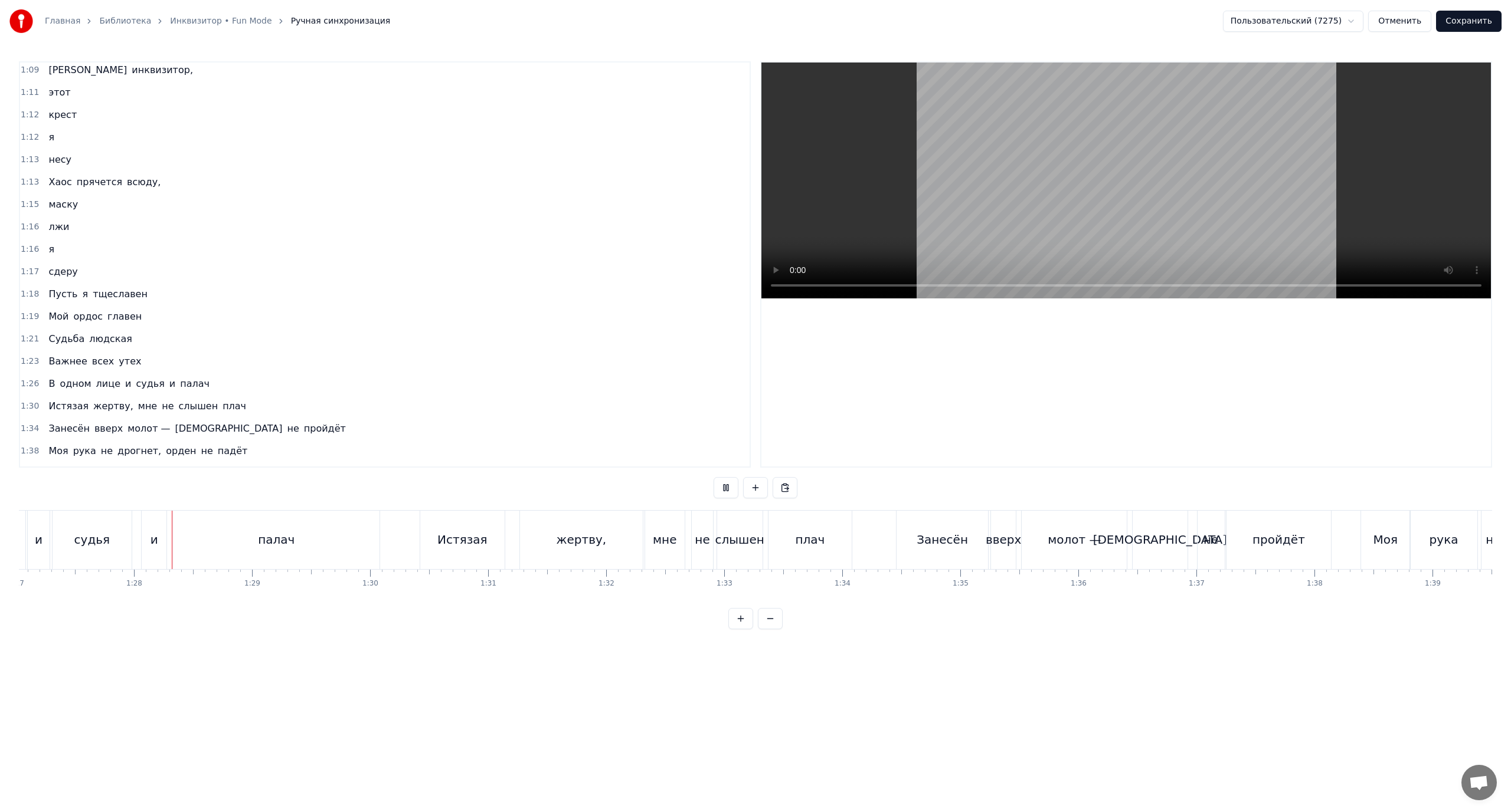
scroll to position [0, 10310]
click at [573, 298] on div "1:18 Пусть я тщеславен" at bounding box center [384, 294] width 730 height 23
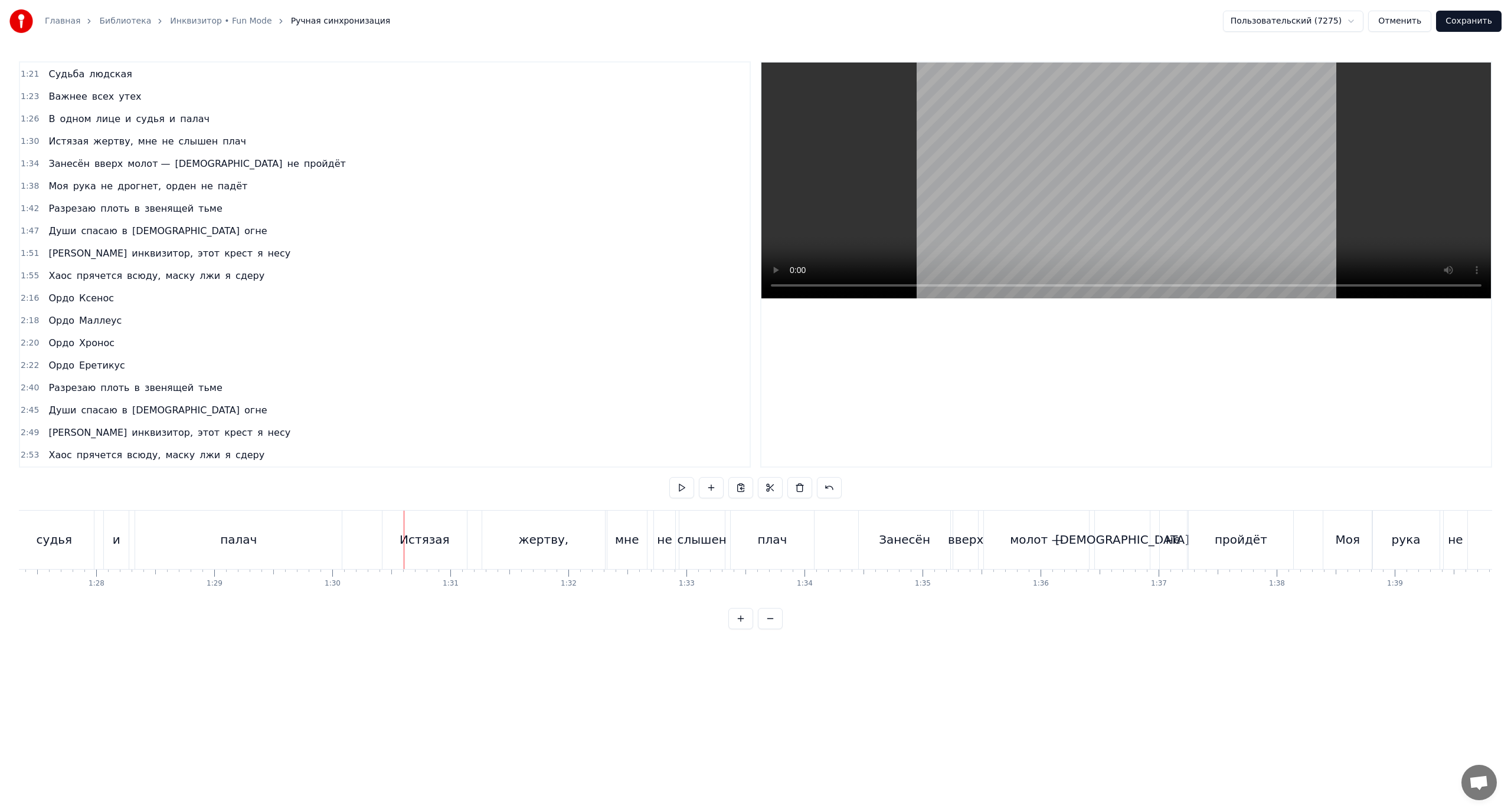
click at [416, 532] on div "Истязая" at bounding box center [424, 540] width 50 height 17
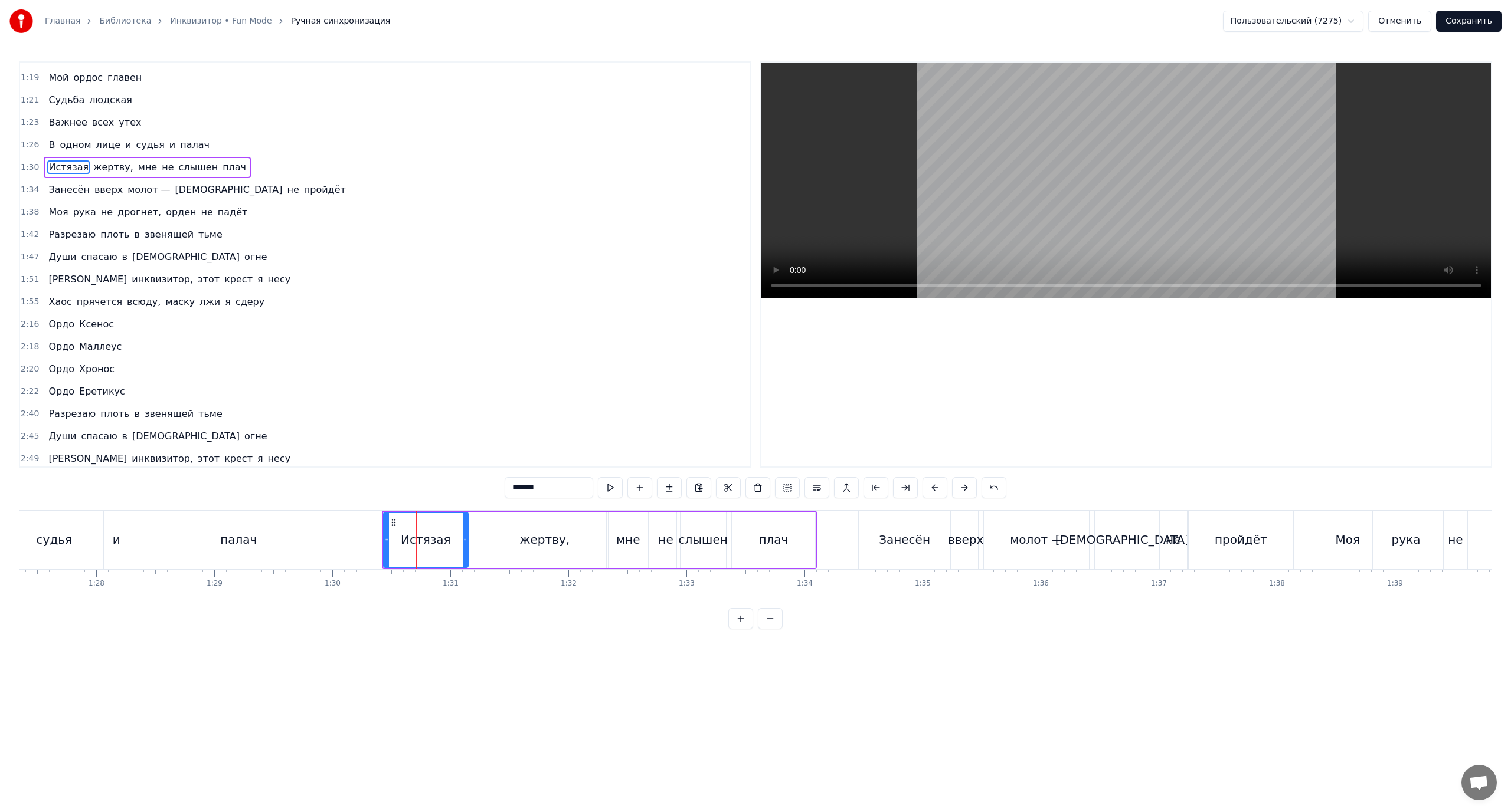
scroll to position [436, 0]
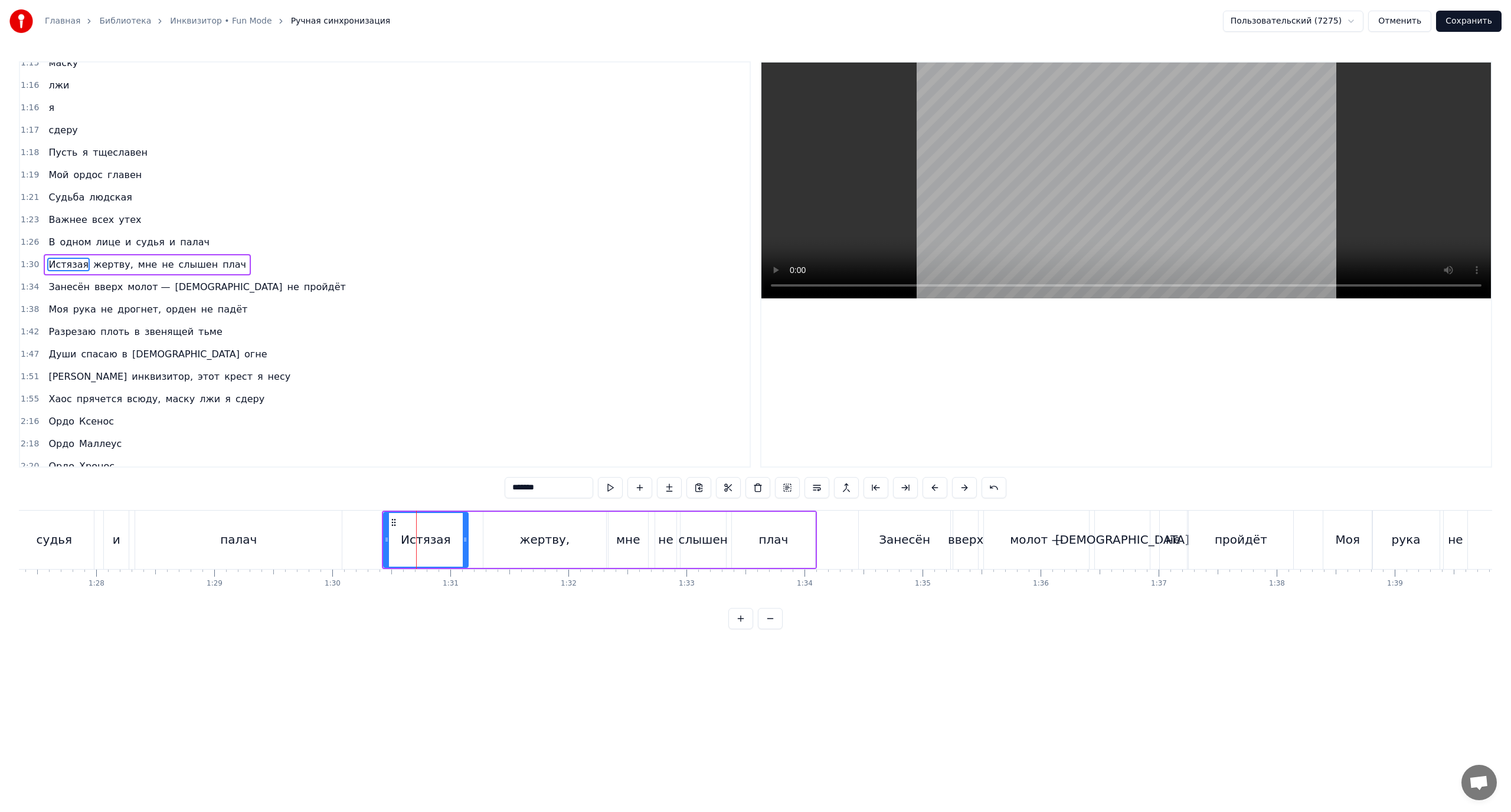
click at [137, 262] on span "мне" at bounding box center [147, 265] width 21 height 14
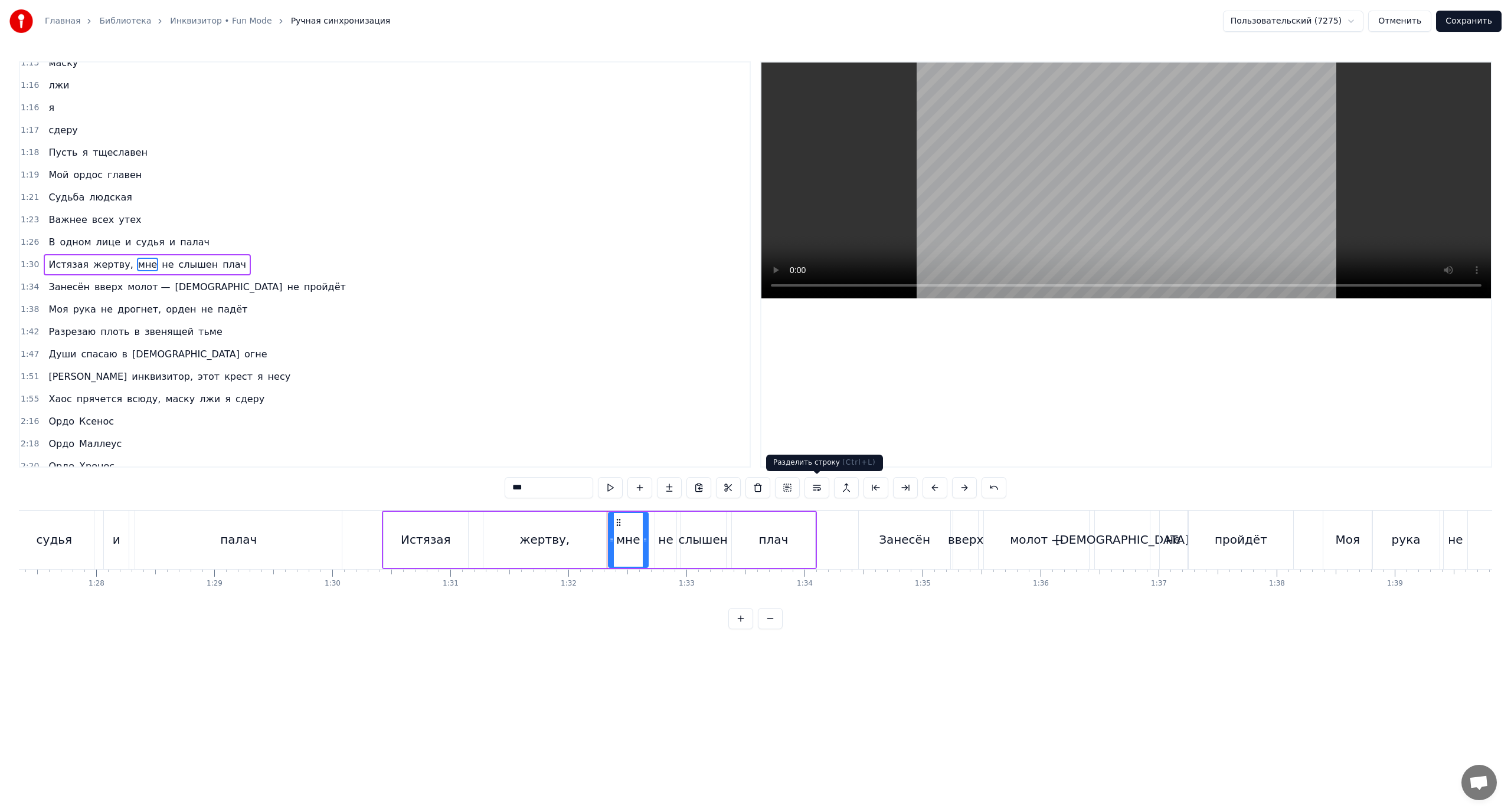
click at [815, 488] on button at bounding box center [817, 488] width 25 height 21
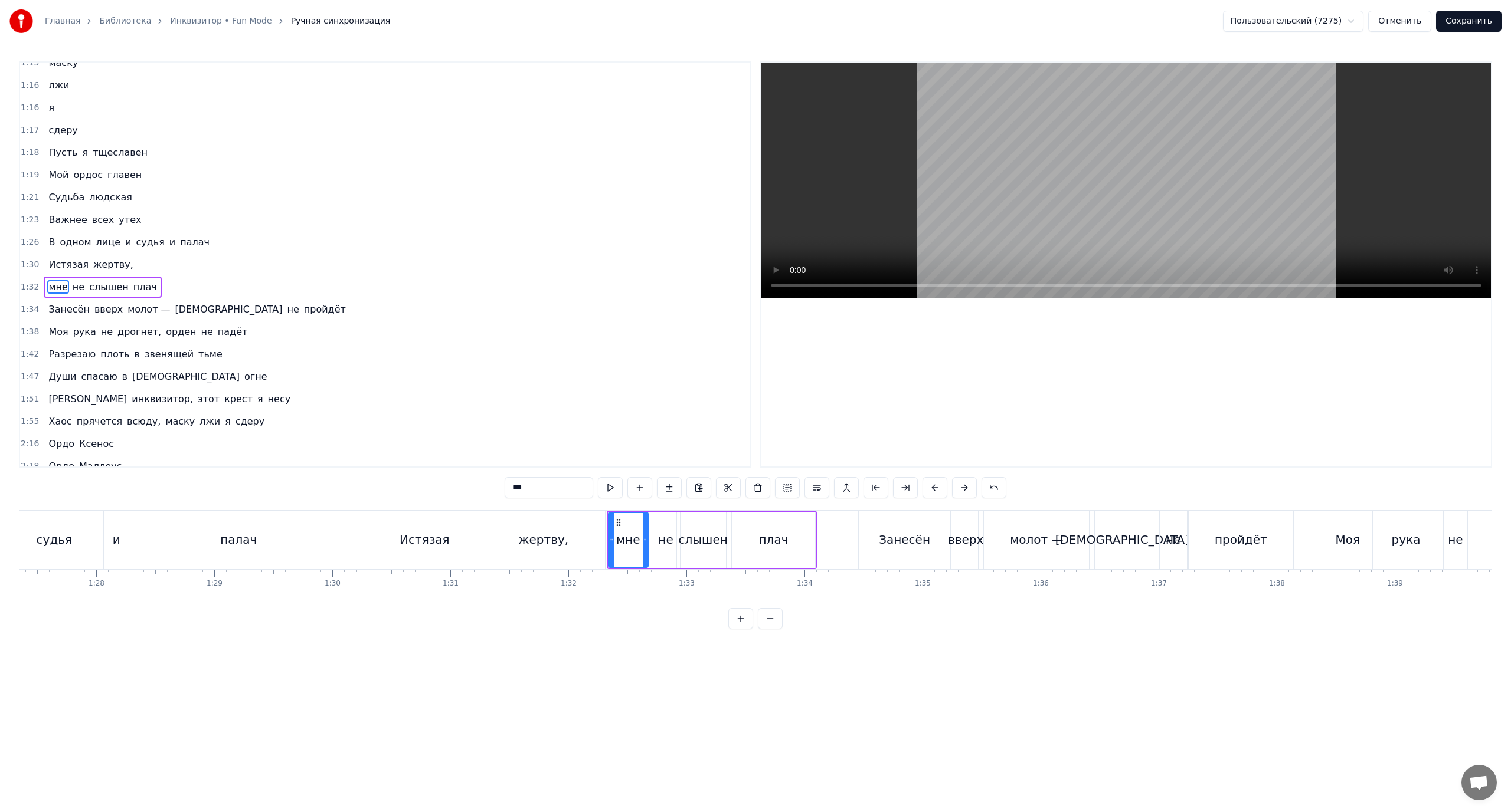
scroll to position [459, 0]
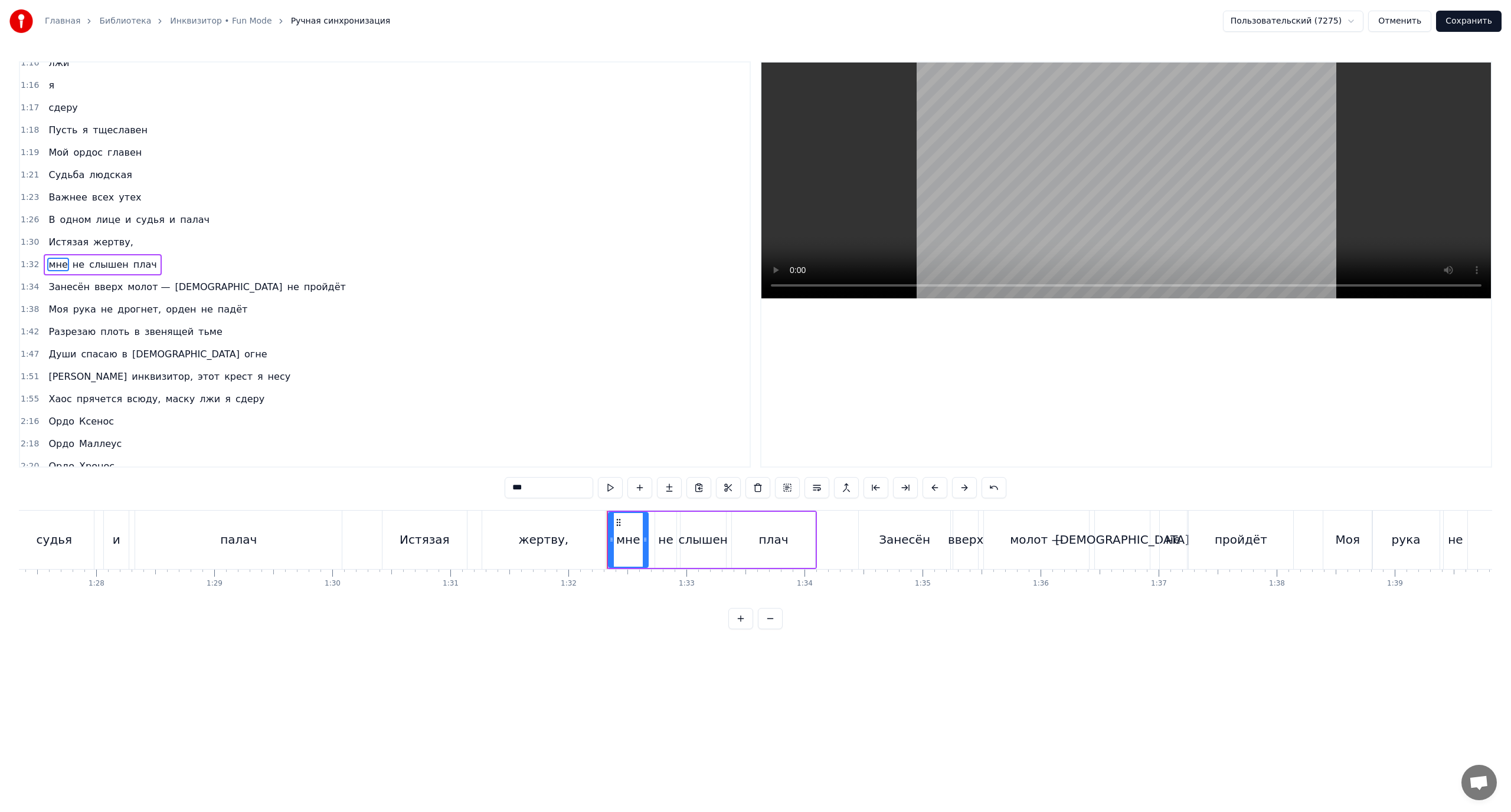
click at [57, 242] on span "Истязая" at bounding box center [68, 242] width 43 height 14
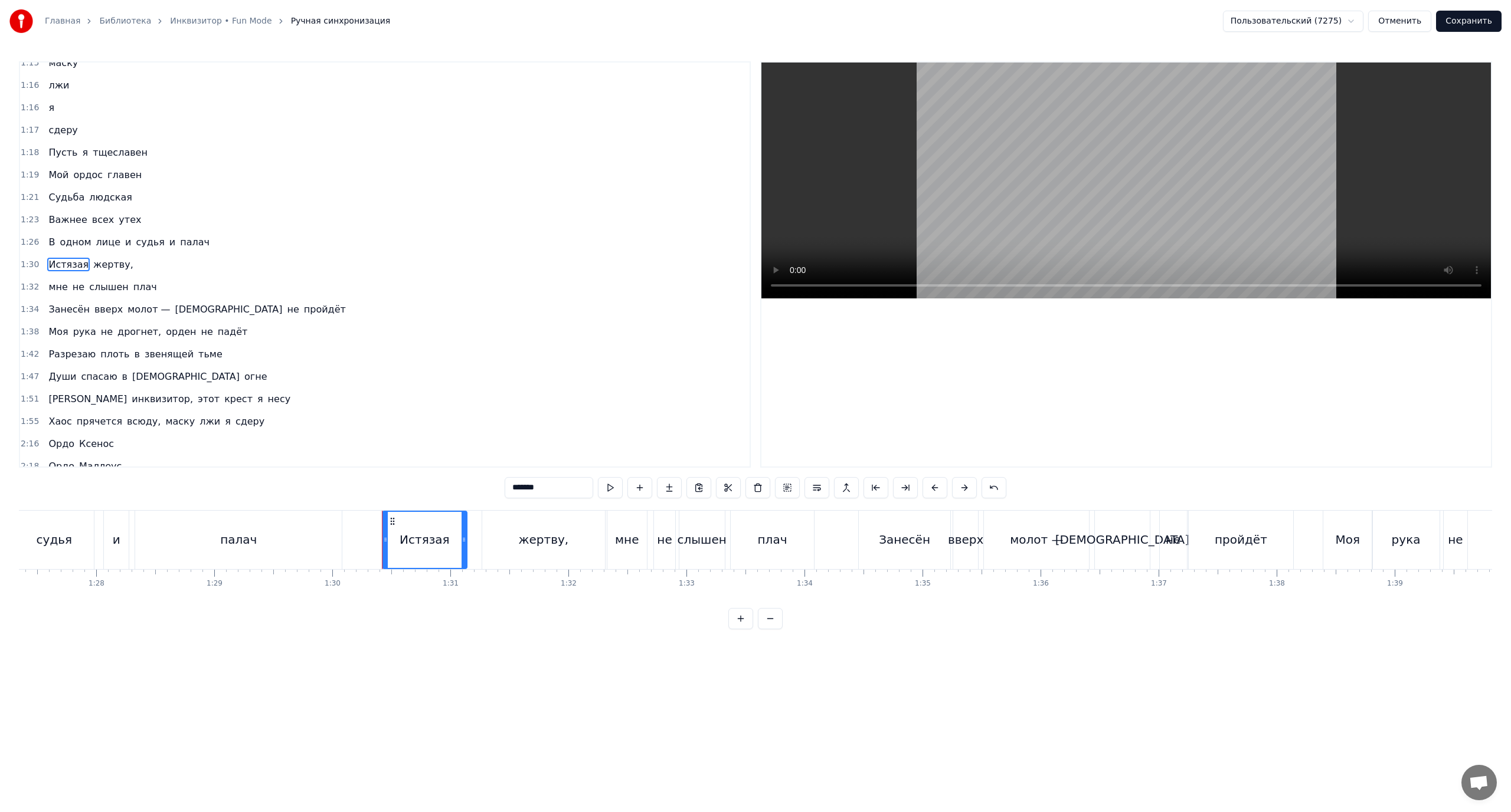
click at [75, 284] on span "не" at bounding box center [78, 287] width 14 height 14
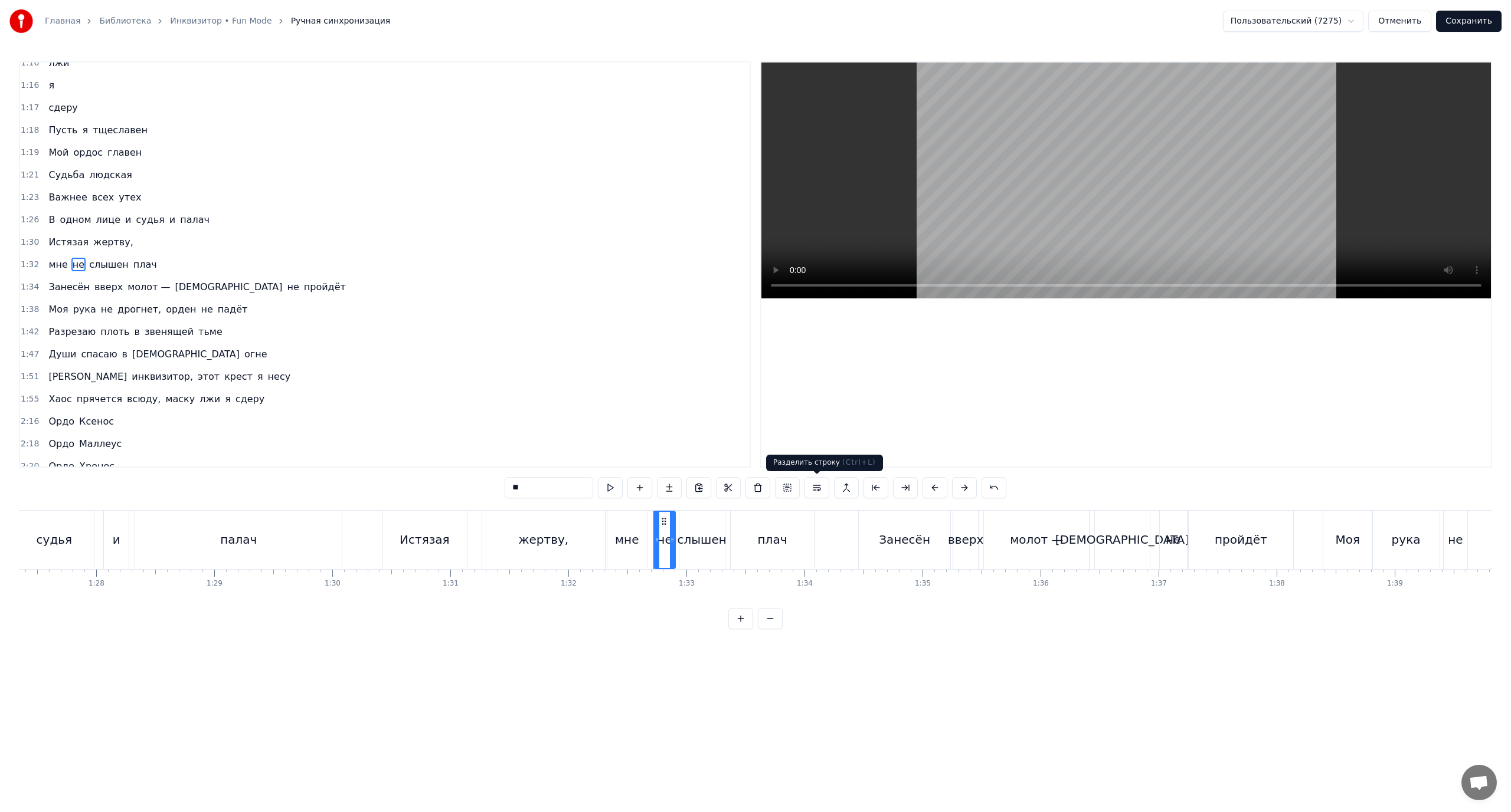
drag, startPoint x: 822, startPoint y: 486, endPoint x: 797, endPoint y: 482, distance: 25.3
click at [822, 486] on button at bounding box center [817, 488] width 25 height 21
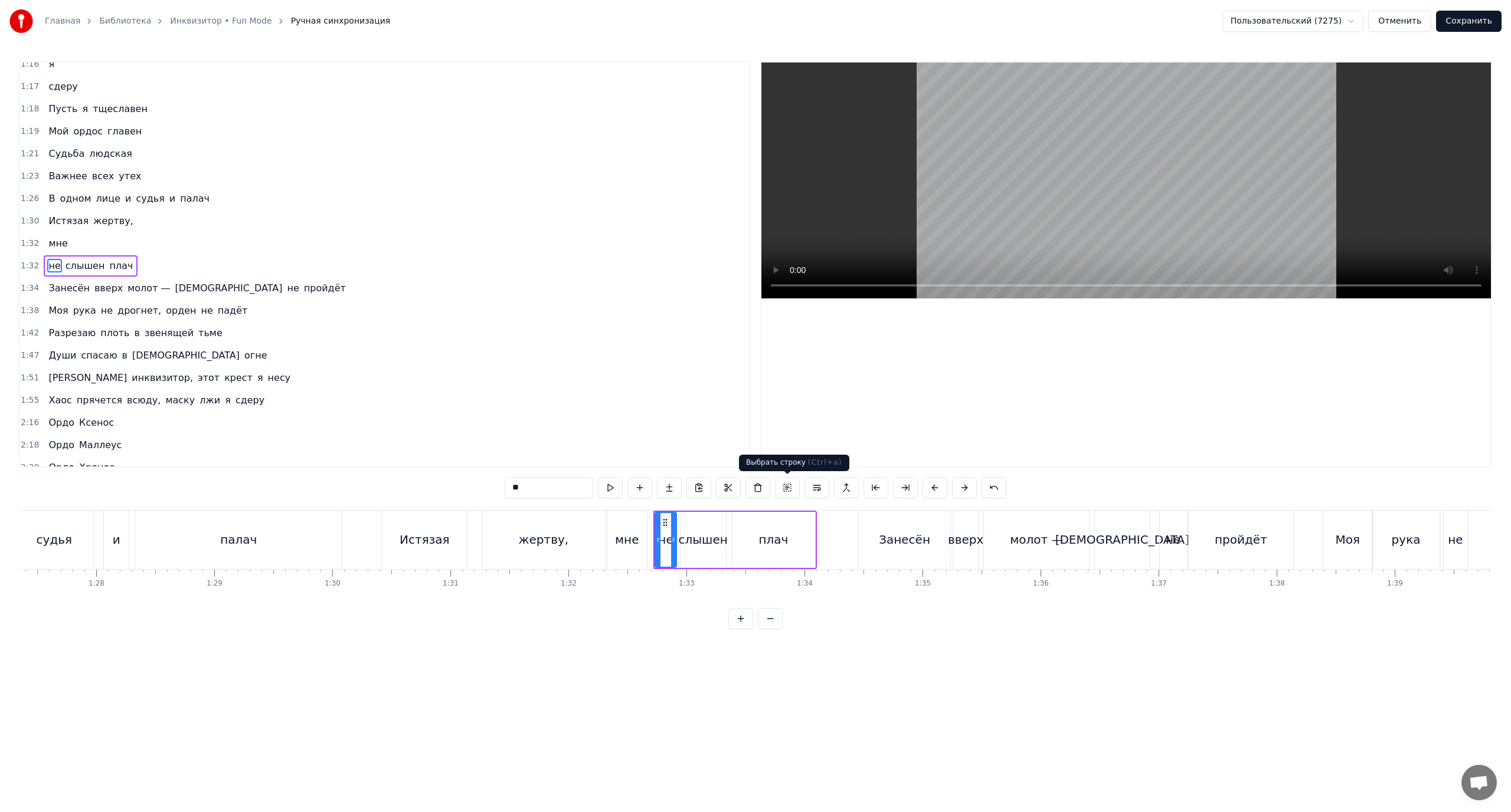
scroll to position [481, 0]
click at [82, 266] on span "слышен" at bounding box center [85, 265] width 42 height 14
click at [818, 483] on button at bounding box center [817, 488] width 25 height 21
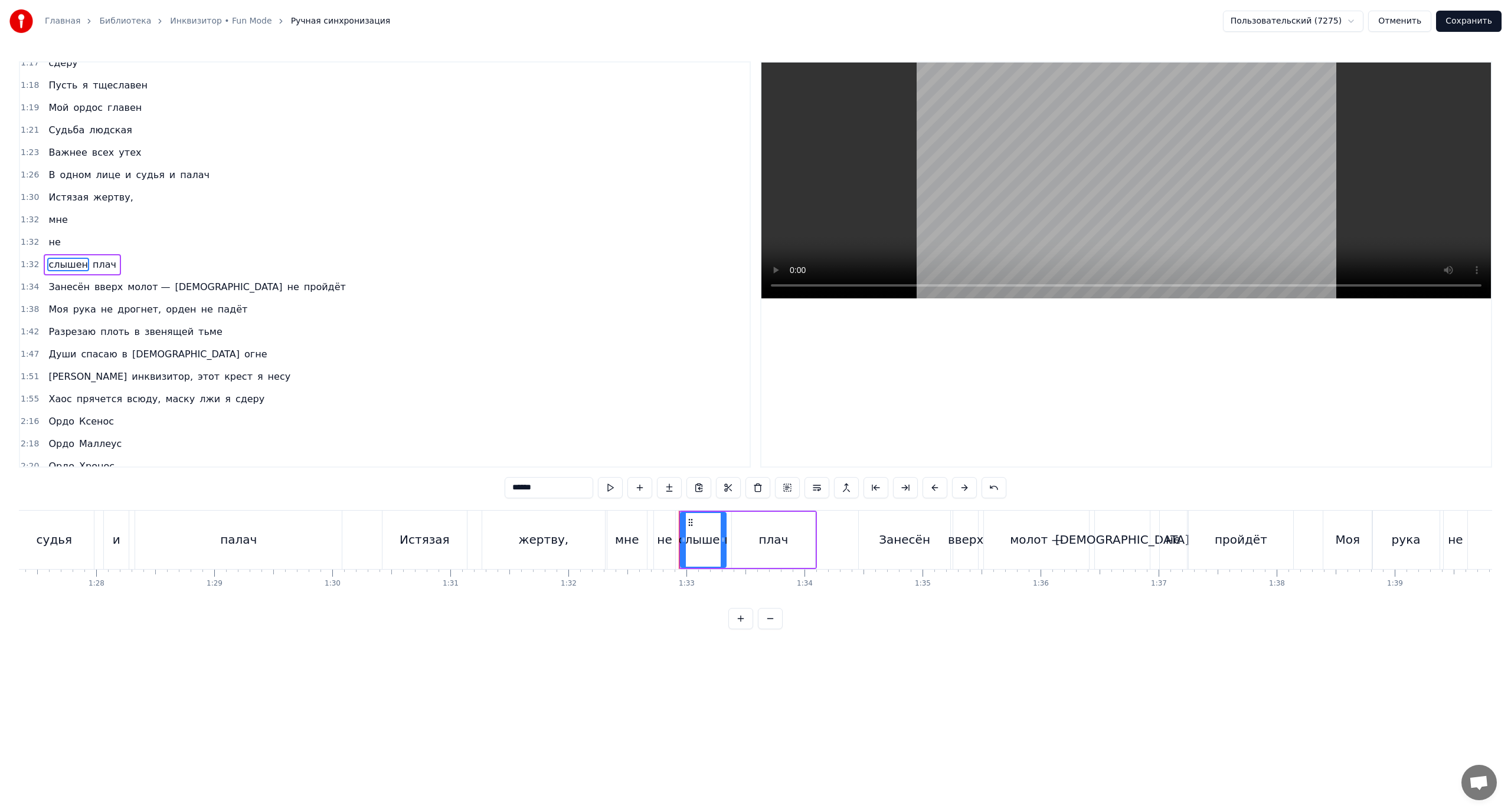
click at [106, 265] on span "плач" at bounding box center [104, 265] width 26 height 14
click at [91, 265] on span "плач" at bounding box center [104, 265] width 26 height 14
click at [819, 489] on button at bounding box center [817, 488] width 25 height 21
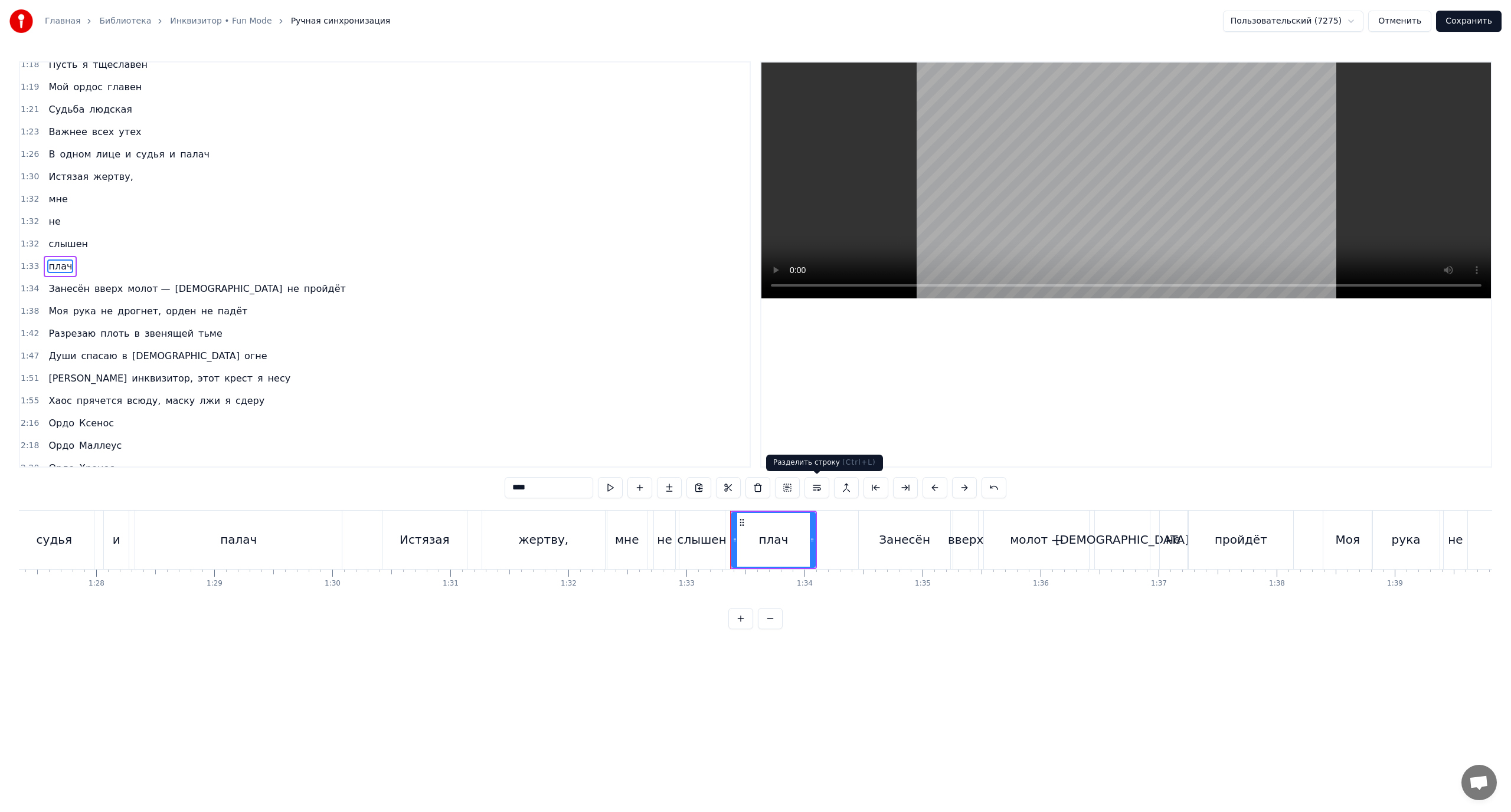
scroll to position [526, 0]
click at [51, 179] on span "Истязая" at bounding box center [68, 175] width 43 height 14
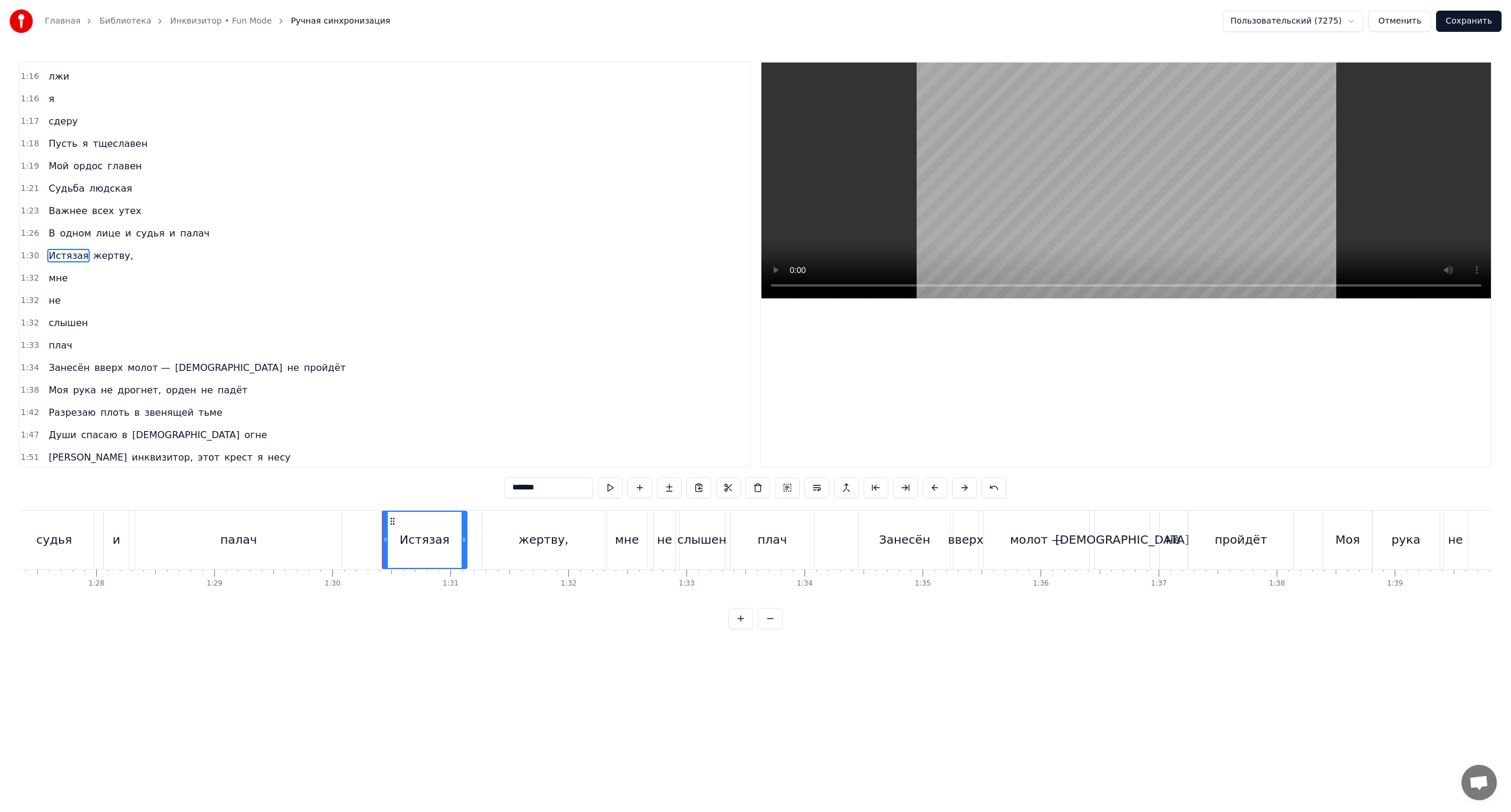
scroll to position [436, 0]
click at [61, 374] on span "Занесён" at bounding box center [68, 376] width 43 height 14
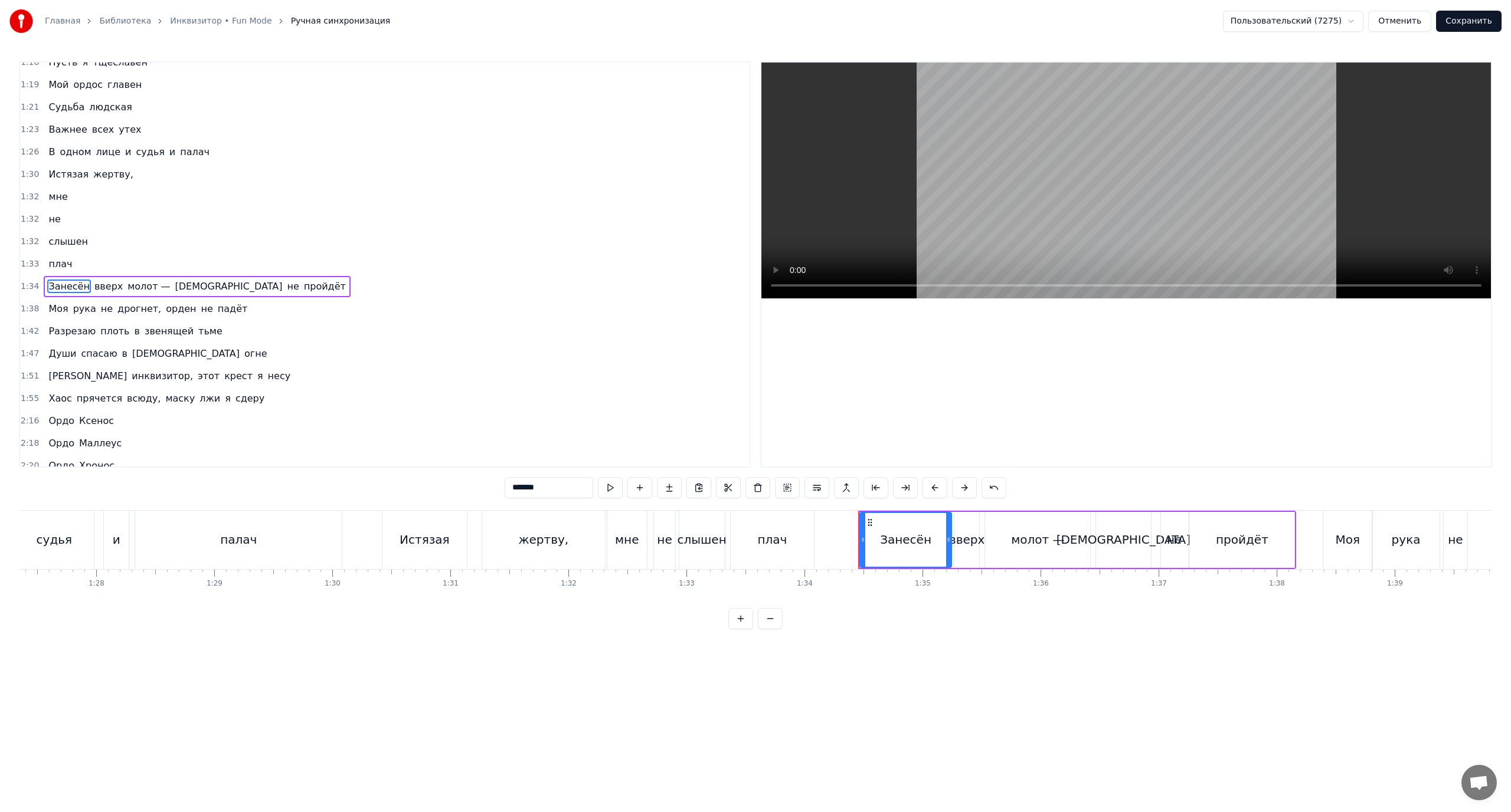
scroll to position [549, 0]
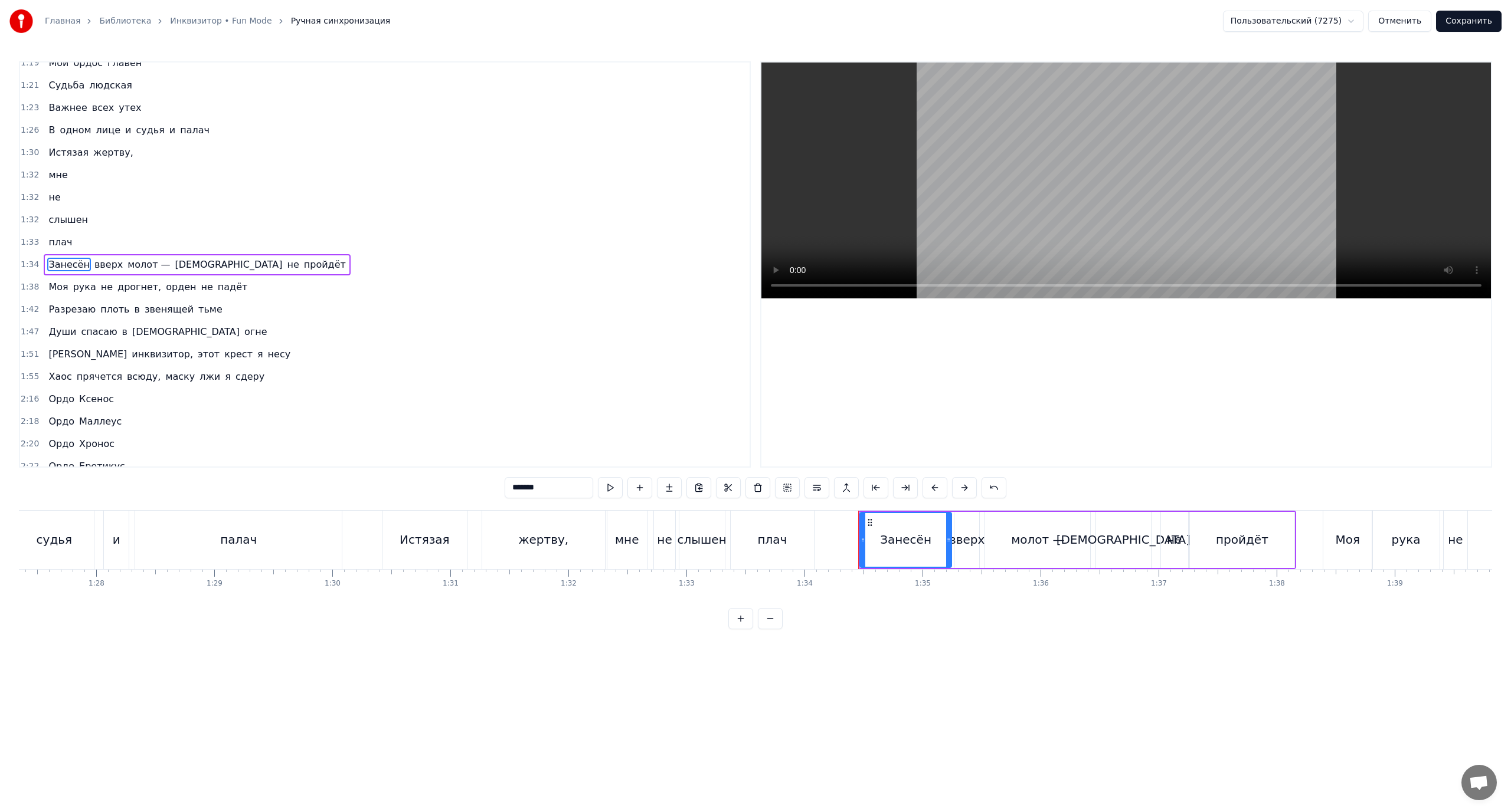
click at [174, 262] on span "[DEMOGRAPHIC_DATA]" at bounding box center [229, 265] width 110 height 14
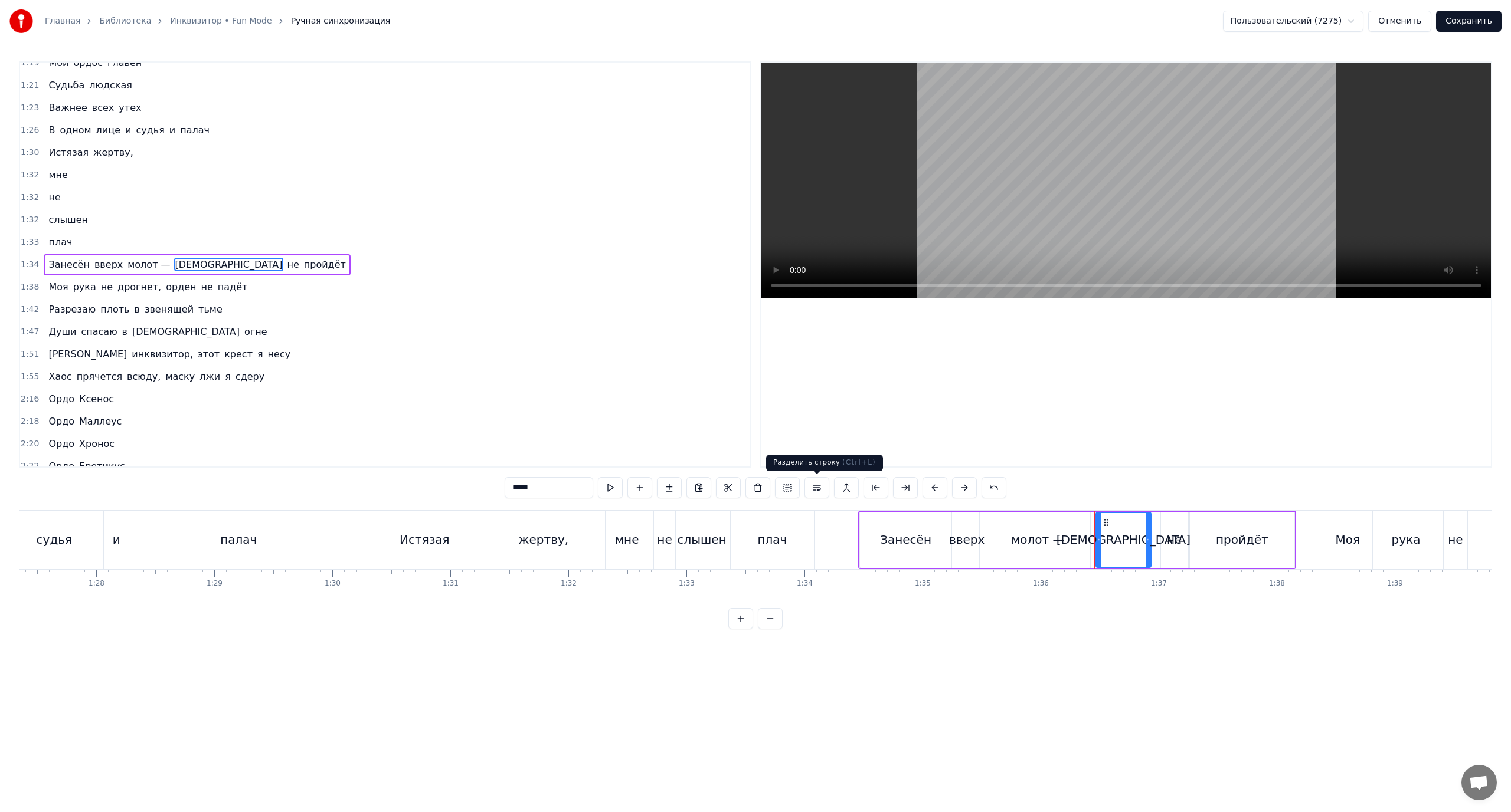
click at [821, 490] on button at bounding box center [817, 488] width 25 height 21
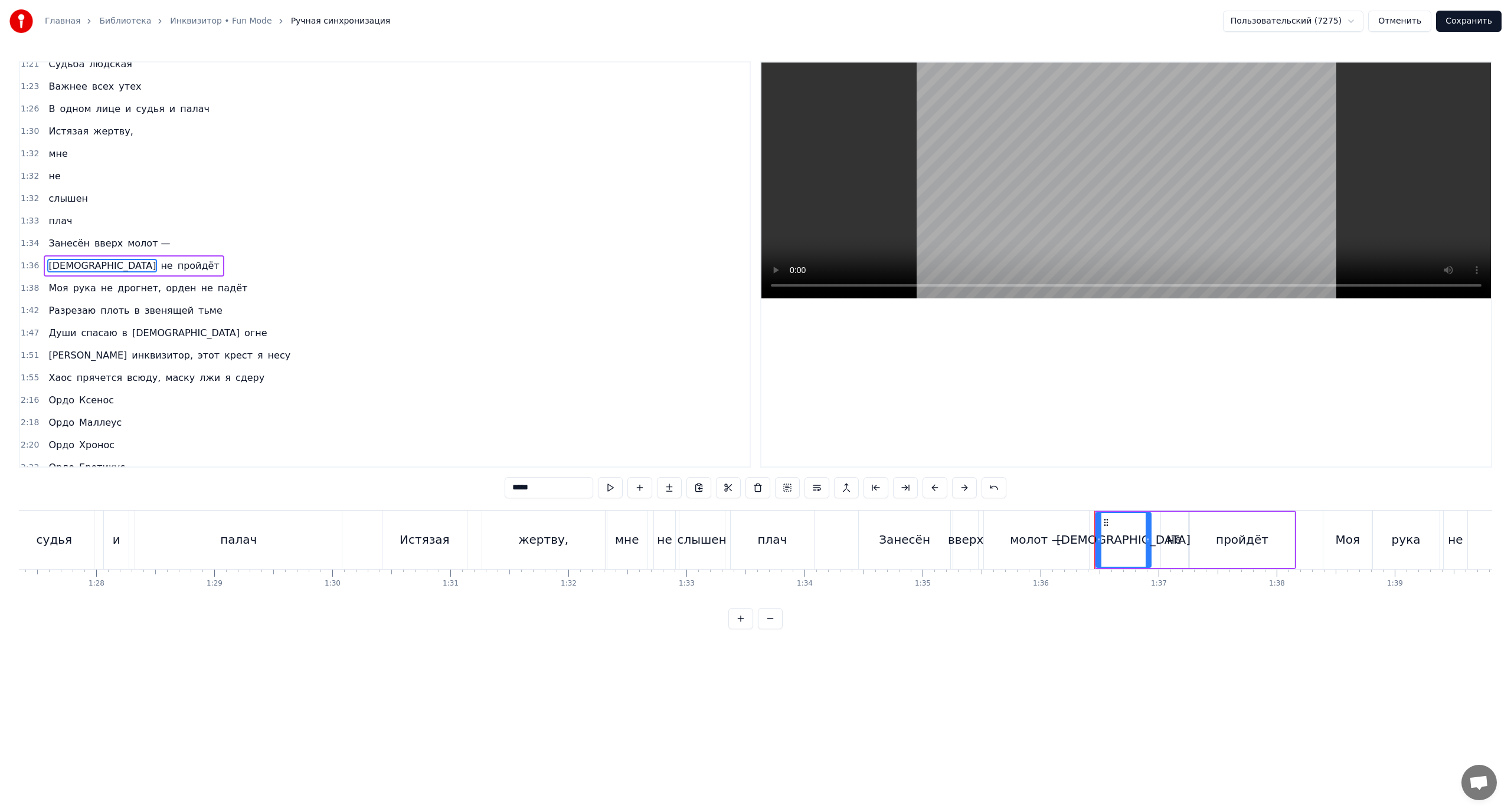
scroll to position [571, 0]
click at [159, 263] on span "не" at bounding box center [166, 265] width 14 height 14
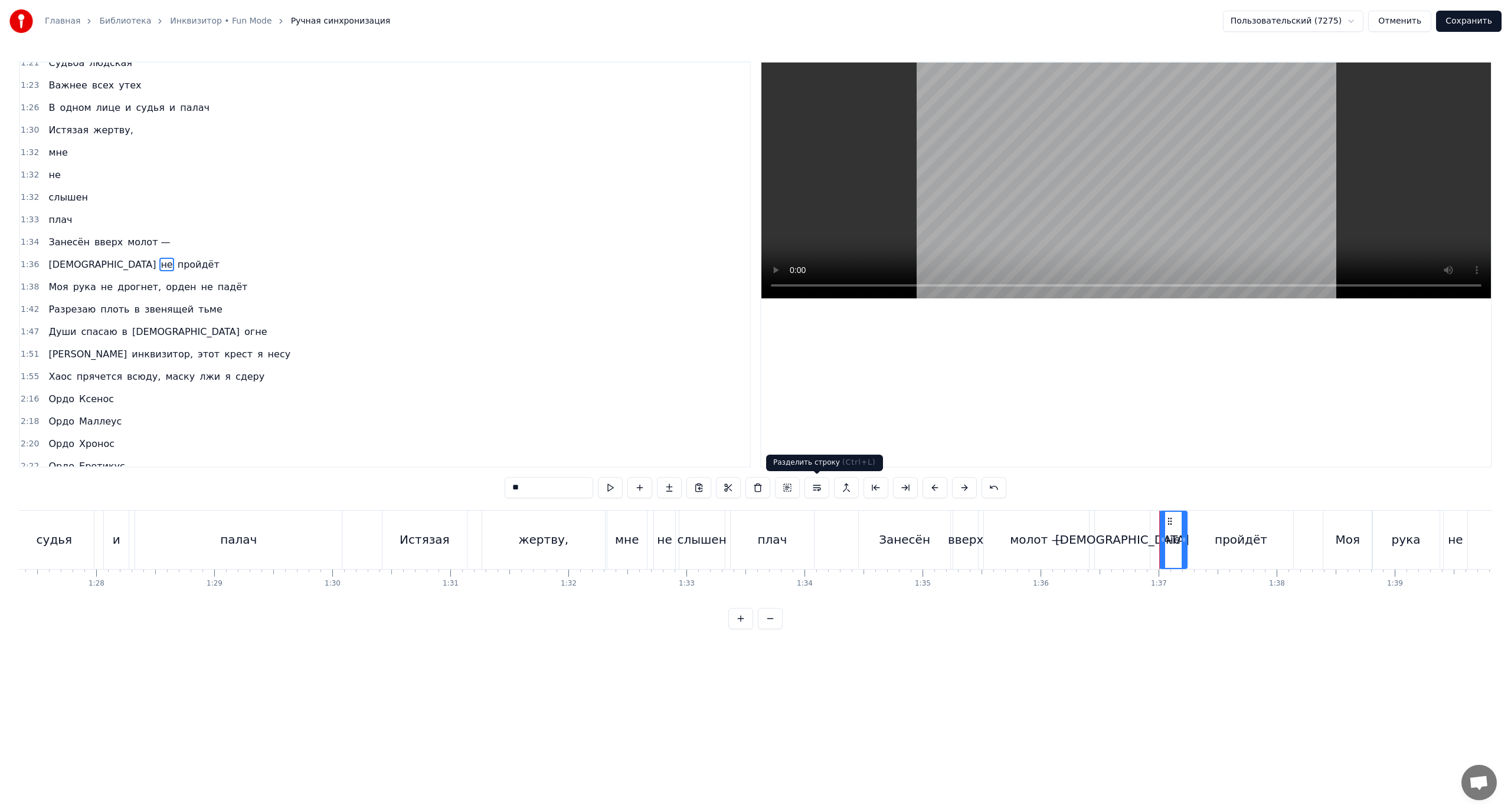
click at [820, 486] on button at bounding box center [817, 488] width 25 height 21
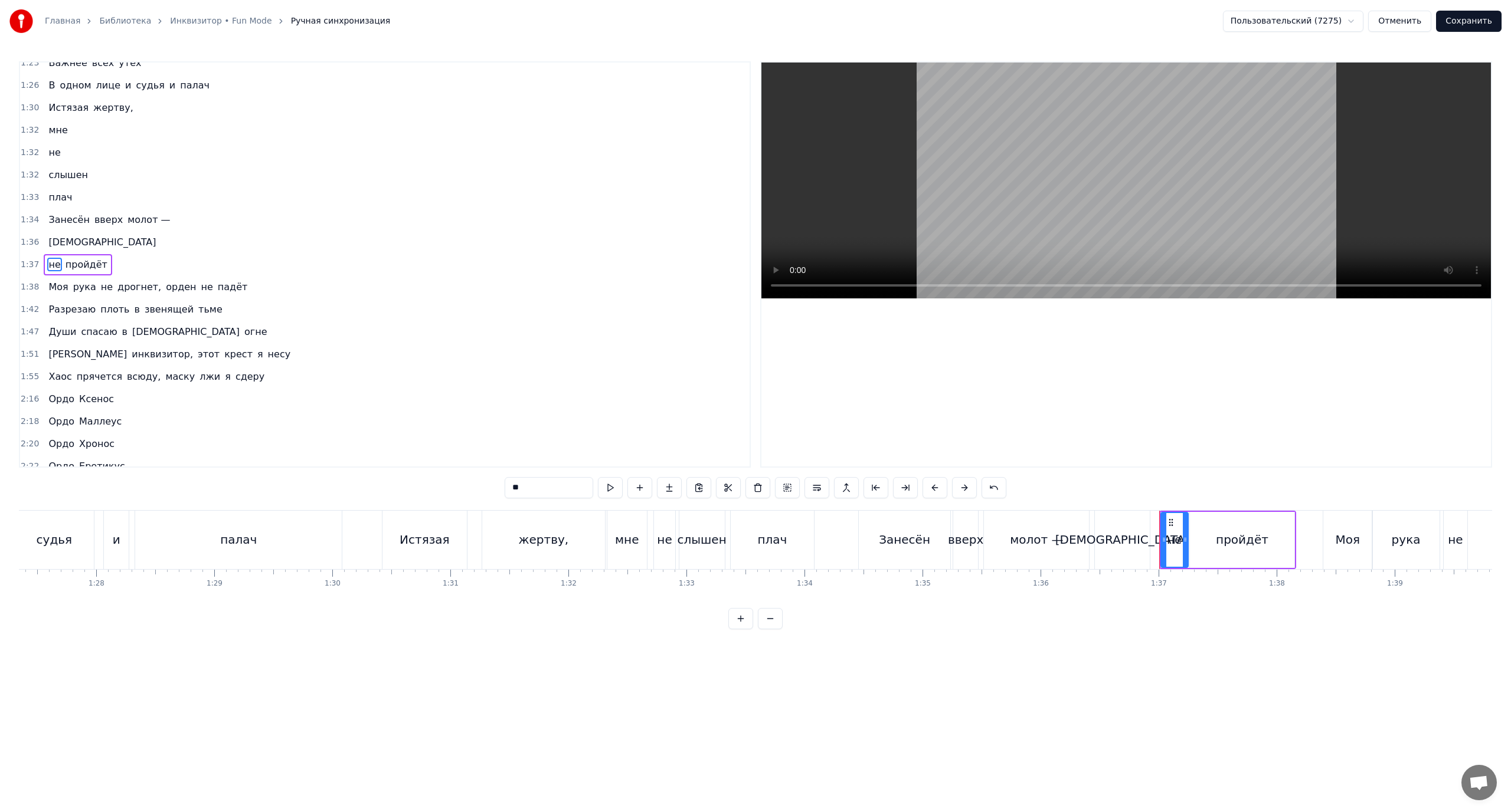
click at [77, 262] on span "пройдёт" at bounding box center [87, 265] width 44 height 14
click at [823, 486] on button at bounding box center [817, 488] width 25 height 21
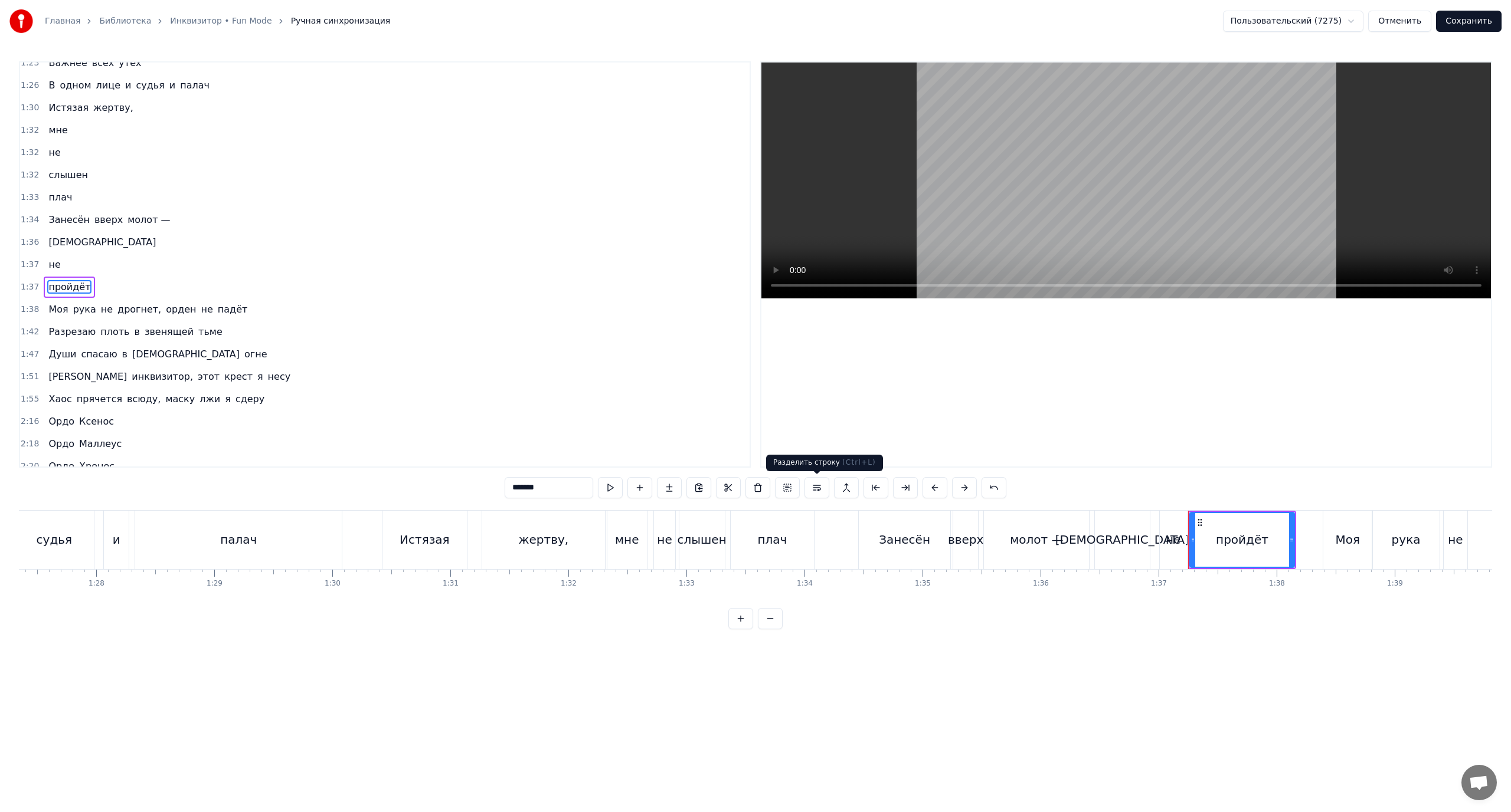
scroll to position [616, 0]
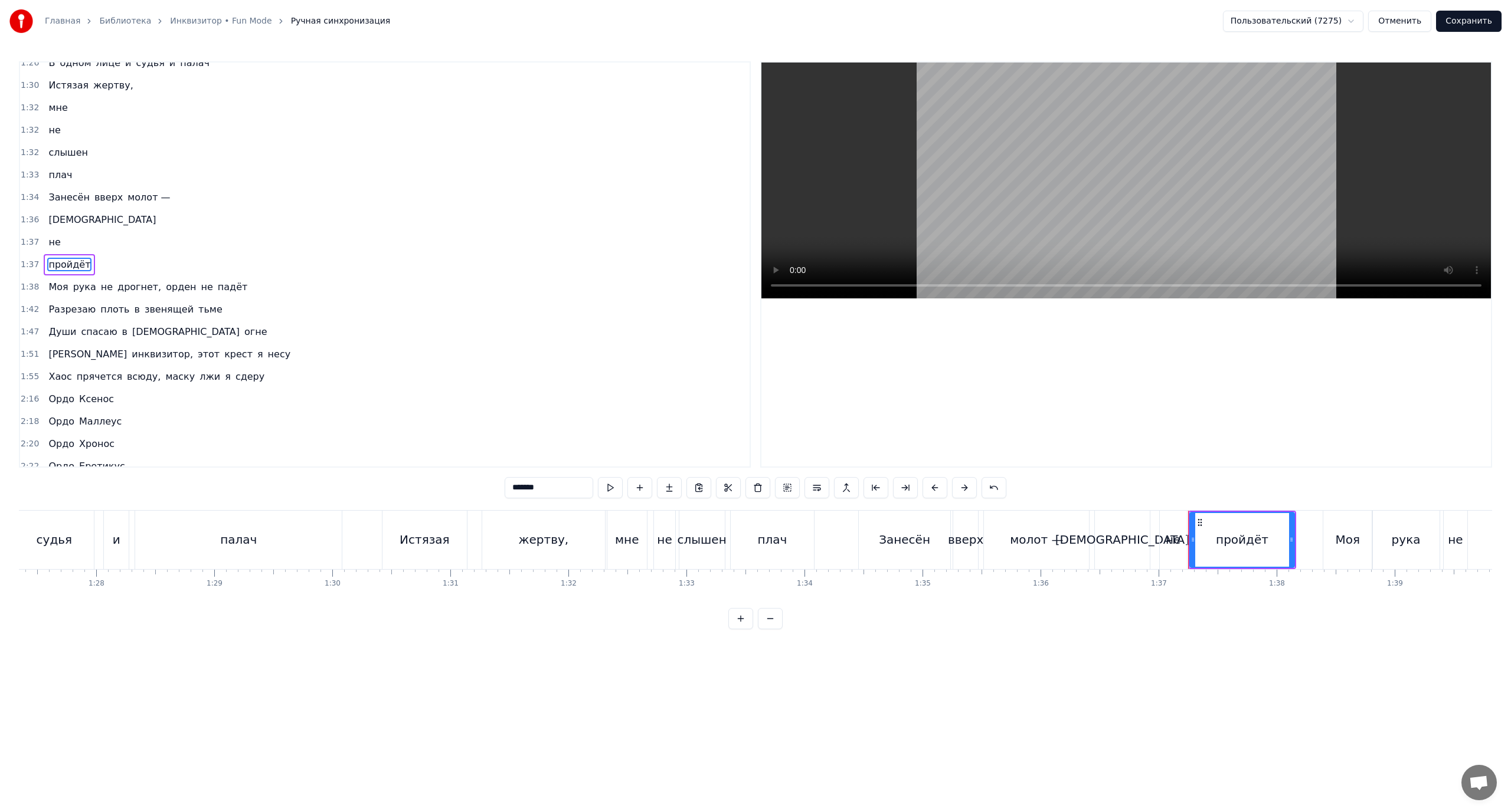
click at [55, 200] on span "Занесён" at bounding box center [68, 197] width 43 height 14
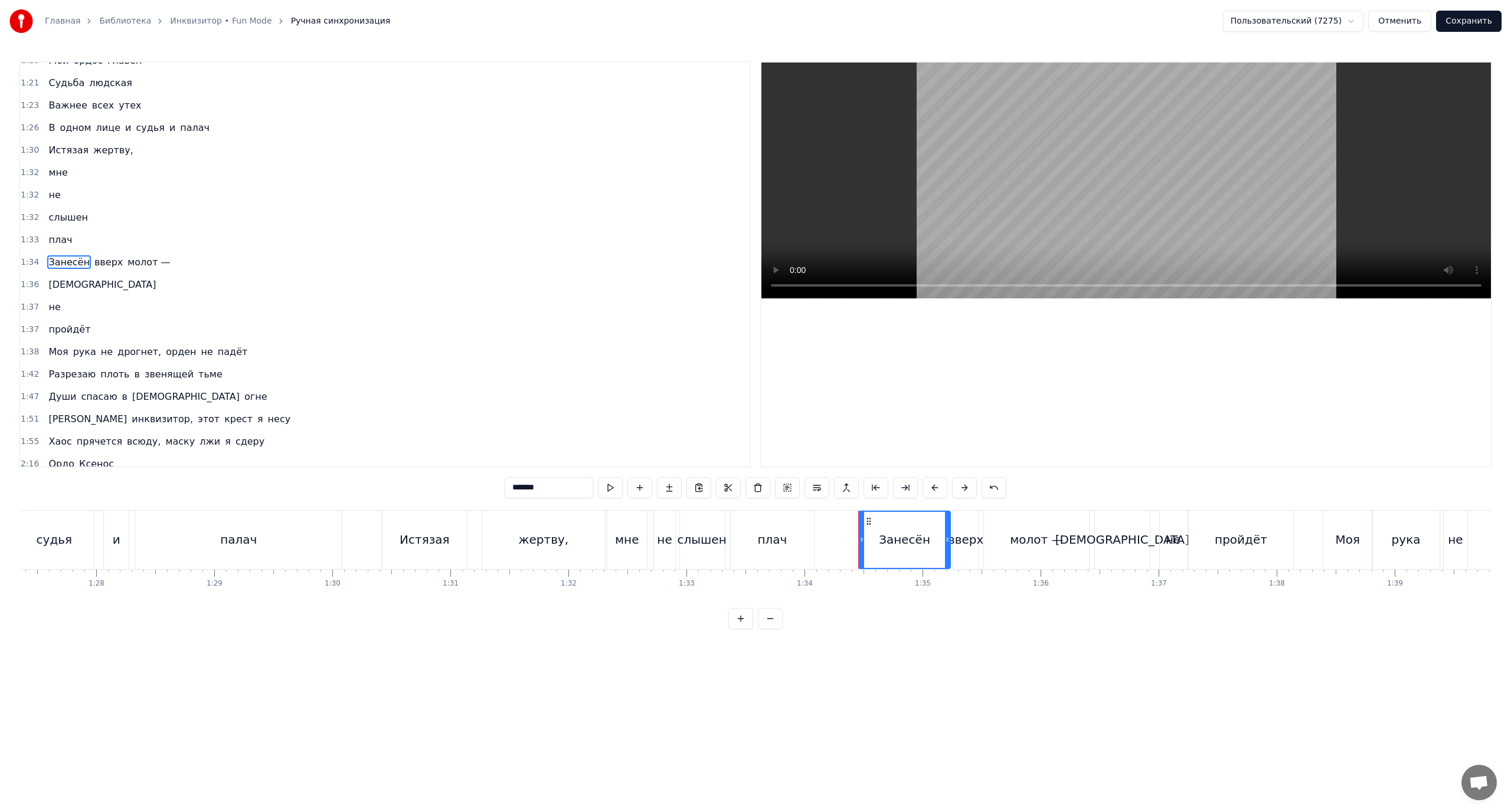
scroll to position [549, 0]
click at [58, 348] on span "Моя" at bounding box center [58, 354] width 22 height 14
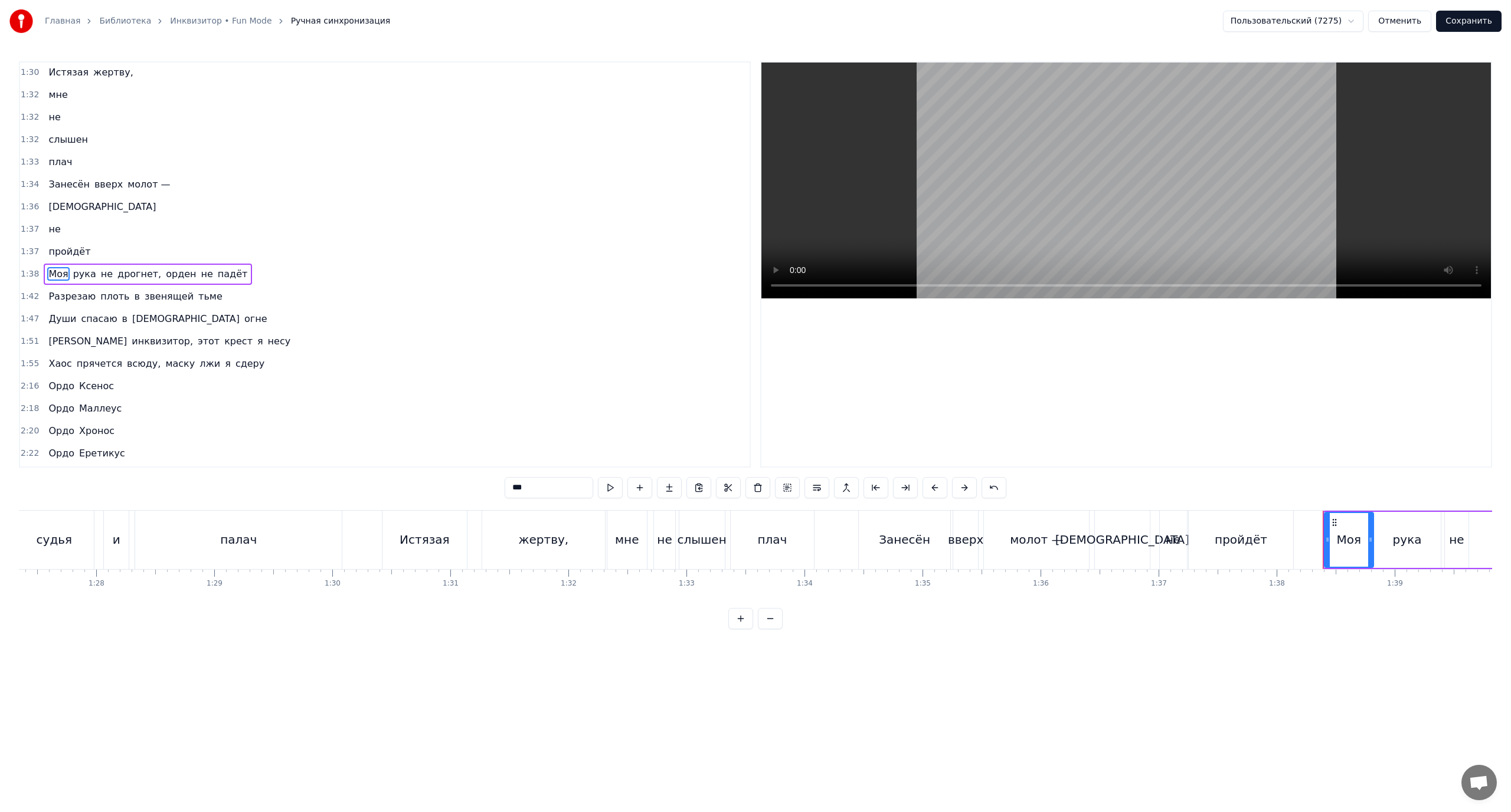
scroll to position [638, 0]
click at [165, 263] on span "орден" at bounding box center [181, 265] width 33 height 14
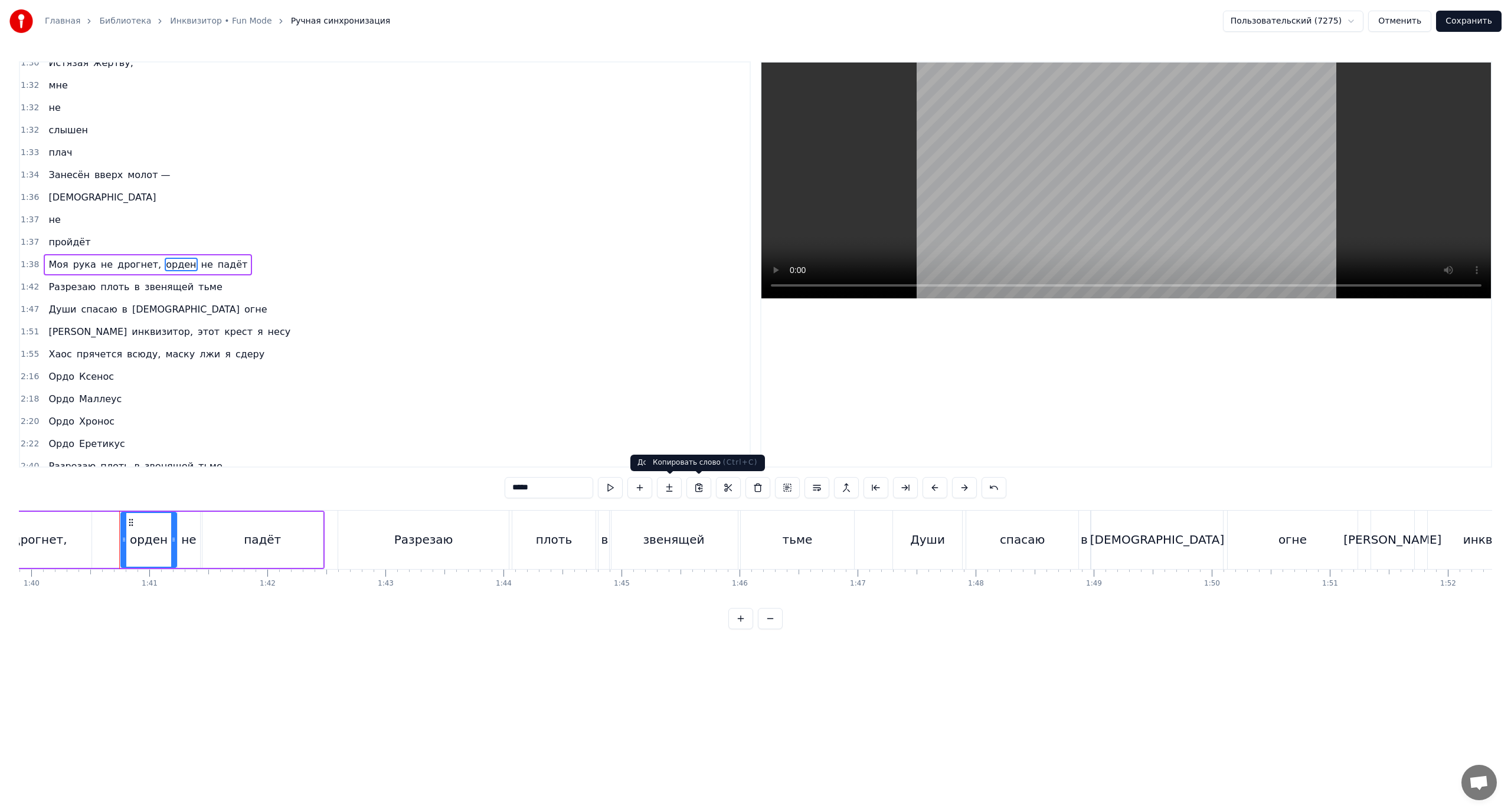
scroll to position [0, 11834]
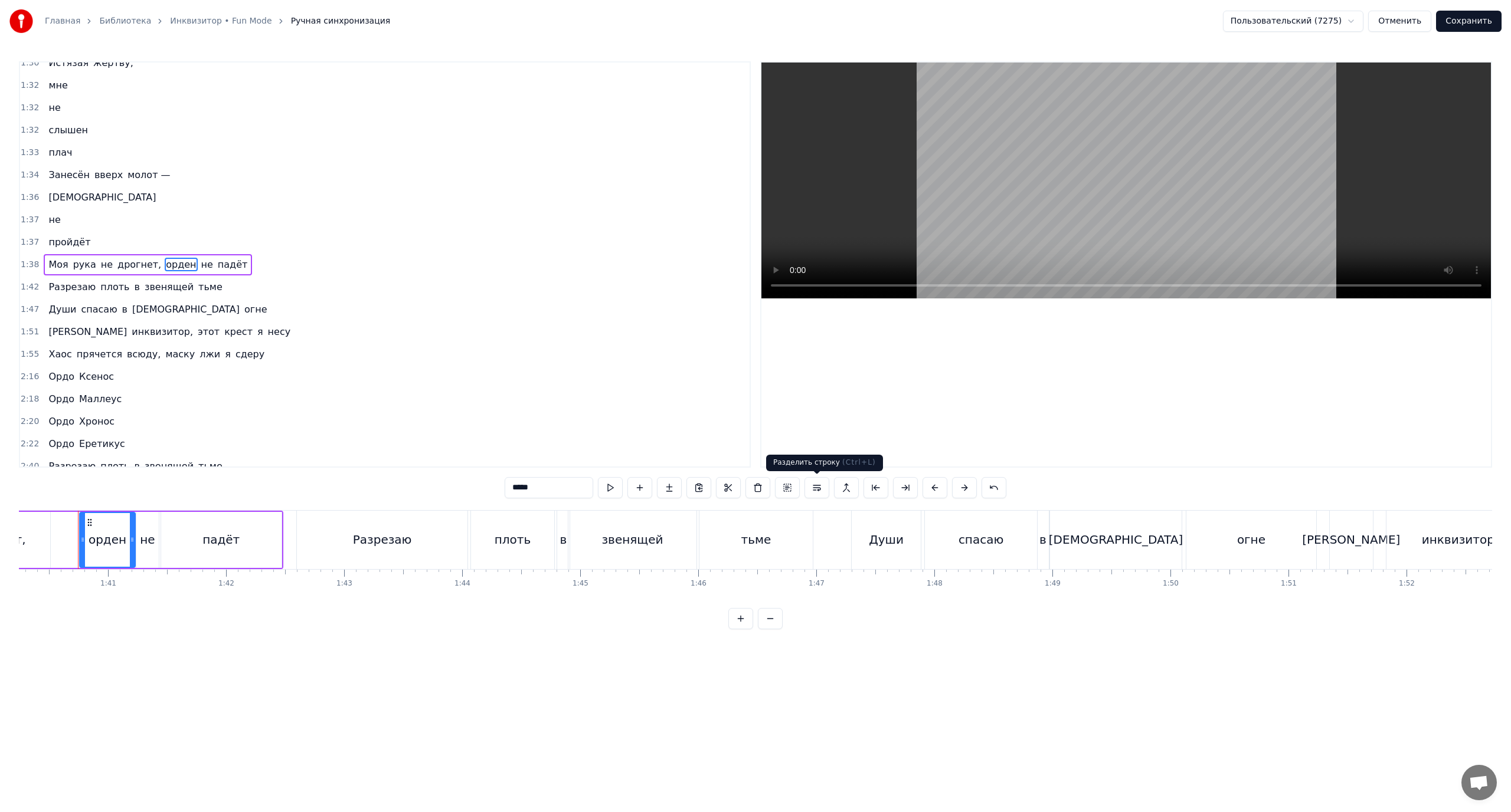
click at [819, 486] on button at bounding box center [817, 488] width 25 height 21
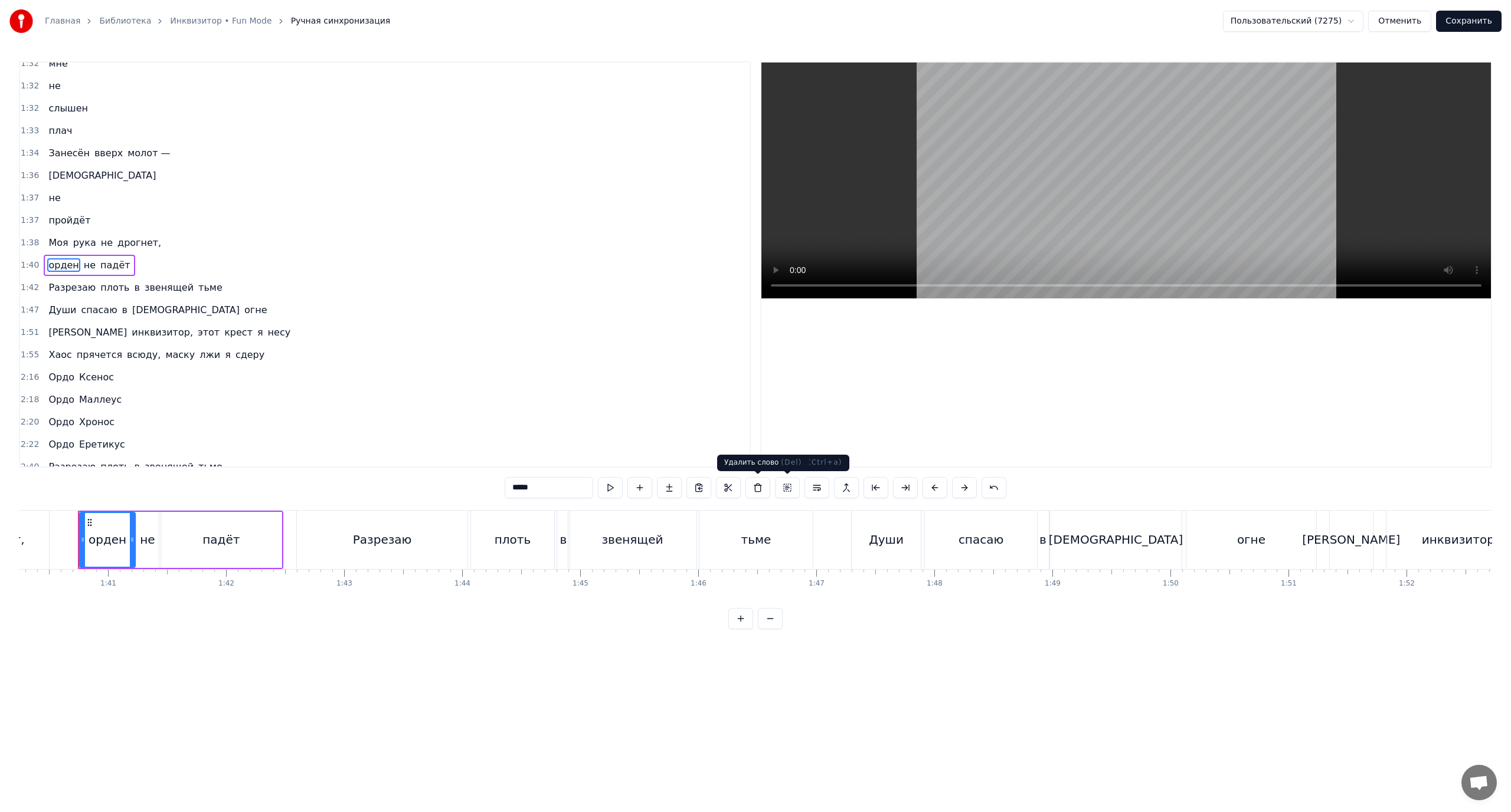
scroll to position [661, 0]
click at [83, 264] on span "не" at bounding box center [90, 265] width 14 height 14
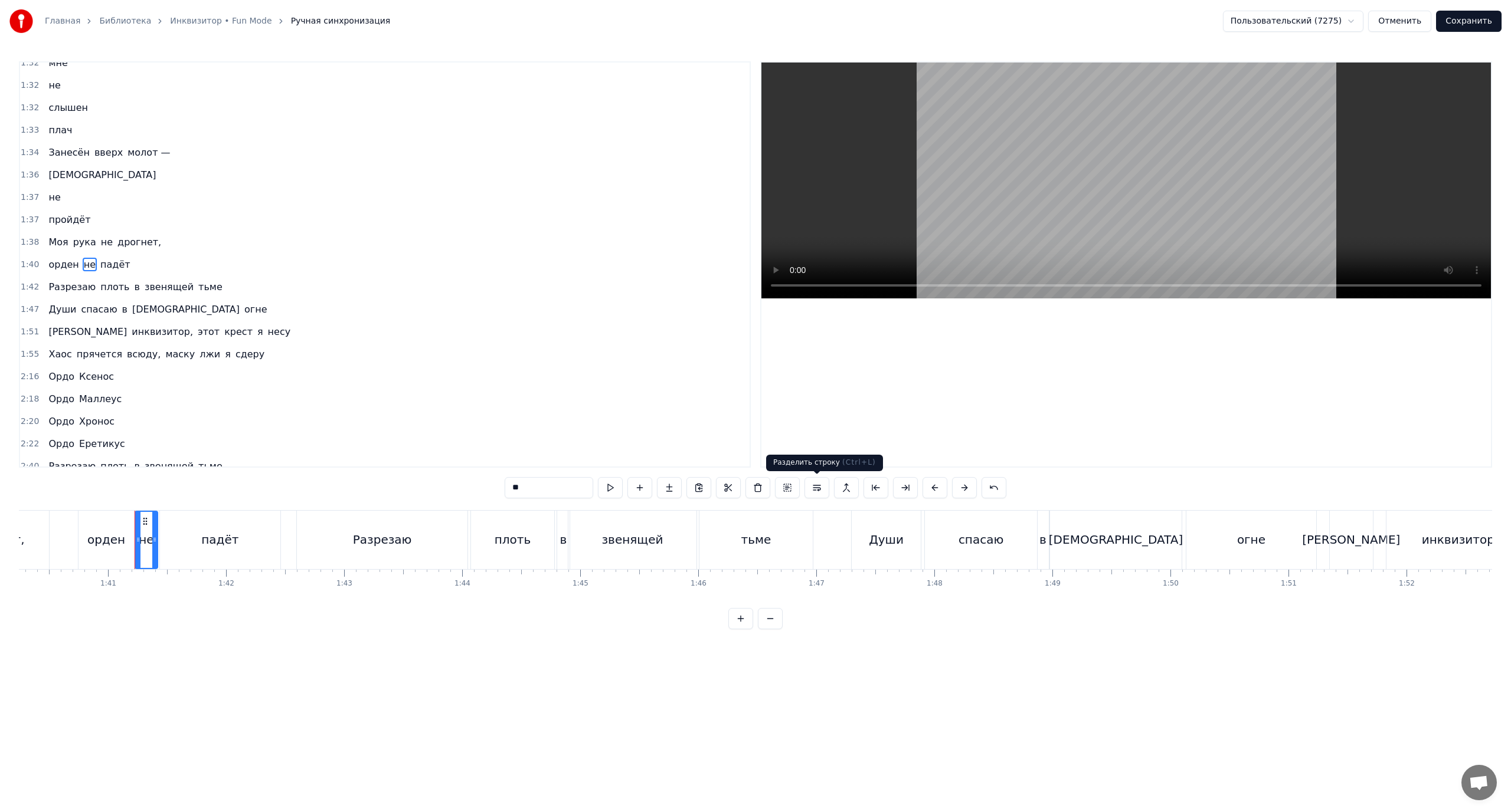
drag, startPoint x: 819, startPoint y: 486, endPoint x: 801, endPoint y: 484, distance: 18.1
click at [818, 486] on button at bounding box center [817, 488] width 25 height 21
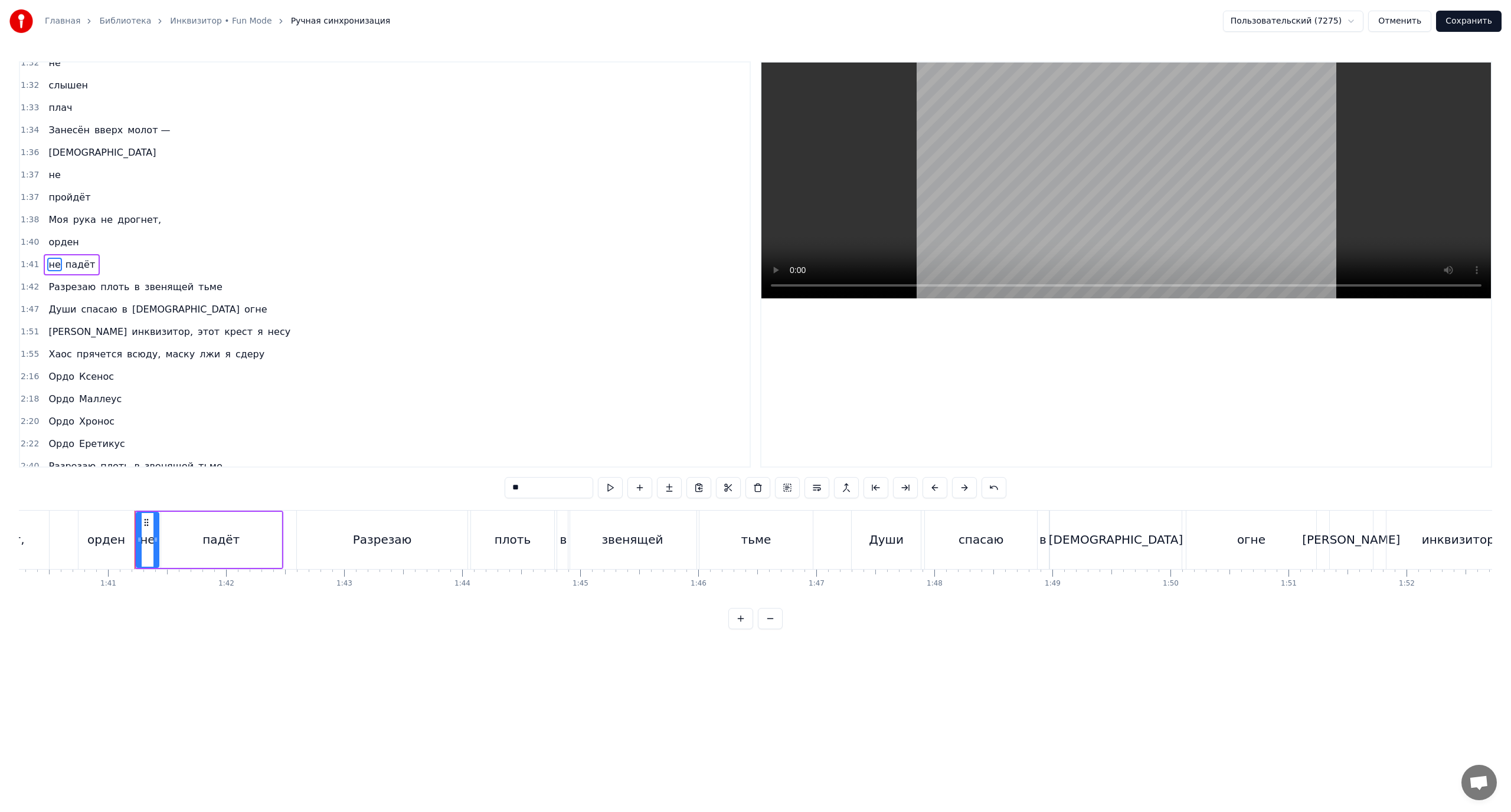
click at [74, 266] on span "падёт" at bounding box center [80, 265] width 33 height 14
click at [816, 488] on button at bounding box center [817, 488] width 25 height 21
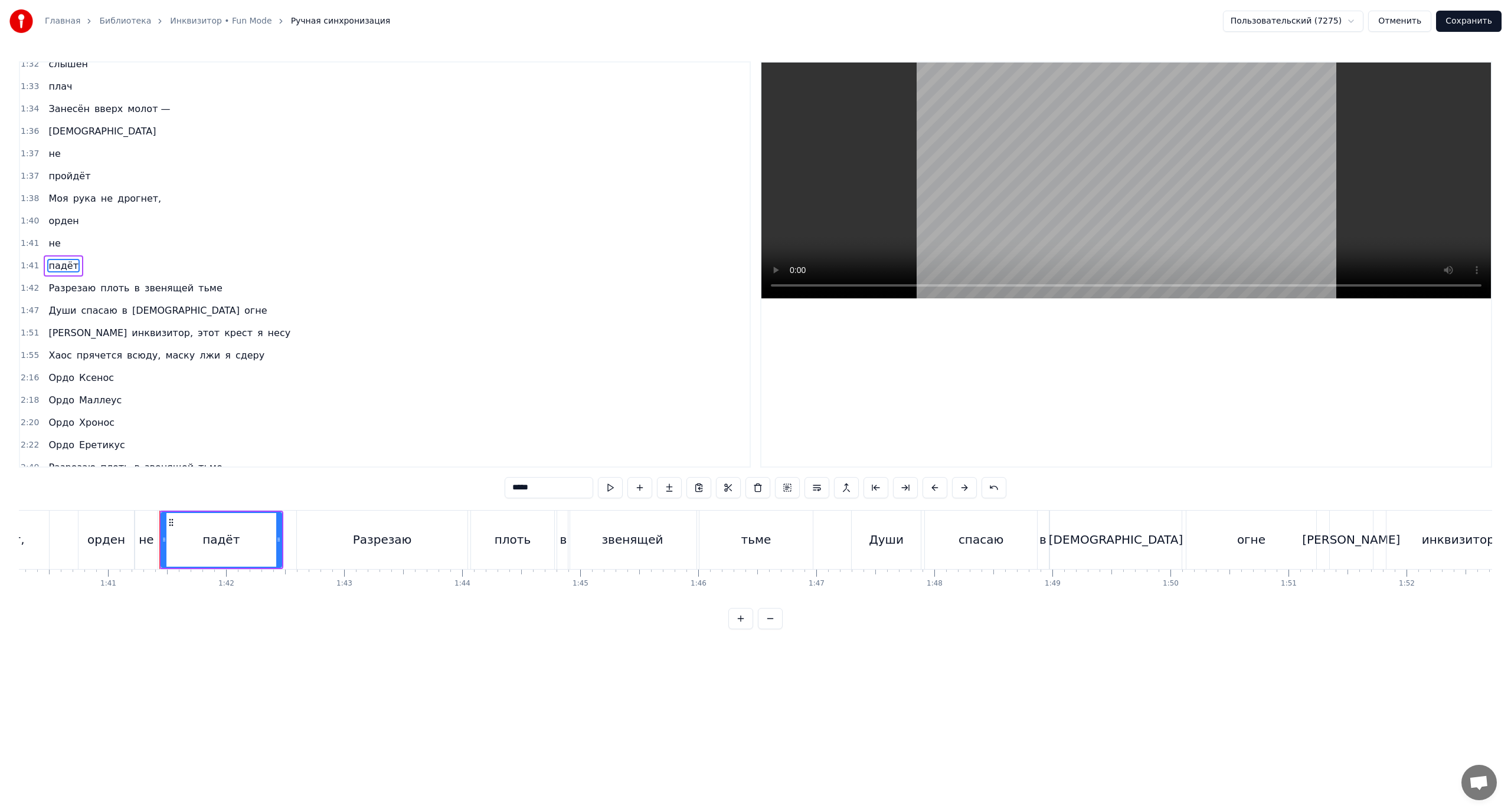
scroll to position [706, 0]
click at [52, 196] on span "Моя" at bounding box center [58, 197] width 22 height 14
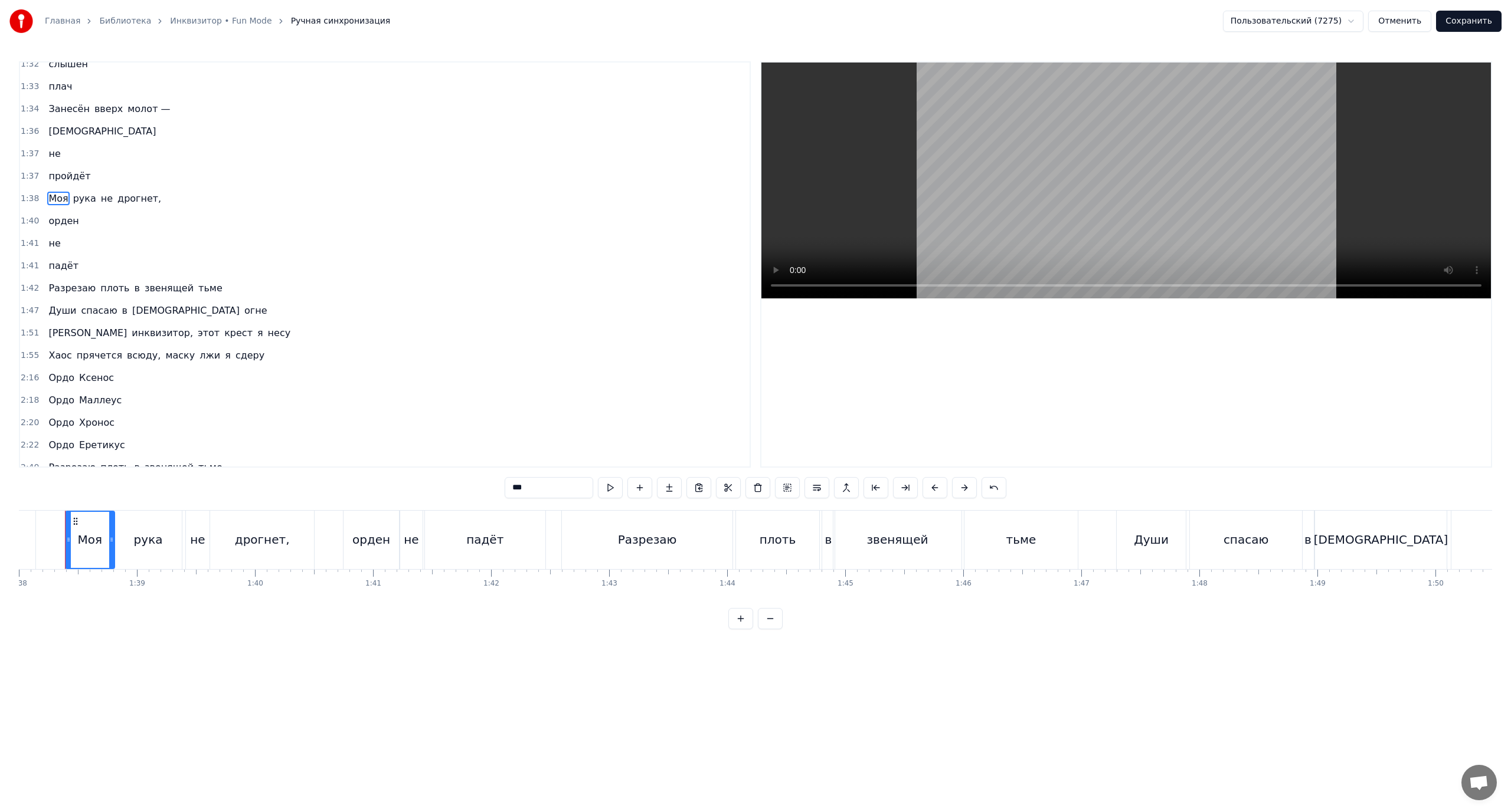
scroll to position [0, 11555]
click at [62, 287] on span "Разрезаю" at bounding box center [71, 288] width 49 height 14
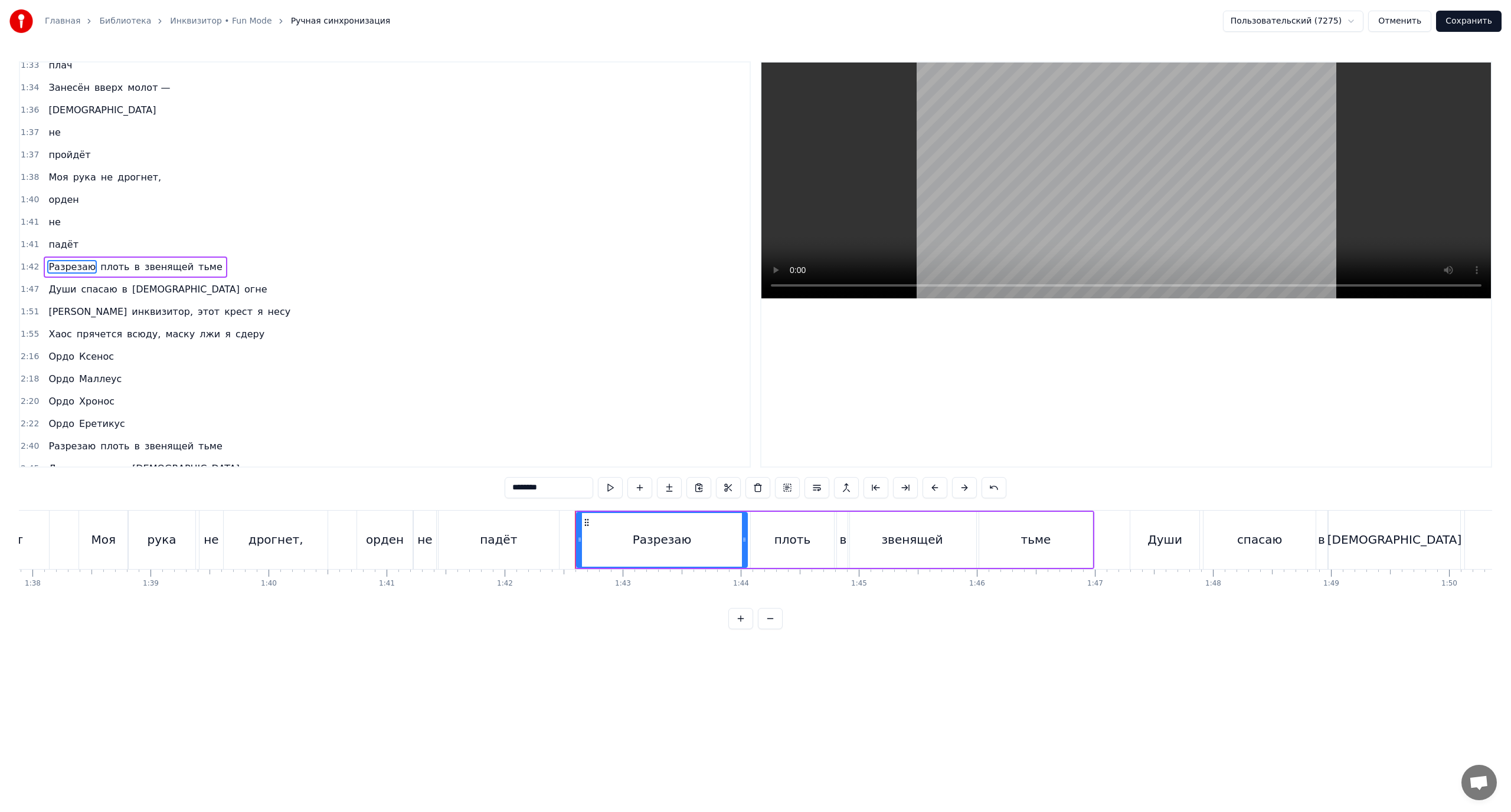
scroll to position [728, 0]
click at [133, 263] on span "в" at bounding box center [137, 265] width 8 height 14
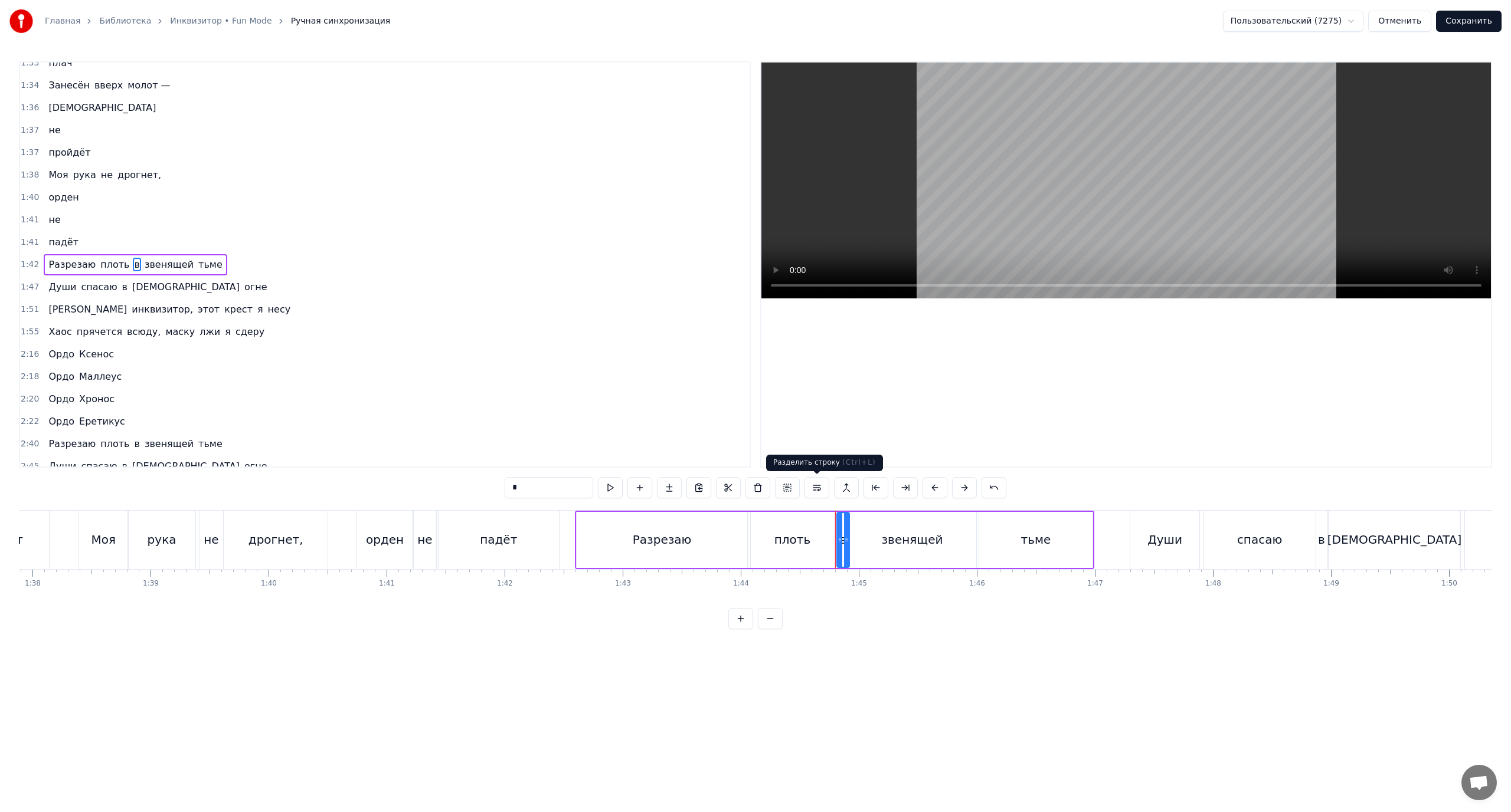
click at [821, 487] on button at bounding box center [817, 488] width 25 height 21
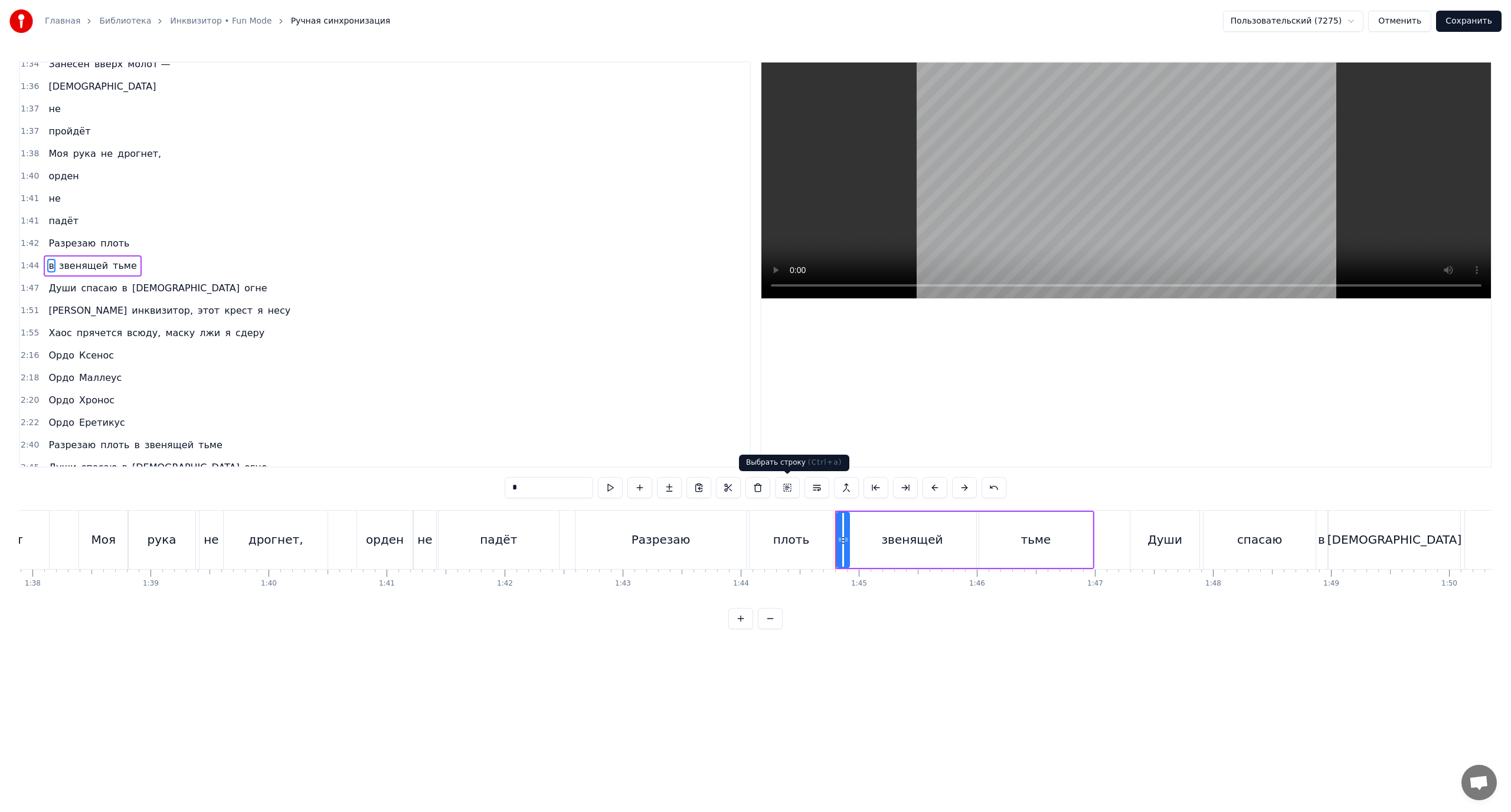
scroll to position [751, 0]
click at [86, 263] on span "звенящей" at bounding box center [84, 265] width 52 height 14
click at [817, 485] on button at bounding box center [817, 488] width 25 height 21
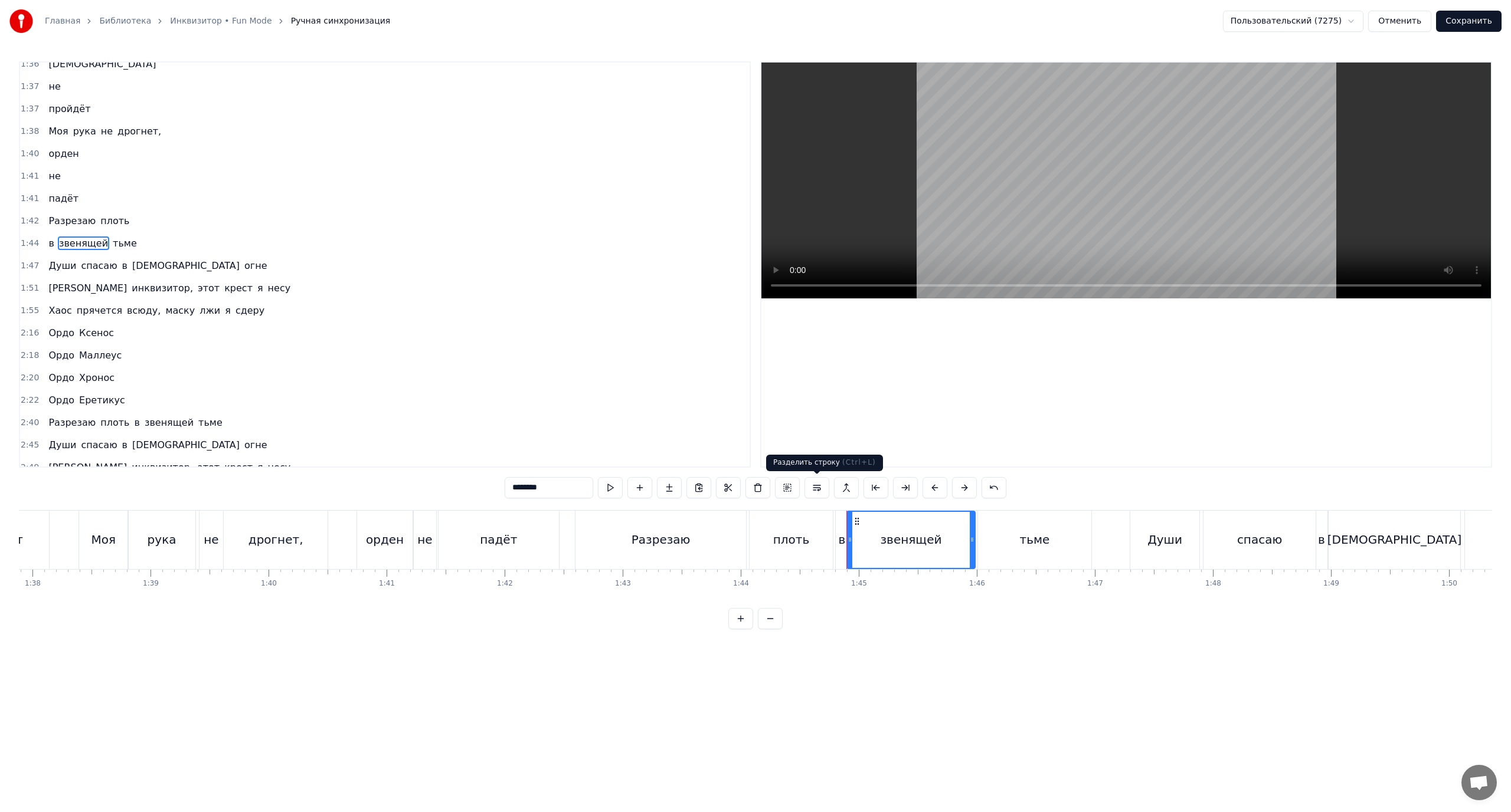
scroll to position [773, 0]
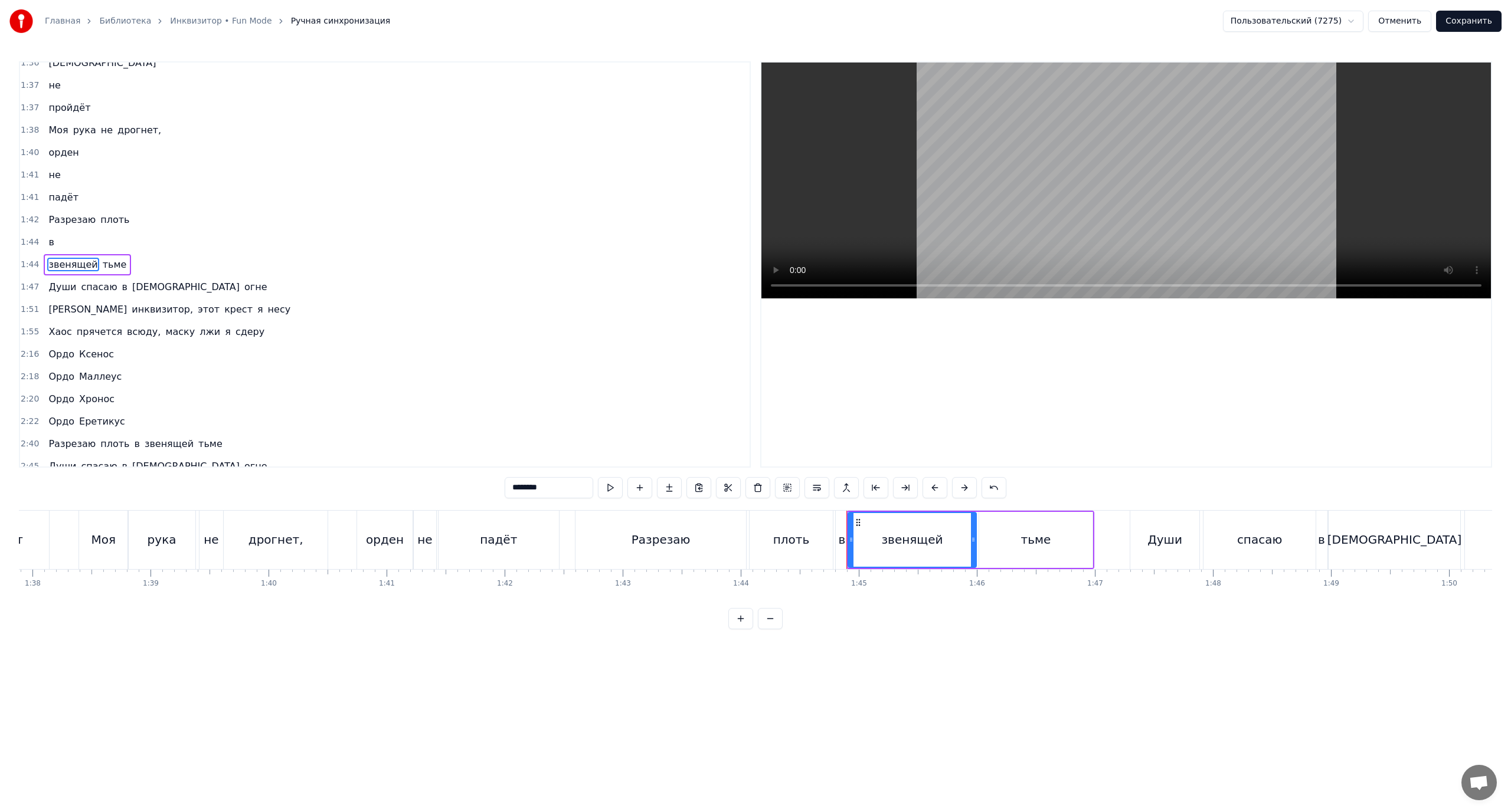
click at [103, 263] on span "тьме" at bounding box center [115, 265] width 27 height 14
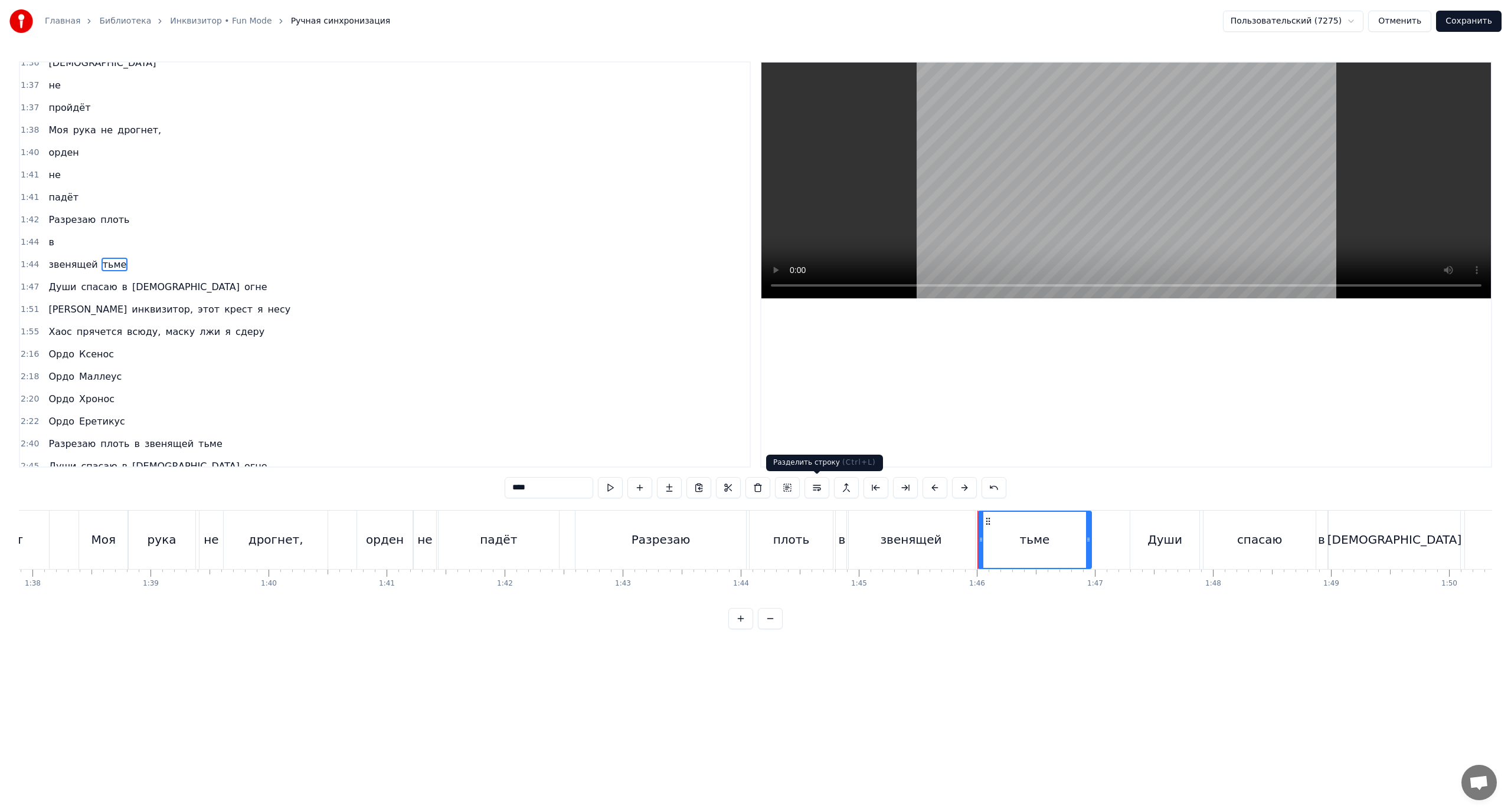
click at [820, 486] on button at bounding box center [817, 488] width 25 height 21
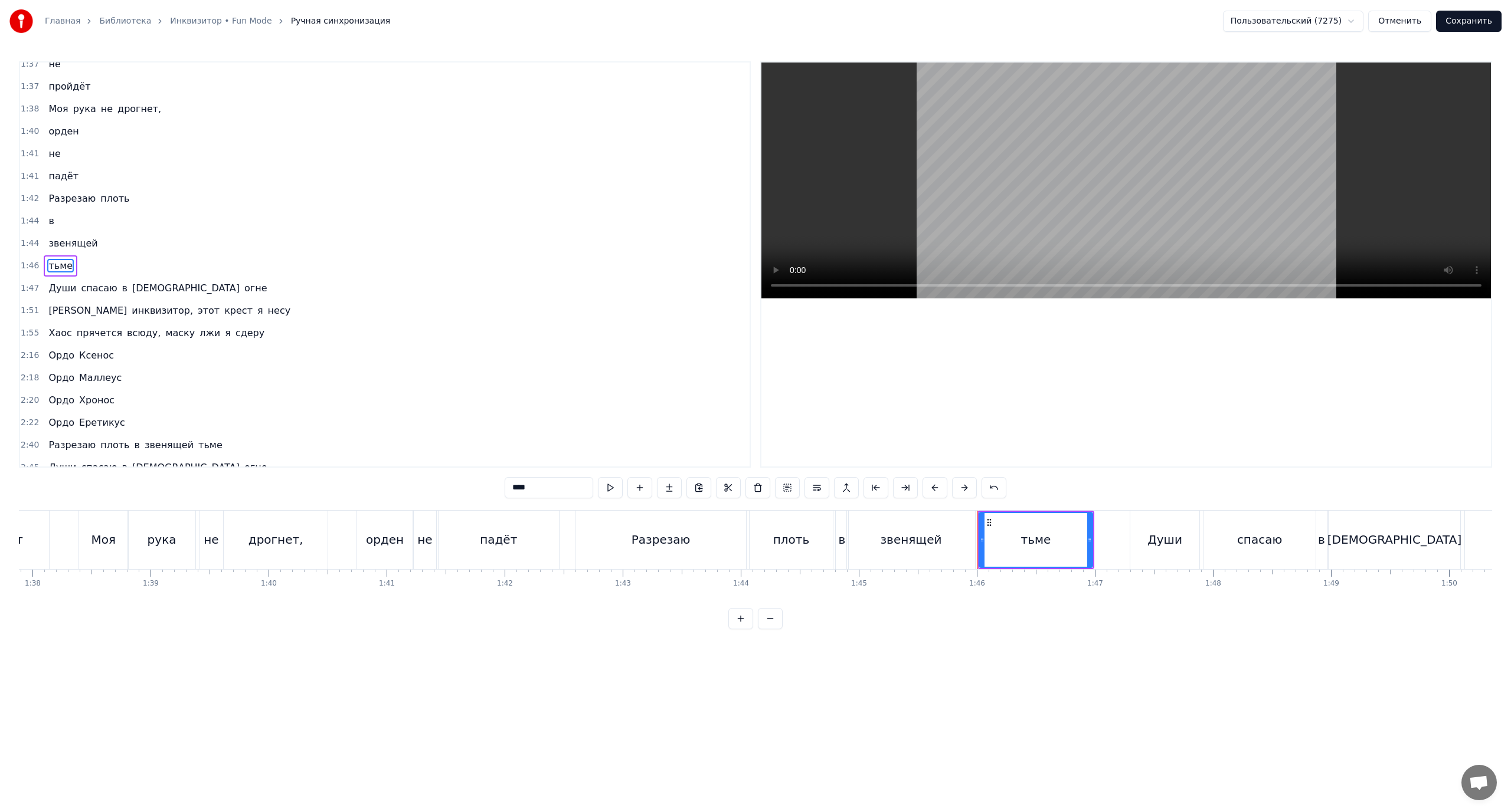
scroll to position [795, 0]
click at [54, 199] on span "Разрезаю" at bounding box center [71, 197] width 49 height 14
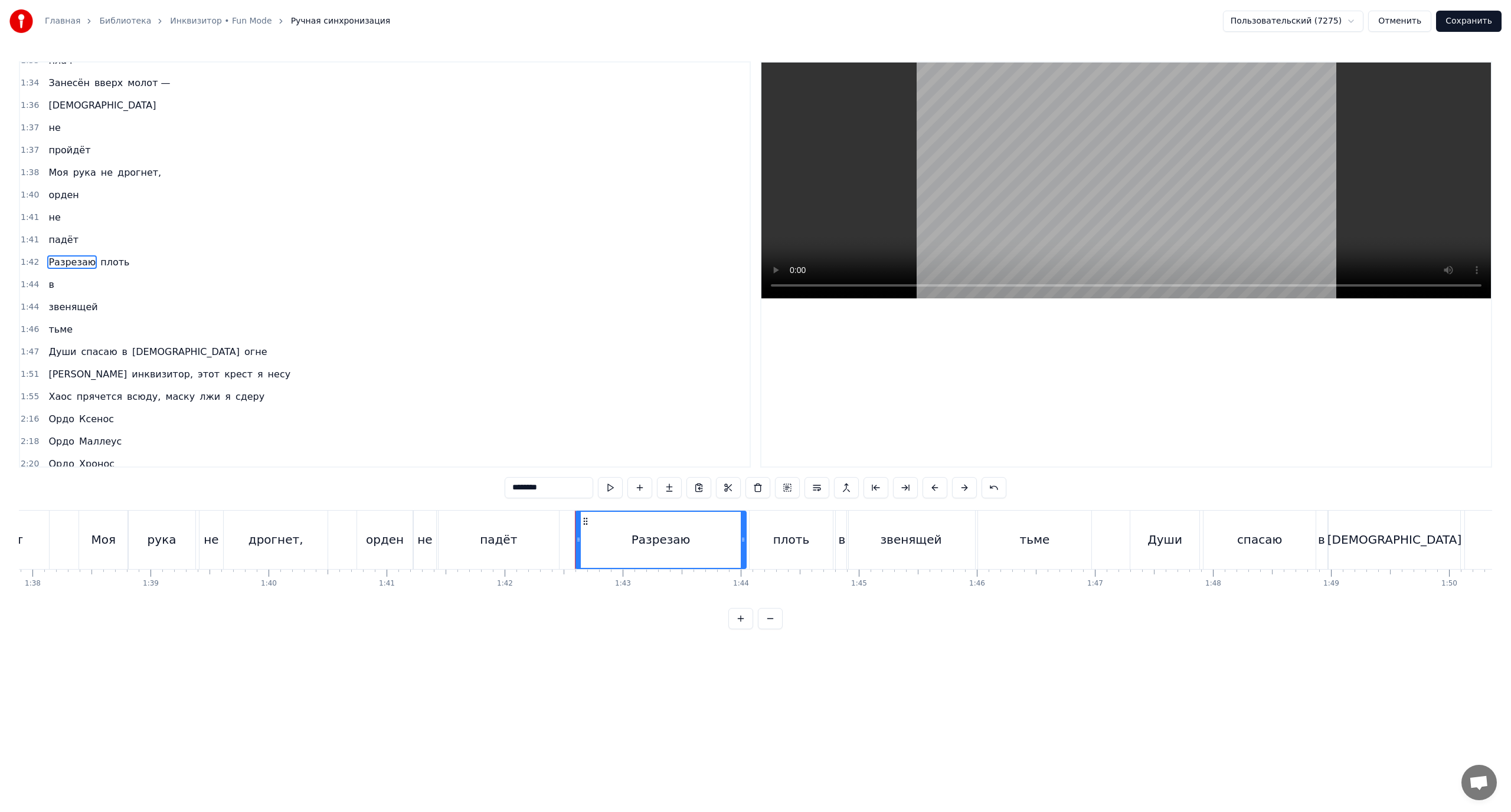
scroll to position [728, 0]
click at [59, 354] on span "Души" at bounding box center [62, 354] width 30 height 14
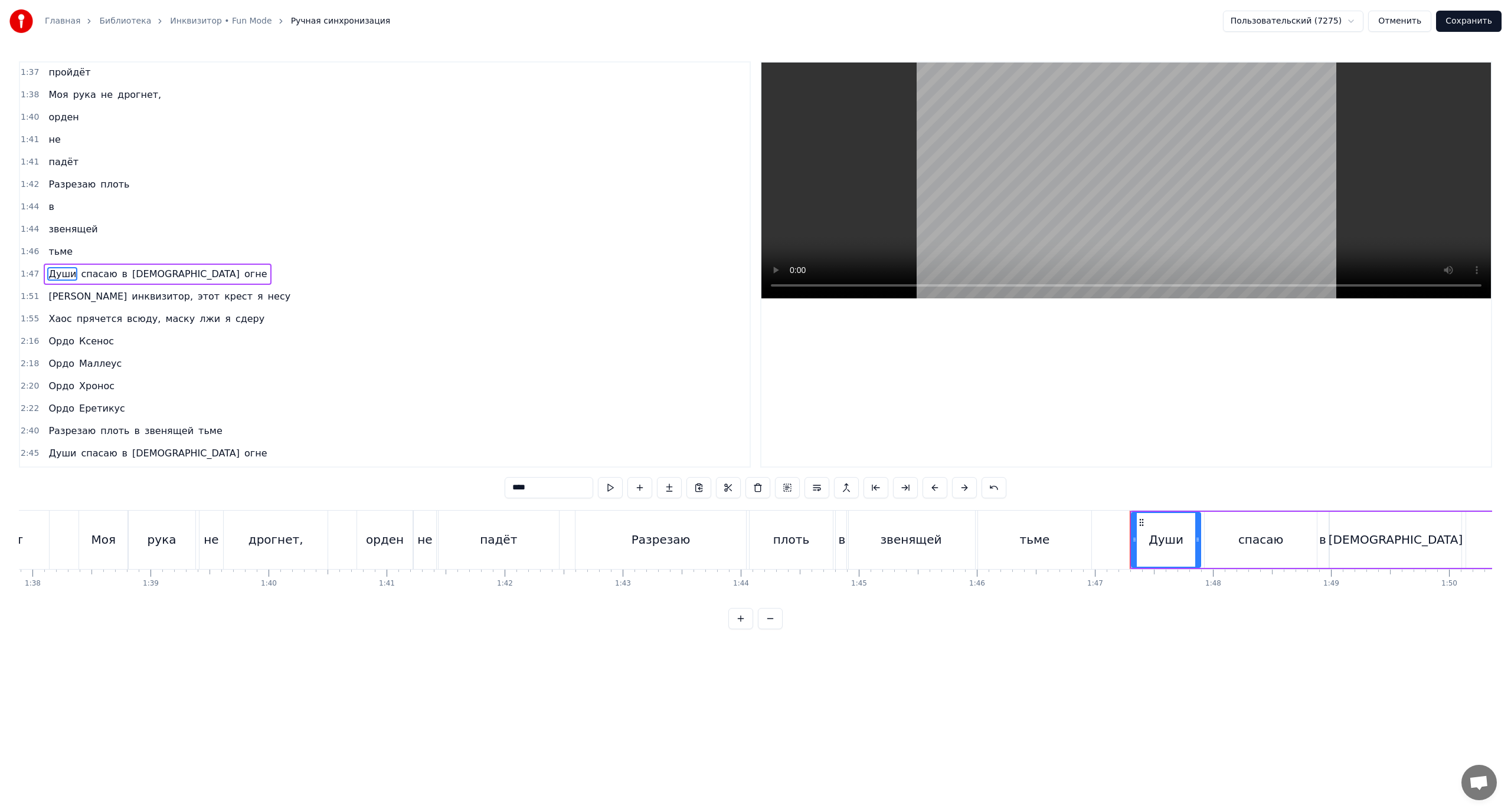
scroll to position [817, 0]
click at [49, 289] on span "[PERSON_NAME]" at bounding box center [87, 287] width 80 height 14
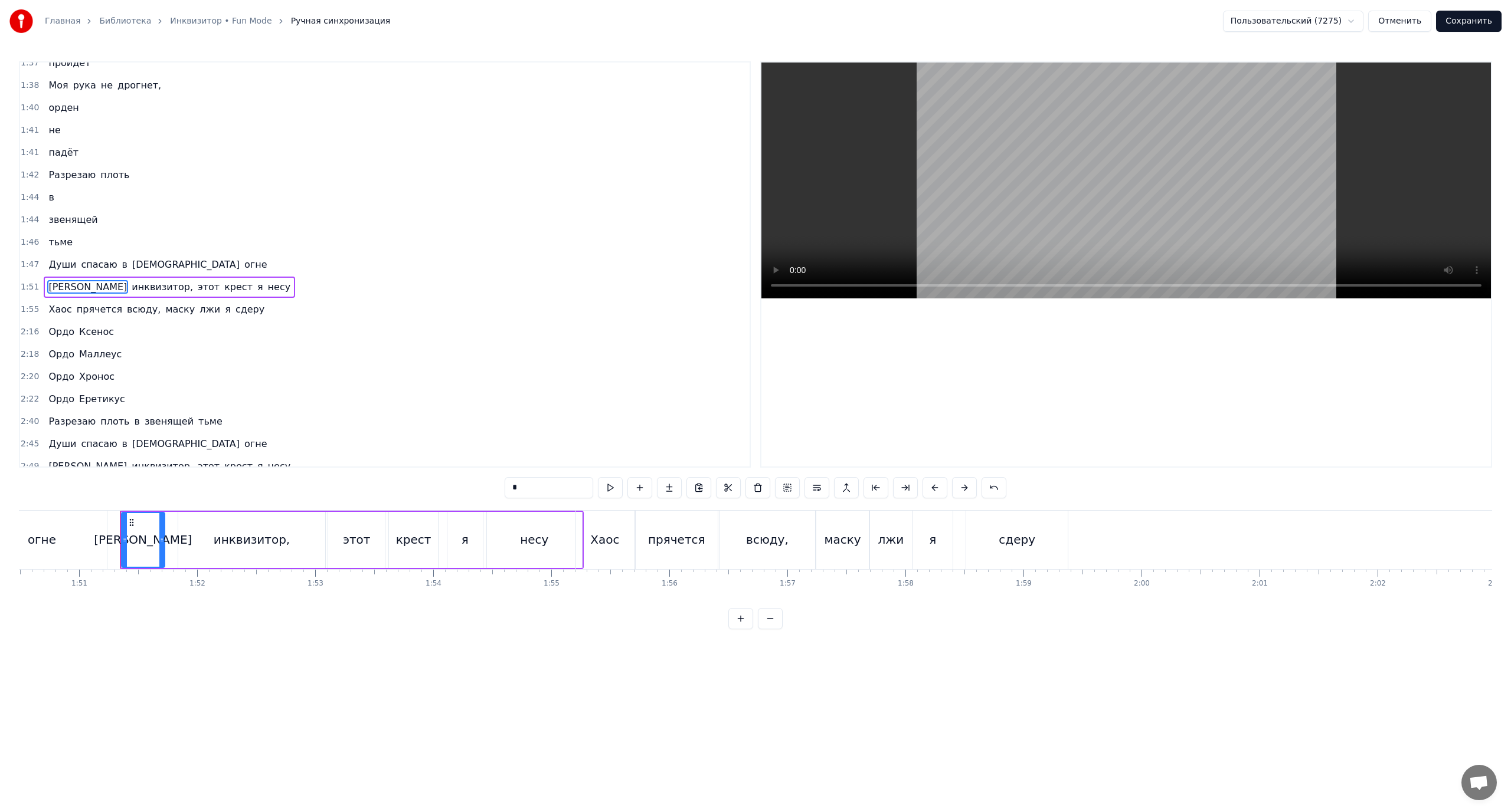
scroll to position [0, 13084]
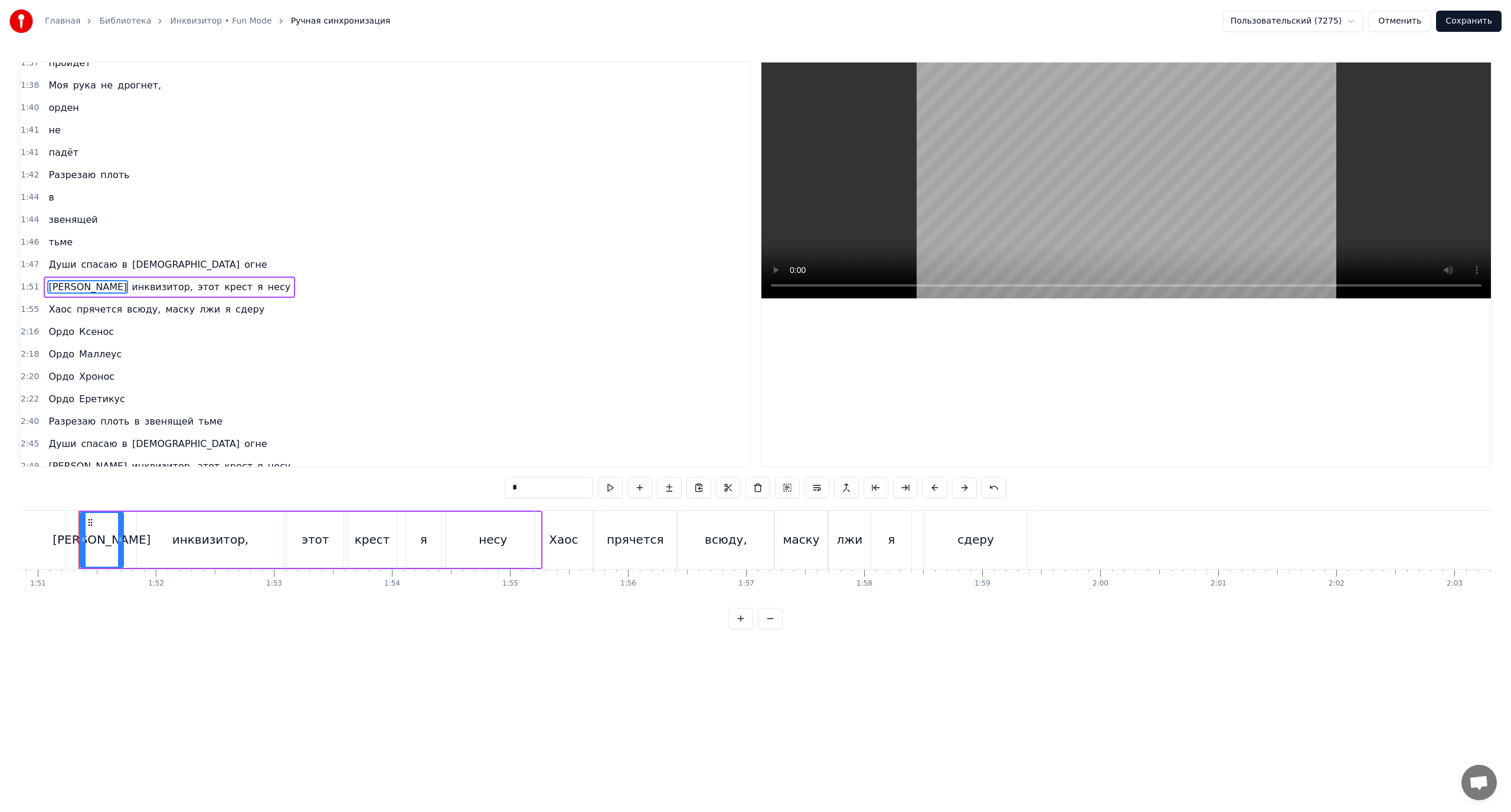
click at [197, 284] on span "этот" at bounding box center [209, 287] width 24 height 14
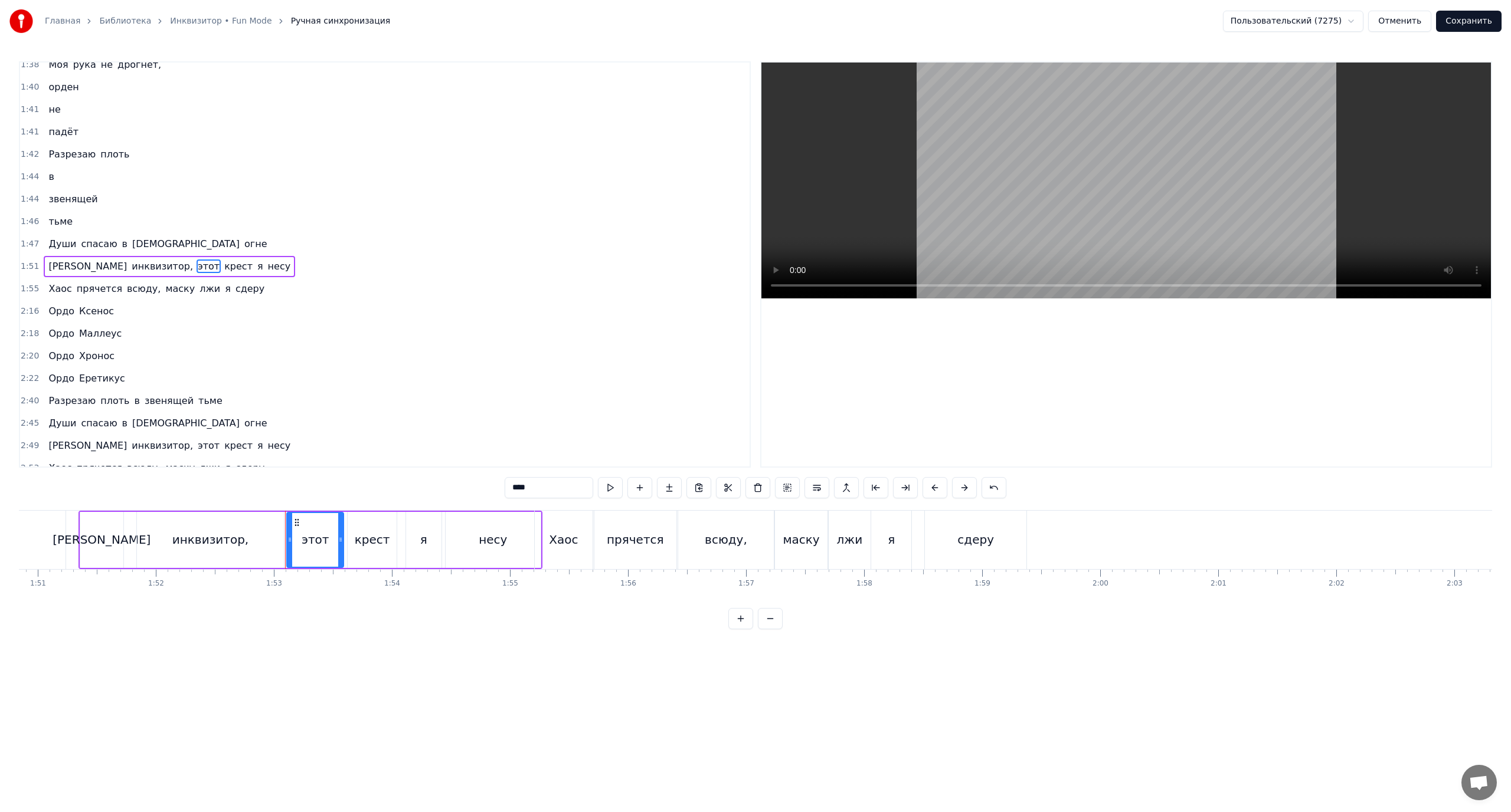
scroll to position [840, 0]
click at [819, 488] on button at bounding box center [817, 488] width 25 height 21
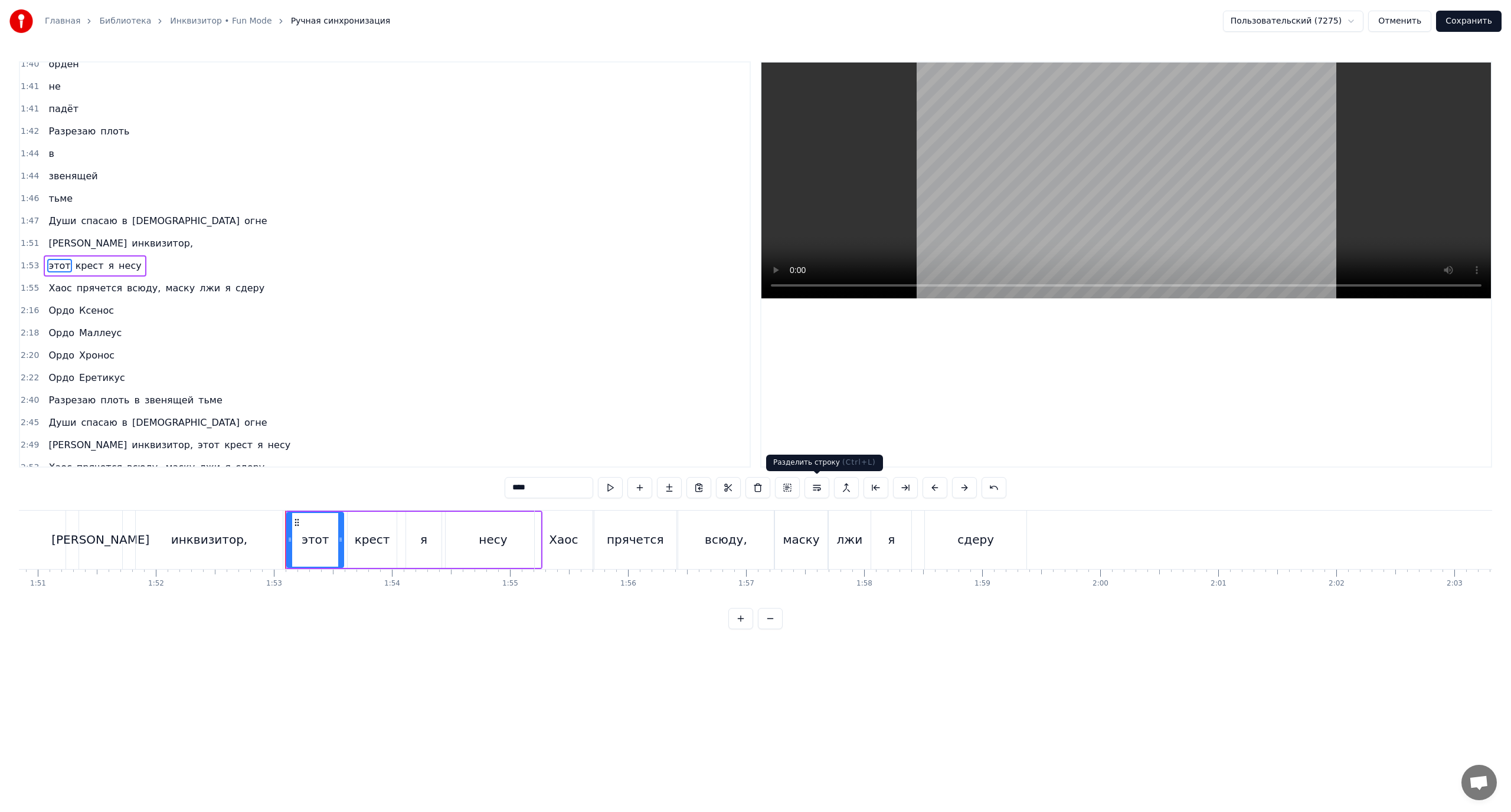
scroll to position [862, 0]
click at [76, 262] on span "крест" at bounding box center [90, 265] width 30 height 14
drag, startPoint x: 818, startPoint y: 487, endPoint x: 609, endPoint y: 444, distance: 213.4
click at [814, 486] on button at bounding box center [817, 488] width 25 height 21
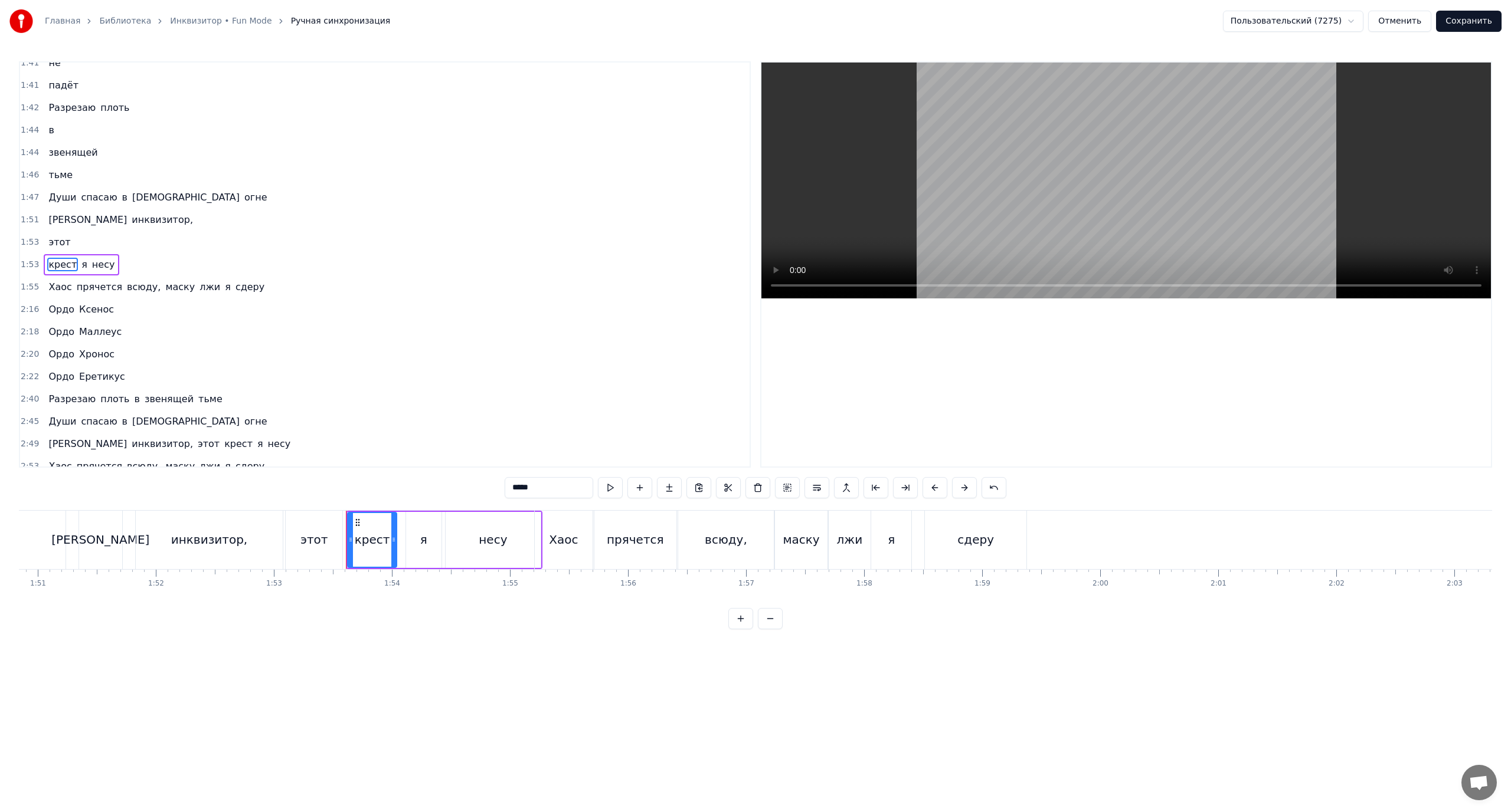
click at [80, 266] on span "я" at bounding box center [84, 265] width 8 height 14
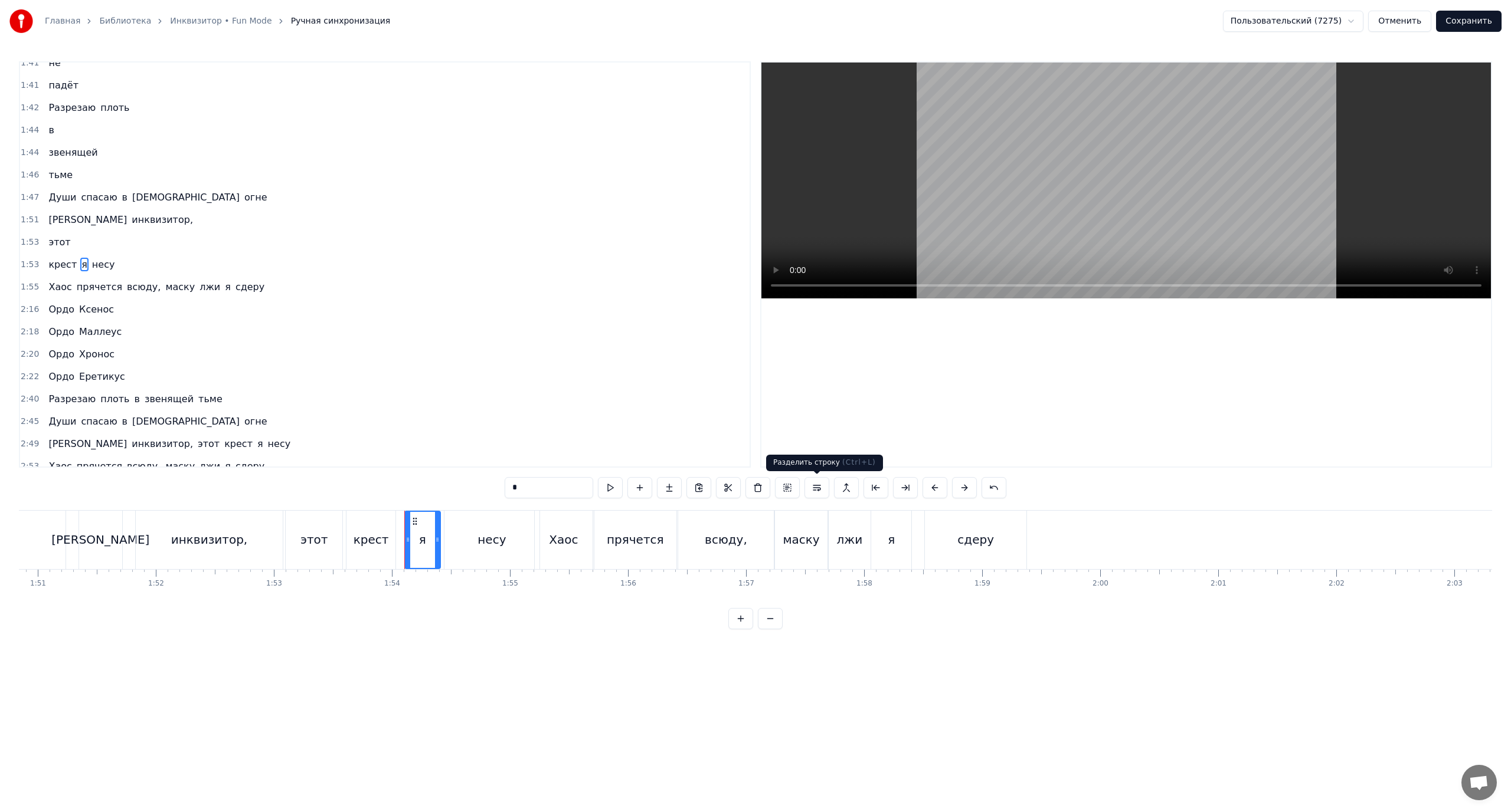
click at [821, 488] on button at bounding box center [817, 488] width 25 height 21
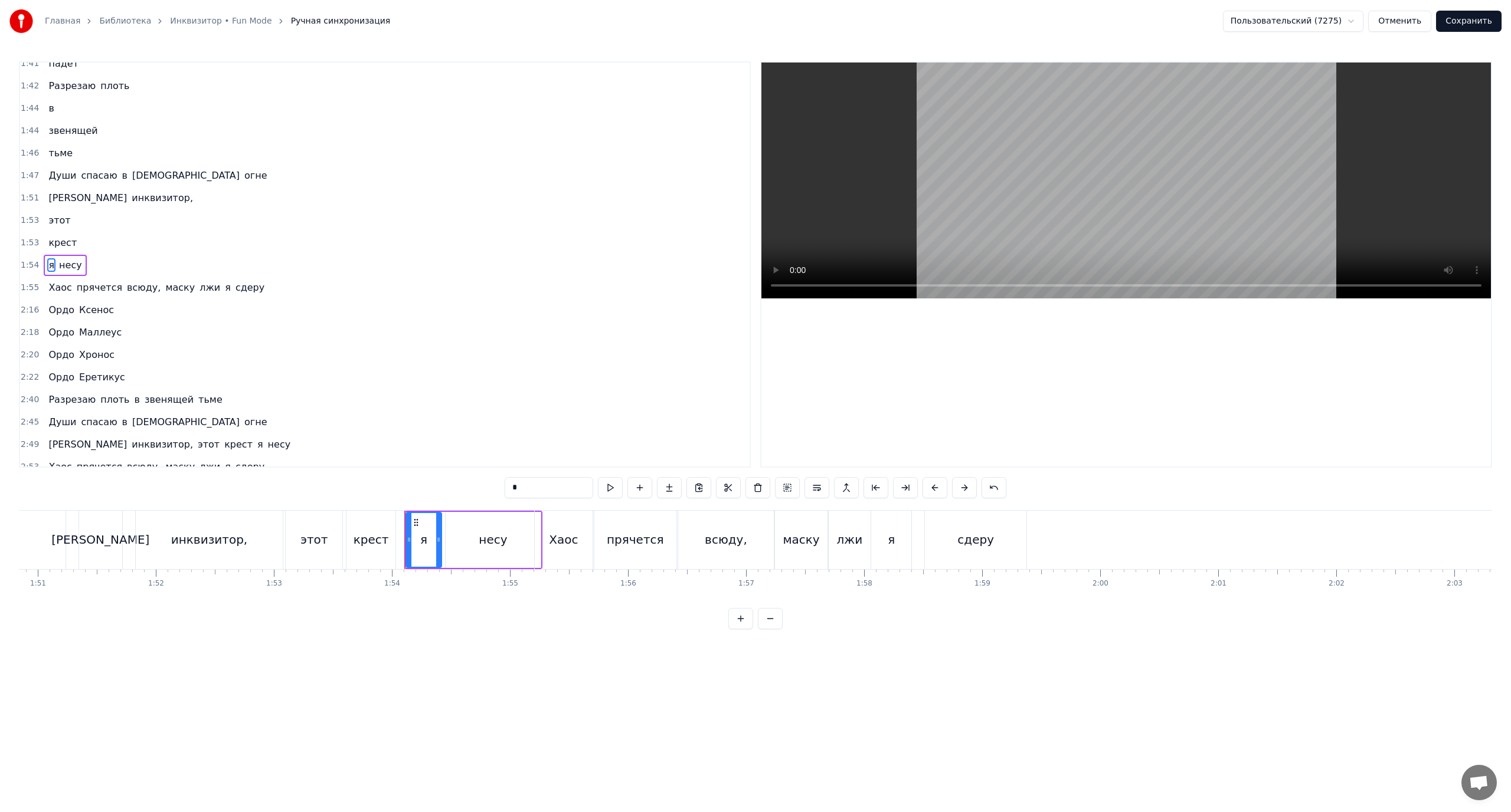
scroll to position [908, 0]
click at [64, 266] on span "несу" at bounding box center [70, 265] width 25 height 14
click at [820, 490] on button at bounding box center [817, 488] width 25 height 21
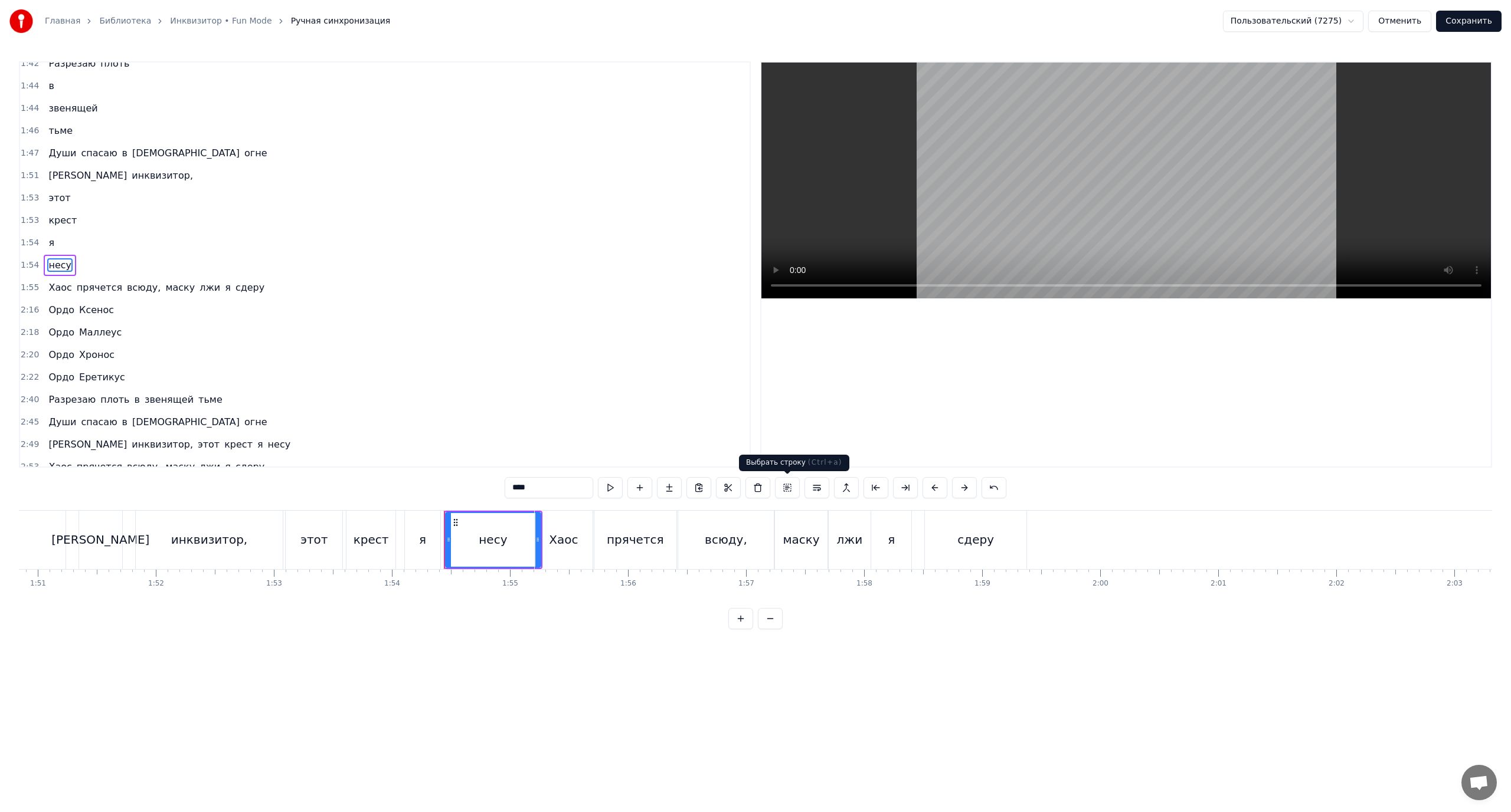
scroll to position [930, 0]
click at [51, 176] on span "[PERSON_NAME]" at bounding box center [87, 175] width 80 height 14
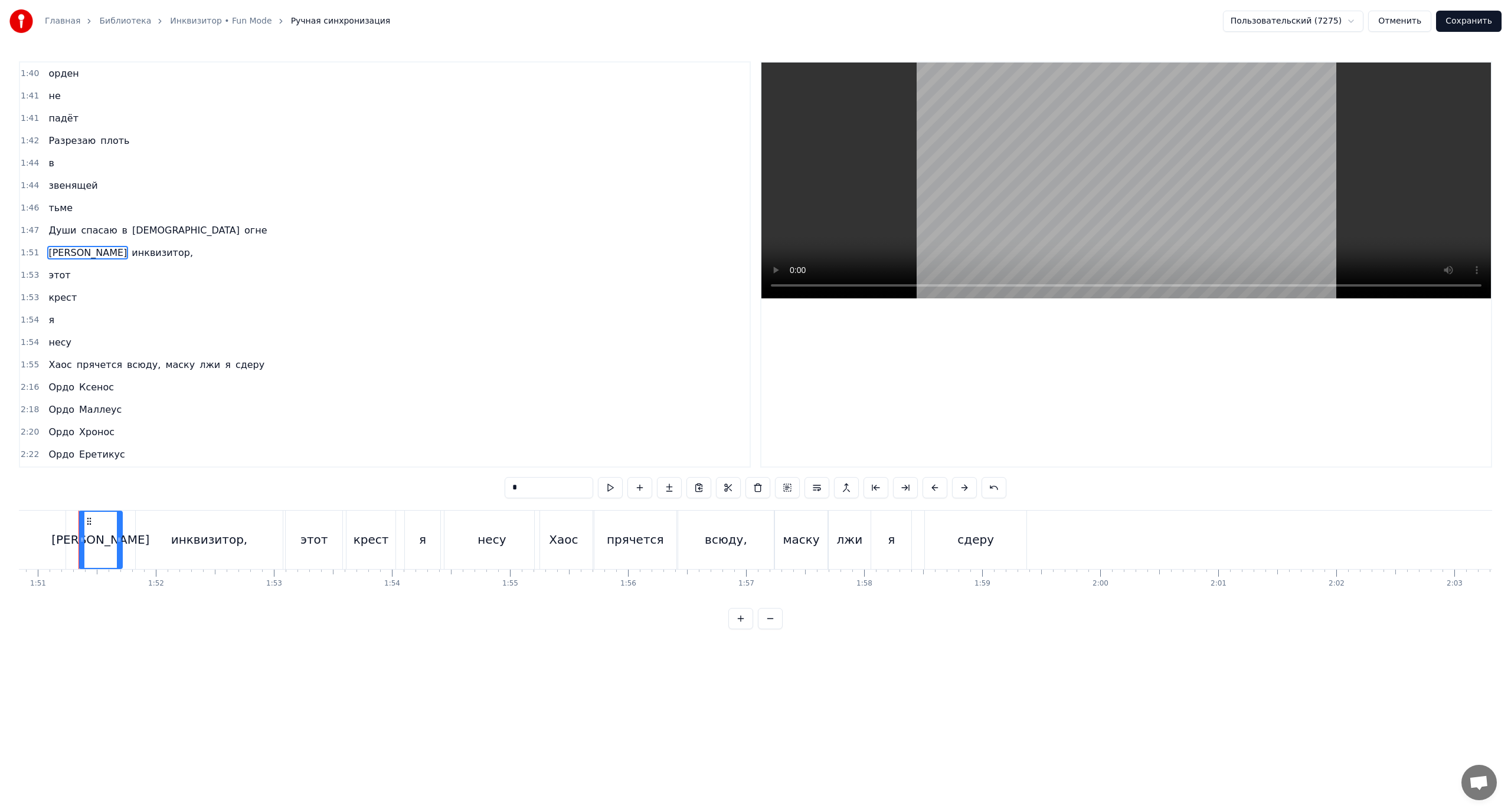
scroll to position [840, 0]
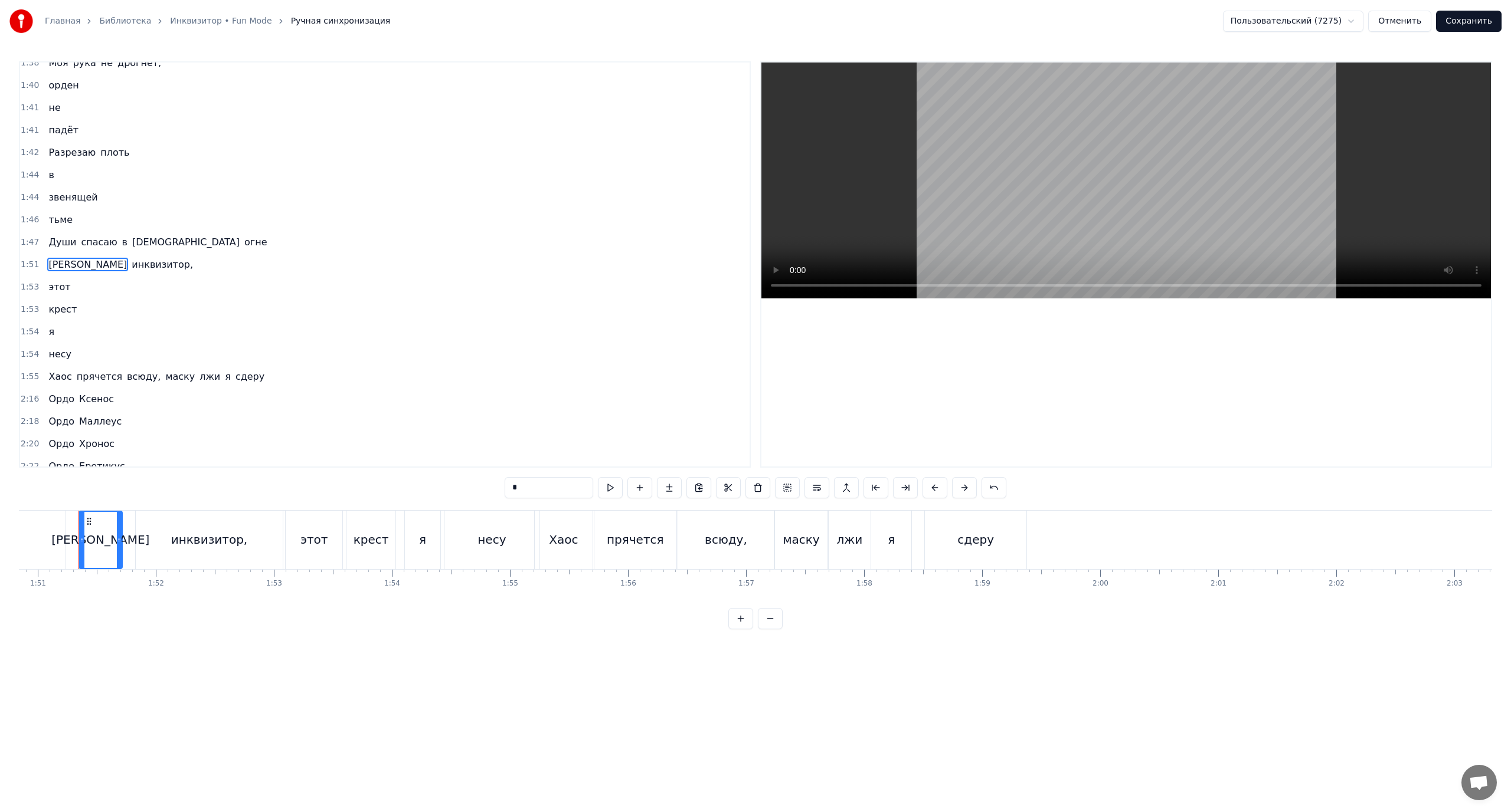
click at [53, 373] on span "Хаос" at bounding box center [59, 376] width 25 height 14
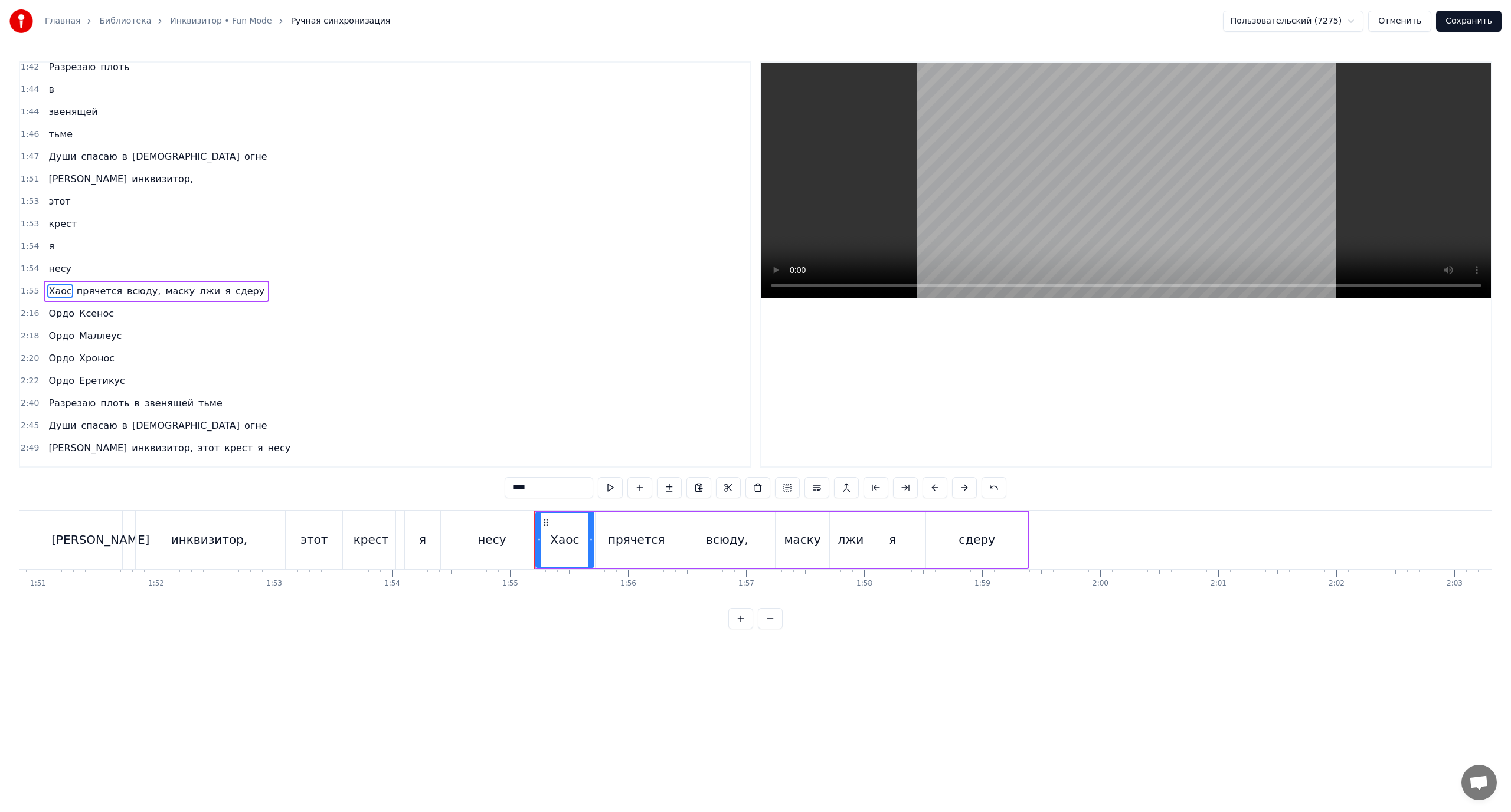
scroll to position [941, 0]
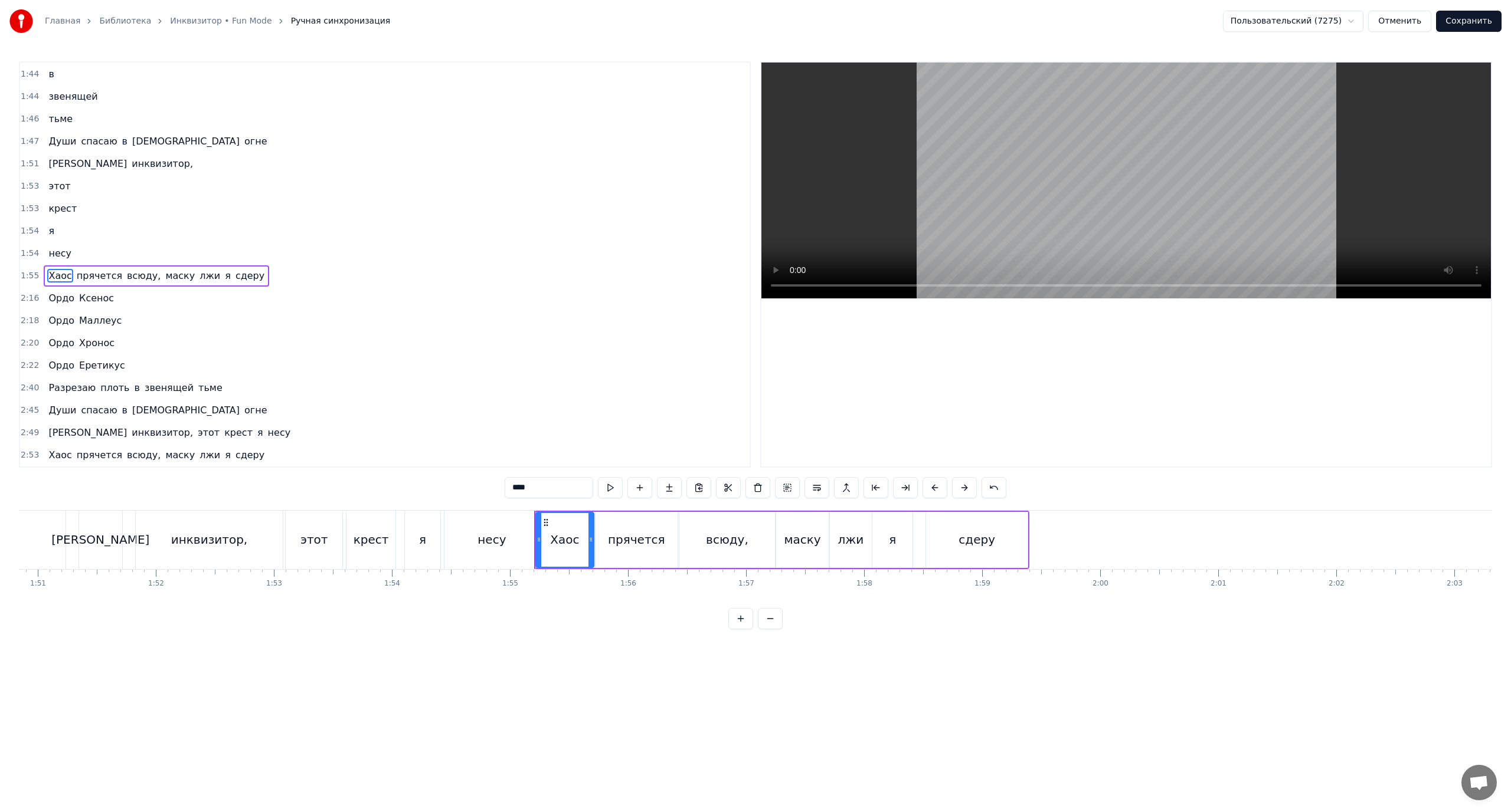
click at [164, 275] on span "маску" at bounding box center [180, 275] width 32 height 14
click at [815, 486] on button at bounding box center [817, 488] width 25 height 21
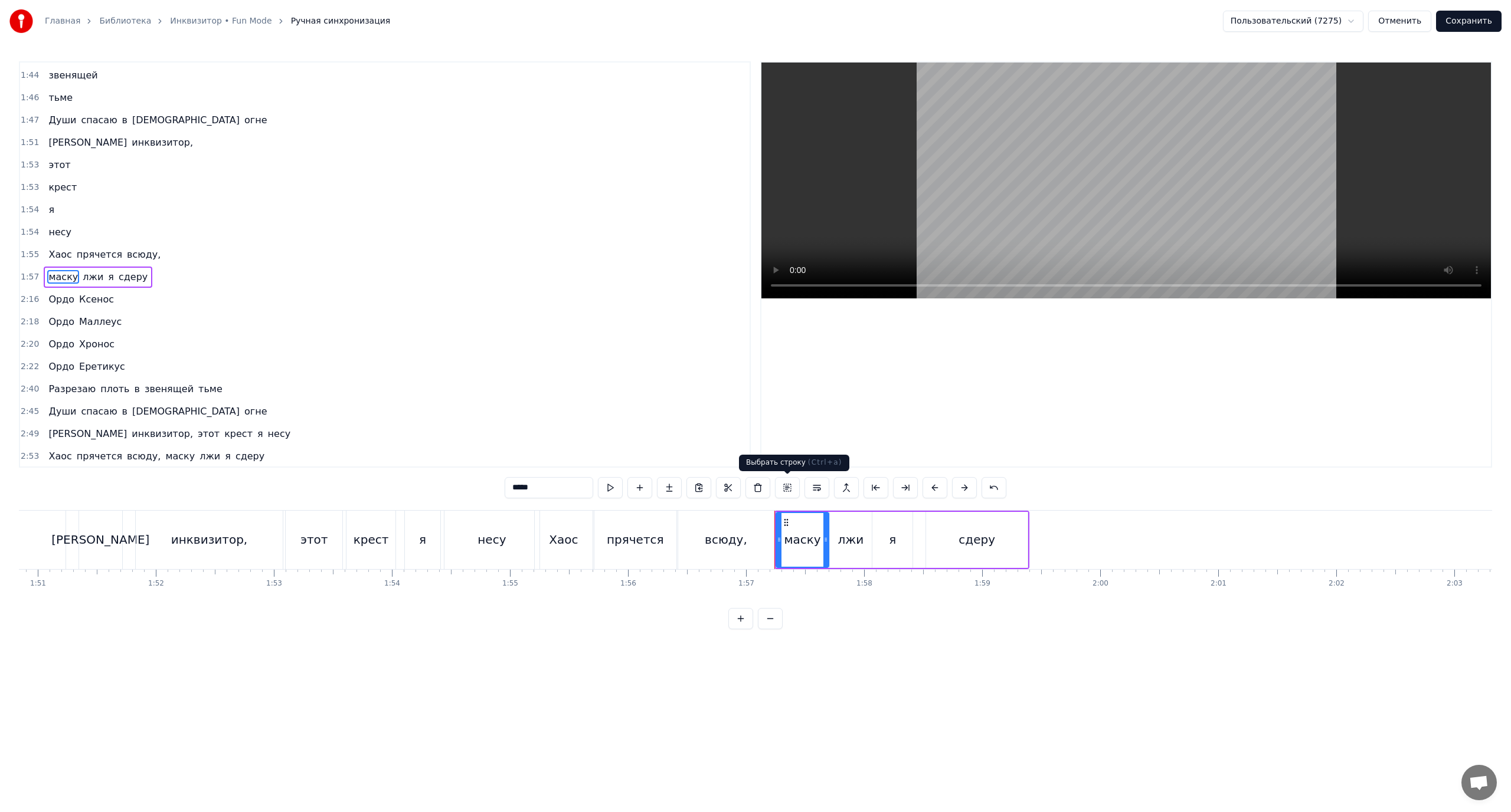
scroll to position [963, 0]
click at [81, 269] on span "лжи" at bounding box center [93, 275] width 23 height 14
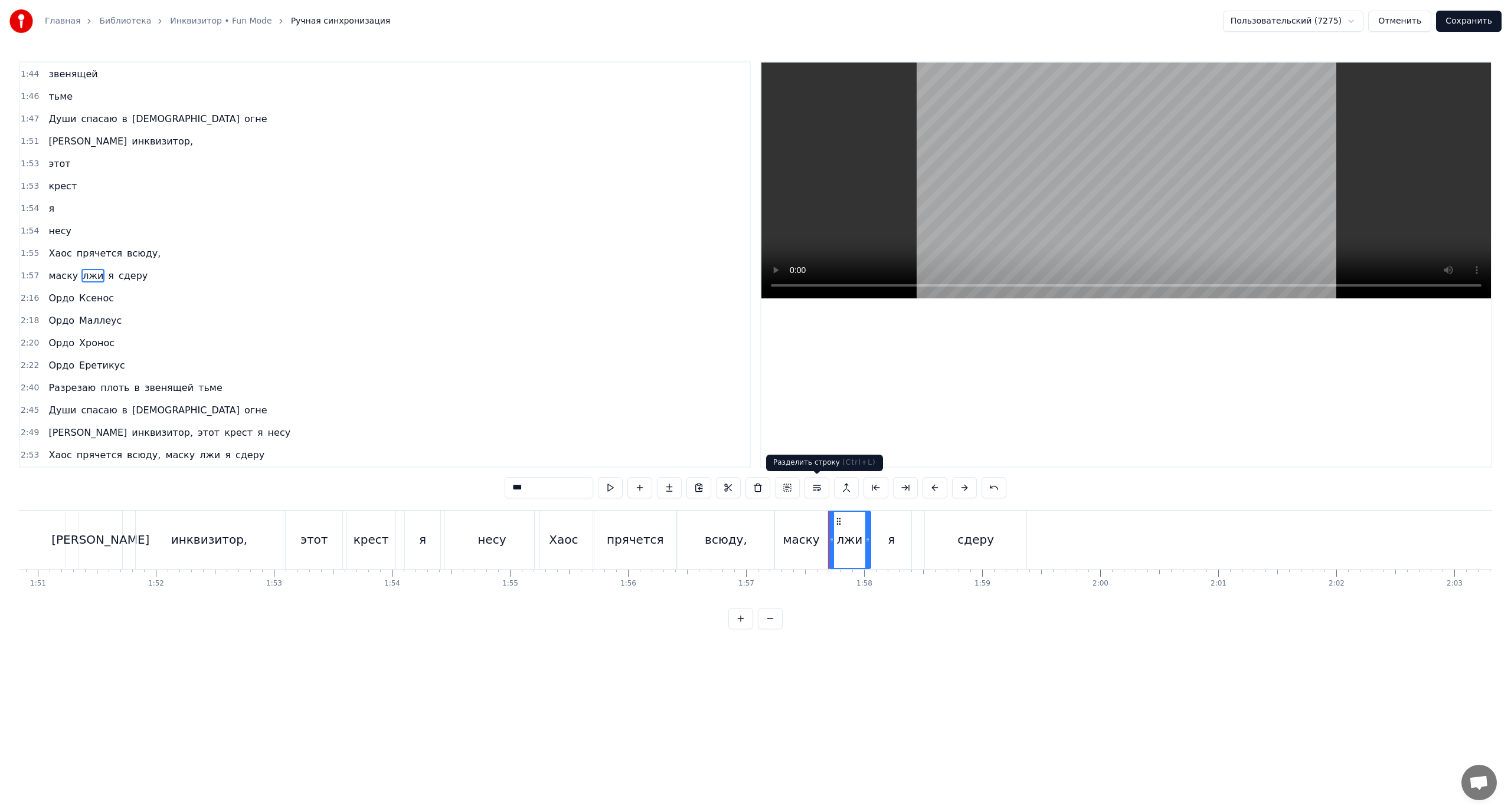
drag, startPoint x: 818, startPoint y: 490, endPoint x: 762, endPoint y: 478, distance: 57.3
click at [814, 490] on button at bounding box center [817, 488] width 25 height 21
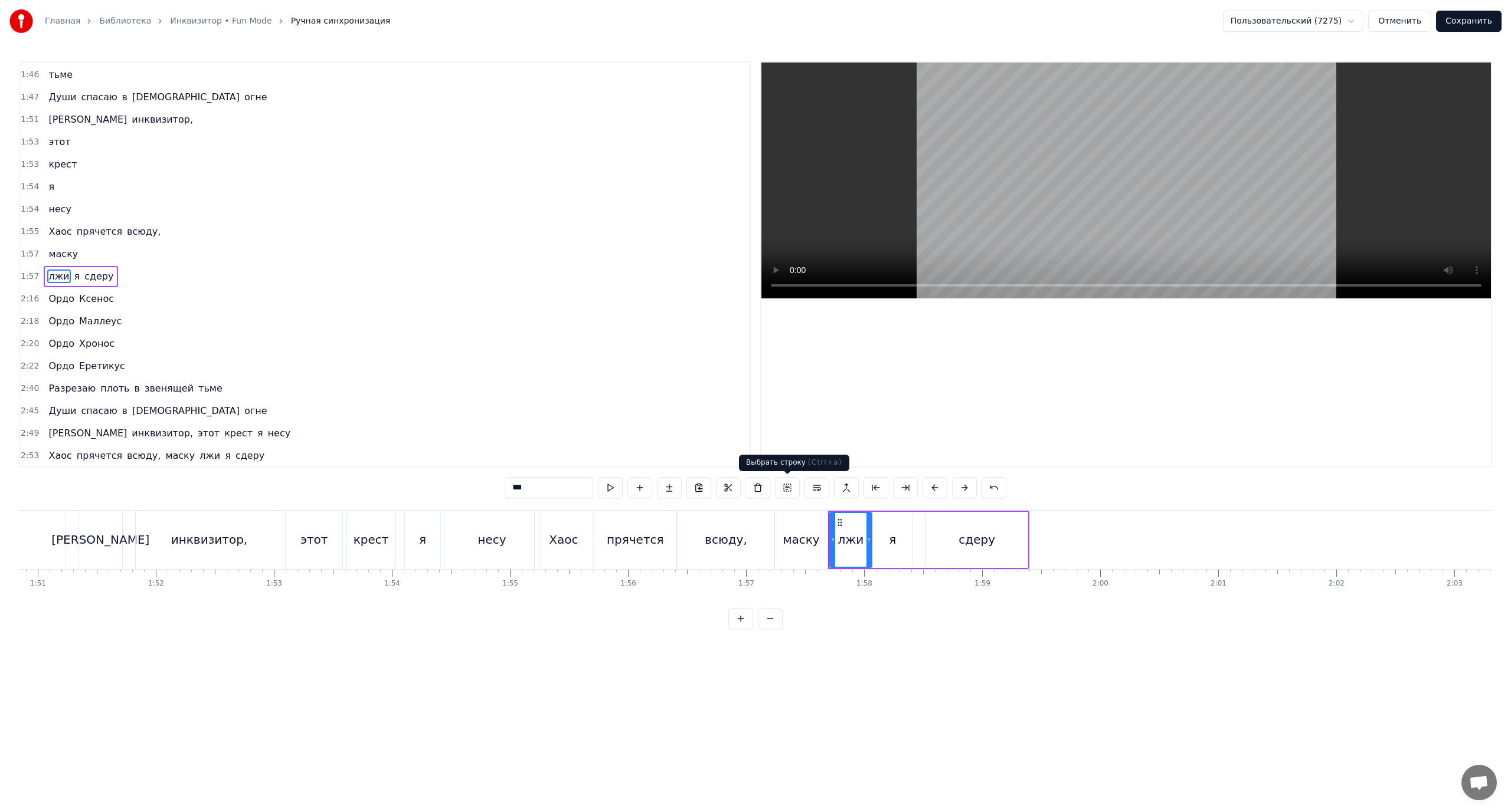
scroll to position [986, 0]
click at [73, 277] on span "я" at bounding box center [77, 275] width 8 height 14
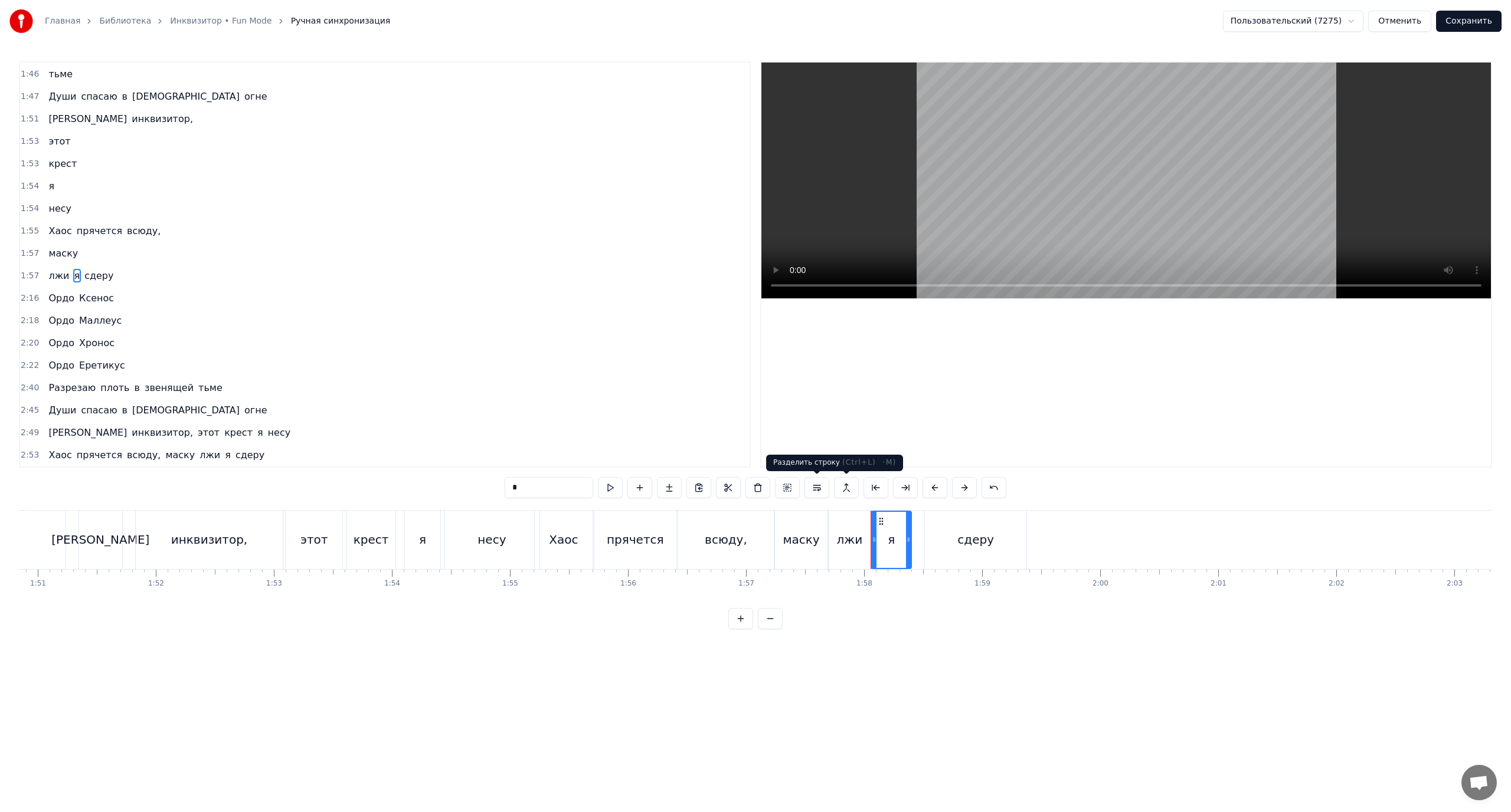
click at [817, 488] on button at bounding box center [817, 488] width 25 height 21
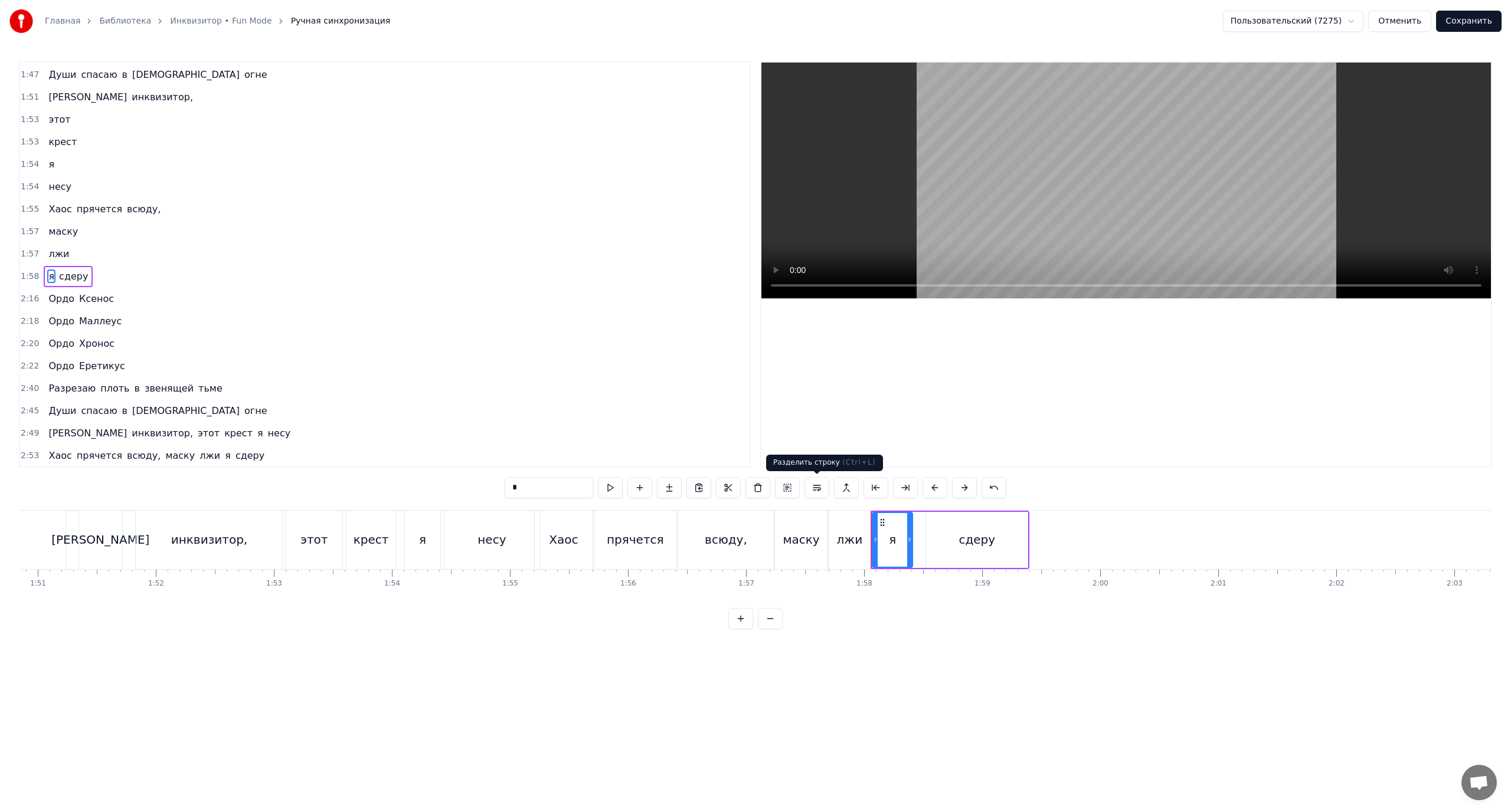
scroll to position [1008, 0]
click at [68, 279] on span "сдеру" at bounding box center [73, 275] width 31 height 14
click at [817, 488] on button at bounding box center [817, 488] width 25 height 21
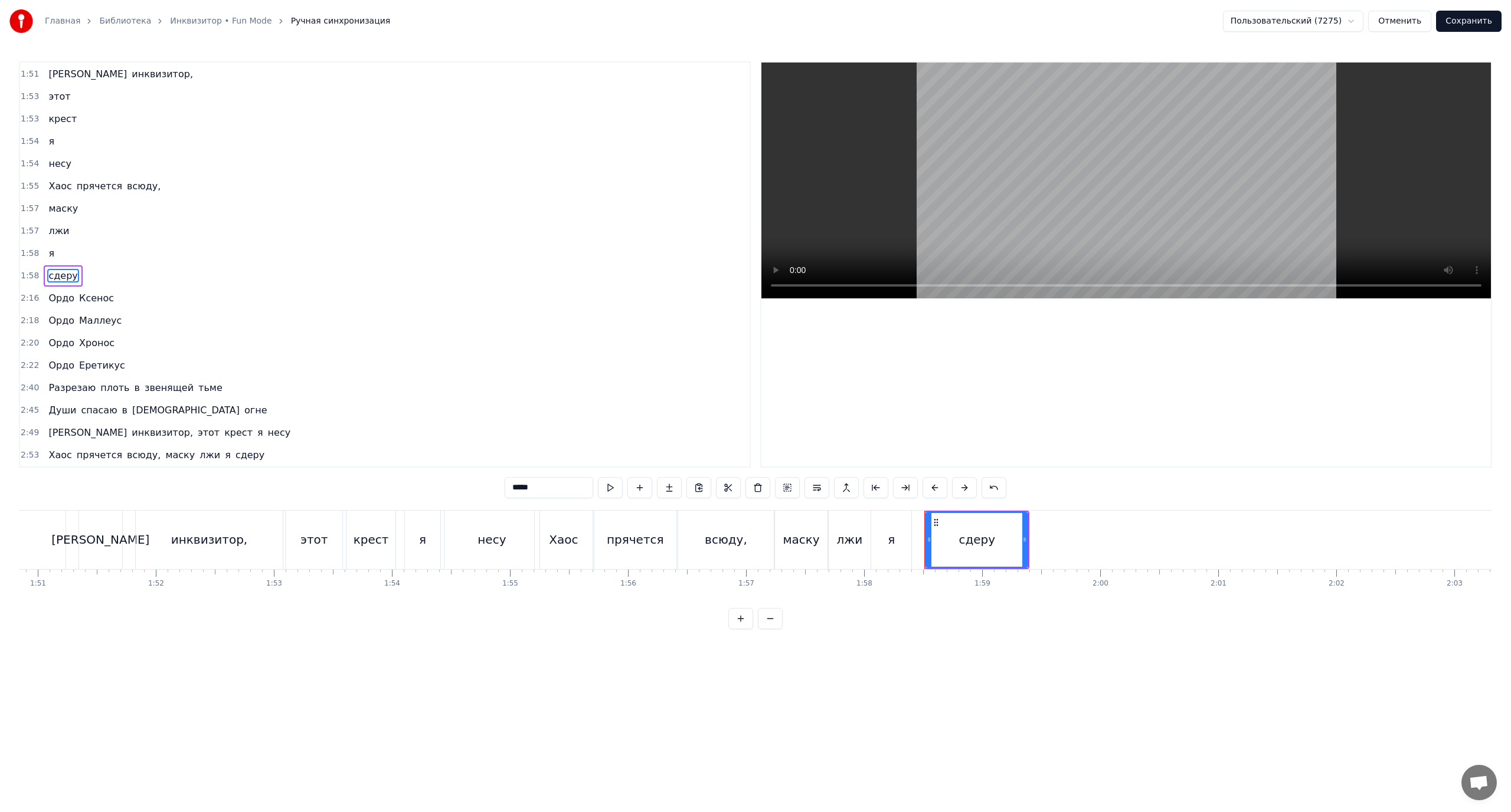
click at [55, 189] on span "Хаос" at bounding box center [59, 186] width 25 height 14
click at [58, 385] on span "Разрезаю" at bounding box center [71, 388] width 49 height 14
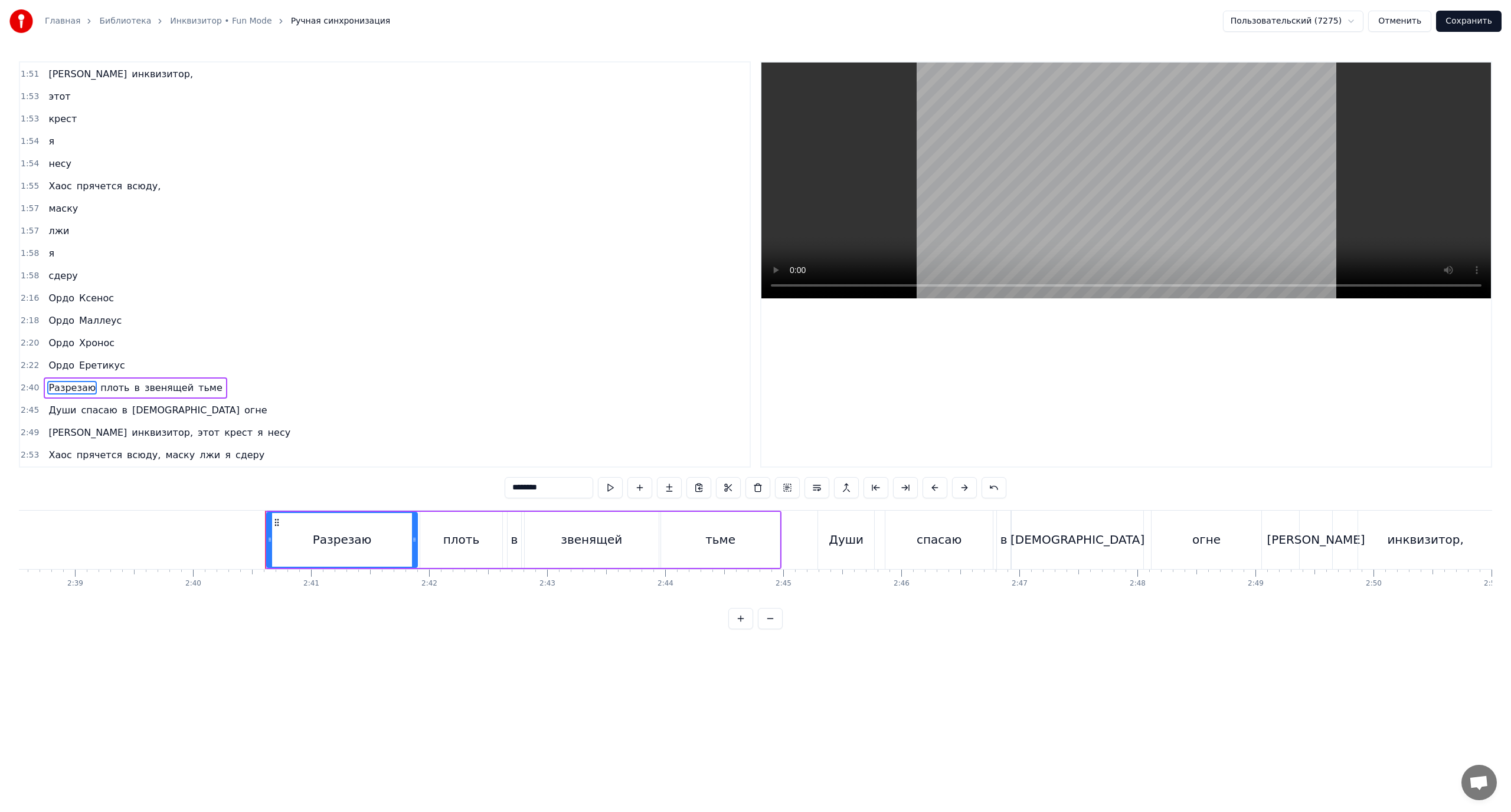
scroll to position [0, 18900]
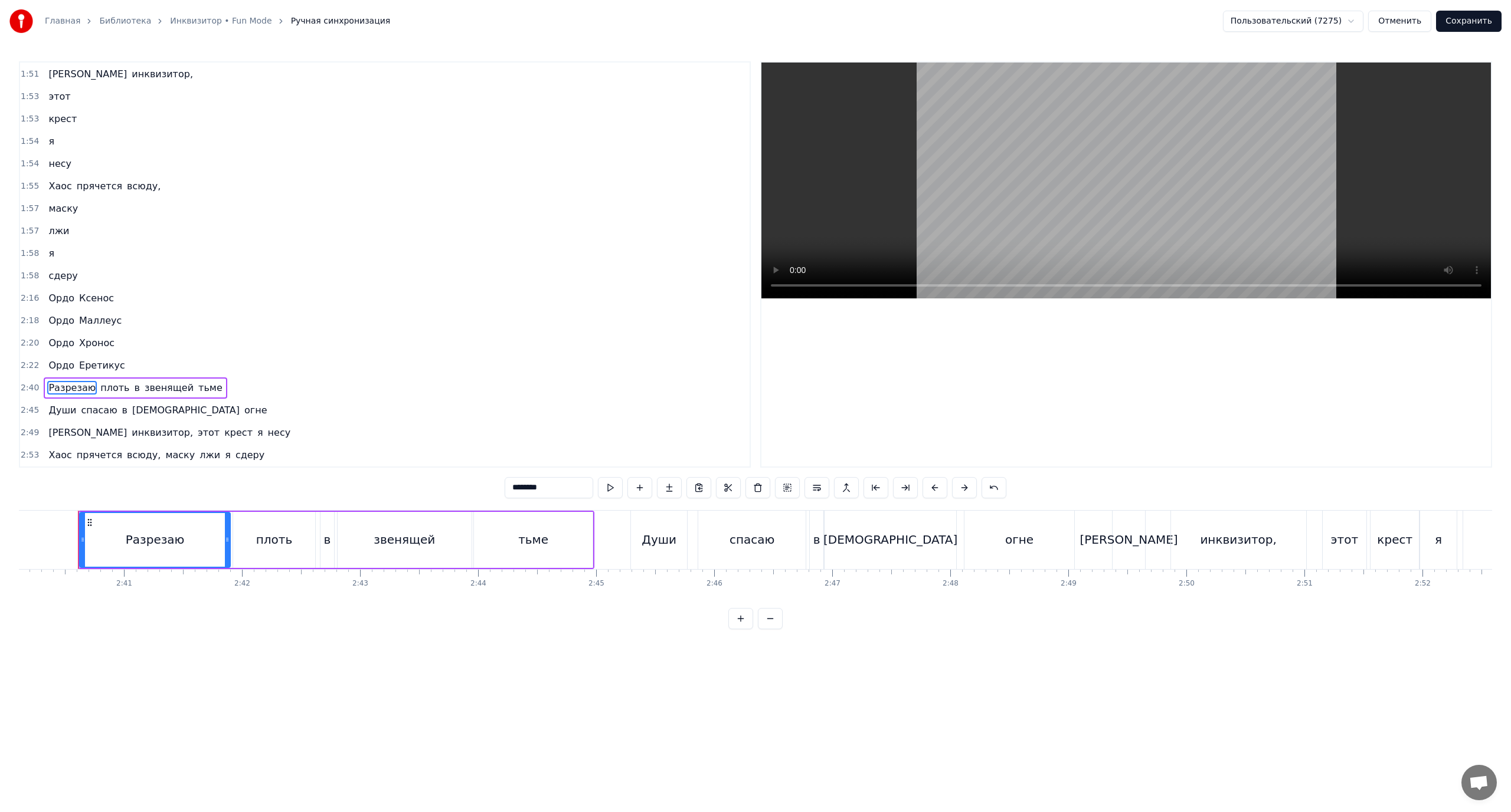
click at [133, 387] on span "в" at bounding box center [137, 388] width 8 height 14
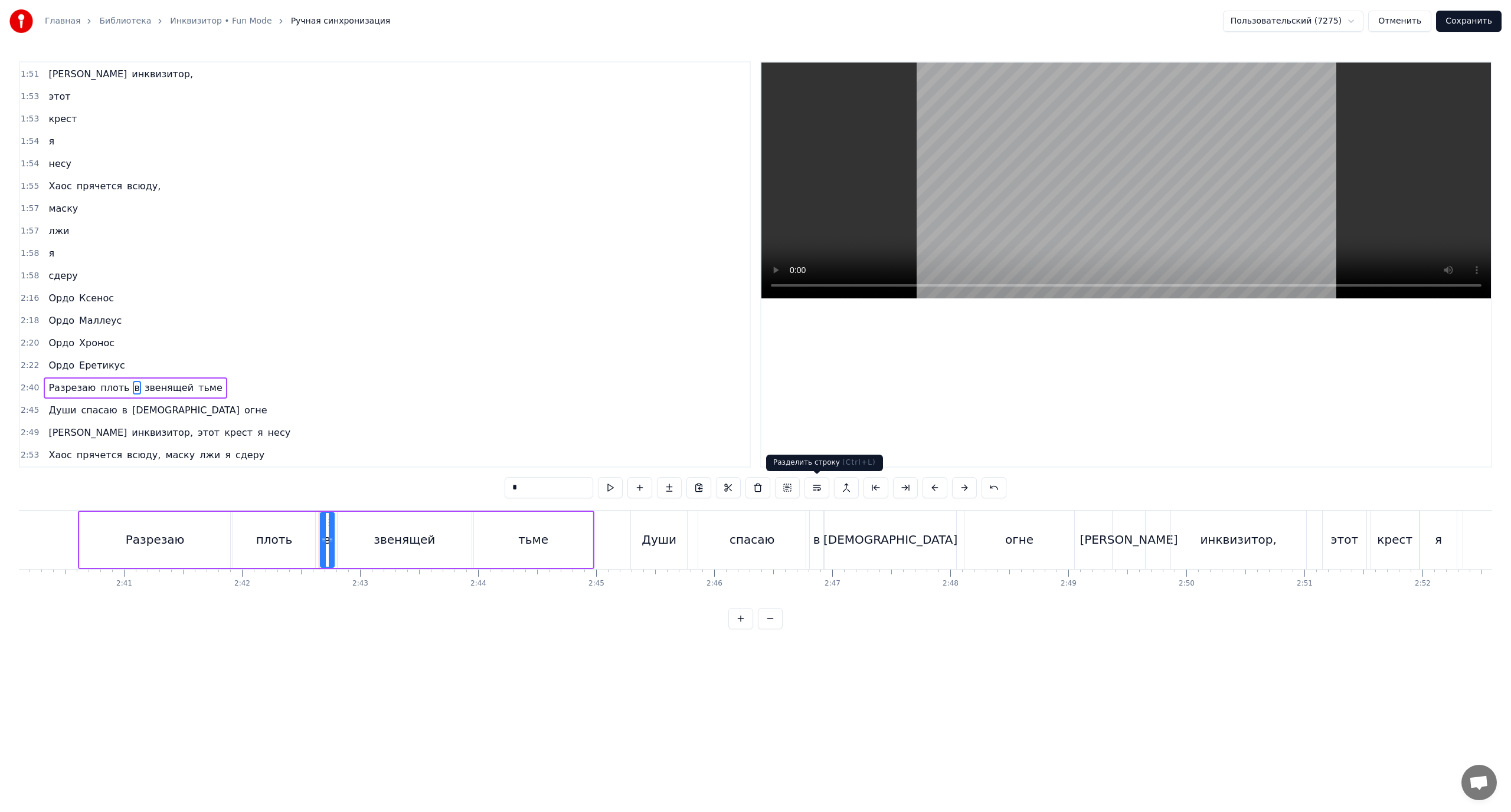
click at [817, 486] on button at bounding box center [817, 488] width 25 height 21
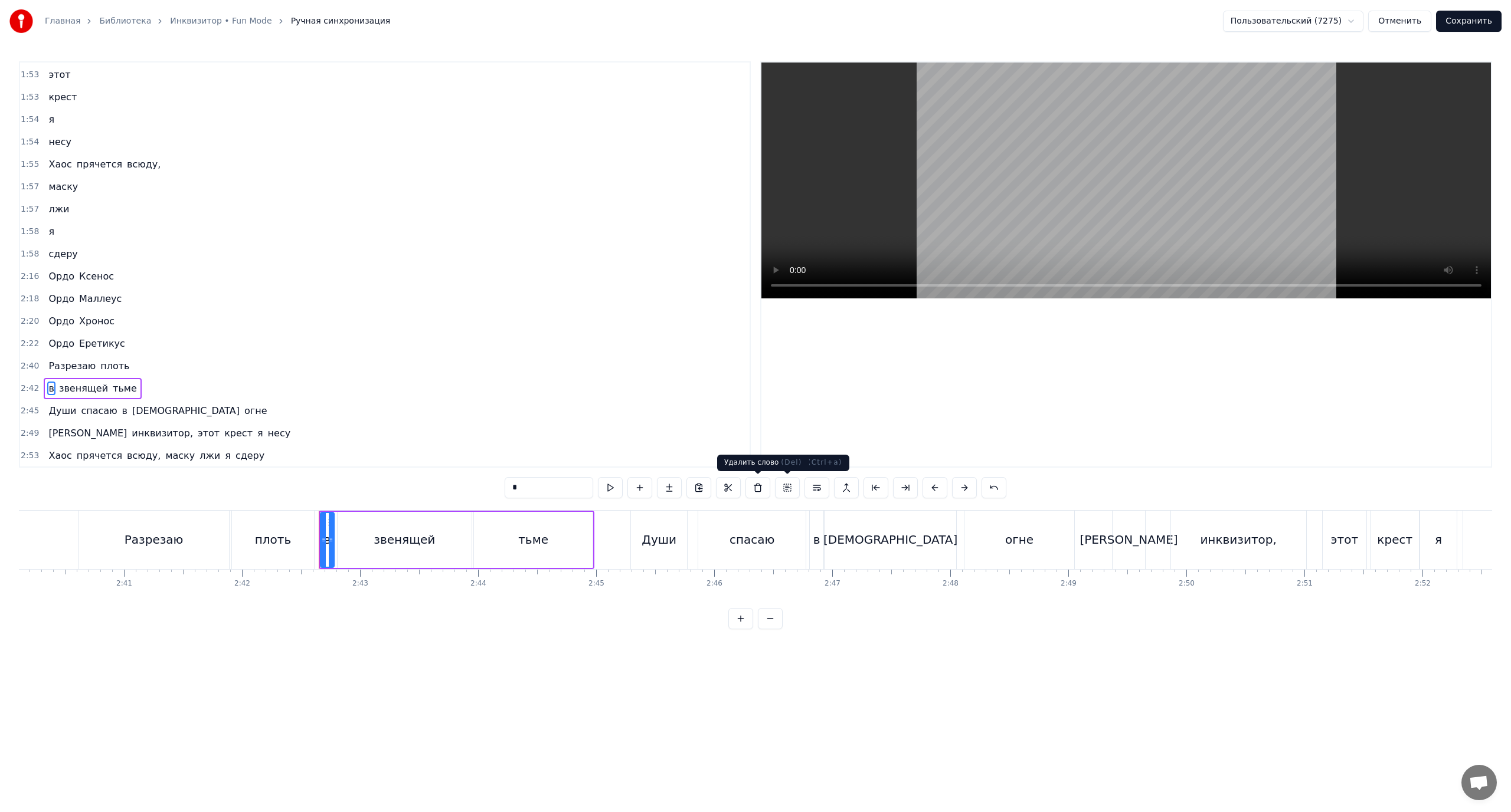
scroll to position [1053, 0]
click at [88, 386] on span "звенящей" at bounding box center [84, 388] width 52 height 14
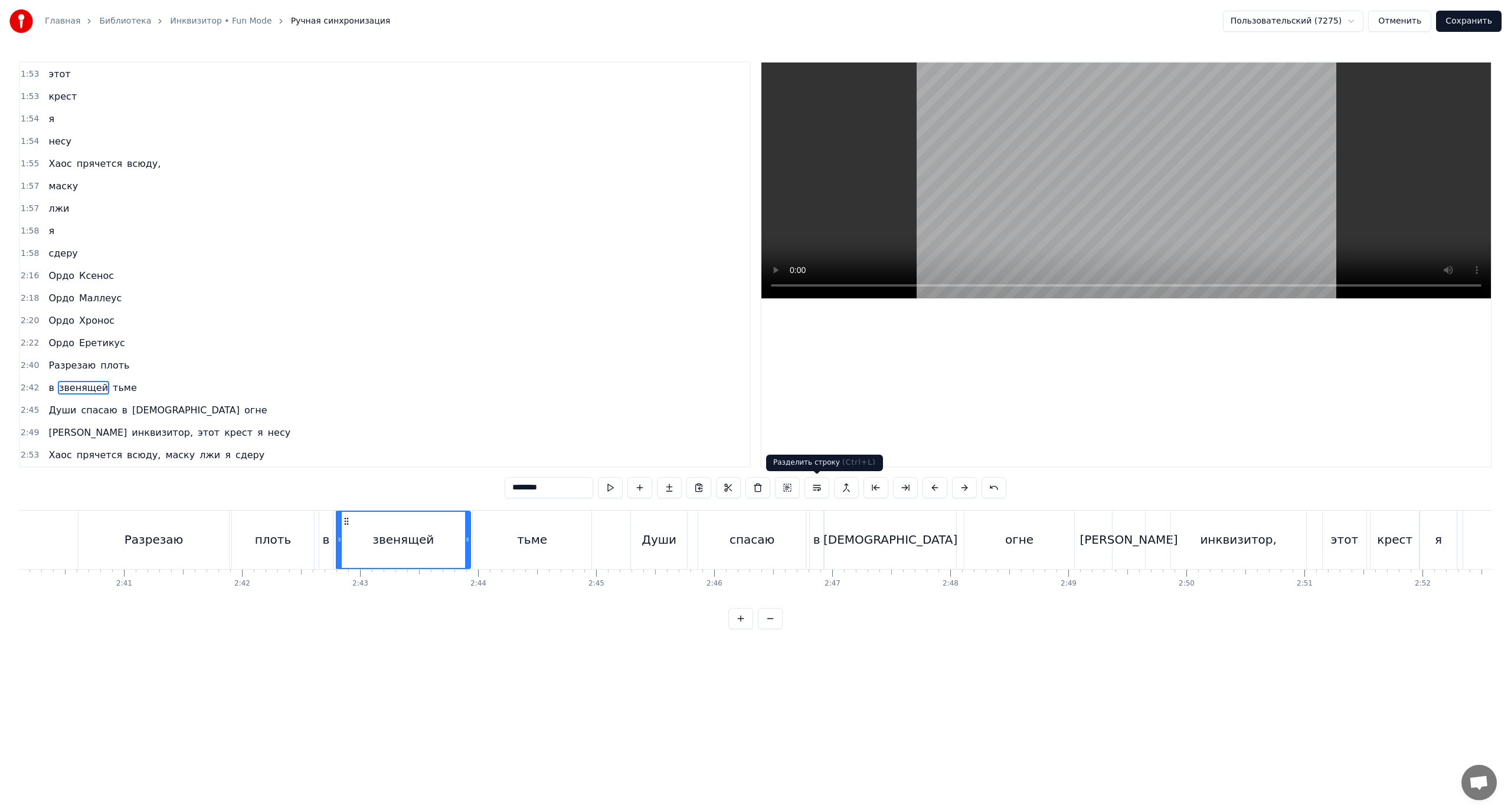
drag, startPoint x: 820, startPoint y: 485, endPoint x: 727, endPoint y: 477, distance: 93.3
click at [819, 485] on button at bounding box center [817, 488] width 25 height 21
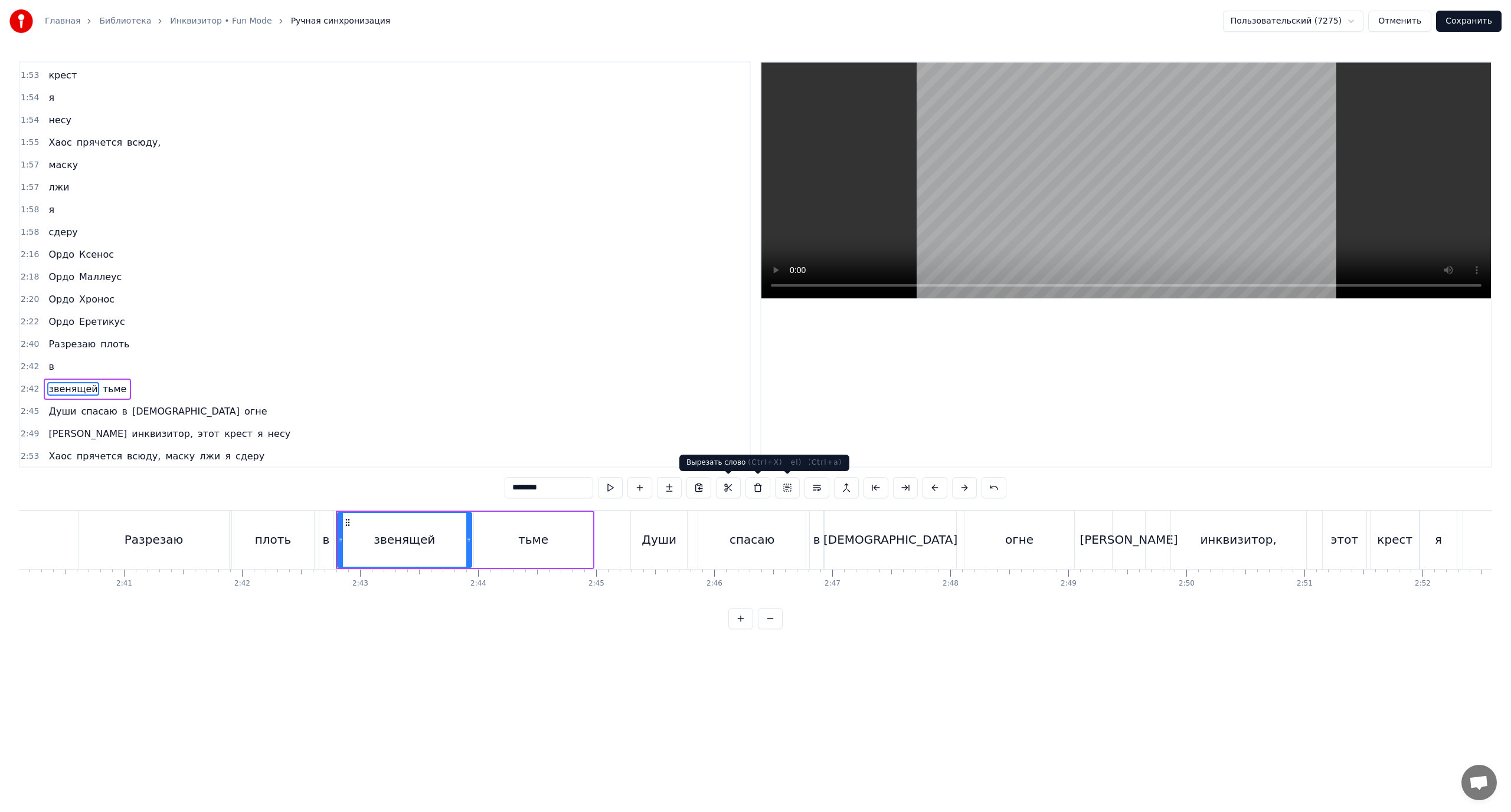
scroll to position [1075, 0]
click at [102, 385] on span "тьме" at bounding box center [115, 388] width 27 height 14
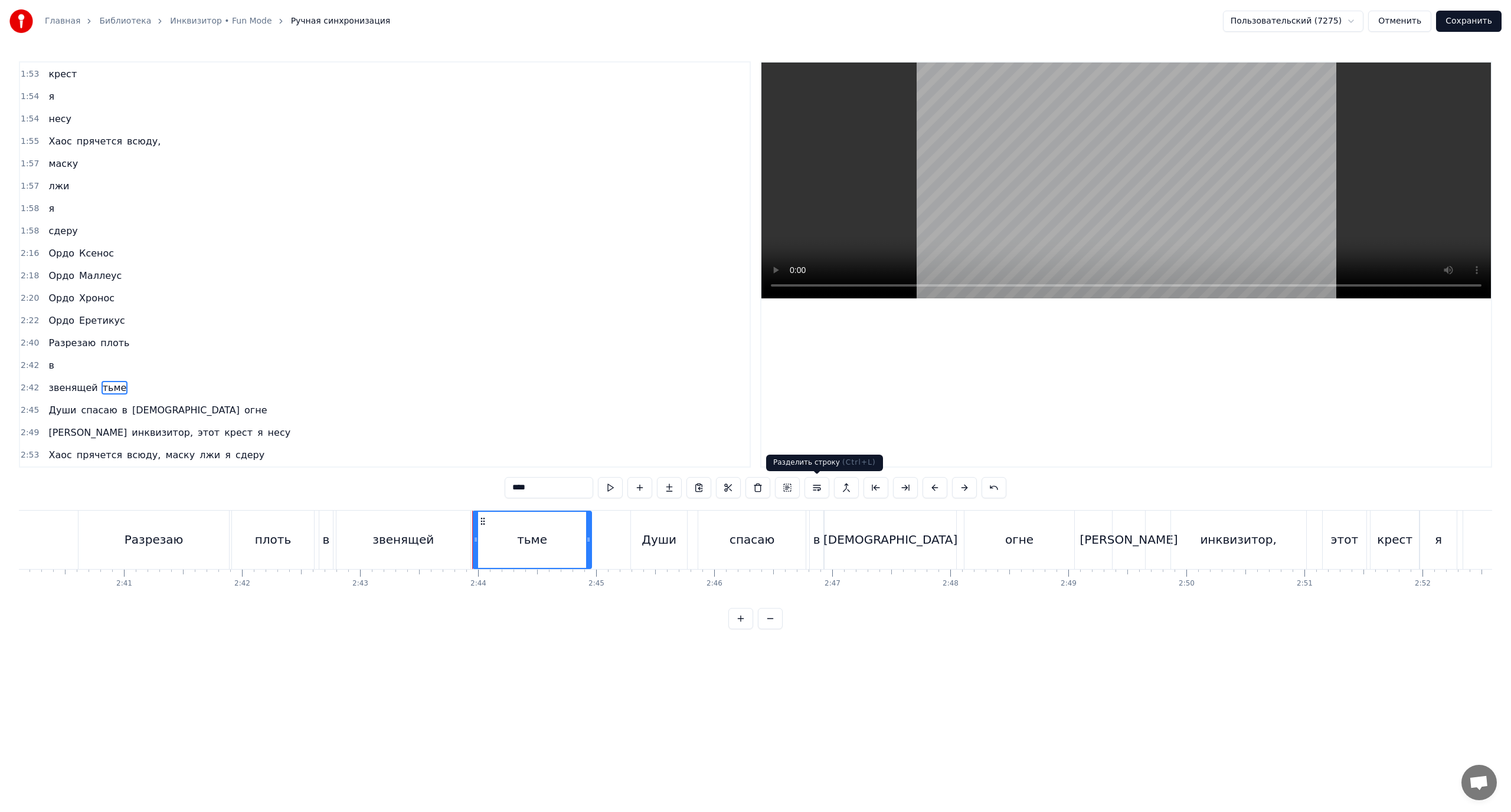
click at [815, 486] on button at bounding box center [817, 488] width 25 height 21
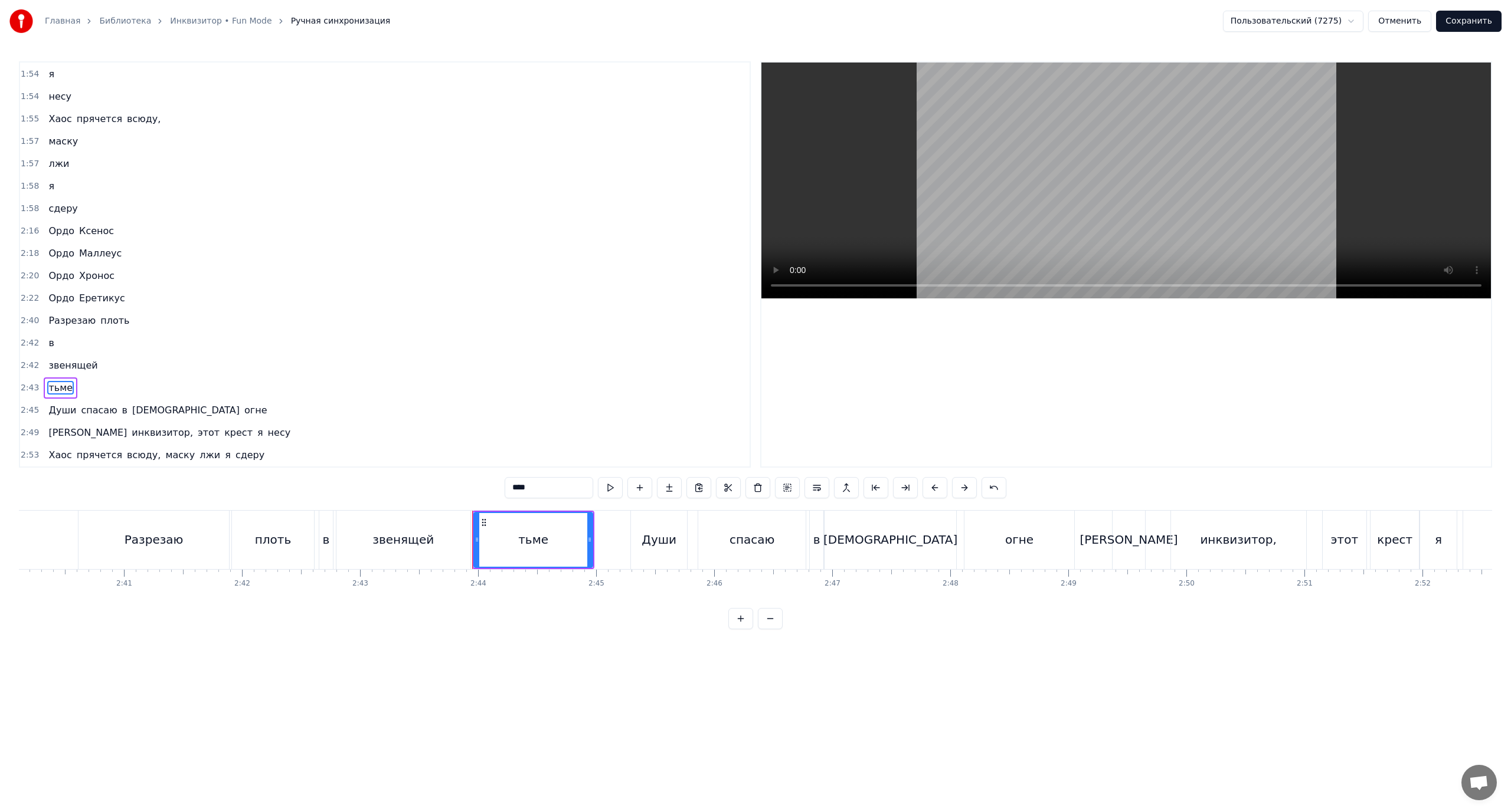
click at [52, 327] on span "Разрезаю" at bounding box center [71, 321] width 49 height 14
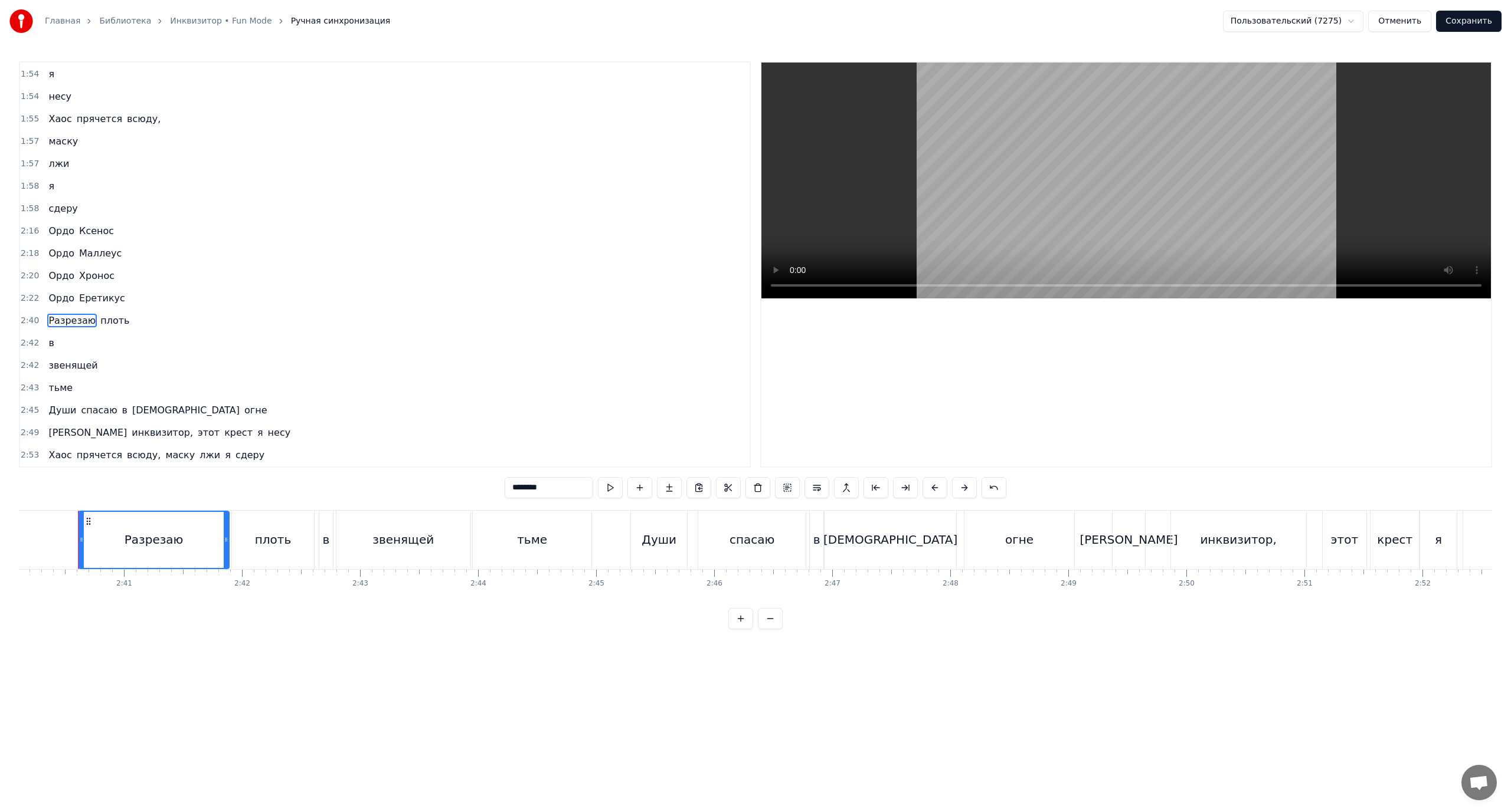
click at [57, 404] on span "Души" at bounding box center [62, 411] width 30 height 14
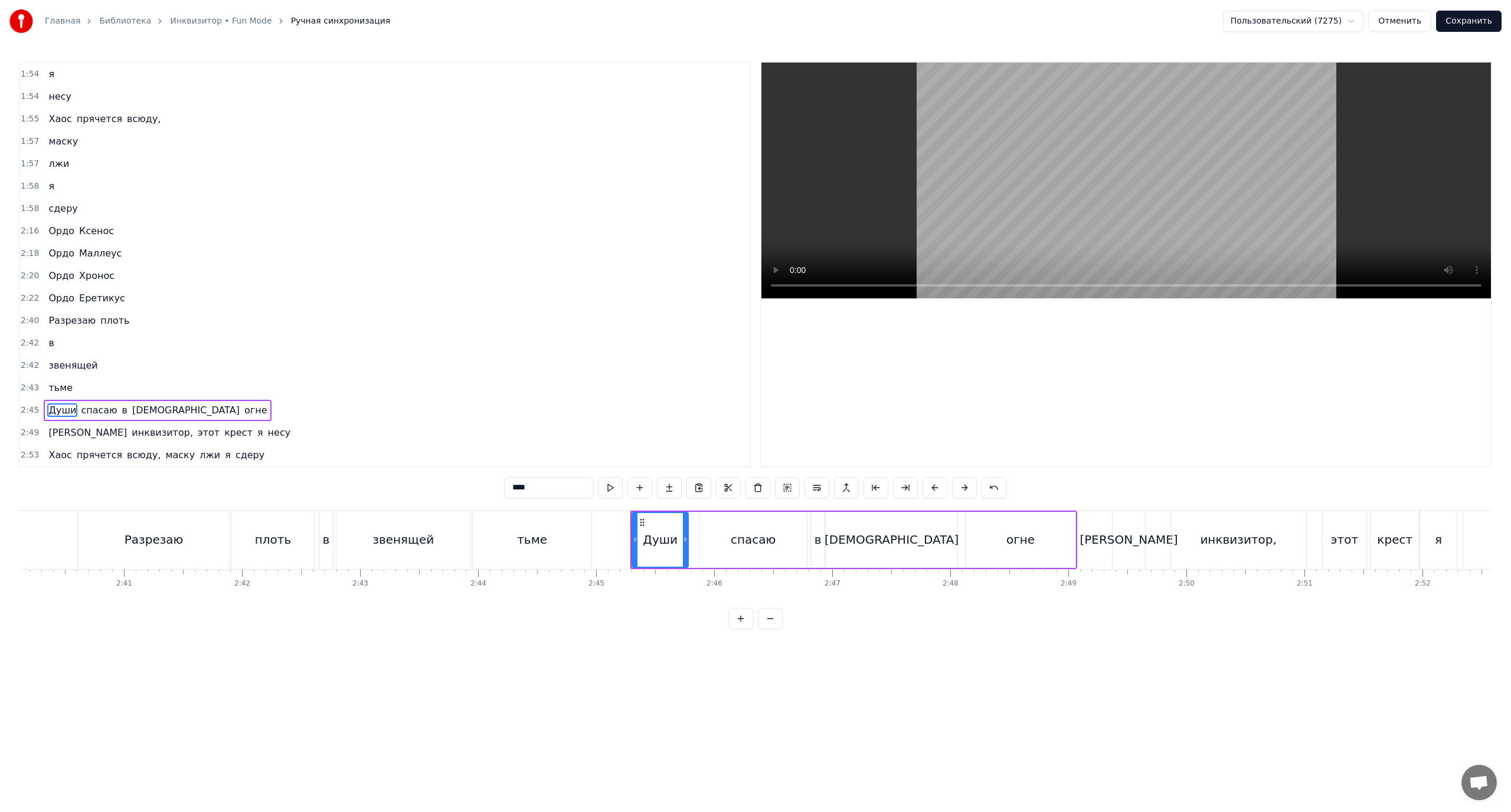
click at [49, 430] on span "[PERSON_NAME]" at bounding box center [87, 433] width 80 height 14
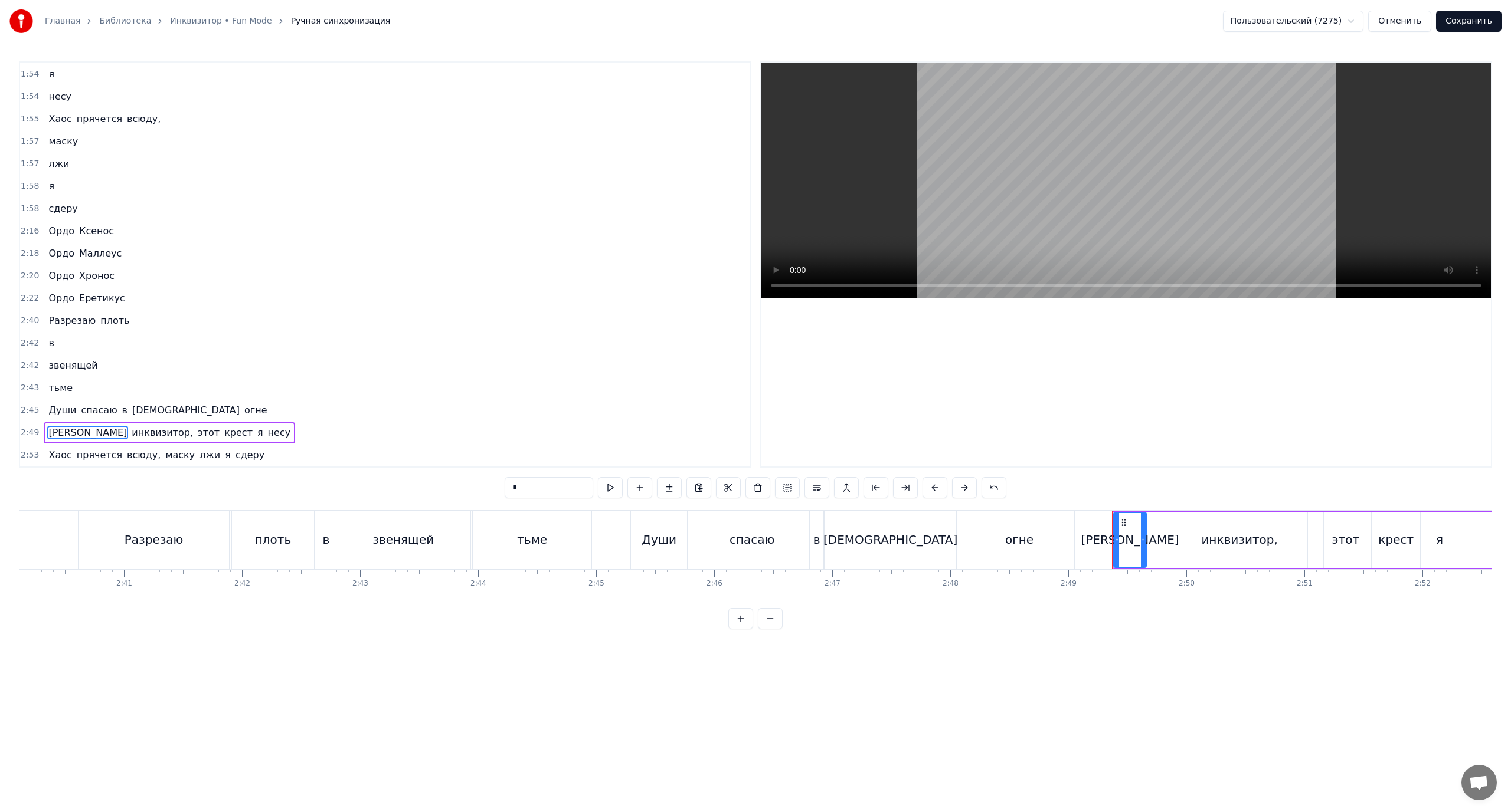
click at [197, 433] on span "этот" at bounding box center [209, 433] width 24 height 14
click at [819, 488] on button at bounding box center [817, 488] width 25 height 21
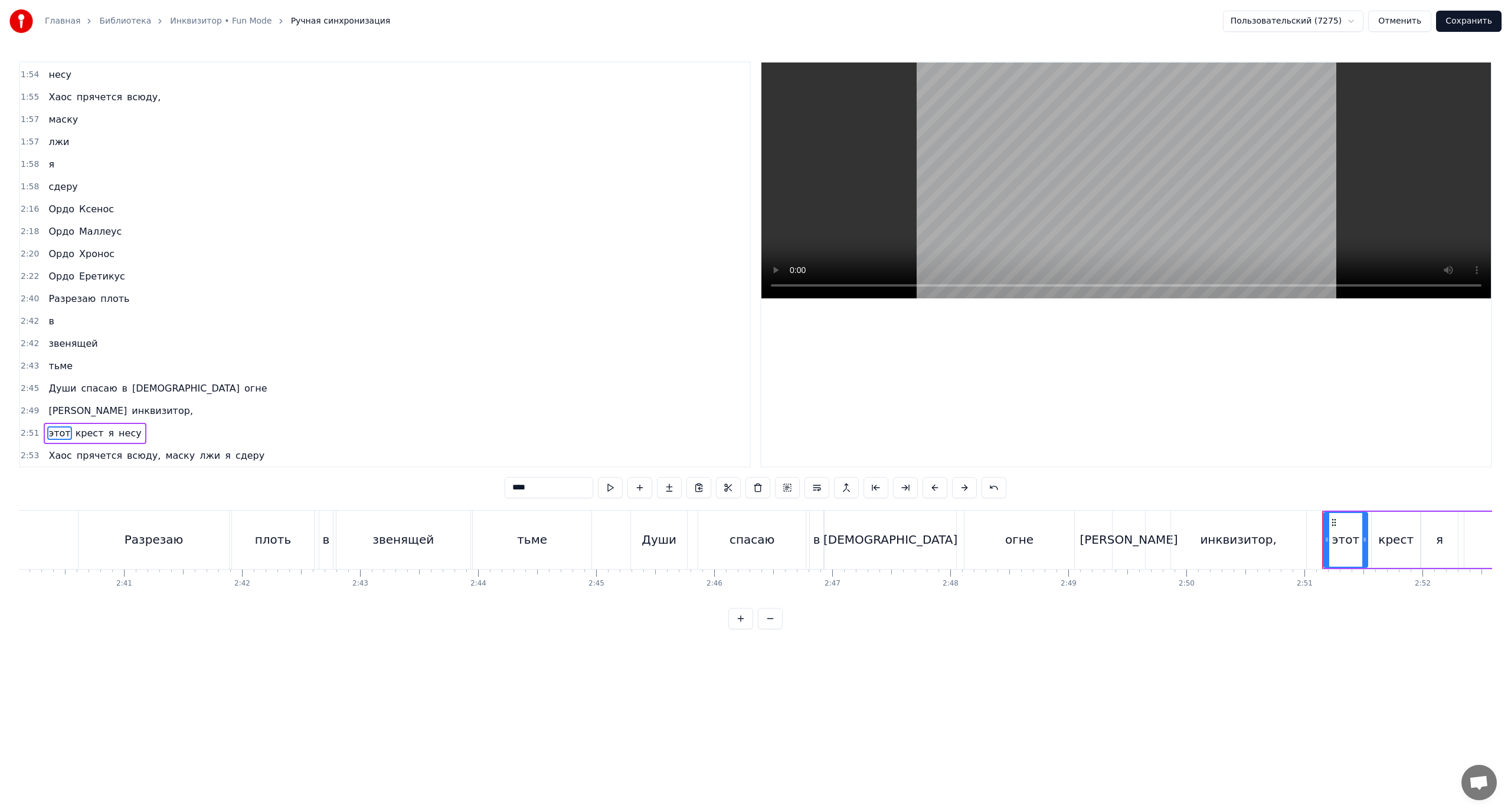
scroll to position [1120, 0]
click at [83, 433] on span "крест" at bounding box center [90, 433] width 30 height 14
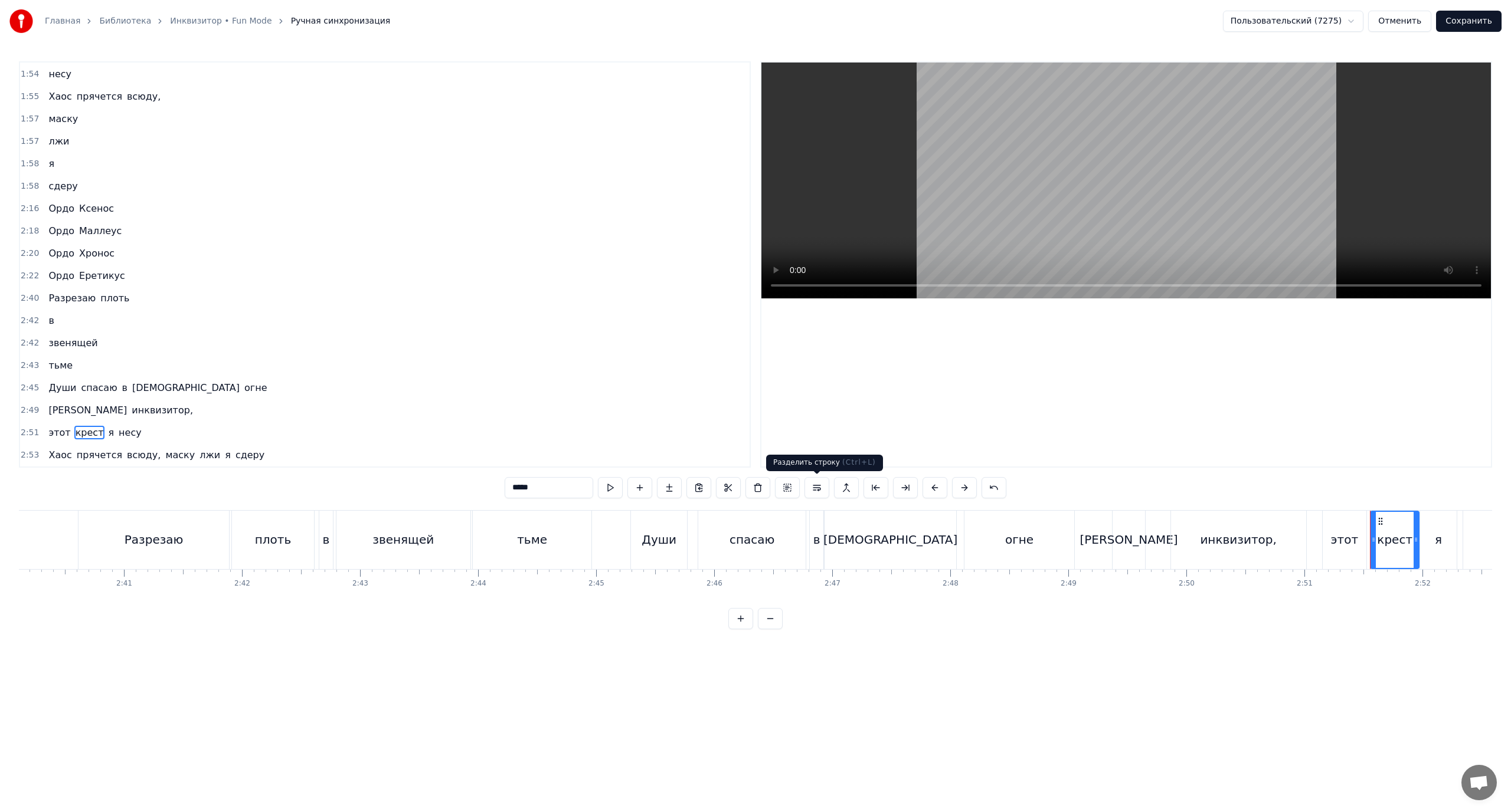
drag, startPoint x: 820, startPoint y: 487, endPoint x: 640, endPoint y: 479, distance: 180.2
click at [817, 487] on button at bounding box center [817, 488] width 25 height 21
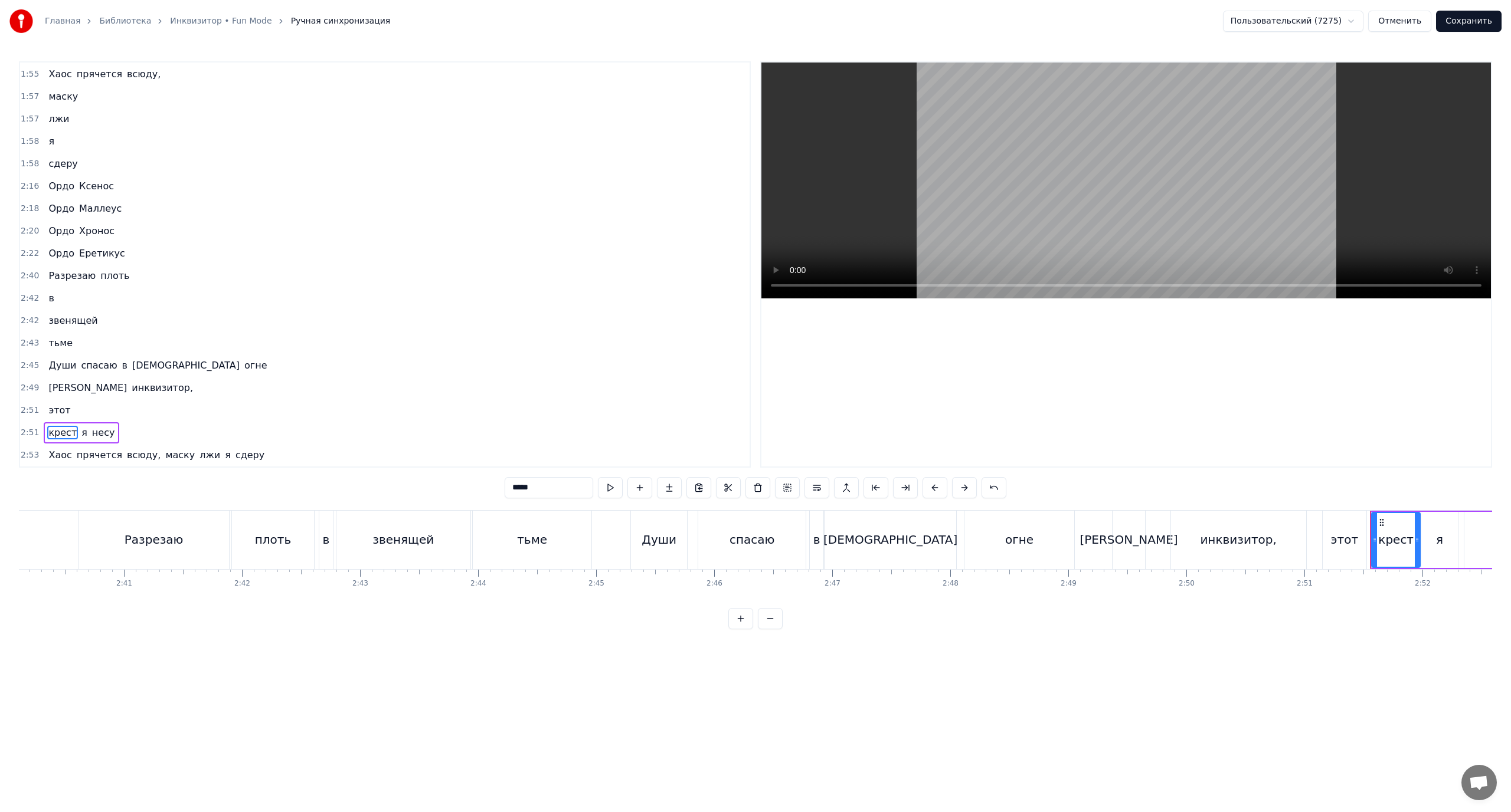
click at [80, 434] on span "я" at bounding box center [84, 433] width 8 height 14
click at [820, 483] on button at bounding box center [817, 488] width 25 height 21
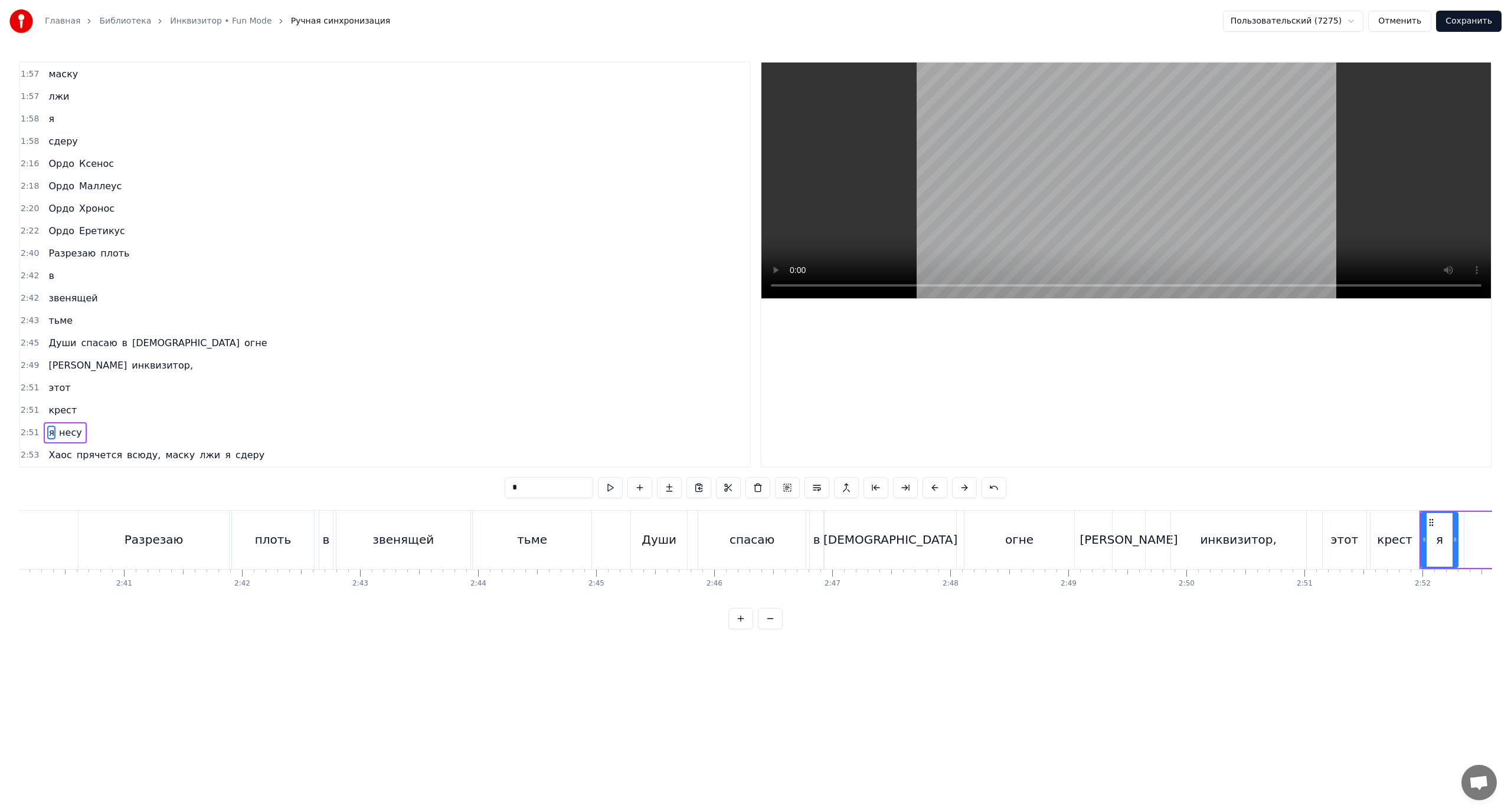
click at [68, 431] on span "несу" at bounding box center [70, 433] width 25 height 14
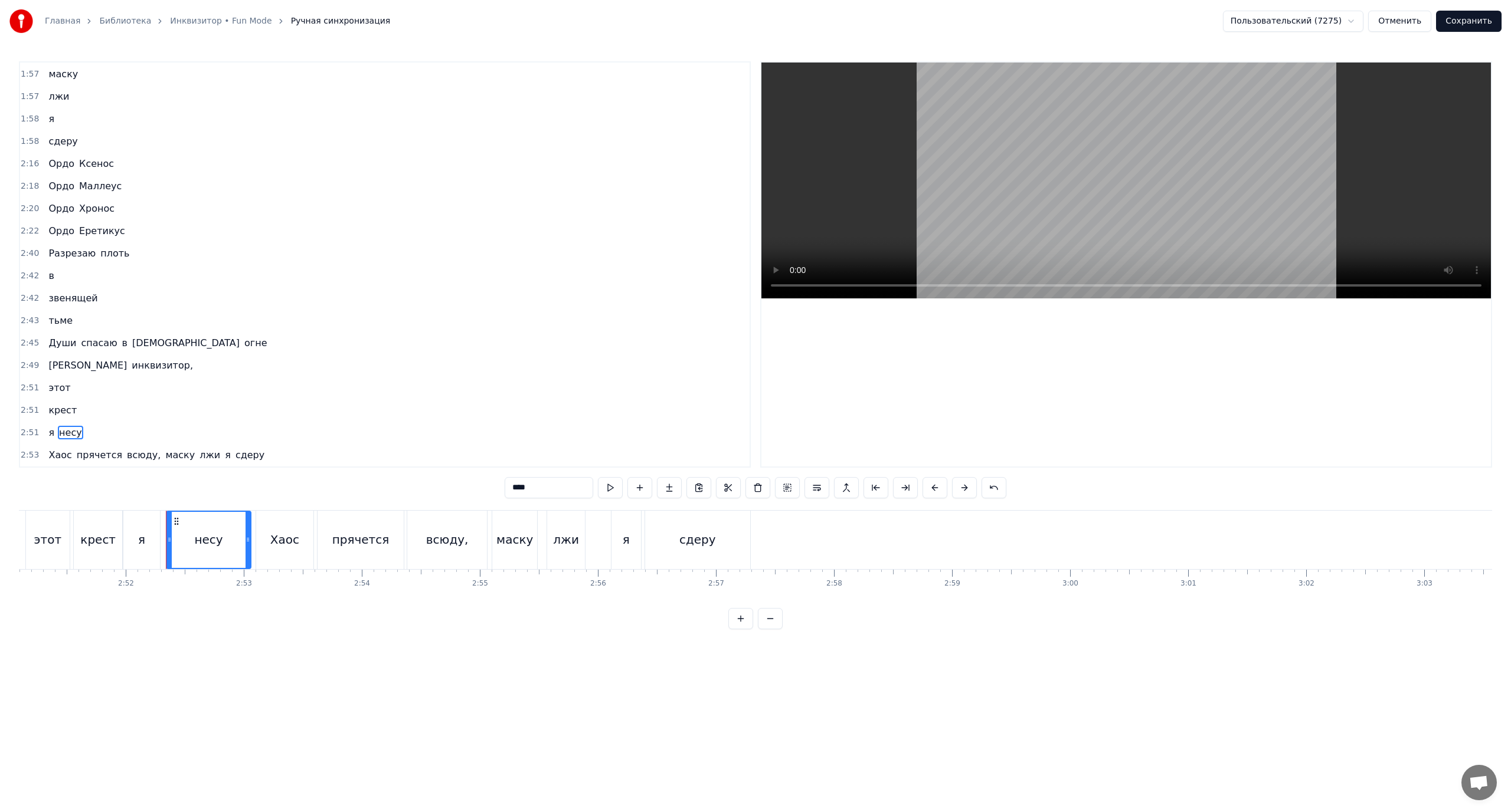
scroll to position [0, 20285]
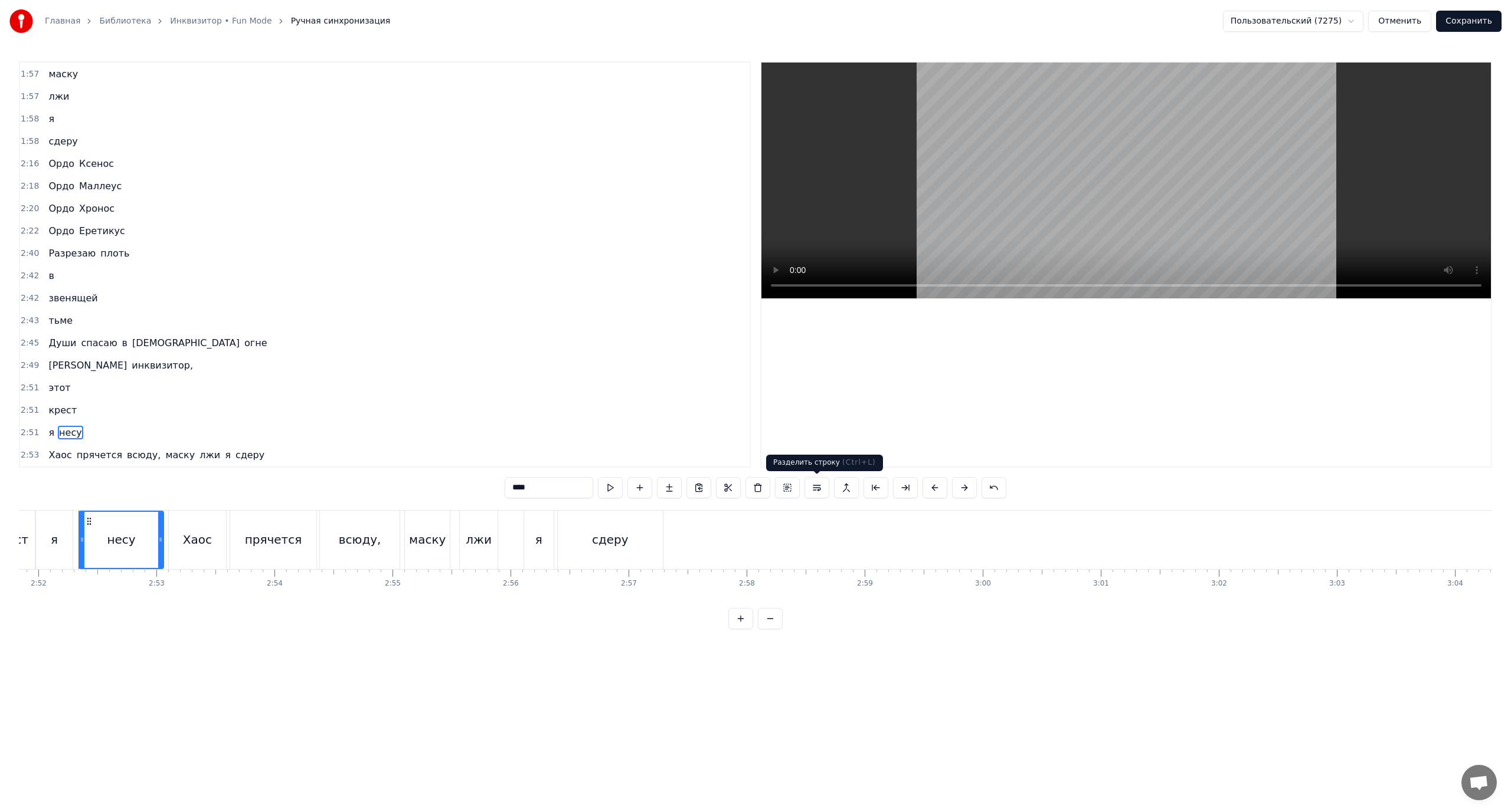
click at [815, 484] on button at bounding box center [817, 488] width 25 height 21
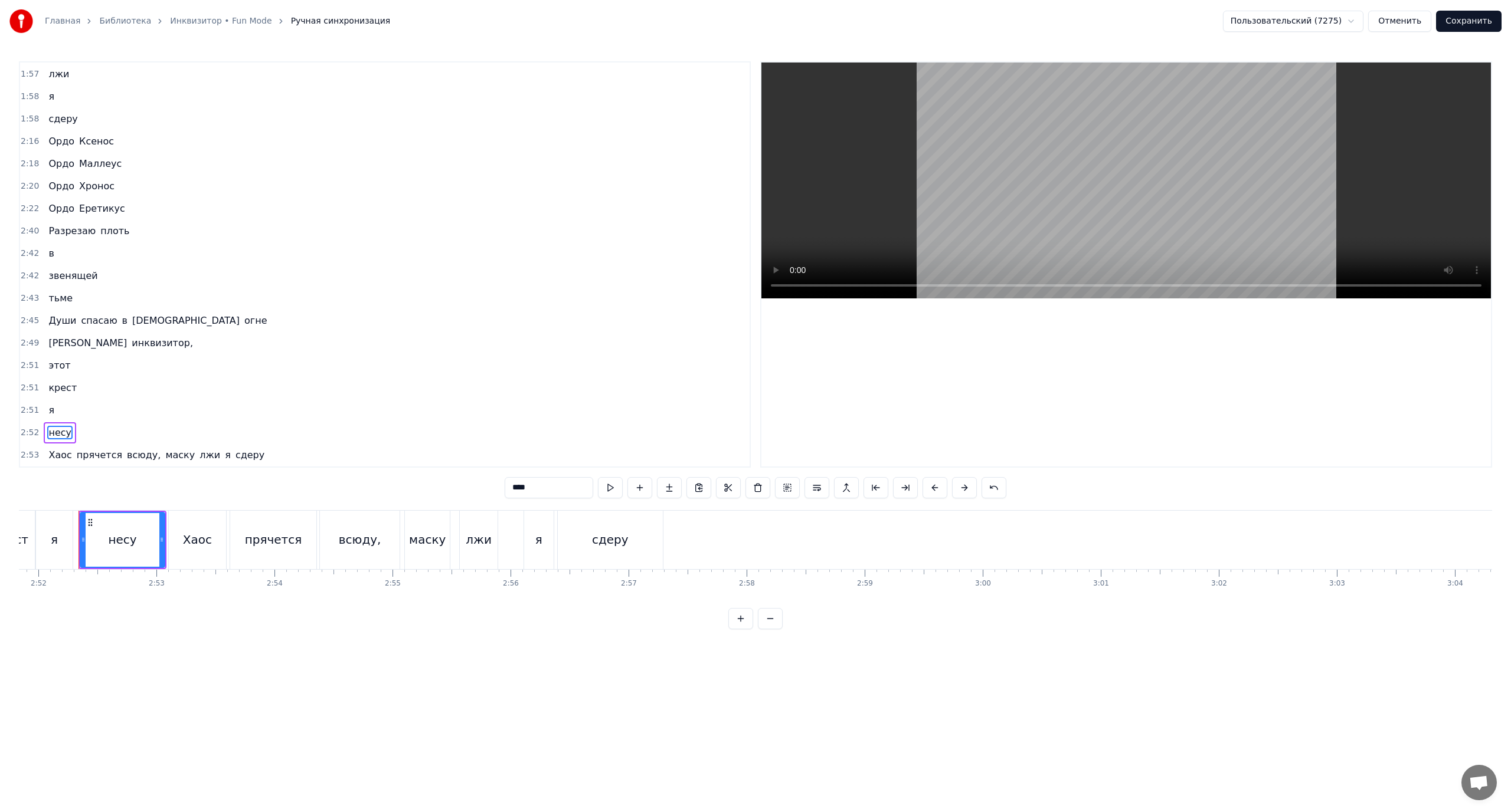
click at [49, 345] on span "[PERSON_NAME]" at bounding box center [87, 343] width 80 height 14
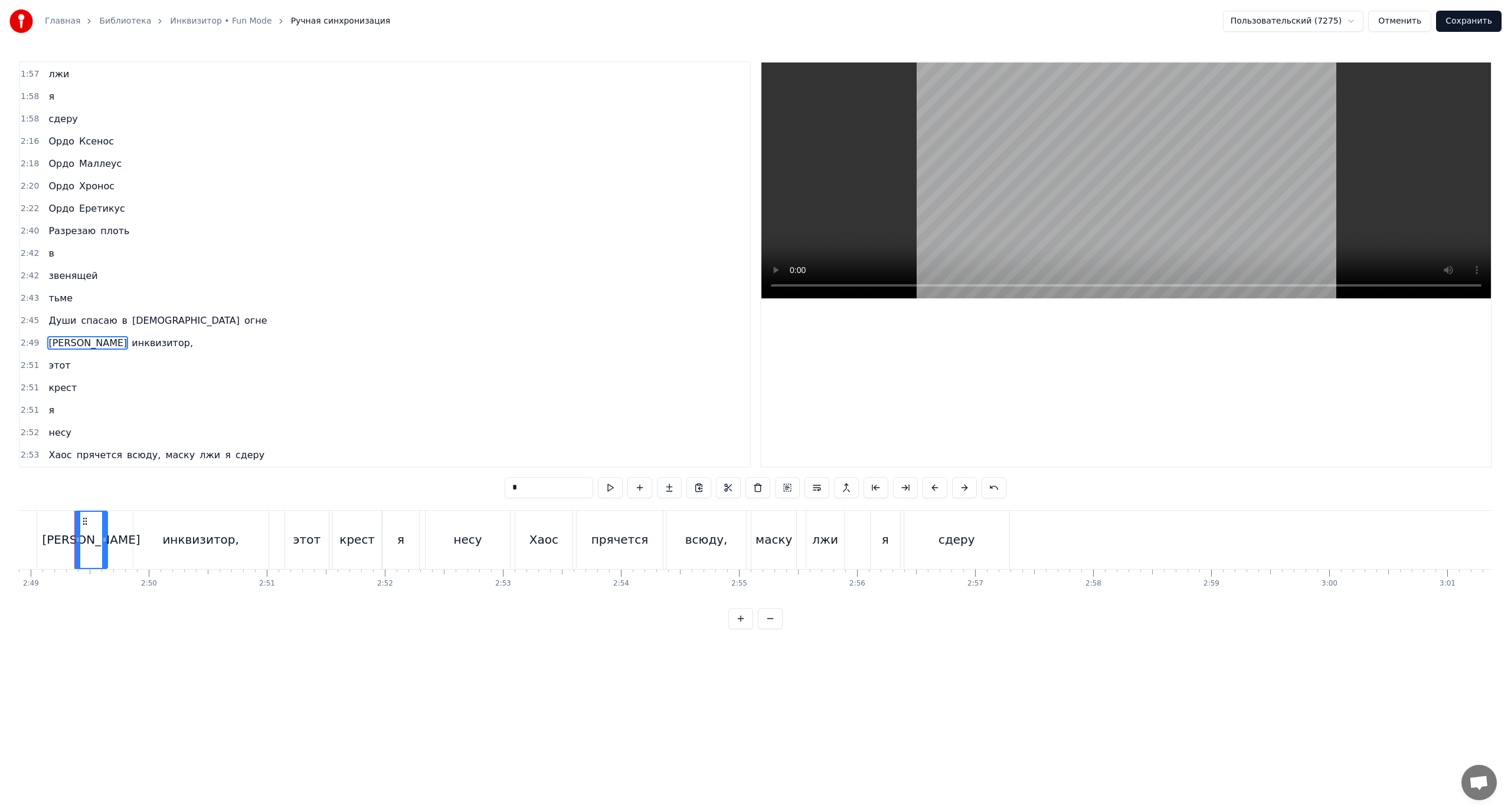
scroll to position [0, 19935]
click at [53, 457] on span "Хаос" at bounding box center [59, 455] width 25 height 14
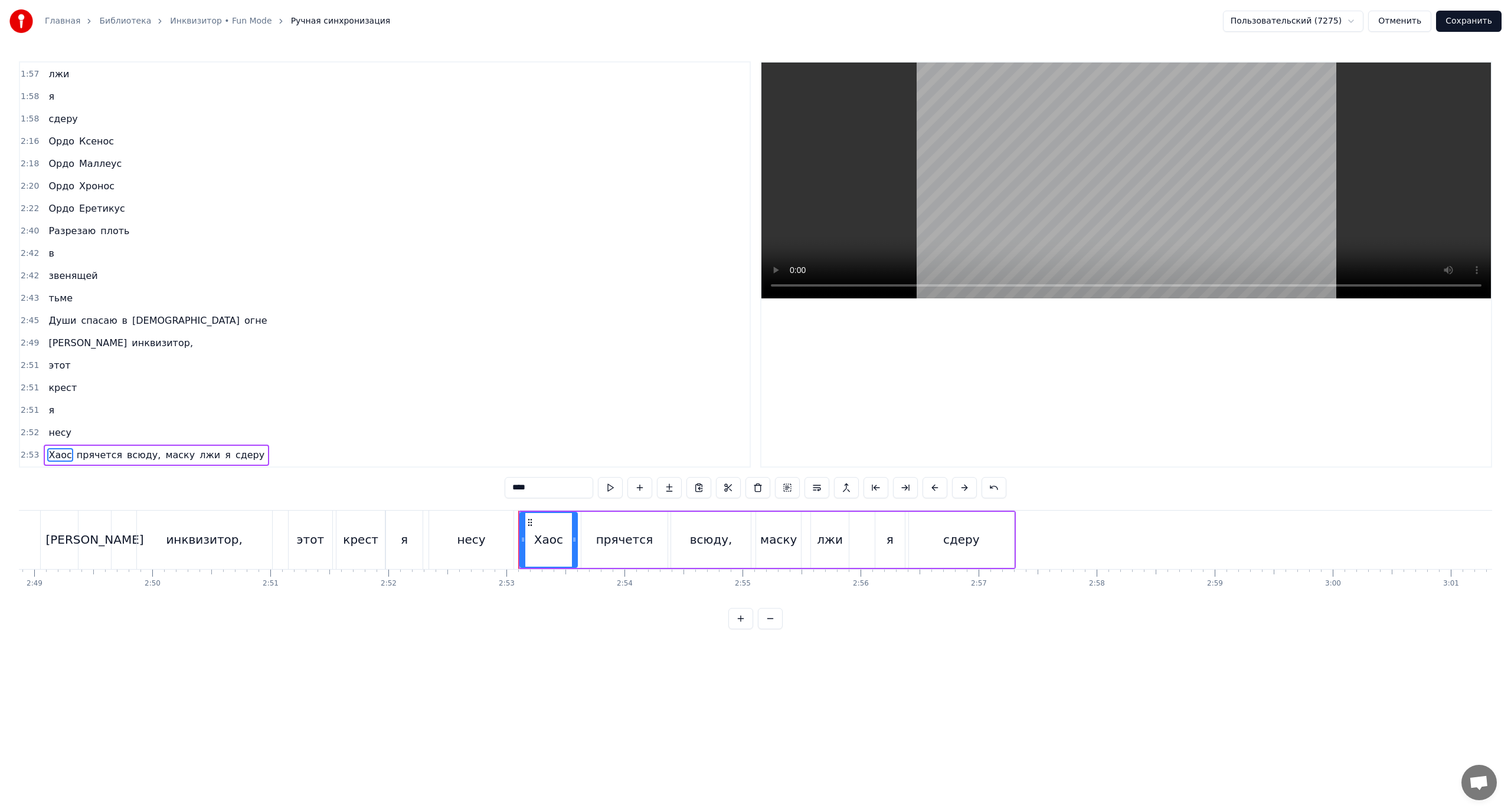
click at [165, 455] on span "маску" at bounding box center [180, 455] width 32 height 14
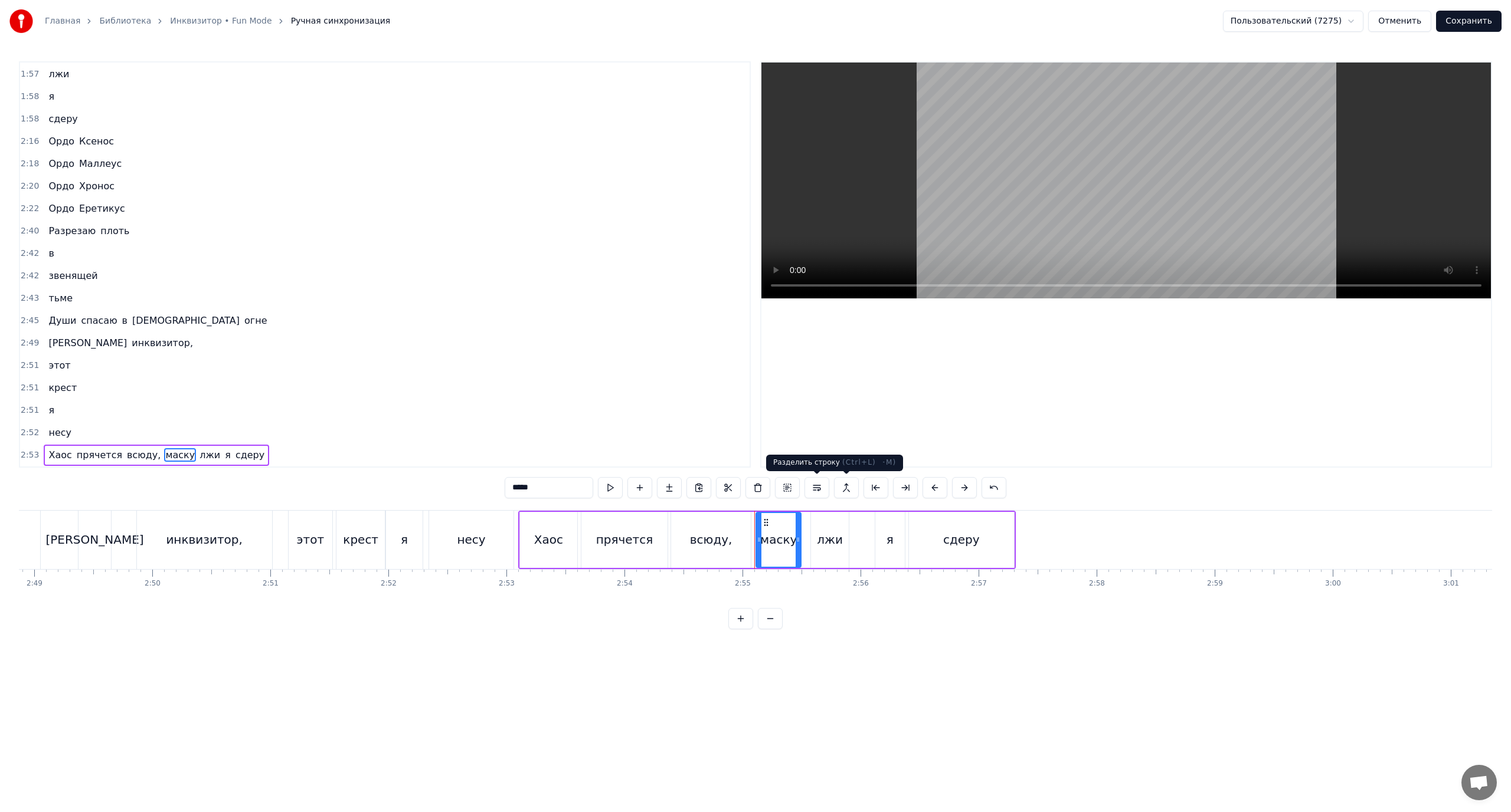
click at [815, 490] on button at bounding box center [817, 488] width 25 height 21
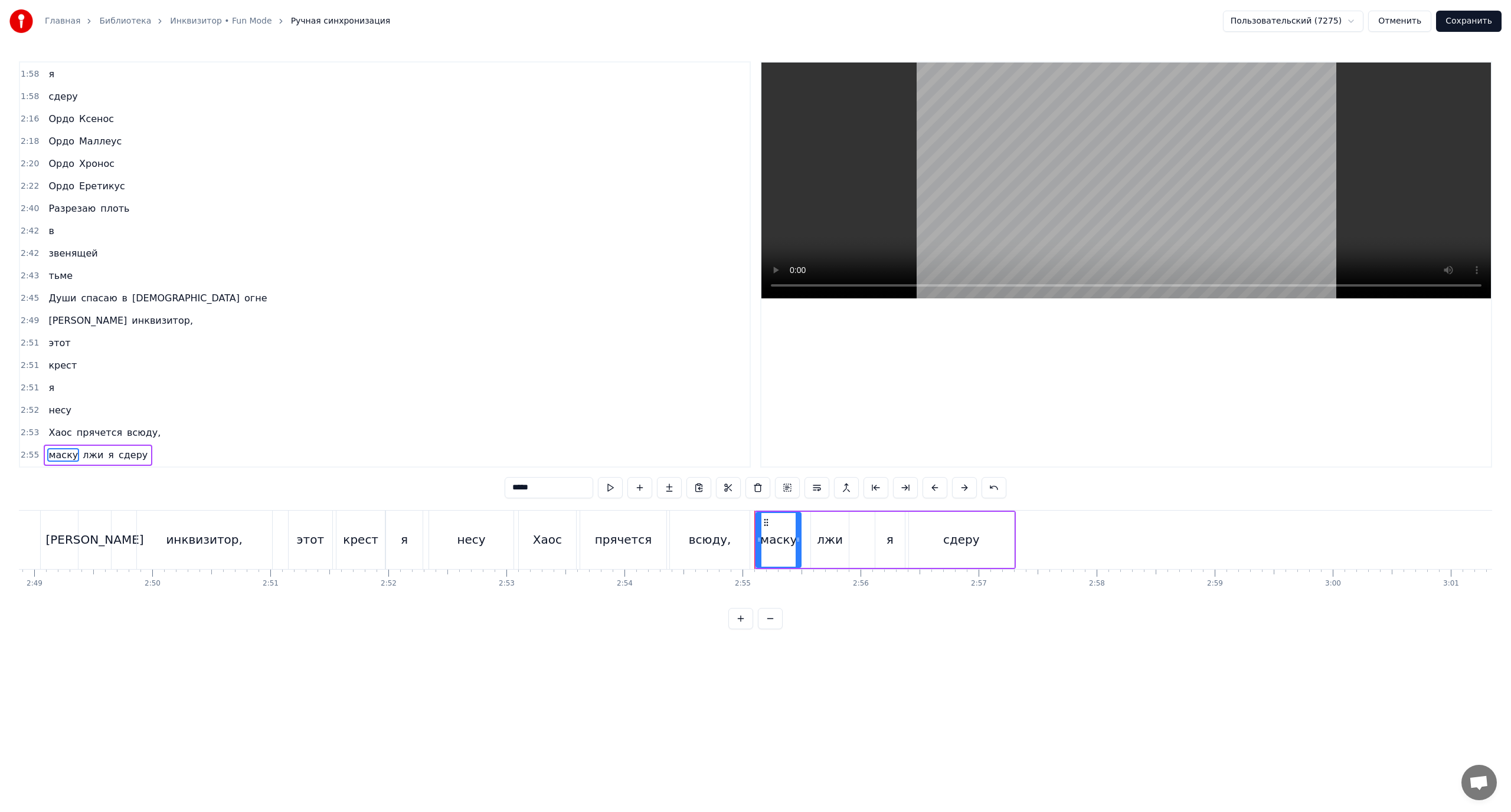
click at [87, 455] on span "лжи" at bounding box center [93, 455] width 23 height 14
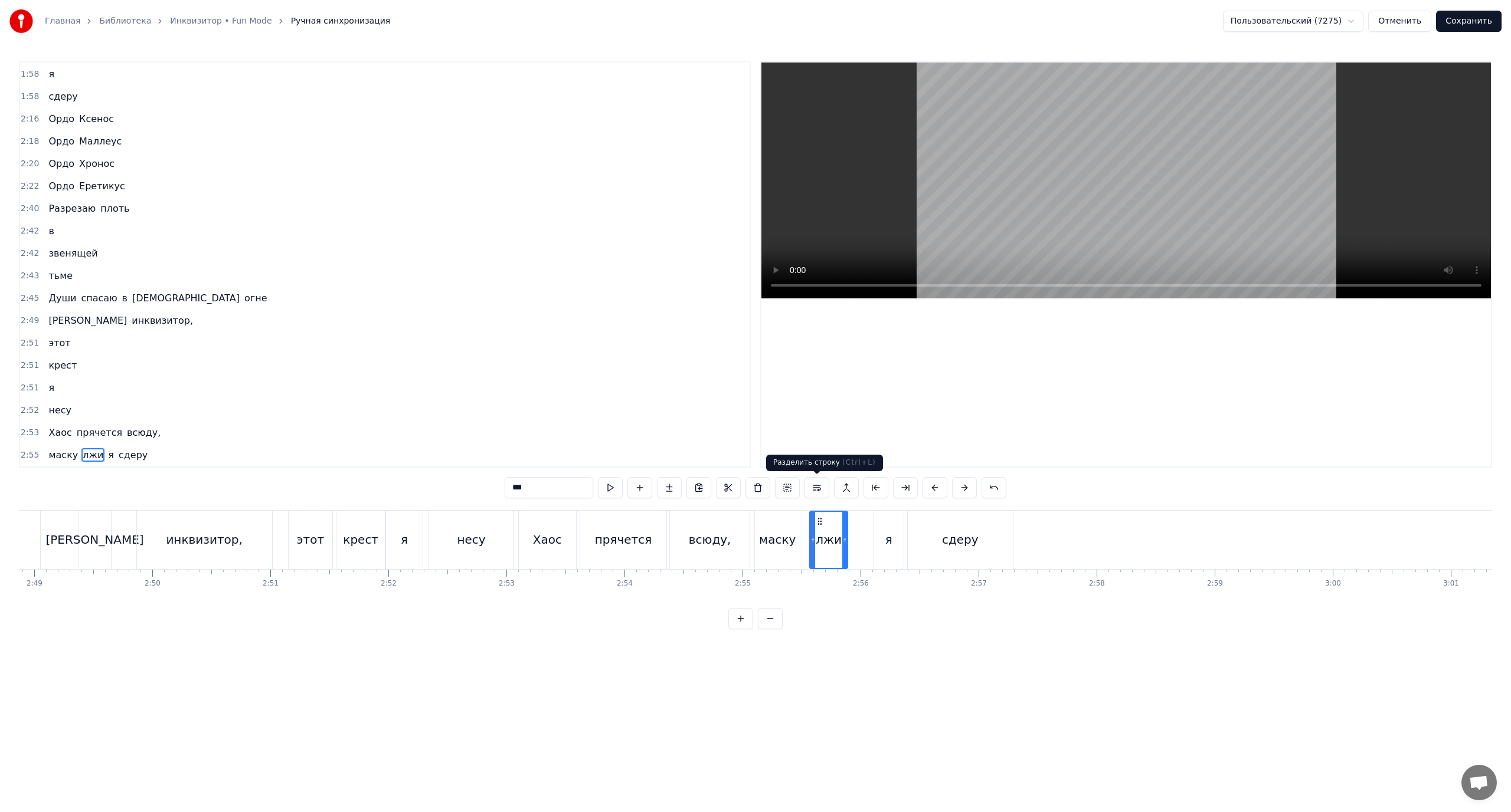
click at [815, 489] on button at bounding box center [817, 488] width 25 height 21
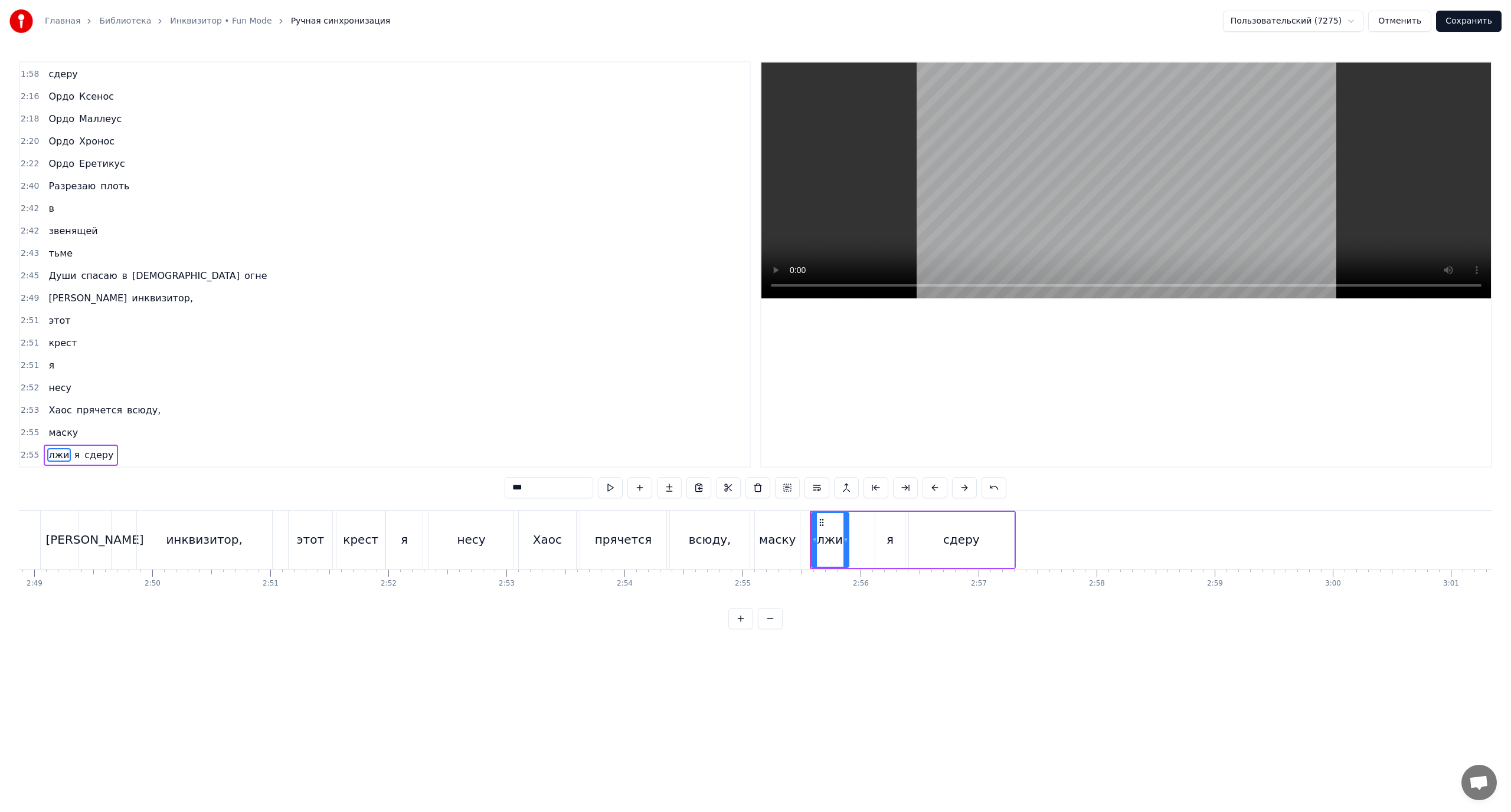
click at [73, 455] on span "я" at bounding box center [77, 455] width 8 height 14
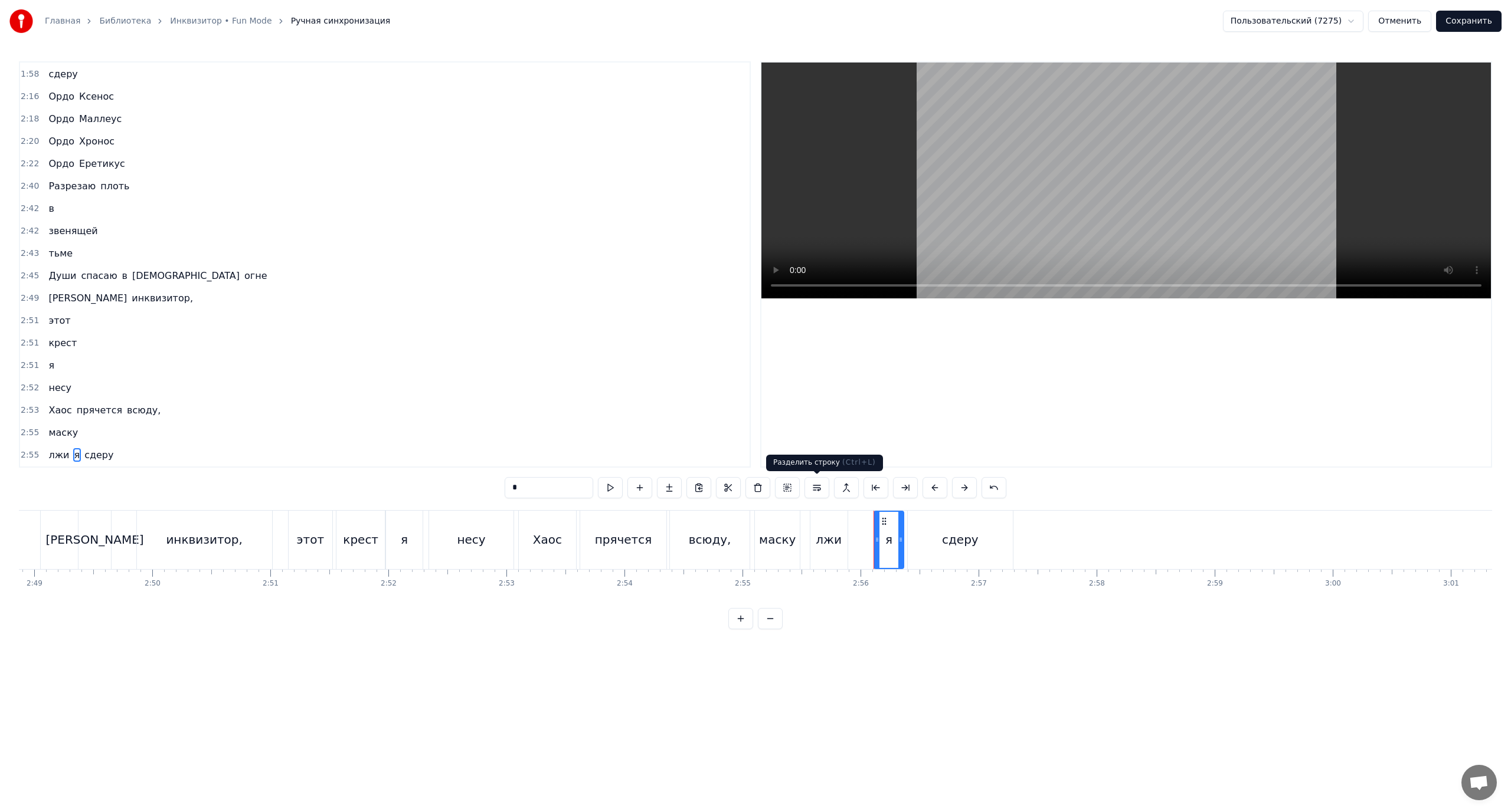
drag, startPoint x: 813, startPoint y: 486, endPoint x: 674, endPoint y: 492, distance: 139.1
click at [814, 486] on button at bounding box center [817, 488] width 25 height 21
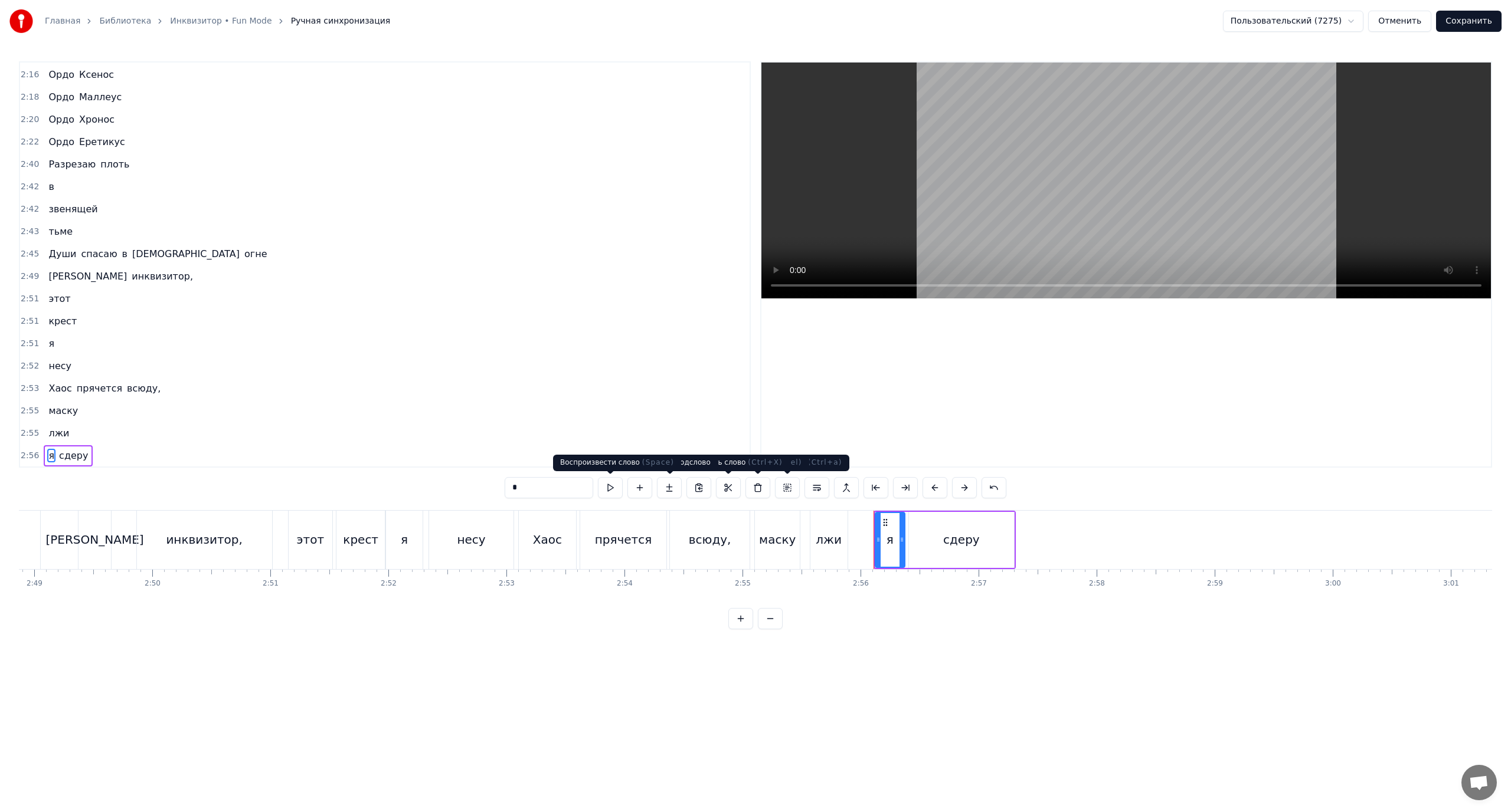
scroll to position [1254, 0]
click at [67, 455] on span "сдеру" at bounding box center [73, 455] width 31 height 14
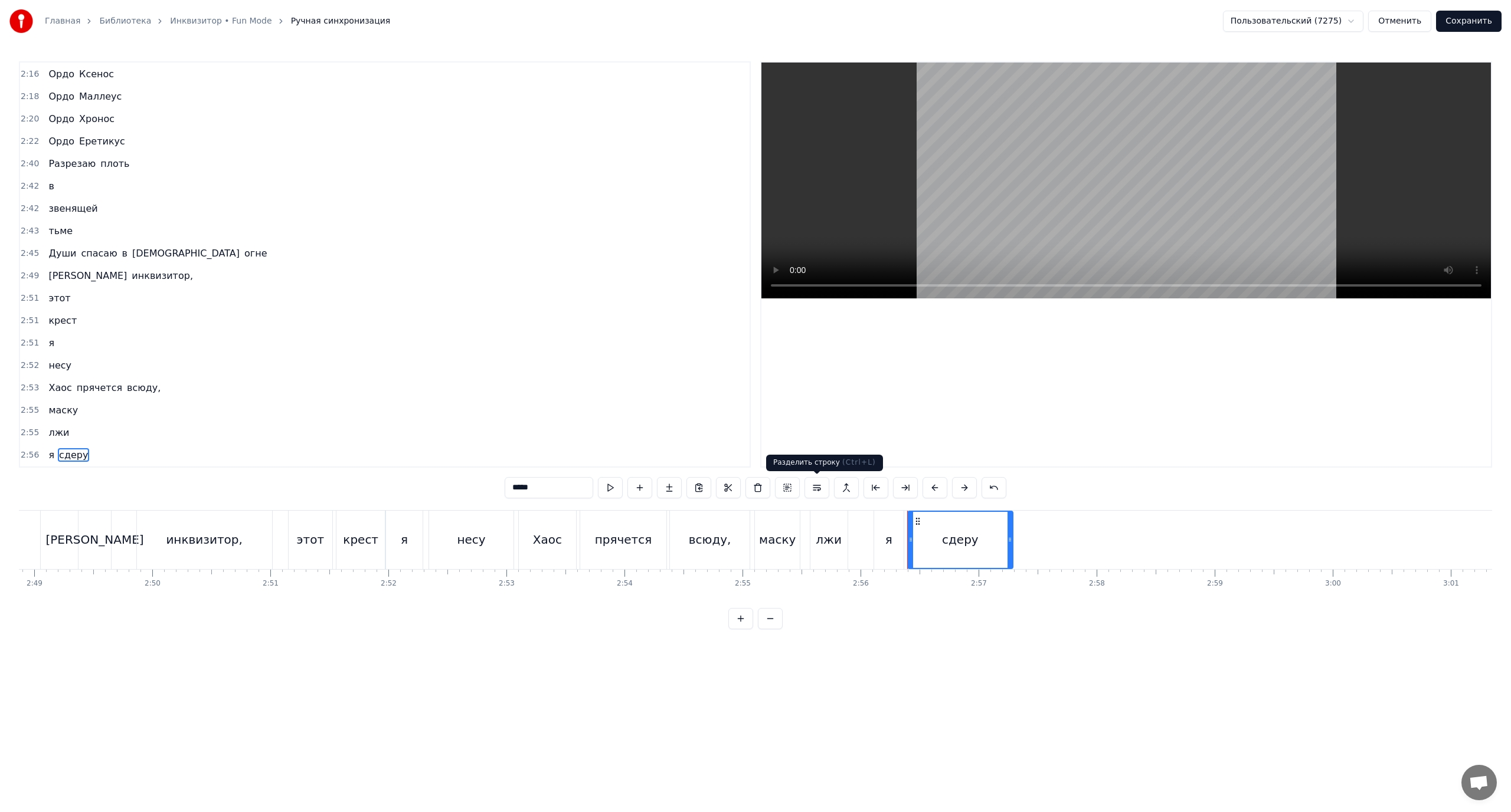
click at [814, 485] on button at bounding box center [817, 488] width 25 height 21
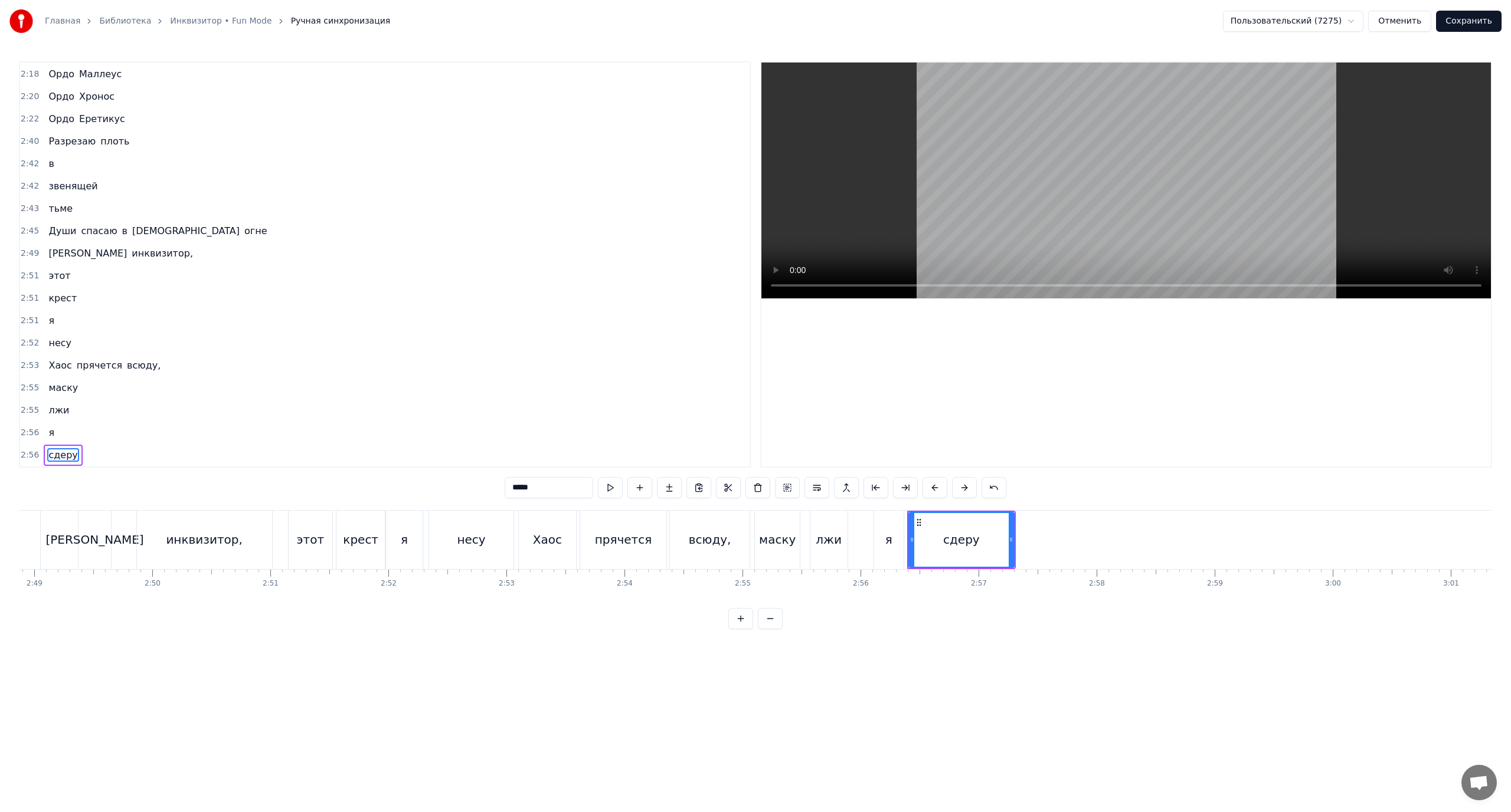
click at [53, 366] on span "Хаос" at bounding box center [59, 366] width 25 height 14
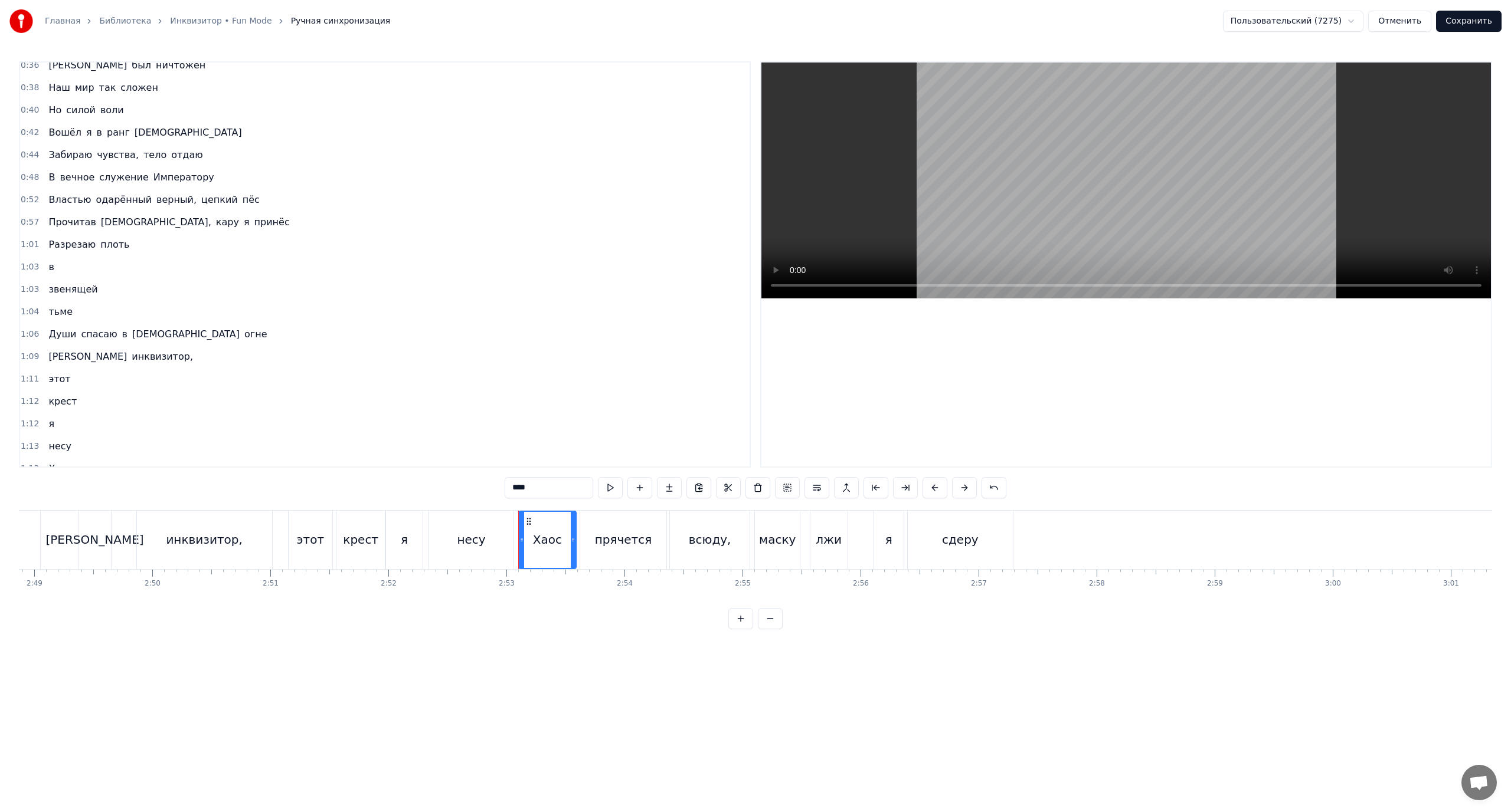
scroll to position [0, 0]
click at [54, 136] on span "Вошёл" at bounding box center [65, 140] width 35 height 14
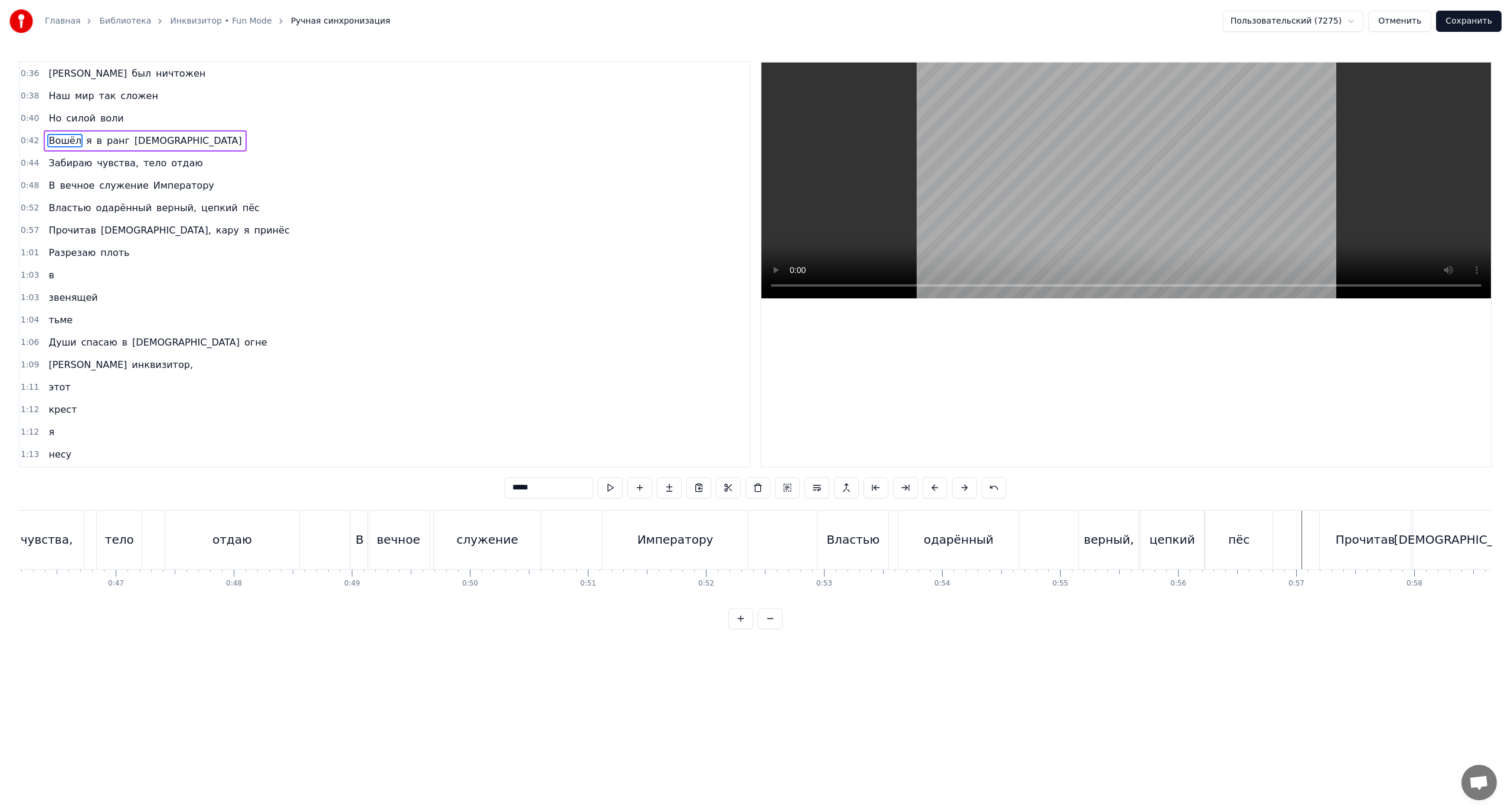
scroll to position [0, 4971]
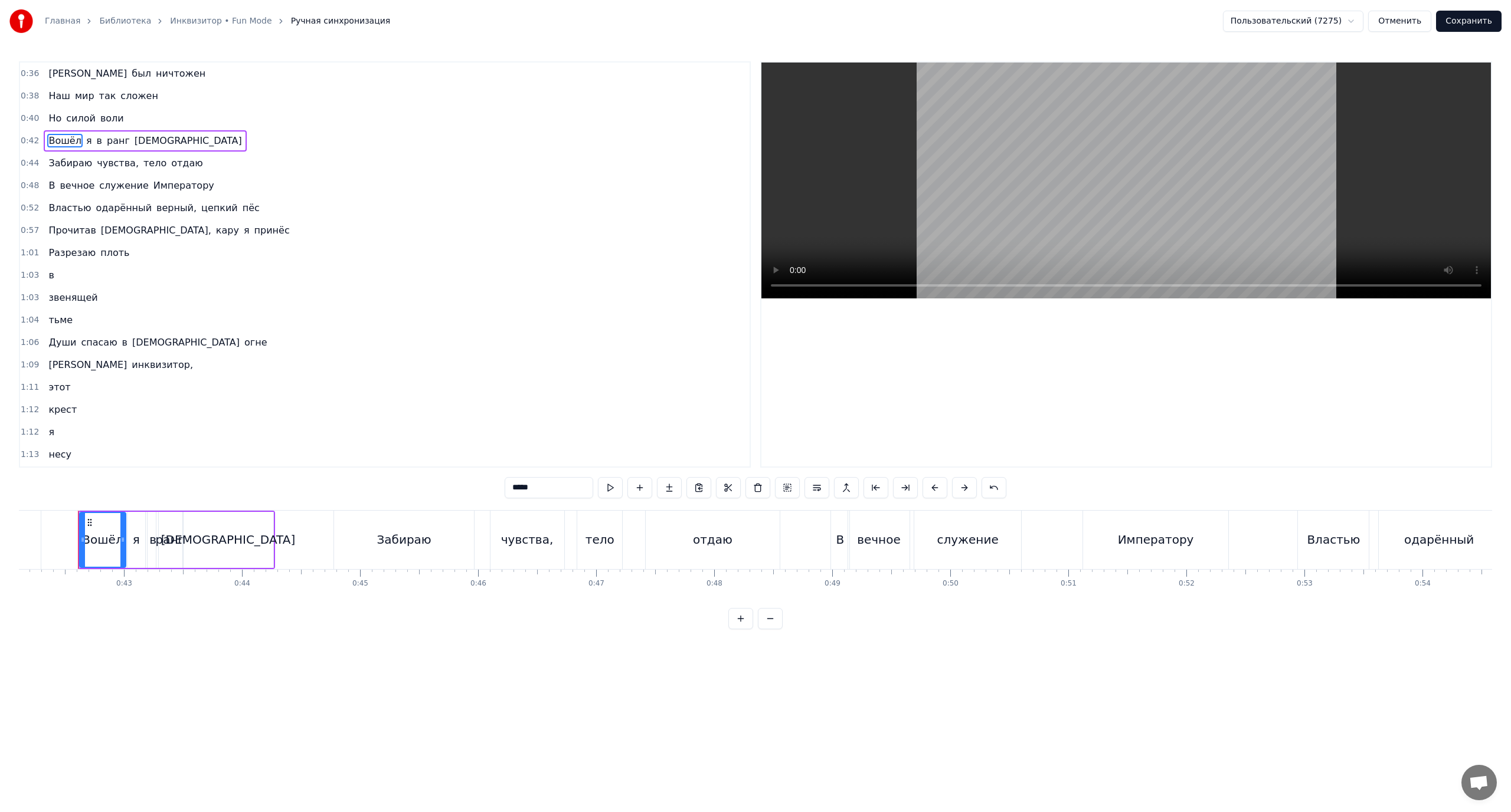
click at [63, 206] on span "Властью" at bounding box center [69, 208] width 45 height 14
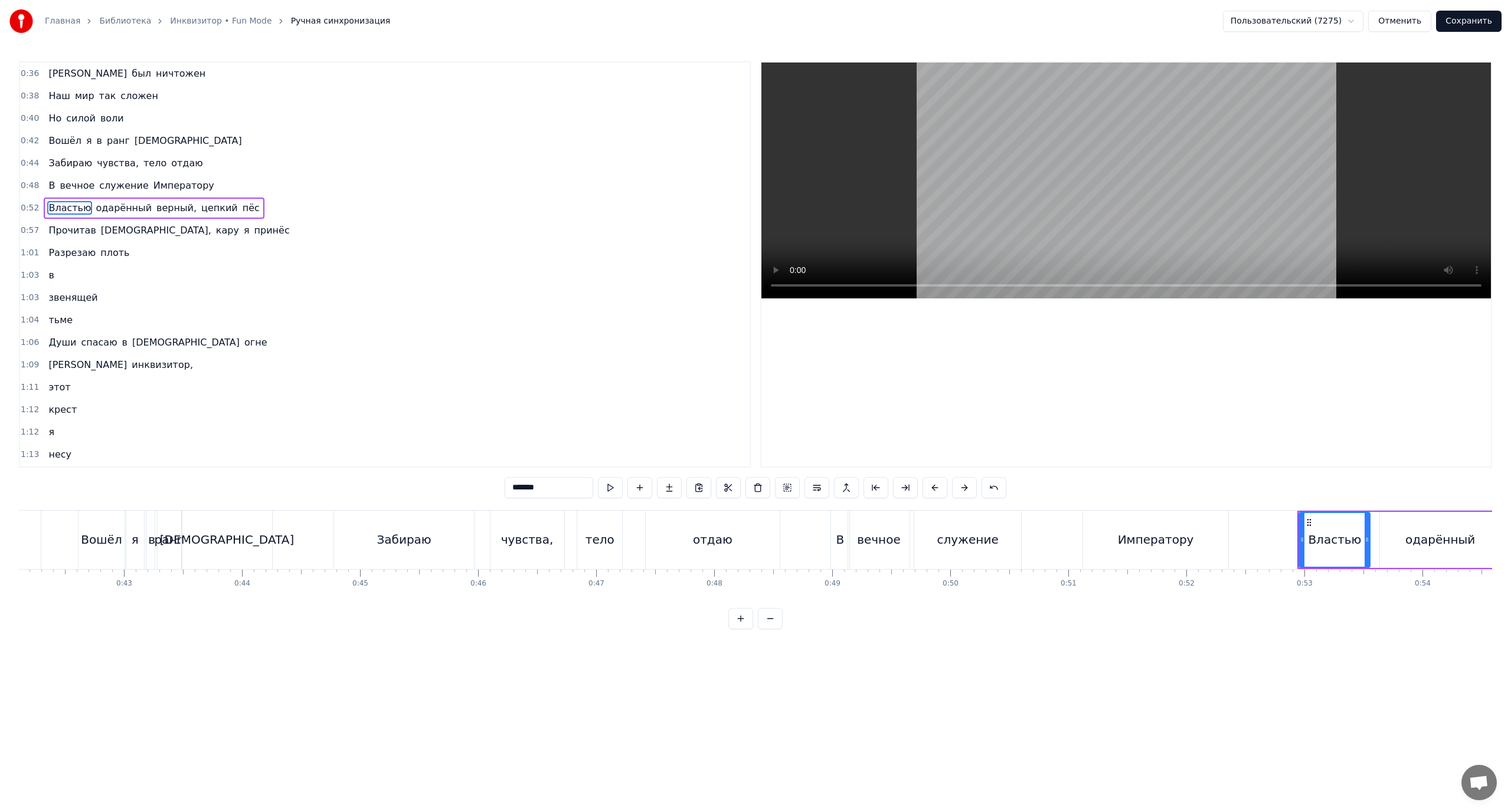
click at [47, 186] on span "В" at bounding box center [52, 186] width 9 height 14
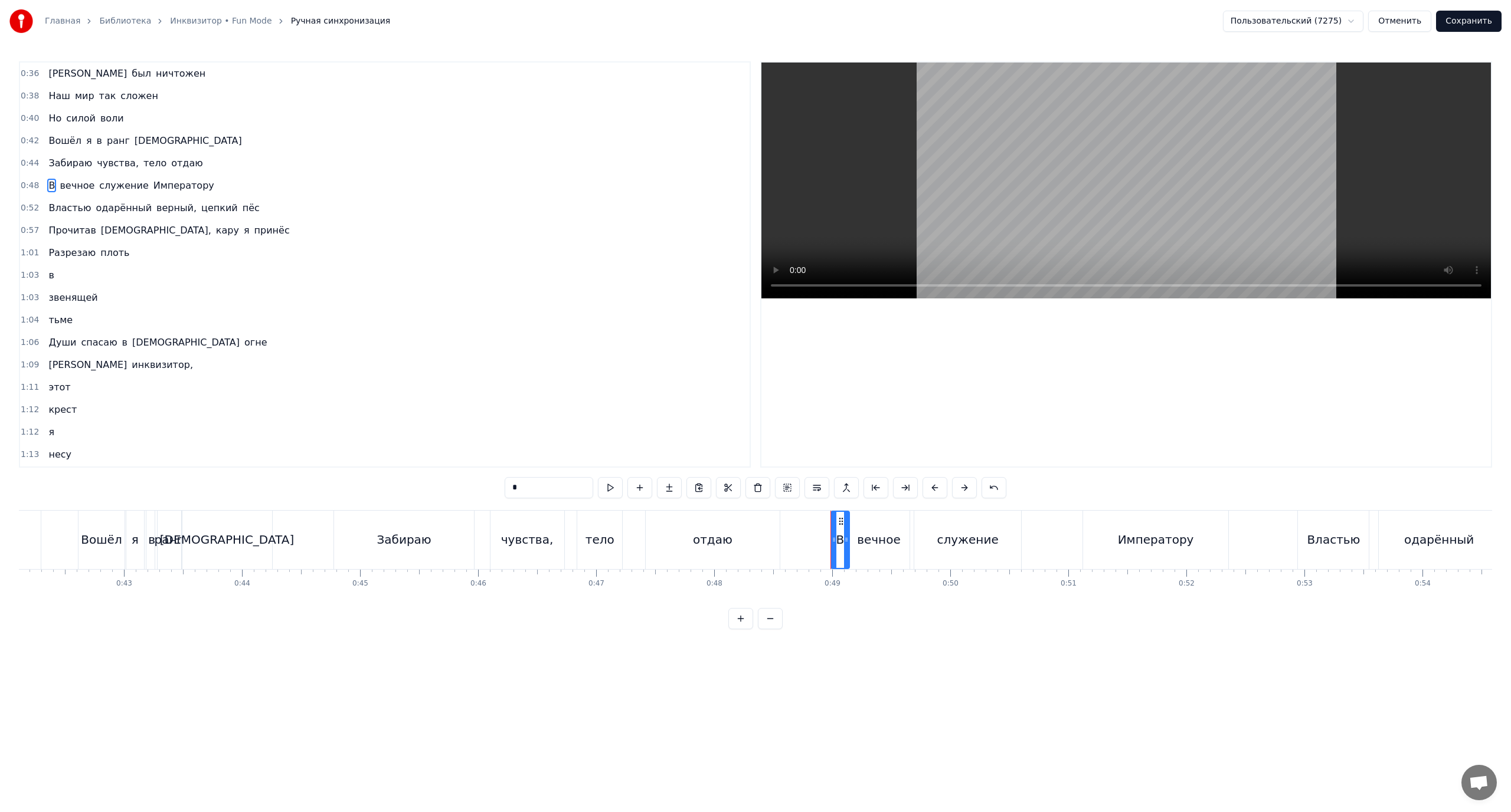
click at [56, 165] on span "Забираю" at bounding box center [70, 163] width 46 height 14
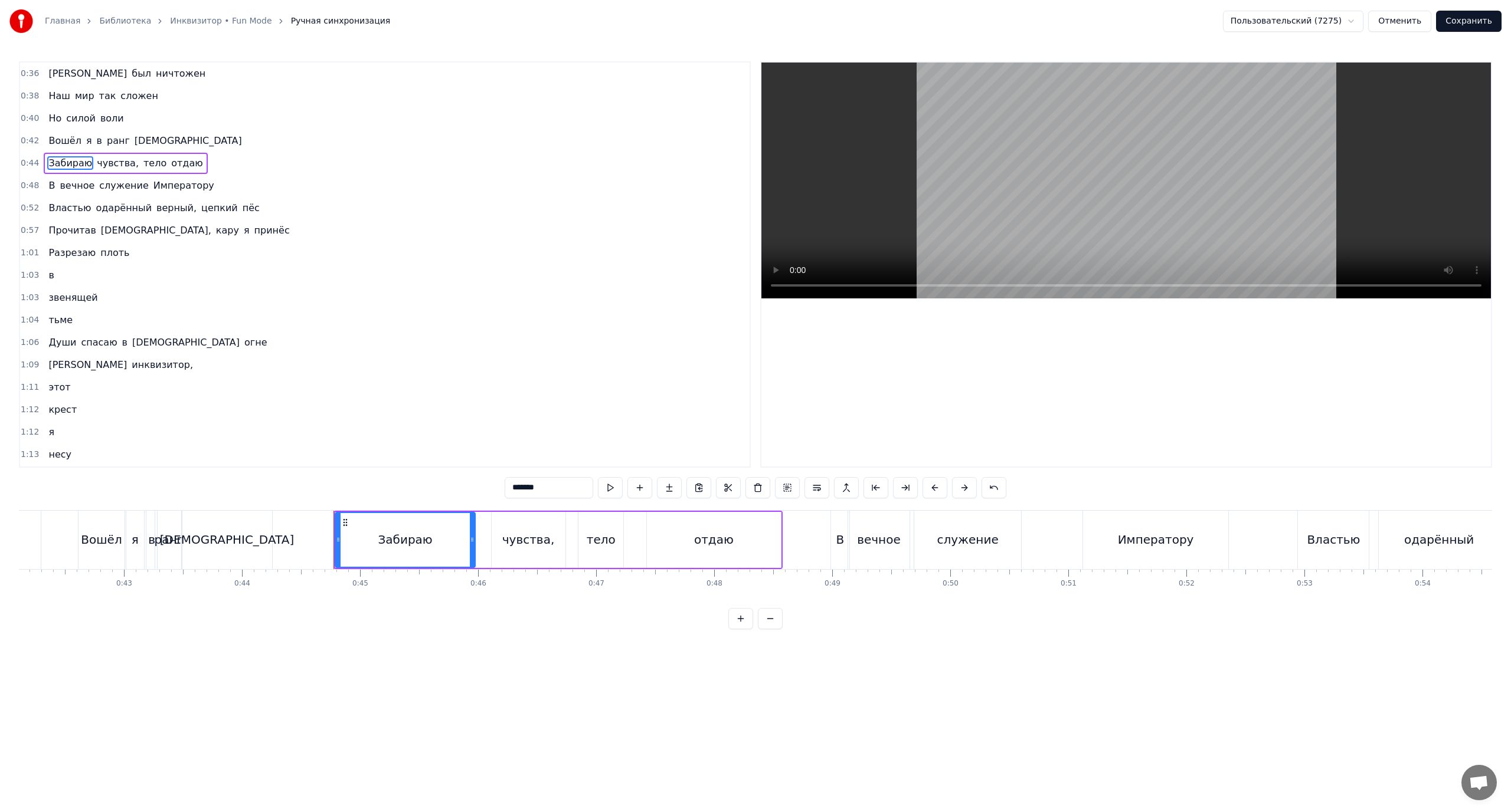
click at [71, 229] on span "Прочитав" at bounding box center [71, 231] width 49 height 14
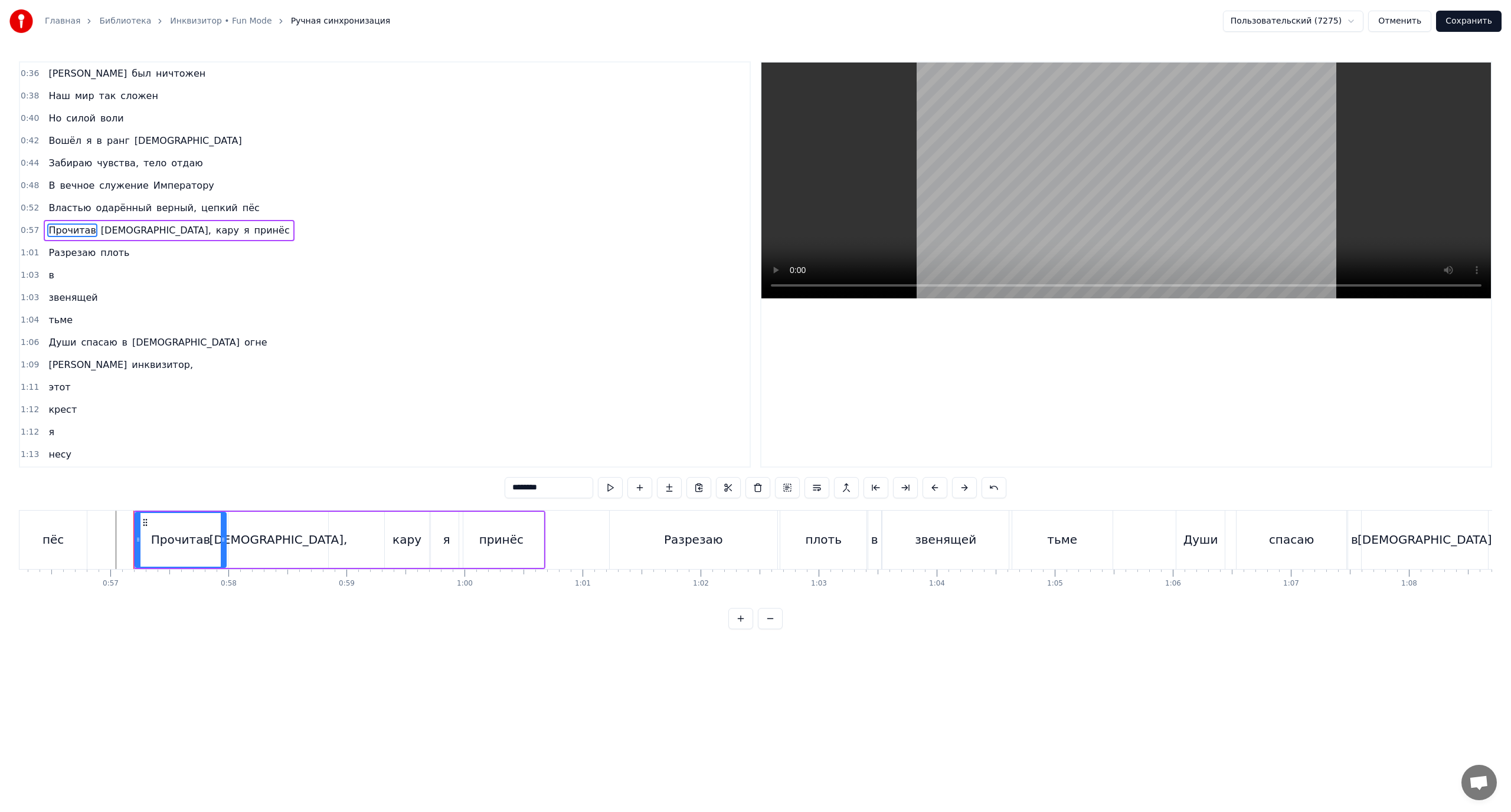
scroll to position [0, 6692]
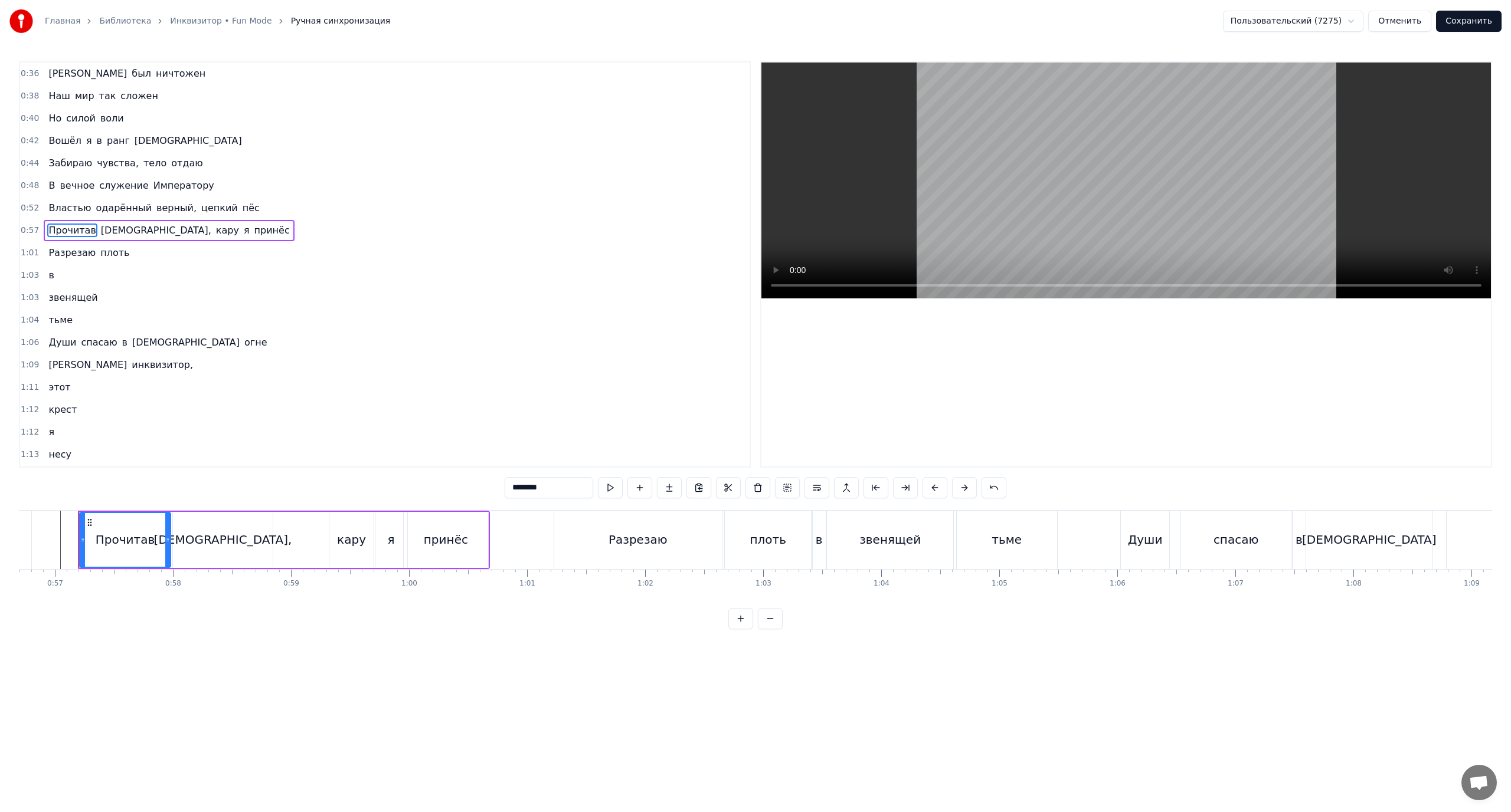
click at [215, 231] on span "кару" at bounding box center [227, 231] width 25 height 14
click at [74, 167] on span "Забираю" at bounding box center [70, 163] width 46 height 14
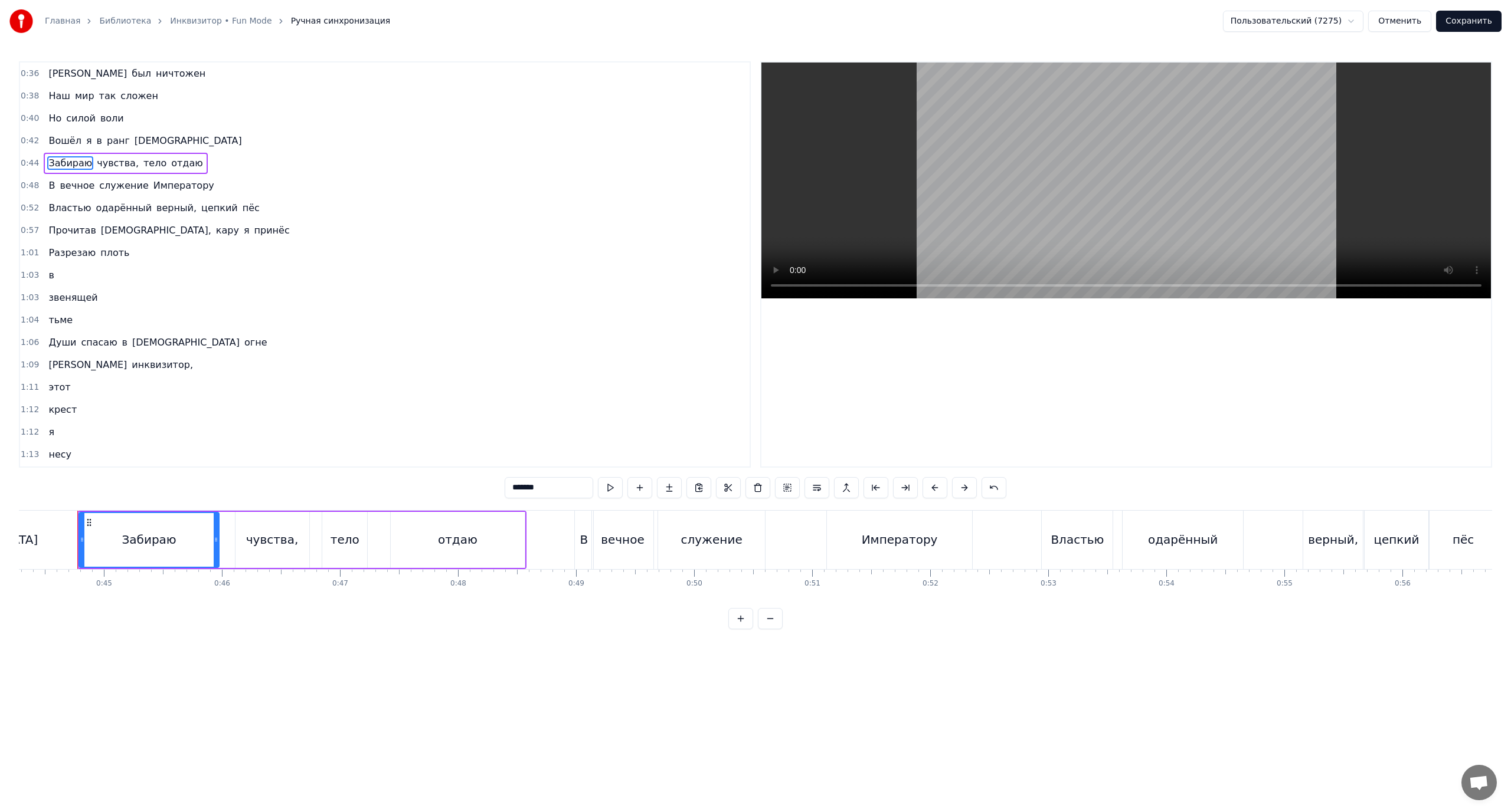
scroll to position [0, 5226]
click at [101, 184] on span "служение" at bounding box center [124, 186] width 52 height 14
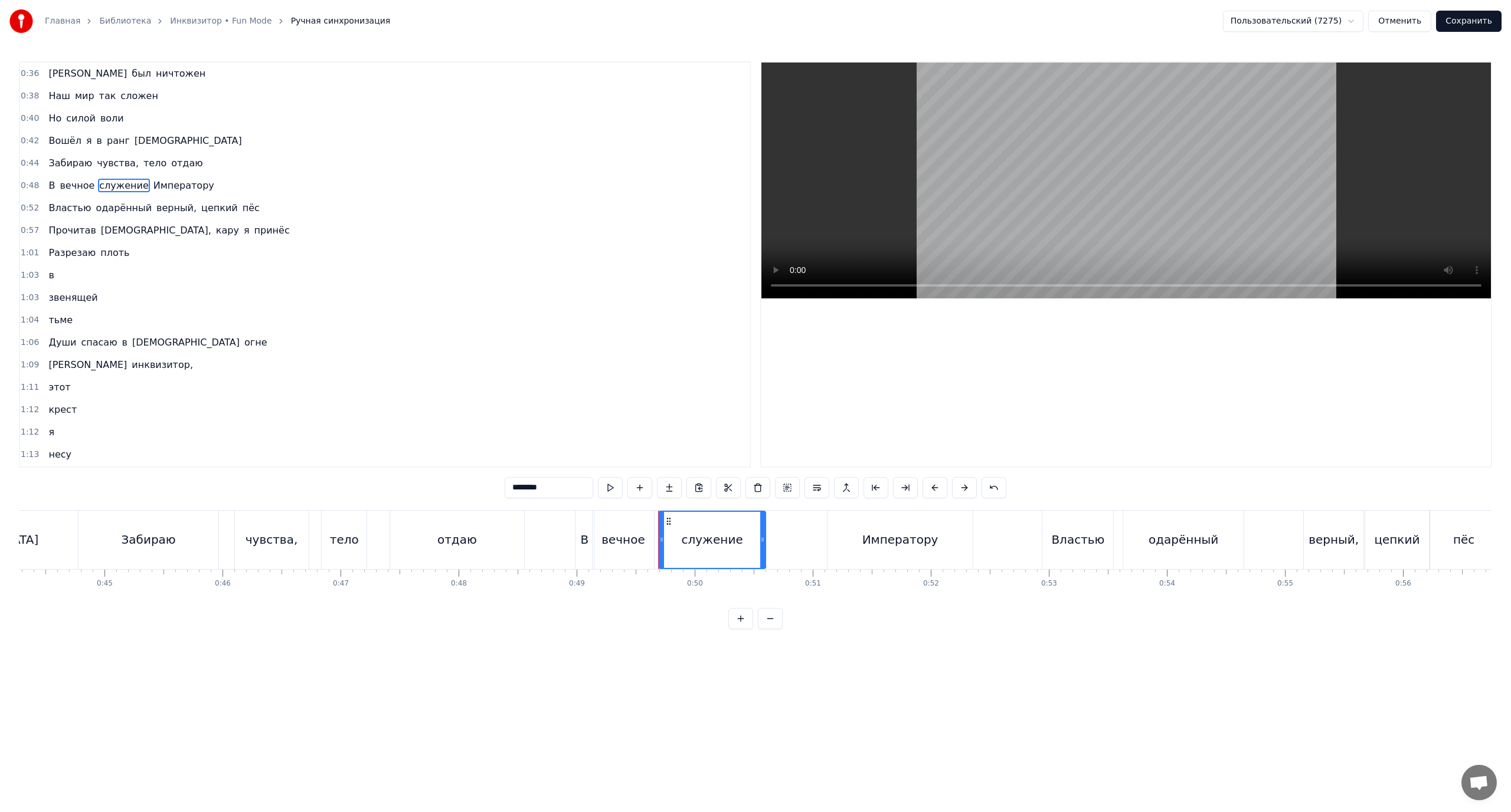
click at [170, 187] on span "Императору" at bounding box center [184, 186] width 63 height 14
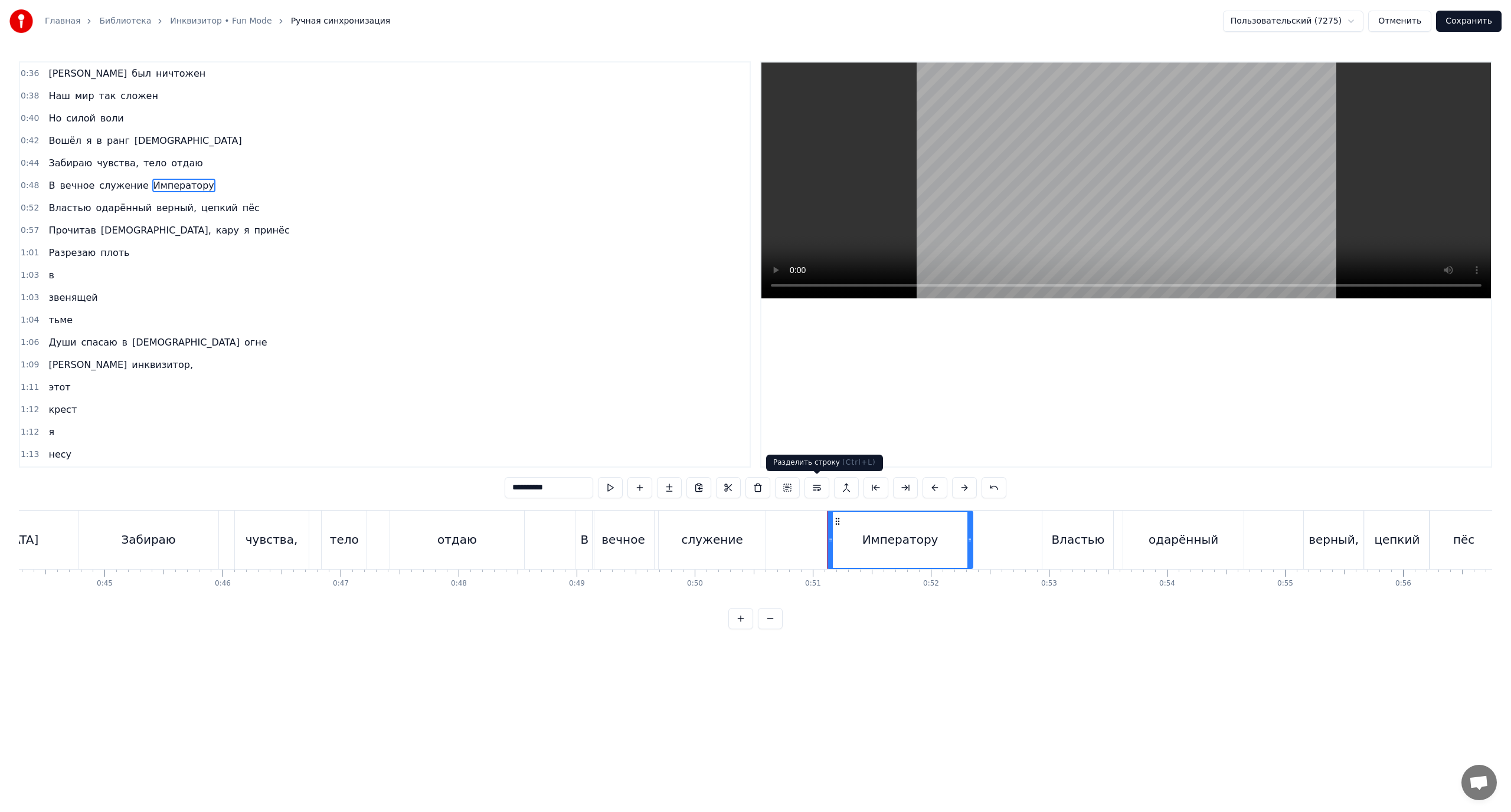
click at [820, 487] on button at bounding box center [817, 488] width 25 height 21
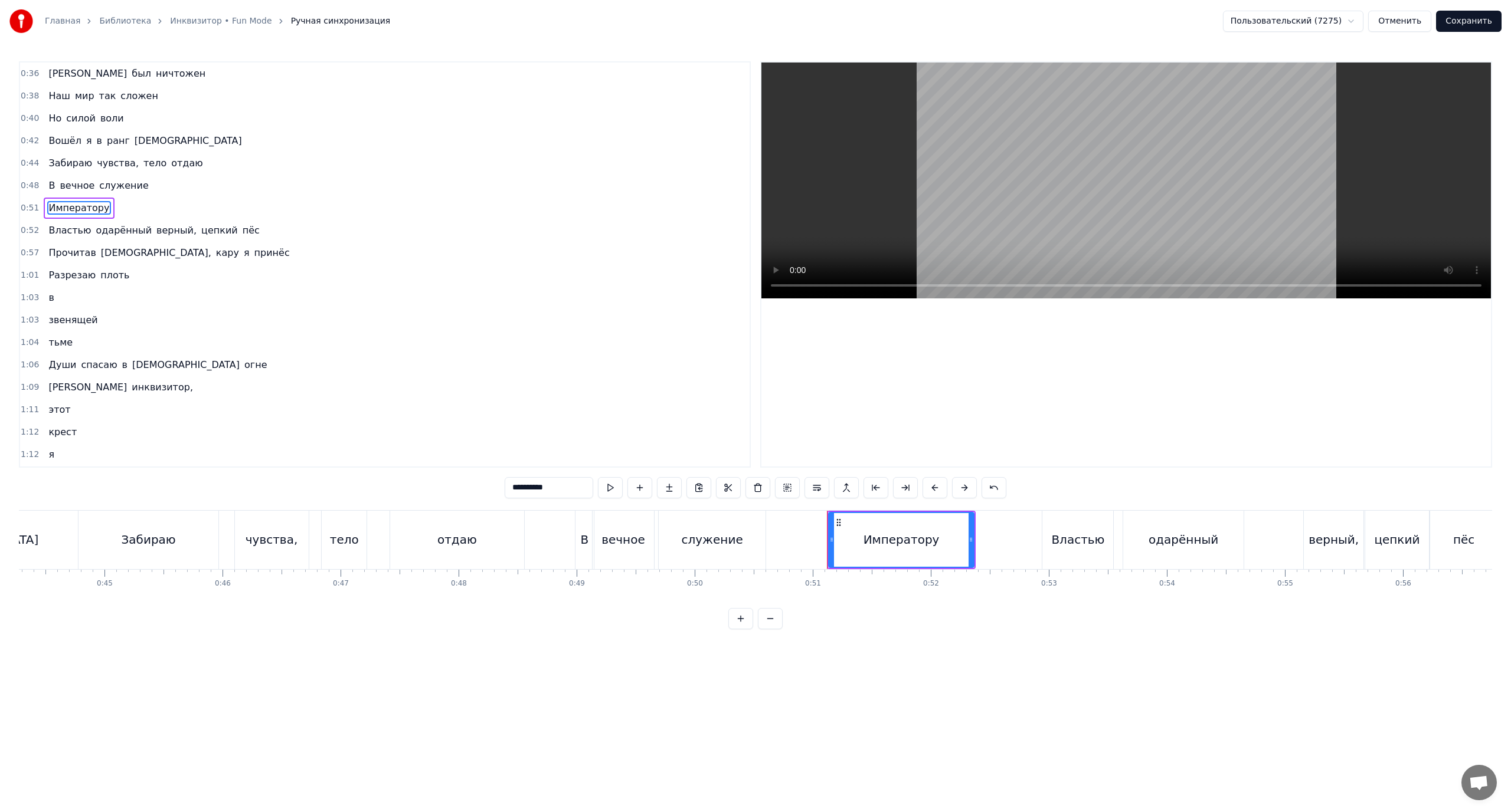
click at [51, 189] on span "В" at bounding box center [52, 186] width 9 height 14
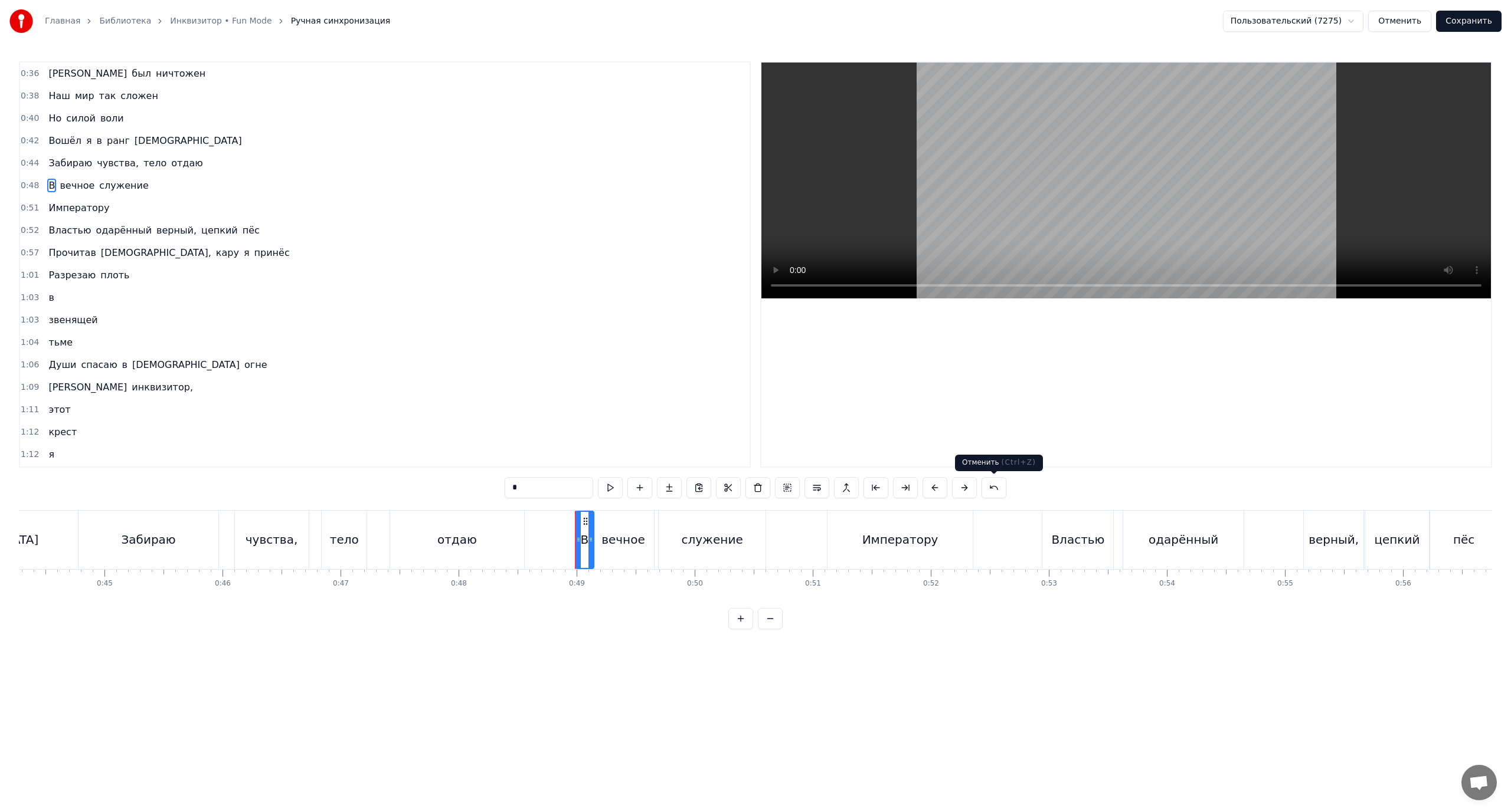
click at [1003, 485] on button at bounding box center [994, 488] width 25 height 21
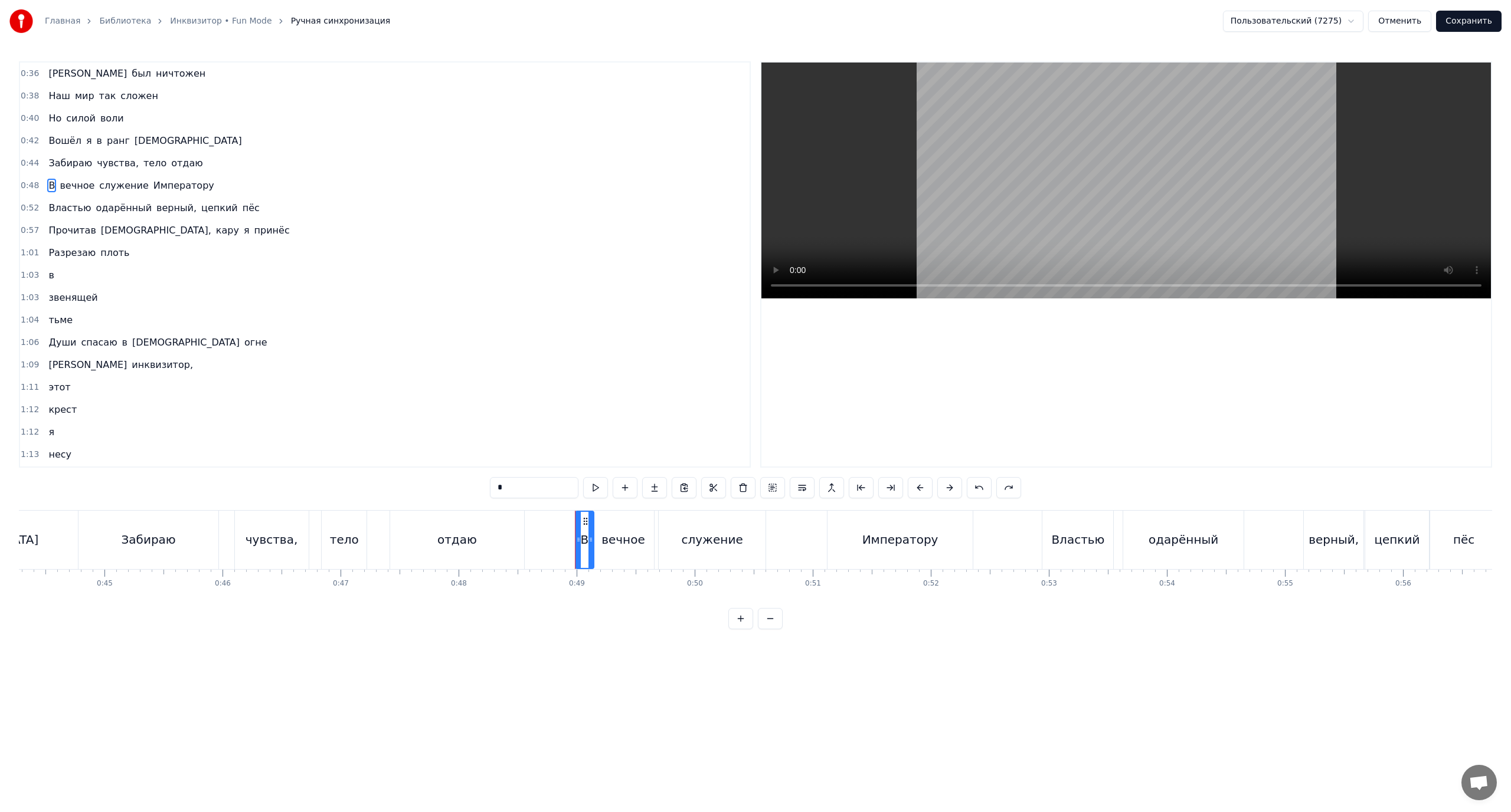
click at [57, 206] on span "Властью" at bounding box center [69, 208] width 45 height 14
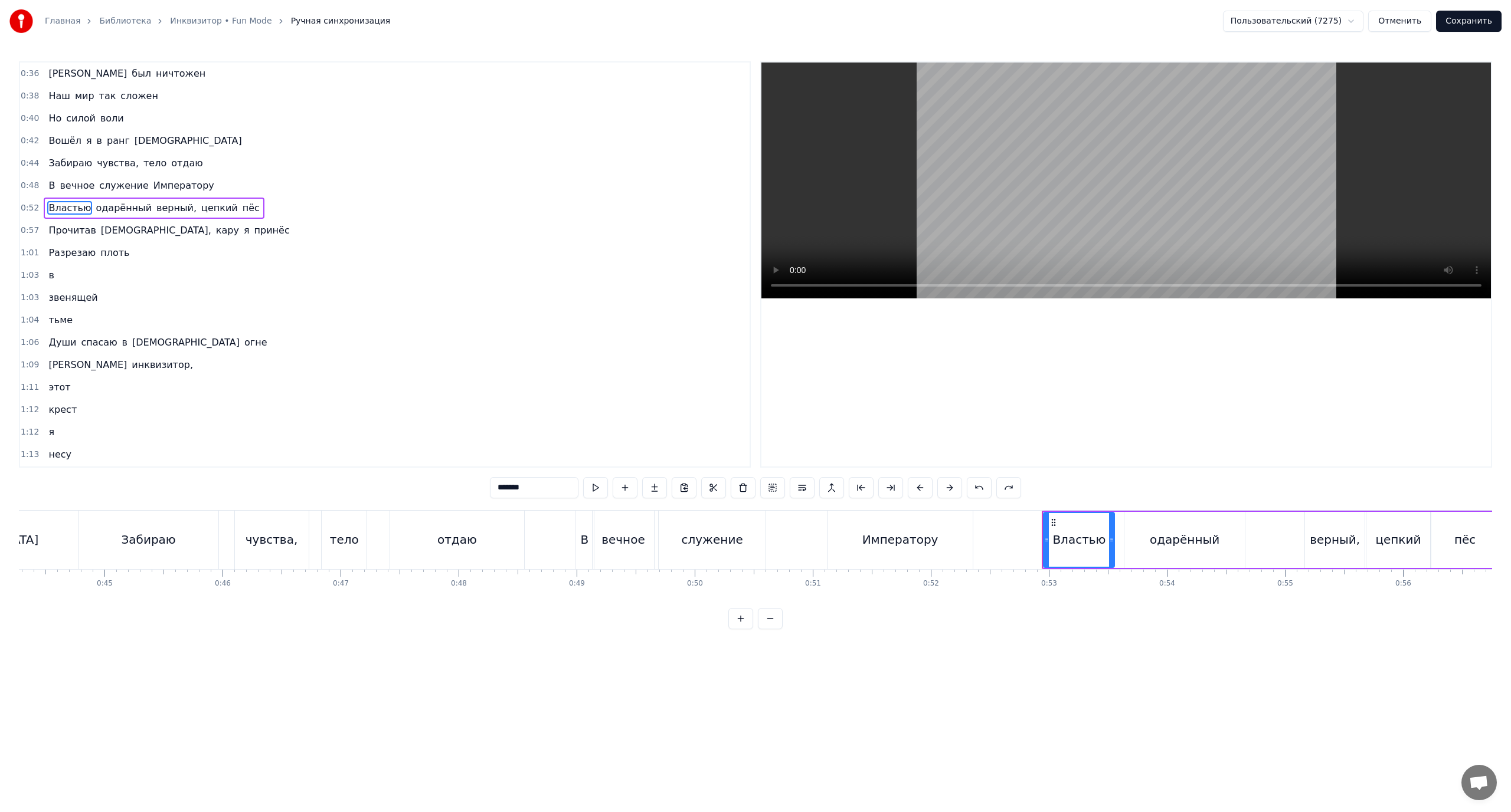
click at [158, 207] on span "верный," at bounding box center [176, 208] width 43 height 14
type input "*******"
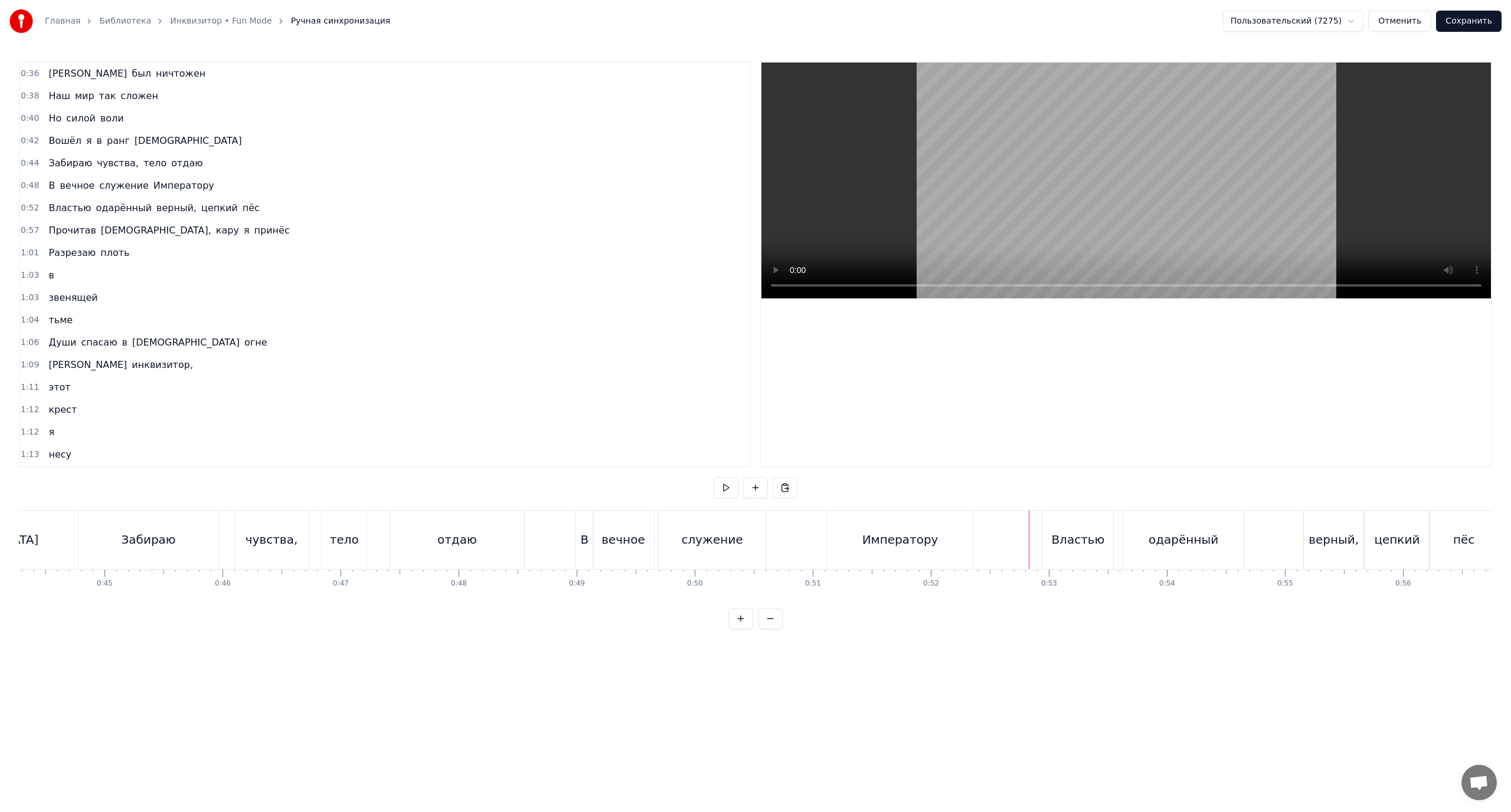
click at [1061, 536] on div "Властью" at bounding box center [1077, 540] width 53 height 17
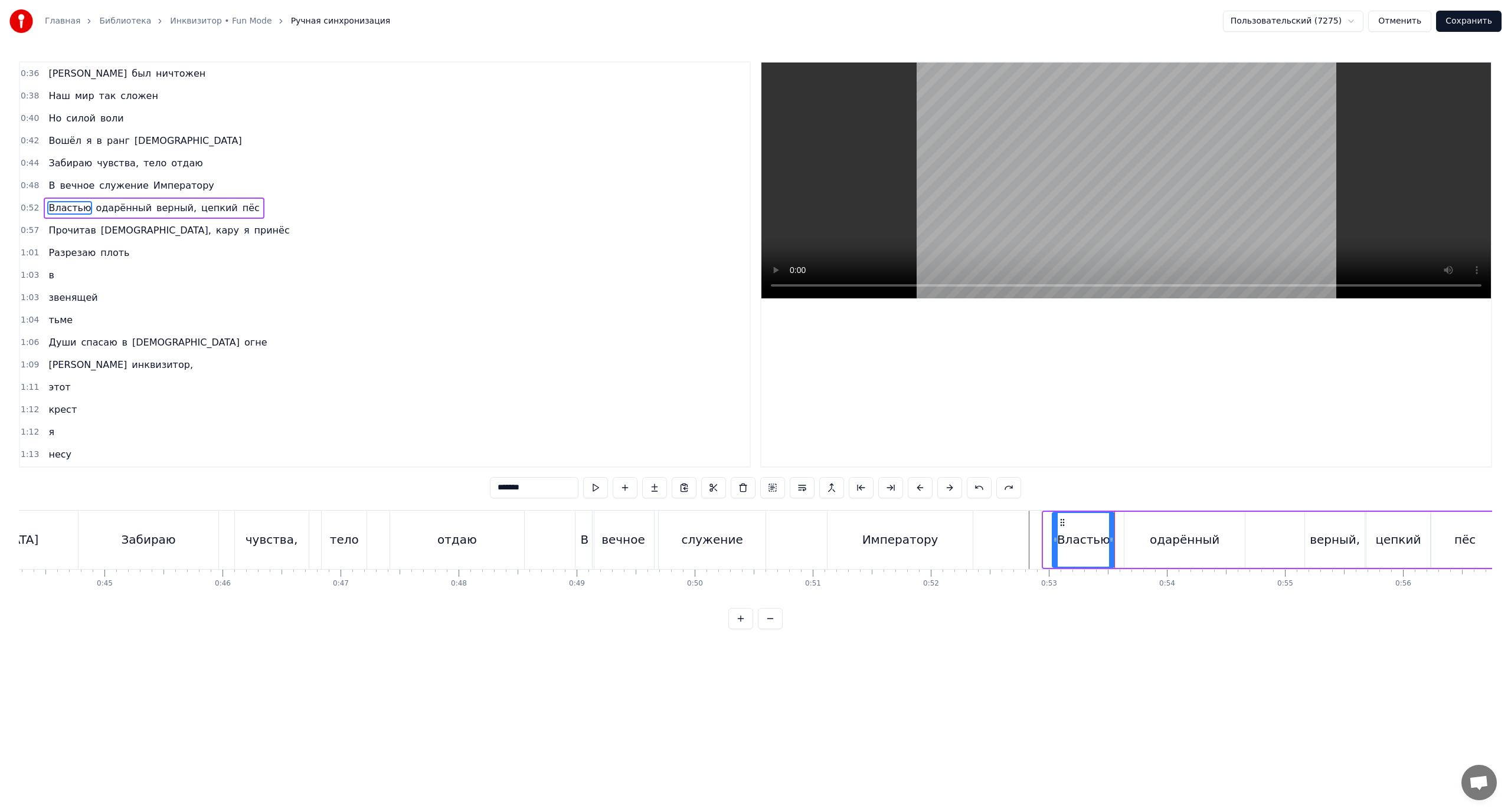
drag, startPoint x: 1046, startPoint y: 532, endPoint x: 1055, endPoint y: 537, distance: 10.3
click at [1055, 537] on div at bounding box center [1055, 540] width 5 height 54
click at [62, 348] on span "Души" at bounding box center [62, 342] width 30 height 14
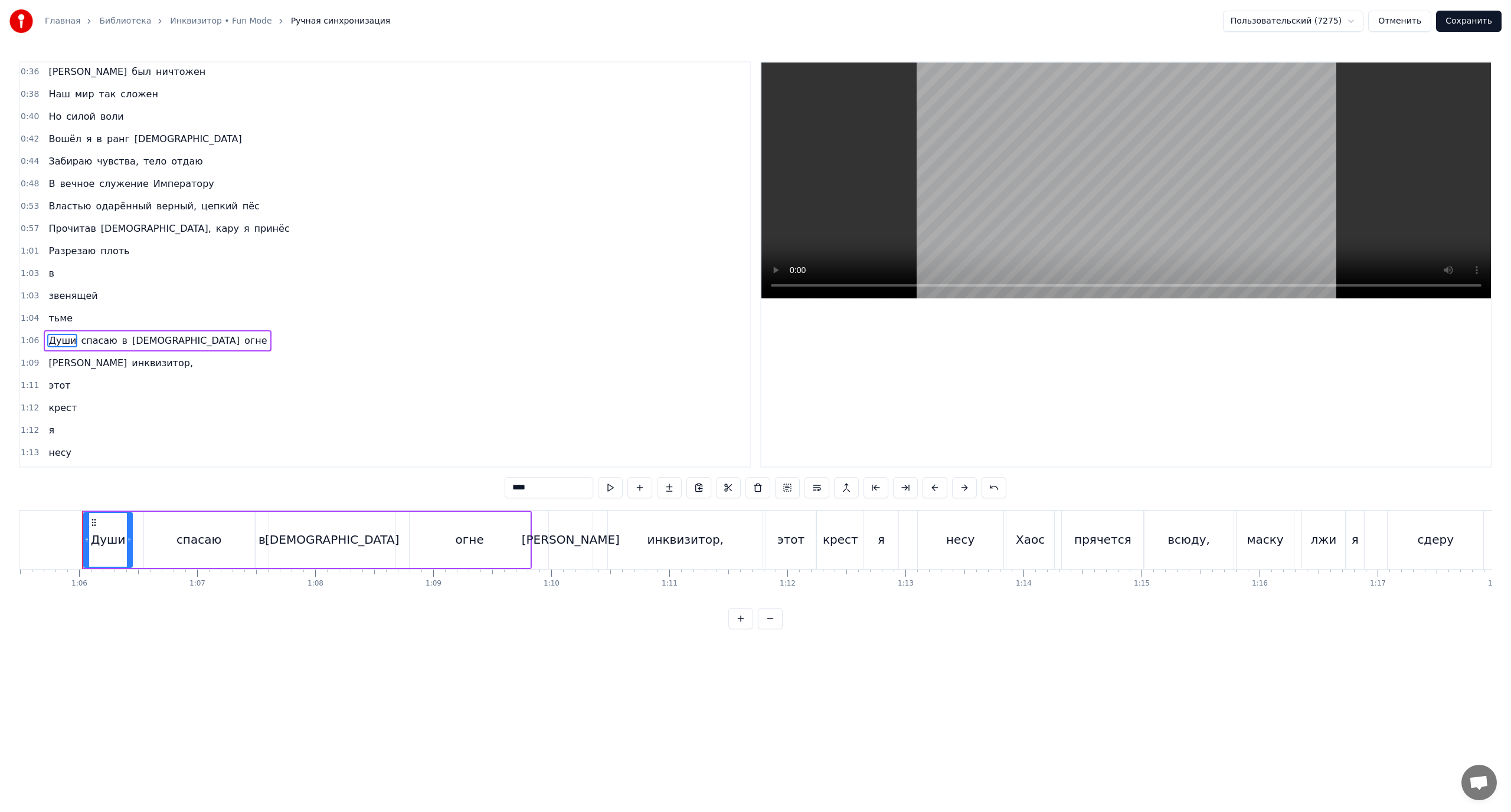
scroll to position [0, 7734]
click at [48, 365] on span "[PERSON_NAME]" at bounding box center [87, 364] width 80 height 14
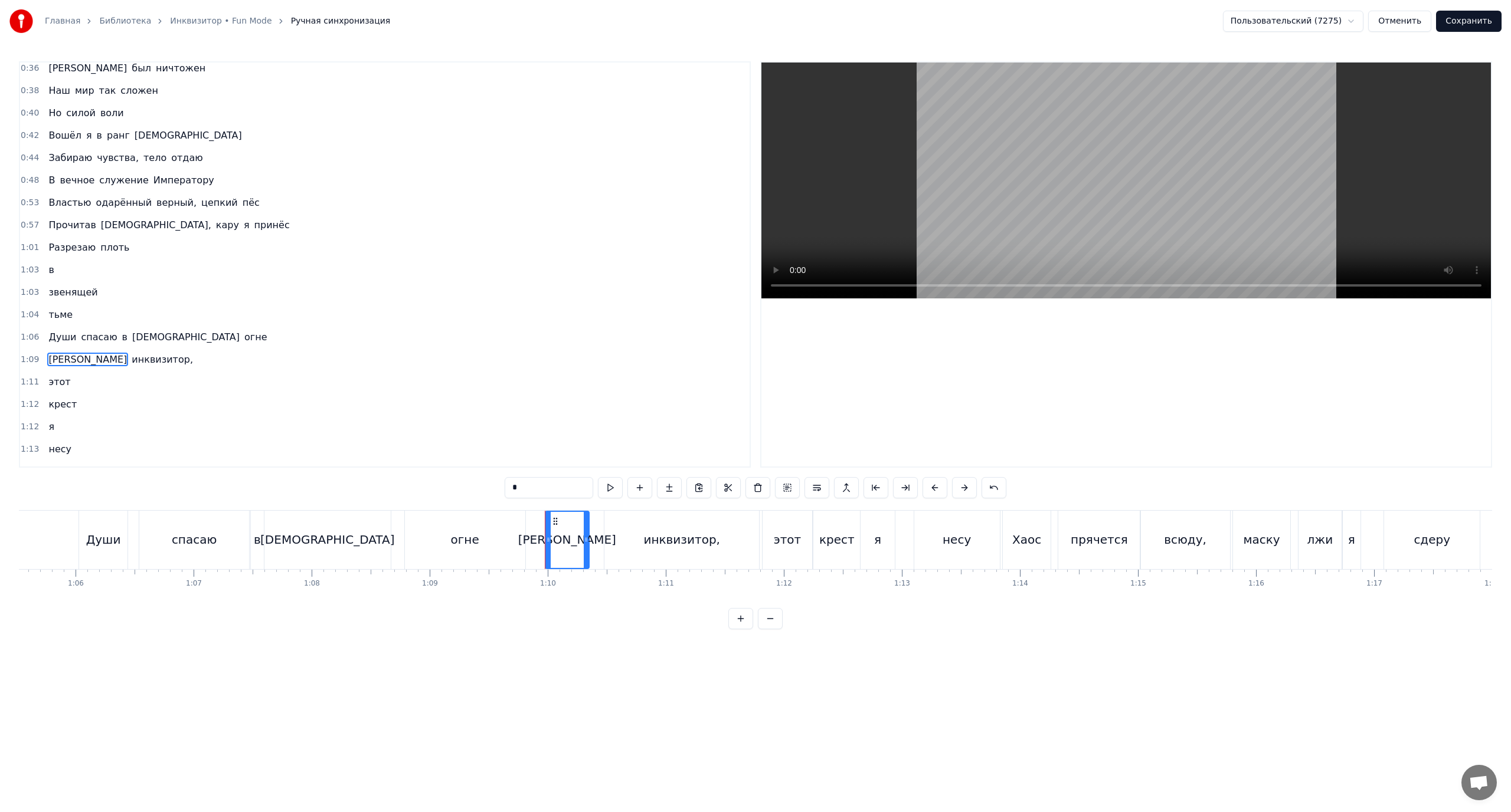
scroll to position [0, 0]
click at [48, 257] on span "Разрезаю" at bounding box center [71, 253] width 49 height 14
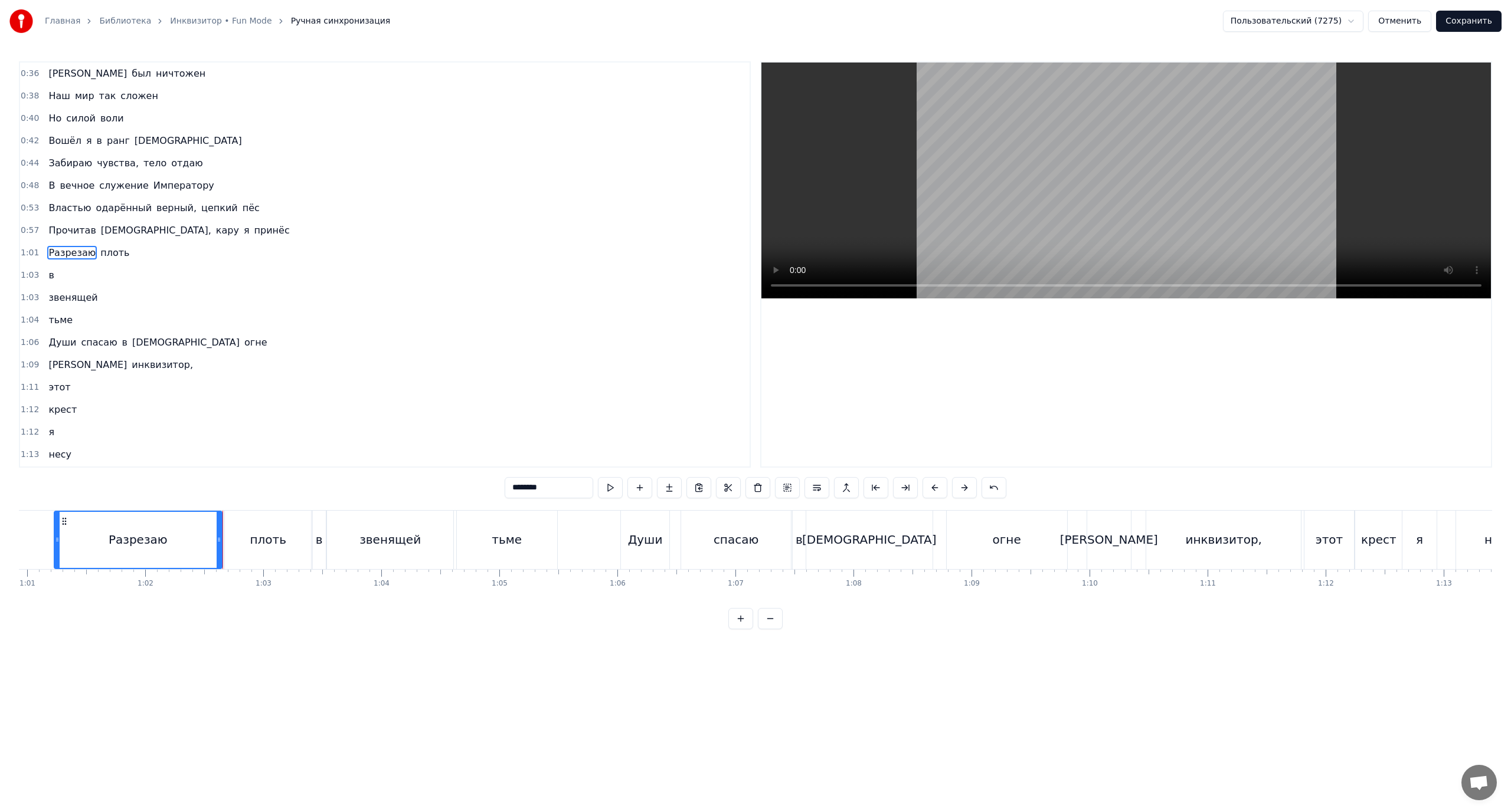
click at [72, 230] on span "Прочитав" at bounding box center [71, 231] width 49 height 14
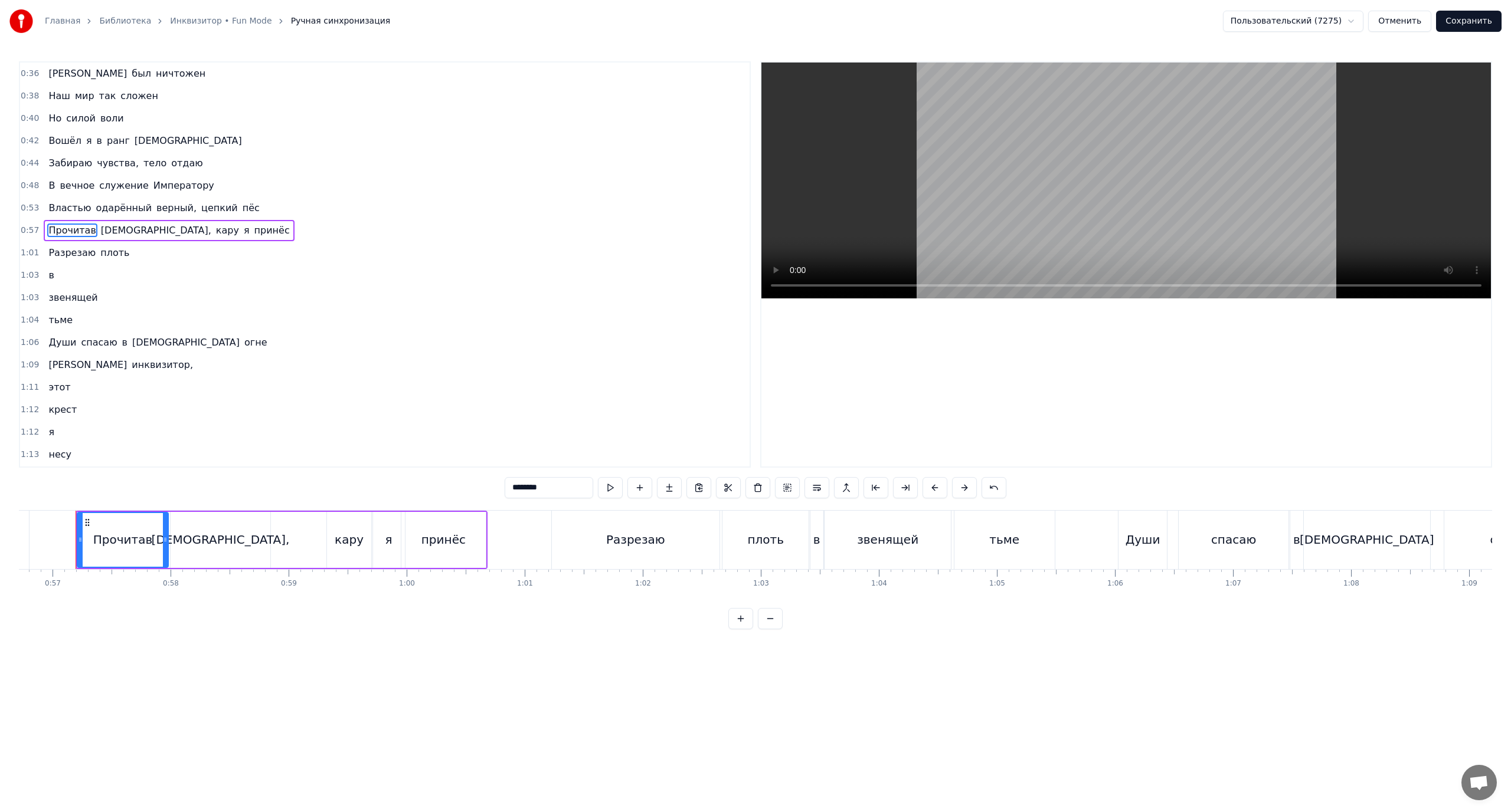
scroll to position [0, 6692]
click at [68, 211] on span "Властью" at bounding box center [69, 208] width 45 height 14
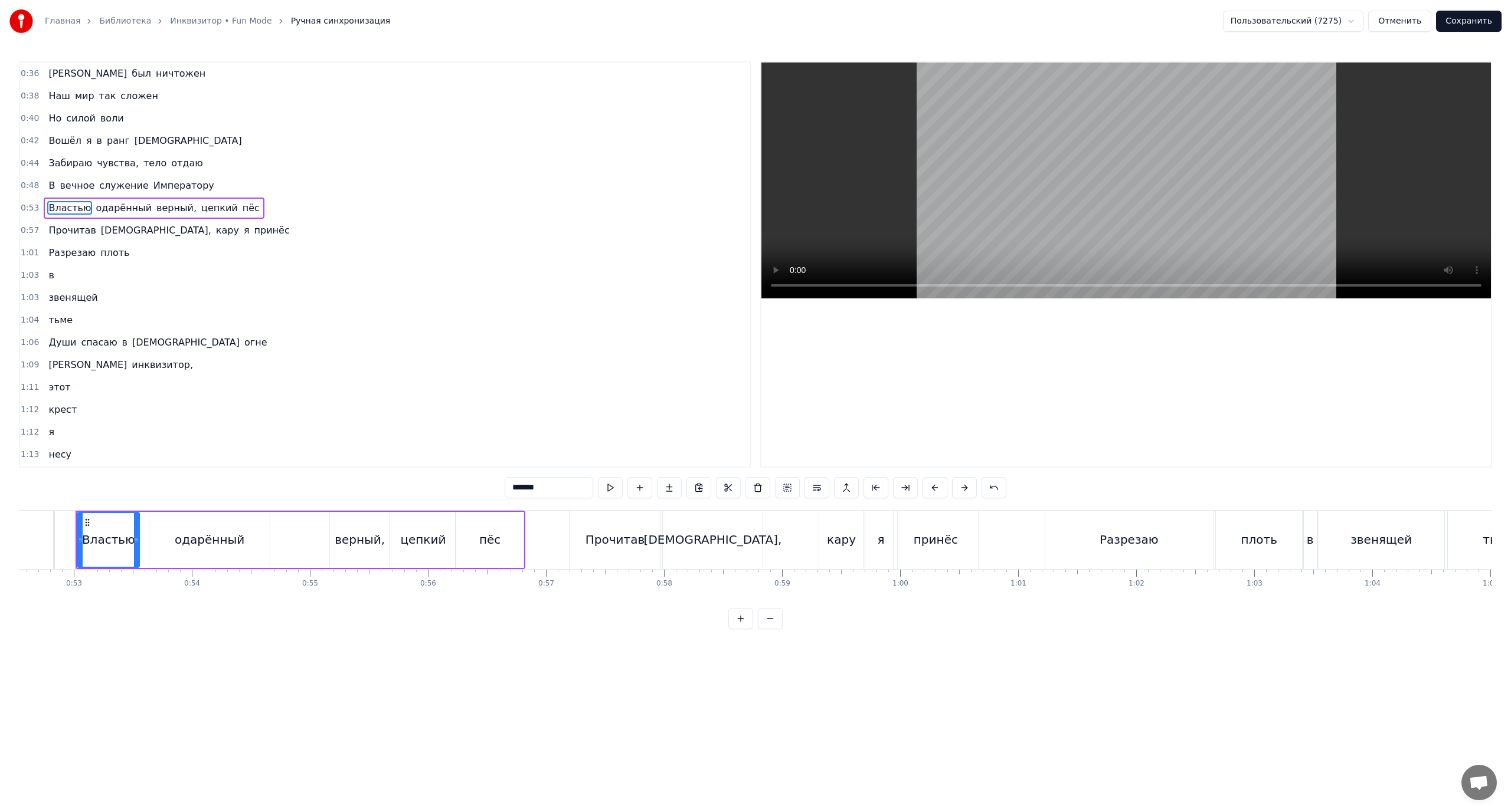
scroll to position [0, 6199]
click at [94, 208] on span "одарённый" at bounding box center [123, 208] width 58 height 14
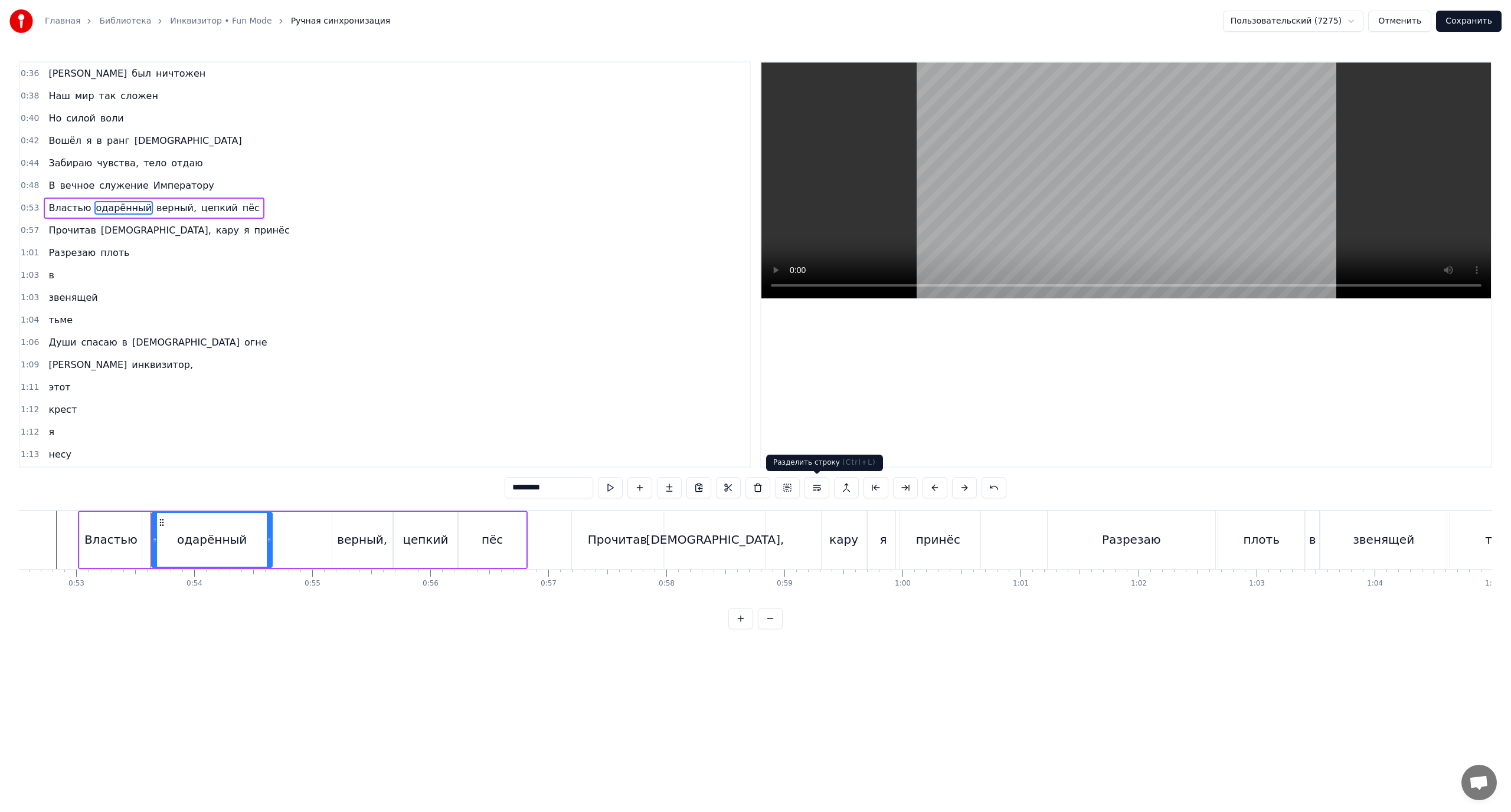
click at [817, 486] on button at bounding box center [817, 488] width 25 height 21
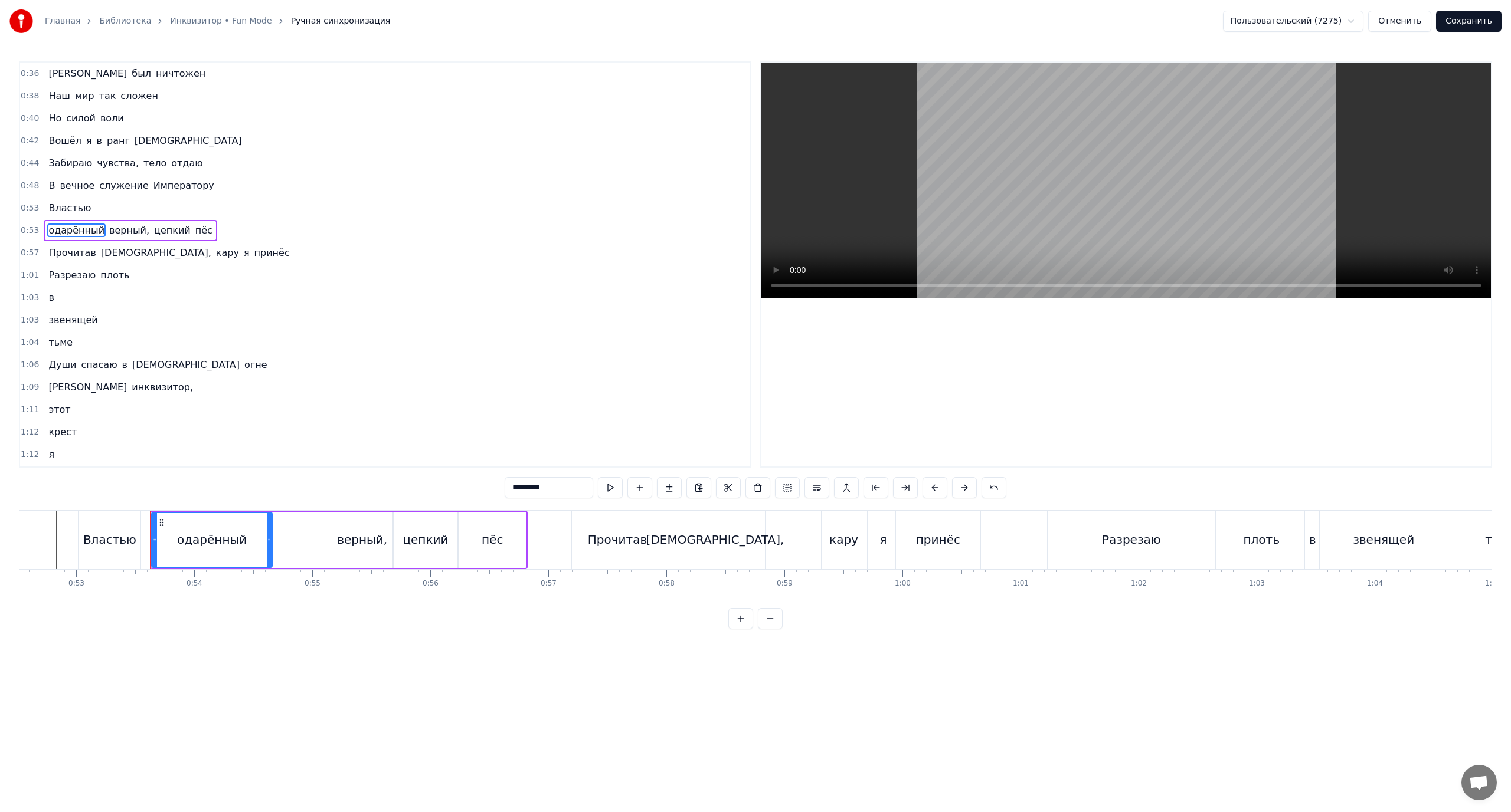
click at [68, 210] on span "Властью" at bounding box center [69, 208] width 45 height 14
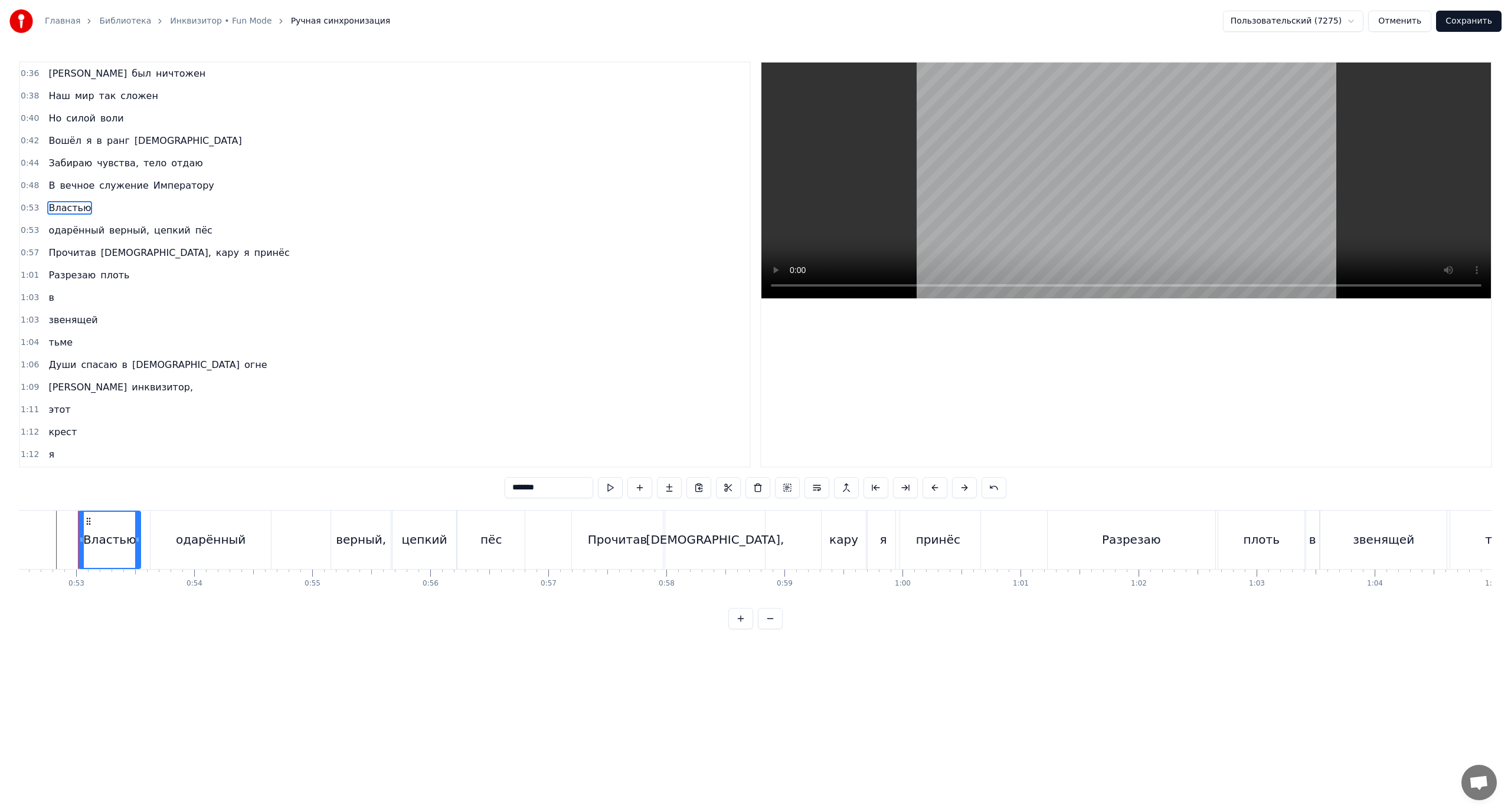
click at [108, 231] on span "верный," at bounding box center [129, 231] width 43 height 14
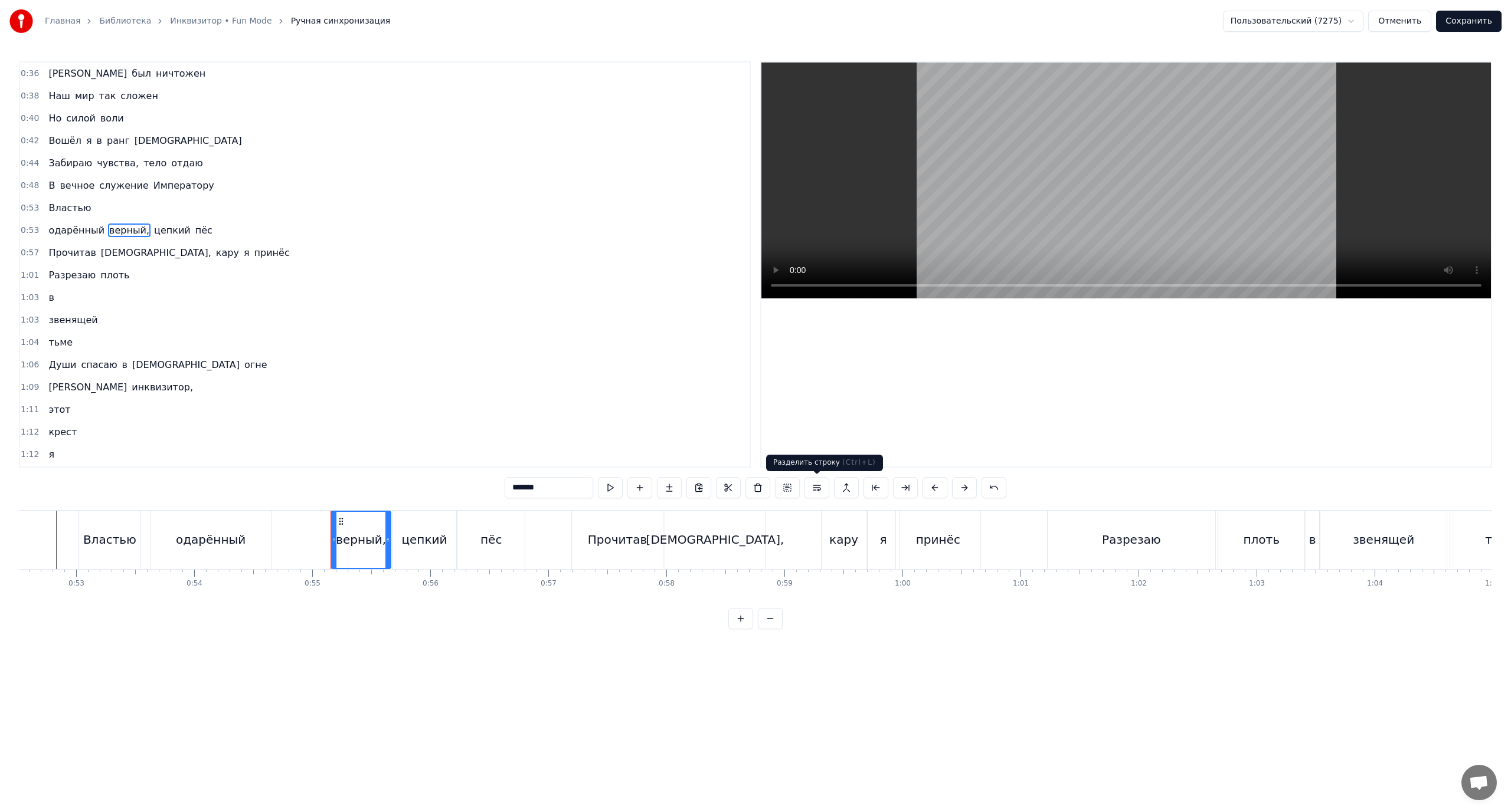
click at [822, 489] on button at bounding box center [817, 488] width 25 height 21
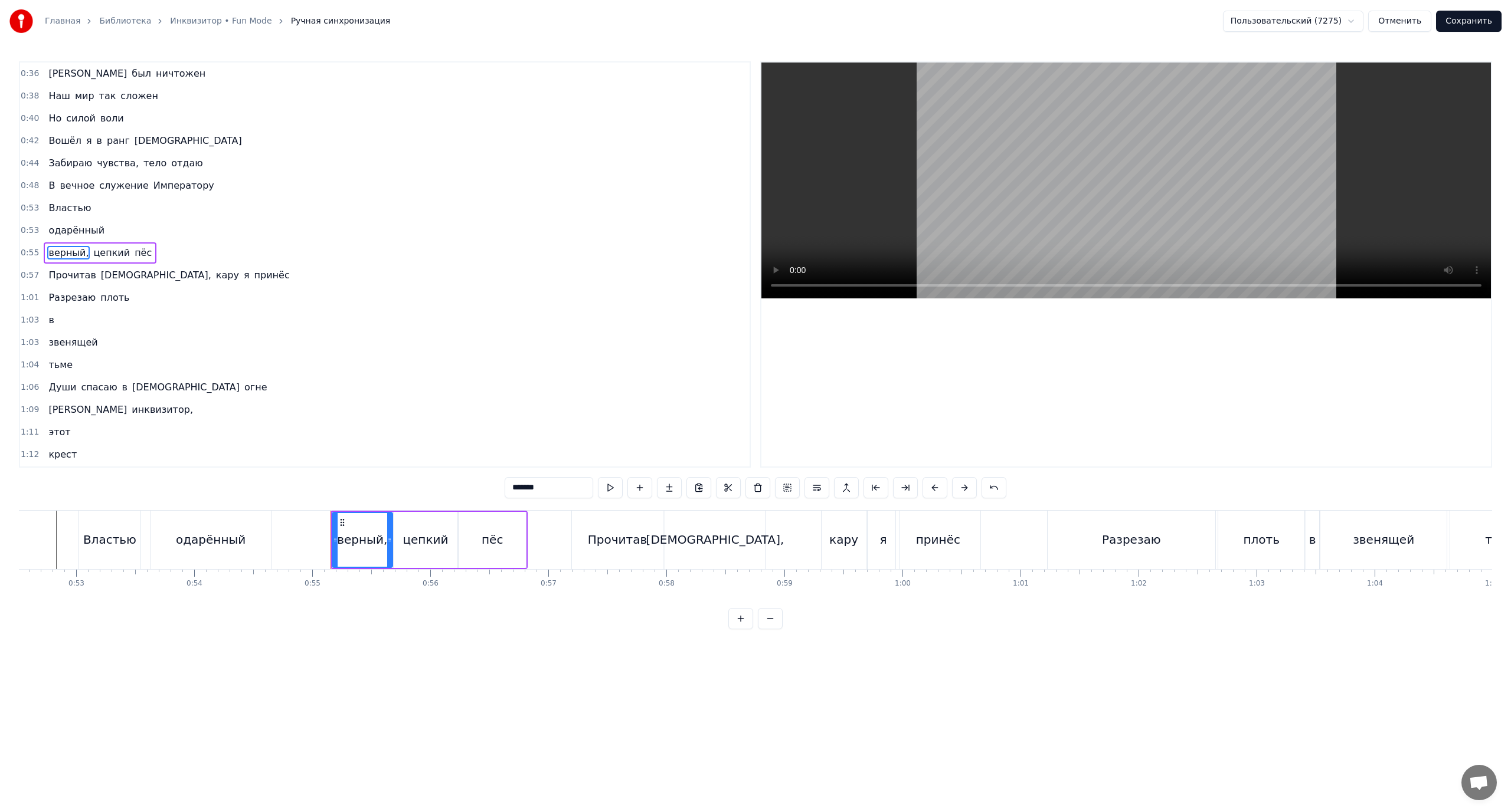
click at [99, 253] on span "цепкий" at bounding box center [111, 253] width 39 height 14
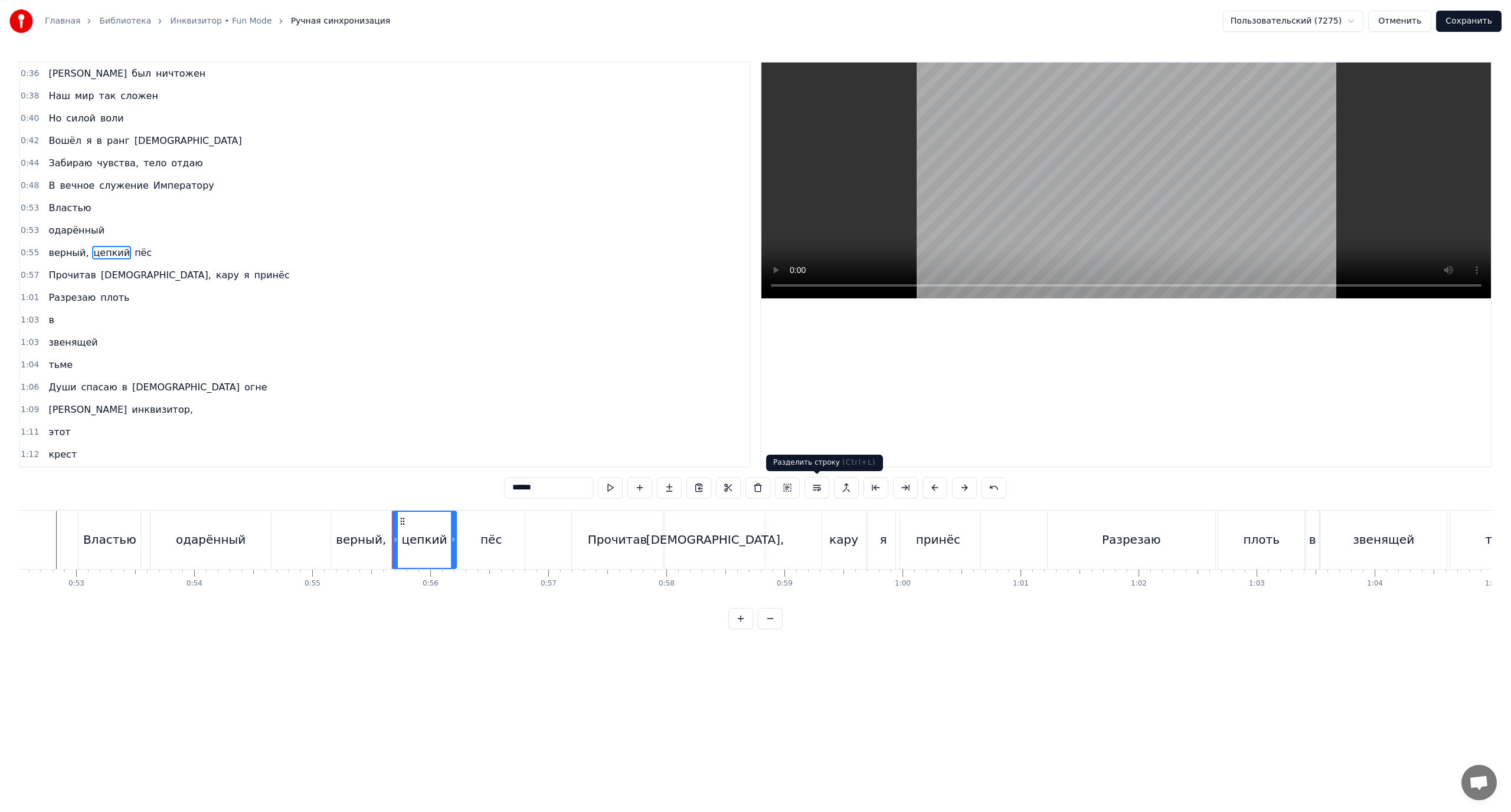
click at [818, 486] on button at bounding box center [817, 488] width 25 height 21
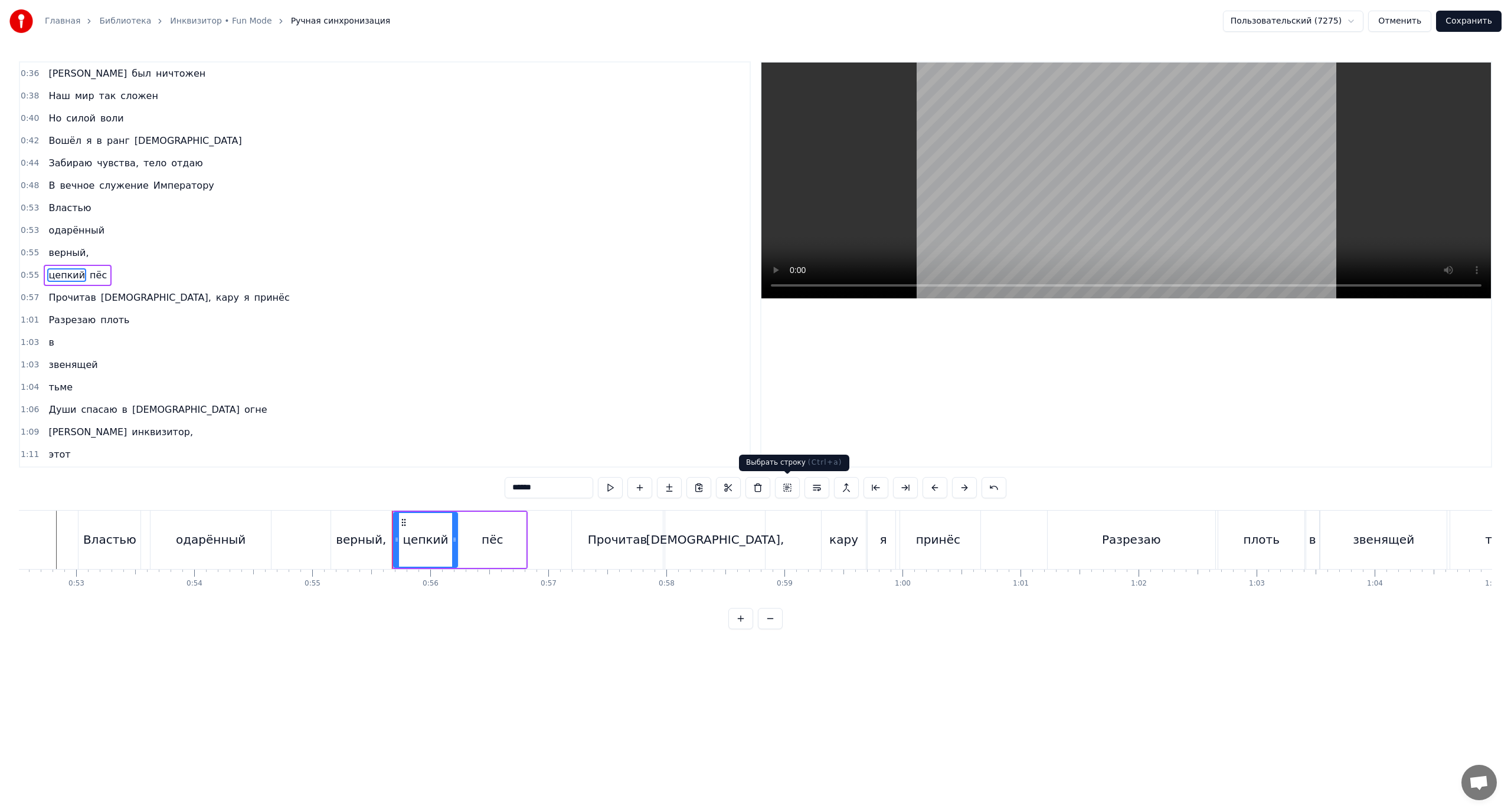
scroll to position [11, 0]
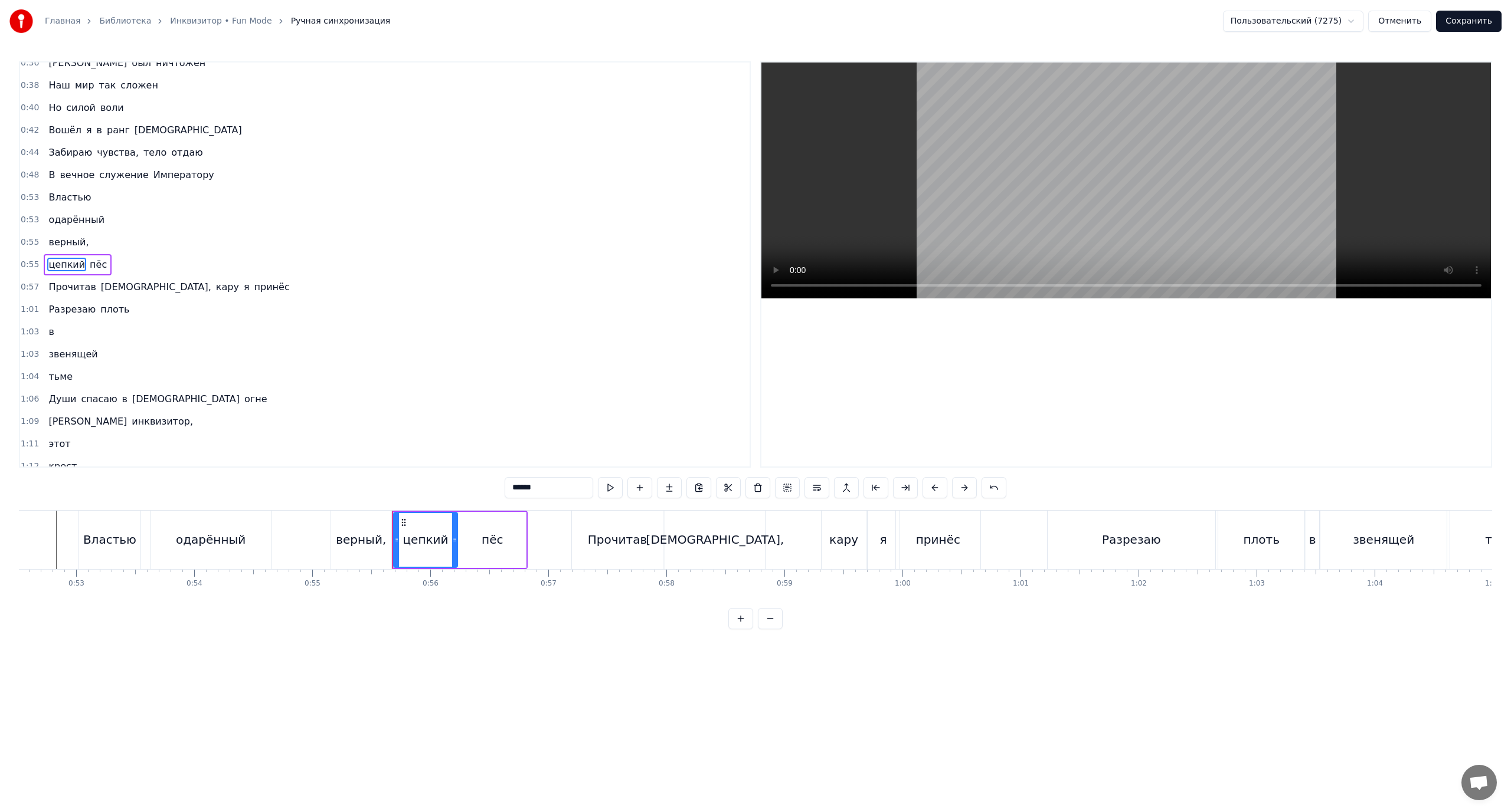
drag, startPoint x: 90, startPoint y: 263, endPoint x: 97, endPoint y: 266, distance: 7.6
click at [91, 263] on span "пёс" at bounding box center [99, 265] width 20 height 14
click at [815, 492] on button at bounding box center [817, 488] width 25 height 21
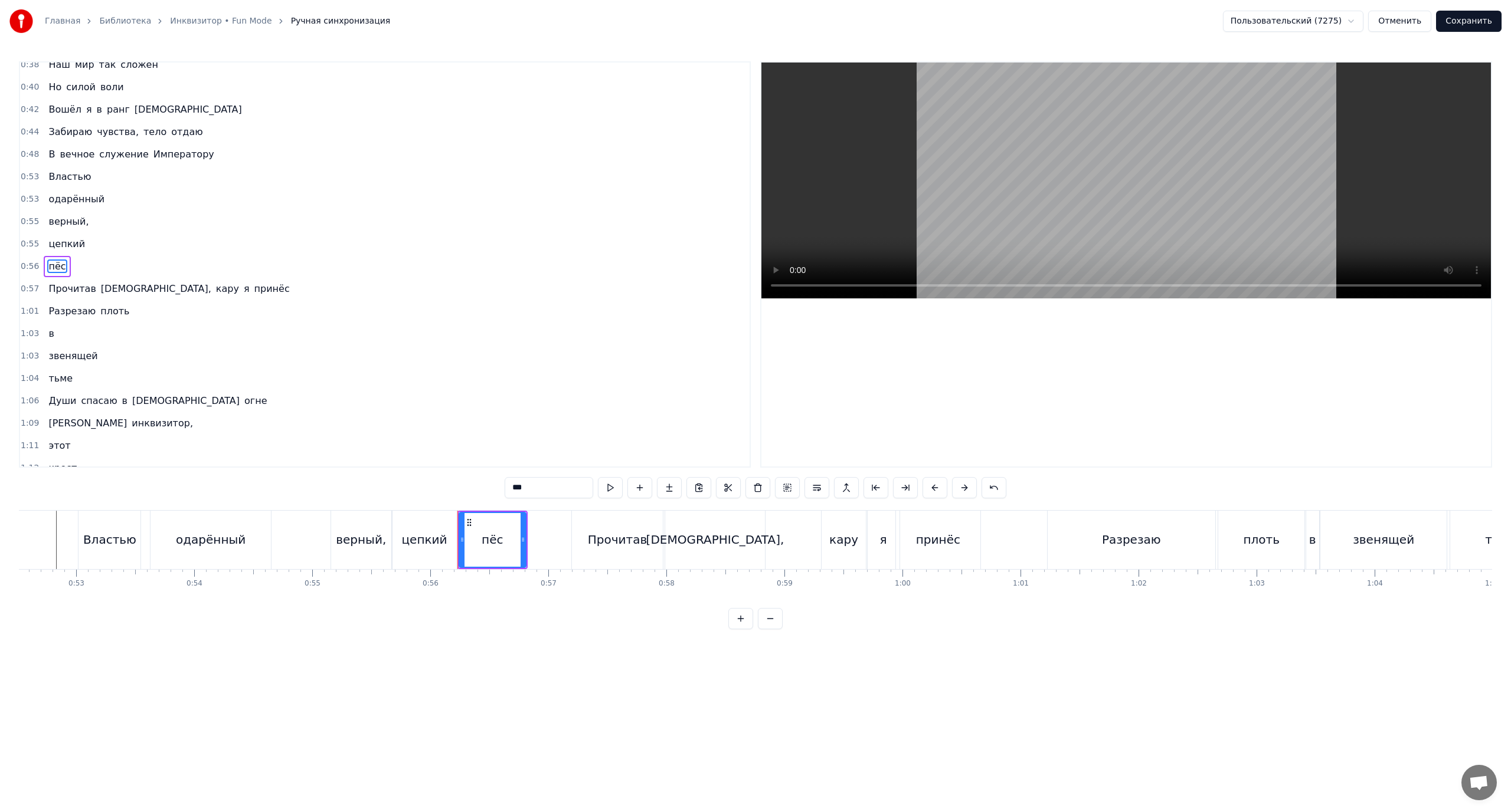
scroll to position [33, 0]
click at [47, 175] on span "Властью" at bounding box center [69, 175] width 45 height 14
type input "*******"
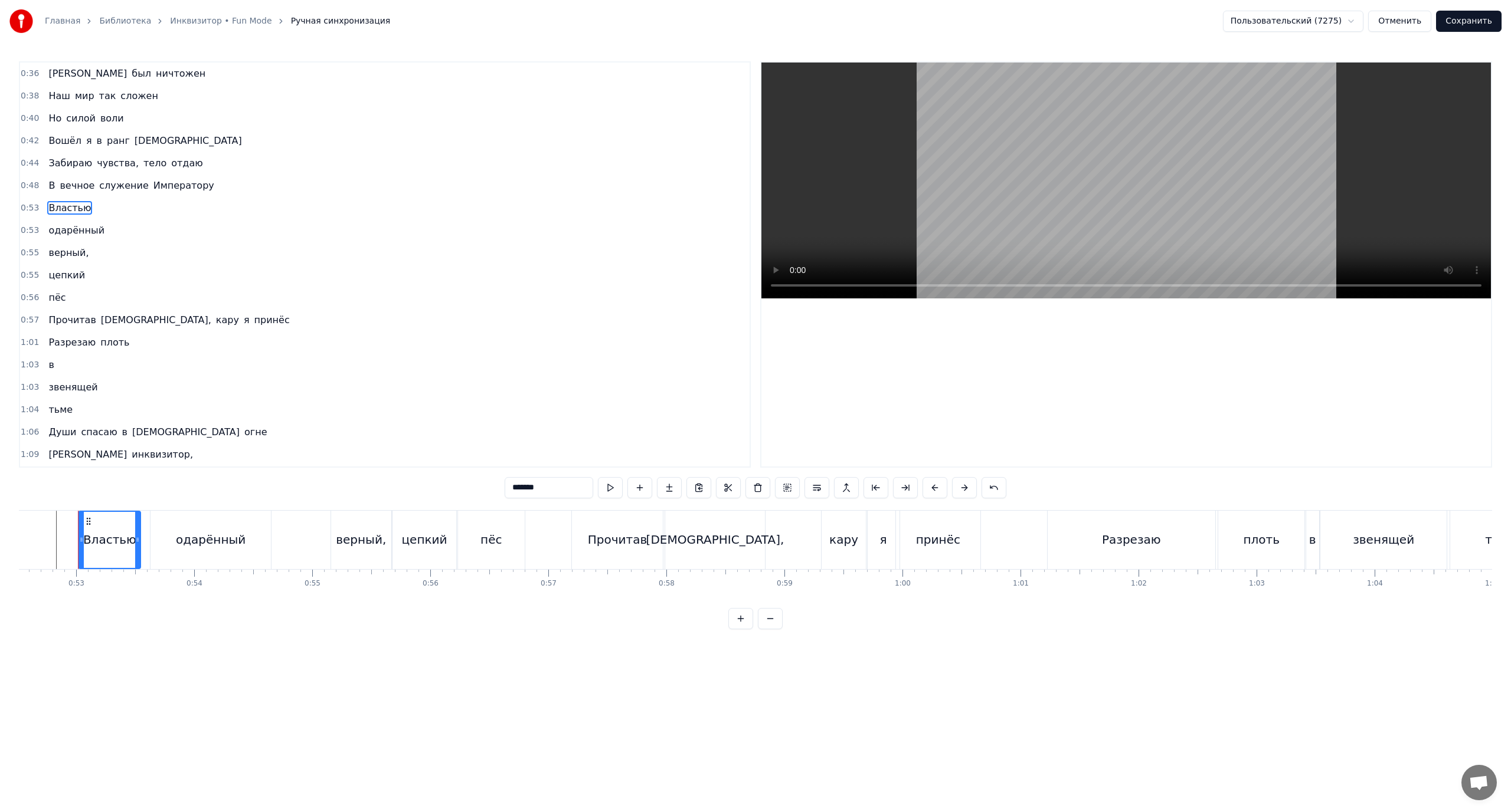
scroll to position [0, 6184]
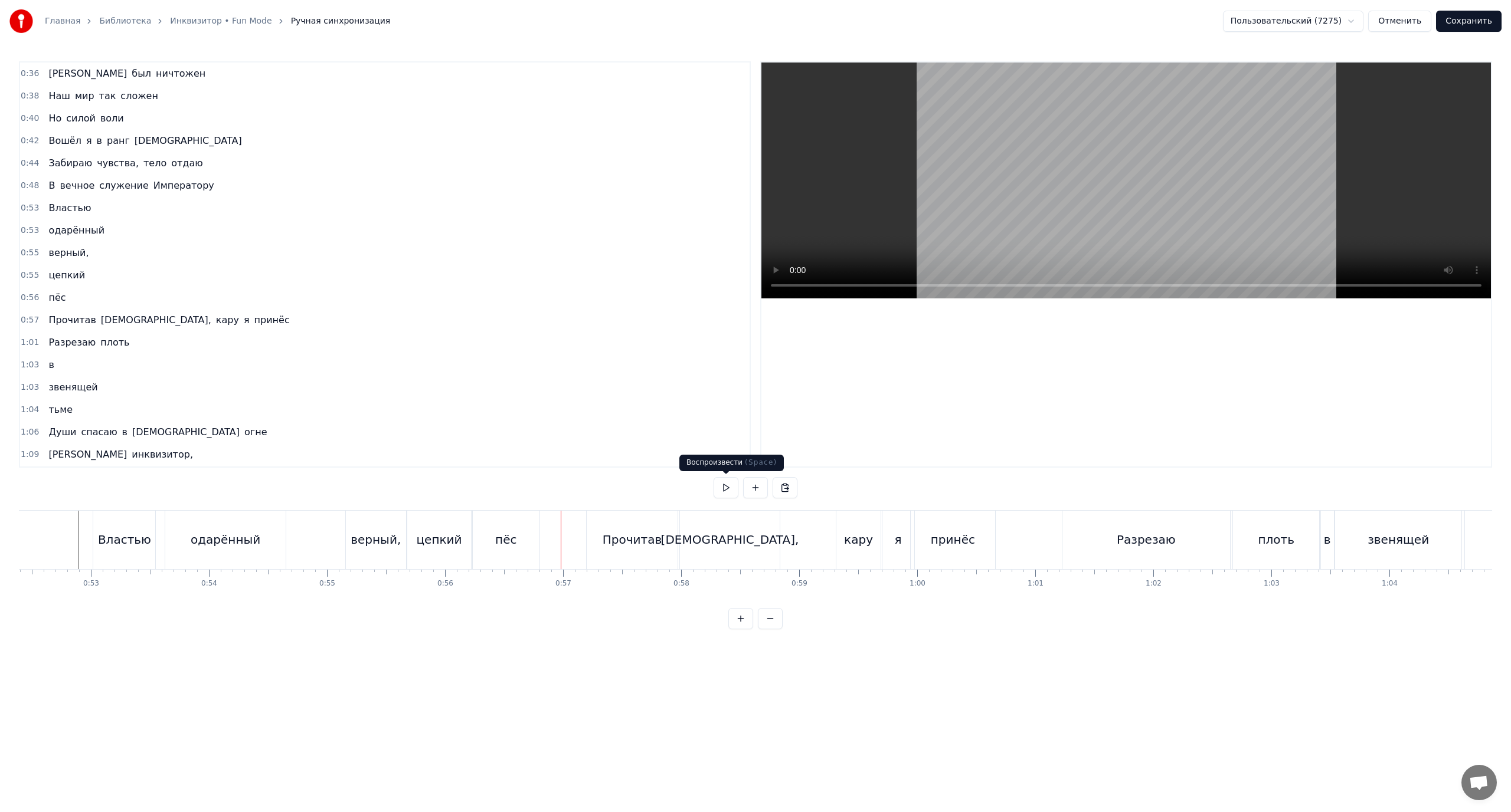
click at [596, 546] on div "Прочитав" at bounding box center [632, 540] width 91 height 58
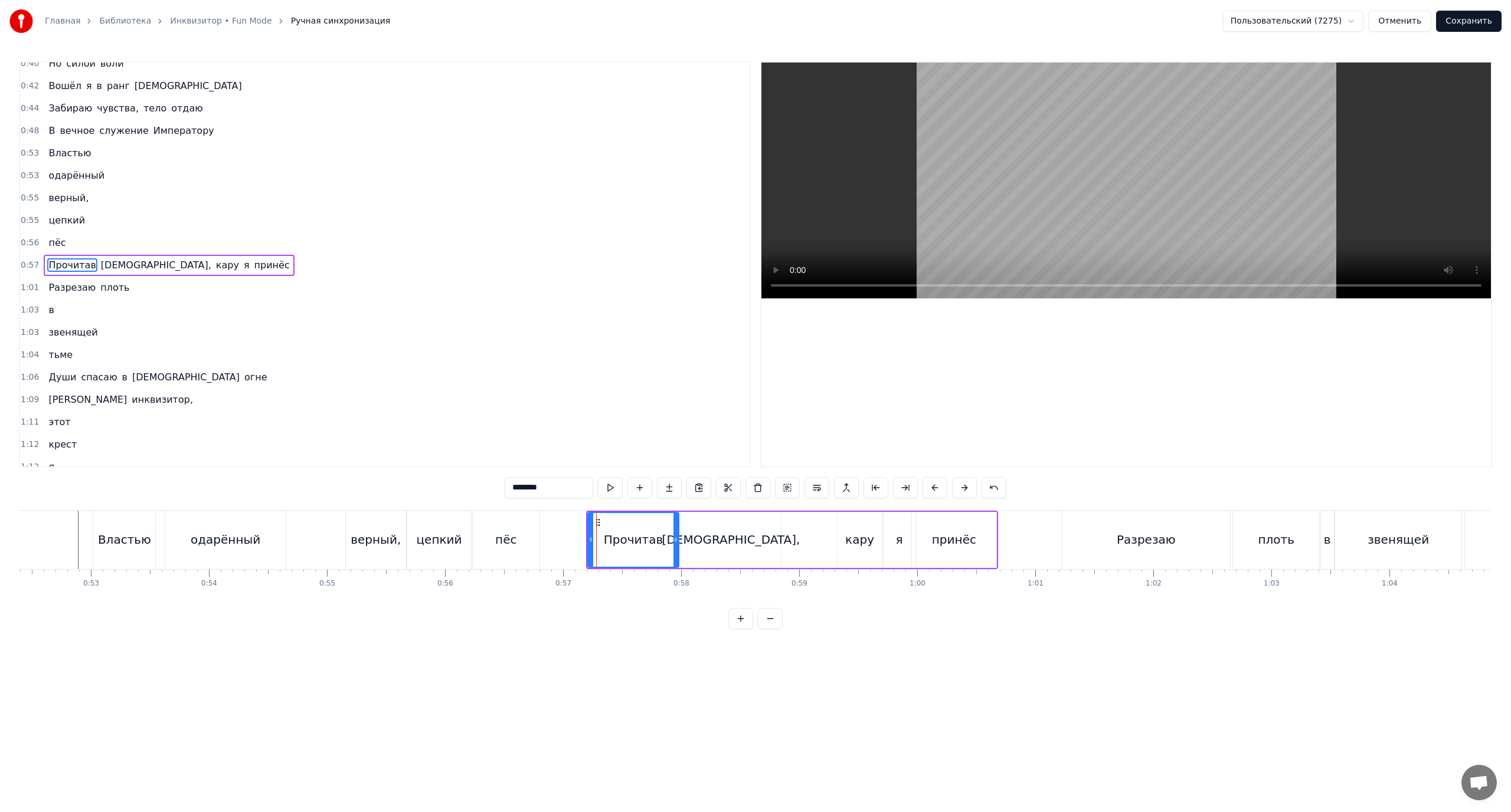
scroll to position [55, 0]
click at [990, 488] on button at bounding box center [994, 488] width 25 height 21
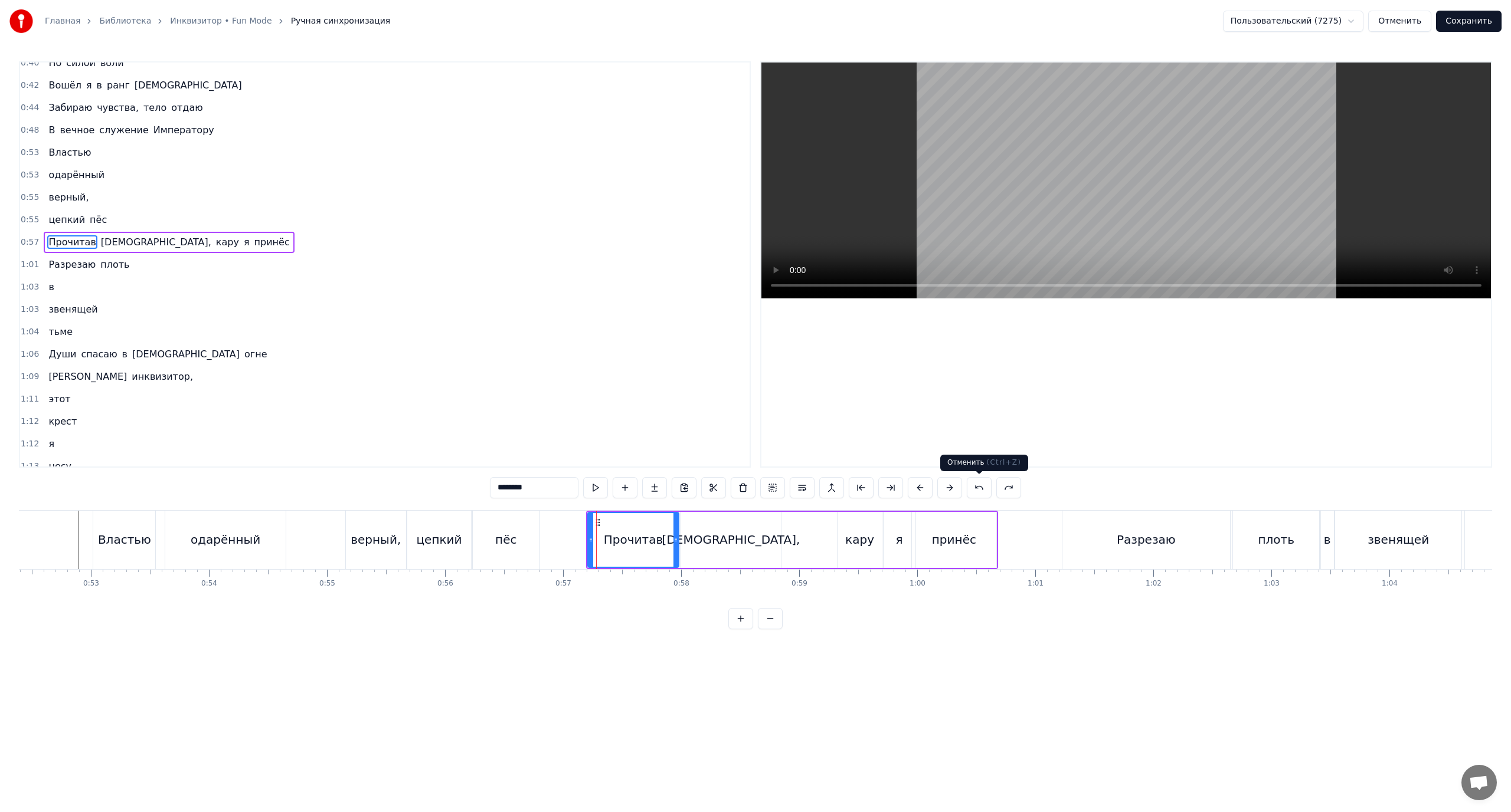
click at [983, 486] on button at bounding box center [979, 488] width 25 height 21
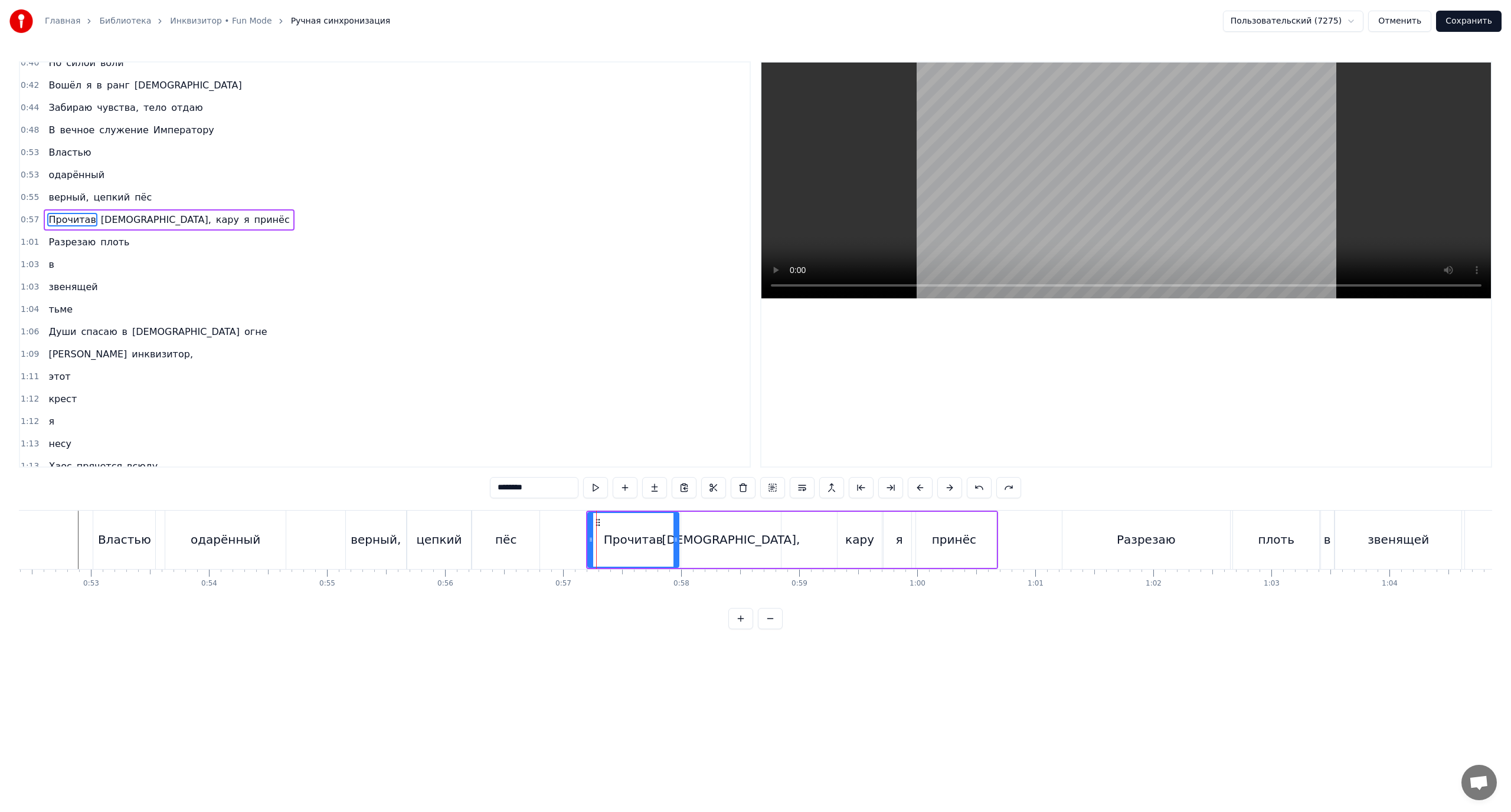
click at [983, 486] on button at bounding box center [979, 488] width 25 height 21
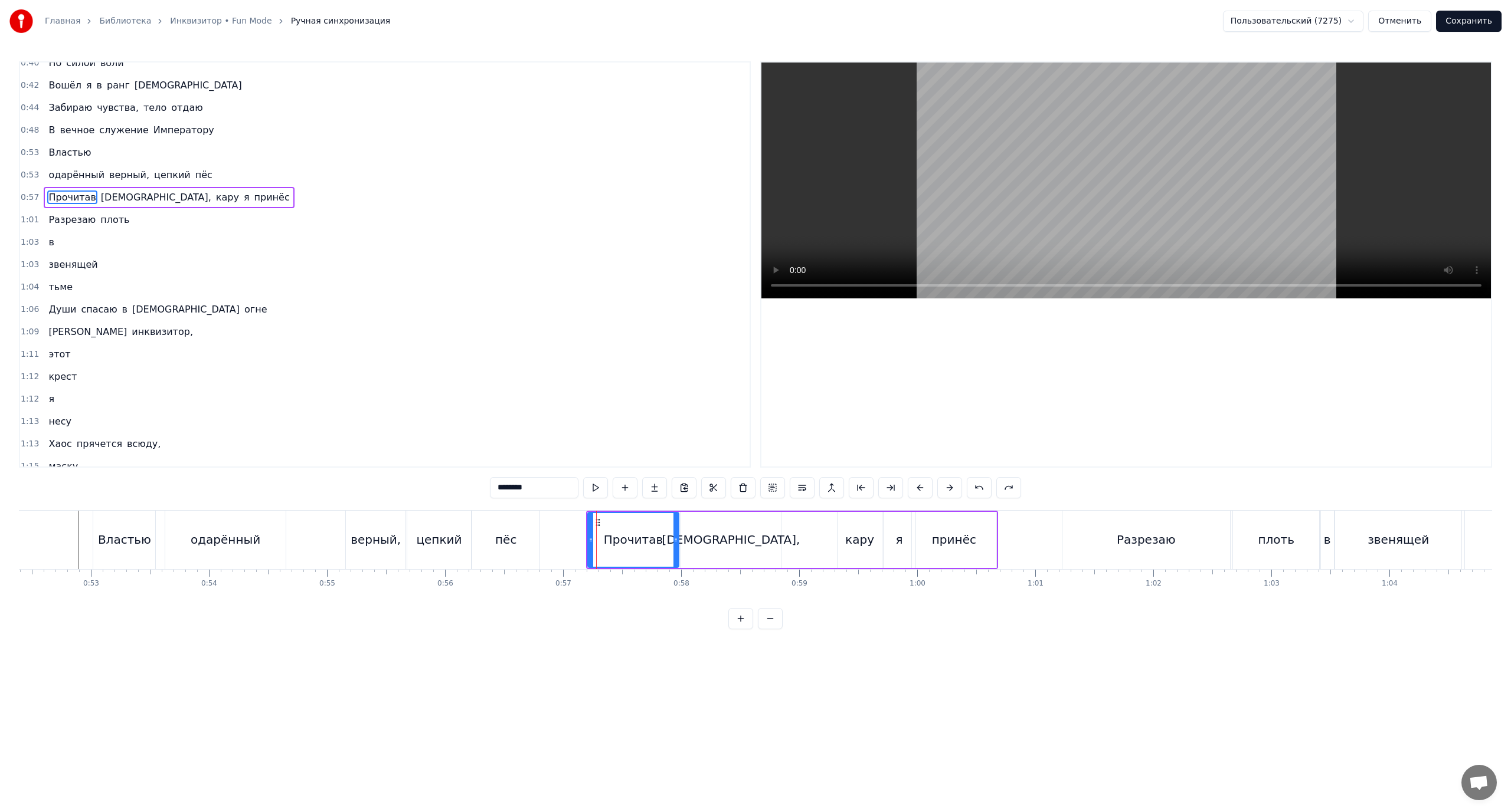
click at [983, 486] on button at bounding box center [979, 488] width 25 height 21
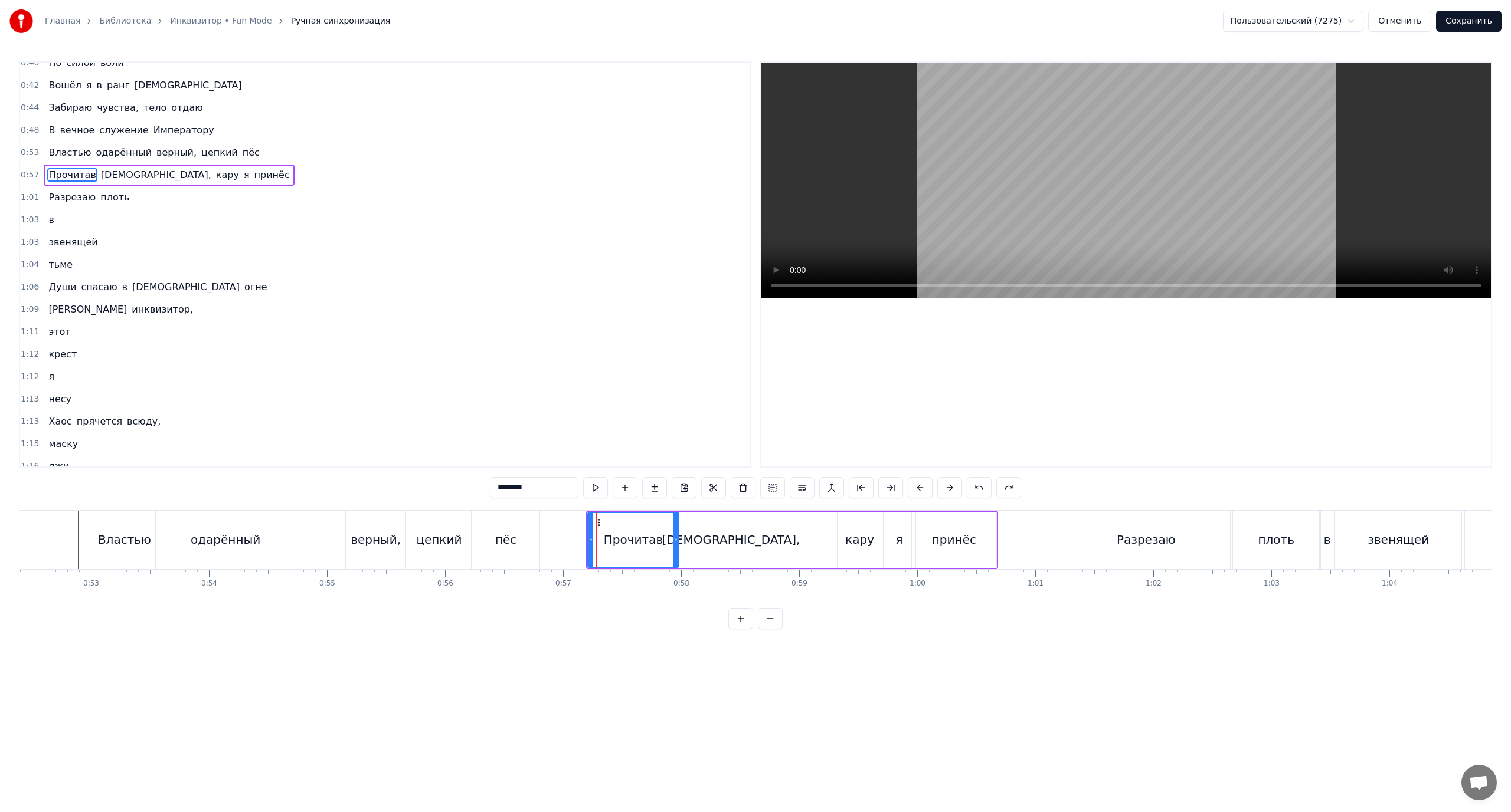
drag, startPoint x: 222, startPoint y: 149, endPoint x: 64, endPoint y: 153, distance: 158.1
click at [64, 153] on div "Властью одарённый верный, цепкий пёс" at bounding box center [154, 153] width 220 height 21
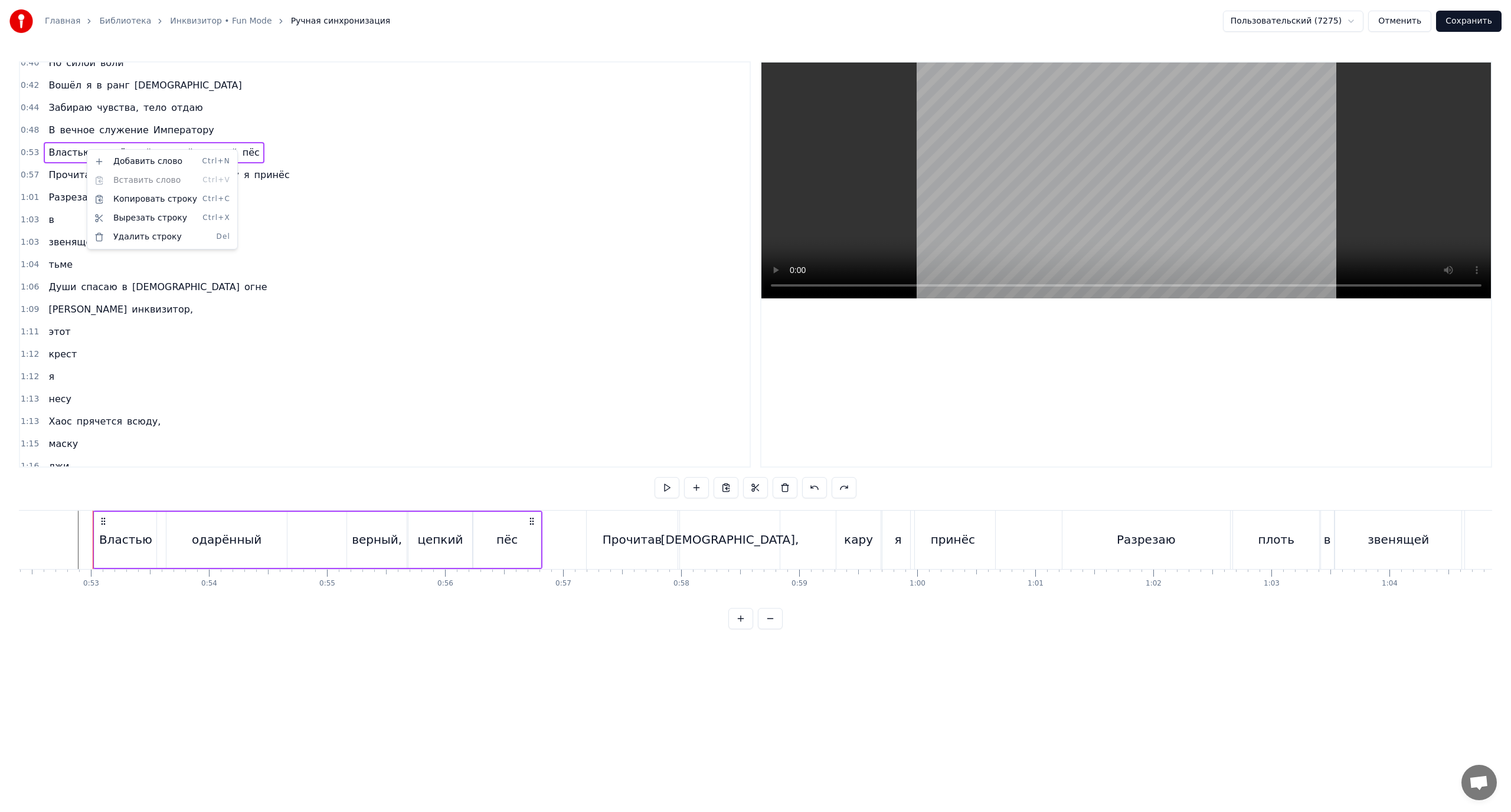
drag, startPoint x: 295, startPoint y: 149, endPoint x: 253, endPoint y: 156, distance: 42.6
click at [295, 150] on html "Главная Библиотека Инквизитор • Fun Mode Ручная синхронизация Пользовательский …" at bounding box center [756, 324] width 1511 height 648
click at [253, 156] on div "0:53 Властью одарённый верный, цепкий пёс" at bounding box center [384, 153] width 730 height 23
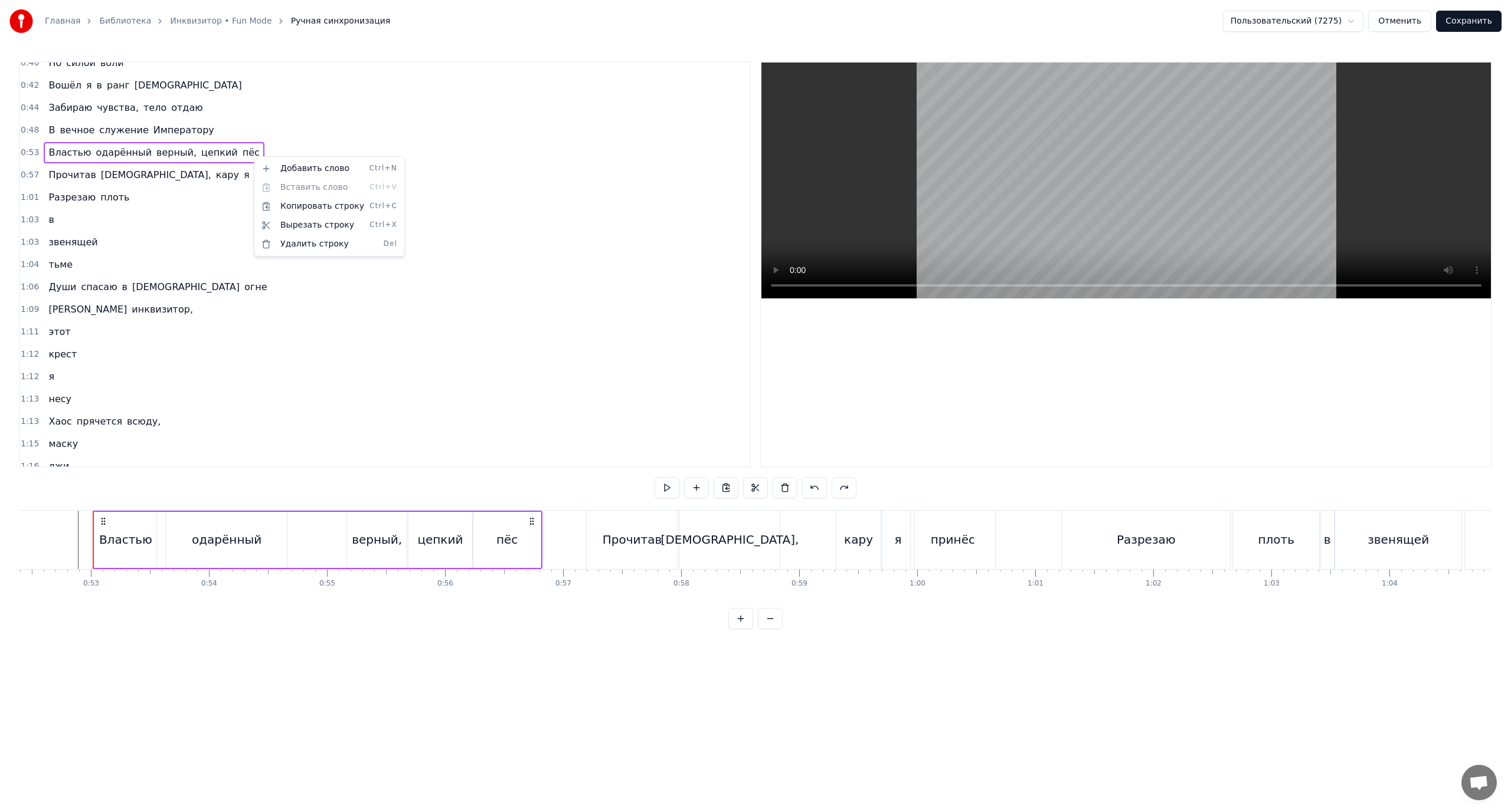
click at [208, 153] on html "Главная Библиотека Инквизитор • Fun Mode Ручная синхронизация Пользовательский …" at bounding box center [756, 324] width 1511 height 648
click at [126, 158] on span "одарённый" at bounding box center [123, 153] width 58 height 14
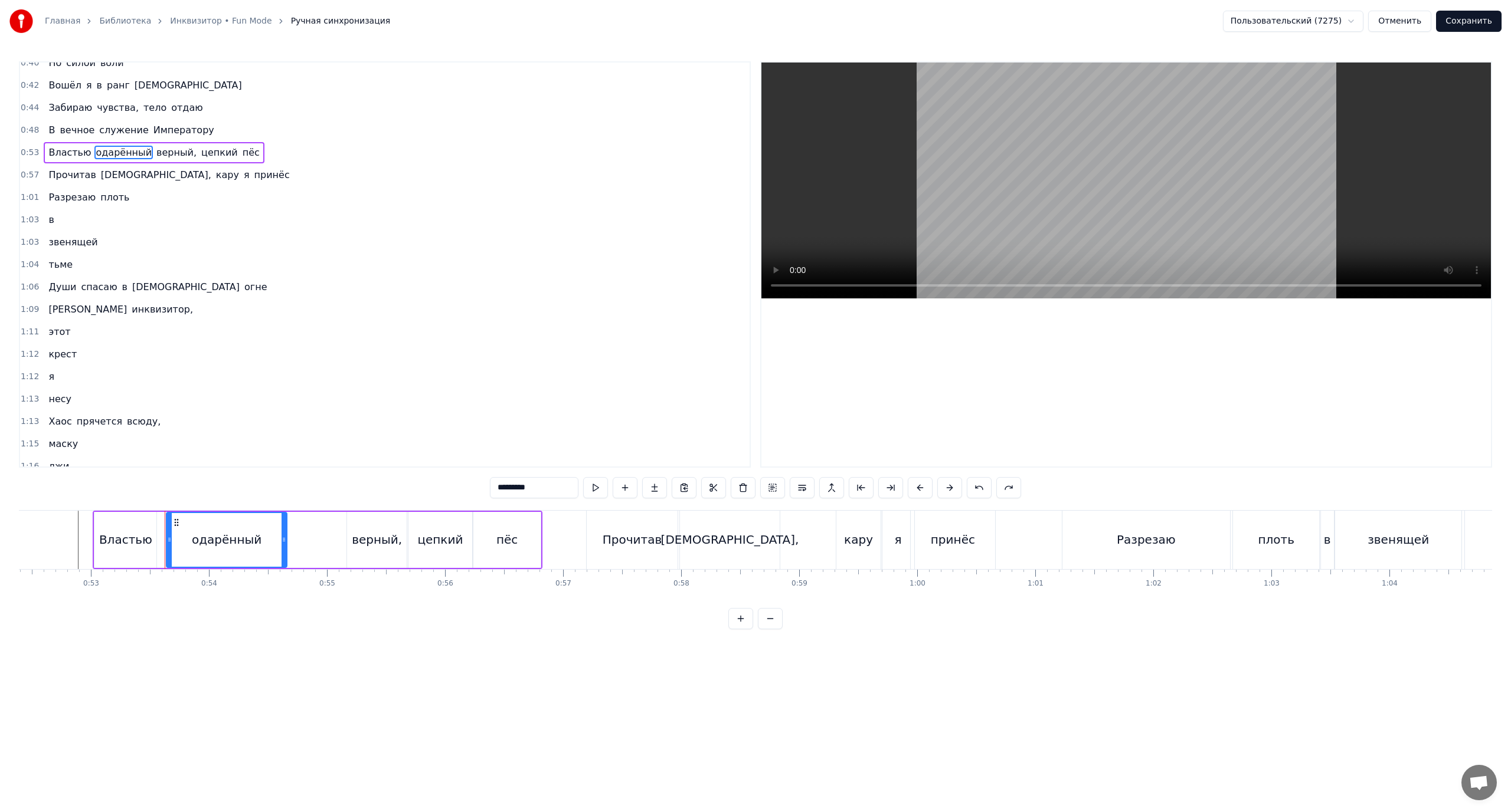
scroll to position [0, 0]
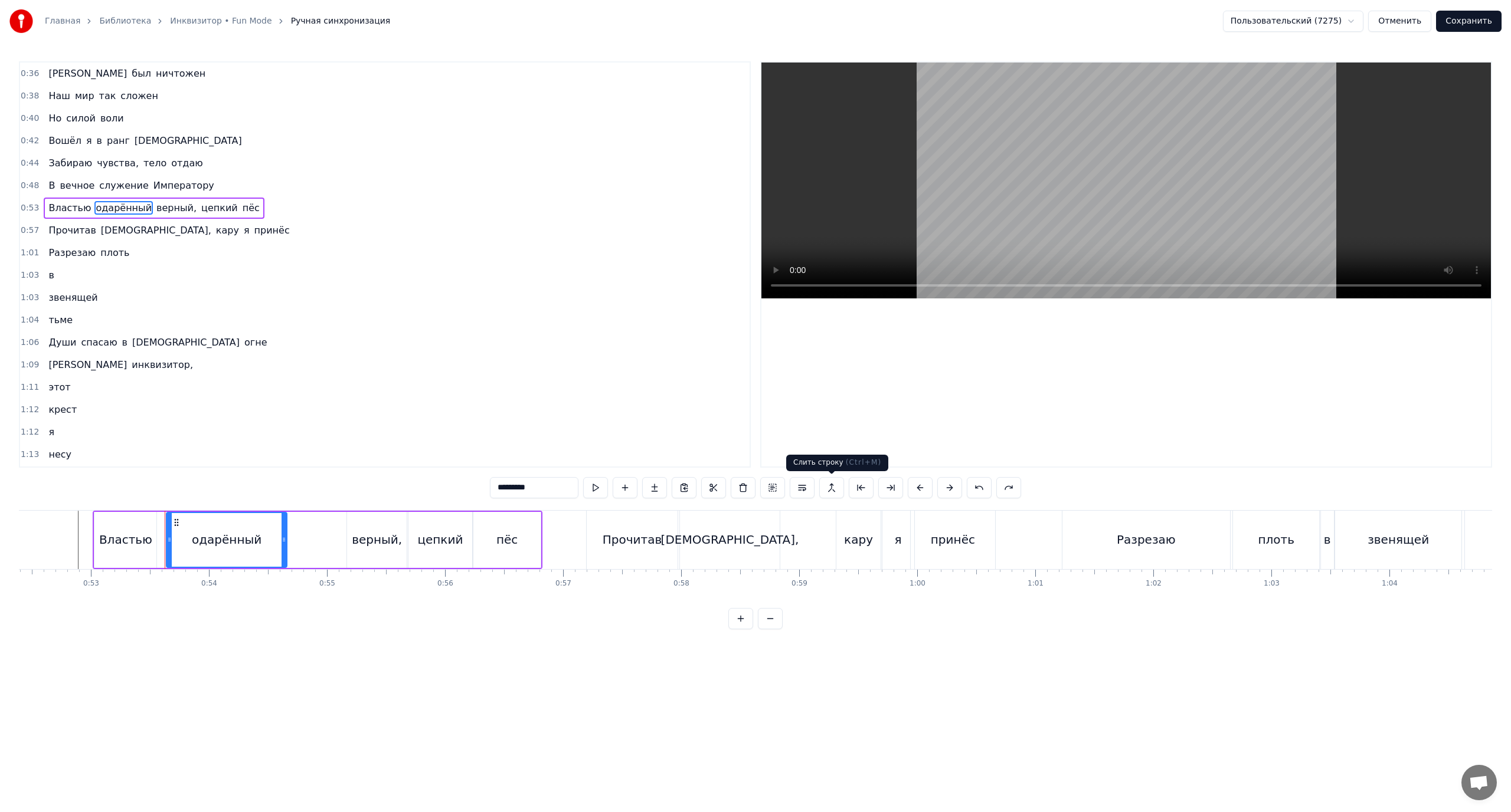
click at [828, 484] on button at bounding box center [831, 488] width 25 height 21
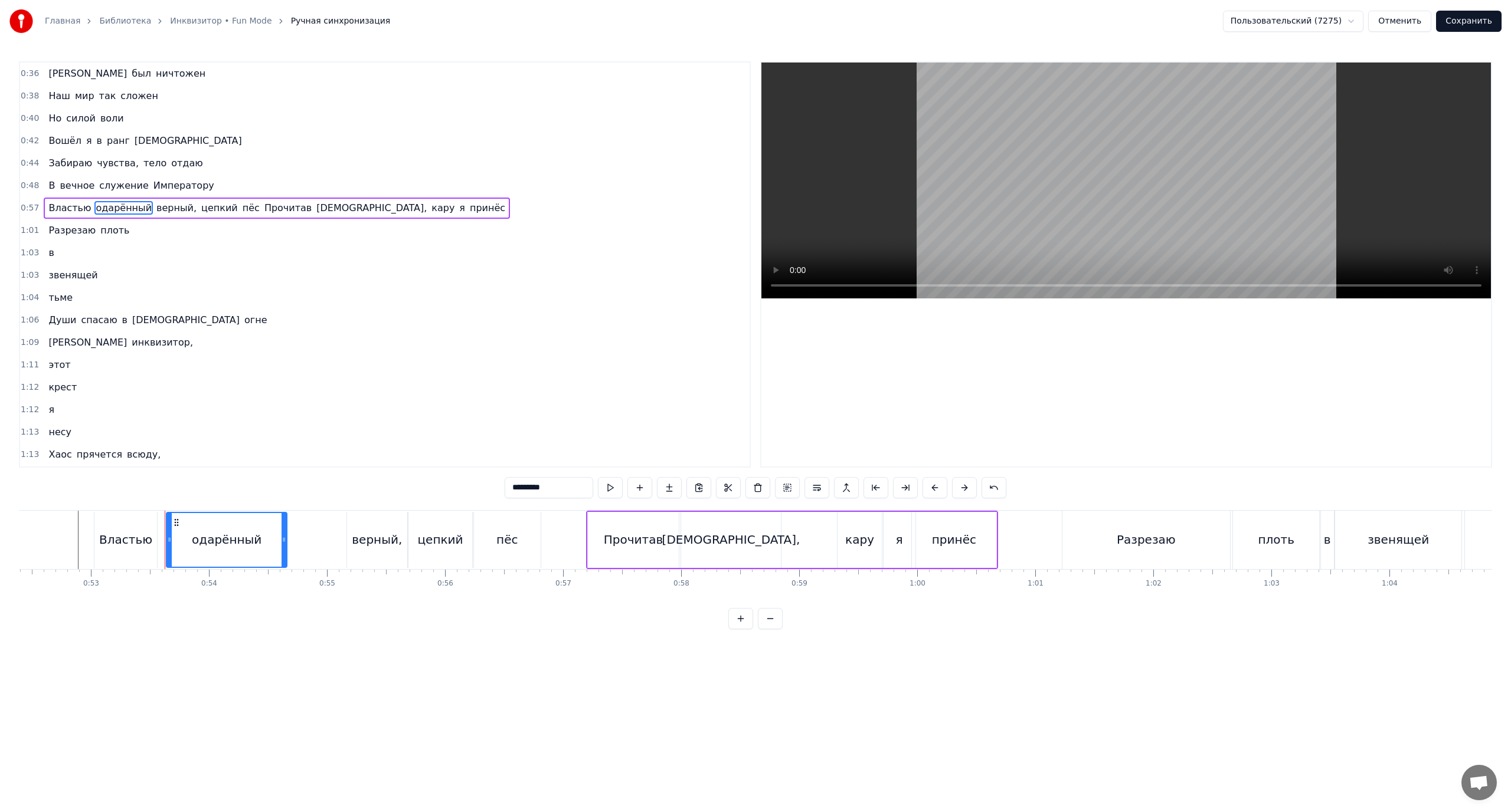
click at [58, 211] on span "Властью" at bounding box center [69, 208] width 45 height 14
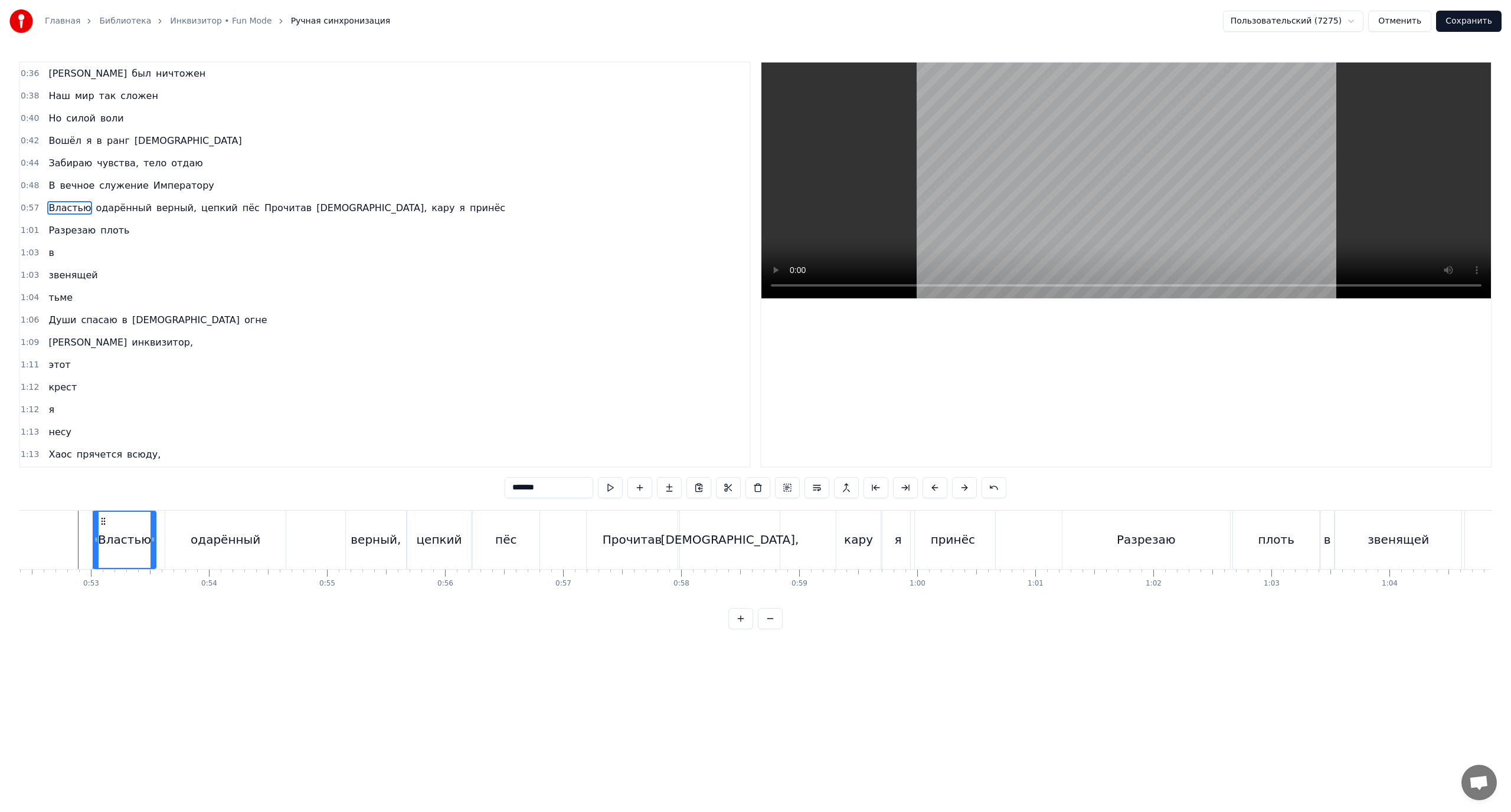
click at [315, 208] on span "[DEMOGRAPHIC_DATA]," at bounding box center [371, 208] width 112 height 14
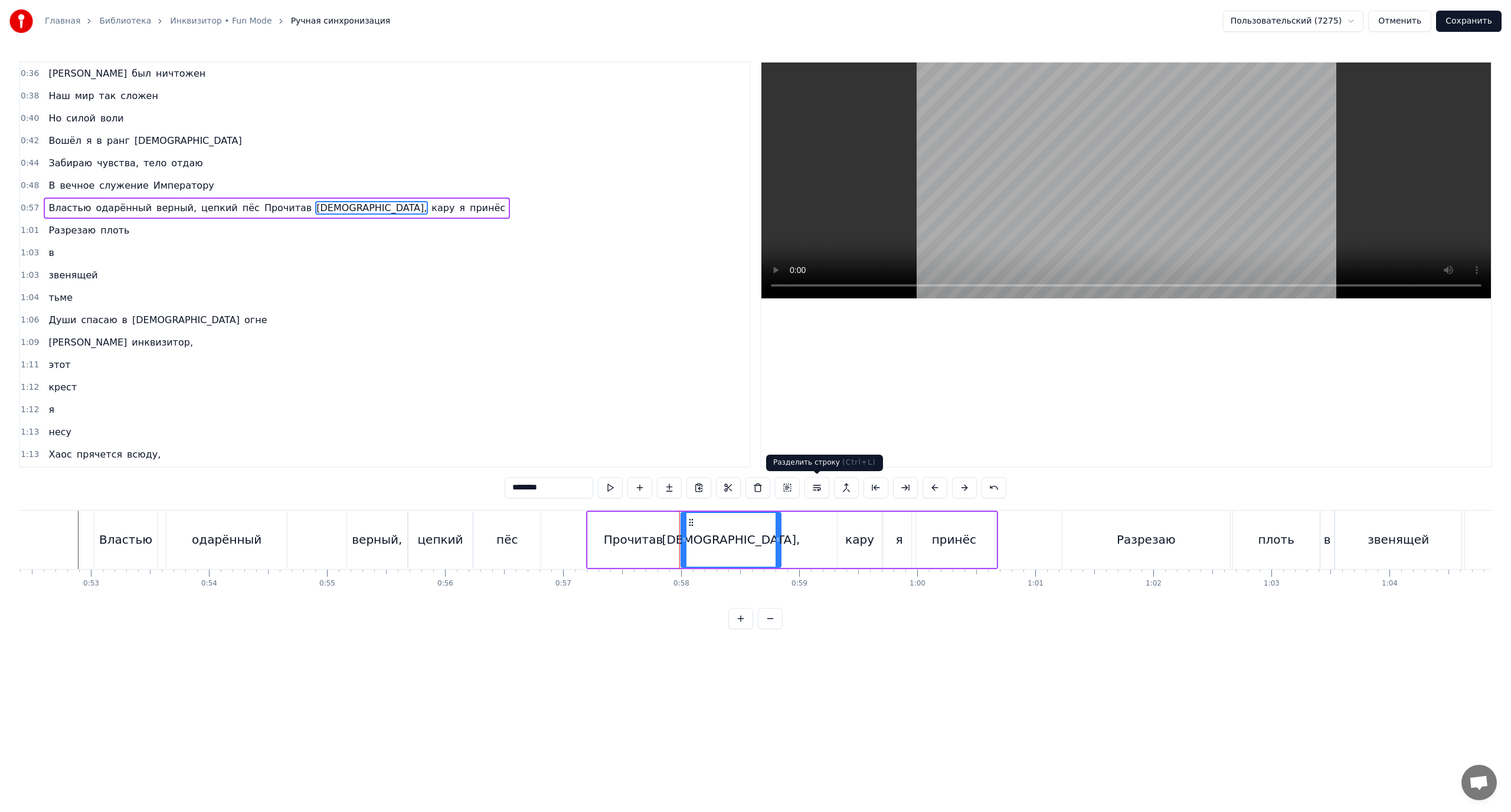
click at [817, 490] on button at bounding box center [817, 488] width 25 height 21
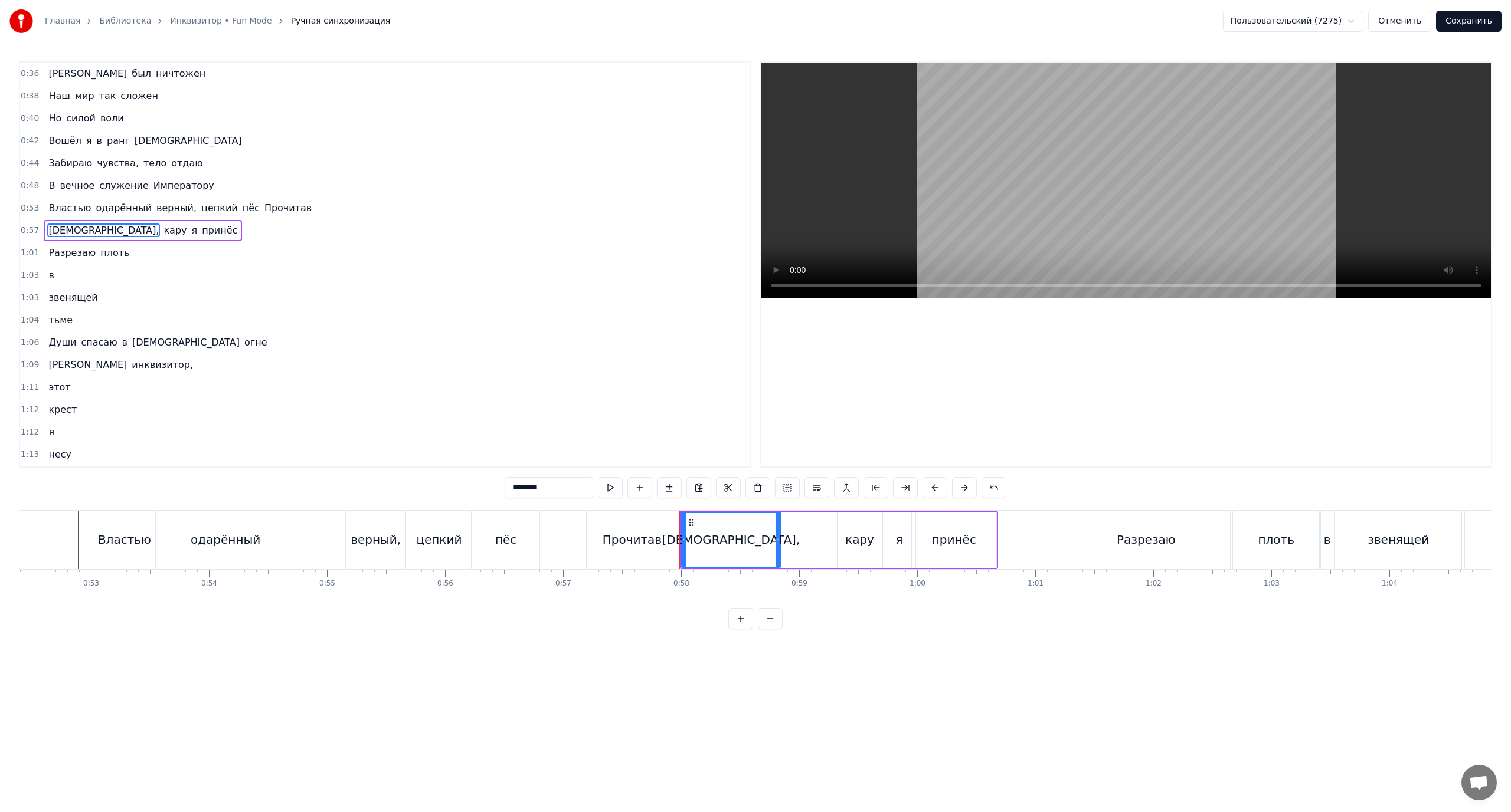
click at [69, 212] on span "Властью" at bounding box center [69, 208] width 45 height 14
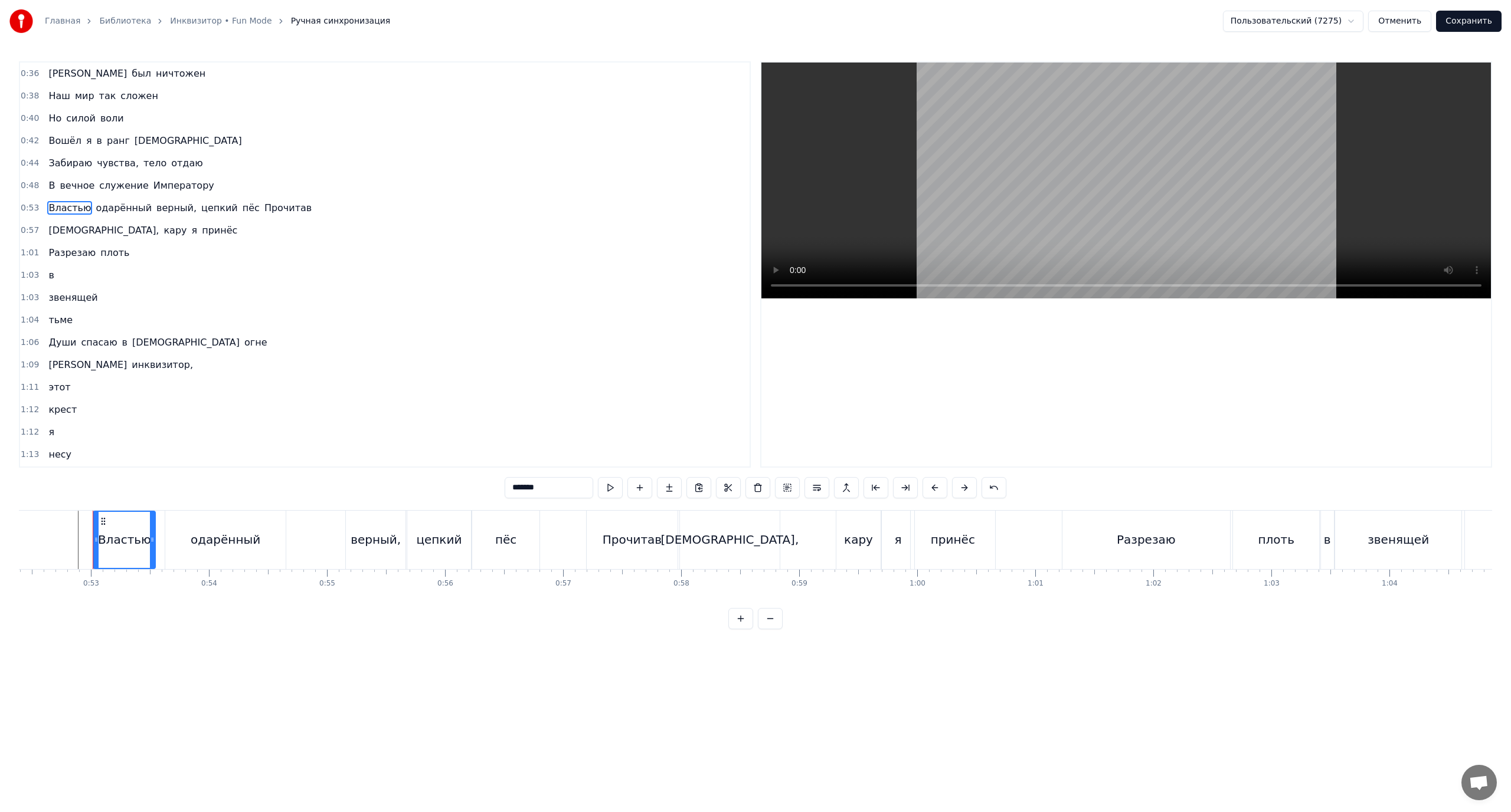
drag, startPoint x: 203, startPoint y: 212, endPoint x: 222, endPoint y: 216, distance: 19.4
click at [206, 213] on span "цепкий" at bounding box center [219, 208] width 39 height 14
click at [263, 208] on span "Прочитав" at bounding box center [288, 208] width 49 height 14
type input "********"
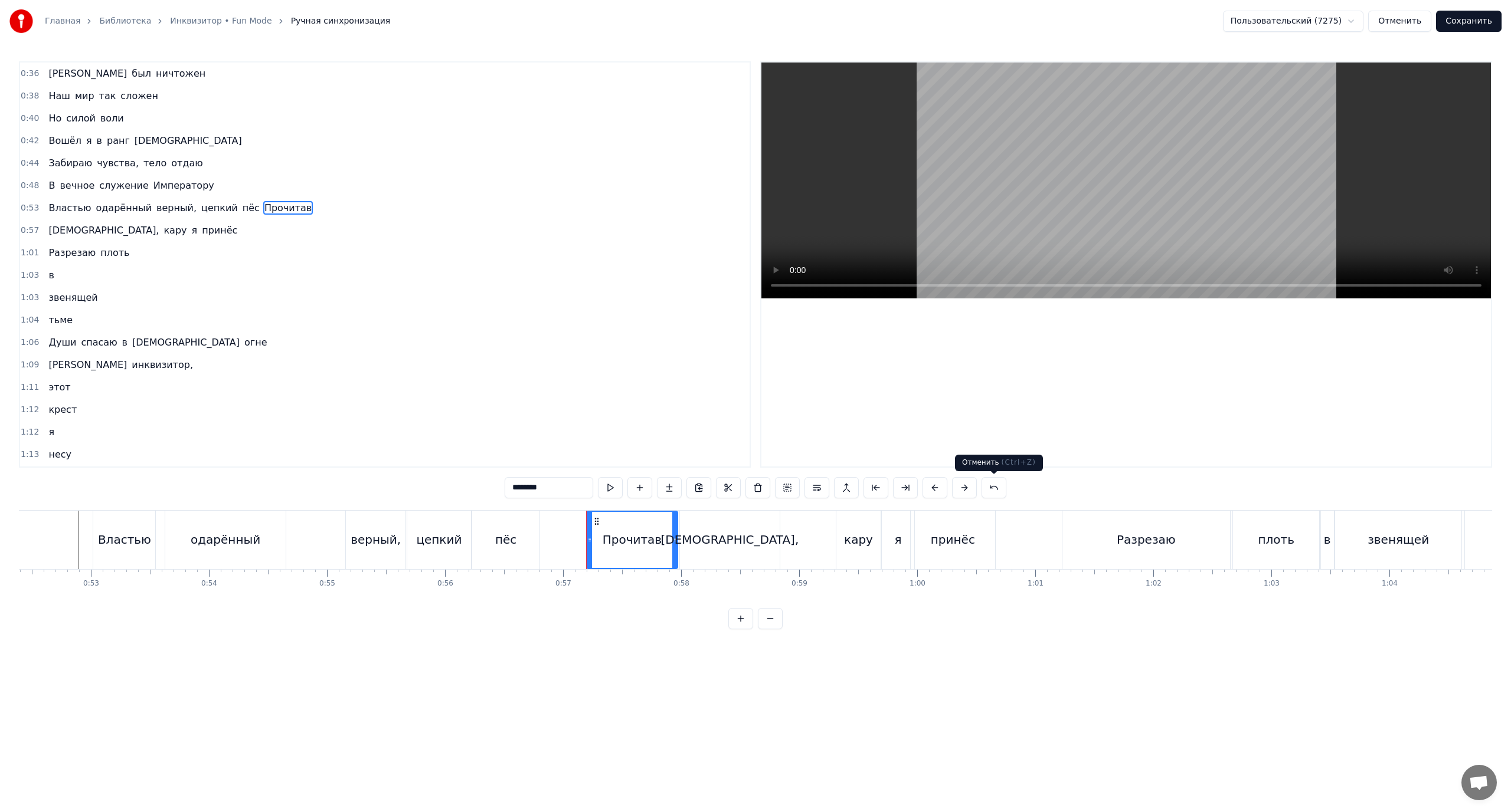
click at [990, 486] on button at bounding box center [994, 488] width 25 height 21
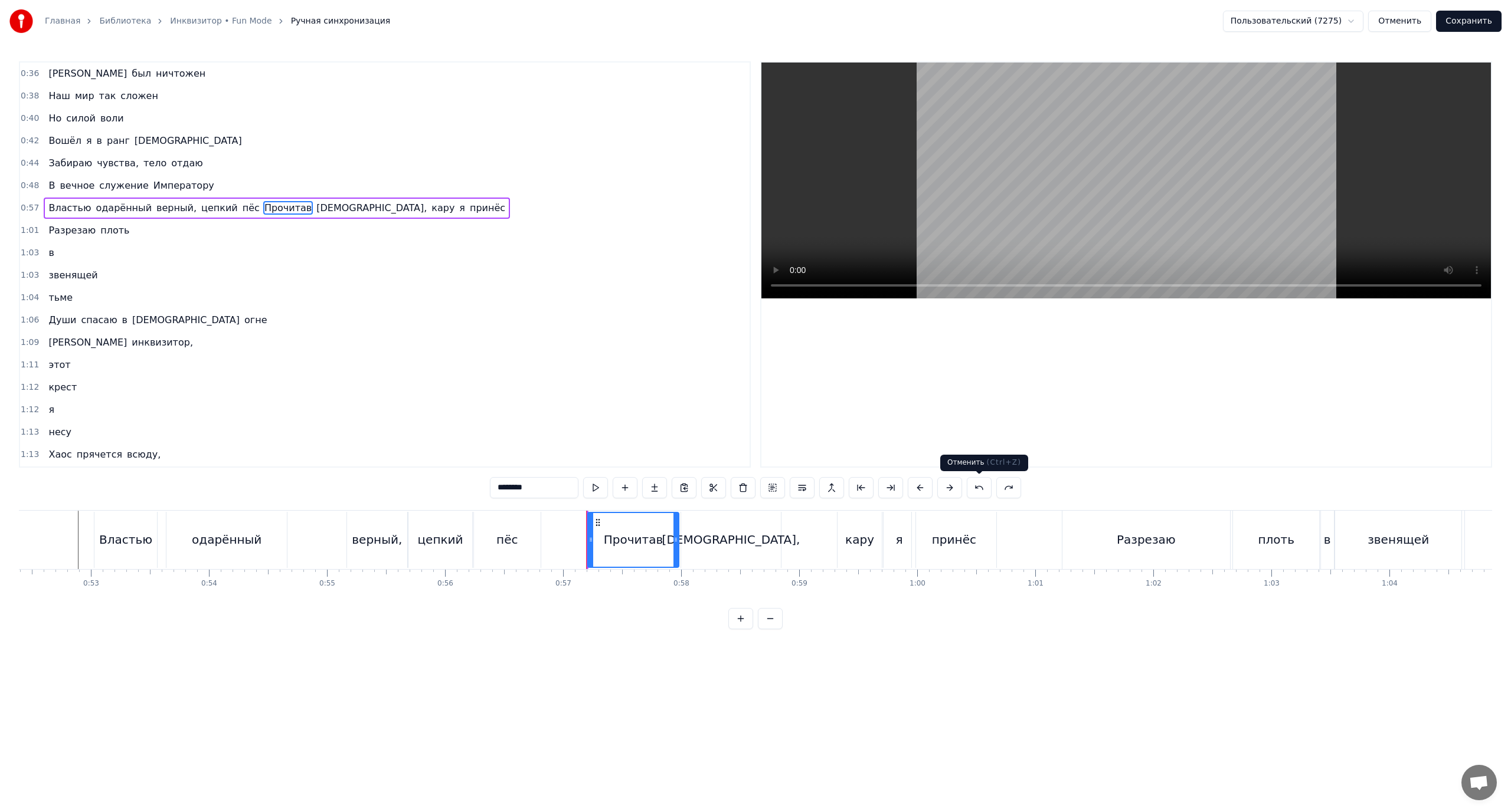
click at [981, 488] on button at bounding box center [979, 488] width 25 height 21
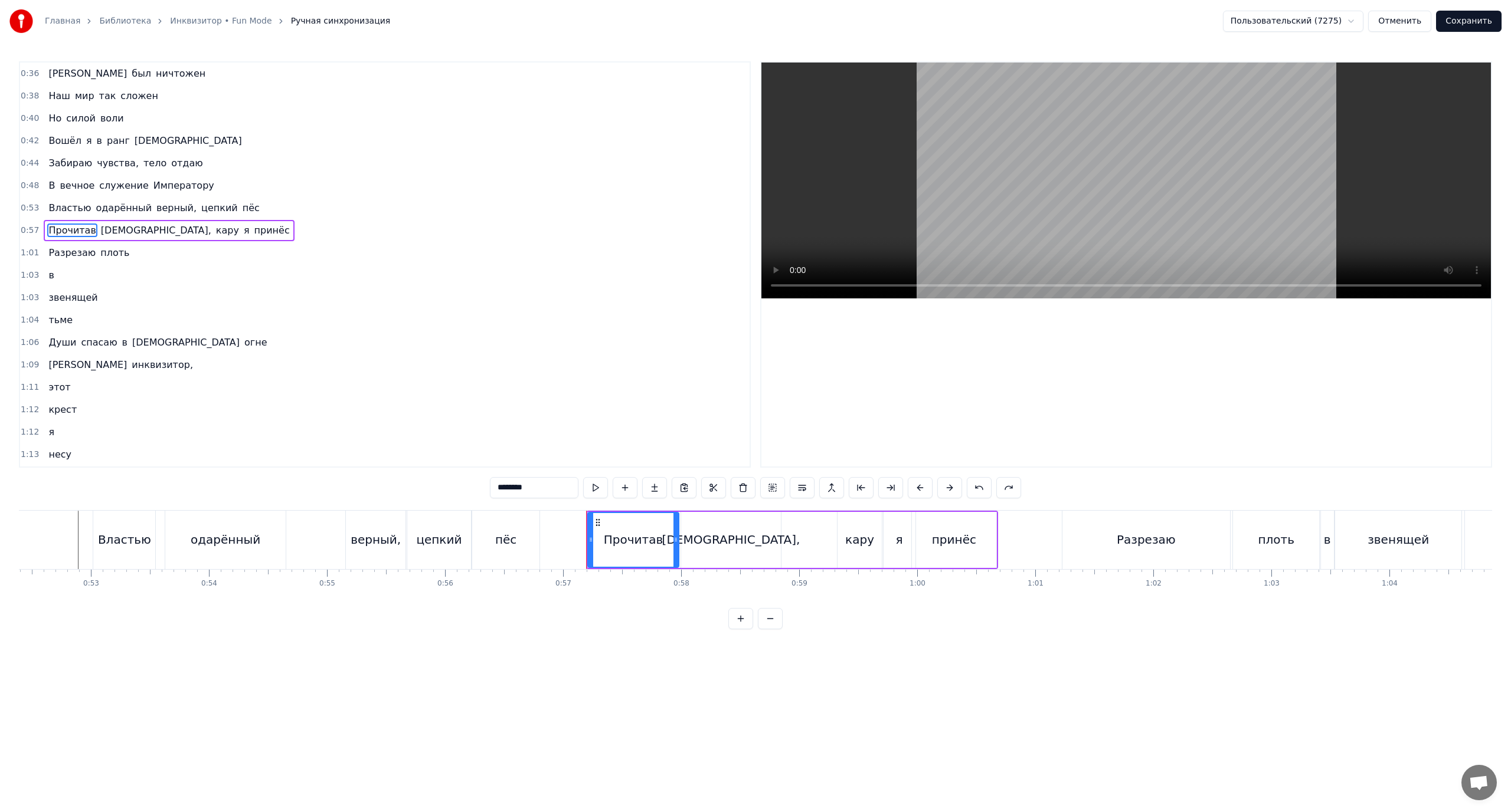
click at [56, 229] on span "Прочитав" at bounding box center [71, 231] width 49 height 14
click at [1477, 17] on button "Сохранить" at bounding box center [1468, 21] width 65 height 21
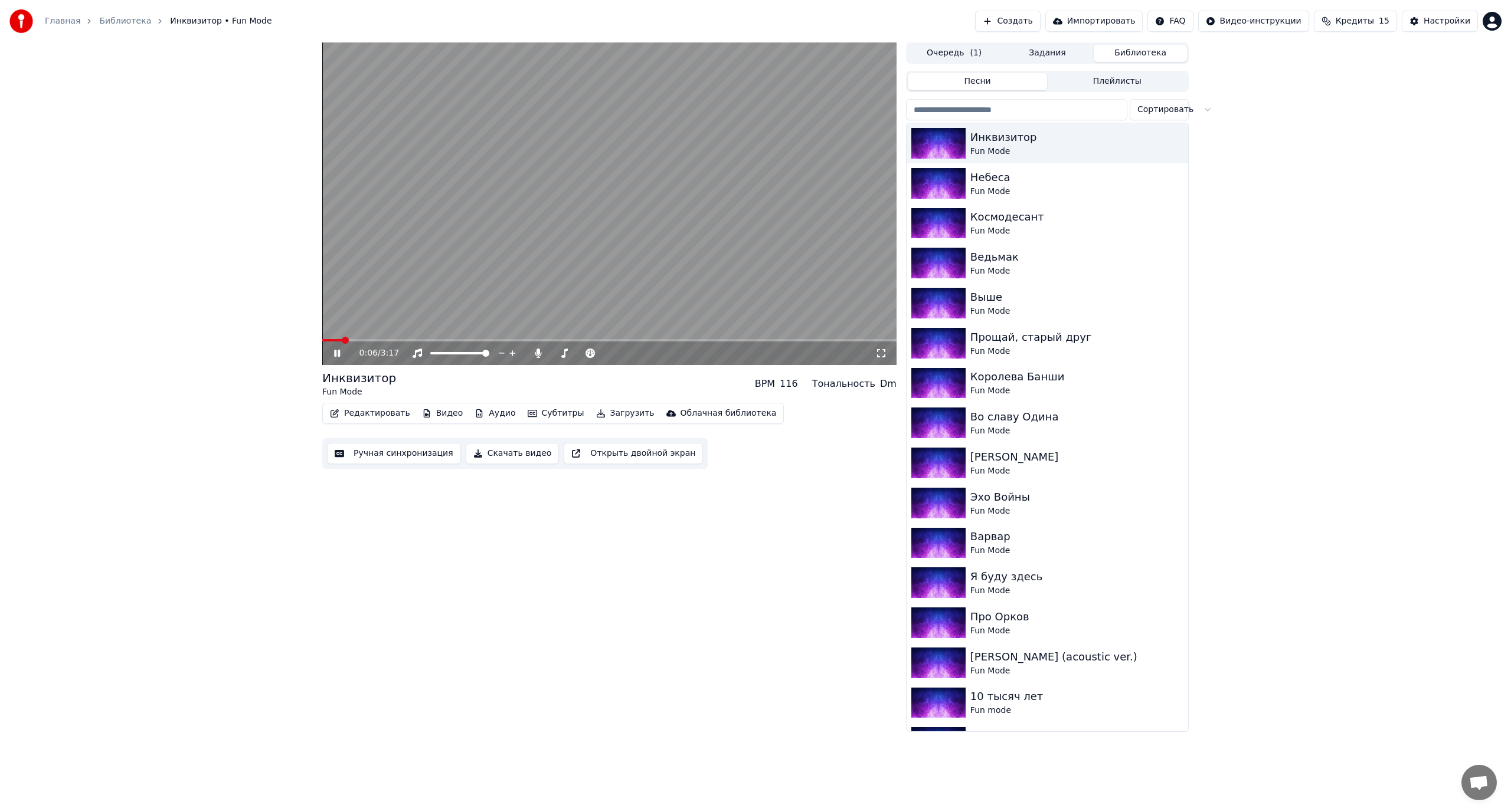
click at [436, 411] on button "Видео" at bounding box center [443, 414] width 51 height 17
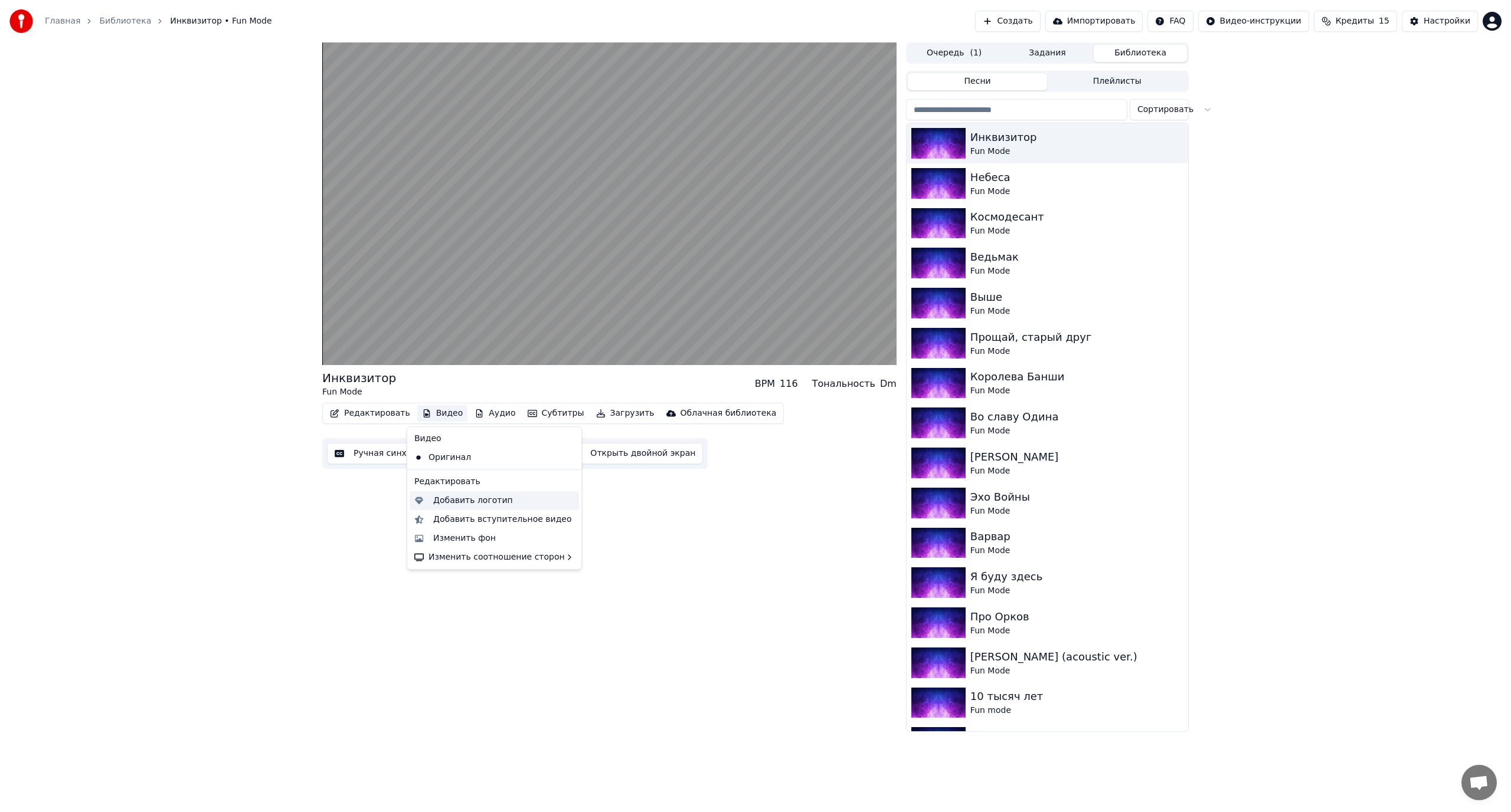
click at [465, 499] on div "Добавить логотип" at bounding box center [473, 501] width 80 height 12
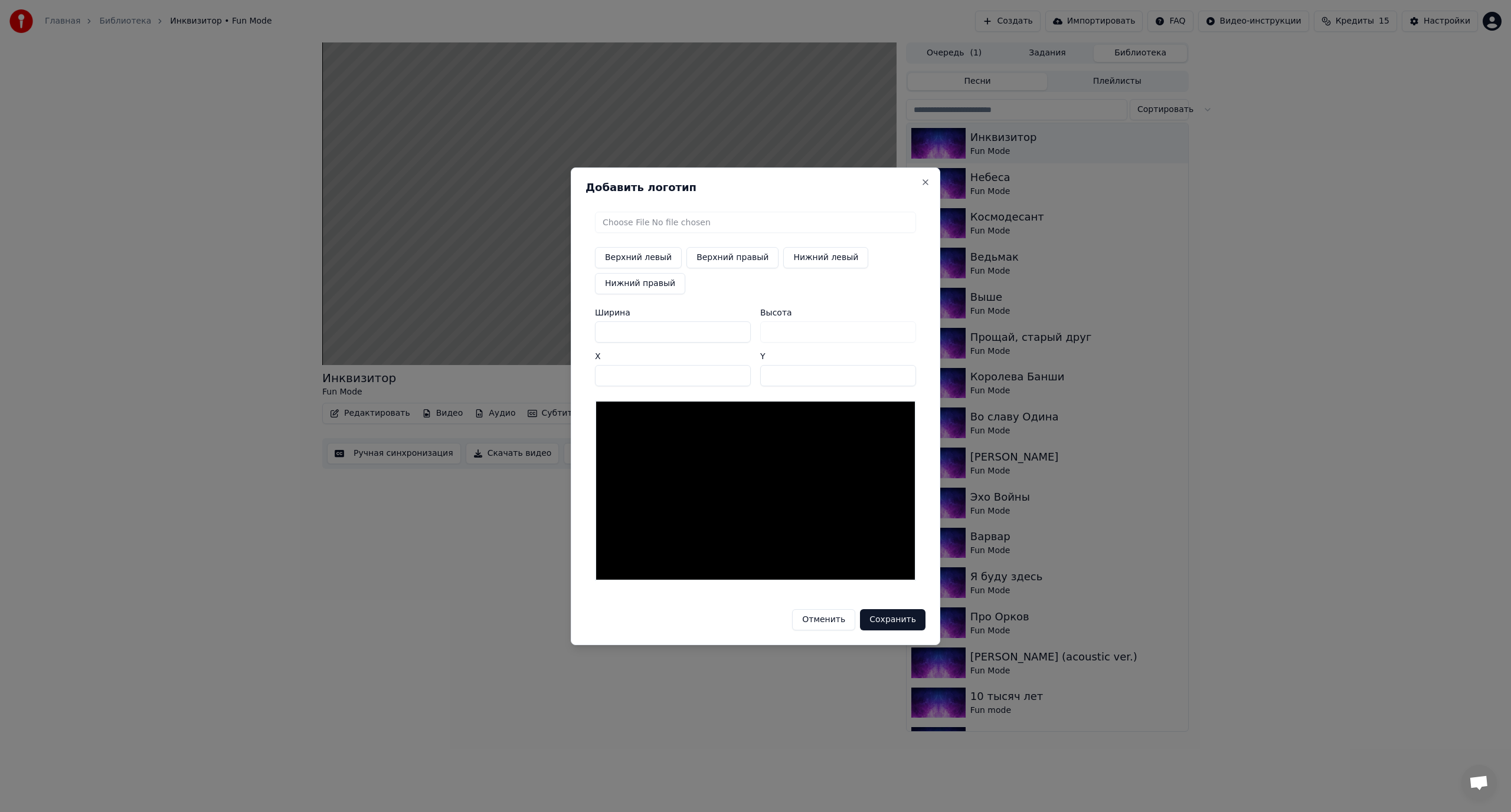
click at [646, 225] on input "file" at bounding box center [756, 222] width 321 height 21
type input "**********"
type input "***"
drag, startPoint x: 626, startPoint y: 327, endPoint x: 576, endPoint y: 338, distance: 51.2
click at [579, 335] on div "Добавить логотип Верхний левый Верхний правый Нижний левый Нижний правый Ширина…" at bounding box center [756, 407] width 370 height 478
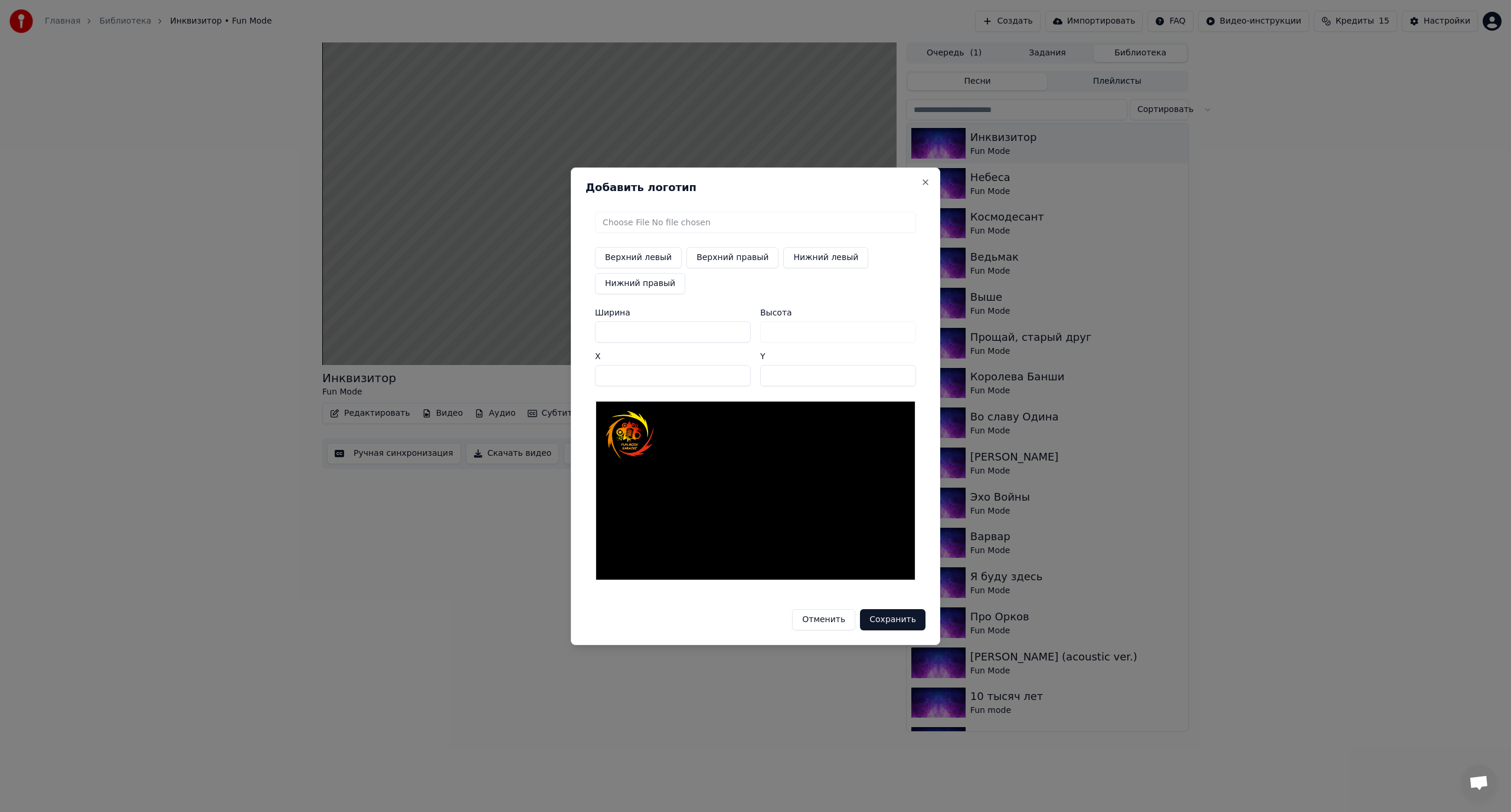
type input "*"
type input "**"
type input "***"
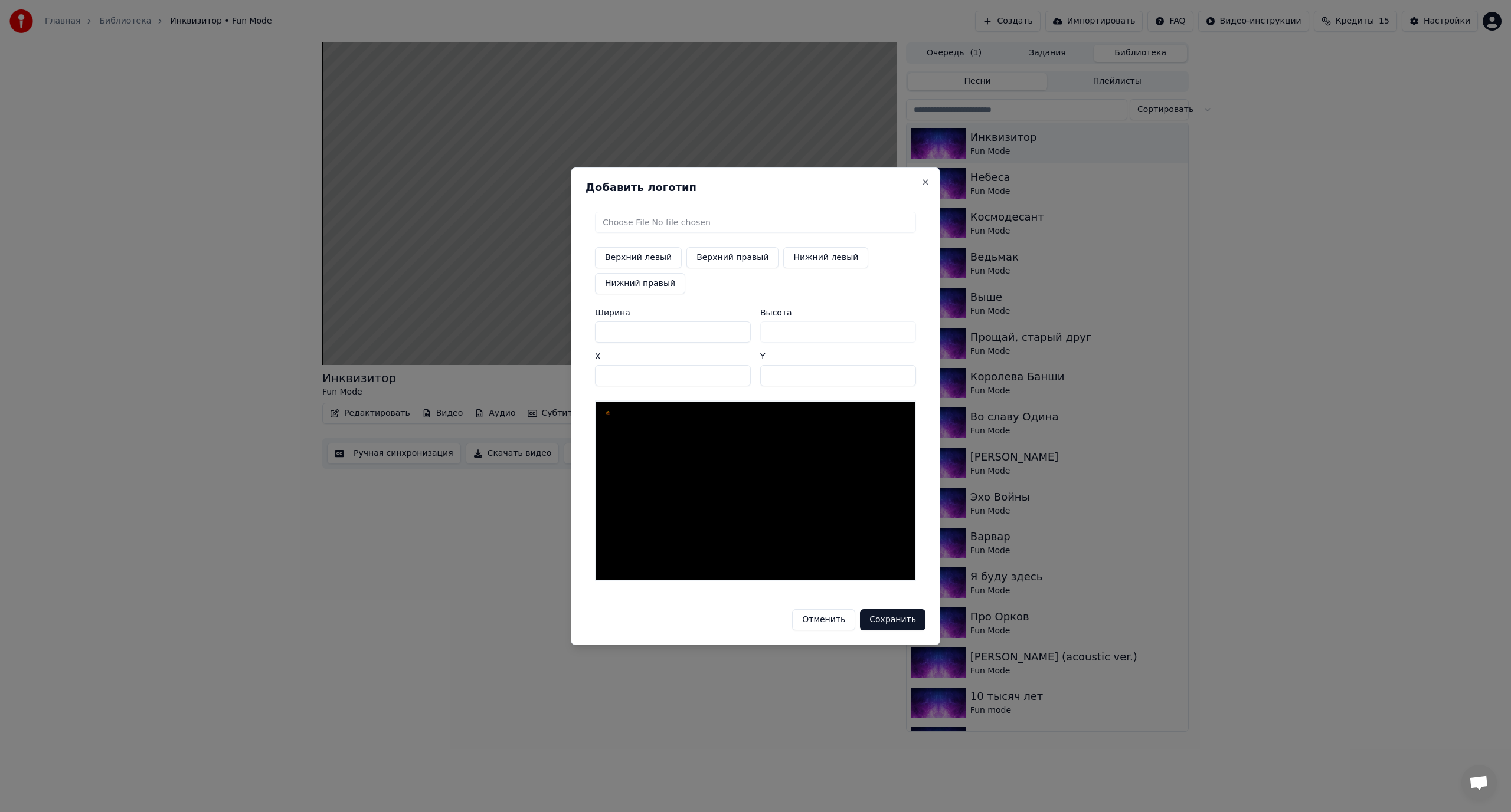
type input "***"
click at [860, 609] on button "Сохранить" at bounding box center [893, 620] width 65 height 21
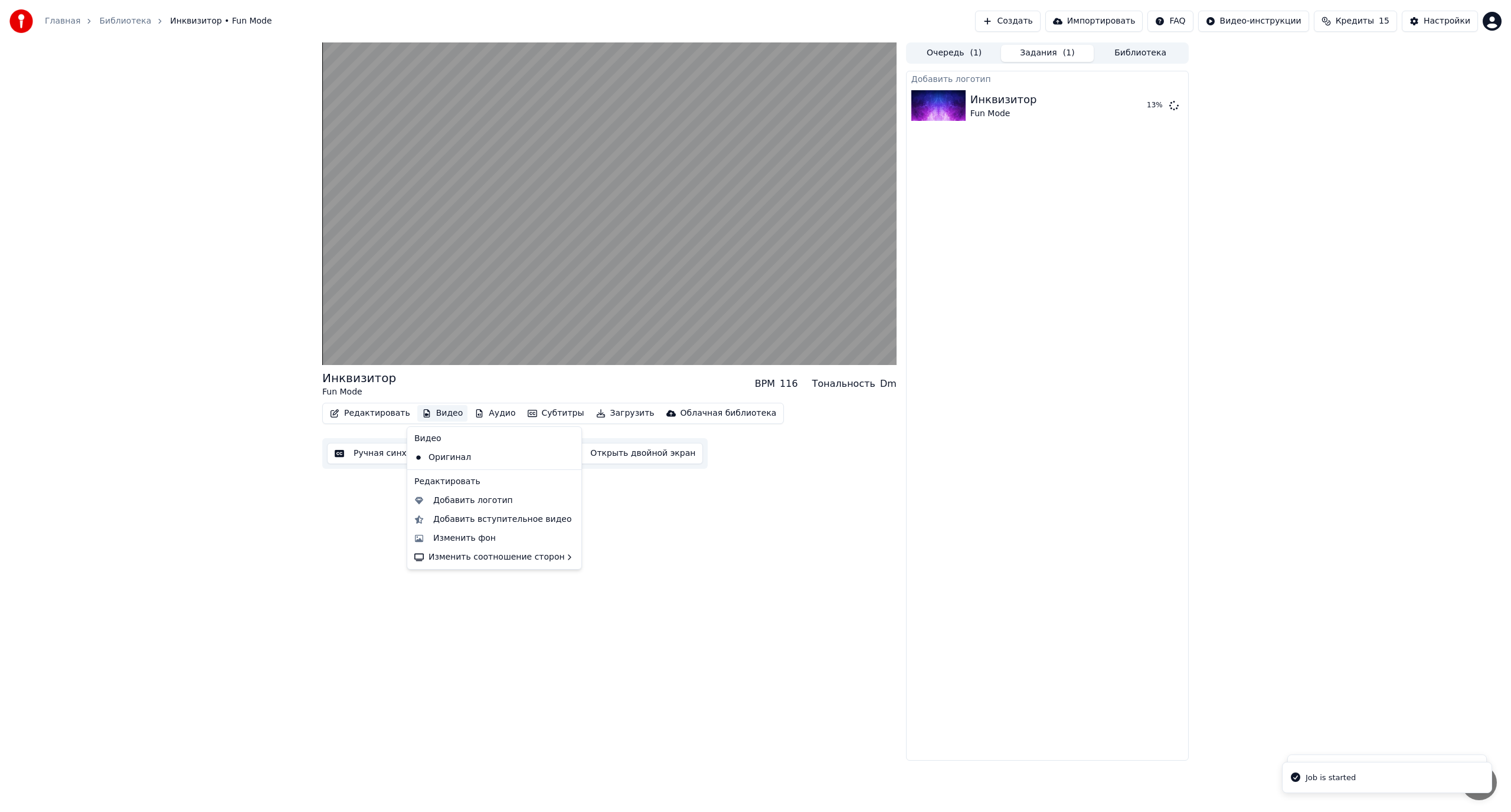
click at [440, 413] on button "Видео" at bounding box center [443, 414] width 51 height 17
click at [462, 498] on div "Добавить логотип" at bounding box center [473, 501] width 80 height 12
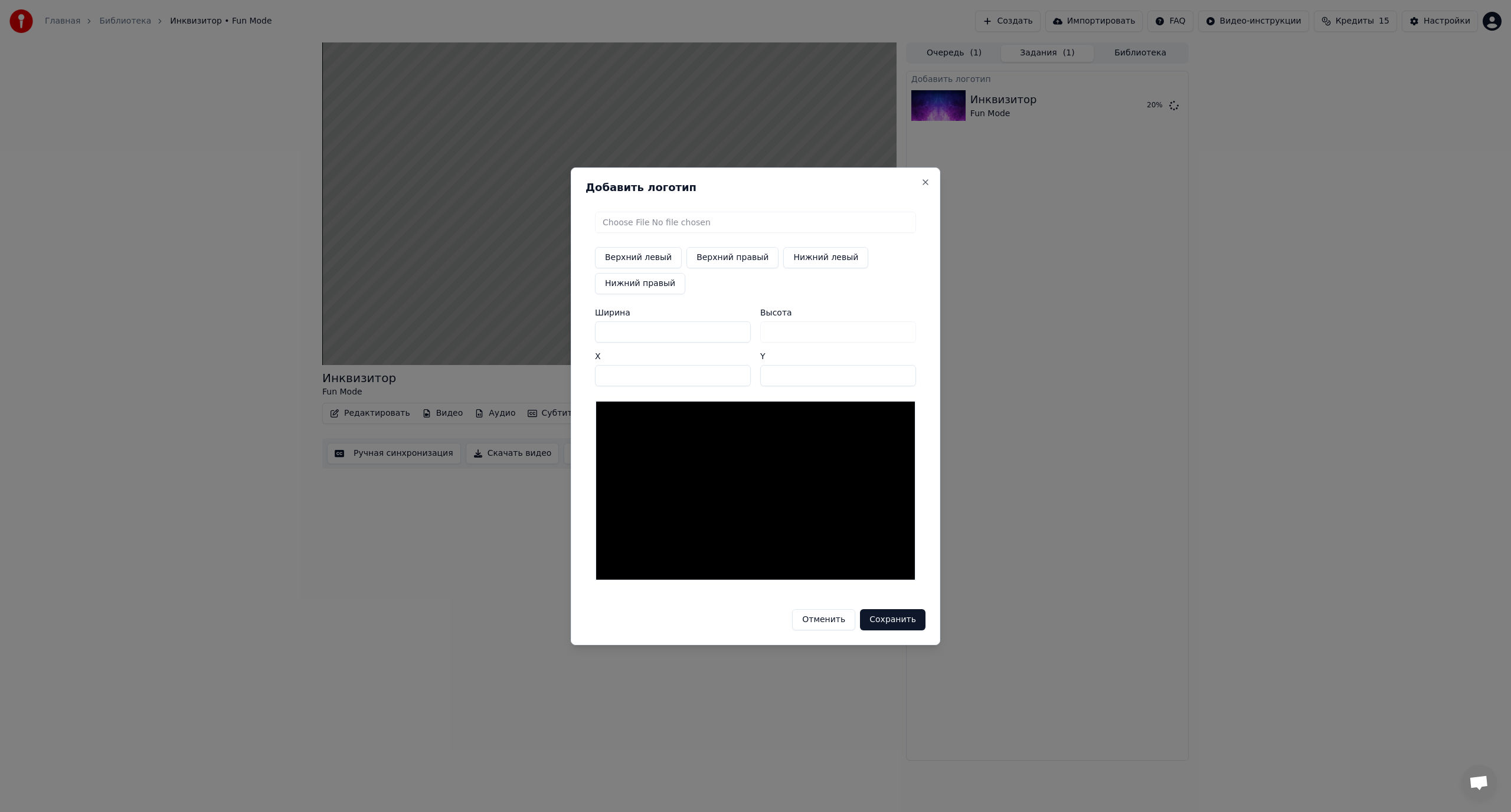
click at [717, 221] on input "file" at bounding box center [756, 222] width 321 height 21
type input "**********"
type input "***"
drag, startPoint x: 799, startPoint y: 261, endPoint x: 671, endPoint y: 289, distance: 131.0
click at [672, 289] on div "Верхний левый Верхний правый Нижний левый Нижний правый" at bounding box center [756, 271] width 321 height 47
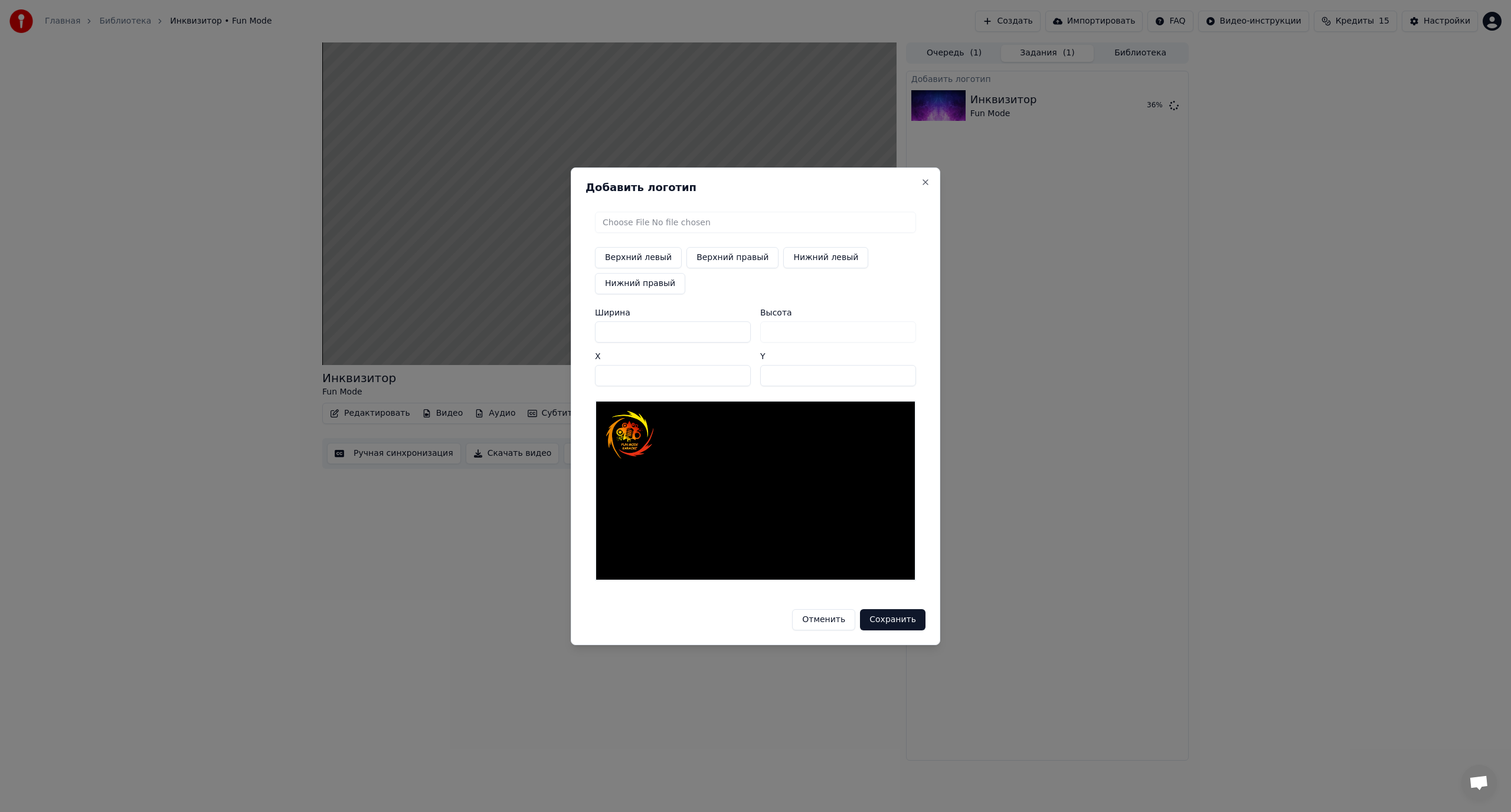
click at [661, 285] on button "Нижний правый" at bounding box center [640, 284] width 90 height 21
type input "****"
type input "***"
drag, startPoint x: 628, startPoint y: 328, endPoint x: 580, endPoint y: 332, distance: 48.2
click at [582, 332] on div "Добавить логотип Верхний левый Верхний правый Нижний левый Нижний правый Ширина…" at bounding box center [756, 407] width 370 height 478
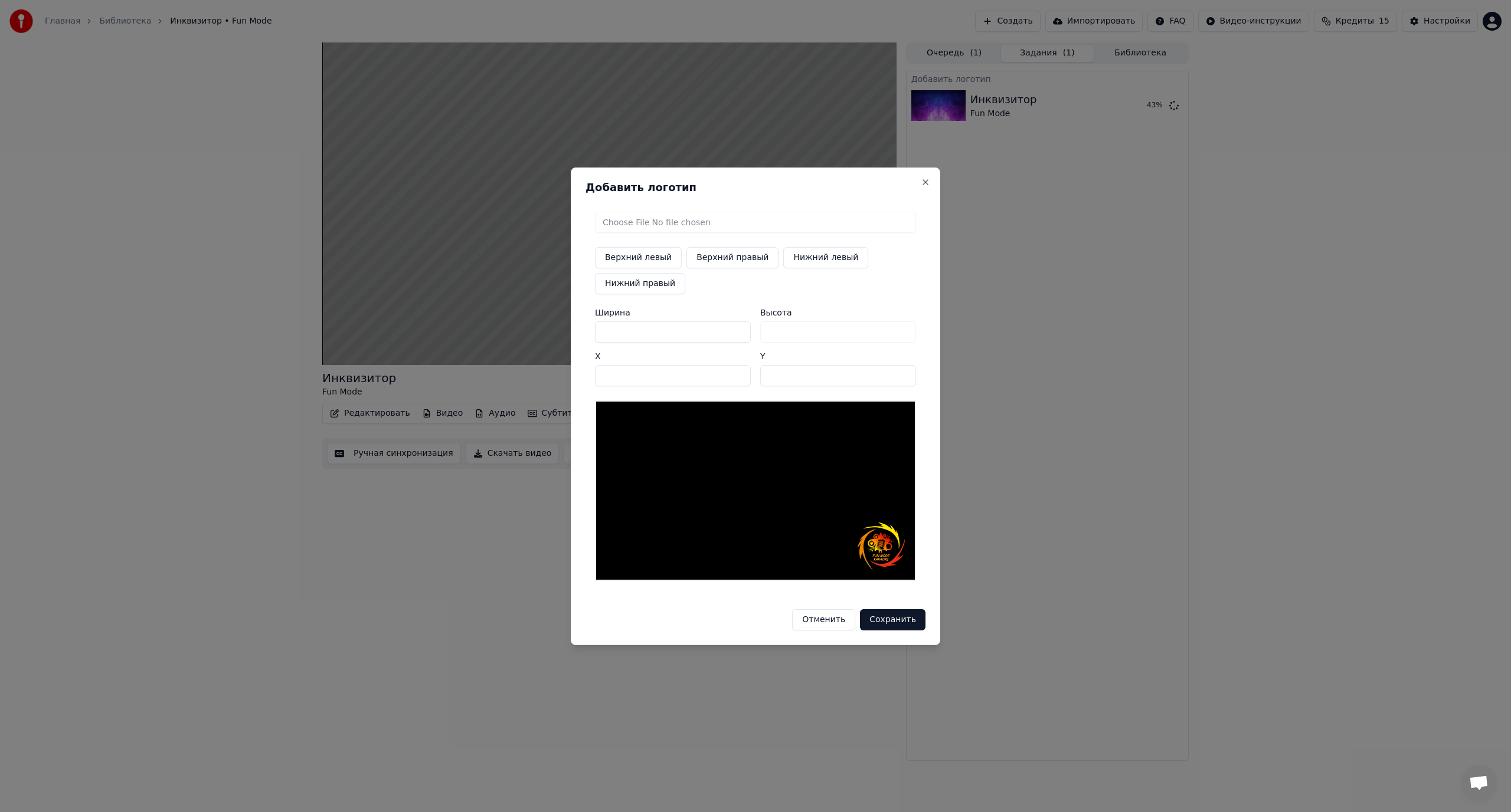
type input "*"
type input "**"
type input "***"
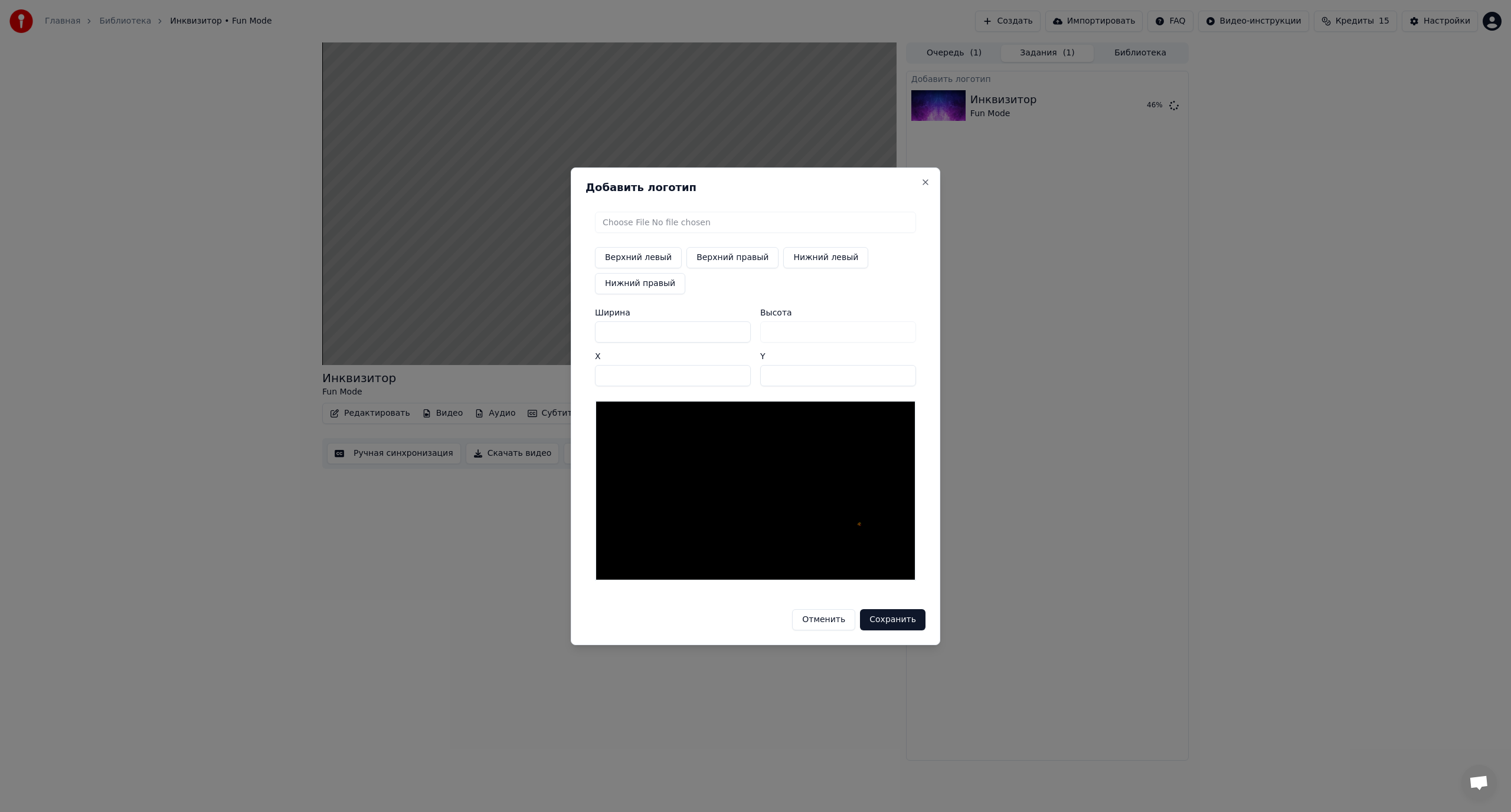
type input "***"
click at [637, 373] on input "****" at bounding box center [673, 376] width 156 height 21
click at [738, 372] on input "****" at bounding box center [673, 376] width 156 height 21
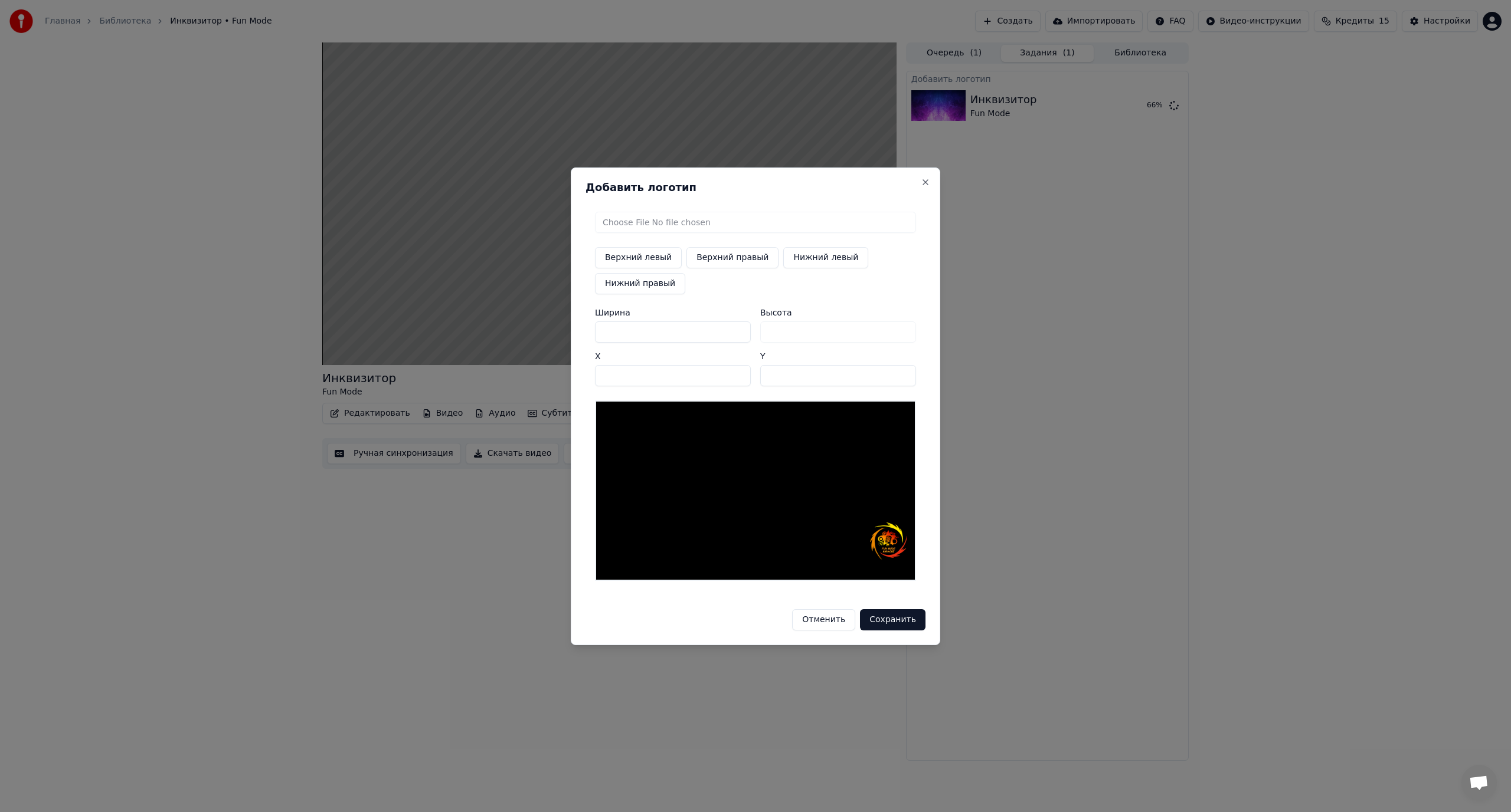
type input "****"
click at [738, 372] on input "****" at bounding box center [673, 376] width 156 height 21
click at [901, 373] on input "***" at bounding box center [838, 376] width 156 height 21
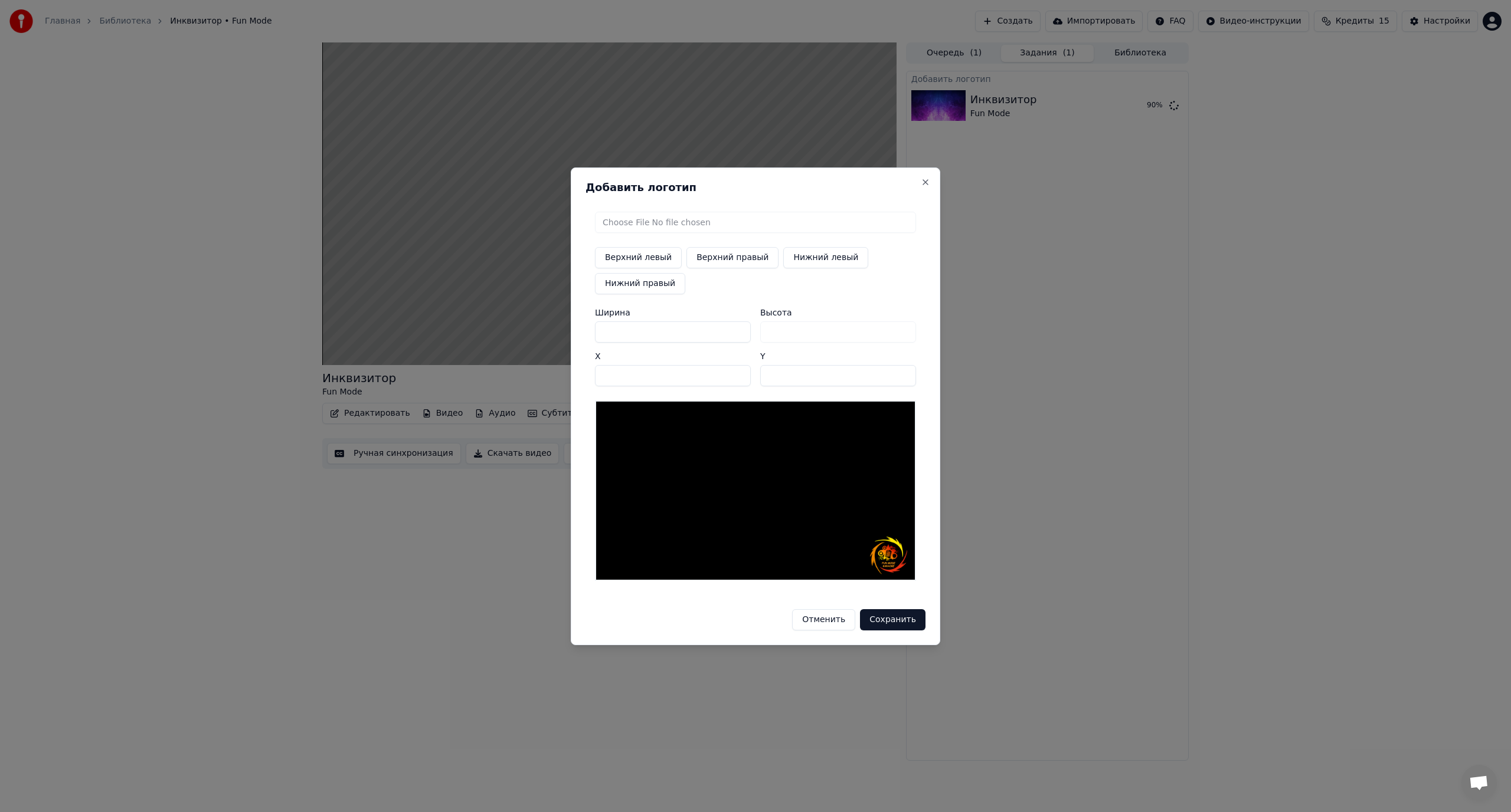
click at [901, 373] on input "***" at bounding box center [838, 376] width 156 height 21
click at [906, 377] on input "***" at bounding box center [838, 376] width 156 height 21
type input "***"
click at [906, 377] on input "***" at bounding box center [838, 376] width 156 height 21
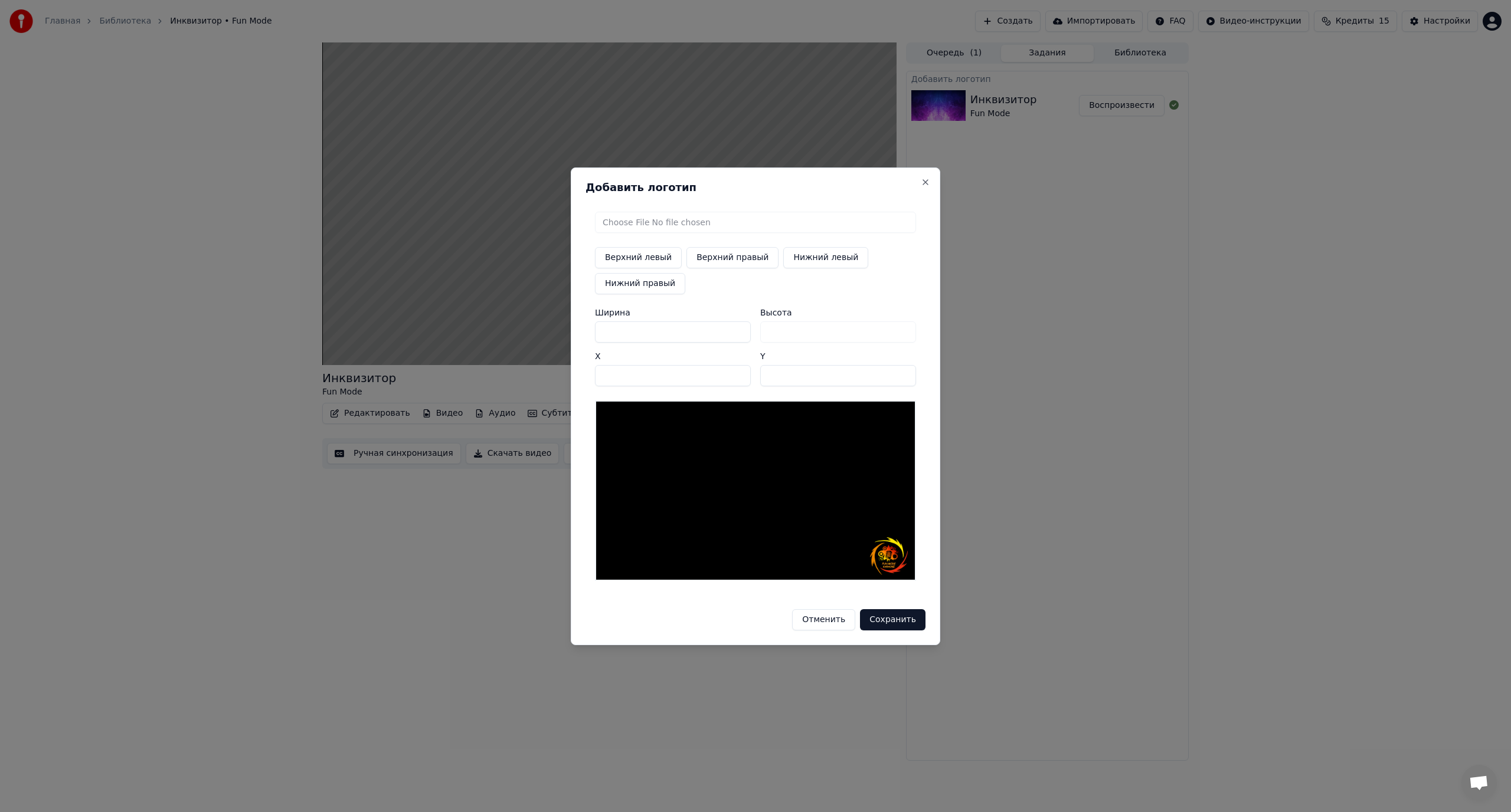
click at [742, 372] on input "****" at bounding box center [673, 376] width 156 height 21
click at [741, 379] on input "****" at bounding box center [673, 376] width 156 height 21
type input "****"
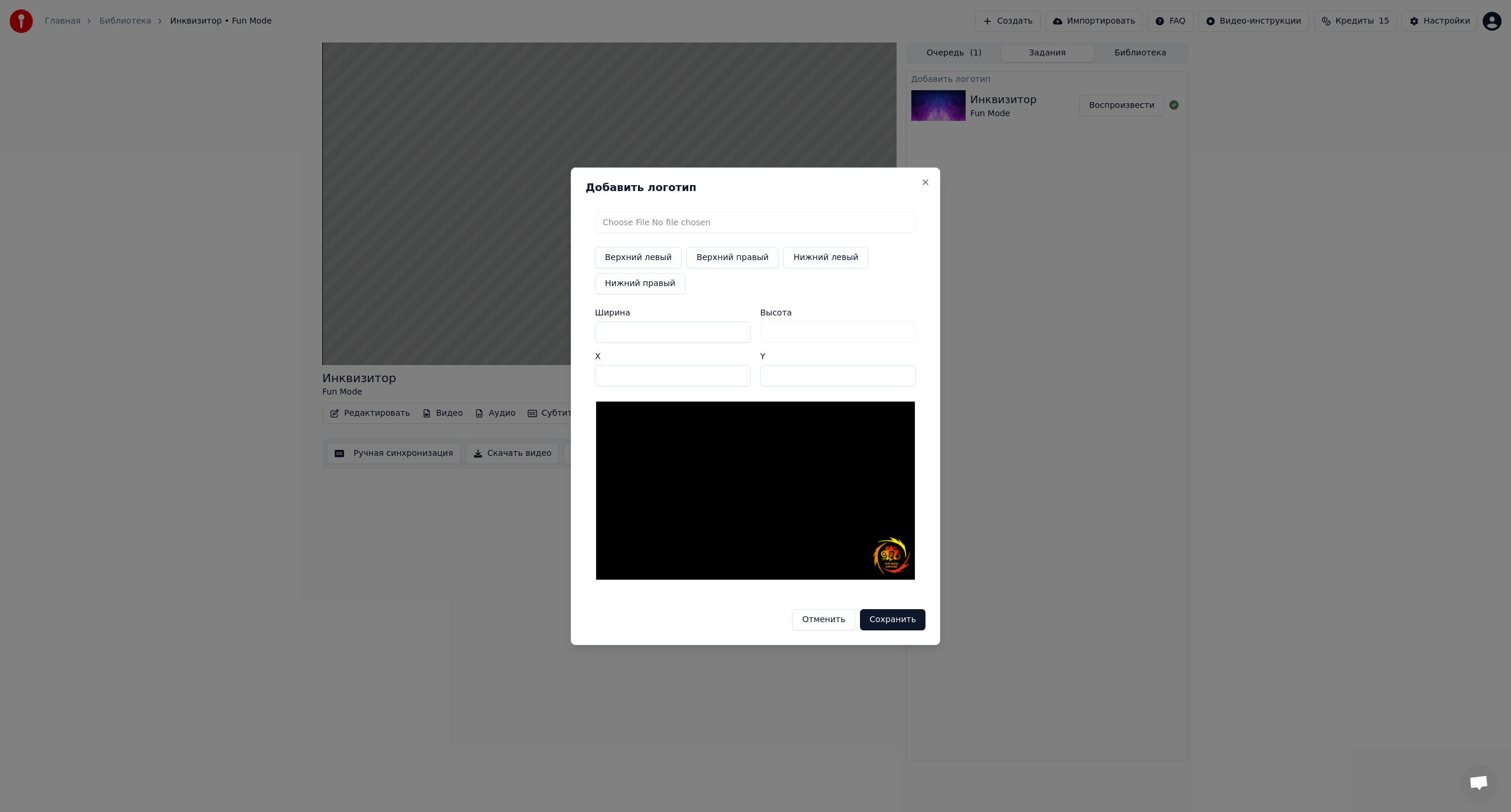
click at [741, 379] on input "****" at bounding box center [673, 376] width 156 height 21
click at [895, 623] on button "Сохранить" at bounding box center [893, 620] width 65 height 21
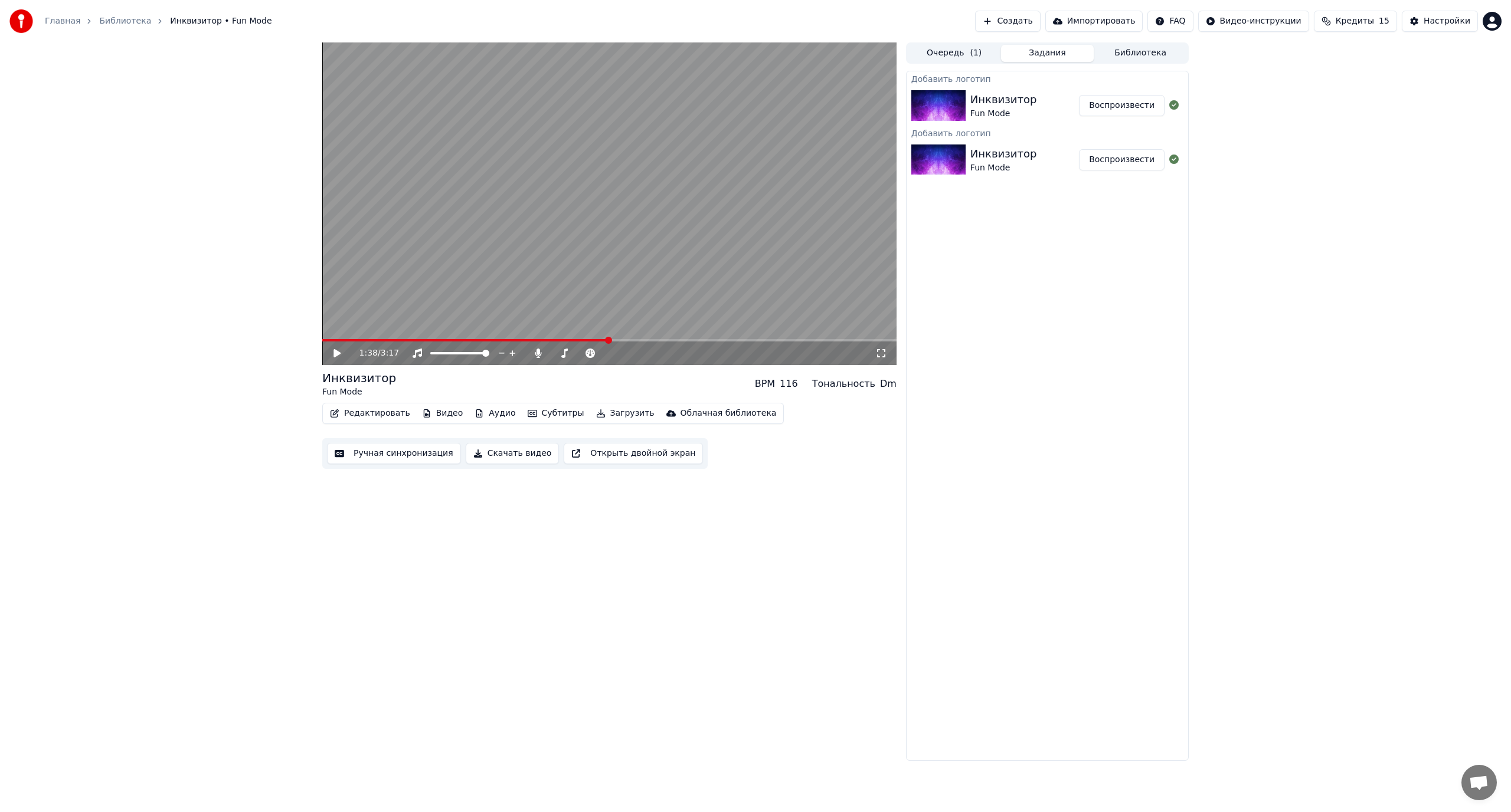
click at [380, 453] on button "Ручная синхронизация" at bounding box center [394, 454] width 134 height 21
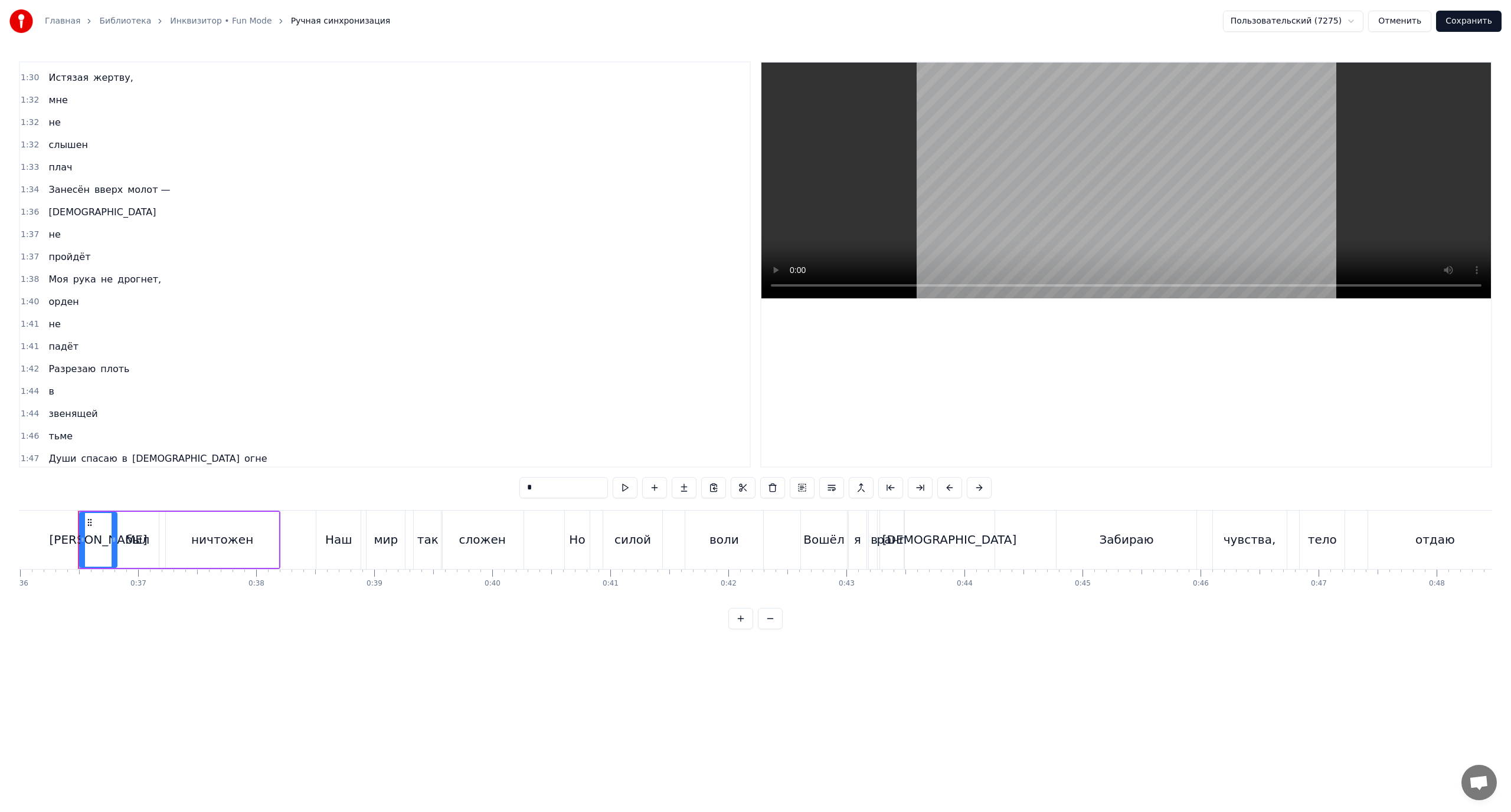
scroll to position [590, 0]
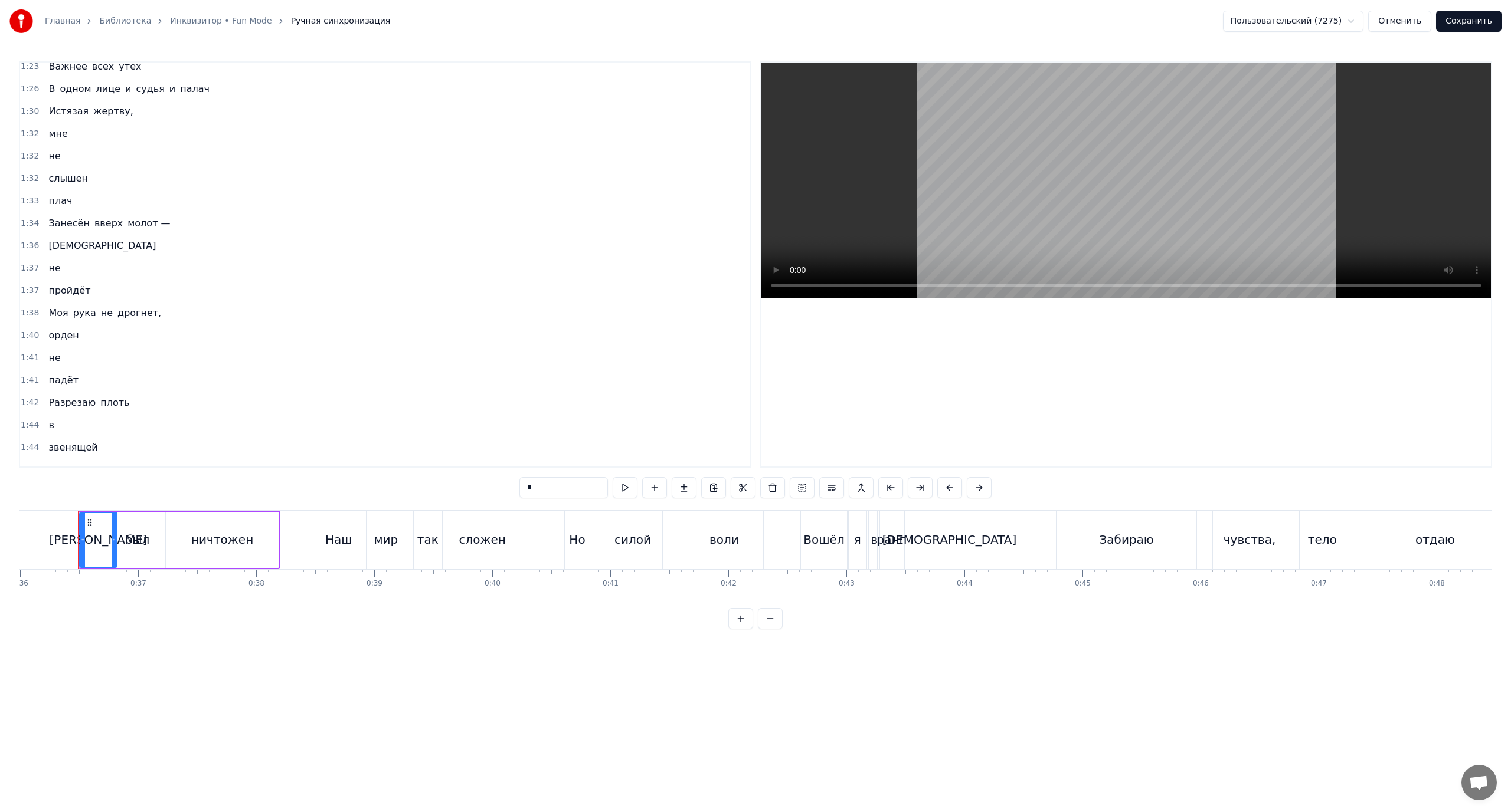
click at [68, 219] on span "Занесён" at bounding box center [68, 223] width 43 height 14
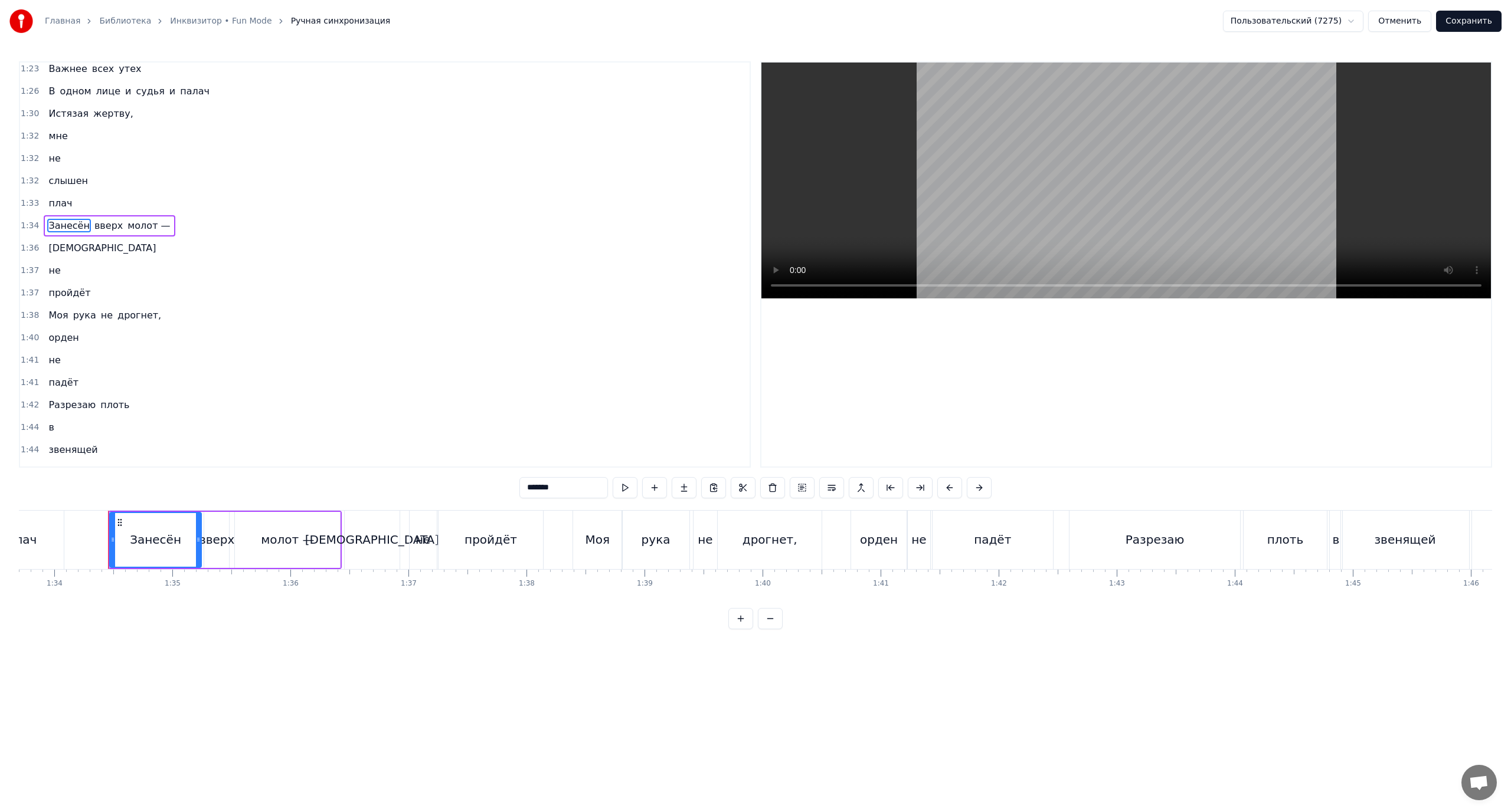
scroll to position [0, 11091]
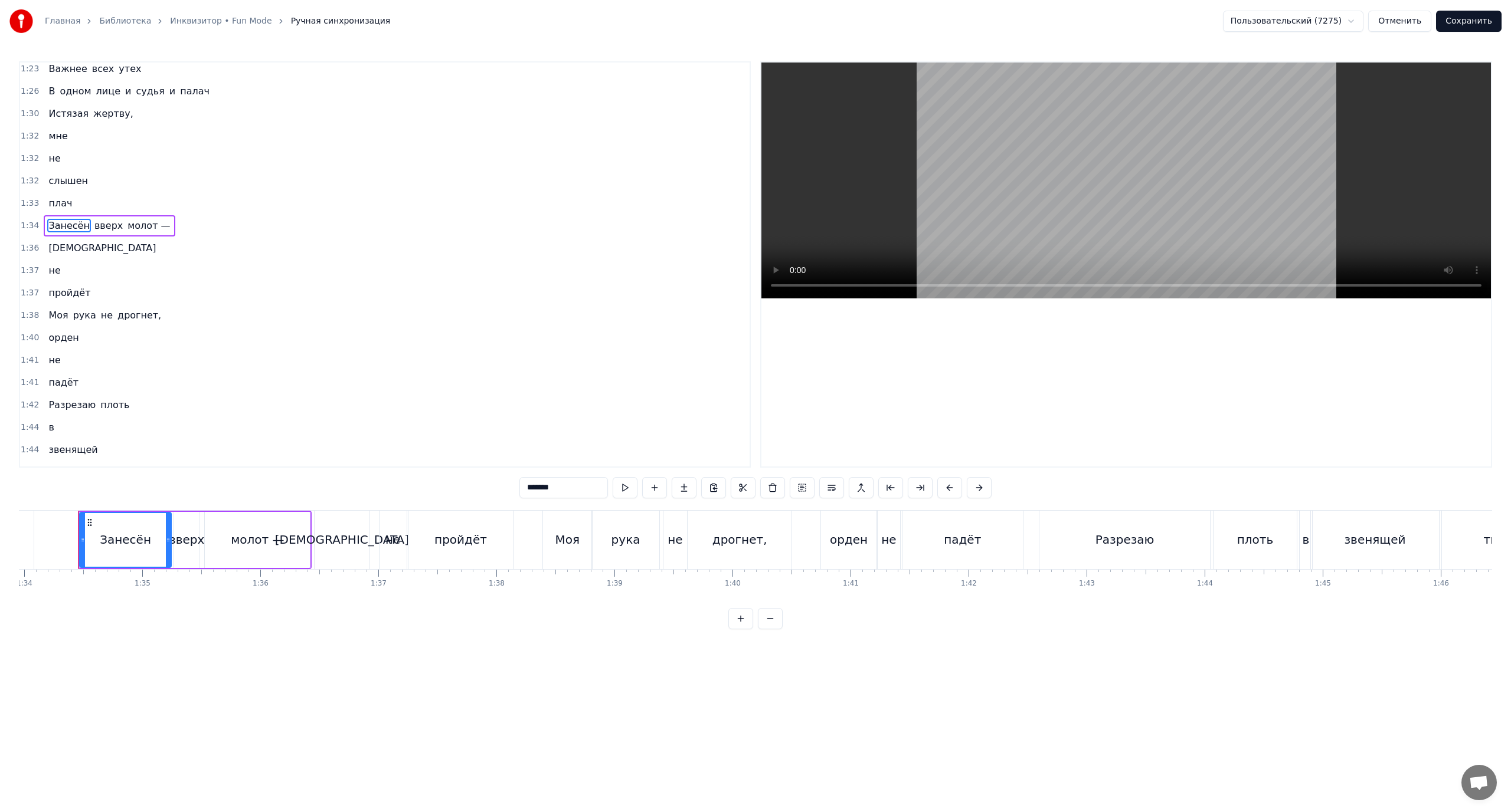
click at [335, 537] on div "[DEMOGRAPHIC_DATA]" at bounding box center [342, 540] width 134 height 17
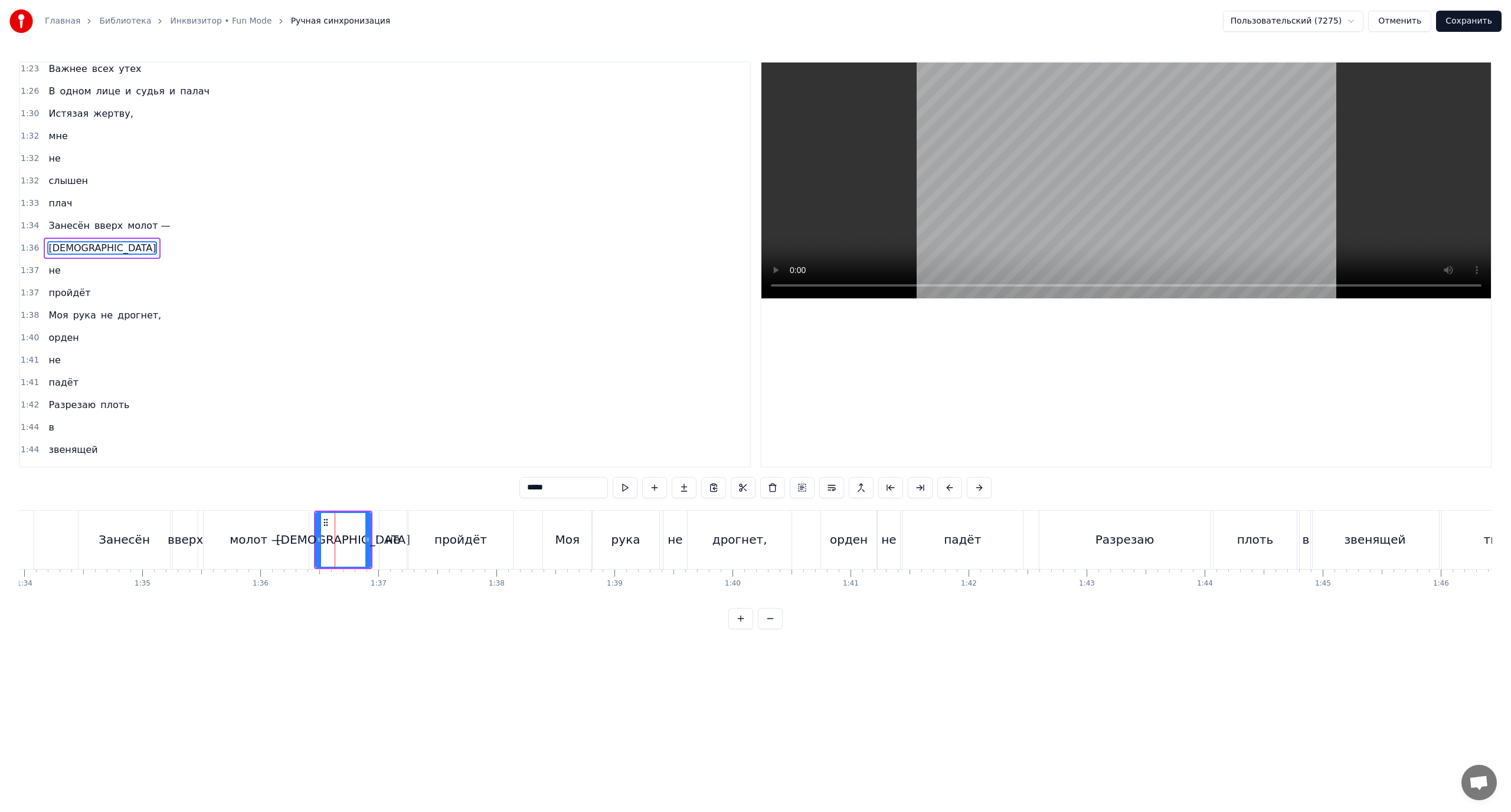
scroll to position [571, 0]
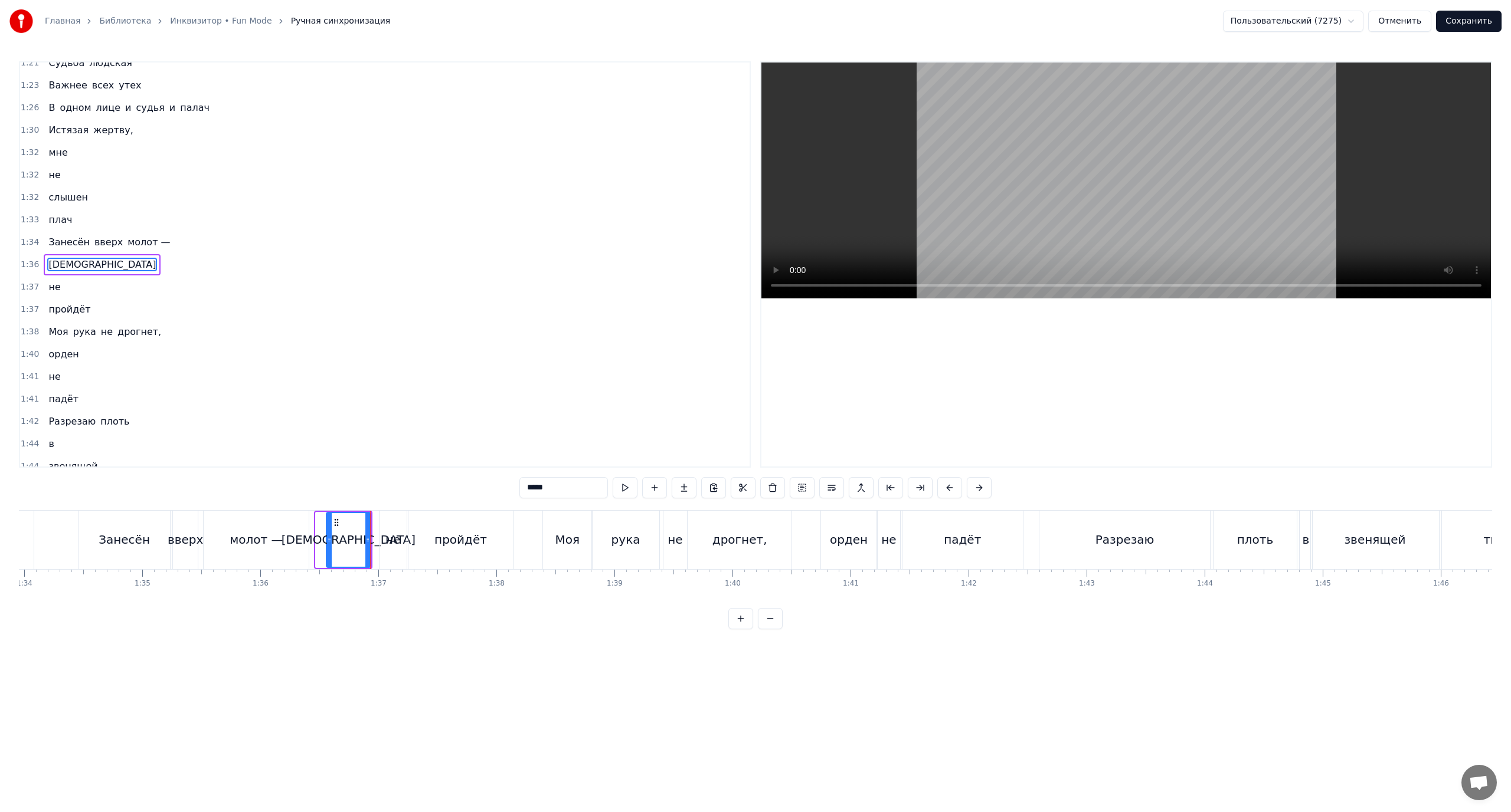
drag, startPoint x: 317, startPoint y: 534, endPoint x: 326, endPoint y: 538, distance: 9.8
click at [327, 537] on div at bounding box center [330, 540] width 5 height 54
click at [333, 536] on div at bounding box center [333, 540] width 5 height 54
click at [261, 535] on div "молот —" at bounding box center [256, 540] width 53 height 17
type input "*******"
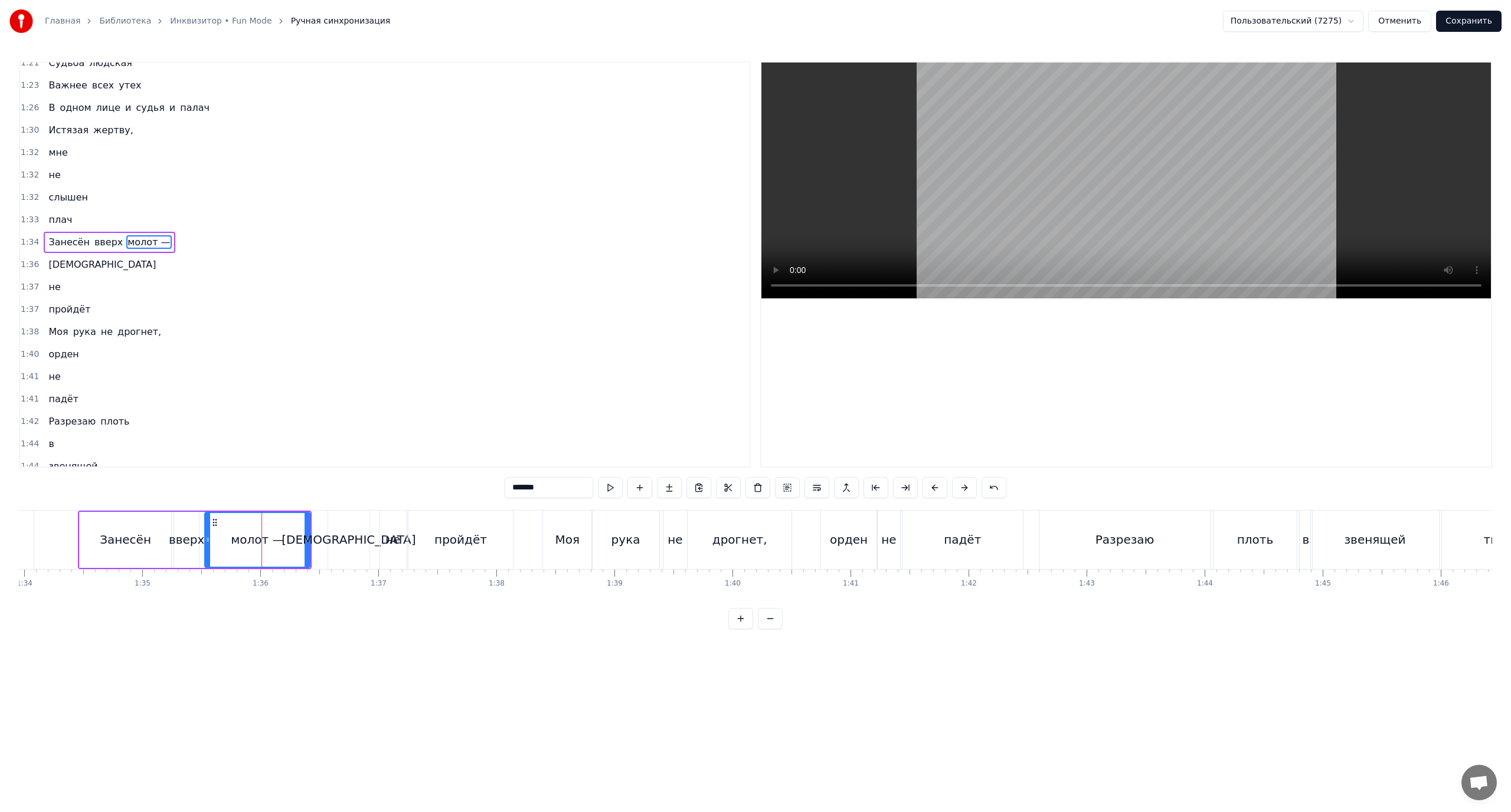
scroll to position [549, 0]
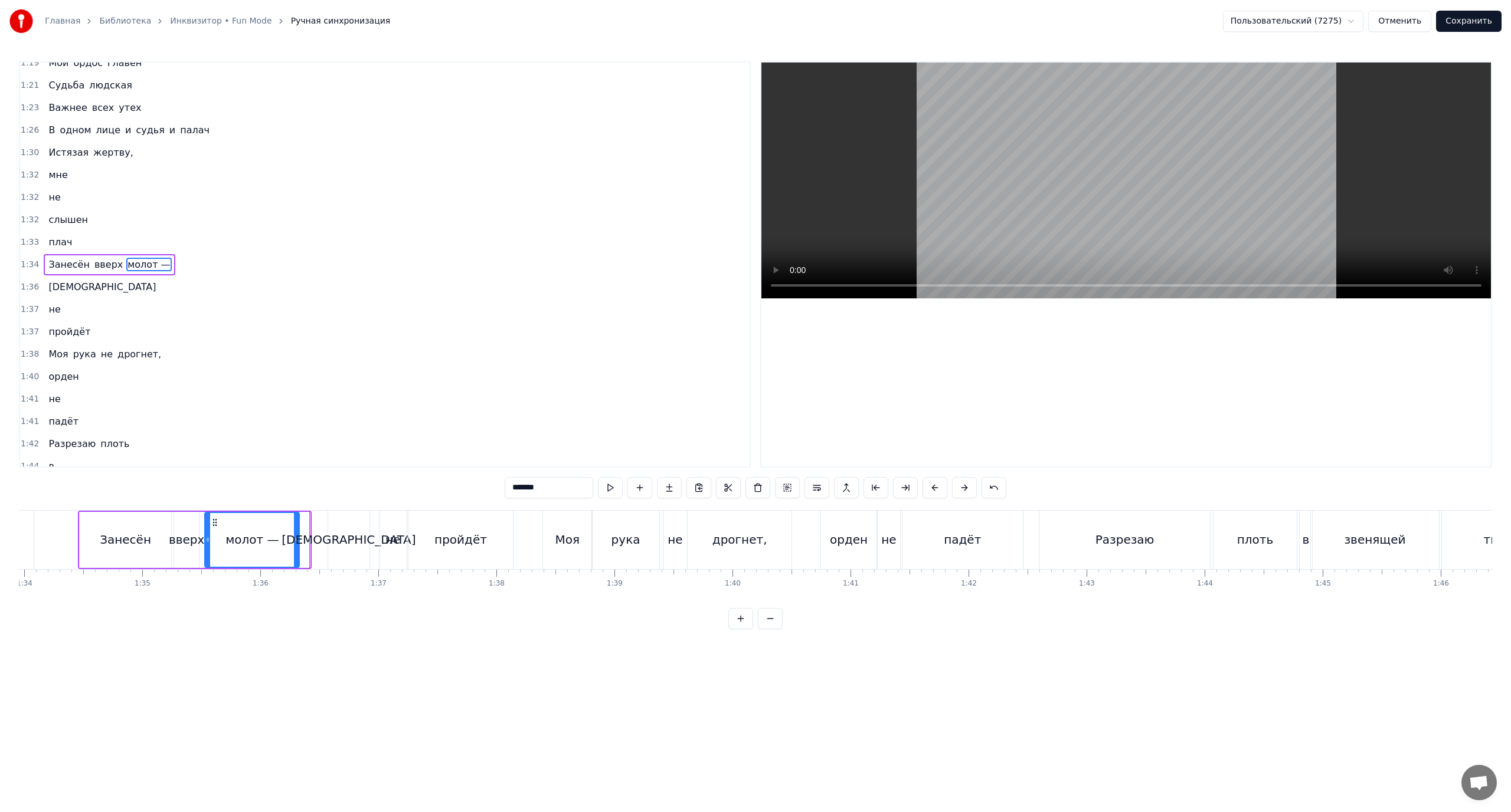
drag, startPoint x: 309, startPoint y: 533, endPoint x: 298, endPoint y: 533, distance: 11.0
click at [298, 533] on div at bounding box center [296, 540] width 5 height 54
drag, startPoint x: 298, startPoint y: 533, endPoint x: 331, endPoint y: 537, distance: 33.2
click at [331, 537] on div "Я был ничтожен Наш мир так сложен Но силой воли Вошёл я в ранг святых Забираю ч…" at bounding box center [567, 540] width 23279 height 59
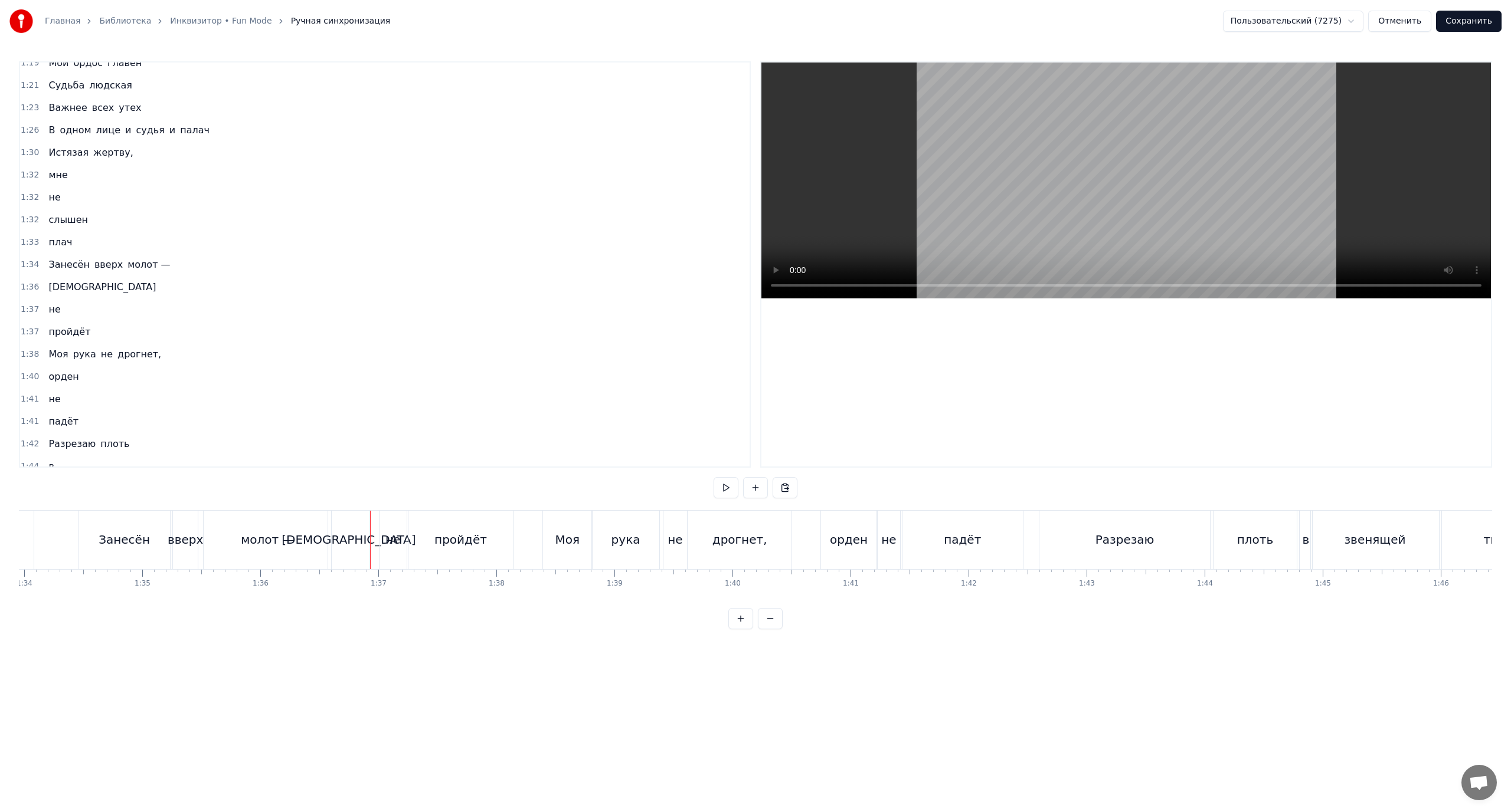
click at [260, 545] on div "молот —" at bounding box center [267, 540] width 53 height 17
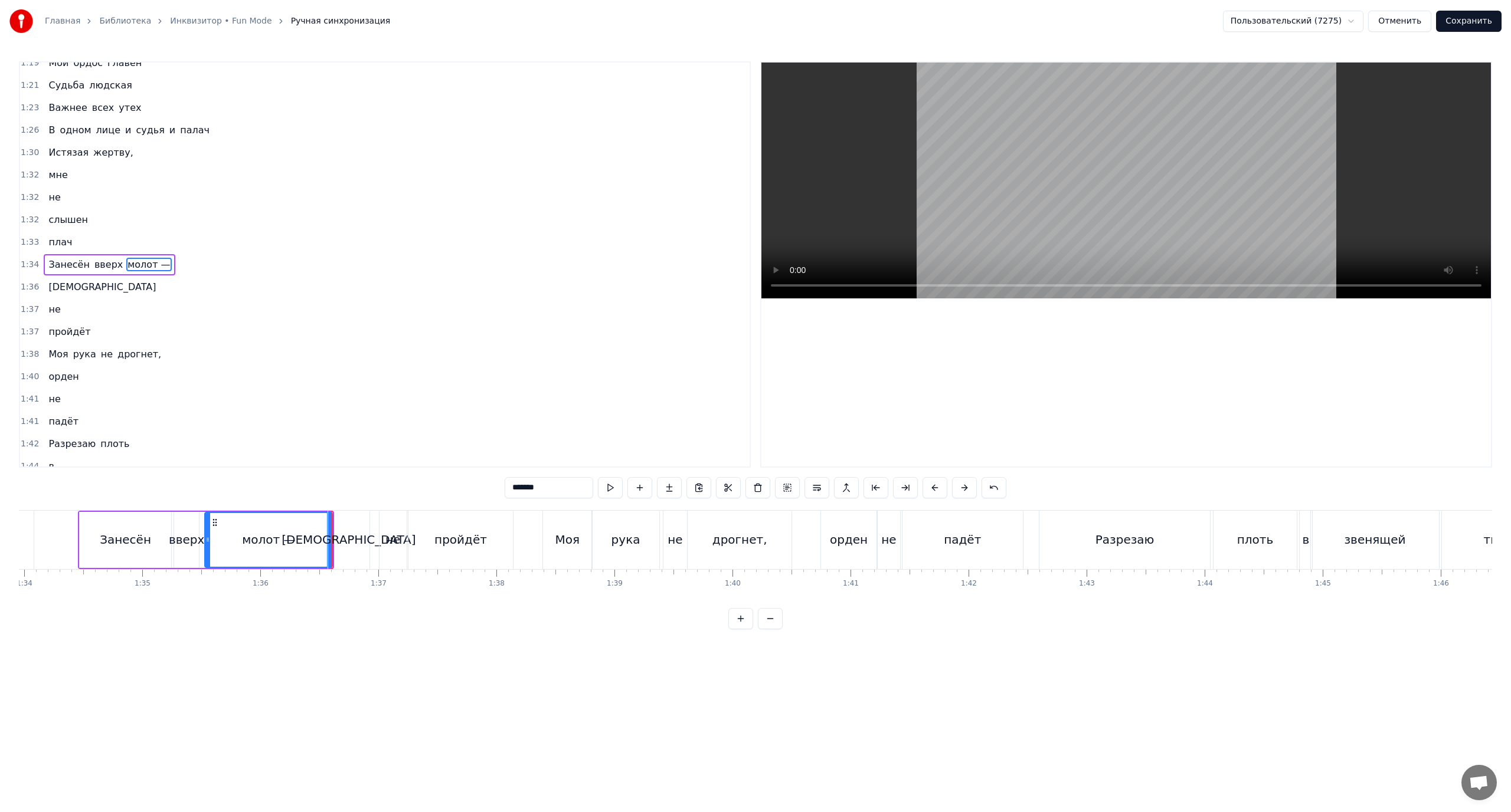
scroll to position [0, 11069]
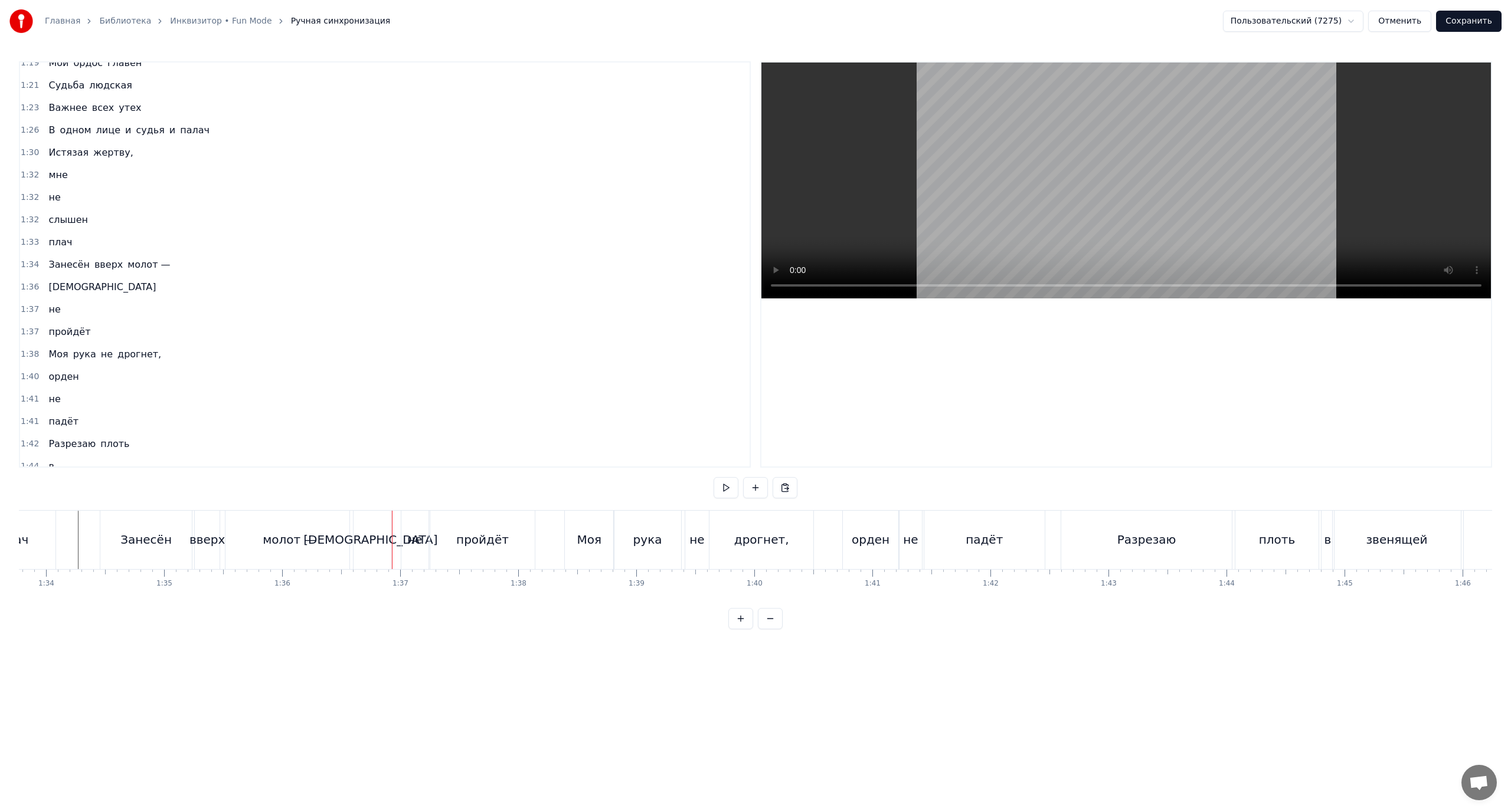
click at [410, 539] on div "не" at bounding box center [414, 540] width 14 height 17
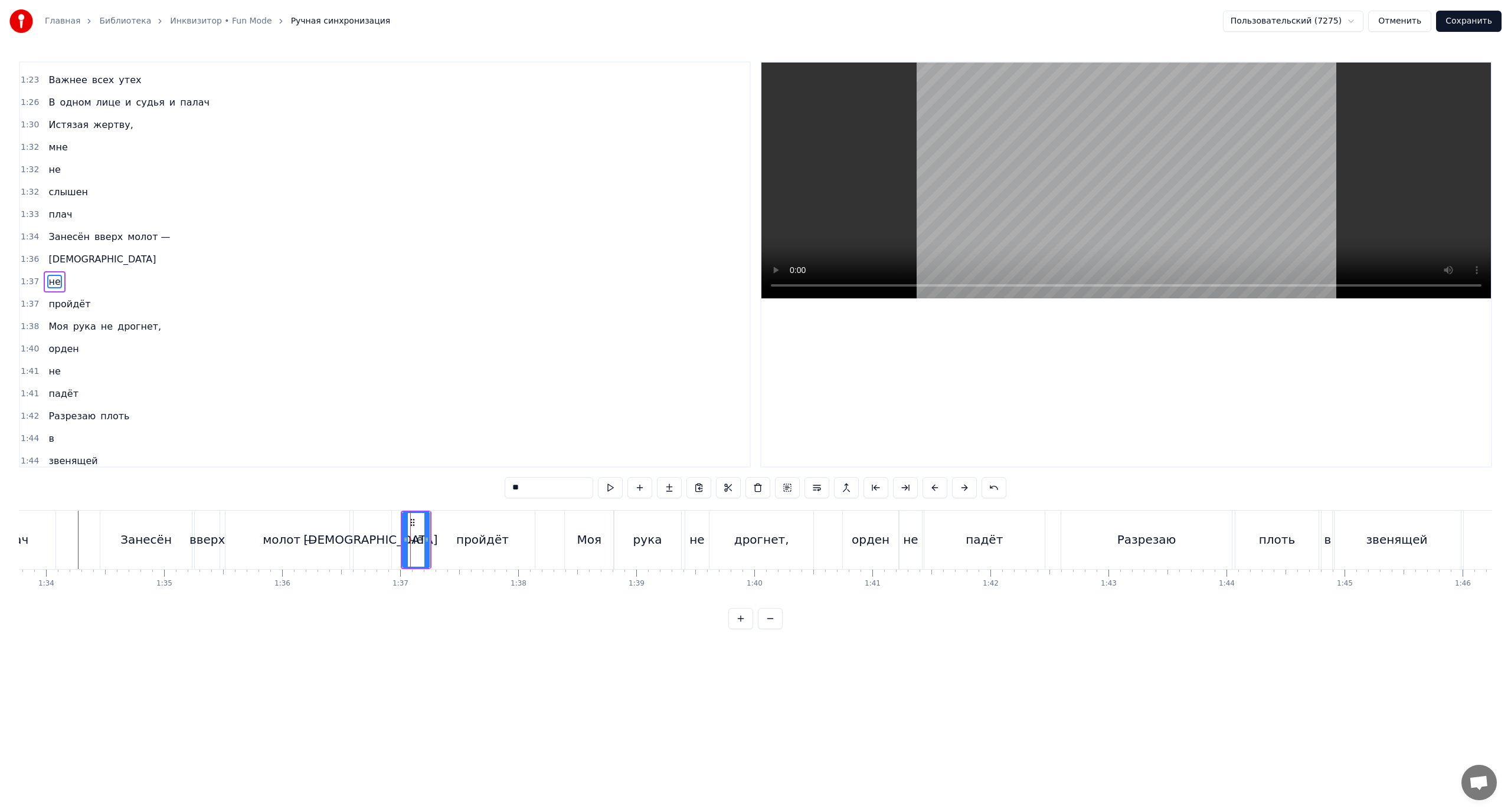
scroll to position [593, 0]
click at [479, 537] on div "пройдёт" at bounding box center [482, 540] width 52 height 17
type input "*******"
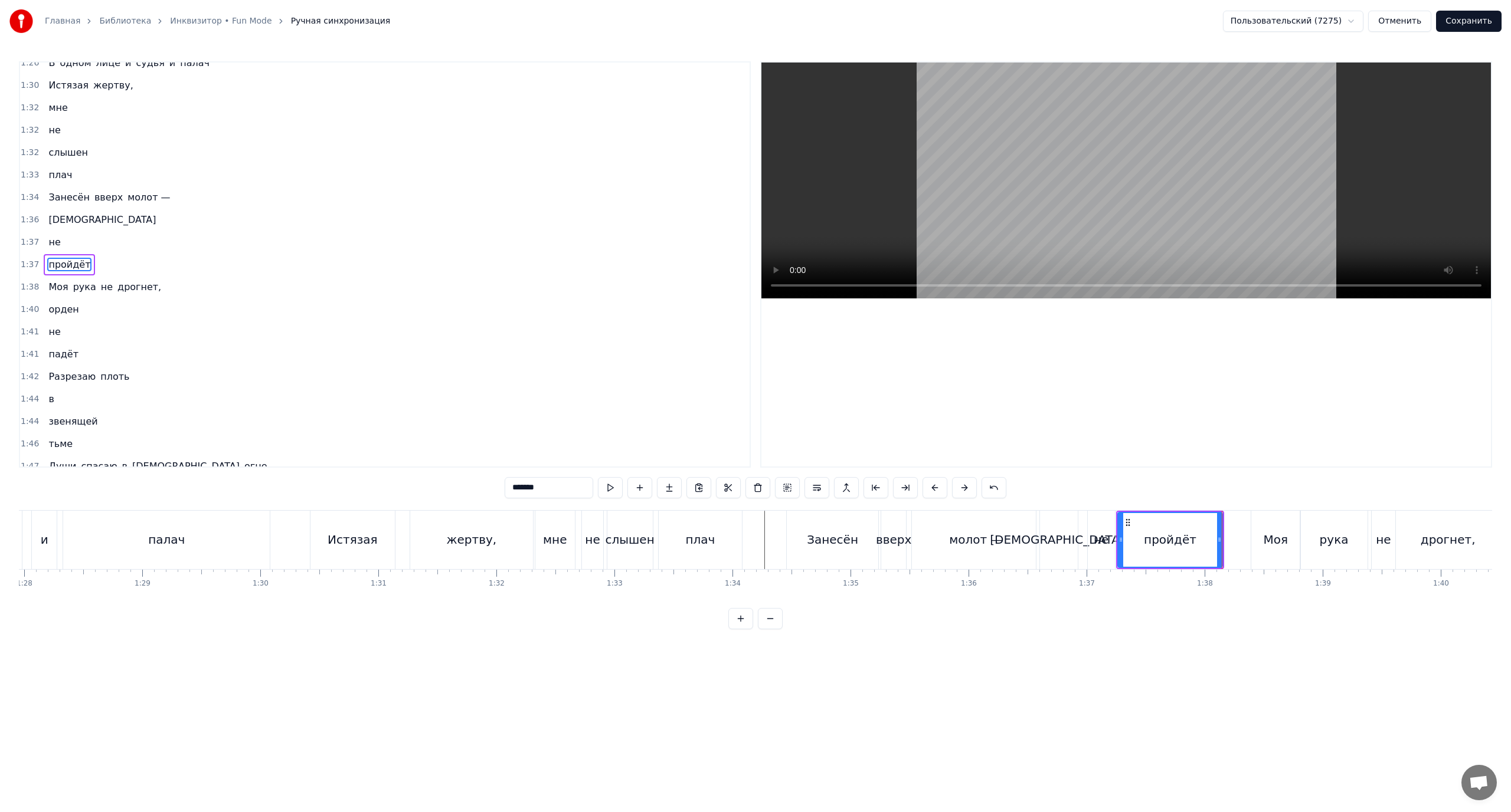
scroll to position [0, 10298]
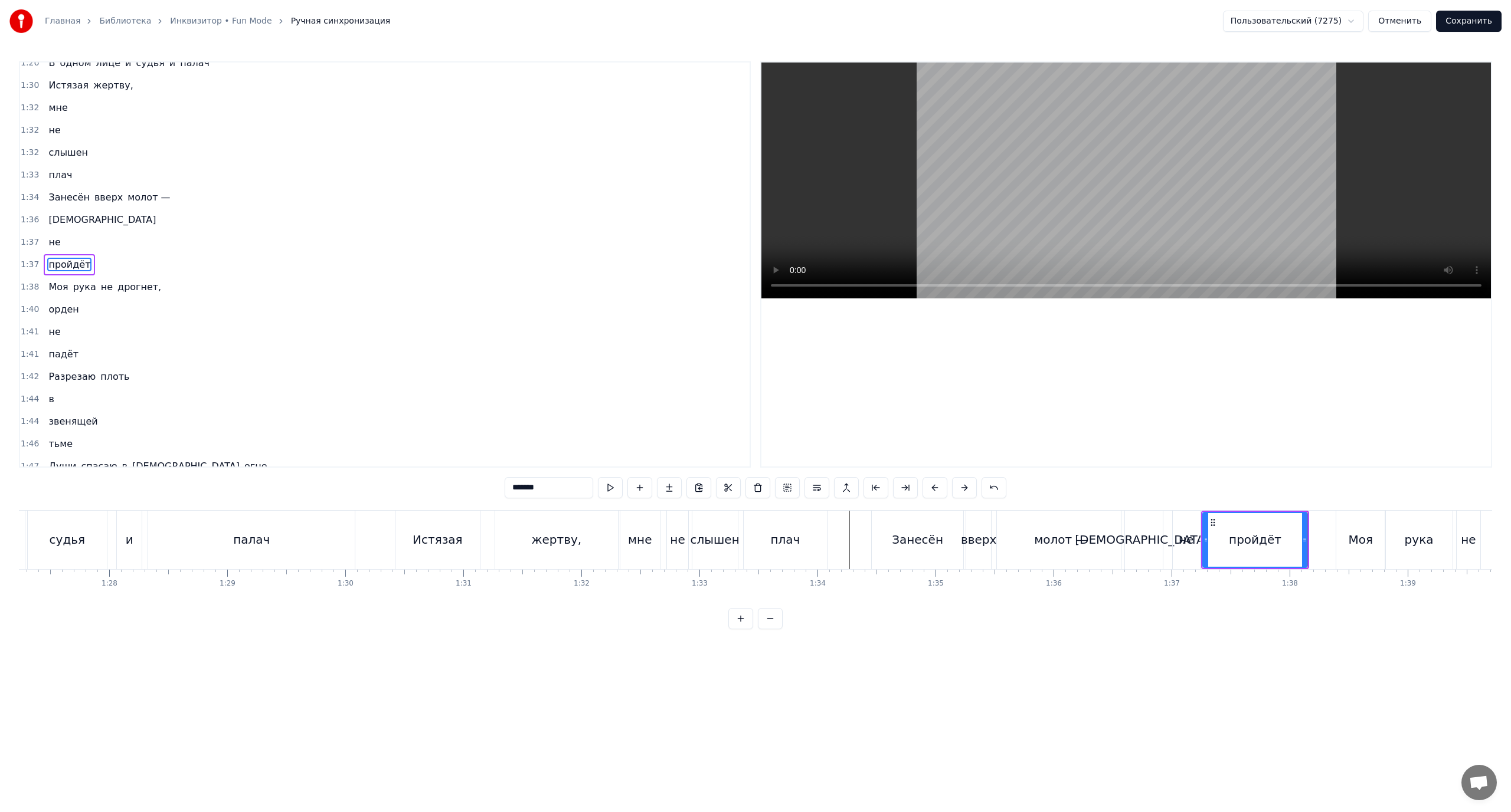
click at [383, 533] on div at bounding box center [1361, 540] width 23279 height 58
click at [709, 547] on div "слышен" at bounding box center [714, 540] width 49 height 17
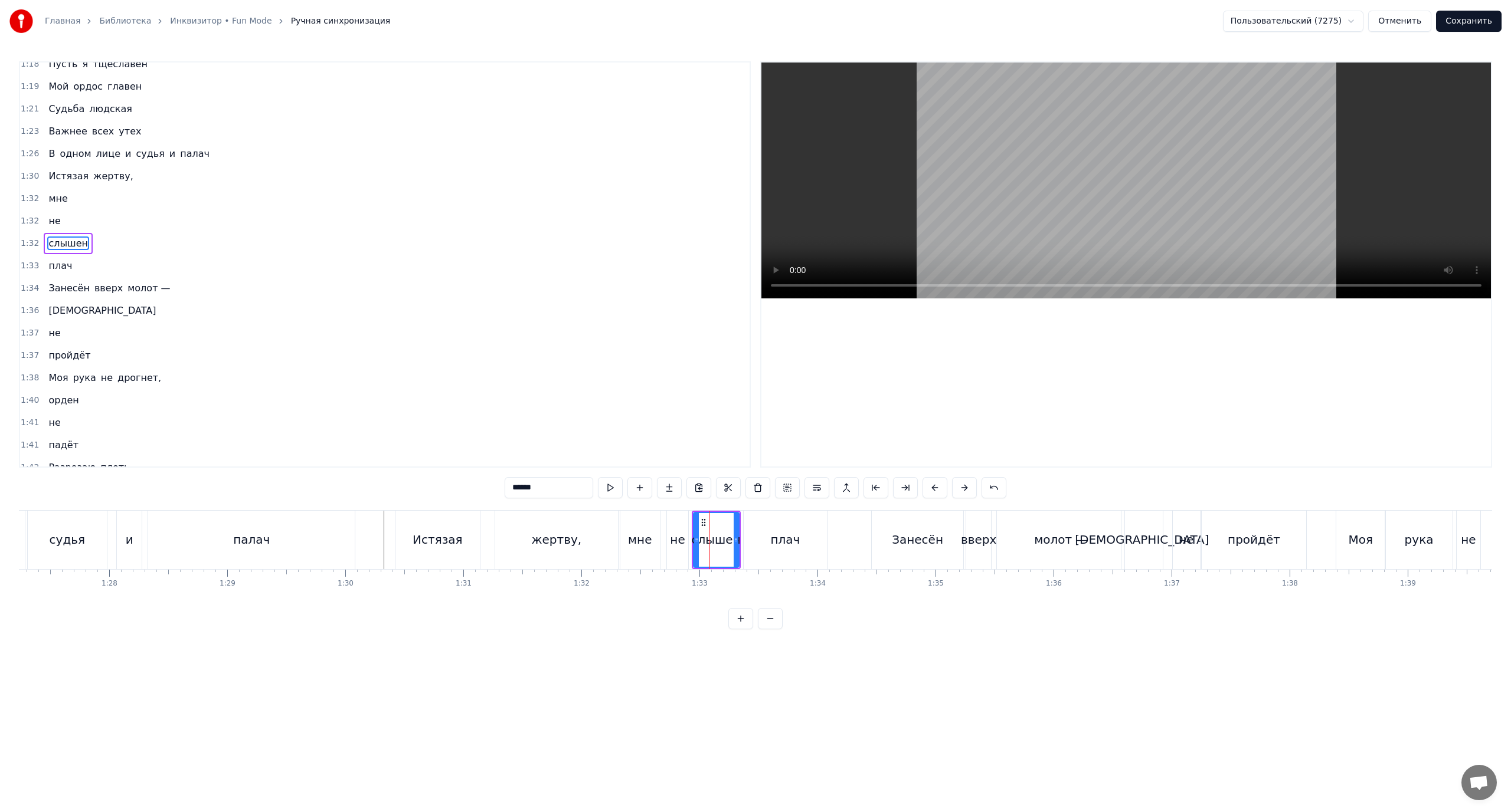
scroll to position [504, 0]
drag, startPoint x: 696, startPoint y: 539, endPoint x: 683, endPoint y: 539, distance: 13.0
click at [683, 539] on circle at bounding box center [683, 538] width 1 height 1
click at [674, 540] on div "не" at bounding box center [677, 540] width 14 height 17
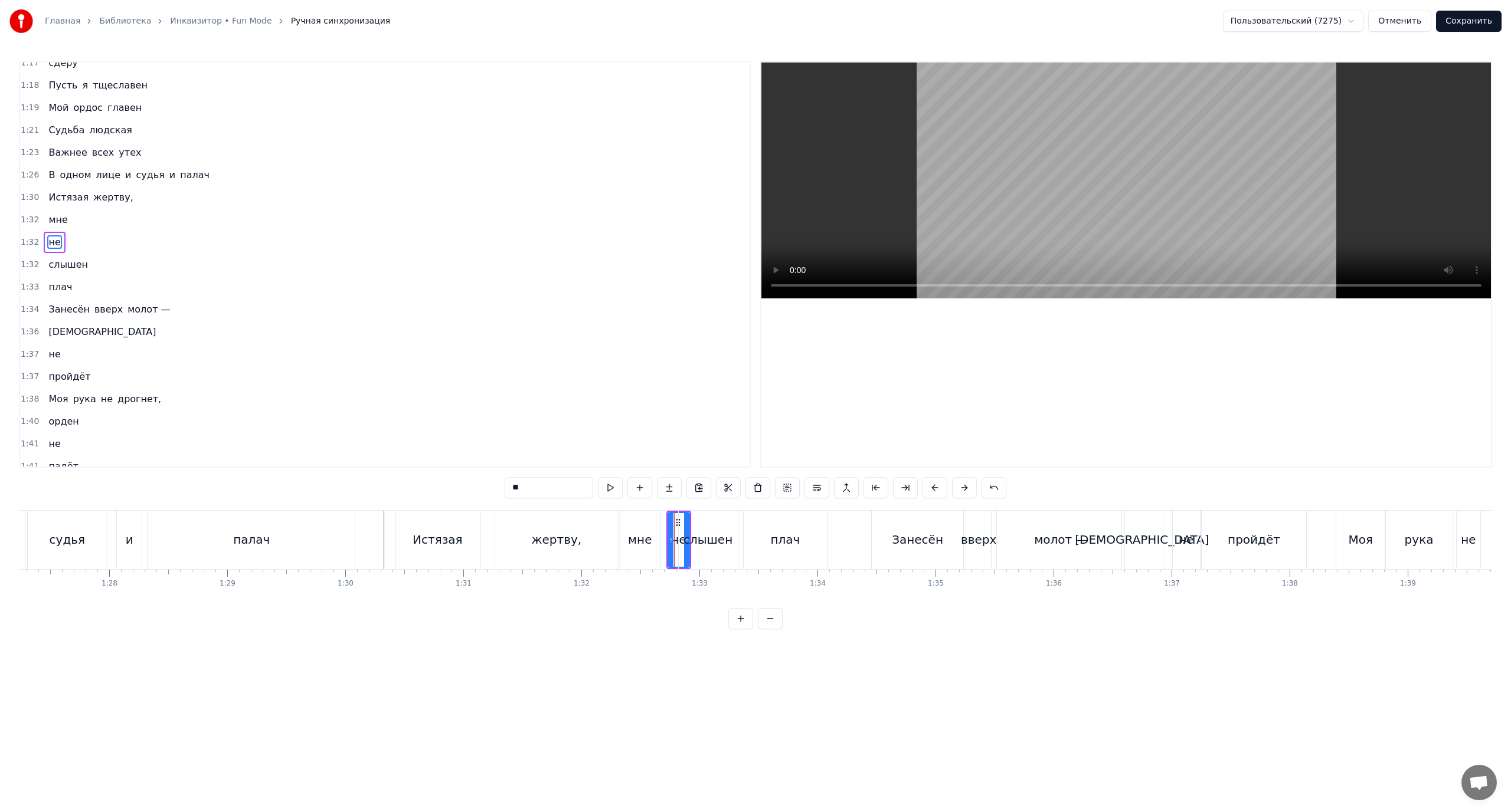
scroll to position [481, 0]
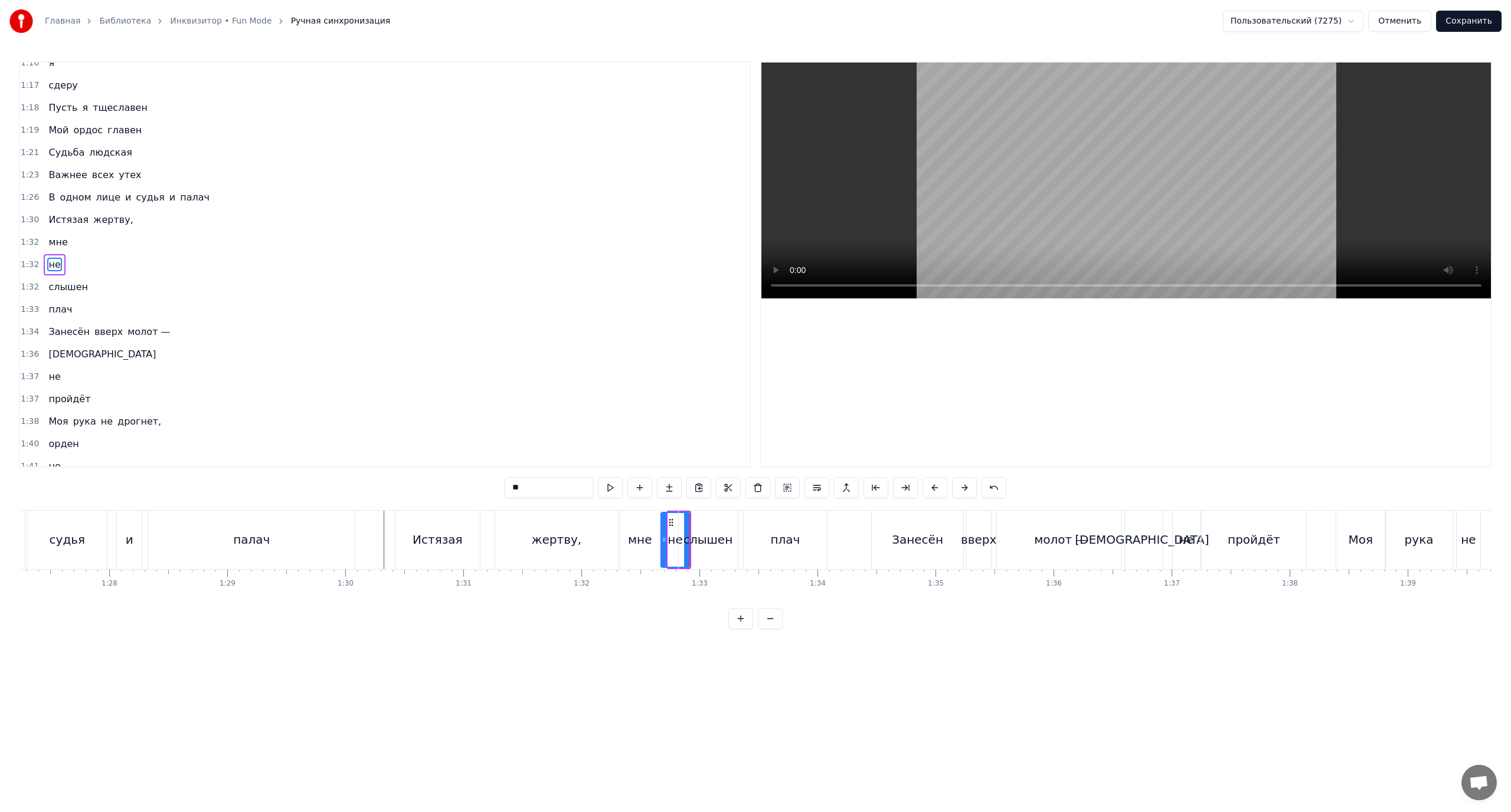
drag, startPoint x: 672, startPoint y: 538, endPoint x: 664, endPoint y: 538, distance: 8.0
click at [664, 538] on icon at bounding box center [664, 540] width 5 height 9
click at [680, 537] on div "слышен" at bounding box center [708, 540] width 59 height 58
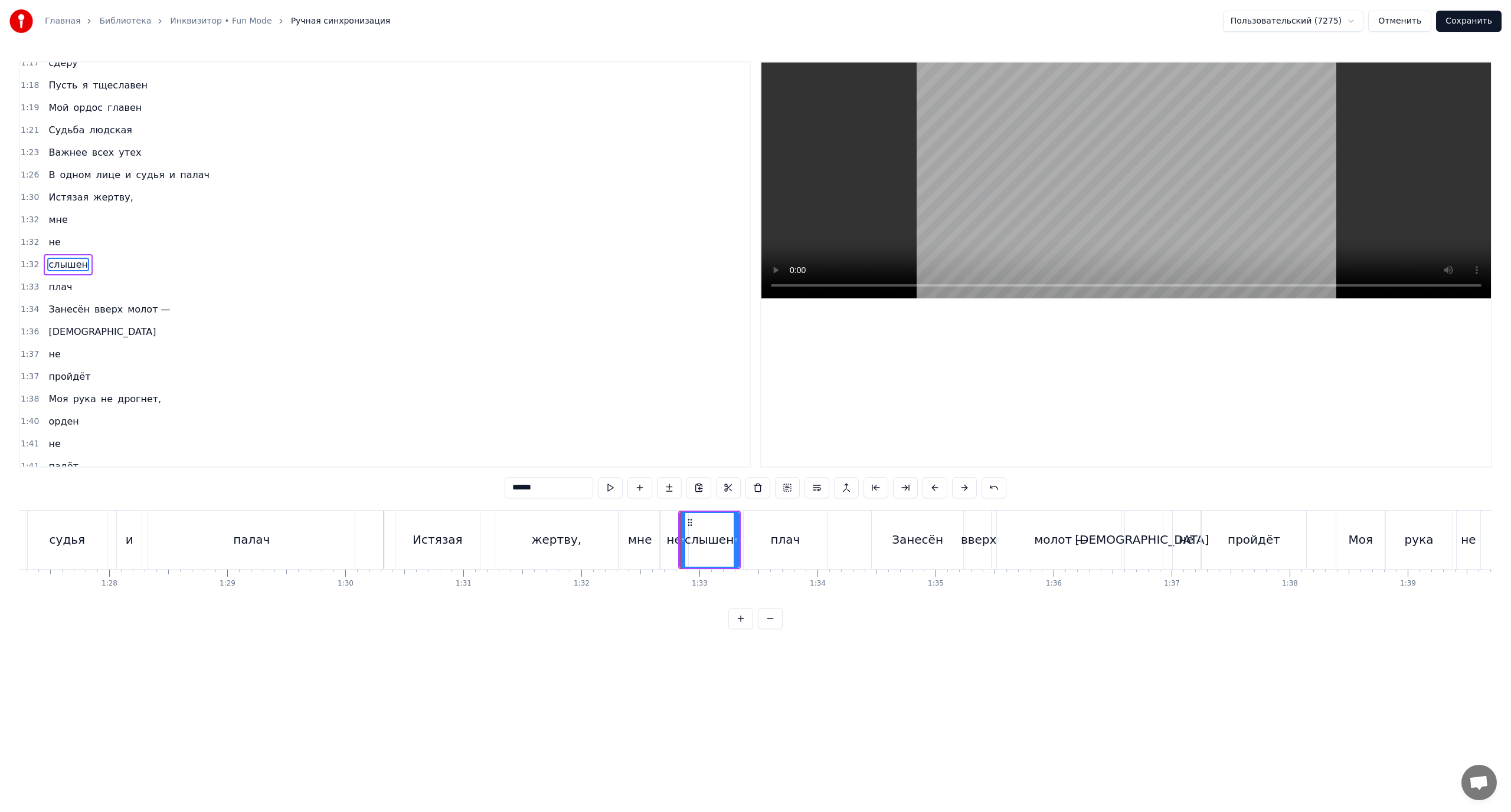
click at [669, 537] on div "не" at bounding box center [673, 540] width 14 height 17
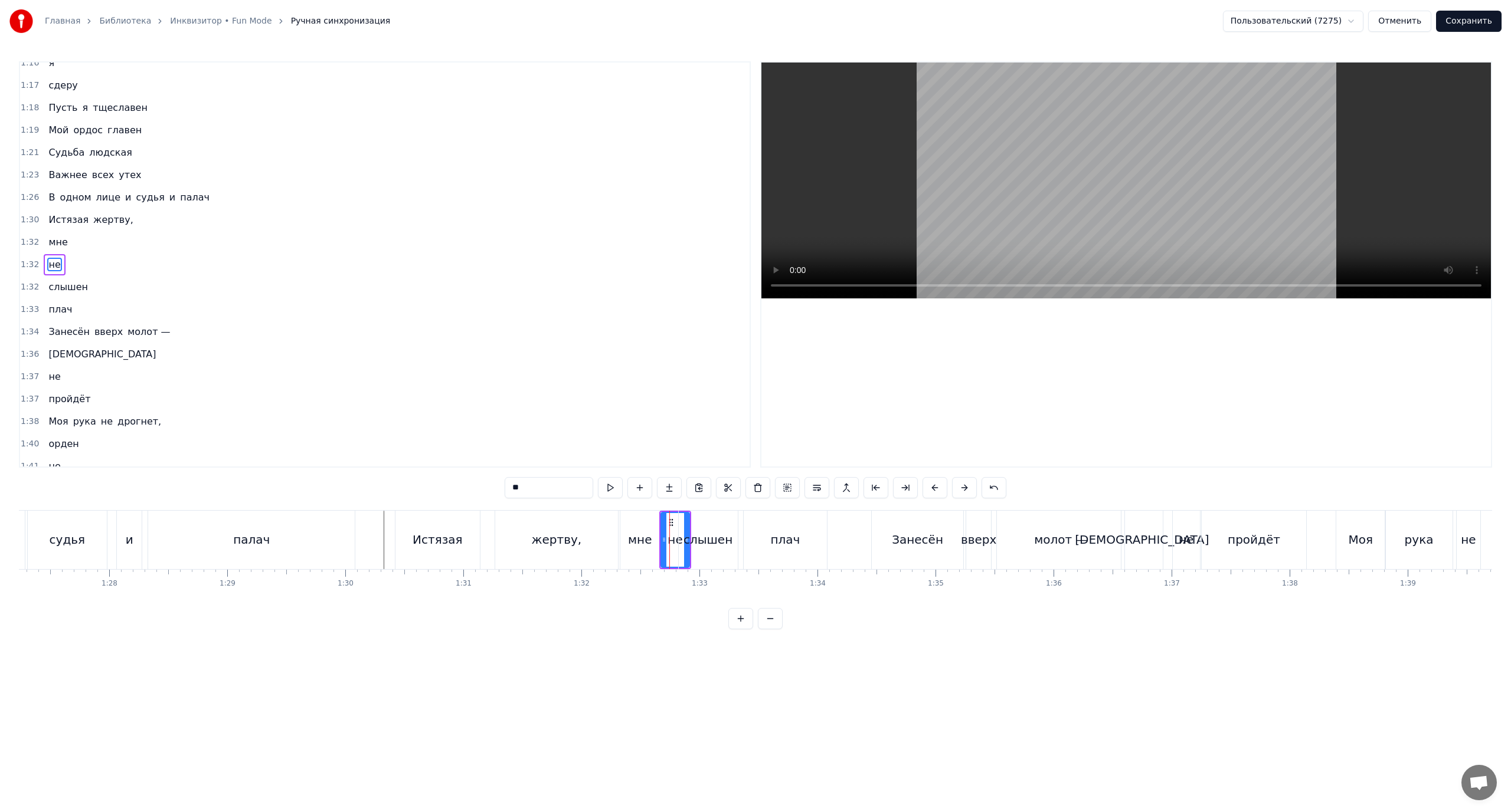
drag, startPoint x: 687, startPoint y: 522, endPoint x: 680, endPoint y: 526, distance: 8.1
click at [680, 526] on div "слышен" at bounding box center [708, 540] width 59 height 58
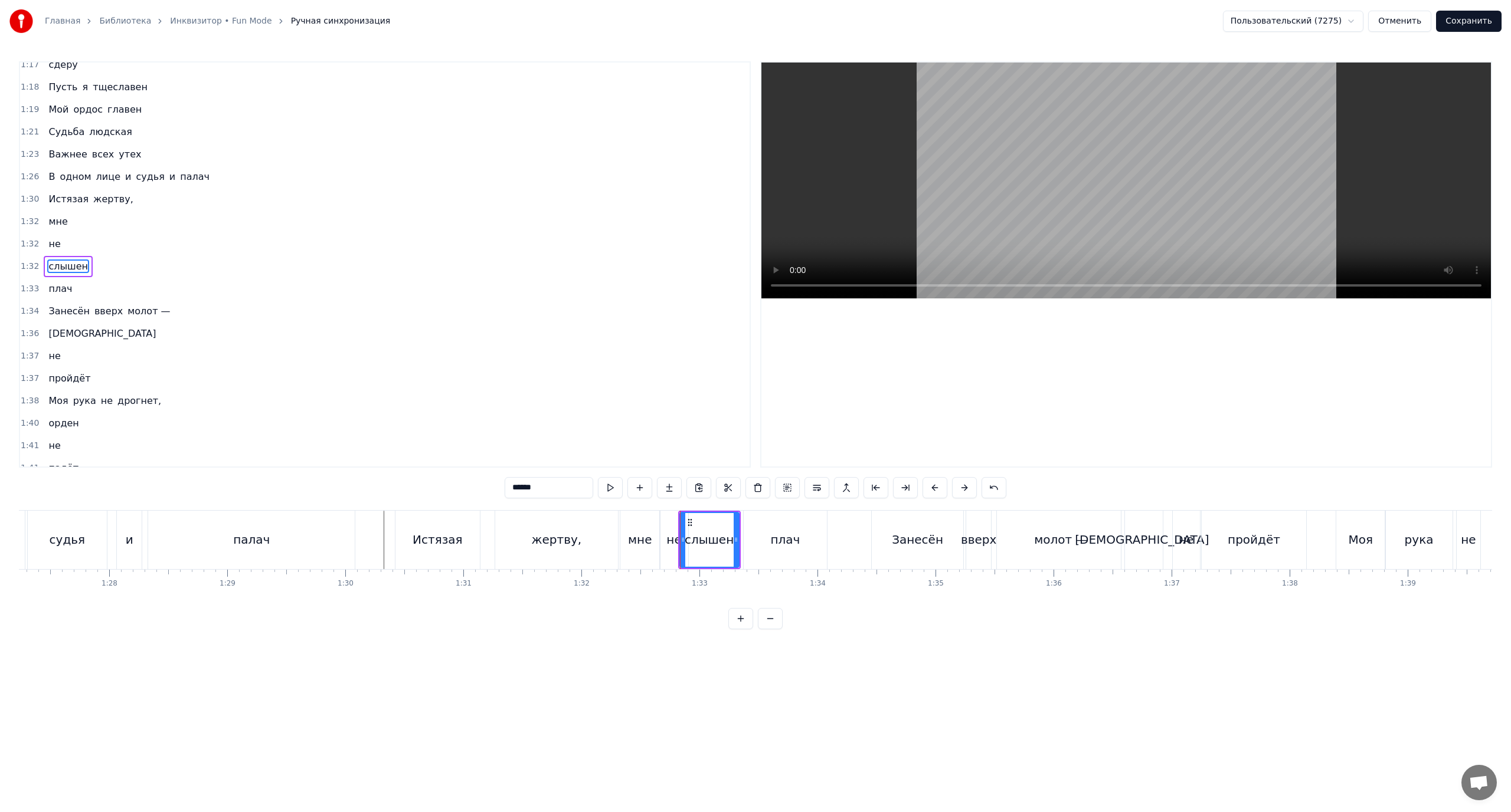
scroll to position [504, 0]
drag, startPoint x: 683, startPoint y: 529, endPoint x: 711, endPoint y: 530, distance: 28.0
click at [711, 530] on div at bounding box center [711, 540] width 5 height 54
click at [677, 532] on div "не" at bounding box center [673, 540] width 14 height 17
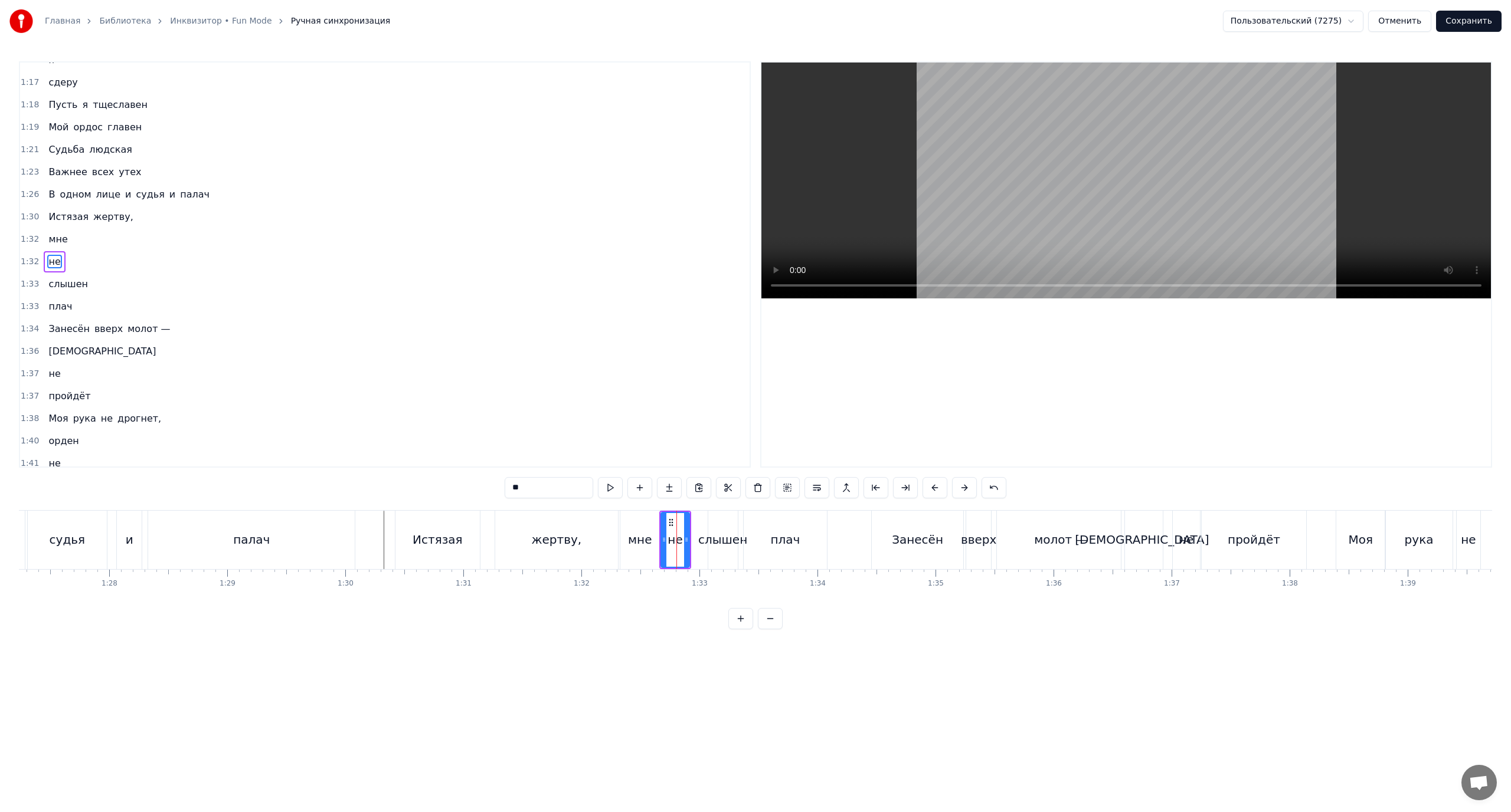
scroll to position [481, 0]
drag, startPoint x: 686, startPoint y: 532, endPoint x: 672, endPoint y: 535, distance: 14.3
click at [672, 535] on div at bounding box center [672, 540] width 5 height 54
click at [717, 534] on div "слышен" at bounding box center [723, 540] width 49 height 17
type input "******"
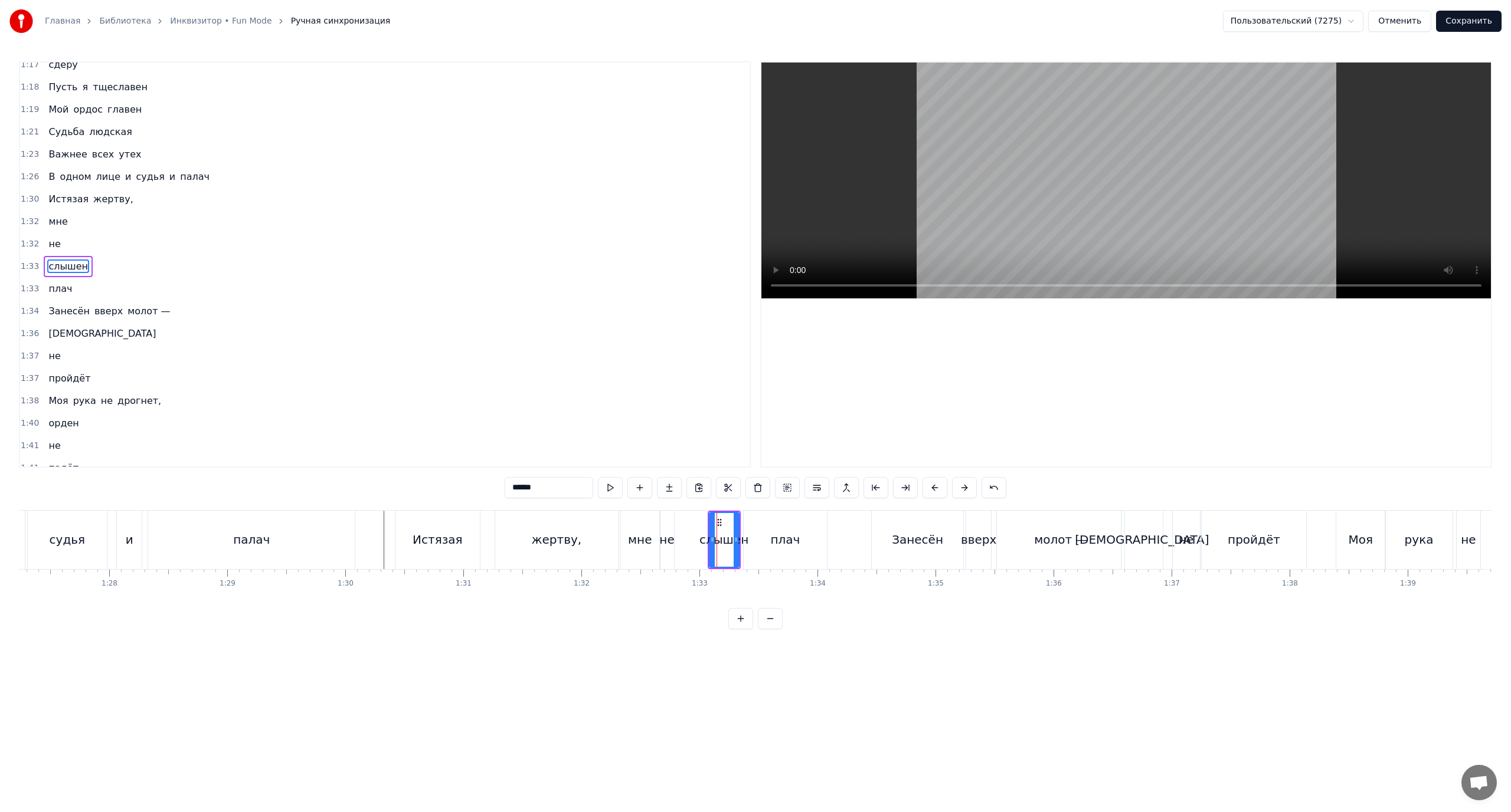
scroll to position [504, 0]
drag, startPoint x: 711, startPoint y: 535, endPoint x: 683, endPoint y: 539, distance: 28.3
click at [683, 539] on icon at bounding box center [683, 540] width 5 height 9
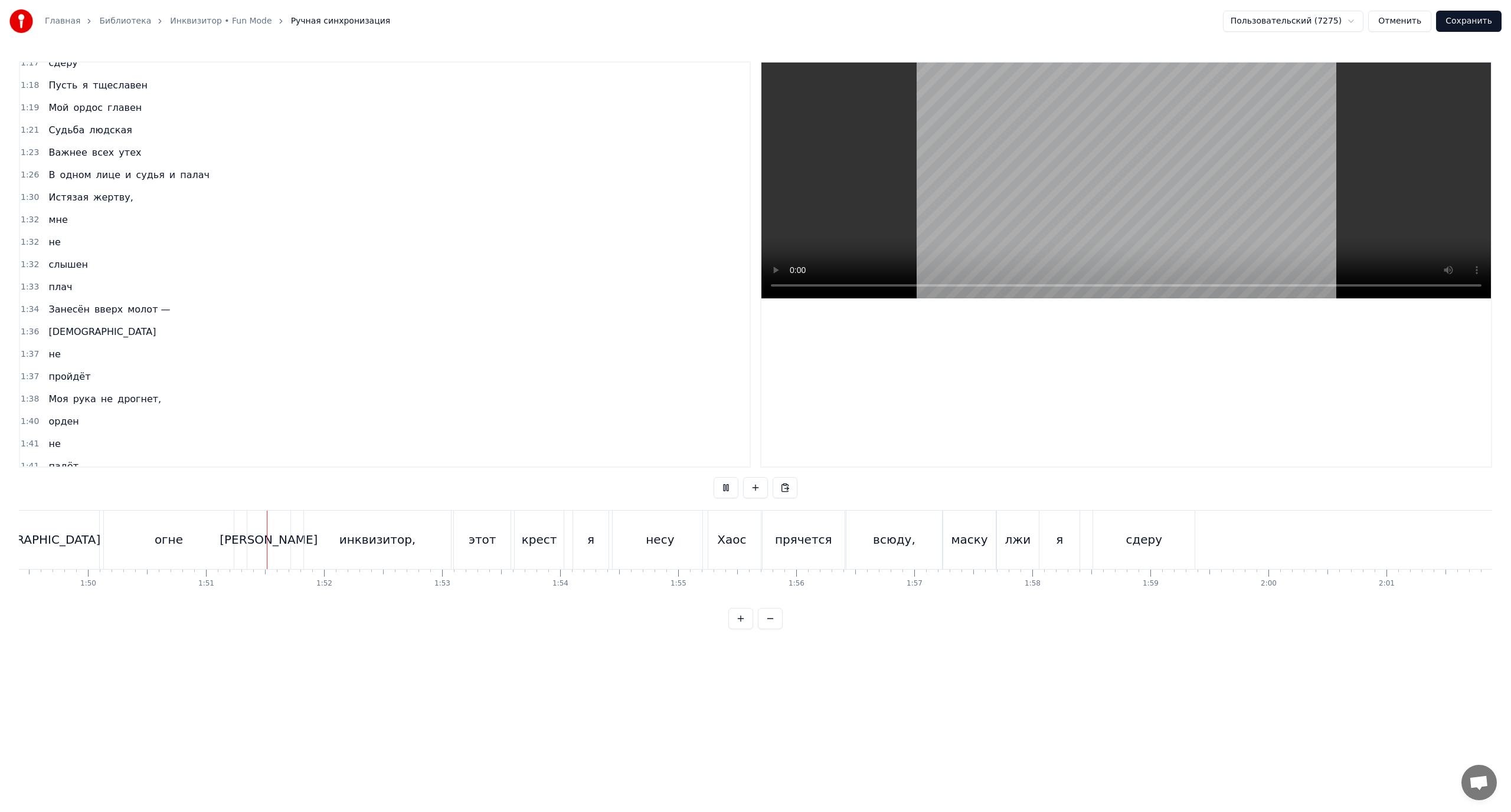
scroll to position [0, 13049]
click at [1481, 18] on button "Сохранить" at bounding box center [1468, 21] width 65 height 21
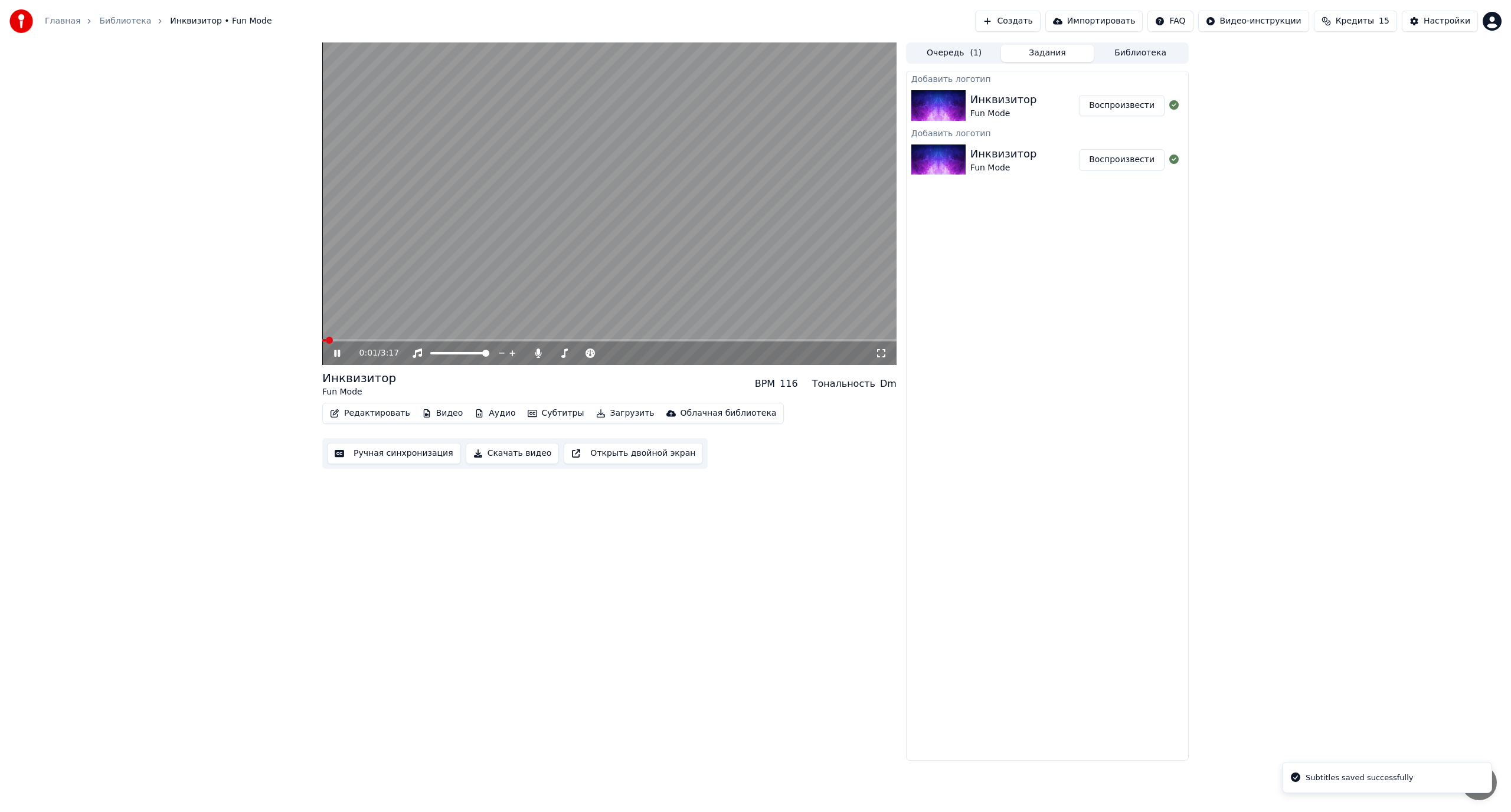
click at [651, 338] on video at bounding box center [609, 203] width 574 height 323
click at [652, 341] on span at bounding box center [609, 340] width 574 height 2
click at [664, 339] on span at bounding box center [609, 340] width 574 height 2
click at [330, 351] on div "1:57 / 3:17" at bounding box center [610, 354] width 565 height 12
click at [338, 350] on icon at bounding box center [345, 353] width 28 height 9
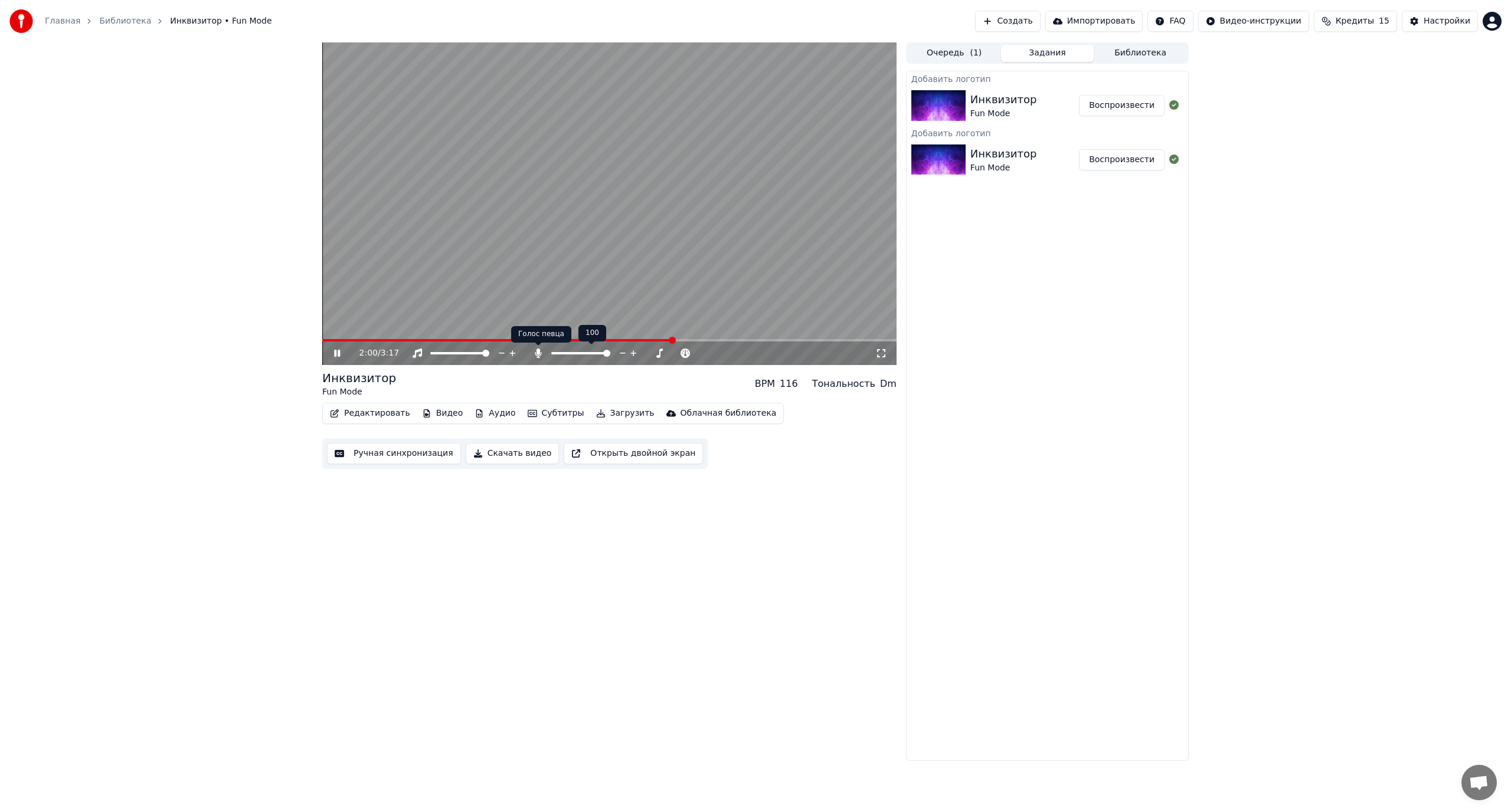
click at [537, 354] on icon at bounding box center [538, 353] width 7 height 9
click at [537, 354] on icon at bounding box center [538, 353] width 12 height 9
click at [537, 354] on icon at bounding box center [538, 353] width 7 height 9
click at [537, 351] on icon at bounding box center [538, 353] width 12 height 9
click at [438, 412] on button "Видео" at bounding box center [443, 414] width 51 height 17
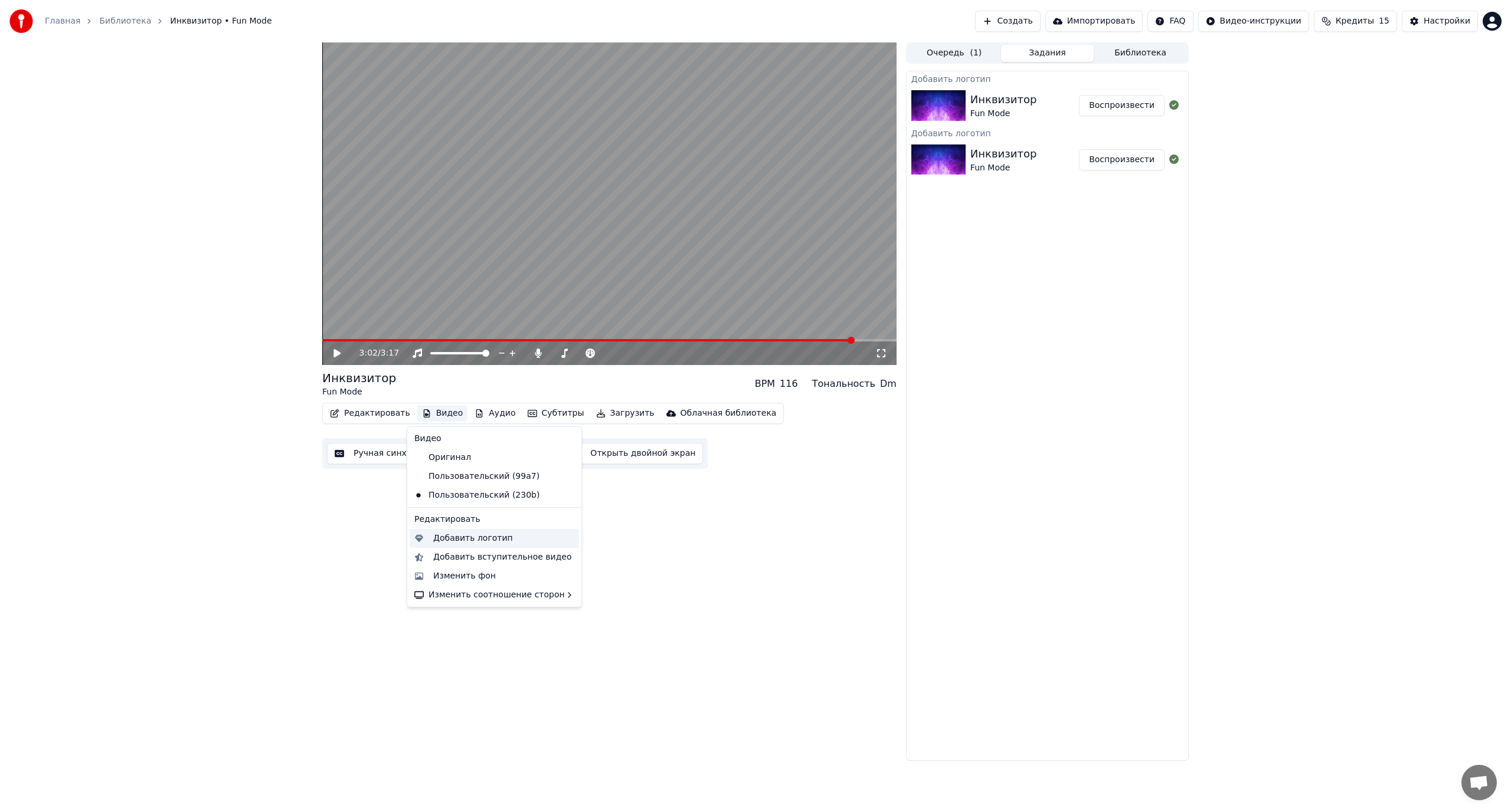
click at [456, 533] on div "Добавить логотип" at bounding box center [473, 539] width 80 height 12
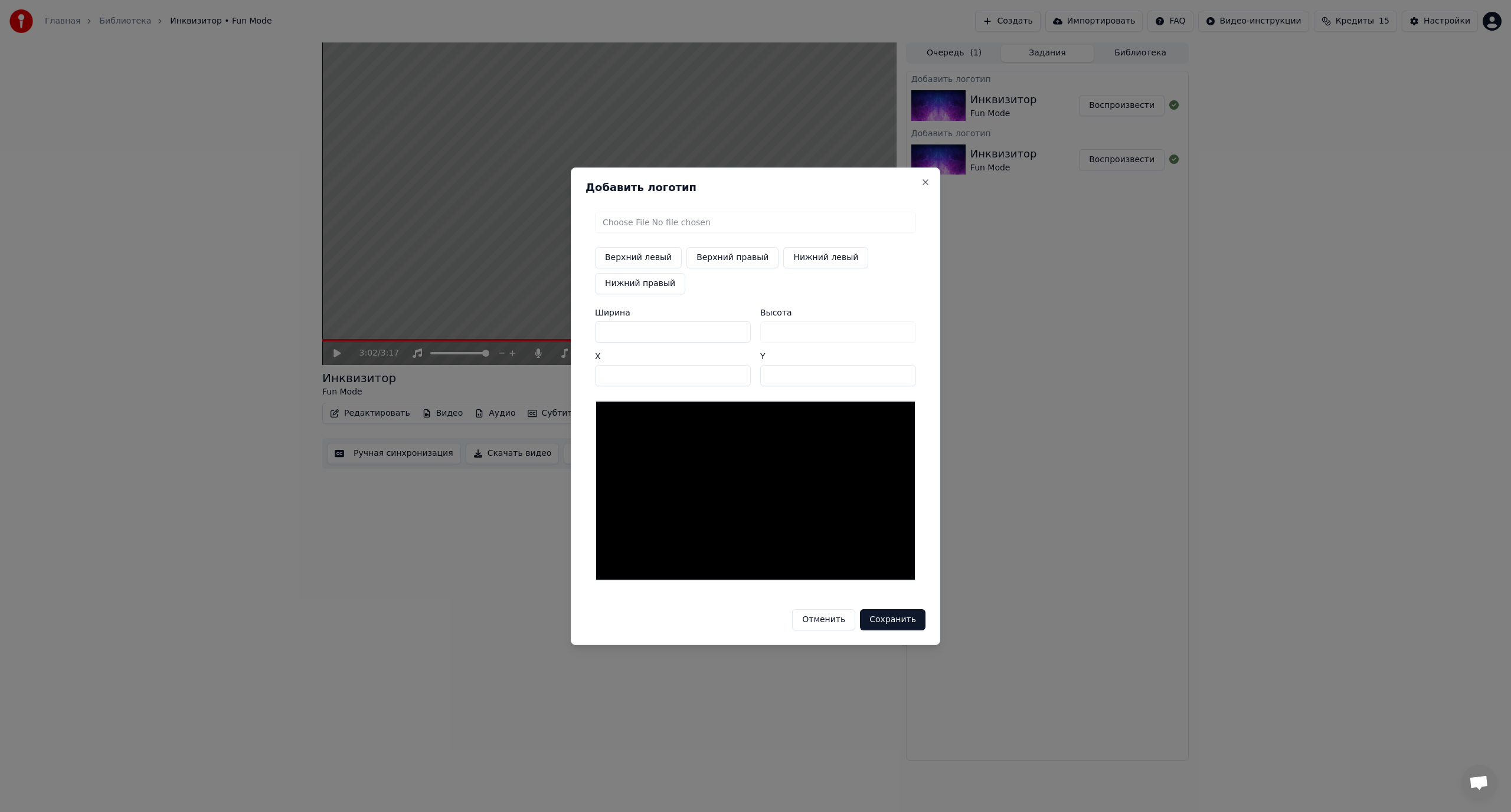
click at [721, 225] on input "file" at bounding box center [756, 222] width 321 height 21
type input "**********"
type input "***"
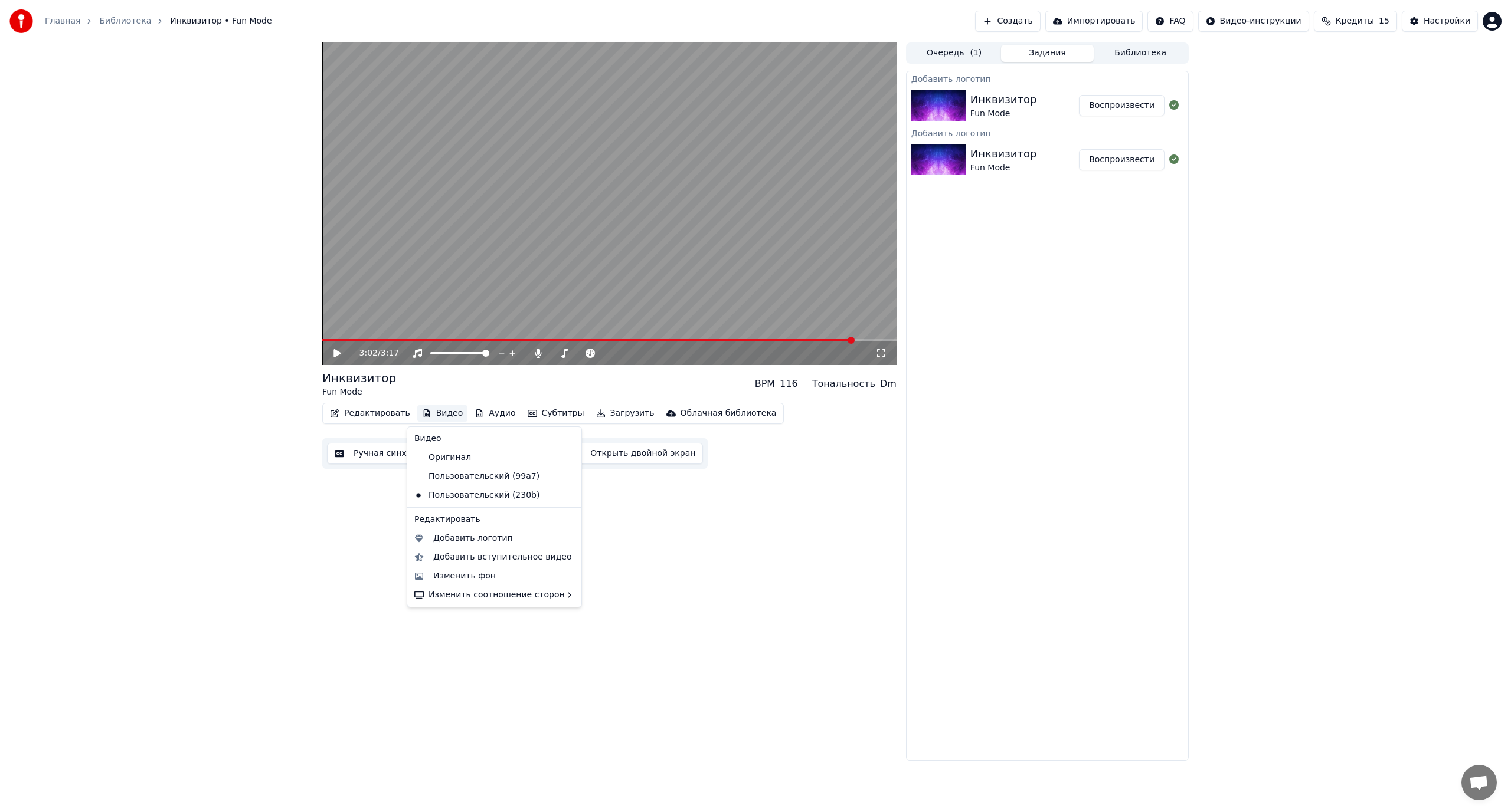
click at [432, 414] on button "Видео" at bounding box center [443, 414] width 51 height 17
click at [450, 537] on div "Добавить логотип" at bounding box center [473, 539] width 80 height 12
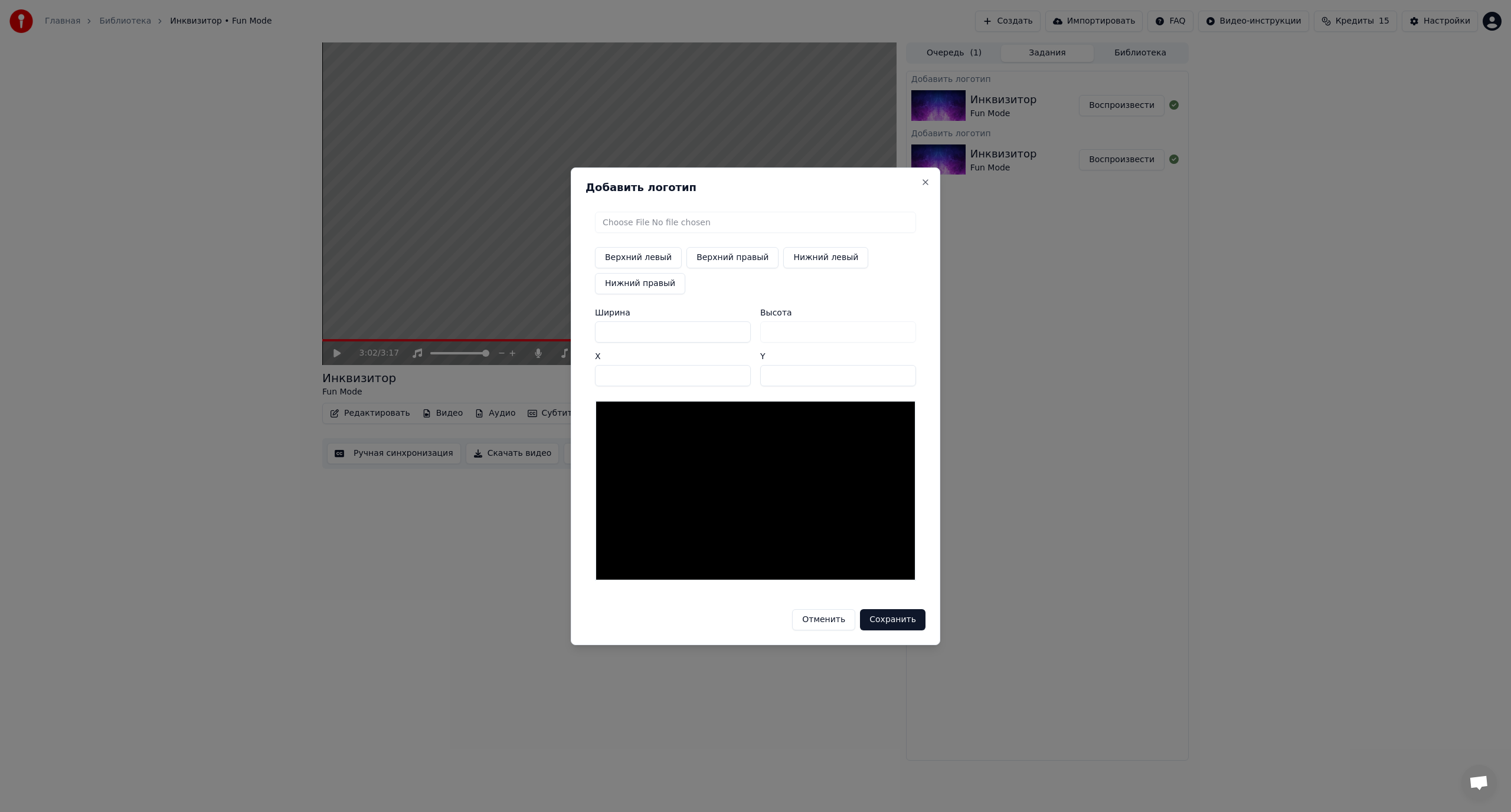
click at [629, 223] on input "file" at bounding box center [756, 222] width 321 height 21
type input "**********"
type input "***"
drag, startPoint x: 629, startPoint y: 332, endPoint x: 552, endPoint y: 343, distance: 77.8
click at [554, 341] on body "Главная Библиотека Инквизитор • Fun Mode Создать Импортировать FAQ Видео-инстру…" at bounding box center [756, 406] width 1511 height 812
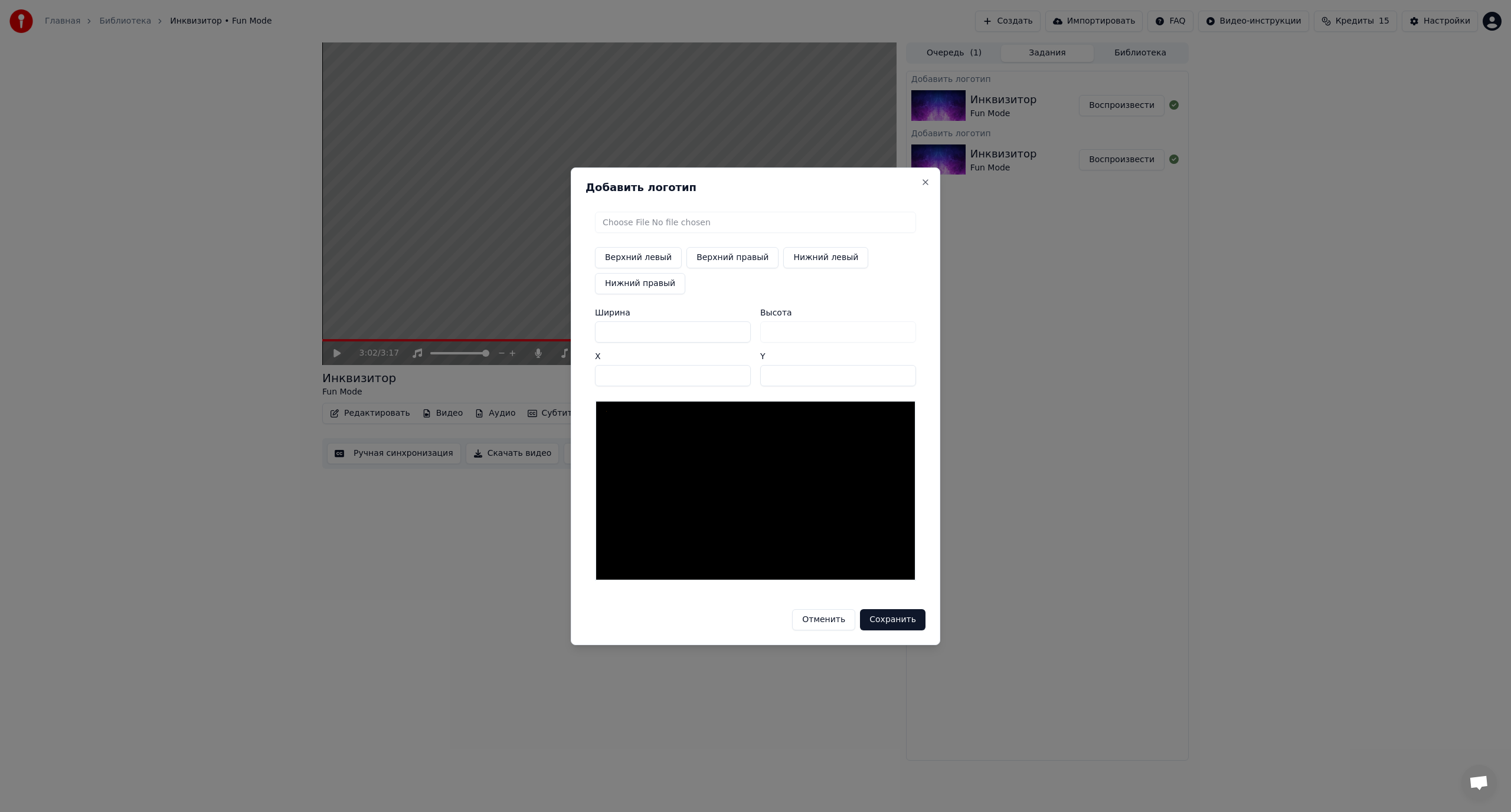
type input "*"
type input "**"
type input "***"
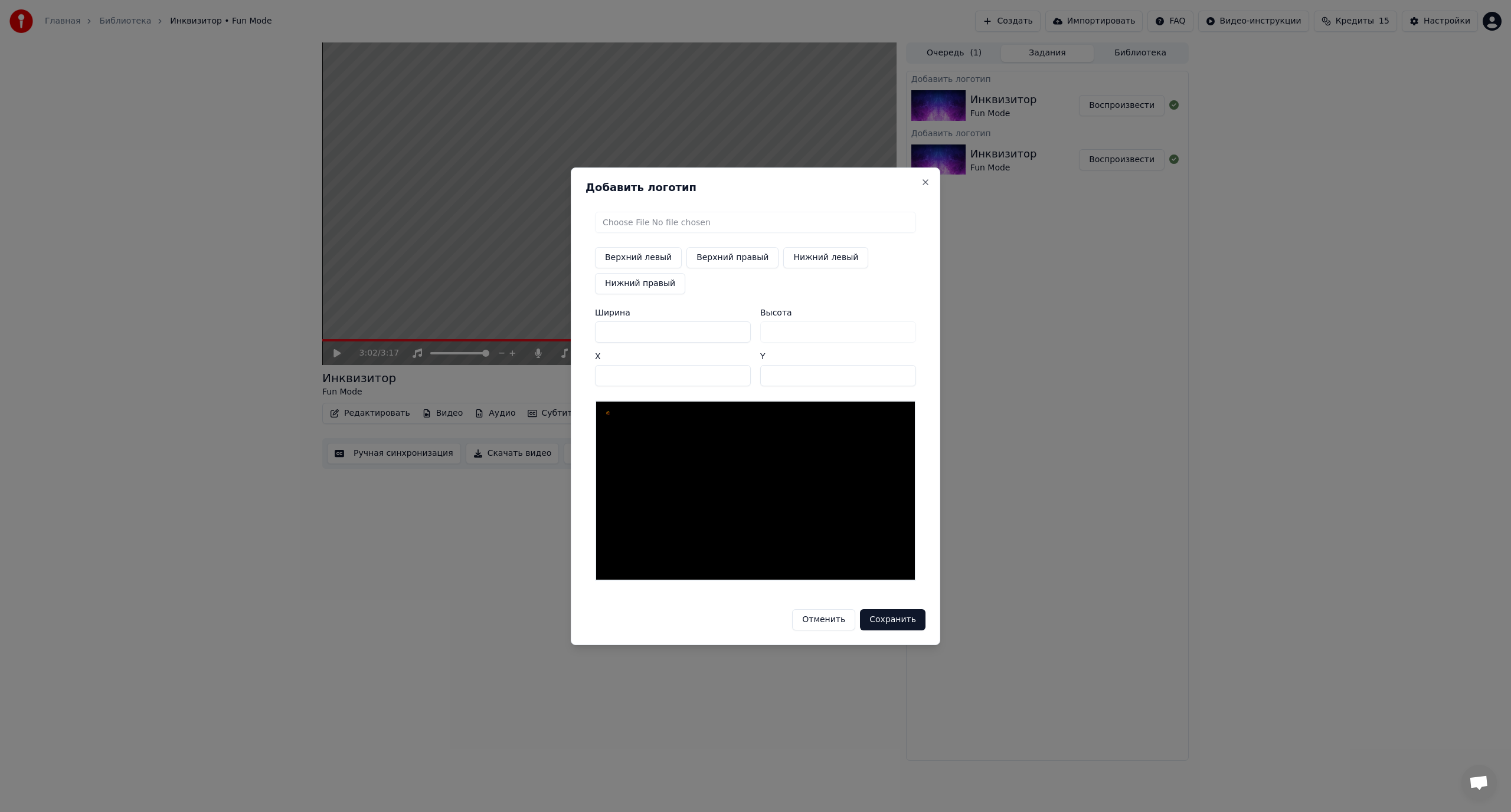
type input "***"
click at [638, 282] on button "Нижний правый" at bounding box center [640, 284] width 90 height 21
type input "****"
type input "***"
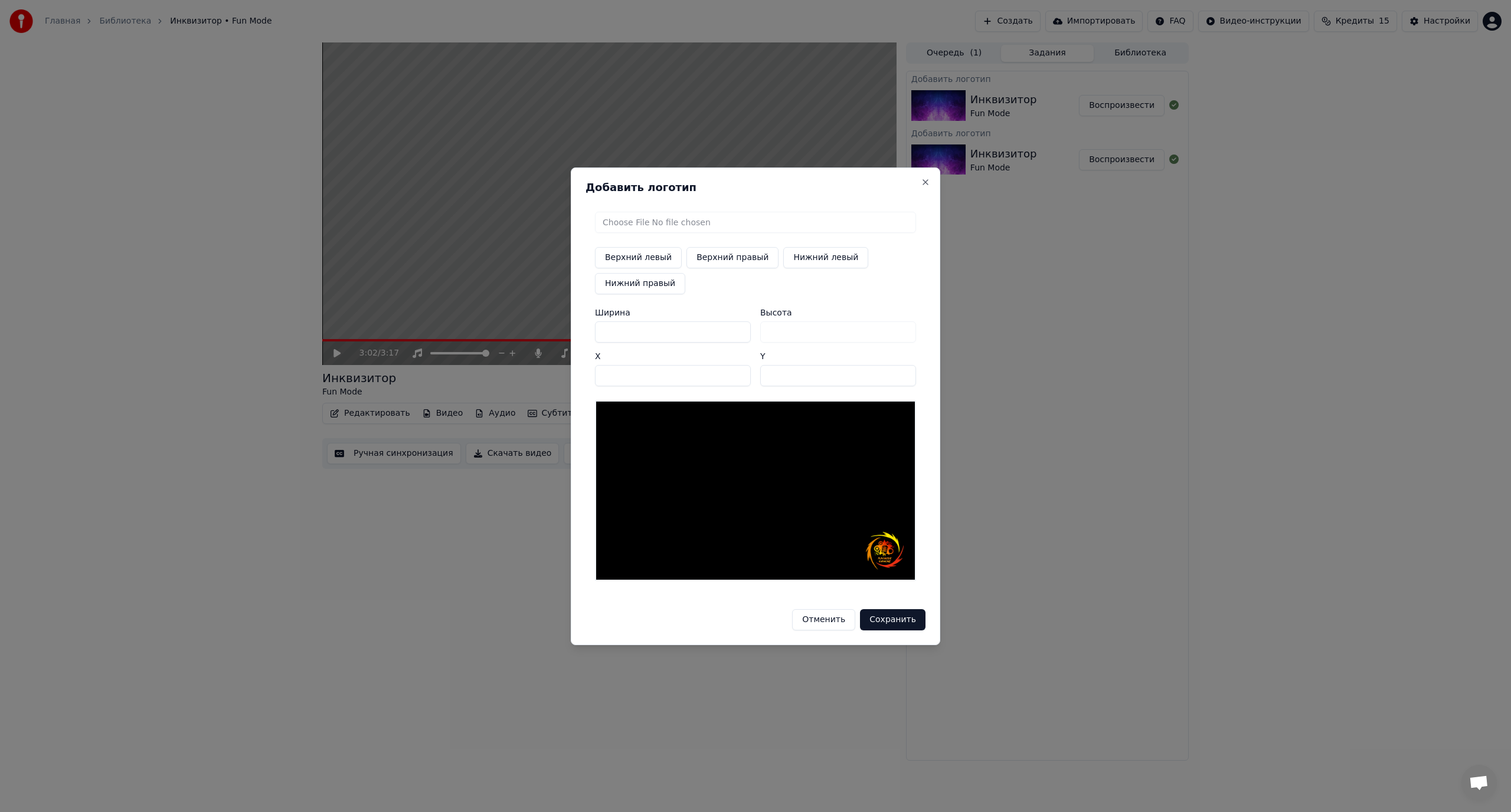
type input "****"
click at [740, 379] on input "****" at bounding box center [673, 376] width 156 height 21
click at [904, 377] on input "***" at bounding box center [838, 376] width 156 height 21
click at [904, 370] on input "***" at bounding box center [838, 376] width 156 height 21
type input "***"
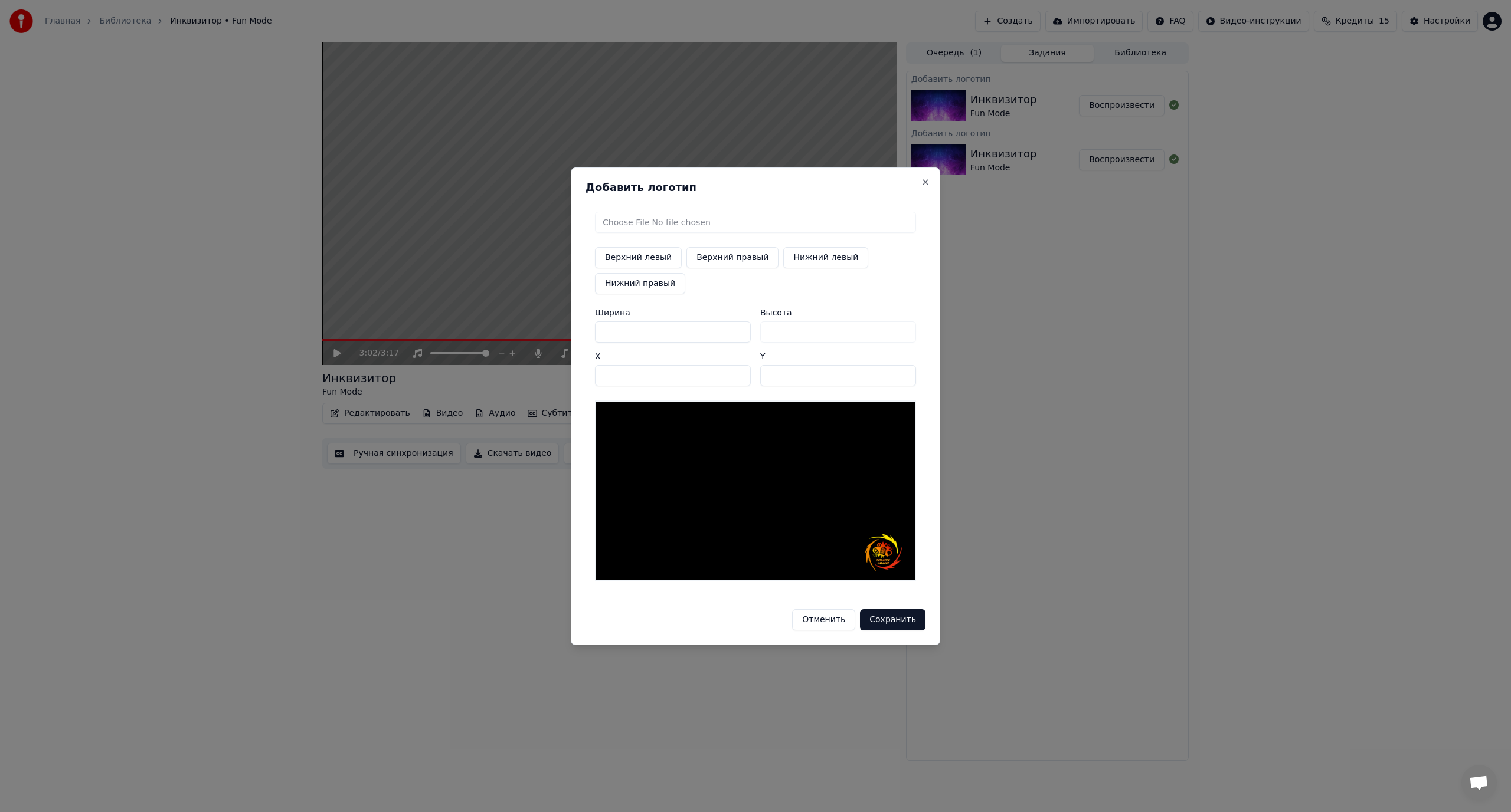
click at [904, 370] on input "***" at bounding box center [838, 376] width 156 height 21
type input "****"
click at [742, 372] on input "****" at bounding box center [673, 376] width 156 height 21
click at [900, 618] on button "Сохранить" at bounding box center [893, 620] width 65 height 21
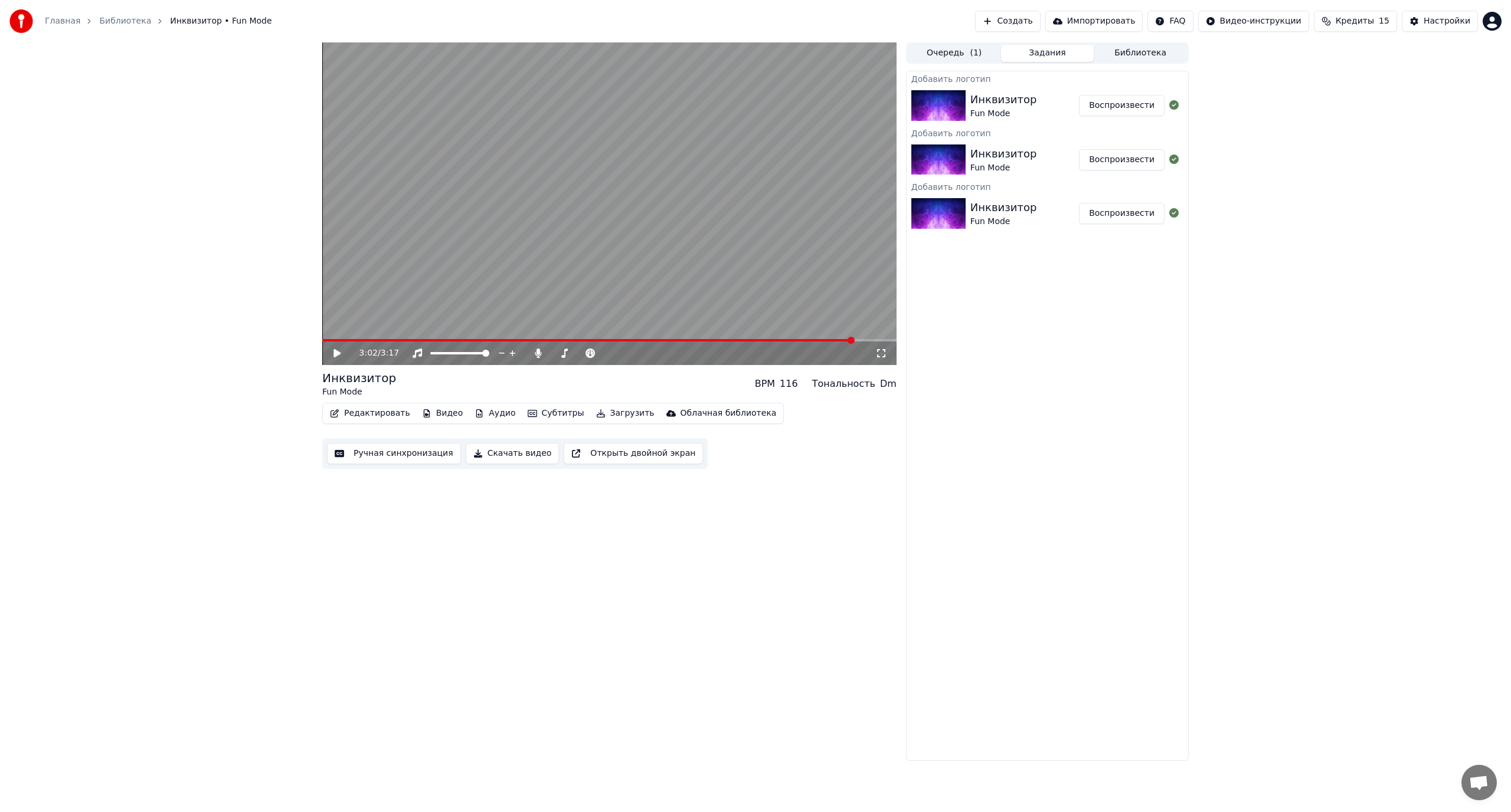
click at [1106, 101] on button "Воспроизвести" at bounding box center [1121, 105] width 86 height 21
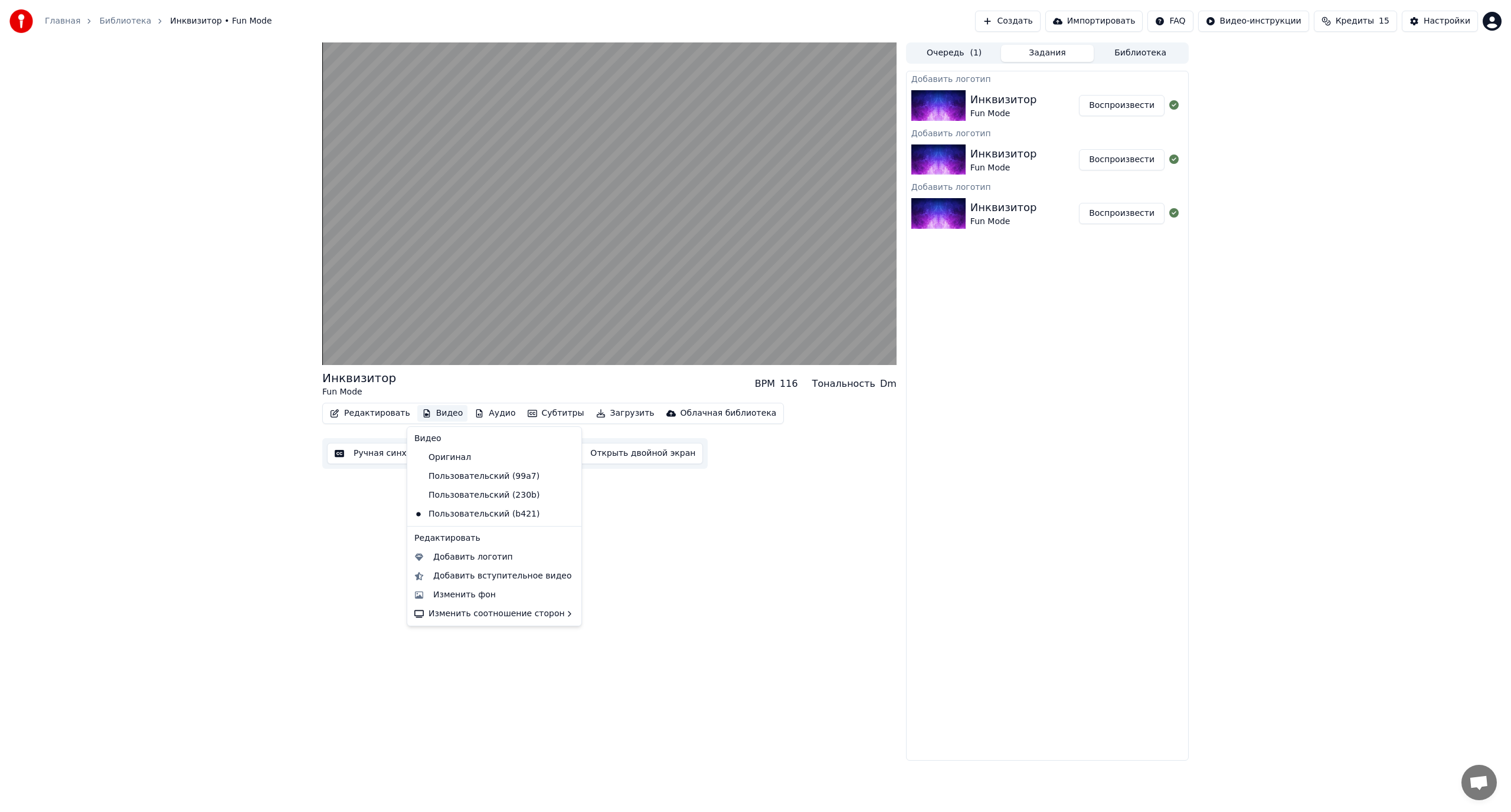
click at [442, 413] on button "Видео" at bounding box center [443, 414] width 51 height 17
click at [453, 494] on div "Пользовательский (230b)" at bounding box center [485, 496] width 152 height 19
click at [439, 412] on button "Видео" at bounding box center [443, 414] width 51 height 17
click at [453, 476] on div "Пользовательский (99a7)" at bounding box center [485, 477] width 152 height 19
click at [442, 413] on button "Видео" at bounding box center [443, 414] width 51 height 17
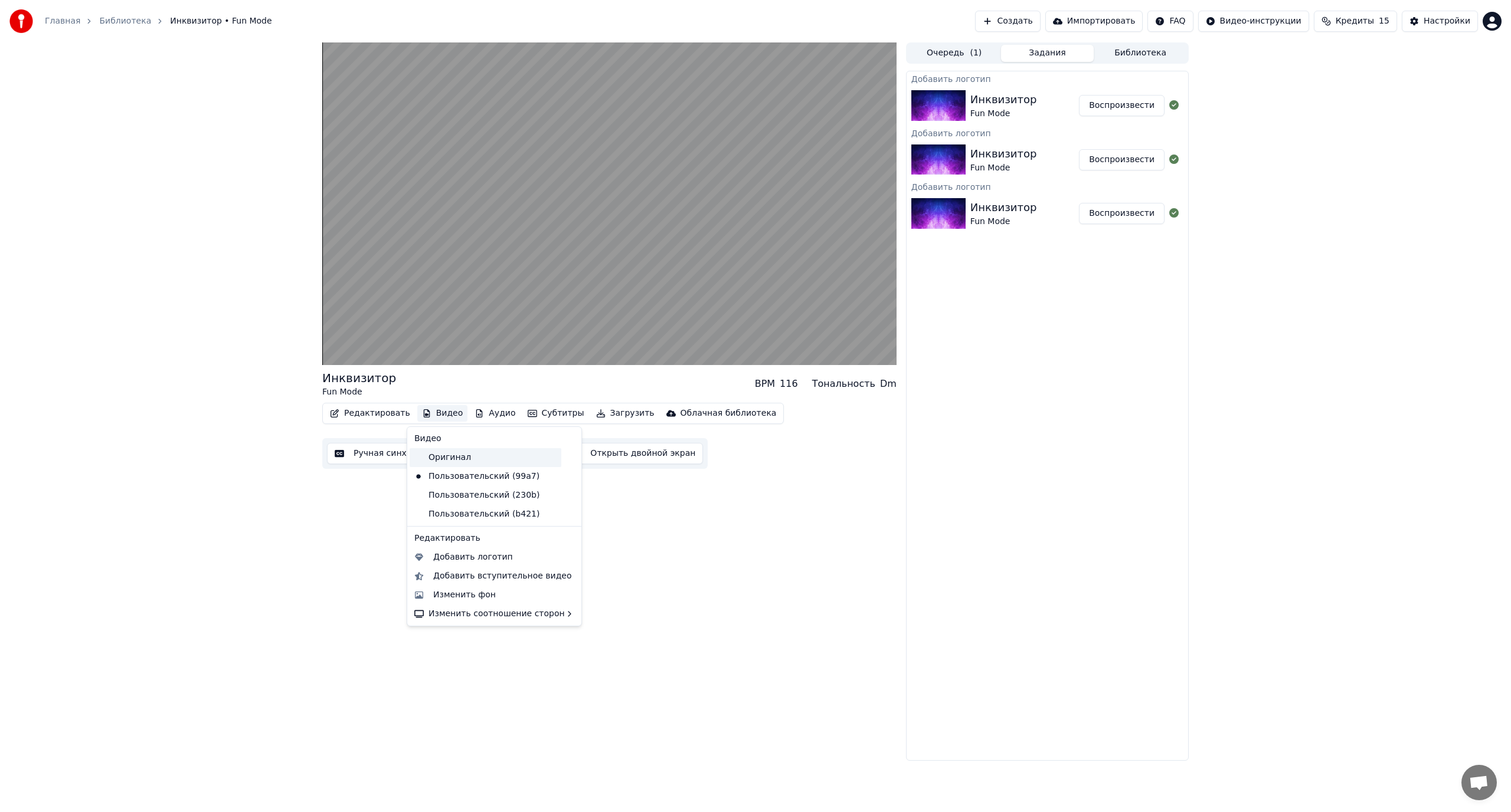
click at [444, 458] on div "Оригинал" at bounding box center [485, 458] width 152 height 19
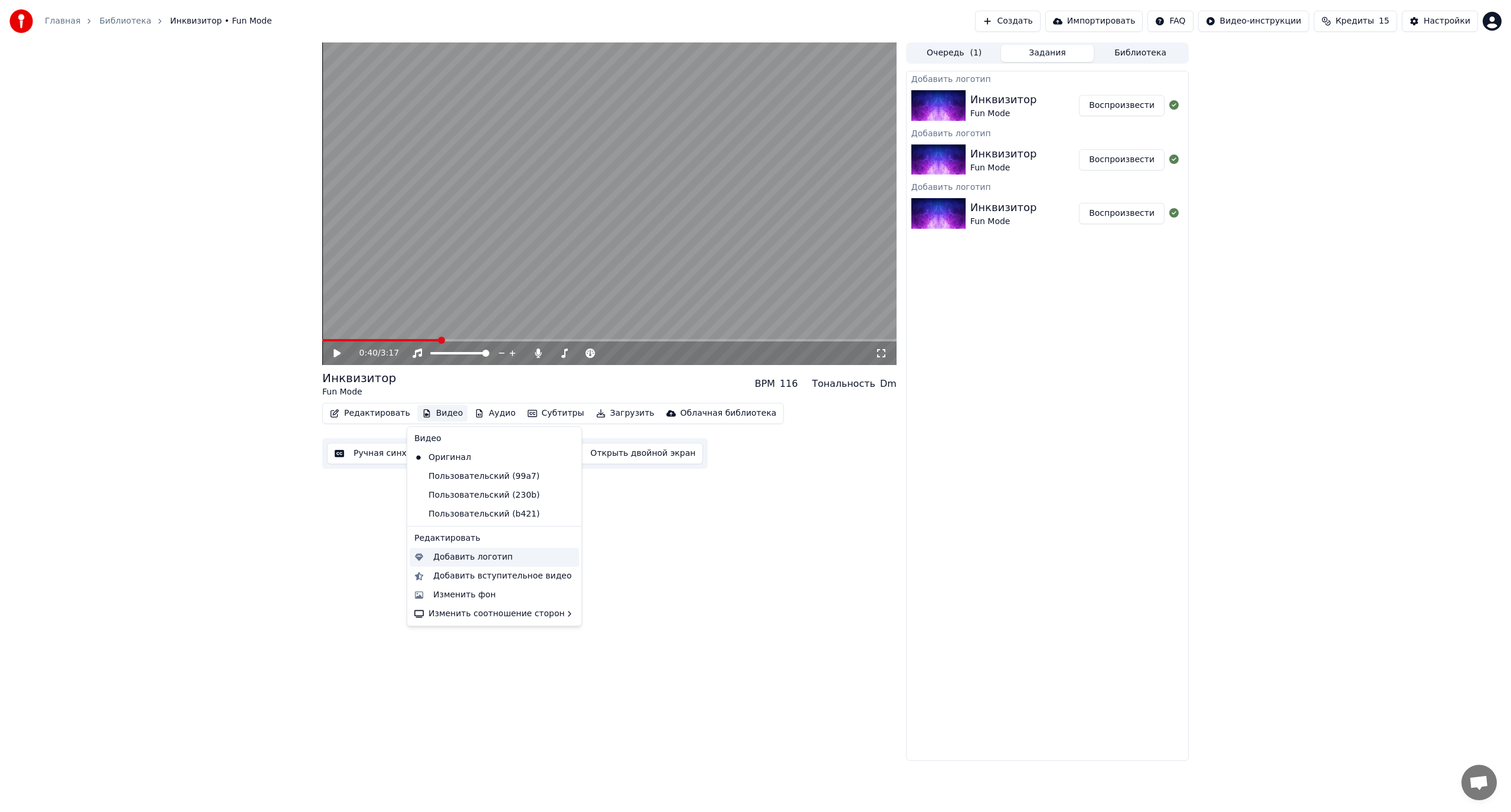
click at [462, 560] on div "Добавить логотип" at bounding box center [473, 558] width 80 height 12
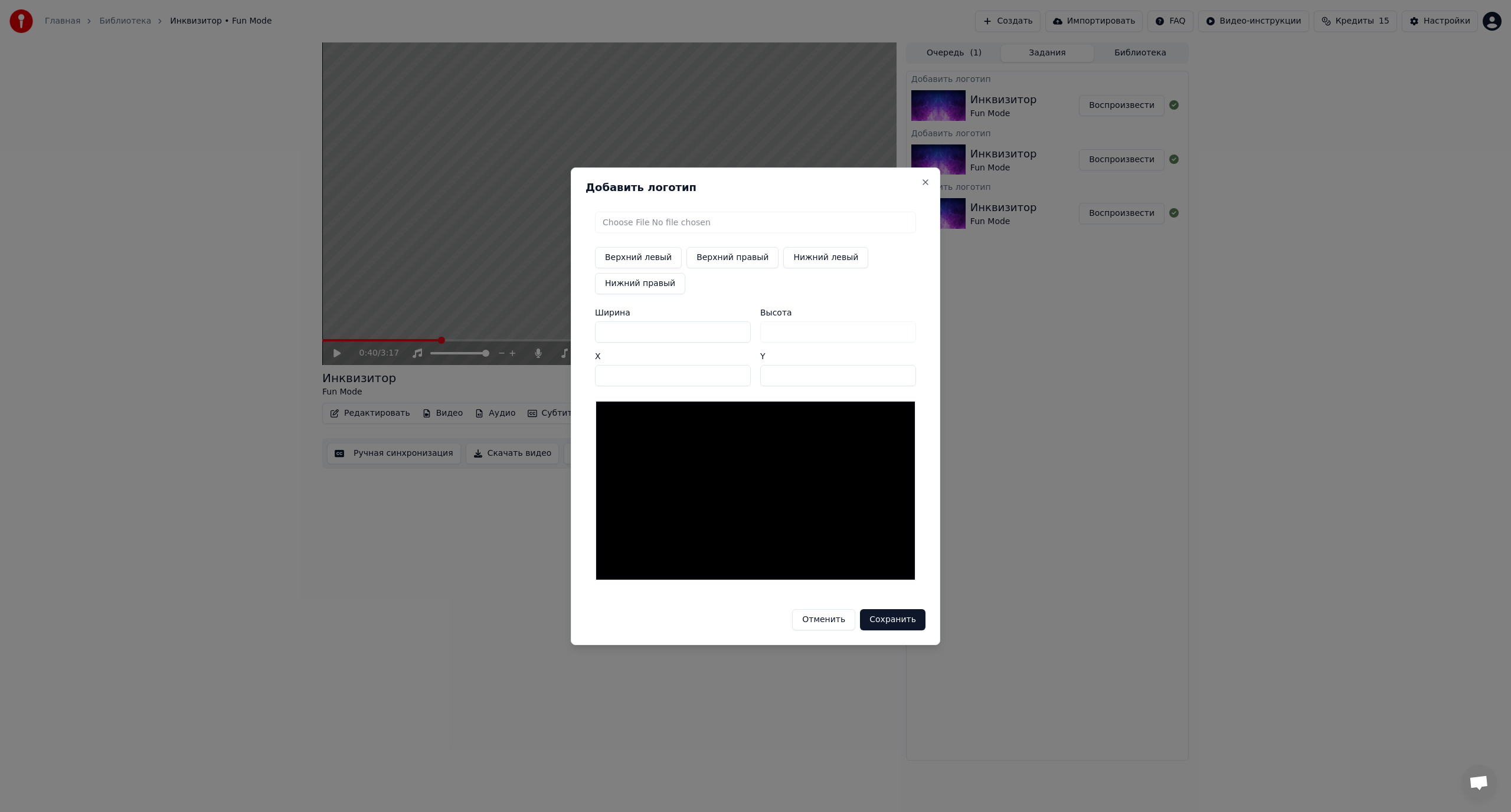
drag, startPoint x: 629, startPoint y: 333, endPoint x: 585, endPoint y: 341, distance: 44.7
click at [585, 341] on div "Добавить логотип Верхний левый Верхний правый Нижний левый Нижний правый Ширина…" at bounding box center [756, 407] width 370 height 478
type input "*"
type input "**"
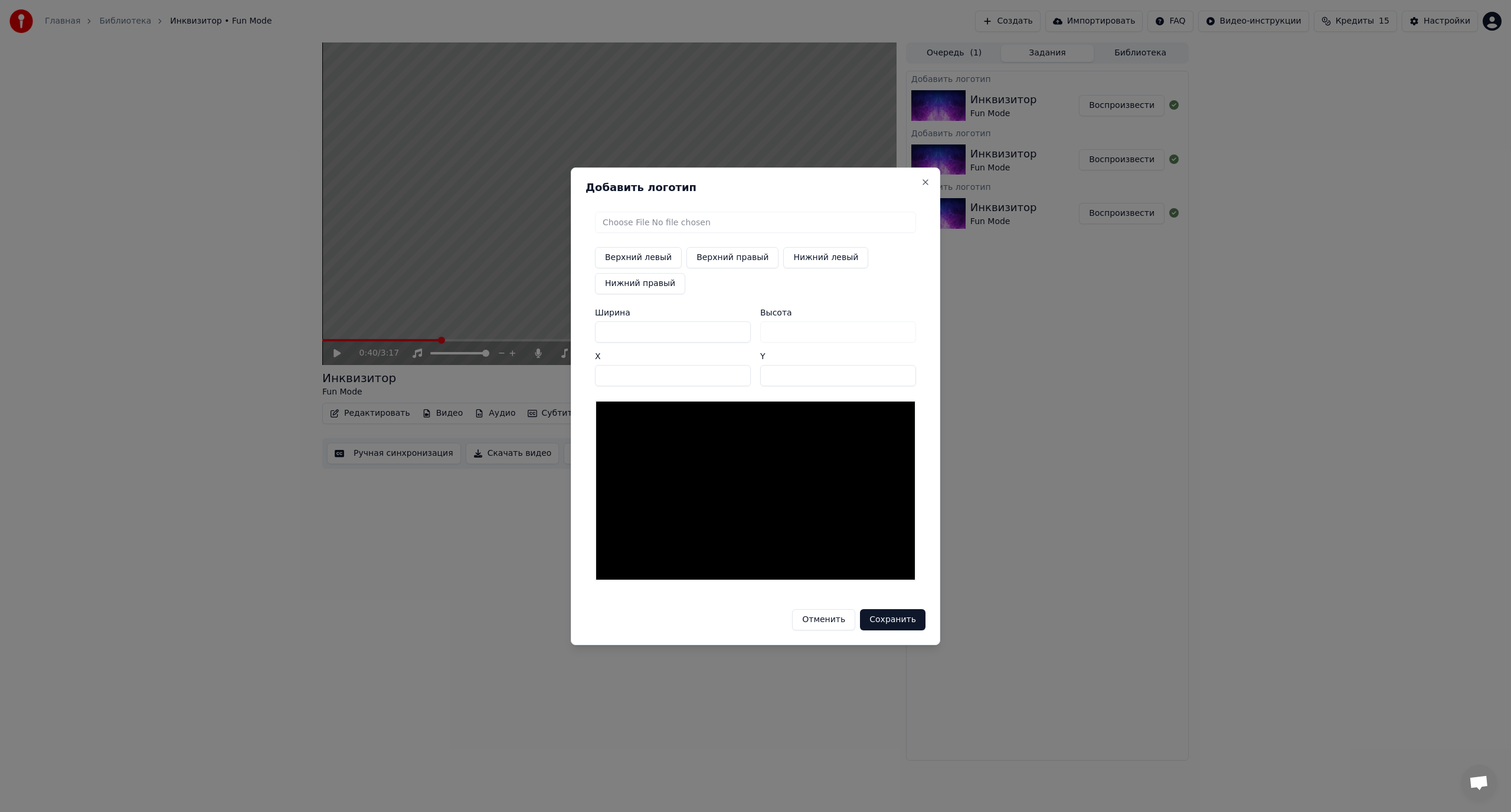
type input "**"
type input "***"
click at [635, 285] on button "Нижний правый" at bounding box center [640, 284] width 90 height 21
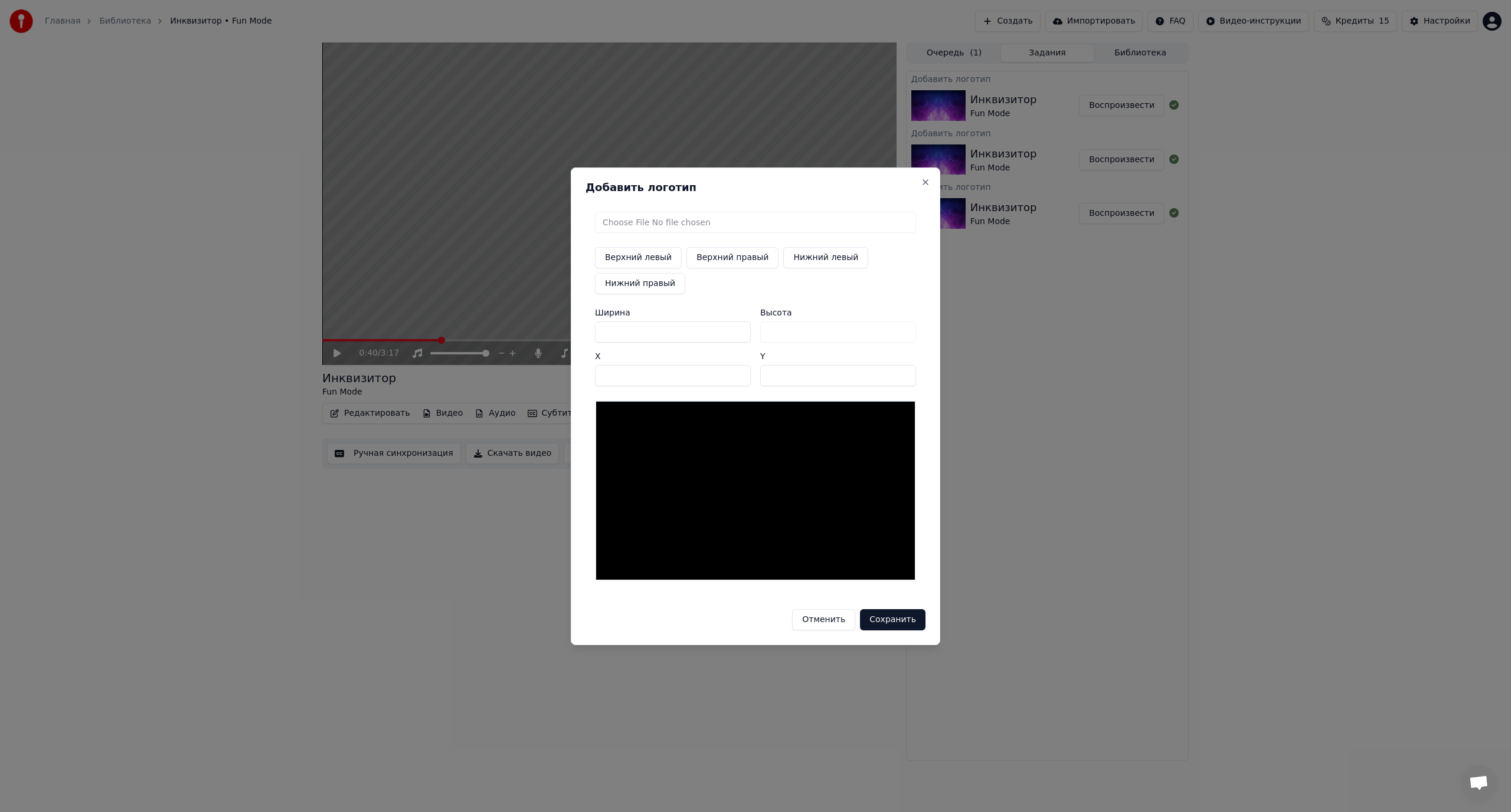
type input "****"
type input "***"
click at [638, 222] on input "file" at bounding box center [756, 222] width 321 height 21
type input "**********"
type input "***"
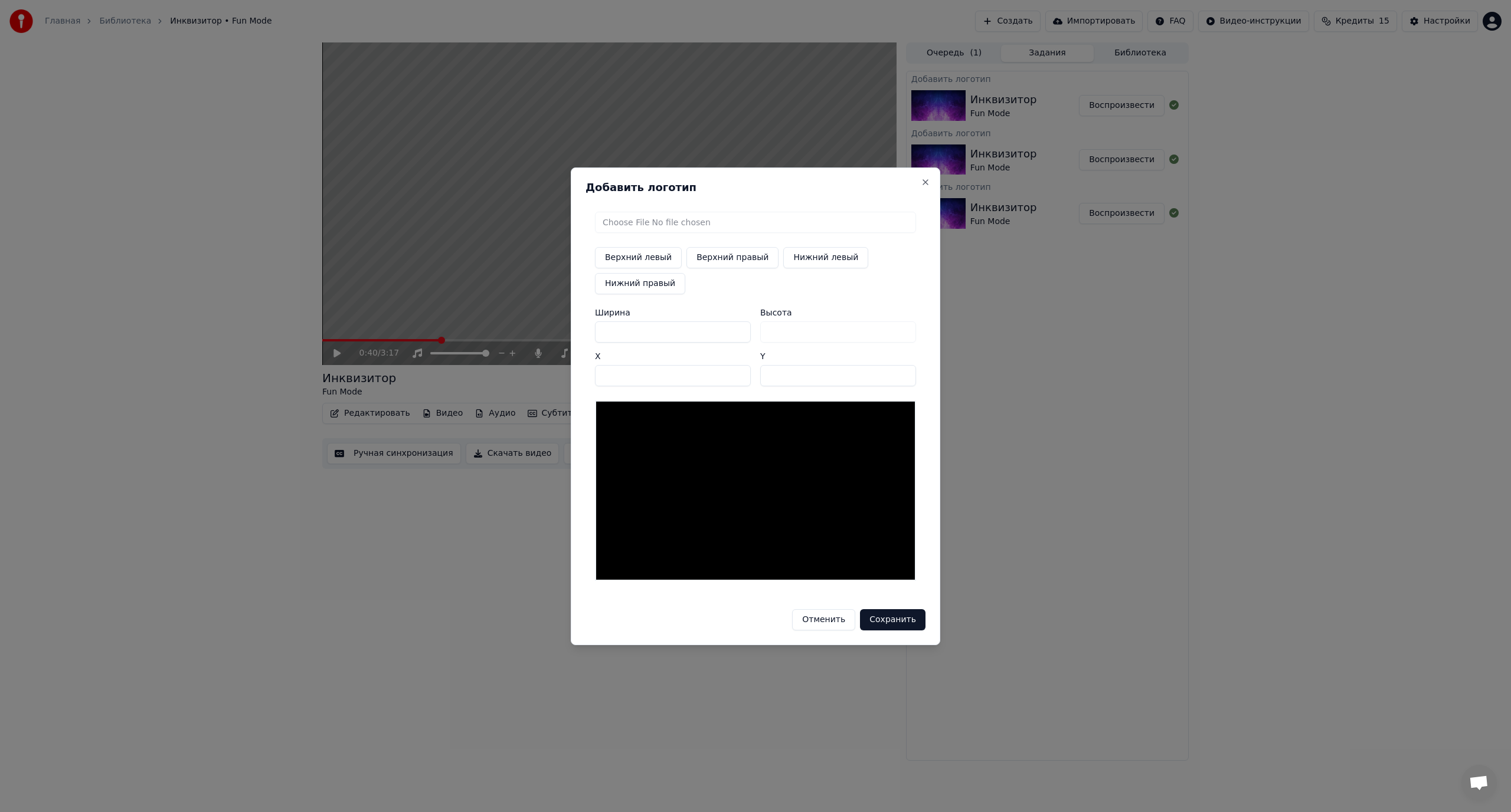
type input "***"
drag, startPoint x: 618, startPoint y: 331, endPoint x: 592, endPoint y: 338, distance: 26.9
click at [592, 338] on div "Верхний левый Верхний правый Нижний левый Нижний правый Ширина *** Высота *** X…" at bounding box center [756, 396] width 340 height 388
type input "*"
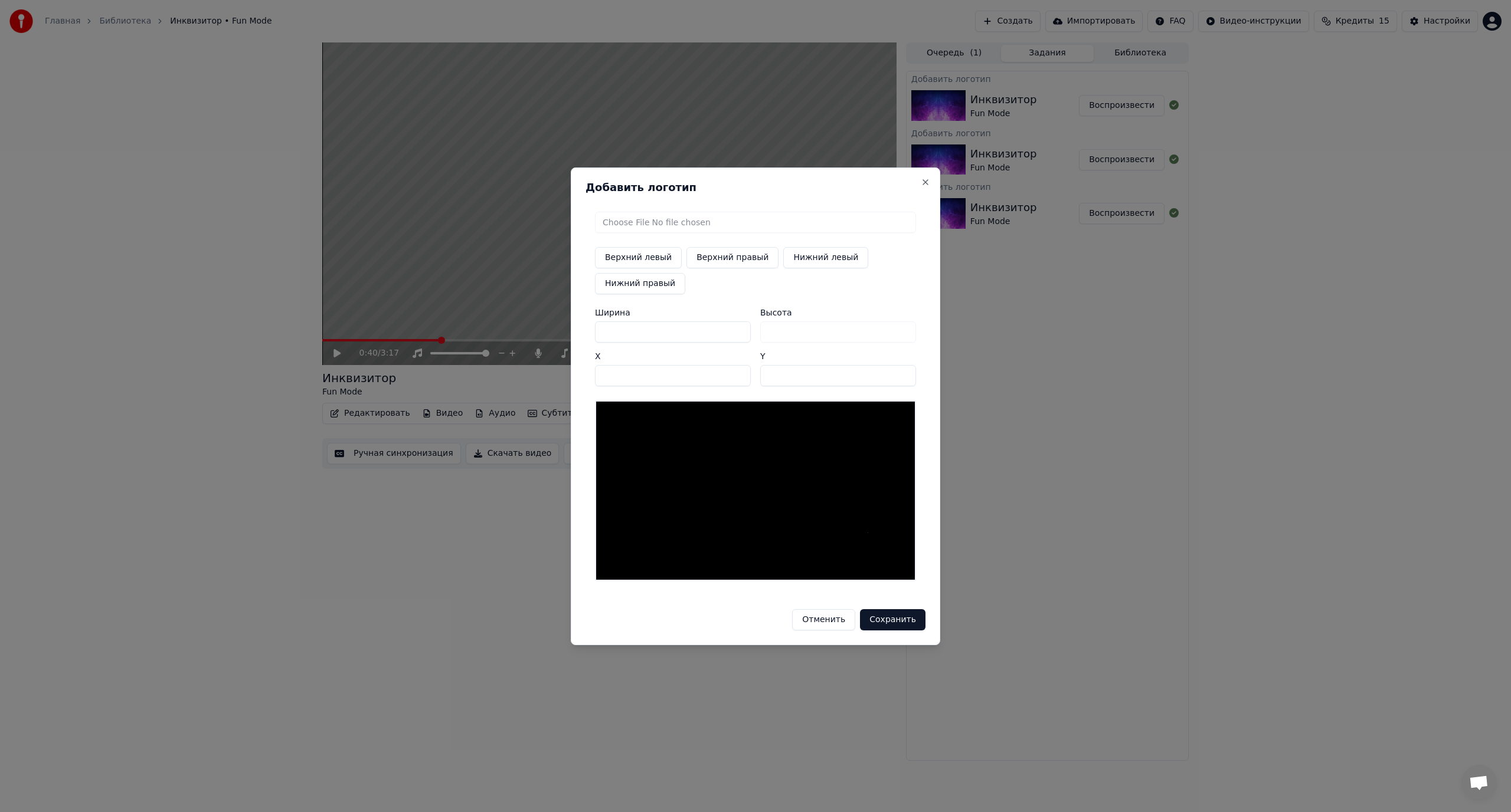
type input "**"
type input "***"
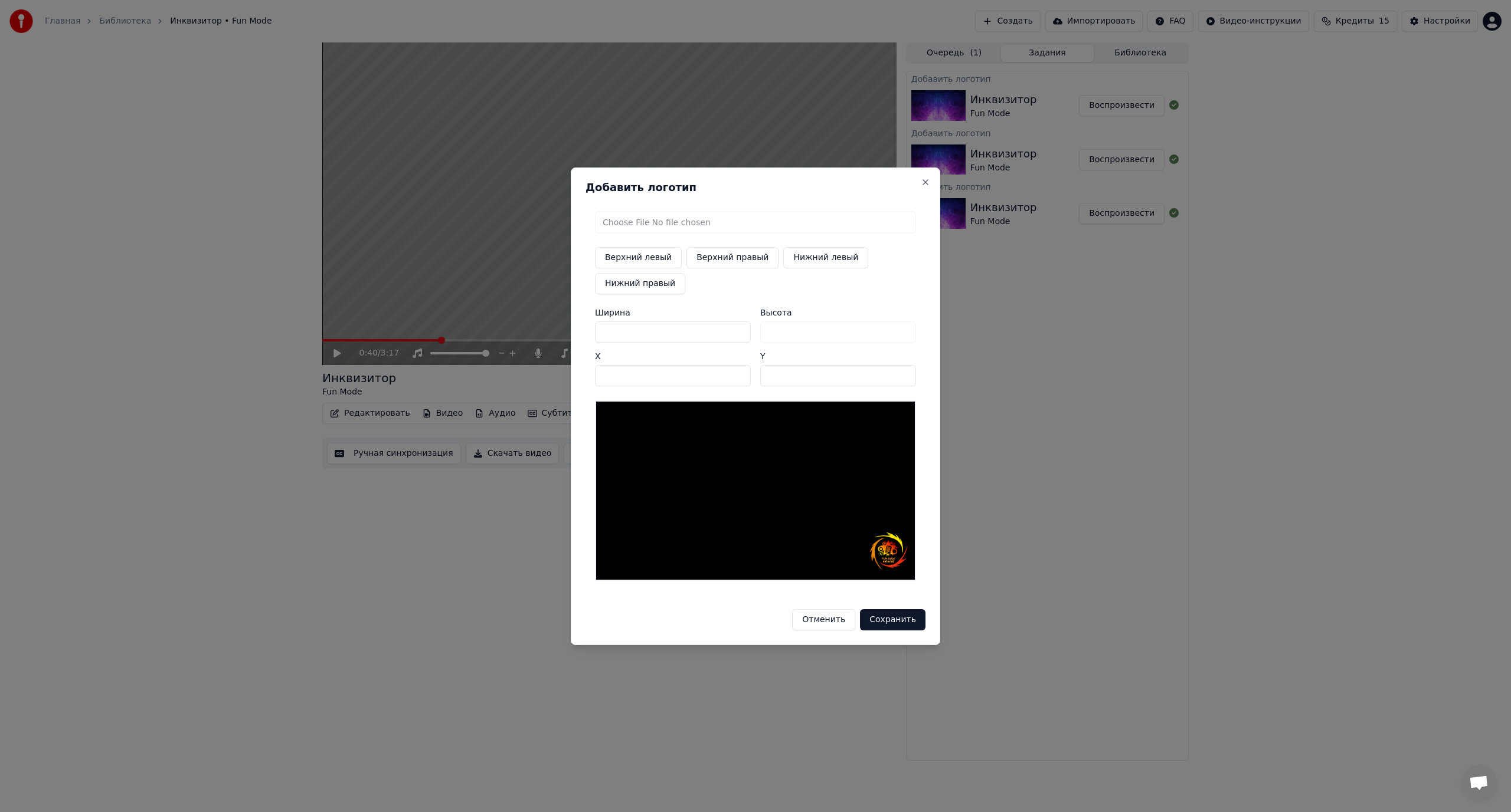
click at [738, 372] on input "****" at bounding box center [673, 376] width 156 height 21
type input "****"
click at [738, 379] on input "****" at bounding box center [673, 376] width 156 height 21
click at [905, 372] on input "***" at bounding box center [838, 376] width 156 height 21
type input "***"
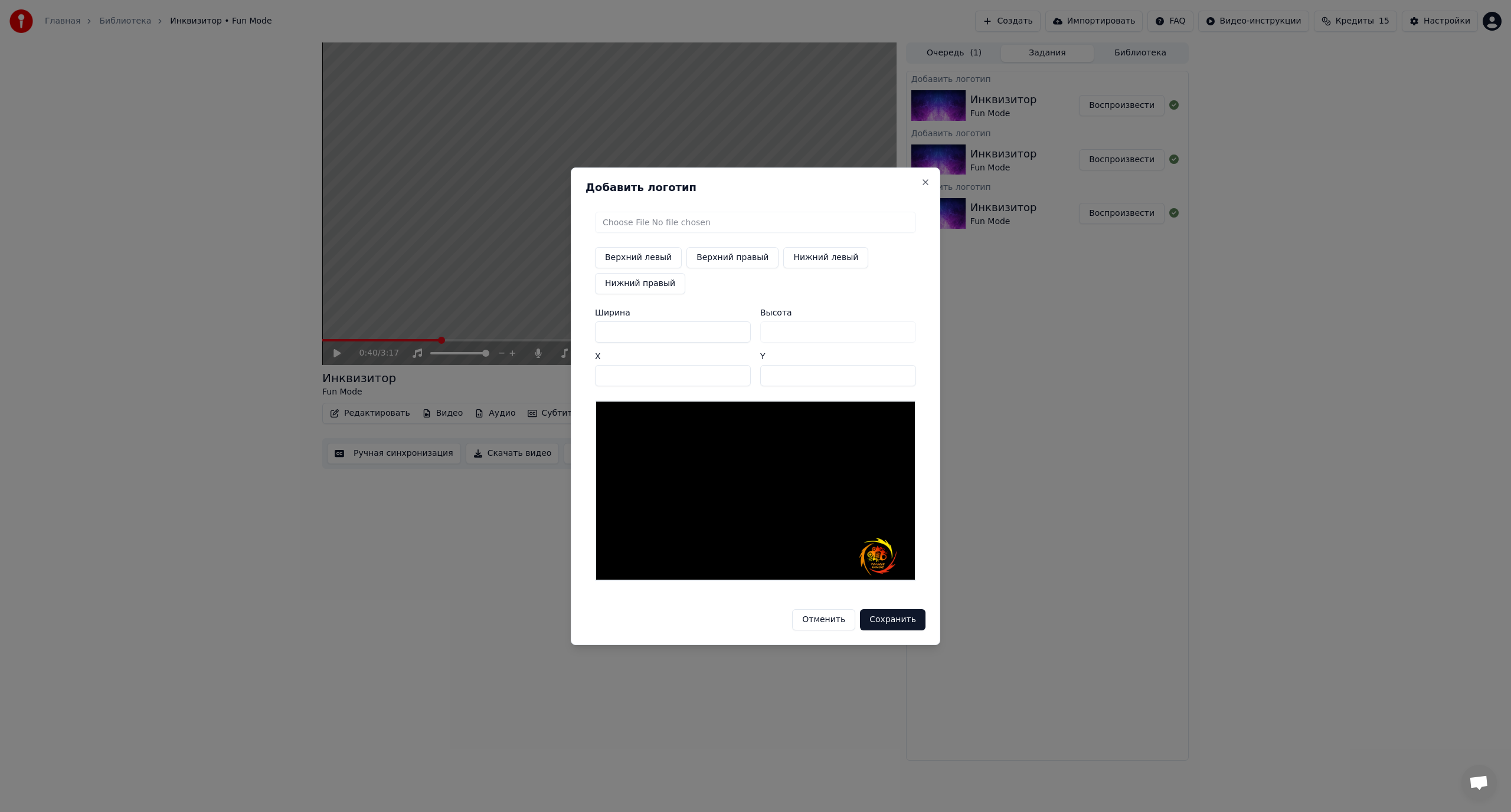
click at [905, 371] on input "***" at bounding box center [838, 376] width 156 height 21
click at [738, 371] on input "****" at bounding box center [673, 376] width 156 height 21
click at [741, 377] on input "****" at bounding box center [673, 376] width 156 height 21
type input "****"
click at [741, 377] on input "****" at bounding box center [673, 376] width 156 height 21
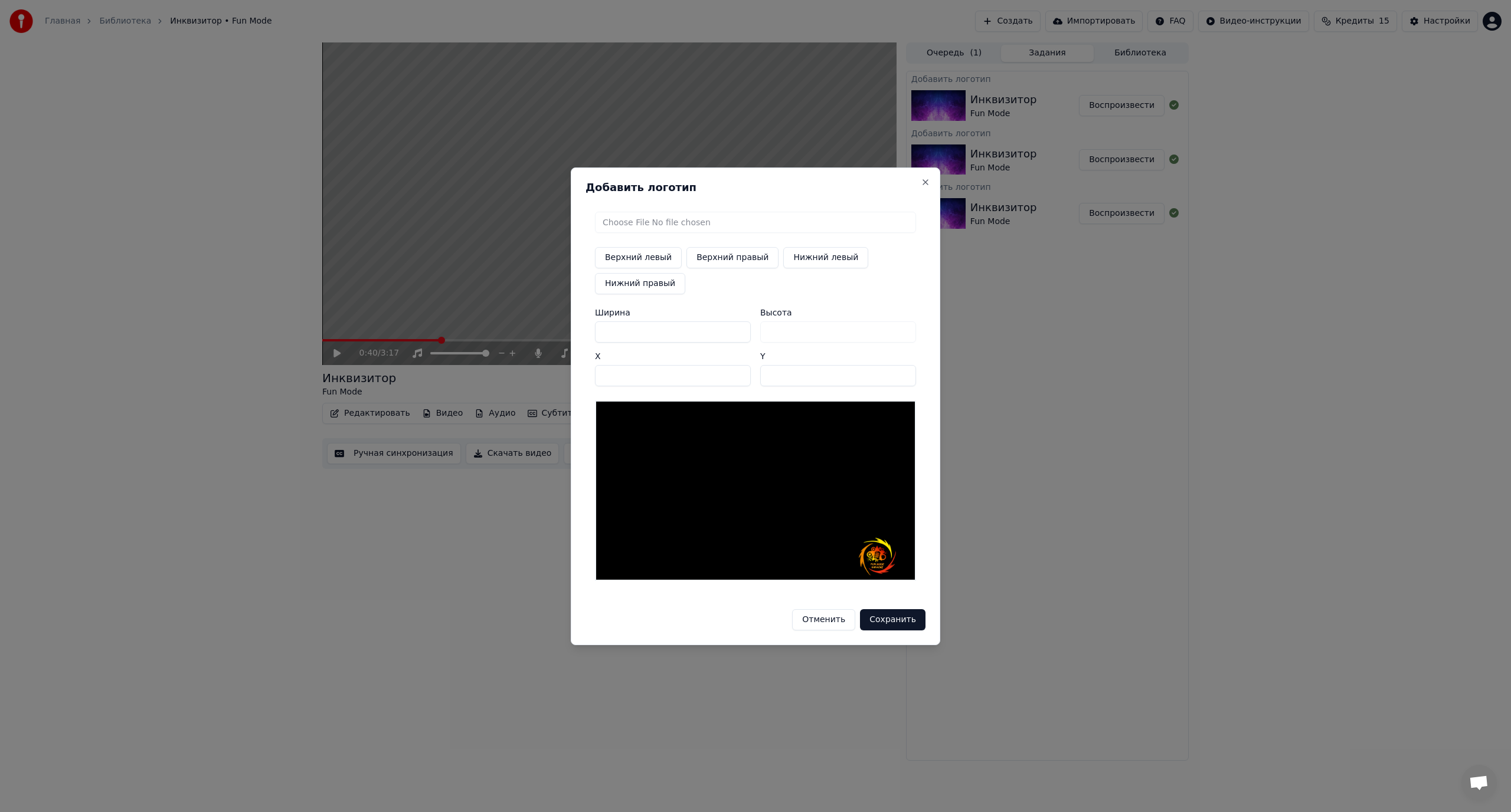
click at [903, 372] on input "***" at bounding box center [838, 376] width 156 height 21
type input "***"
click at [903, 372] on input "***" at bounding box center [838, 376] width 156 height 21
click at [902, 616] on button "Сохранить" at bounding box center [893, 620] width 65 height 21
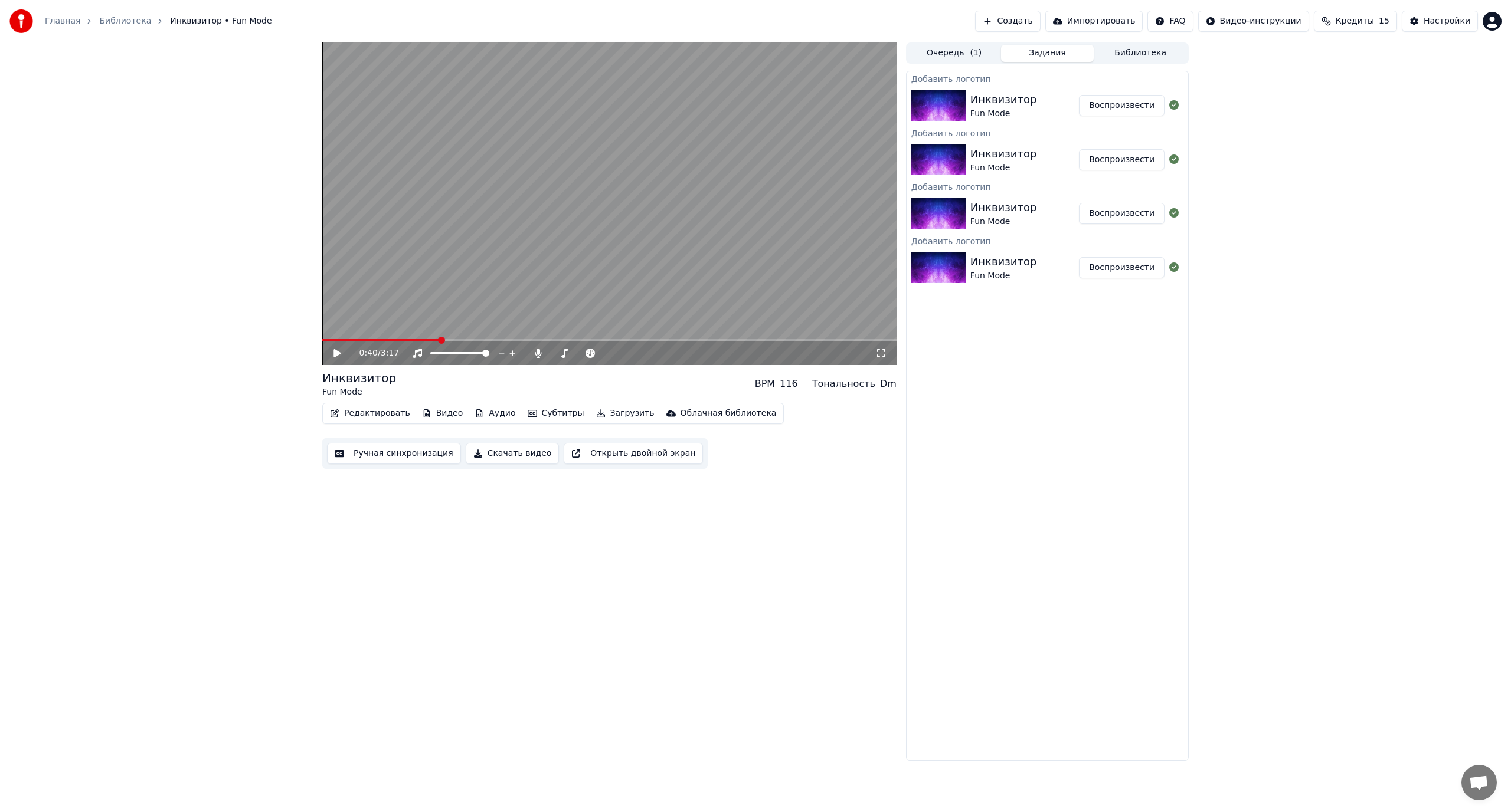
click at [1127, 105] on button "Воспроизвести" at bounding box center [1121, 105] width 86 height 21
click at [1079, 95] on button "Воспроизвести" at bounding box center [1121, 105] width 86 height 21
click at [440, 414] on button "Видео" at bounding box center [443, 414] width 51 height 17
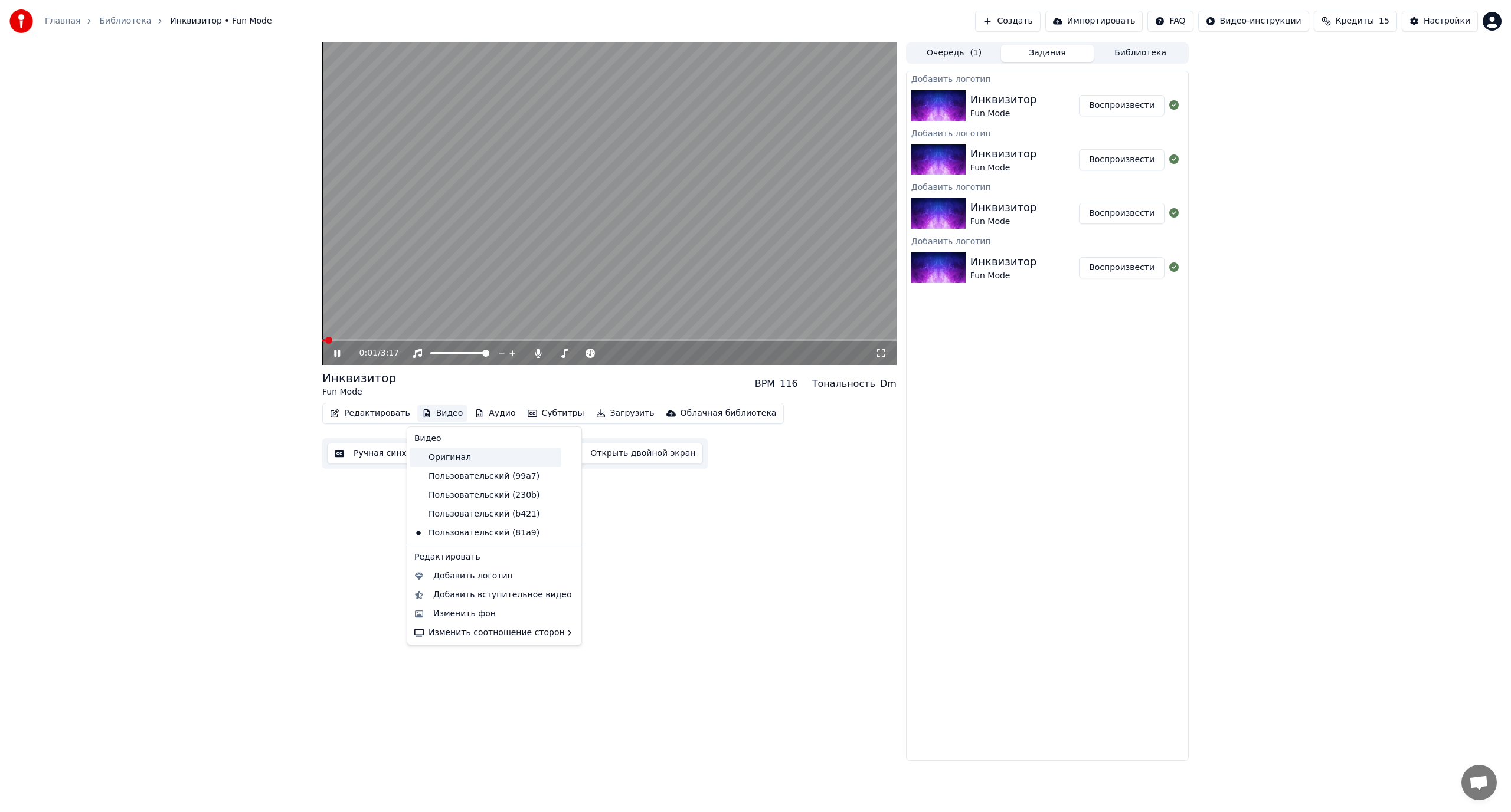
click at [453, 454] on div "Оригинал" at bounding box center [485, 458] width 152 height 19
click at [456, 580] on div "Добавить логотип" at bounding box center [473, 577] width 80 height 12
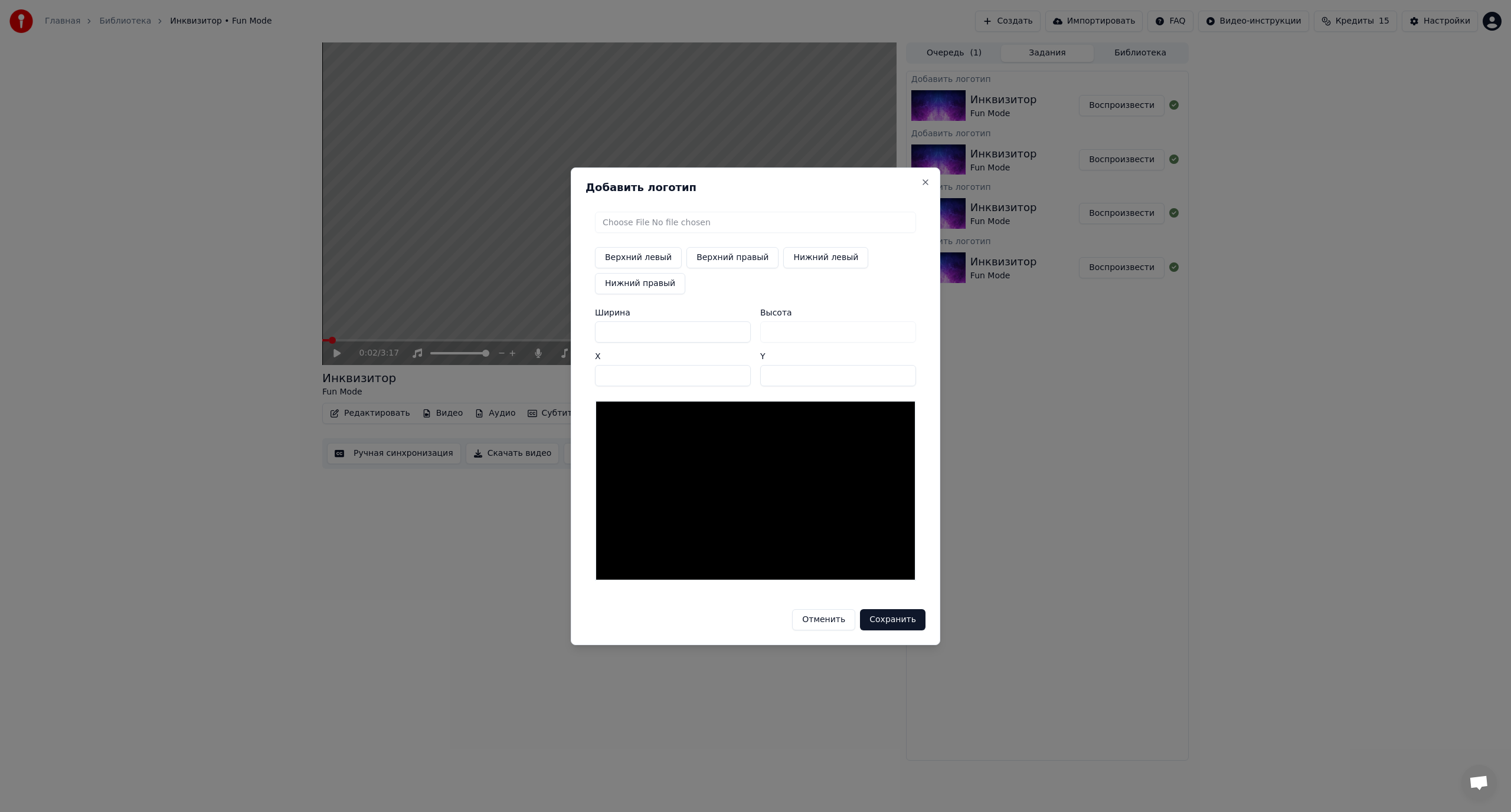
drag, startPoint x: 620, startPoint y: 331, endPoint x: 591, endPoint y: 332, distance: 29.0
click at [591, 332] on div "Верхний левый Верхний правый Нижний левый Нижний правый Ширина *** Высота *** X…" at bounding box center [756, 396] width 340 height 388
type input "*"
type input "**"
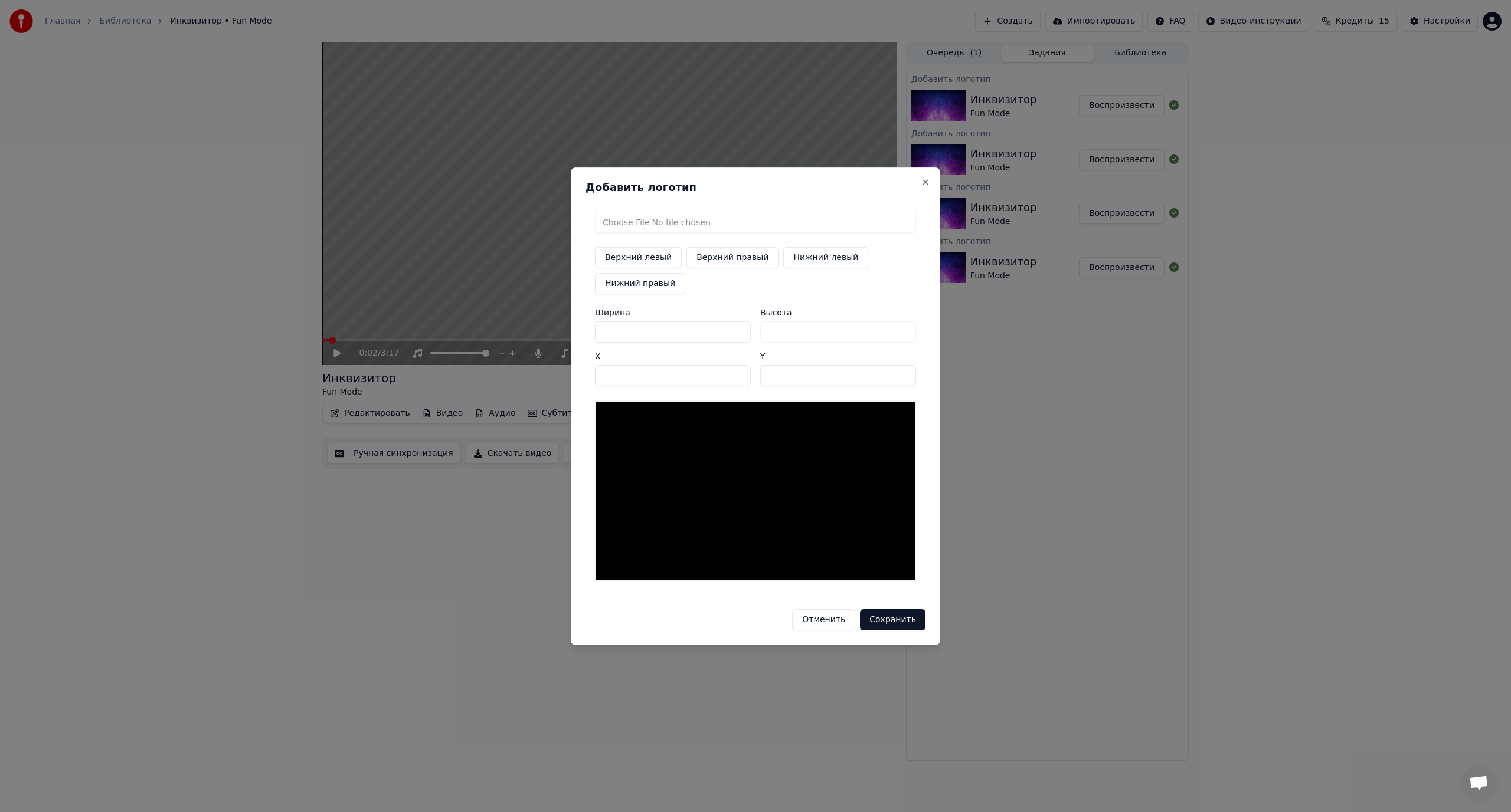
type input "**"
type input "***"
type input "**"
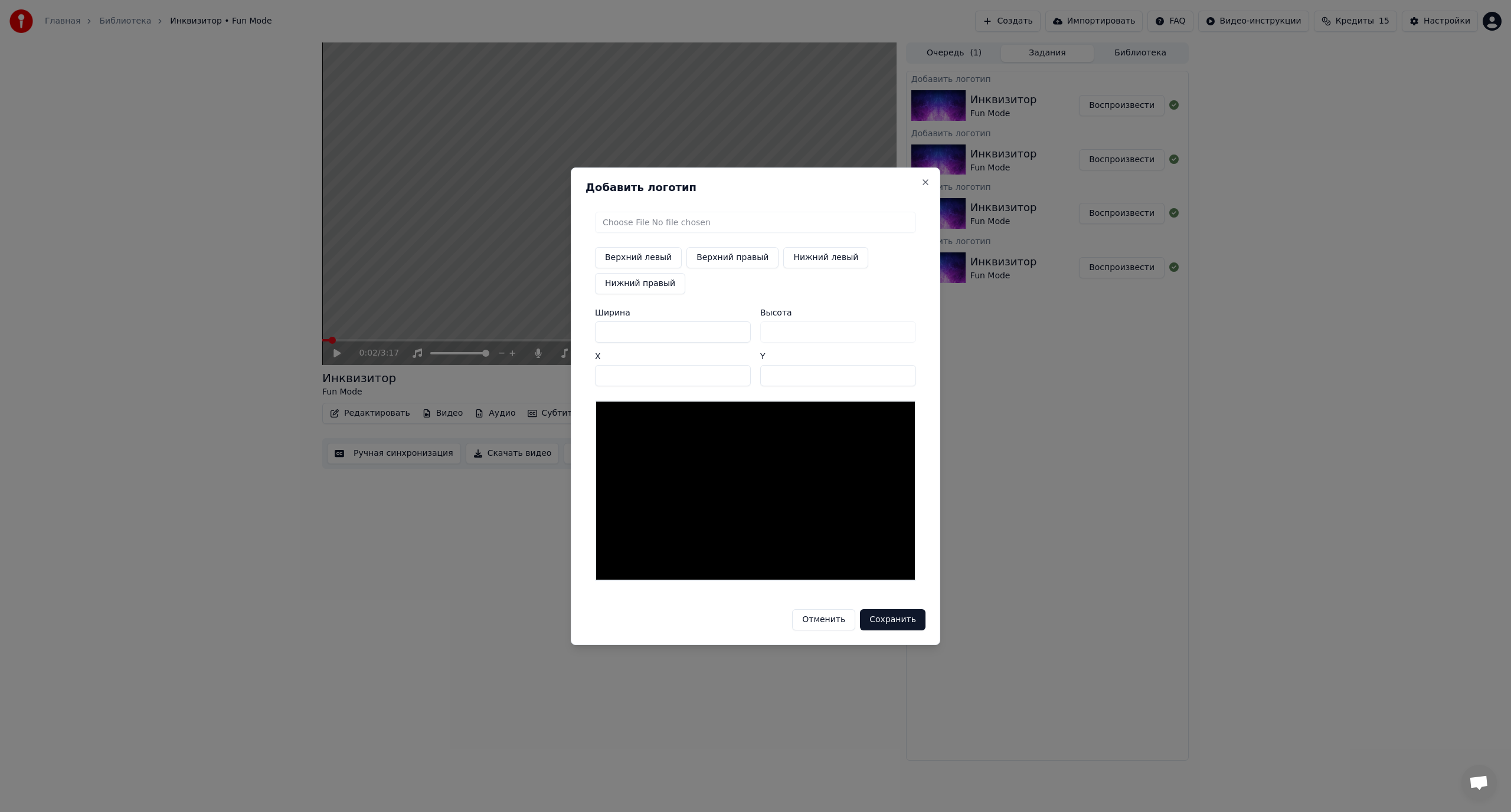
type input "*"
type input "**"
type input "***"
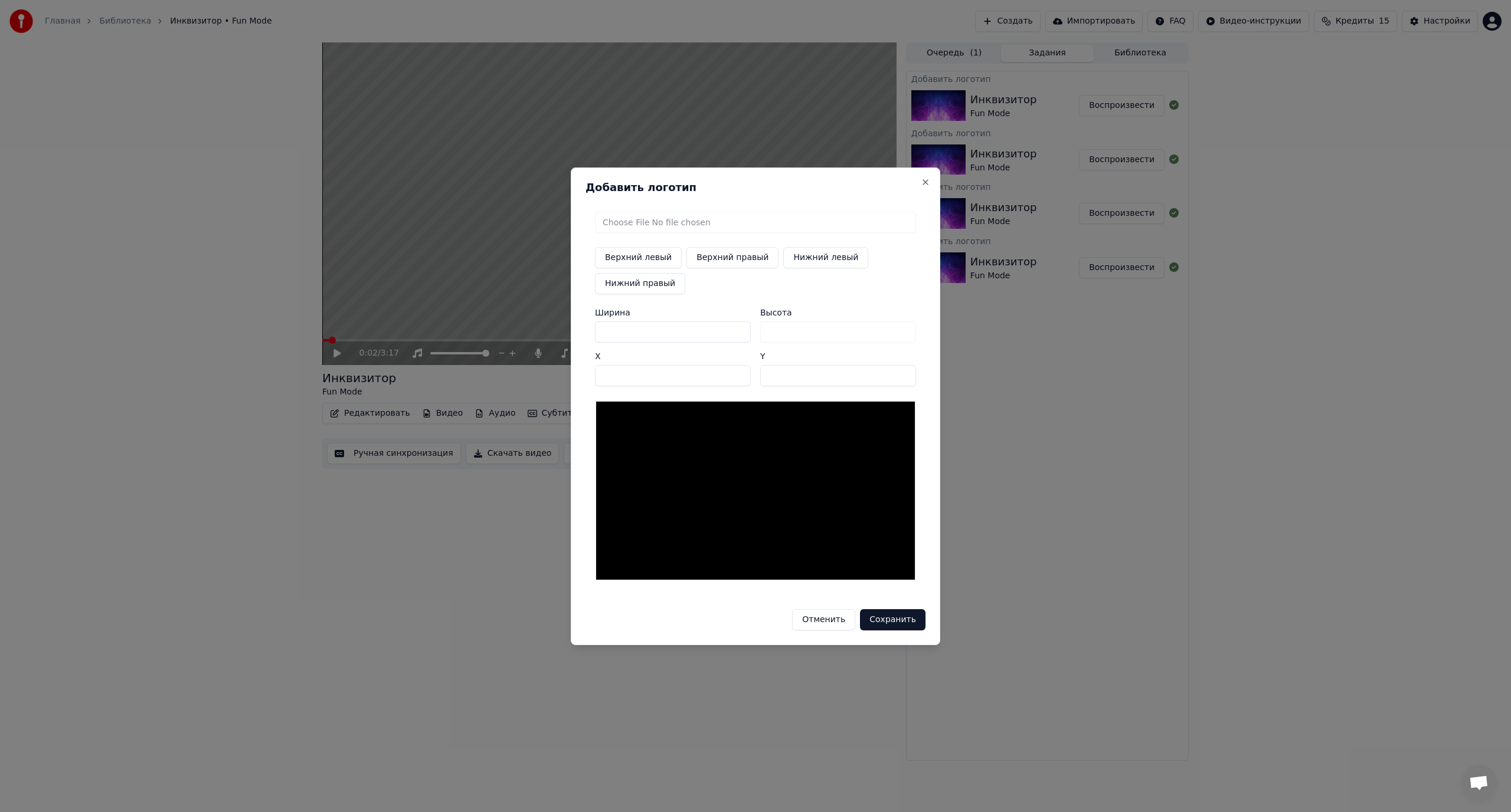
type input "***"
click at [629, 222] on input "file" at bounding box center [756, 222] width 321 height 21
type input "**********"
type input "***"
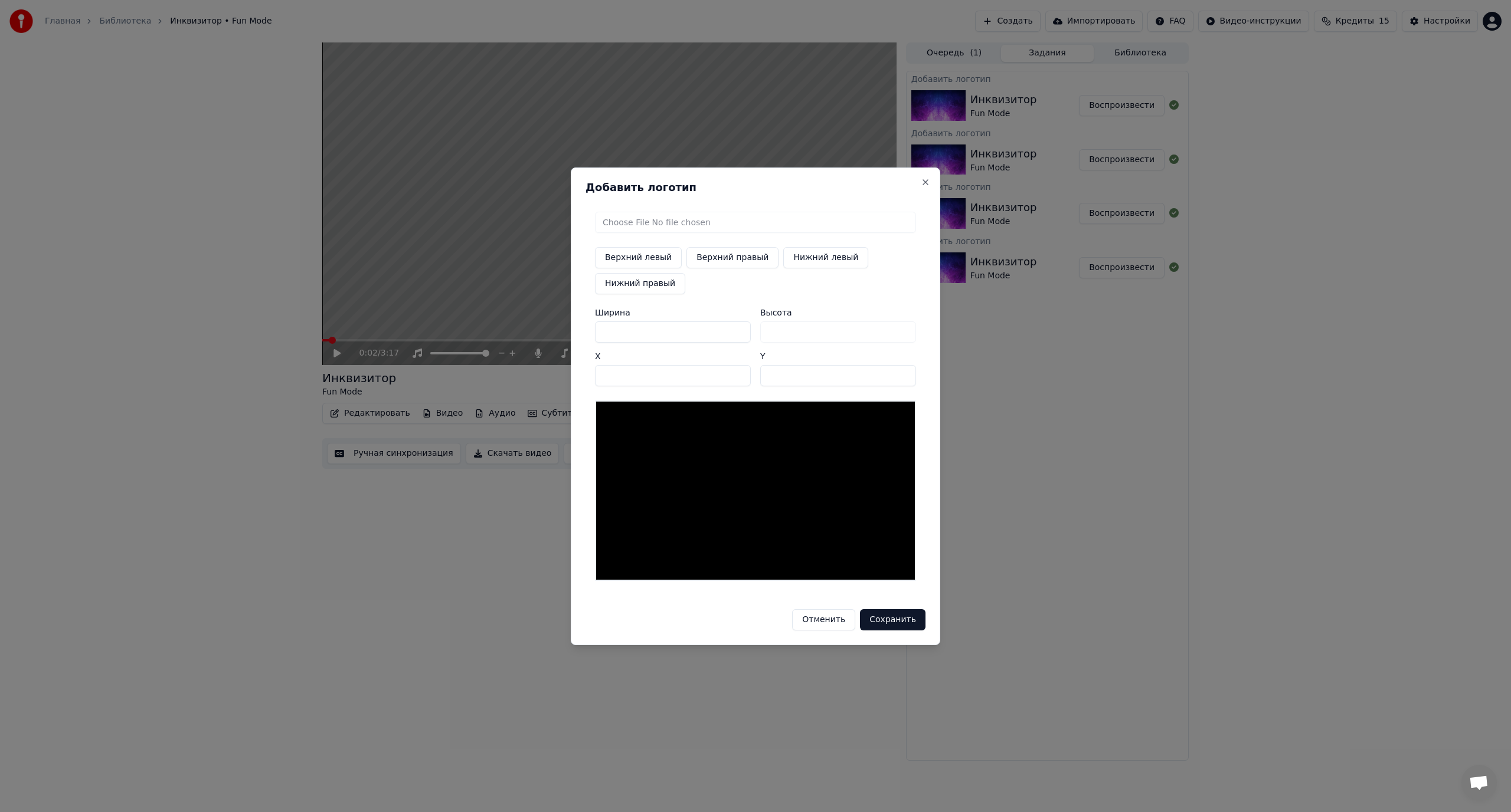
type input "***"
click at [636, 284] on button "Нижний правый" at bounding box center [640, 284] width 90 height 21
type input "****"
type input "***"
click at [740, 373] on input "****" at bounding box center [673, 376] width 156 height 21
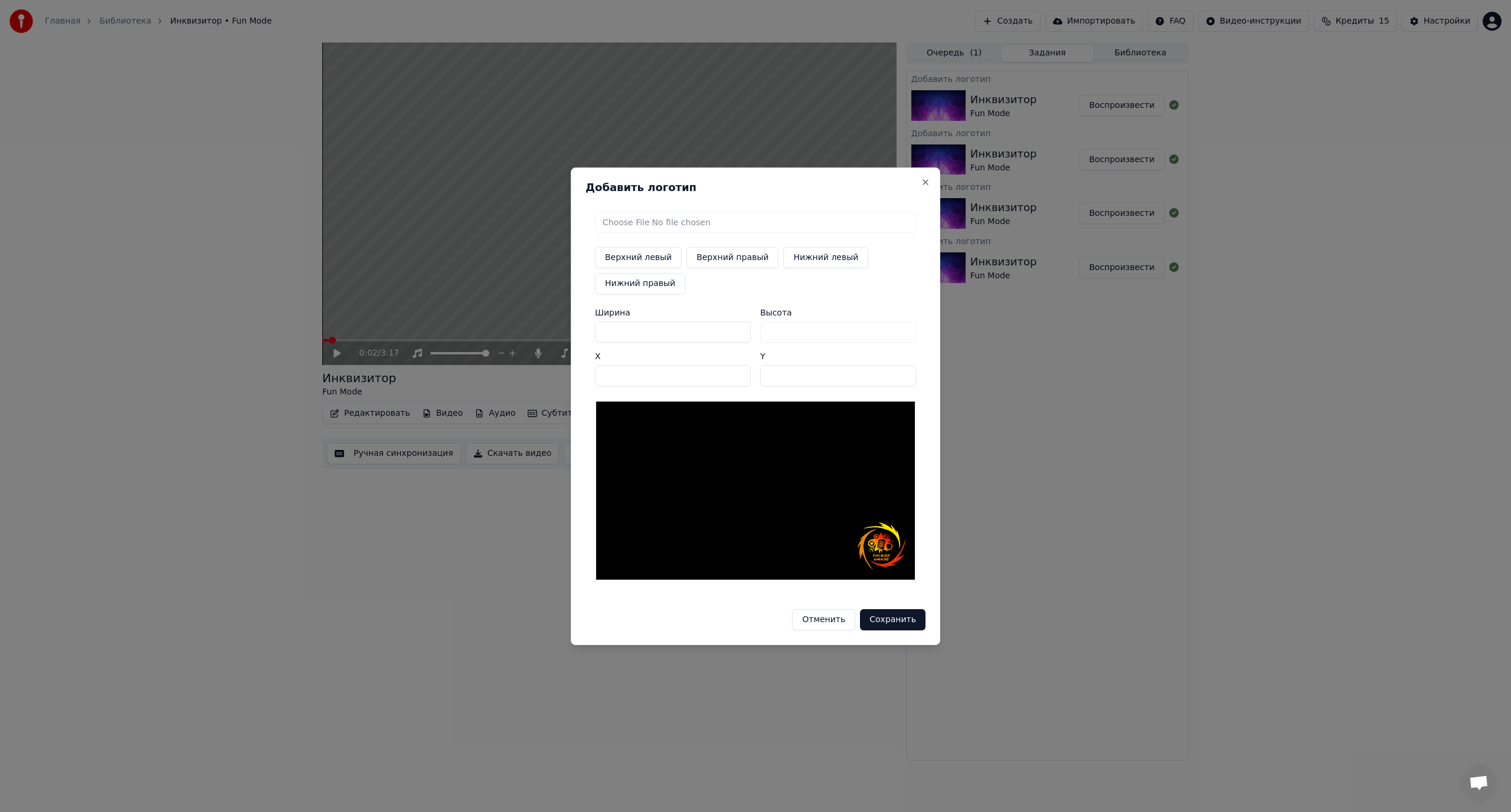
click at [740, 373] on input "****" at bounding box center [673, 376] width 156 height 21
type input "****"
click at [740, 373] on input "****" at bounding box center [673, 376] width 156 height 21
drag, startPoint x: 619, startPoint y: 330, endPoint x: 584, endPoint y: 333, distance: 35.1
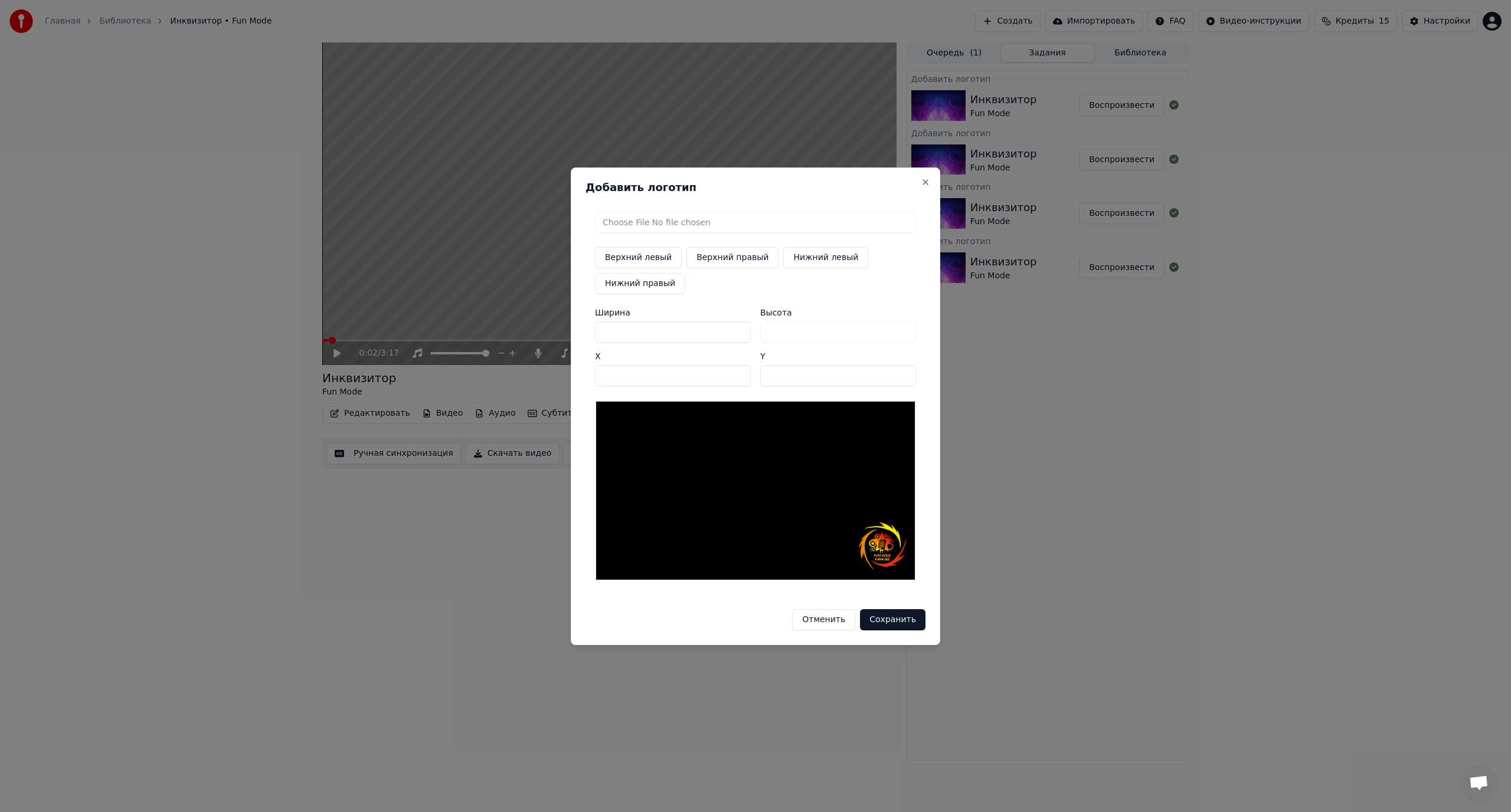
click at [584, 333] on div "Добавить логотип Верхний левый Верхний правый Нижний левый Нижний правый Ширина…" at bounding box center [756, 407] width 370 height 478
type input "*"
type input "**"
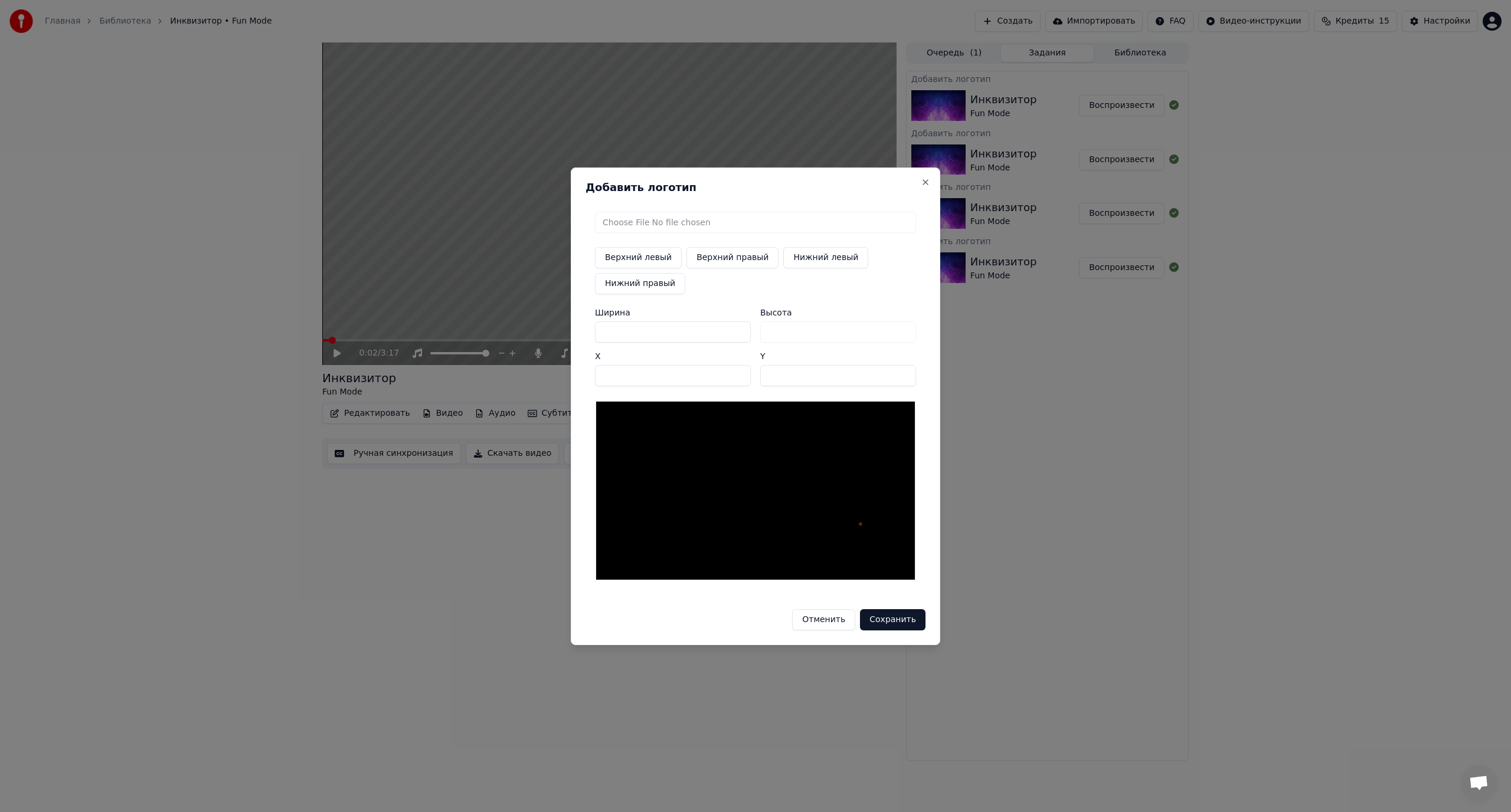
type input "***"
type input "****"
click at [741, 372] on input "****" at bounding box center [673, 376] width 156 height 21
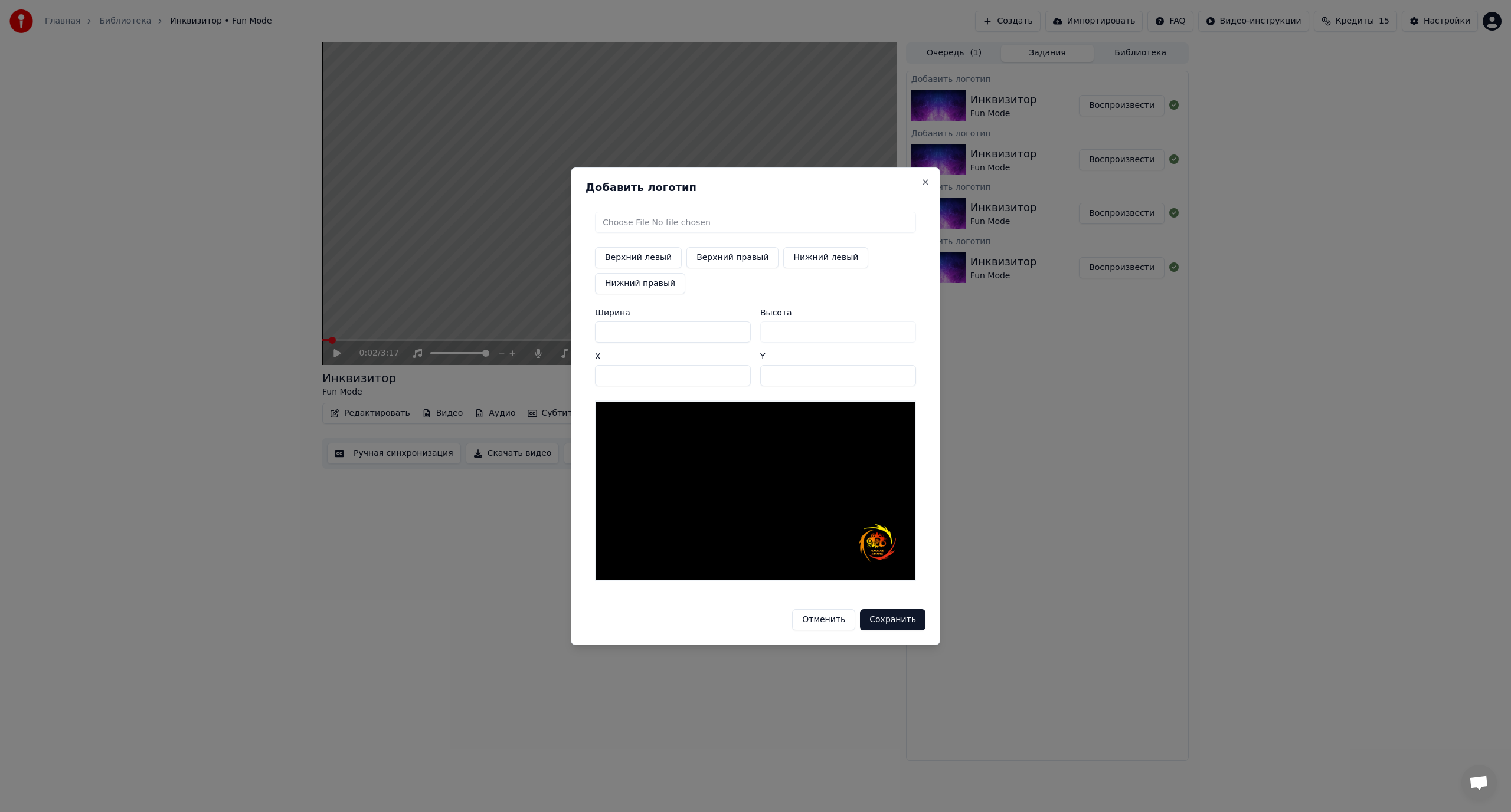
click at [903, 371] on input "***" at bounding box center [838, 376] width 156 height 21
click at [905, 372] on input "***" at bounding box center [838, 376] width 156 height 21
click at [905, 371] on input "***" at bounding box center [838, 376] width 156 height 21
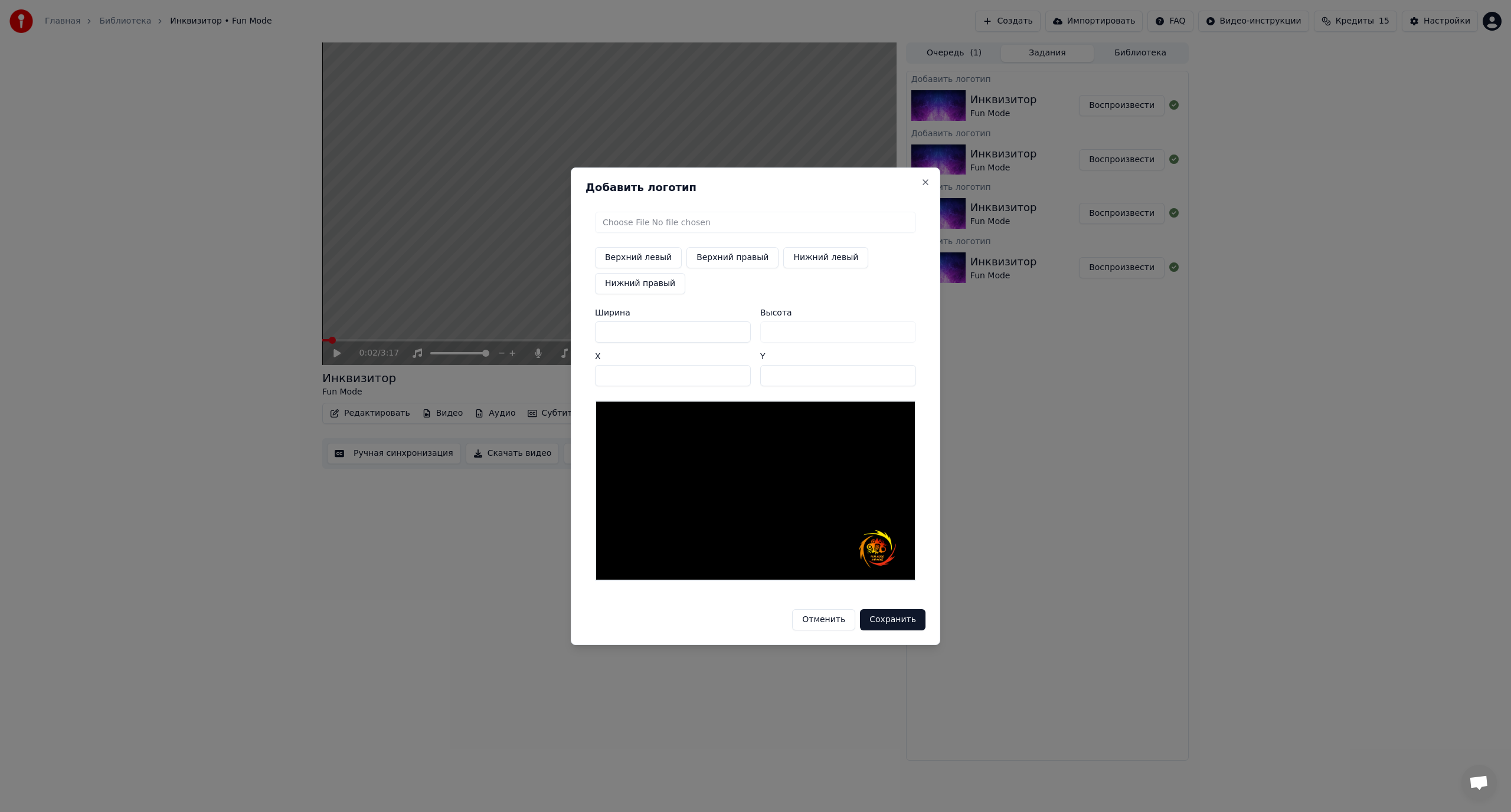
click at [905, 371] on input "***" at bounding box center [838, 376] width 156 height 21
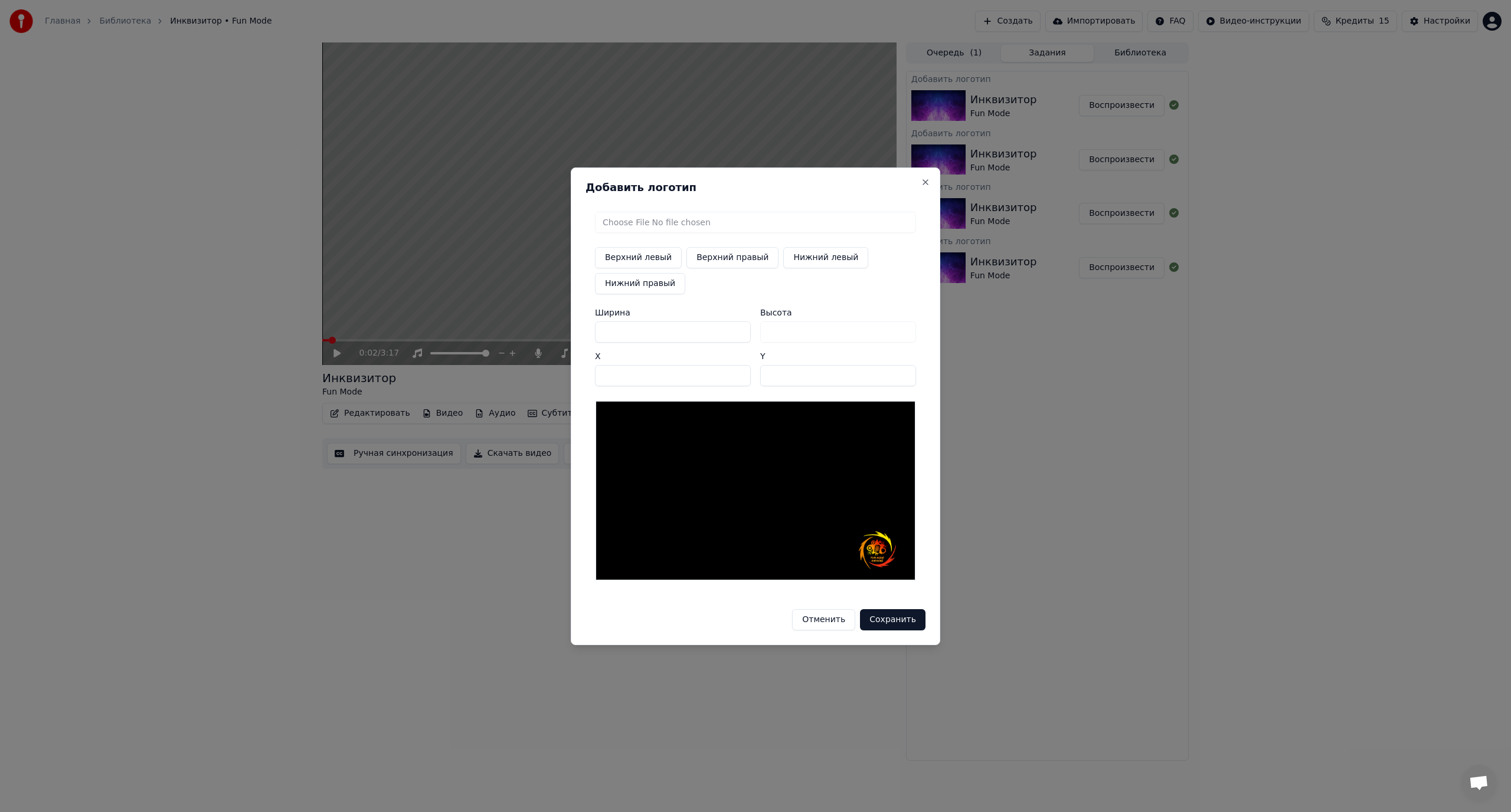
click at [905, 371] on input "***" at bounding box center [838, 376] width 156 height 21
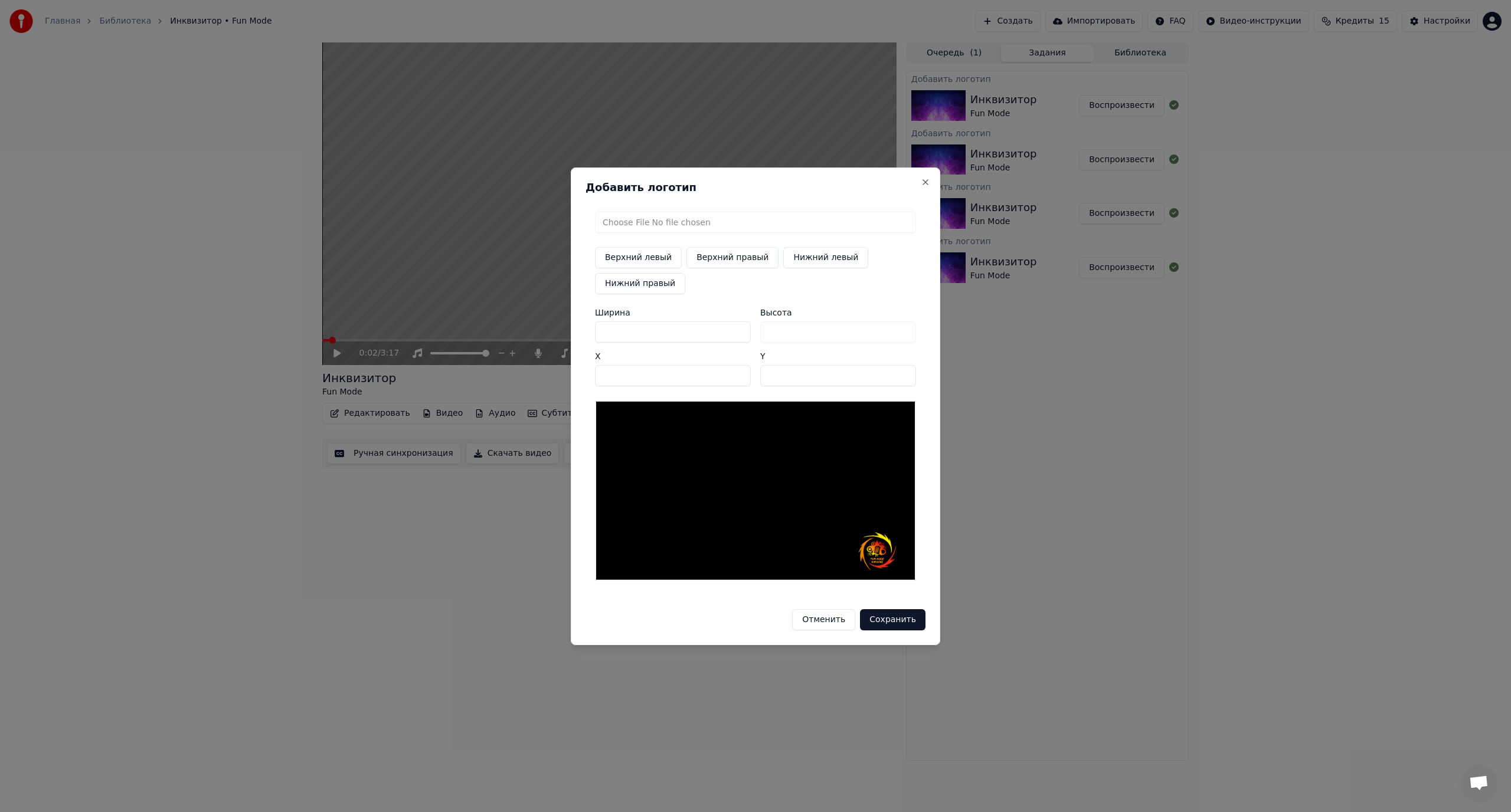
click at [905, 371] on input "***" at bounding box center [838, 376] width 156 height 21
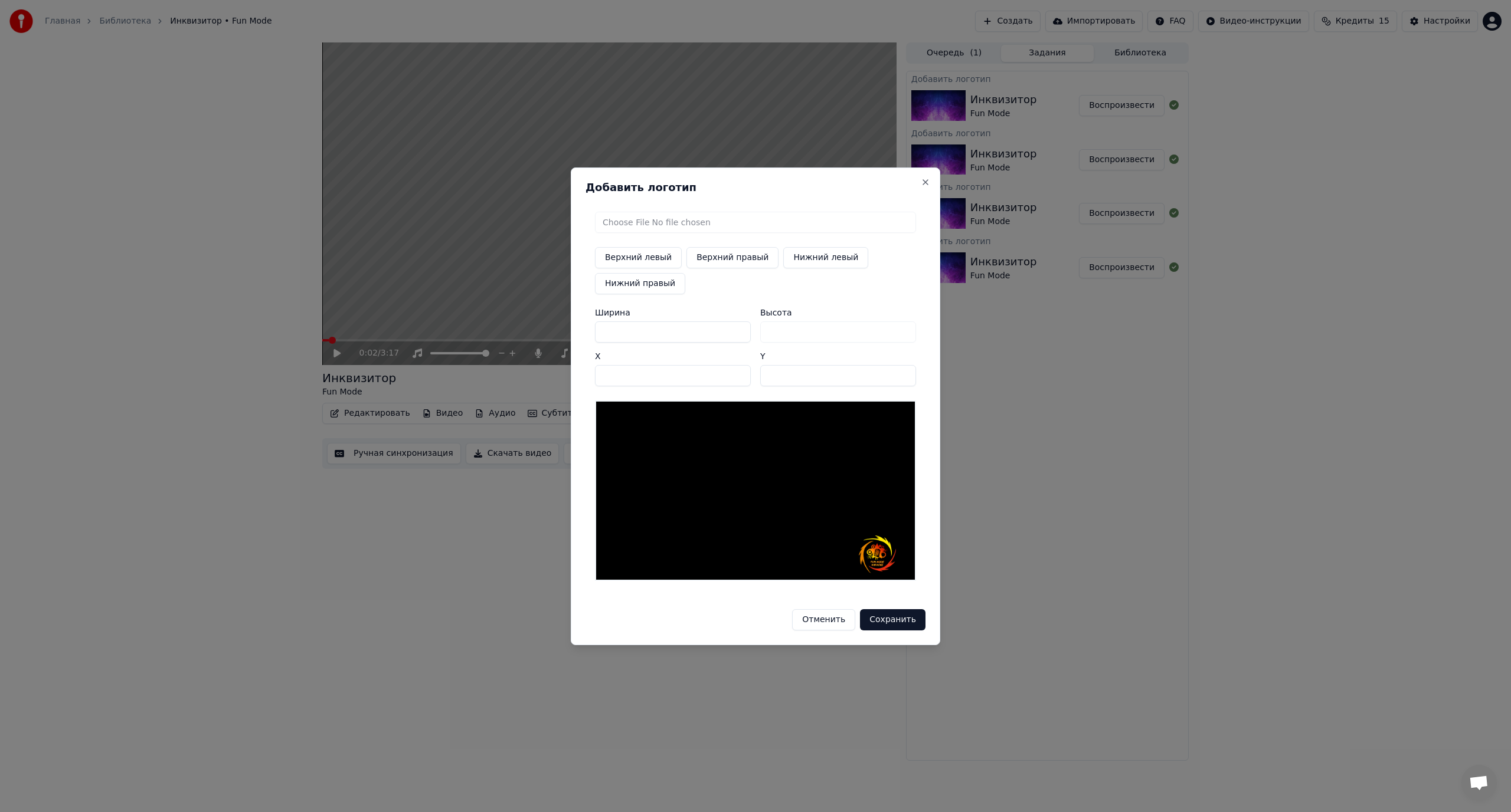
click at [905, 371] on input "***" at bounding box center [838, 376] width 156 height 21
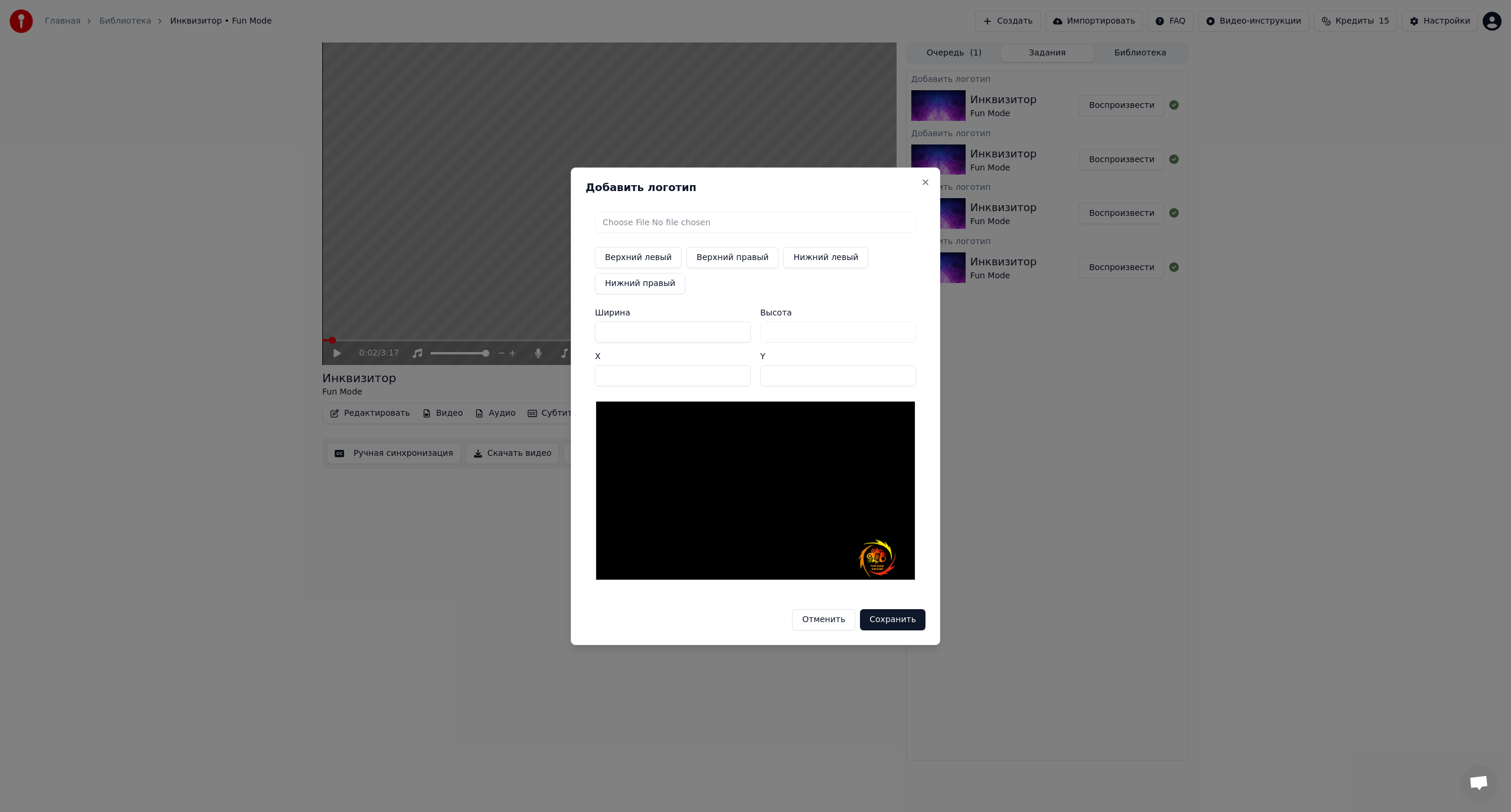
type input "***"
click at [905, 371] on input "***" at bounding box center [838, 376] width 156 height 21
click at [740, 373] on input "****" at bounding box center [673, 376] width 156 height 21
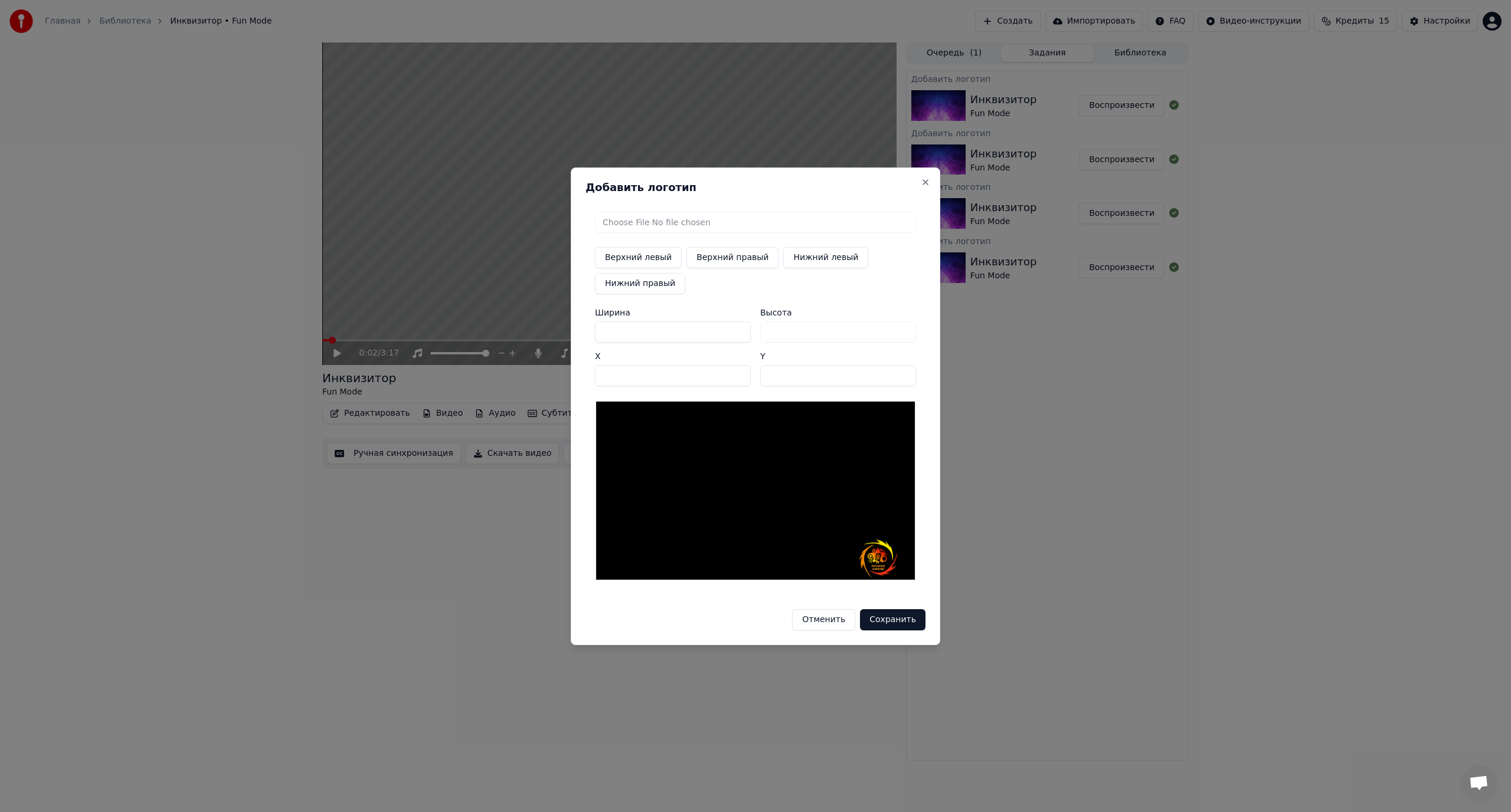
click at [740, 373] on input "****" at bounding box center [673, 376] width 156 height 21
type input "****"
click at [740, 373] on input "****" at bounding box center [673, 376] width 156 height 21
drag, startPoint x: 620, startPoint y: 330, endPoint x: 608, endPoint y: 334, distance: 12.6
click at [608, 334] on input "***" at bounding box center [673, 332] width 156 height 21
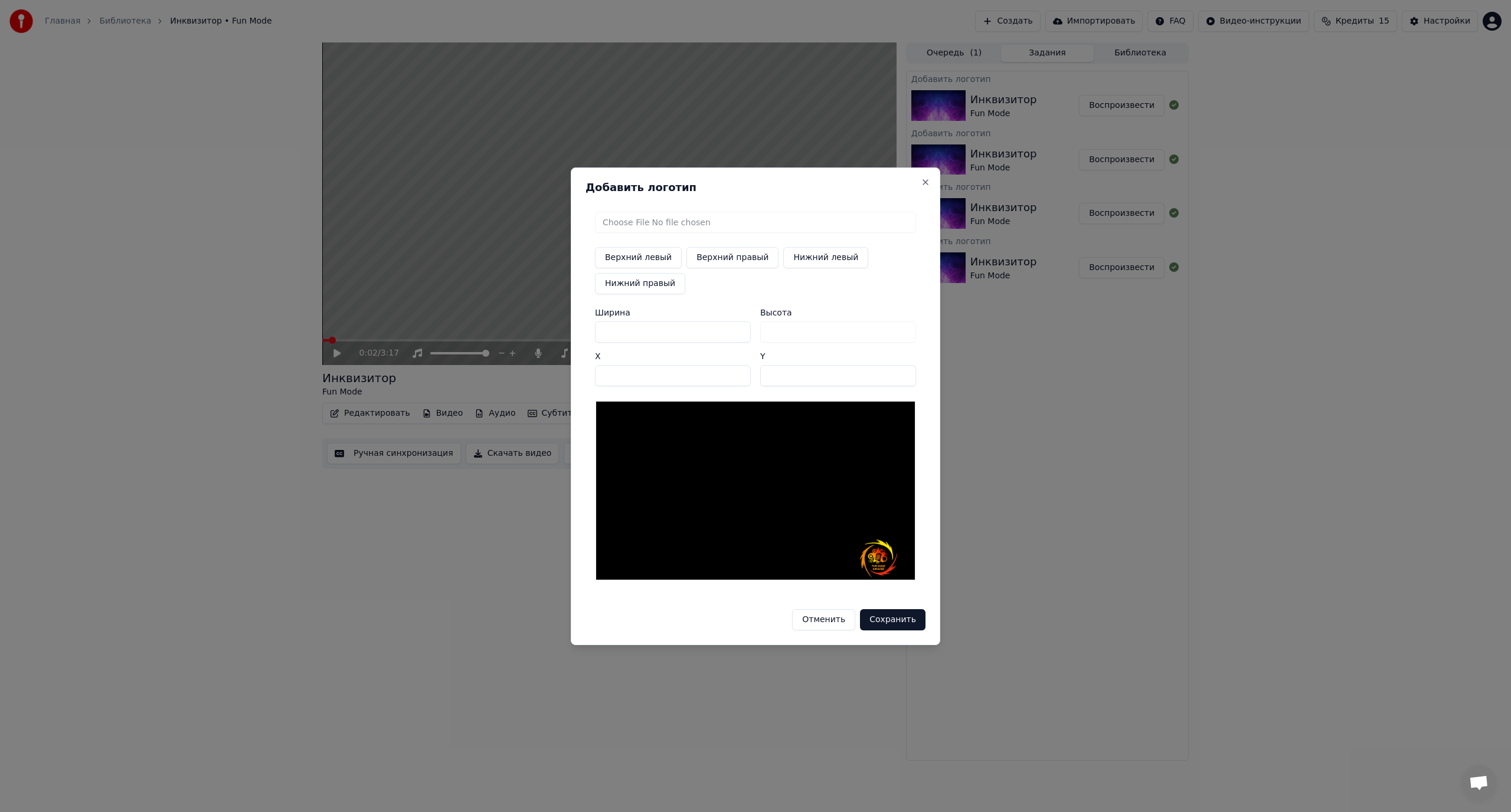
type input "**"
type input "***"
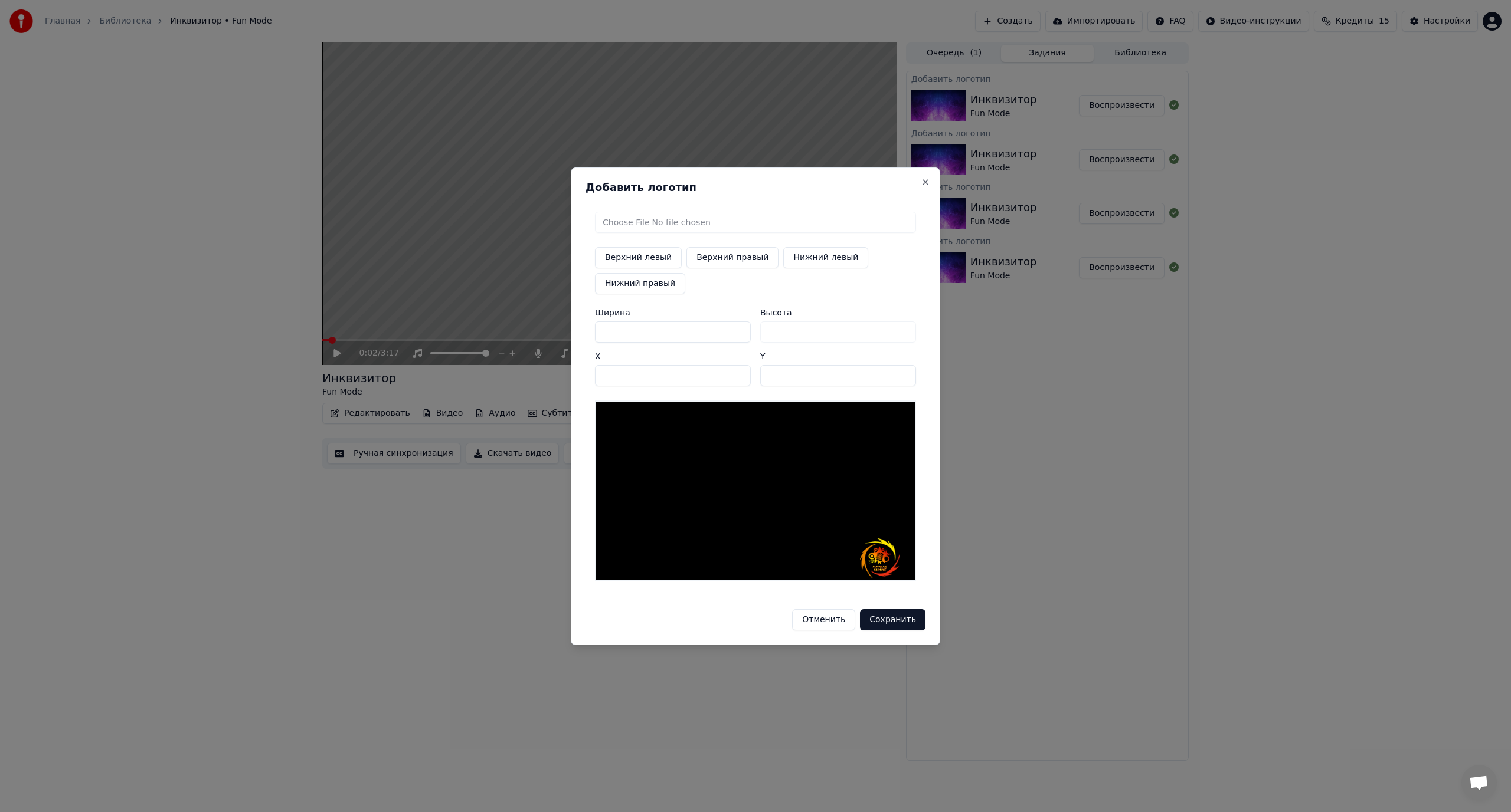
click at [903, 376] on input "***" at bounding box center [838, 376] width 156 height 21
click at [905, 370] on input "***" at bounding box center [838, 376] width 156 height 21
click at [906, 380] on input "***" at bounding box center [838, 376] width 156 height 21
type input "***"
click at [906, 379] on input "***" at bounding box center [838, 376] width 156 height 21
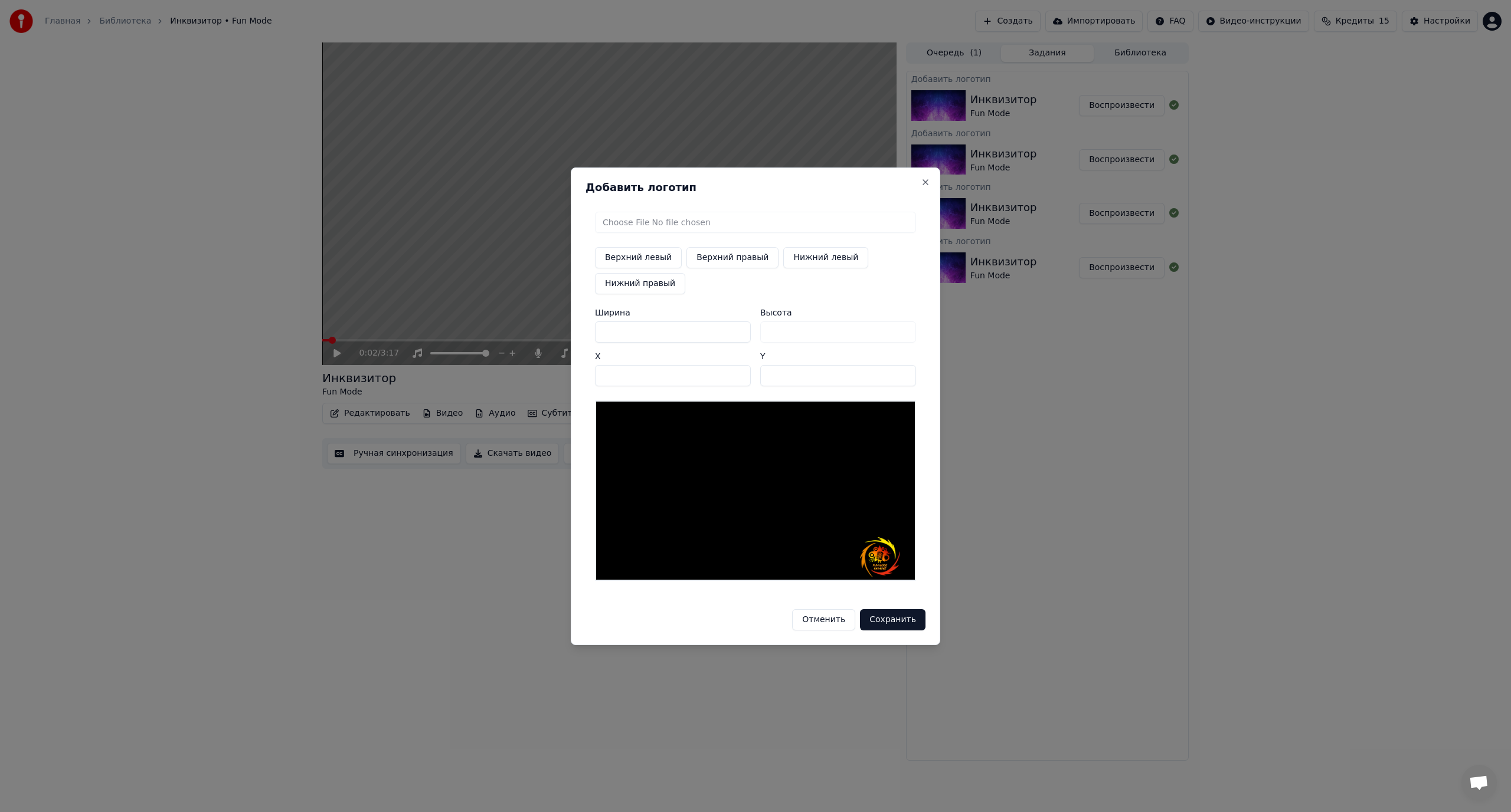
click at [902, 618] on button "Сохранить" at bounding box center [893, 620] width 65 height 21
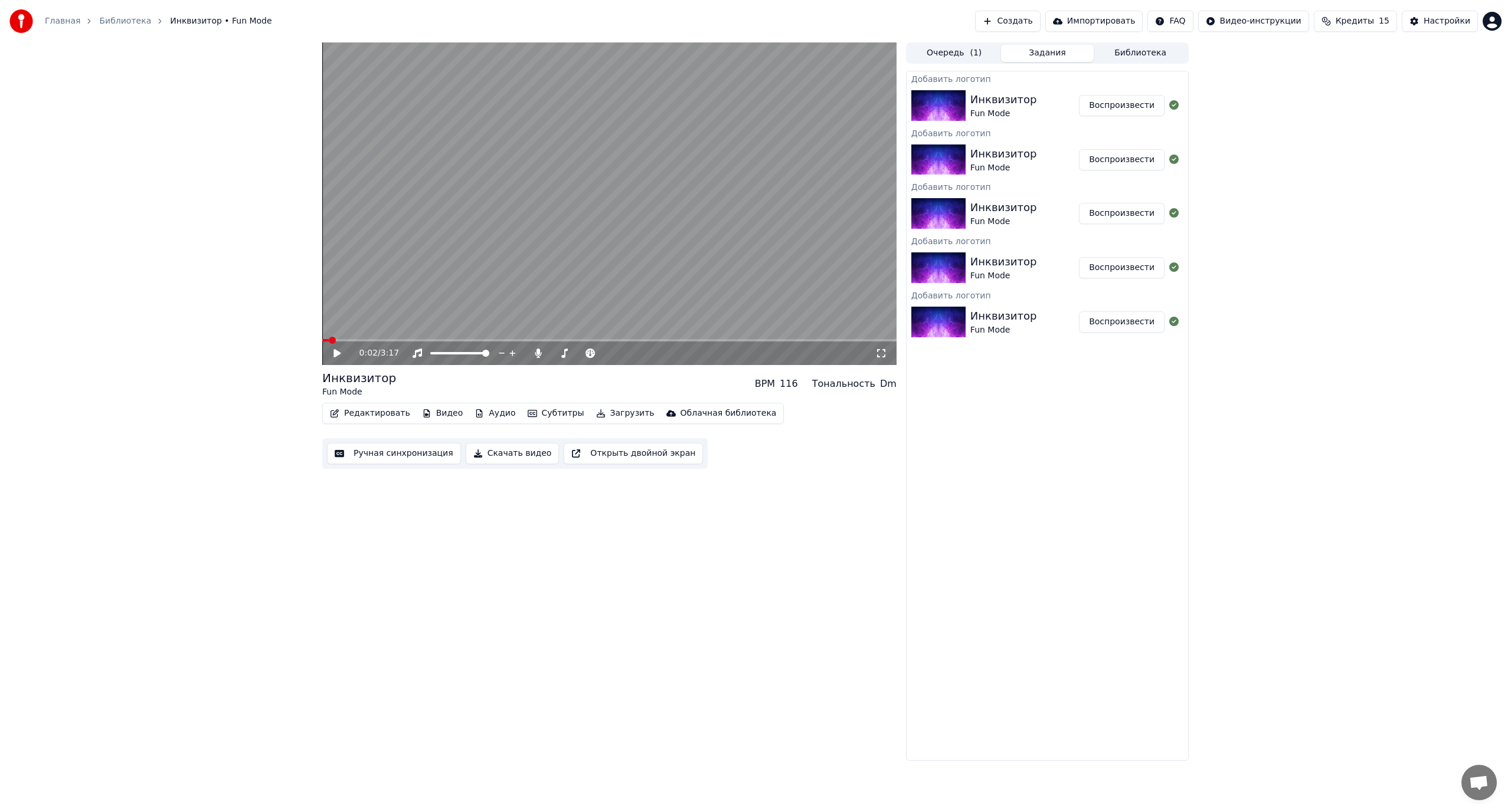
click at [1123, 99] on button "Воспроизвести" at bounding box center [1121, 105] width 86 height 21
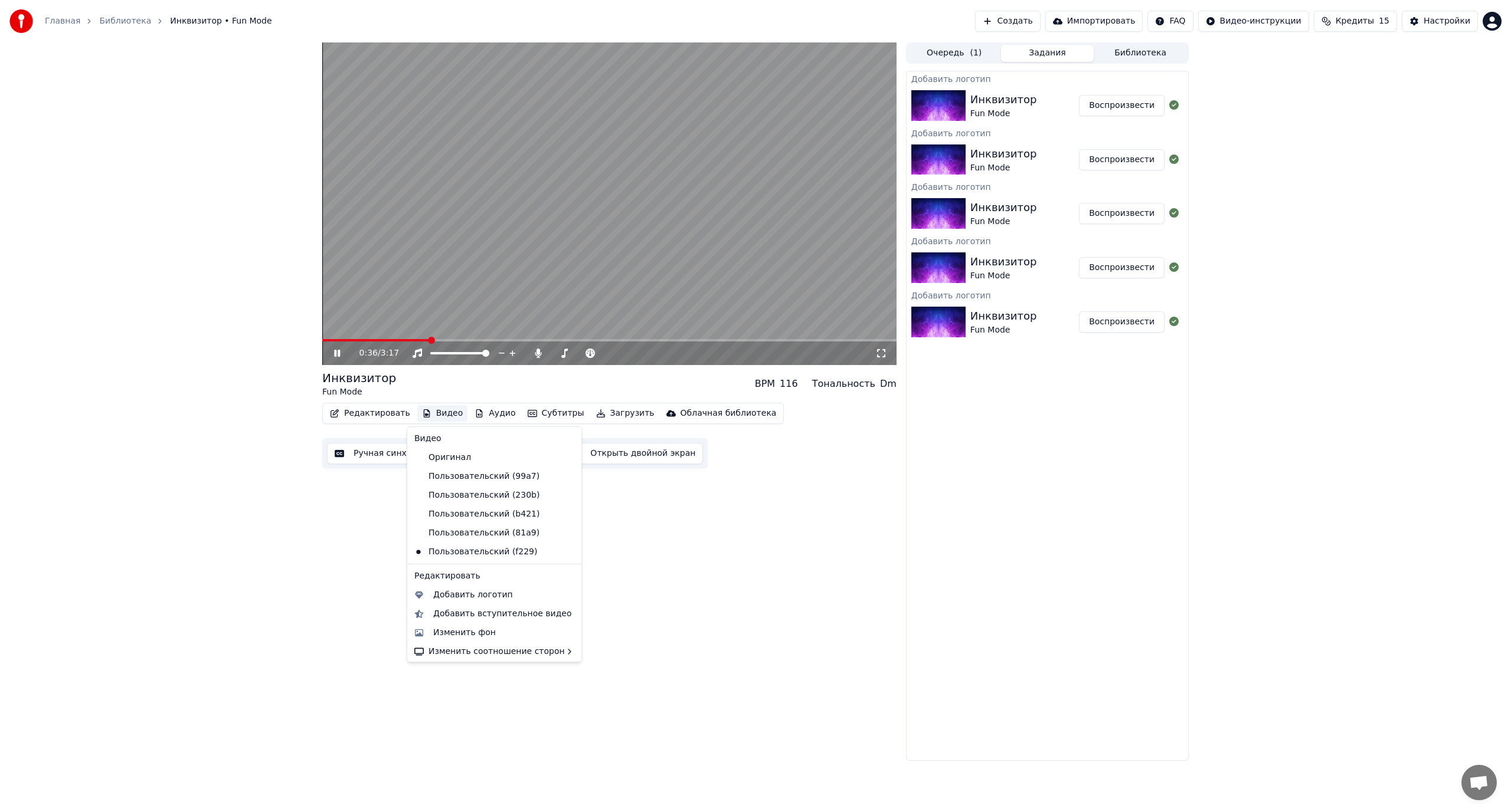
click at [425, 413] on button "Видео" at bounding box center [443, 414] width 51 height 17
click at [462, 454] on div "Оригинал" at bounding box center [485, 458] width 152 height 19
click at [447, 590] on div "Добавить логотип" at bounding box center [473, 596] width 80 height 12
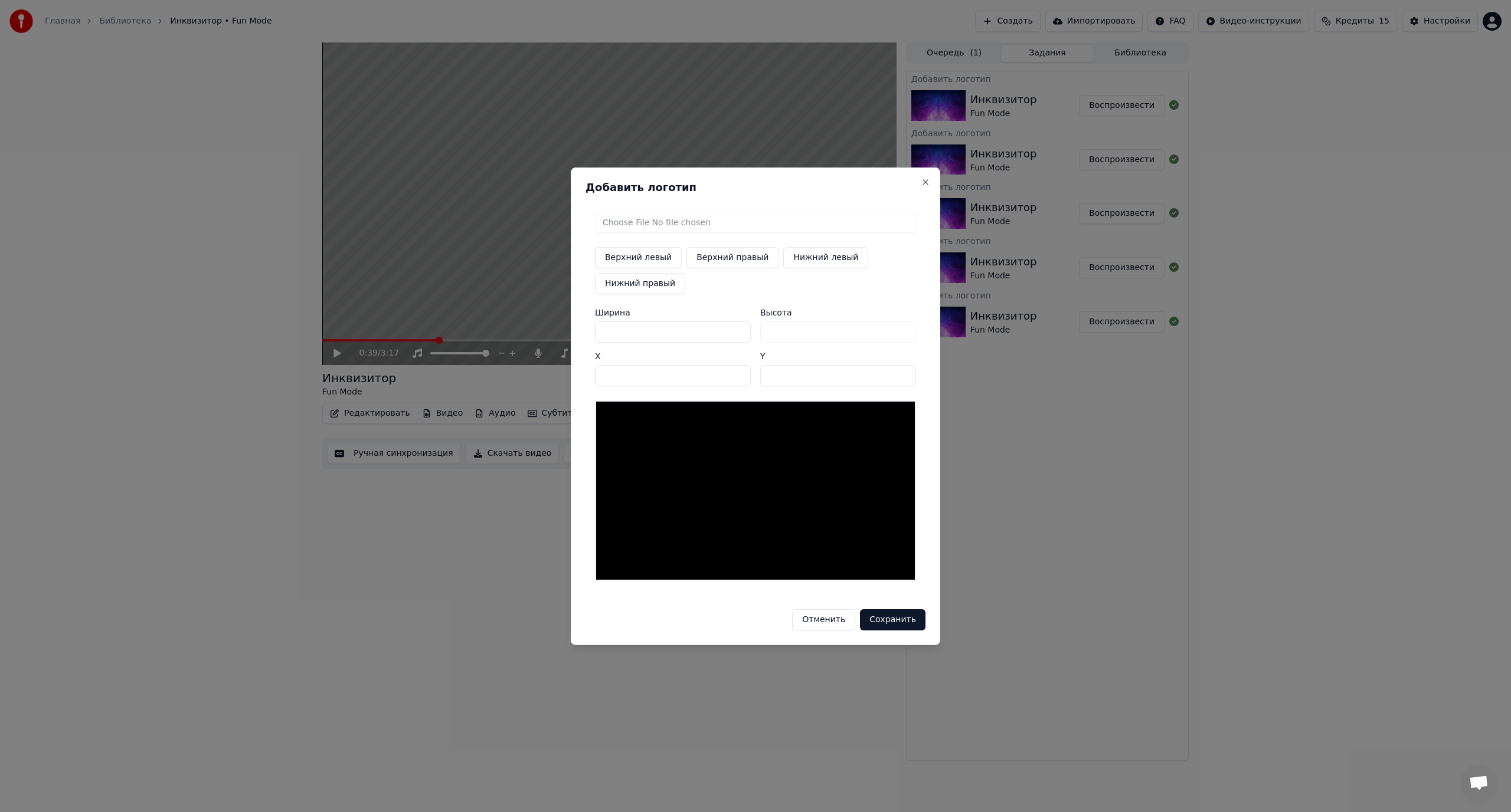
click at [683, 224] on input "file" at bounding box center [756, 222] width 321 height 21
type input "**********"
type input "***"
click at [607, 338] on input "***" at bounding box center [673, 332] width 156 height 21
click at [623, 282] on button "Нижний правый" at bounding box center [640, 284] width 90 height 21
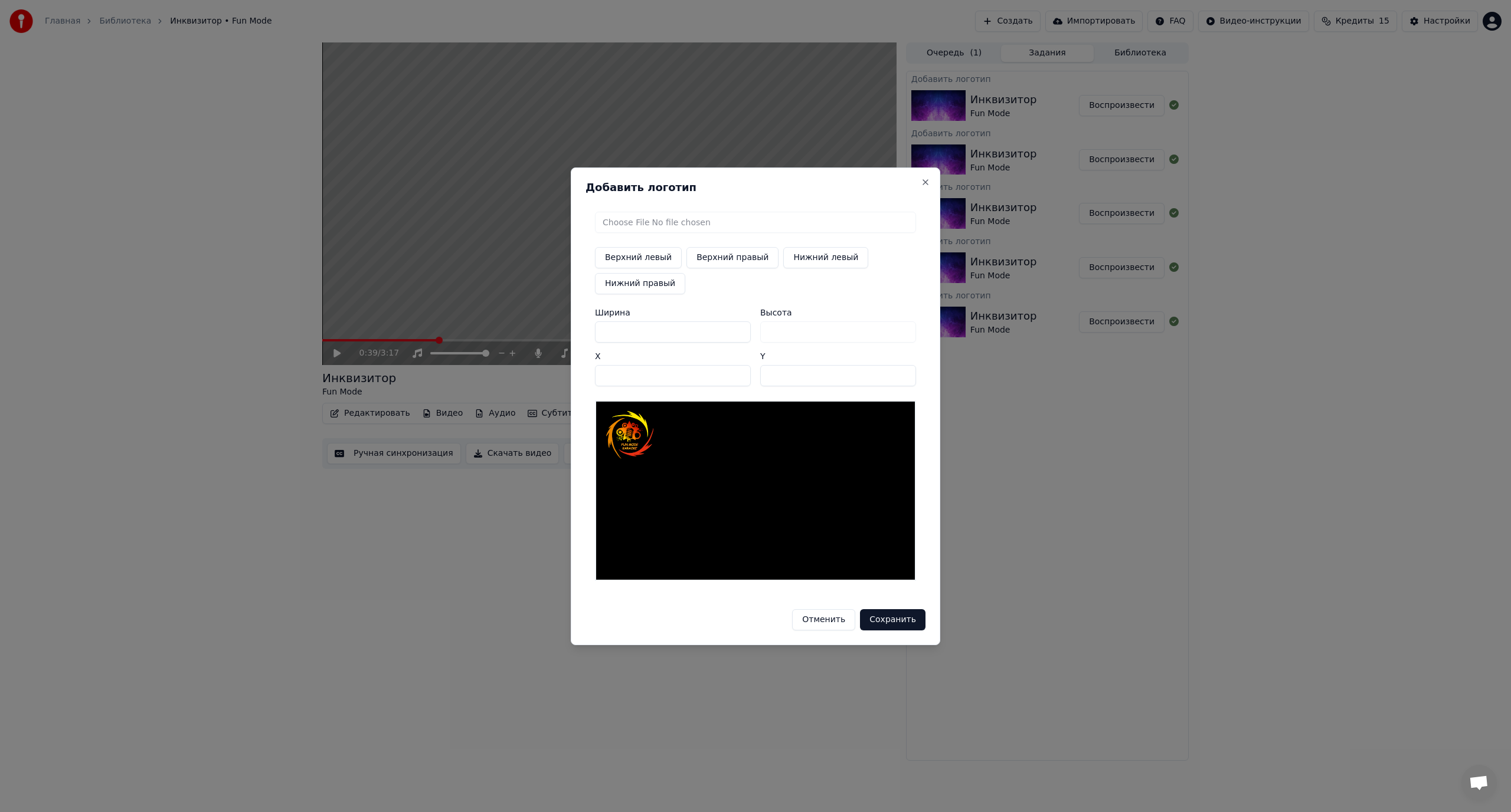
type input "****"
type input "***"
type input "**"
type input "***"
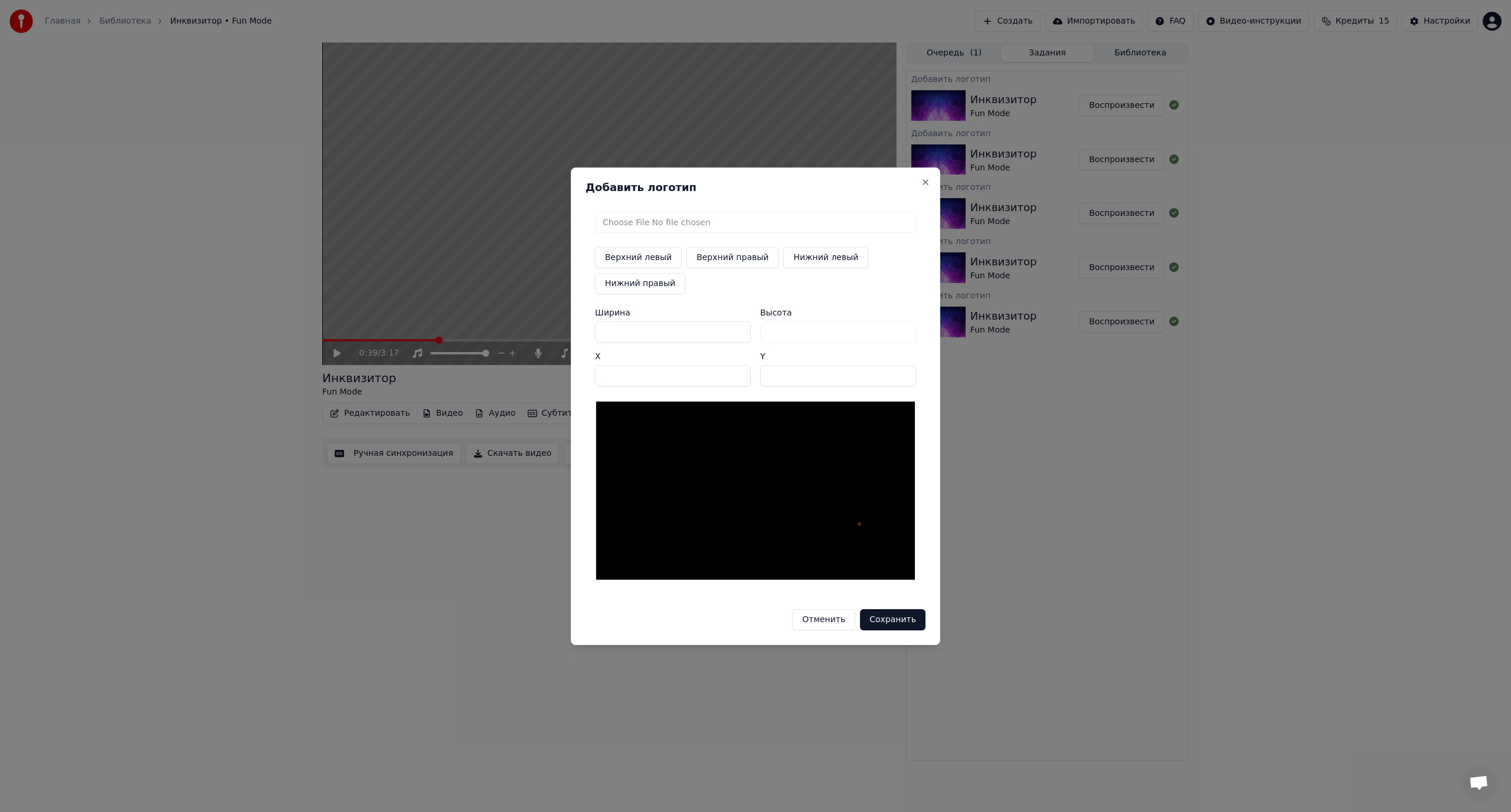
type input "***"
type input "****"
click at [741, 373] on input "****" at bounding box center [673, 376] width 156 height 21
click at [904, 371] on input "***" at bounding box center [838, 376] width 156 height 21
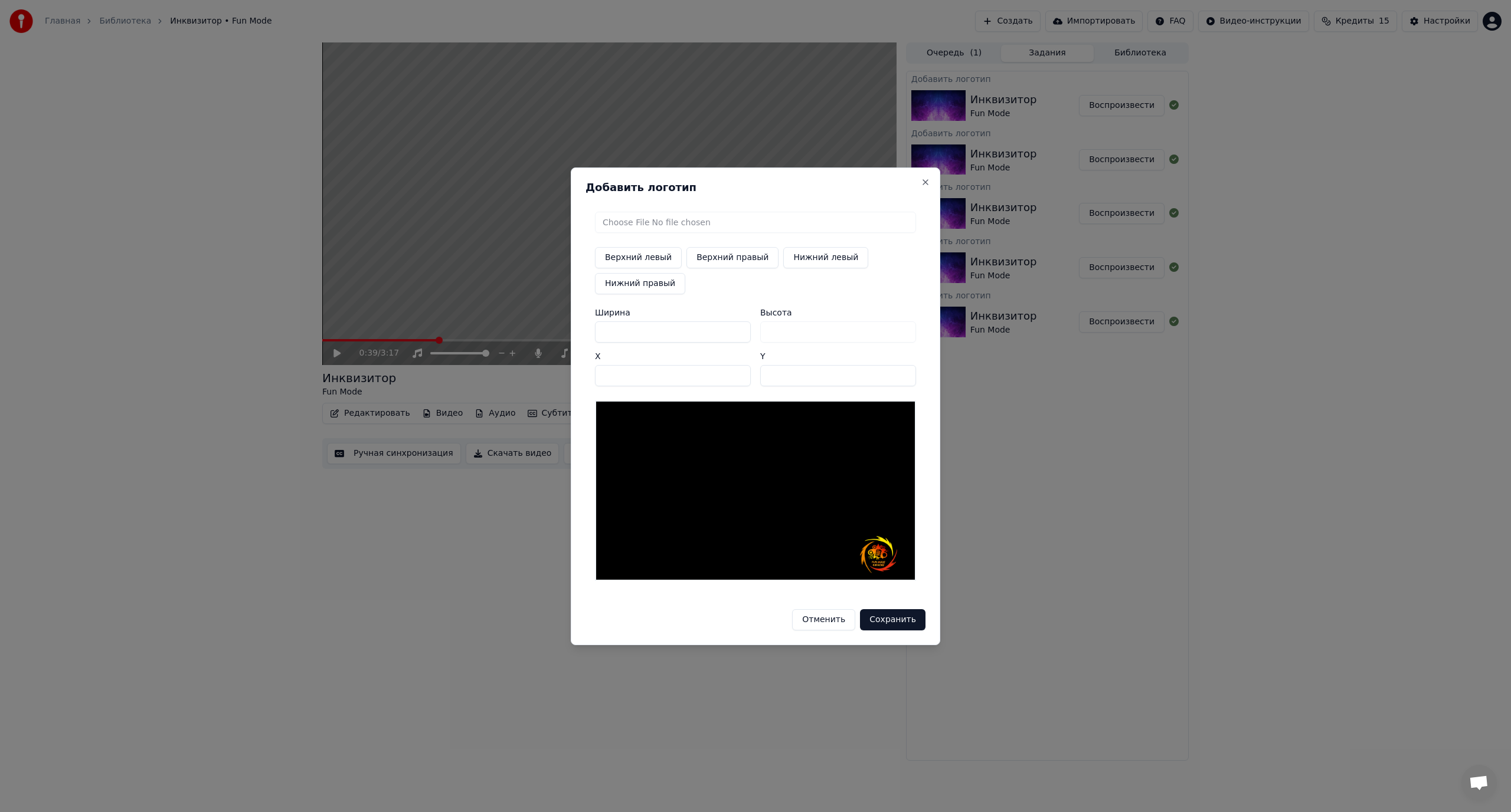
click at [904, 371] on input "***" at bounding box center [838, 376] width 156 height 21
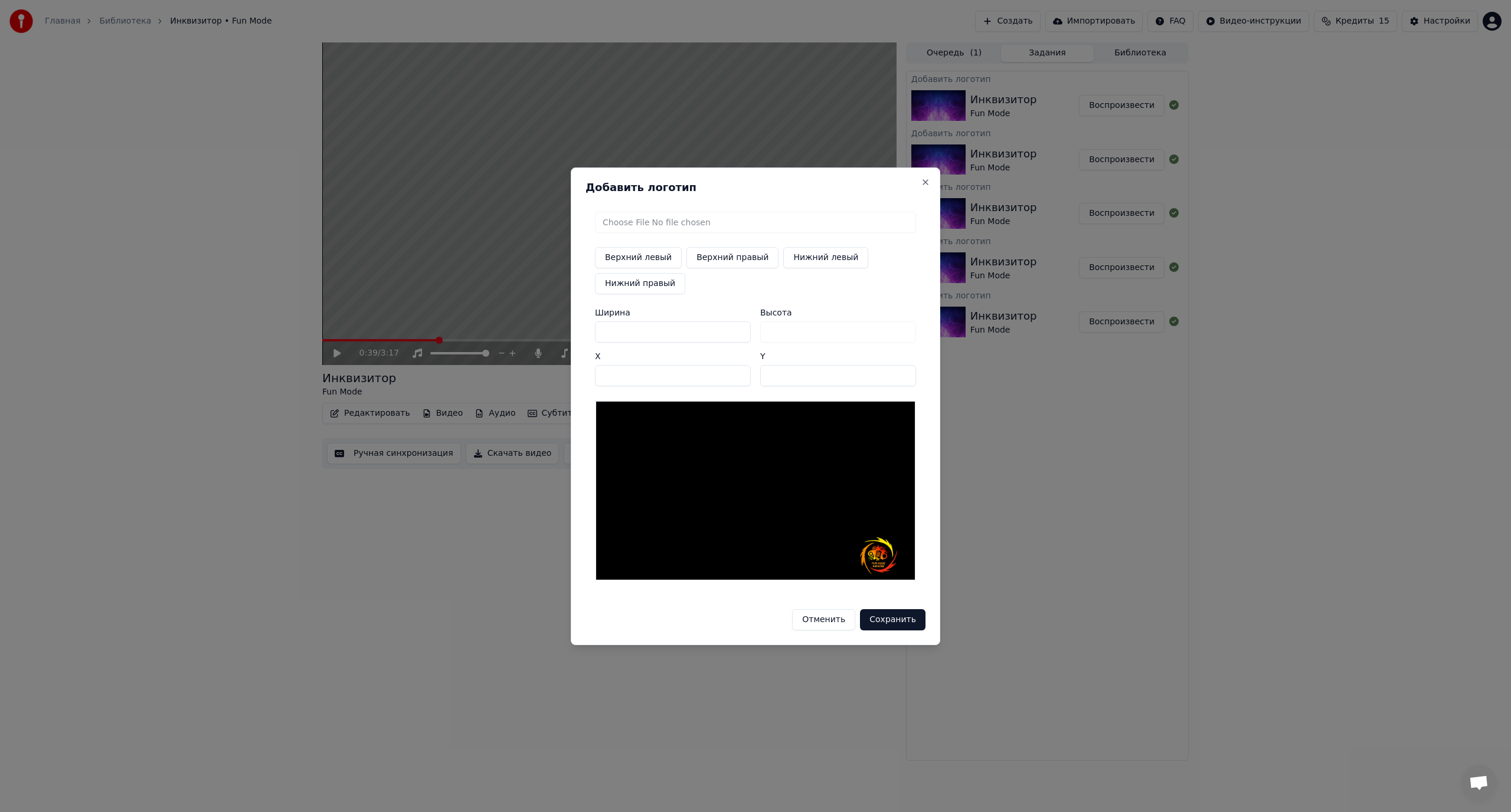
click at [904, 371] on input "***" at bounding box center [838, 376] width 156 height 21
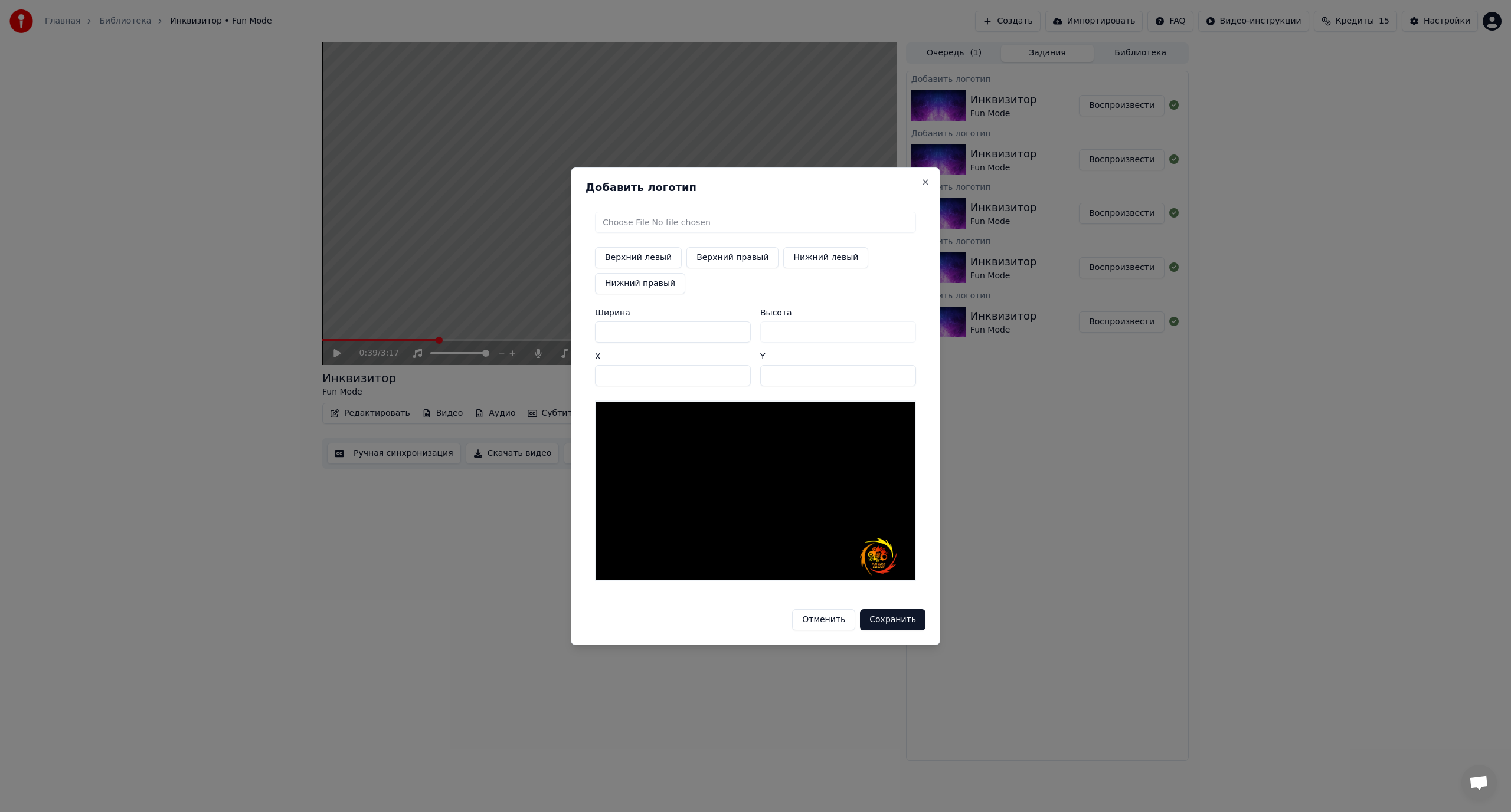
click at [904, 371] on input "***" at bounding box center [838, 376] width 156 height 21
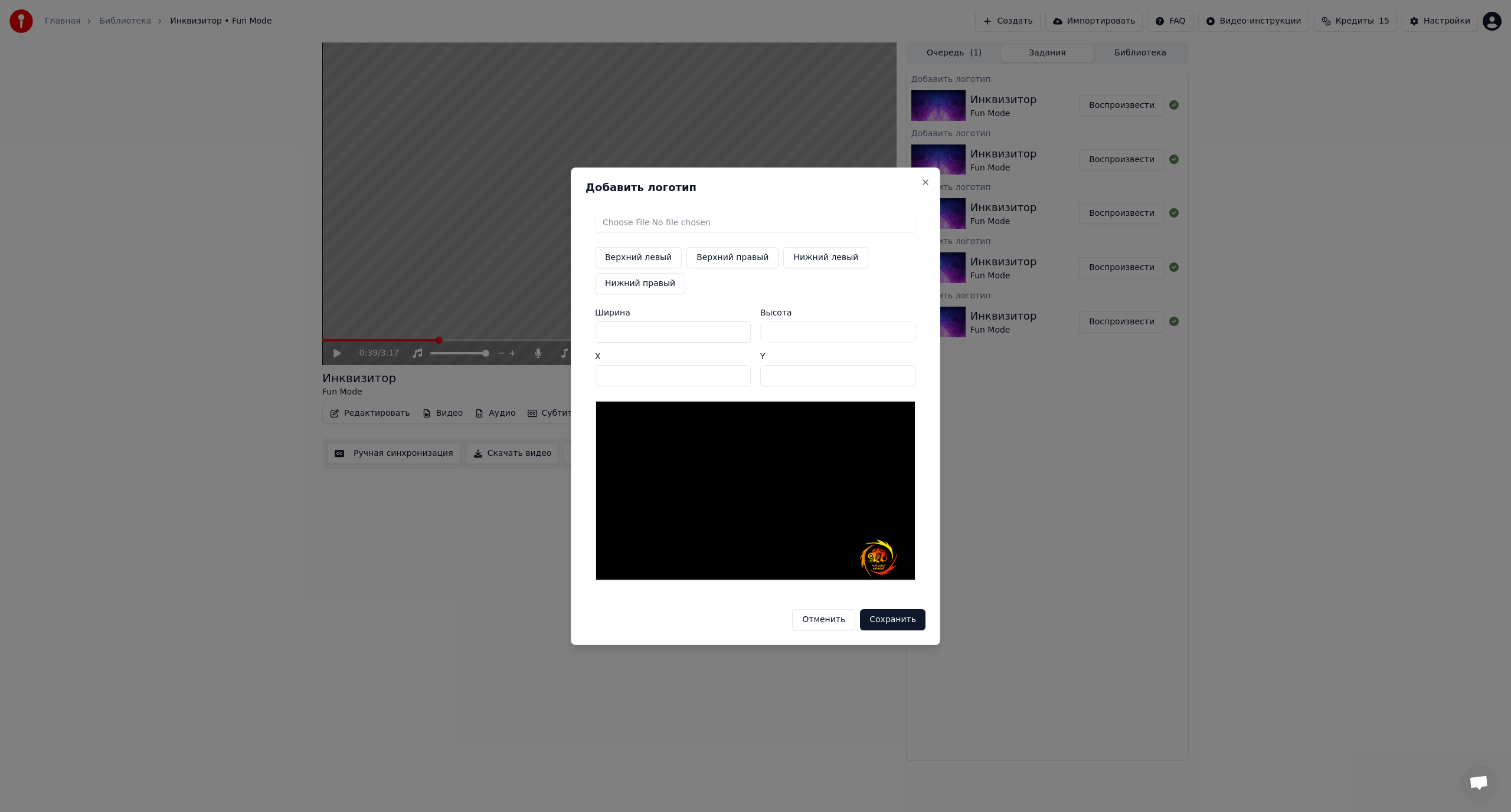
click at [904, 371] on input "***" at bounding box center [838, 376] width 156 height 21
type input "***"
click at [904, 371] on input "***" at bounding box center [838, 376] width 156 height 21
click at [901, 616] on button "Сохранить" at bounding box center [893, 620] width 65 height 21
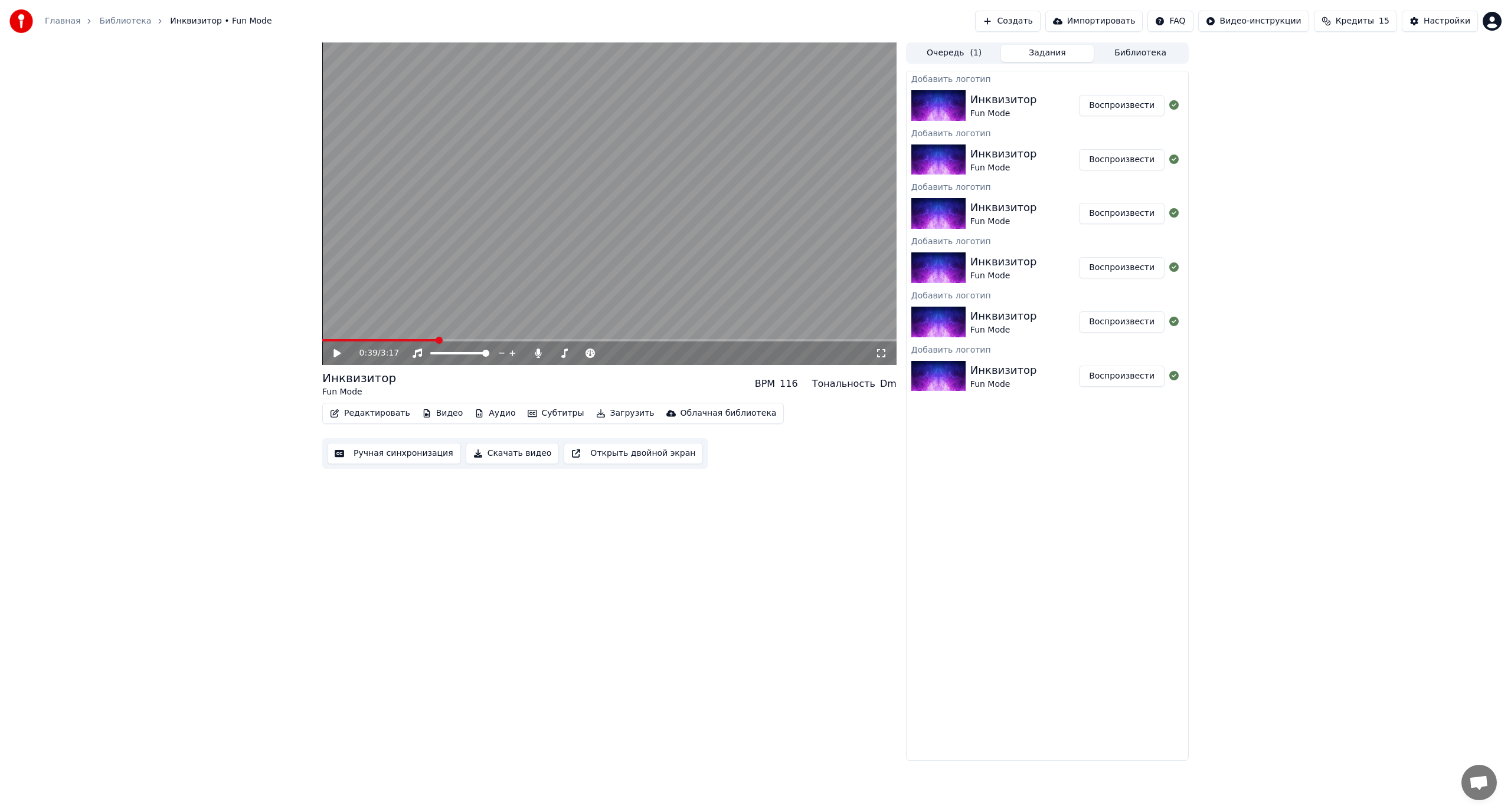
click at [1138, 104] on button "Воспроизвести" at bounding box center [1121, 105] width 86 height 21
click at [405, 340] on span at bounding box center [609, 340] width 574 height 2
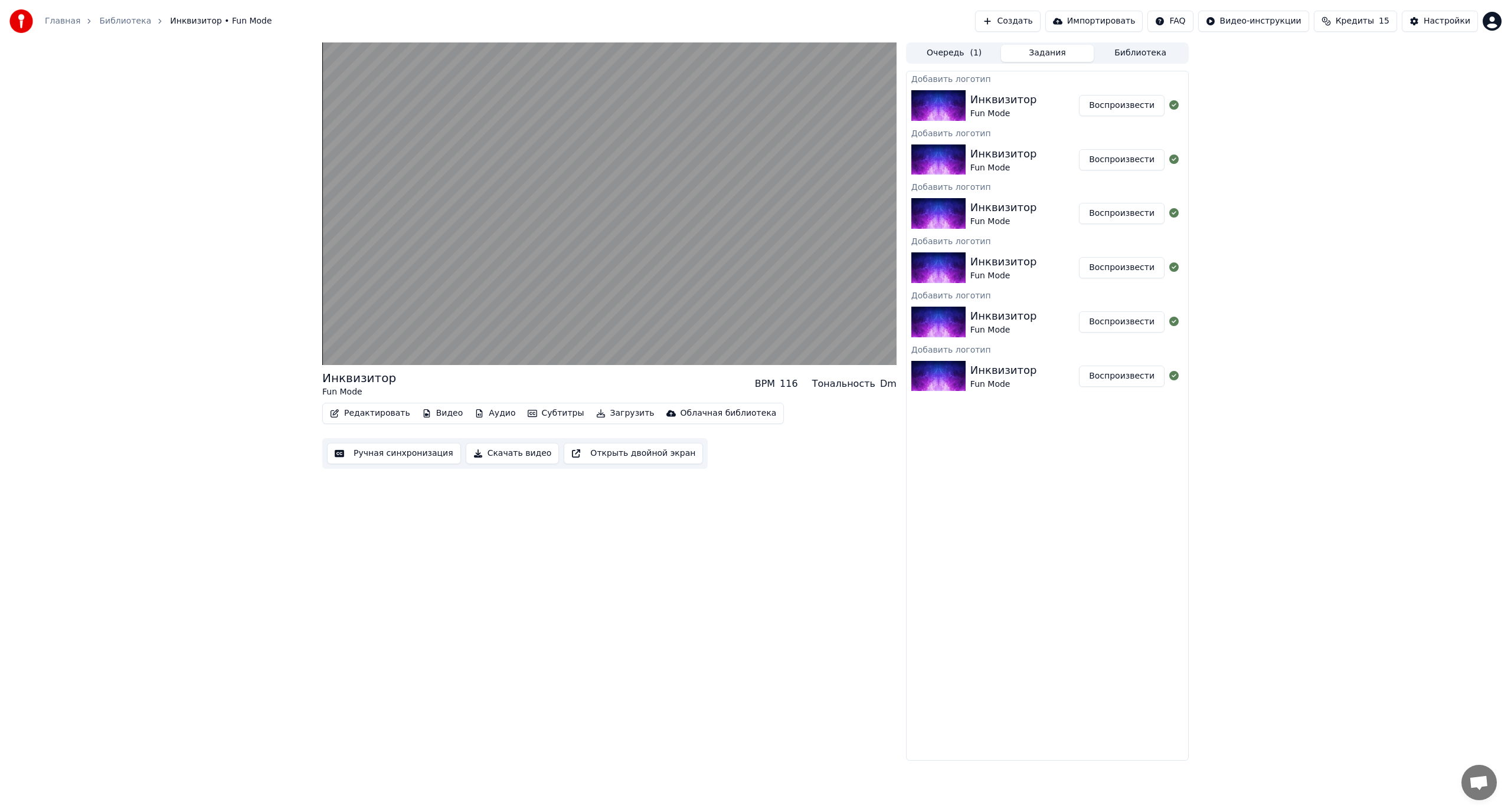
click at [486, 452] on button "Скачать видео" at bounding box center [513, 454] width 94 height 21
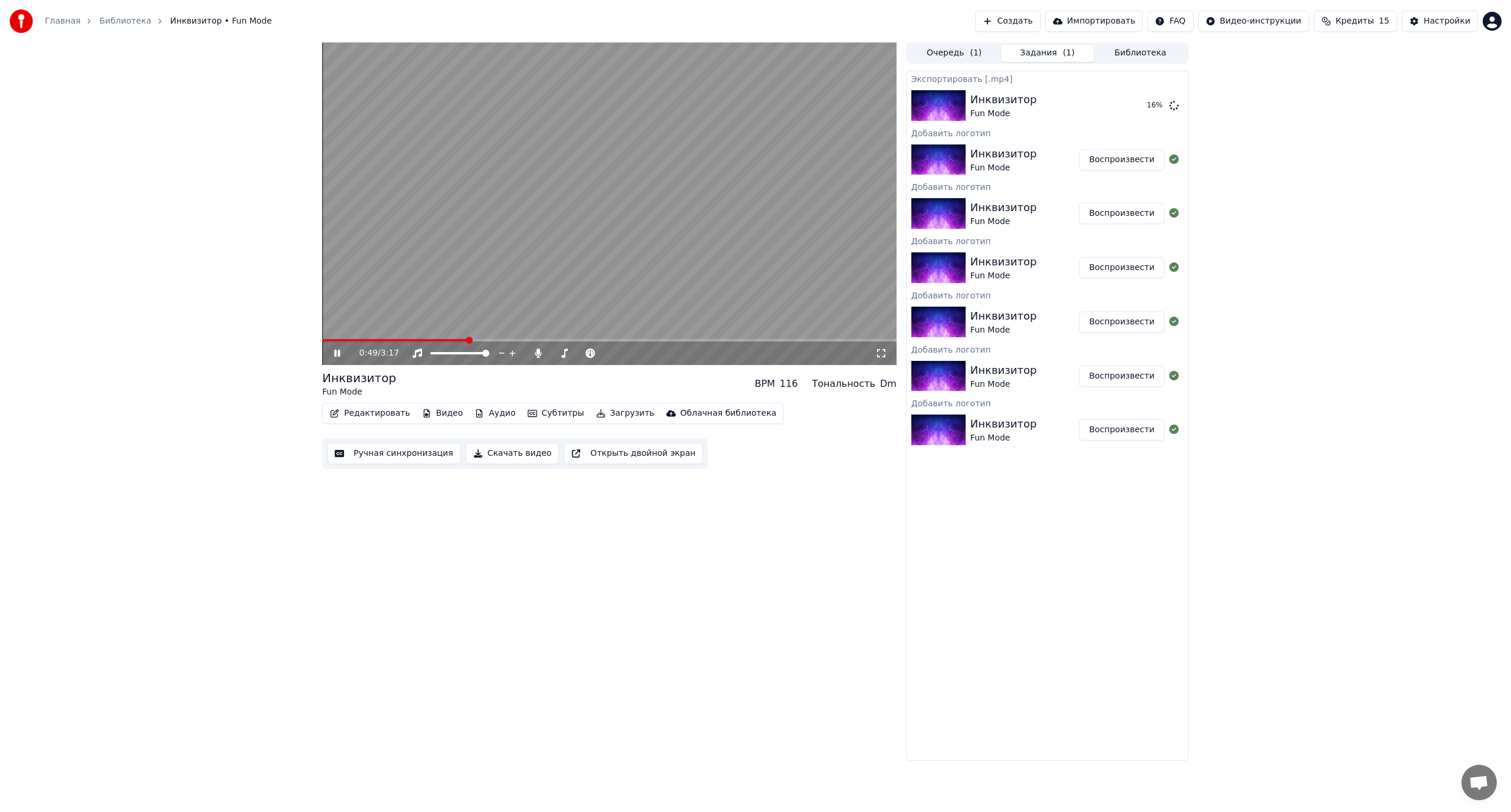
click at [562, 195] on video at bounding box center [609, 203] width 574 height 323
click at [614, 338] on video at bounding box center [609, 203] width 574 height 323
click at [616, 339] on span at bounding box center [609, 340] width 574 height 2
click at [537, 353] on icon at bounding box center [538, 353] width 7 height 9
click at [675, 341] on span at bounding box center [609, 340] width 574 height 2
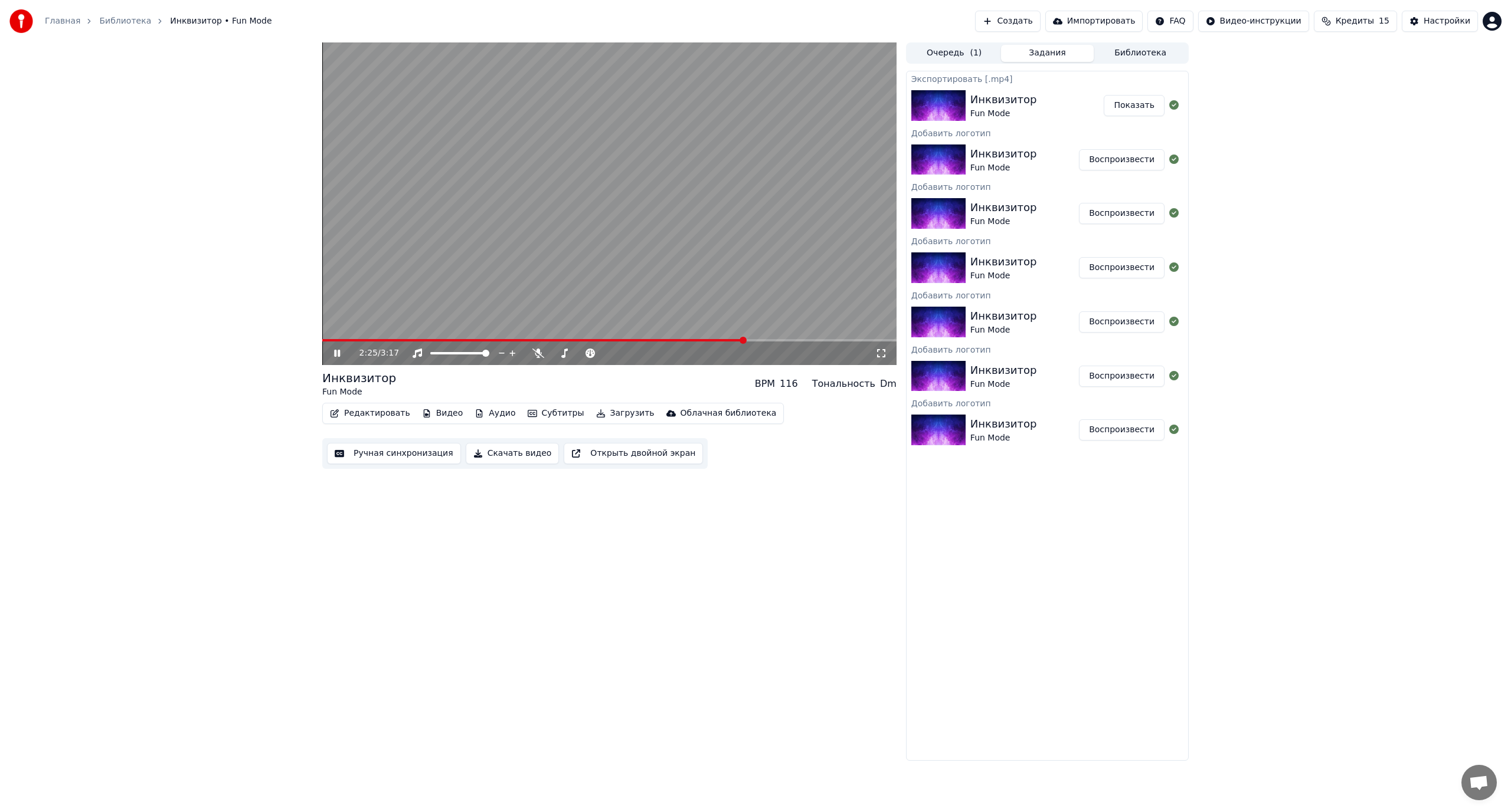
click at [680, 253] on video at bounding box center [609, 203] width 574 height 323
click at [676, 338] on video at bounding box center [609, 203] width 574 height 323
click at [674, 339] on span at bounding box center [498, 340] width 352 height 2
click at [539, 351] on icon at bounding box center [538, 353] width 12 height 9
click at [692, 339] on span at bounding box center [609, 340] width 574 height 2
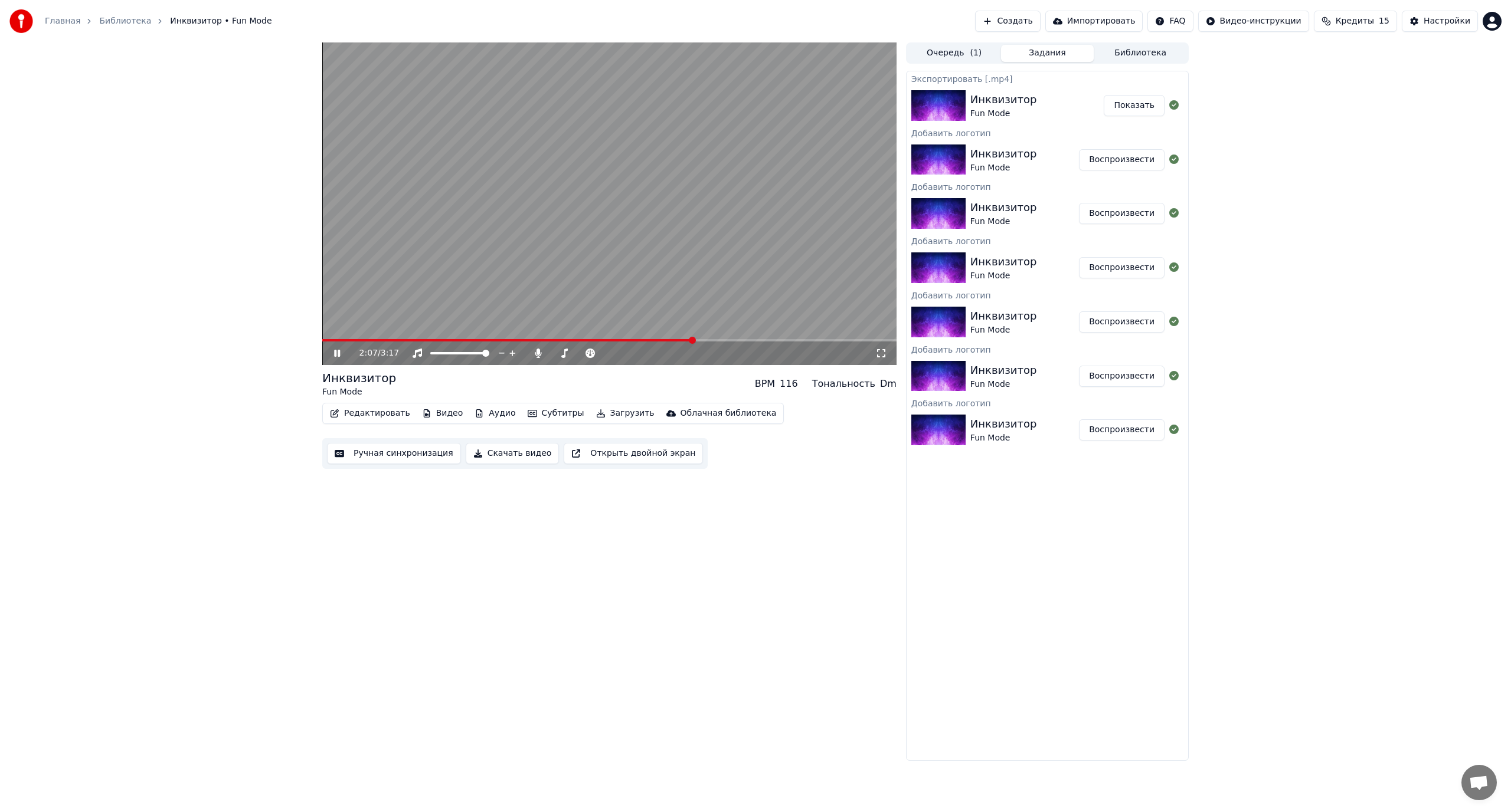
click at [700, 338] on video at bounding box center [609, 203] width 574 height 323
click at [698, 341] on span at bounding box center [609, 340] width 574 height 2
click at [336, 349] on icon at bounding box center [345, 353] width 28 height 9
click at [644, 218] on video at bounding box center [609, 203] width 574 height 323
